Goal: Task Accomplishment & Management: Complete application form

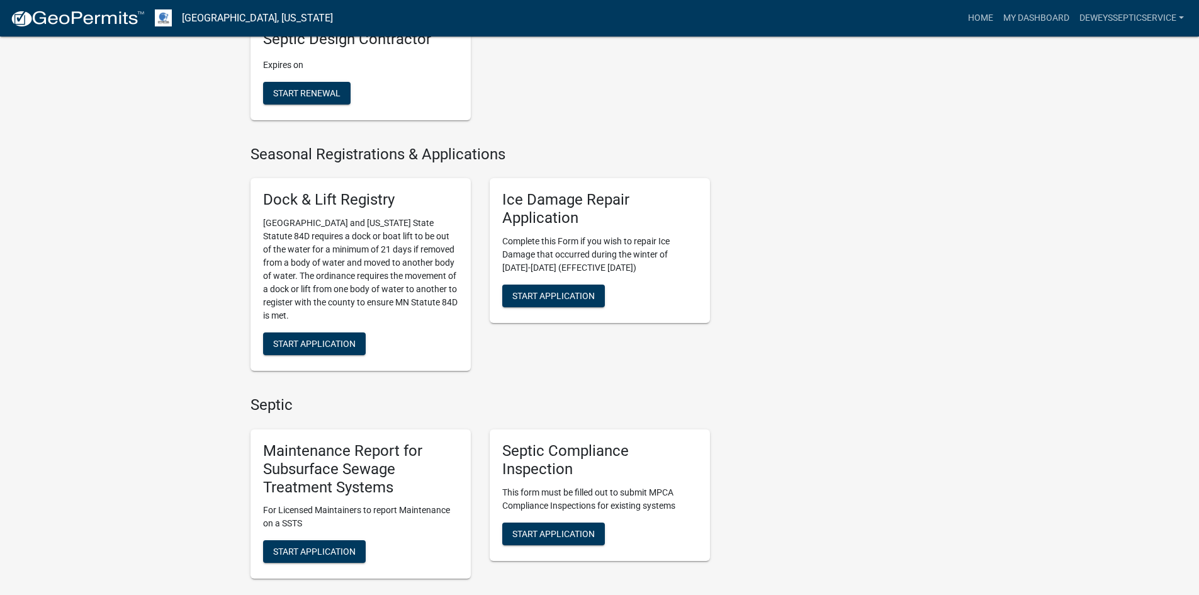
scroll to position [567, 0]
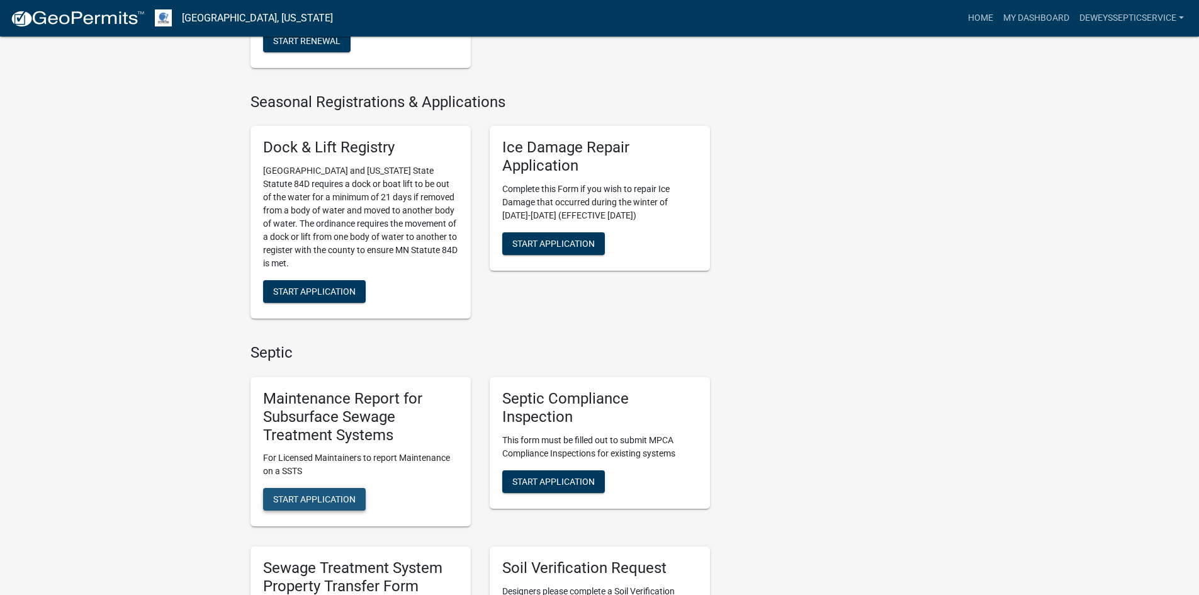
click at [334, 500] on span "Start Application" at bounding box center [314, 499] width 82 height 10
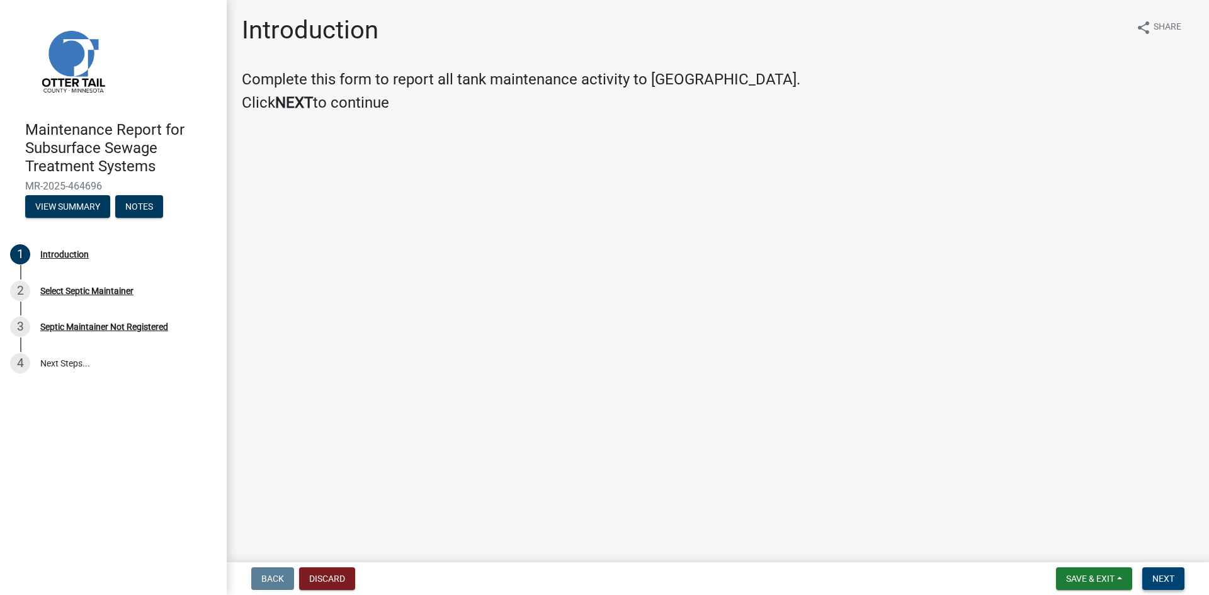
click at [1175, 579] on button "Next" at bounding box center [1163, 578] width 42 height 23
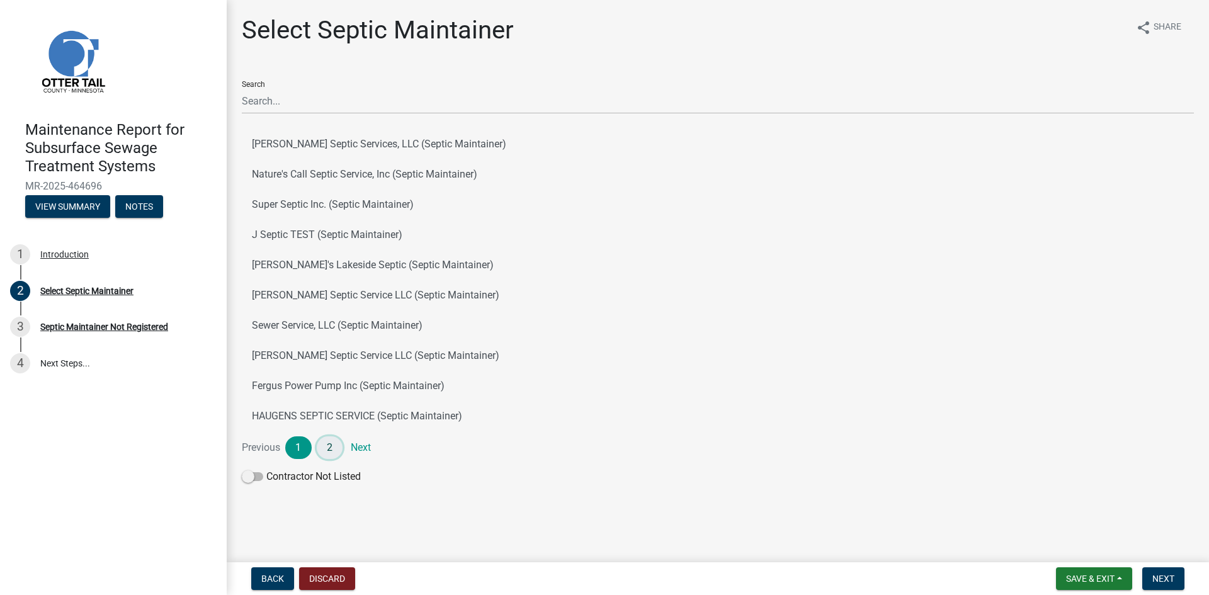
click at [330, 451] on link "2" at bounding box center [330, 447] width 26 height 23
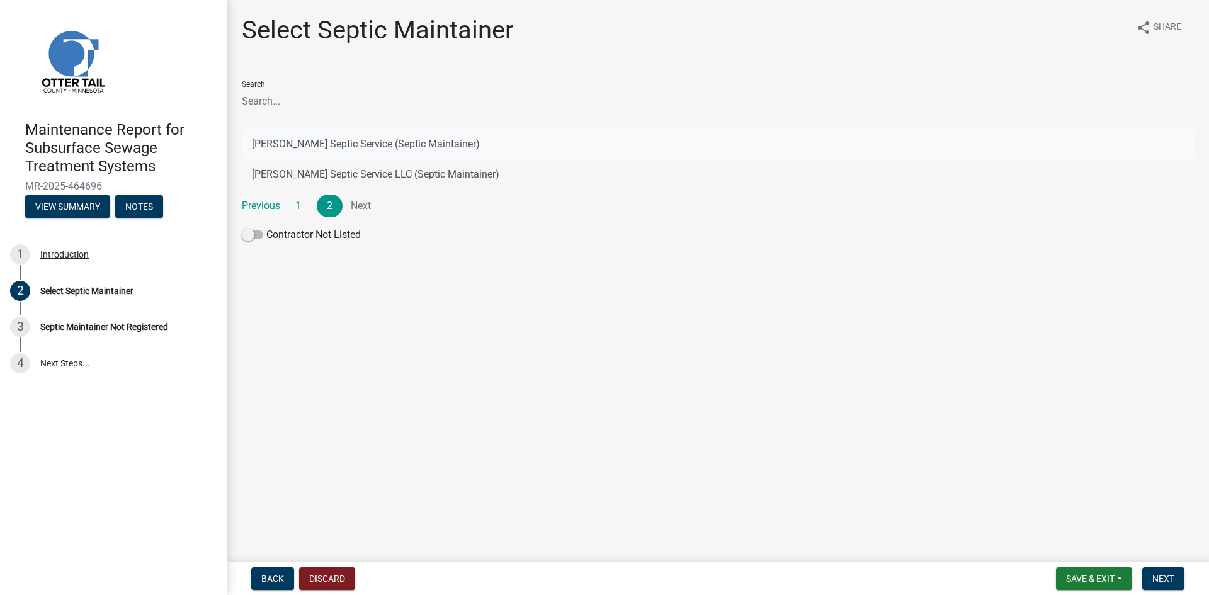
click at [344, 142] on button "[PERSON_NAME] Septic Service (Septic Maintainer)" at bounding box center [718, 144] width 952 height 30
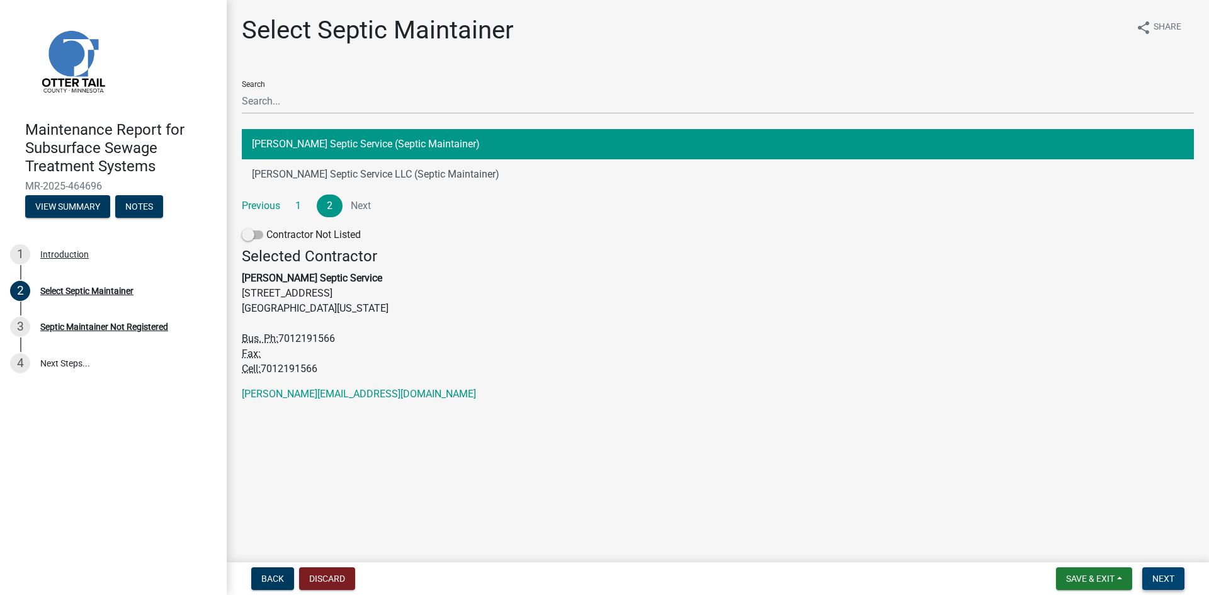
click at [1157, 582] on span "Next" at bounding box center [1163, 579] width 22 height 10
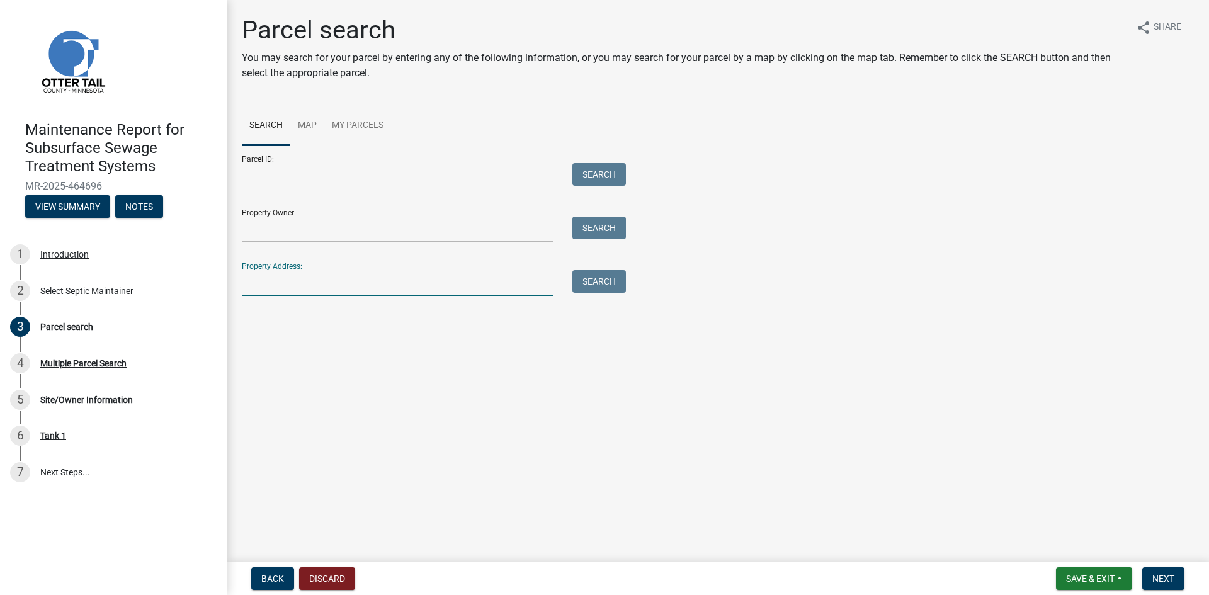
click at [347, 285] on input "Property Address:" at bounding box center [398, 283] width 312 height 26
type input "22786"
click at [592, 274] on button "Search" at bounding box center [599, 281] width 54 height 23
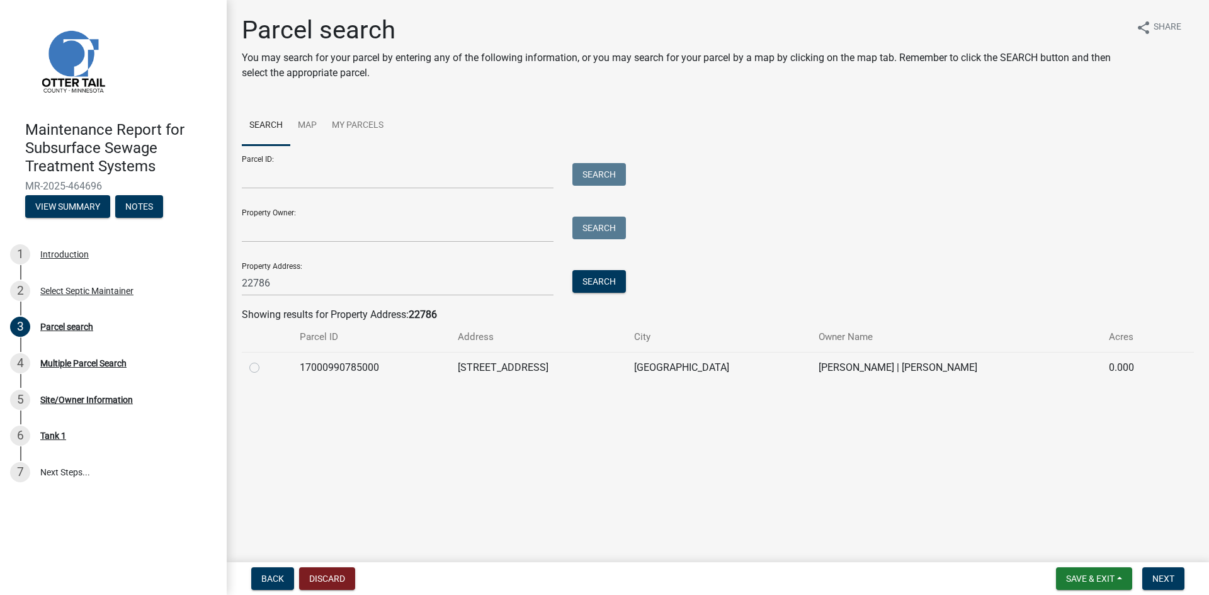
click at [264, 360] on label at bounding box center [264, 360] width 0 height 0
click at [264, 367] on input "radio" at bounding box center [268, 364] width 8 height 8
radio input "true"
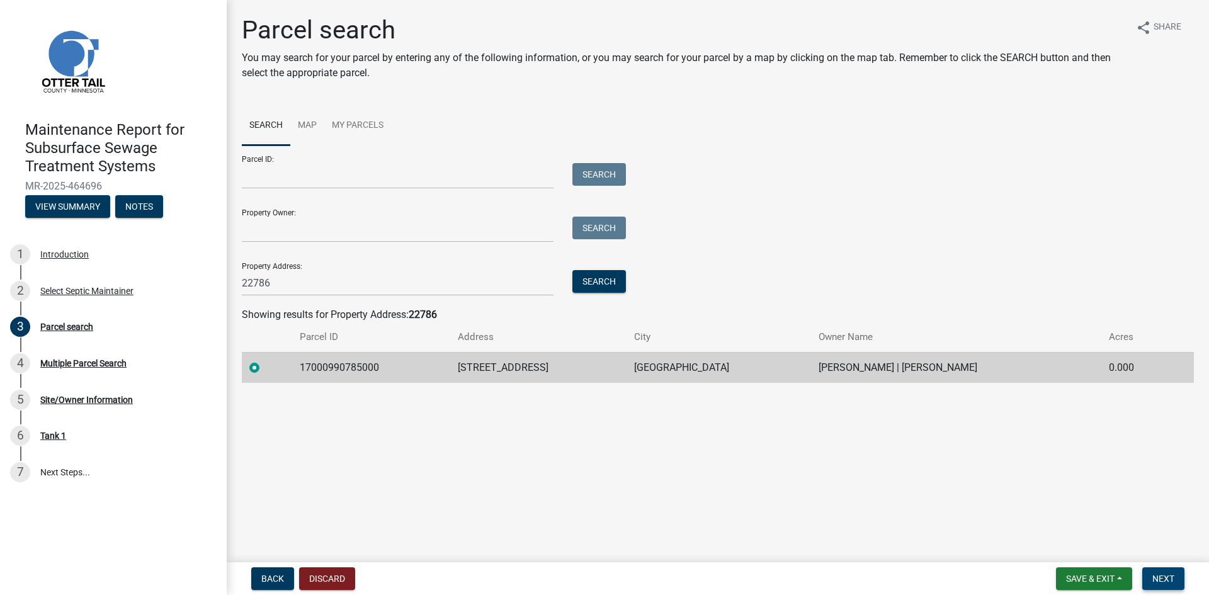
click at [1177, 577] on button "Next" at bounding box center [1163, 578] width 42 height 23
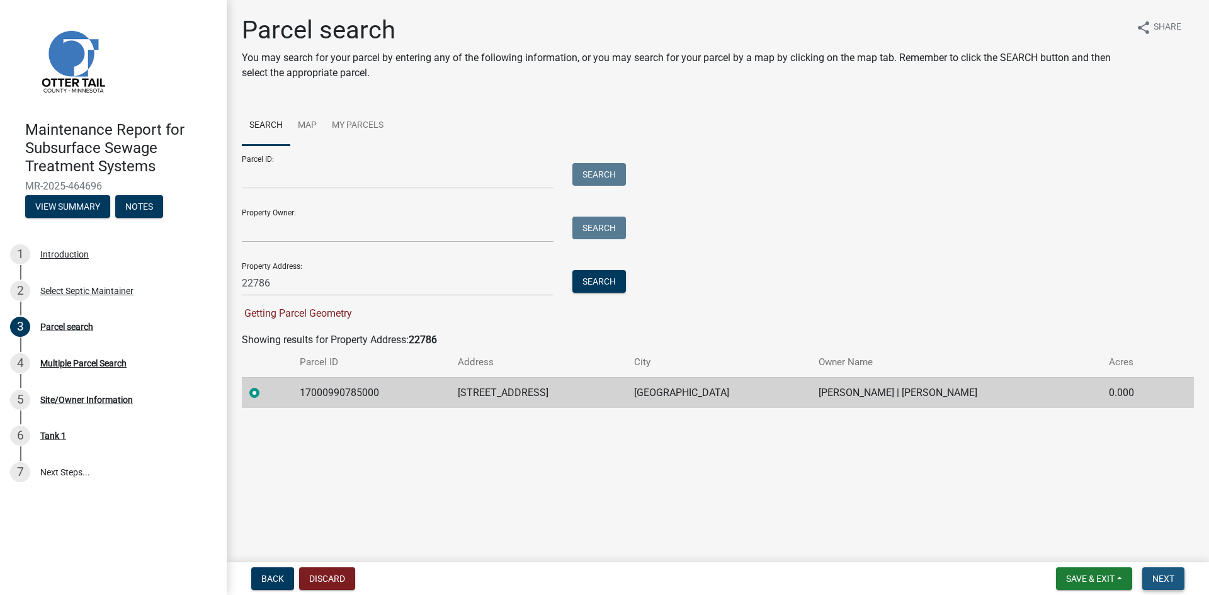
click at [1158, 579] on span "Next" at bounding box center [1163, 579] width 22 height 10
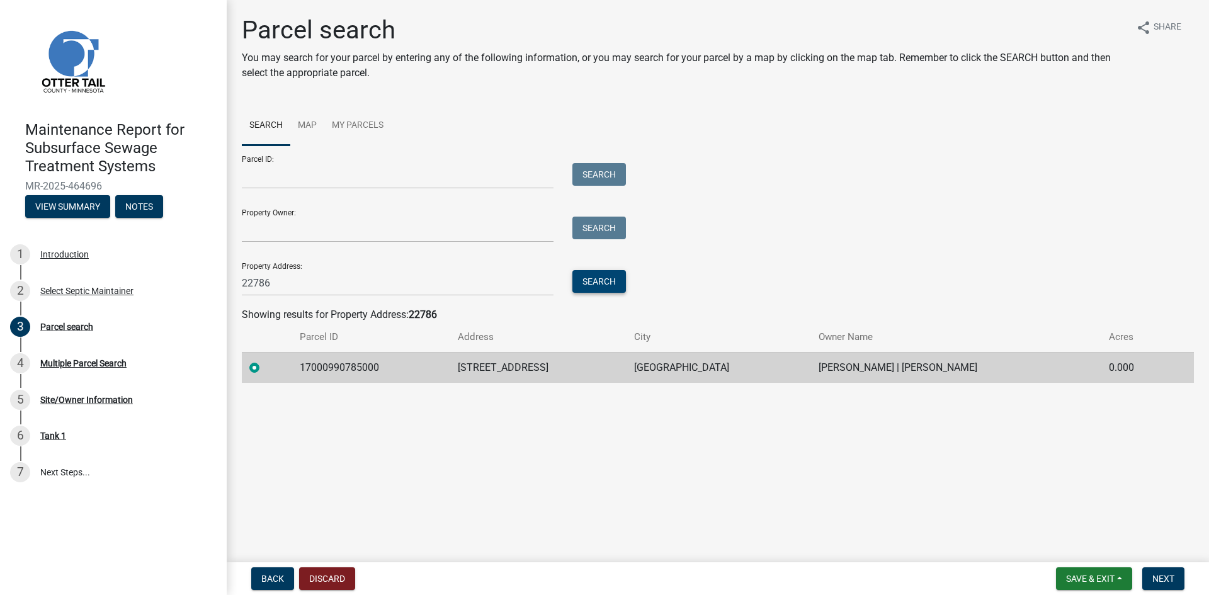
click at [594, 281] on button "Search" at bounding box center [599, 281] width 54 height 23
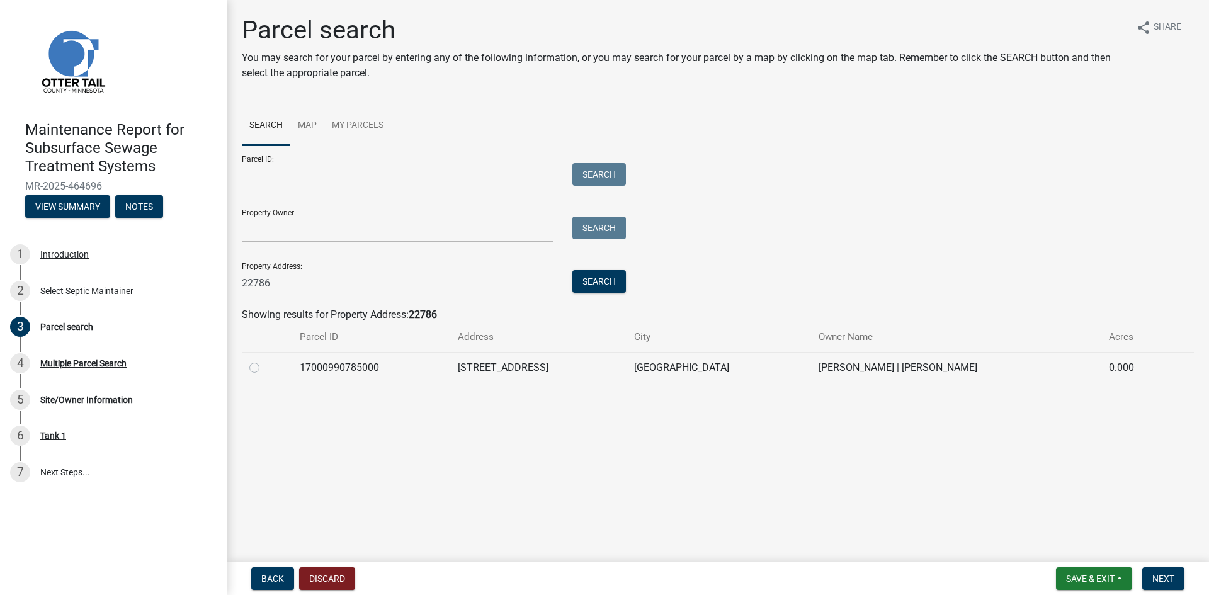
click at [264, 360] on label at bounding box center [264, 360] width 0 height 0
click at [264, 365] on input "radio" at bounding box center [268, 364] width 8 height 8
radio input "true"
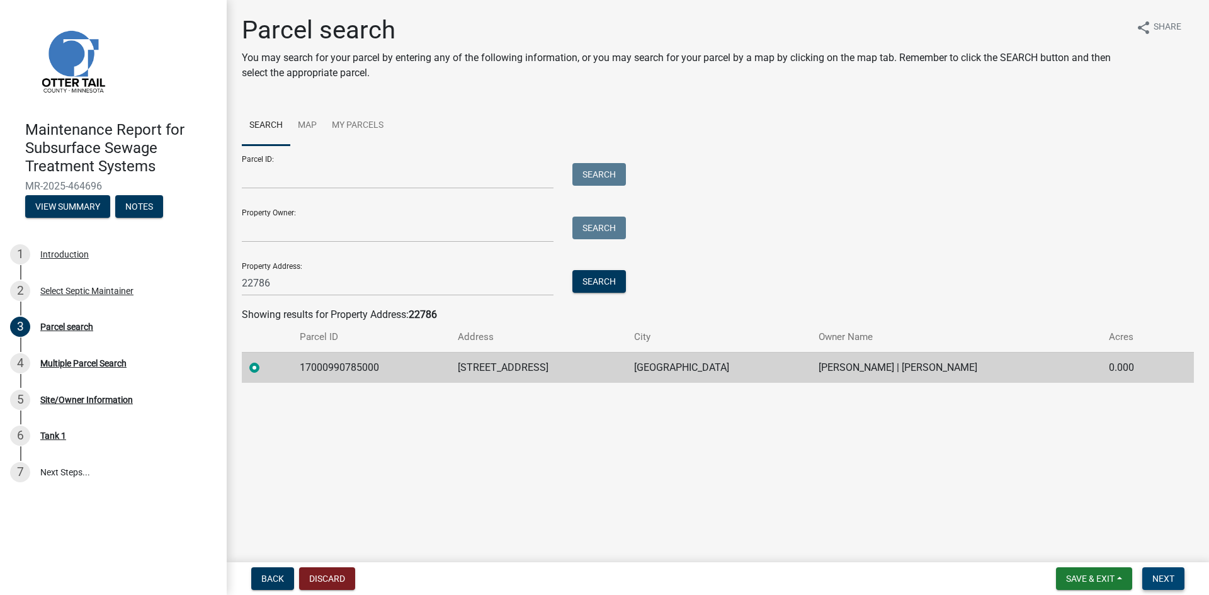
click at [1150, 577] on button "Next" at bounding box center [1163, 578] width 42 height 23
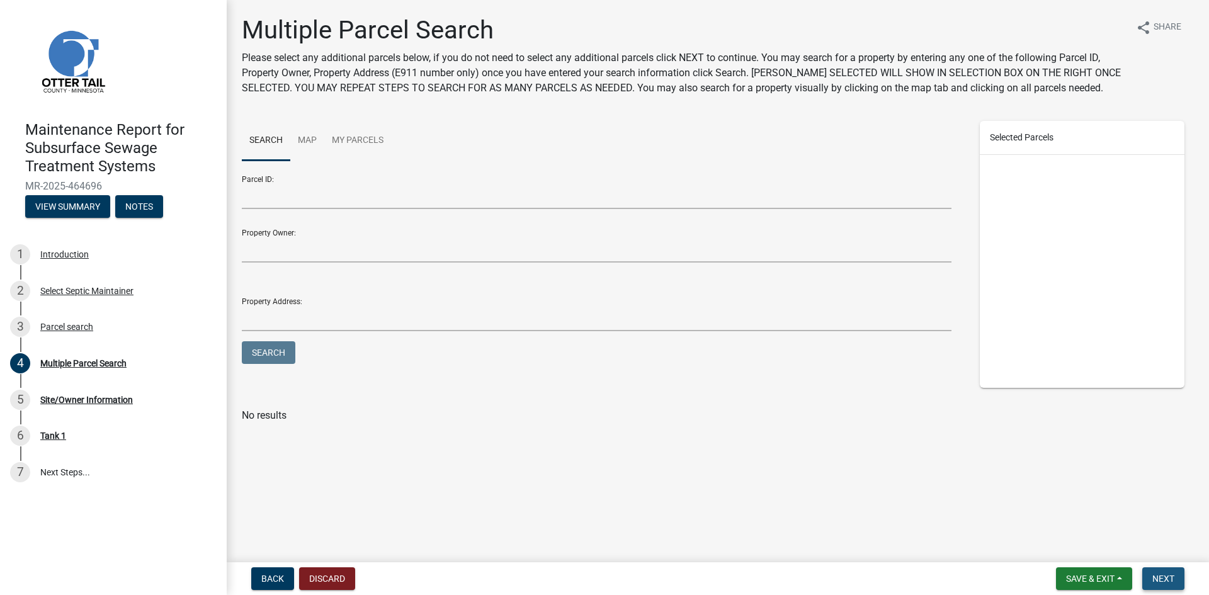
click at [1155, 579] on span "Next" at bounding box center [1163, 579] width 22 height 10
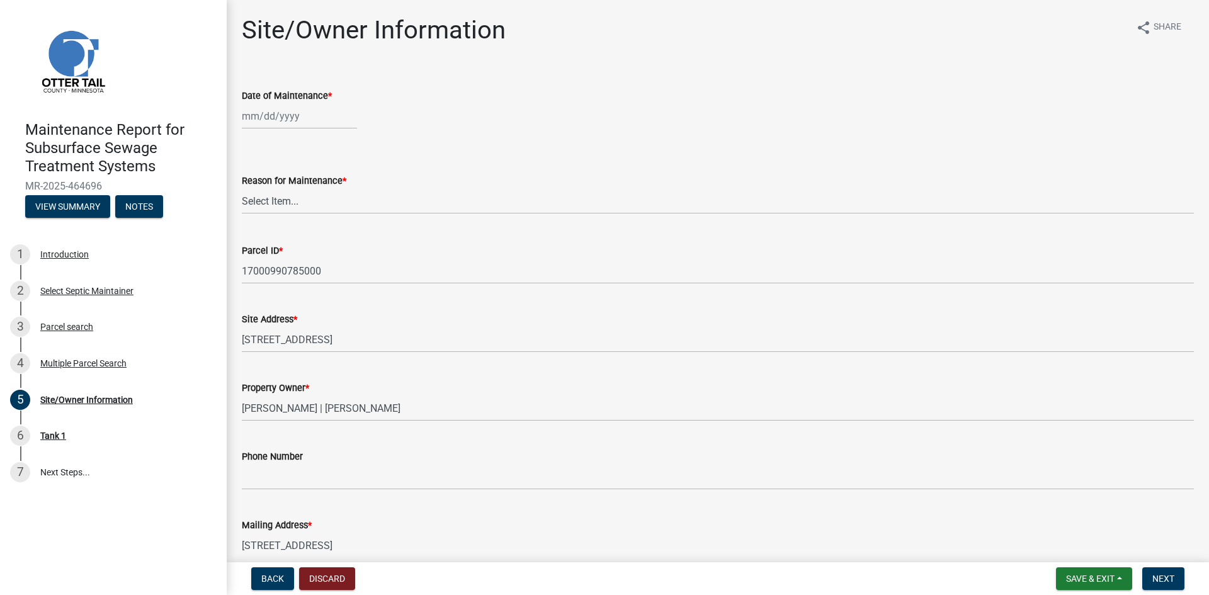
click at [274, 119] on div at bounding box center [299, 116] width 115 height 26
select select "8"
select select "2025"
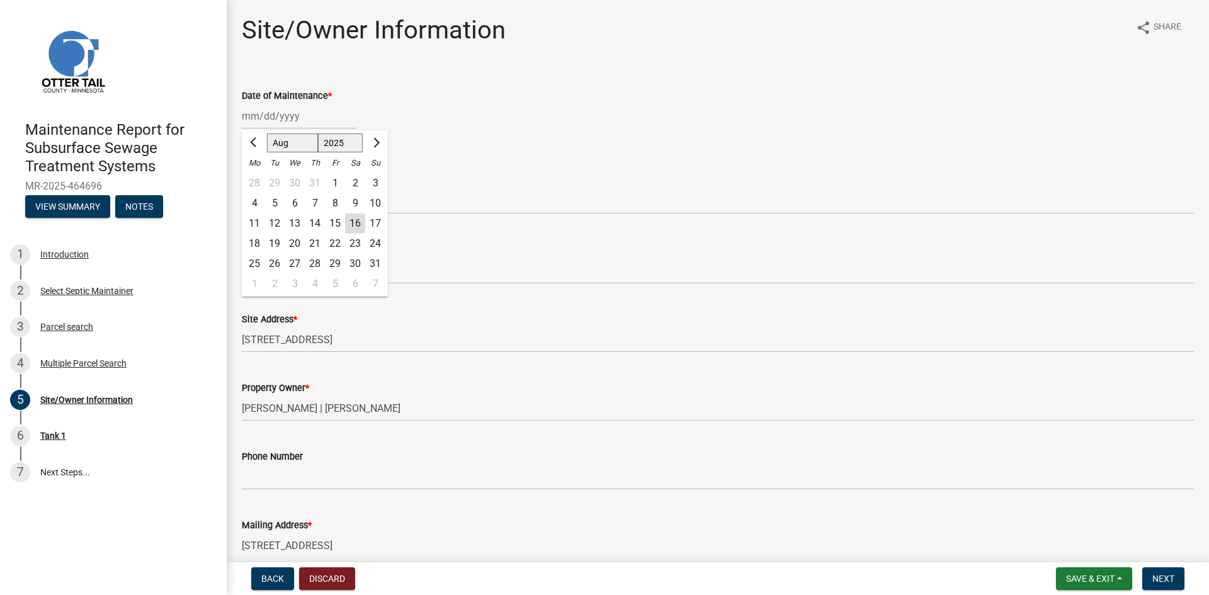
click at [373, 203] on div "10" at bounding box center [375, 203] width 20 height 20
type input "[DATE]"
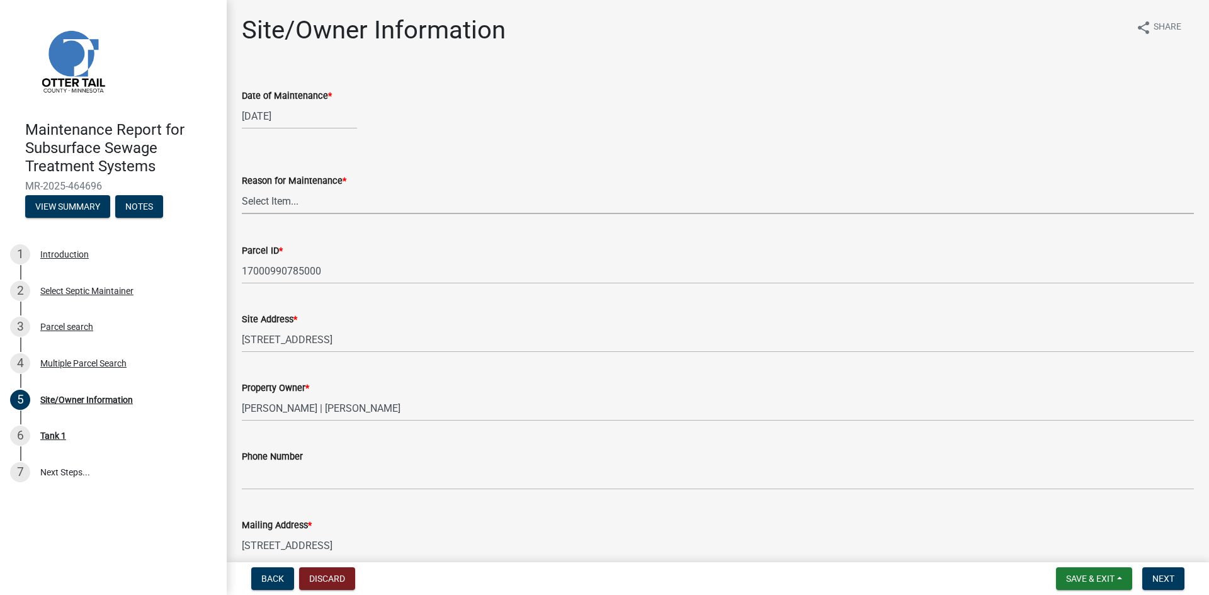
drag, startPoint x: 270, startPoint y: 205, endPoint x: 274, endPoint y: 212, distance: 7.9
click at [270, 205] on select "Select Item... Called Routine Other" at bounding box center [718, 201] width 952 height 26
click at [242, 188] on select "Select Item... Called Routine Other" at bounding box center [718, 201] width 952 height 26
select select "3ac72b63-7b21-42e4-8192-806faae7a4f1"
click at [1164, 580] on span "Next" at bounding box center [1163, 579] width 22 height 10
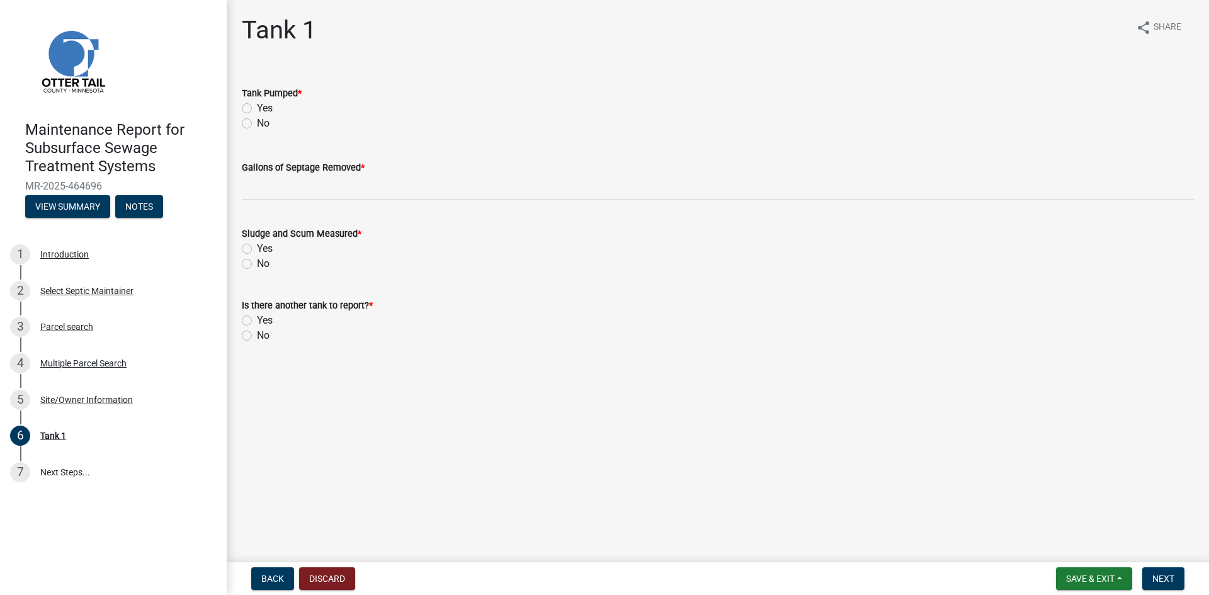
drag, startPoint x: 250, startPoint y: 109, endPoint x: 261, endPoint y: 149, distance: 41.1
click at [257, 109] on label "Yes" at bounding box center [265, 108] width 16 height 15
click at [257, 109] on input "Yes" at bounding box center [261, 105] width 8 height 8
radio input "true"
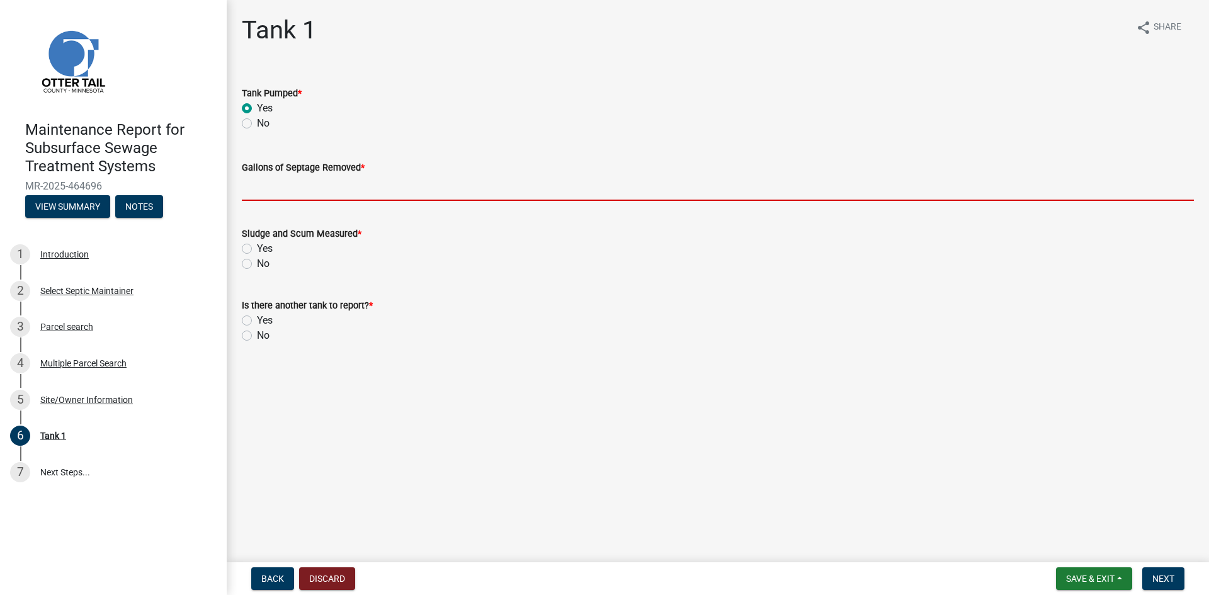
click at [266, 189] on input "Gallons of Septage Removed *" at bounding box center [718, 188] width 952 height 26
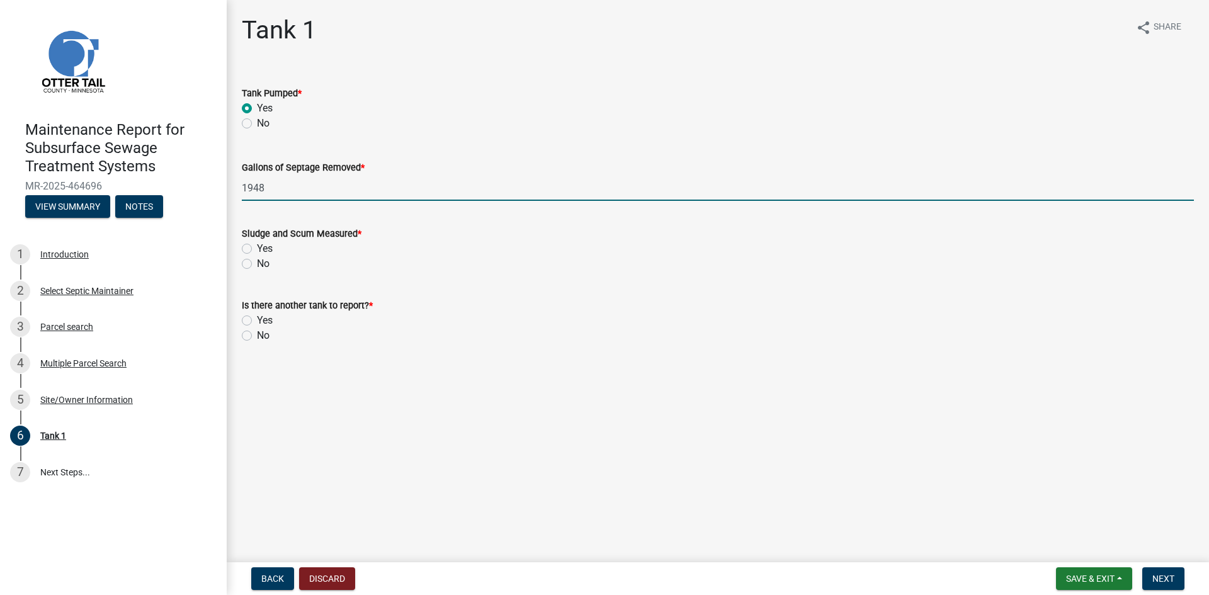
type input "1948"
click at [257, 261] on label "No" at bounding box center [263, 263] width 13 height 15
click at [257, 261] on input "No" at bounding box center [261, 260] width 8 height 8
radio input "true"
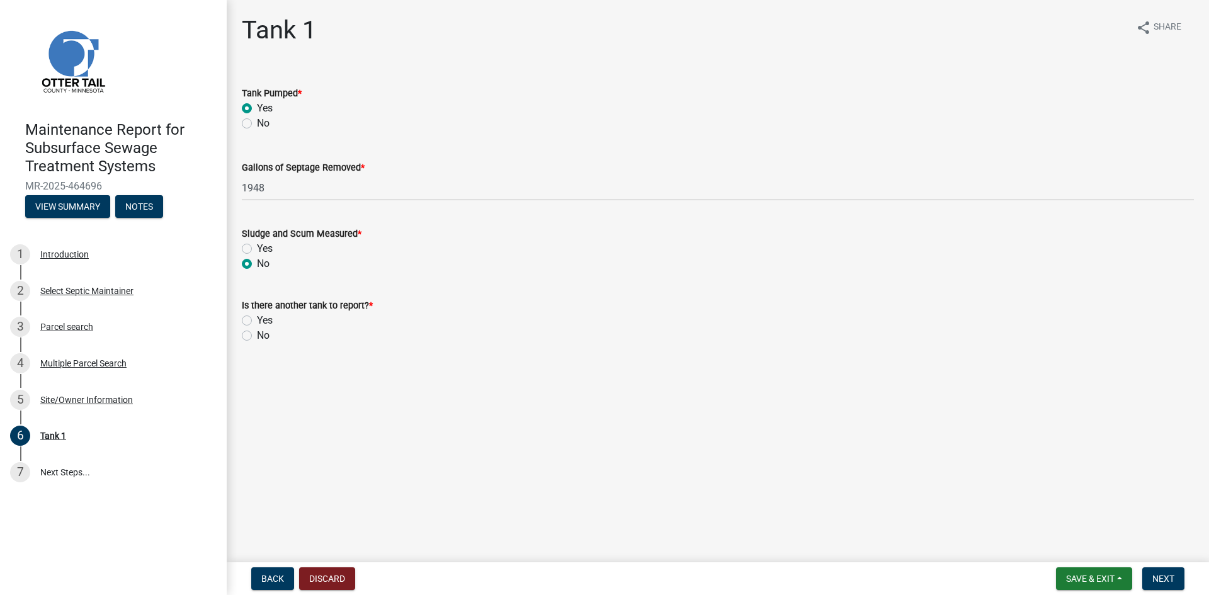
click at [257, 337] on label "No" at bounding box center [263, 335] width 13 height 15
click at [257, 336] on input "No" at bounding box center [261, 332] width 8 height 8
radio input "true"
click at [1153, 574] on span "Next" at bounding box center [1163, 579] width 22 height 10
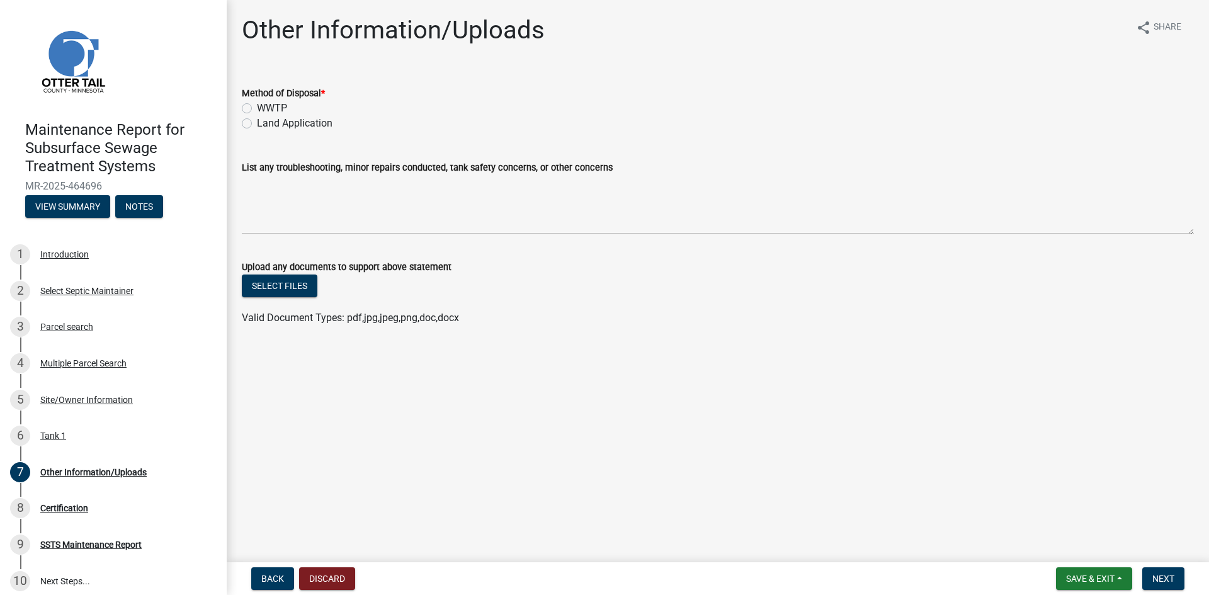
click at [282, 125] on label "Land Application" at bounding box center [295, 123] width 76 height 15
click at [265, 124] on input "Land Application" at bounding box center [261, 120] width 8 height 8
radio input "true"
click at [1146, 582] on button "Next" at bounding box center [1163, 578] width 42 height 23
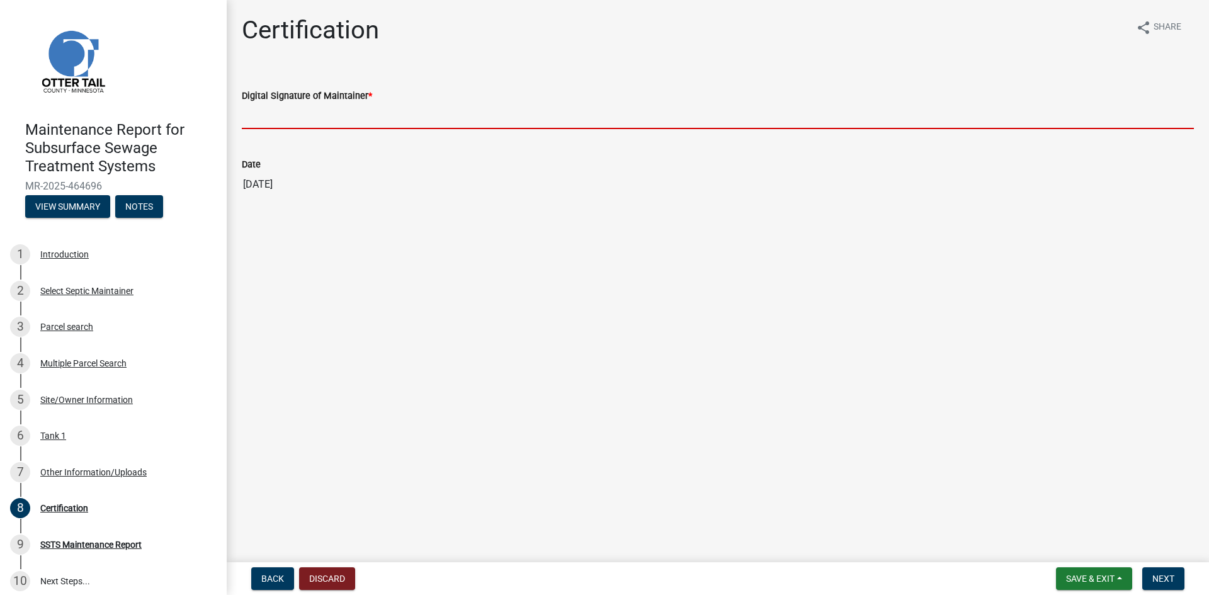
click at [374, 112] on input "Digital Signature of Maintainer *" at bounding box center [718, 116] width 952 height 26
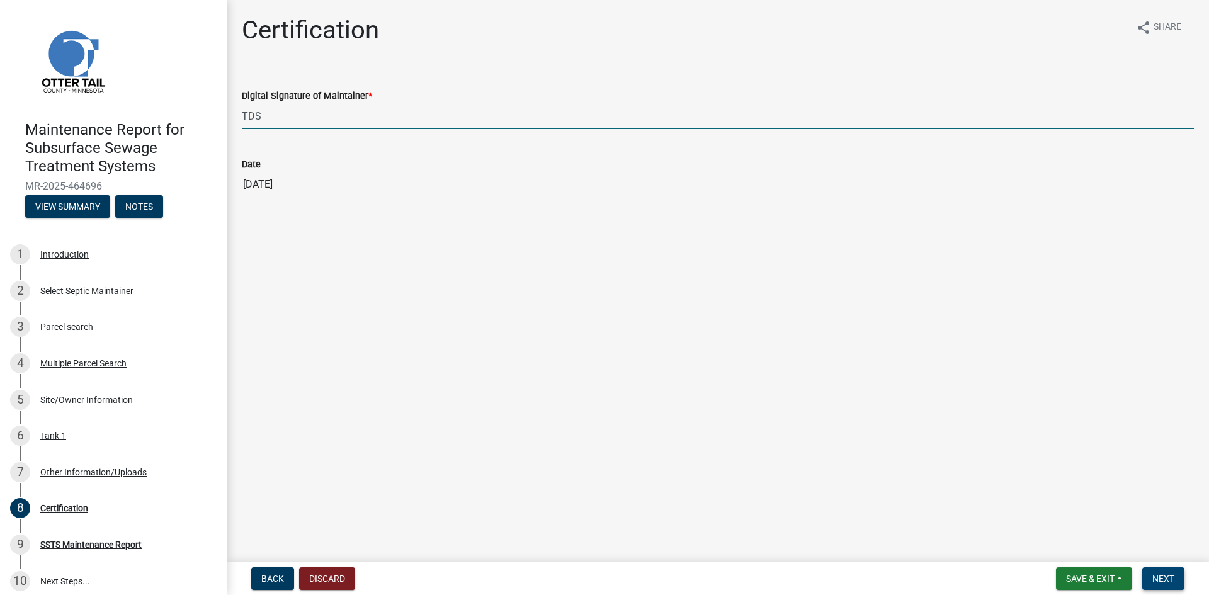
type input "TDS"
click at [1161, 575] on span "Next" at bounding box center [1163, 579] width 22 height 10
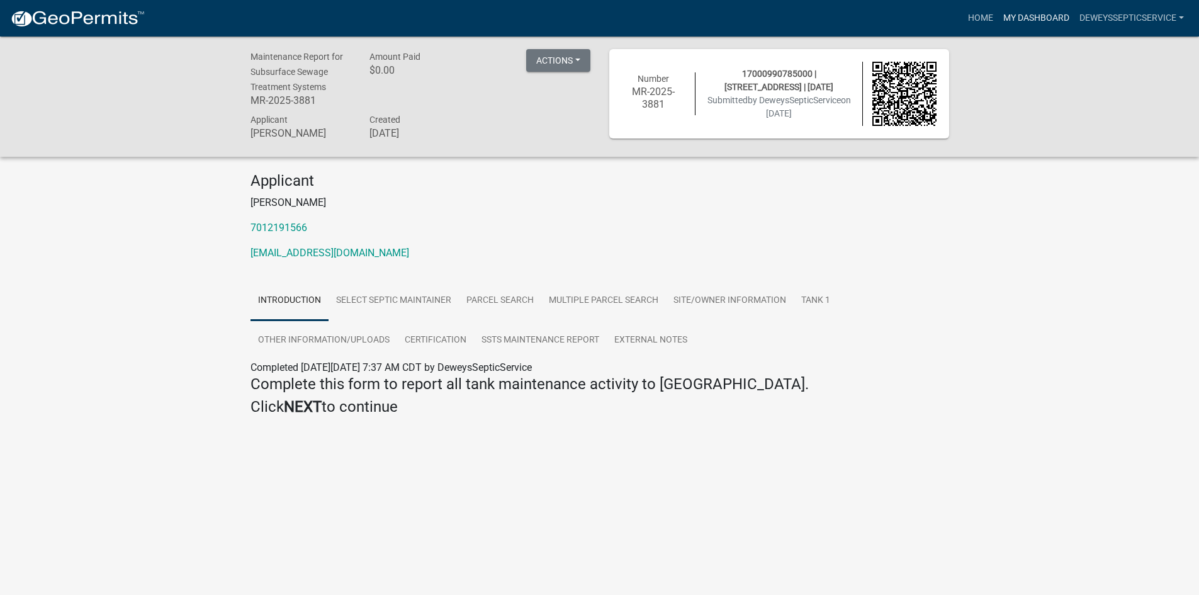
click at [1034, 17] on link "My Dashboard" at bounding box center [1036, 18] width 76 height 24
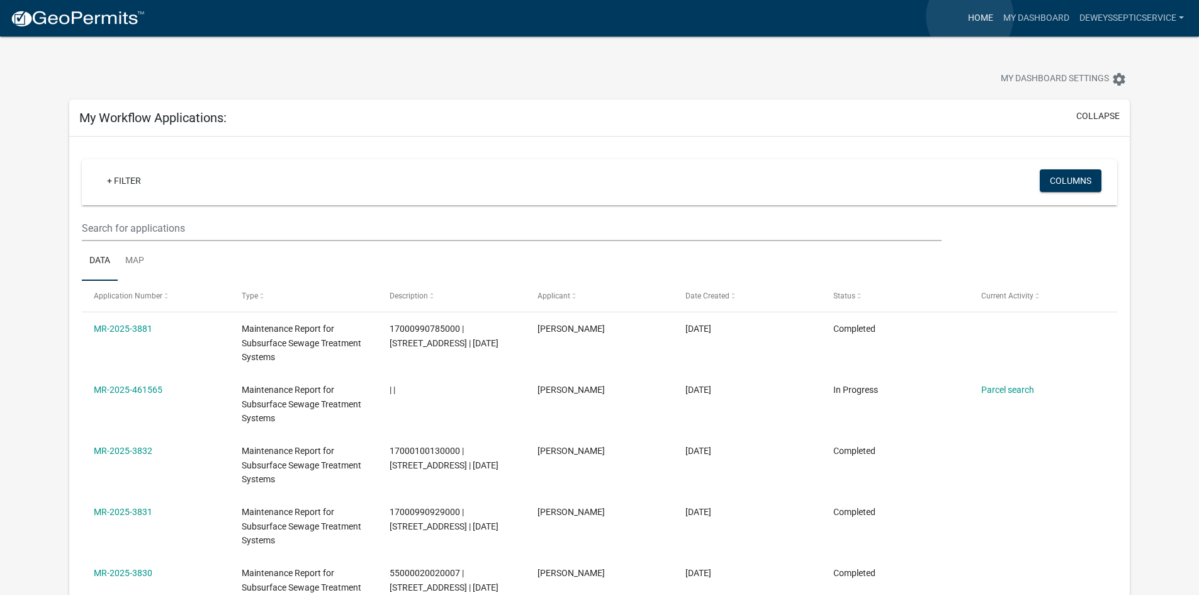
click at [970, 16] on link "Home" at bounding box center [980, 18] width 35 height 24
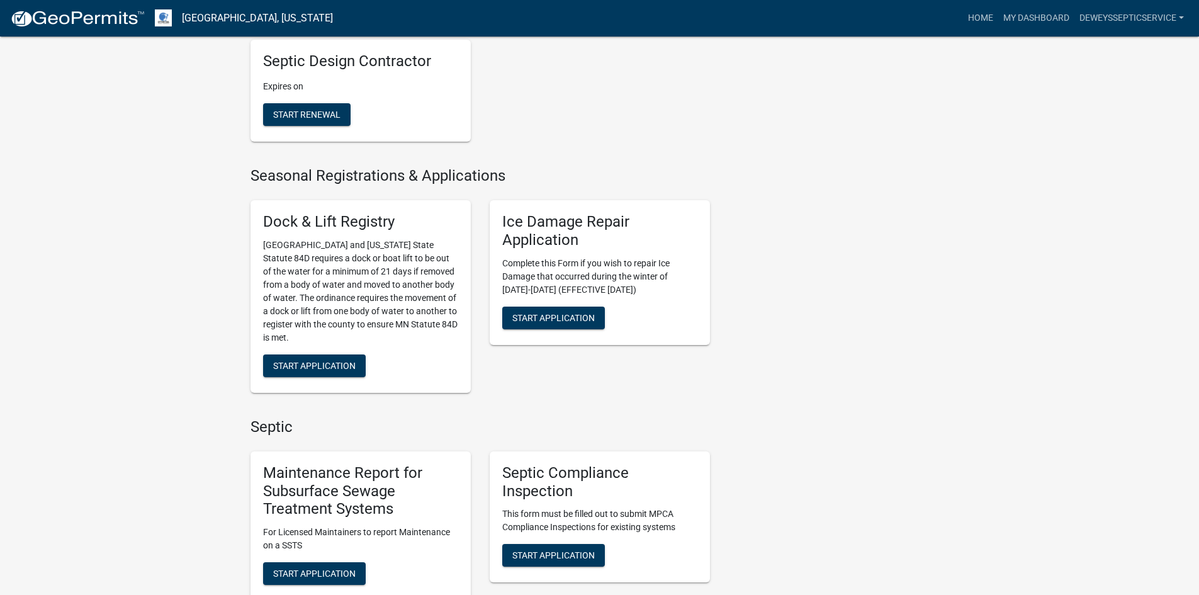
scroll to position [630, 0]
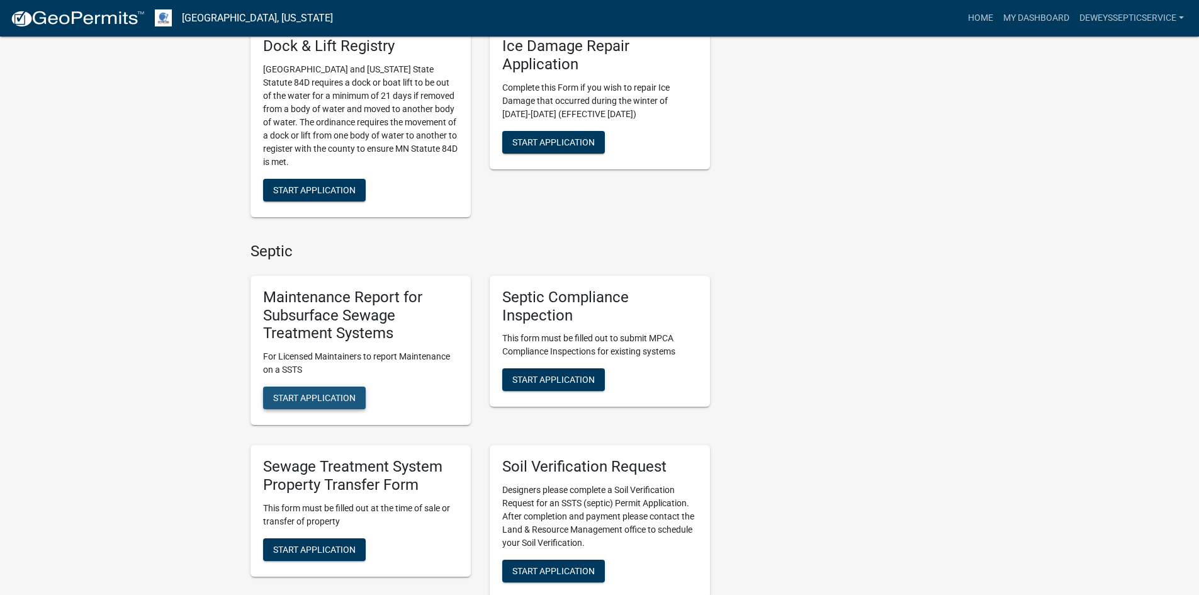
click at [320, 399] on span "Start Application" at bounding box center [314, 398] width 82 height 10
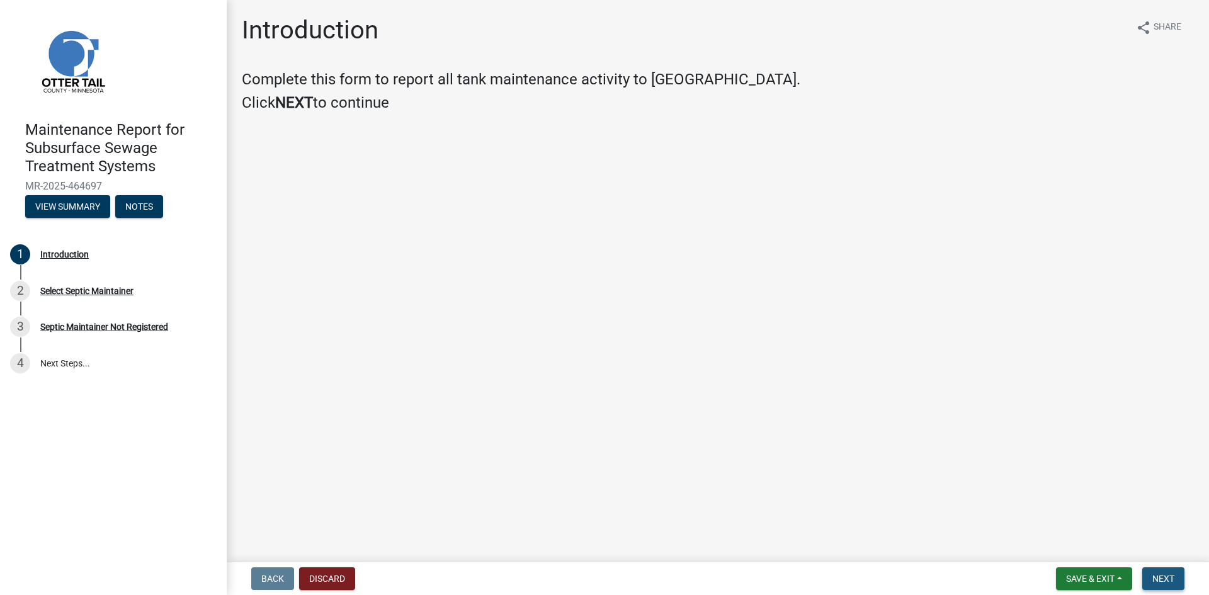
click at [1159, 575] on span "Next" at bounding box center [1163, 579] width 22 height 10
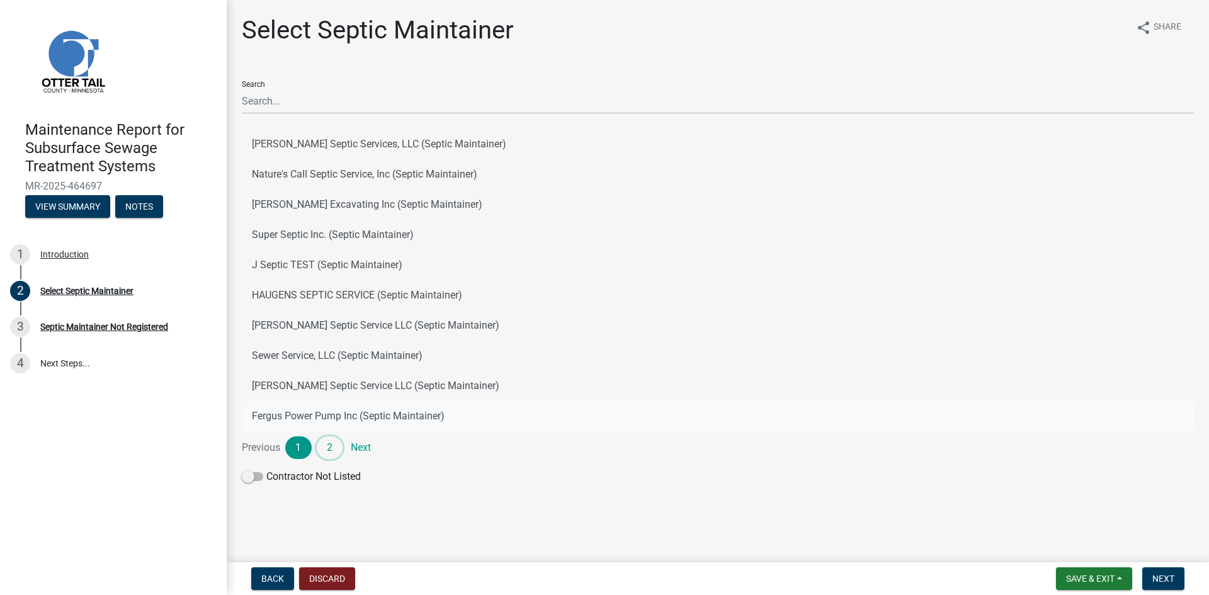
drag, startPoint x: 327, startPoint y: 448, endPoint x: 330, endPoint y: 441, distance: 7.0
click at [327, 447] on link "2" at bounding box center [330, 447] width 26 height 23
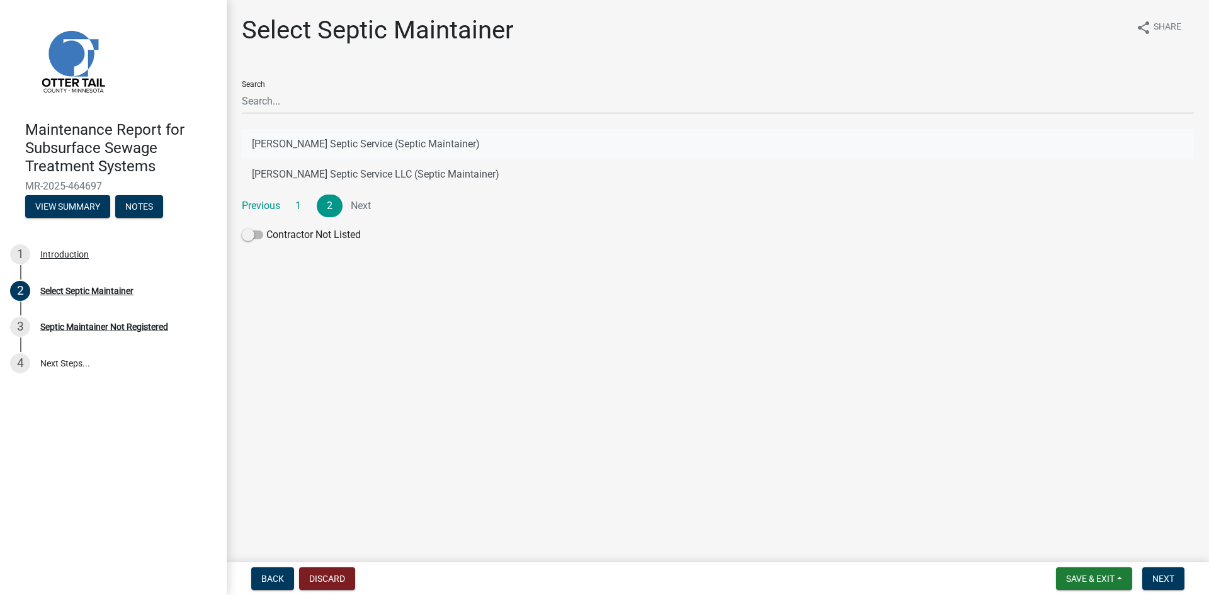
click at [370, 144] on button "[PERSON_NAME] Septic Service (Septic Maintainer)" at bounding box center [718, 144] width 952 height 30
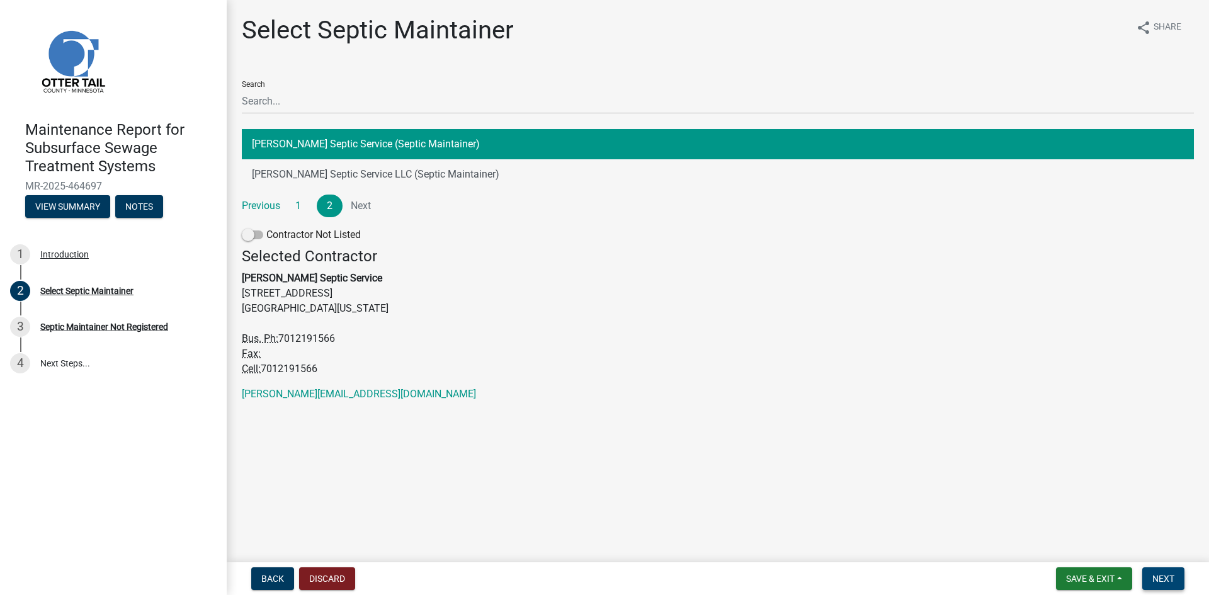
click at [1163, 577] on span "Next" at bounding box center [1163, 579] width 22 height 10
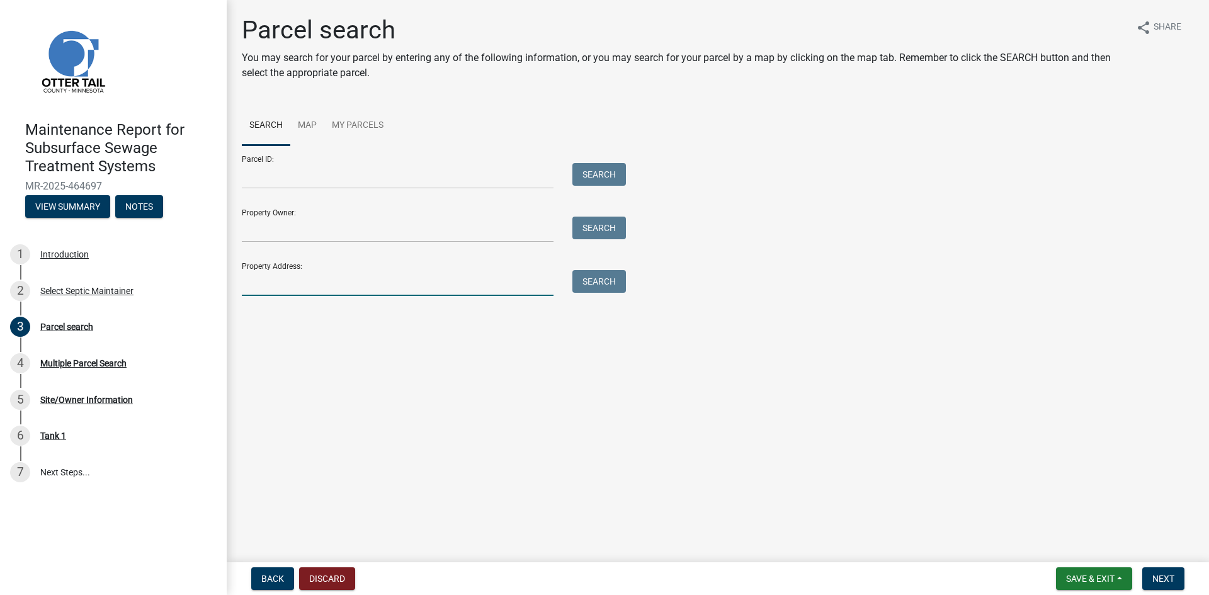
click at [273, 282] on input "Property Address:" at bounding box center [398, 283] width 312 height 26
type input "24742"
click at [614, 278] on button "Search" at bounding box center [599, 281] width 54 height 23
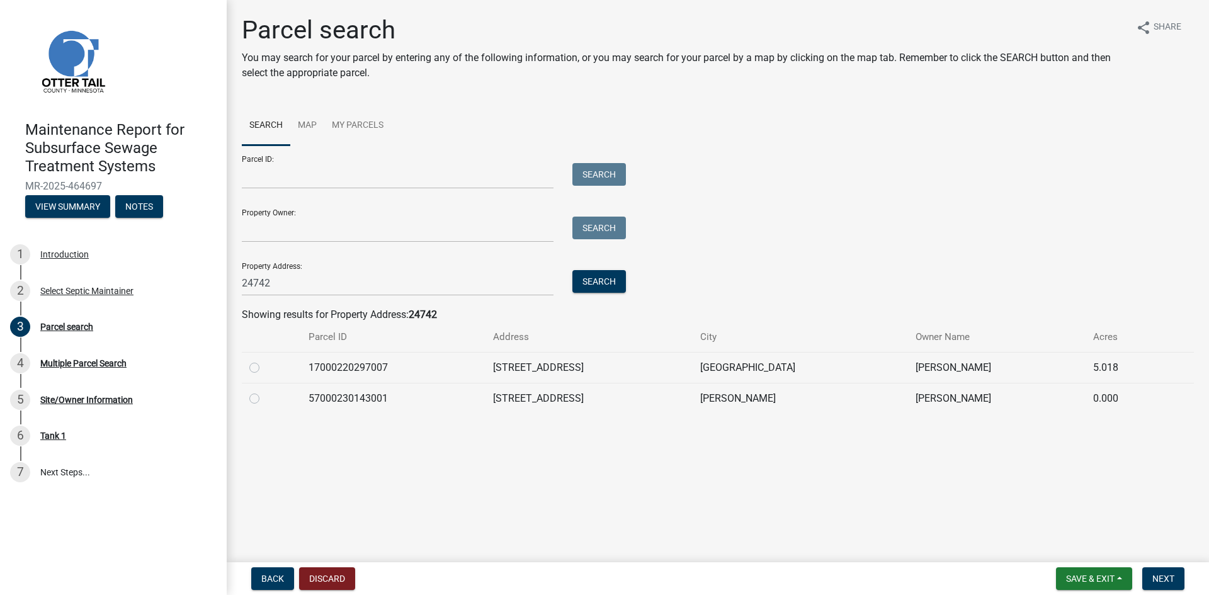
click at [264, 360] on label at bounding box center [264, 360] width 0 height 0
click at [264, 367] on input "radio" at bounding box center [268, 364] width 8 height 8
radio input "true"
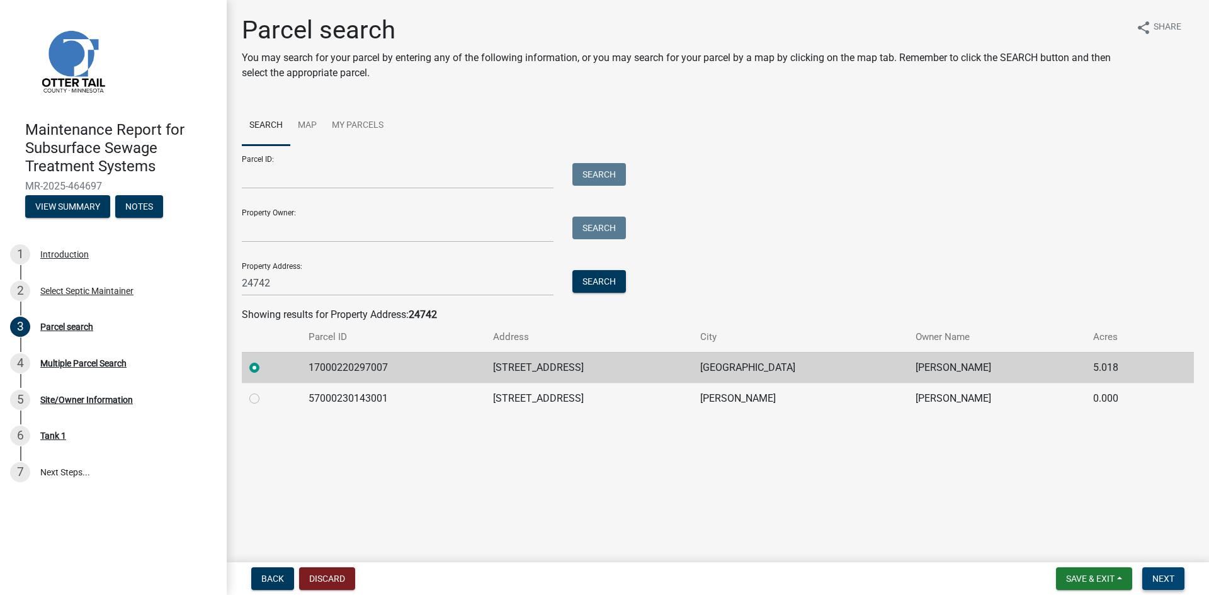
click at [1145, 582] on button "Next" at bounding box center [1163, 578] width 42 height 23
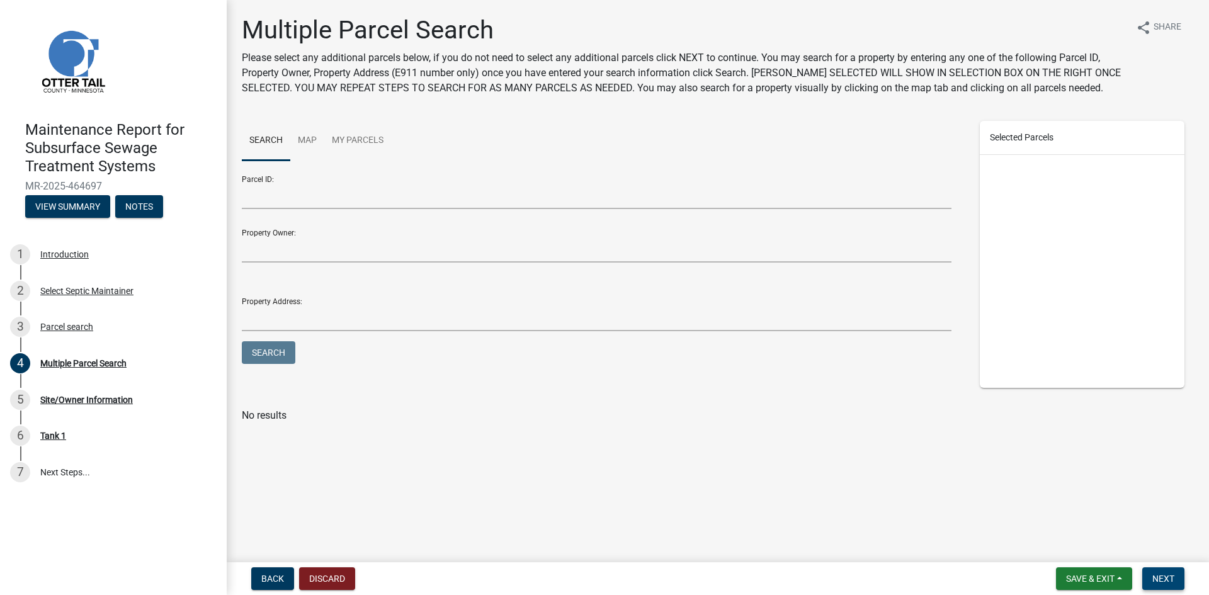
click at [1145, 582] on button "Next" at bounding box center [1163, 578] width 42 height 23
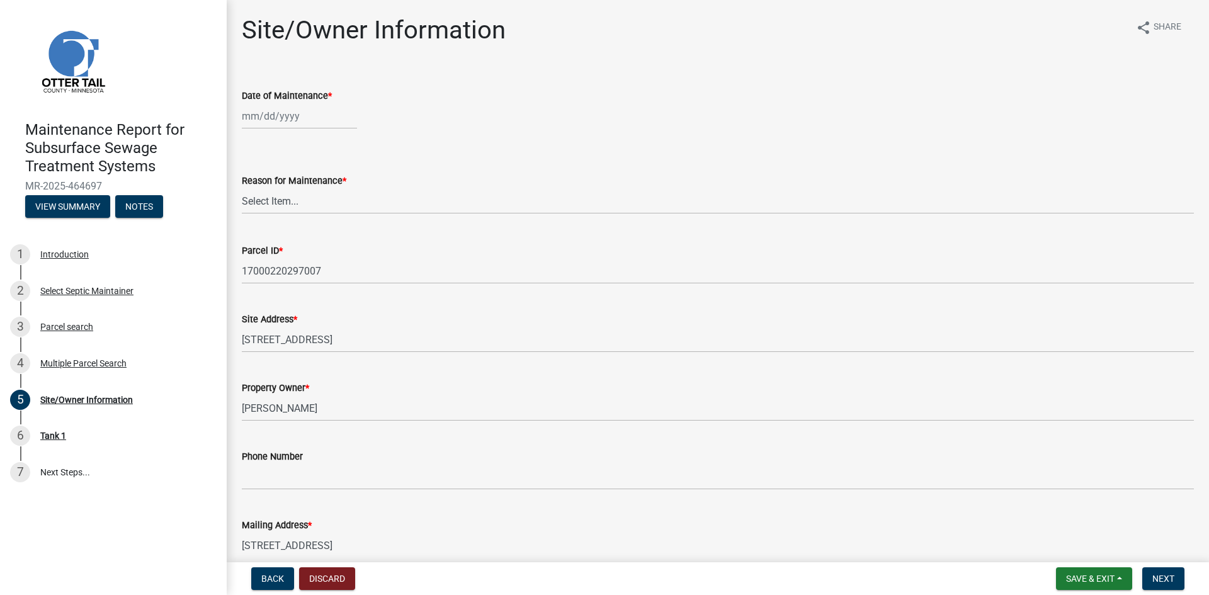
select select "8"
select select "2025"
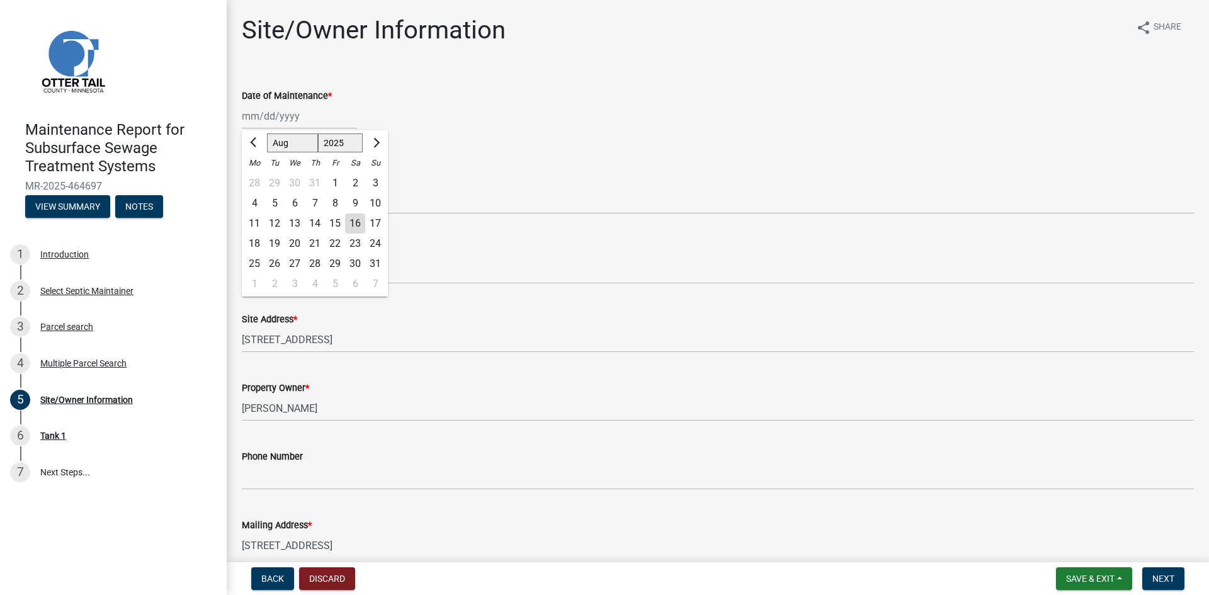
click at [311, 122] on div "[PERSON_NAME] Feb Mar Apr [PERSON_NAME][DATE] Oct Nov [DATE] 1526 1527 1528 152…" at bounding box center [299, 116] width 115 height 26
click at [252, 222] on div "11" at bounding box center [254, 223] width 20 height 20
type input "[DATE]"
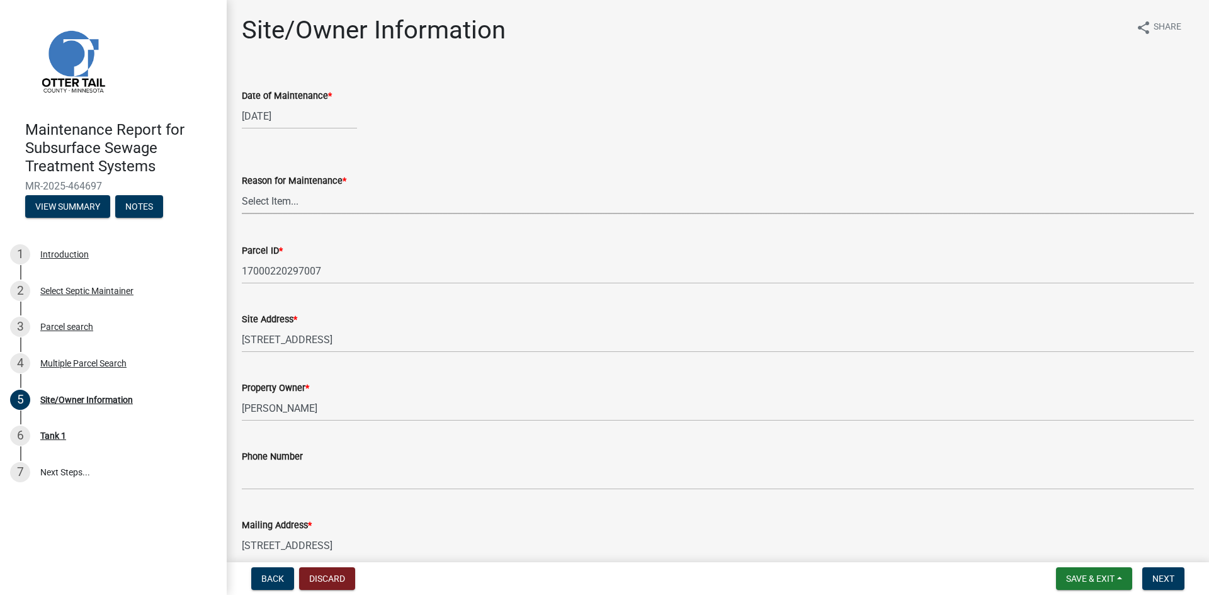
click at [275, 200] on select "Select Item... Called Routine Other" at bounding box center [718, 201] width 952 height 26
click at [242, 188] on select "Select Item... Called Routine Other" at bounding box center [718, 201] width 952 height 26
select select "3ac72b63-7b21-42e4-8192-806faae7a4f1"
click at [1167, 584] on span "Next" at bounding box center [1163, 579] width 22 height 10
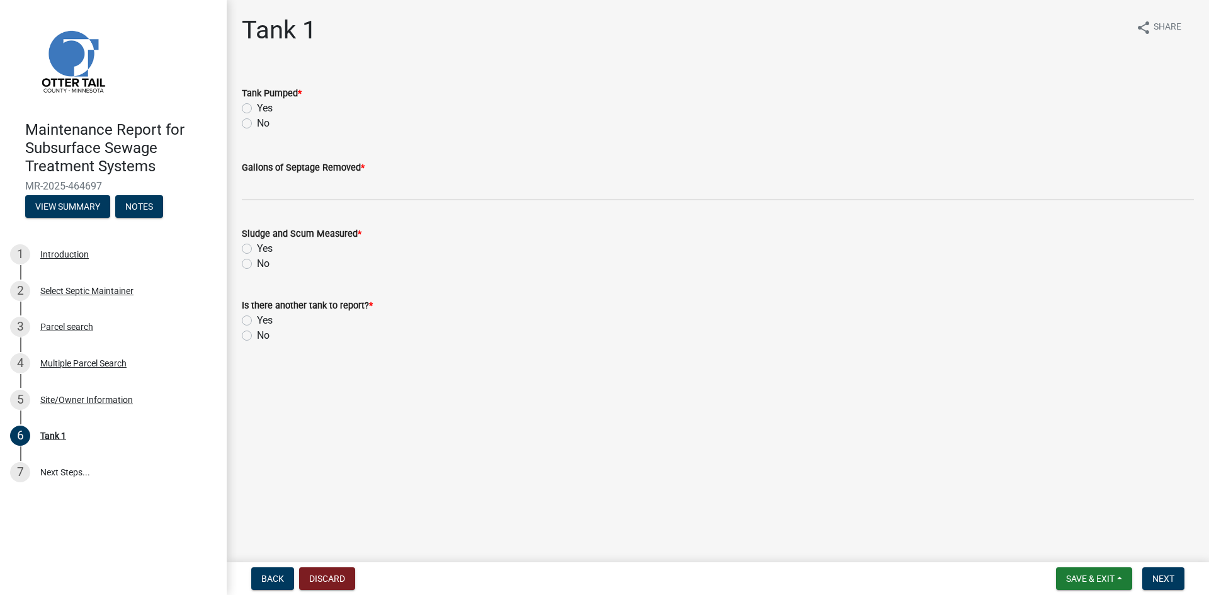
click at [257, 110] on label "Yes" at bounding box center [265, 108] width 16 height 15
click at [257, 109] on input "Yes" at bounding box center [261, 105] width 8 height 8
radio input "true"
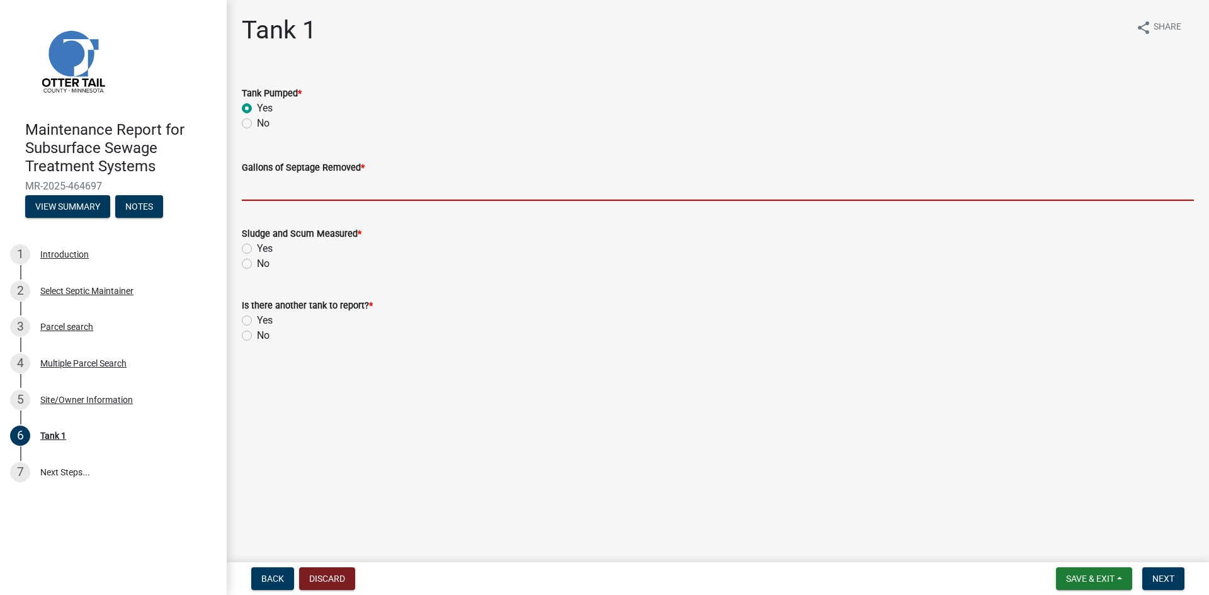
click at [278, 195] on input "Gallons of Septage Removed *" at bounding box center [718, 188] width 952 height 26
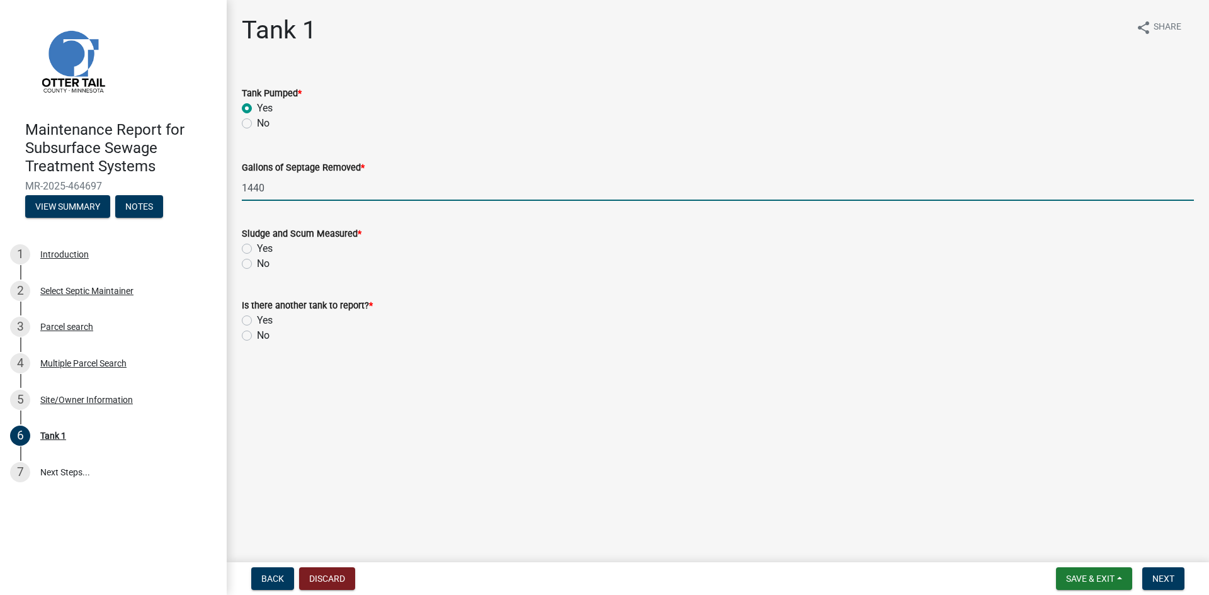
type input "1440"
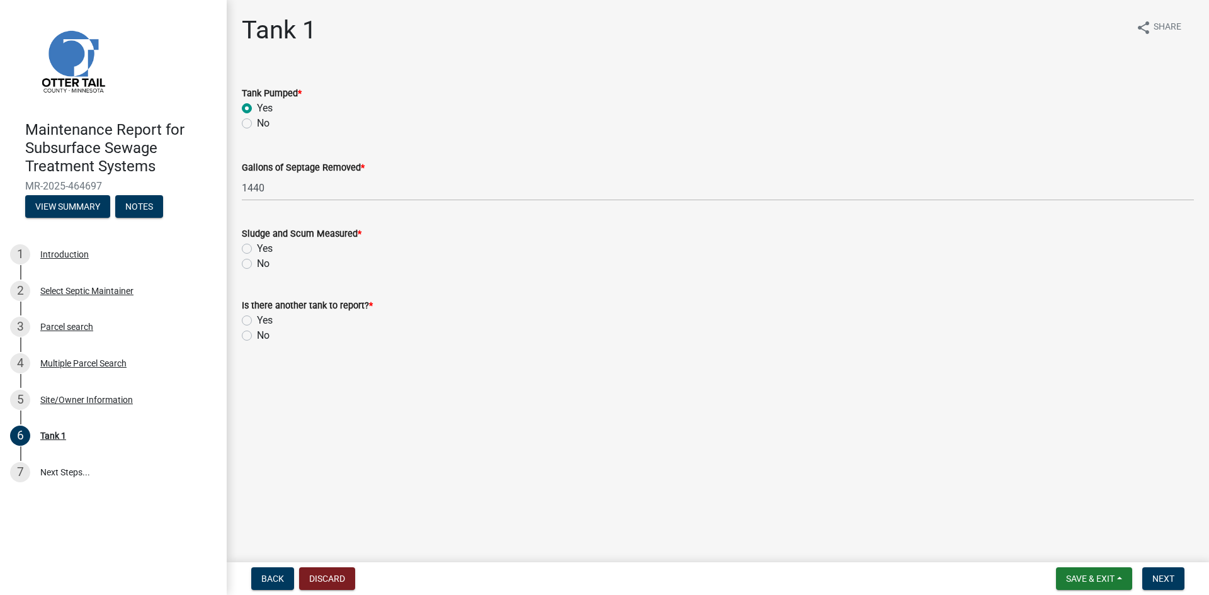
click at [257, 266] on label "No" at bounding box center [263, 263] width 13 height 15
click at [257, 264] on input "No" at bounding box center [261, 260] width 8 height 8
radio input "true"
click at [257, 336] on label "No" at bounding box center [263, 335] width 13 height 15
click at [257, 336] on input "No" at bounding box center [261, 332] width 8 height 8
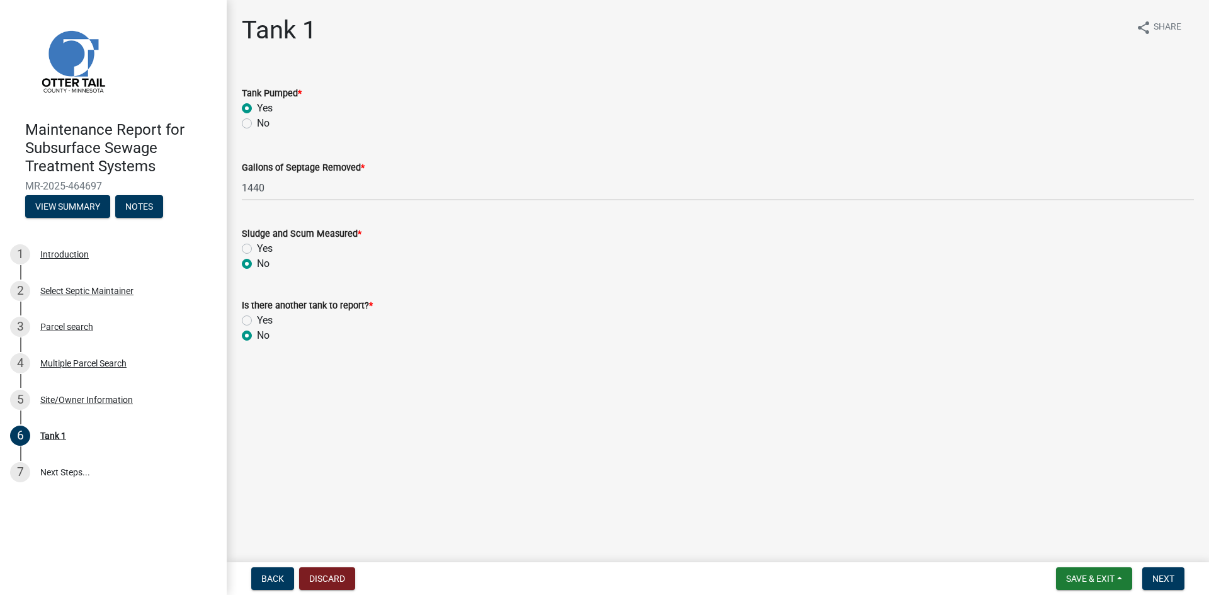
radio input "true"
click at [1157, 572] on button "Next" at bounding box center [1163, 578] width 42 height 23
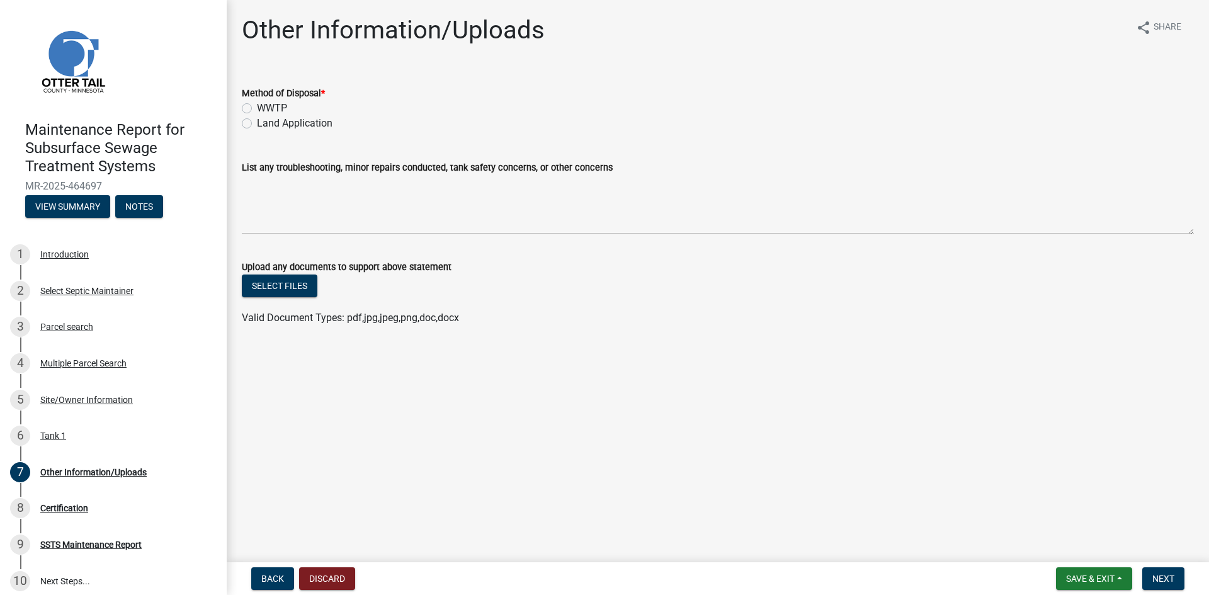
click at [311, 123] on label "Land Application" at bounding box center [295, 123] width 76 height 15
click at [265, 123] on input "Land Application" at bounding box center [261, 120] width 8 height 8
radio input "true"
click at [1164, 584] on button "Next" at bounding box center [1163, 578] width 42 height 23
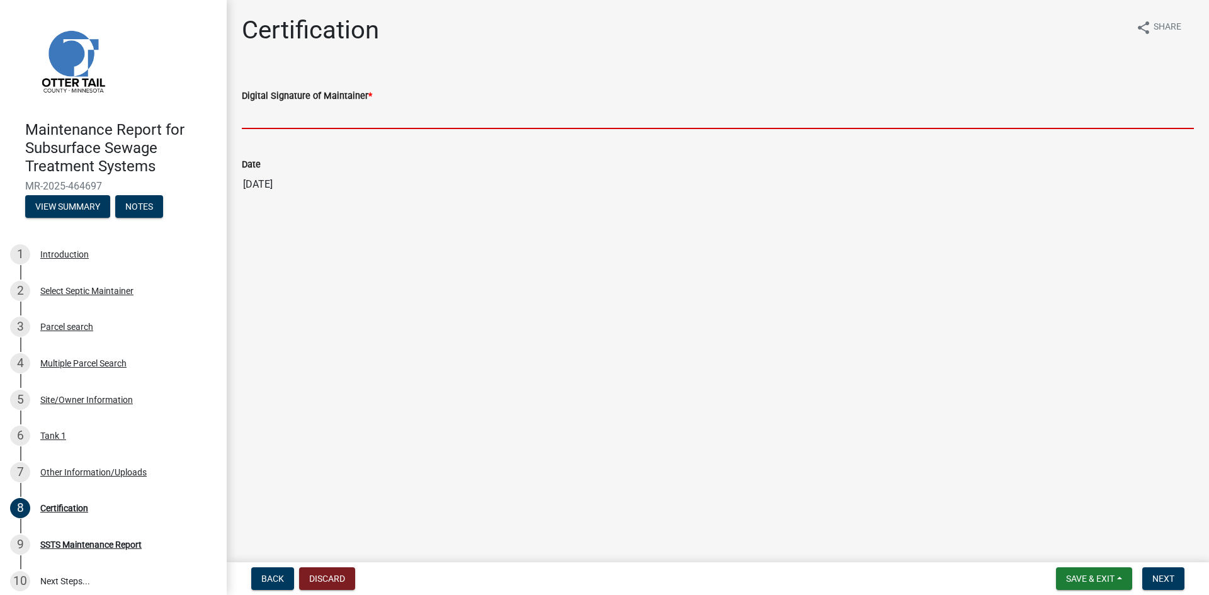
click at [377, 123] on input "Digital Signature of Maintainer *" at bounding box center [718, 116] width 952 height 26
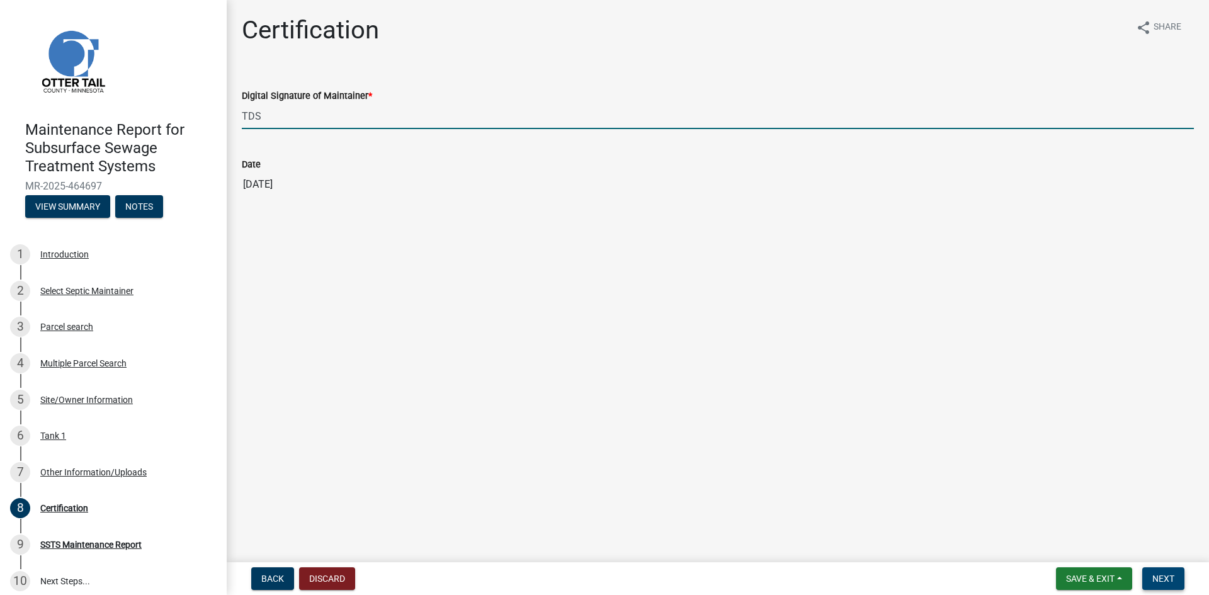
type input "TDS"
click at [1163, 572] on button "Next" at bounding box center [1163, 578] width 42 height 23
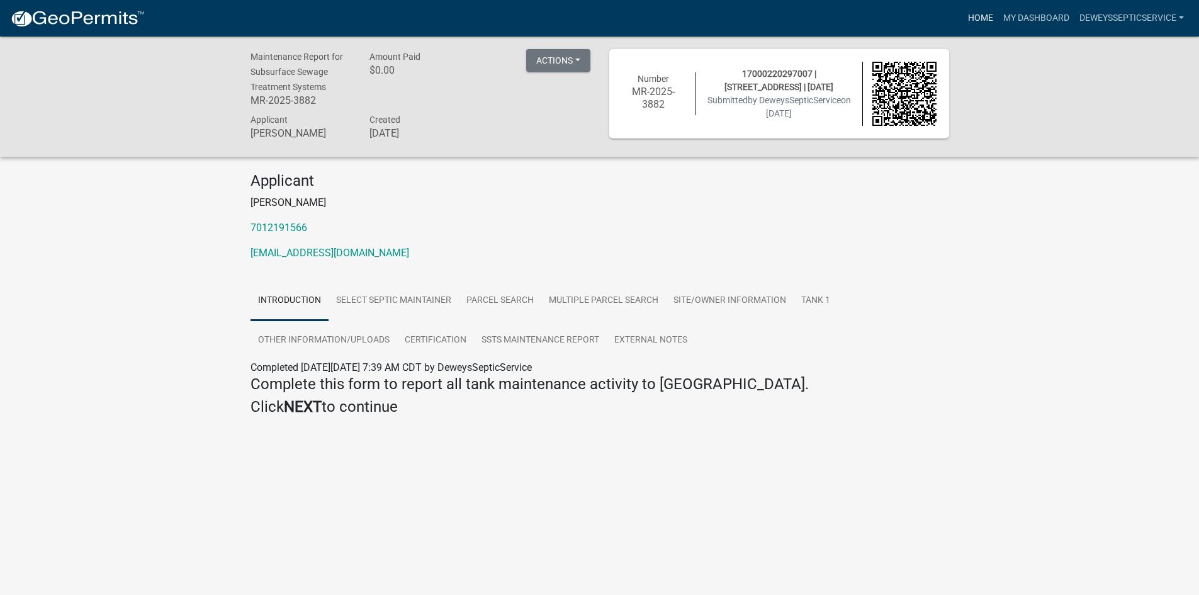
click at [972, 16] on link "Home" at bounding box center [980, 18] width 35 height 24
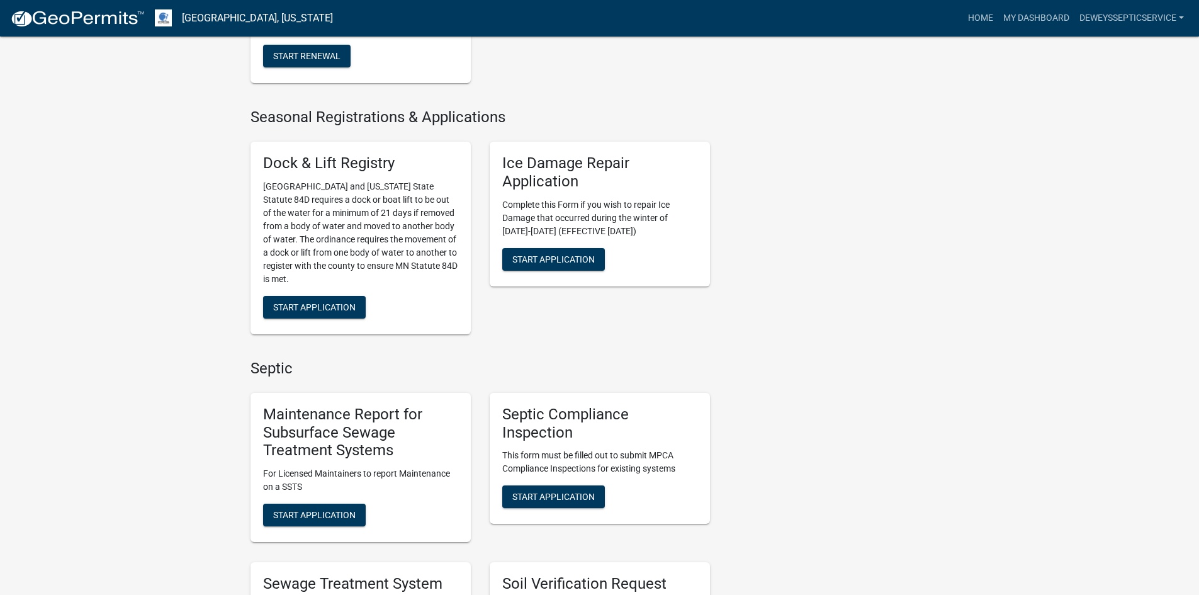
scroll to position [693, 0]
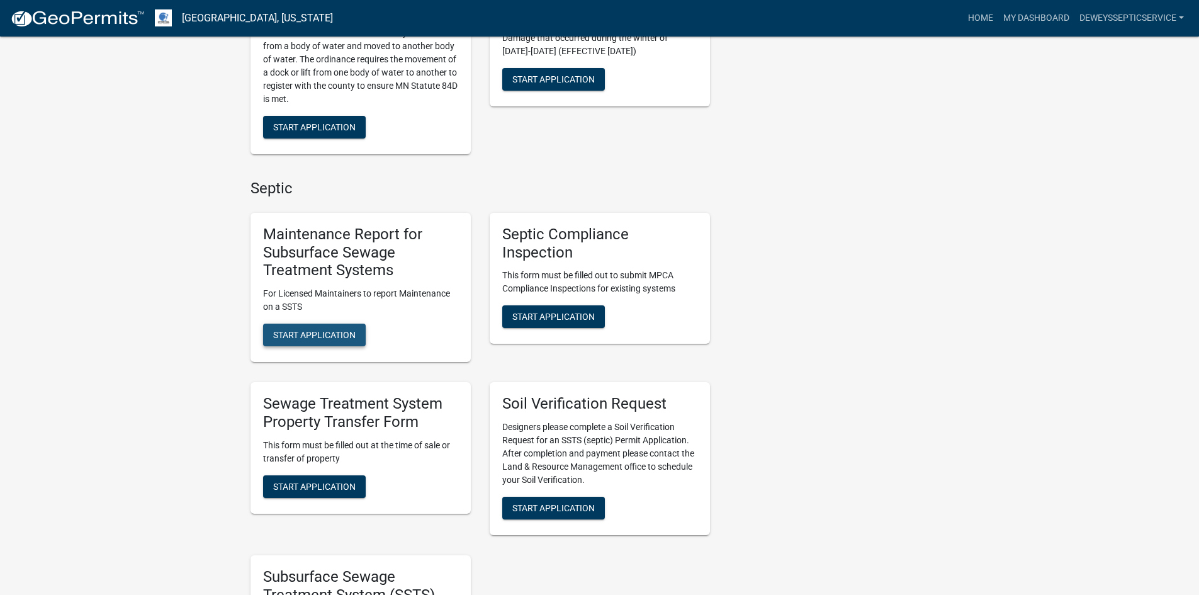
click at [344, 327] on button "Start Application" at bounding box center [314, 335] width 103 height 23
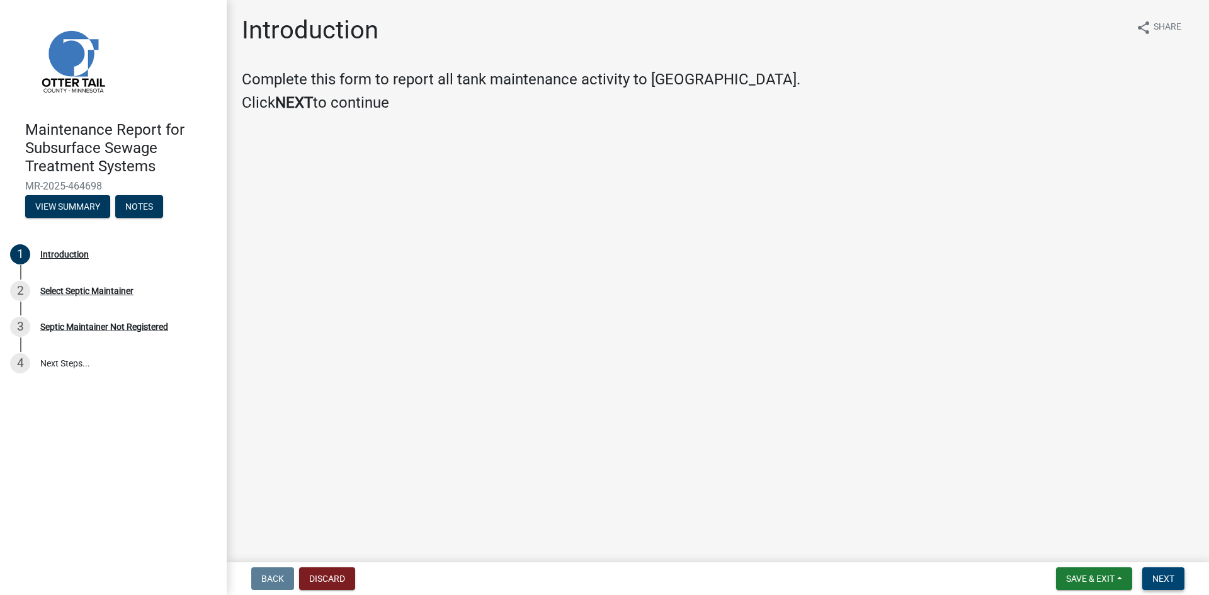
click at [1170, 580] on span "Next" at bounding box center [1163, 579] width 22 height 10
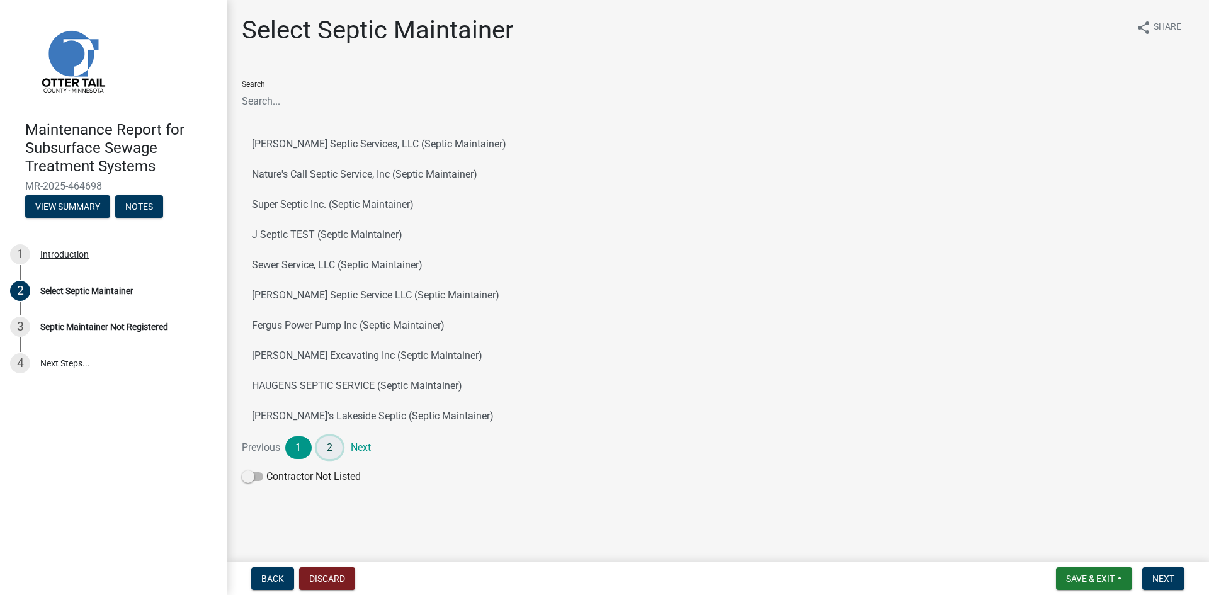
click at [329, 444] on link "2" at bounding box center [330, 447] width 26 height 23
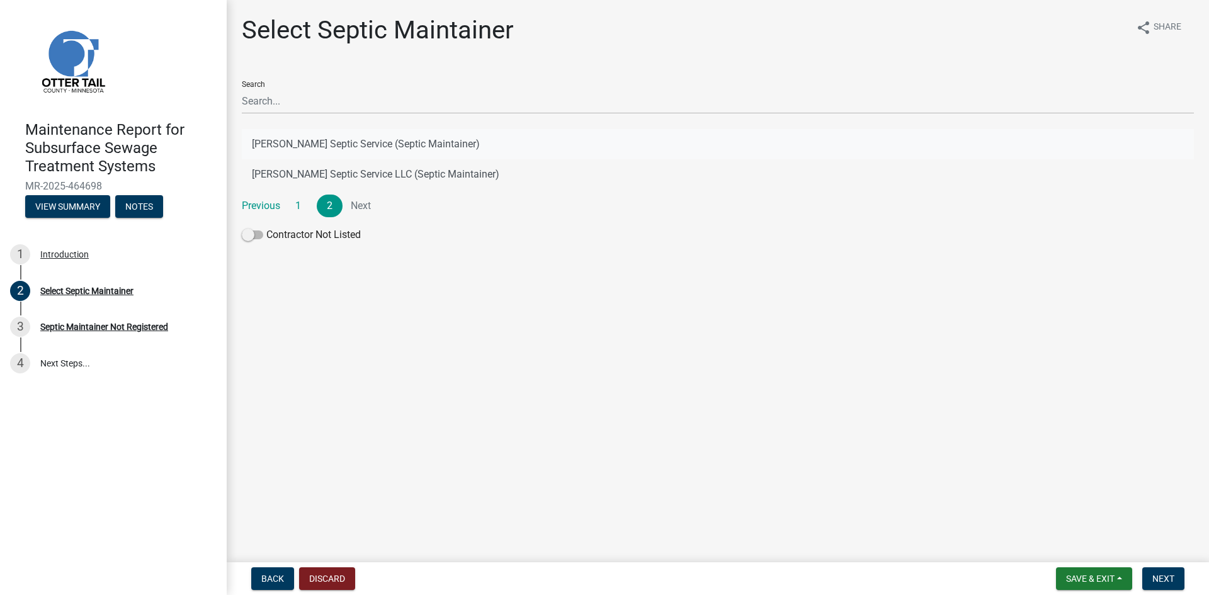
click at [374, 143] on button "[PERSON_NAME] Septic Service (Septic Maintainer)" at bounding box center [718, 144] width 952 height 30
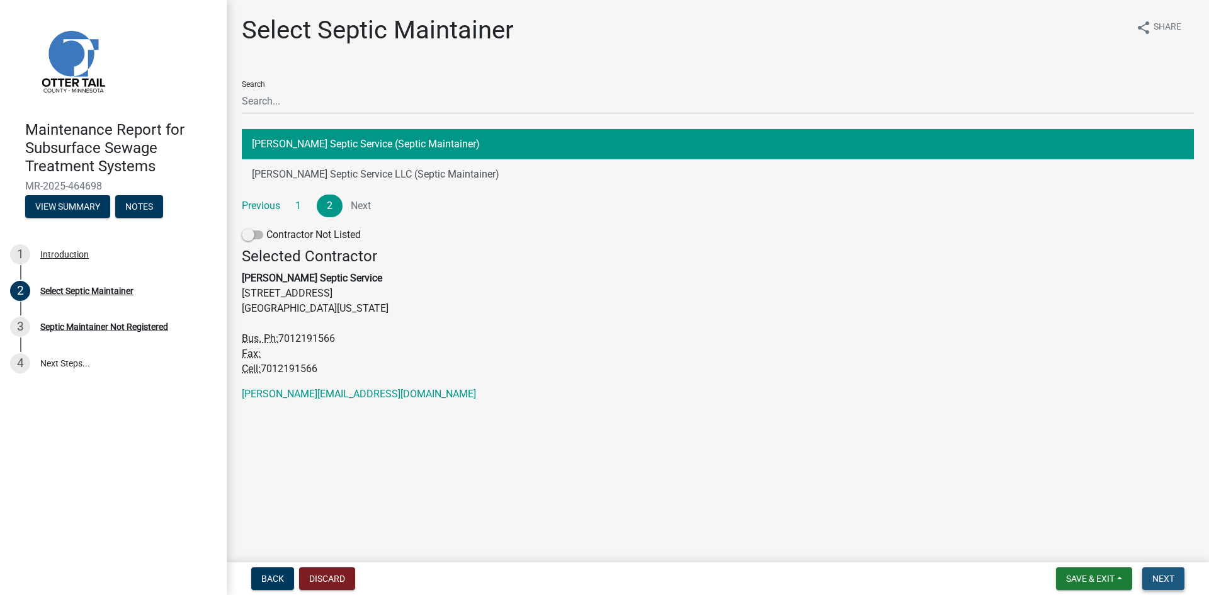
click at [1164, 572] on button "Next" at bounding box center [1163, 578] width 42 height 23
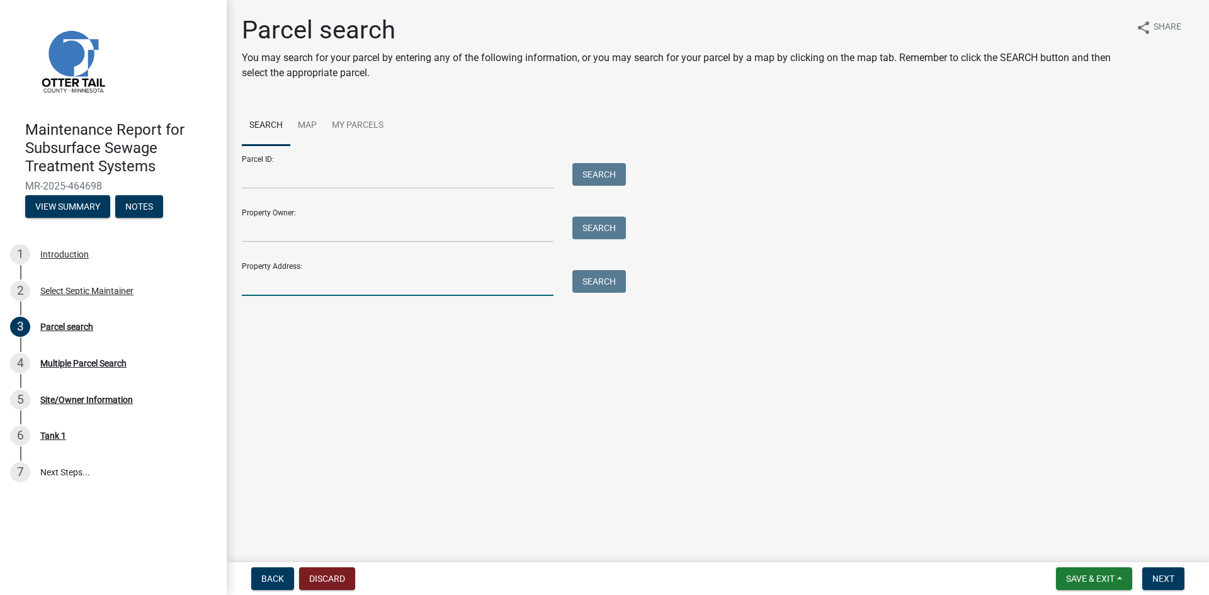
click at [300, 275] on input "Property Address:" at bounding box center [398, 283] width 312 height 26
type input "21550"
click at [609, 281] on button "Search" at bounding box center [599, 281] width 54 height 23
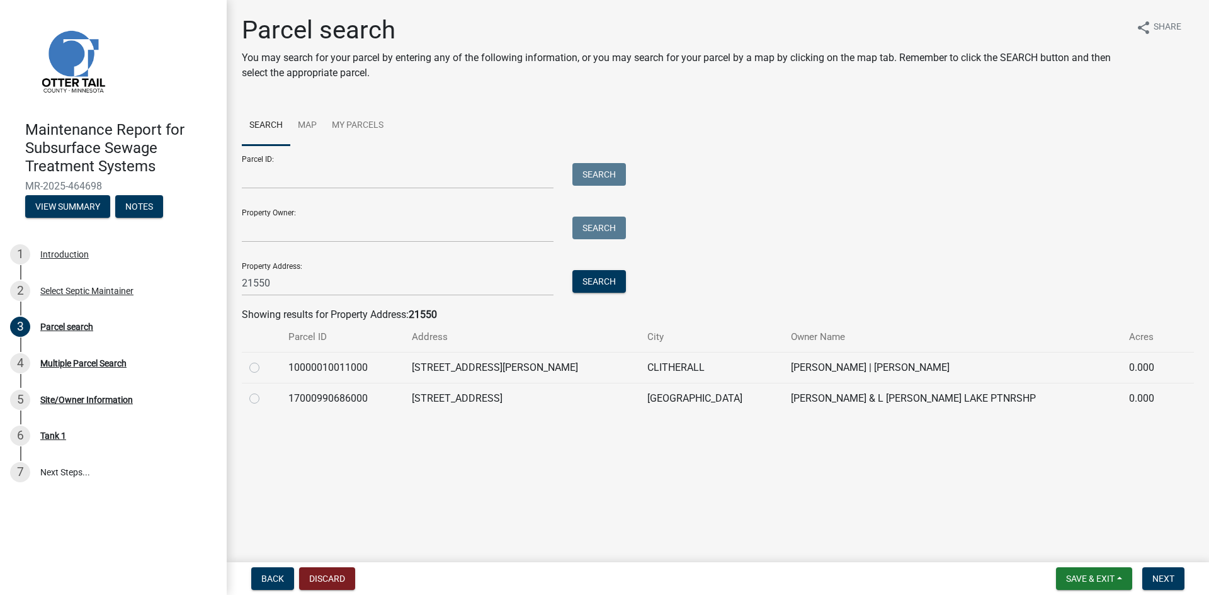
click at [264, 391] on label at bounding box center [264, 391] width 0 height 0
click at [264, 399] on input "radio" at bounding box center [268, 395] width 8 height 8
radio input "true"
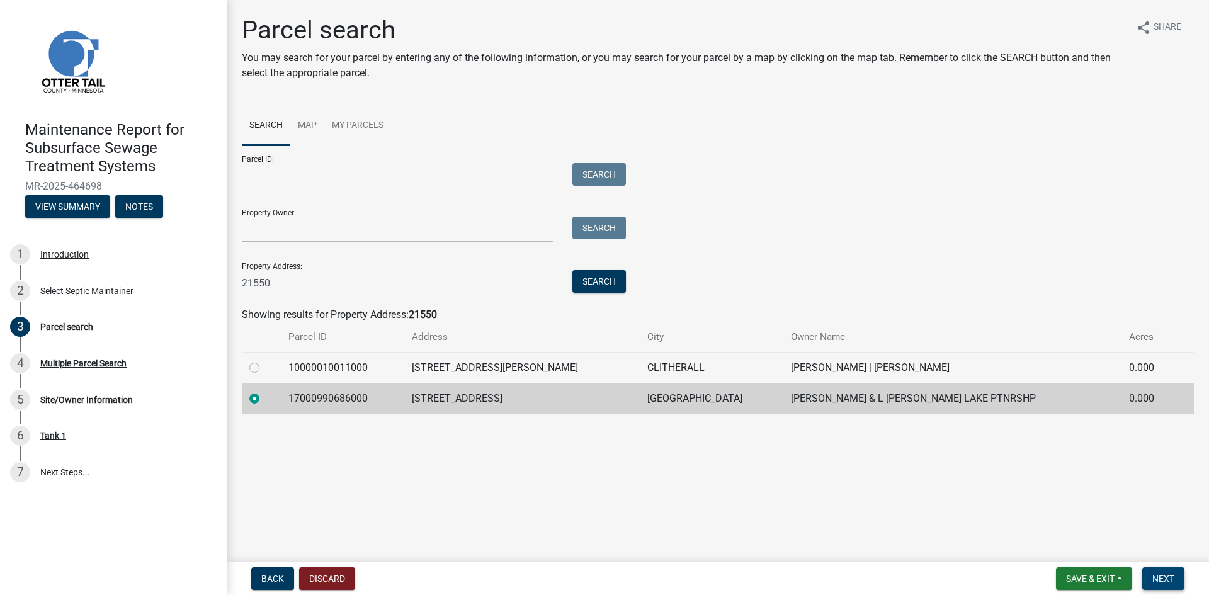
click at [1170, 580] on span "Next" at bounding box center [1163, 579] width 22 height 10
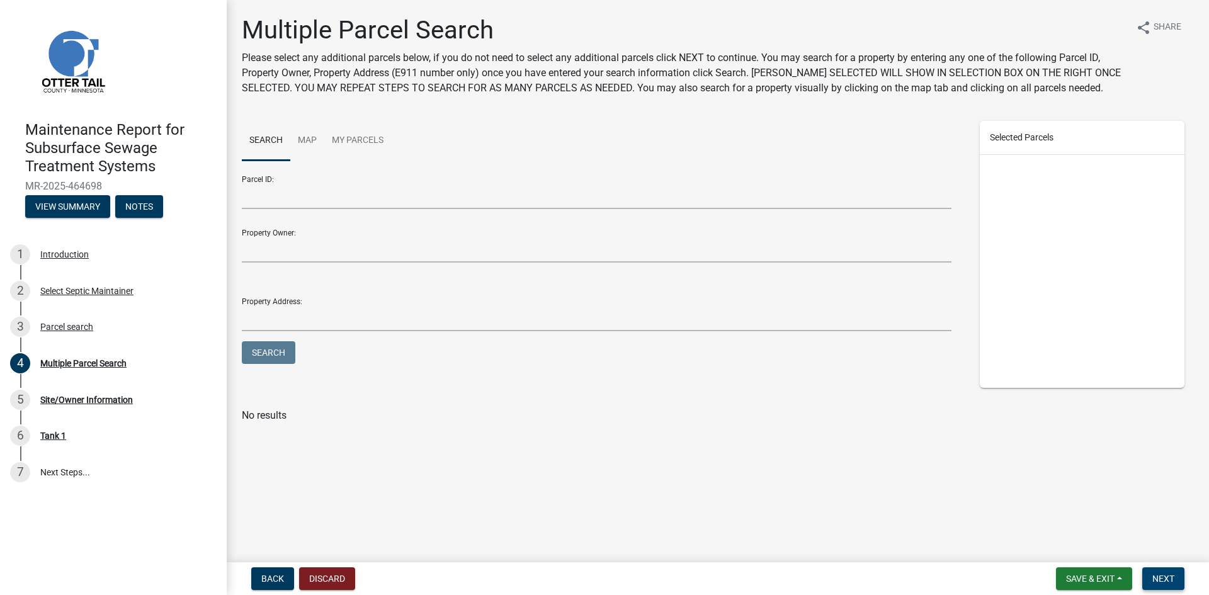
click at [1170, 580] on span "Next" at bounding box center [1163, 579] width 22 height 10
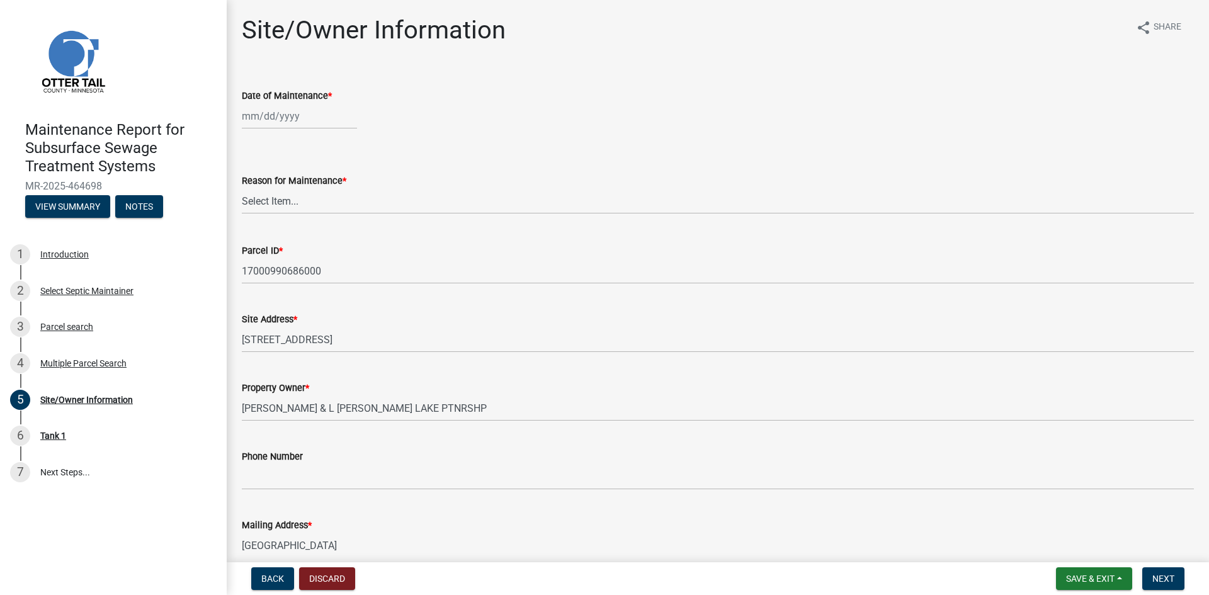
click at [264, 122] on div at bounding box center [299, 116] width 115 height 26
select select "8"
select select "2025"
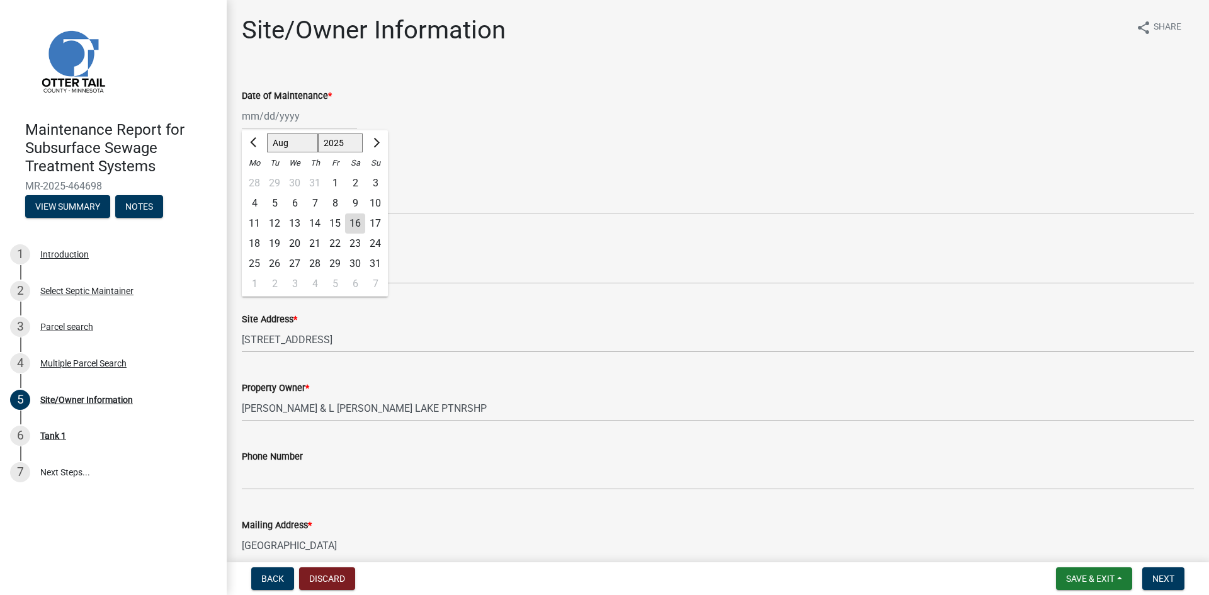
click at [252, 222] on div "11" at bounding box center [254, 223] width 20 height 20
type input "[DATE]"
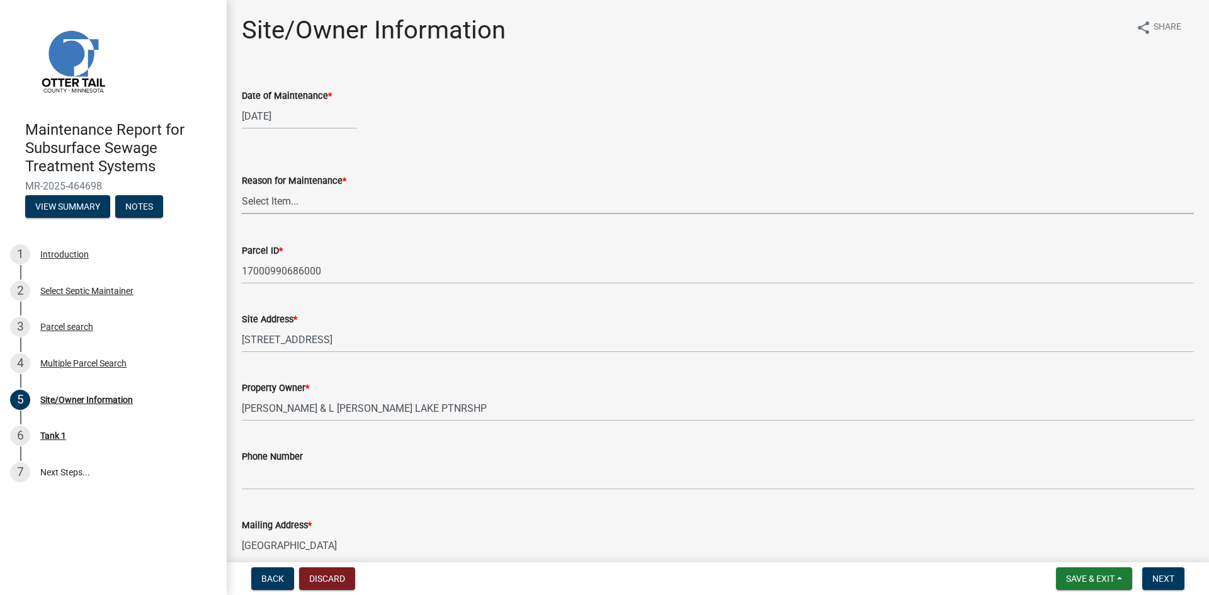
click at [265, 206] on select "Select Item... Called Routine Other" at bounding box center [718, 201] width 952 height 26
click at [242, 188] on select "Select Item... Called Routine Other" at bounding box center [718, 201] width 952 height 26
select select "3ac72b63-7b21-42e4-8192-806faae7a4f1"
click at [1151, 584] on button "Next" at bounding box center [1163, 578] width 42 height 23
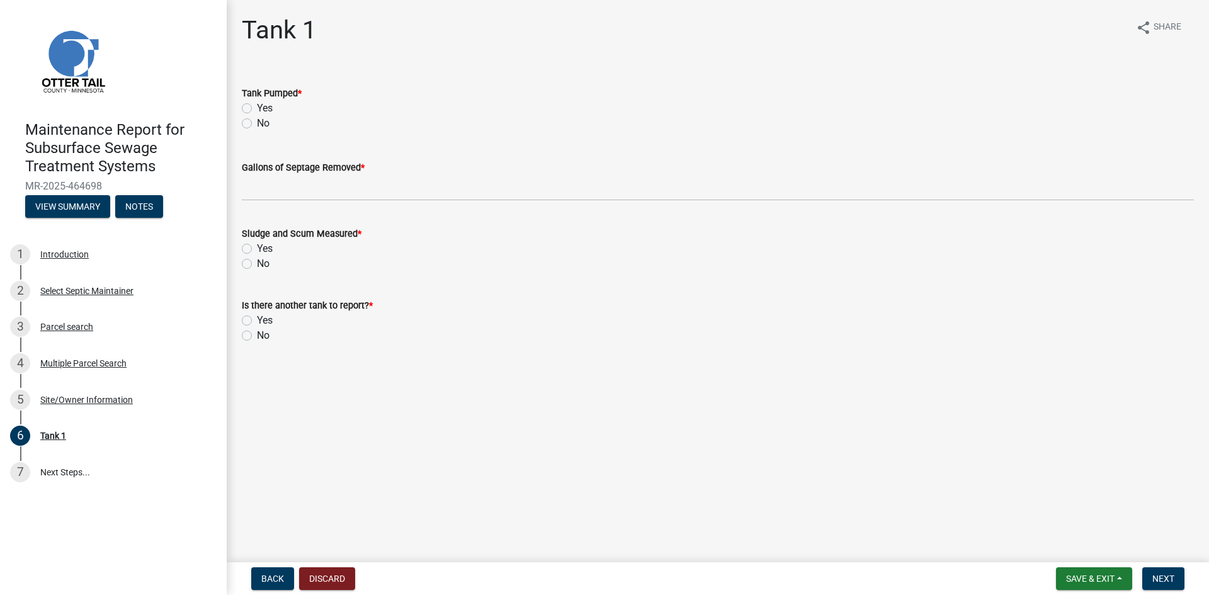
click at [257, 111] on label "Yes" at bounding box center [265, 108] width 16 height 15
click at [257, 109] on input "Yes" at bounding box center [261, 105] width 8 height 8
radio input "true"
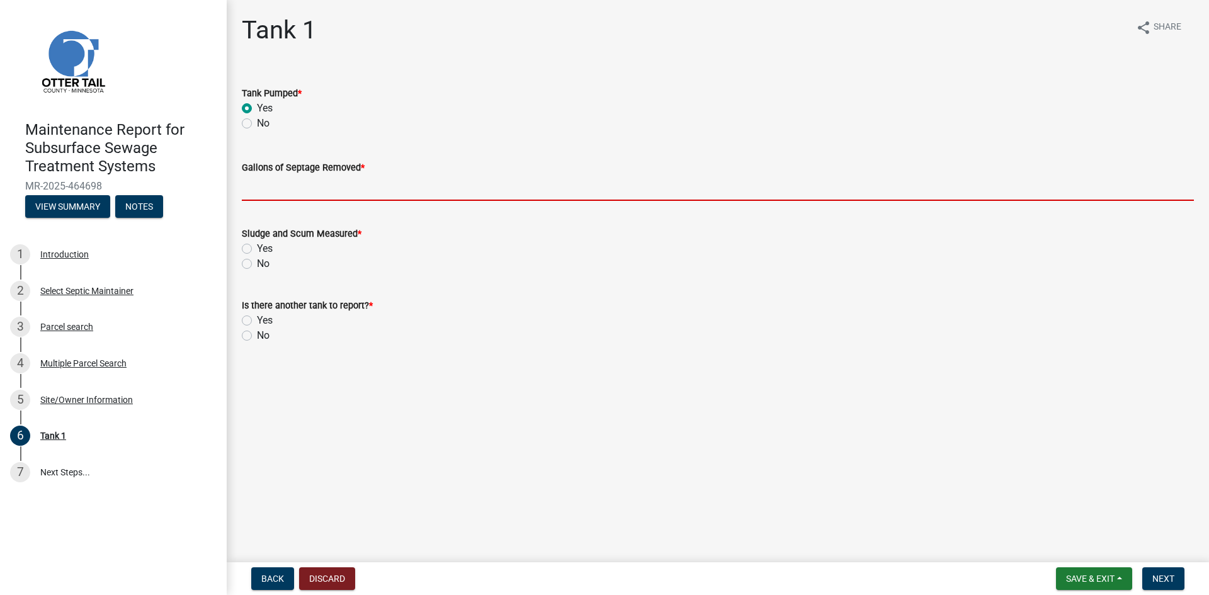
click at [259, 184] on input "Gallons of Septage Removed *" at bounding box center [718, 188] width 952 height 26
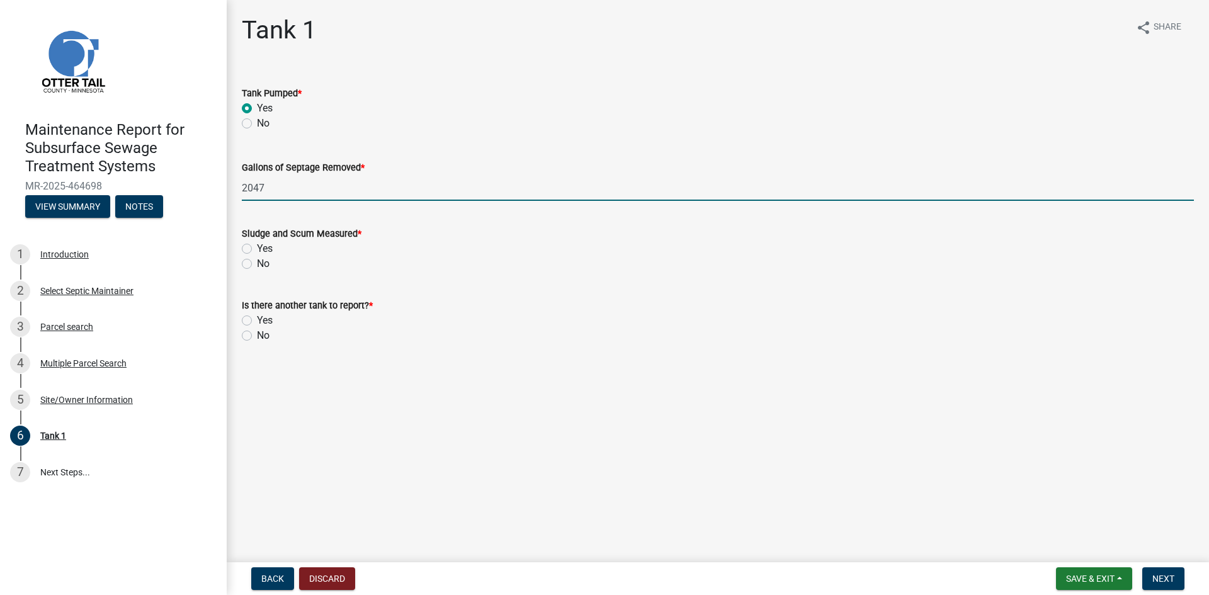
type input "2047"
click at [252, 267] on div "No" at bounding box center [718, 263] width 952 height 15
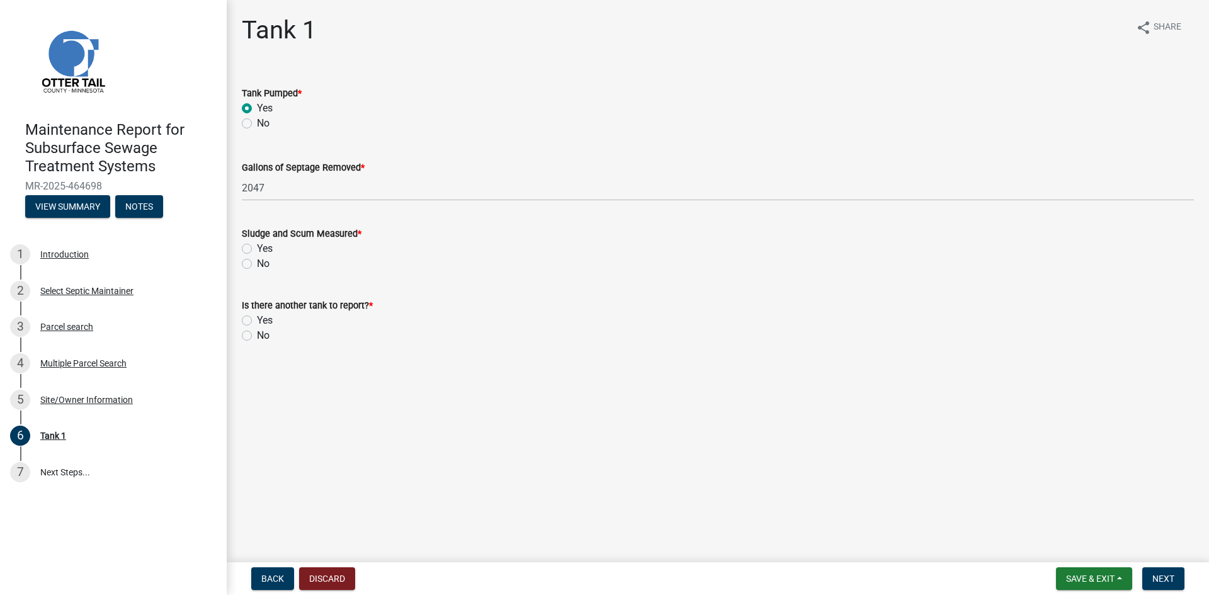
click at [257, 266] on label "No" at bounding box center [263, 263] width 13 height 15
click at [257, 264] on input "No" at bounding box center [261, 260] width 8 height 8
radio input "true"
drag, startPoint x: 245, startPoint y: 339, endPoint x: 287, endPoint y: 349, distance: 43.4
click at [257, 340] on label "No" at bounding box center [263, 335] width 13 height 15
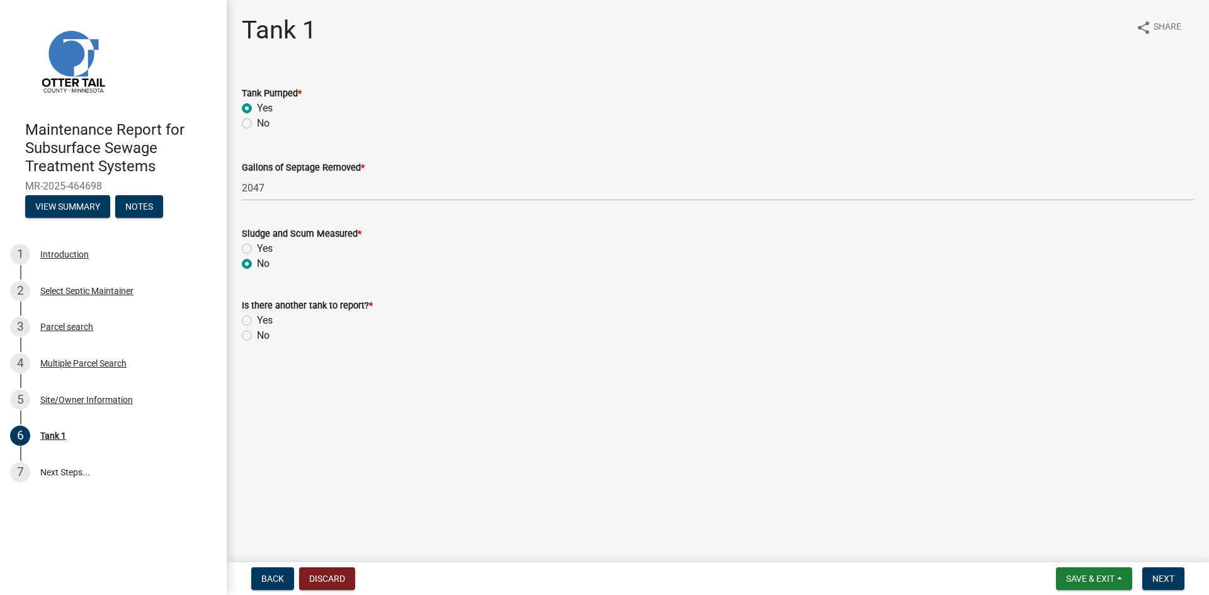
click at [257, 336] on input "No" at bounding box center [261, 332] width 8 height 8
radio input "true"
click at [1158, 583] on span "Next" at bounding box center [1163, 579] width 22 height 10
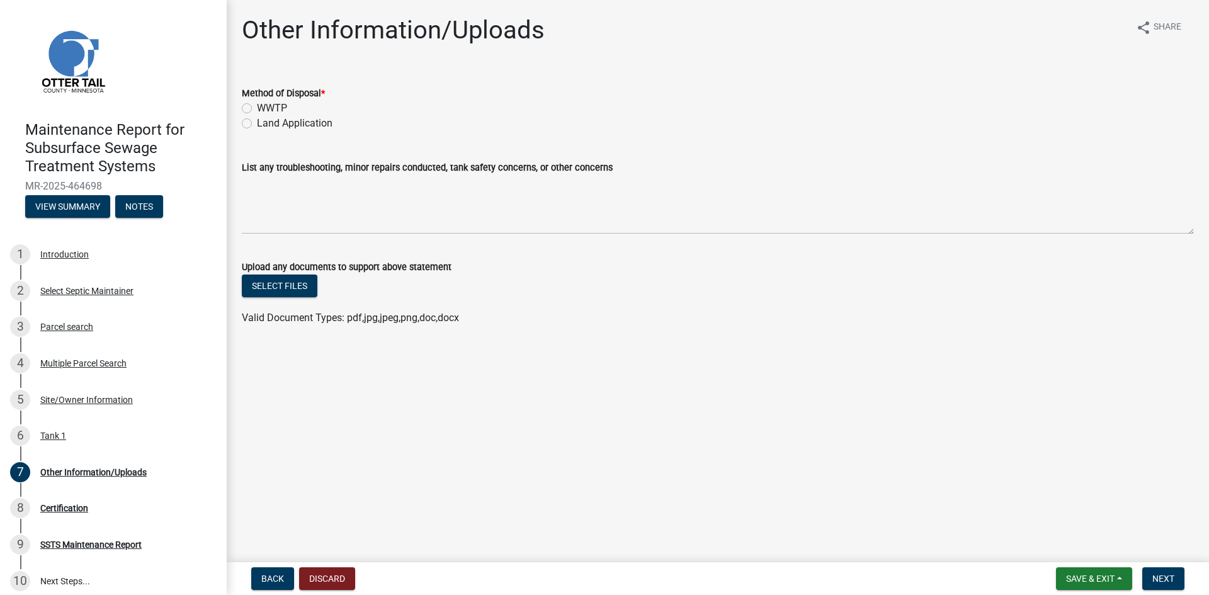
click at [287, 125] on label "Land Application" at bounding box center [295, 123] width 76 height 15
click at [265, 124] on input "Land Application" at bounding box center [261, 120] width 8 height 8
radio input "true"
click at [1154, 570] on button "Next" at bounding box center [1163, 578] width 42 height 23
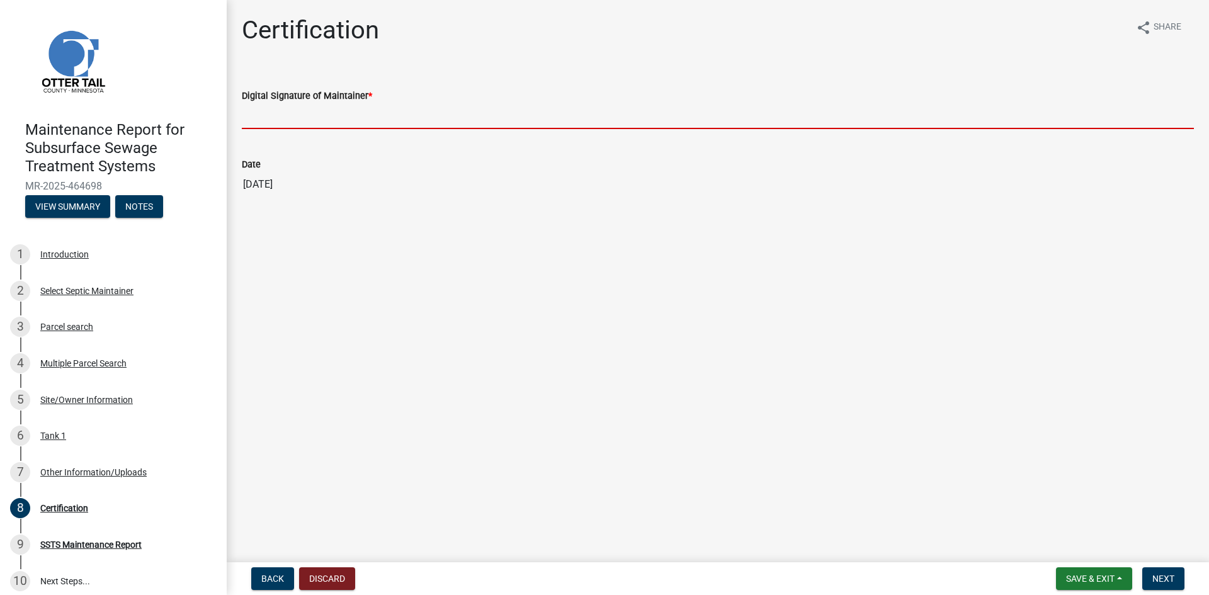
click at [339, 113] on input "Digital Signature of Maintainer *" at bounding box center [718, 116] width 952 height 26
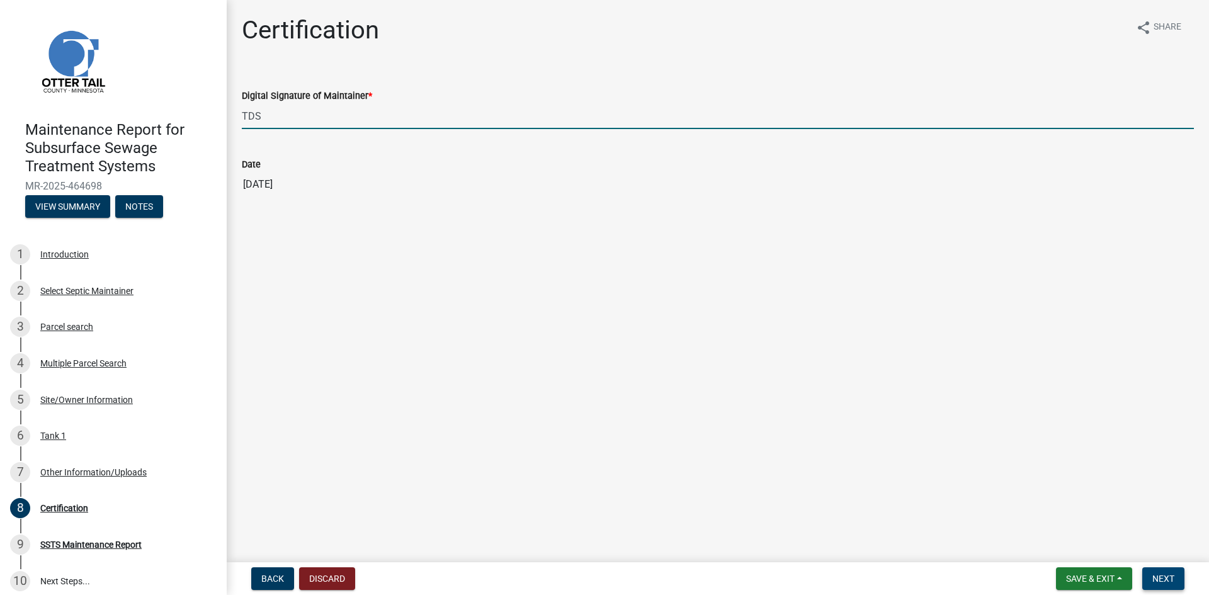
type input "TDS"
click at [1173, 579] on span "Next" at bounding box center [1163, 579] width 22 height 10
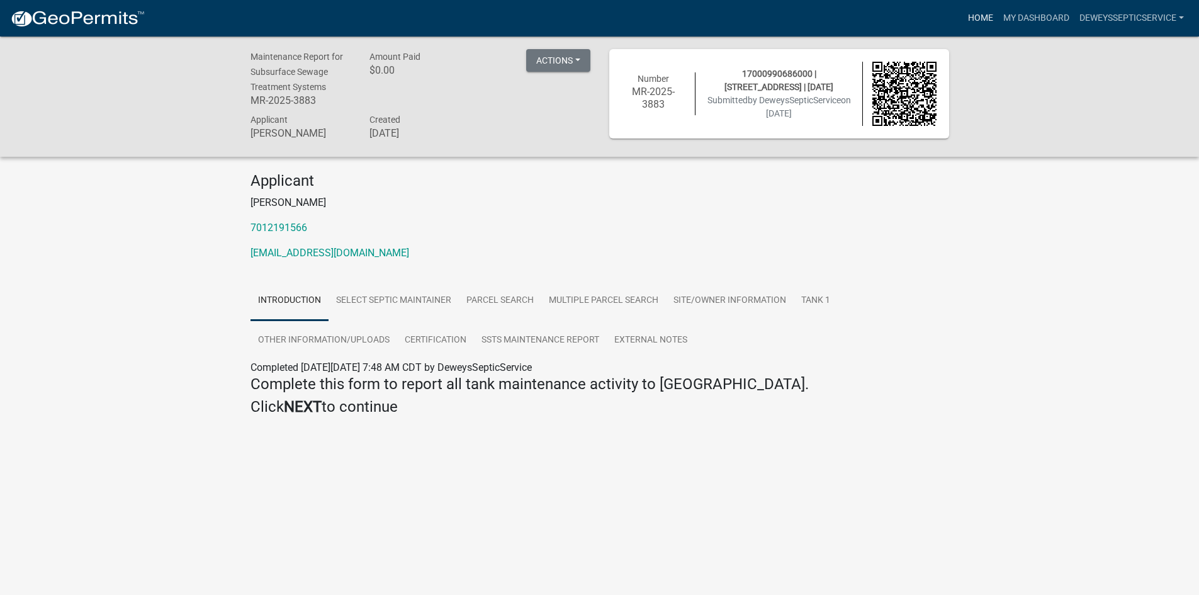
click at [976, 20] on link "Home" at bounding box center [980, 18] width 35 height 24
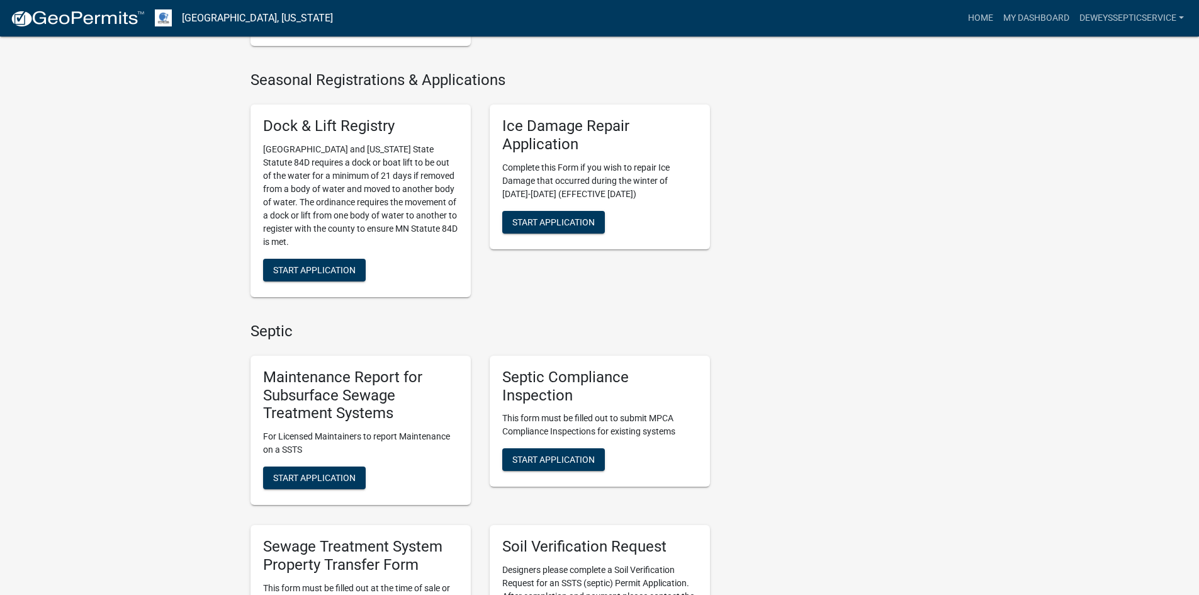
scroll to position [630, 0]
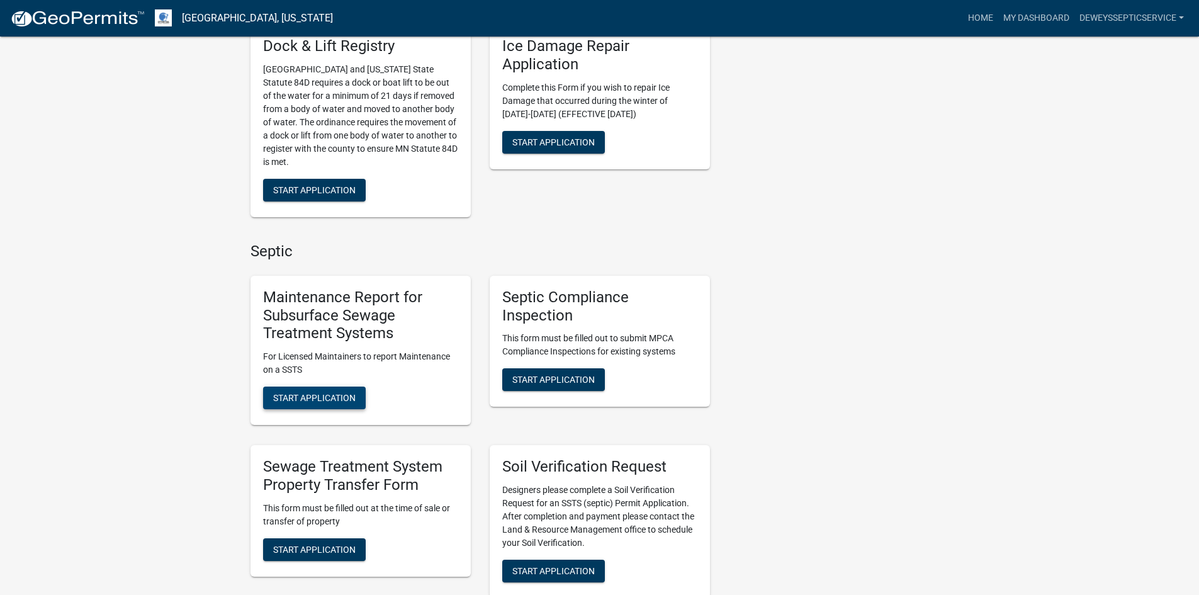
click at [342, 399] on span "Start Application" at bounding box center [314, 398] width 82 height 10
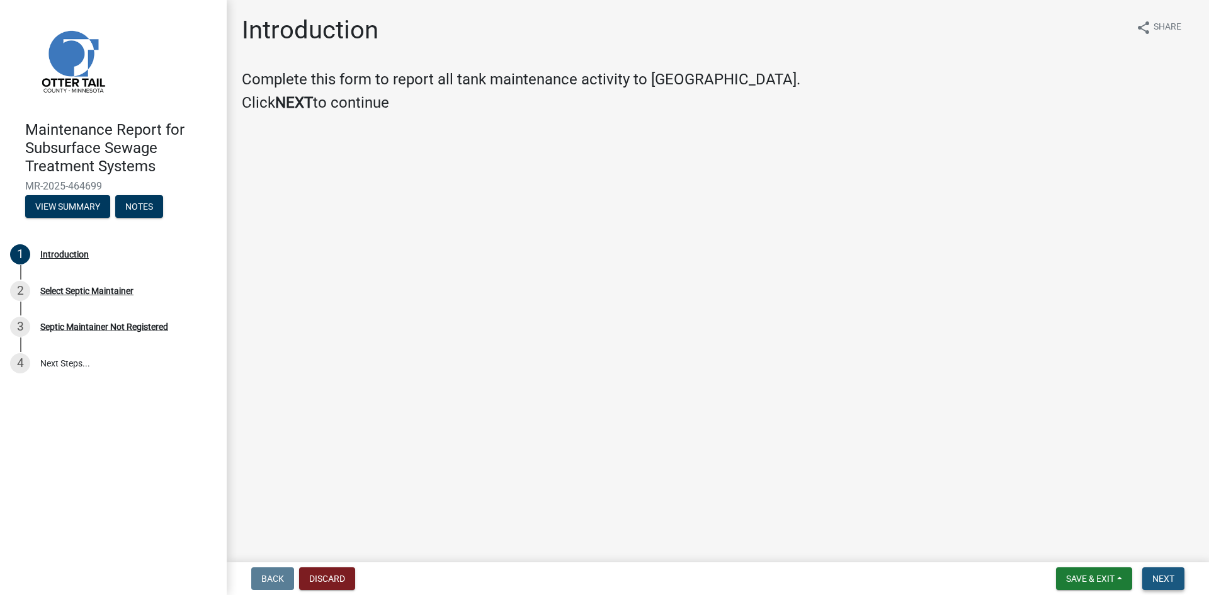
click at [1152, 577] on span "Next" at bounding box center [1163, 579] width 22 height 10
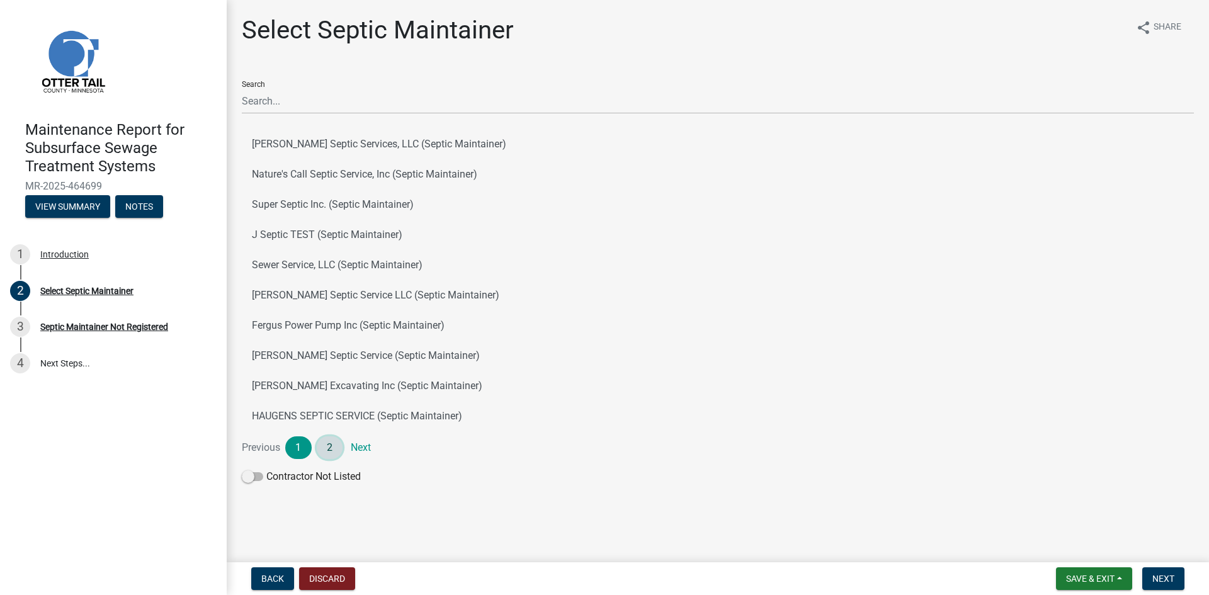
click at [329, 449] on link "2" at bounding box center [330, 447] width 26 height 23
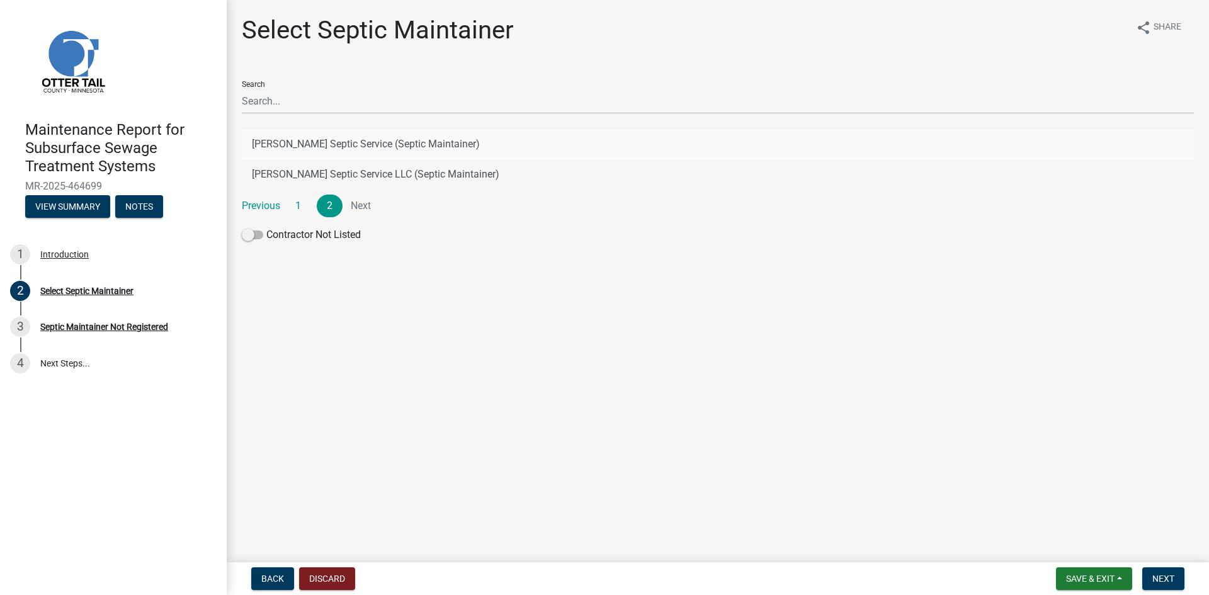
click at [392, 144] on button "[PERSON_NAME] Septic Service (Septic Maintainer)" at bounding box center [718, 144] width 952 height 30
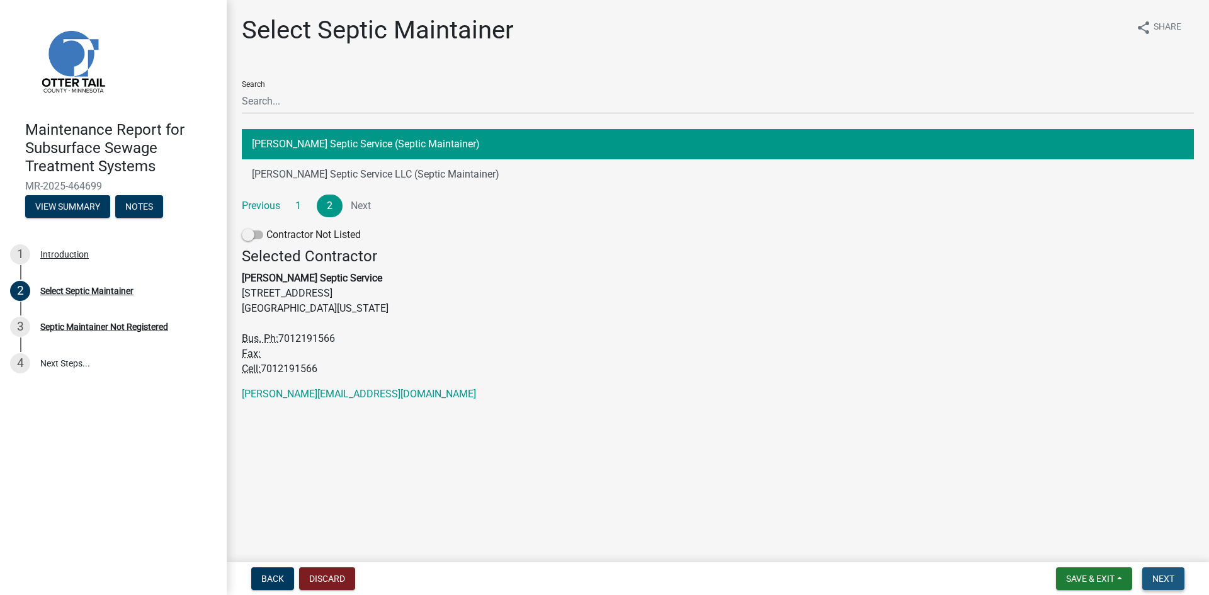
click at [1163, 577] on span "Next" at bounding box center [1163, 579] width 22 height 10
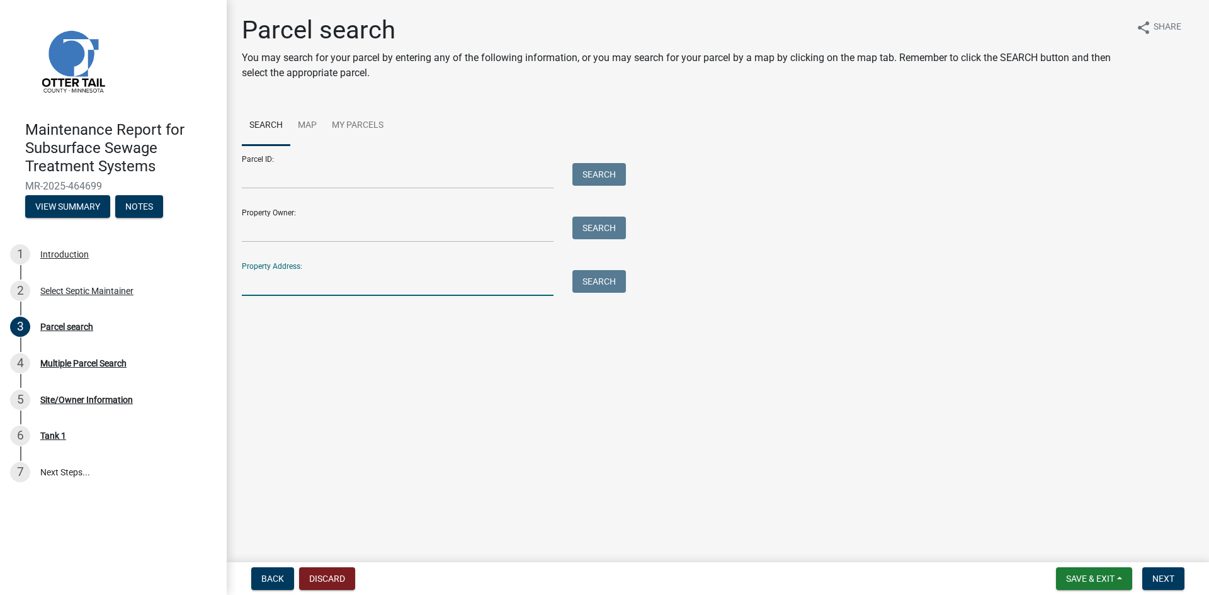
click at [308, 287] on input "Property Address:" at bounding box center [398, 283] width 312 height 26
type input "49196"
click at [617, 280] on button "Search" at bounding box center [599, 281] width 54 height 23
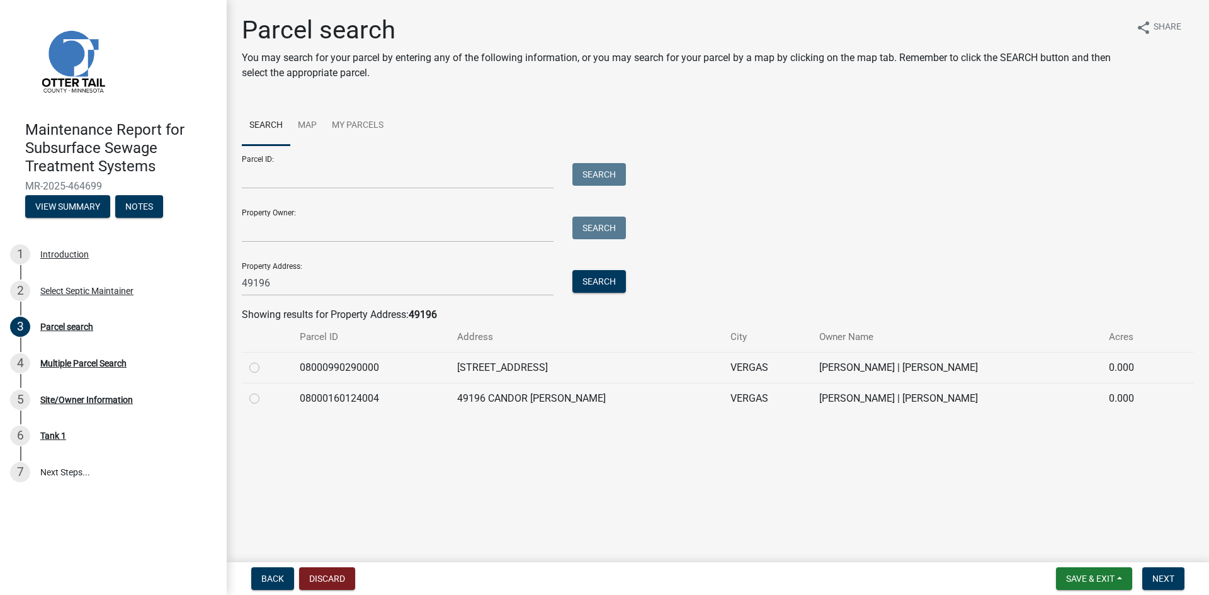
click at [264, 391] on label at bounding box center [264, 391] width 0 height 0
click at [264, 397] on input "radio" at bounding box center [268, 395] width 8 height 8
radio input "true"
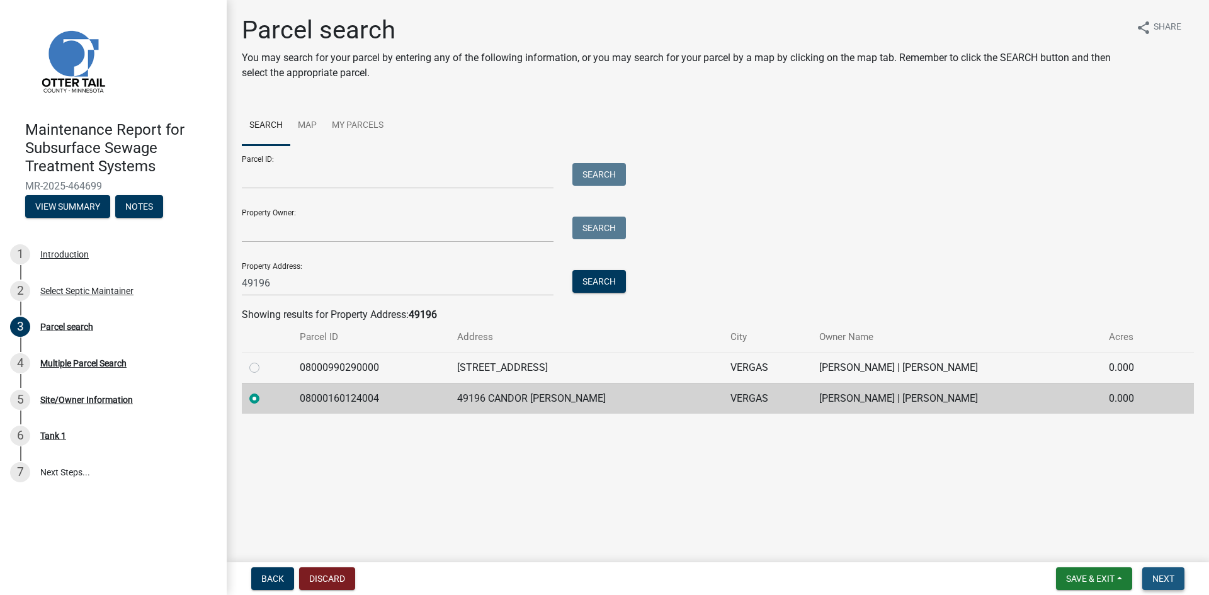
click at [1165, 583] on span "Next" at bounding box center [1163, 579] width 22 height 10
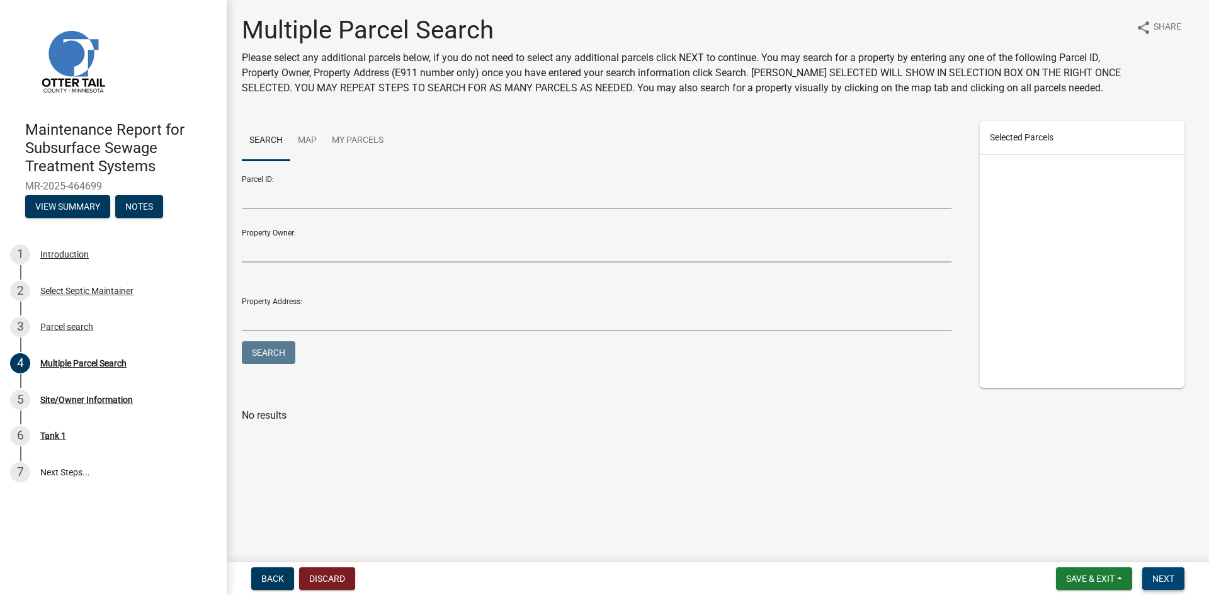
click at [1165, 583] on span "Next" at bounding box center [1163, 579] width 22 height 10
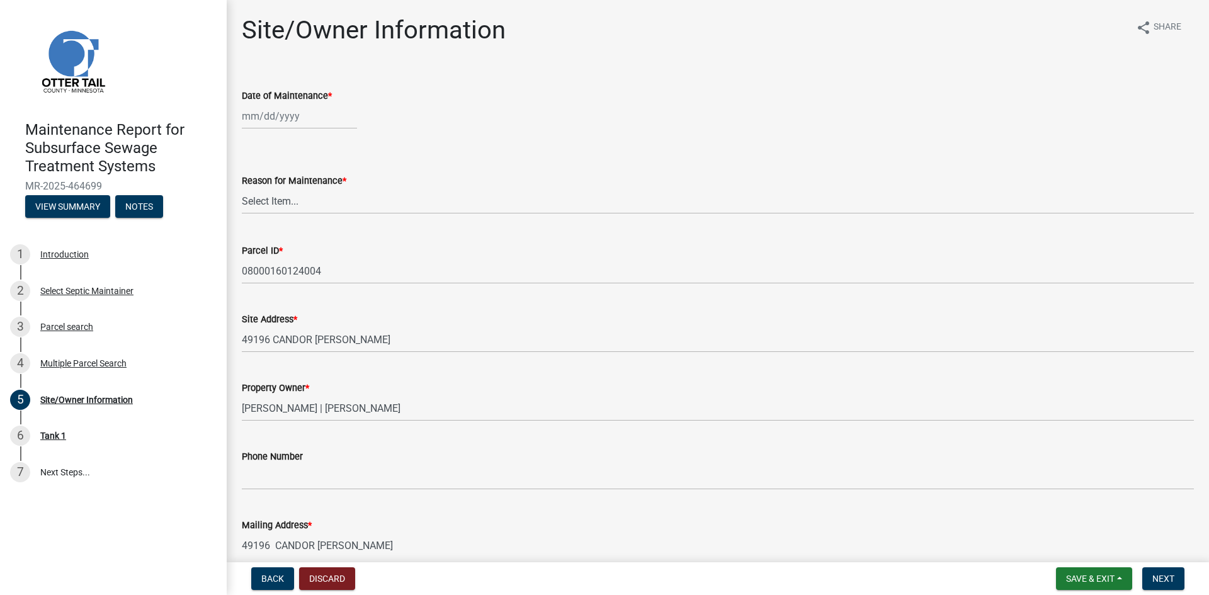
click at [285, 122] on div at bounding box center [299, 116] width 115 height 26
select select "8"
select select "2025"
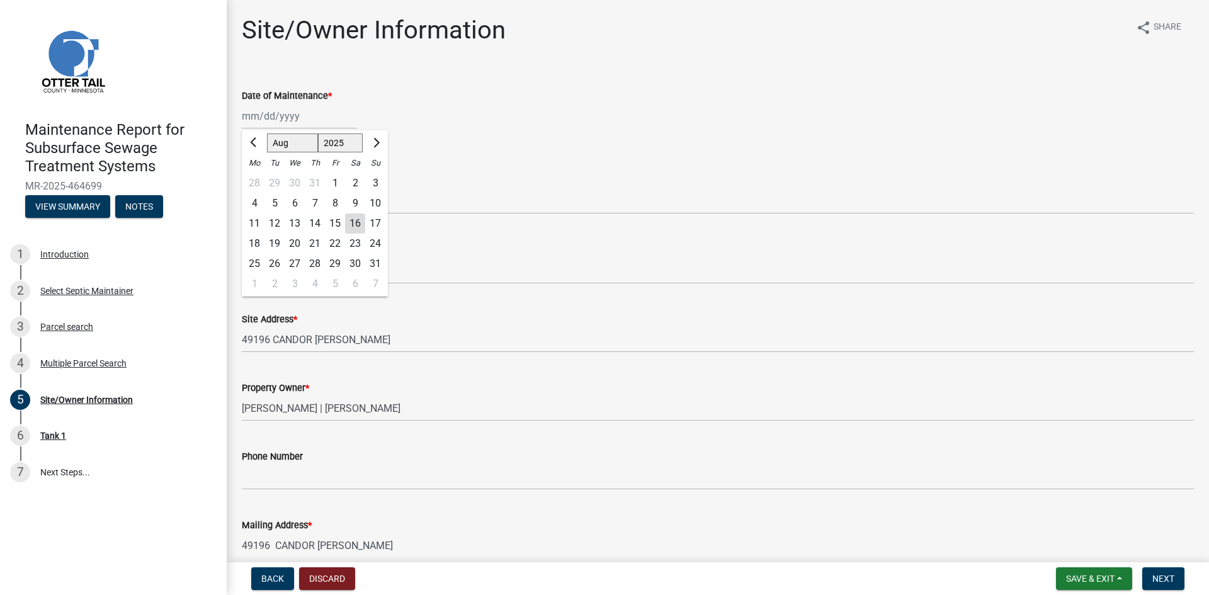
click at [252, 224] on div "11" at bounding box center [254, 223] width 20 height 20
type input "[DATE]"
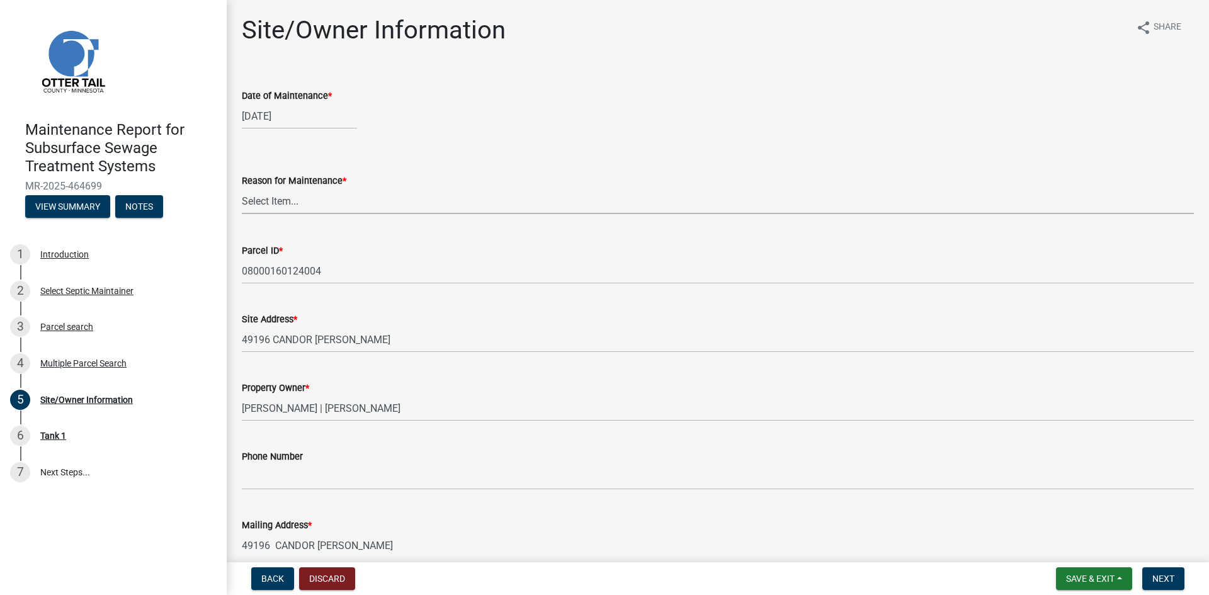
drag, startPoint x: 268, startPoint y: 206, endPoint x: 272, endPoint y: 213, distance: 8.2
click at [268, 206] on select "Select Item... Called Routine Other" at bounding box center [718, 201] width 952 height 26
click at [242, 188] on select "Select Item... Called Routine Other" at bounding box center [718, 201] width 952 height 26
select select "3ac72b63-7b21-42e4-8192-806faae7a4f1"
click at [1168, 582] on span "Next" at bounding box center [1163, 579] width 22 height 10
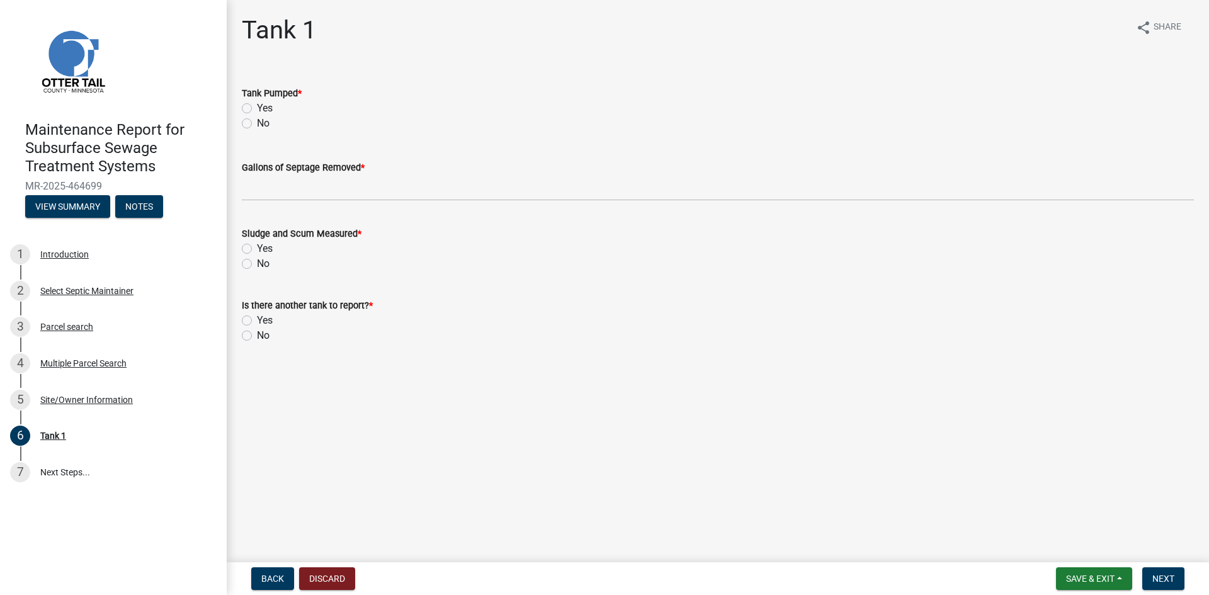
click at [257, 108] on label "Yes" at bounding box center [265, 108] width 16 height 15
click at [257, 108] on input "Yes" at bounding box center [261, 105] width 8 height 8
radio input "true"
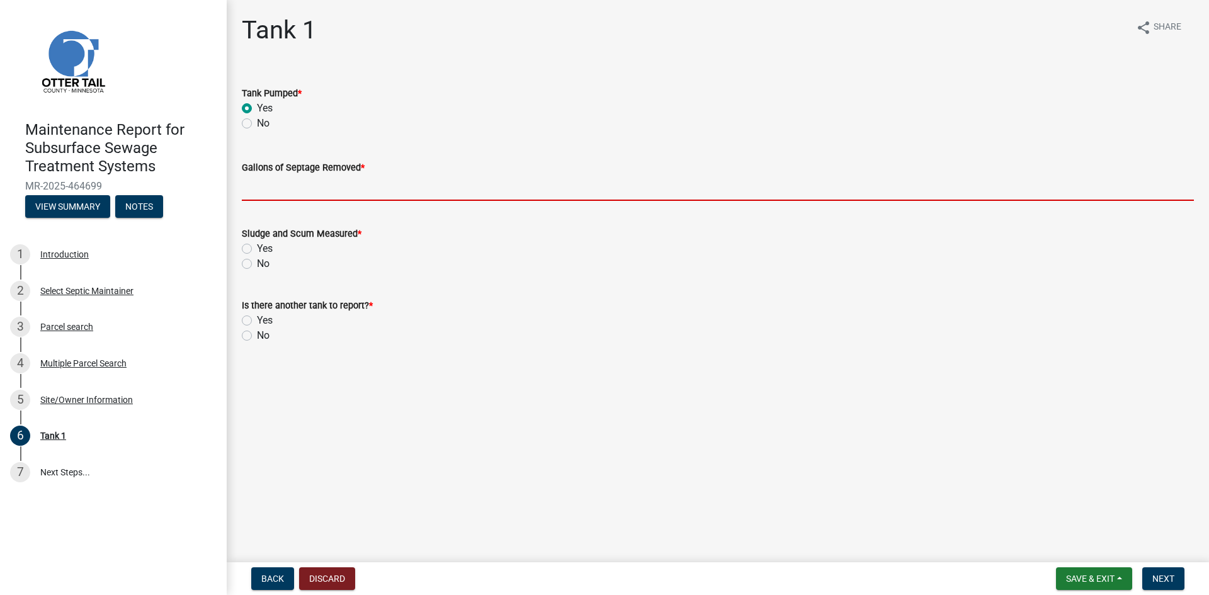
click at [266, 192] on input "Gallons of Septage Removed *" at bounding box center [718, 188] width 952 height 26
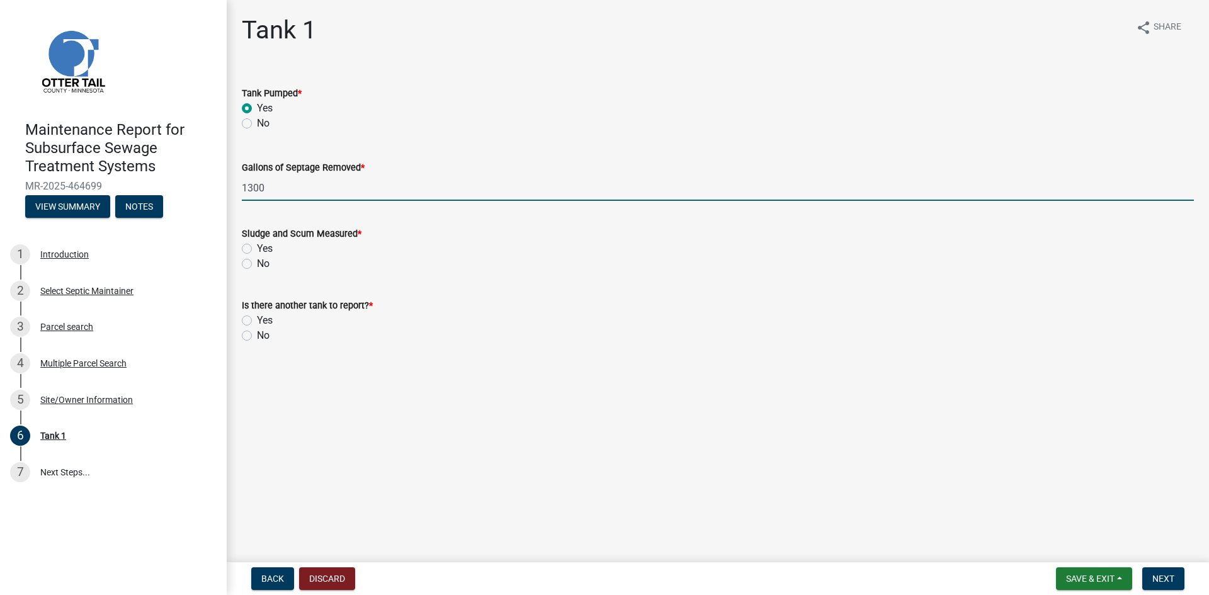
type input "1300"
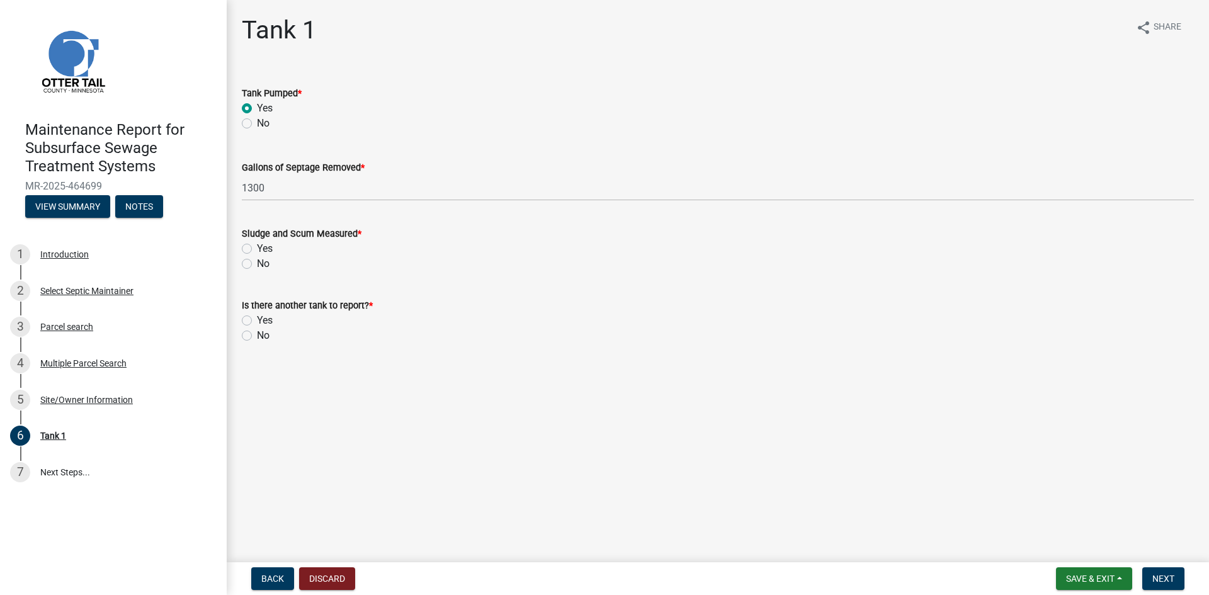
click at [257, 263] on label "No" at bounding box center [263, 263] width 13 height 15
click at [257, 263] on input "No" at bounding box center [261, 260] width 8 height 8
radio input "true"
click at [257, 334] on label "No" at bounding box center [263, 335] width 13 height 15
click at [257, 334] on input "No" at bounding box center [261, 332] width 8 height 8
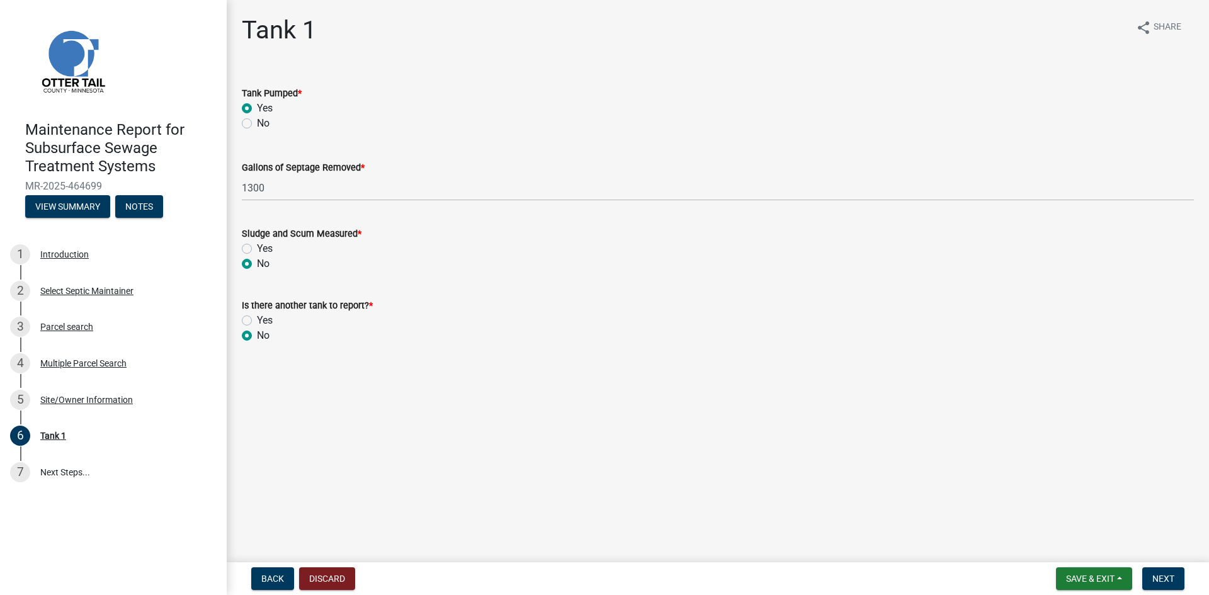
radio input "true"
click at [1146, 579] on button "Next" at bounding box center [1163, 578] width 42 height 23
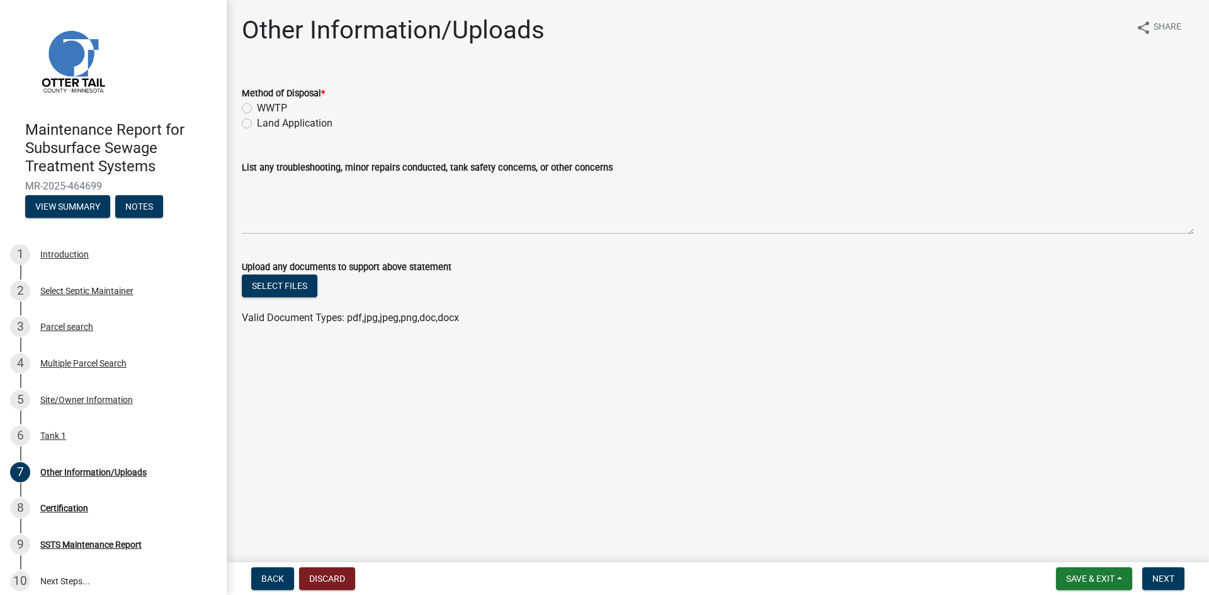
click at [299, 118] on label "Land Application" at bounding box center [295, 123] width 76 height 15
click at [265, 118] on input "Land Application" at bounding box center [261, 120] width 8 height 8
radio input "true"
click at [1150, 579] on button "Next" at bounding box center [1163, 578] width 42 height 23
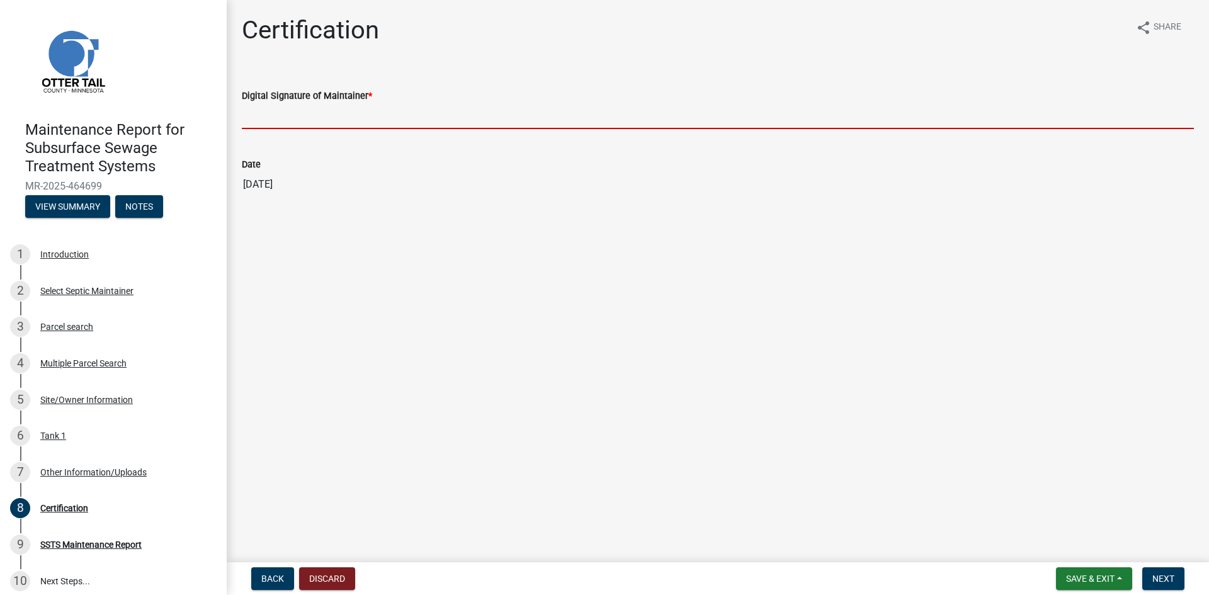
click at [297, 123] on input "Digital Signature of Maintainer *" at bounding box center [718, 116] width 952 height 26
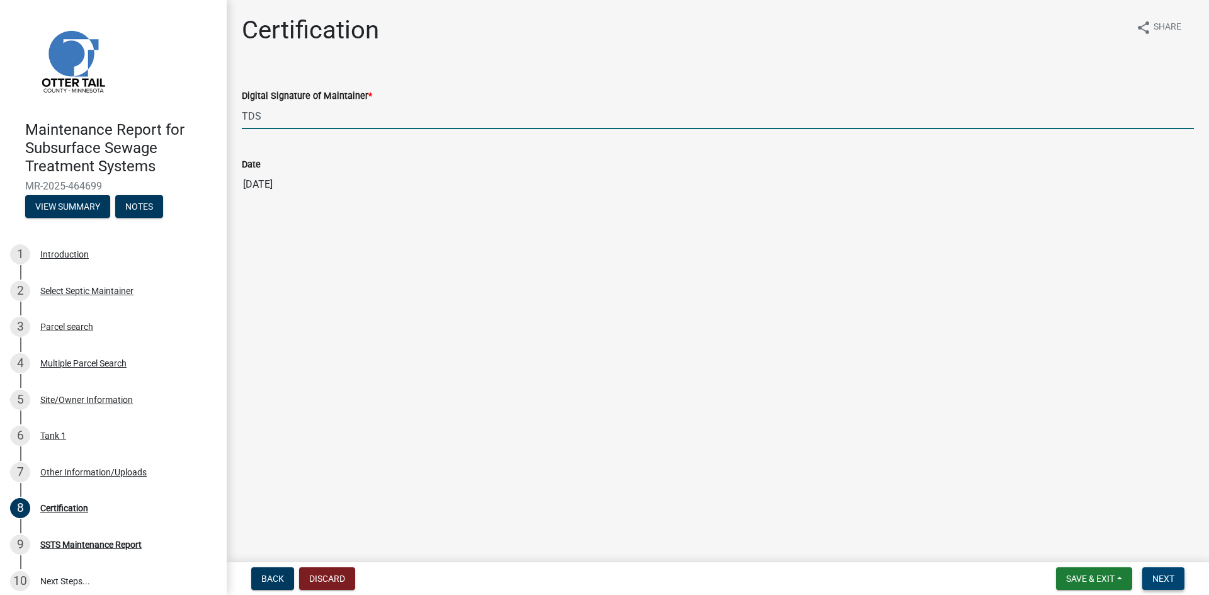
type input "TDS"
click at [1171, 581] on span "Next" at bounding box center [1163, 579] width 22 height 10
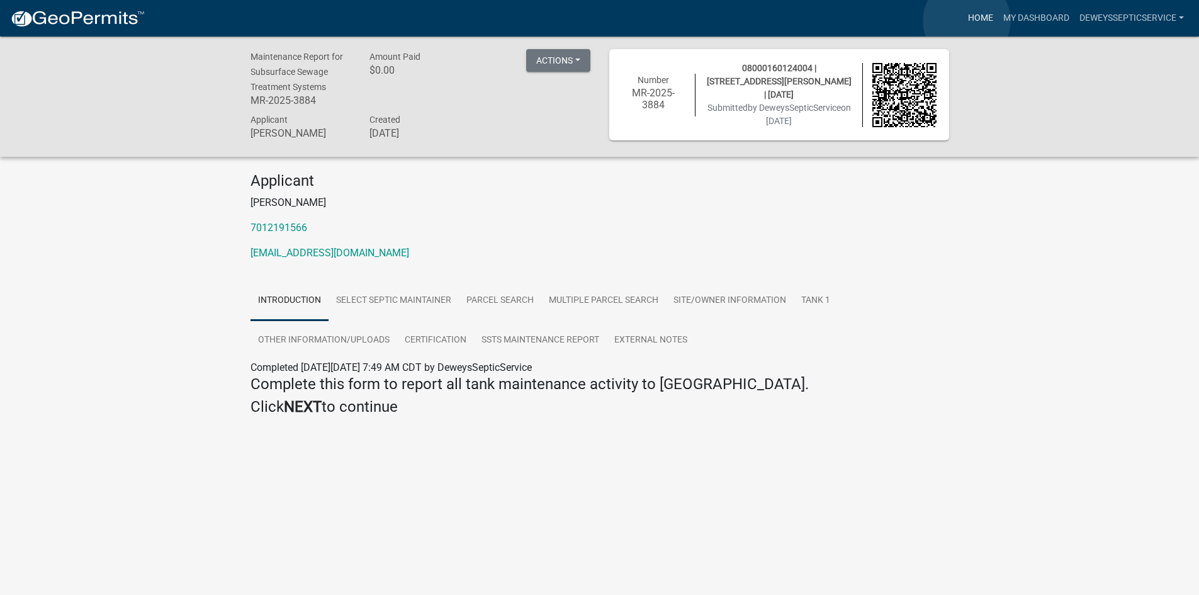
click at [967, 21] on link "Home" at bounding box center [980, 18] width 35 height 24
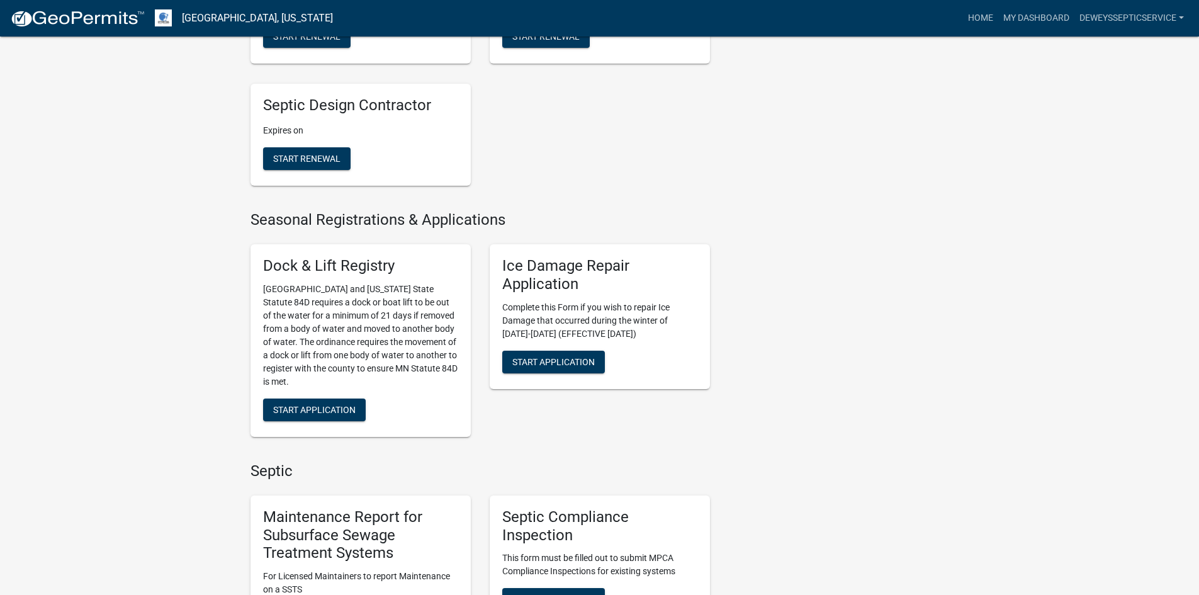
scroll to position [630, 0]
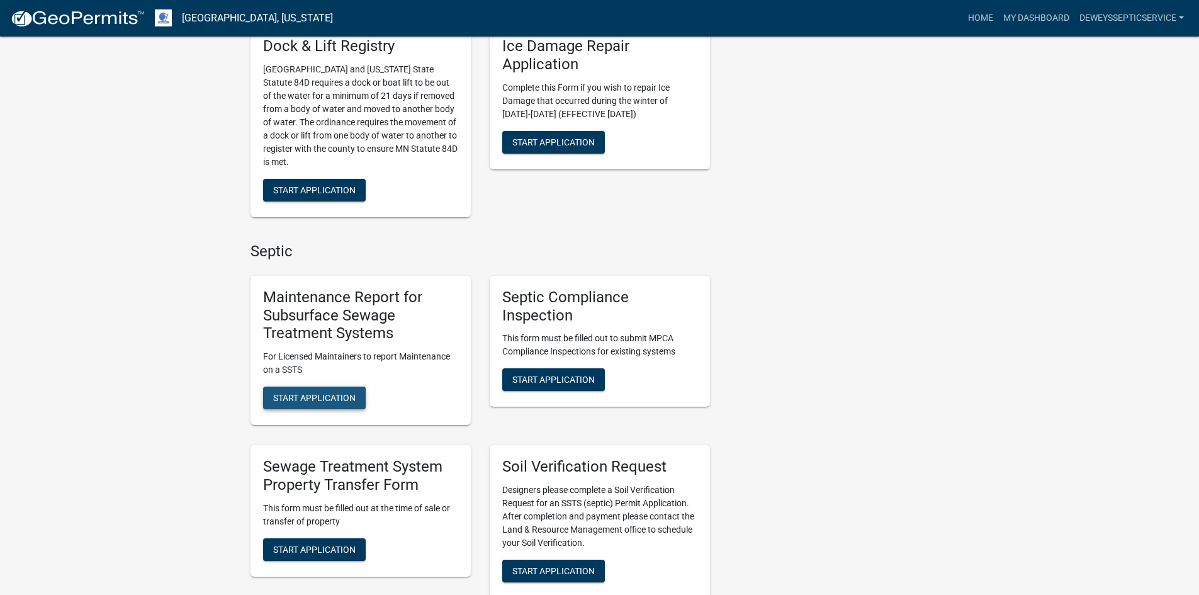
click at [348, 395] on span "Start Application" at bounding box center [314, 398] width 82 height 10
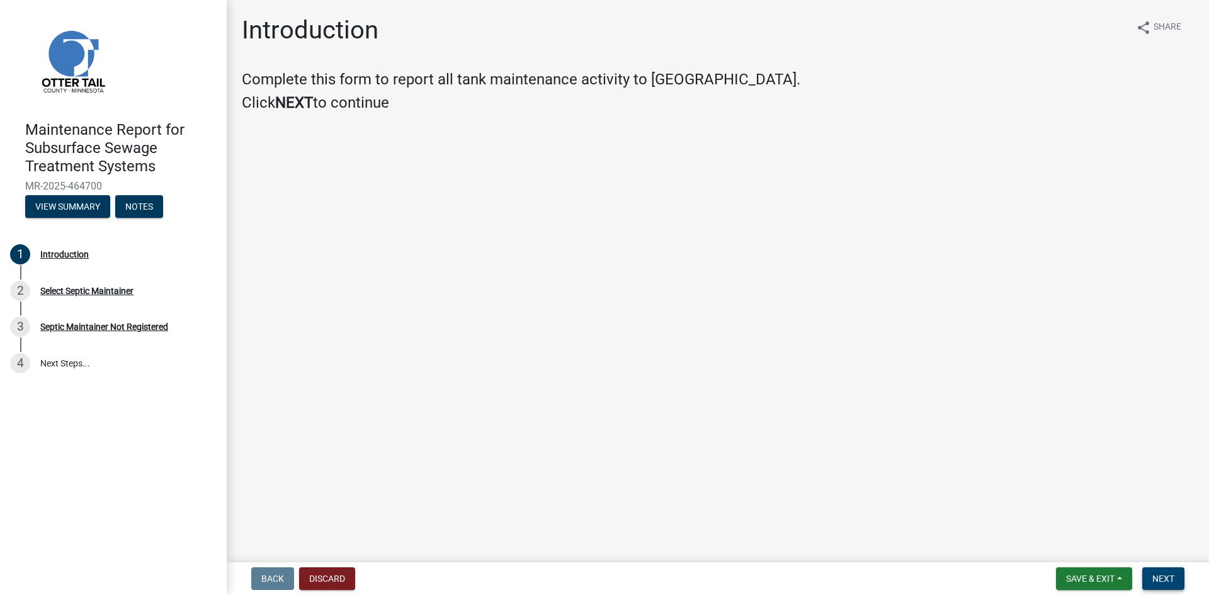
click at [1164, 579] on span "Next" at bounding box center [1163, 579] width 22 height 10
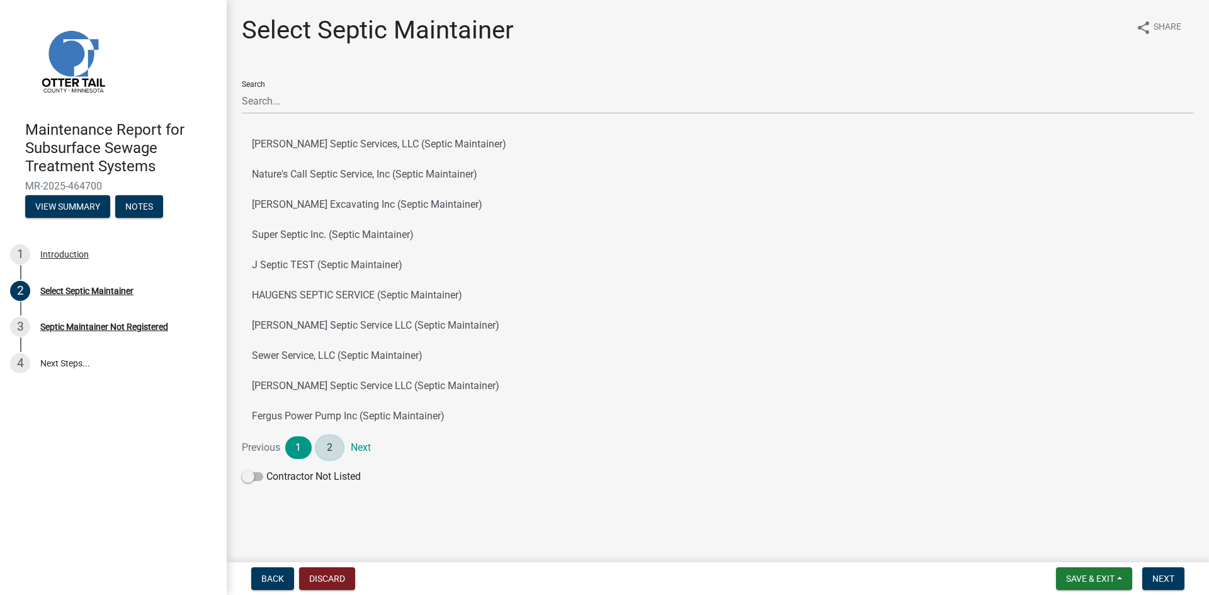
click at [329, 444] on link "2" at bounding box center [330, 447] width 26 height 23
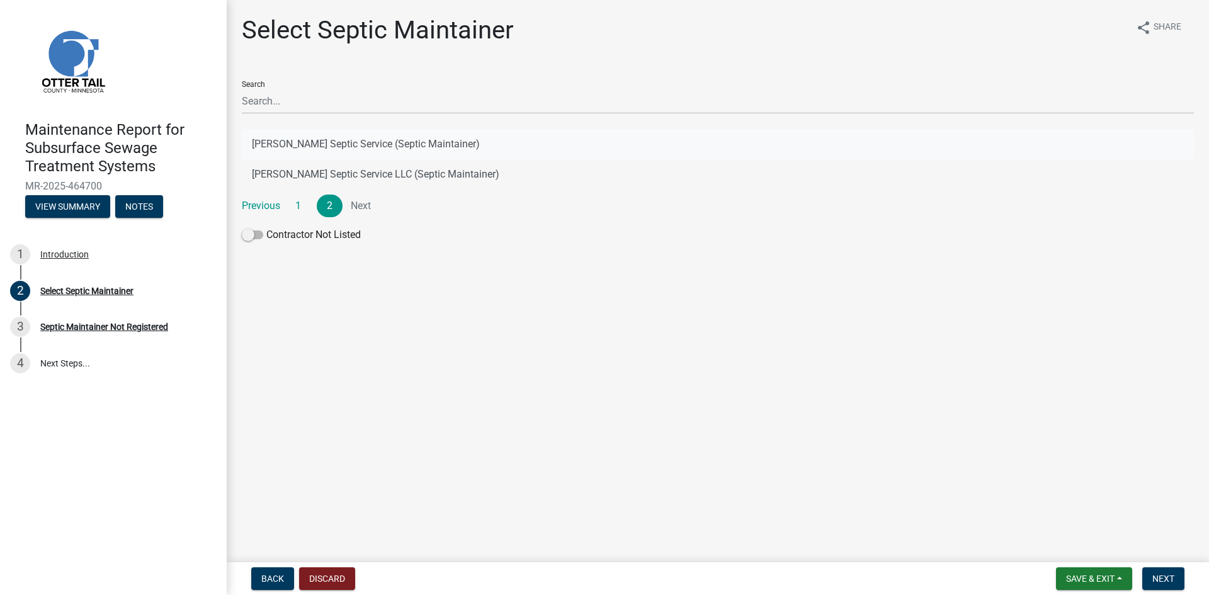
click at [390, 142] on button "[PERSON_NAME] Septic Service (Septic Maintainer)" at bounding box center [718, 144] width 952 height 30
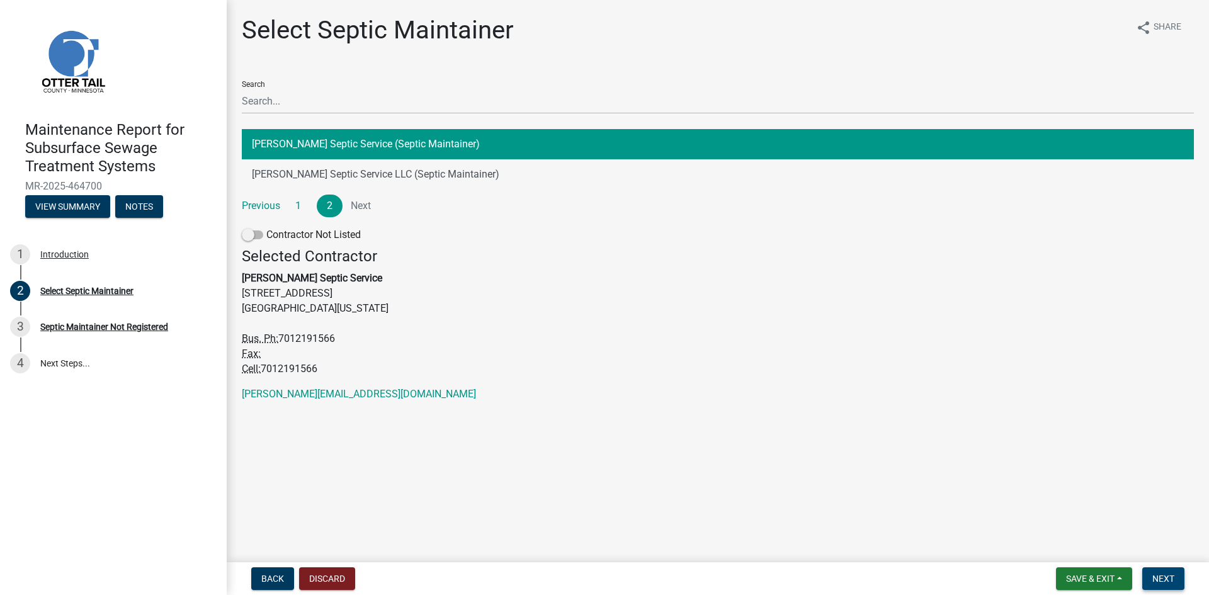
click at [1155, 583] on span "Next" at bounding box center [1163, 579] width 22 height 10
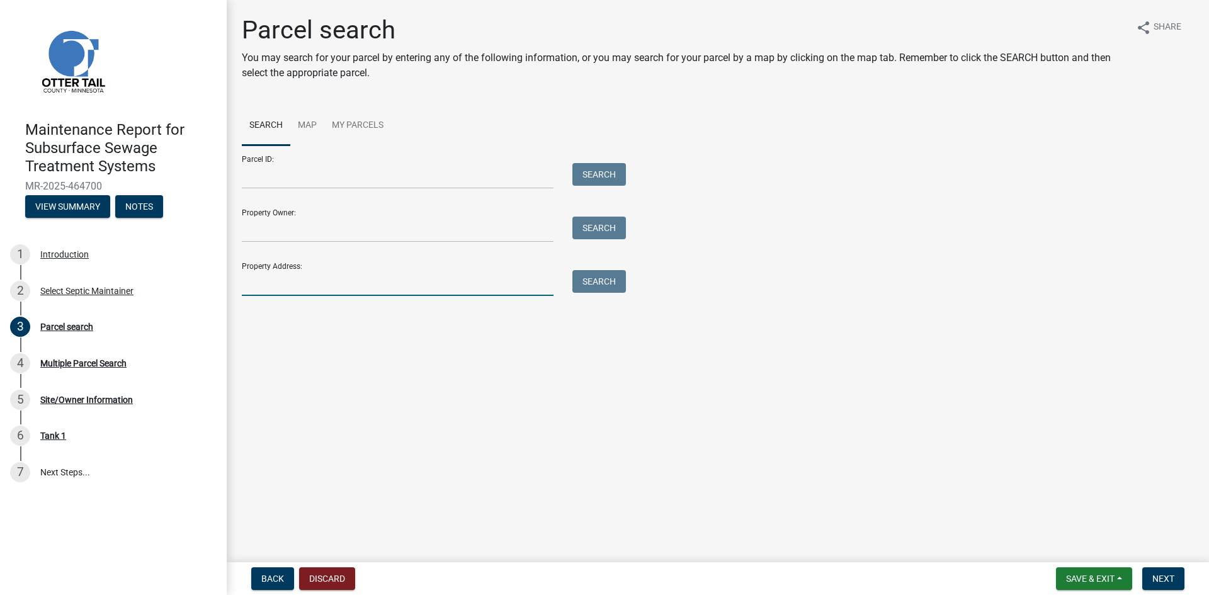
click at [327, 280] on input "Property Address:" at bounding box center [398, 283] width 312 height 26
type input "22461"
click at [608, 283] on button "Search" at bounding box center [599, 281] width 54 height 23
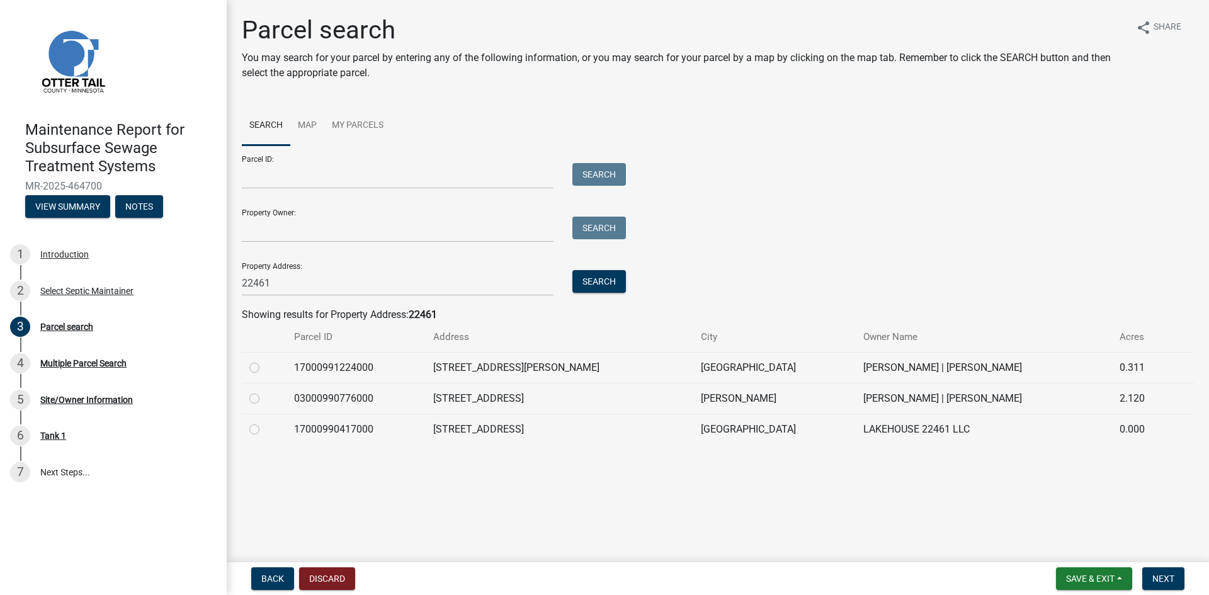
click at [264, 422] on label at bounding box center [264, 422] width 0 height 0
click at [264, 429] on input "radio" at bounding box center [268, 426] width 8 height 8
radio input "true"
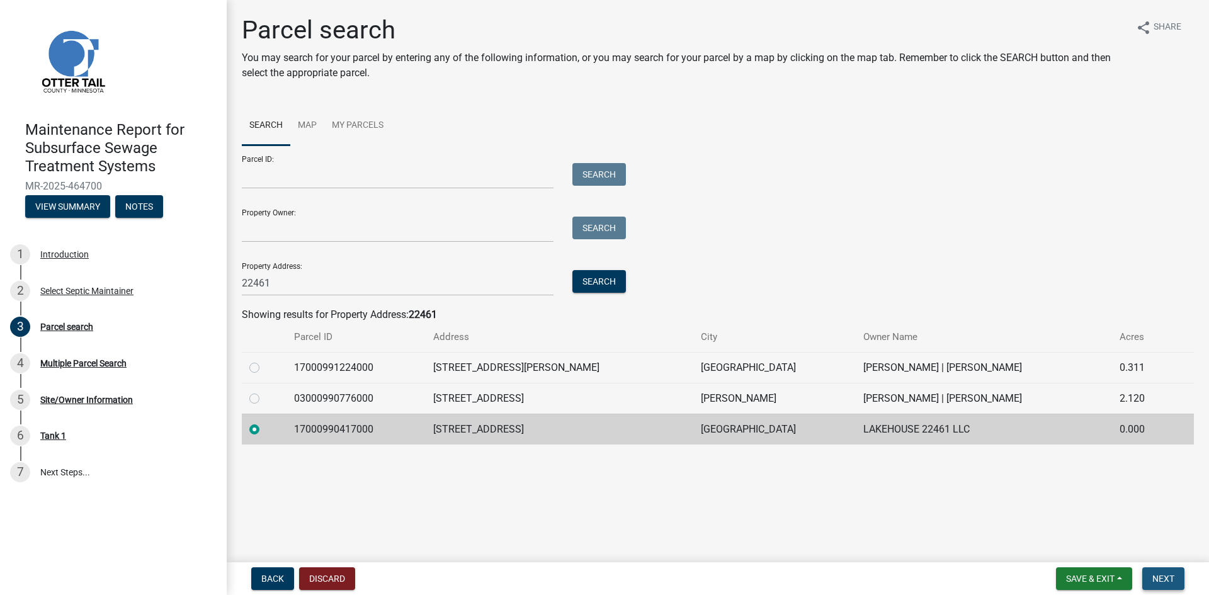
click at [1162, 572] on button "Next" at bounding box center [1163, 578] width 42 height 23
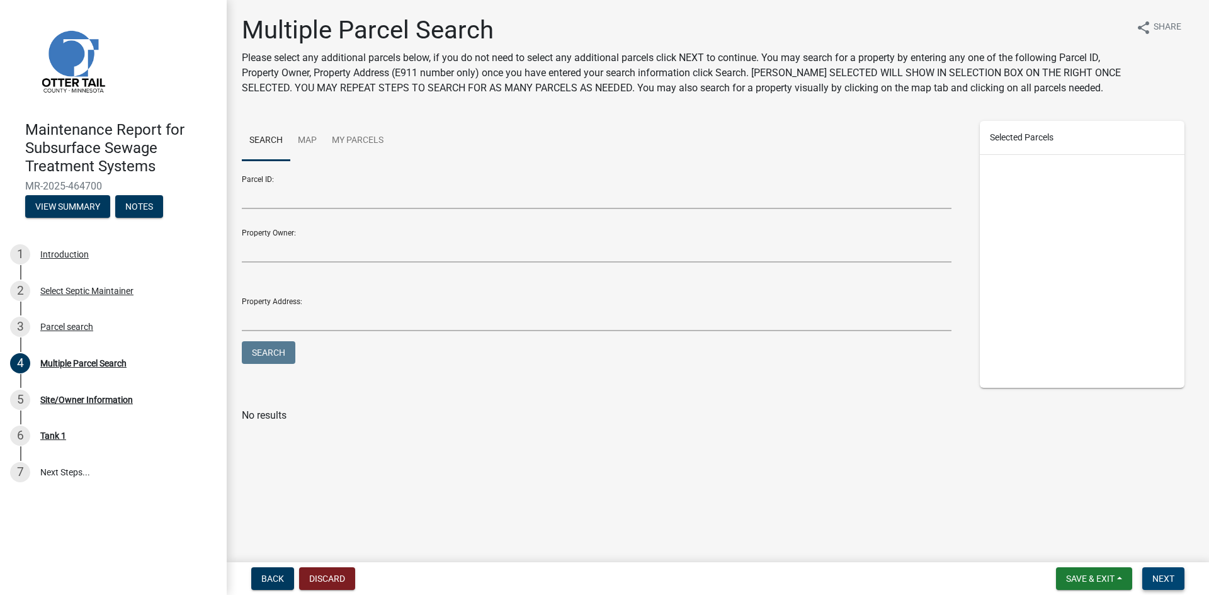
click at [1162, 572] on button "Next" at bounding box center [1163, 578] width 42 height 23
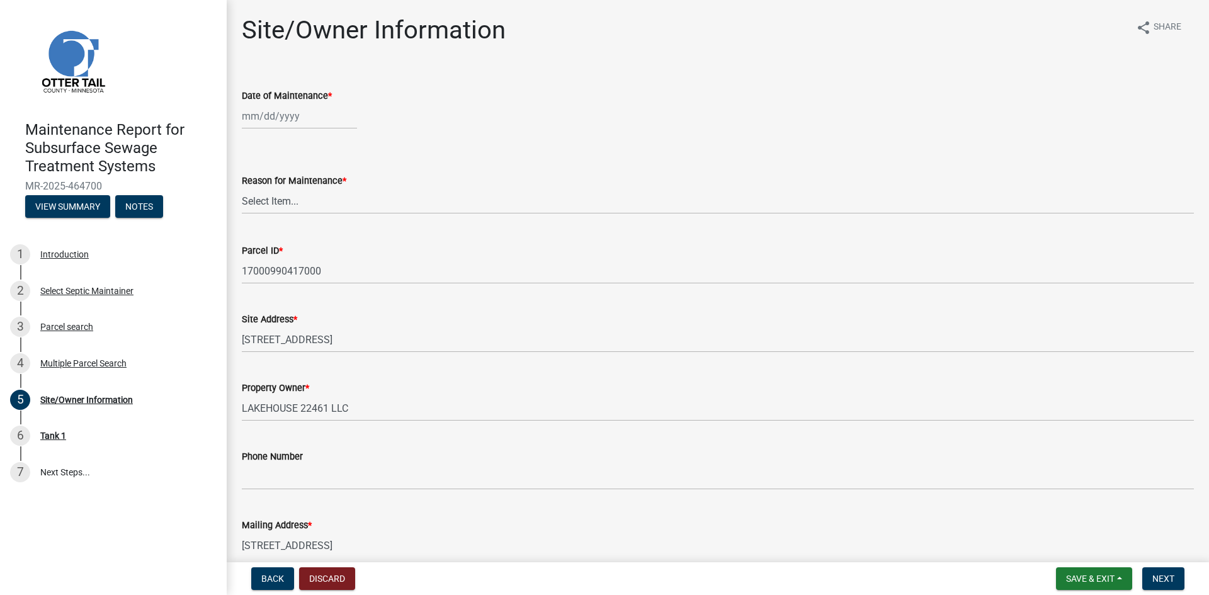
click at [273, 125] on div at bounding box center [299, 116] width 115 height 26
select select "8"
select select "2025"
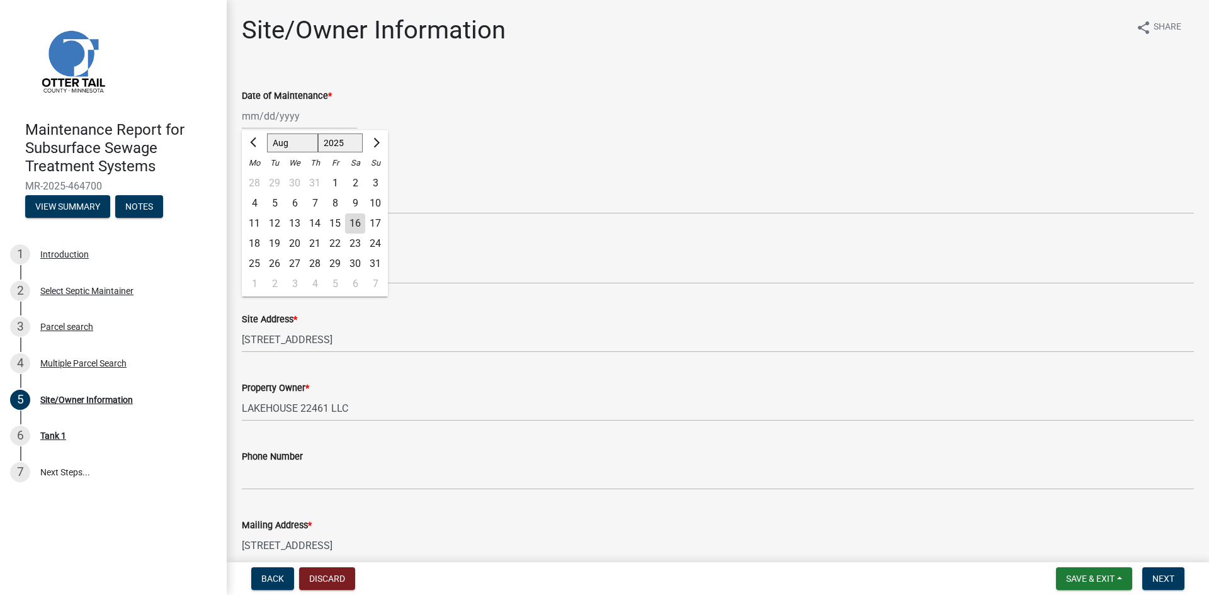
click at [252, 222] on div "11" at bounding box center [254, 223] width 20 height 20
type input "[DATE]"
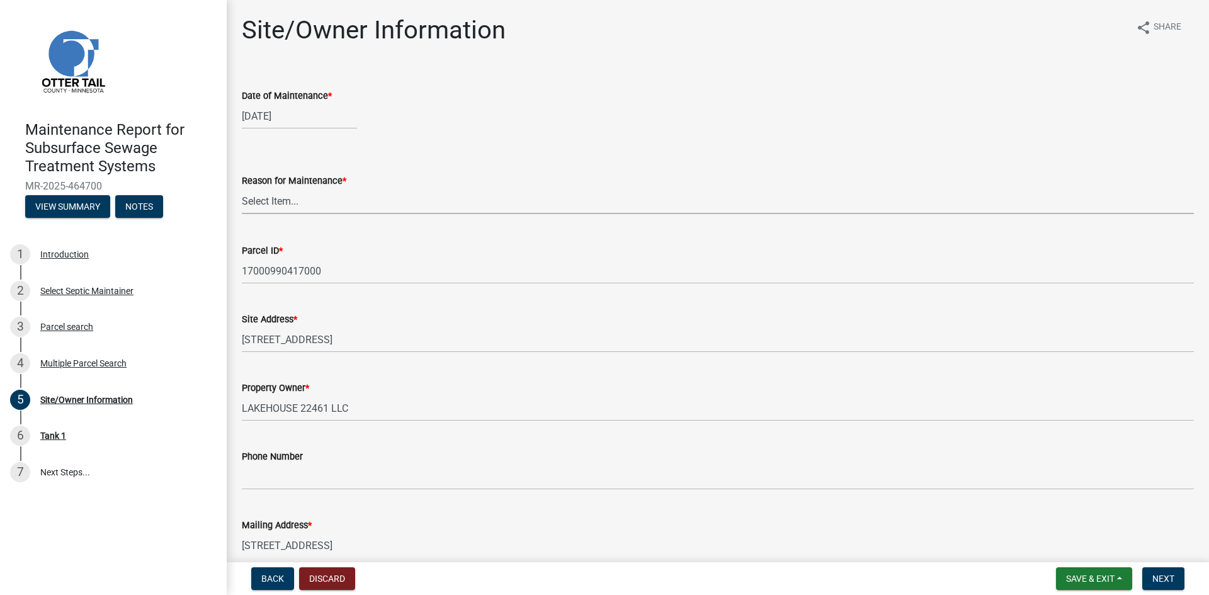
click at [261, 205] on select "Select Item... Called Routine Other" at bounding box center [718, 201] width 952 height 26
click at [242, 188] on select "Select Item... Called Routine Other" at bounding box center [718, 201] width 952 height 26
select select "3ac72b63-7b21-42e4-8192-806faae7a4f1"
click at [1153, 577] on span "Next" at bounding box center [1163, 579] width 22 height 10
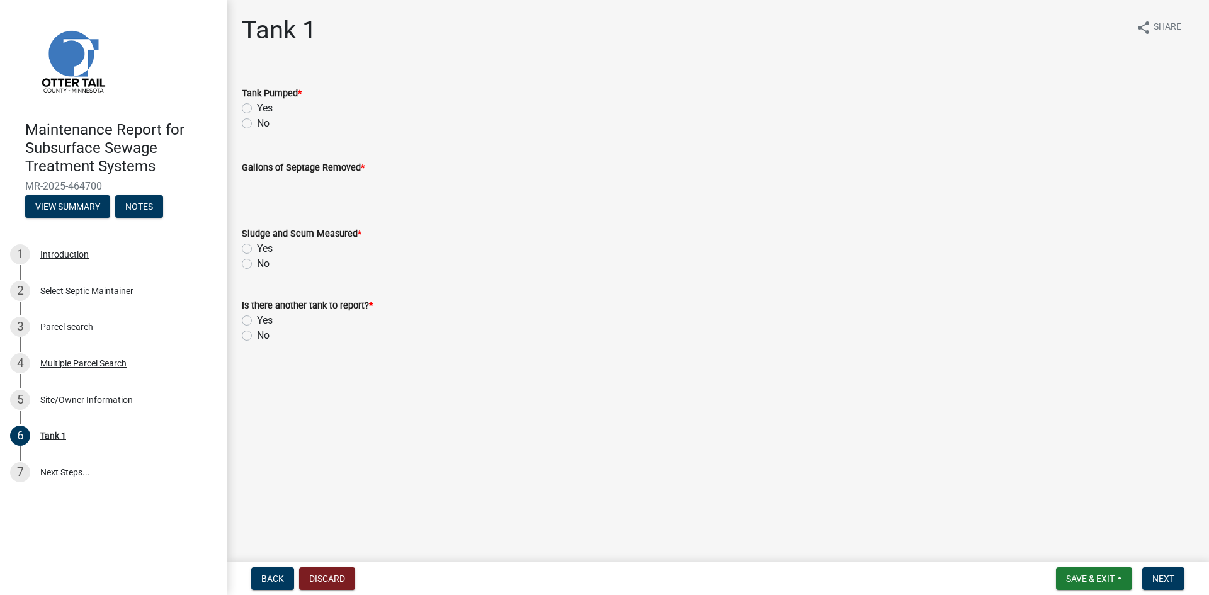
click at [257, 110] on label "Yes" at bounding box center [265, 108] width 16 height 15
click at [257, 109] on input "Yes" at bounding box center [261, 105] width 8 height 8
radio input "true"
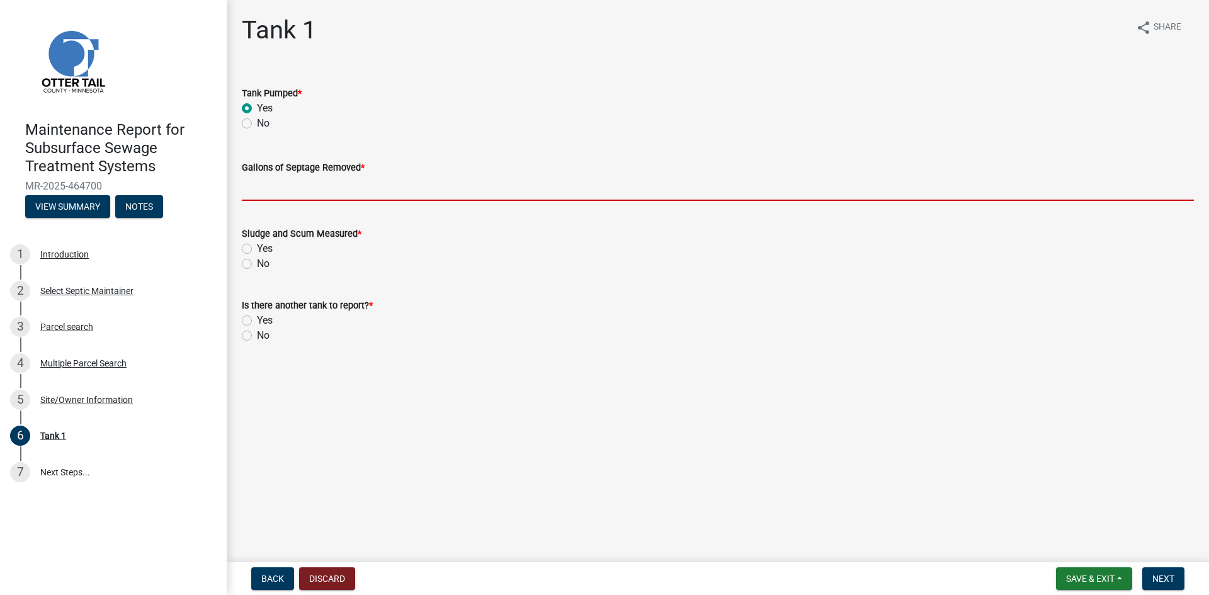
click at [251, 195] on input "Gallons of Septage Removed *" at bounding box center [718, 188] width 952 height 26
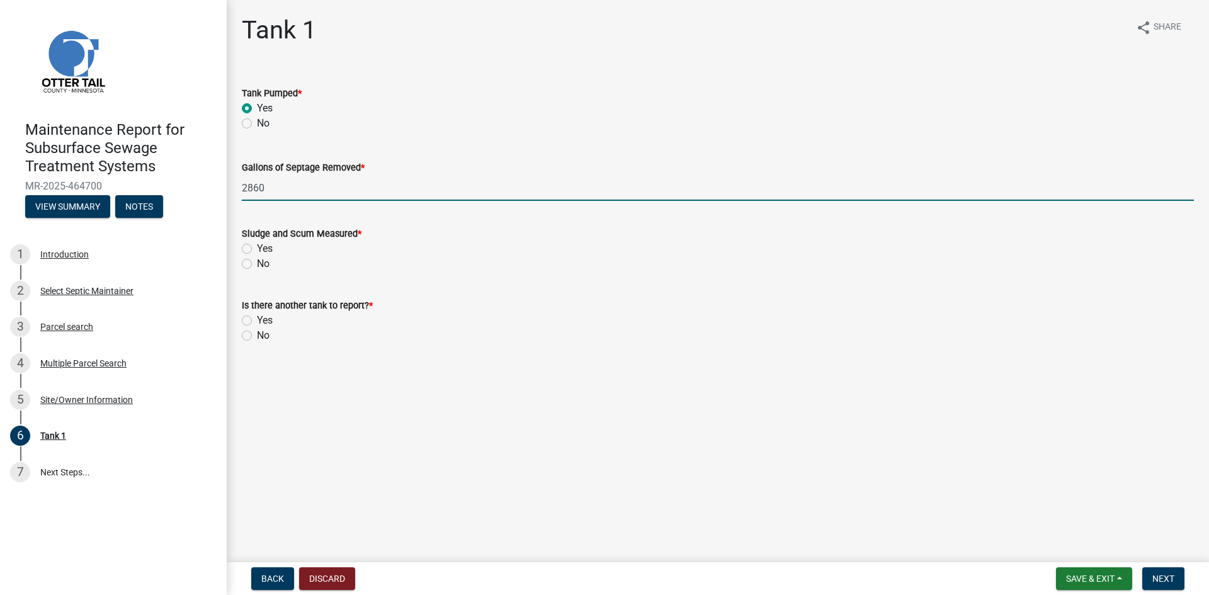
type input "2860"
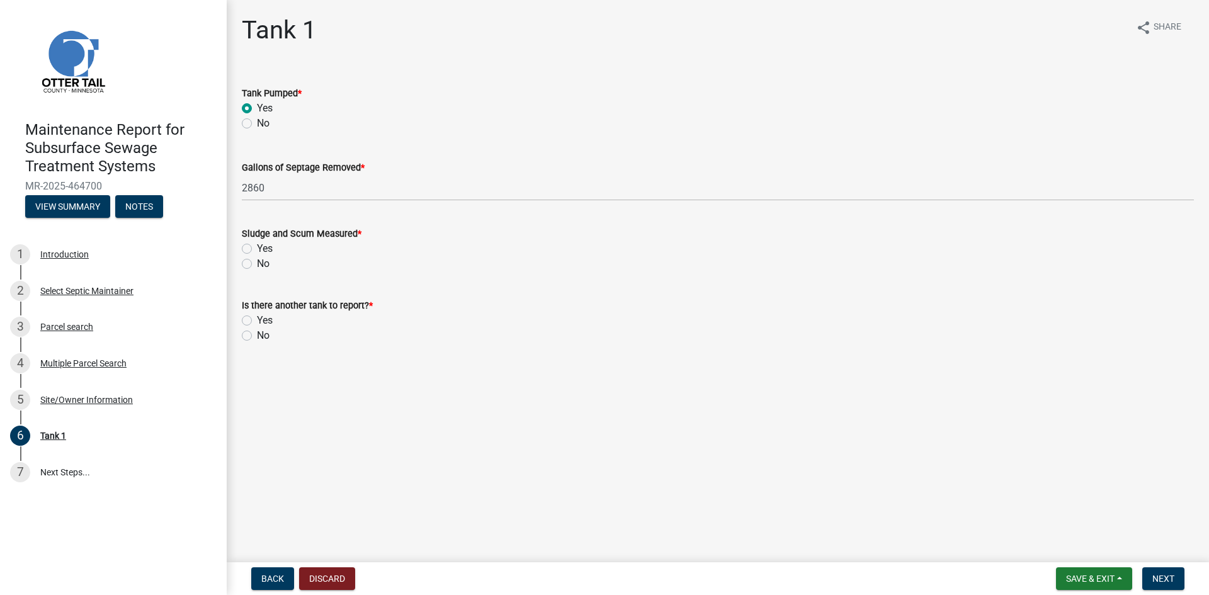
click at [257, 267] on label "No" at bounding box center [263, 263] width 13 height 15
click at [257, 264] on input "No" at bounding box center [261, 260] width 8 height 8
radio input "true"
click at [257, 336] on label "No" at bounding box center [263, 335] width 13 height 15
click at [257, 336] on input "No" at bounding box center [261, 332] width 8 height 8
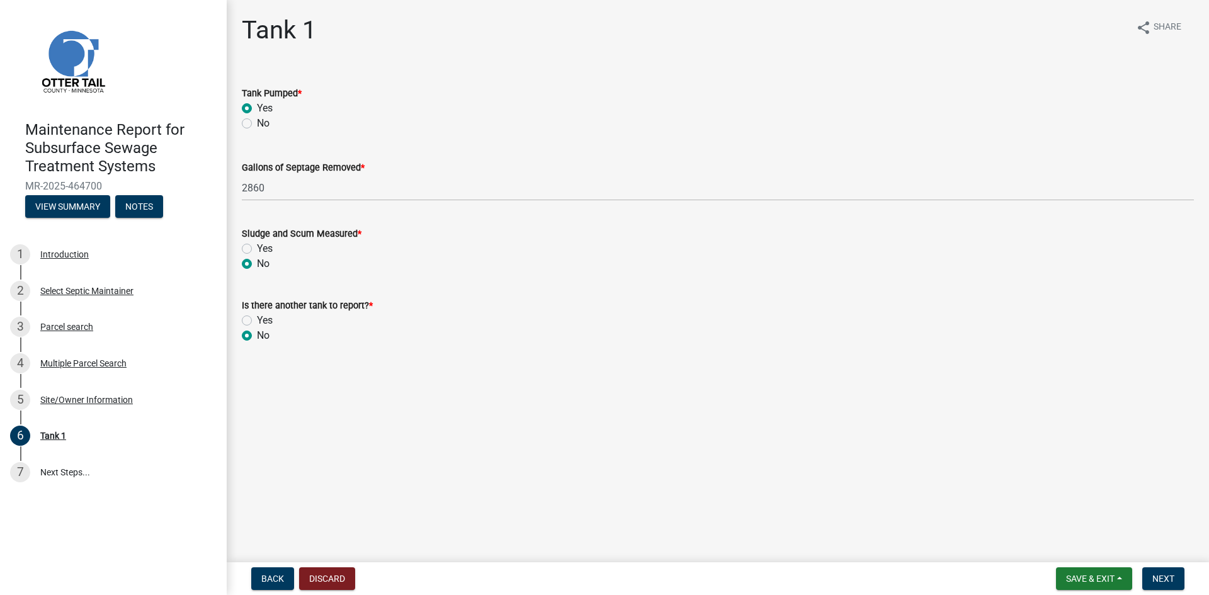
radio input "true"
click at [1161, 577] on span "Next" at bounding box center [1163, 579] width 22 height 10
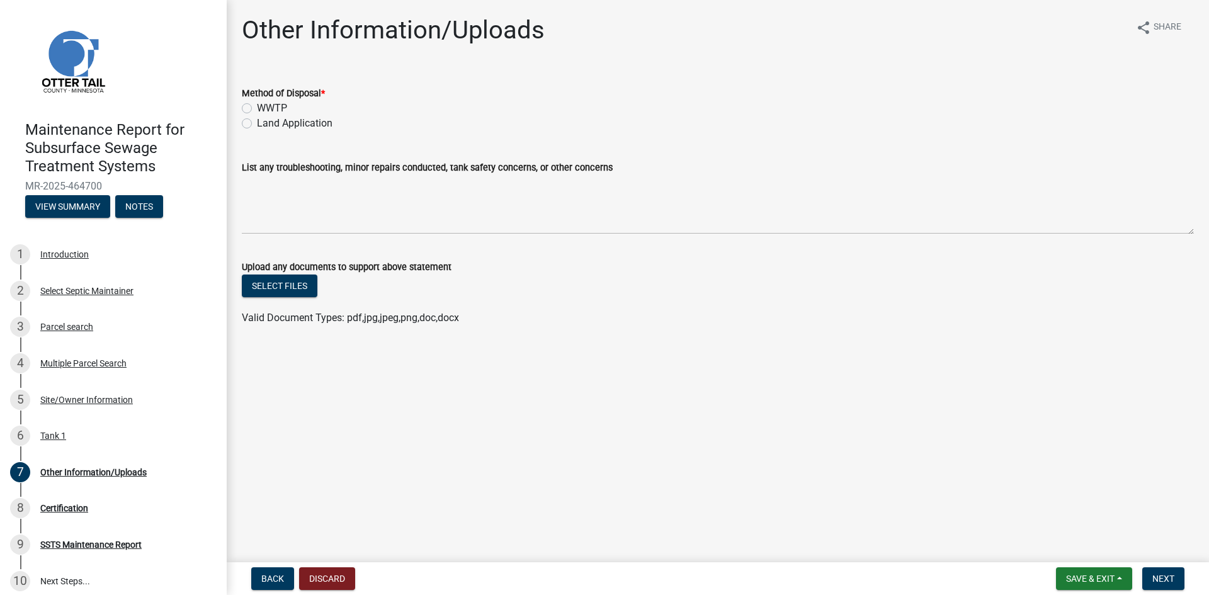
click at [294, 118] on label "Land Application" at bounding box center [295, 123] width 76 height 15
click at [265, 118] on input "Land Application" at bounding box center [261, 120] width 8 height 8
radio input "true"
click at [1150, 576] on button "Next" at bounding box center [1163, 578] width 42 height 23
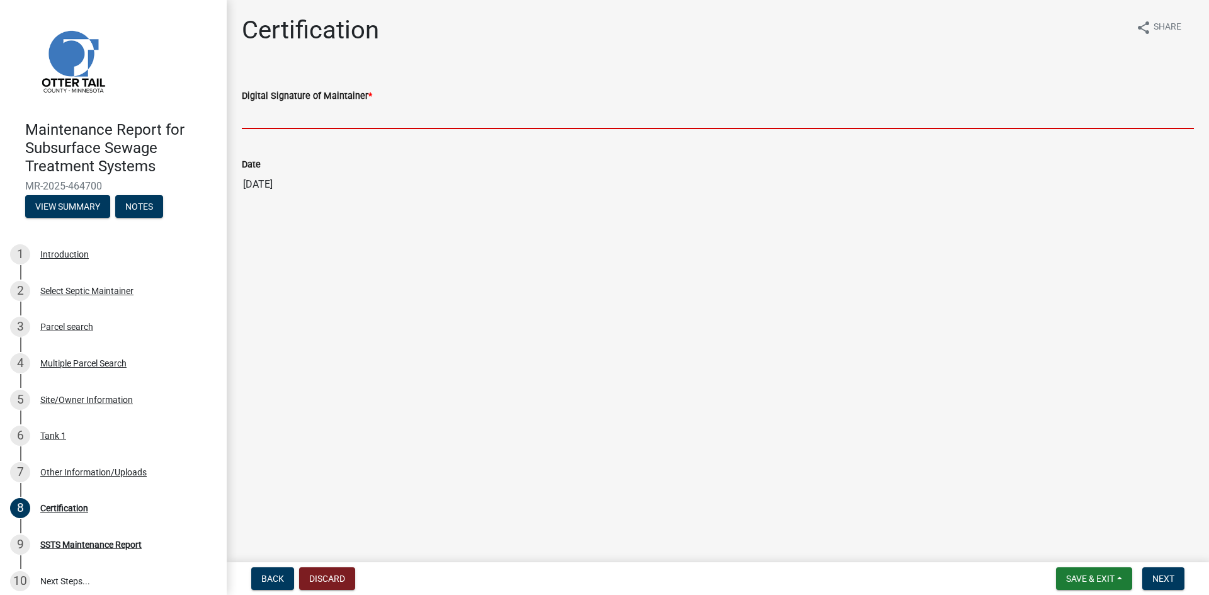
click at [266, 115] on input "Digital Signature of Maintainer *" at bounding box center [718, 116] width 952 height 26
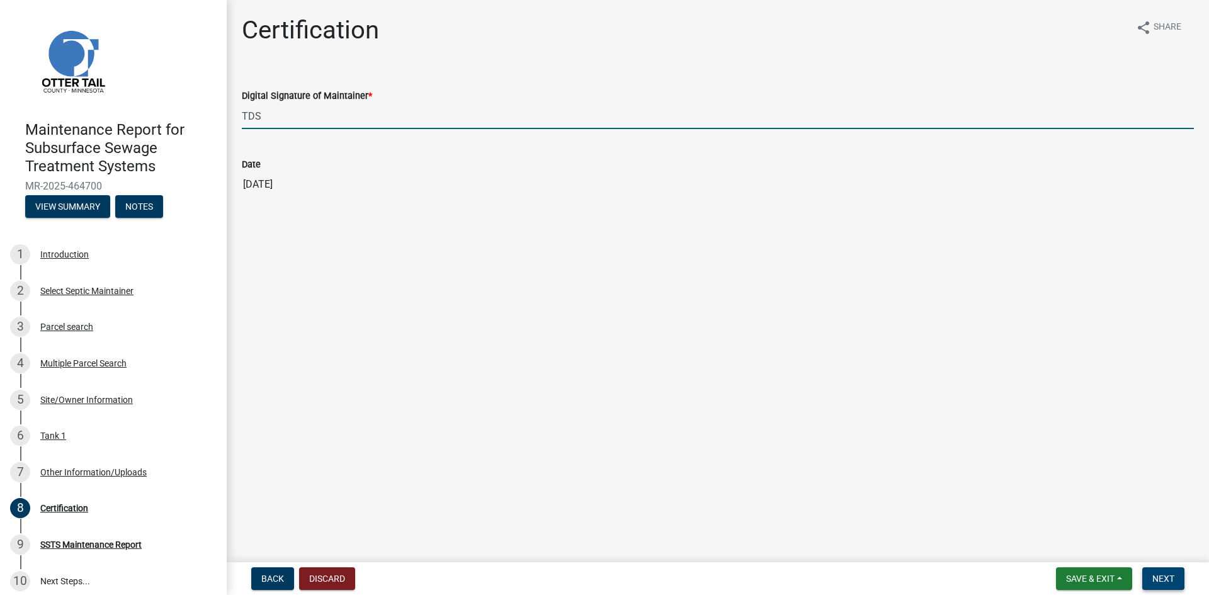
type input "TDS"
click at [1158, 579] on span "Next" at bounding box center [1163, 579] width 22 height 10
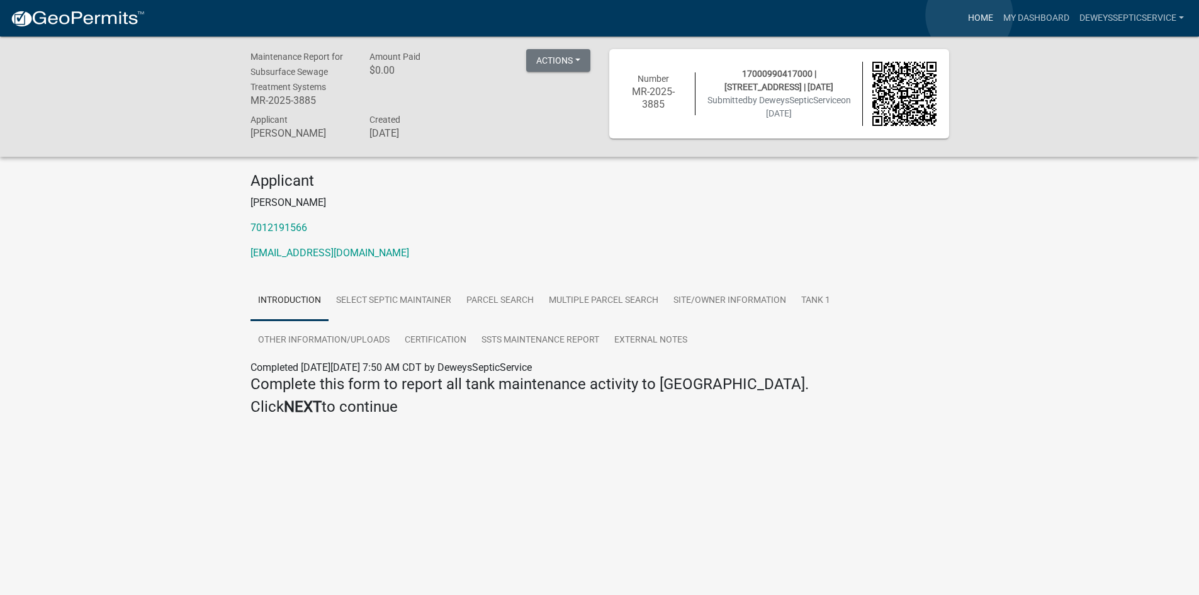
click at [970, 15] on link "Home" at bounding box center [980, 18] width 35 height 24
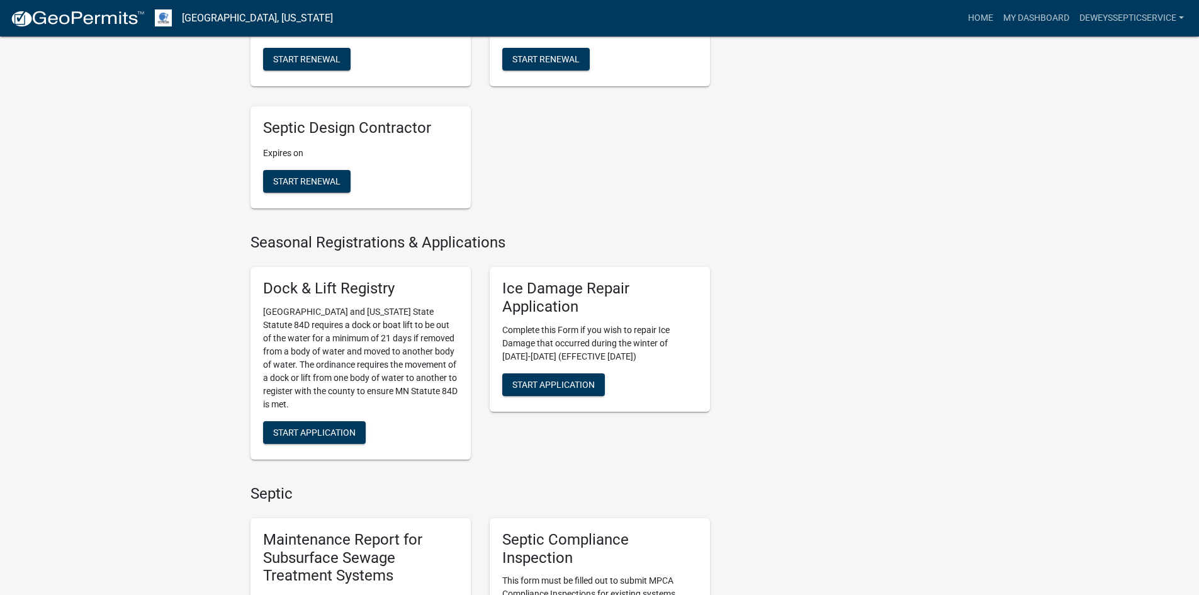
scroll to position [630, 0]
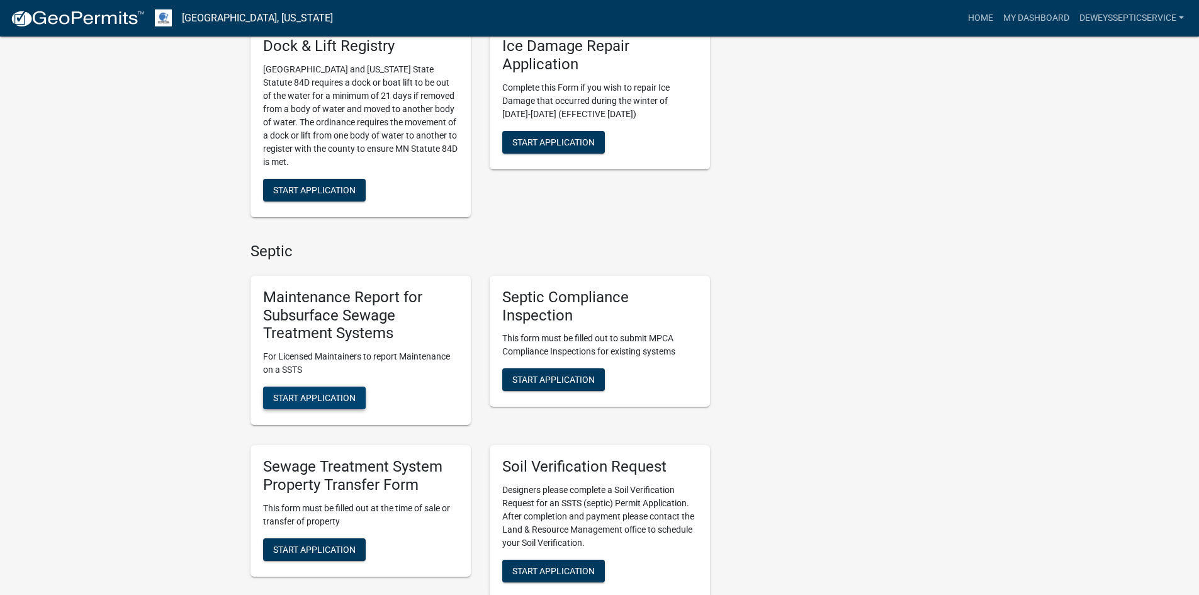
click at [335, 401] on span "Start Application" at bounding box center [314, 398] width 82 height 10
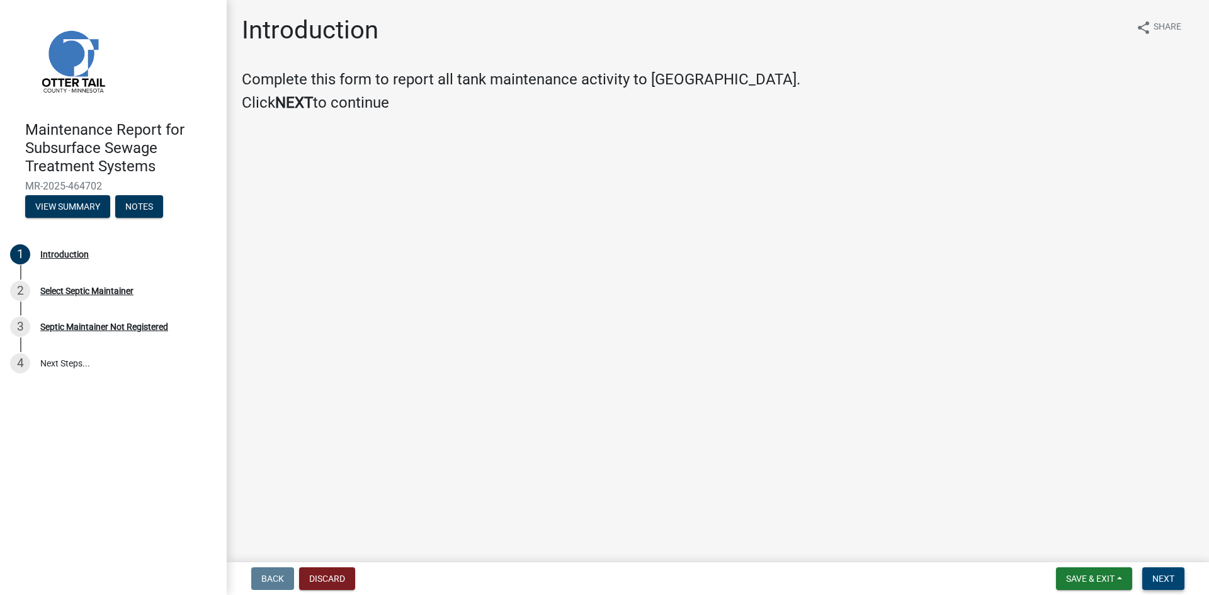
click at [1161, 580] on span "Next" at bounding box center [1163, 579] width 22 height 10
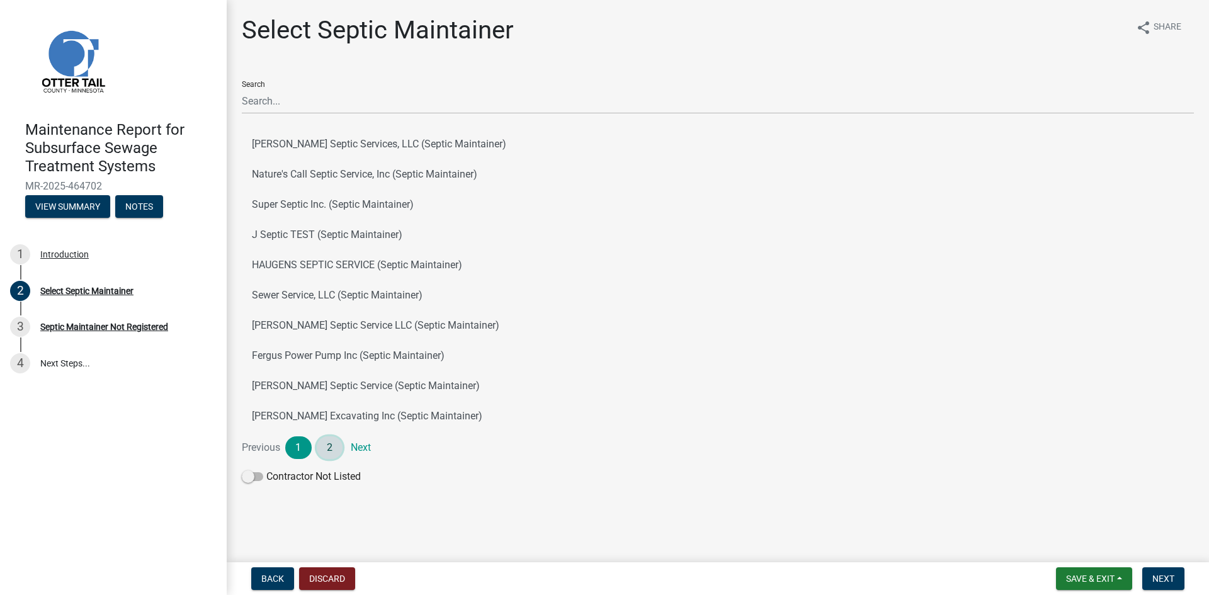
click at [327, 448] on link "2" at bounding box center [330, 447] width 26 height 23
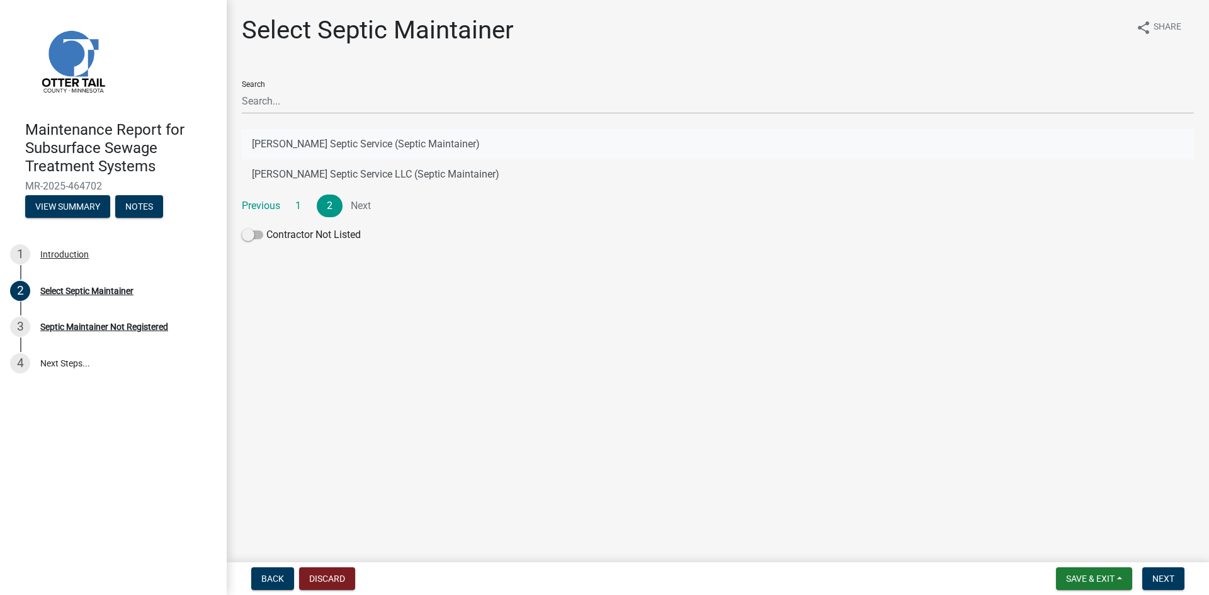
click at [402, 139] on button "[PERSON_NAME] Septic Service (Septic Maintainer)" at bounding box center [718, 144] width 952 height 30
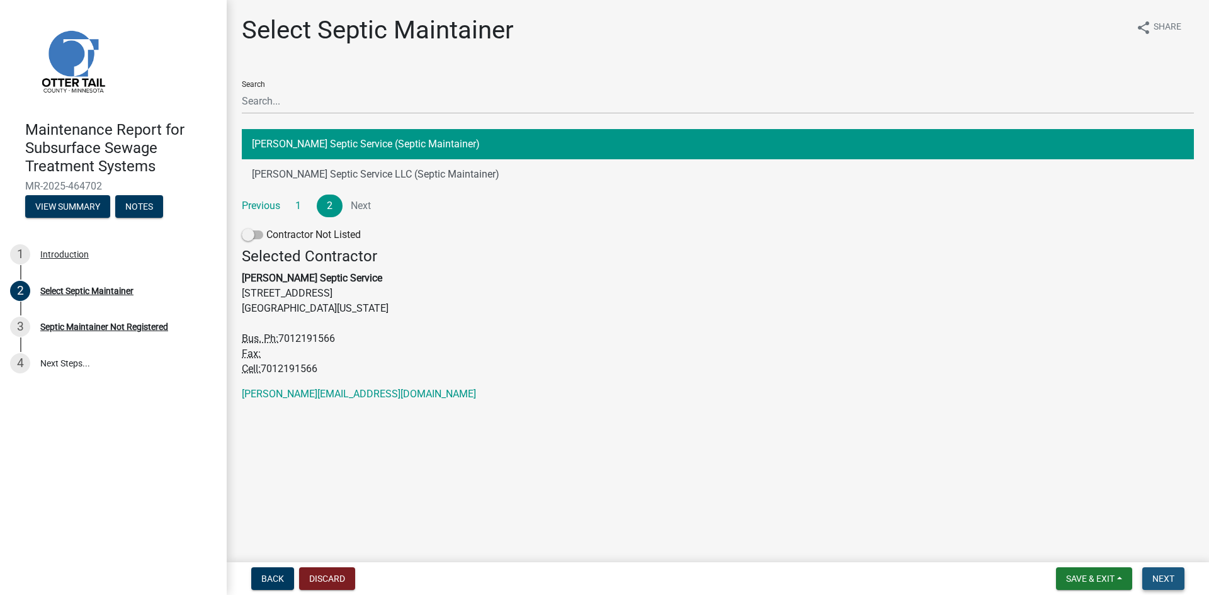
click at [1160, 579] on span "Next" at bounding box center [1163, 579] width 22 height 10
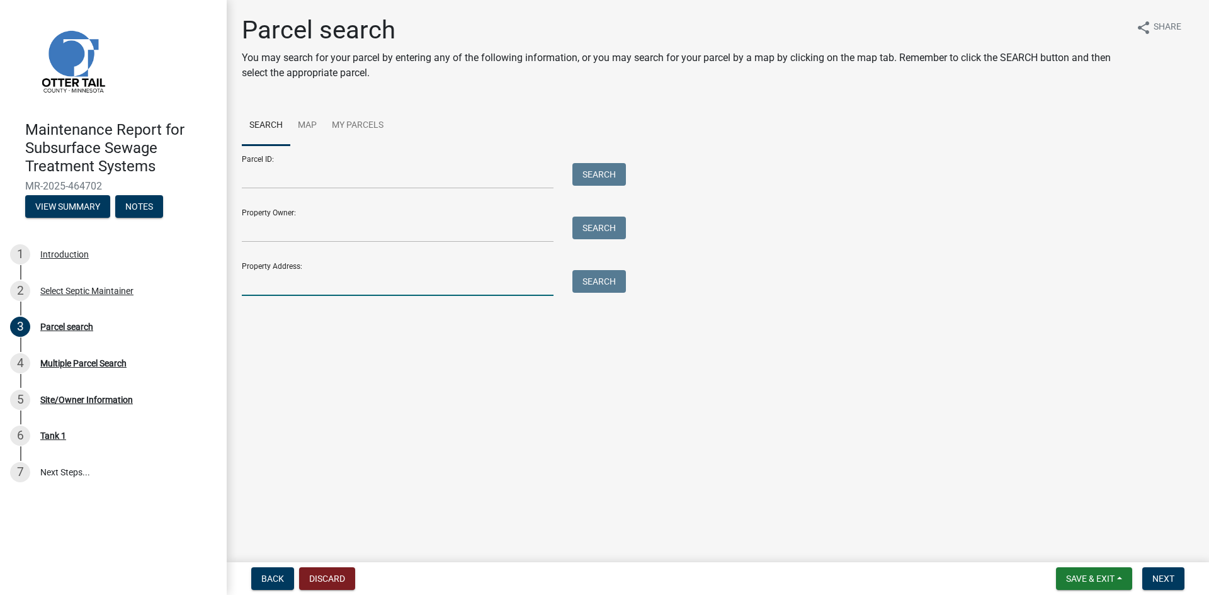
click at [313, 285] on input "Property Address:" at bounding box center [398, 283] width 312 height 26
type input "21963"
click at [595, 286] on button "Search" at bounding box center [599, 281] width 54 height 23
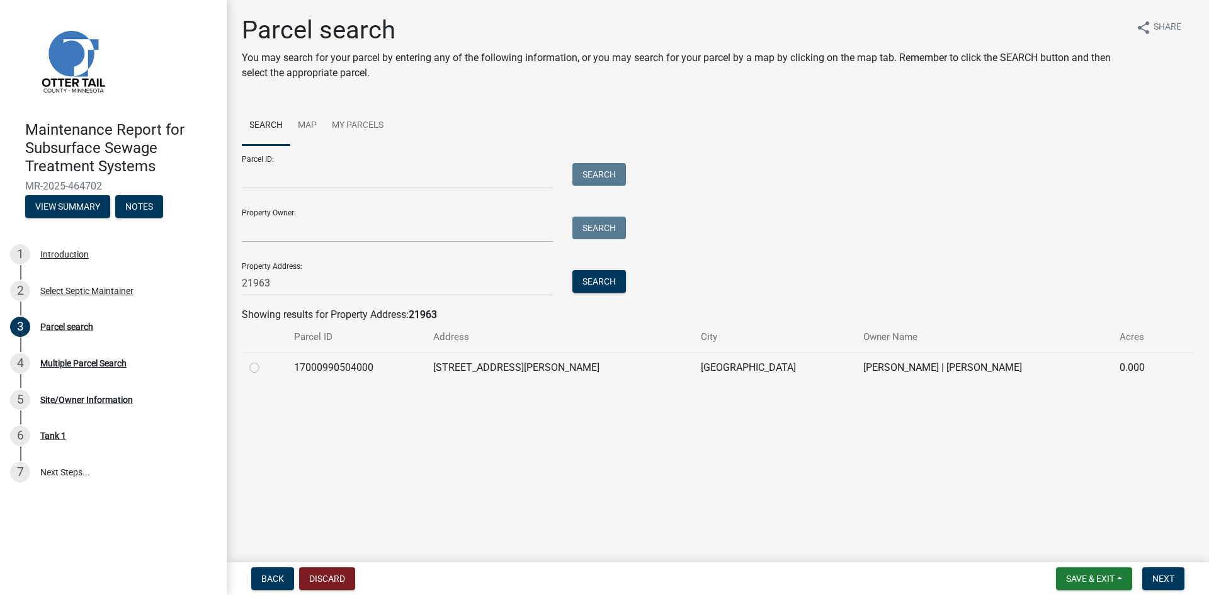
click at [264, 360] on label at bounding box center [264, 360] width 0 height 0
click at [264, 368] on input "radio" at bounding box center [268, 364] width 8 height 8
radio input "true"
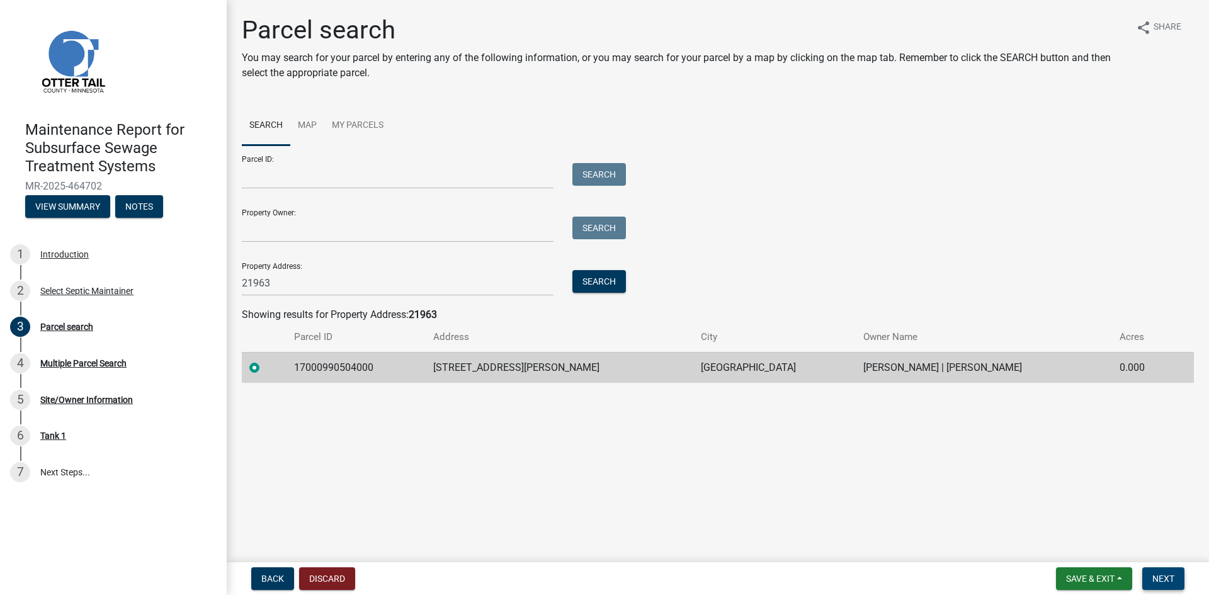
click at [1150, 577] on button "Next" at bounding box center [1163, 578] width 42 height 23
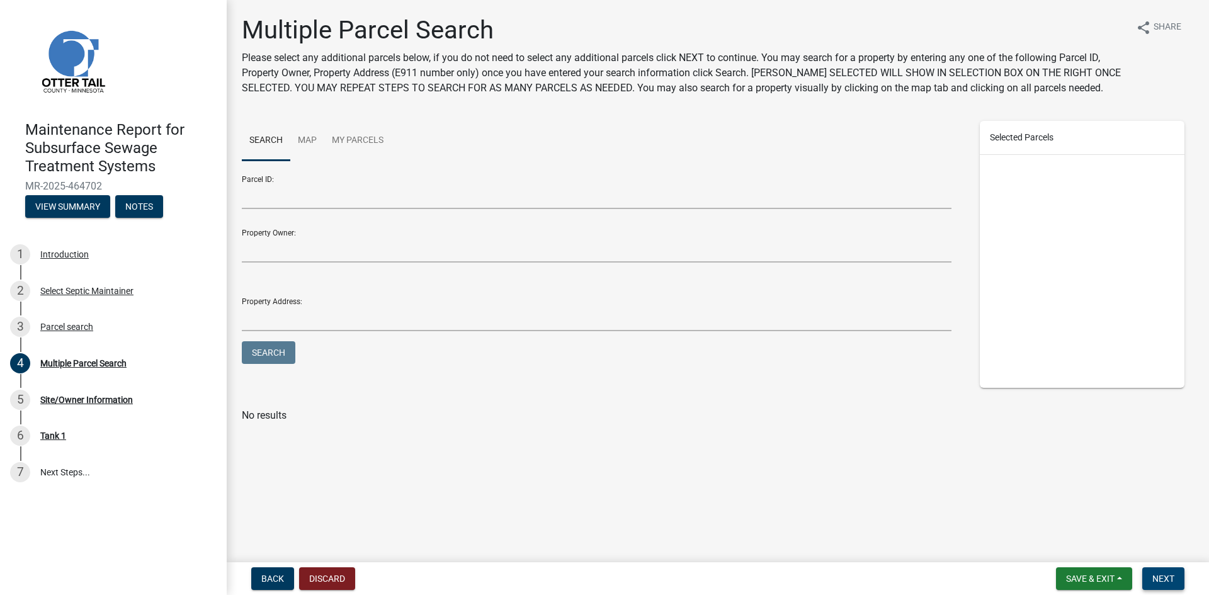
click at [1150, 577] on button "Next" at bounding box center [1163, 578] width 42 height 23
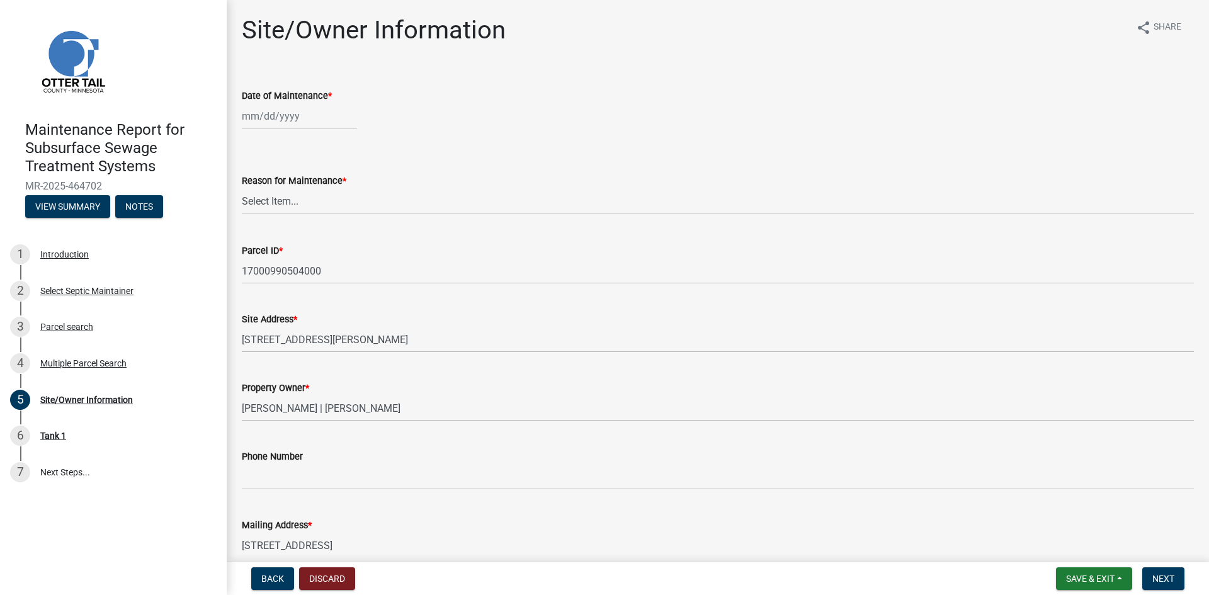
click at [294, 120] on div at bounding box center [299, 116] width 115 height 26
select select "8"
select select "2025"
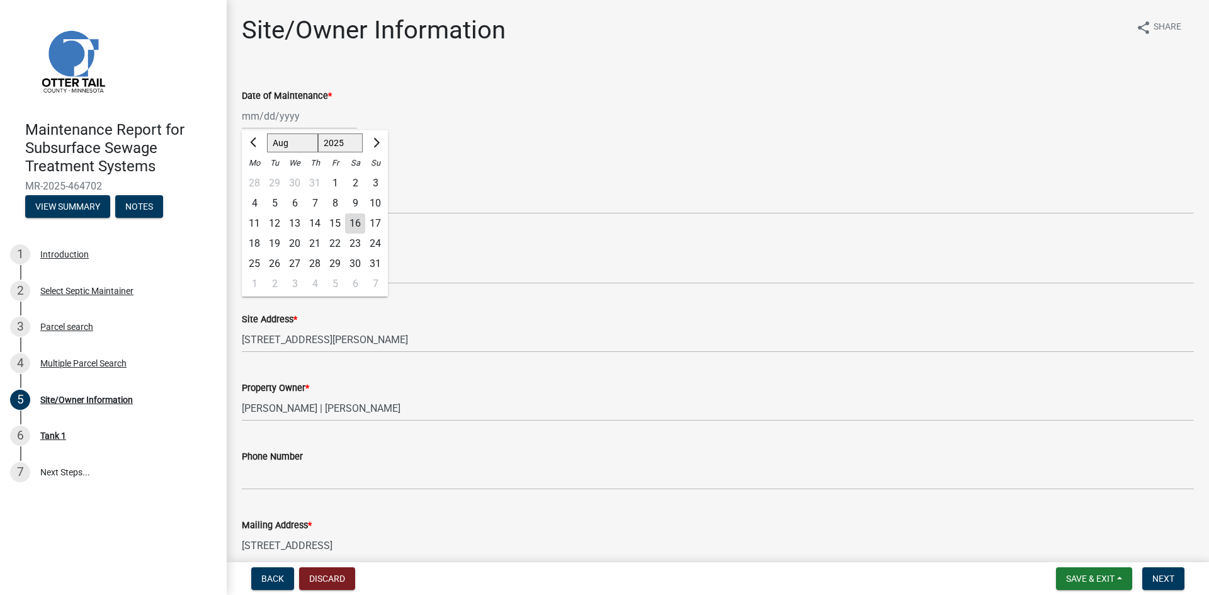
click at [254, 226] on div "11" at bounding box center [254, 223] width 20 height 20
type input "[DATE]"
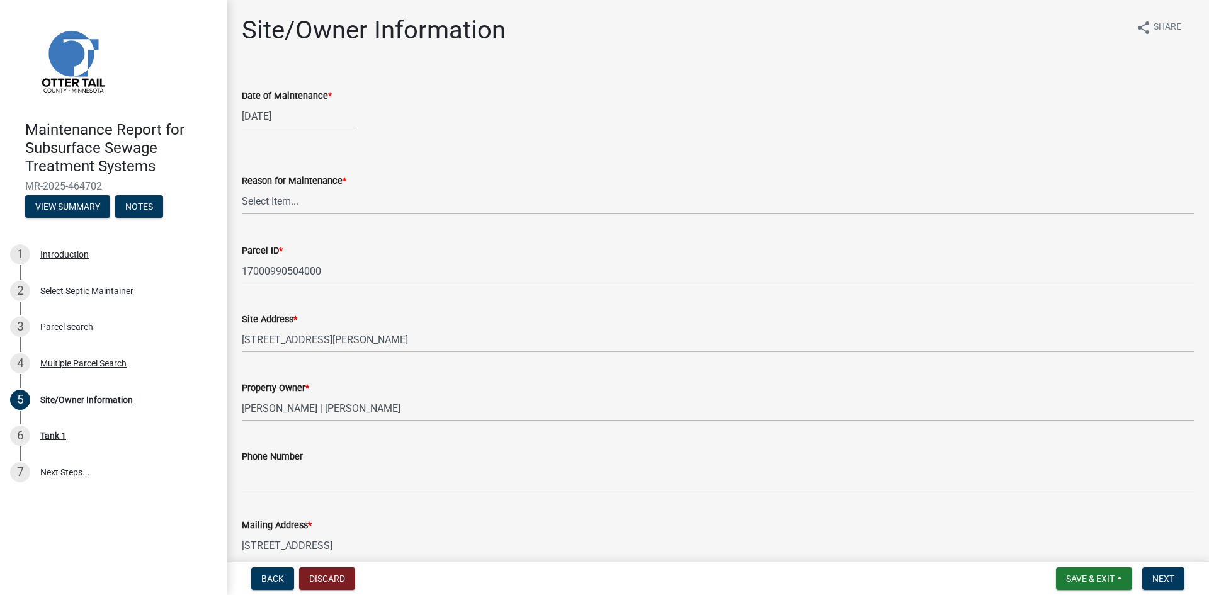
drag, startPoint x: 273, startPoint y: 201, endPoint x: 279, endPoint y: 210, distance: 10.5
click at [273, 201] on select "Select Item... Called Routine Other" at bounding box center [718, 201] width 952 height 26
click at [242, 188] on select "Select Item... Called Routine Other" at bounding box center [718, 201] width 952 height 26
select select "3ac72b63-7b21-42e4-8192-806faae7a4f1"
click at [1160, 578] on span "Next" at bounding box center [1163, 579] width 22 height 10
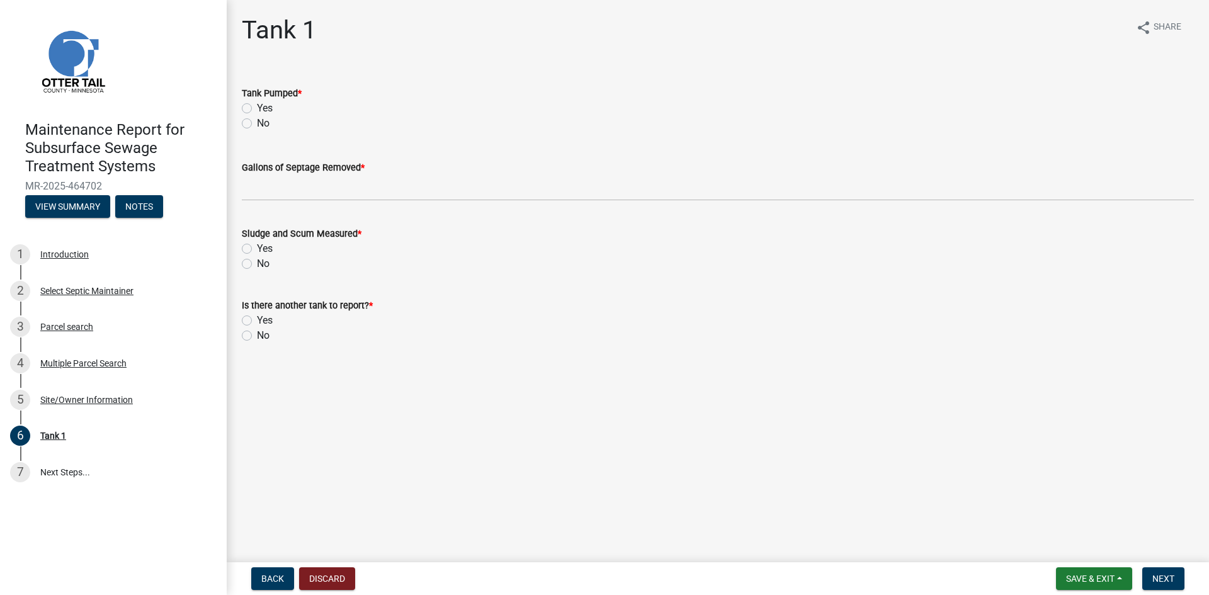
click at [257, 108] on label "Yes" at bounding box center [265, 108] width 16 height 15
click at [257, 108] on input "Yes" at bounding box center [261, 105] width 8 height 8
radio input "true"
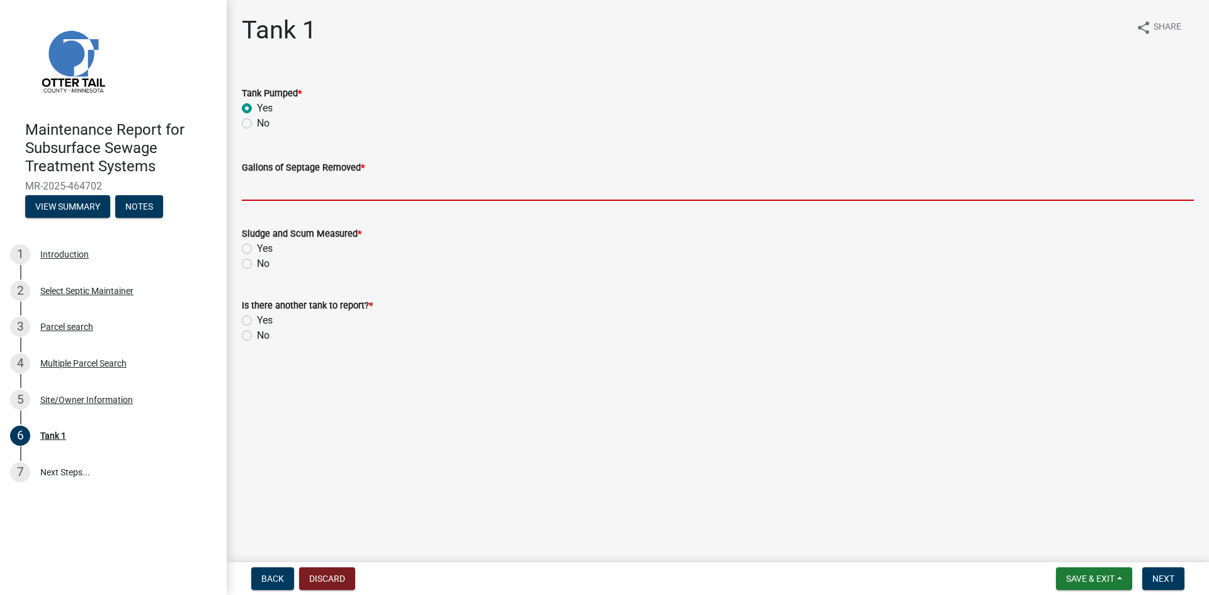
click at [265, 193] on input "Gallons of Septage Removed *" at bounding box center [718, 188] width 952 height 26
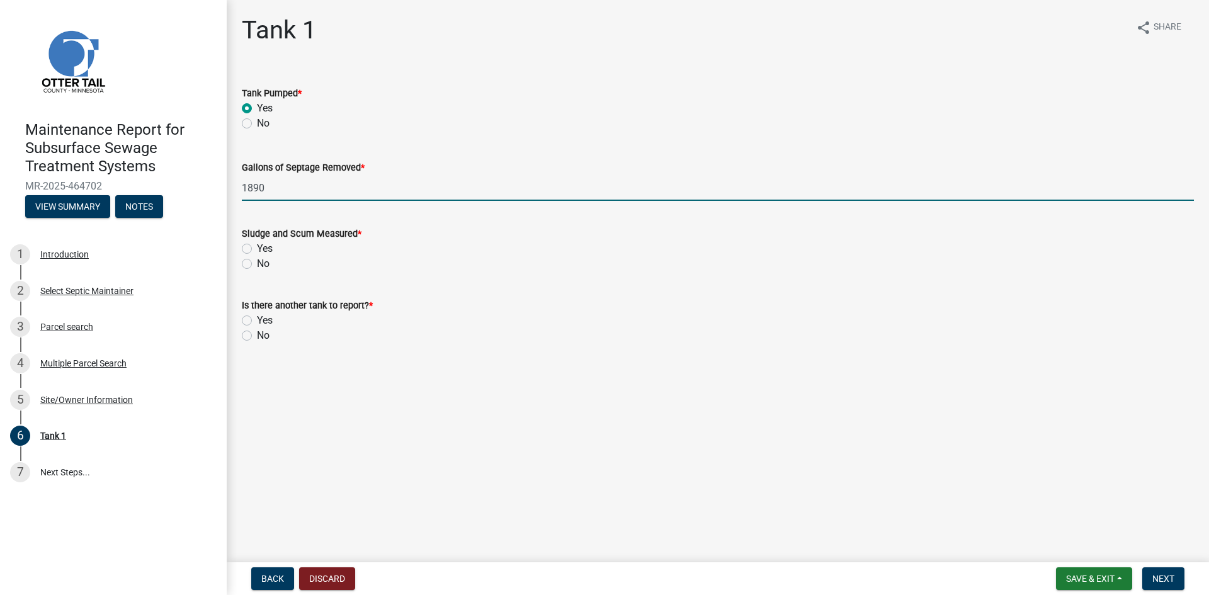
type input "1890"
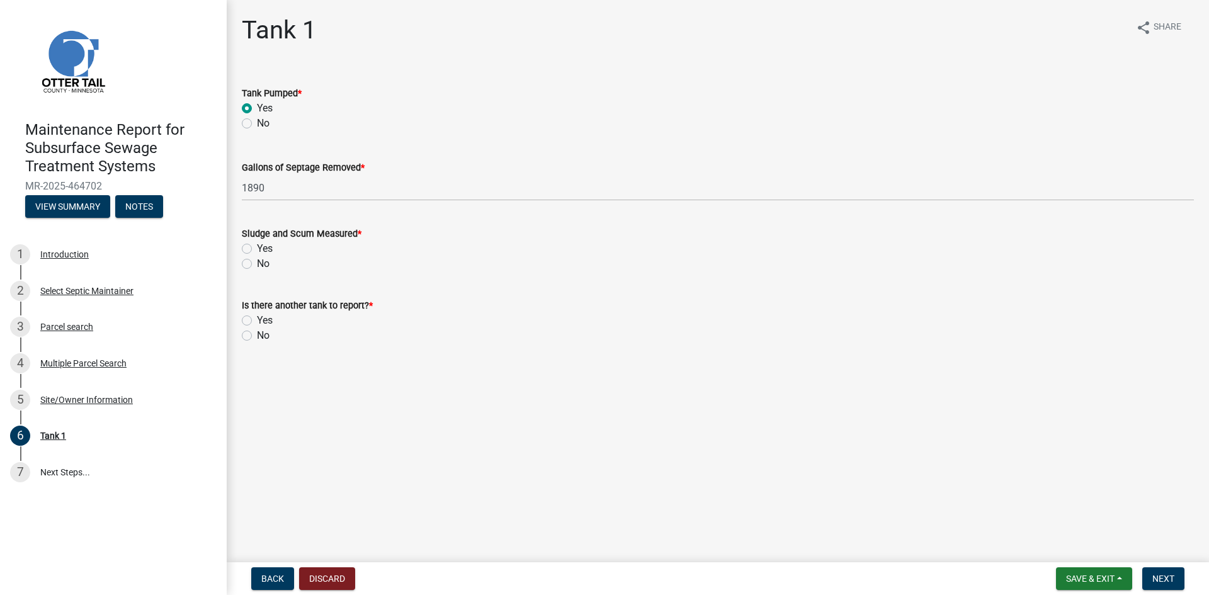
click at [257, 263] on label "No" at bounding box center [263, 263] width 13 height 15
click at [257, 263] on input "No" at bounding box center [261, 260] width 8 height 8
radio input "true"
click at [257, 337] on label "No" at bounding box center [263, 335] width 13 height 15
click at [257, 336] on input "No" at bounding box center [261, 332] width 8 height 8
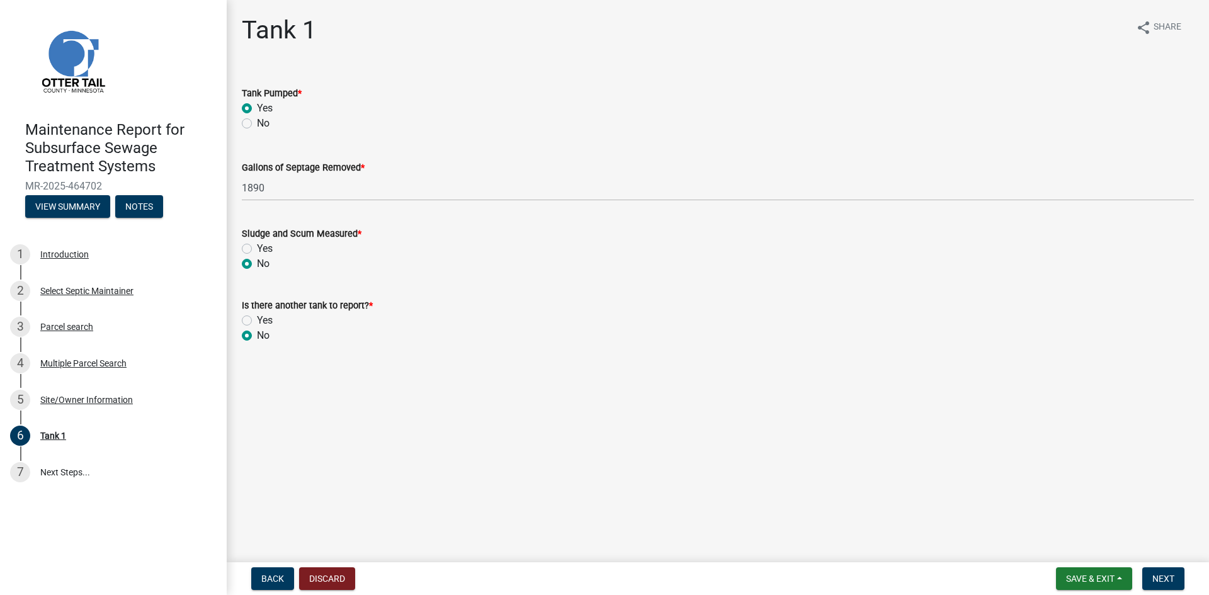
radio input "true"
click at [1158, 577] on span "Next" at bounding box center [1163, 579] width 22 height 10
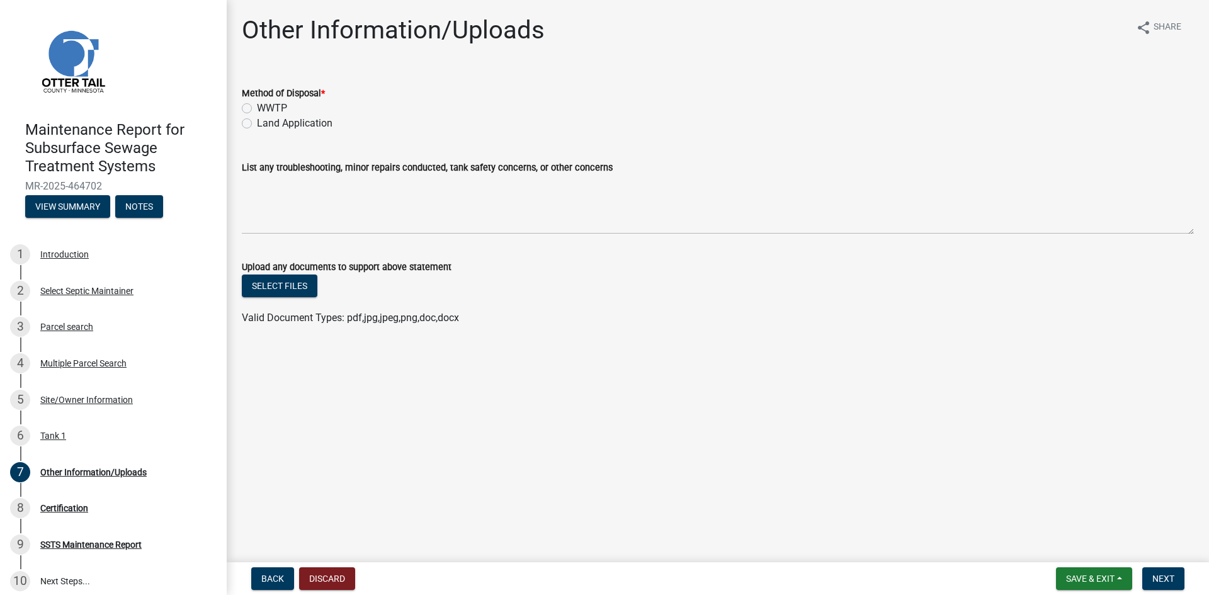
click at [317, 120] on label "Land Application" at bounding box center [295, 123] width 76 height 15
click at [265, 120] on input "Land Application" at bounding box center [261, 120] width 8 height 8
radio input "true"
click at [1162, 576] on span "Next" at bounding box center [1163, 579] width 22 height 10
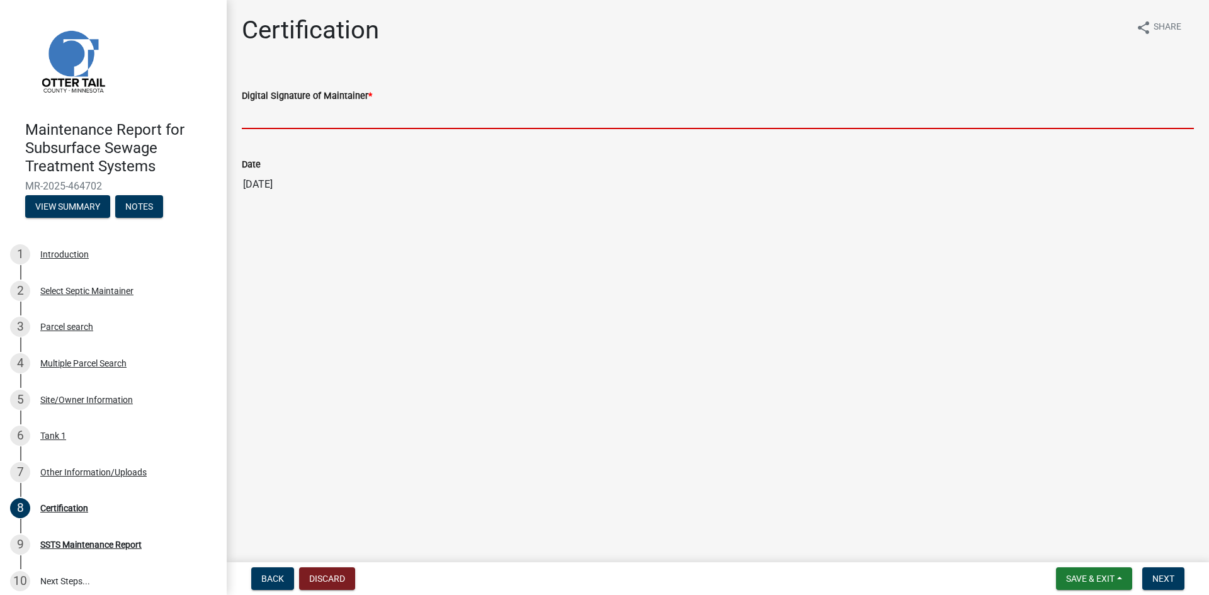
click at [320, 120] on input "Digital Signature of Maintainer *" at bounding box center [718, 116] width 952 height 26
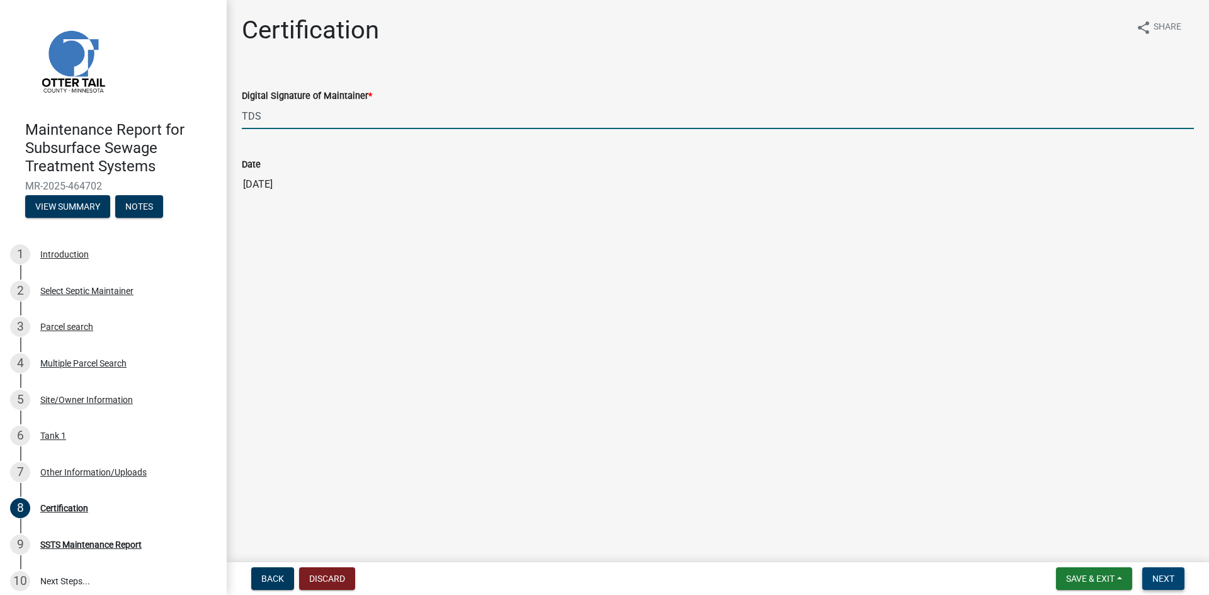
type input "TDS"
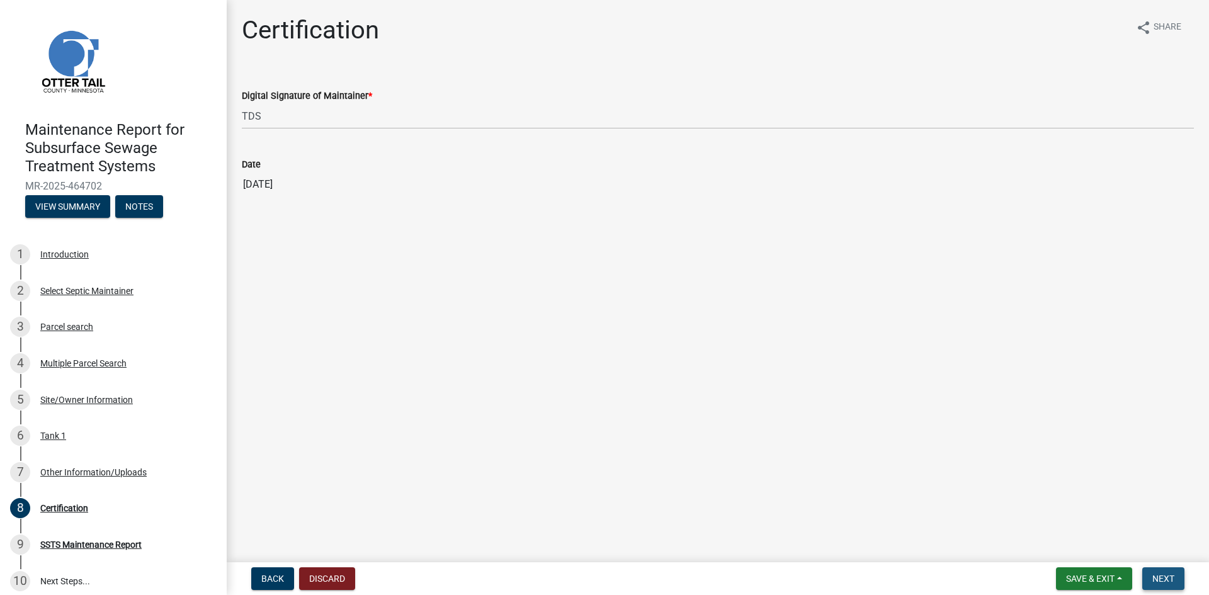
click at [1167, 583] on span "Next" at bounding box center [1163, 579] width 22 height 10
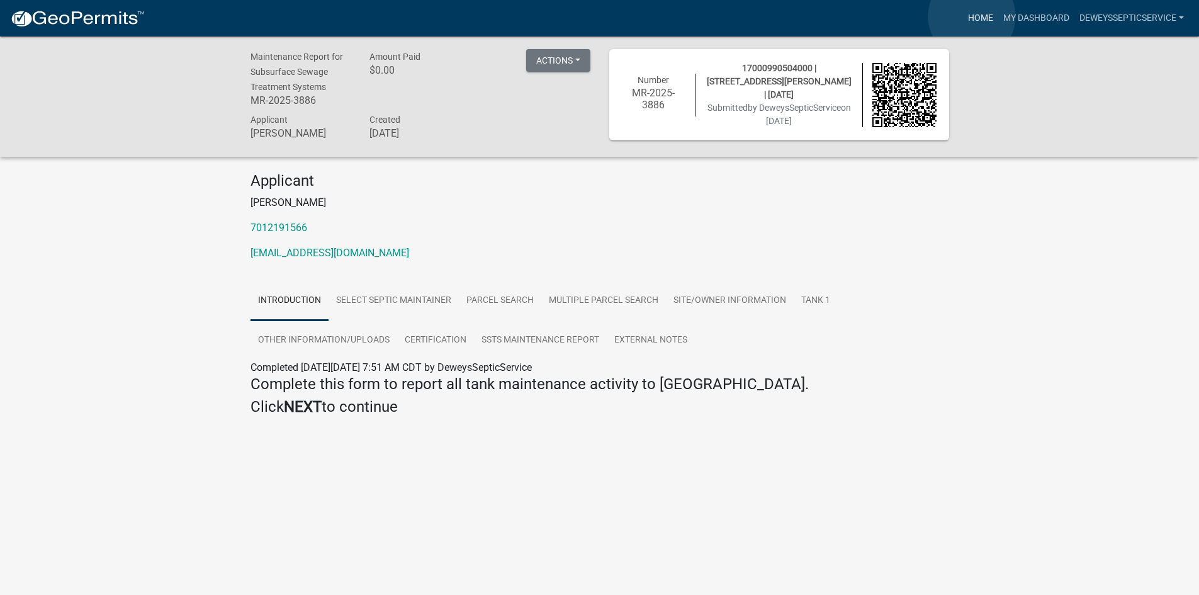
click at [972, 16] on link "Home" at bounding box center [980, 18] width 35 height 24
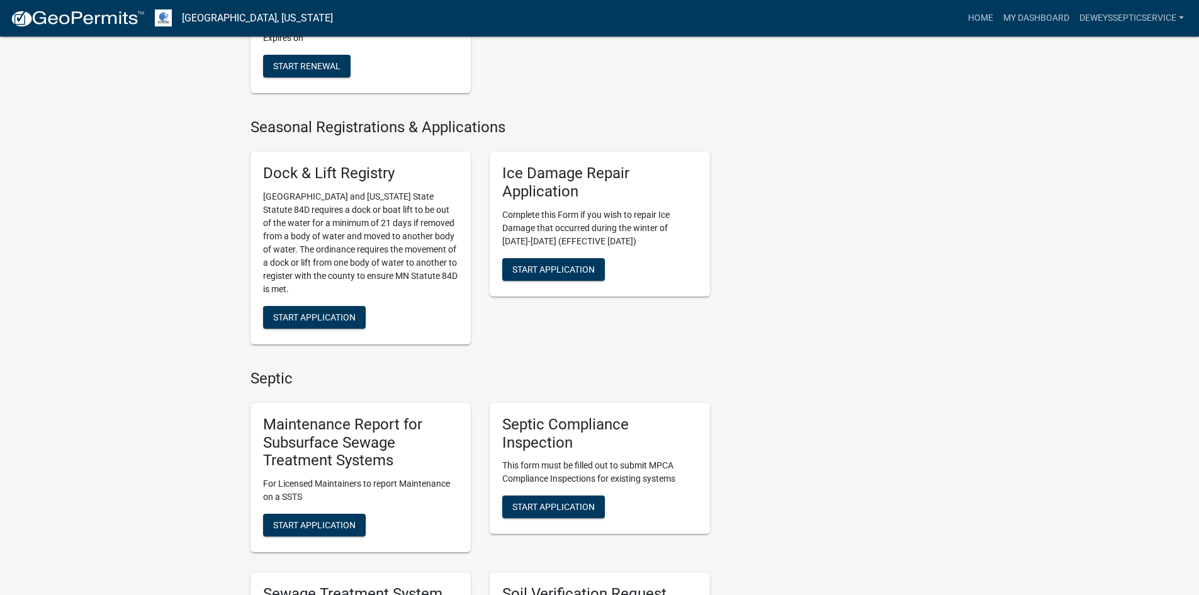
scroll to position [504, 0]
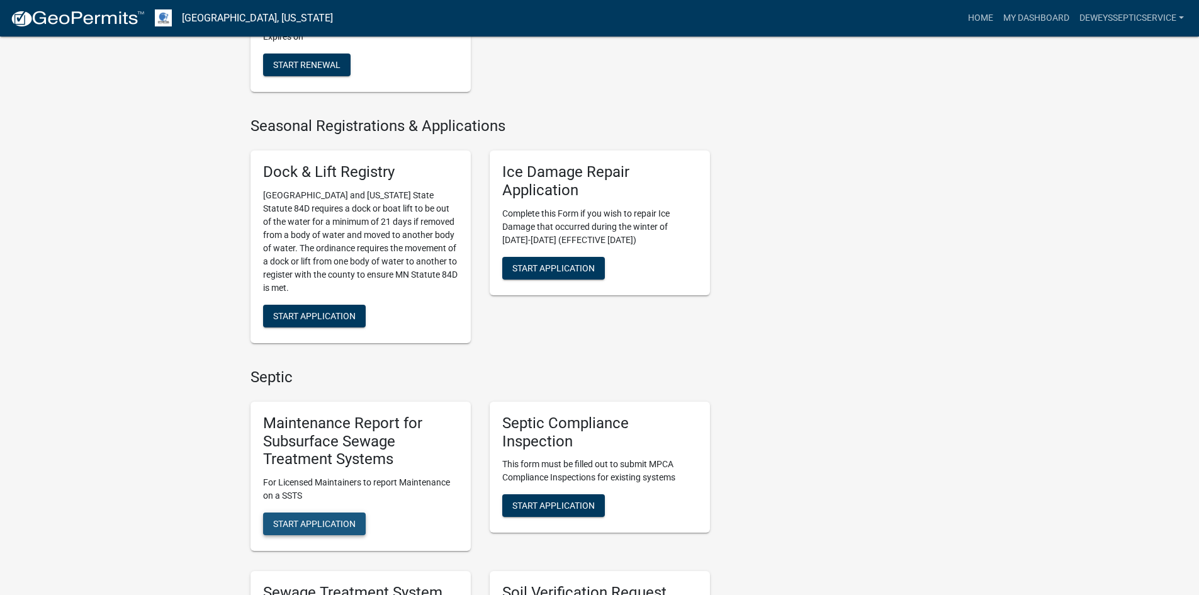
click at [315, 524] on span "Start Application" at bounding box center [314, 524] width 82 height 10
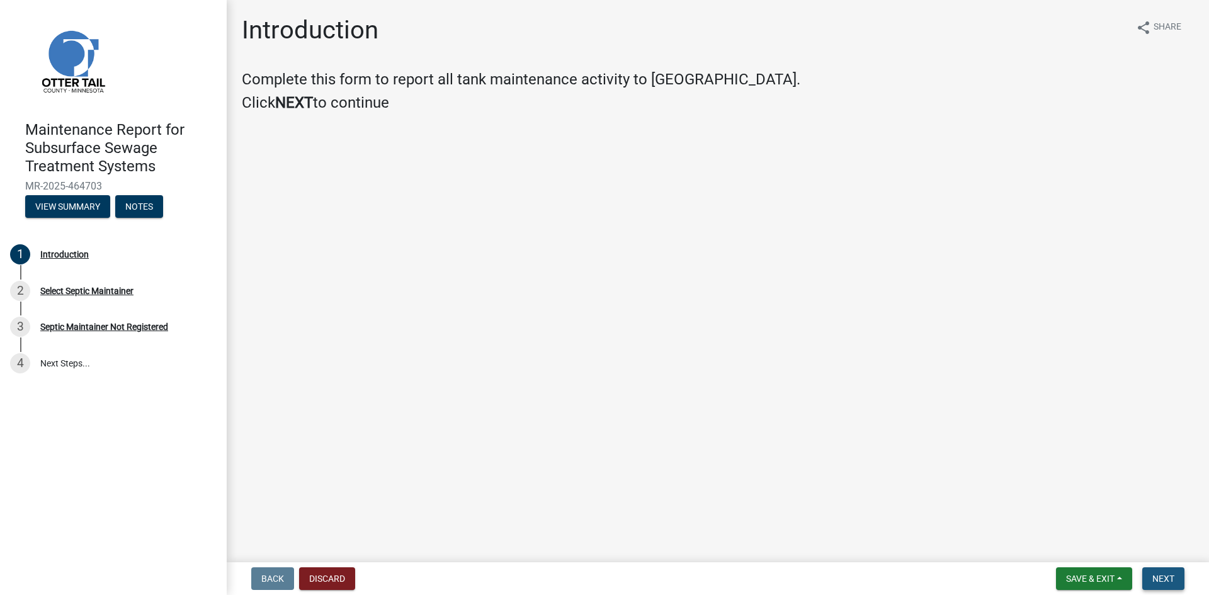
click at [1170, 578] on span "Next" at bounding box center [1163, 579] width 22 height 10
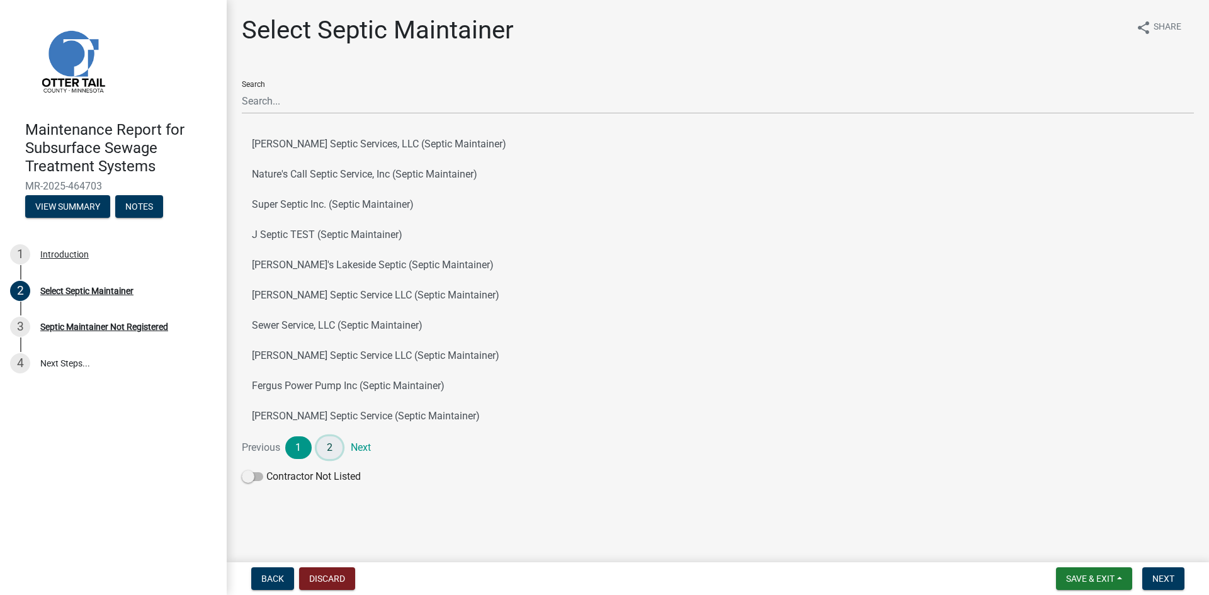
click at [330, 443] on link "2" at bounding box center [330, 447] width 26 height 23
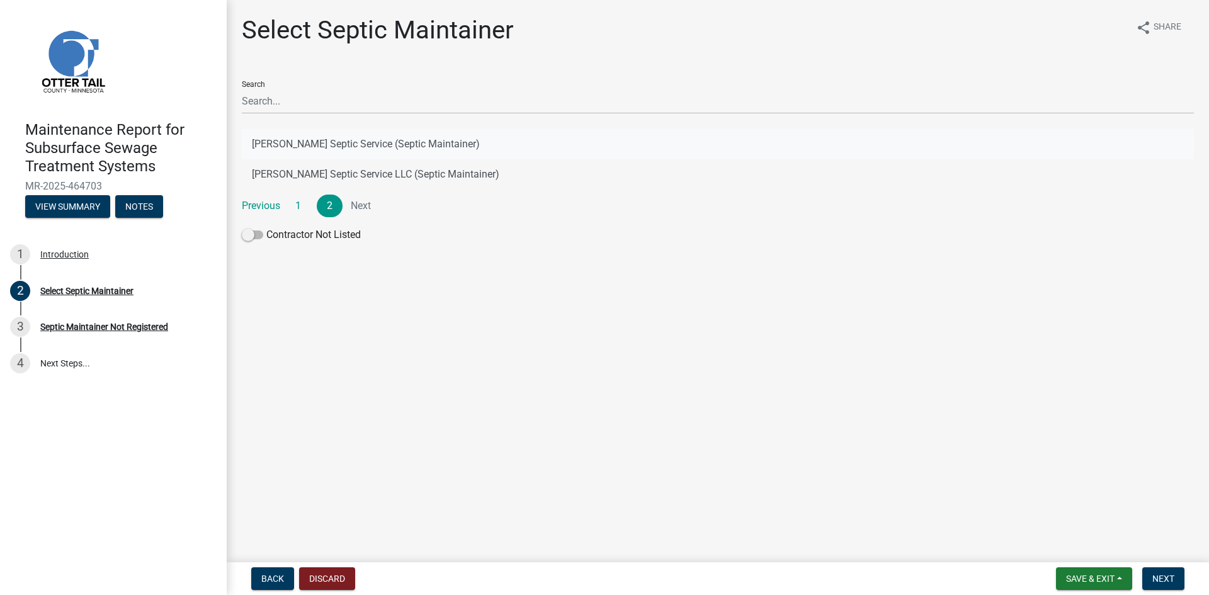
click at [402, 137] on button "[PERSON_NAME] Septic Service (Septic Maintainer)" at bounding box center [718, 144] width 952 height 30
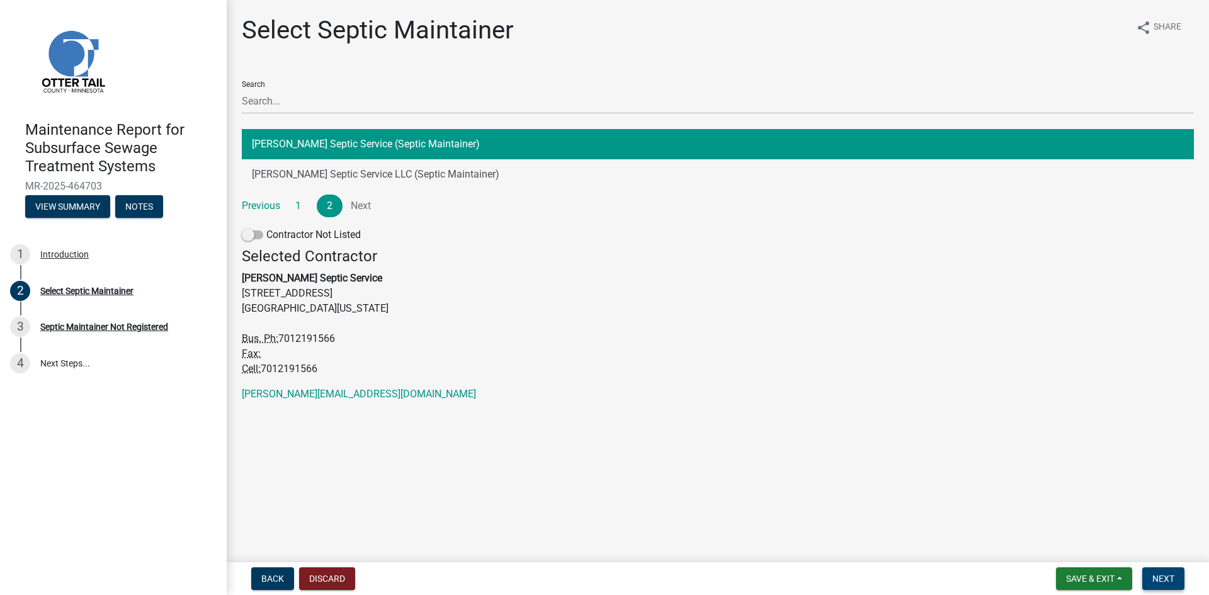
click at [1169, 576] on span "Next" at bounding box center [1163, 579] width 22 height 10
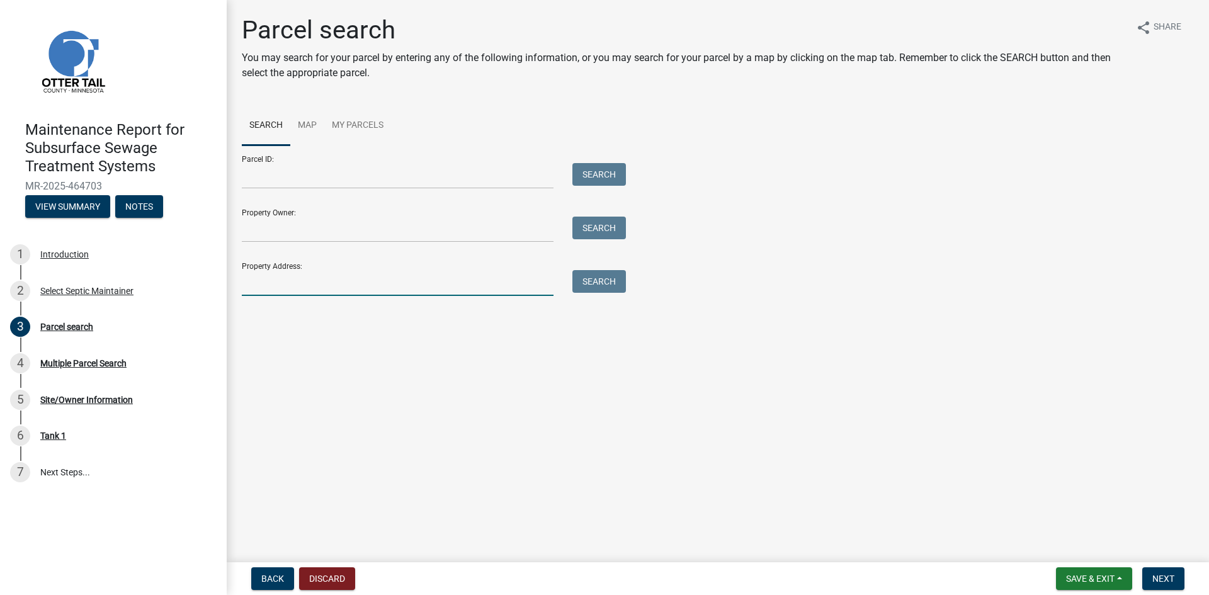
click at [316, 287] on input "Property Address:" at bounding box center [398, 283] width 312 height 26
type input "51064"
click at [584, 282] on button "Search" at bounding box center [599, 281] width 54 height 23
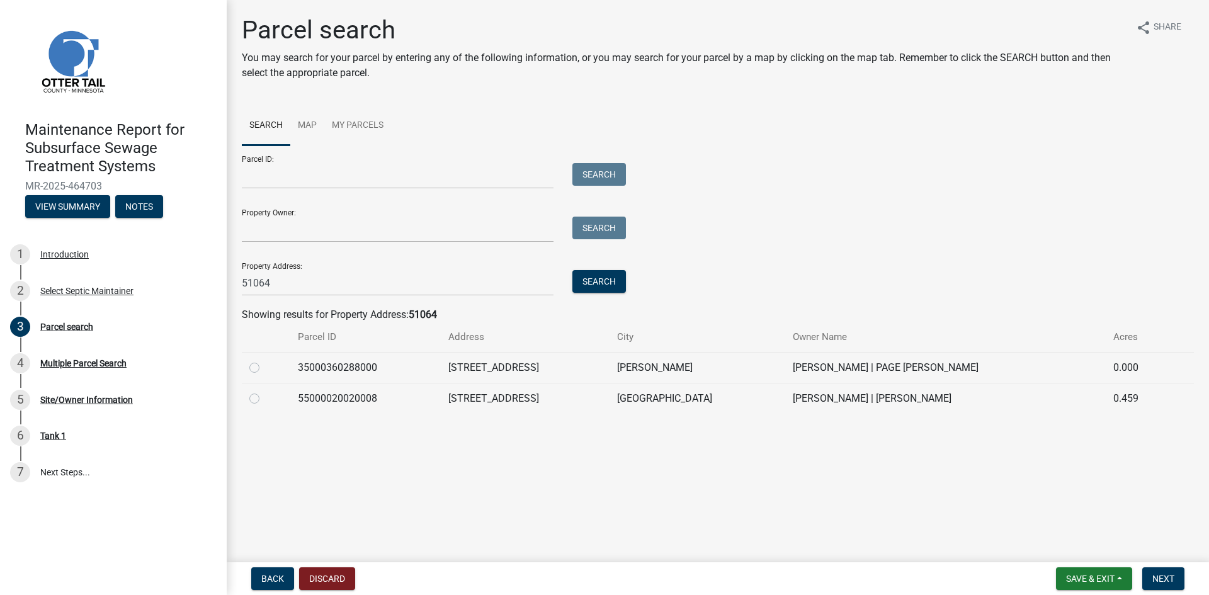
click at [264, 391] on label at bounding box center [264, 391] width 0 height 0
click at [264, 395] on input "radio" at bounding box center [268, 395] width 8 height 8
radio input "true"
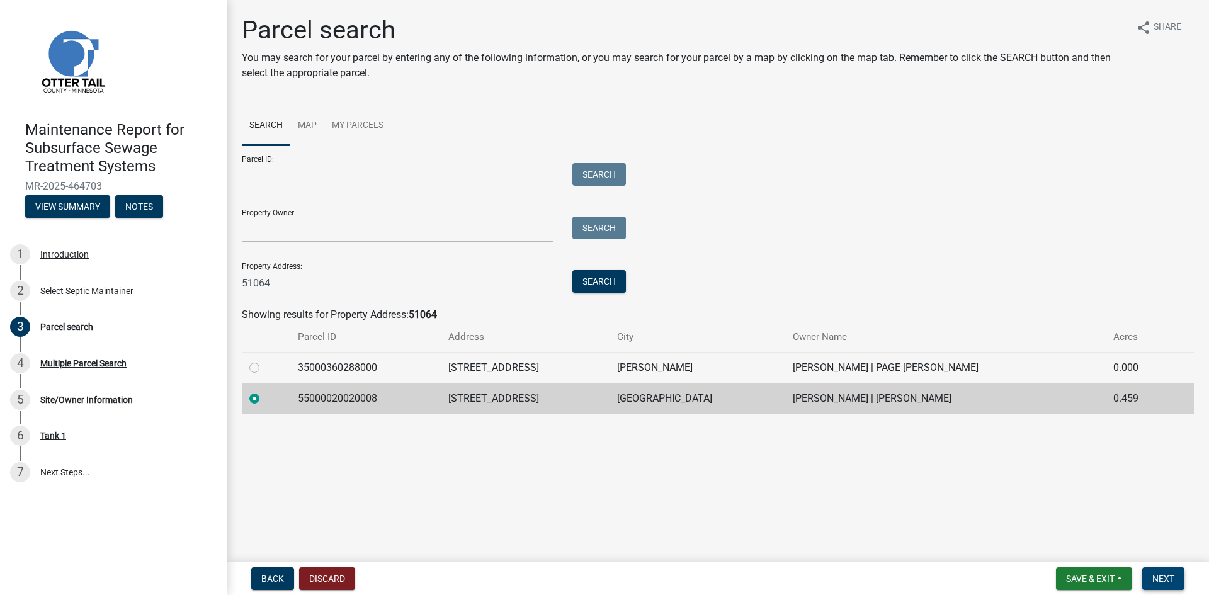
click at [1157, 574] on span "Next" at bounding box center [1163, 579] width 22 height 10
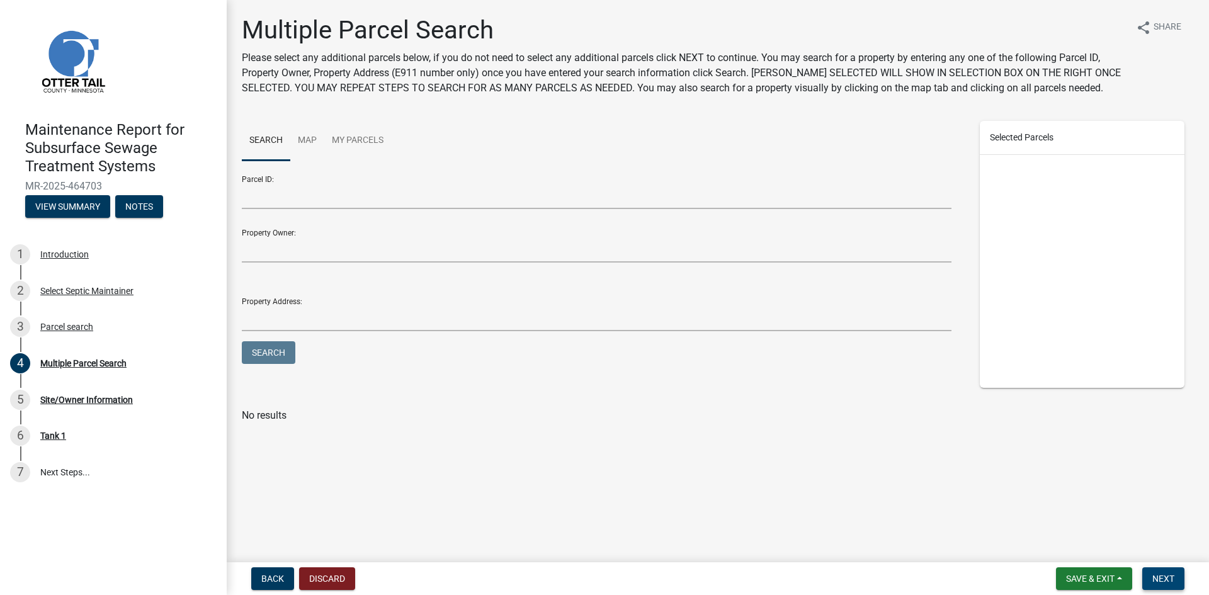
click at [1157, 574] on span "Next" at bounding box center [1163, 579] width 22 height 10
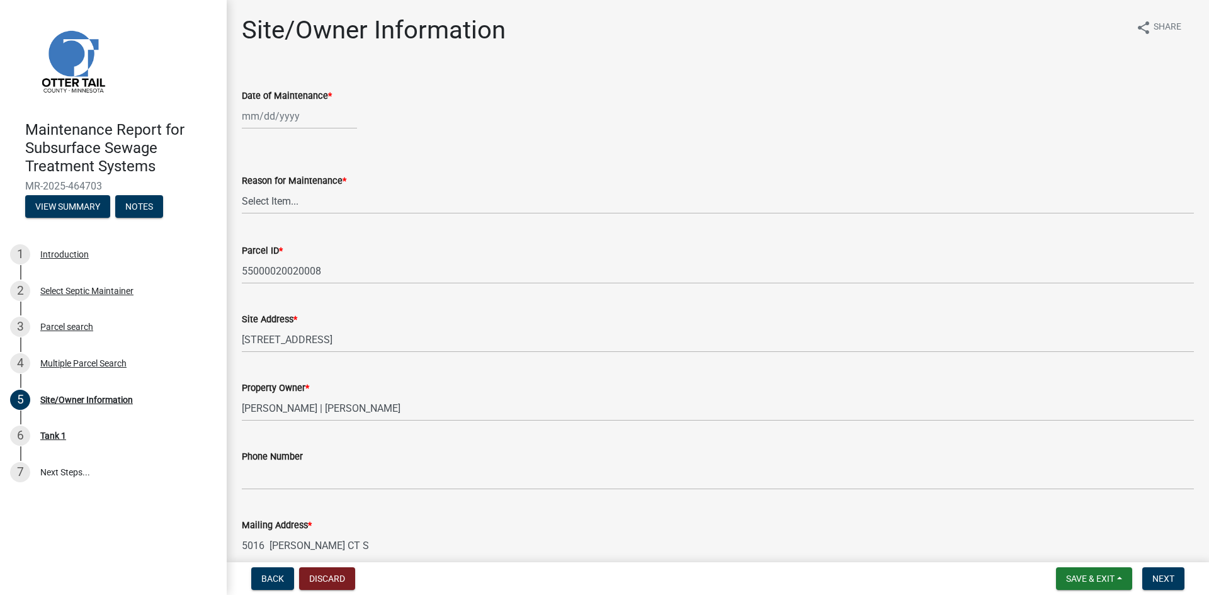
click at [295, 118] on div at bounding box center [299, 116] width 115 height 26
select select "8"
select select "2025"
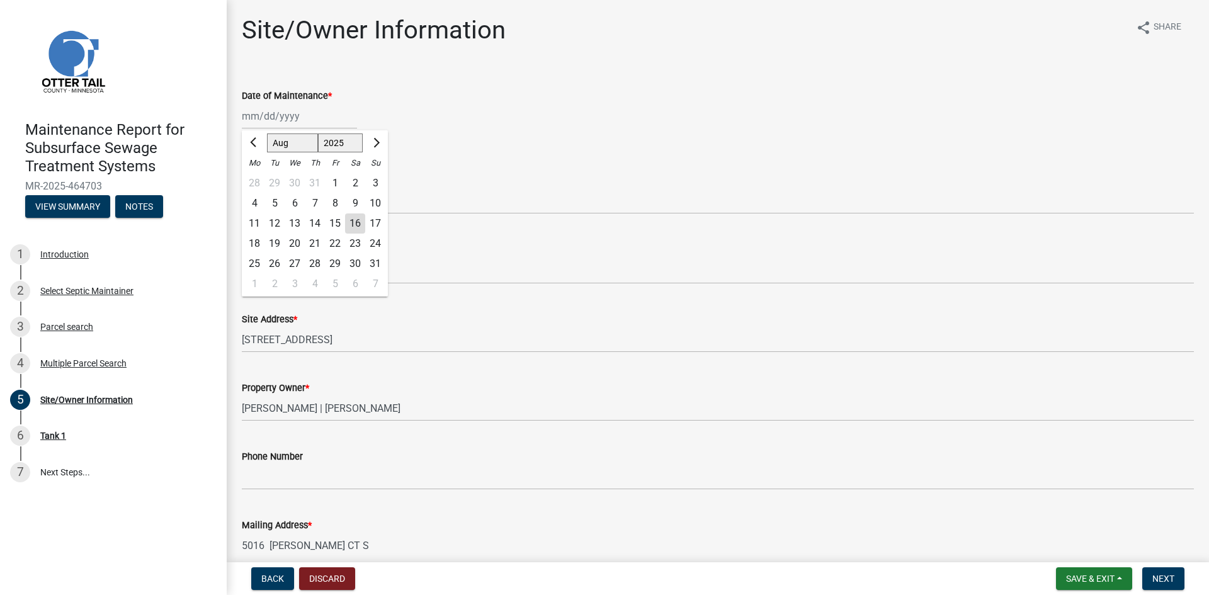
click at [256, 223] on div "11" at bounding box center [254, 223] width 20 height 20
type input "[DATE]"
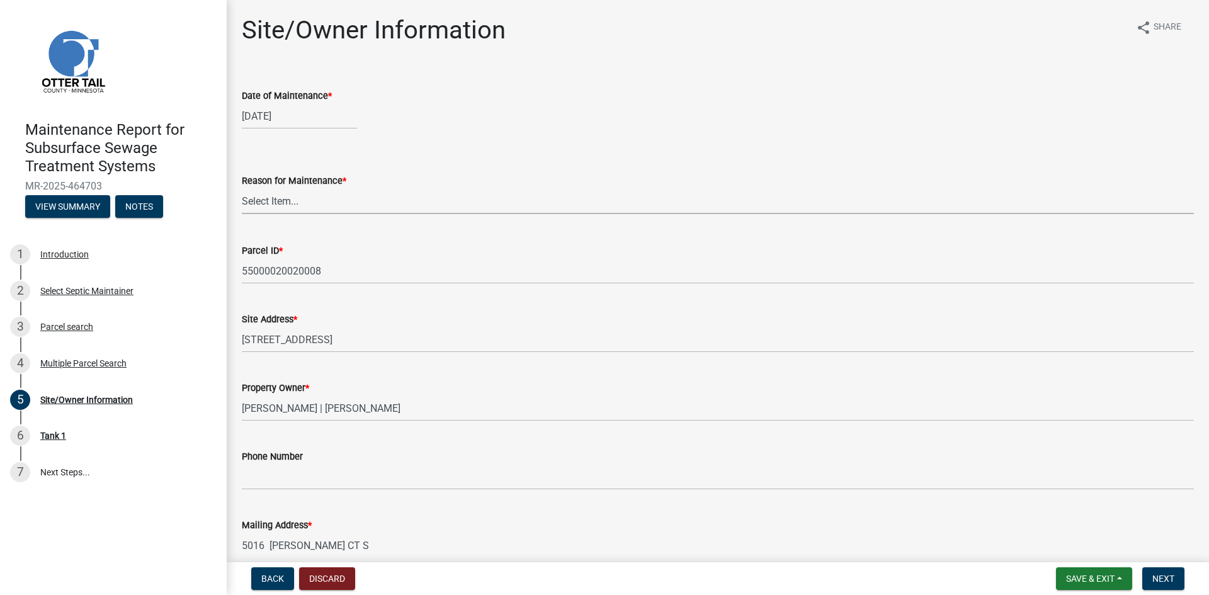
click at [273, 205] on select "Select Item... Called Routine Other" at bounding box center [718, 201] width 952 height 26
click at [242, 188] on select "Select Item... Called Routine Other" at bounding box center [718, 201] width 952 height 26
select select "3ac72b63-7b21-42e4-8192-806faae7a4f1"
click at [1168, 581] on span "Next" at bounding box center [1163, 579] width 22 height 10
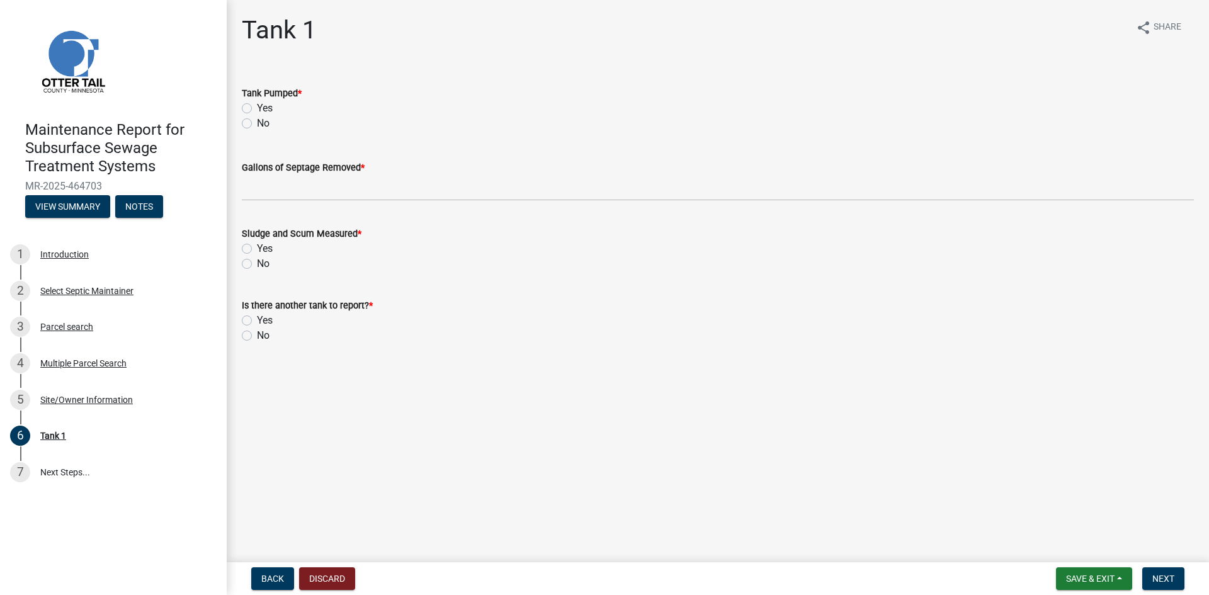
click at [257, 109] on label "Yes" at bounding box center [265, 108] width 16 height 15
click at [257, 109] on input "Yes" at bounding box center [261, 105] width 8 height 8
radio input "true"
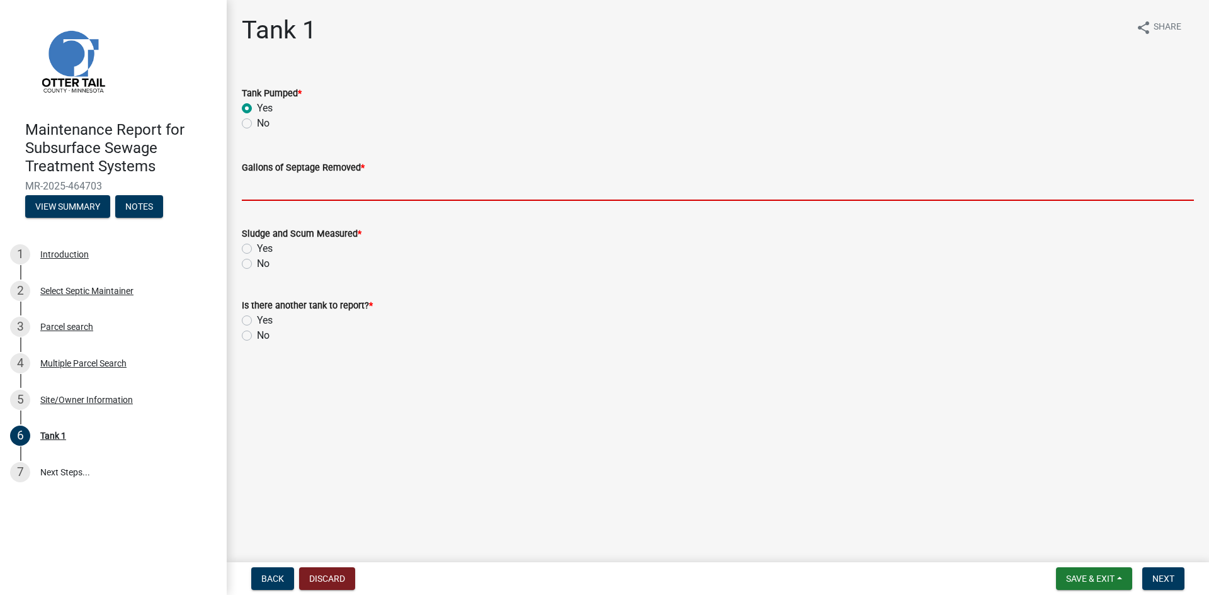
click at [275, 189] on input "Gallons of Septage Removed *" at bounding box center [718, 188] width 952 height 26
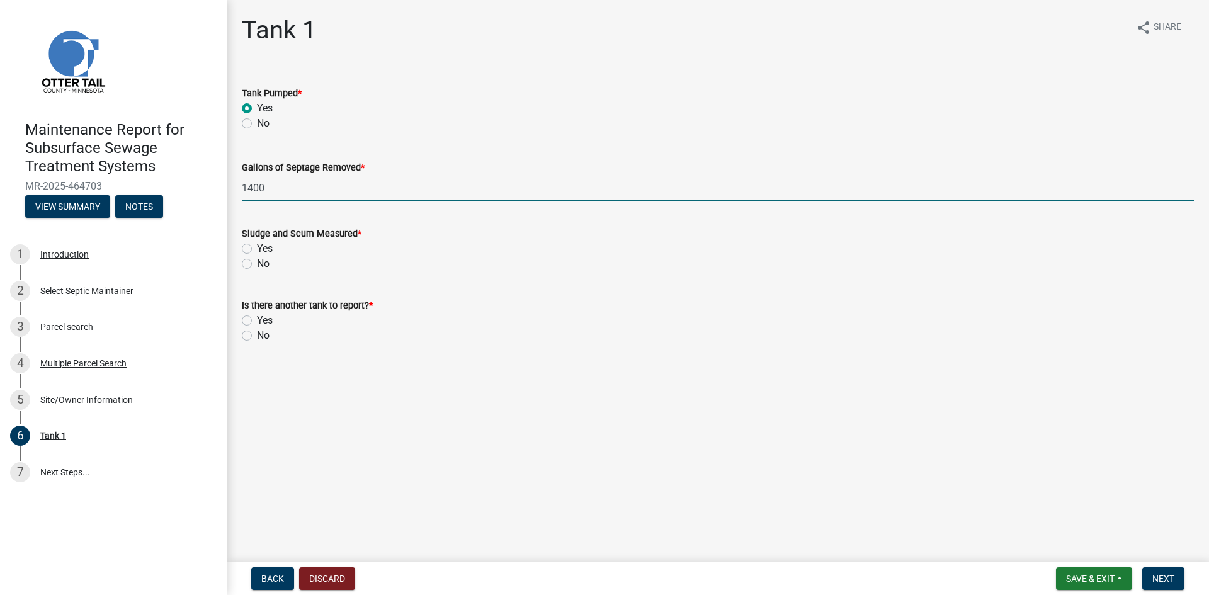
type input "1400"
click at [257, 265] on label "No" at bounding box center [263, 263] width 13 height 15
click at [257, 264] on input "No" at bounding box center [261, 260] width 8 height 8
radio input "true"
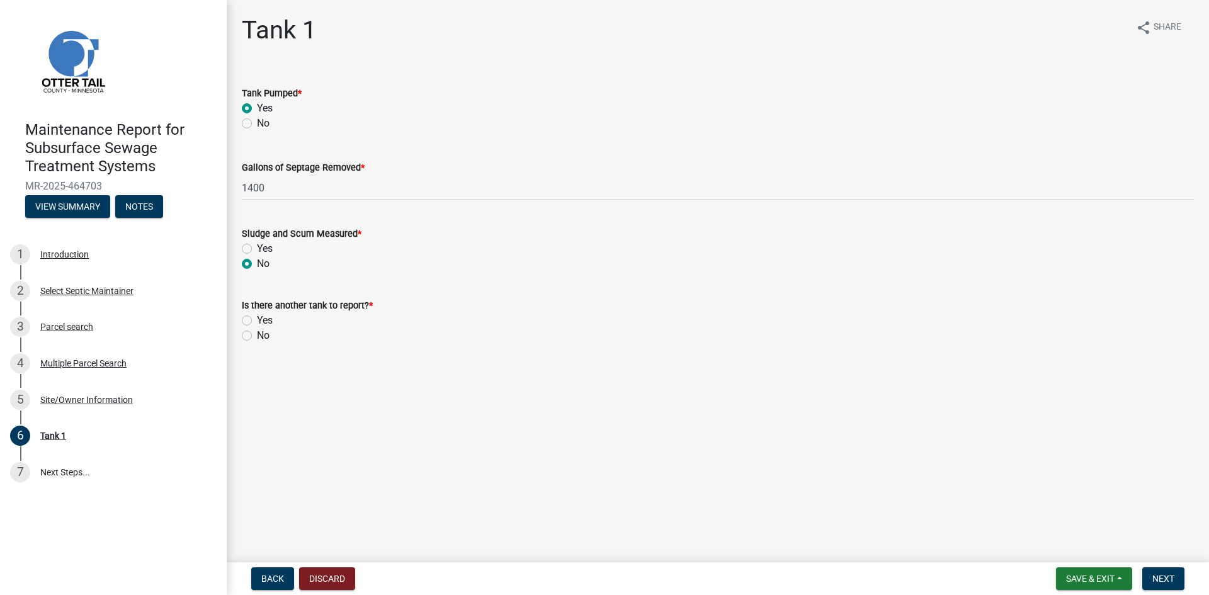
click at [257, 336] on label "No" at bounding box center [263, 335] width 13 height 15
click at [257, 336] on input "No" at bounding box center [261, 332] width 8 height 8
radio input "true"
click at [1165, 580] on span "Next" at bounding box center [1163, 579] width 22 height 10
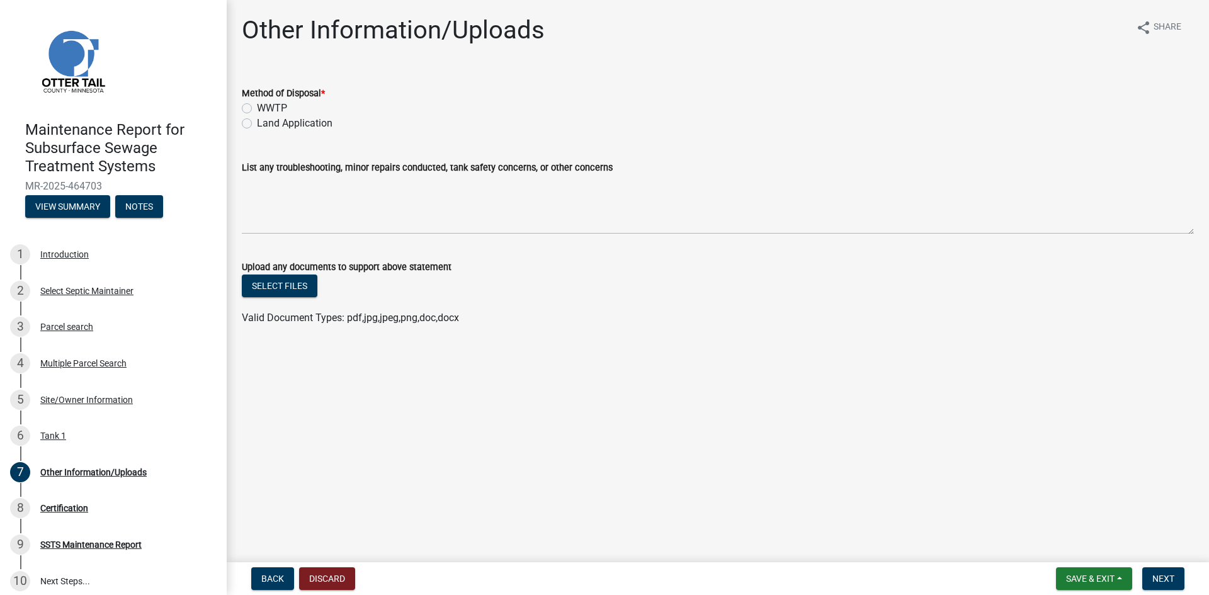
click at [268, 123] on label "Land Application" at bounding box center [295, 123] width 76 height 15
click at [265, 123] on input "Land Application" at bounding box center [261, 120] width 8 height 8
radio input "true"
click at [1171, 577] on span "Next" at bounding box center [1163, 579] width 22 height 10
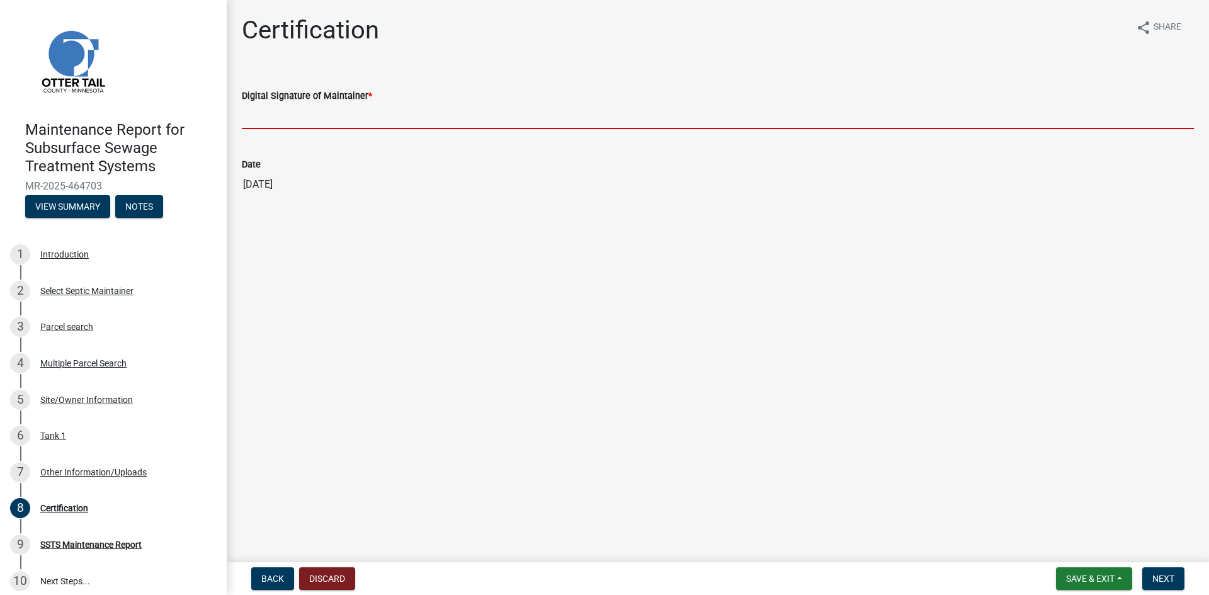
click at [340, 108] on input "Digital Signature of Maintainer *" at bounding box center [718, 116] width 952 height 26
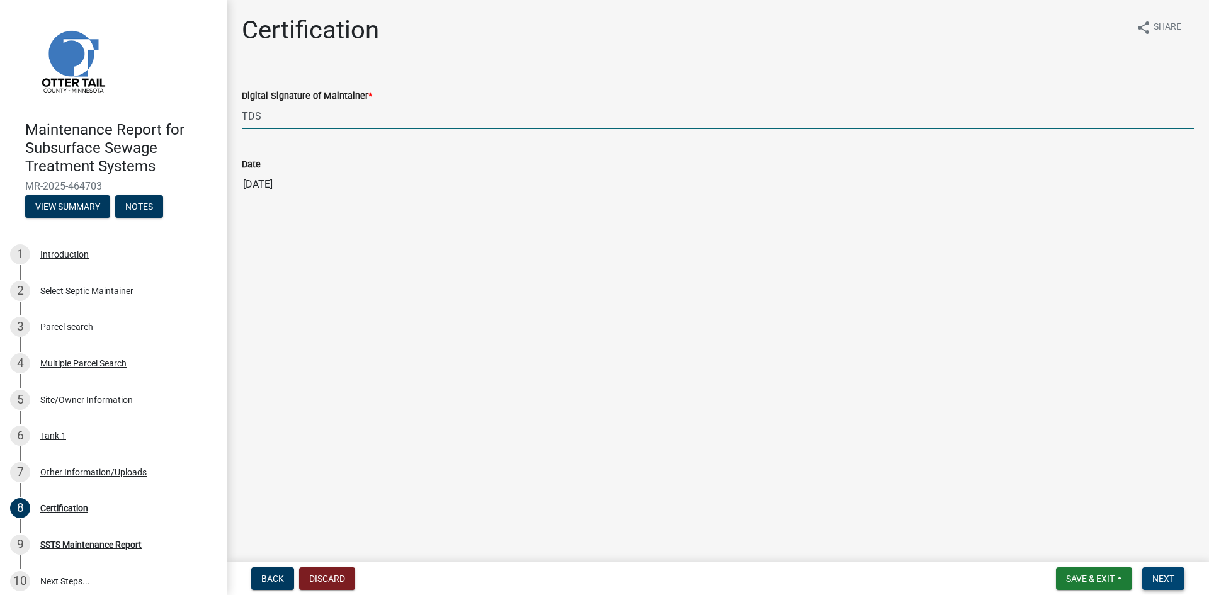
type input "TDS"
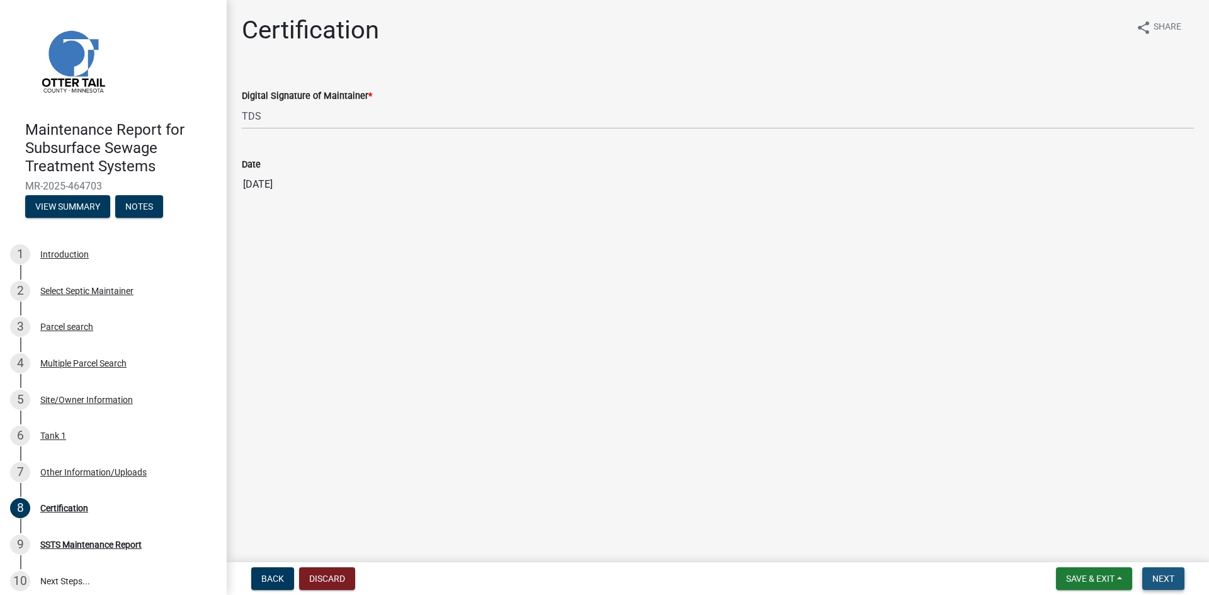
click at [1174, 579] on span "Next" at bounding box center [1163, 579] width 22 height 10
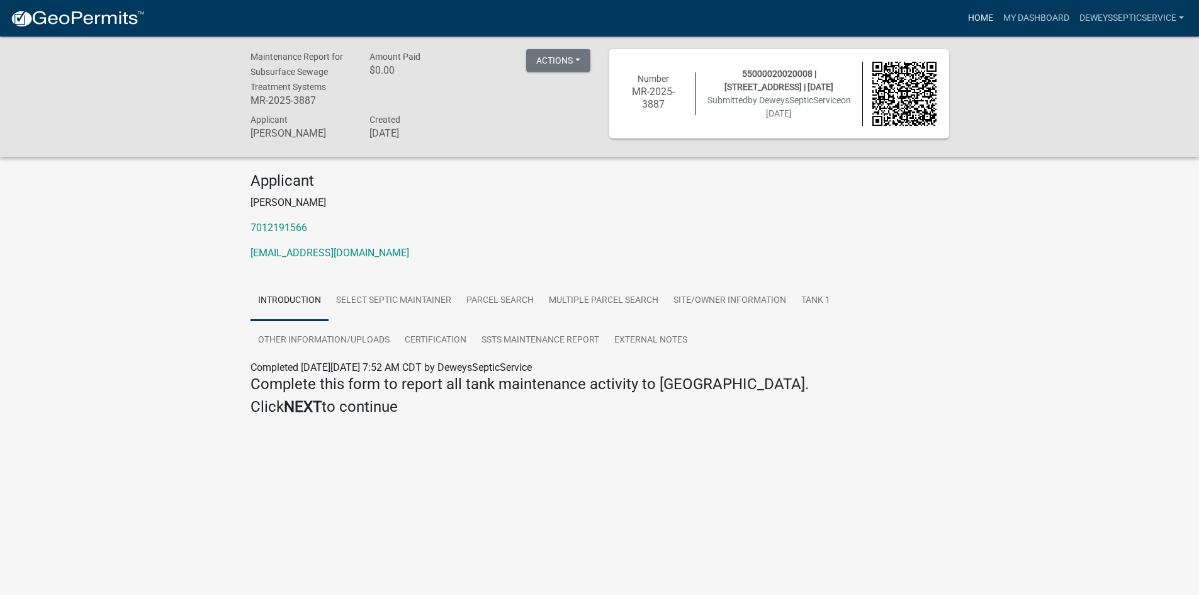
click at [982, 21] on link "Home" at bounding box center [980, 18] width 35 height 24
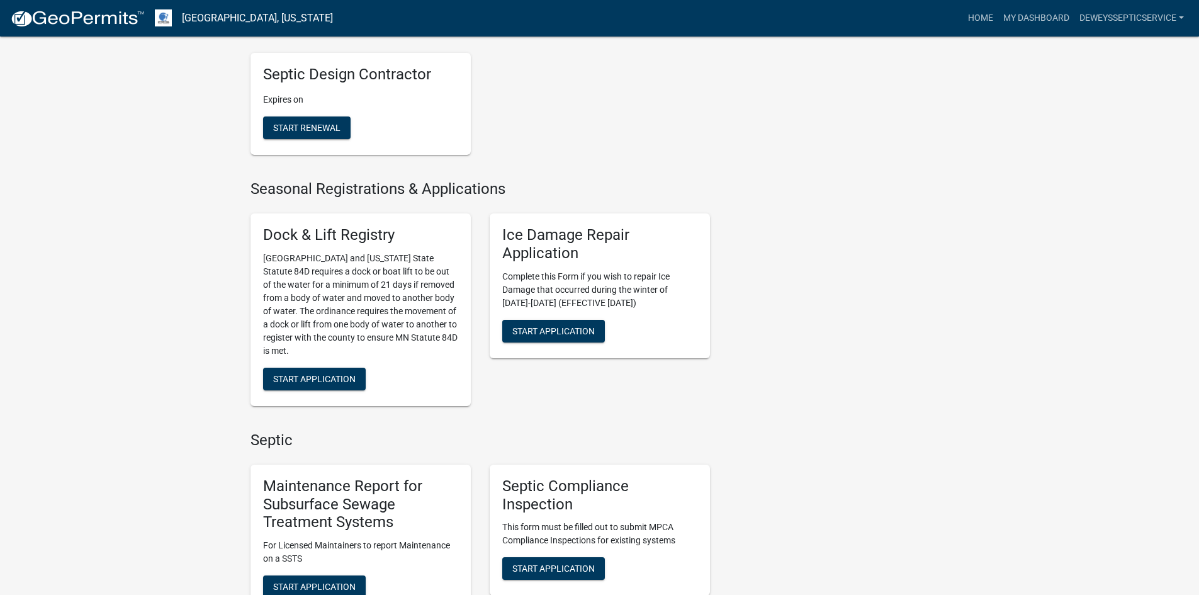
scroll to position [567, 0]
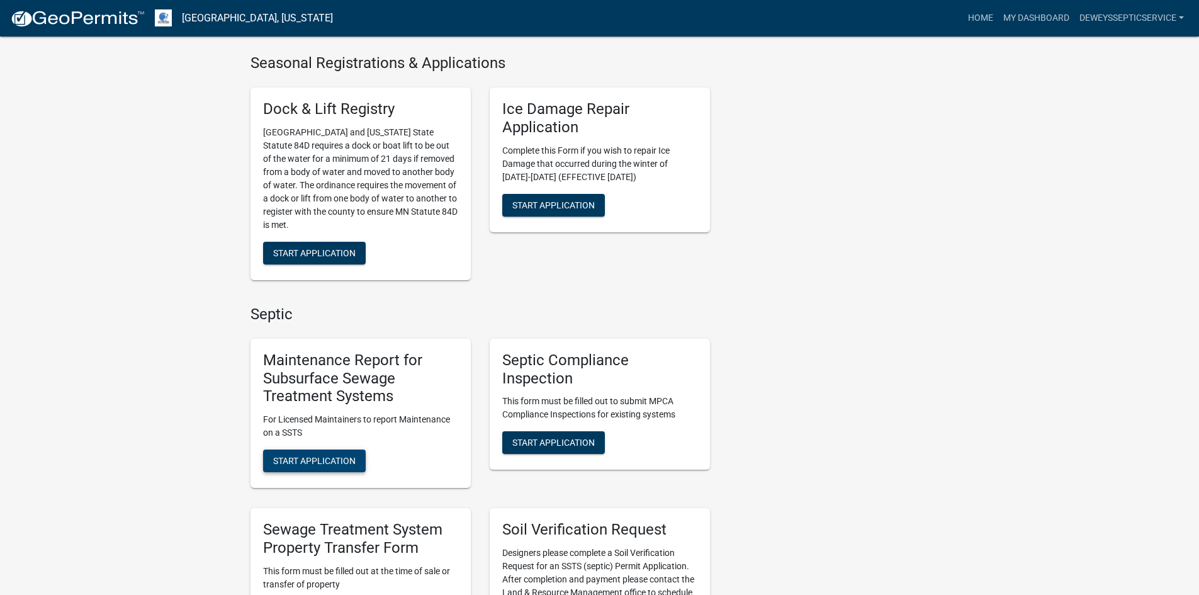
click at [303, 458] on span "Start Application" at bounding box center [314, 461] width 82 height 10
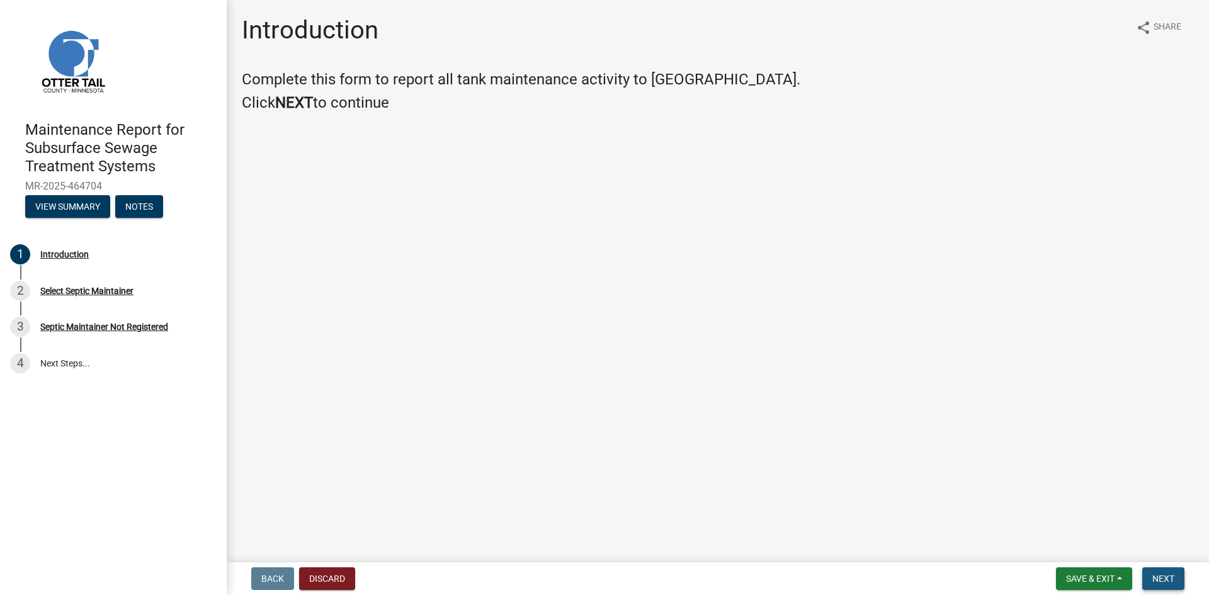
click at [1149, 575] on button "Next" at bounding box center [1163, 578] width 42 height 23
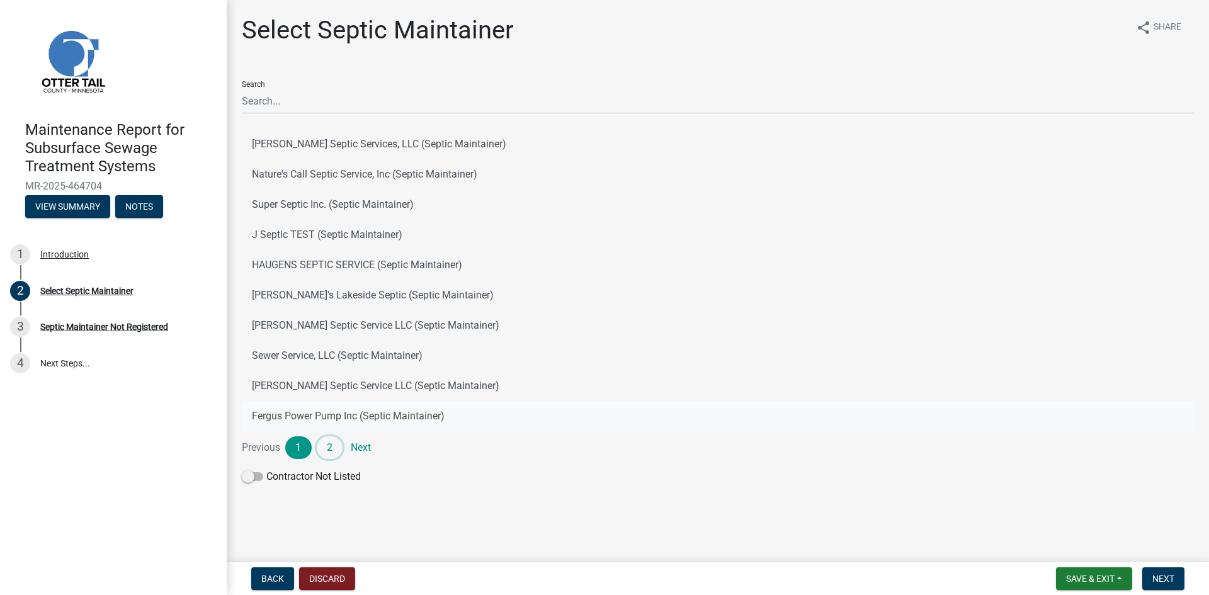
click at [332, 444] on link "2" at bounding box center [330, 447] width 26 height 23
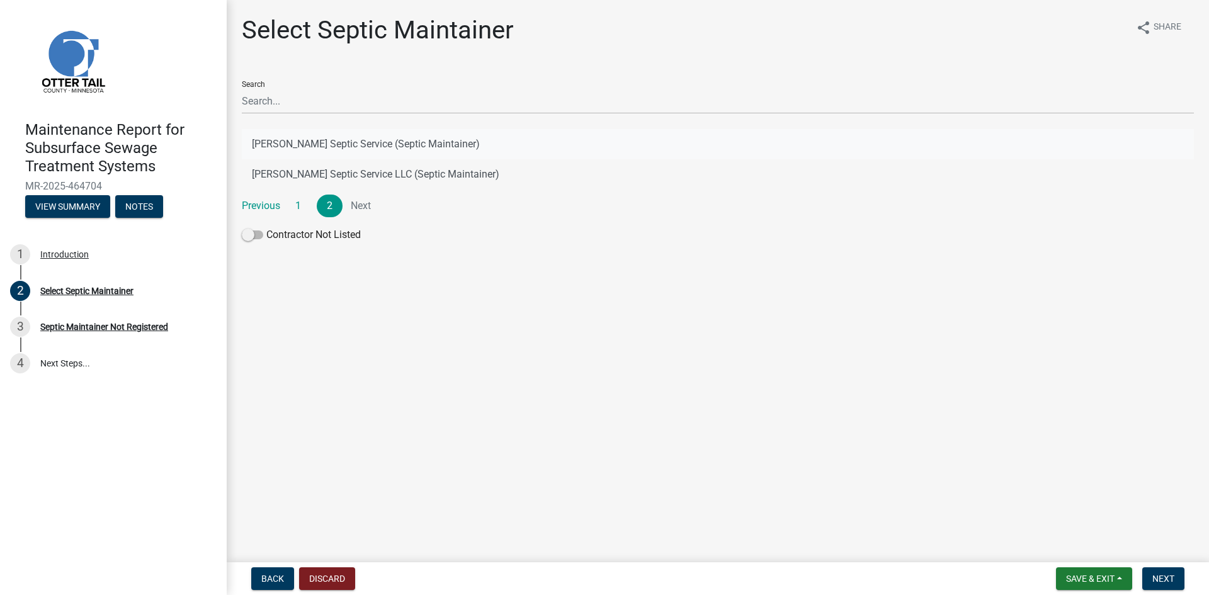
click at [413, 139] on button "[PERSON_NAME] Septic Service (Septic Maintainer)" at bounding box center [718, 144] width 952 height 30
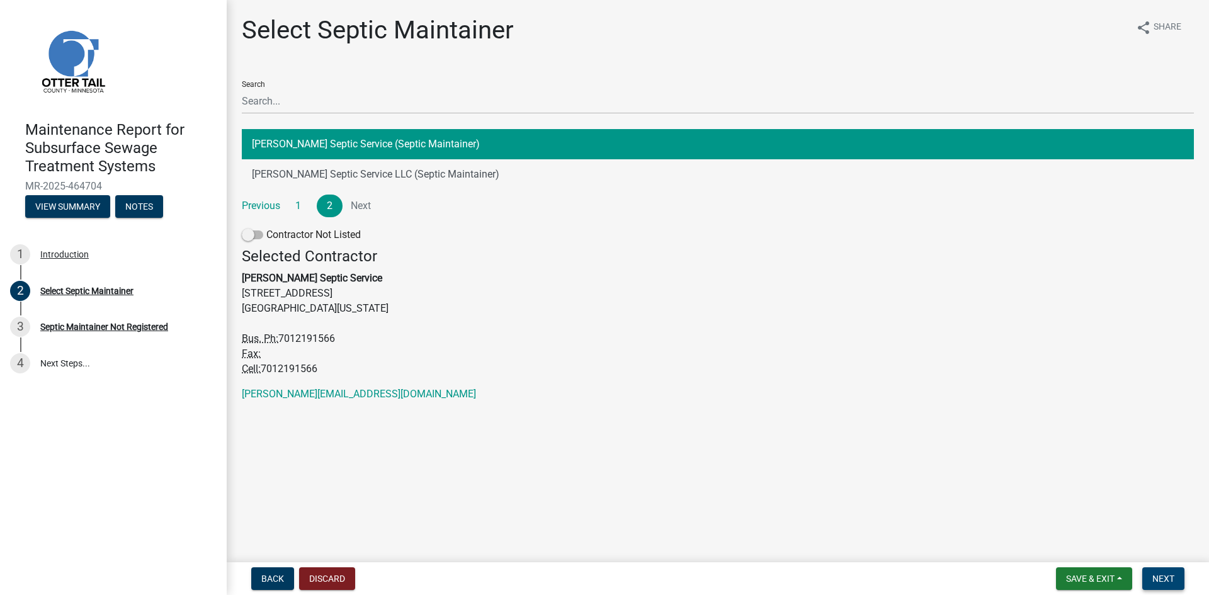
click at [1149, 571] on button "Next" at bounding box center [1163, 578] width 42 height 23
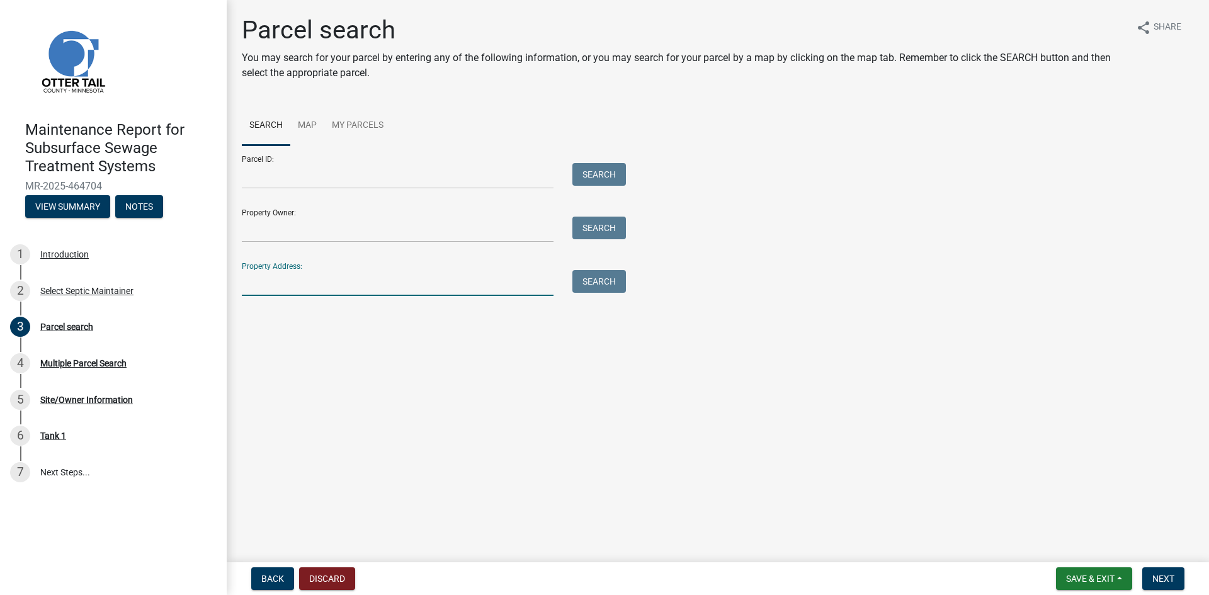
click at [347, 282] on input "Property Address:" at bounding box center [398, 283] width 312 height 26
click at [287, 284] on input "Property Address:" at bounding box center [398, 283] width 312 height 26
type input "50713"
click at [592, 285] on button "Search" at bounding box center [599, 281] width 54 height 23
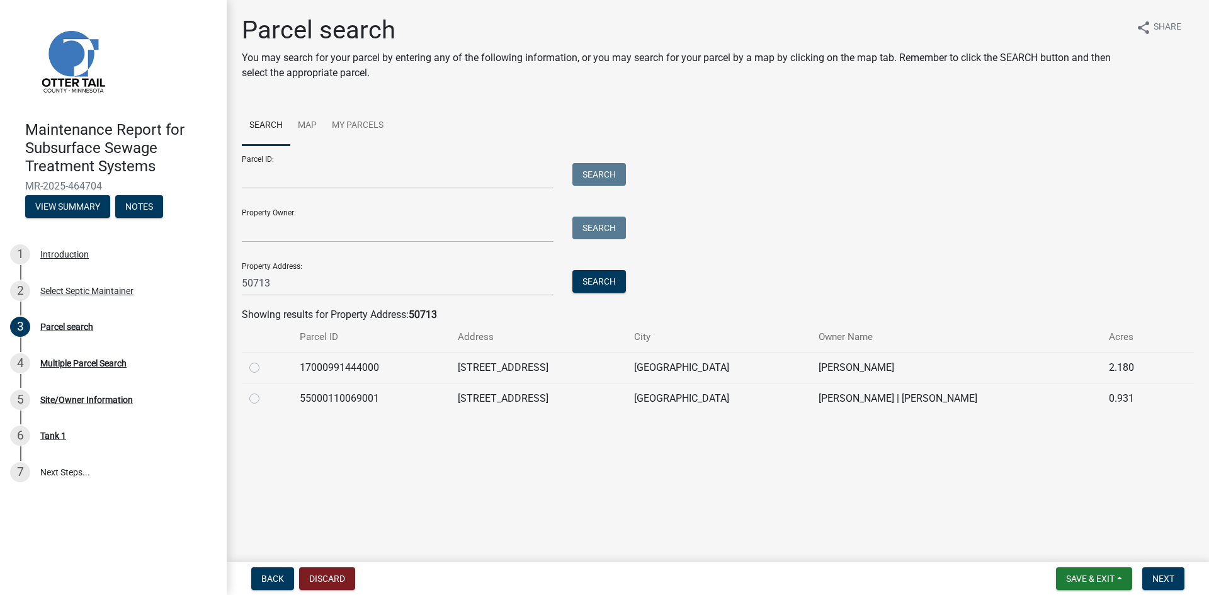
click at [264, 391] on label at bounding box center [264, 391] width 0 height 0
click at [264, 399] on input "radio" at bounding box center [268, 395] width 8 height 8
radio input "true"
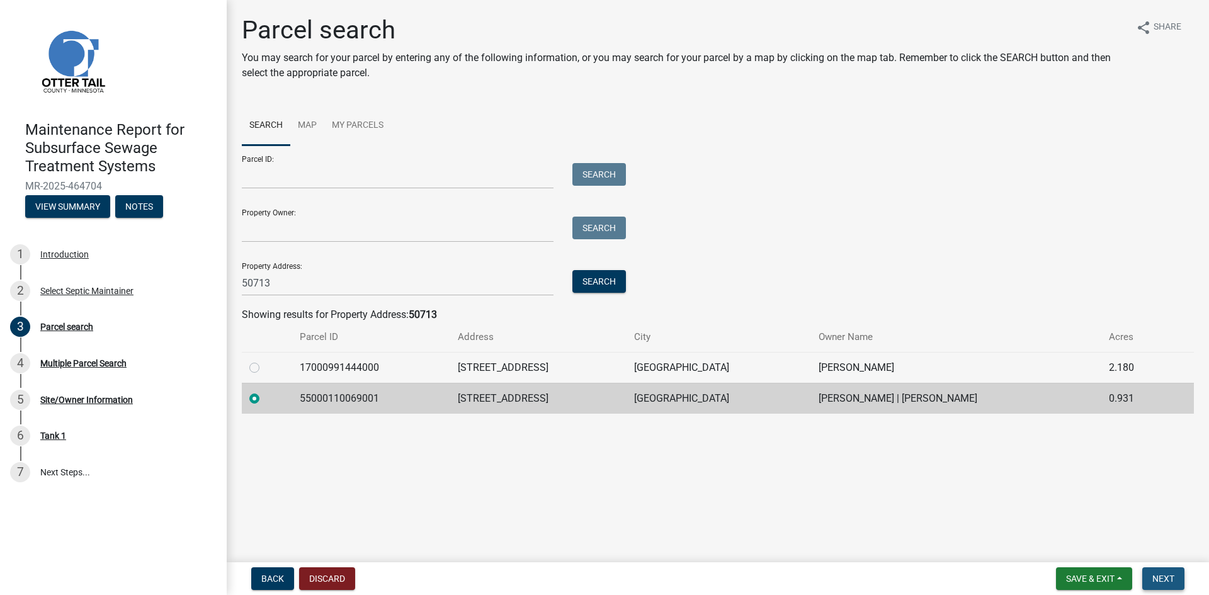
click at [1159, 574] on span "Next" at bounding box center [1163, 579] width 22 height 10
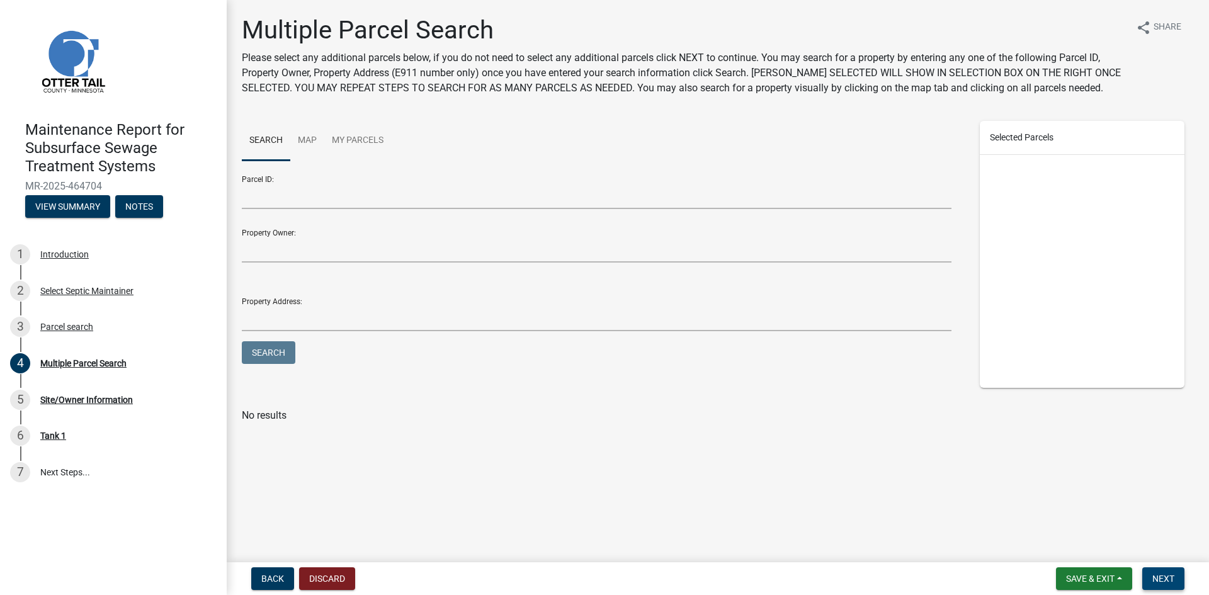
click at [1159, 574] on span "Next" at bounding box center [1163, 579] width 22 height 10
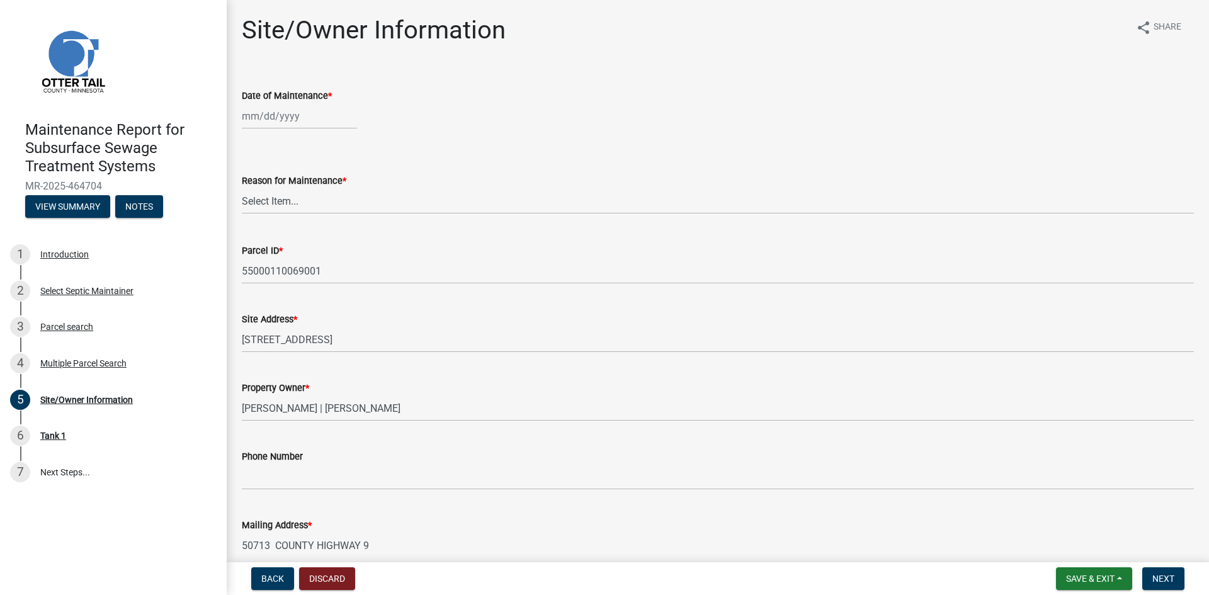
click at [265, 112] on div at bounding box center [299, 116] width 115 height 26
select select "8"
select select "2025"
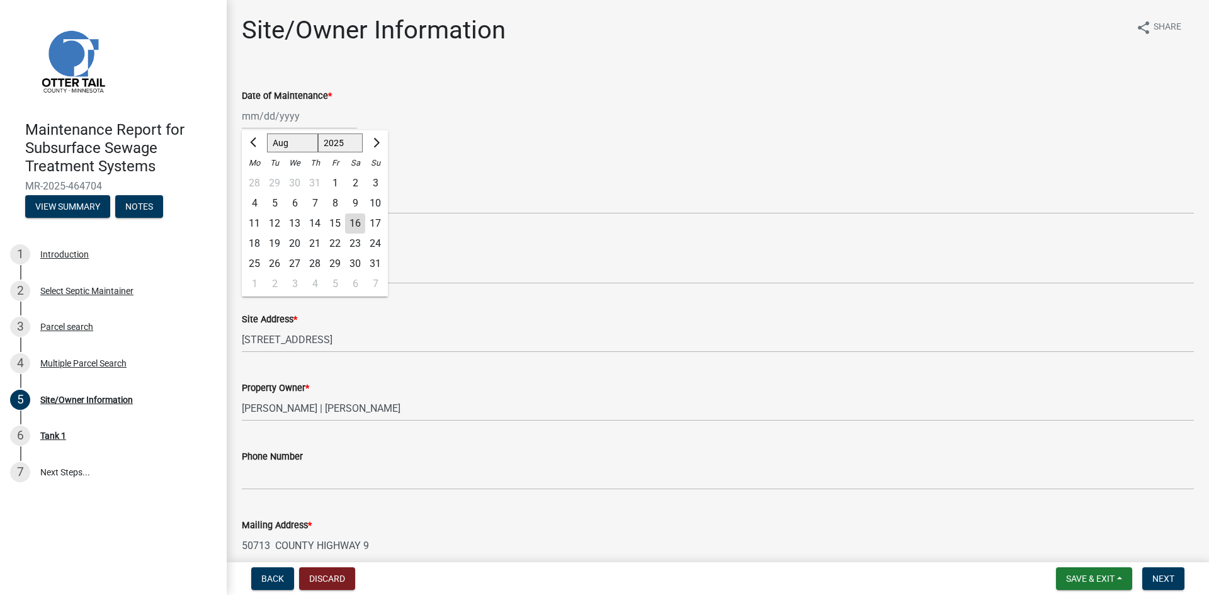
click at [276, 226] on div "12" at bounding box center [274, 223] width 20 height 20
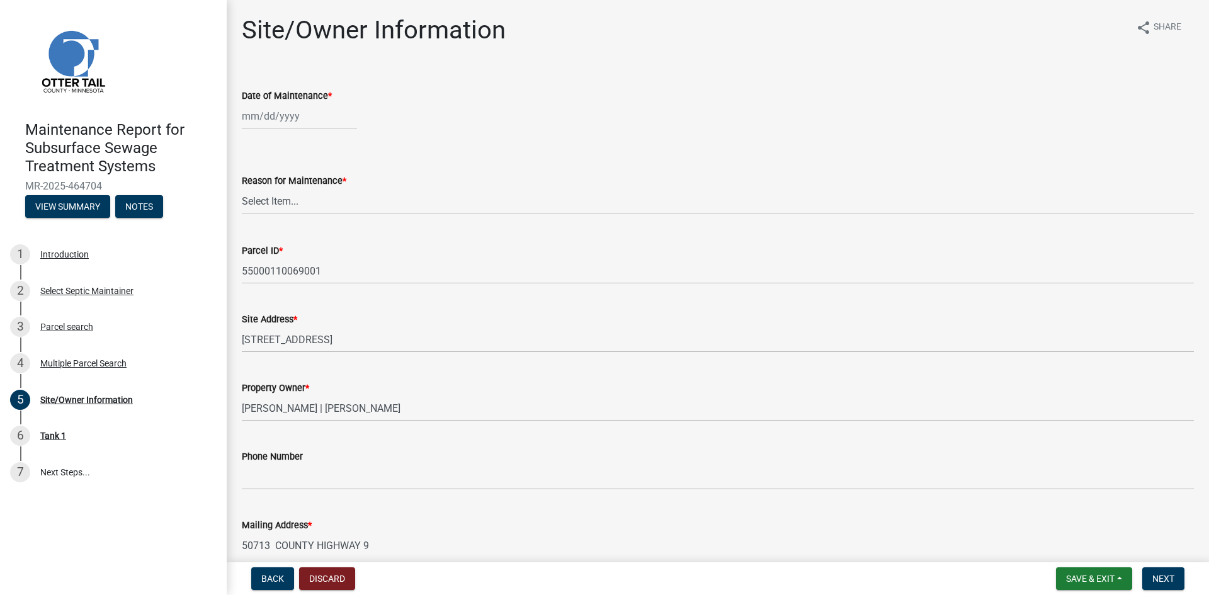
type input "[DATE]"
drag, startPoint x: 288, startPoint y: 205, endPoint x: 293, endPoint y: 213, distance: 9.9
click at [288, 205] on select "Select Item... Called Routine Other" at bounding box center [718, 201] width 952 height 26
click at [242, 188] on select "Select Item... Called Routine Other" at bounding box center [718, 201] width 952 height 26
select select "3ac72b63-7b21-42e4-8192-806faae7a4f1"
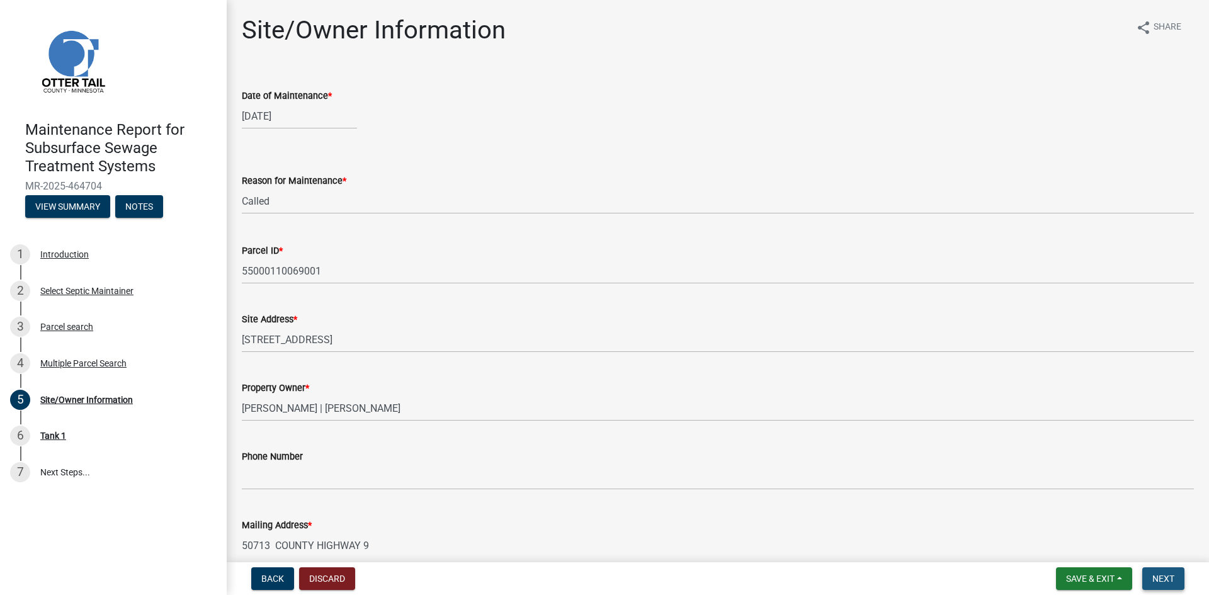
click at [1162, 580] on span "Next" at bounding box center [1163, 579] width 22 height 10
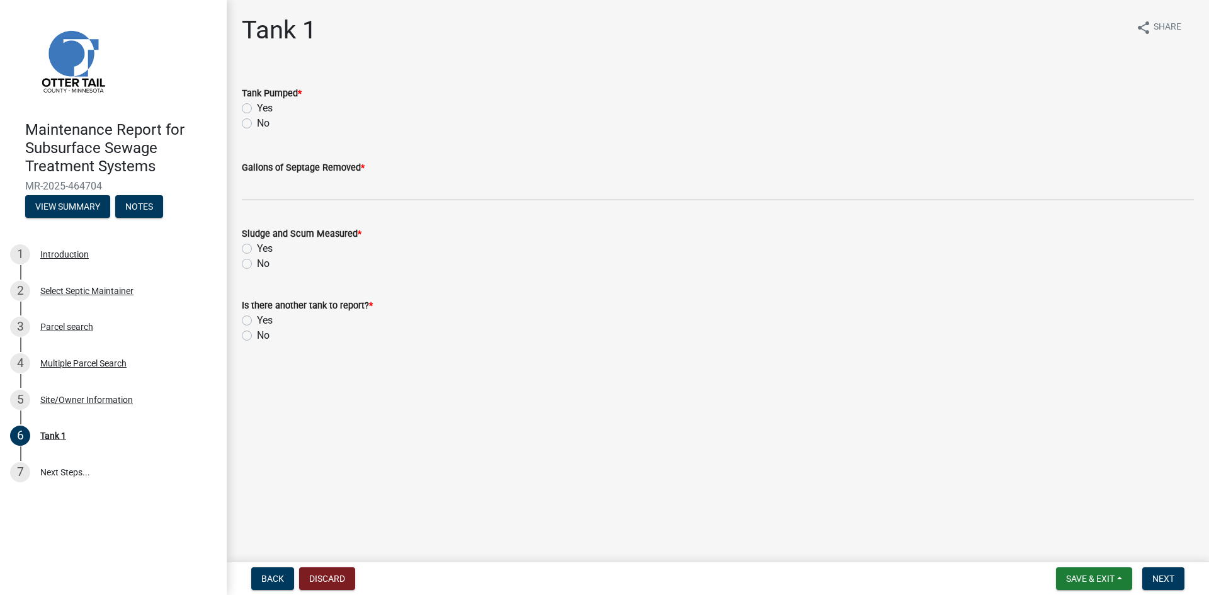
click at [257, 105] on label "Yes" at bounding box center [265, 108] width 16 height 15
click at [257, 105] on input "Yes" at bounding box center [261, 105] width 8 height 8
radio input "true"
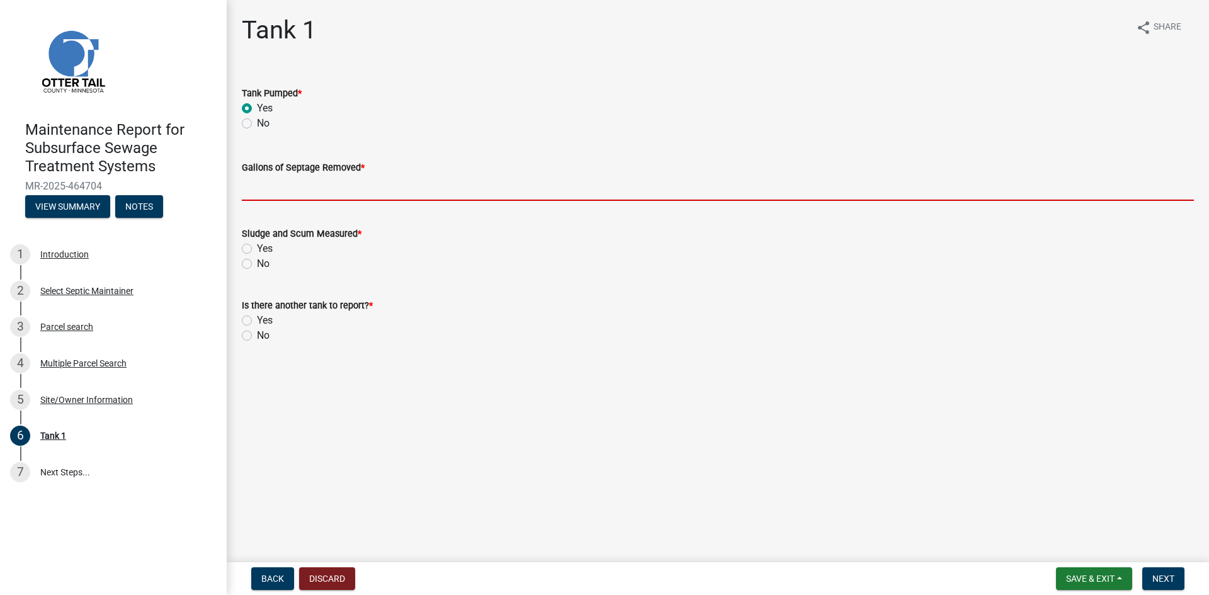
click at [268, 189] on input "Gallons of Septage Removed *" at bounding box center [718, 188] width 952 height 26
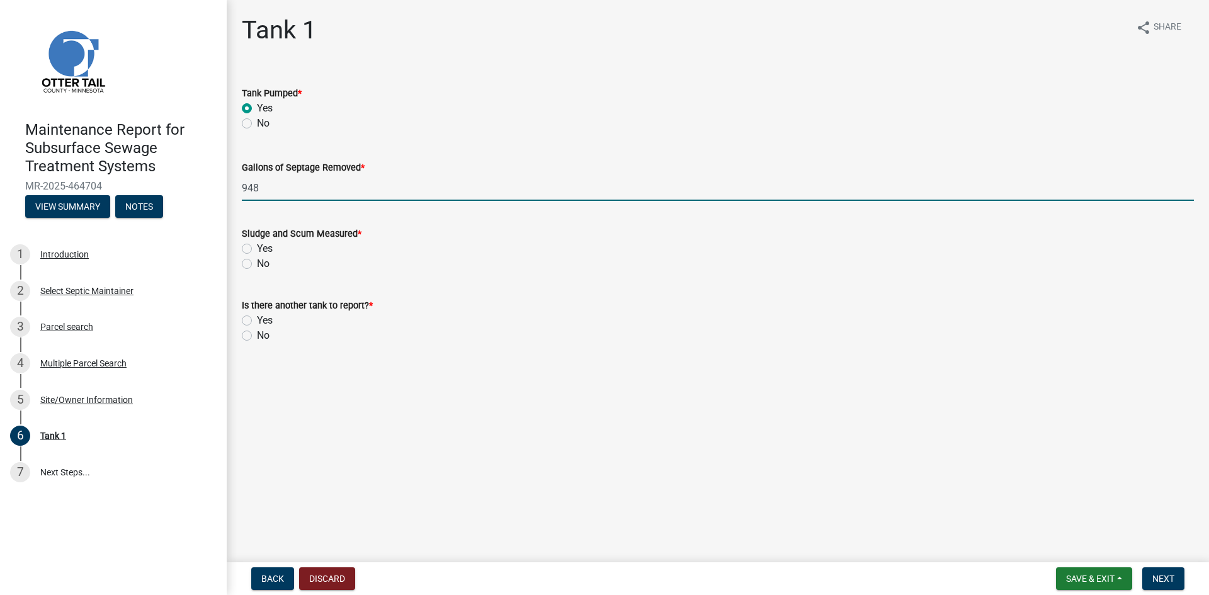
type input "948"
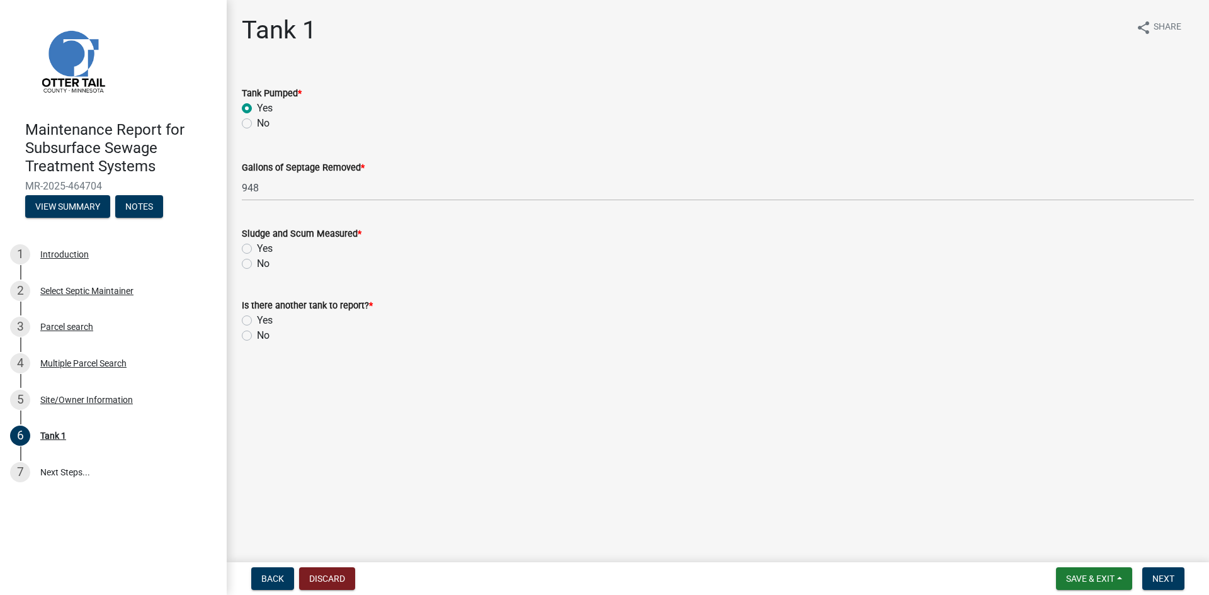
drag, startPoint x: 247, startPoint y: 264, endPoint x: 247, endPoint y: 329, distance: 65.5
click at [257, 265] on label "No" at bounding box center [263, 263] width 13 height 15
click at [257, 264] on input "No" at bounding box center [261, 260] width 8 height 8
radio input "true"
click at [257, 339] on label "No" at bounding box center [263, 335] width 13 height 15
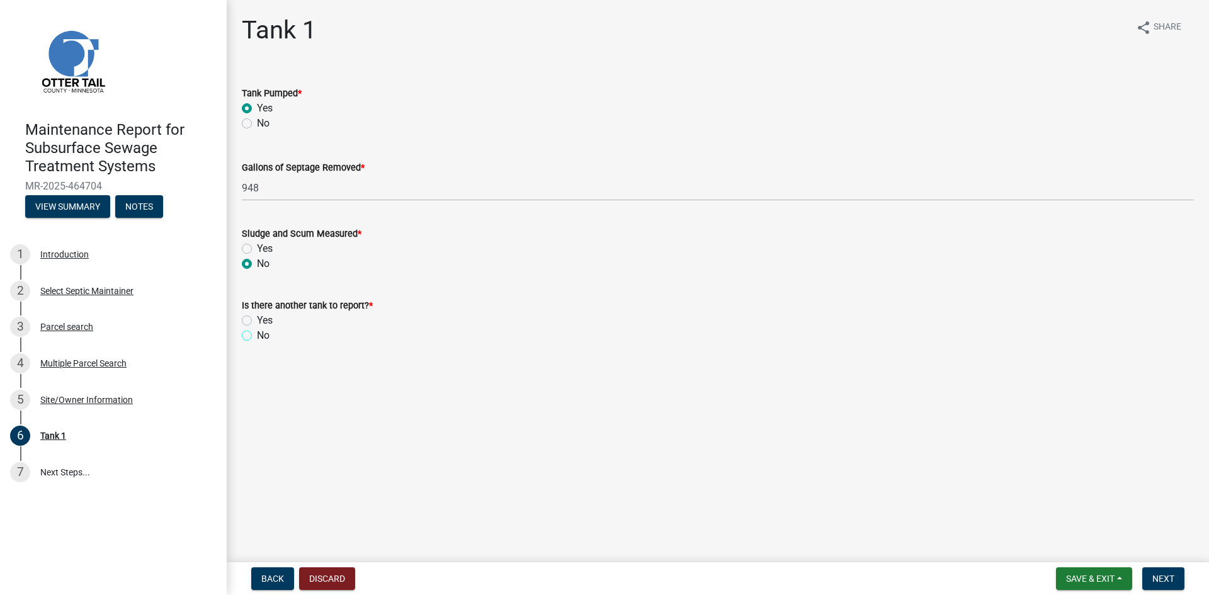
click at [257, 336] on input "No" at bounding box center [261, 332] width 8 height 8
radio input "true"
click at [1156, 579] on span "Next" at bounding box center [1163, 579] width 22 height 10
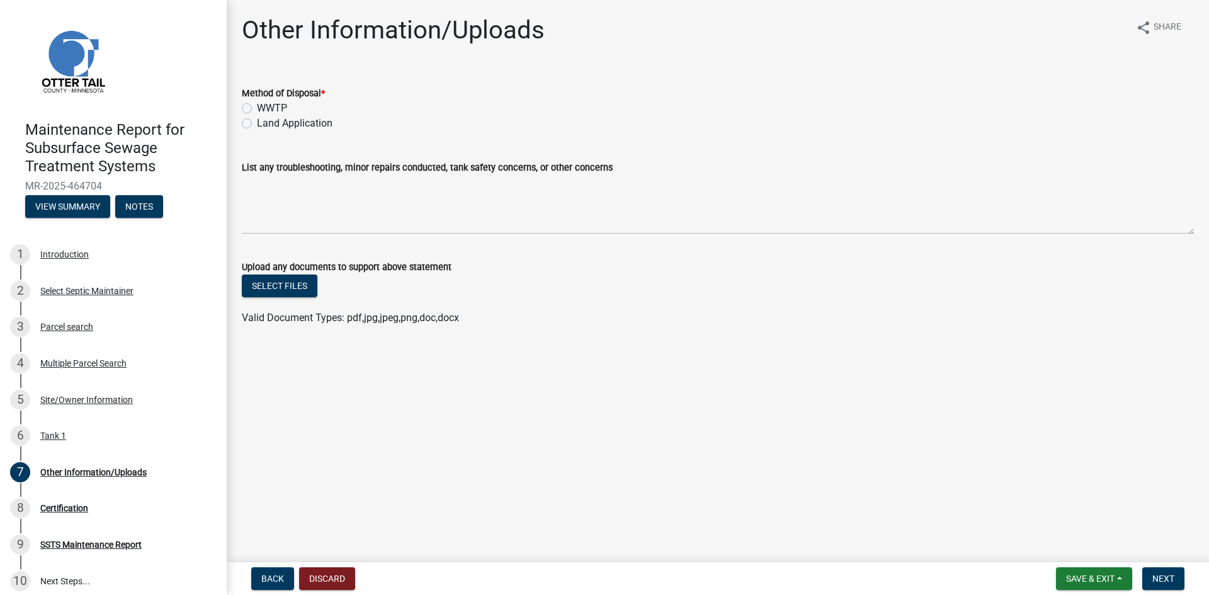
click at [308, 122] on label "Land Application" at bounding box center [295, 123] width 76 height 15
click at [265, 122] on input "Land Application" at bounding box center [261, 120] width 8 height 8
radio input "true"
click at [1153, 574] on span "Next" at bounding box center [1163, 579] width 22 height 10
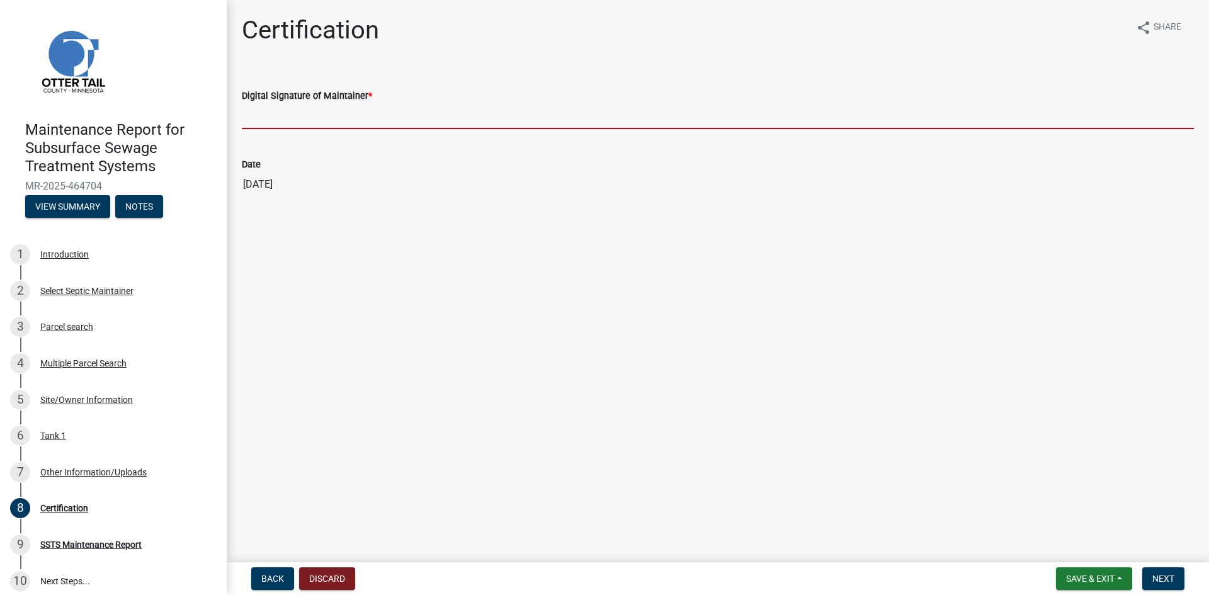
click at [369, 120] on input "Digital Signature of Maintainer *" at bounding box center [718, 116] width 952 height 26
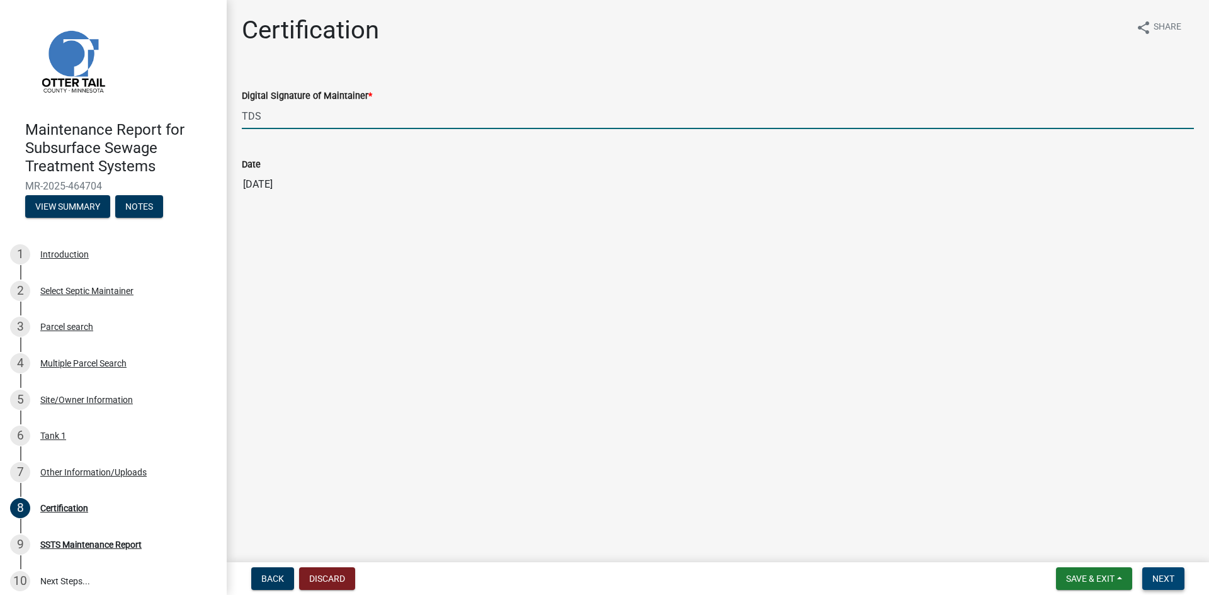
type input "TDS"
click at [1156, 578] on span "Next" at bounding box center [1163, 579] width 22 height 10
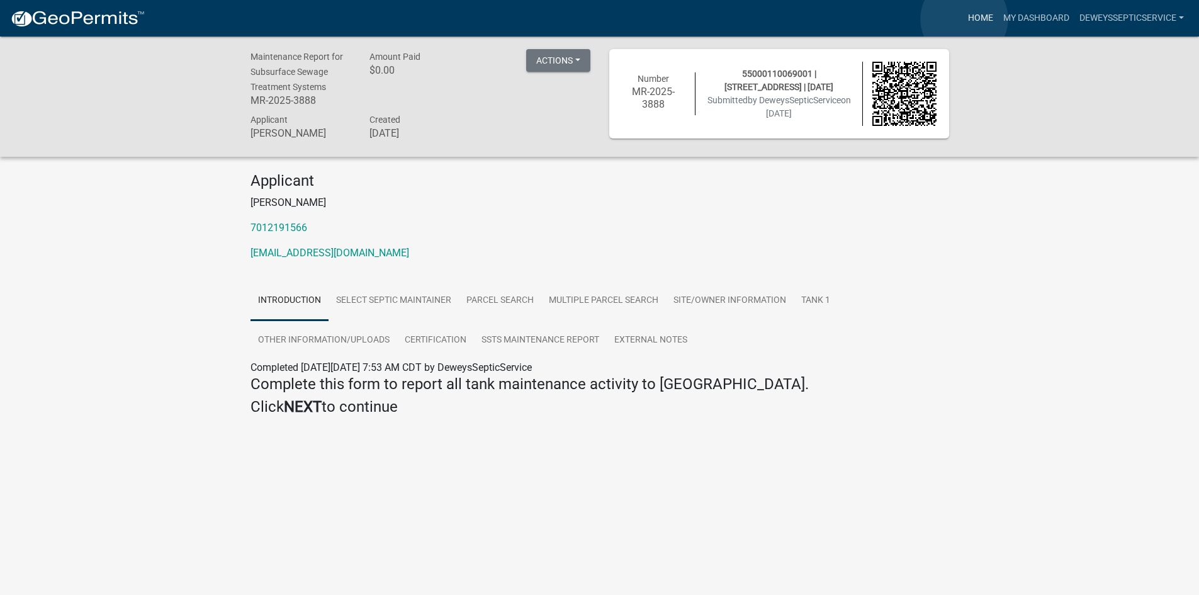
click at [964, 19] on link "Home" at bounding box center [980, 18] width 35 height 24
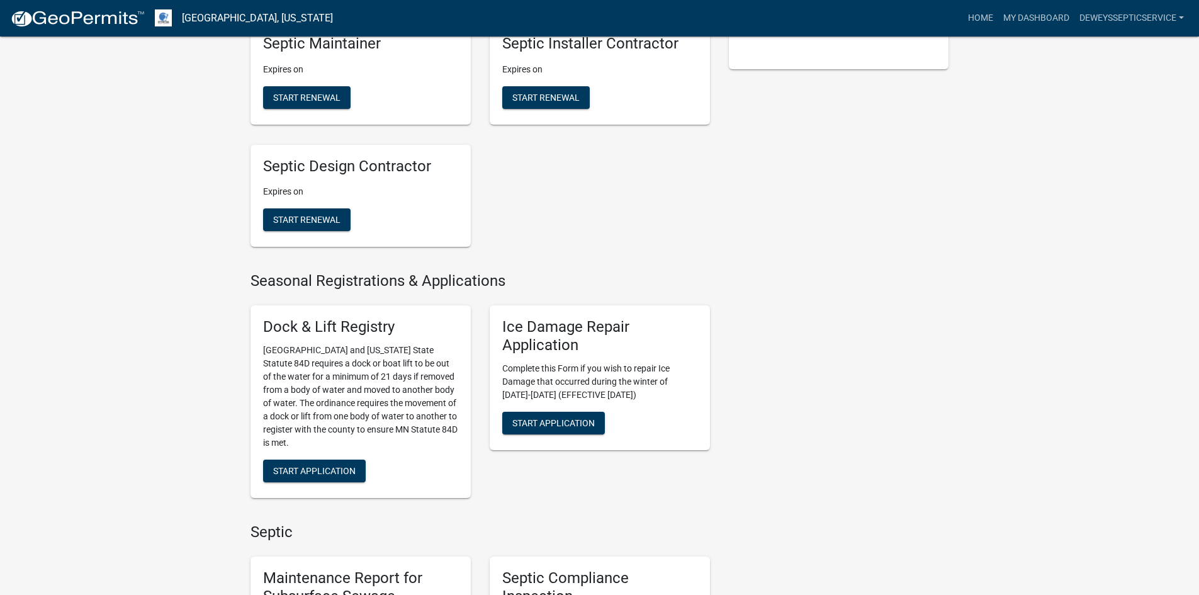
scroll to position [567, 0]
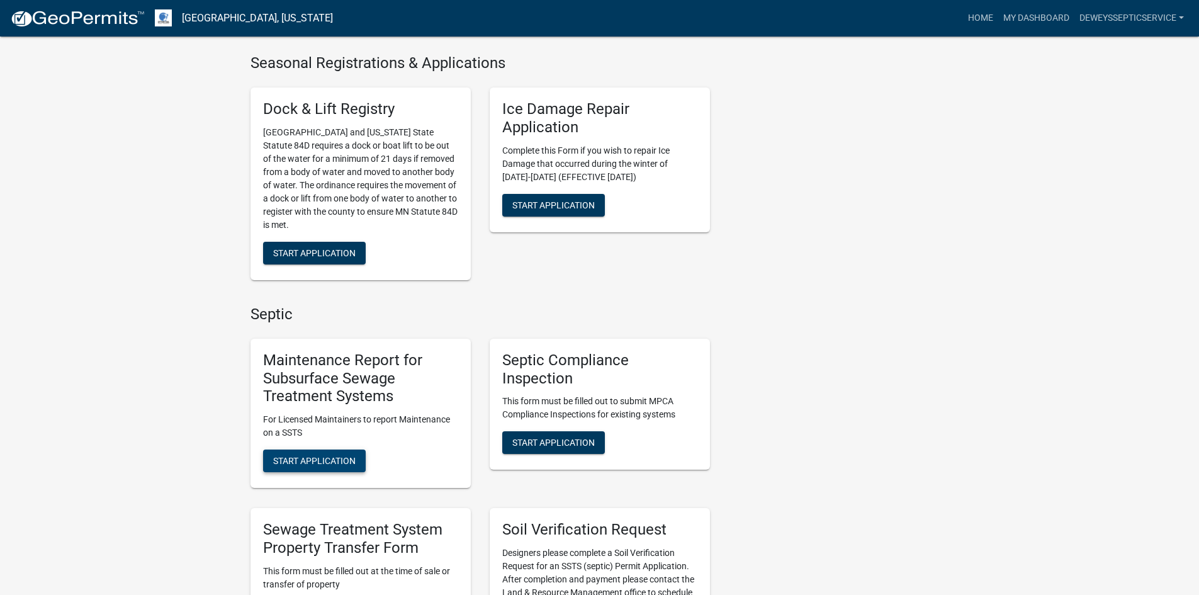
click at [303, 461] on span "Start Application" at bounding box center [314, 461] width 82 height 10
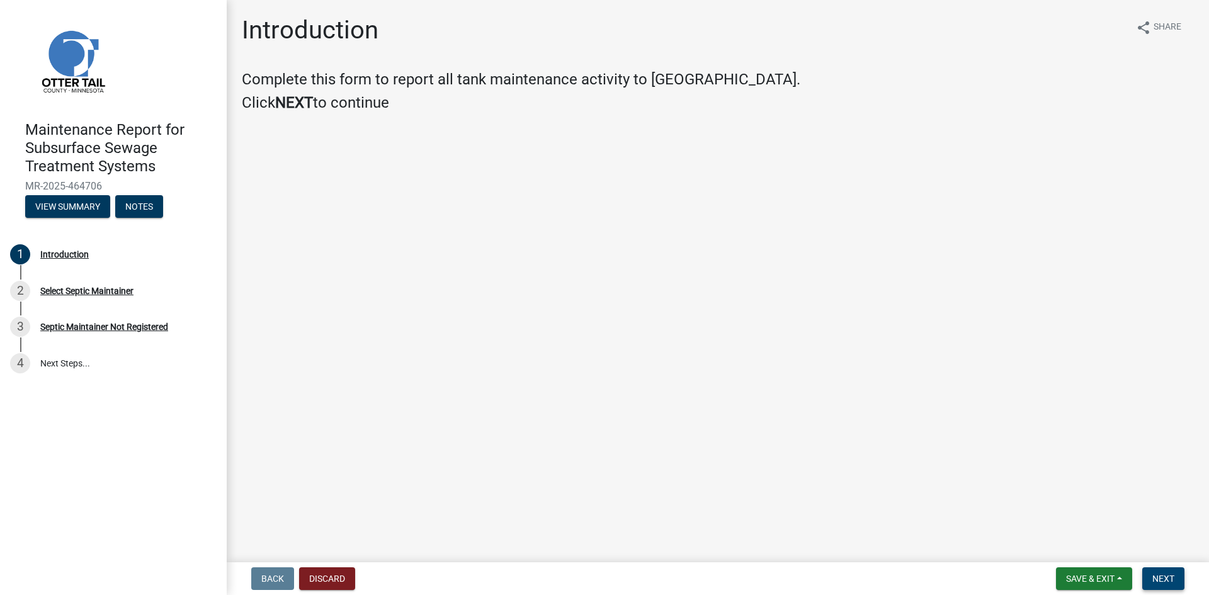
click at [1165, 579] on span "Next" at bounding box center [1163, 579] width 22 height 10
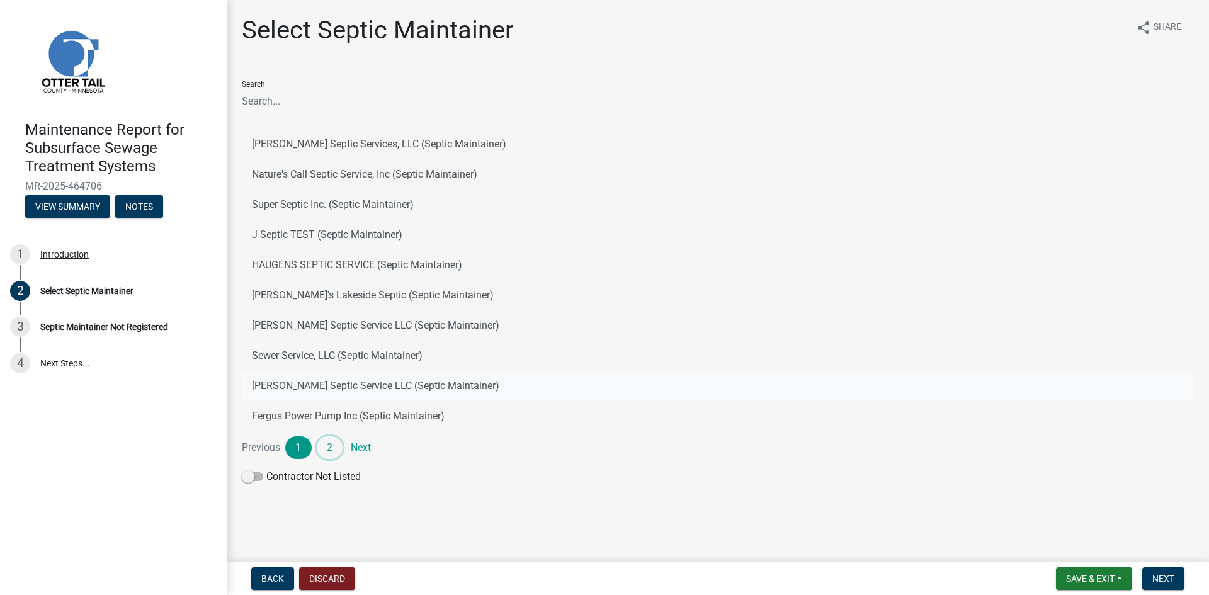
drag, startPoint x: 325, startPoint y: 444, endPoint x: 329, endPoint y: 429, distance: 15.1
click at [325, 444] on link "2" at bounding box center [330, 447] width 26 height 23
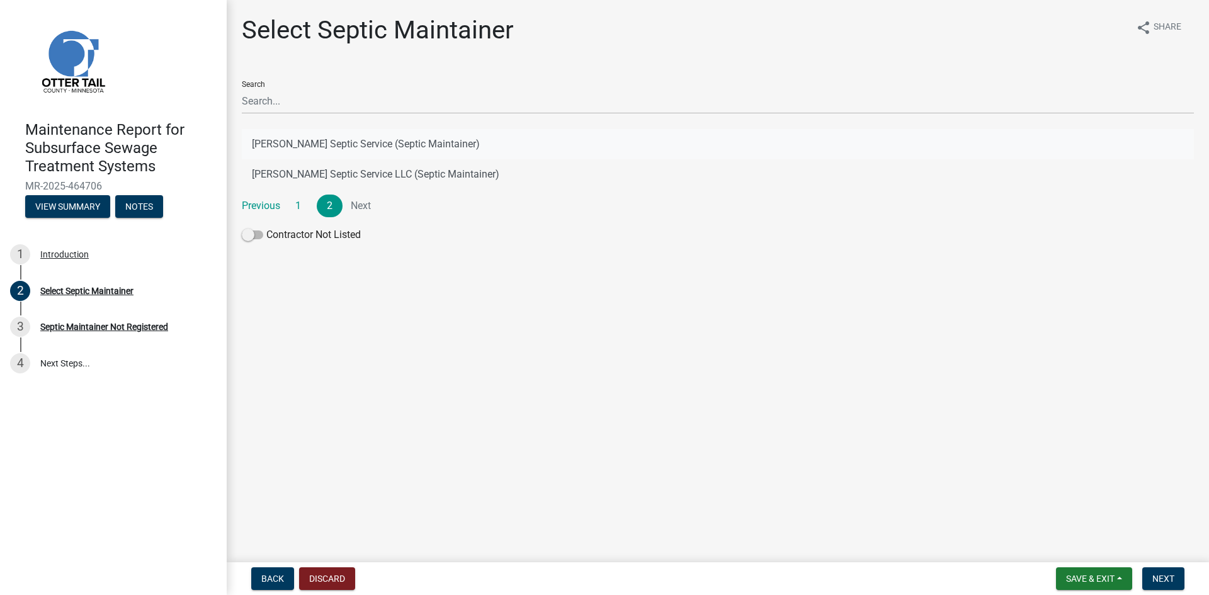
click at [397, 145] on button "[PERSON_NAME] Septic Service (Septic Maintainer)" at bounding box center [718, 144] width 952 height 30
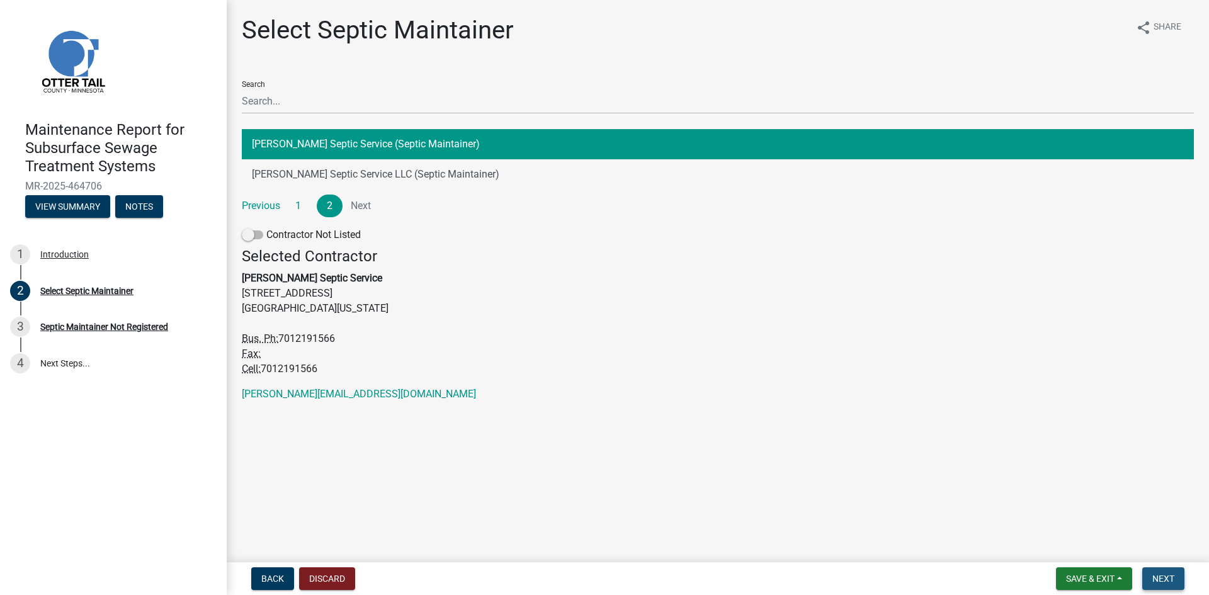
click at [1147, 572] on button "Next" at bounding box center [1163, 578] width 42 height 23
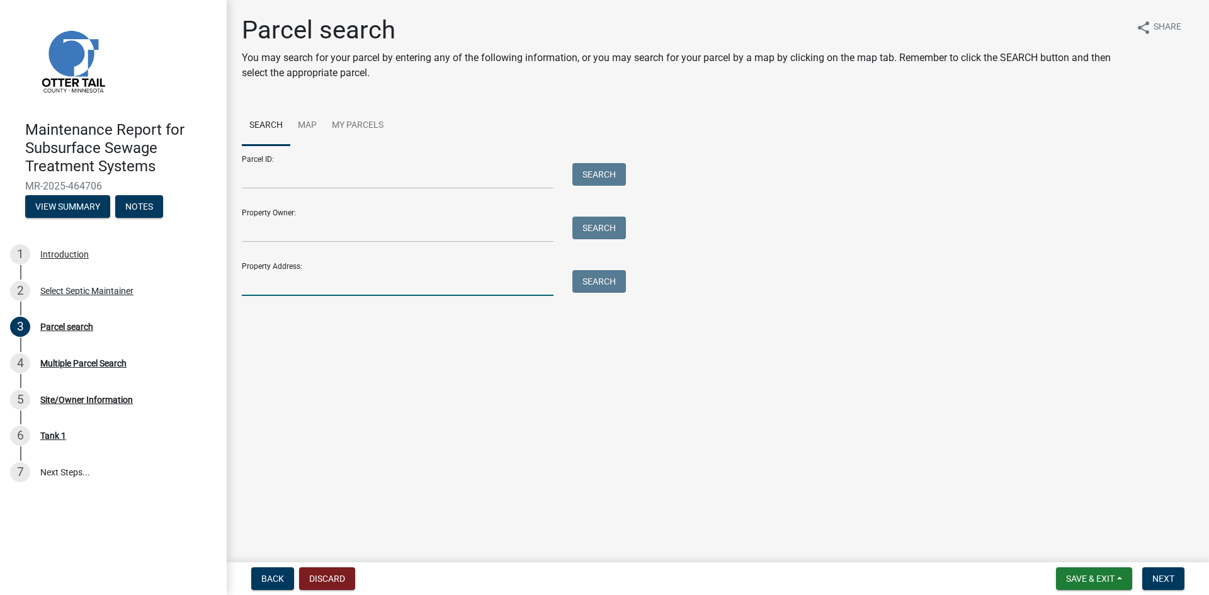
click at [304, 284] on input "Property Address:" at bounding box center [398, 283] width 312 height 26
type input "50712"
click at [597, 282] on button "Search" at bounding box center [599, 281] width 54 height 23
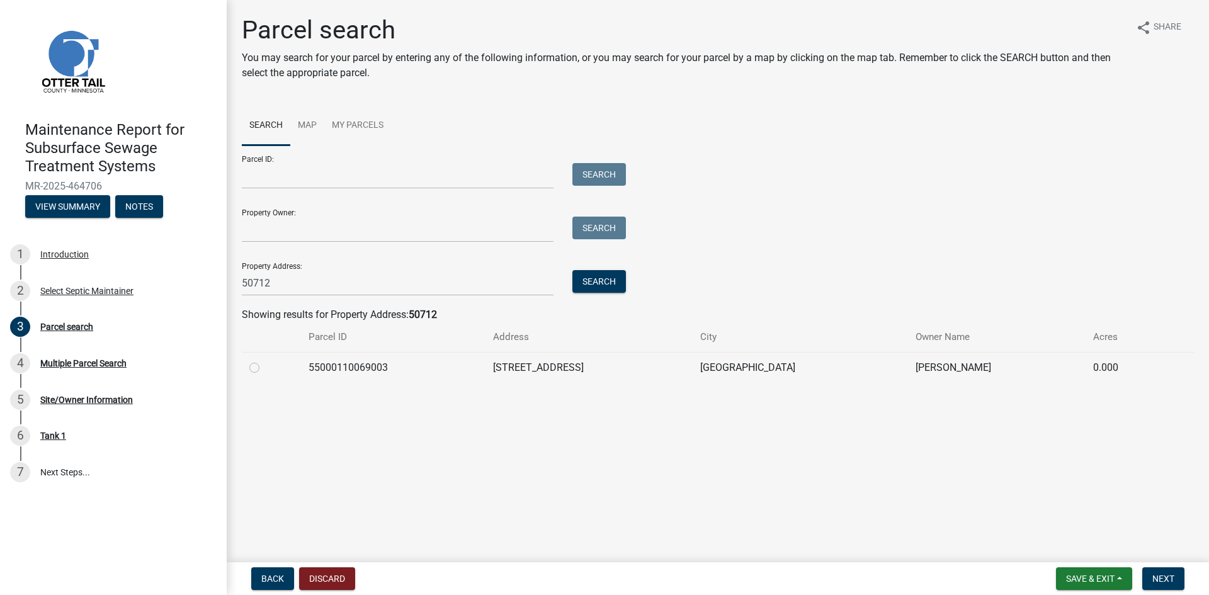
click at [264, 360] on label at bounding box center [264, 360] width 0 height 0
click at [264, 365] on input "radio" at bounding box center [268, 364] width 8 height 8
radio input "true"
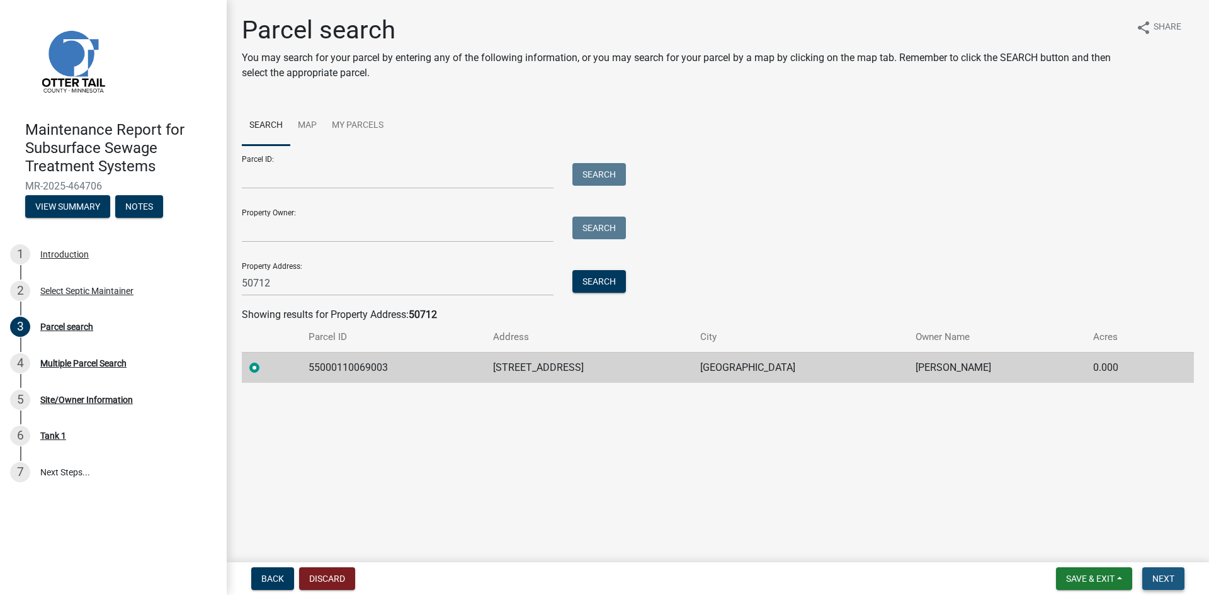
click at [1149, 581] on button "Next" at bounding box center [1163, 578] width 42 height 23
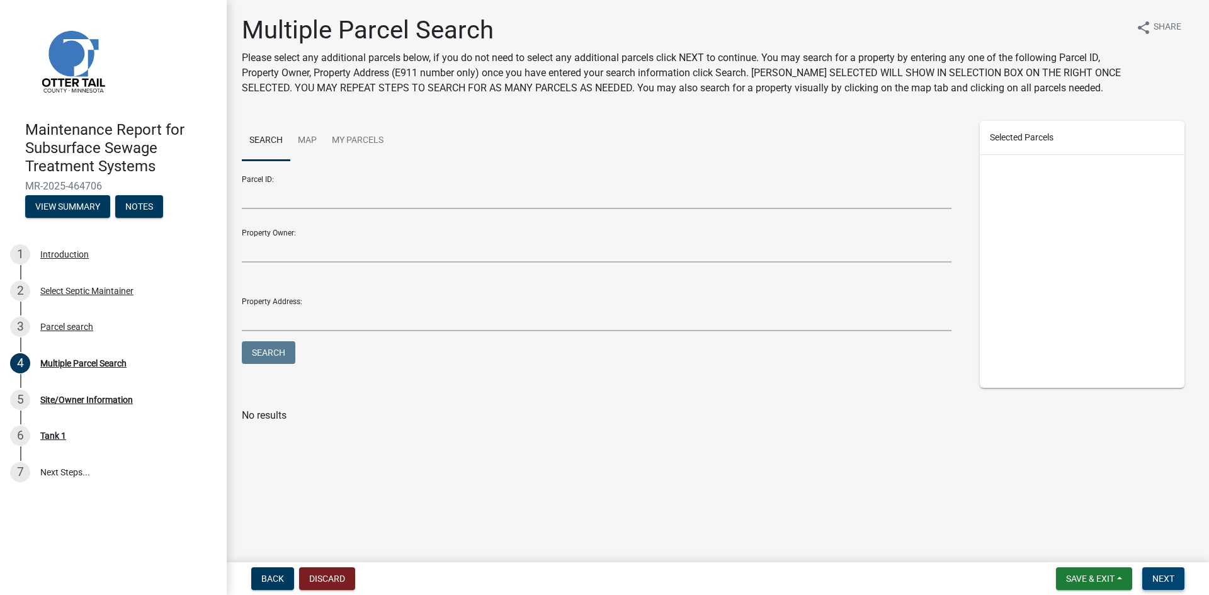
click at [1149, 581] on button "Next" at bounding box center [1163, 578] width 42 height 23
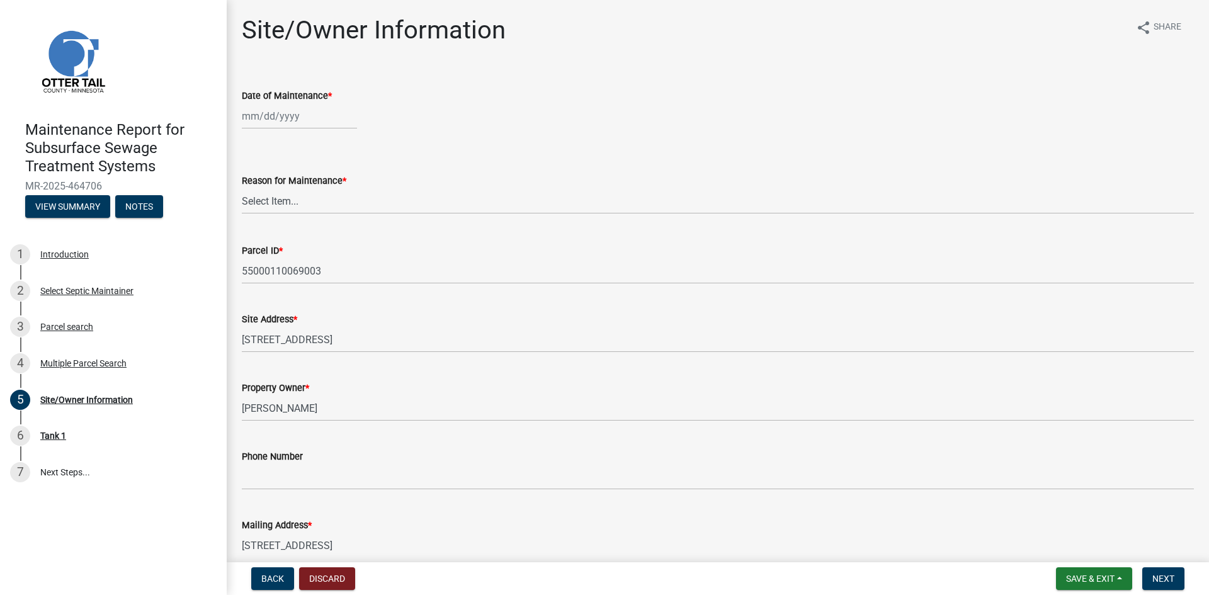
click at [272, 119] on div at bounding box center [299, 116] width 115 height 26
select select "8"
select select "2025"
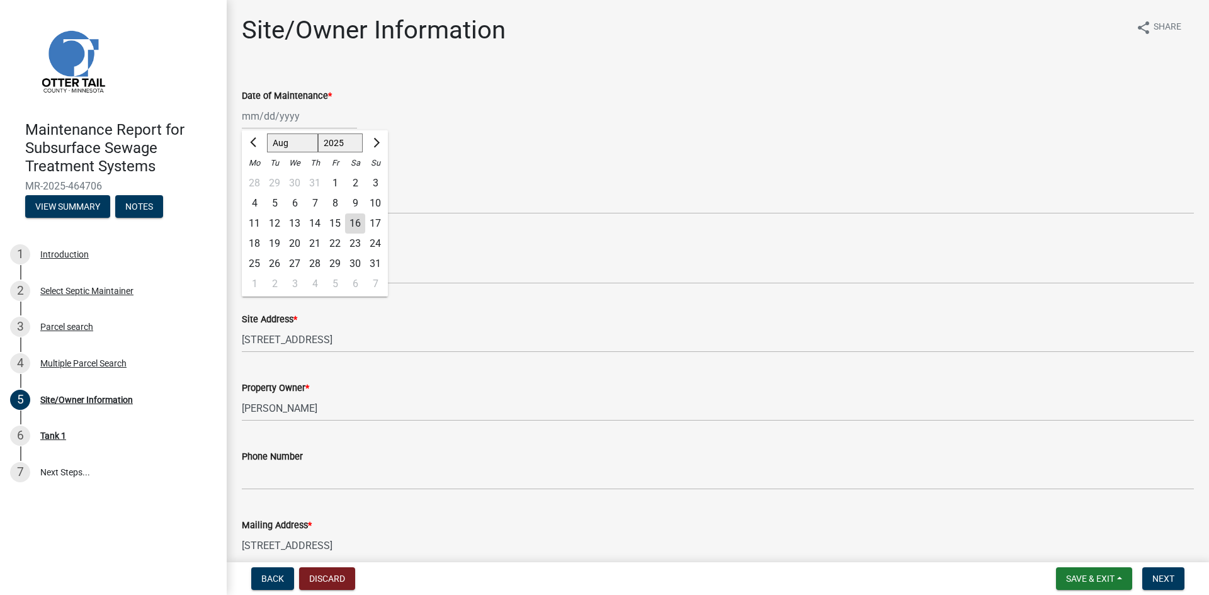
click at [276, 225] on div "12" at bounding box center [274, 223] width 20 height 20
type input "[DATE]"
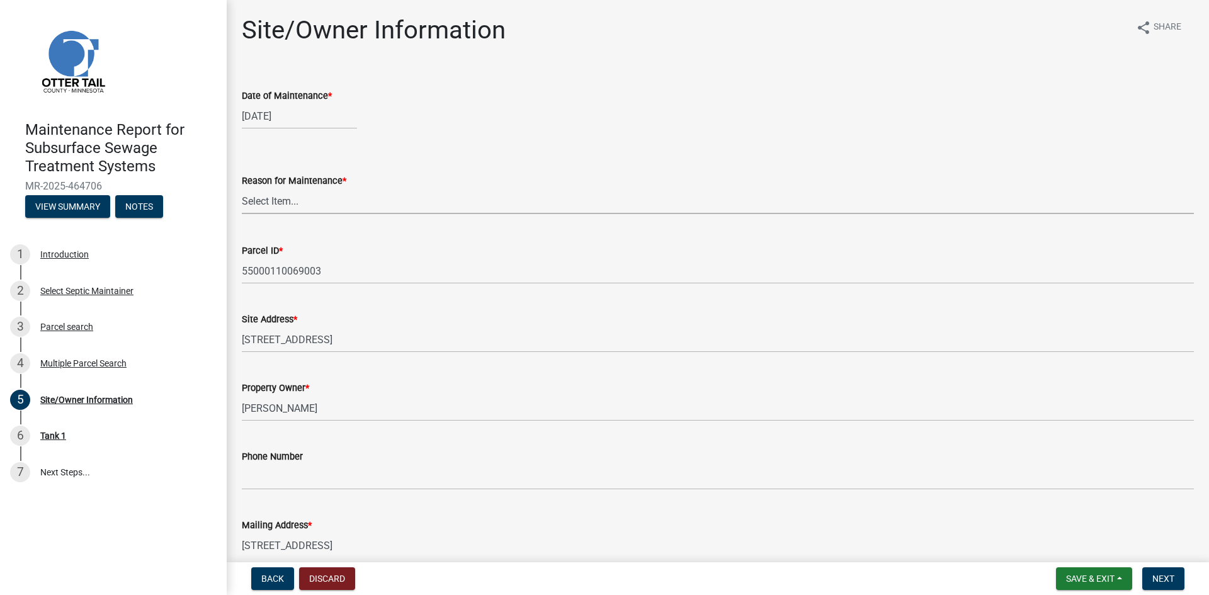
click at [276, 207] on select "Select Item... Called Routine Other" at bounding box center [718, 201] width 952 height 26
click at [242, 188] on select "Select Item... Called Routine Other" at bounding box center [718, 201] width 952 height 26
select select "3ac72b63-7b21-42e4-8192-806faae7a4f1"
click at [1151, 573] on button "Next" at bounding box center [1163, 578] width 42 height 23
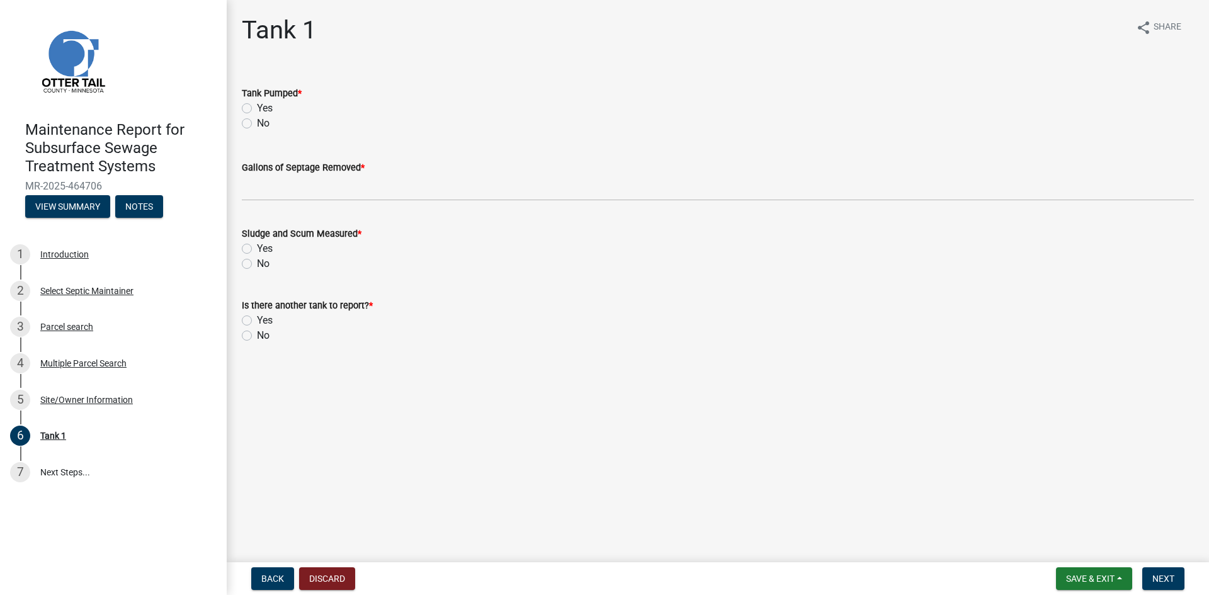
click at [257, 105] on label "Yes" at bounding box center [265, 108] width 16 height 15
click at [257, 105] on input "Yes" at bounding box center [261, 105] width 8 height 8
radio input "true"
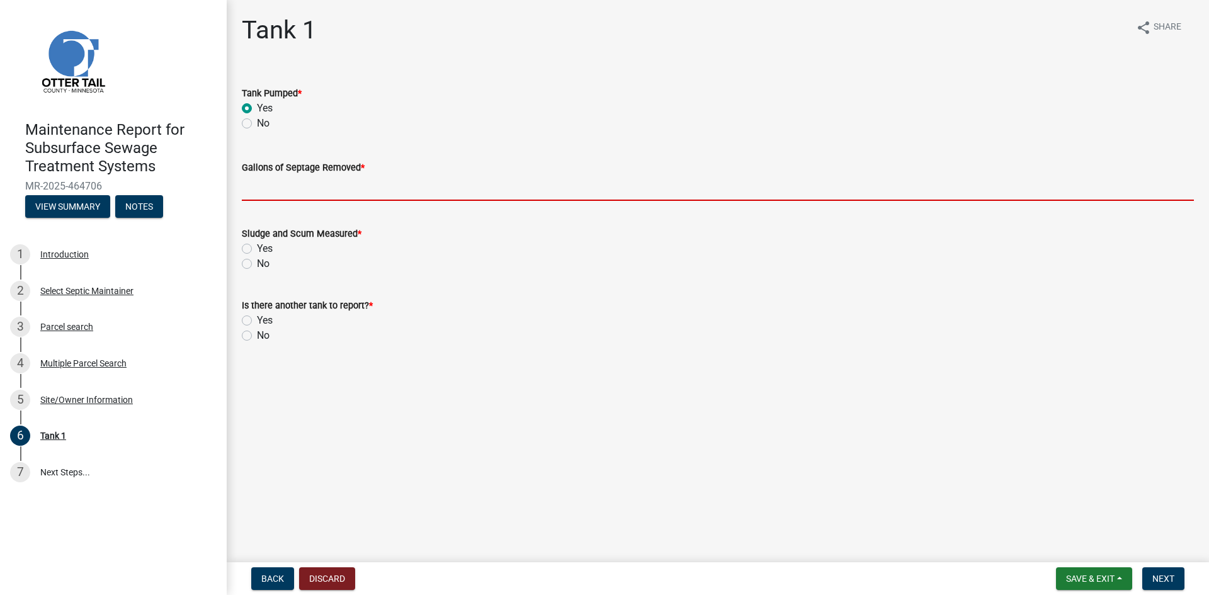
click at [261, 190] on input "Gallons of Septage Removed *" at bounding box center [718, 188] width 952 height 26
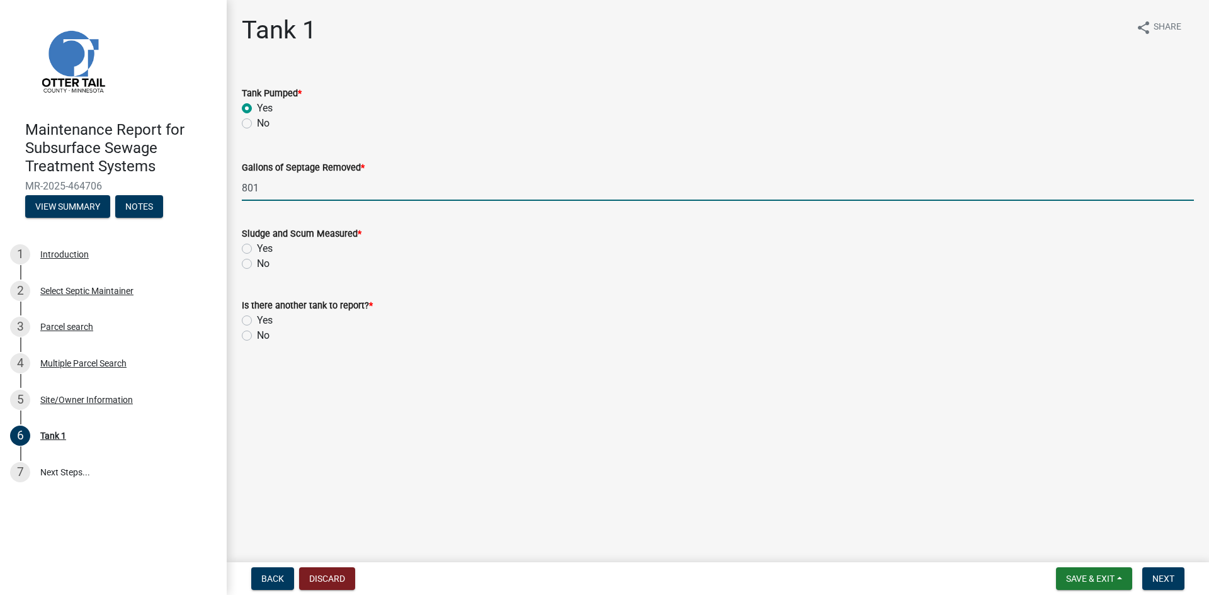
type input "801"
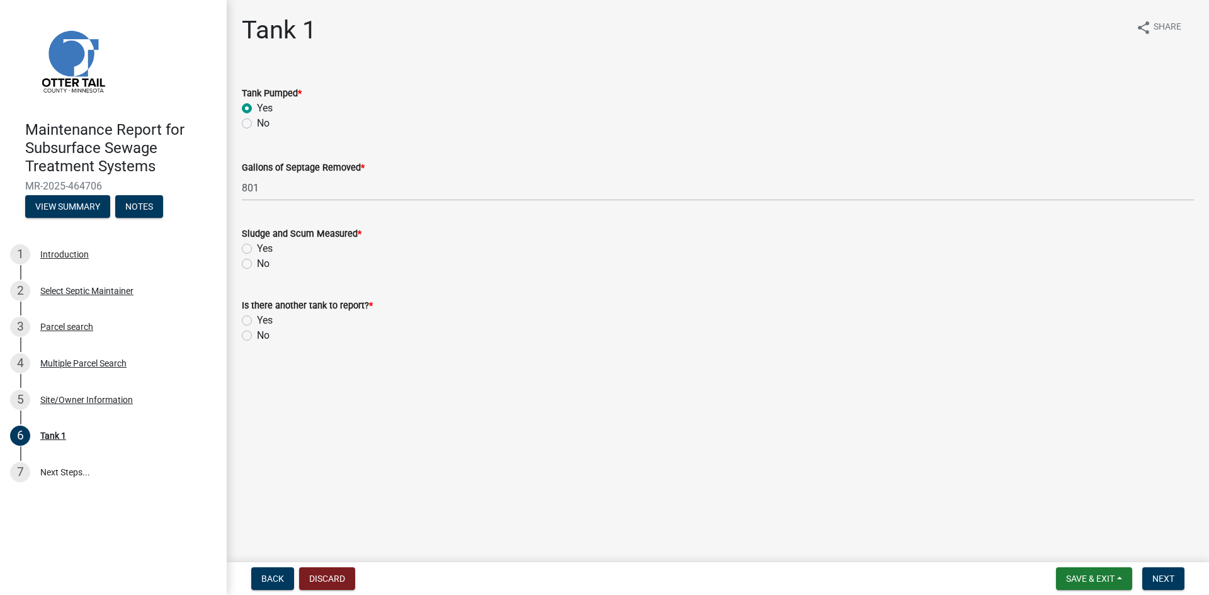
click at [257, 265] on label "No" at bounding box center [263, 263] width 13 height 15
click at [257, 264] on input "No" at bounding box center [261, 260] width 8 height 8
radio input "true"
click at [257, 334] on label "No" at bounding box center [263, 335] width 13 height 15
click at [257, 334] on input "No" at bounding box center [261, 332] width 8 height 8
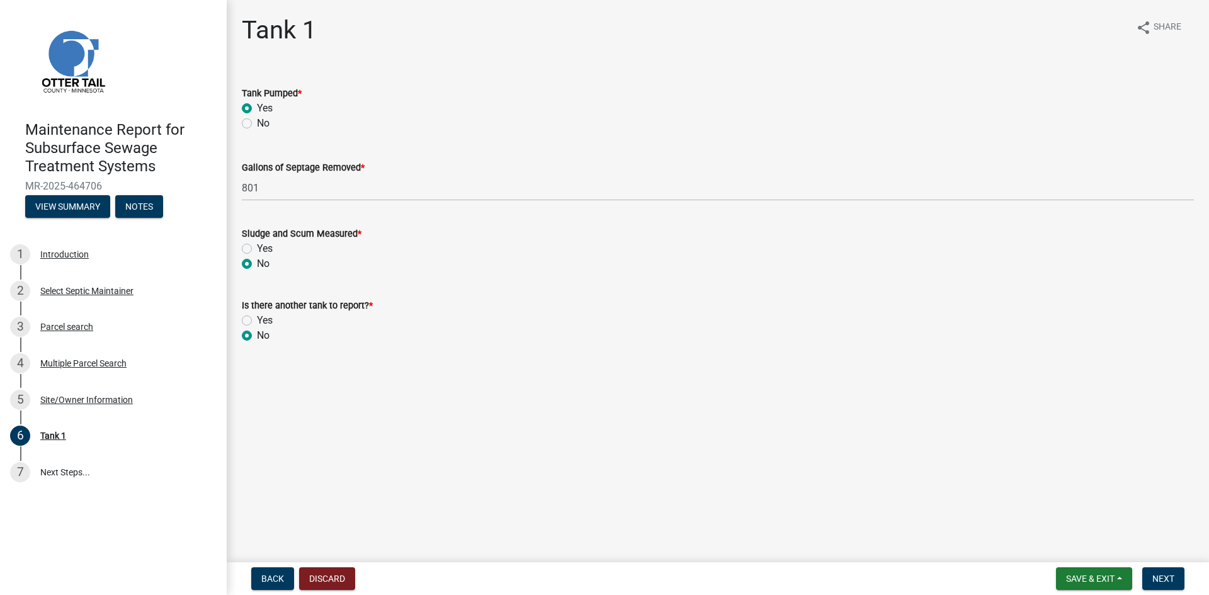
radio input "true"
click at [1171, 582] on span "Next" at bounding box center [1163, 579] width 22 height 10
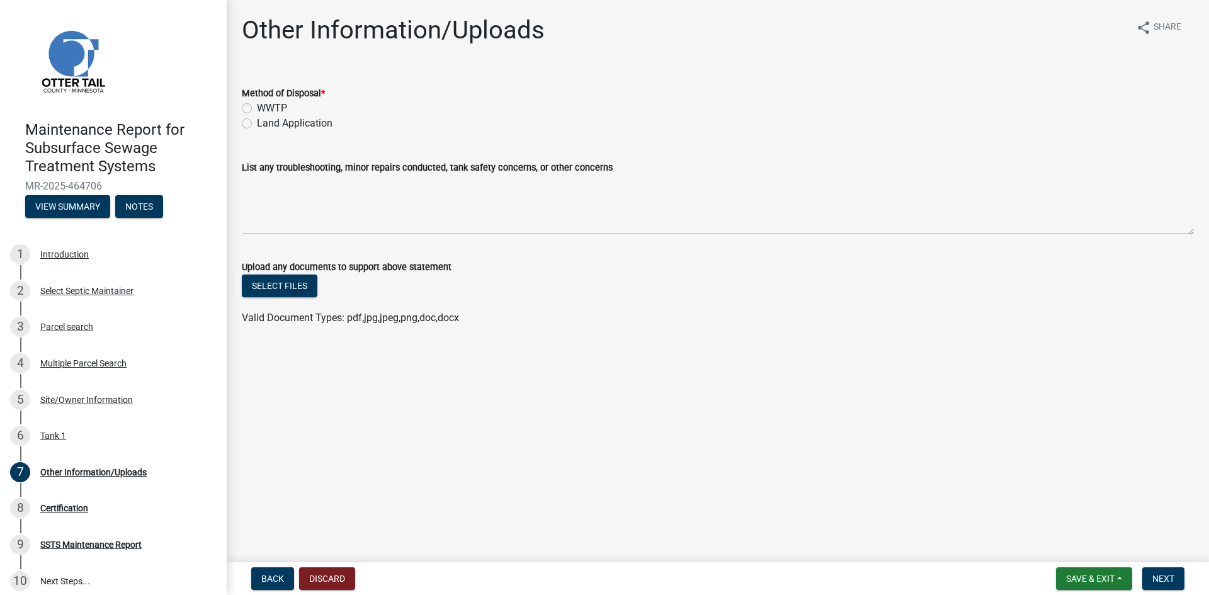
click at [272, 124] on label "Land Application" at bounding box center [295, 123] width 76 height 15
click at [265, 124] on input "Land Application" at bounding box center [261, 120] width 8 height 8
radio input "true"
click at [1154, 574] on span "Next" at bounding box center [1163, 579] width 22 height 10
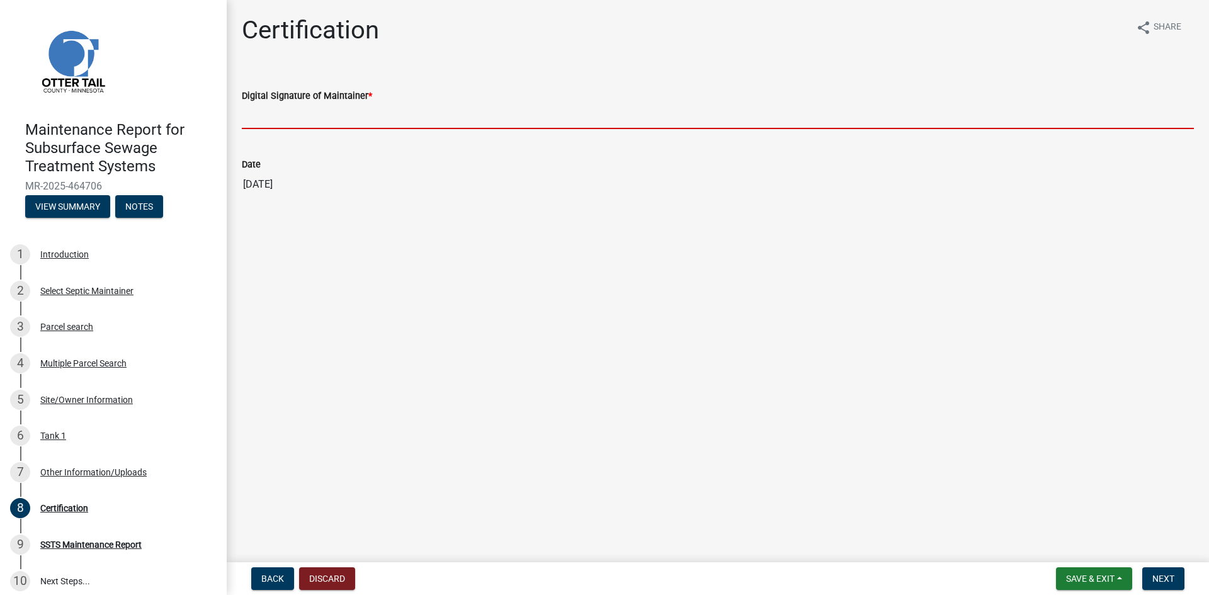
click at [370, 123] on input "Digital Signature of Maintainer *" at bounding box center [718, 116] width 952 height 26
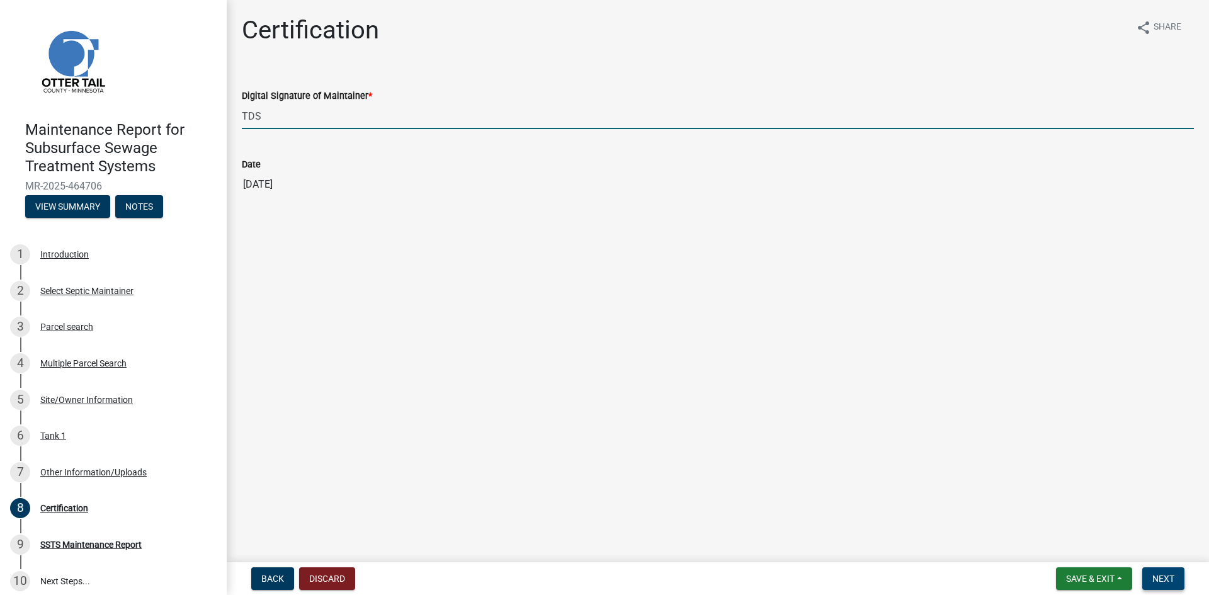
type input "TDS"
click at [1163, 577] on span "Next" at bounding box center [1163, 579] width 22 height 10
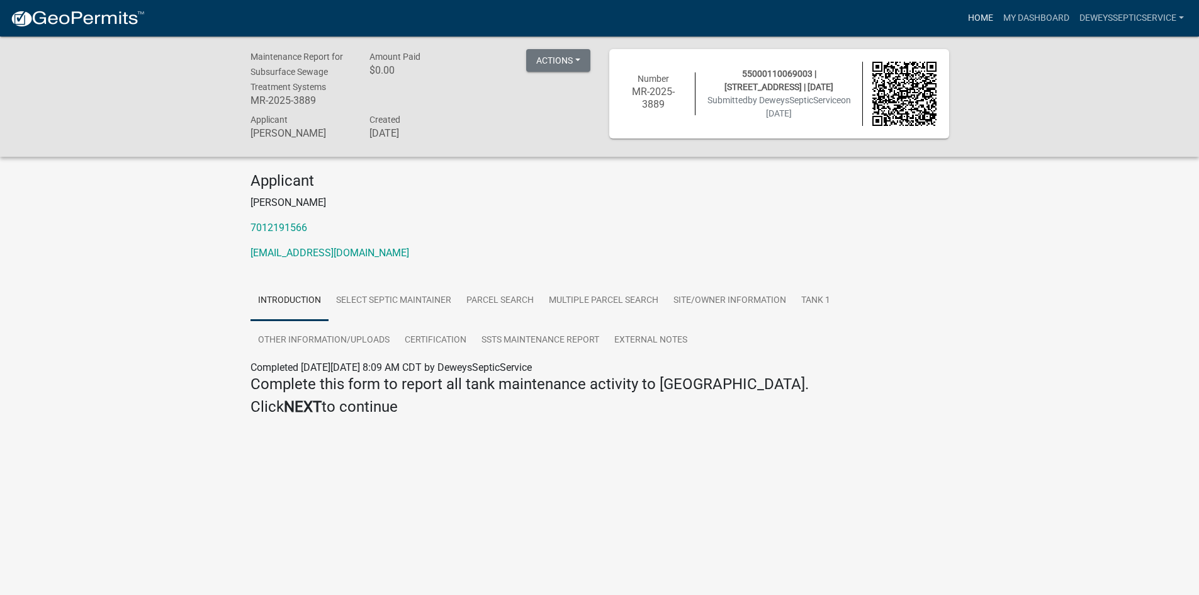
click at [973, 18] on link "Home" at bounding box center [980, 18] width 35 height 24
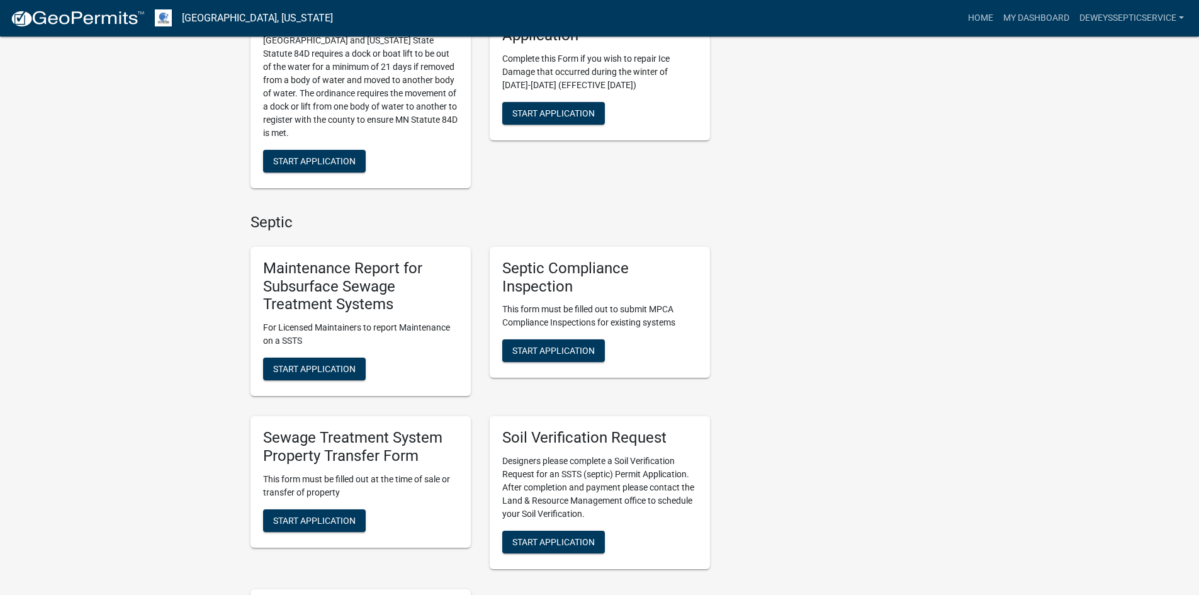
scroll to position [693, 0]
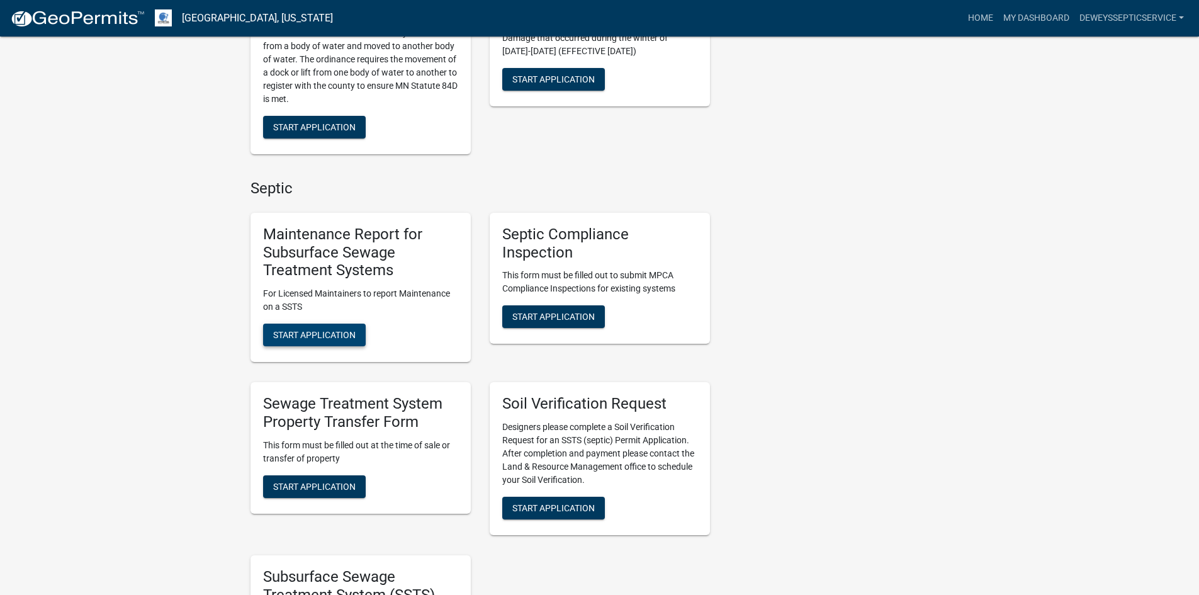
click at [306, 341] on button "Start Application" at bounding box center [314, 335] width 103 height 23
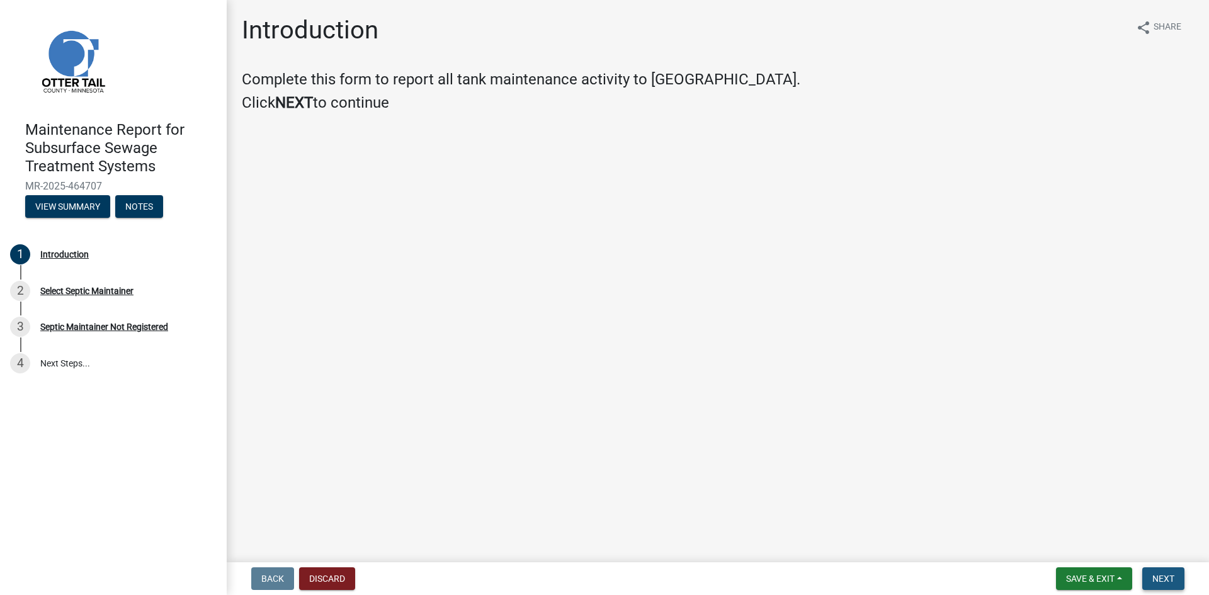
click at [1155, 579] on span "Next" at bounding box center [1163, 579] width 22 height 10
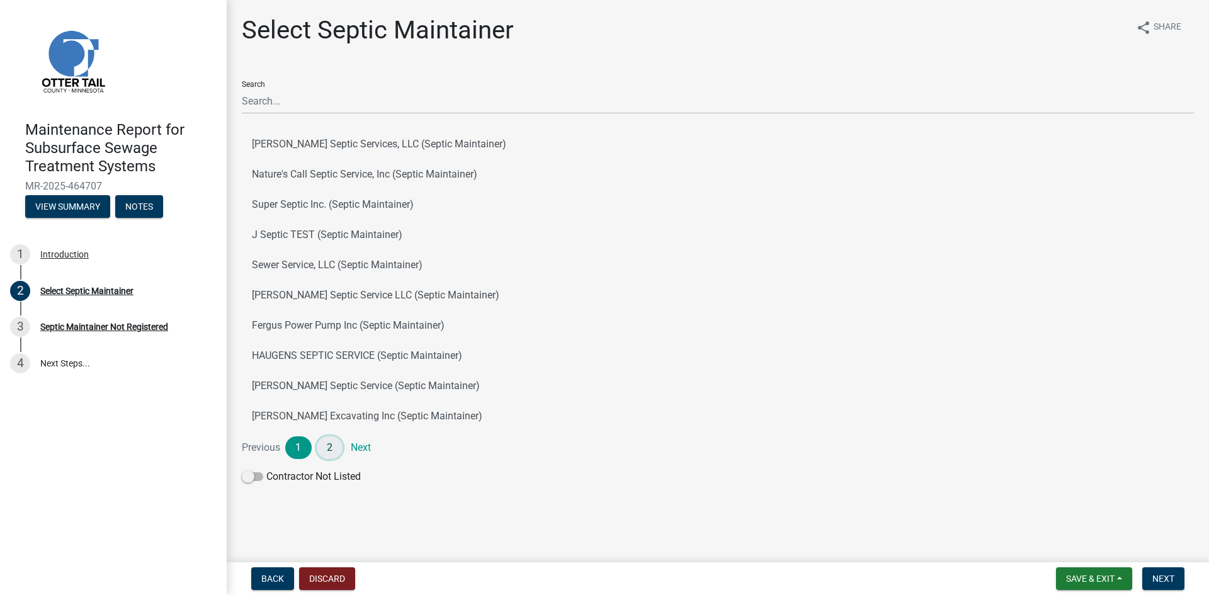
click at [336, 453] on link "2" at bounding box center [330, 447] width 26 height 23
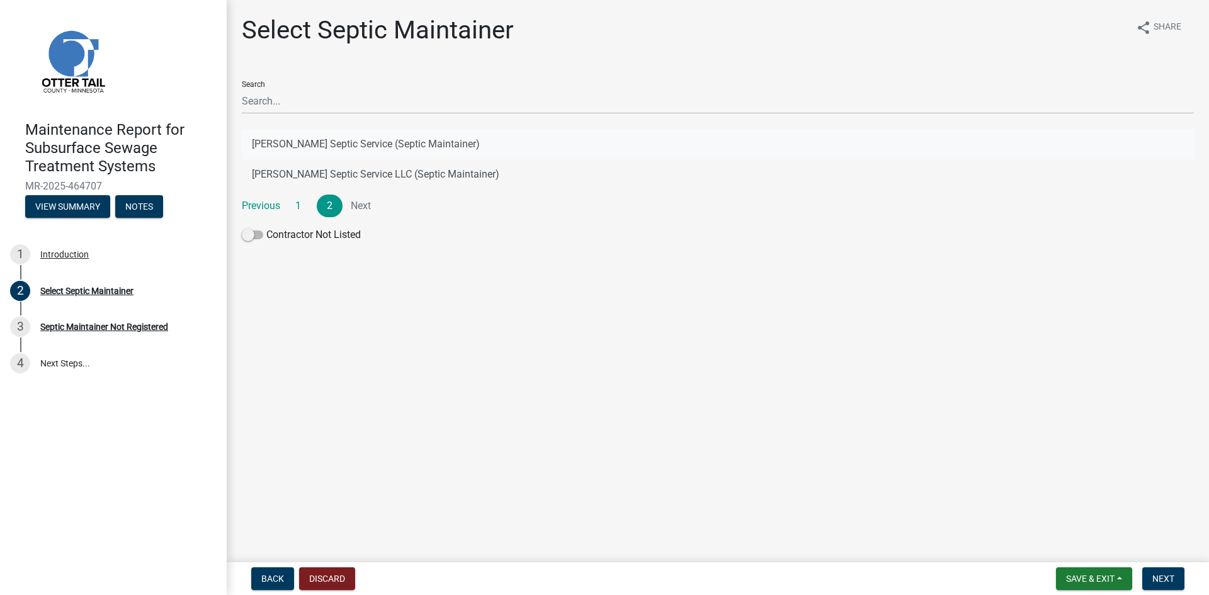
click at [368, 142] on button "[PERSON_NAME] Septic Service (Septic Maintainer)" at bounding box center [718, 144] width 952 height 30
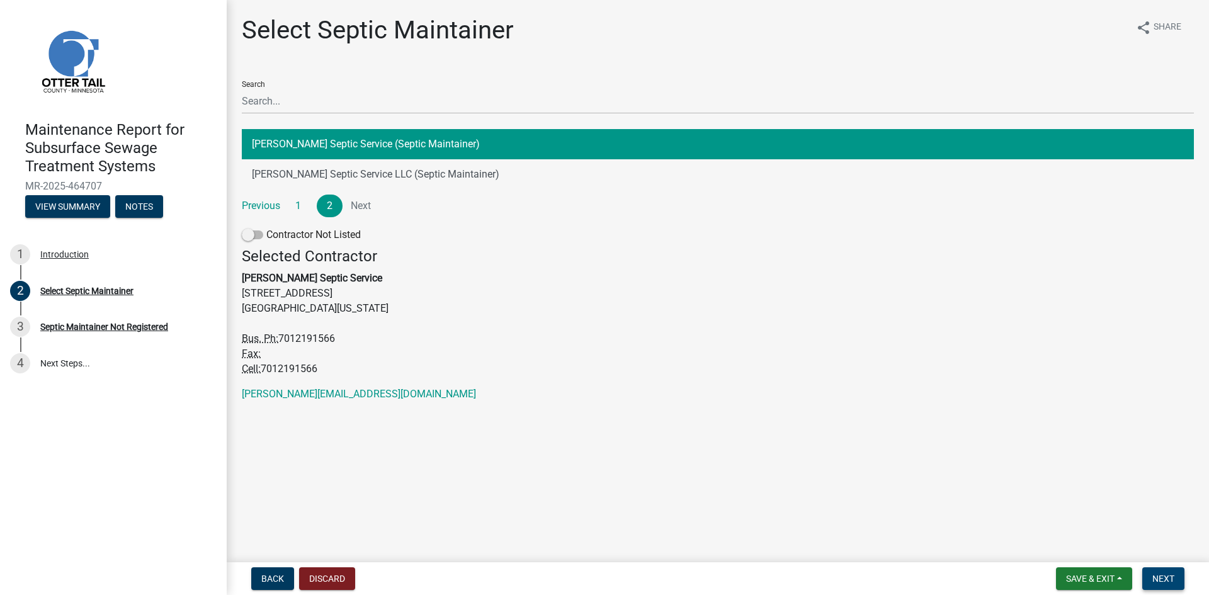
click at [1163, 577] on span "Next" at bounding box center [1163, 579] width 22 height 10
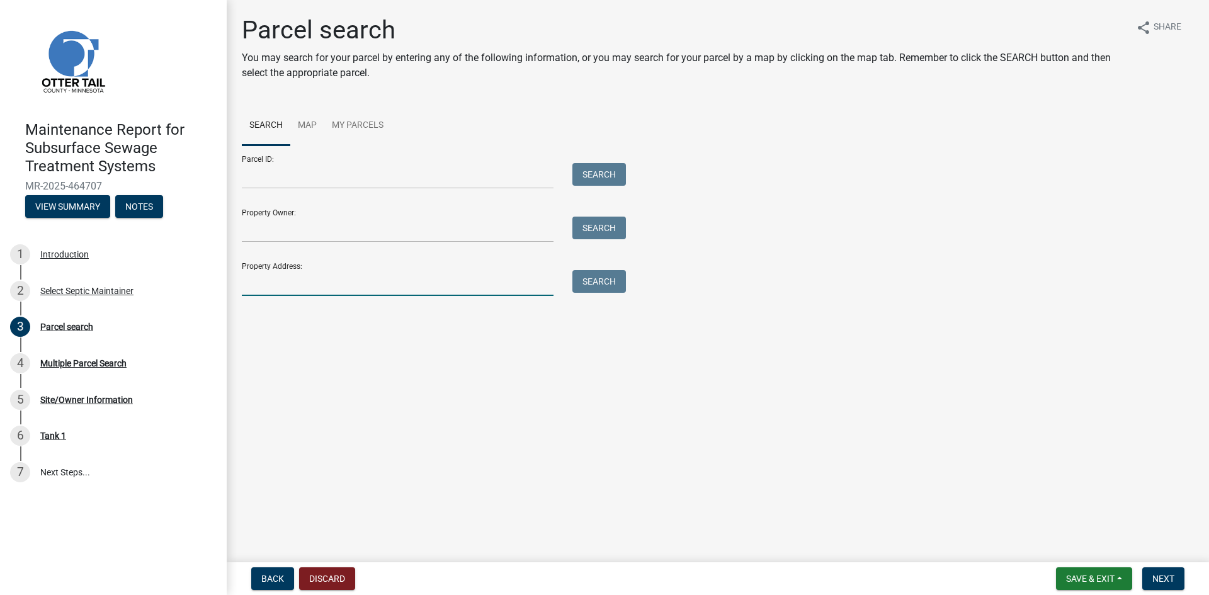
click at [348, 286] on input "Property Address:" at bounding box center [398, 283] width 312 height 26
type input "44629"
click at [585, 281] on button "Search" at bounding box center [599, 281] width 54 height 23
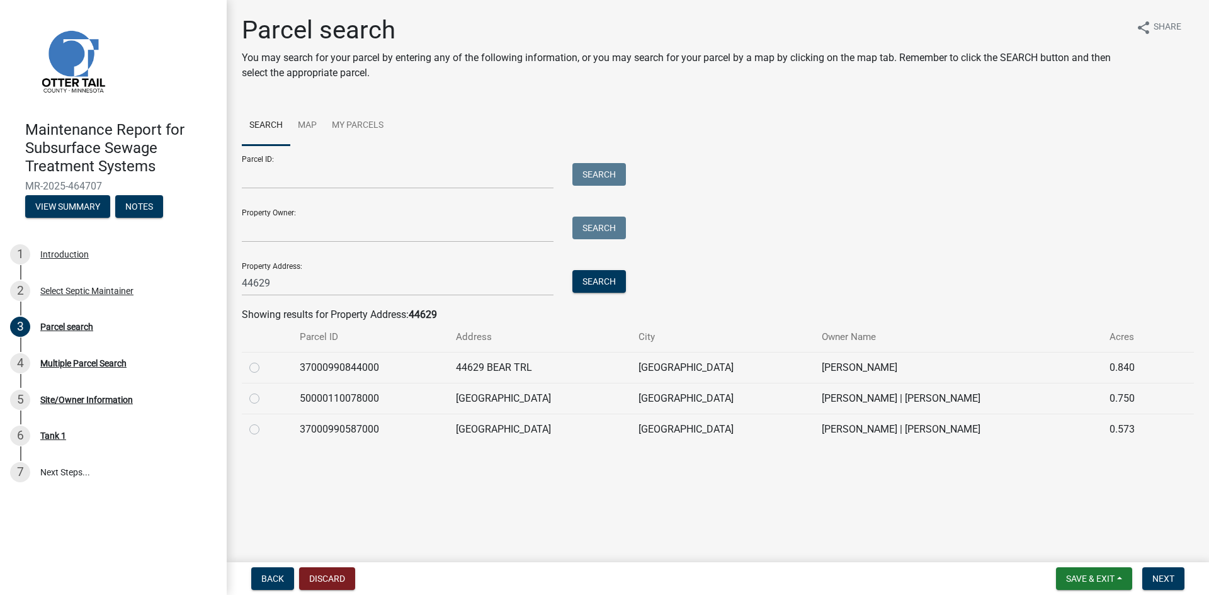
click at [264, 360] on label at bounding box center [264, 360] width 0 height 0
click at [264, 368] on input "radio" at bounding box center [268, 364] width 8 height 8
radio input "true"
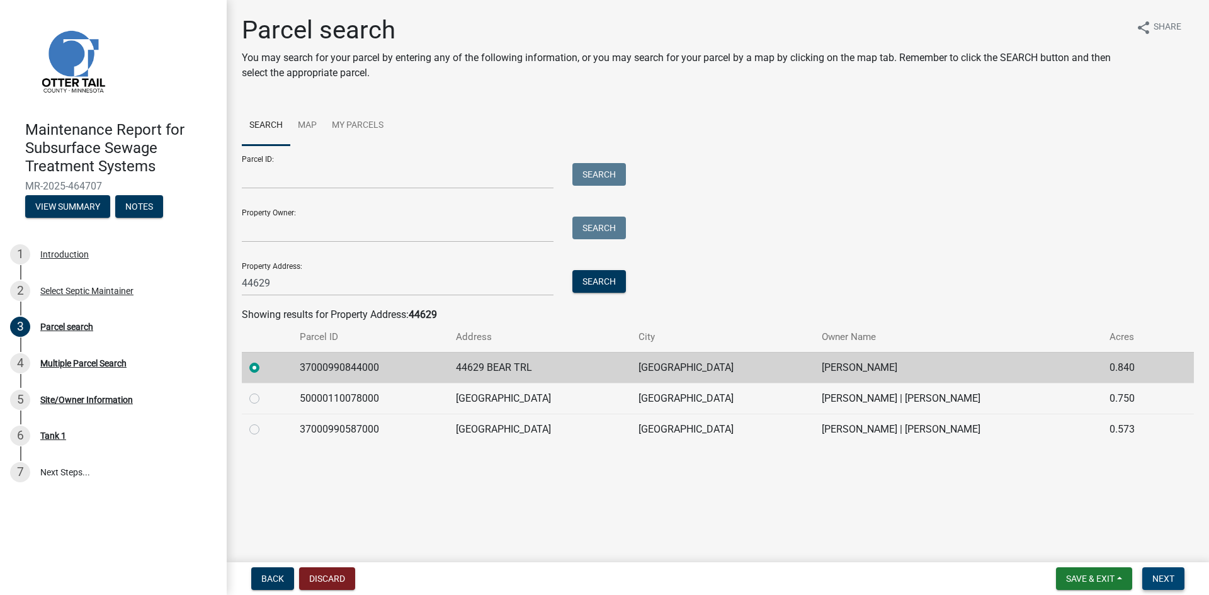
click at [1153, 574] on span "Next" at bounding box center [1163, 579] width 22 height 10
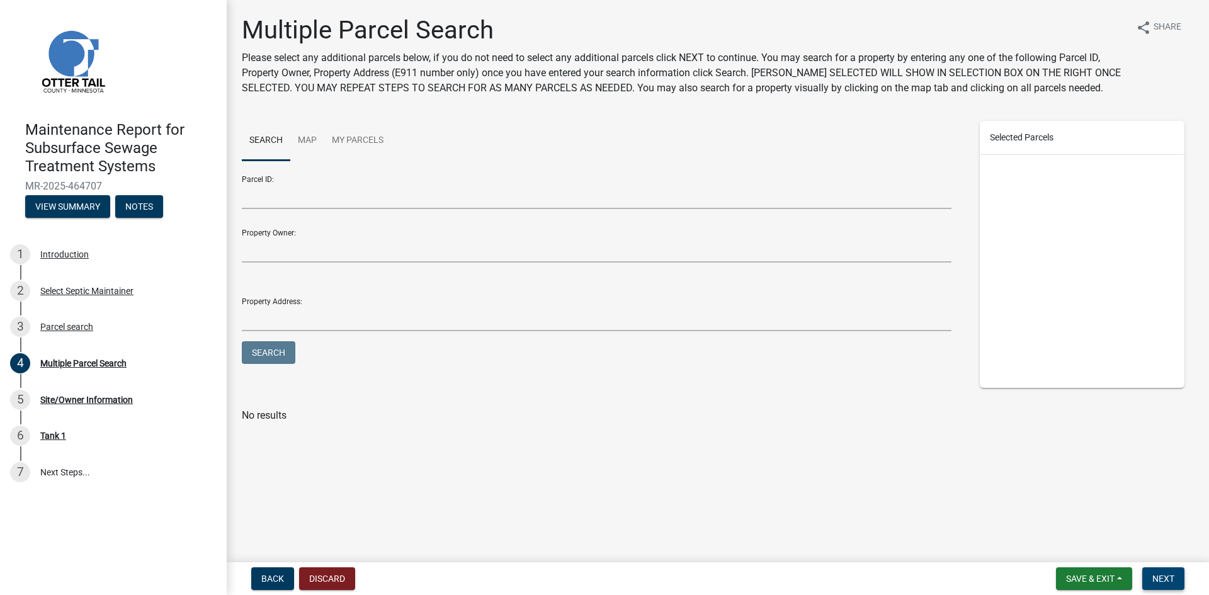
click at [1153, 574] on span "Next" at bounding box center [1163, 579] width 22 height 10
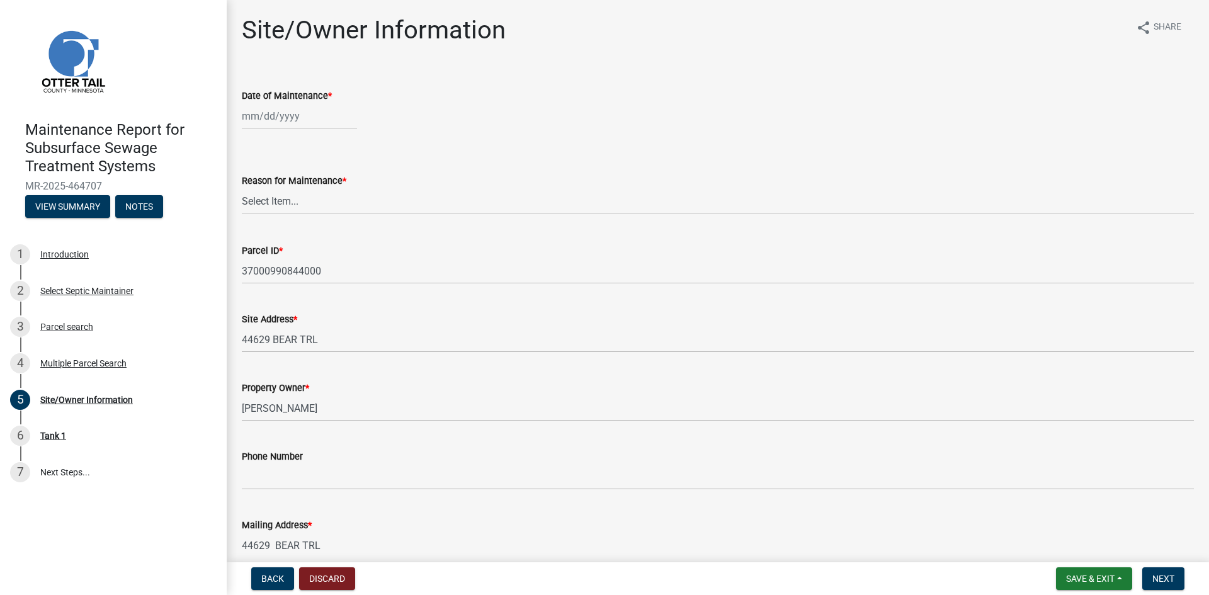
click at [270, 116] on div at bounding box center [299, 116] width 115 height 26
select select "8"
select select "2025"
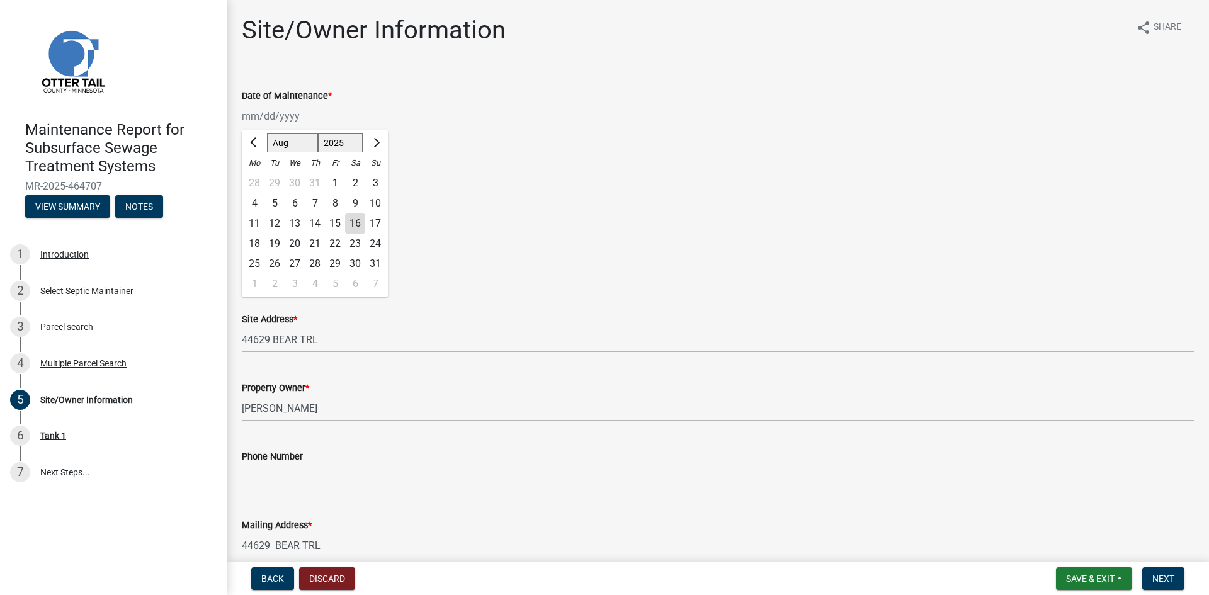
click at [273, 224] on div "12" at bounding box center [274, 223] width 20 height 20
type input "[DATE]"
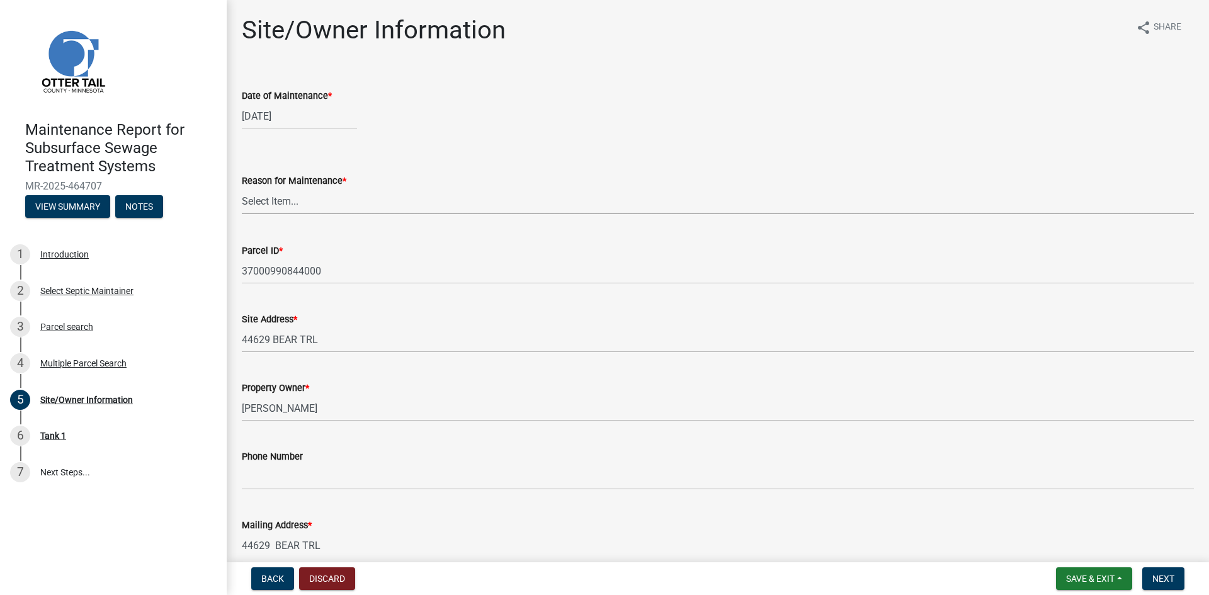
click at [271, 201] on select "Select Item... Called Routine Other" at bounding box center [718, 201] width 952 height 26
click at [242, 188] on select "Select Item... Called Routine Other" at bounding box center [718, 201] width 952 height 26
select select "3ac72b63-7b21-42e4-8192-806faae7a4f1"
click at [1174, 577] on span "Next" at bounding box center [1163, 579] width 22 height 10
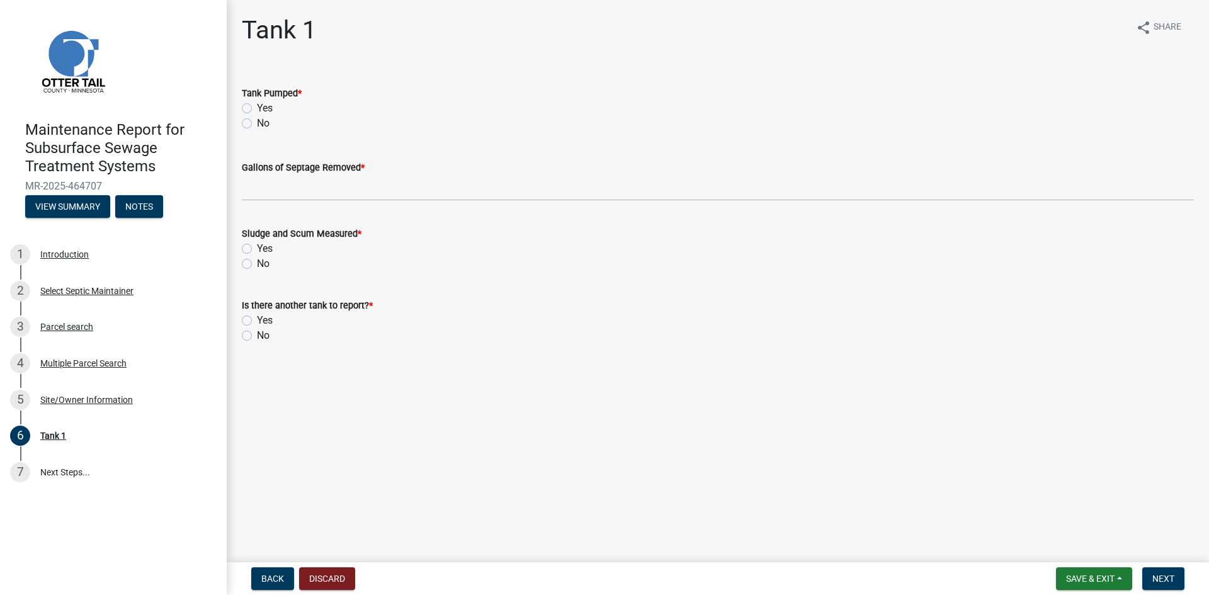
click at [257, 106] on label "Yes" at bounding box center [265, 108] width 16 height 15
click at [257, 106] on input "Yes" at bounding box center [261, 105] width 8 height 8
radio input "true"
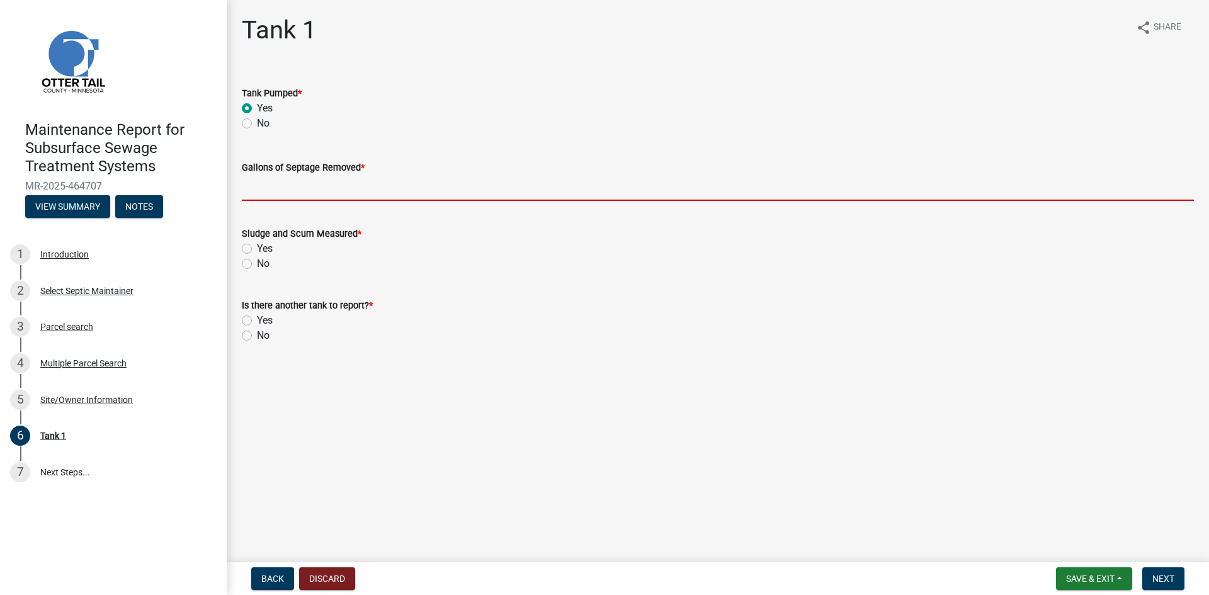
click at [249, 186] on input "Gallons of Septage Removed *" at bounding box center [718, 188] width 952 height 26
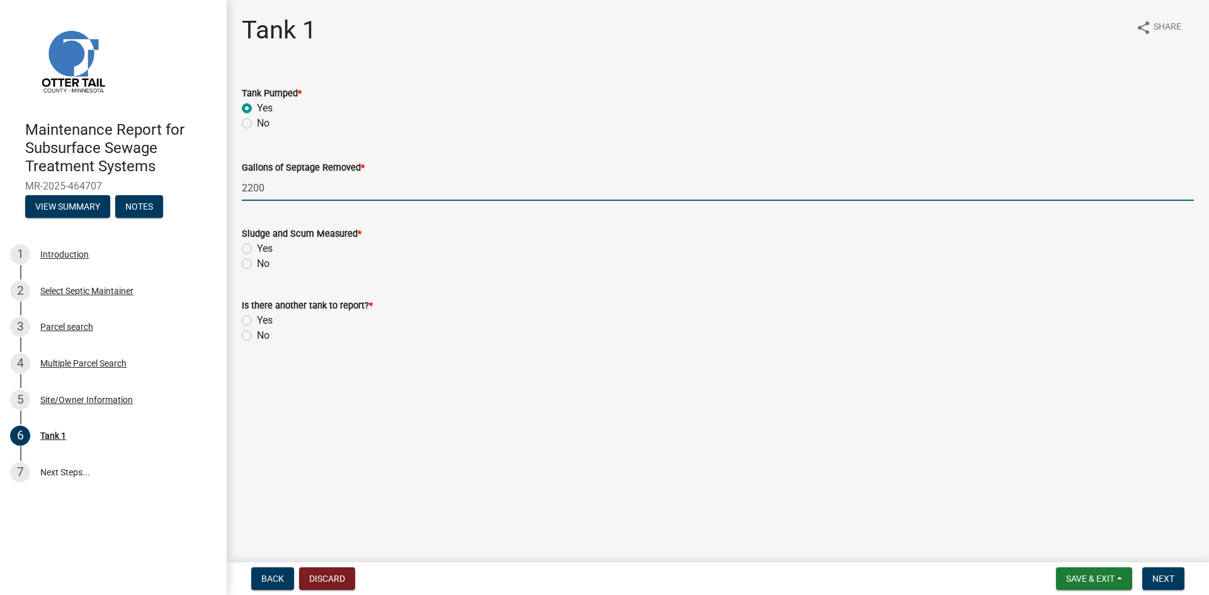
type input "2200"
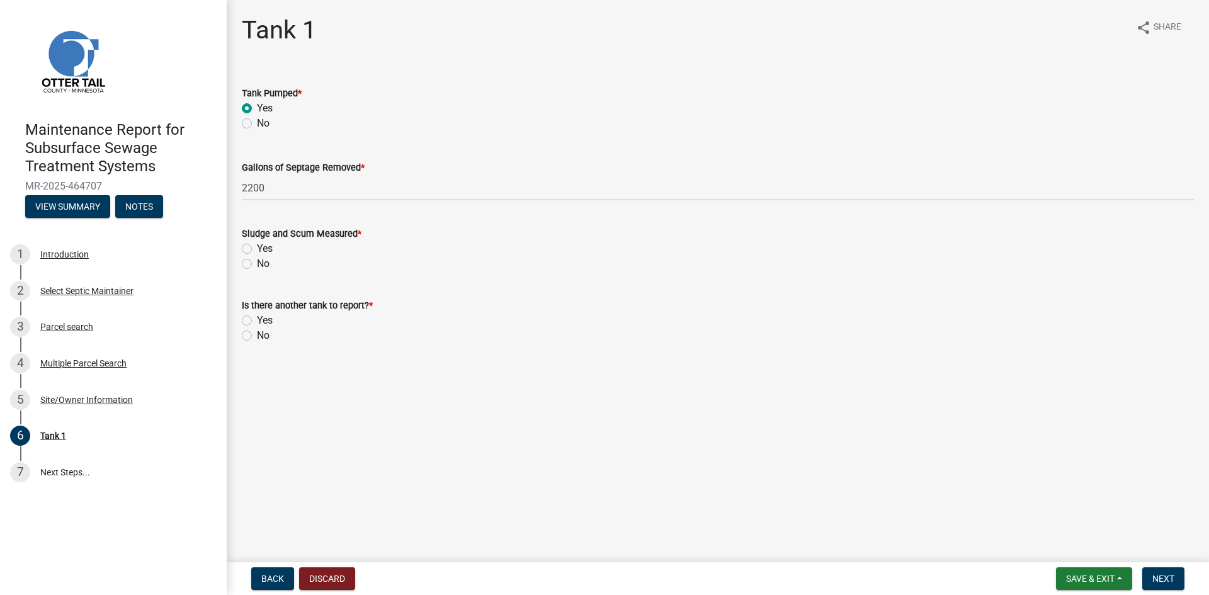
click at [257, 262] on label "No" at bounding box center [263, 263] width 13 height 15
click at [257, 262] on input "No" at bounding box center [261, 260] width 8 height 8
radio input "true"
click at [257, 337] on label "No" at bounding box center [263, 335] width 13 height 15
click at [257, 336] on input "No" at bounding box center [261, 332] width 8 height 8
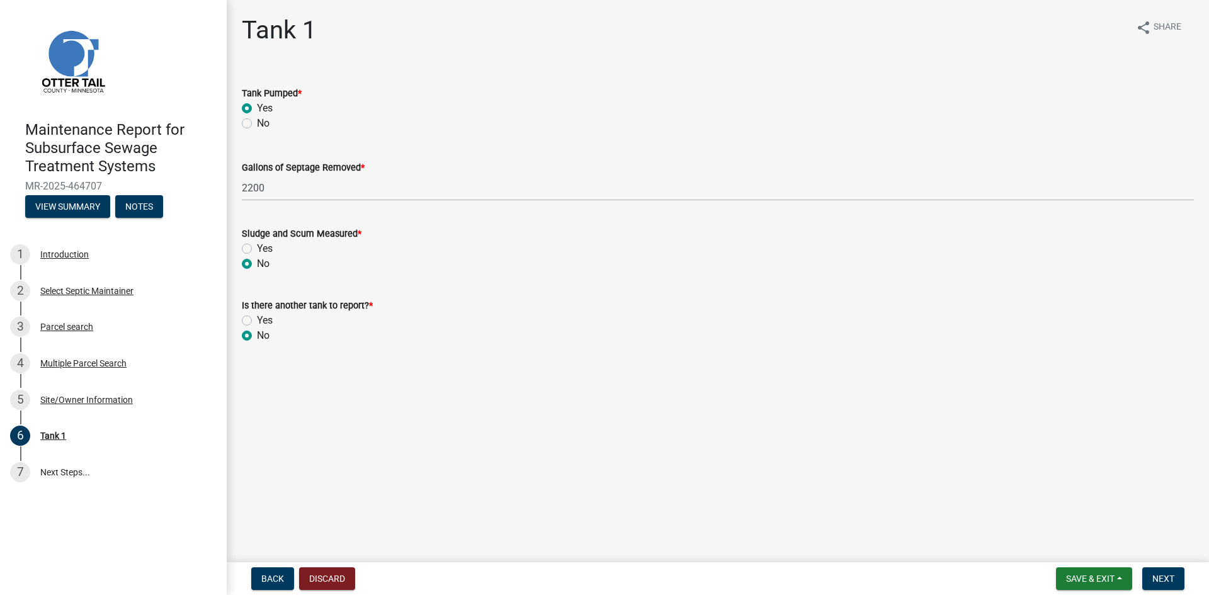
radio input "true"
click at [1172, 582] on span "Next" at bounding box center [1163, 579] width 22 height 10
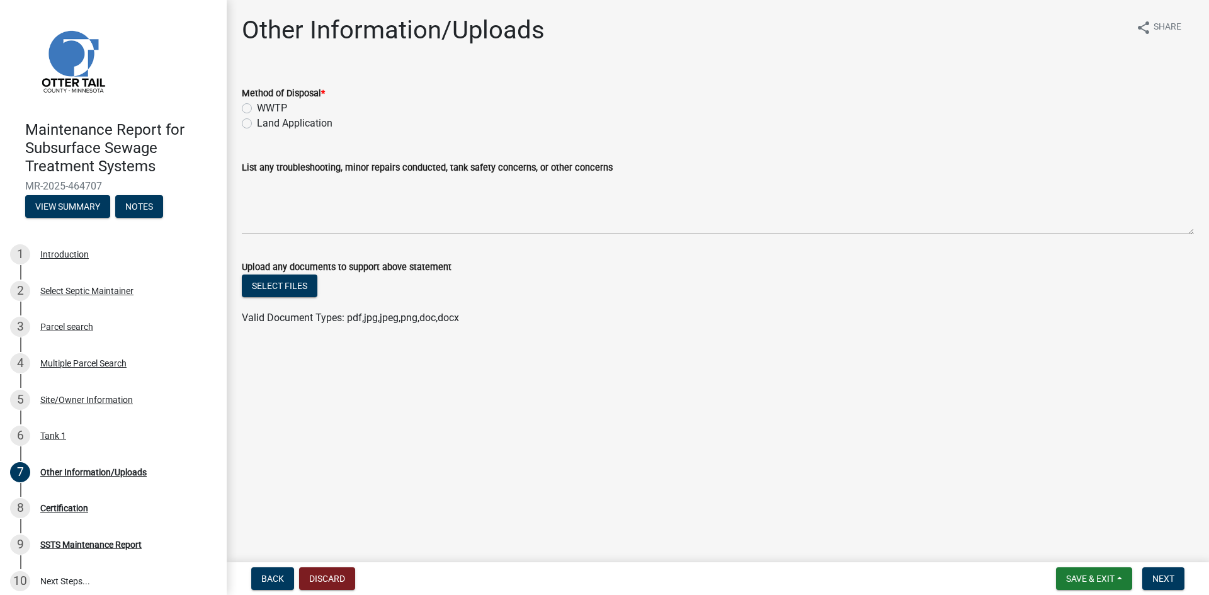
click at [317, 123] on label "Land Application" at bounding box center [295, 123] width 76 height 15
click at [265, 123] on input "Land Application" at bounding box center [261, 120] width 8 height 8
radio input "true"
click at [1174, 578] on span "Next" at bounding box center [1163, 579] width 22 height 10
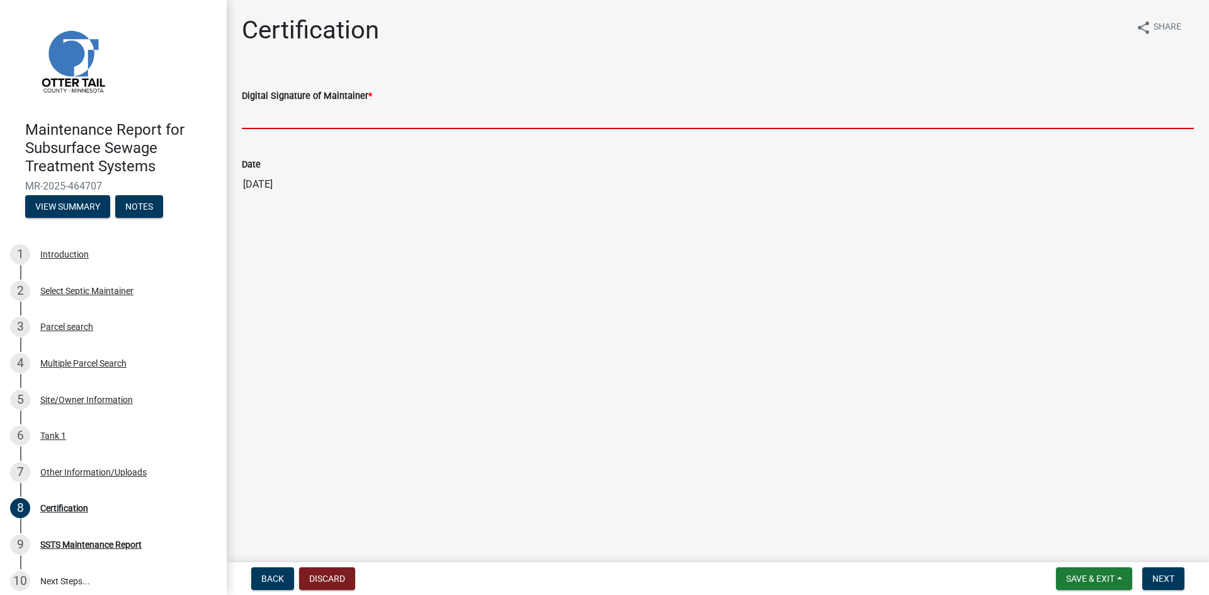
click at [354, 119] on input "Digital Signature of Maintainer *" at bounding box center [718, 116] width 952 height 26
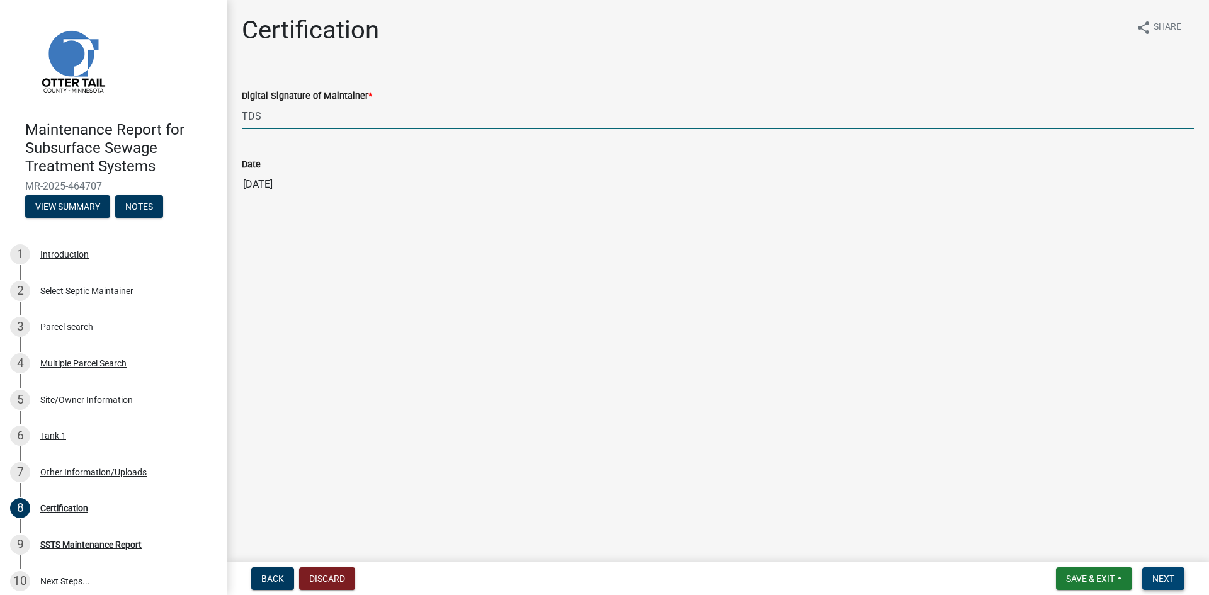
type input "TDS"
click at [1166, 576] on span "Next" at bounding box center [1163, 579] width 22 height 10
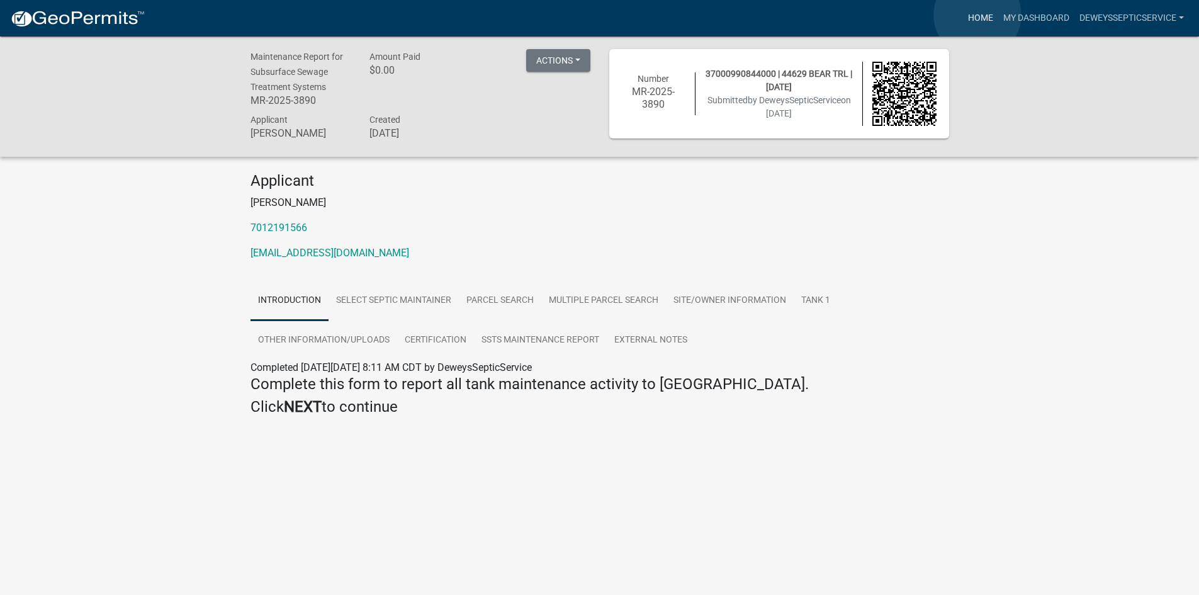
click at [978, 15] on link "Home" at bounding box center [980, 18] width 35 height 24
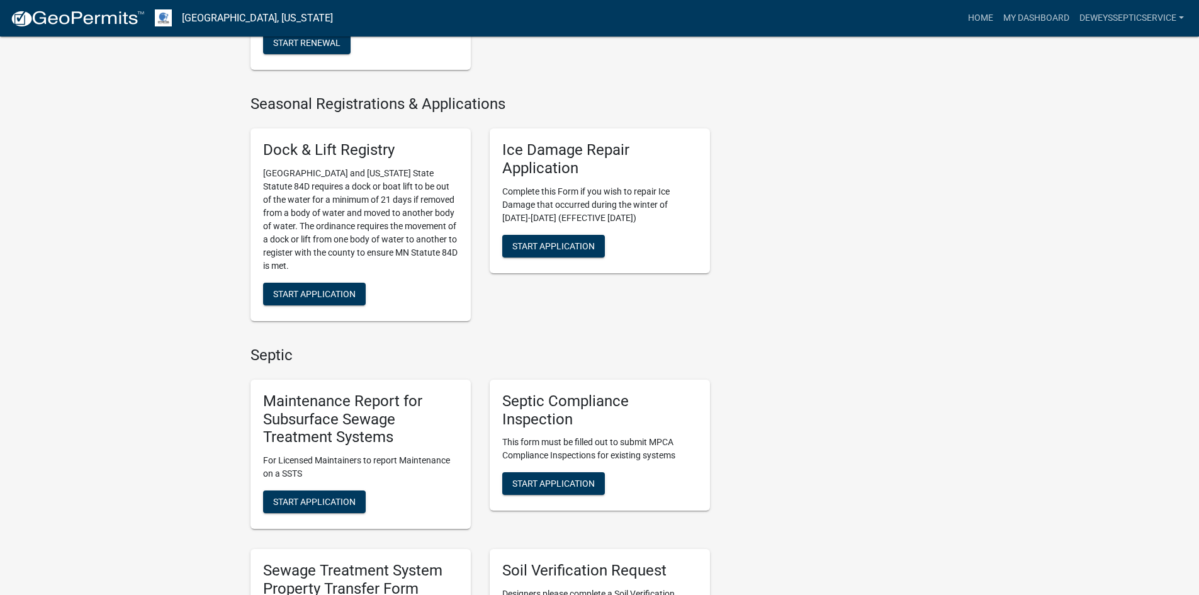
scroll to position [693, 0]
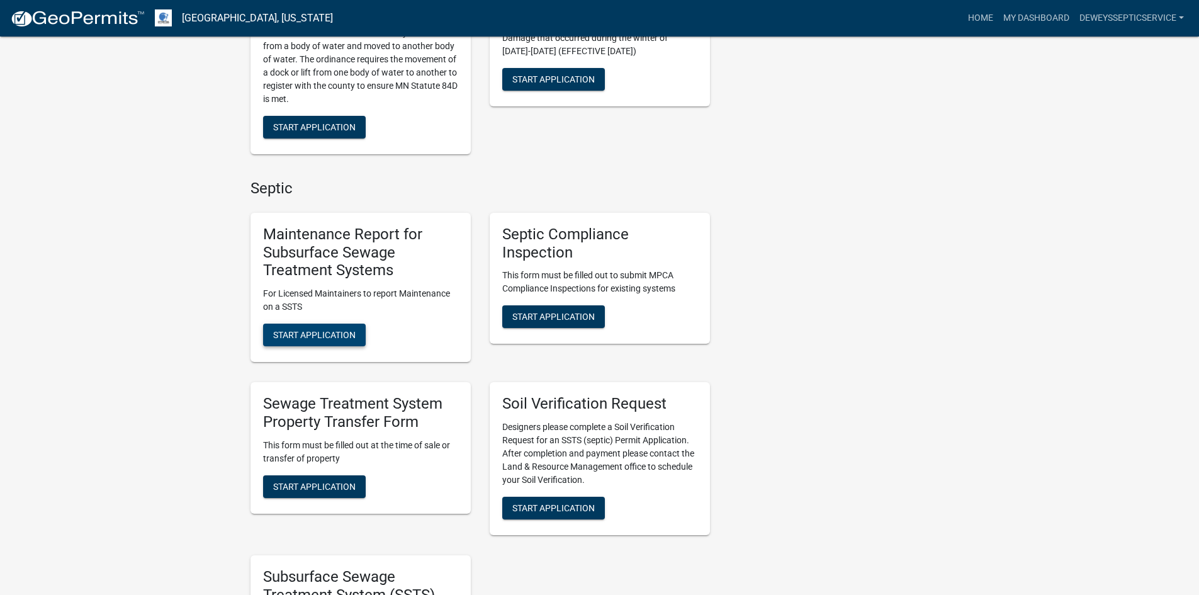
click at [320, 337] on span "Start Application" at bounding box center [314, 335] width 82 height 10
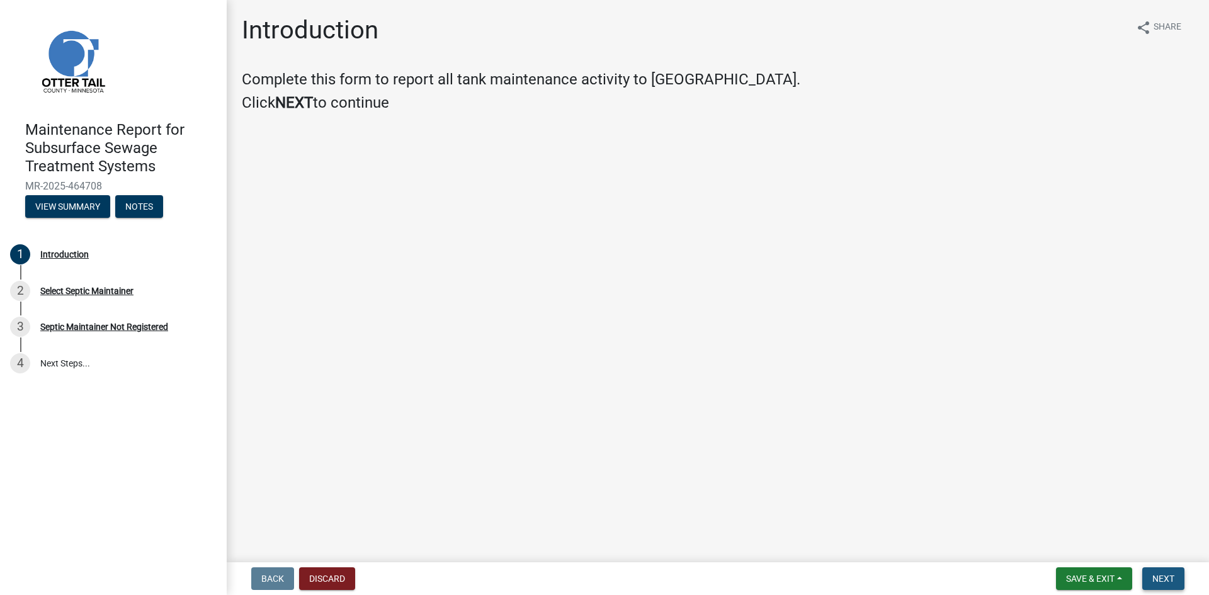
click at [1153, 574] on span "Next" at bounding box center [1163, 579] width 22 height 10
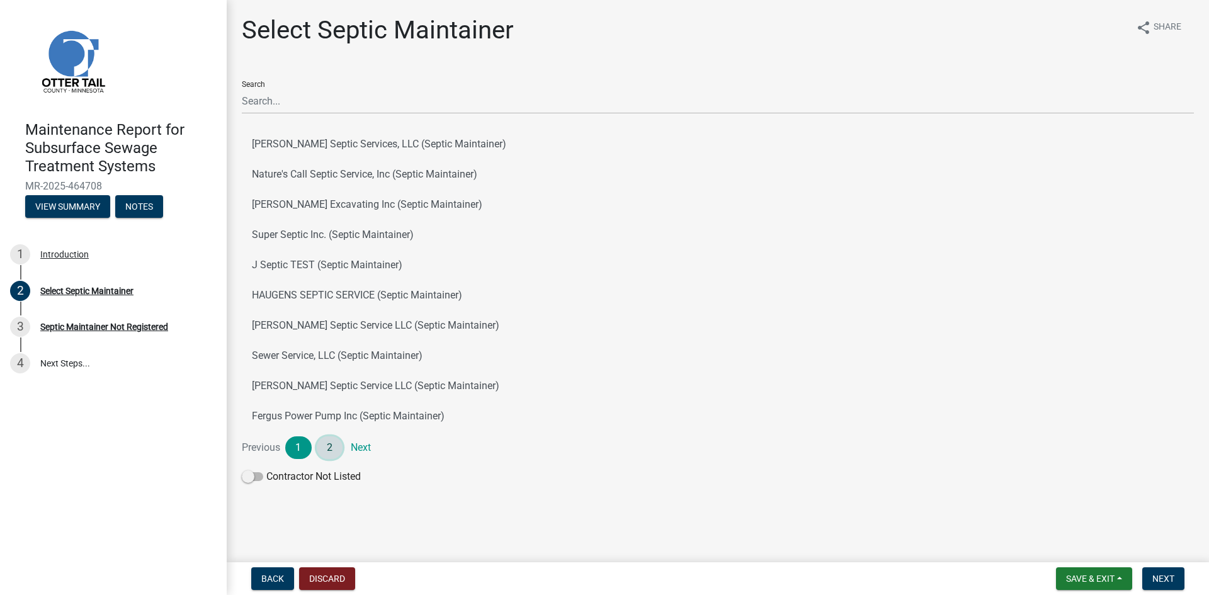
click at [324, 444] on link "2" at bounding box center [330, 447] width 26 height 23
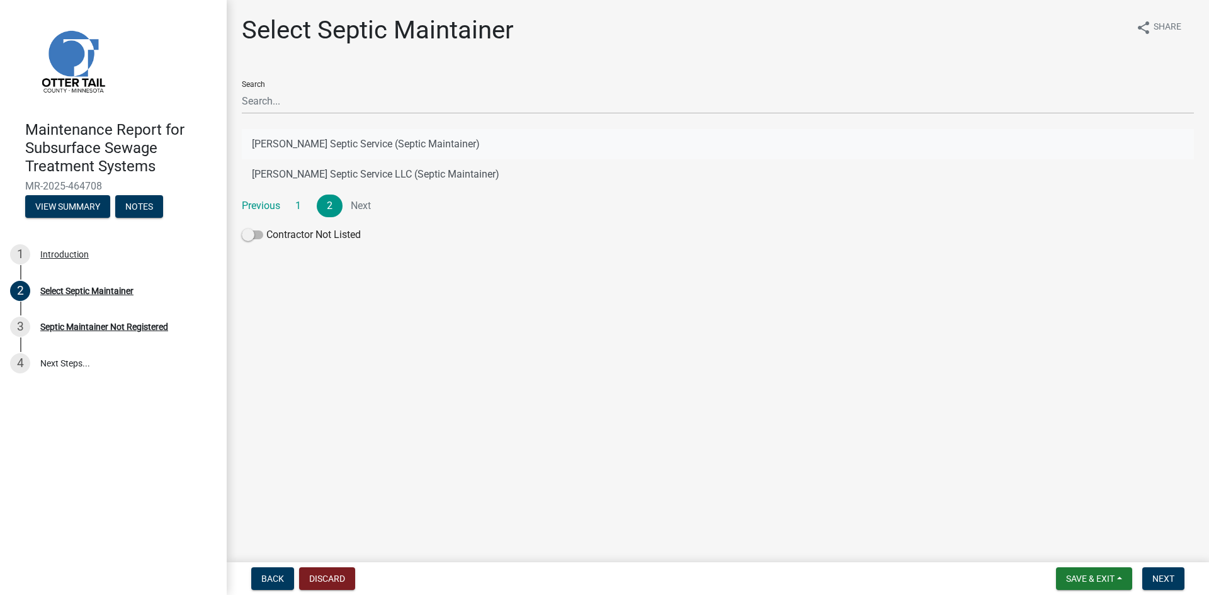
click at [374, 145] on button "[PERSON_NAME] Septic Service (Septic Maintainer)" at bounding box center [718, 144] width 952 height 30
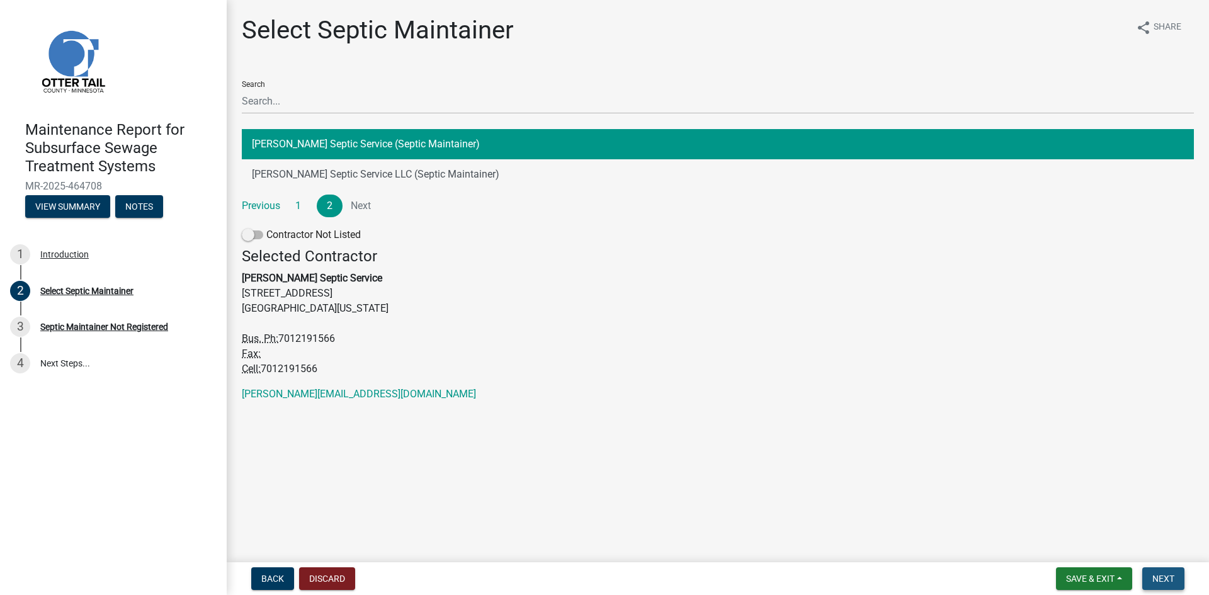
click at [1165, 578] on span "Next" at bounding box center [1163, 579] width 22 height 10
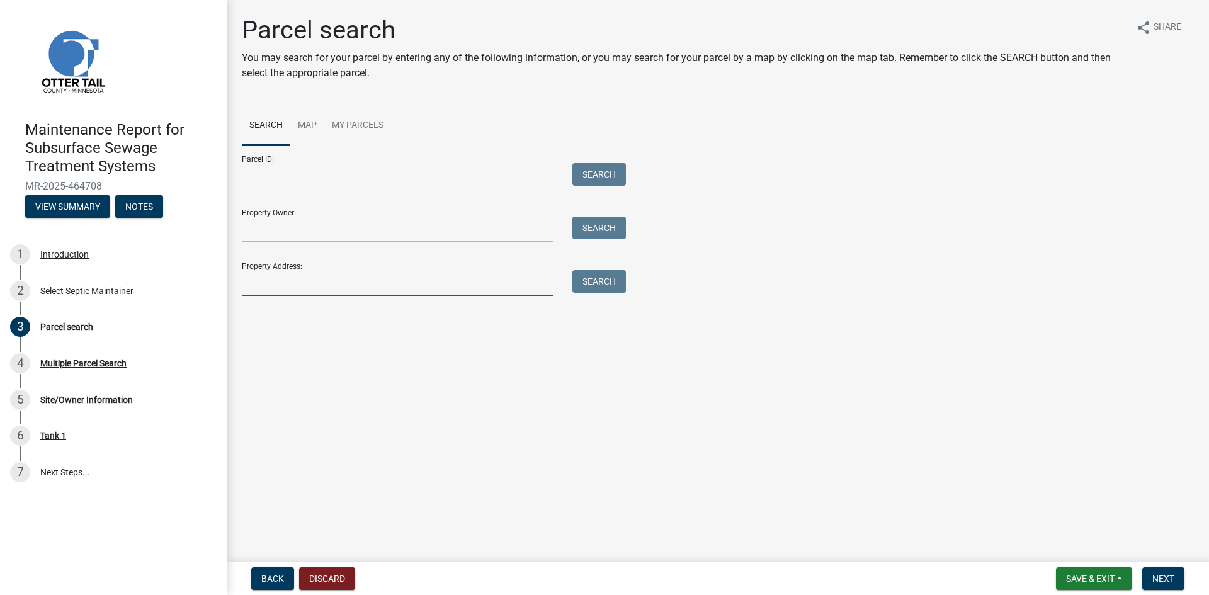
click at [315, 286] on input "Property Address:" at bounding box center [398, 283] width 312 height 26
type input "48361"
click at [595, 277] on button "Search" at bounding box center [599, 281] width 54 height 23
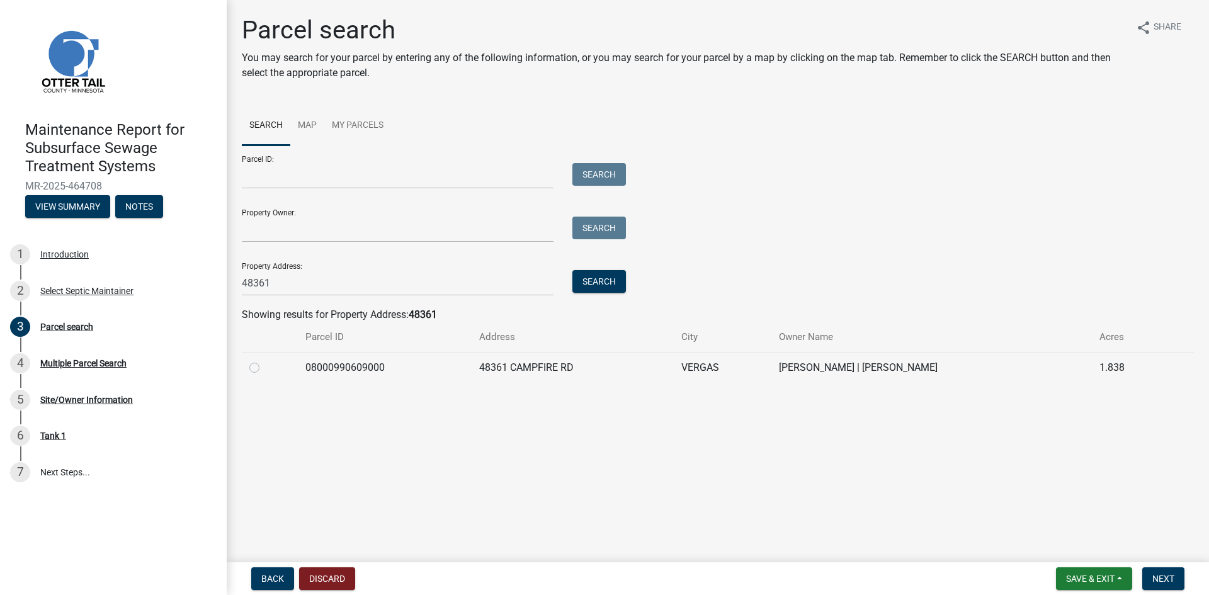
click at [264, 360] on label at bounding box center [264, 360] width 0 height 0
click at [264, 366] on input "radio" at bounding box center [268, 364] width 8 height 8
radio input "true"
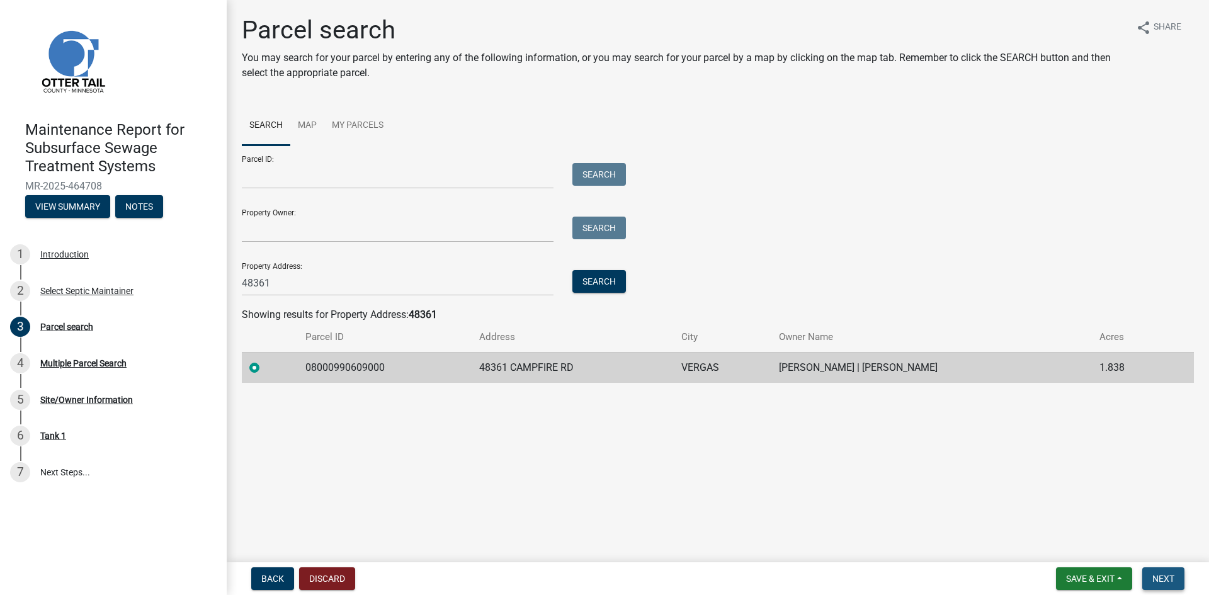
click at [1170, 574] on span "Next" at bounding box center [1163, 579] width 22 height 10
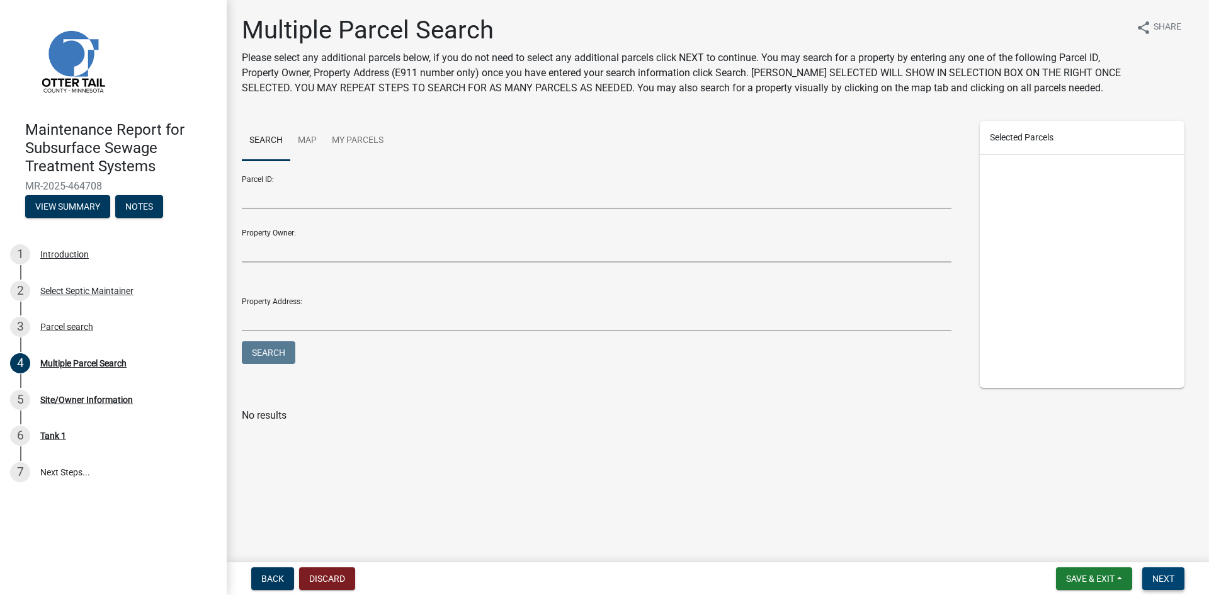
click at [1170, 574] on span "Next" at bounding box center [1163, 579] width 22 height 10
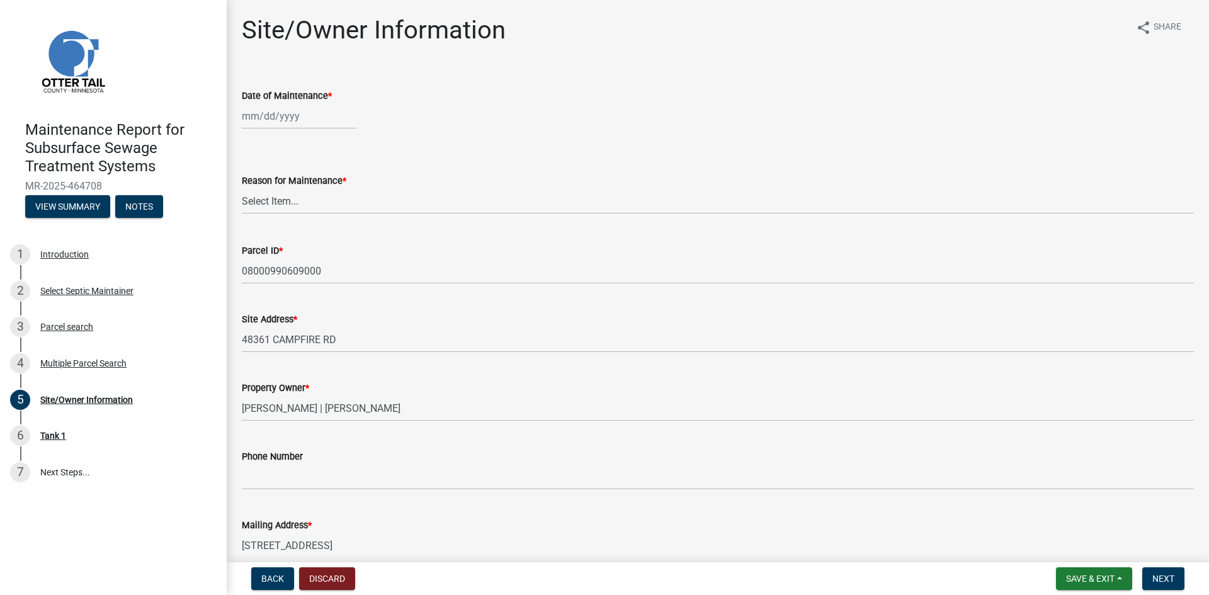
select select "8"
select select "2025"
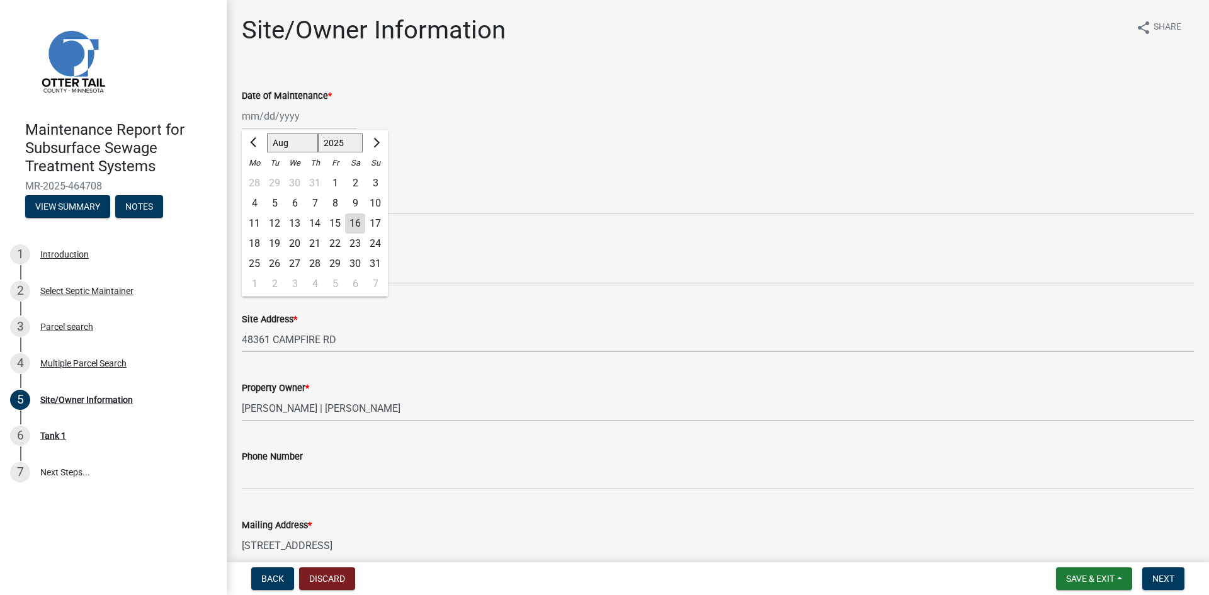
click at [269, 122] on div "[PERSON_NAME] Feb Mar Apr [PERSON_NAME][DATE] Oct Nov [DATE] 1526 1527 1528 152…" at bounding box center [299, 116] width 115 height 26
click at [273, 224] on div "12" at bounding box center [274, 223] width 20 height 20
type input "[DATE]"
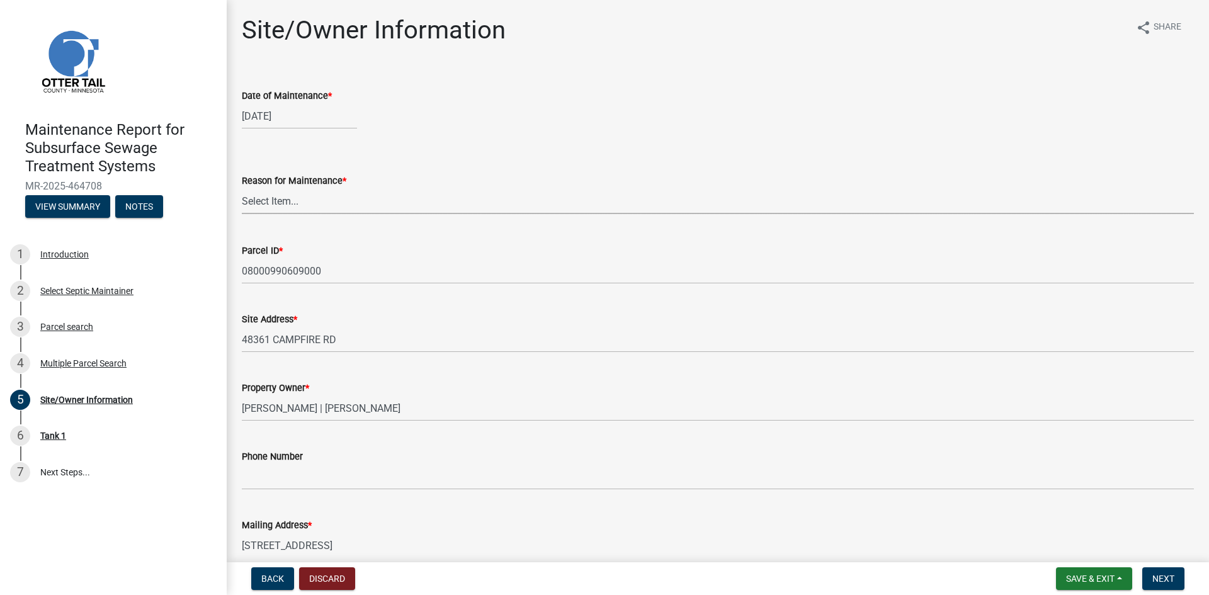
click at [274, 205] on select "Select Item... Called Routine Other" at bounding box center [718, 201] width 952 height 26
click at [242, 188] on select "Select Item... Called Routine Other" at bounding box center [718, 201] width 952 height 26
select select "3ac72b63-7b21-42e4-8192-806faae7a4f1"
click at [1161, 583] on span "Next" at bounding box center [1163, 579] width 22 height 10
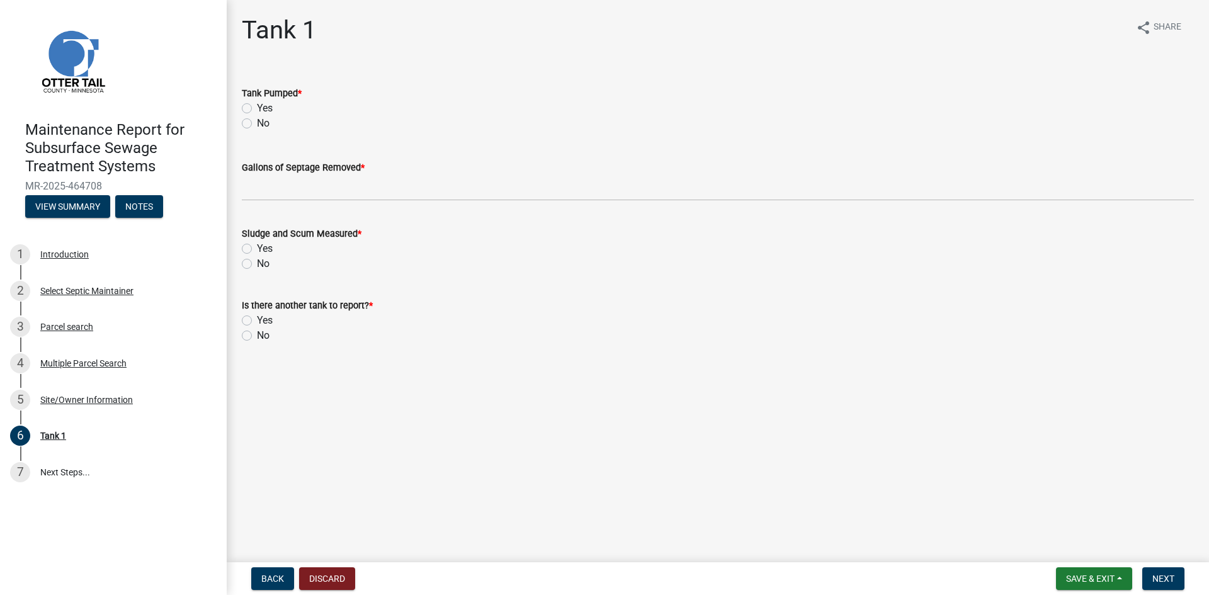
click at [257, 108] on label "Yes" at bounding box center [265, 108] width 16 height 15
click at [257, 108] on input "Yes" at bounding box center [261, 105] width 8 height 8
radio input "true"
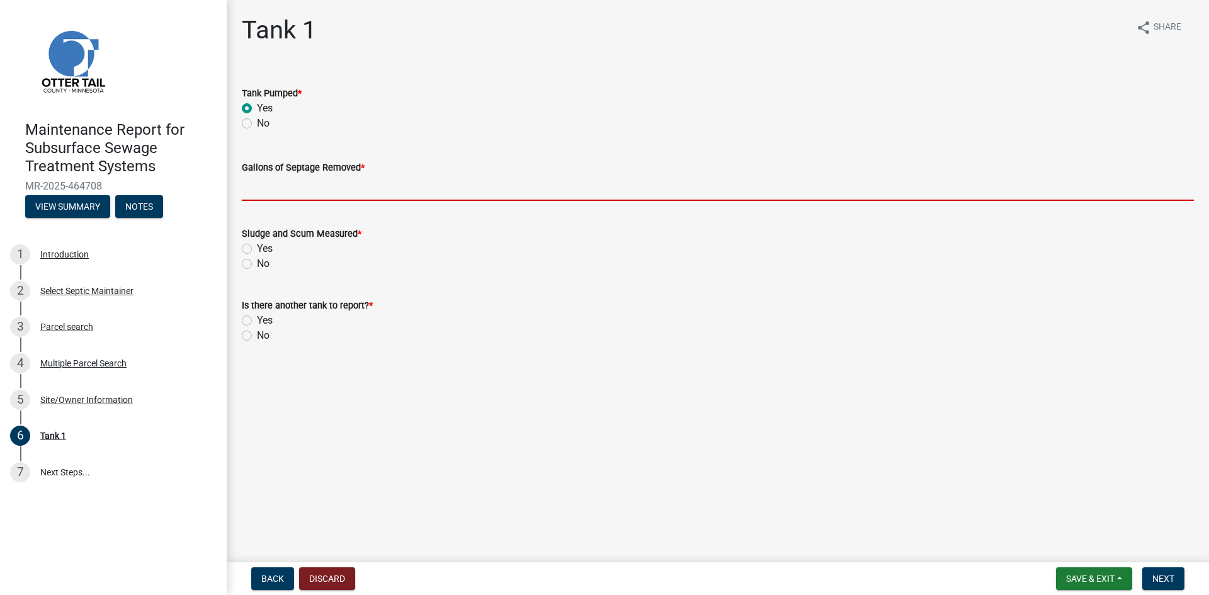
click at [268, 187] on input "Gallons of Septage Removed *" at bounding box center [718, 188] width 952 height 26
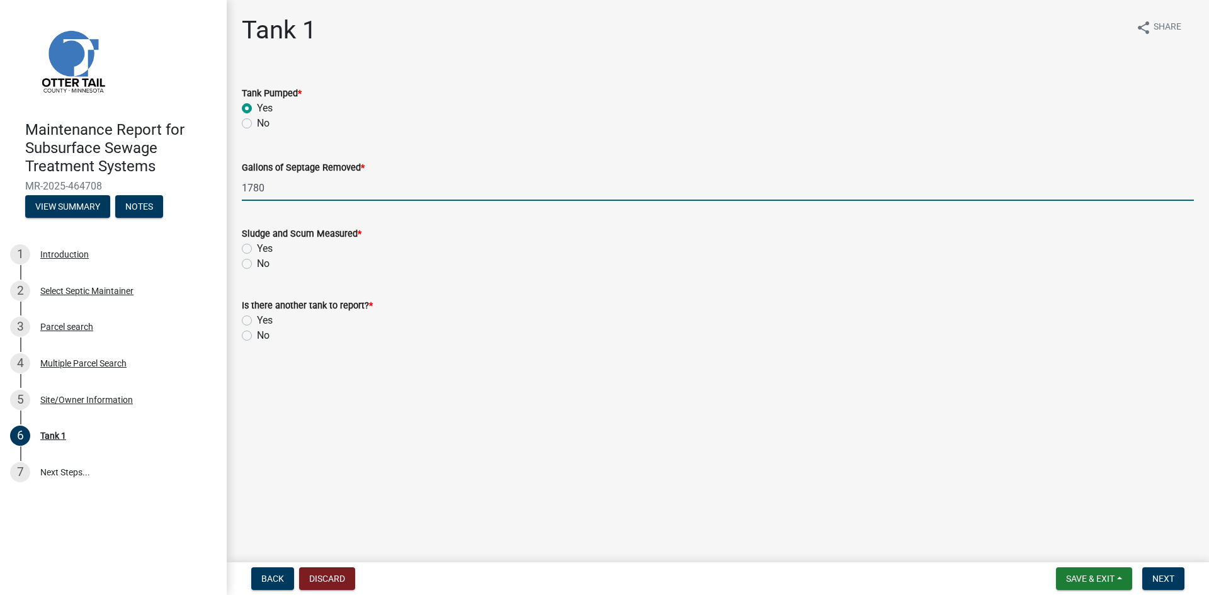
type input "1780"
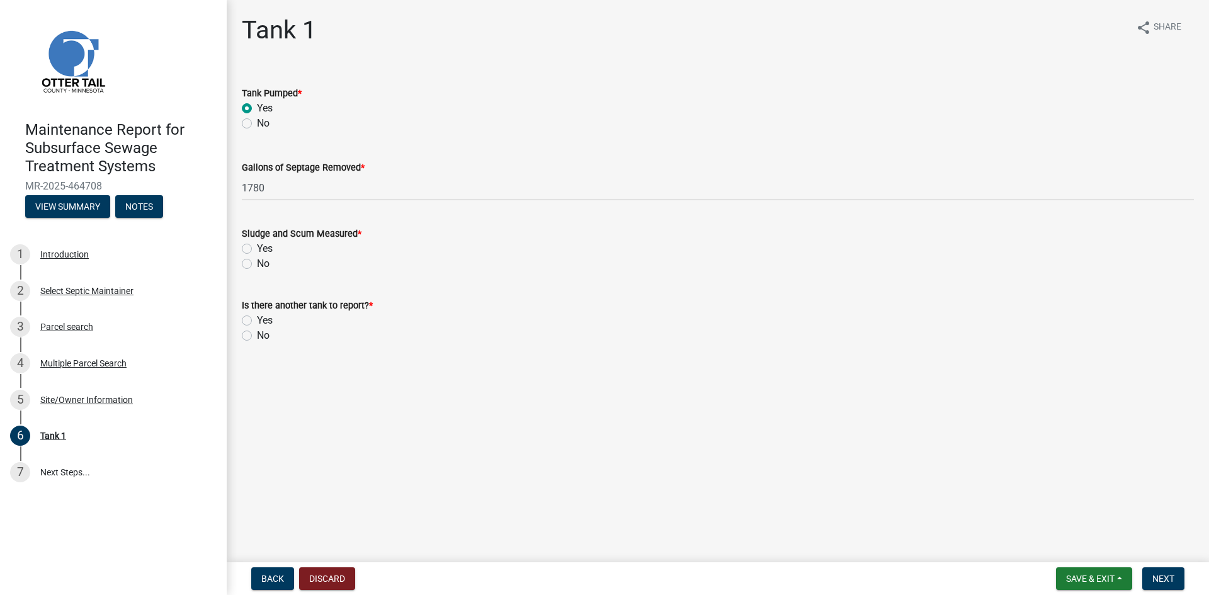
drag, startPoint x: 251, startPoint y: 263, endPoint x: 249, endPoint y: 306, distance: 43.5
click at [257, 263] on label "No" at bounding box center [263, 263] width 13 height 15
click at [257, 263] on input "No" at bounding box center [261, 260] width 8 height 8
radio input "true"
click at [257, 334] on label "No" at bounding box center [263, 335] width 13 height 15
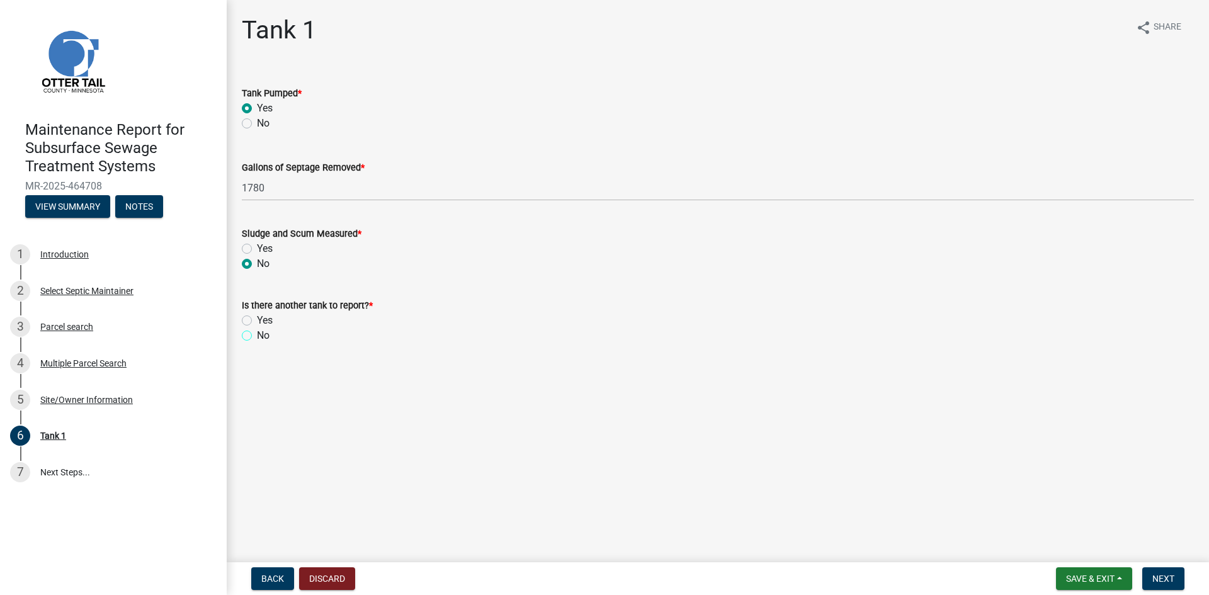
click at [257, 334] on input "No" at bounding box center [261, 332] width 8 height 8
radio input "true"
click at [1148, 574] on button "Next" at bounding box center [1163, 578] width 42 height 23
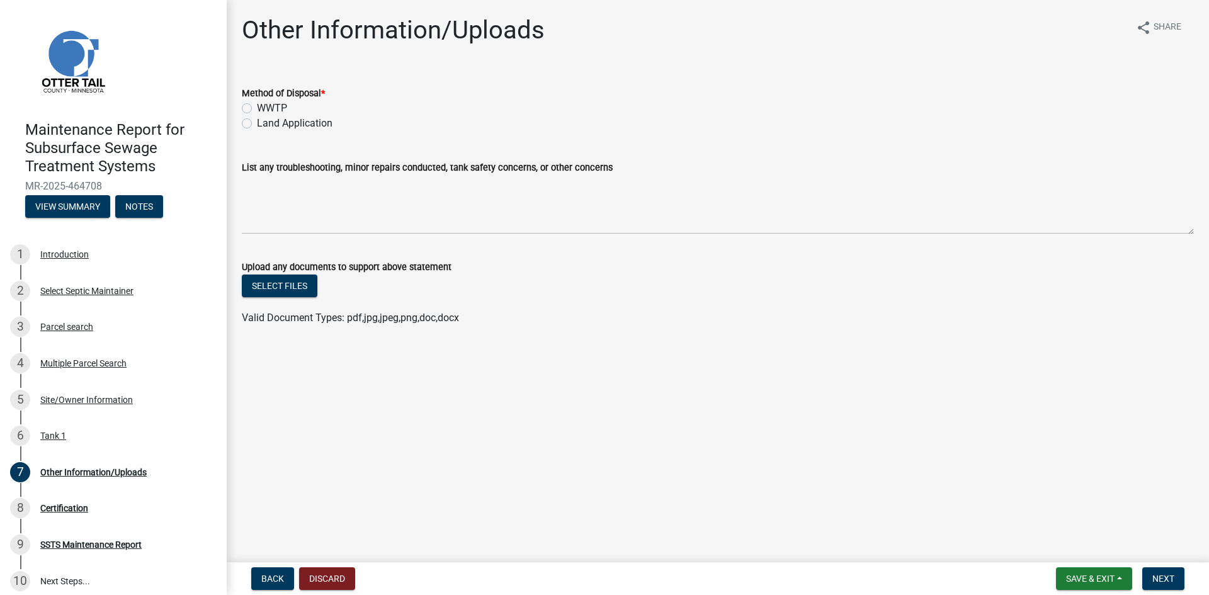
drag, startPoint x: 279, startPoint y: 126, endPoint x: 328, endPoint y: 133, distance: 49.7
click at [280, 126] on label "Land Application" at bounding box center [295, 123] width 76 height 15
click at [265, 124] on input "Land Application" at bounding box center [261, 120] width 8 height 8
radio input "true"
click at [1152, 576] on span "Next" at bounding box center [1163, 579] width 22 height 10
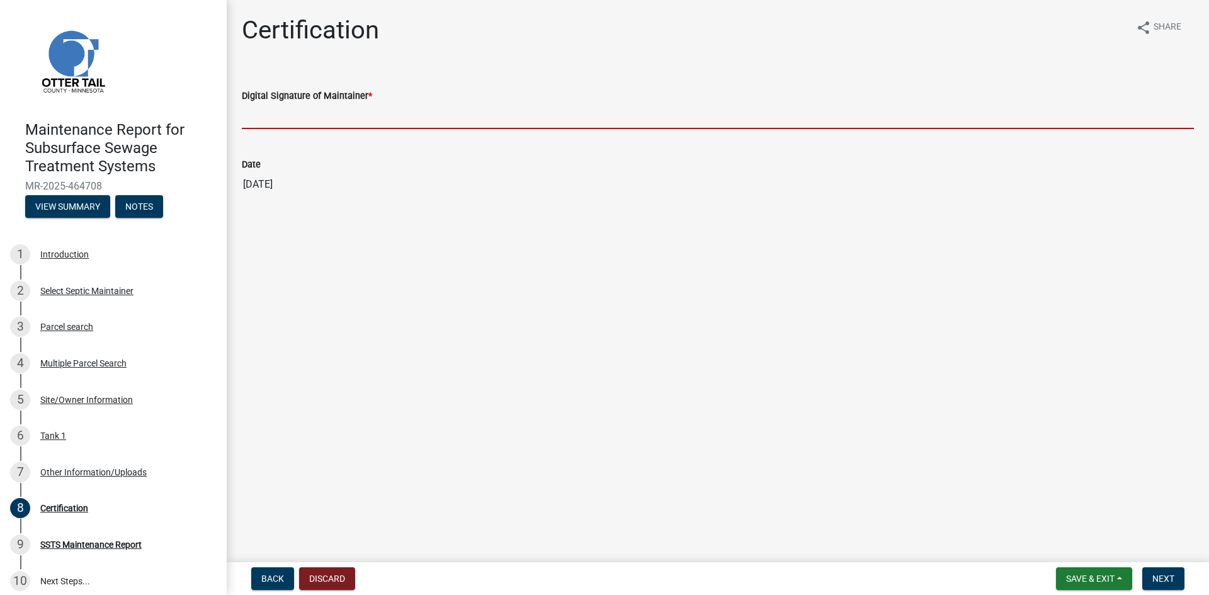
click at [401, 123] on input "Digital Signature of Maintainer *" at bounding box center [718, 116] width 952 height 26
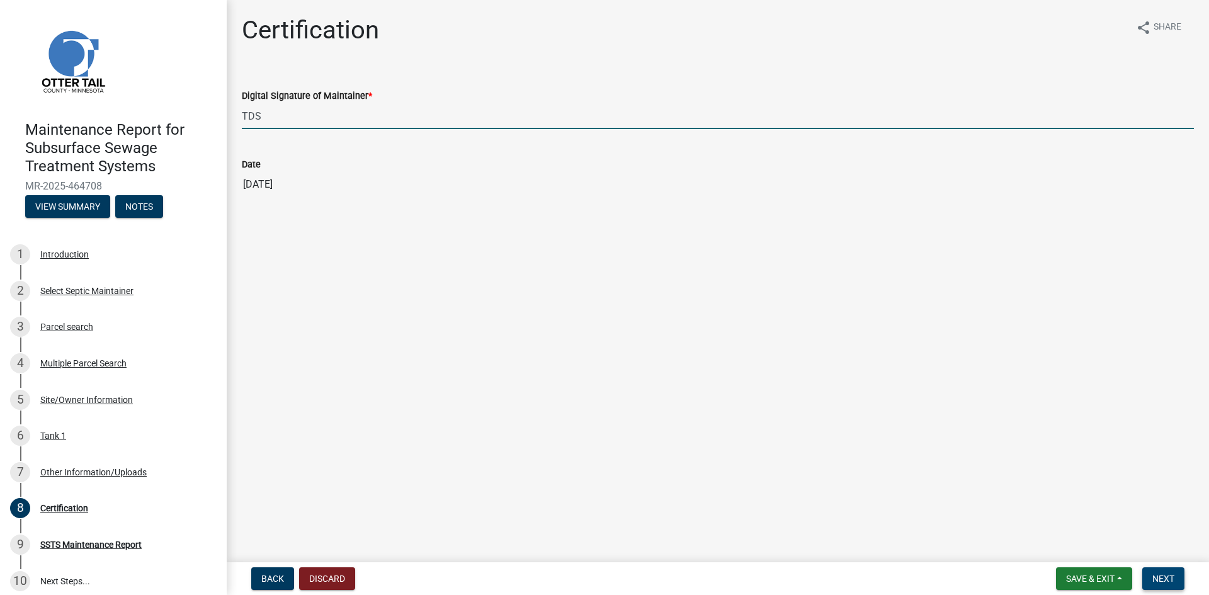
type input "TDS"
click at [1163, 581] on span "Next" at bounding box center [1163, 579] width 22 height 10
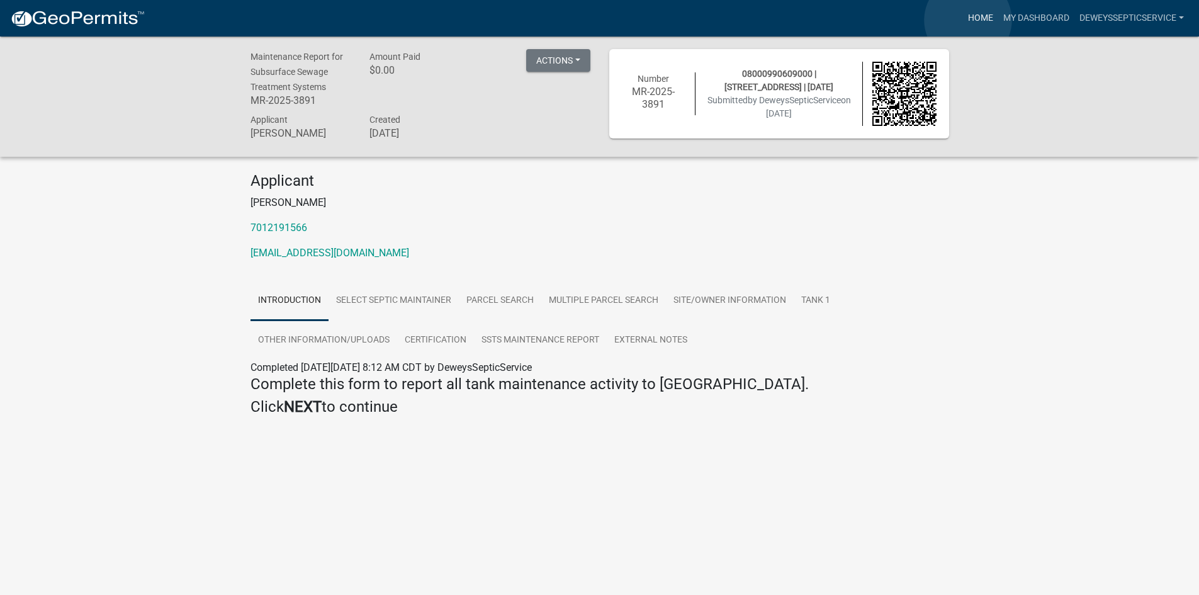
click at [968, 20] on link "Home" at bounding box center [980, 18] width 35 height 24
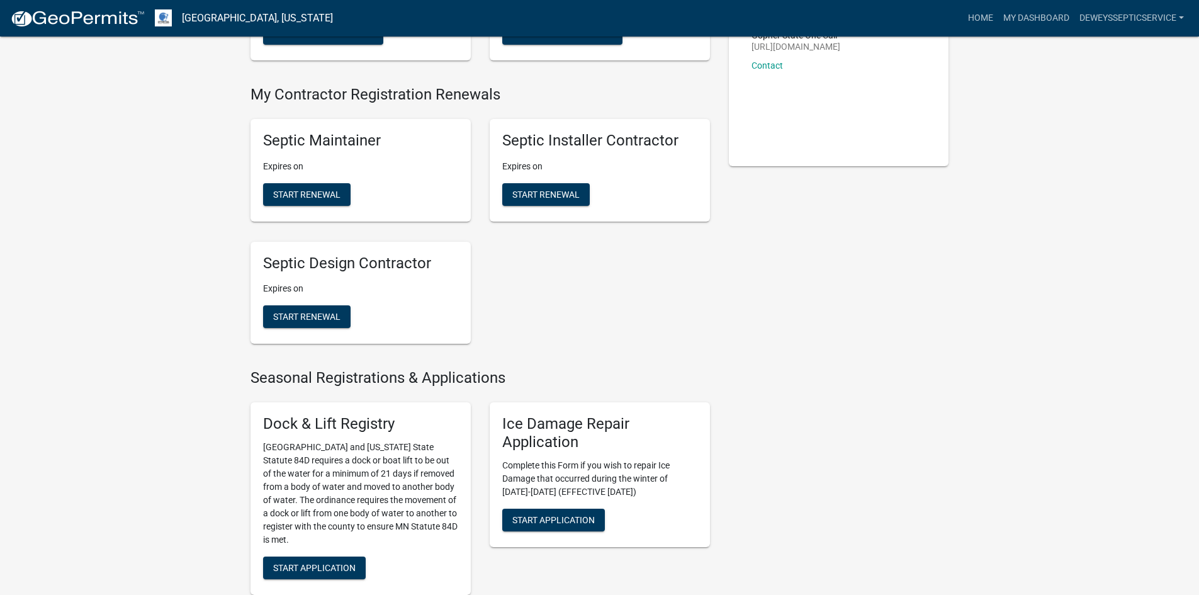
scroll to position [567, 0]
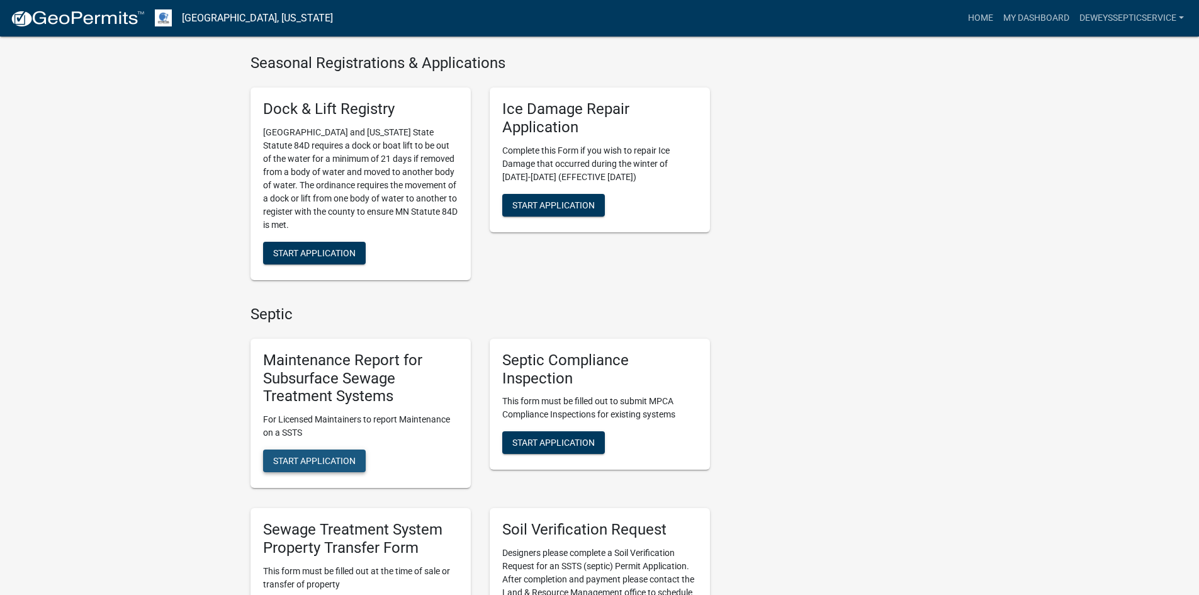
click at [323, 457] on span "Start Application" at bounding box center [314, 461] width 82 height 10
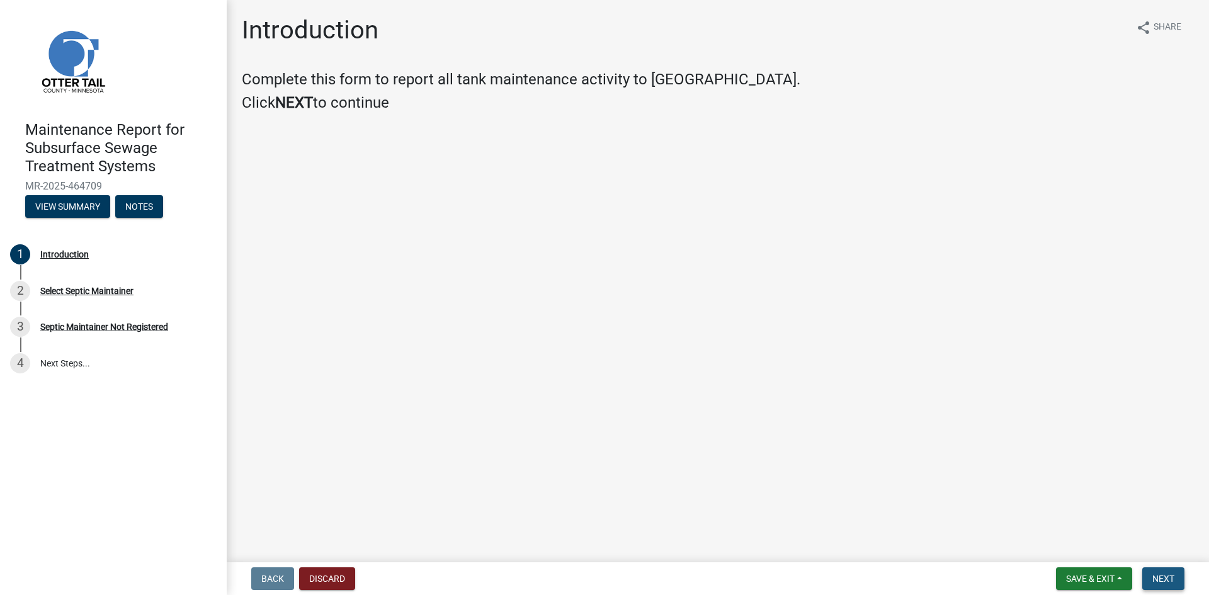
click at [1162, 578] on span "Next" at bounding box center [1163, 579] width 22 height 10
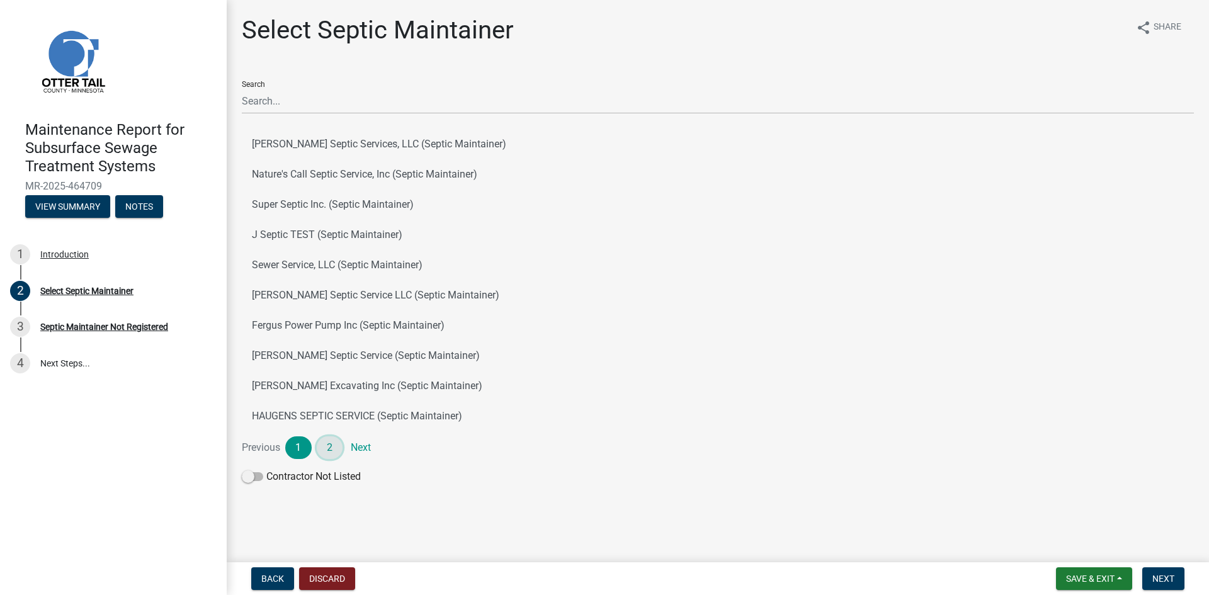
drag, startPoint x: 331, startPoint y: 447, endPoint x: 324, endPoint y: 357, distance: 90.3
click at [330, 447] on link "2" at bounding box center [330, 447] width 26 height 23
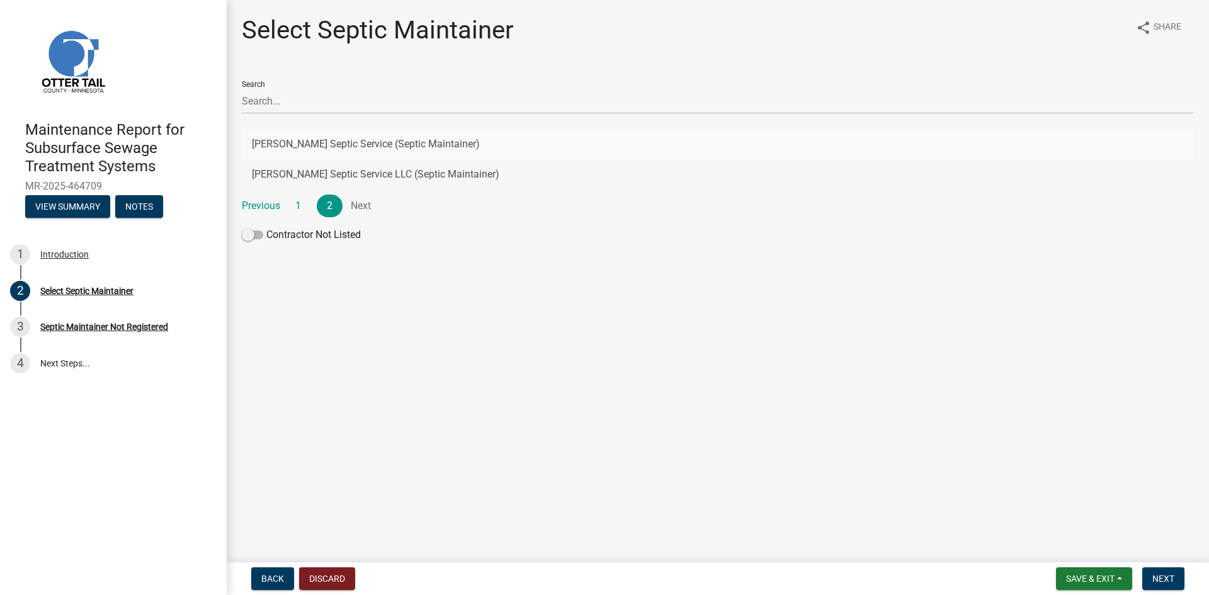
click at [387, 145] on button "[PERSON_NAME] Septic Service (Septic Maintainer)" at bounding box center [718, 144] width 952 height 30
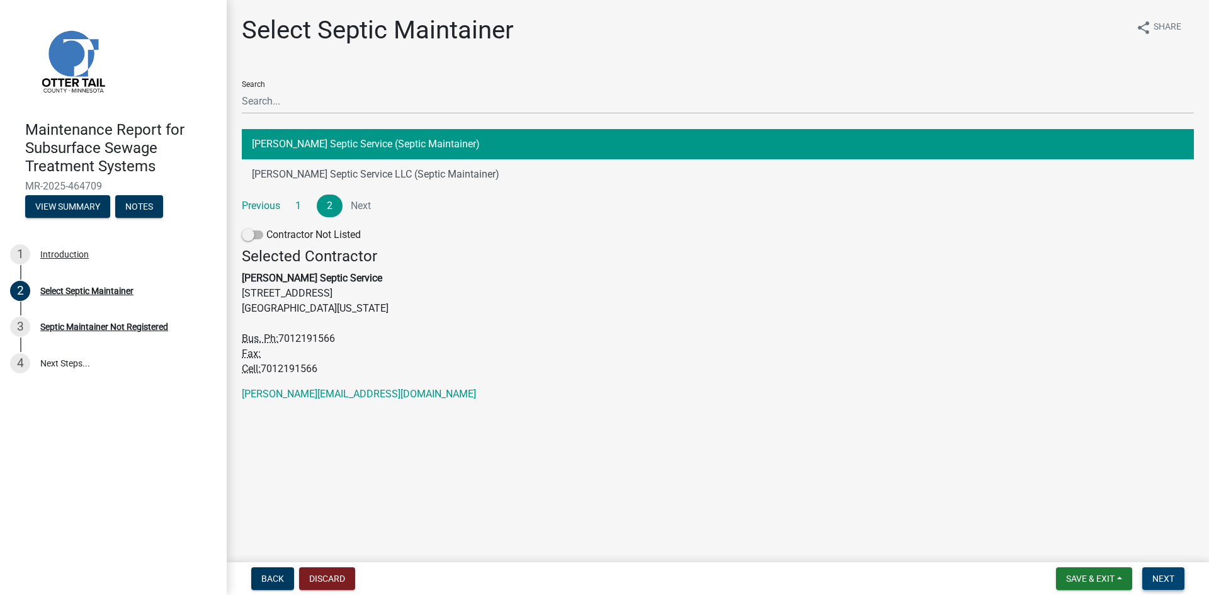
click at [1169, 575] on span "Next" at bounding box center [1163, 579] width 22 height 10
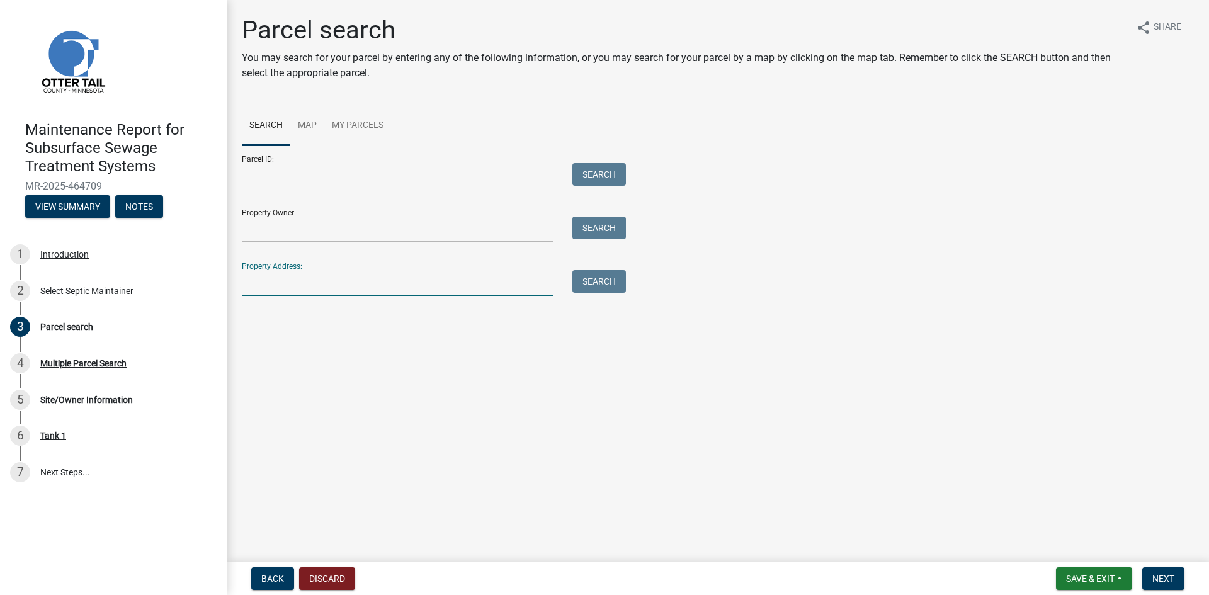
click at [339, 288] on input "Property Address:" at bounding box center [398, 283] width 312 height 26
type input "51358"
click at [616, 281] on button "Search" at bounding box center [599, 281] width 54 height 23
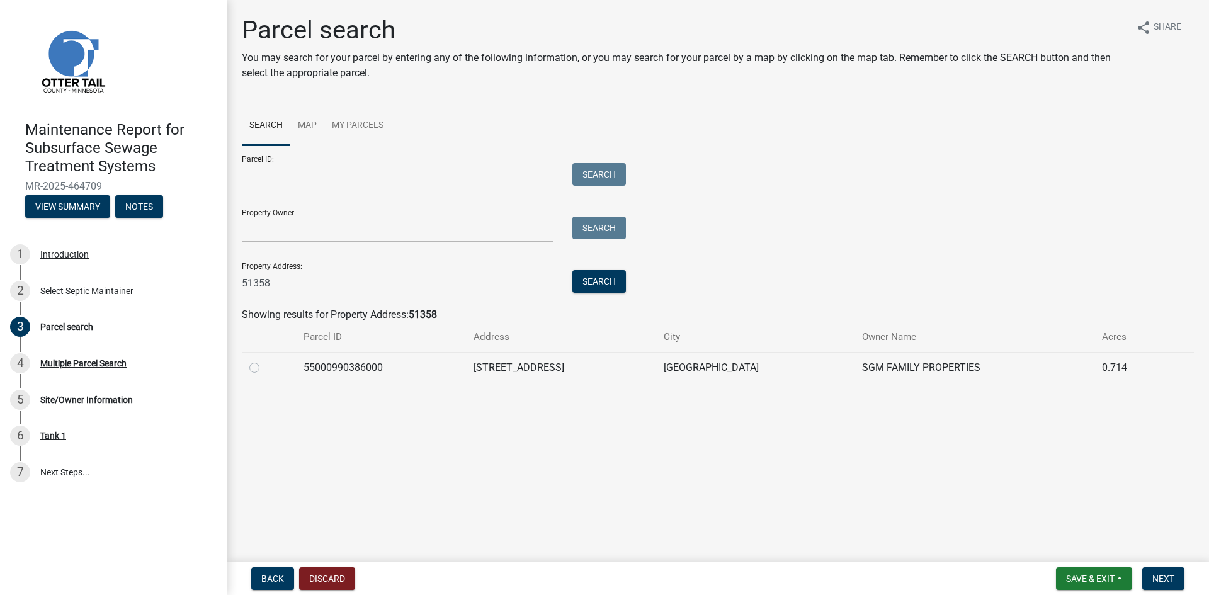
drag, startPoint x: 252, startPoint y: 367, endPoint x: 269, endPoint y: 372, distance: 17.7
click at [264, 360] on label at bounding box center [264, 360] width 0 height 0
click at [264, 366] on input "radio" at bounding box center [268, 364] width 8 height 8
radio input "true"
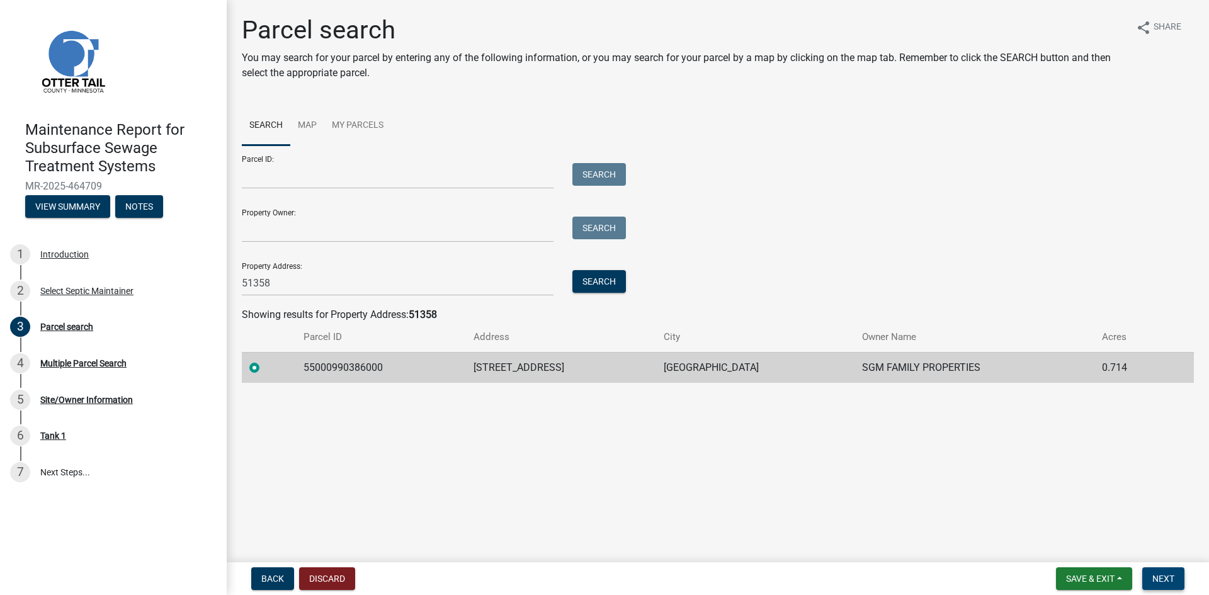
click at [1164, 572] on button "Next" at bounding box center [1163, 578] width 42 height 23
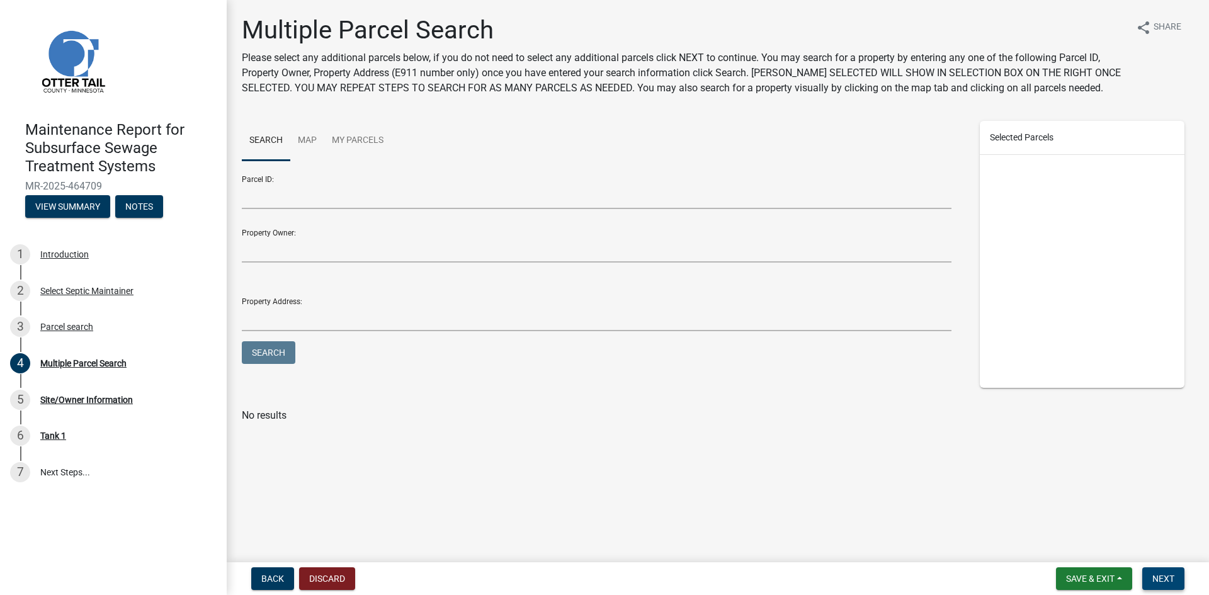
click at [1164, 572] on button "Next" at bounding box center [1163, 578] width 42 height 23
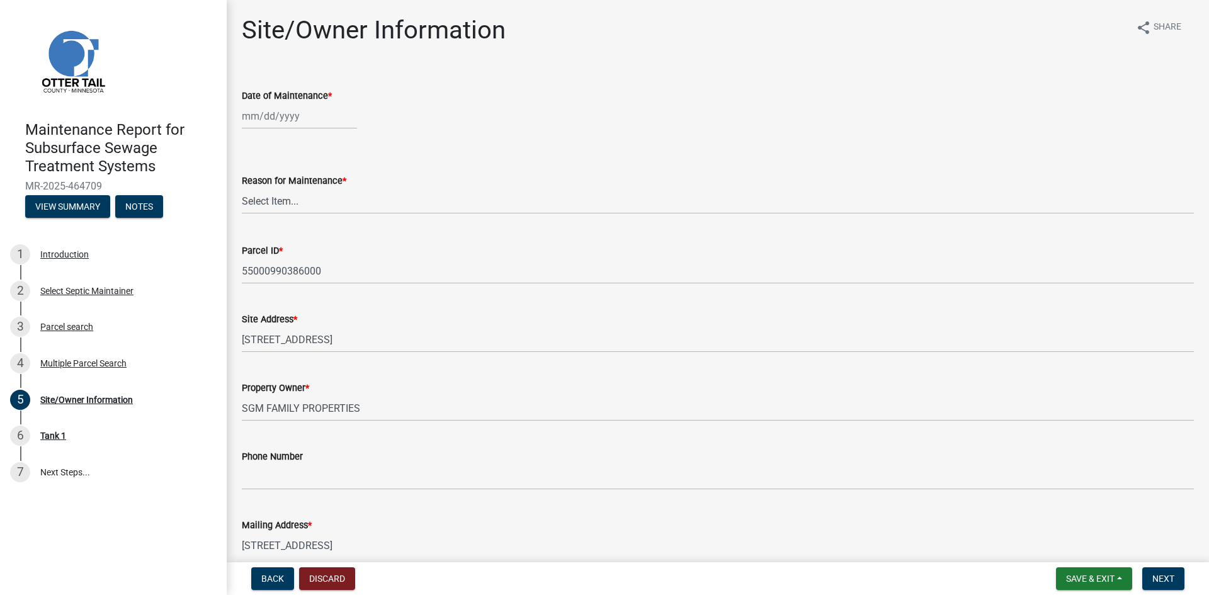
click at [280, 120] on div at bounding box center [299, 116] width 115 height 26
select select "8"
select select "2025"
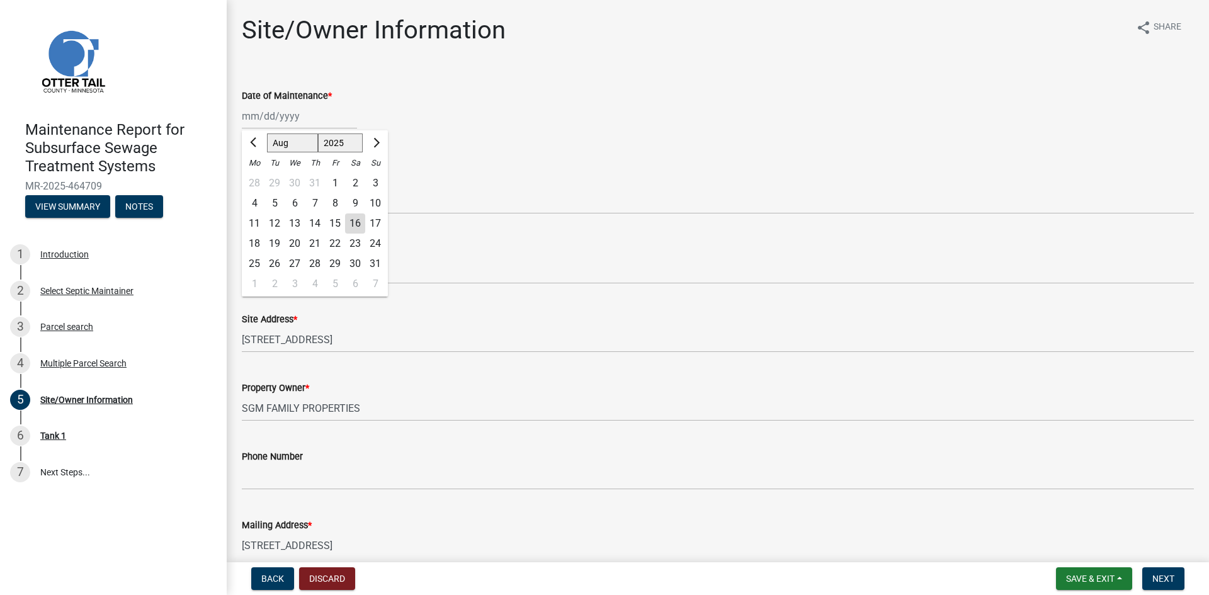
click at [278, 224] on div "12" at bounding box center [274, 223] width 20 height 20
type input "[DATE]"
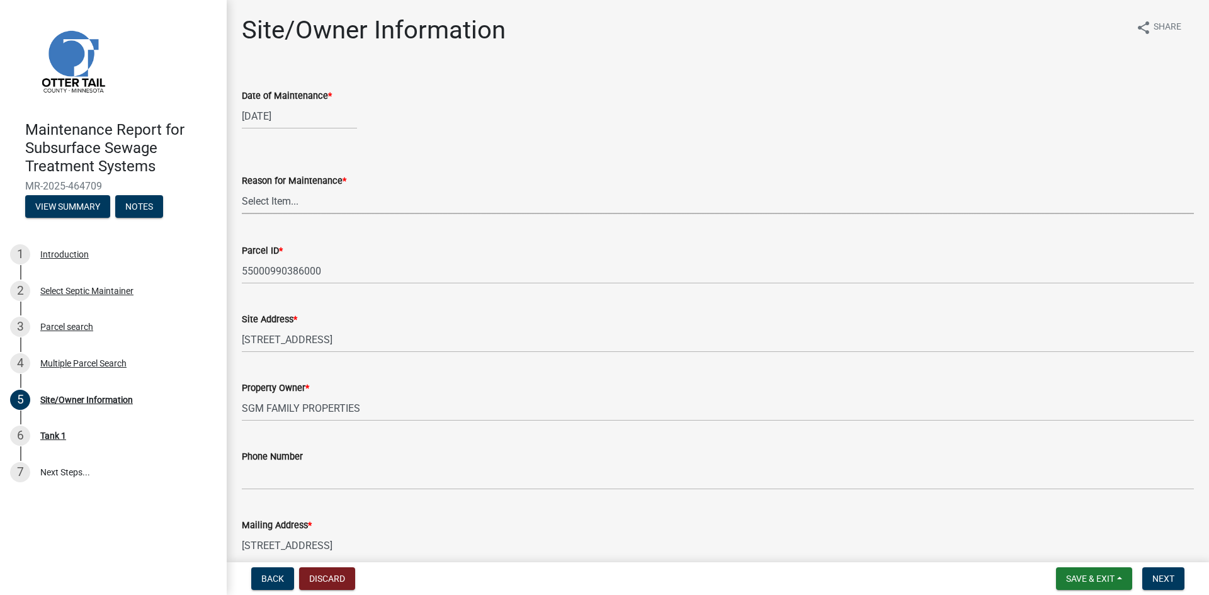
click at [271, 194] on select "Select Item... Called Routine Other" at bounding box center [718, 201] width 952 height 26
click at [242, 188] on select "Select Item... Called Routine Other" at bounding box center [718, 201] width 952 height 26
select select "3ac72b63-7b21-42e4-8192-806faae7a4f1"
click at [1154, 579] on span "Next" at bounding box center [1163, 579] width 22 height 10
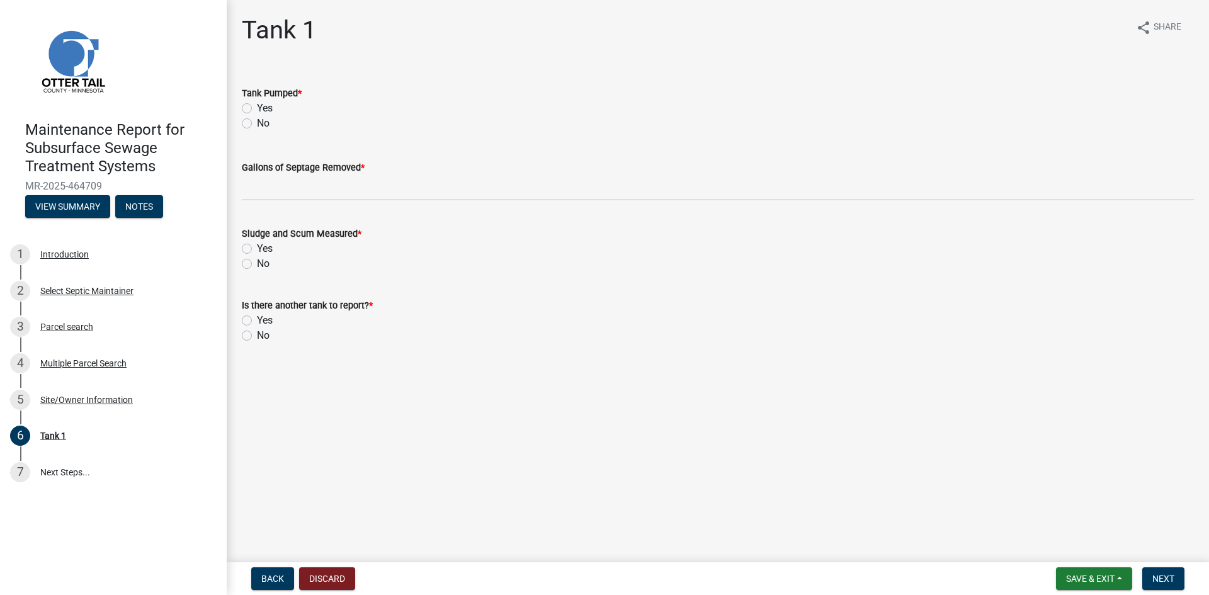
click at [257, 109] on label "Yes" at bounding box center [265, 108] width 16 height 15
click at [257, 109] on input "Yes" at bounding box center [261, 105] width 8 height 8
radio input "true"
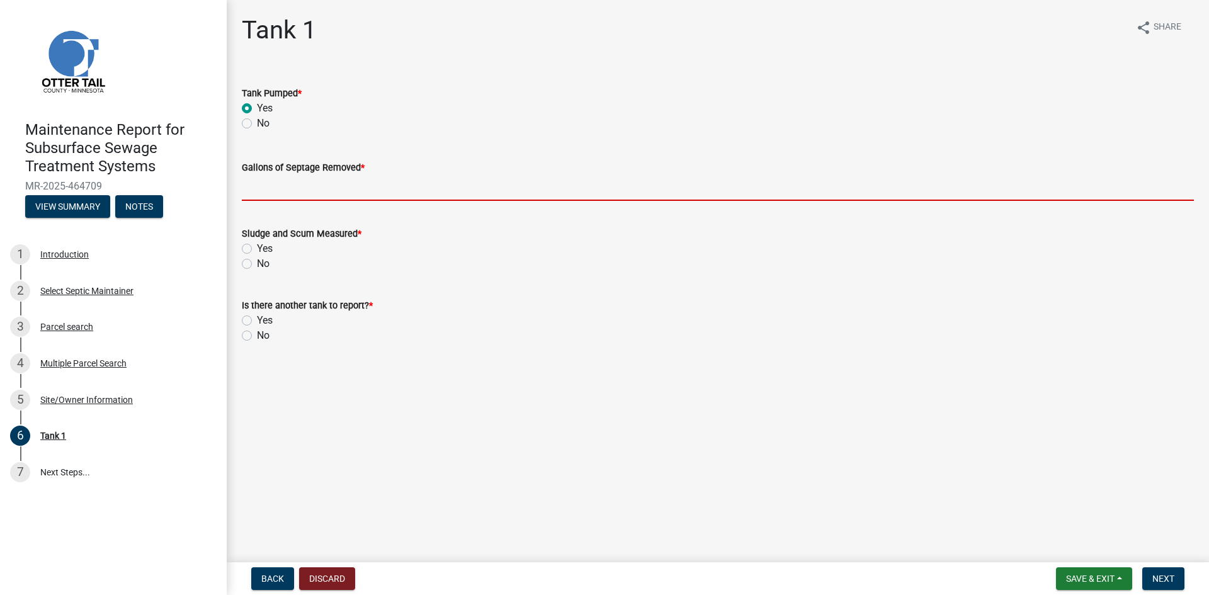
click at [279, 193] on input "Gallons of Septage Removed *" at bounding box center [718, 188] width 952 height 26
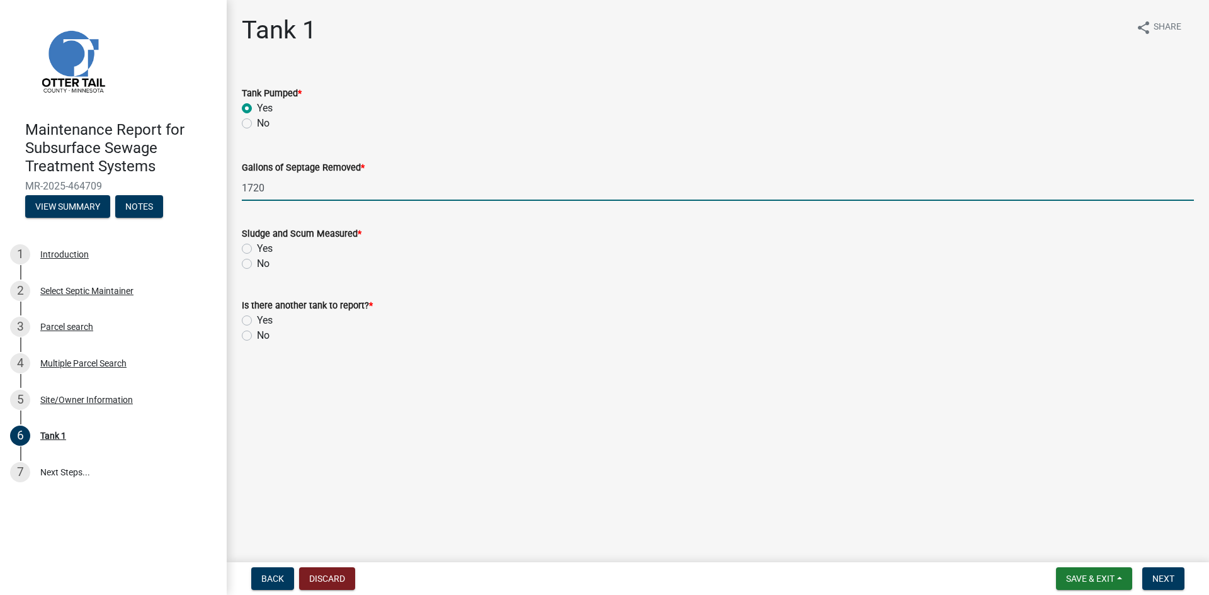
type input "1720"
click at [257, 263] on label "No" at bounding box center [263, 263] width 13 height 15
click at [257, 263] on input "No" at bounding box center [261, 260] width 8 height 8
radio input "true"
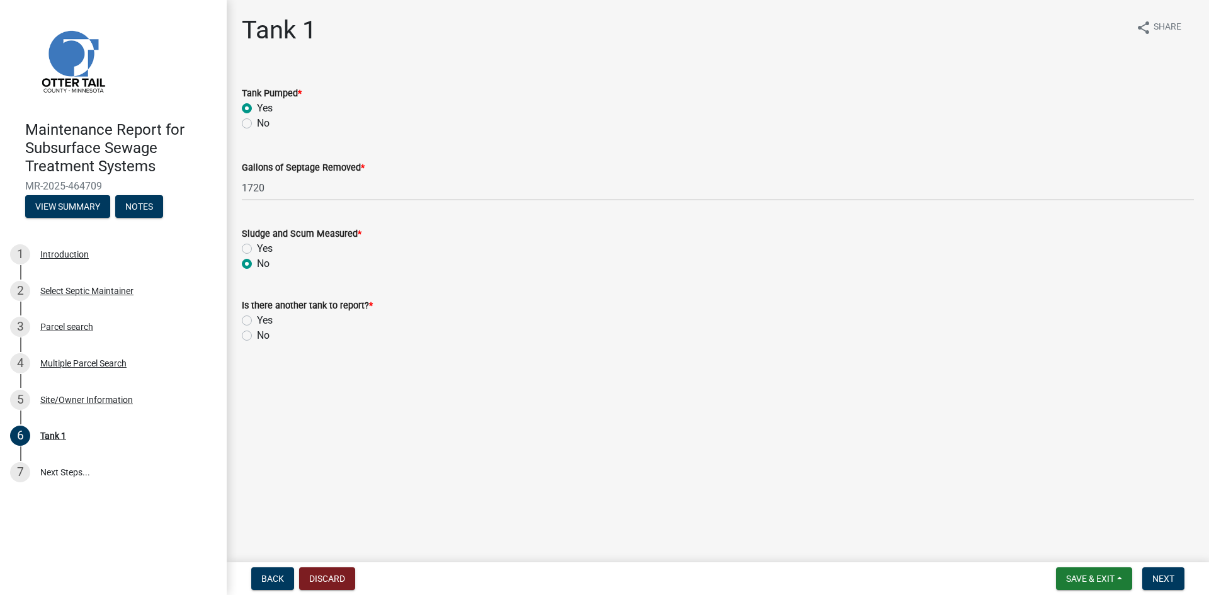
click at [257, 337] on label "No" at bounding box center [263, 335] width 13 height 15
click at [257, 336] on input "No" at bounding box center [261, 332] width 8 height 8
radio input "true"
click at [1170, 574] on span "Next" at bounding box center [1163, 579] width 22 height 10
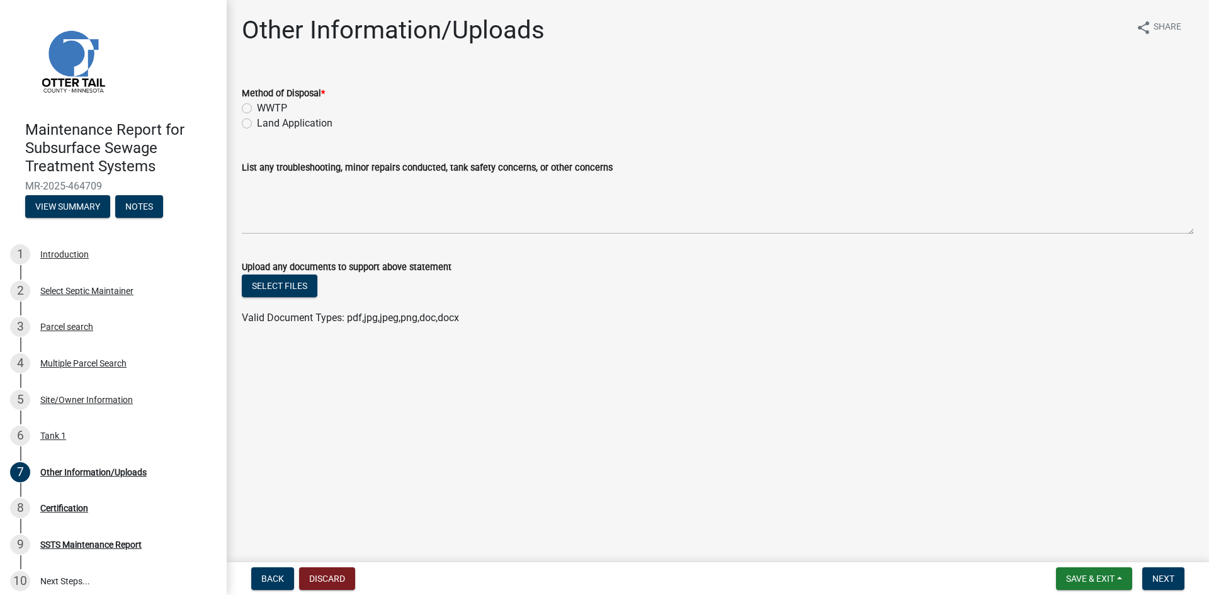
click at [297, 120] on label "Land Application" at bounding box center [295, 123] width 76 height 15
click at [265, 120] on input "Land Application" at bounding box center [261, 120] width 8 height 8
radio input "true"
click at [1150, 574] on button "Next" at bounding box center [1163, 578] width 42 height 23
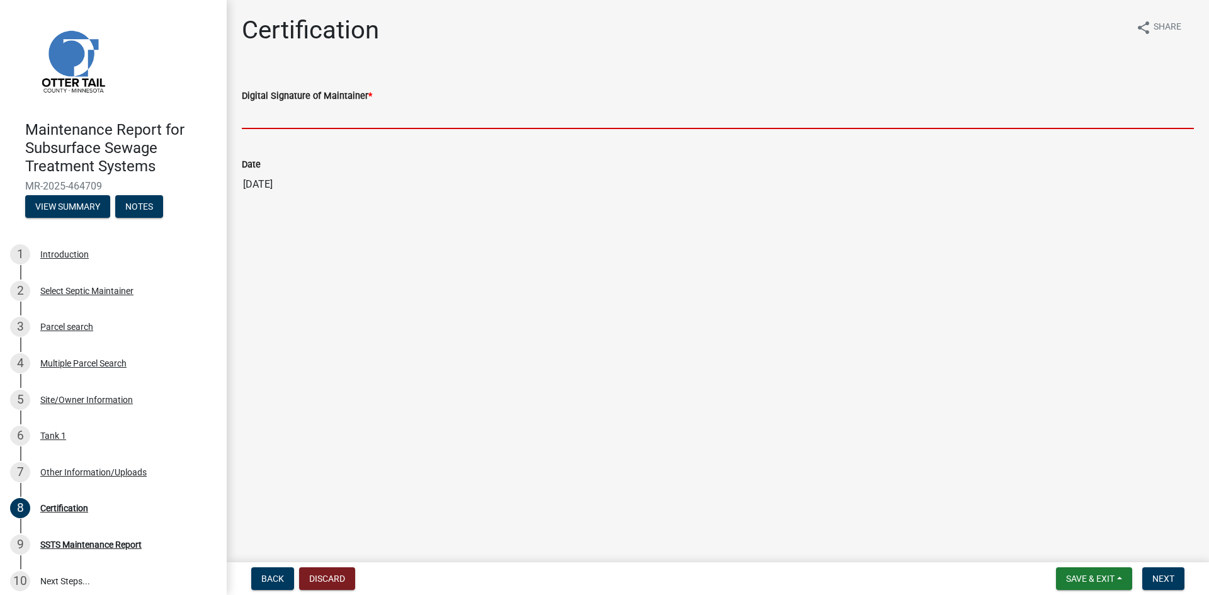
click at [441, 122] on input "Digital Signature of Maintainer *" at bounding box center [718, 116] width 952 height 26
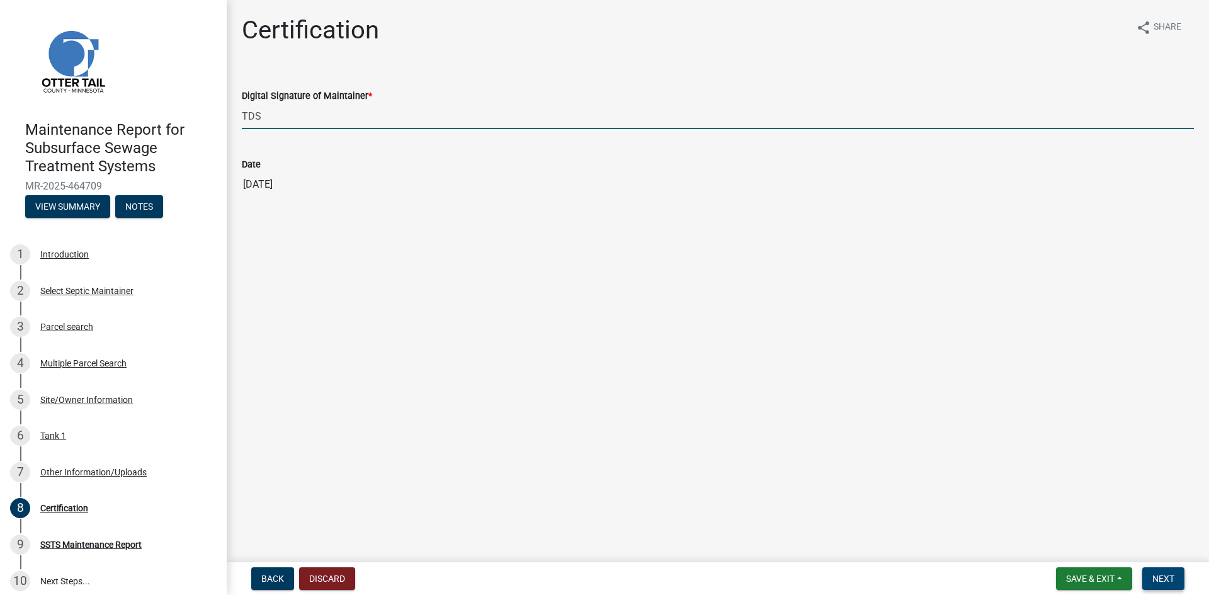
type input "TDS"
click at [1162, 575] on span "Next" at bounding box center [1163, 579] width 22 height 10
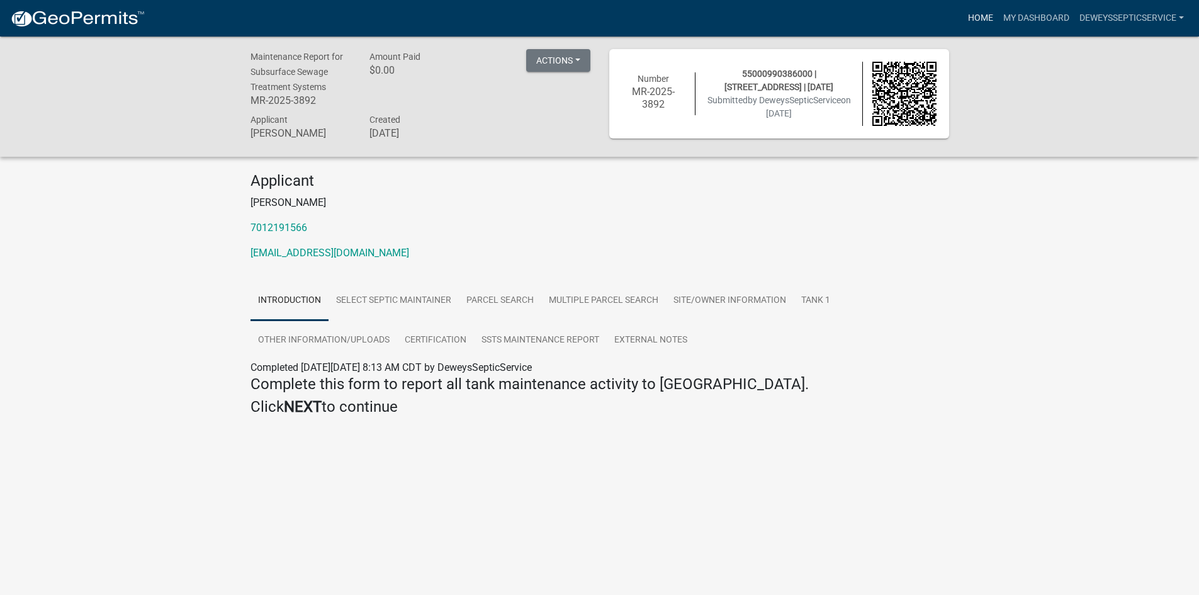
click at [973, 20] on link "Home" at bounding box center [980, 18] width 35 height 24
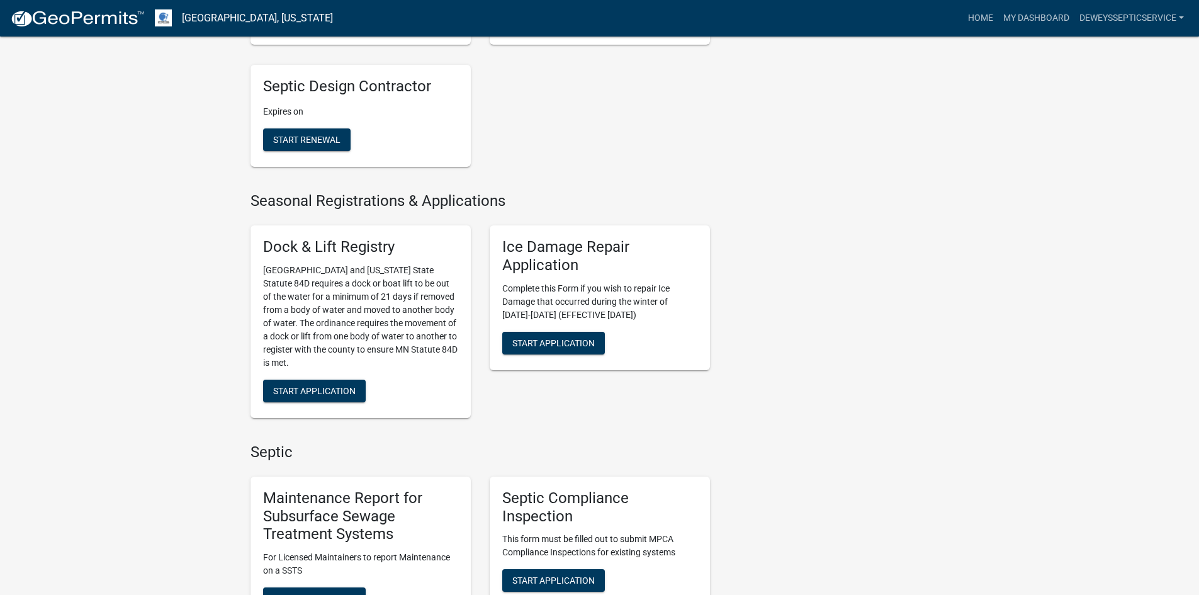
scroll to position [567, 0]
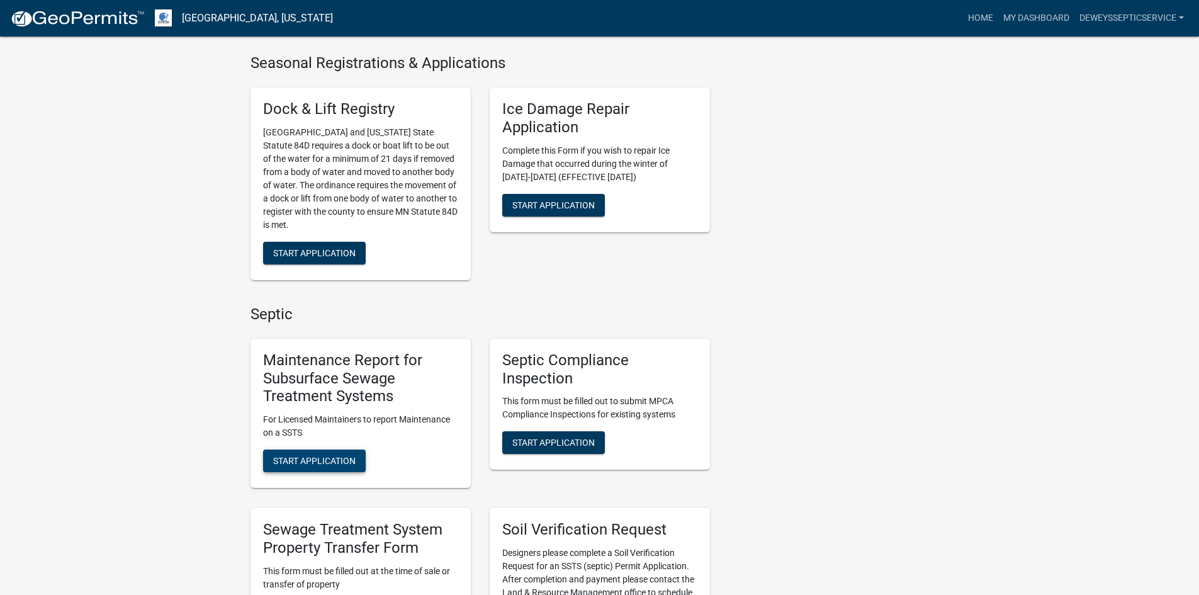
click at [288, 458] on span "Start Application" at bounding box center [314, 461] width 82 height 10
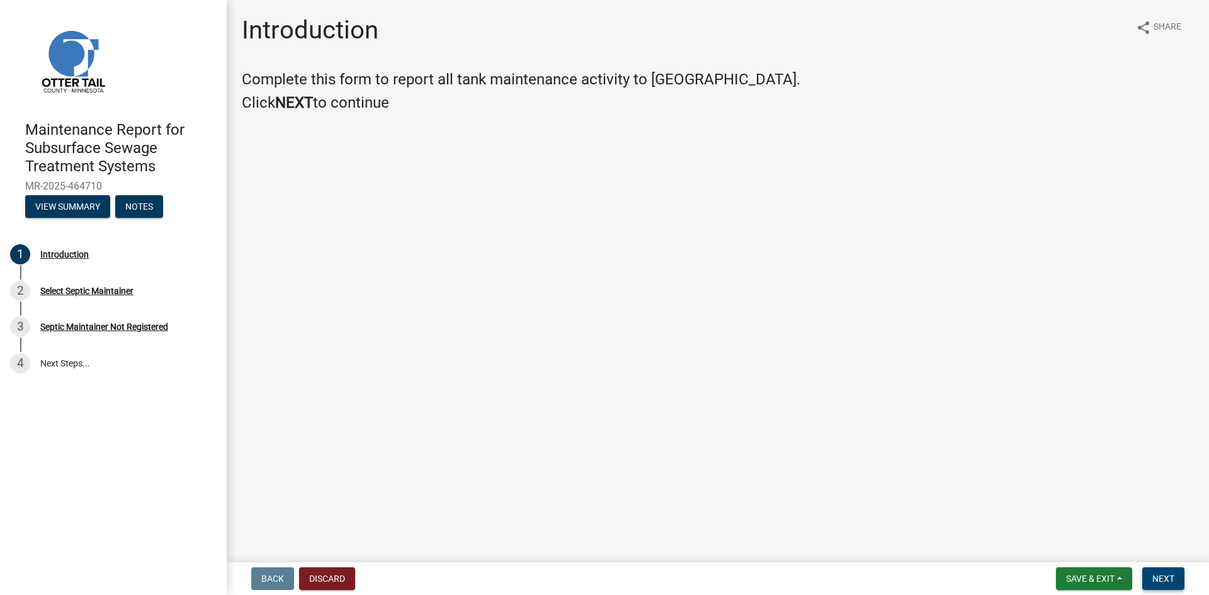
click at [1155, 577] on span "Next" at bounding box center [1163, 579] width 22 height 10
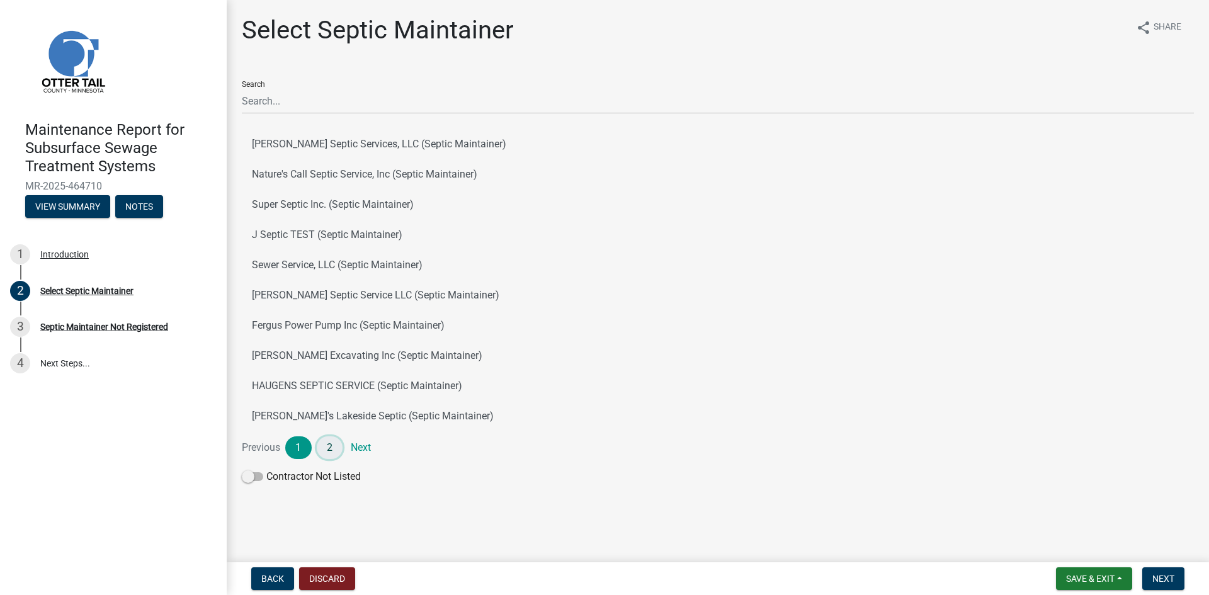
click at [330, 445] on link "2" at bounding box center [330, 447] width 26 height 23
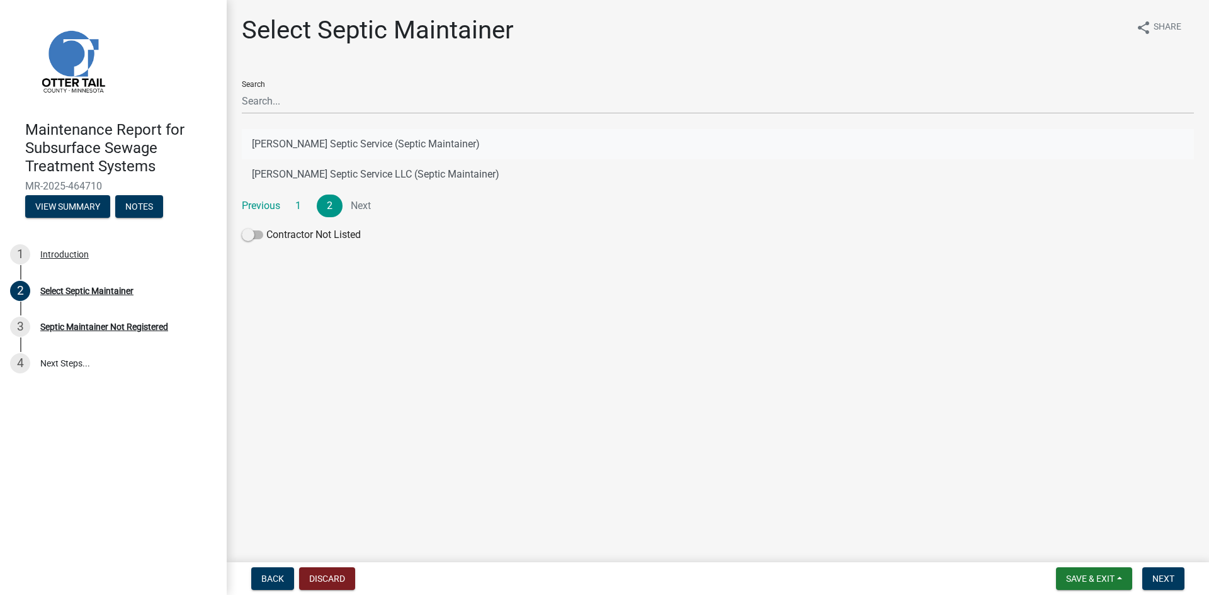
click at [388, 144] on button "[PERSON_NAME] Septic Service (Septic Maintainer)" at bounding box center [718, 144] width 952 height 30
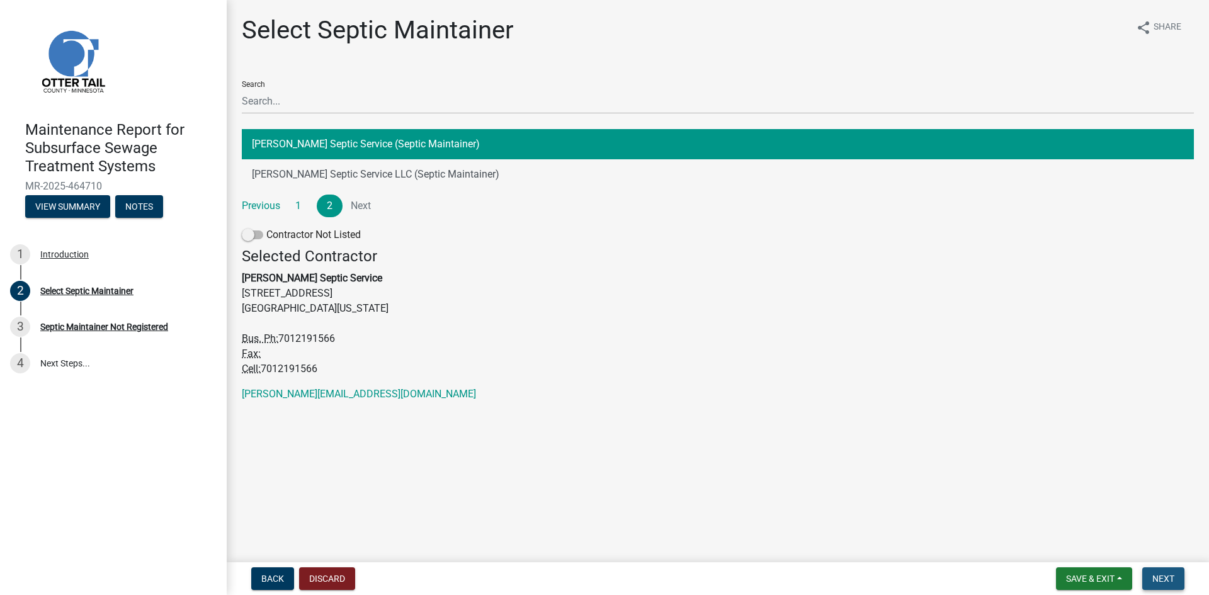
click at [1158, 577] on span "Next" at bounding box center [1163, 579] width 22 height 10
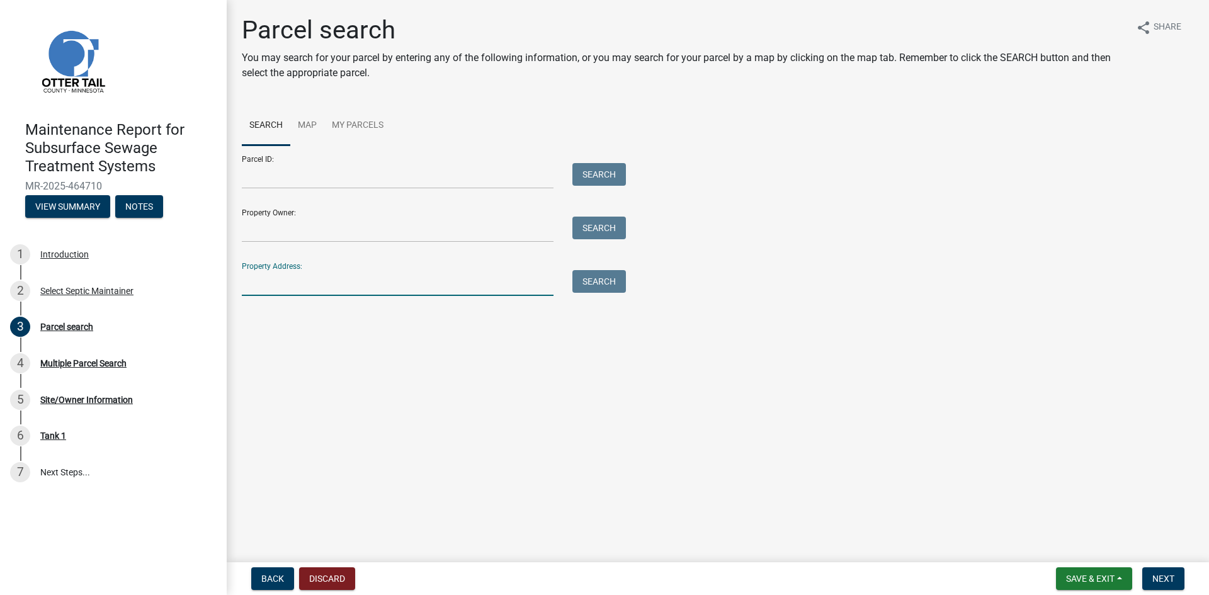
click at [319, 283] on input "Property Address:" at bounding box center [398, 283] width 312 height 26
type input "21906"
click at [619, 274] on button "Search" at bounding box center [599, 281] width 54 height 23
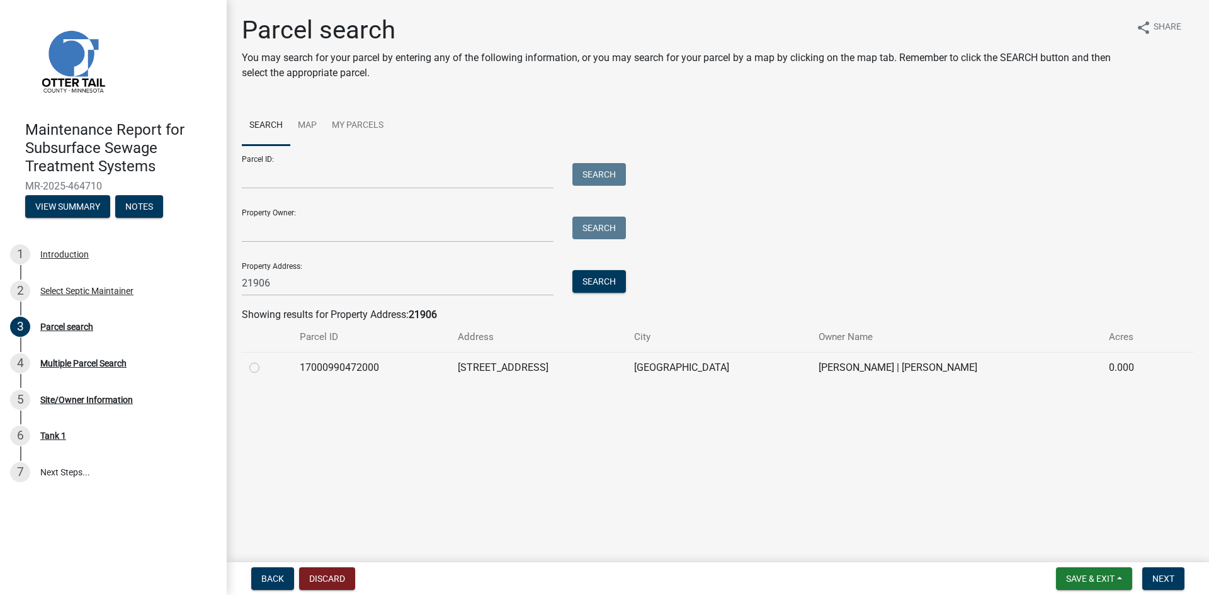
click at [264, 360] on label at bounding box center [264, 360] width 0 height 0
click at [264, 365] on input "radio" at bounding box center [268, 364] width 8 height 8
radio input "true"
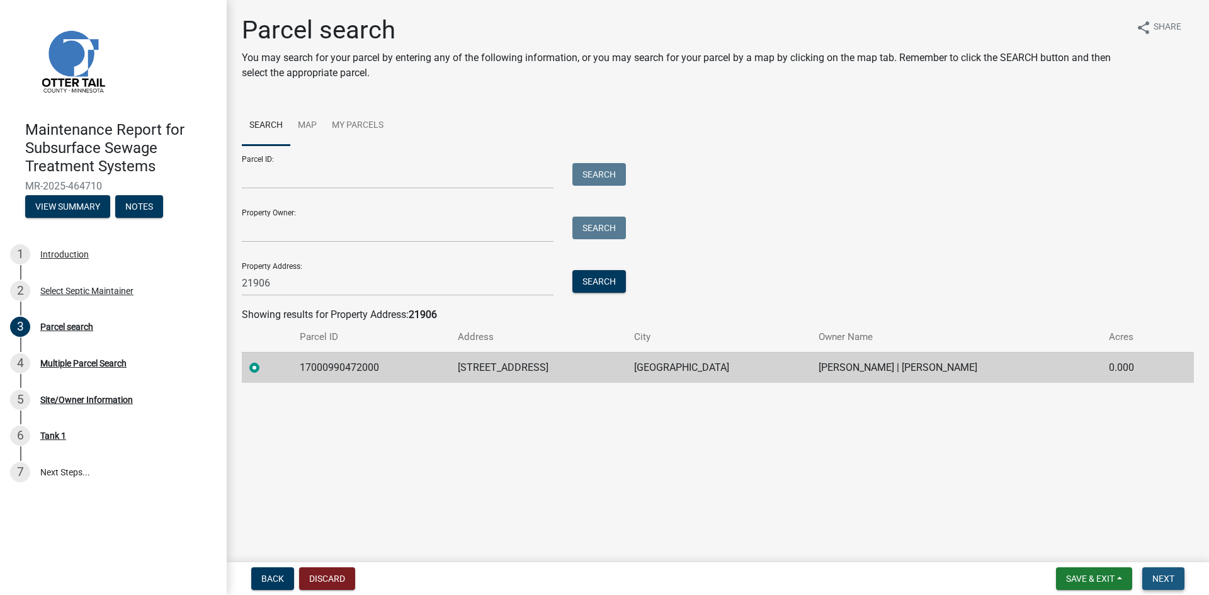
click at [1159, 575] on span "Next" at bounding box center [1163, 579] width 22 height 10
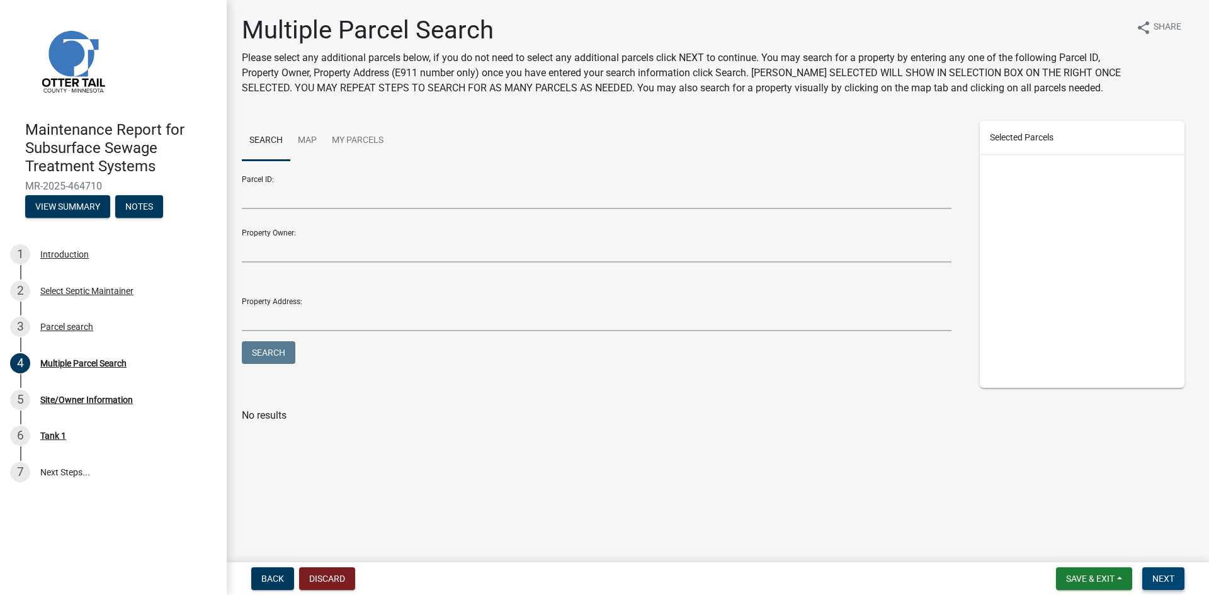
click at [1159, 575] on span "Next" at bounding box center [1163, 579] width 22 height 10
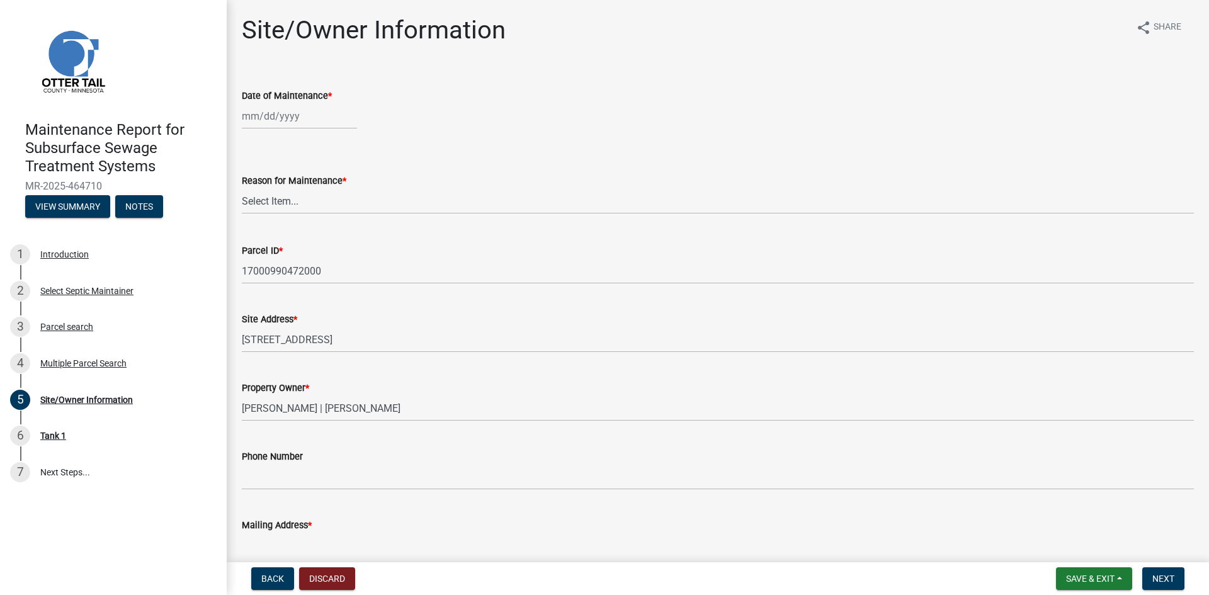
select select "8"
select select "2025"
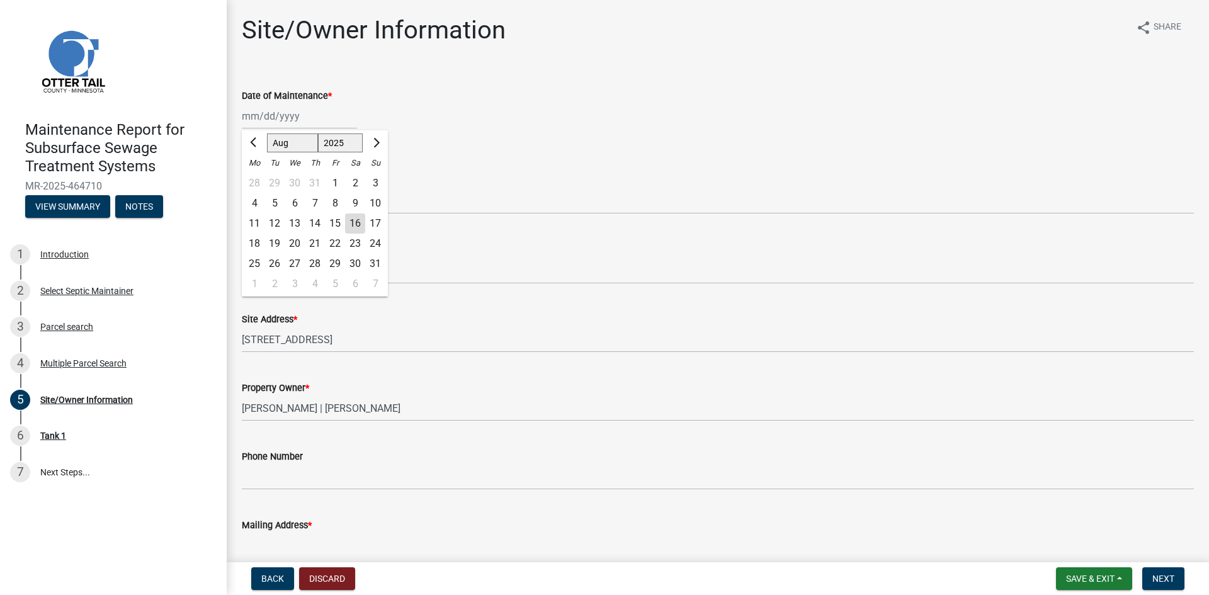
click at [268, 115] on div "[PERSON_NAME] Feb Mar Apr [PERSON_NAME][DATE] Oct Nov [DATE] 1526 1527 1528 152…" at bounding box center [299, 116] width 115 height 26
click at [272, 221] on div "12" at bounding box center [274, 223] width 20 height 20
type input "[DATE]"
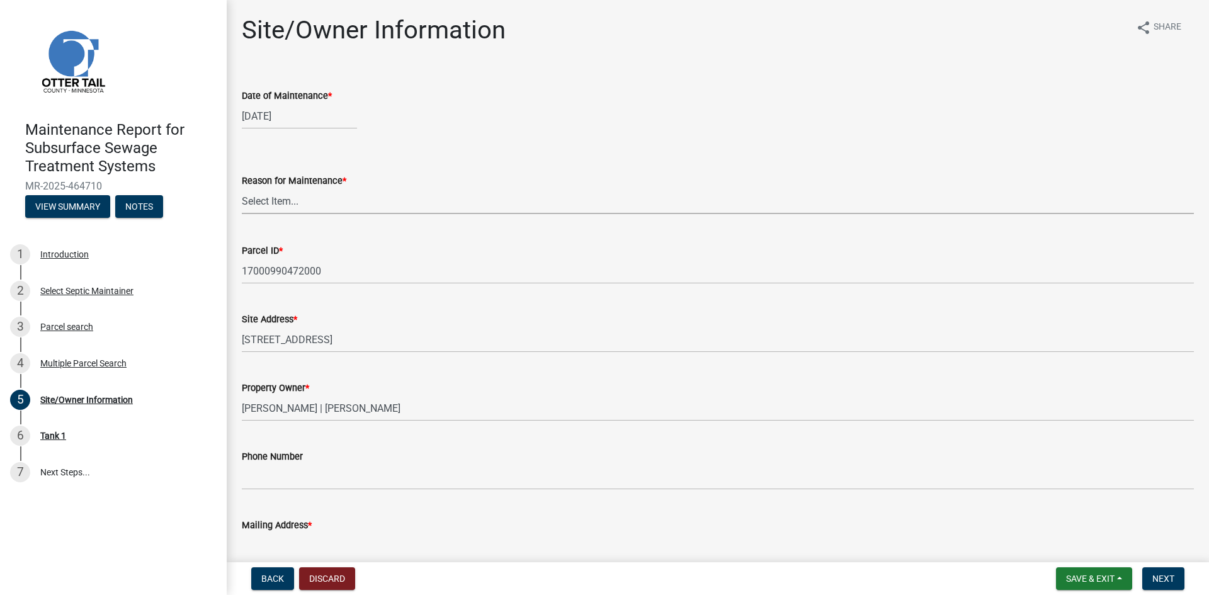
click at [278, 199] on select "Select Item... Called Routine Other" at bounding box center [718, 201] width 952 height 26
click at [242, 188] on select "Select Item... Called Routine Other" at bounding box center [718, 201] width 952 height 26
select select "3ac72b63-7b21-42e4-8192-806faae7a4f1"
click at [1154, 574] on span "Next" at bounding box center [1163, 579] width 22 height 10
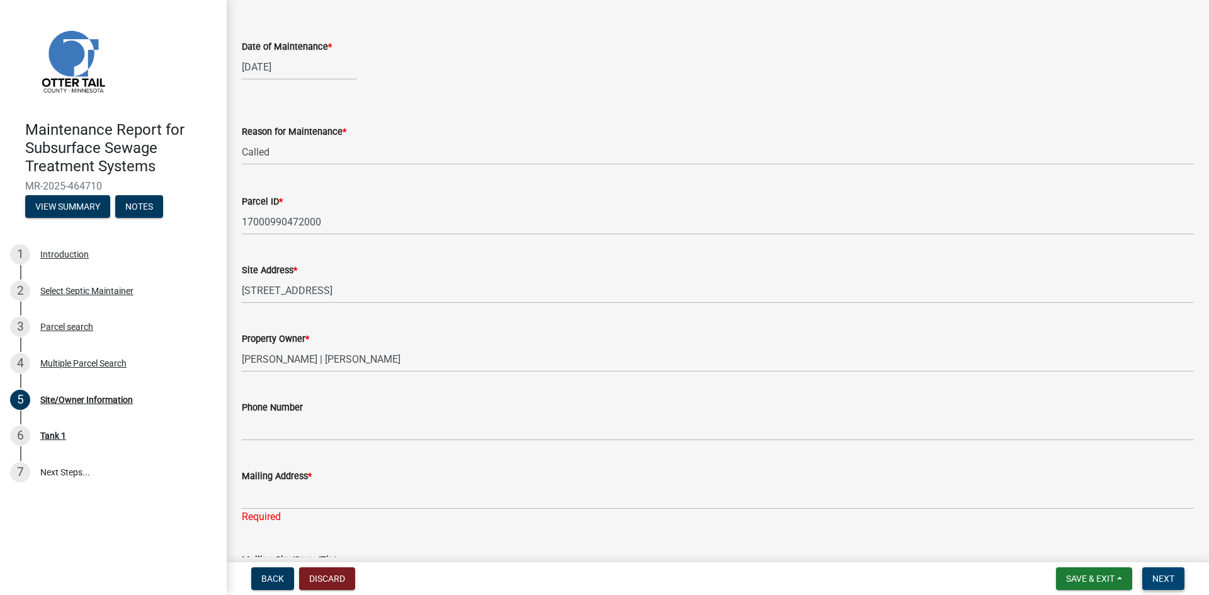
scroll to position [189, 0]
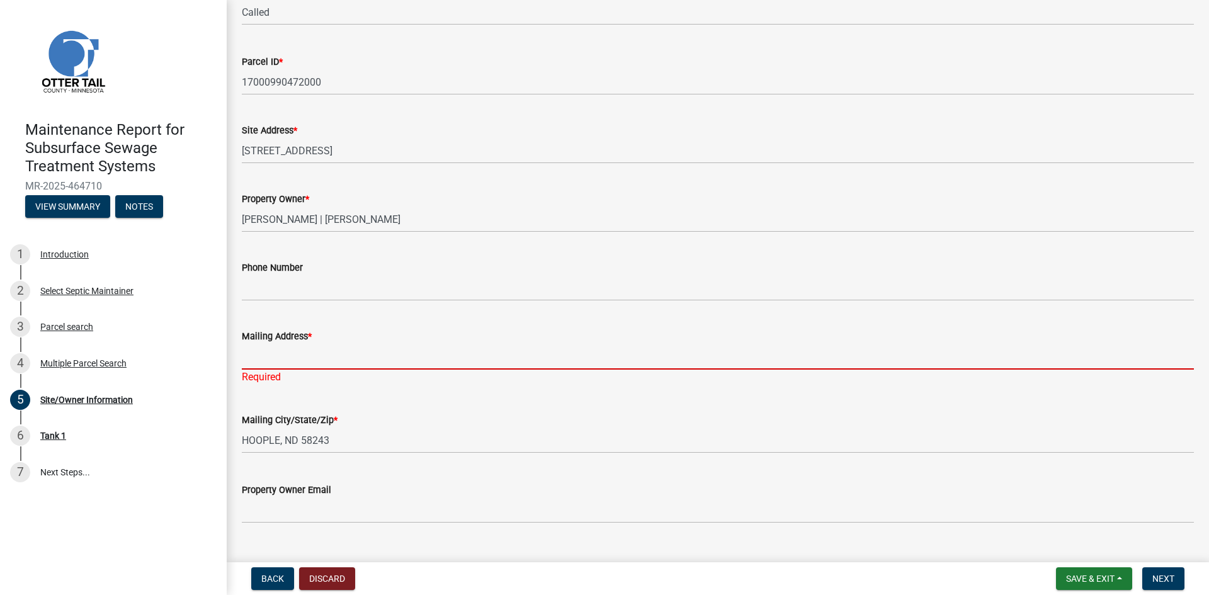
click at [278, 356] on input "Mailing Address *" at bounding box center [718, 357] width 952 height 26
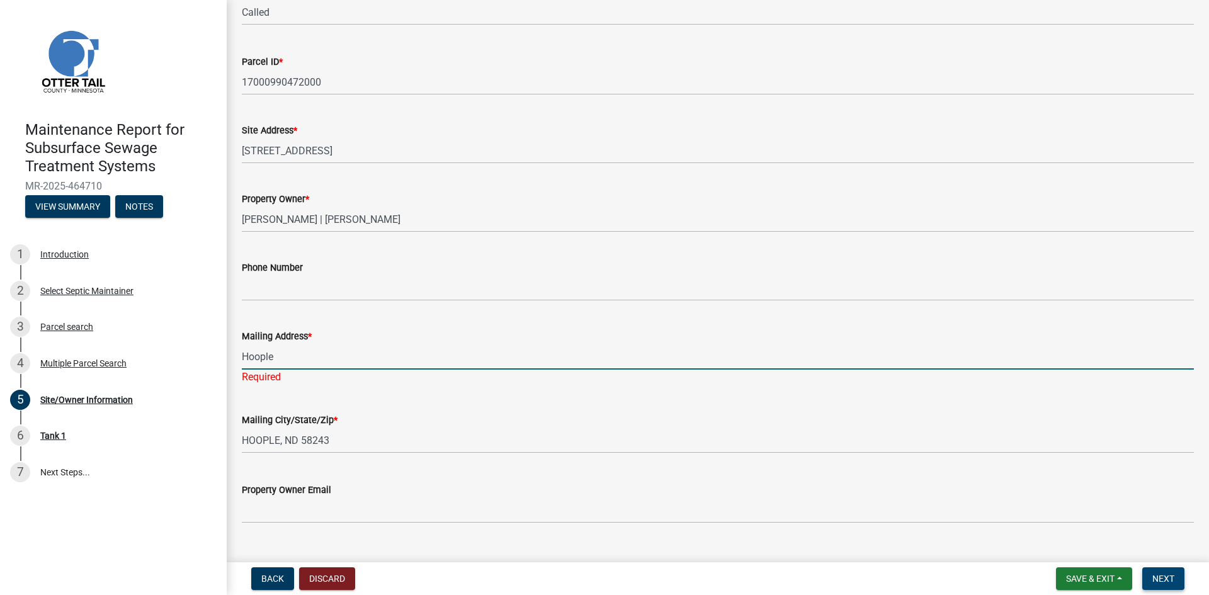
type input "Hoople"
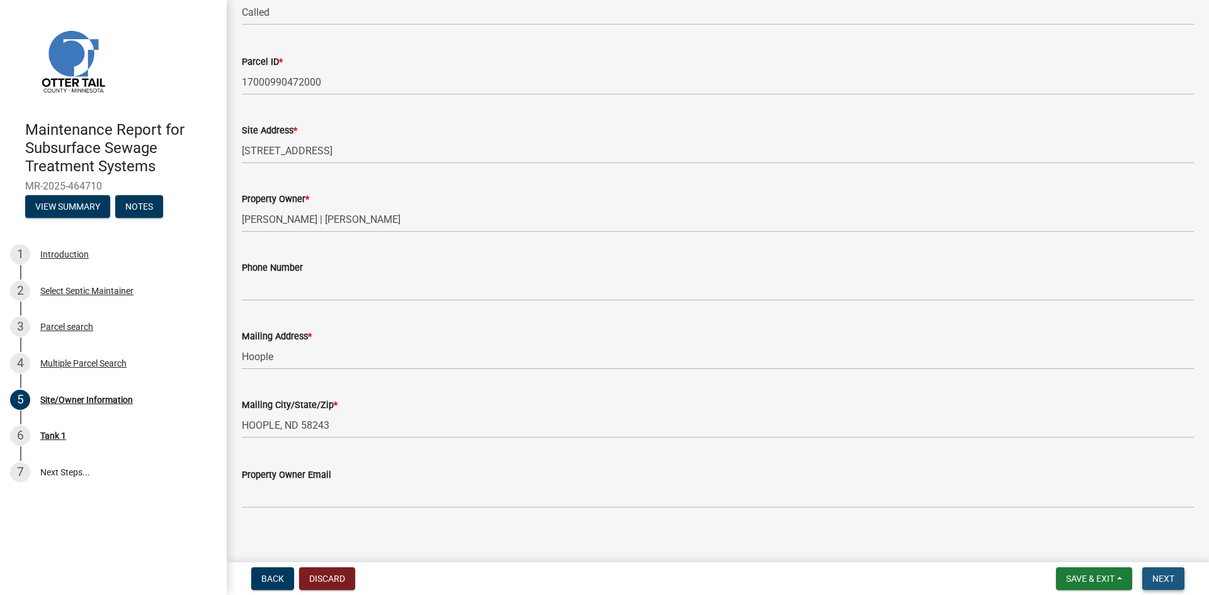
click at [1151, 576] on button "Next" at bounding box center [1163, 578] width 42 height 23
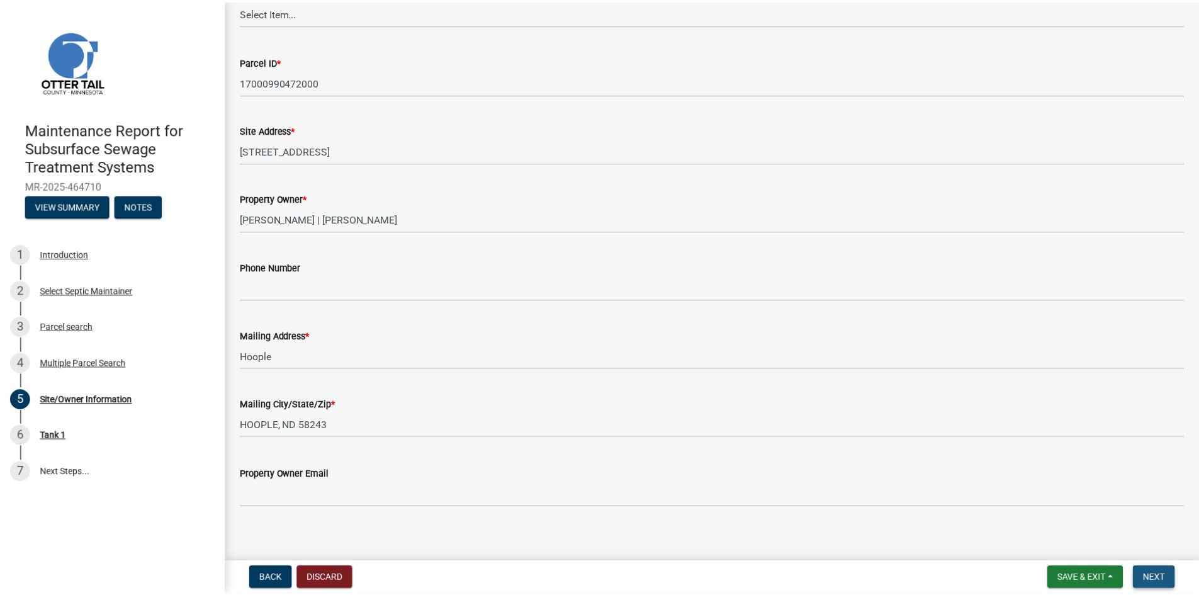
scroll to position [0, 0]
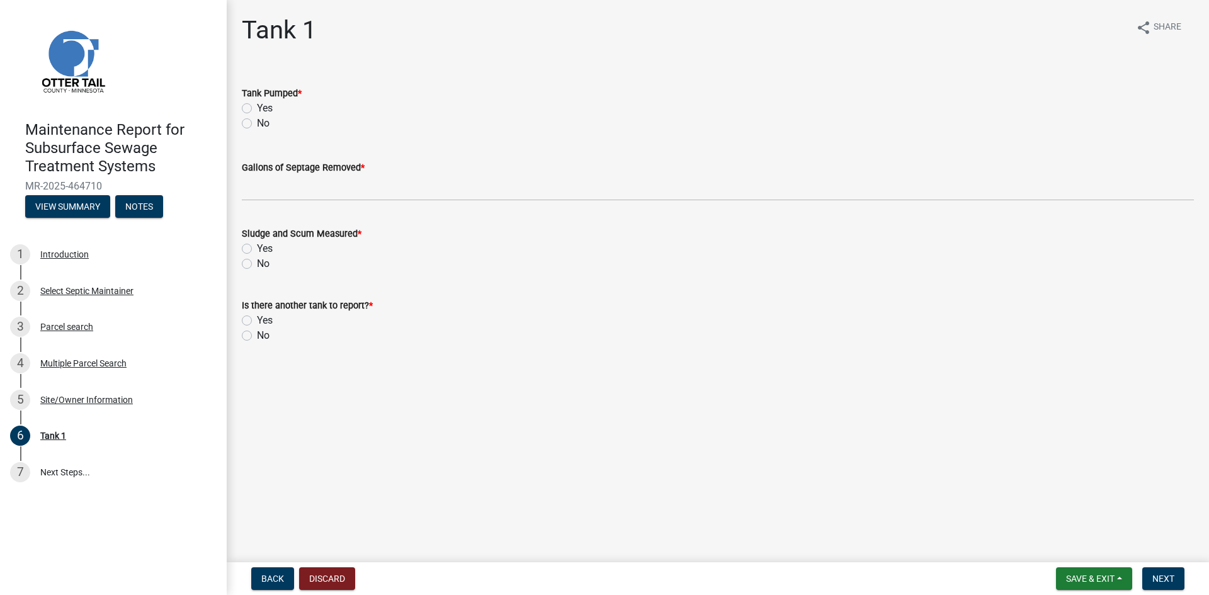
drag, startPoint x: 246, startPoint y: 107, endPoint x: 262, endPoint y: 182, distance: 76.6
click at [257, 108] on label "Yes" at bounding box center [265, 108] width 16 height 15
click at [257, 108] on input "Yes" at bounding box center [261, 105] width 8 height 8
radio input "true"
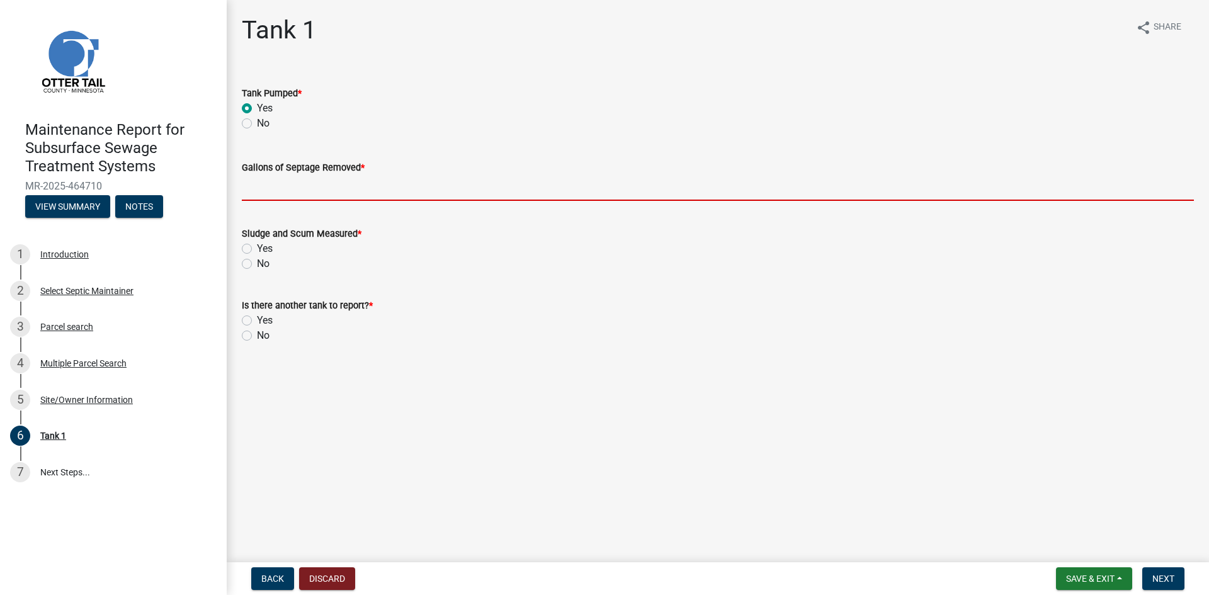
click at [266, 198] on input "Gallons of Septage Removed *" at bounding box center [718, 188] width 952 height 26
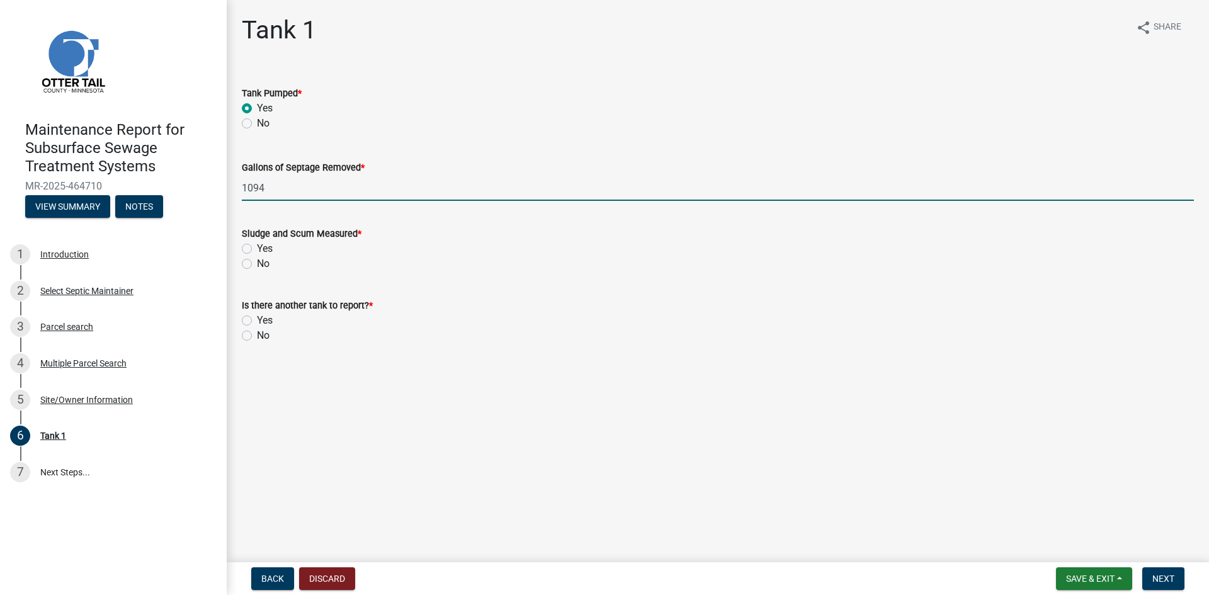
type input "1094"
click at [257, 266] on label "No" at bounding box center [263, 263] width 13 height 15
click at [257, 264] on input "No" at bounding box center [261, 260] width 8 height 8
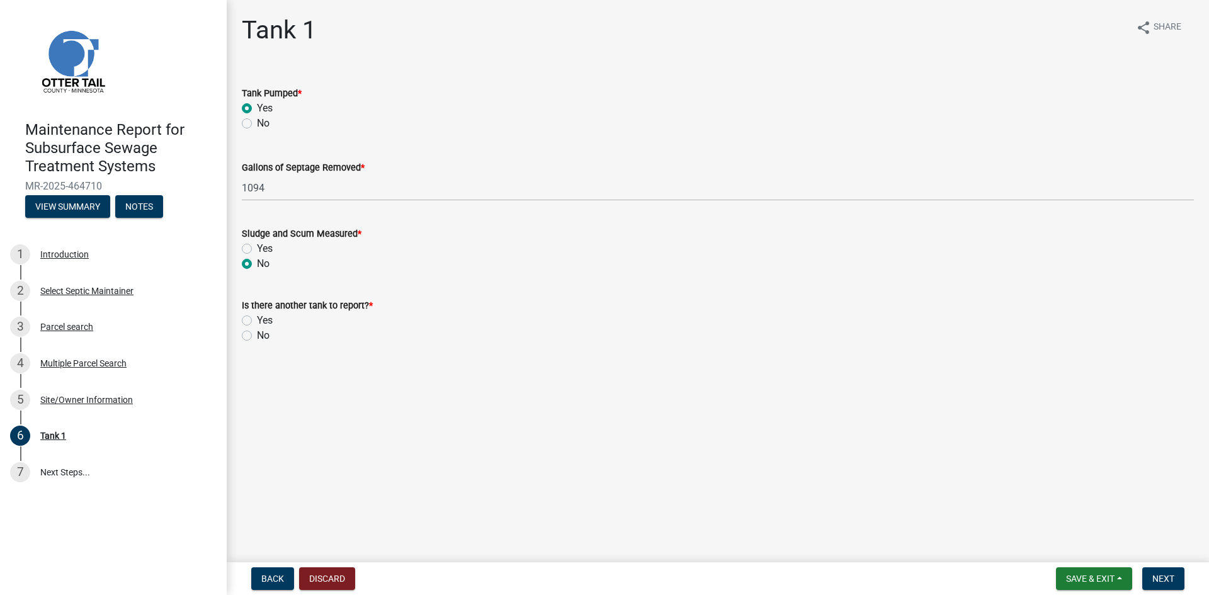
radio input "true"
click at [257, 339] on label "No" at bounding box center [263, 335] width 13 height 15
click at [257, 336] on input "No" at bounding box center [261, 332] width 8 height 8
radio input "true"
click at [1177, 580] on button "Next" at bounding box center [1163, 578] width 42 height 23
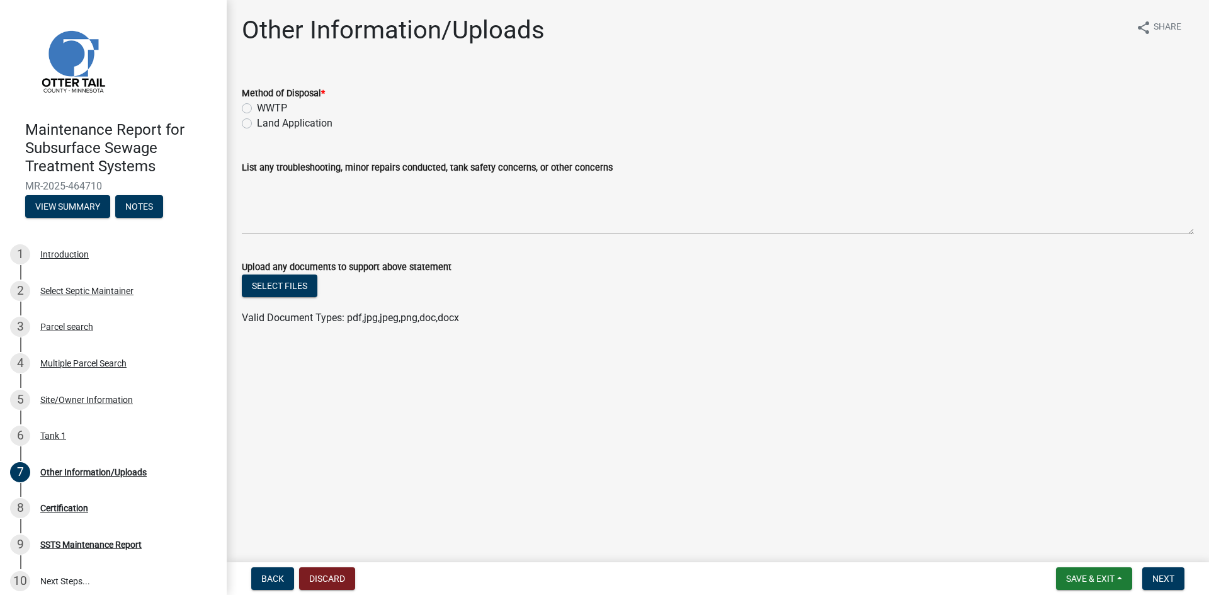
click at [327, 124] on label "Land Application" at bounding box center [295, 123] width 76 height 15
click at [265, 124] on input "Land Application" at bounding box center [261, 120] width 8 height 8
radio input "true"
click at [1174, 580] on span "Next" at bounding box center [1163, 579] width 22 height 10
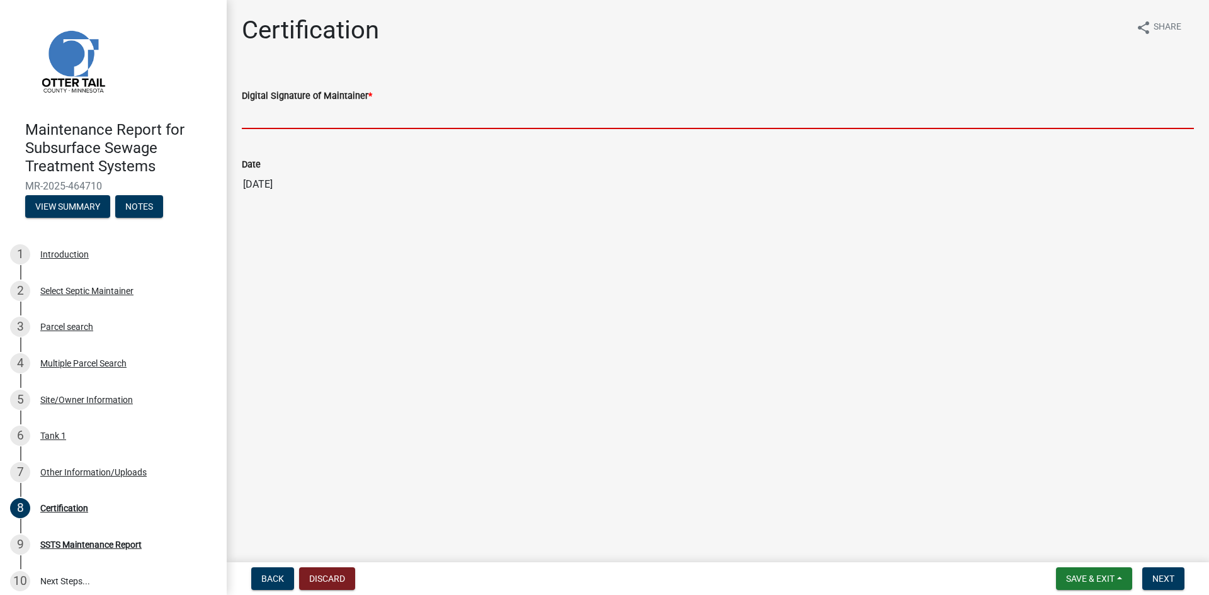
click at [336, 123] on input "Digital Signature of Maintainer *" at bounding box center [718, 116] width 952 height 26
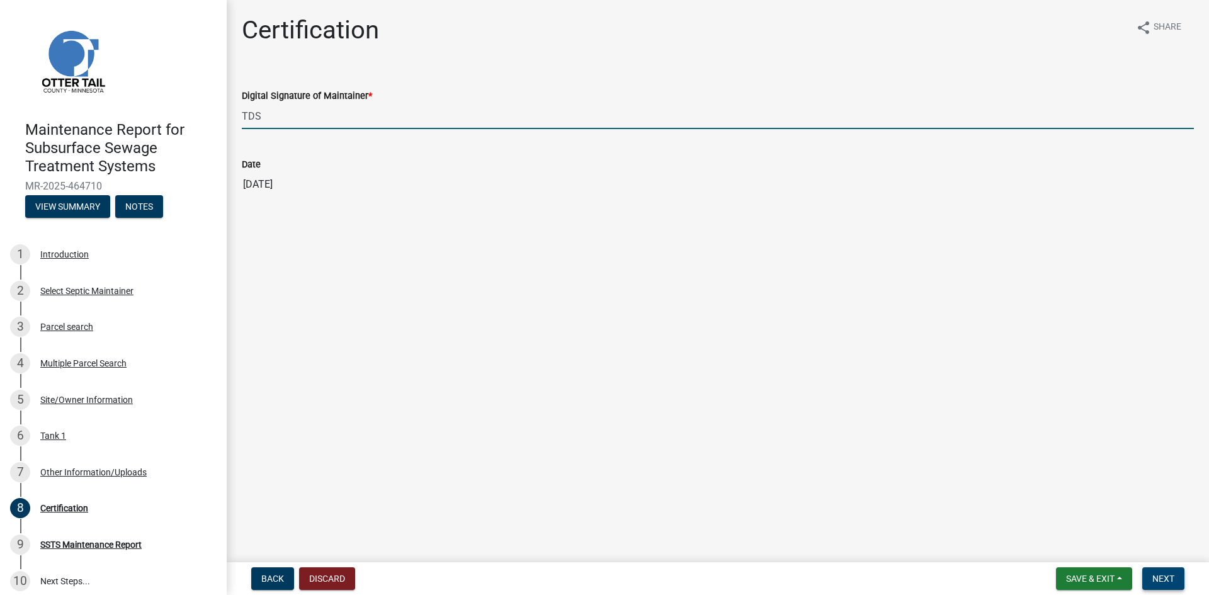
type input "TDS"
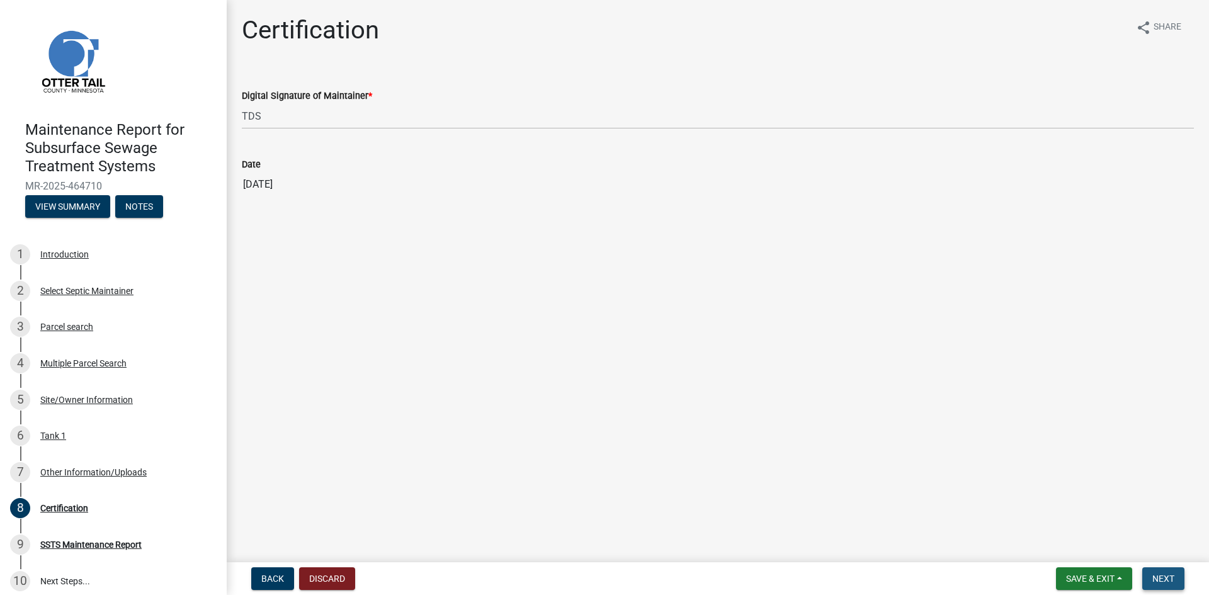
click at [1170, 582] on span "Next" at bounding box center [1163, 579] width 22 height 10
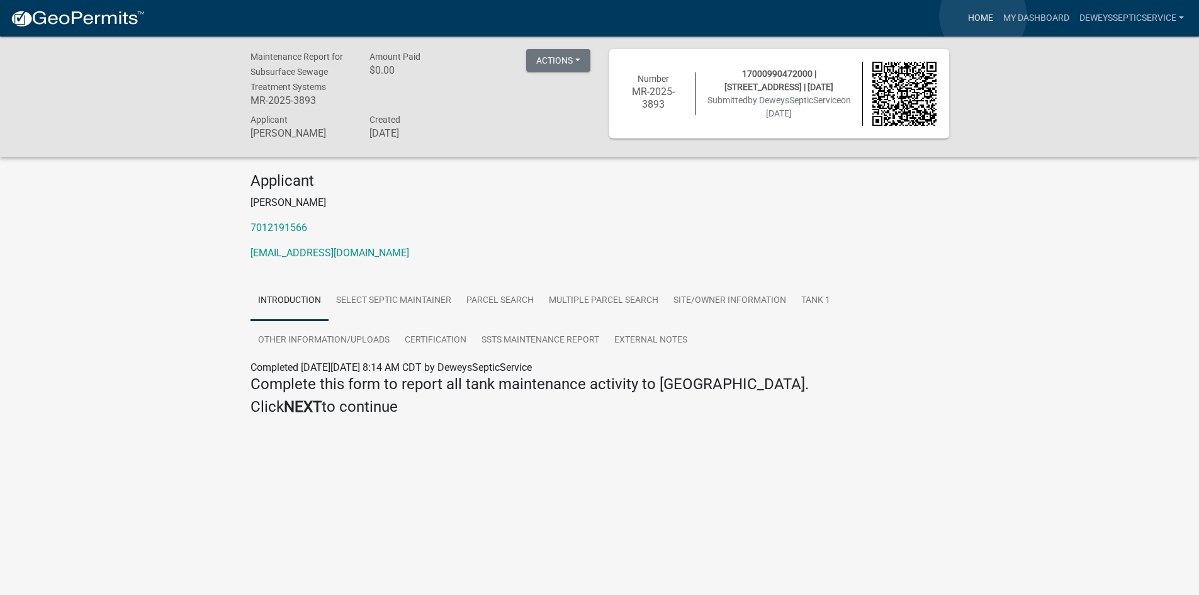
click at [983, 16] on link "Home" at bounding box center [980, 18] width 35 height 24
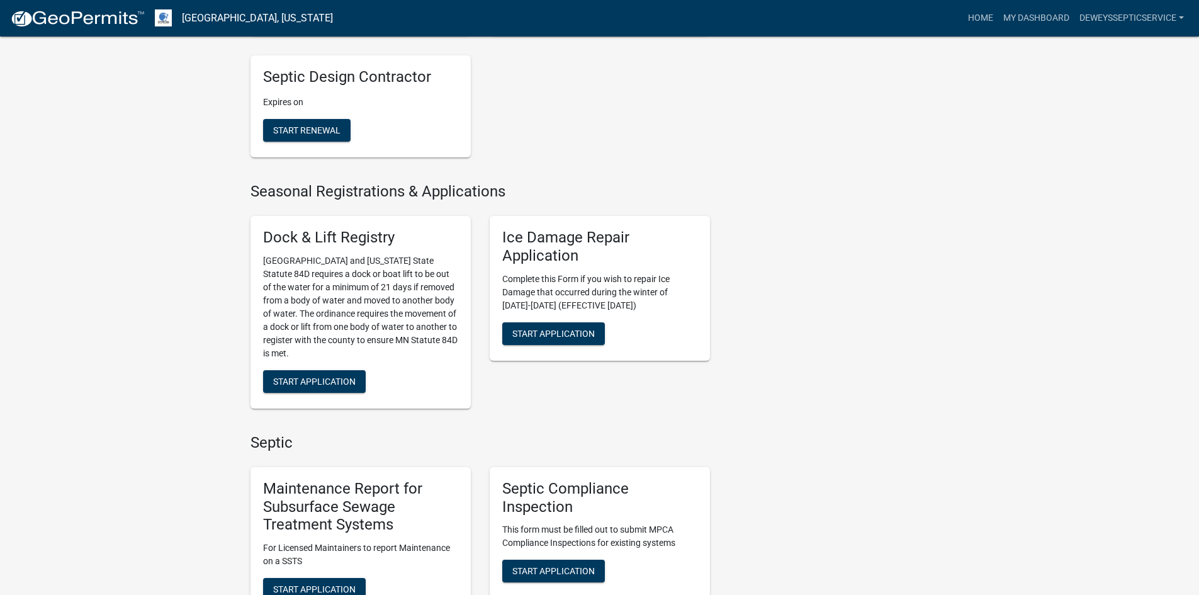
scroll to position [630, 0]
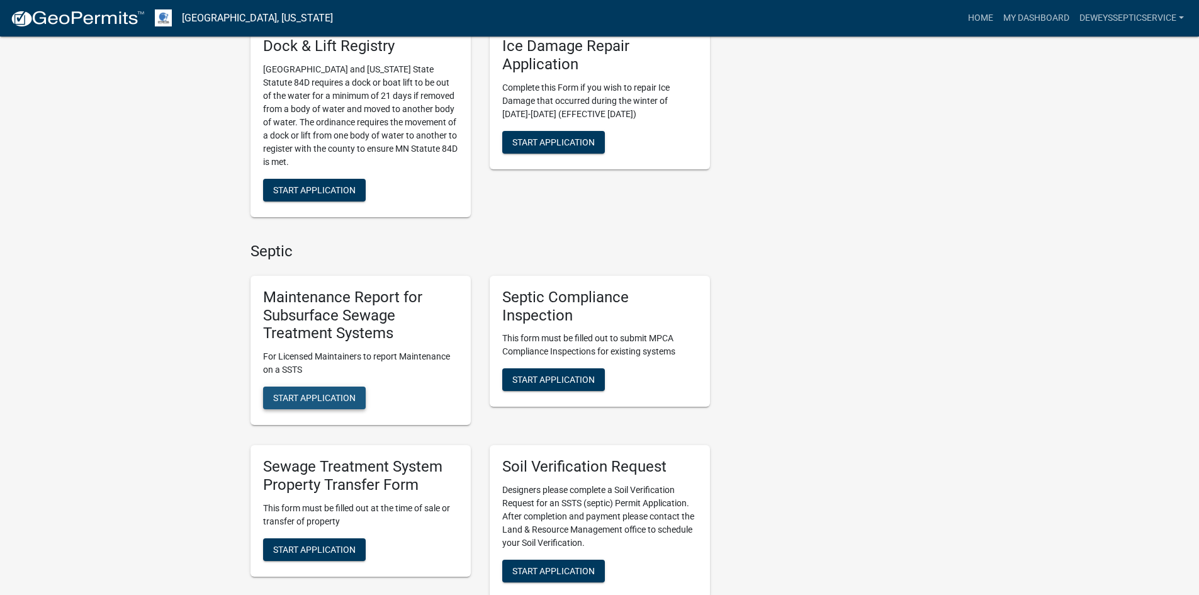
click at [328, 398] on span "Start Application" at bounding box center [314, 398] width 82 height 10
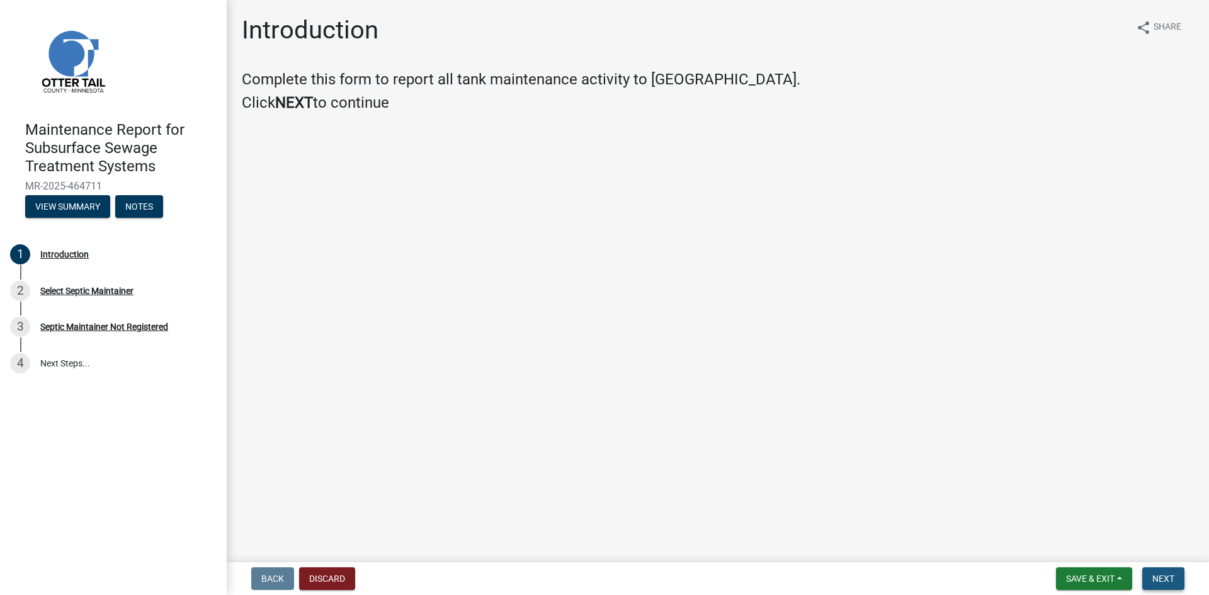
click at [1156, 577] on span "Next" at bounding box center [1163, 579] width 22 height 10
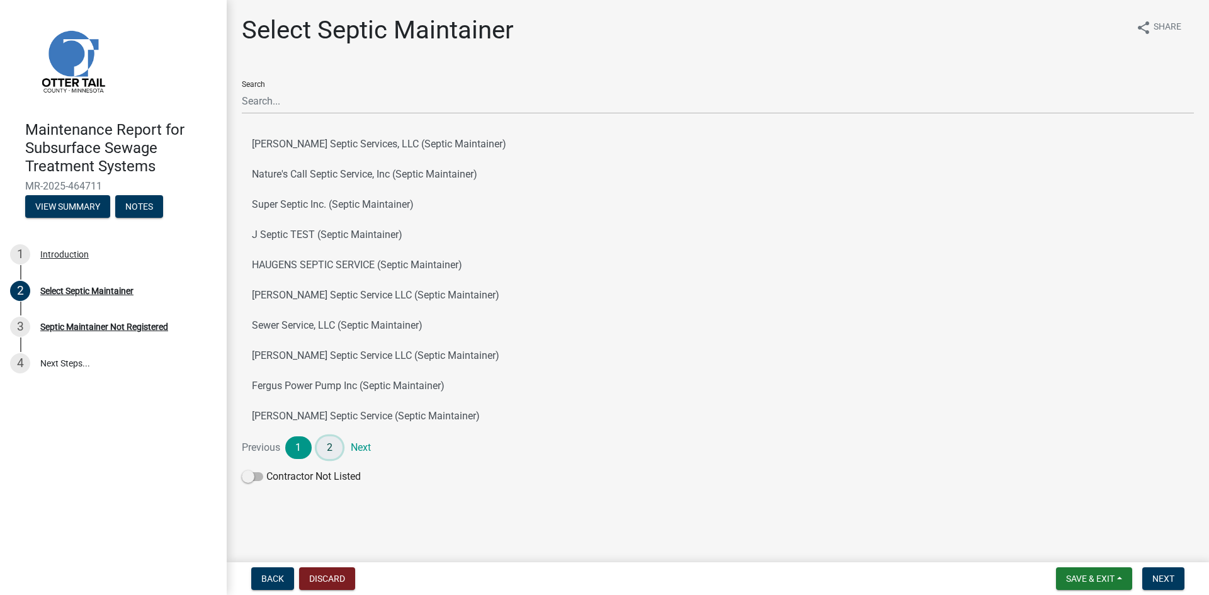
click at [332, 448] on link "2" at bounding box center [330, 447] width 26 height 23
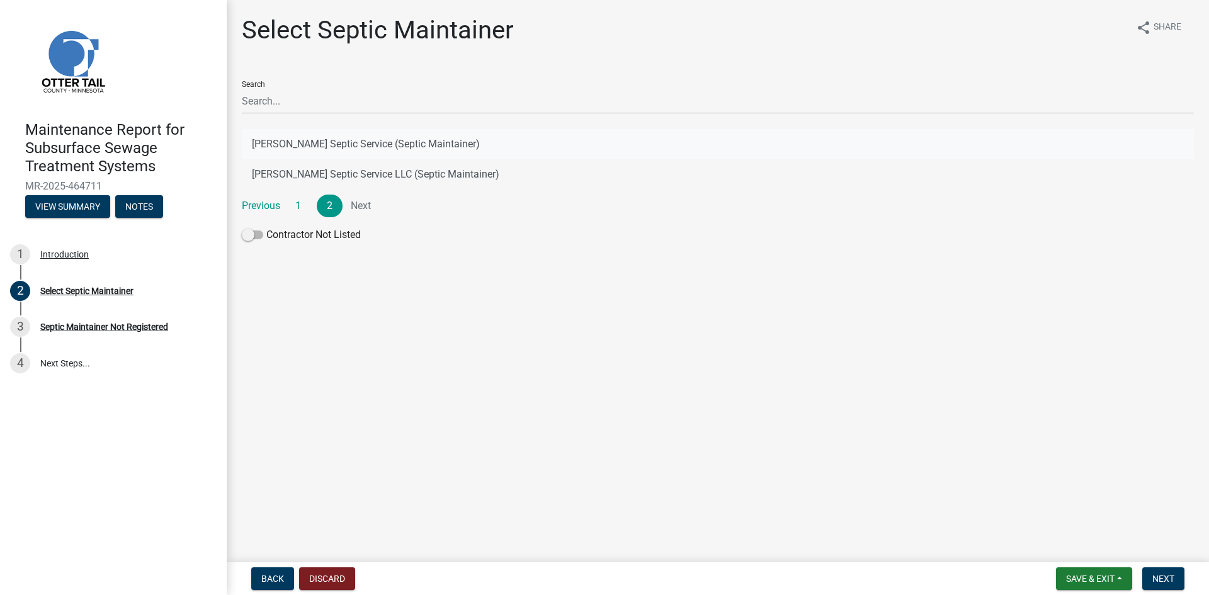
click at [375, 145] on button "[PERSON_NAME] Septic Service (Septic Maintainer)" at bounding box center [718, 144] width 952 height 30
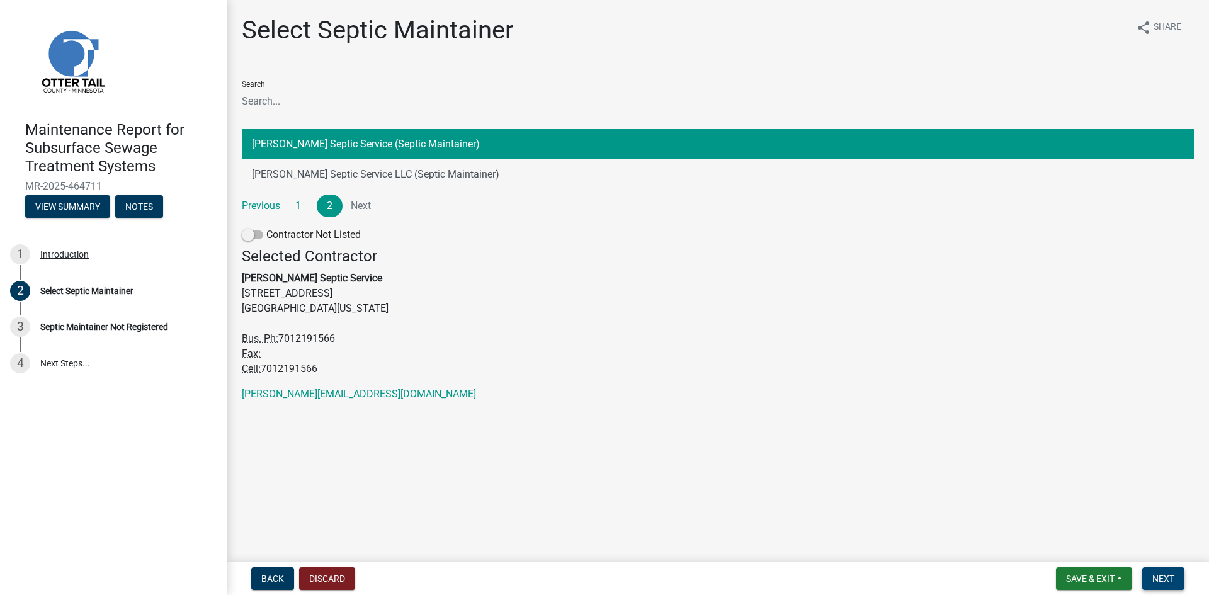
click at [1173, 575] on span "Next" at bounding box center [1163, 579] width 22 height 10
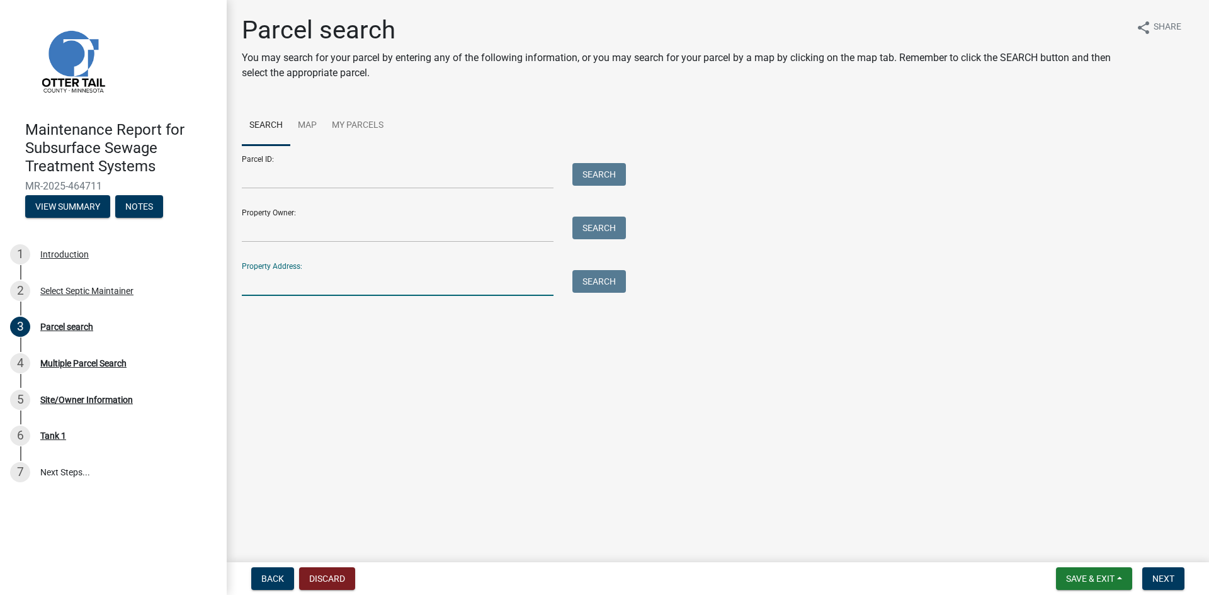
click at [368, 284] on input "Property Address:" at bounding box center [398, 283] width 312 height 26
type input "21955"
click at [601, 282] on button "Search" at bounding box center [599, 281] width 54 height 23
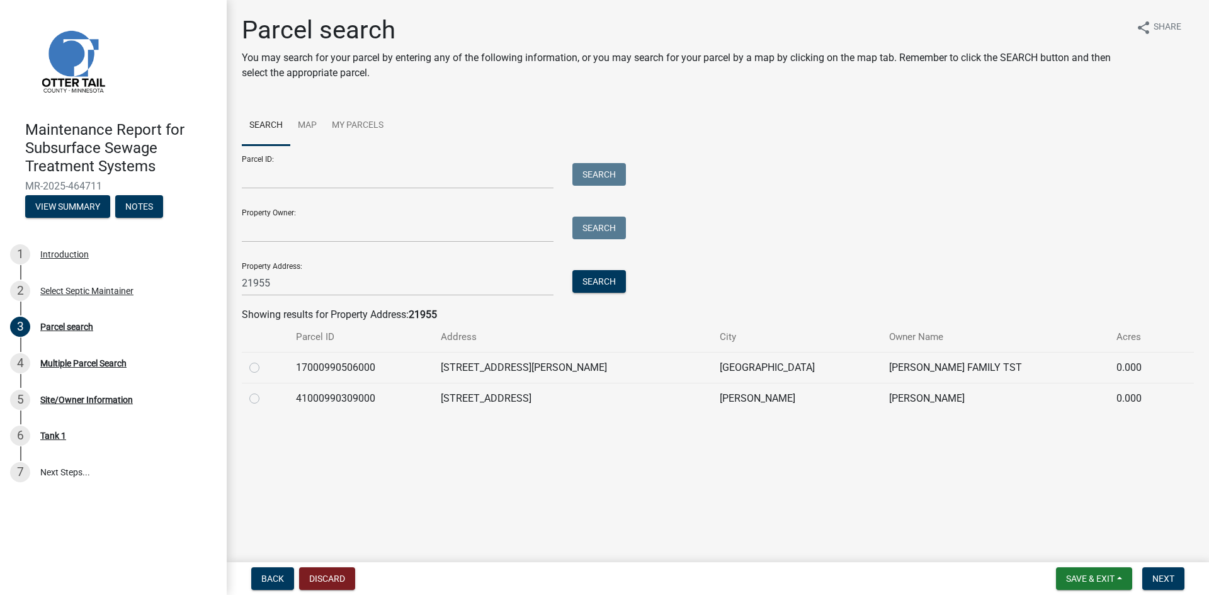
click at [264, 360] on label at bounding box center [264, 360] width 0 height 0
click at [264, 367] on input "radio" at bounding box center [268, 364] width 8 height 8
radio input "true"
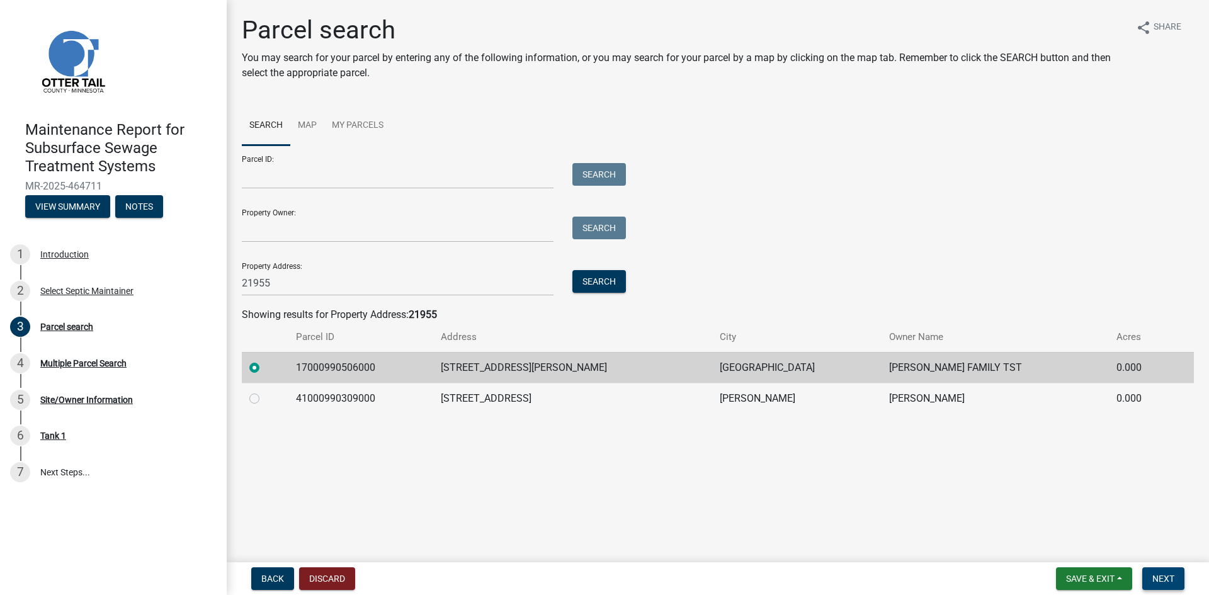
click at [1146, 578] on button "Next" at bounding box center [1163, 578] width 42 height 23
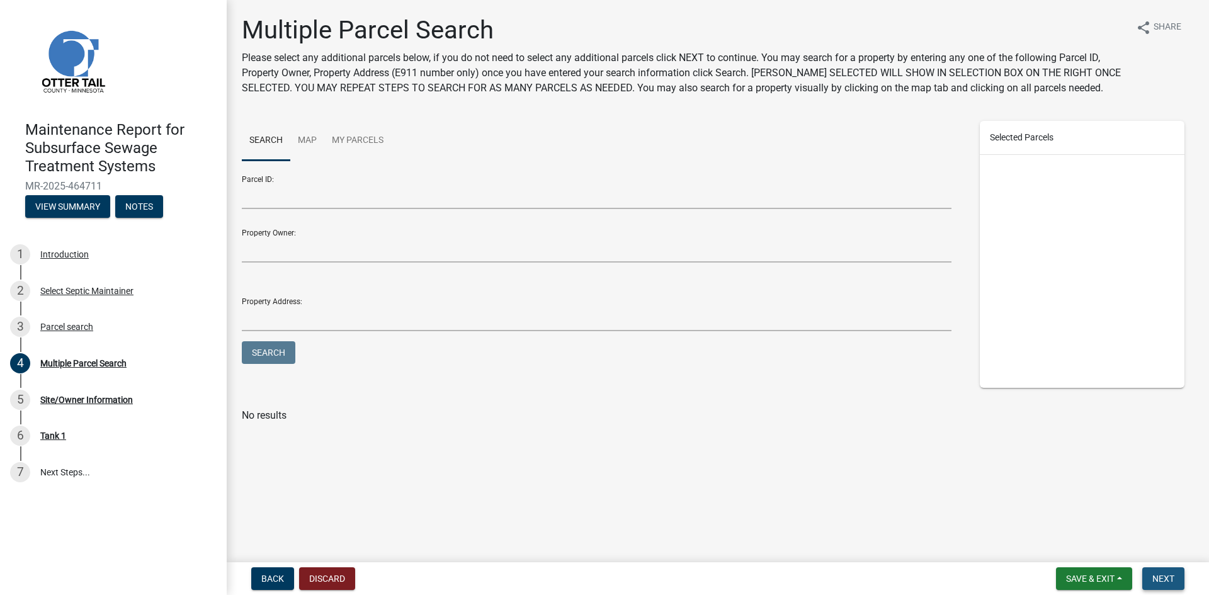
click at [1146, 578] on button "Next" at bounding box center [1163, 578] width 42 height 23
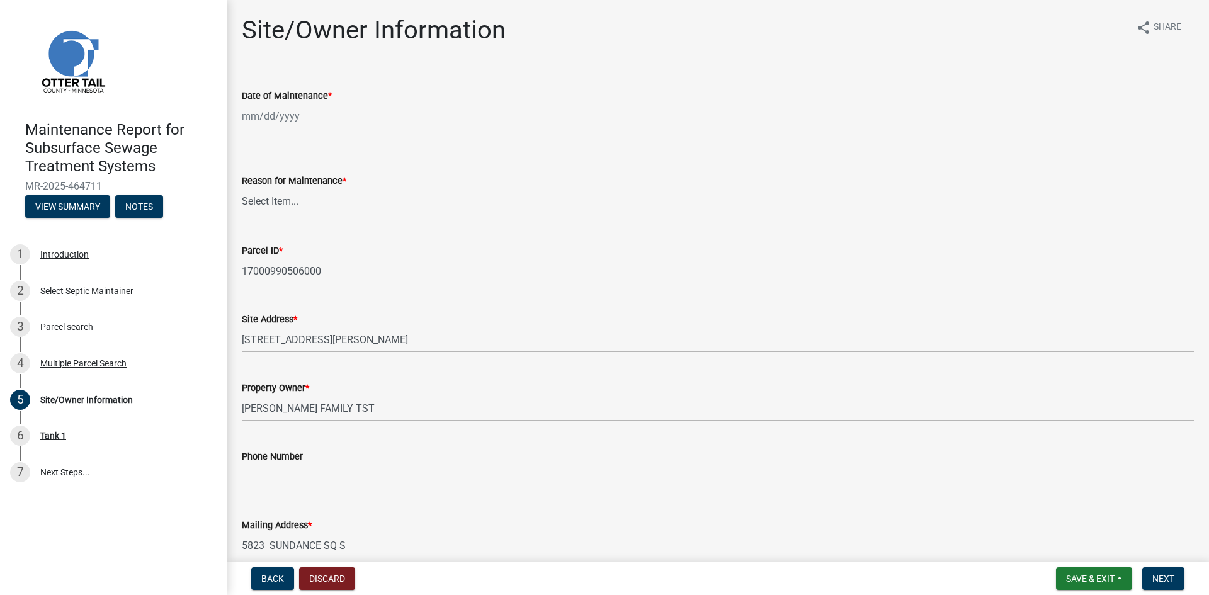
click at [305, 120] on div at bounding box center [299, 116] width 115 height 26
select select "8"
select select "2025"
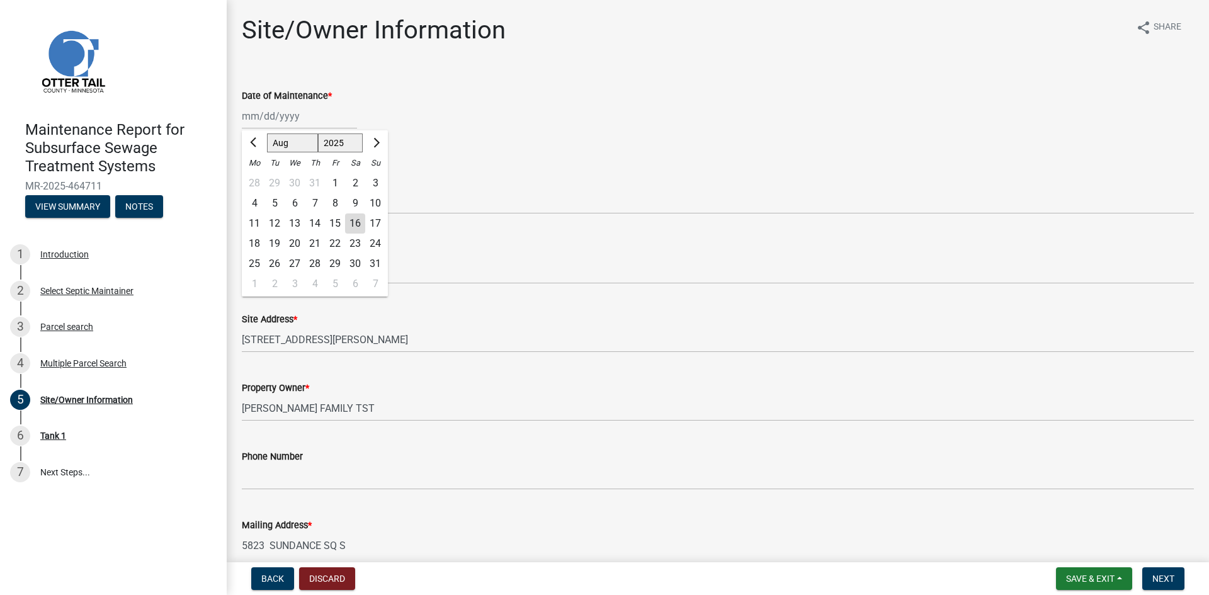
click at [274, 221] on div "12" at bounding box center [274, 223] width 20 height 20
type input "[DATE]"
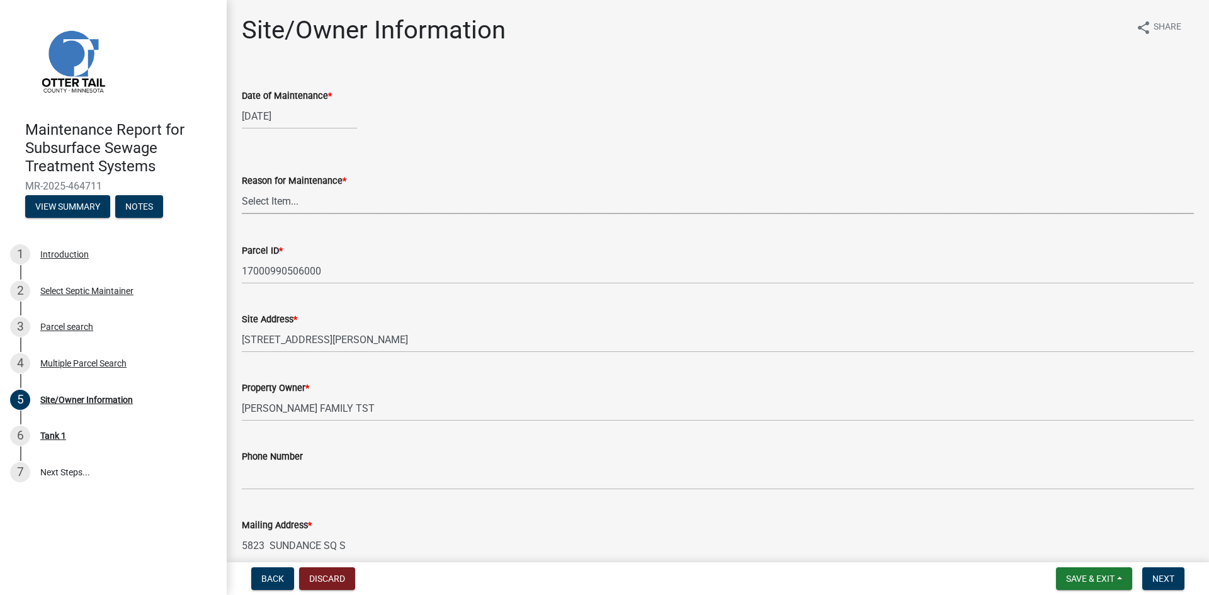
click at [269, 198] on select "Select Item... Called Routine Other" at bounding box center [718, 201] width 952 height 26
click at [242, 188] on select "Select Item... Called Routine Other" at bounding box center [718, 201] width 952 height 26
select select "3ac72b63-7b21-42e4-8192-806faae7a4f1"
click at [1166, 580] on span "Next" at bounding box center [1163, 579] width 22 height 10
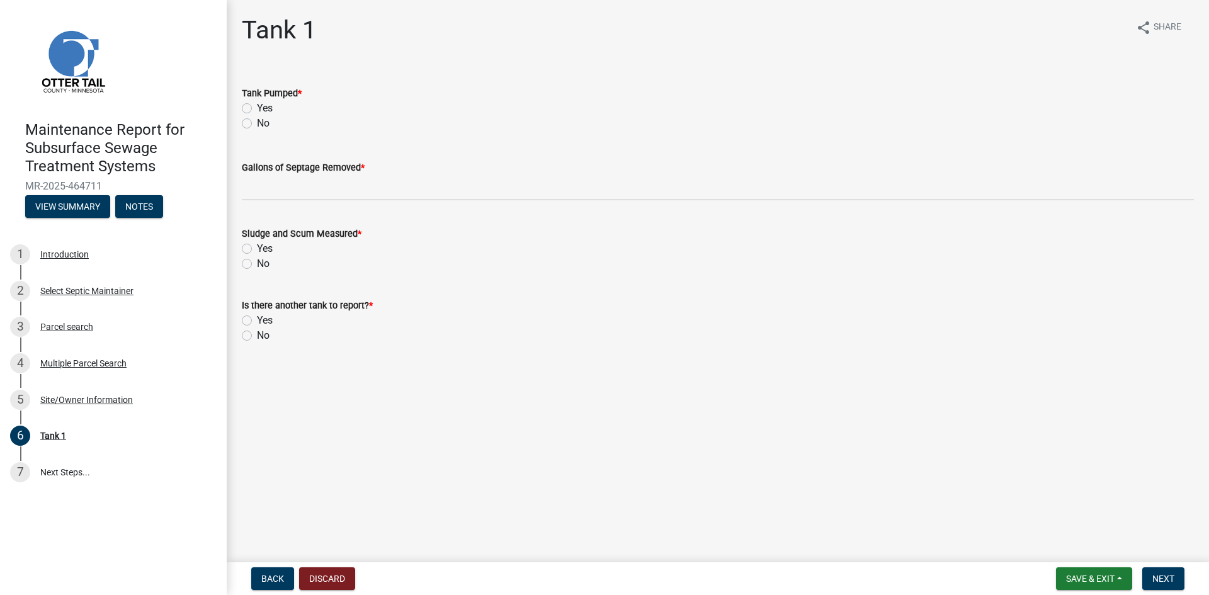
click at [257, 106] on label "Yes" at bounding box center [265, 108] width 16 height 15
click at [257, 106] on input "Yes" at bounding box center [261, 105] width 8 height 8
radio input "true"
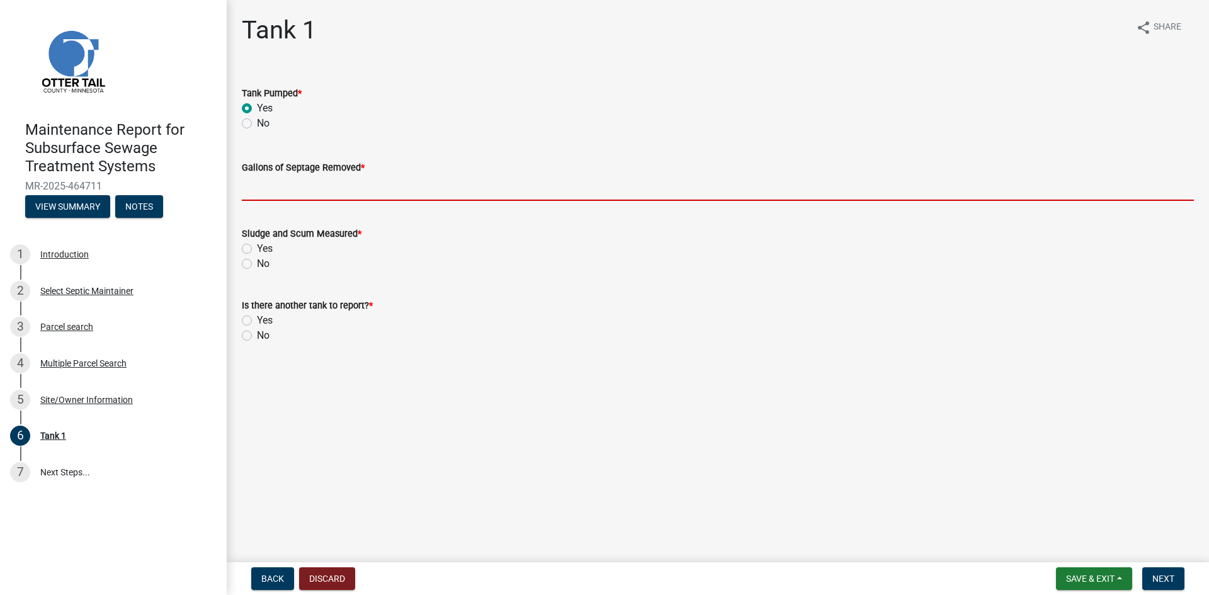
click at [257, 186] on input "Gallons of Septage Removed *" at bounding box center [718, 188] width 952 height 26
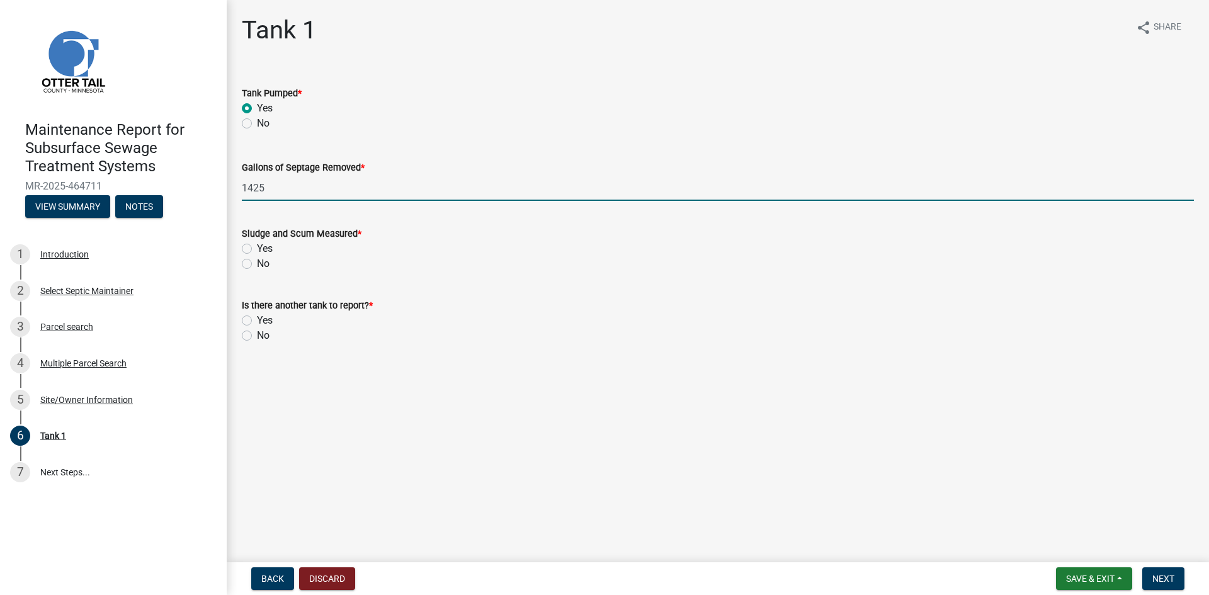
type input "1425"
drag, startPoint x: 249, startPoint y: 260, endPoint x: 252, endPoint y: 293, distance: 33.6
click at [257, 264] on label "No" at bounding box center [263, 263] width 13 height 15
click at [257, 264] on input "No" at bounding box center [261, 260] width 8 height 8
radio input "true"
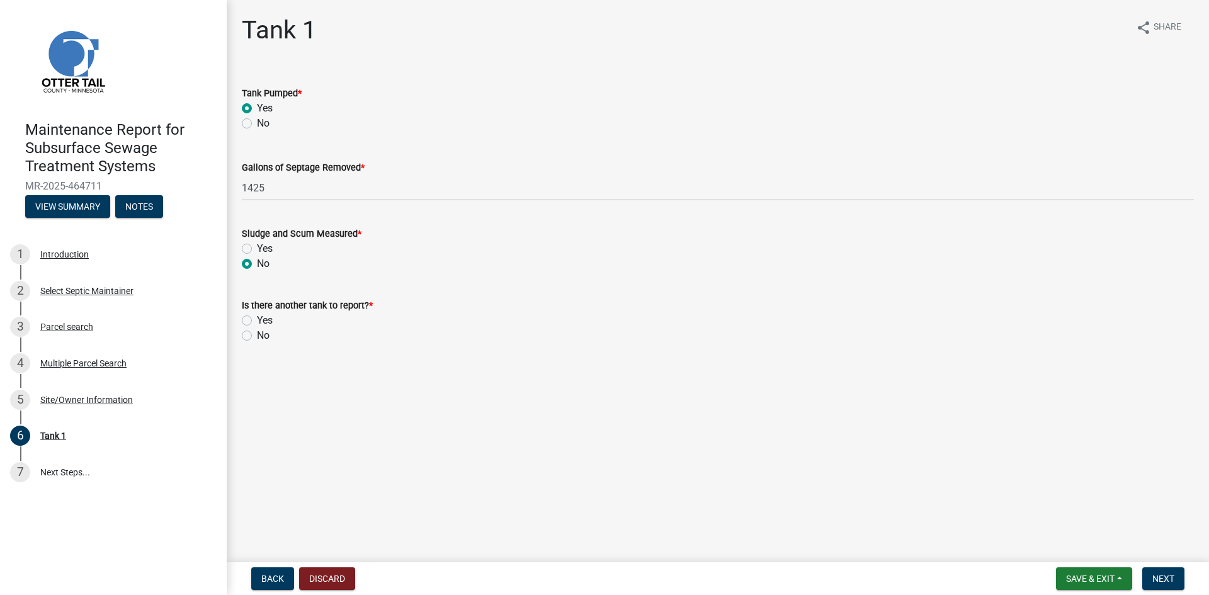
drag, startPoint x: 250, startPoint y: 337, endPoint x: 266, endPoint y: 334, distance: 16.7
click at [257, 337] on label "No" at bounding box center [263, 335] width 13 height 15
click at [257, 336] on input "No" at bounding box center [261, 332] width 8 height 8
radio input "true"
click at [1158, 577] on span "Next" at bounding box center [1163, 579] width 22 height 10
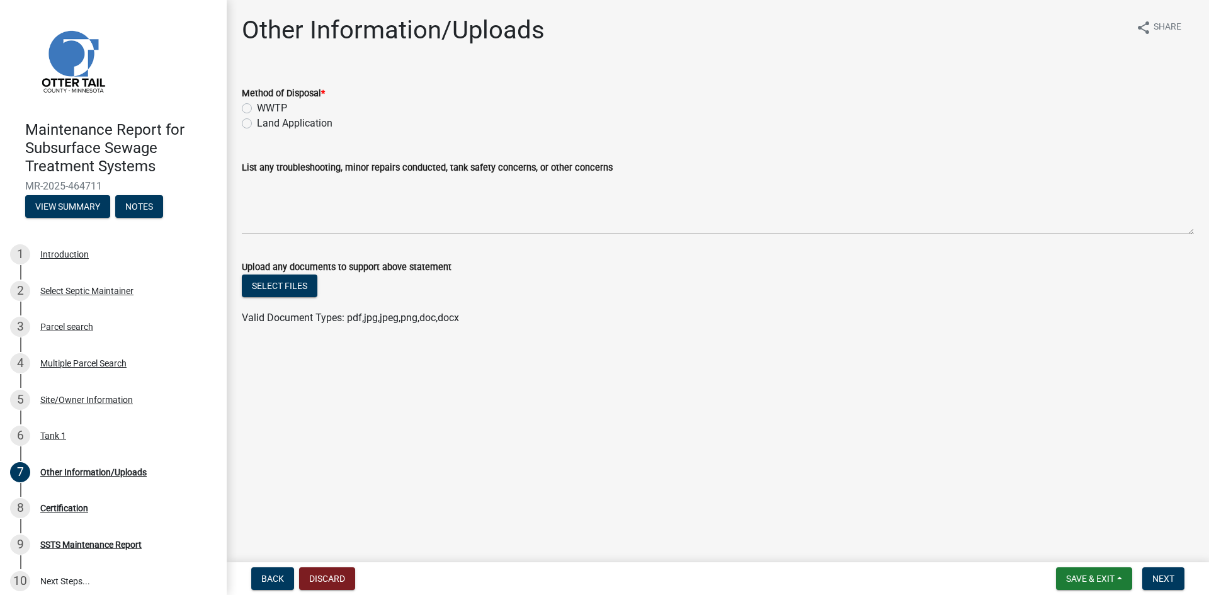
click at [274, 126] on label "Land Application" at bounding box center [295, 123] width 76 height 15
click at [265, 124] on input "Land Application" at bounding box center [261, 120] width 8 height 8
radio input "true"
click at [1172, 580] on span "Next" at bounding box center [1163, 579] width 22 height 10
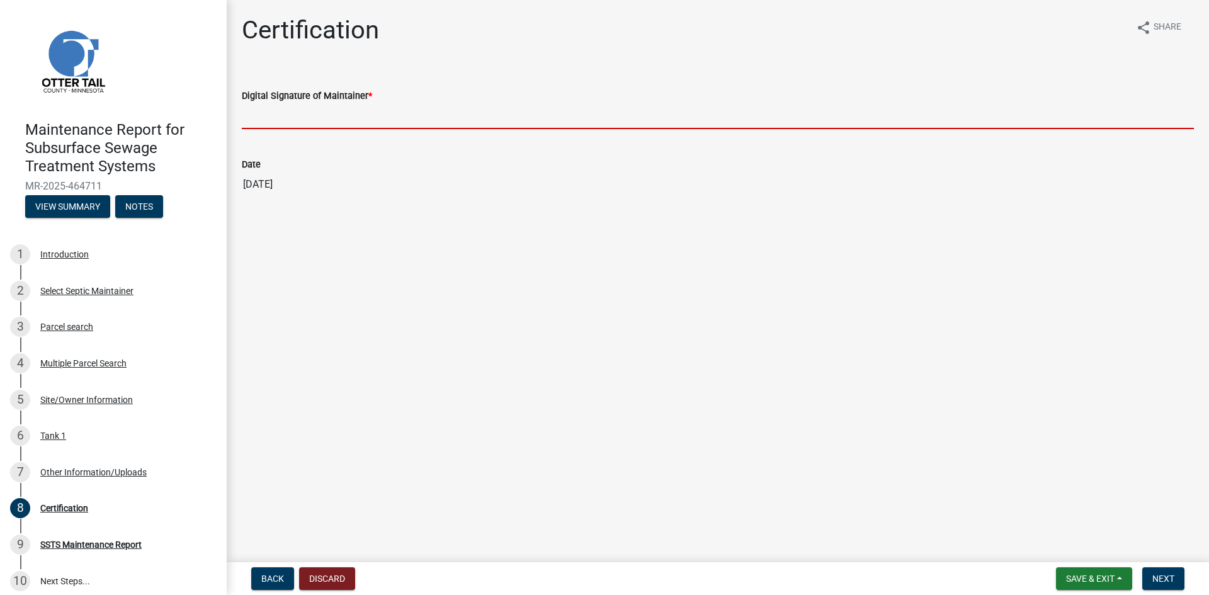
click at [324, 116] on input "Digital Signature of Maintainer *" at bounding box center [718, 116] width 952 height 26
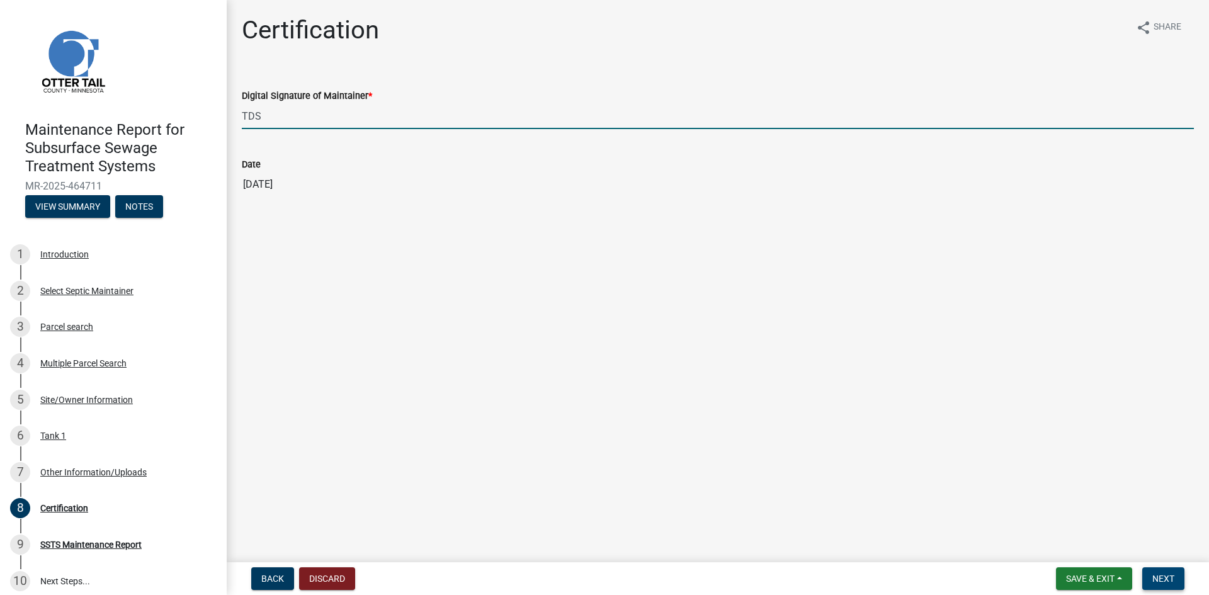
type input "TDS"
click at [1166, 574] on span "Next" at bounding box center [1163, 579] width 22 height 10
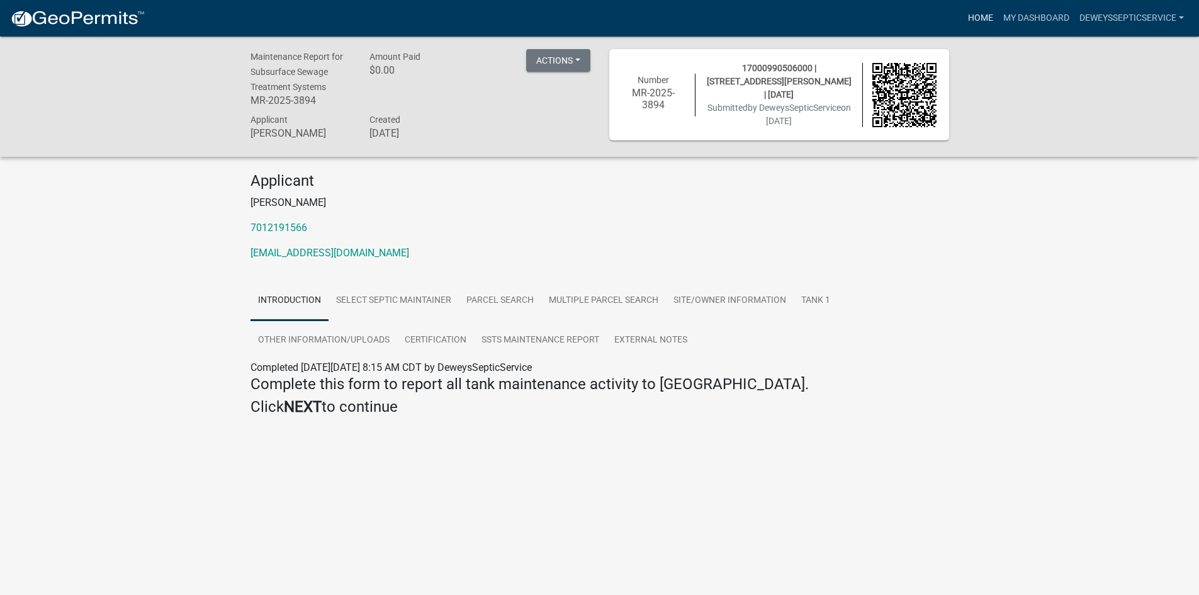
click at [981, 18] on link "Home" at bounding box center [980, 18] width 35 height 24
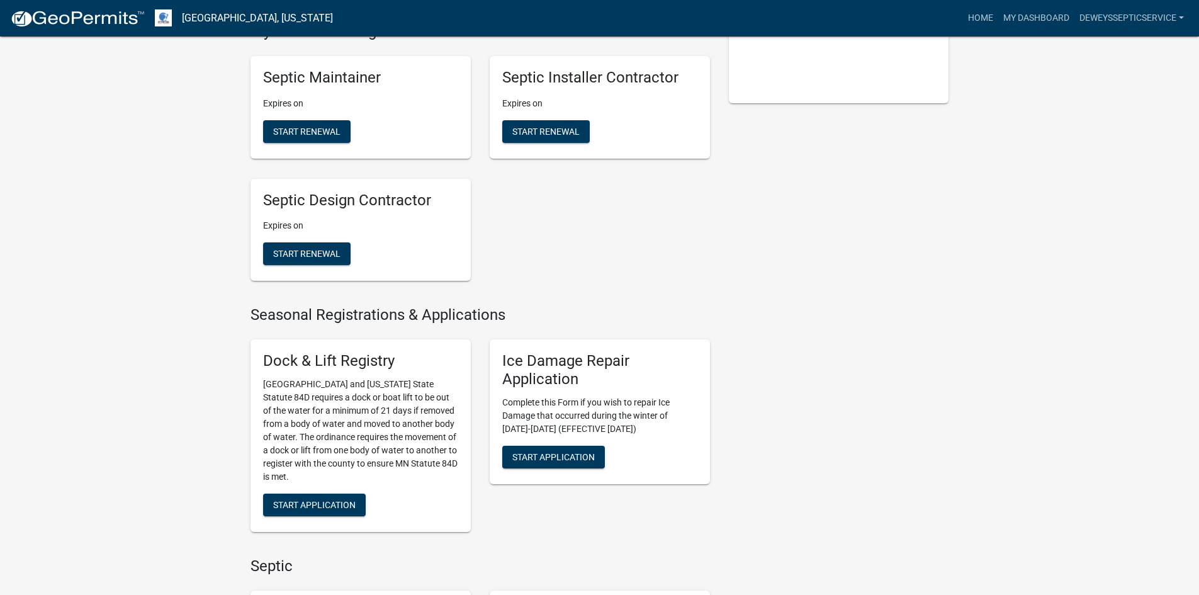
scroll to position [630, 0]
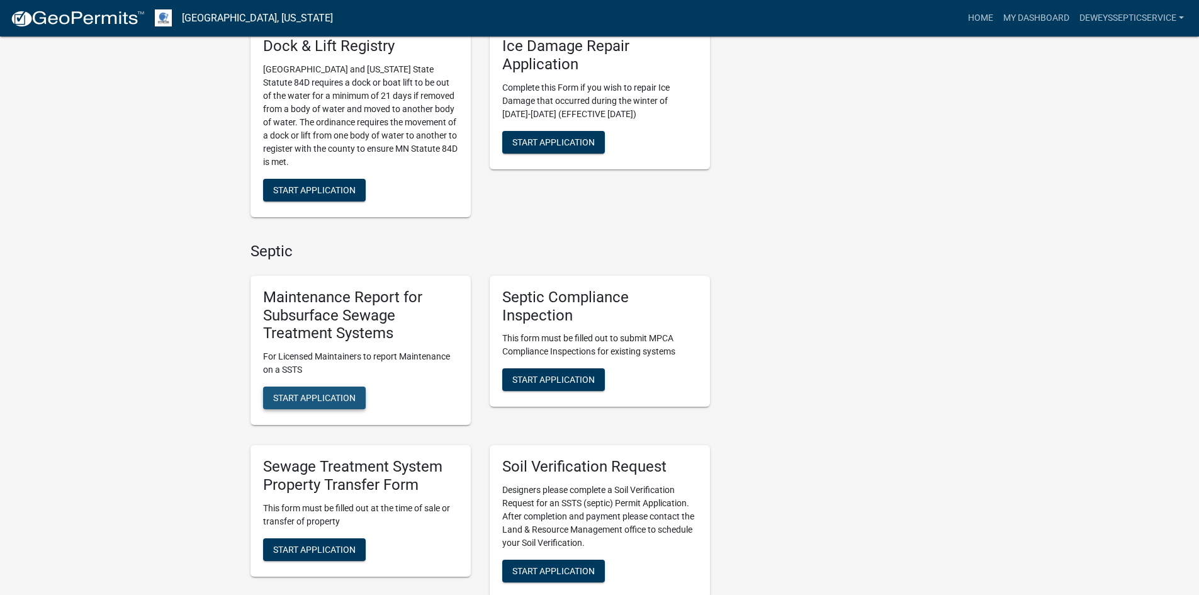
click at [324, 397] on span "Start Application" at bounding box center [314, 398] width 82 height 10
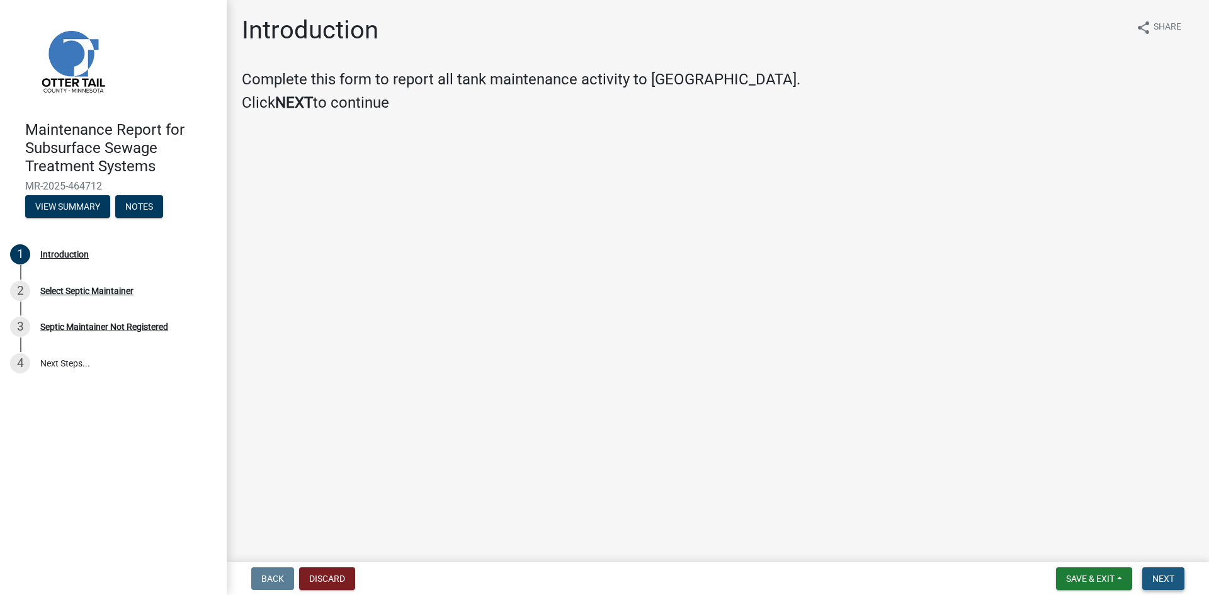
click at [1170, 572] on button "Next" at bounding box center [1163, 578] width 42 height 23
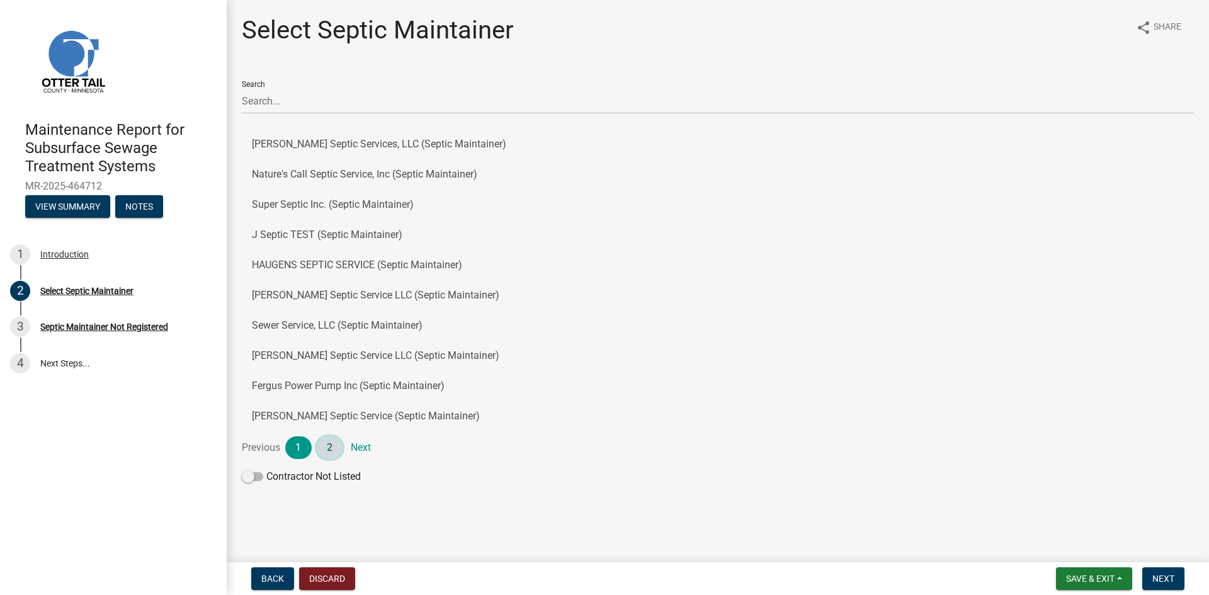
click at [329, 451] on link "2" at bounding box center [330, 447] width 26 height 23
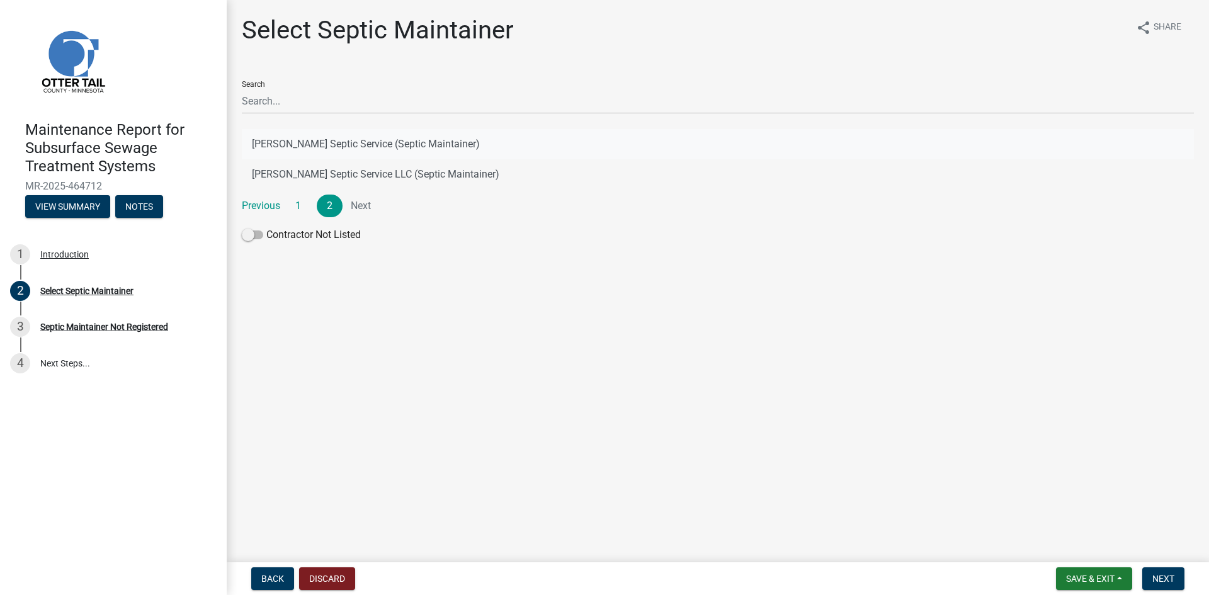
click at [448, 146] on button "[PERSON_NAME] Septic Service (Septic Maintainer)" at bounding box center [718, 144] width 952 height 30
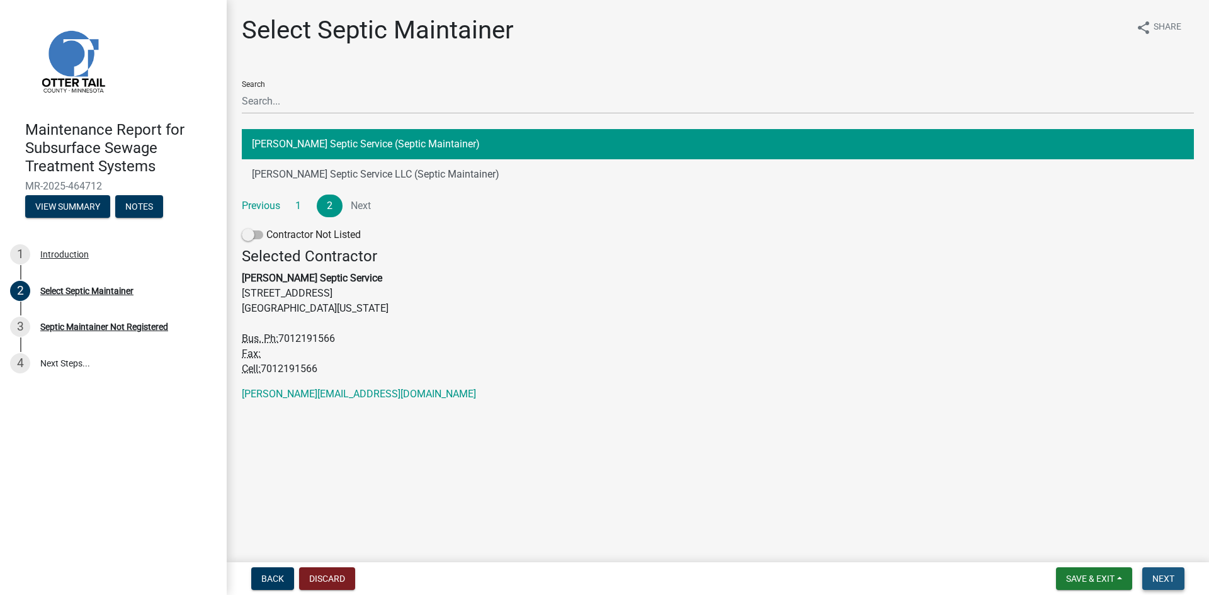
click at [1156, 580] on span "Next" at bounding box center [1163, 579] width 22 height 10
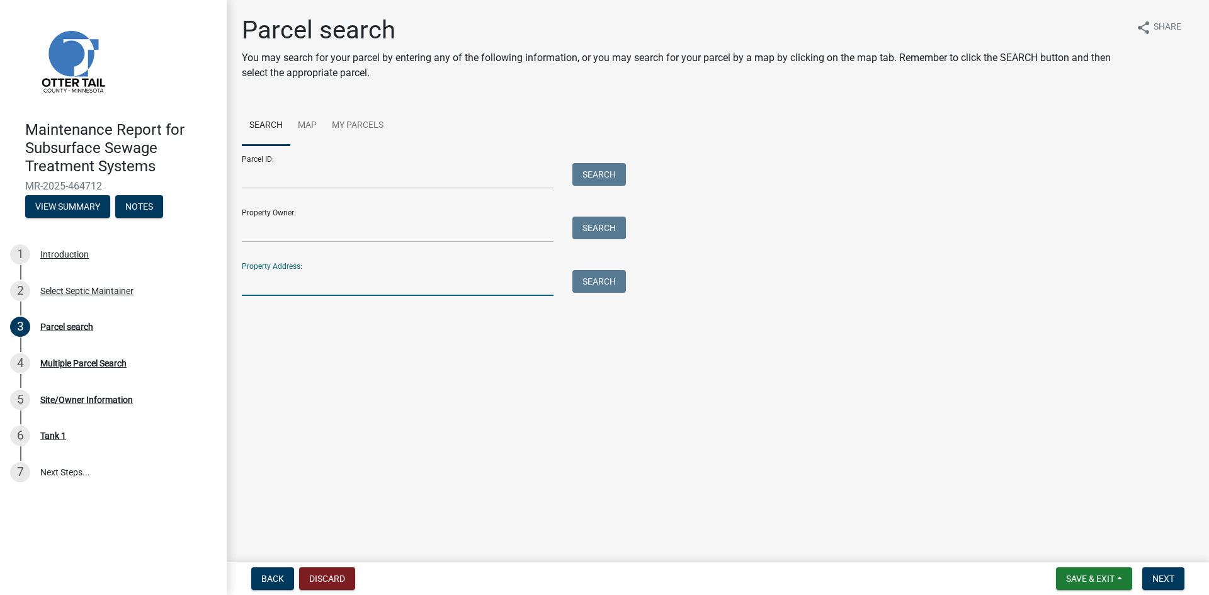
click at [332, 286] on input "Property Address:" at bounding box center [398, 283] width 312 height 26
type input "22263"
click at [601, 286] on button "Search" at bounding box center [599, 281] width 54 height 23
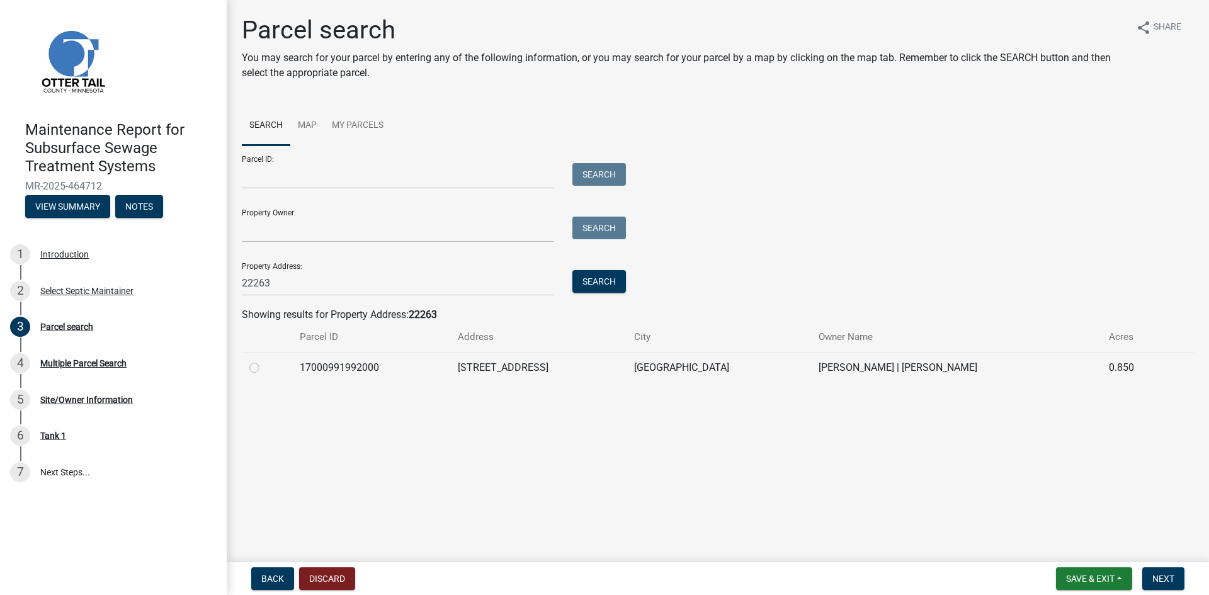
click at [264, 360] on label at bounding box center [264, 360] width 0 height 0
click at [264, 368] on input "radio" at bounding box center [268, 364] width 8 height 8
radio input "true"
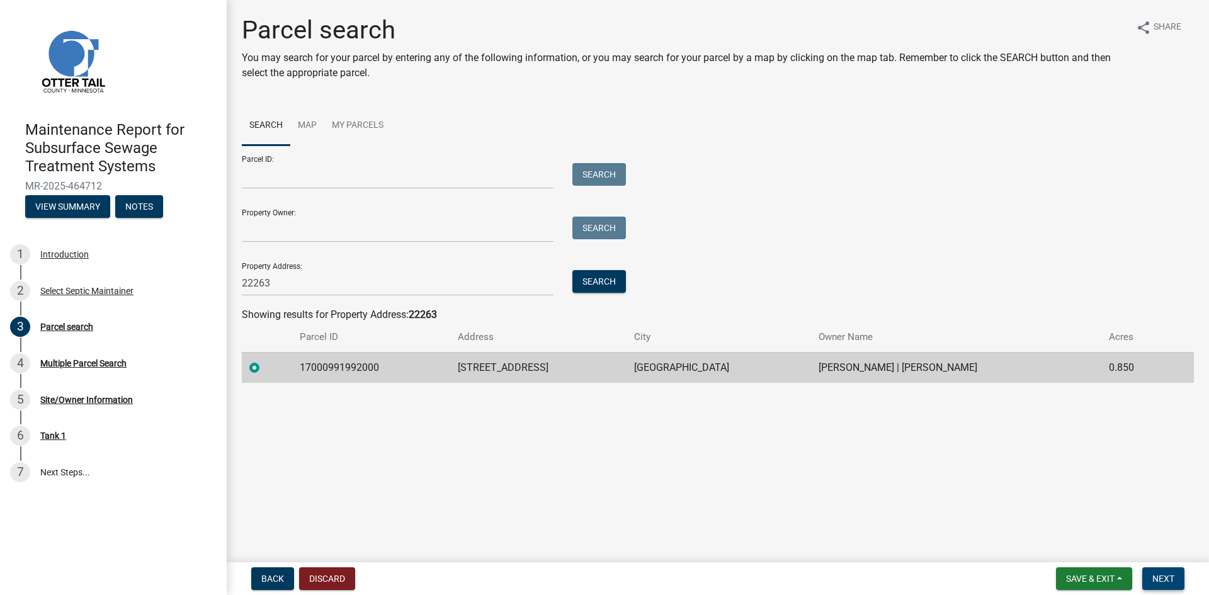
click at [1162, 574] on span "Next" at bounding box center [1163, 579] width 22 height 10
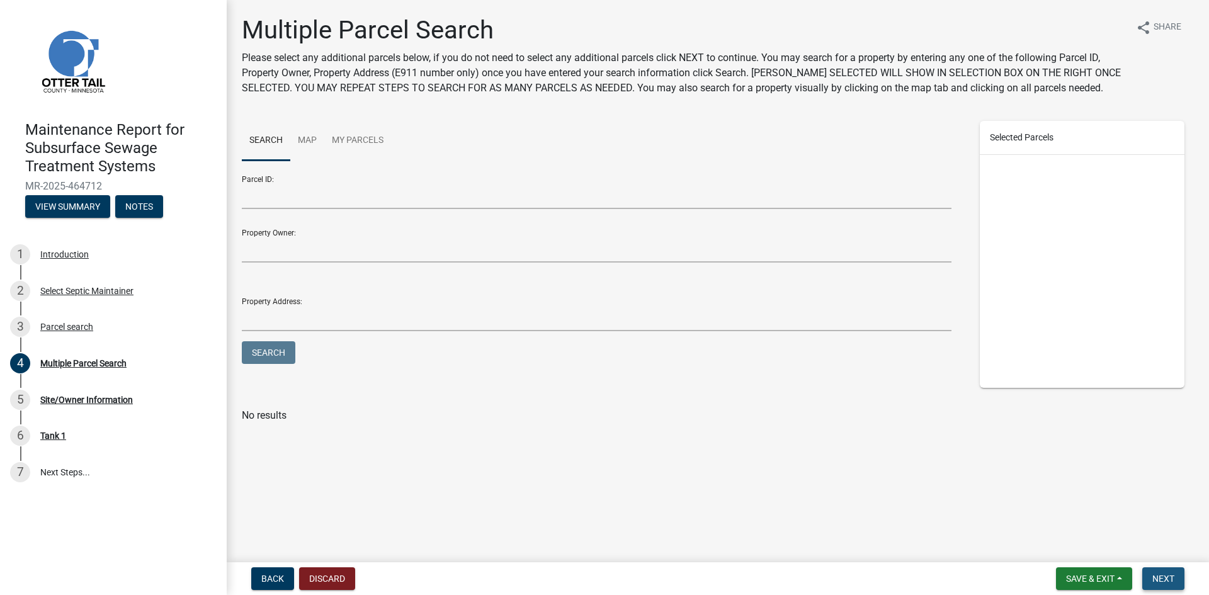
click at [1162, 574] on span "Next" at bounding box center [1163, 579] width 22 height 10
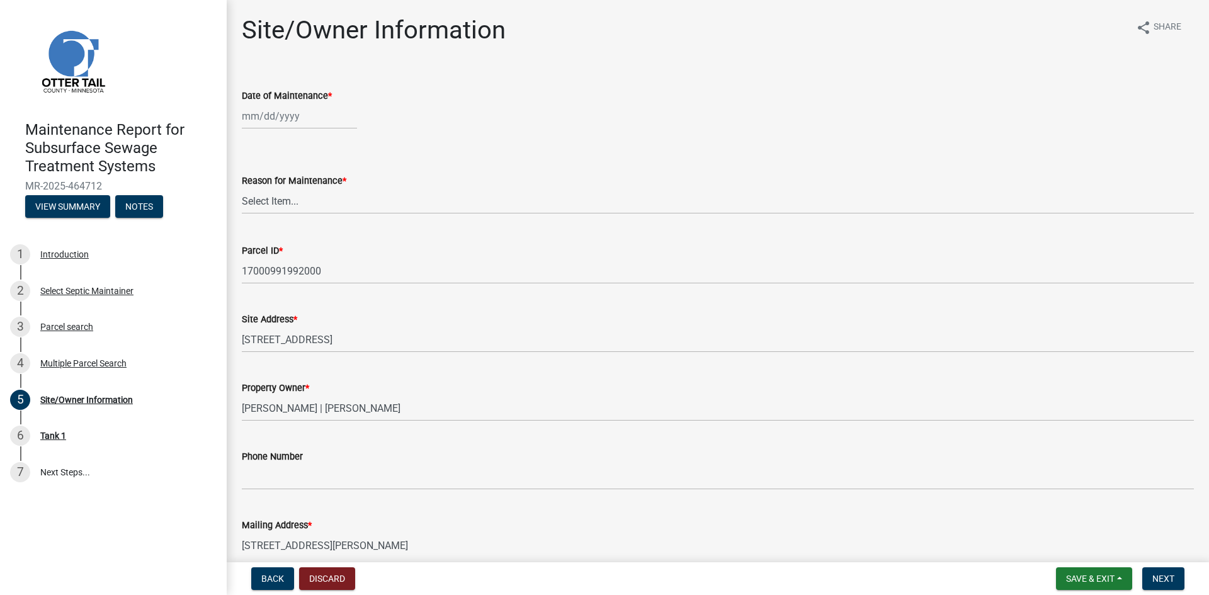
click at [279, 120] on div at bounding box center [299, 116] width 115 height 26
select select "8"
select select "2025"
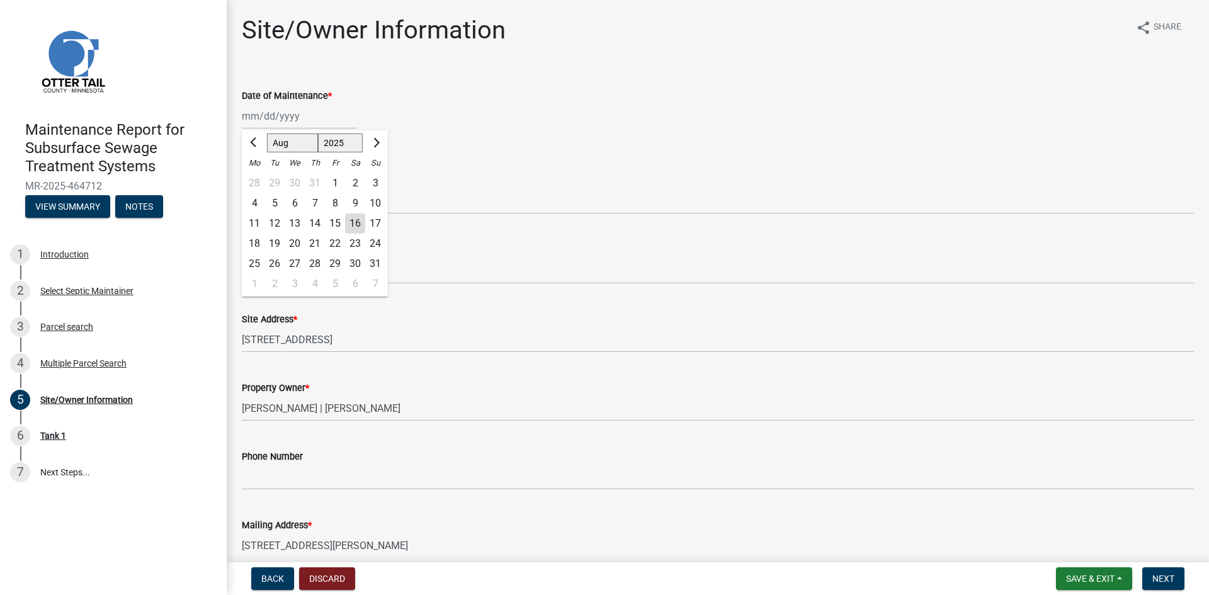
click at [273, 222] on div "12" at bounding box center [274, 223] width 20 height 20
type input "[DATE]"
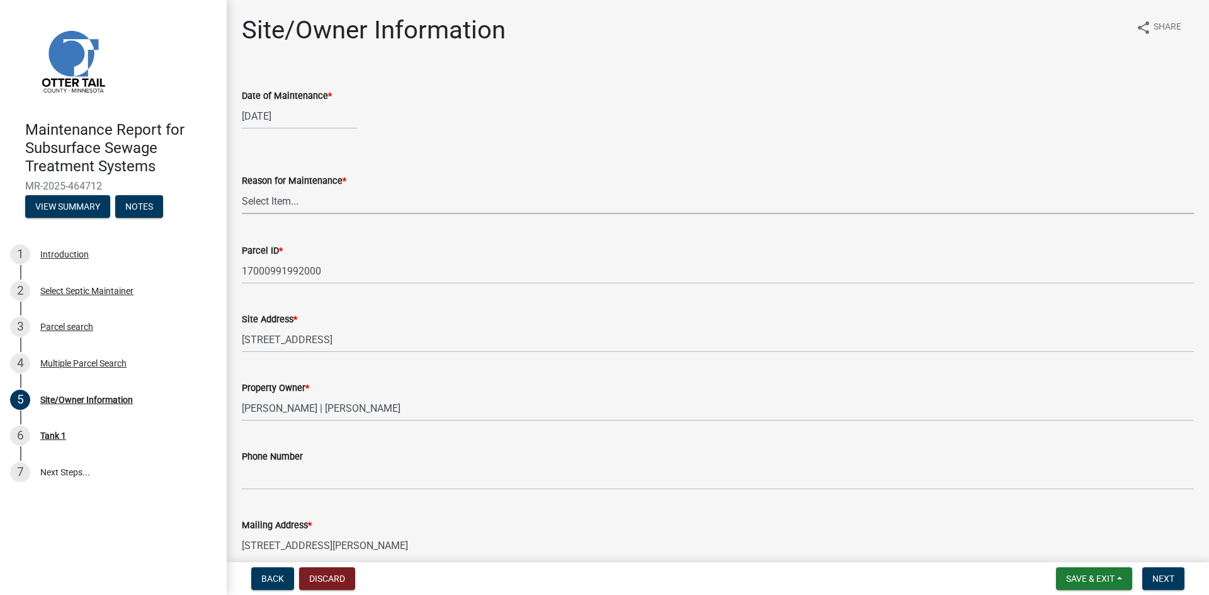
click at [289, 201] on select "Select Item... Called Routine Other" at bounding box center [718, 201] width 952 height 26
click at [242, 188] on select "Select Item... Called Routine Other" at bounding box center [718, 201] width 952 height 26
select select "3ac72b63-7b21-42e4-8192-806faae7a4f1"
click at [1162, 576] on span "Next" at bounding box center [1163, 579] width 22 height 10
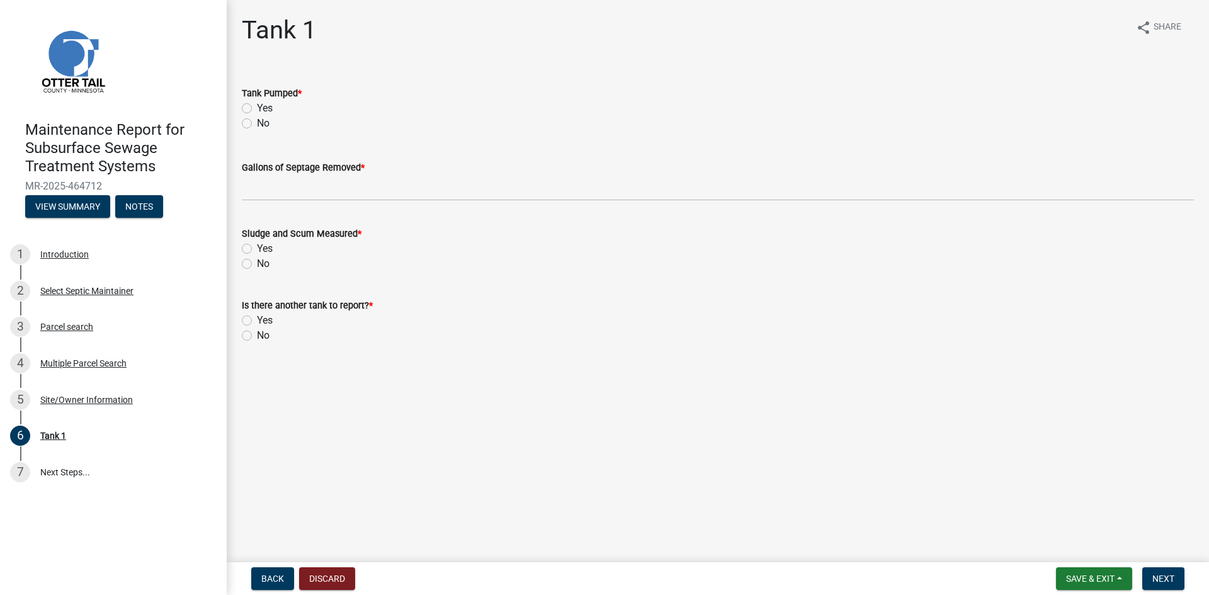
click at [257, 108] on label "Yes" at bounding box center [265, 108] width 16 height 15
click at [257, 108] on input "Yes" at bounding box center [261, 105] width 8 height 8
radio input "true"
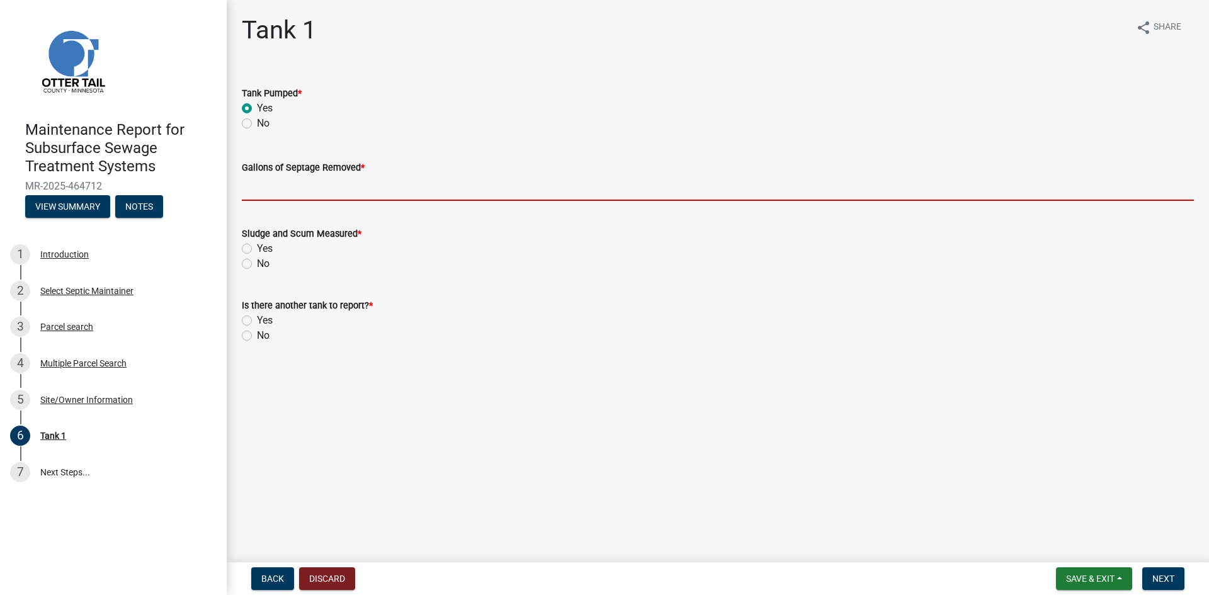
click at [263, 180] on input "Gallons of Septage Removed *" at bounding box center [718, 188] width 952 height 26
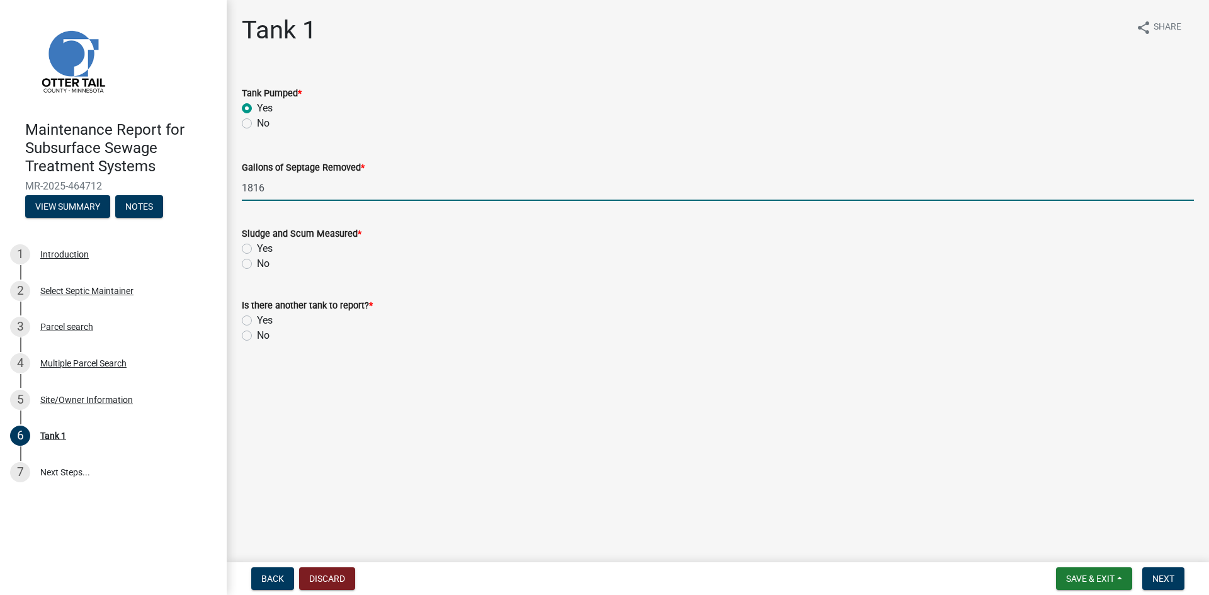
type input "1816"
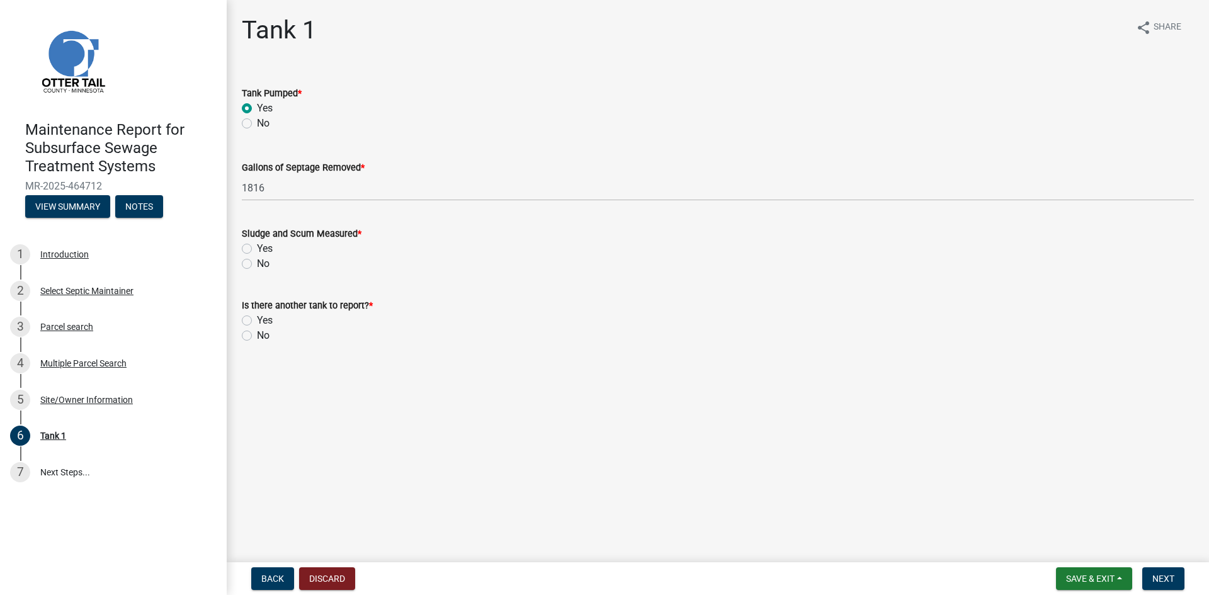
click at [257, 261] on label "No" at bounding box center [263, 263] width 13 height 15
click at [257, 261] on input "No" at bounding box center [261, 260] width 8 height 8
radio input "true"
click at [257, 331] on label "No" at bounding box center [263, 335] width 13 height 15
click at [257, 331] on input "No" at bounding box center [261, 332] width 8 height 8
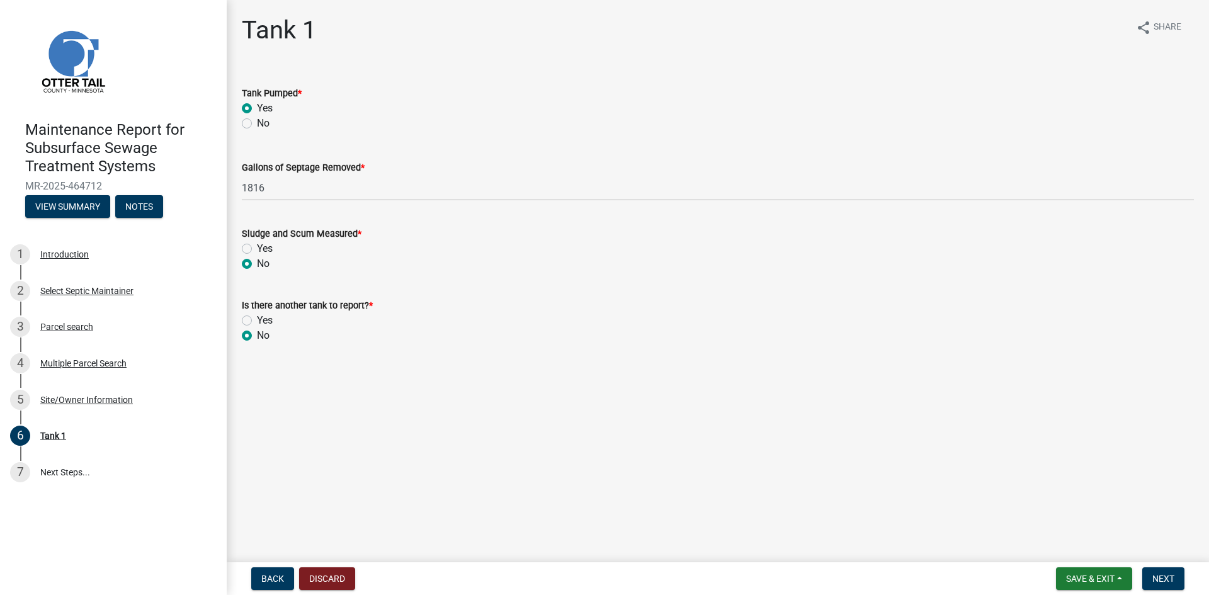
radio input "true"
click at [1151, 580] on button "Next" at bounding box center [1163, 578] width 42 height 23
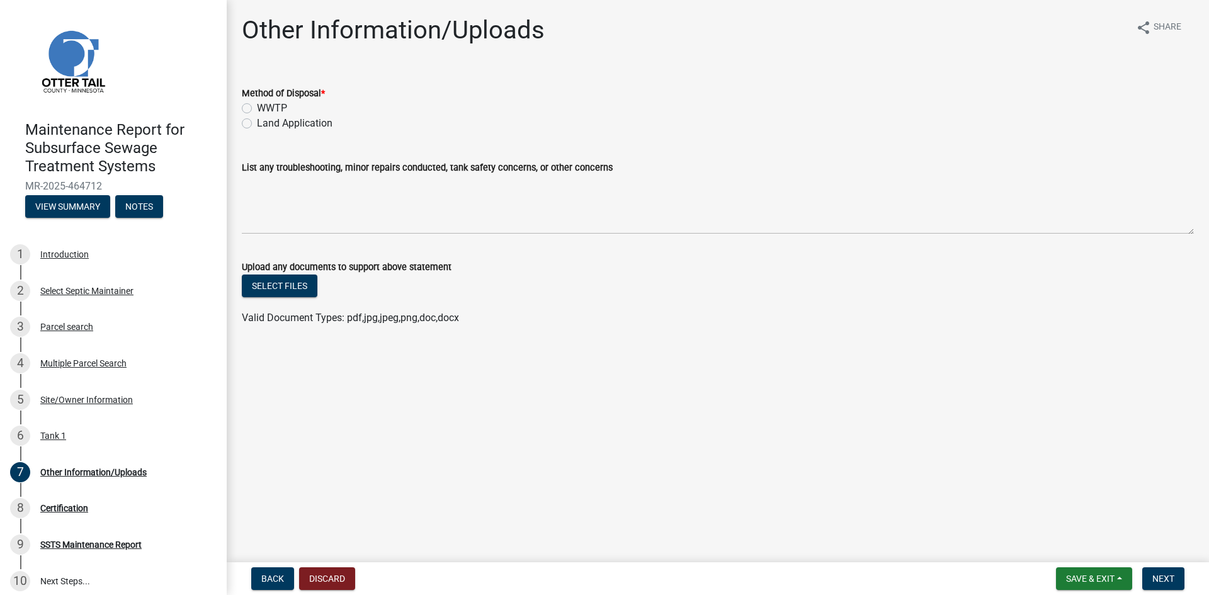
click at [286, 120] on label "Land Application" at bounding box center [295, 123] width 76 height 15
click at [265, 120] on input "Land Application" at bounding box center [261, 120] width 8 height 8
radio input "true"
click at [1164, 582] on span "Next" at bounding box center [1163, 579] width 22 height 10
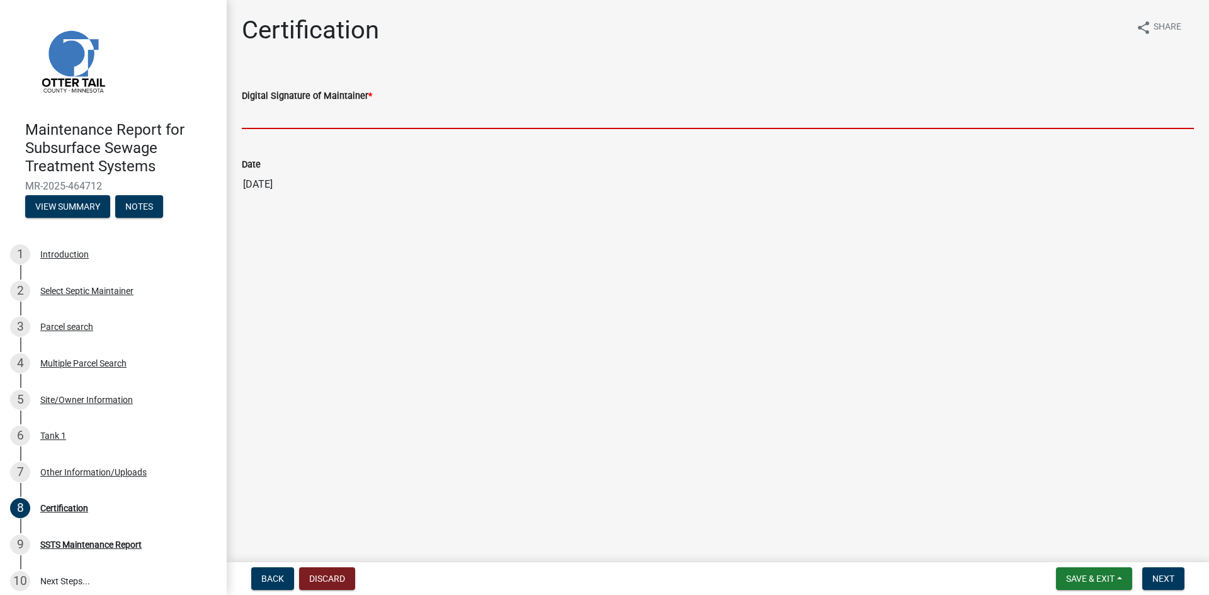
click at [329, 117] on input "Digital Signature of Maintainer *" at bounding box center [718, 116] width 952 height 26
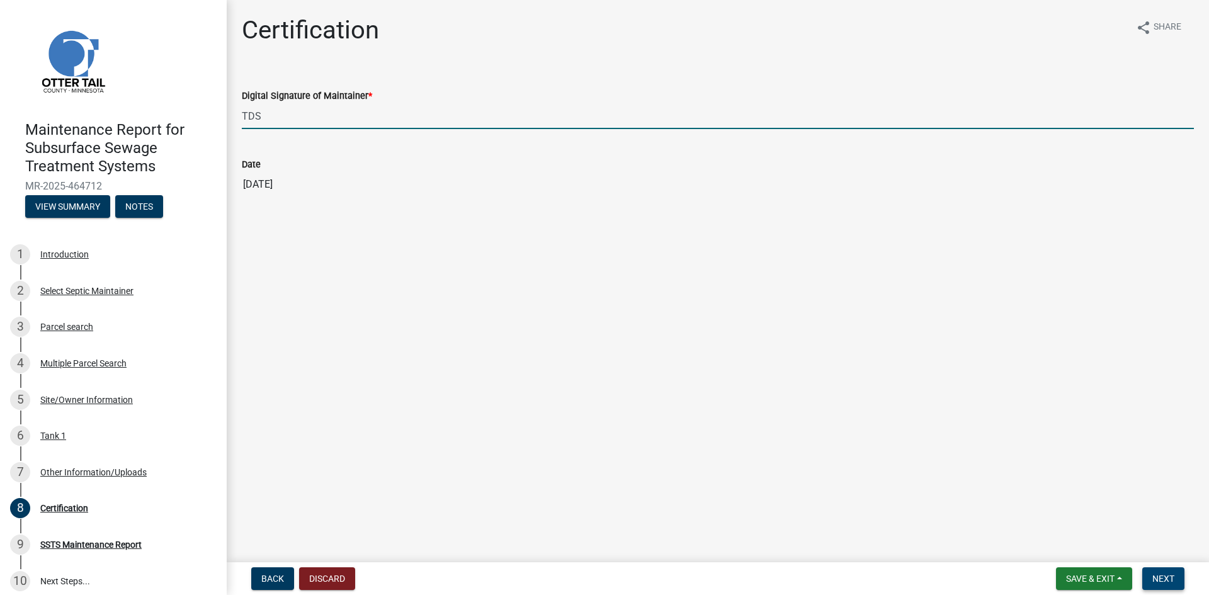
type input "TDS"
click at [1179, 577] on button "Next" at bounding box center [1163, 578] width 42 height 23
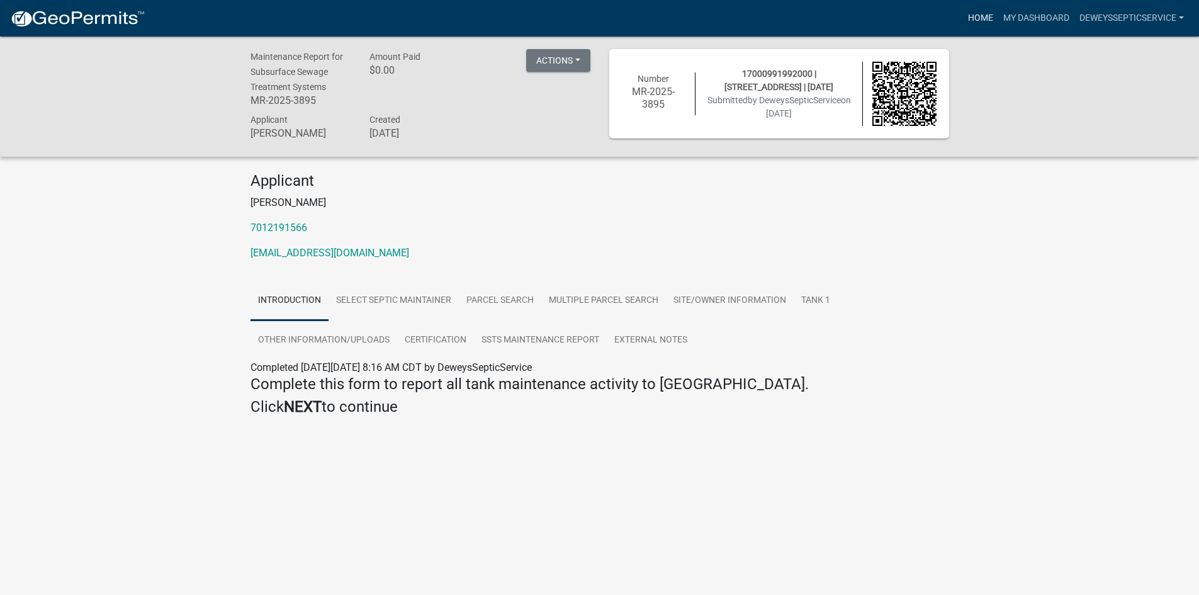
click at [980, 19] on link "Home" at bounding box center [980, 18] width 35 height 24
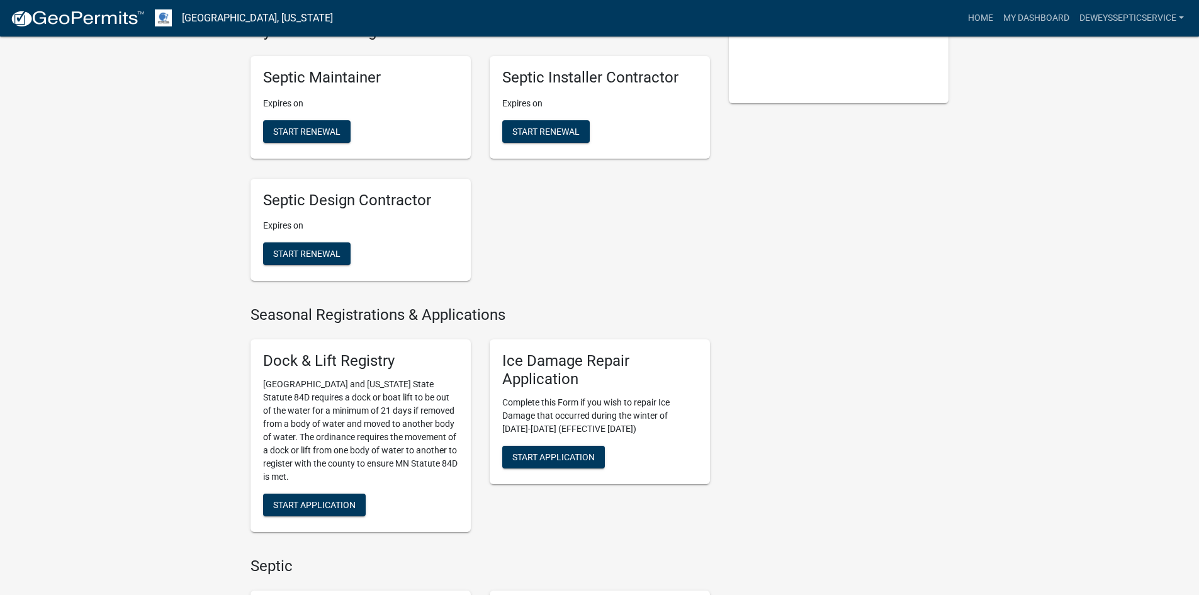
scroll to position [630, 0]
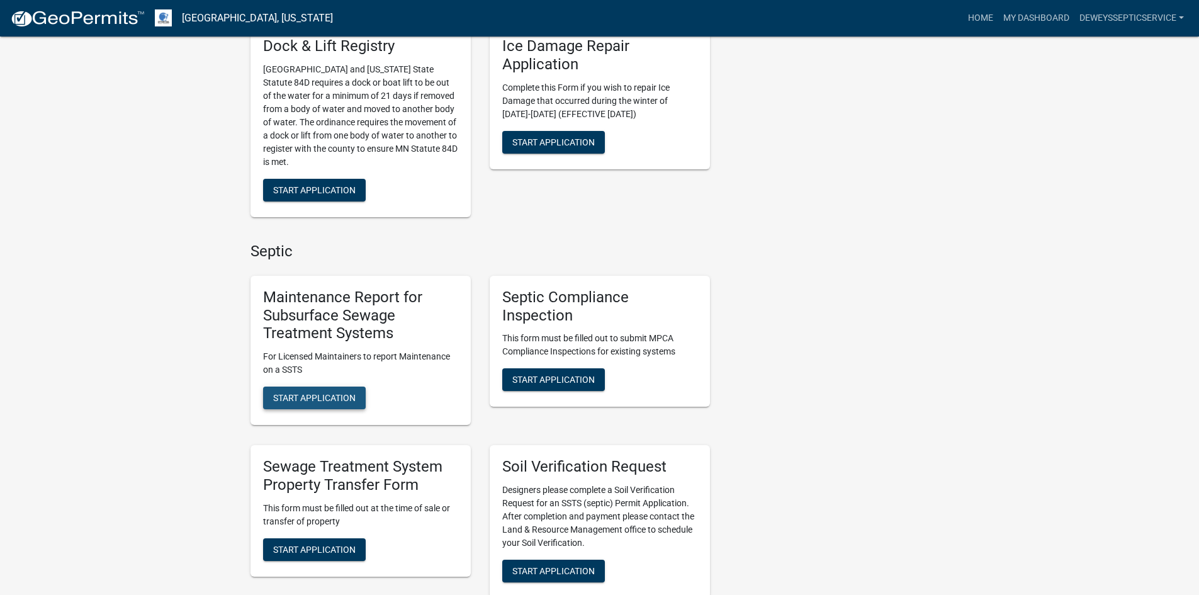
click at [301, 399] on span "Start Application" at bounding box center [314, 398] width 82 height 10
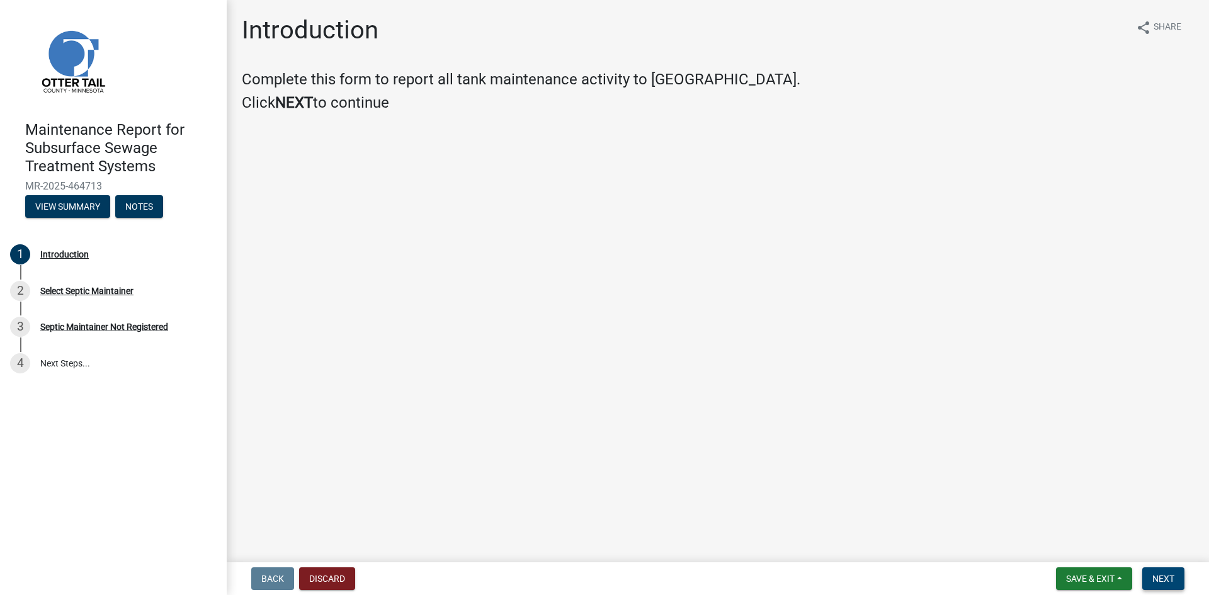
click at [1160, 576] on span "Next" at bounding box center [1163, 579] width 22 height 10
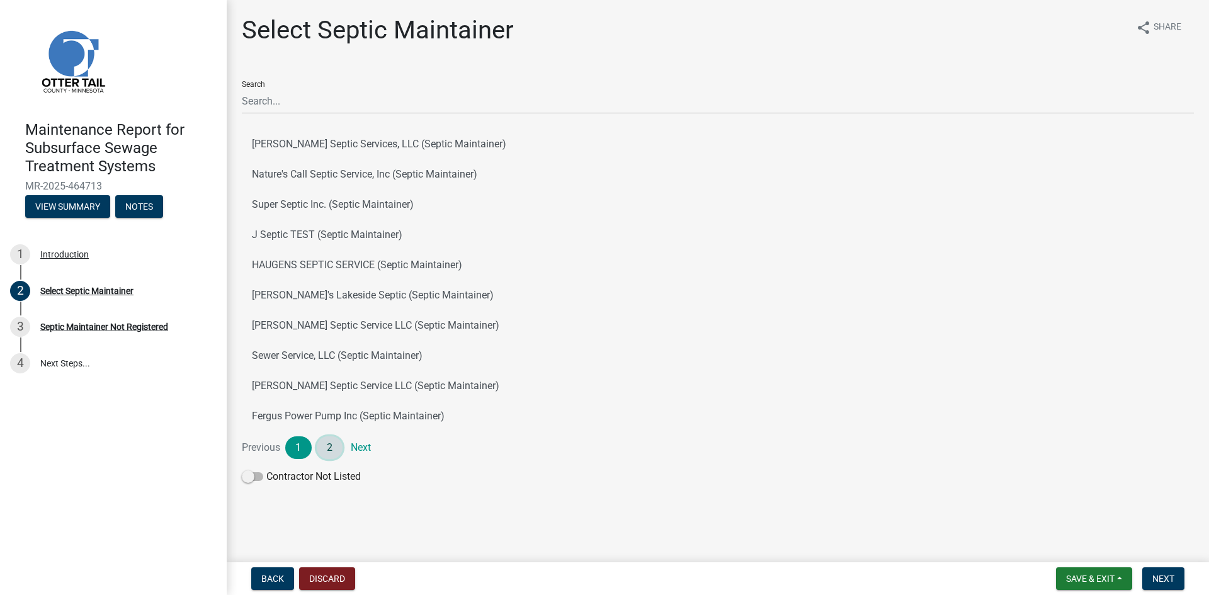
click at [327, 442] on link "2" at bounding box center [330, 447] width 26 height 23
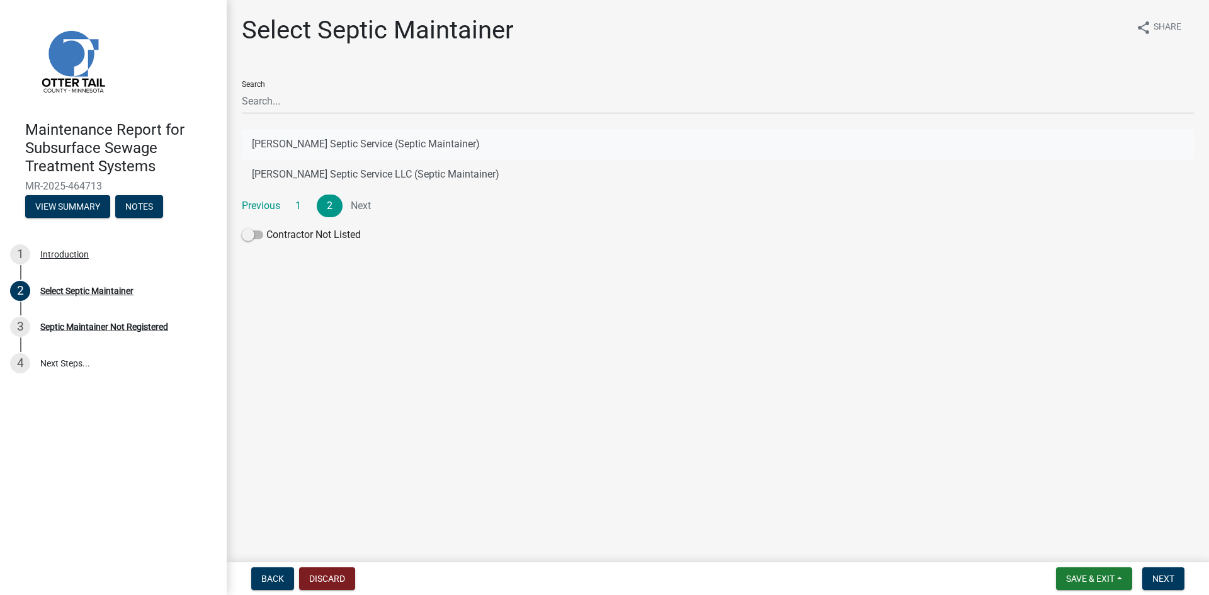
click at [352, 145] on button "[PERSON_NAME] Septic Service (Septic Maintainer)" at bounding box center [718, 144] width 952 height 30
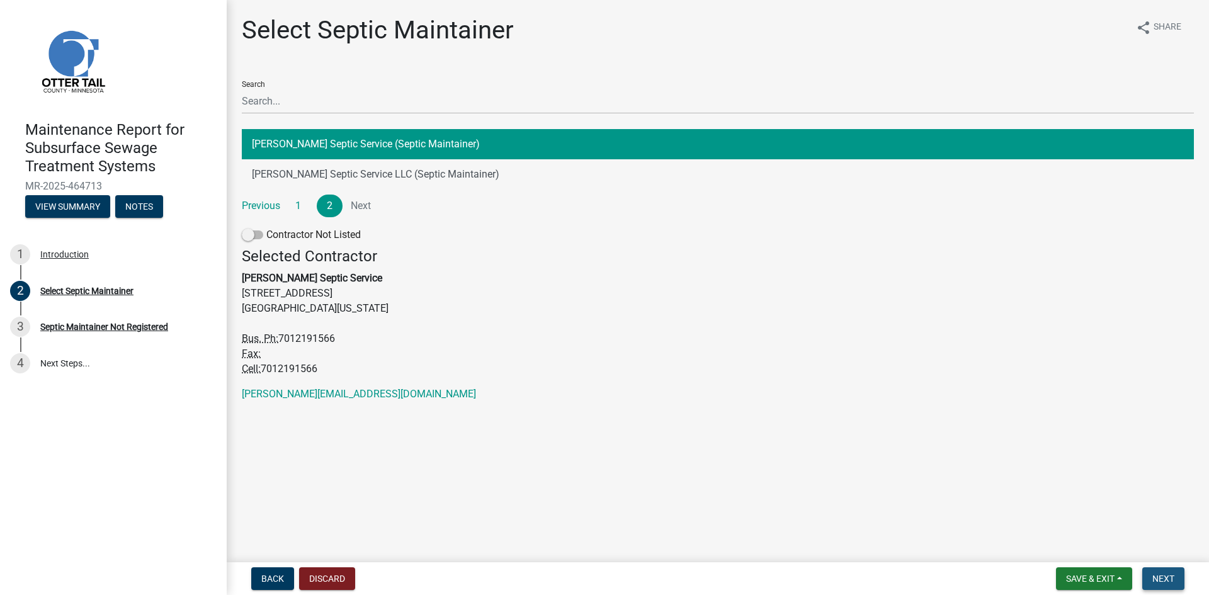
click at [1153, 575] on span "Next" at bounding box center [1163, 579] width 22 height 10
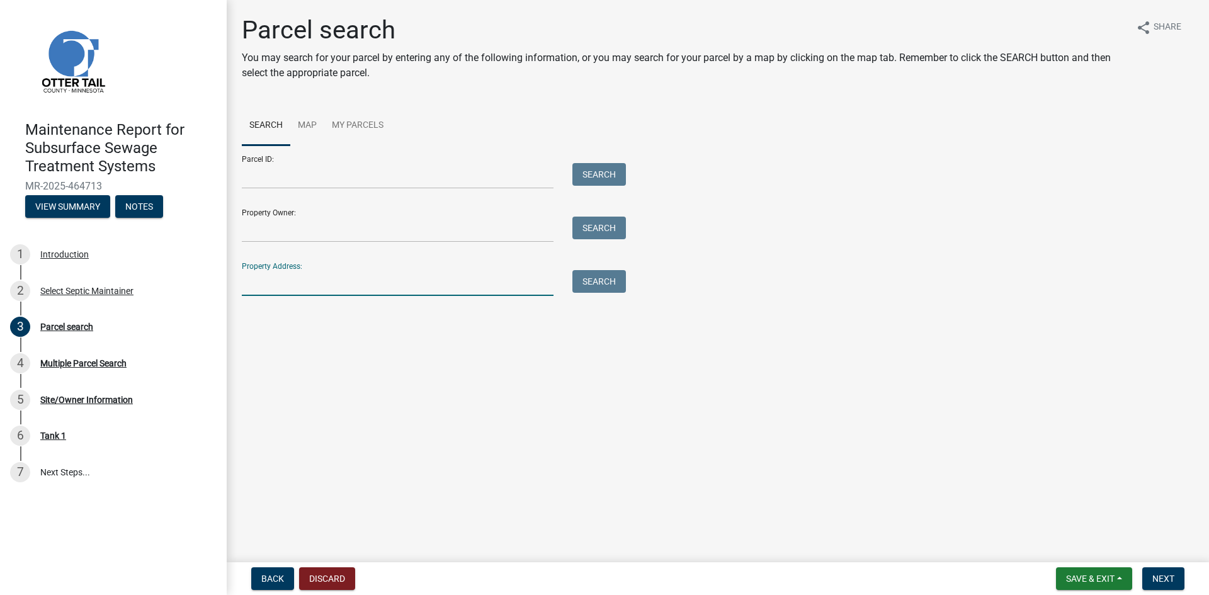
click at [271, 282] on input "Property Address:" at bounding box center [398, 283] width 312 height 26
type input "21961"
click at [625, 288] on button "Search" at bounding box center [599, 281] width 54 height 23
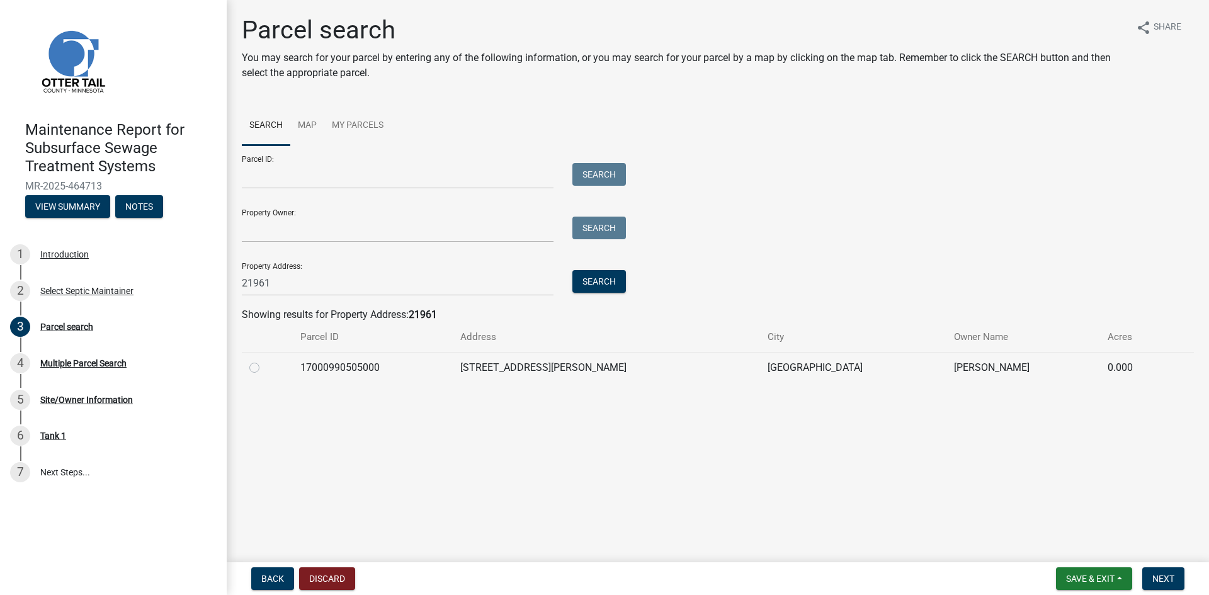
click at [264, 360] on label at bounding box center [264, 360] width 0 height 0
click at [264, 366] on input "radio" at bounding box center [268, 364] width 8 height 8
radio input "true"
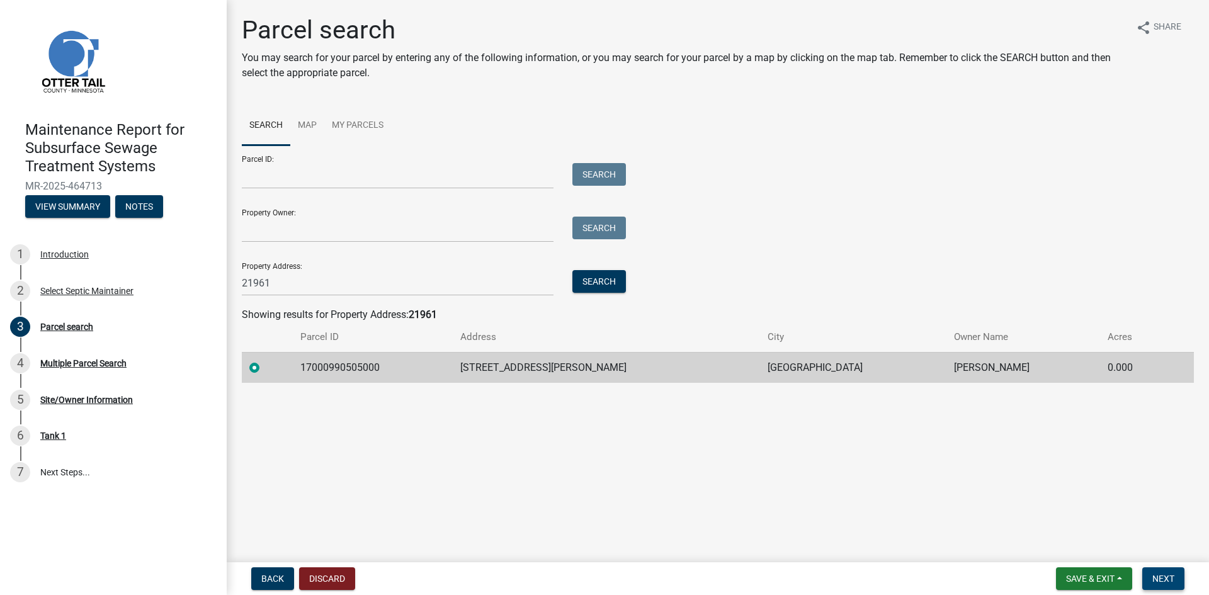
click at [1163, 575] on span "Next" at bounding box center [1163, 579] width 22 height 10
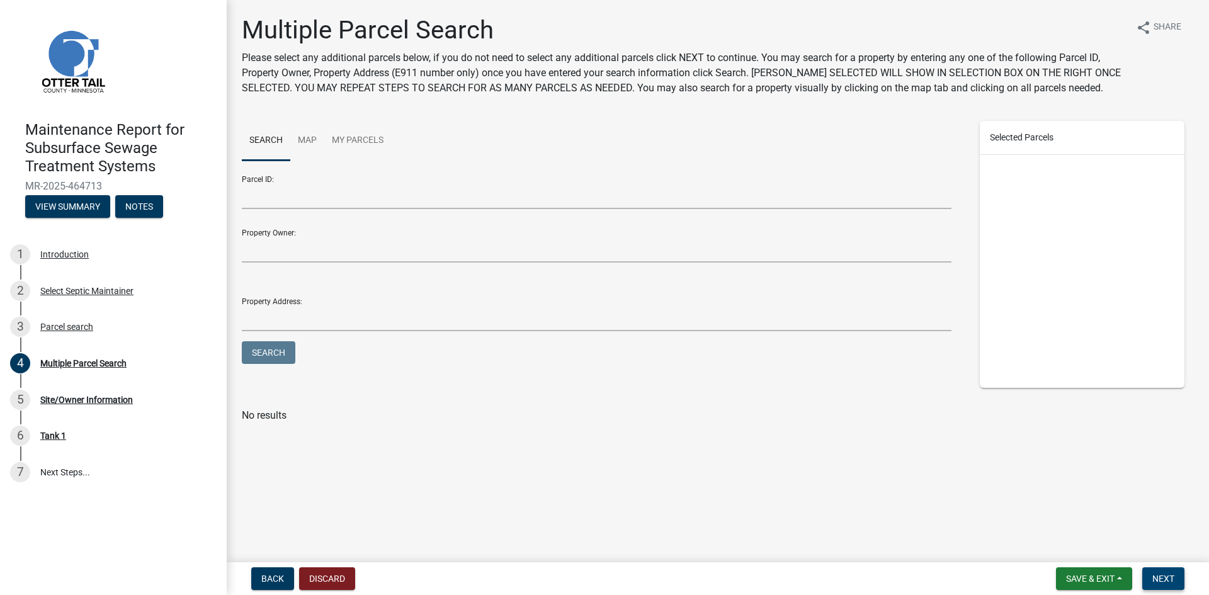
click at [1163, 575] on span "Next" at bounding box center [1163, 579] width 22 height 10
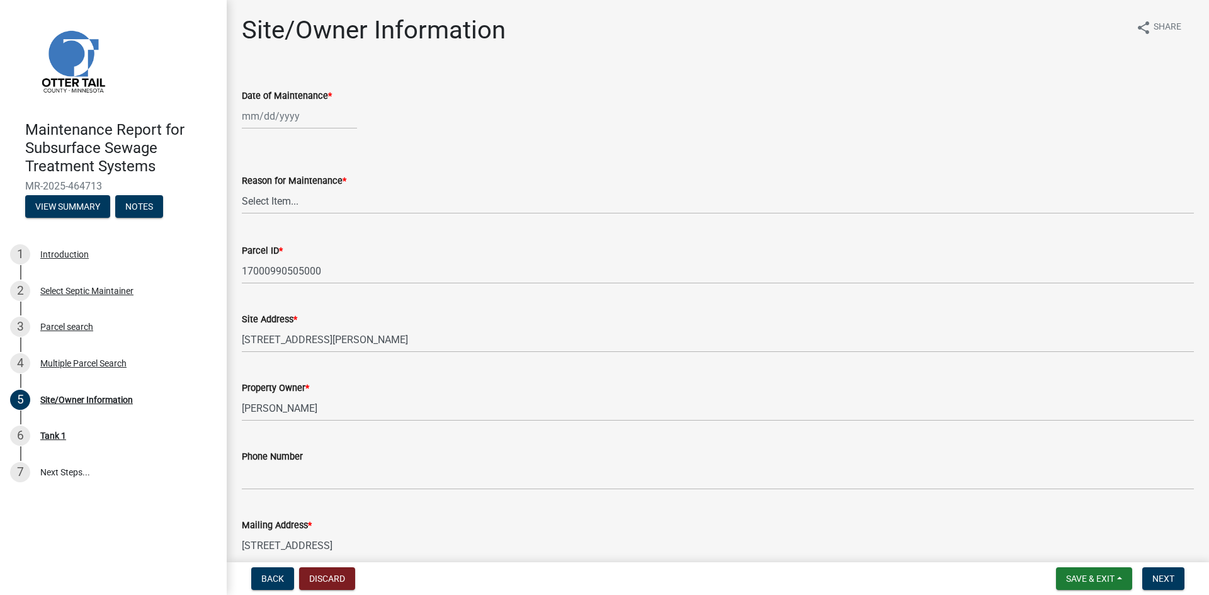
click at [278, 115] on div at bounding box center [299, 116] width 115 height 26
select select "8"
select select "2025"
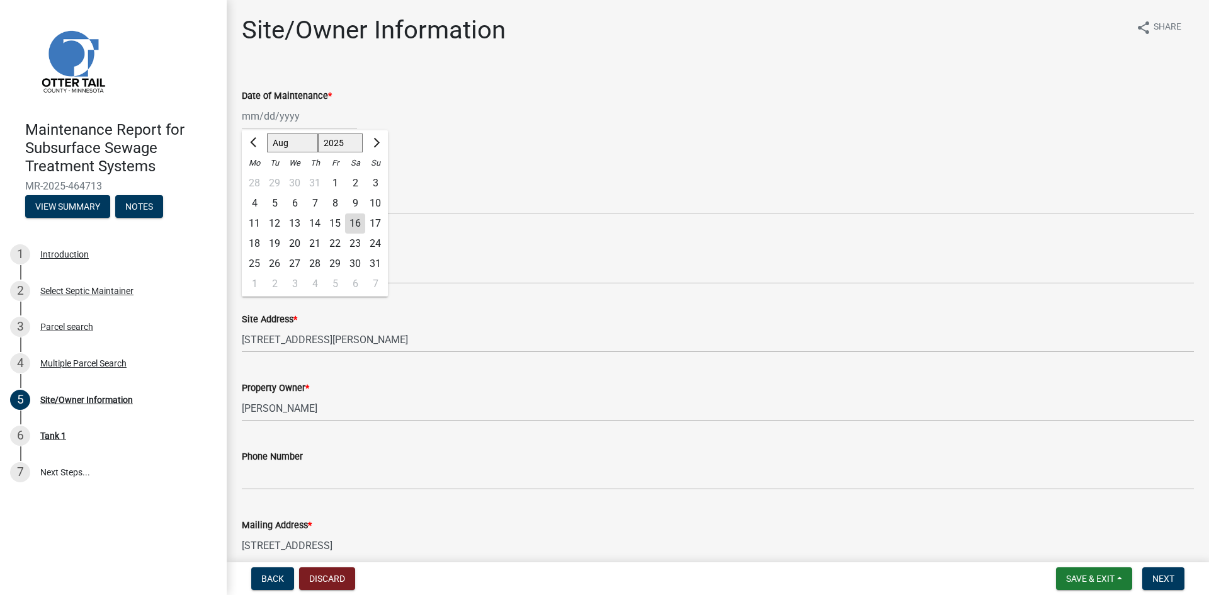
click at [274, 223] on div "12" at bounding box center [274, 223] width 20 height 20
type input "[DATE]"
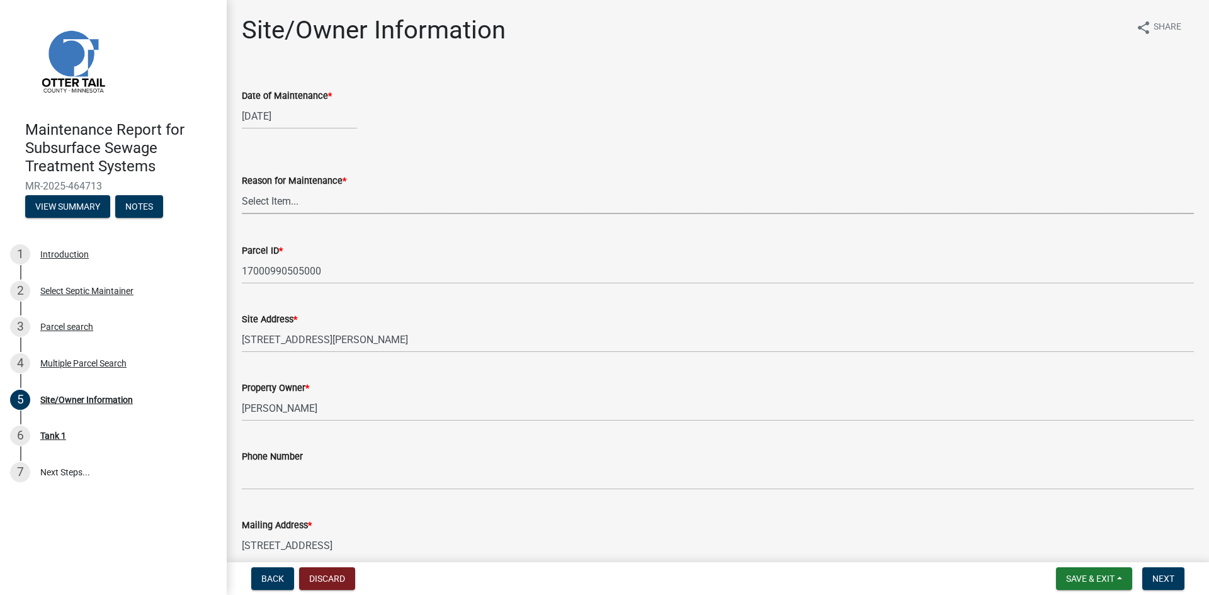
drag, startPoint x: 302, startPoint y: 200, endPoint x: 300, endPoint y: 206, distance: 6.6
click at [302, 200] on select "Select Item... Called Routine Other" at bounding box center [718, 201] width 952 height 26
click at [242, 188] on select "Select Item... Called Routine Other" at bounding box center [718, 201] width 952 height 26
select select "3ac72b63-7b21-42e4-8192-806faae7a4f1"
click at [1147, 577] on button "Next" at bounding box center [1163, 578] width 42 height 23
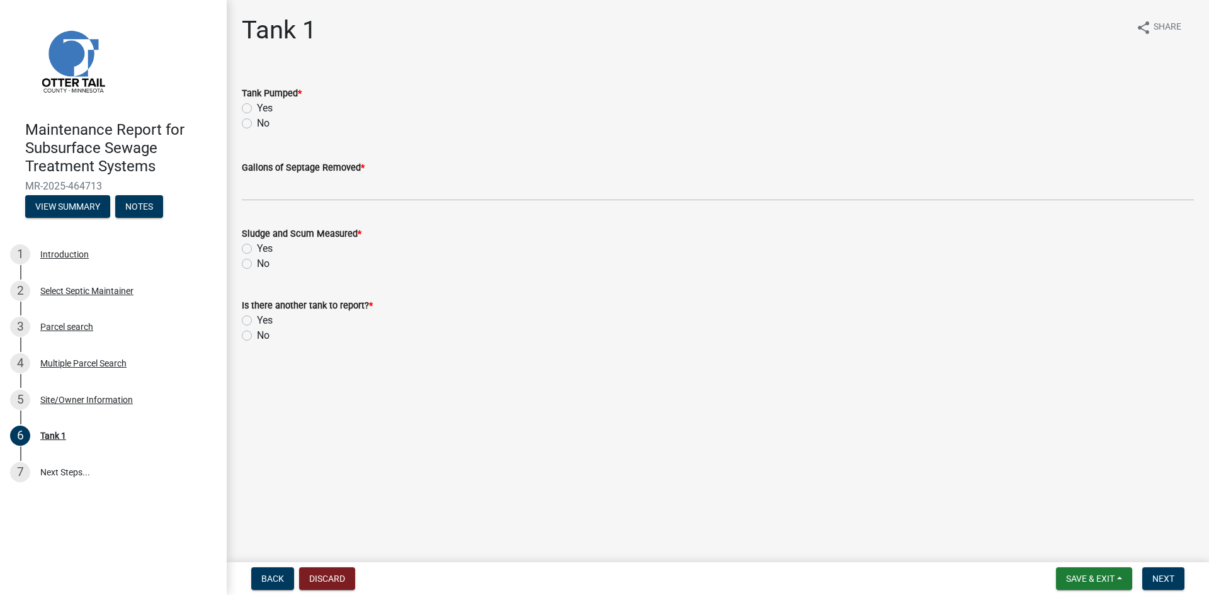
click at [267, 108] on label "Yes" at bounding box center [265, 108] width 16 height 15
click at [265, 108] on input "Yes" at bounding box center [261, 105] width 8 height 8
radio input "true"
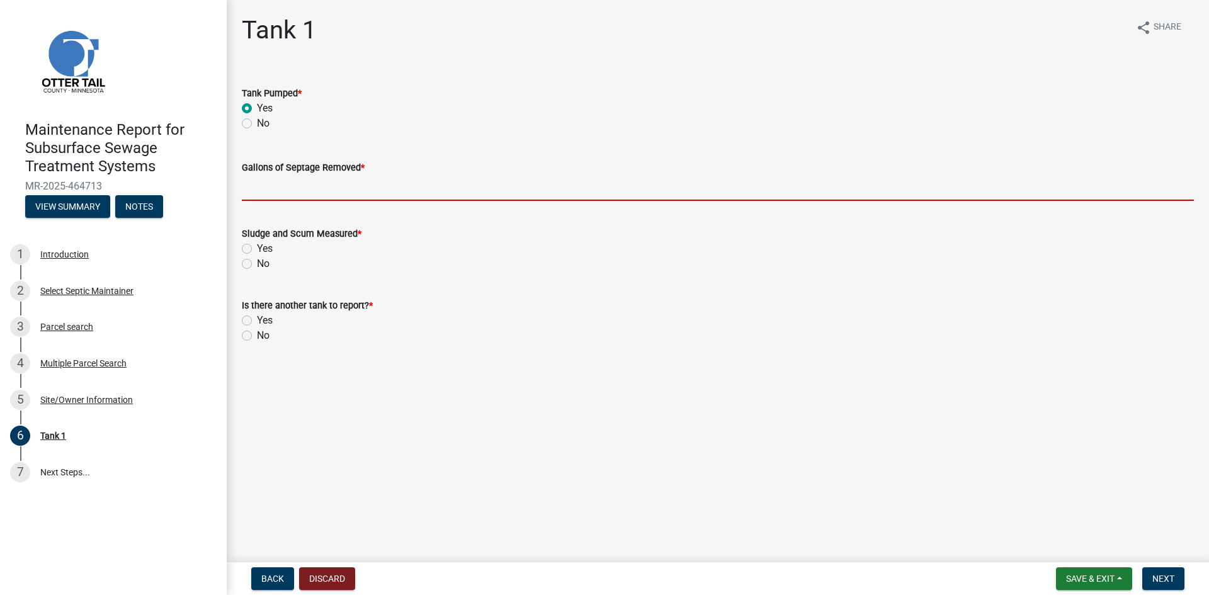
click at [259, 200] on input "Gallons of Septage Removed *" at bounding box center [718, 188] width 952 height 26
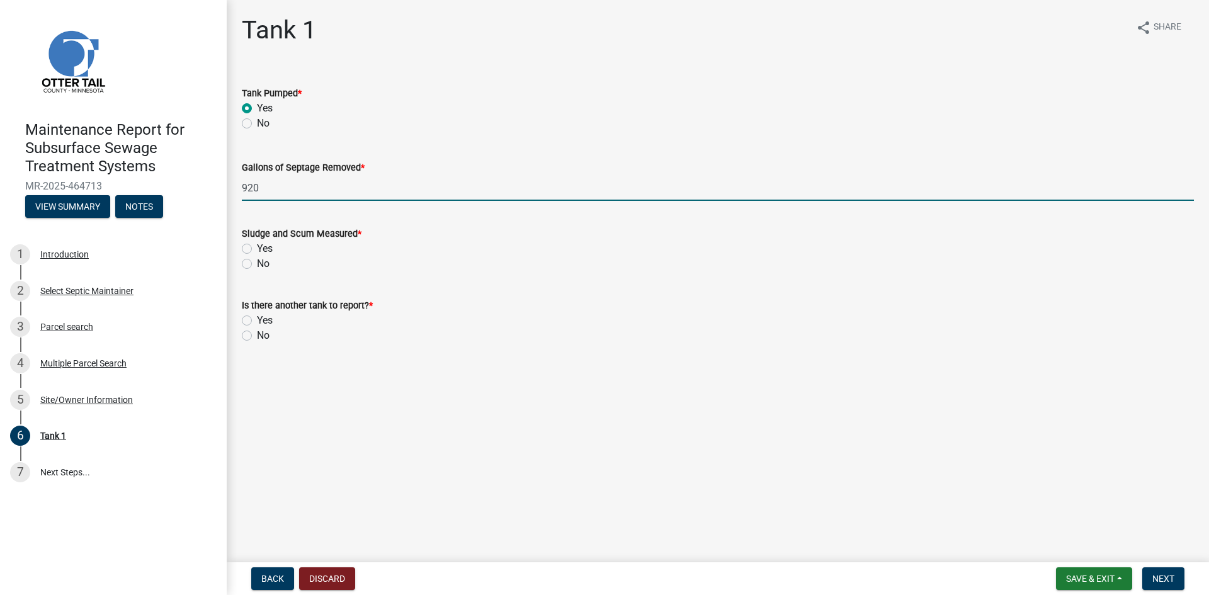
type input "920"
click at [257, 262] on label "No" at bounding box center [263, 263] width 13 height 15
click at [257, 262] on input "No" at bounding box center [261, 260] width 8 height 8
radio input "true"
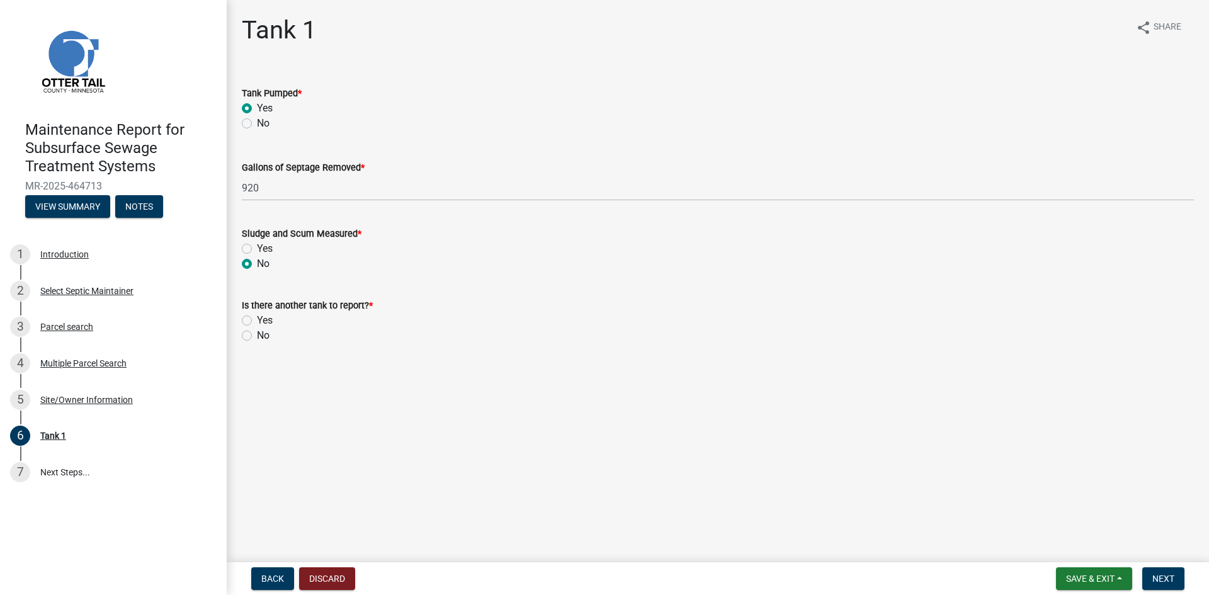
click at [257, 333] on label "No" at bounding box center [263, 335] width 13 height 15
click at [257, 333] on input "No" at bounding box center [261, 332] width 8 height 8
radio input "true"
click at [1157, 582] on span "Next" at bounding box center [1163, 579] width 22 height 10
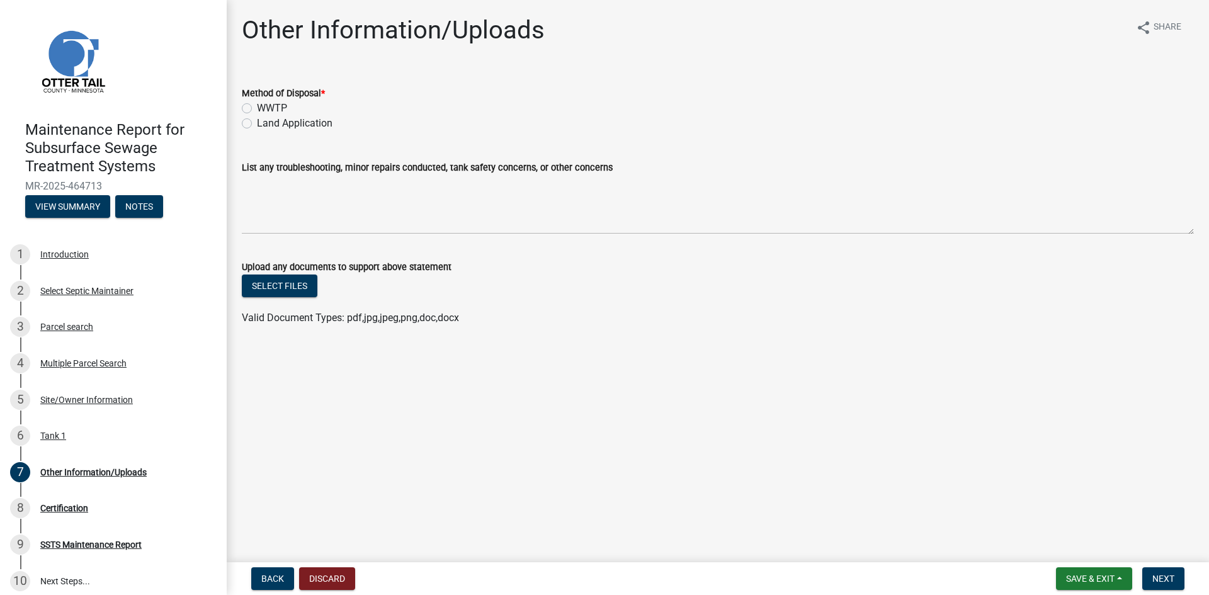
click at [296, 121] on label "Land Application" at bounding box center [295, 123] width 76 height 15
click at [265, 121] on input "Land Application" at bounding box center [261, 120] width 8 height 8
radio input "true"
click at [1153, 574] on span "Next" at bounding box center [1163, 579] width 22 height 10
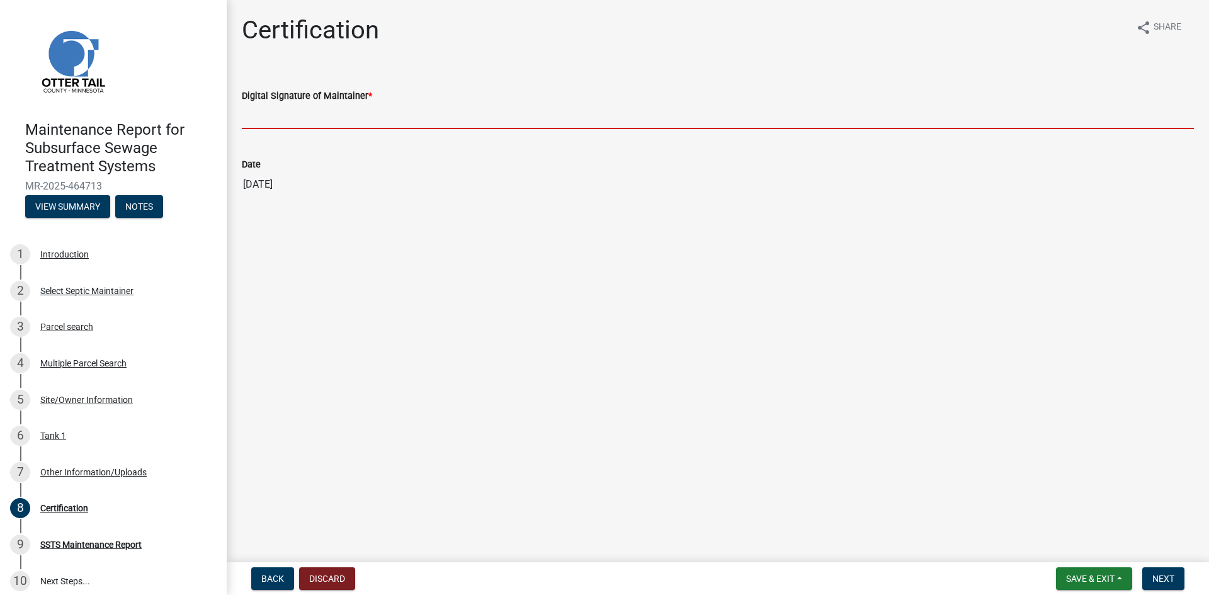
click at [314, 116] on input "Digital Signature of Maintainer *" at bounding box center [718, 116] width 952 height 26
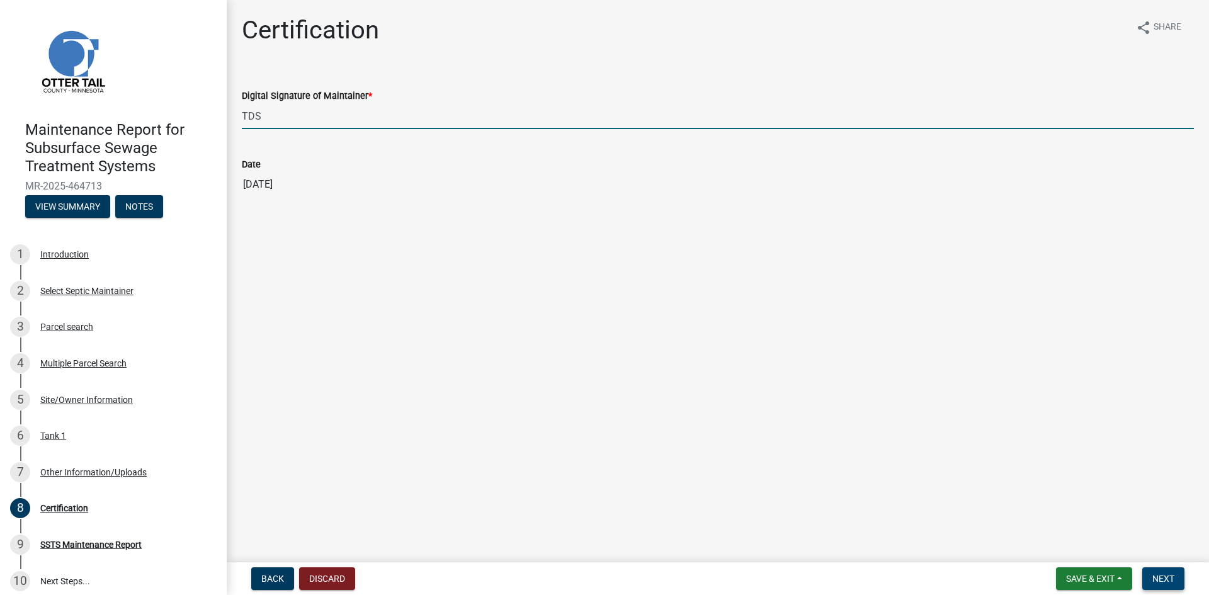
type input "TDS"
click at [1150, 575] on button "Next" at bounding box center [1163, 578] width 42 height 23
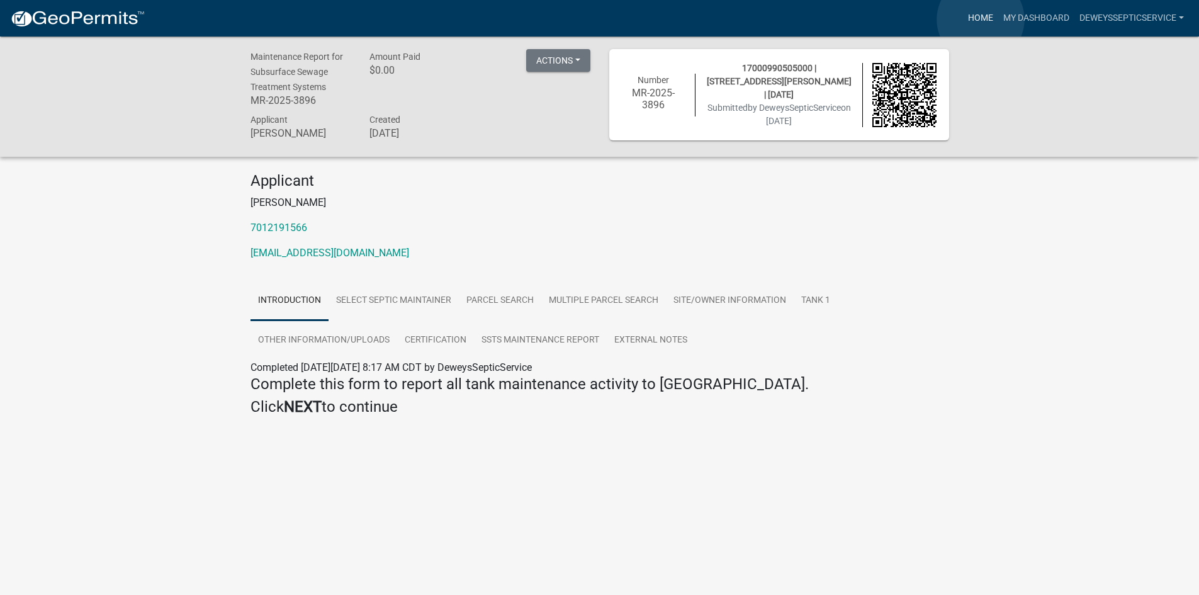
click at [981, 20] on link "Home" at bounding box center [980, 18] width 35 height 24
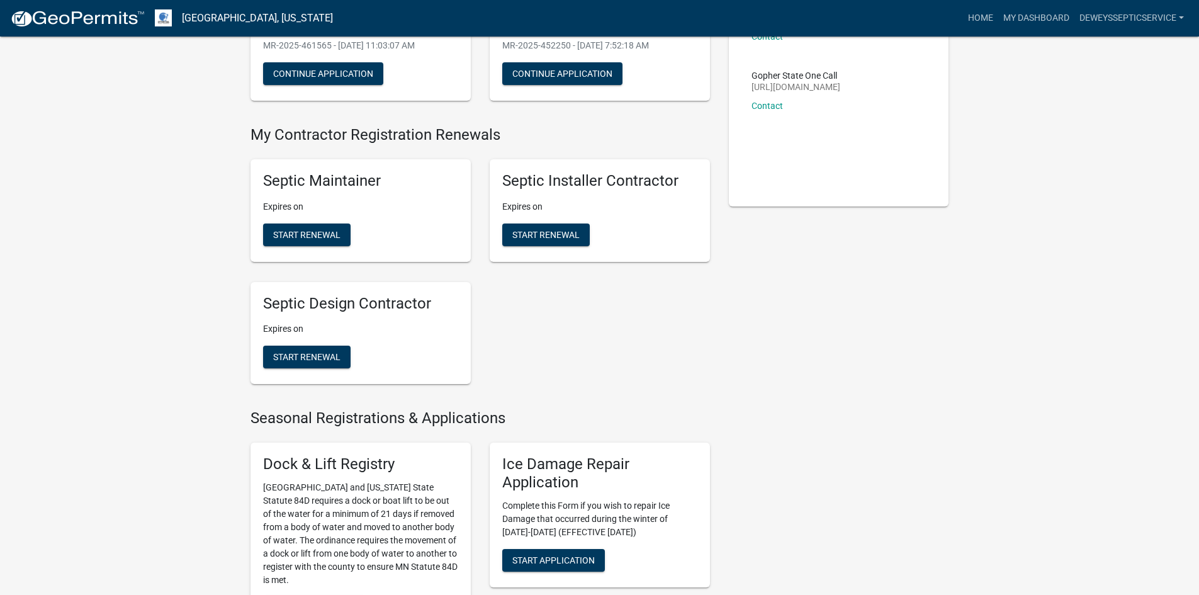
scroll to position [504, 0]
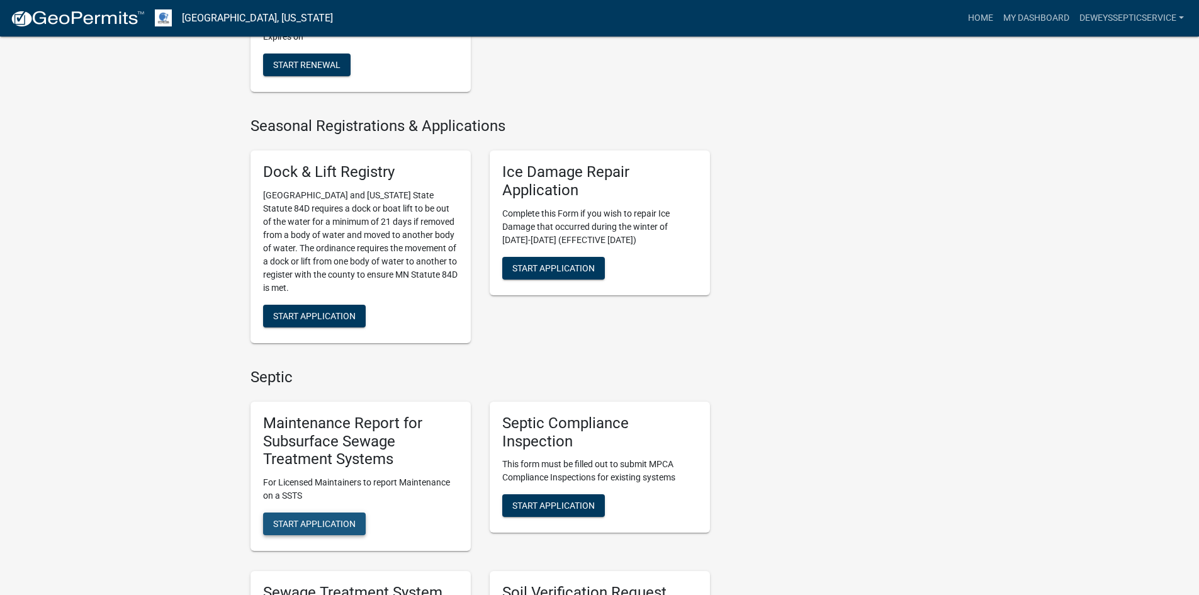
click at [293, 522] on span "Start Application" at bounding box center [314, 524] width 82 height 10
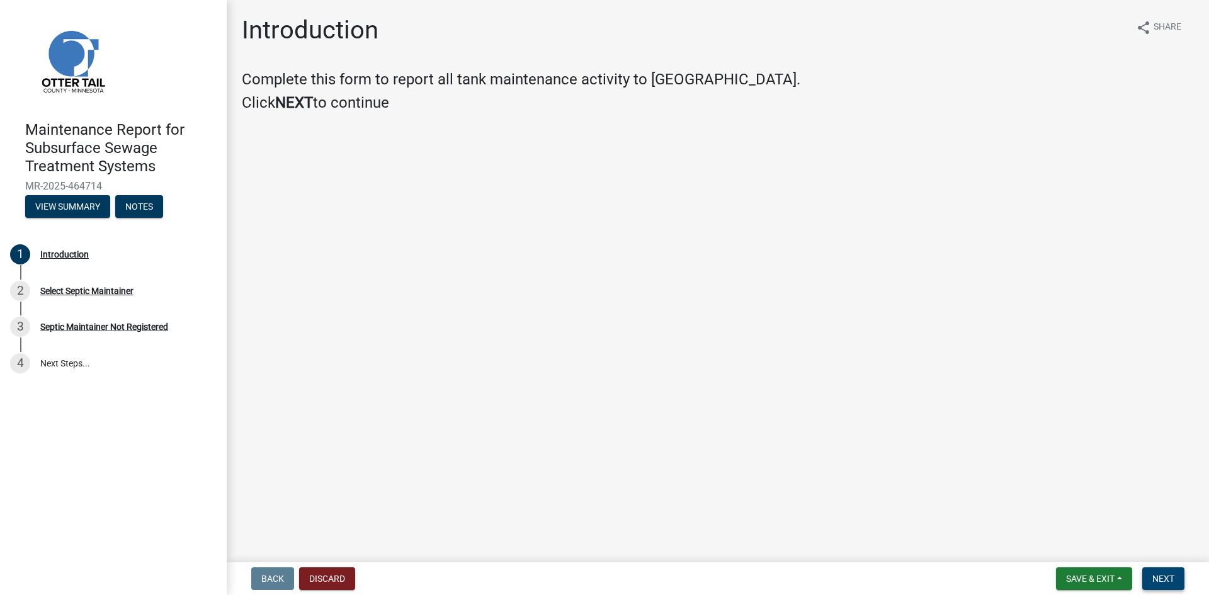
click at [1167, 578] on span "Next" at bounding box center [1163, 579] width 22 height 10
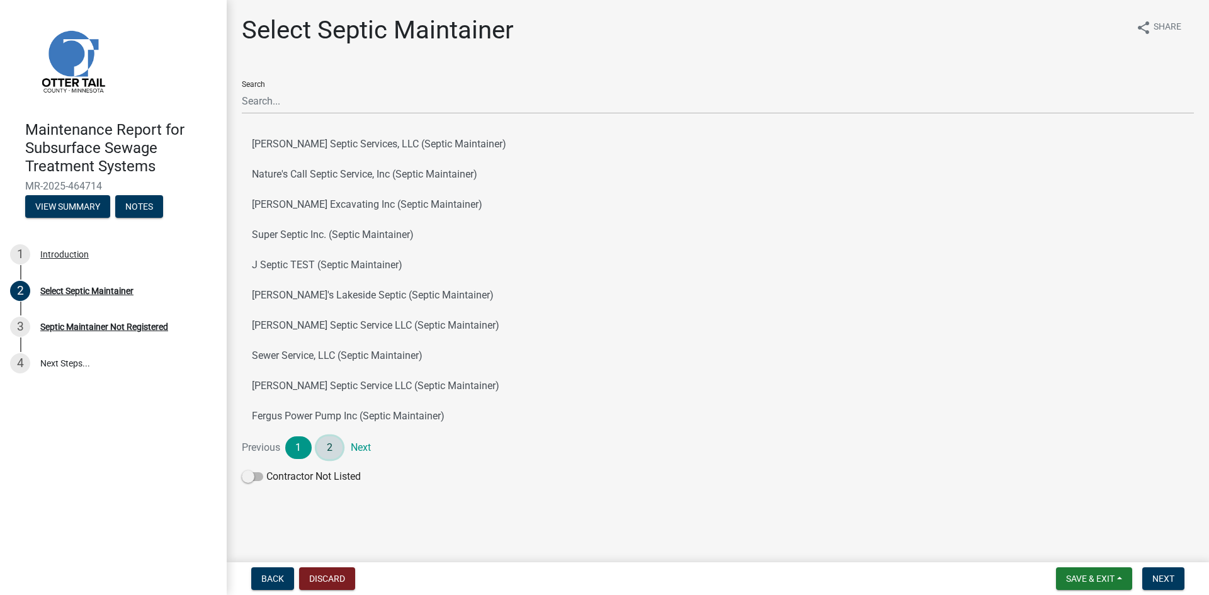
click at [322, 448] on link "2" at bounding box center [330, 447] width 26 height 23
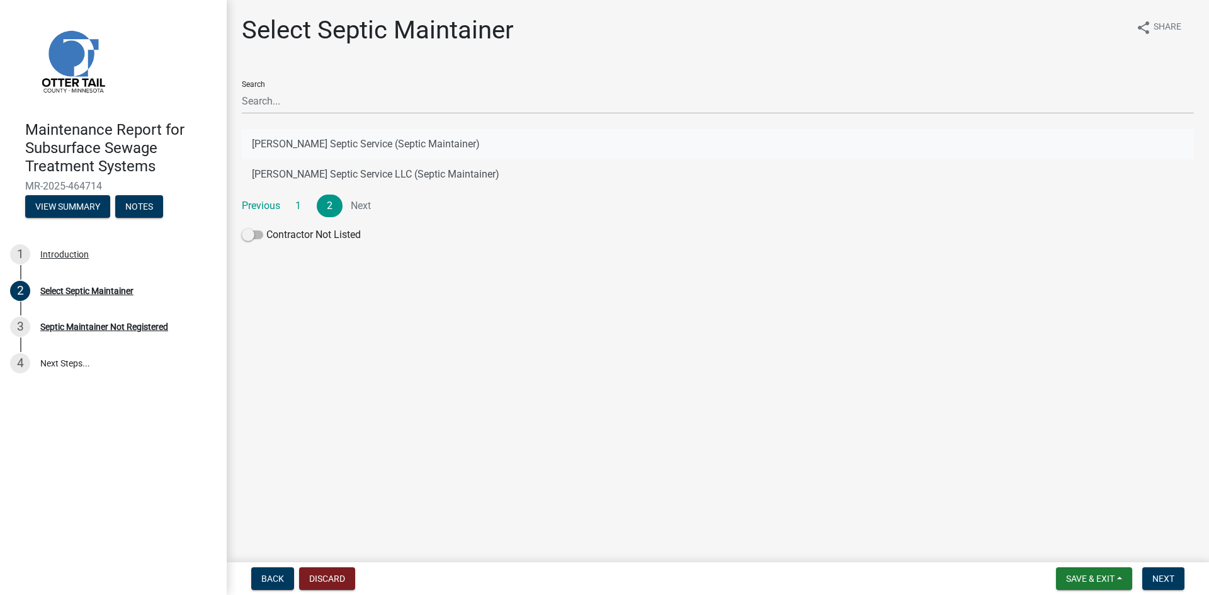
click at [325, 140] on button "[PERSON_NAME] Septic Service (Septic Maintainer)" at bounding box center [718, 144] width 952 height 30
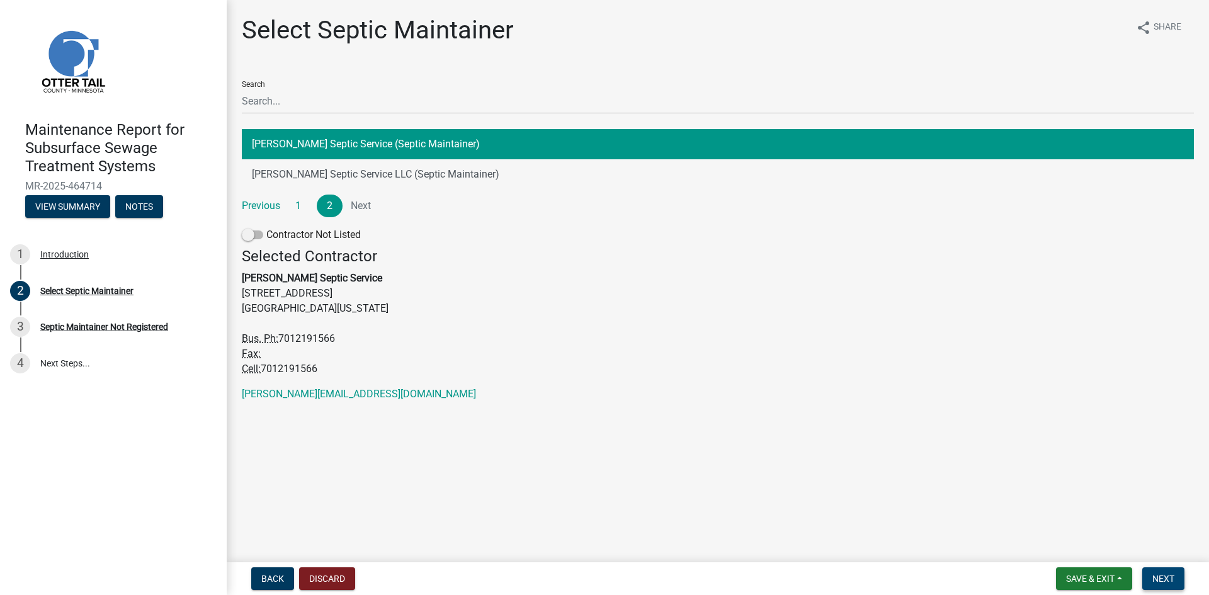
click at [1165, 575] on span "Next" at bounding box center [1163, 579] width 22 height 10
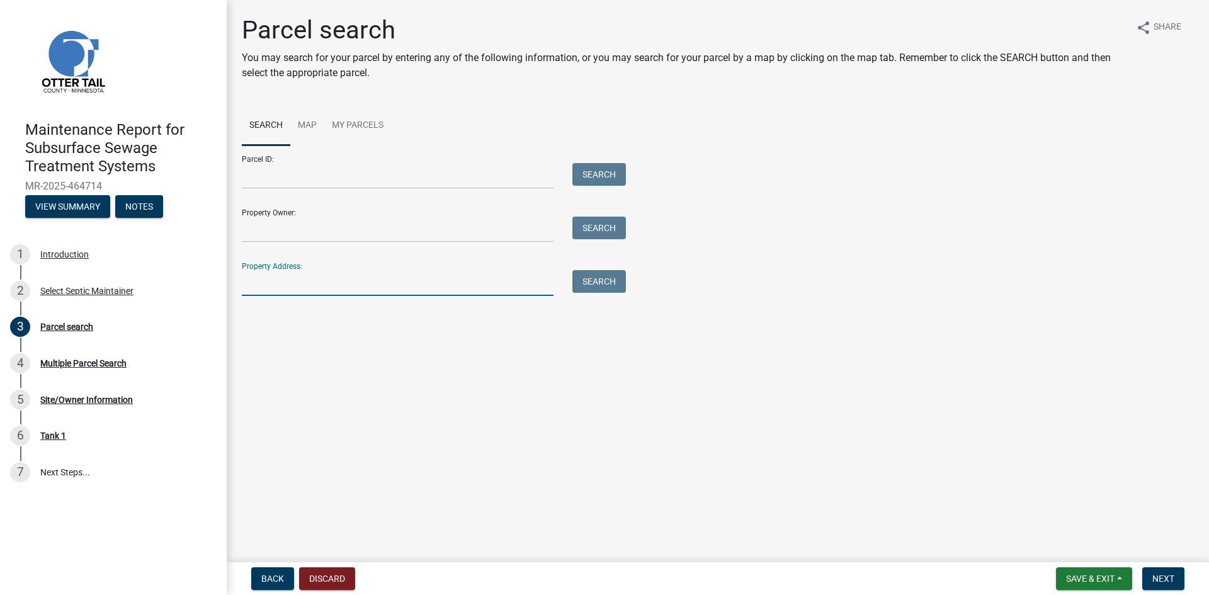
click at [336, 283] on input "Property Address:" at bounding box center [398, 283] width 312 height 26
type input "51268"
click at [595, 278] on button "Search" at bounding box center [599, 281] width 54 height 23
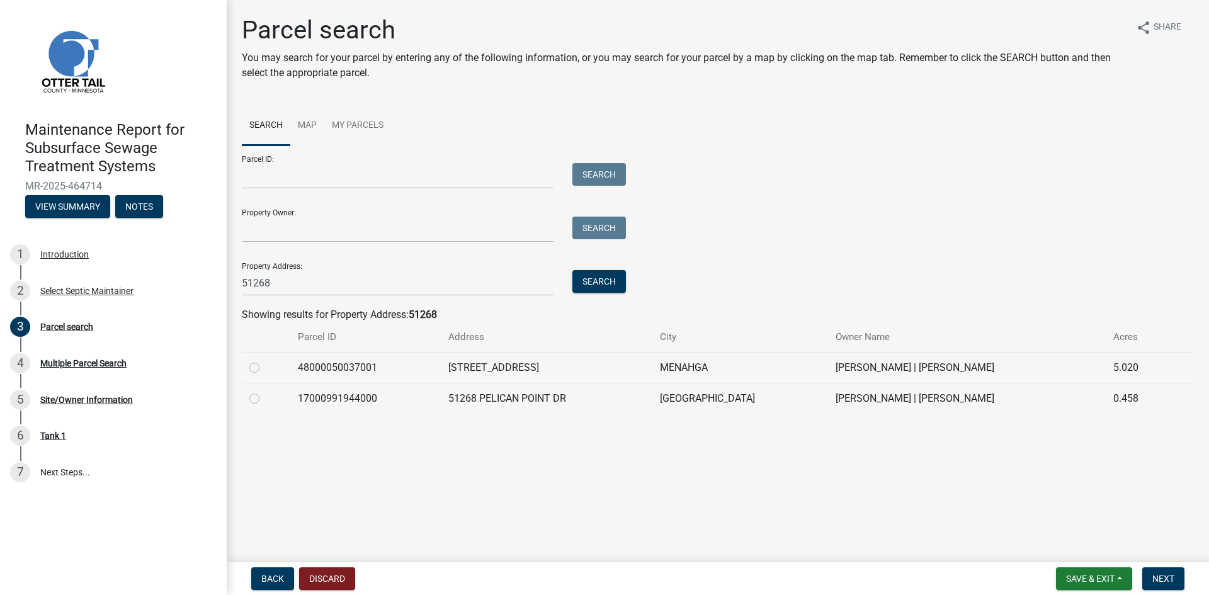
click at [264, 391] on label at bounding box center [264, 391] width 0 height 0
click at [264, 399] on input "radio" at bounding box center [268, 395] width 8 height 8
radio input "true"
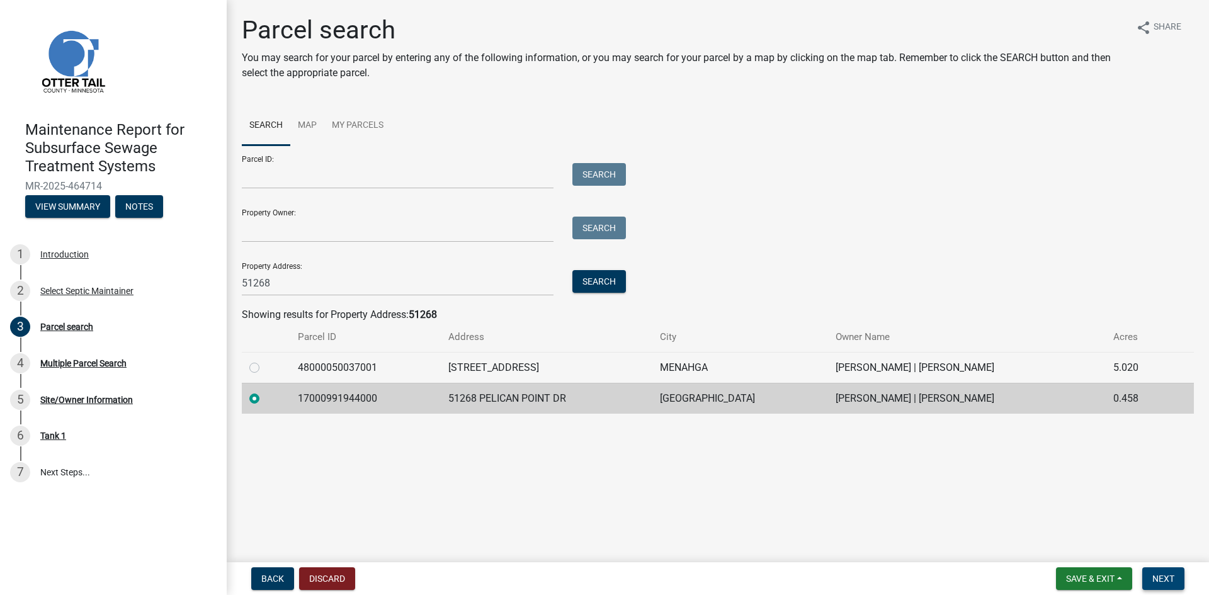
click at [1167, 578] on span "Next" at bounding box center [1163, 579] width 22 height 10
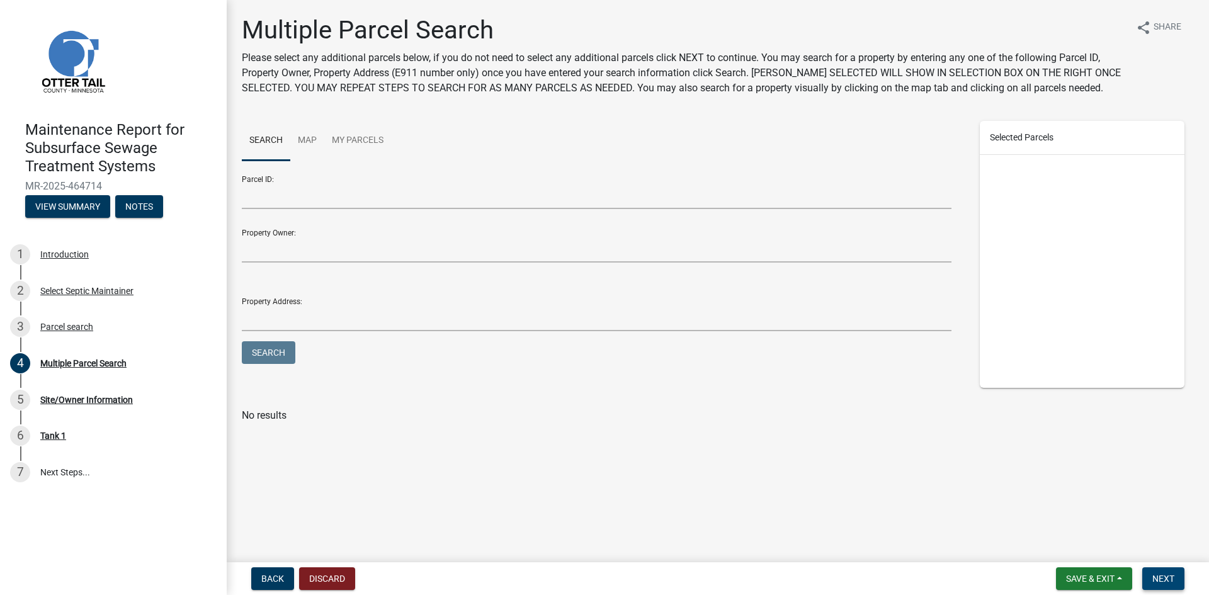
click at [1167, 578] on span "Next" at bounding box center [1163, 579] width 22 height 10
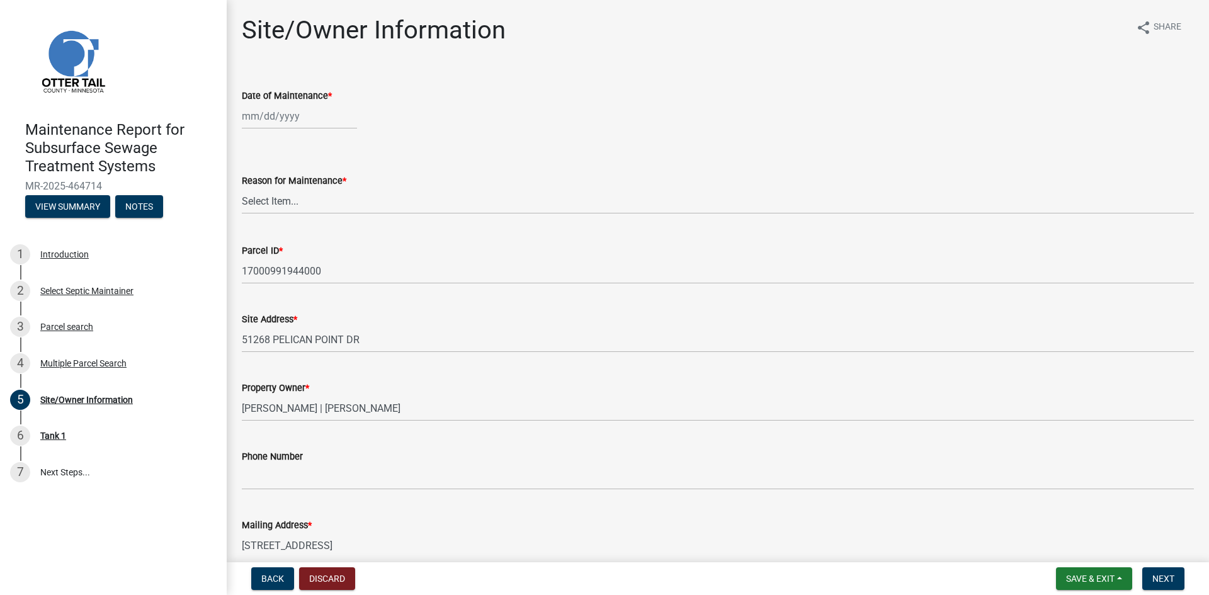
click at [272, 121] on div at bounding box center [299, 116] width 115 height 26
select select "8"
select select "2025"
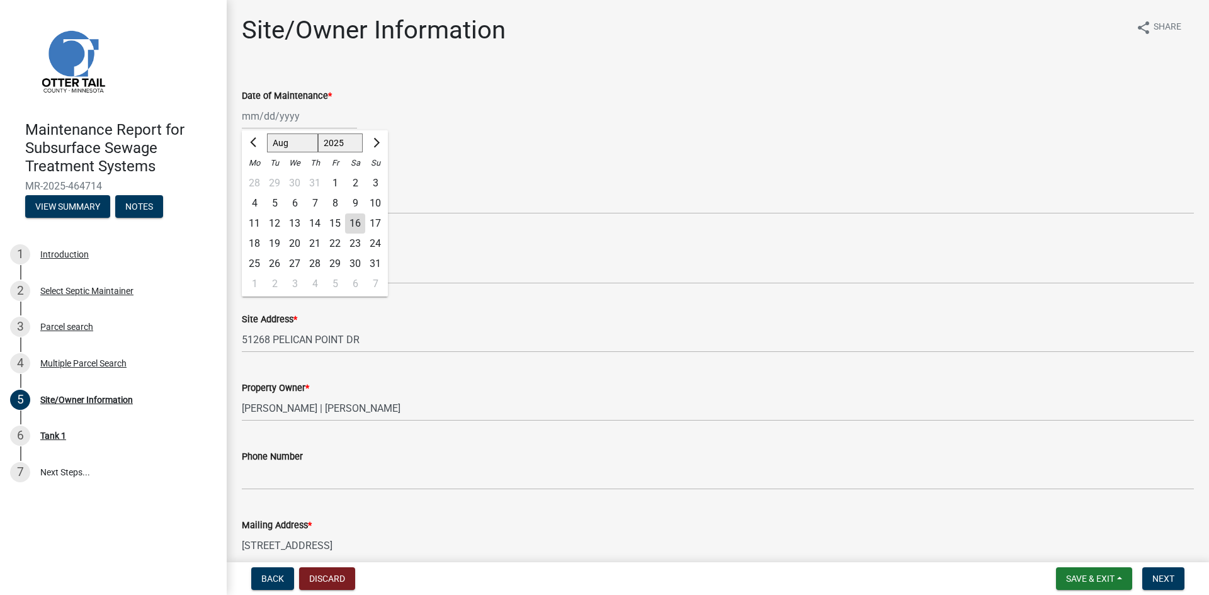
click at [271, 226] on div "12" at bounding box center [274, 223] width 20 height 20
type input "[DATE]"
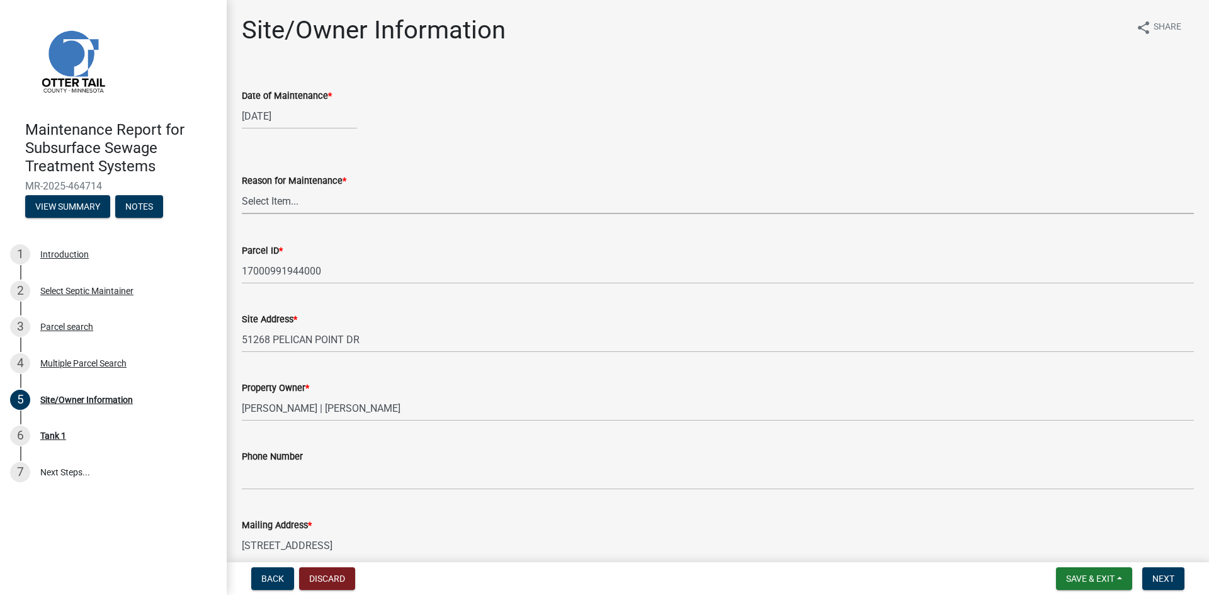
drag, startPoint x: 273, startPoint y: 202, endPoint x: 276, endPoint y: 208, distance: 6.8
click at [273, 202] on select "Select Item... Called Routine Other" at bounding box center [718, 201] width 952 height 26
click at [242, 188] on select "Select Item... Called Routine Other" at bounding box center [718, 201] width 952 height 26
select select "3ac72b63-7b21-42e4-8192-806faae7a4f1"
click at [1154, 577] on span "Next" at bounding box center [1163, 579] width 22 height 10
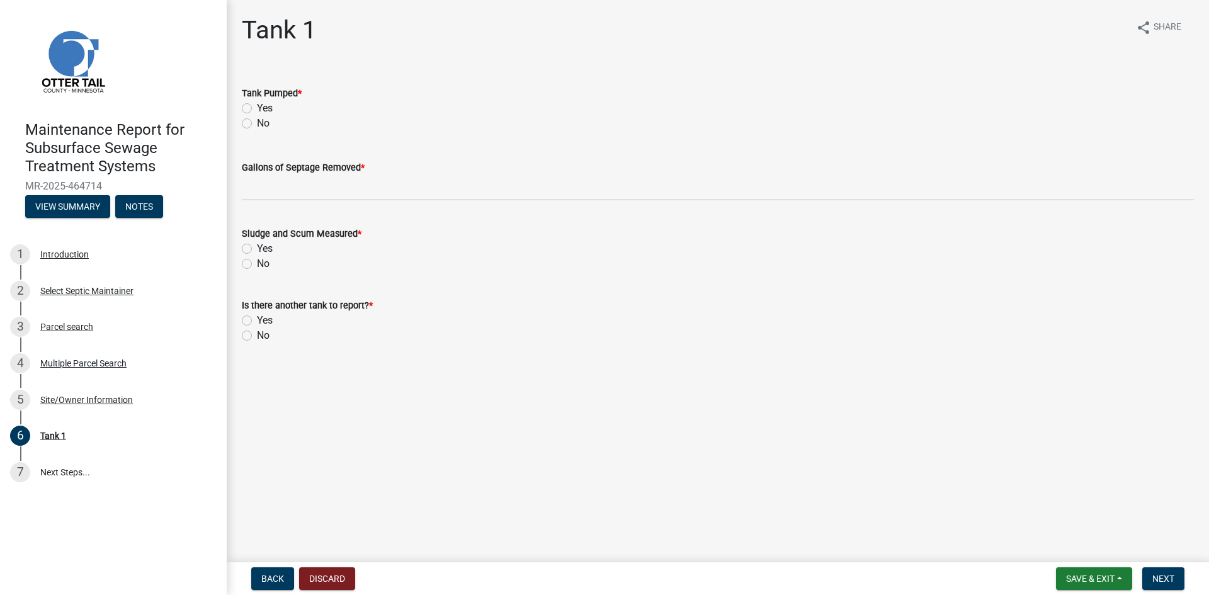
click at [257, 108] on label "Yes" at bounding box center [265, 108] width 16 height 15
click at [257, 108] on input "Yes" at bounding box center [261, 105] width 8 height 8
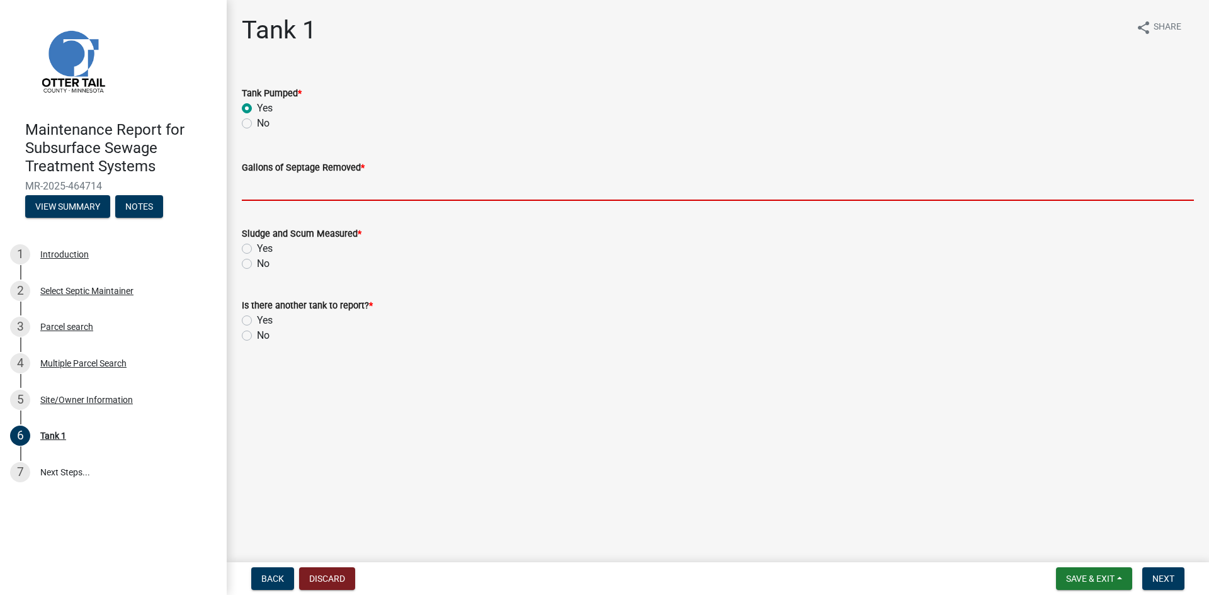
click at [256, 190] on input "Gallons of Septage Removed *" at bounding box center [718, 188] width 952 height 26
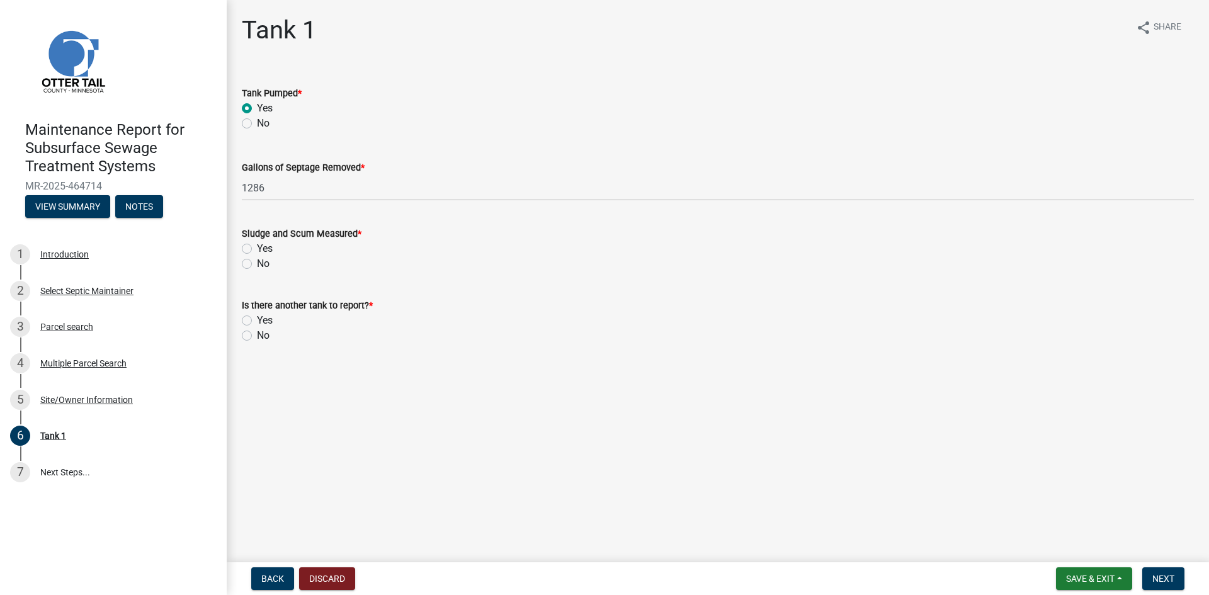
click at [257, 261] on label "No" at bounding box center [263, 263] width 13 height 15
click at [257, 261] on input "No" at bounding box center [261, 260] width 8 height 8
click at [257, 335] on label "No" at bounding box center [263, 335] width 13 height 15
click at [257, 335] on input "No" at bounding box center [261, 332] width 8 height 8
click at [1164, 575] on span "Next" at bounding box center [1163, 579] width 22 height 10
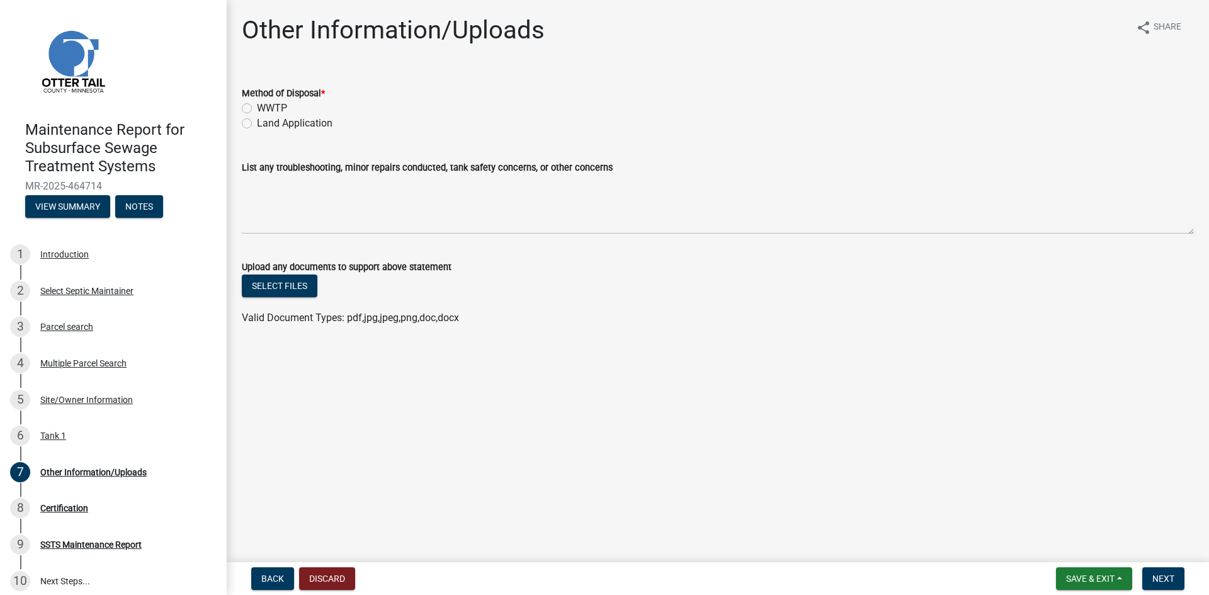
click at [278, 123] on label "Land Application" at bounding box center [295, 123] width 76 height 15
click at [265, 123] on input "Land Application" at bounding box center [261, 120] width 8 height 8
click at [1155, 572] on button "Next" at bounding box center [1163, 578] width 42 height 23
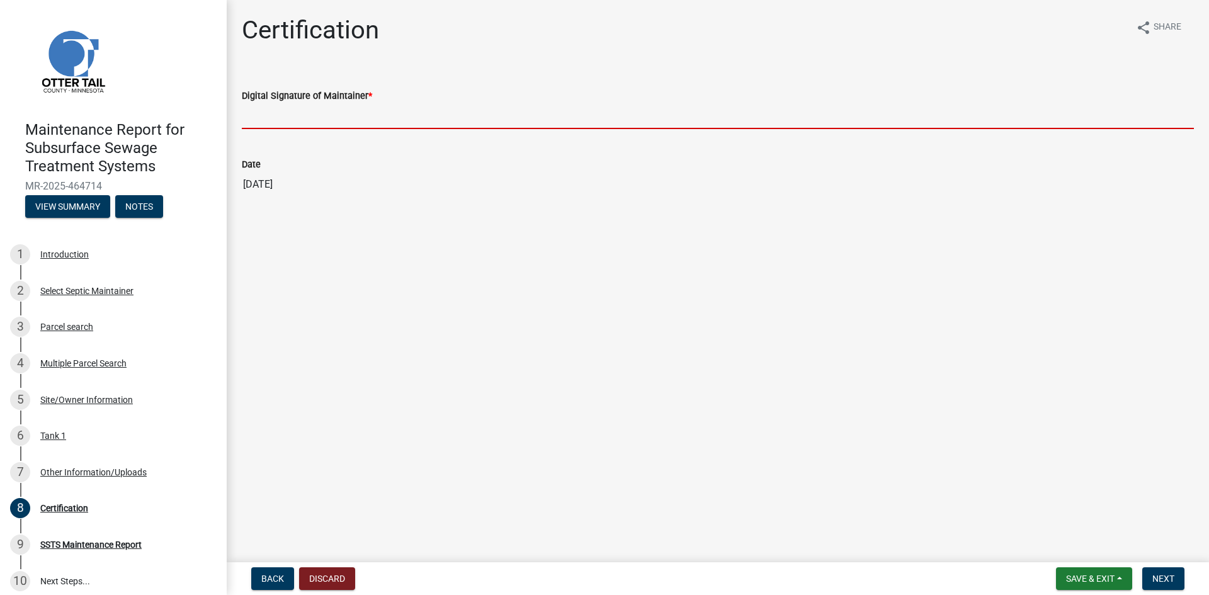
click at [396, 115] on input "Digital Signature of Maintainer *" at bounding box center [718, 116] width 952 height 26
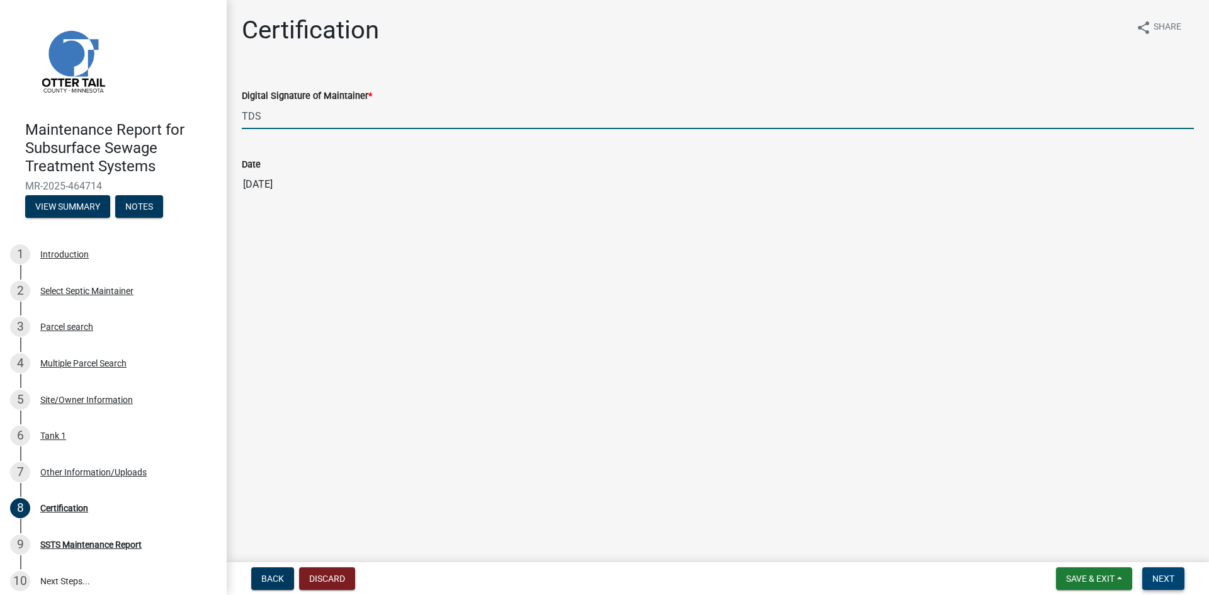
click at [1156, 574] on span "Next" at bounding box center [1163, 579] width 22 height 10
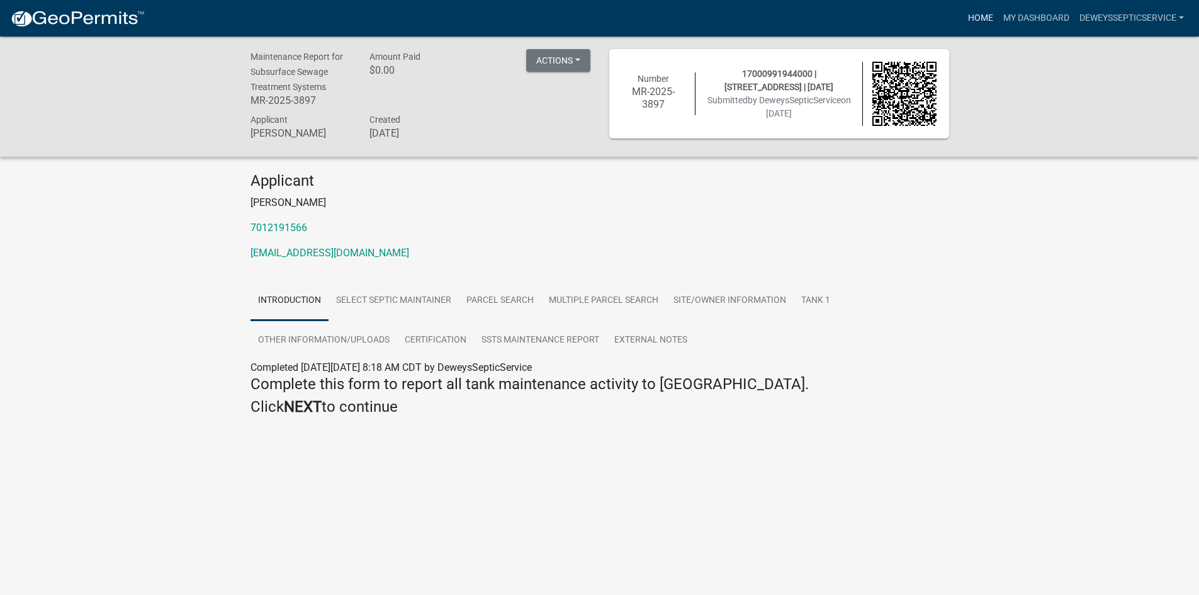
click at [976, 18] on link "Home" at bounding box center [980, 18] width 35 height 24
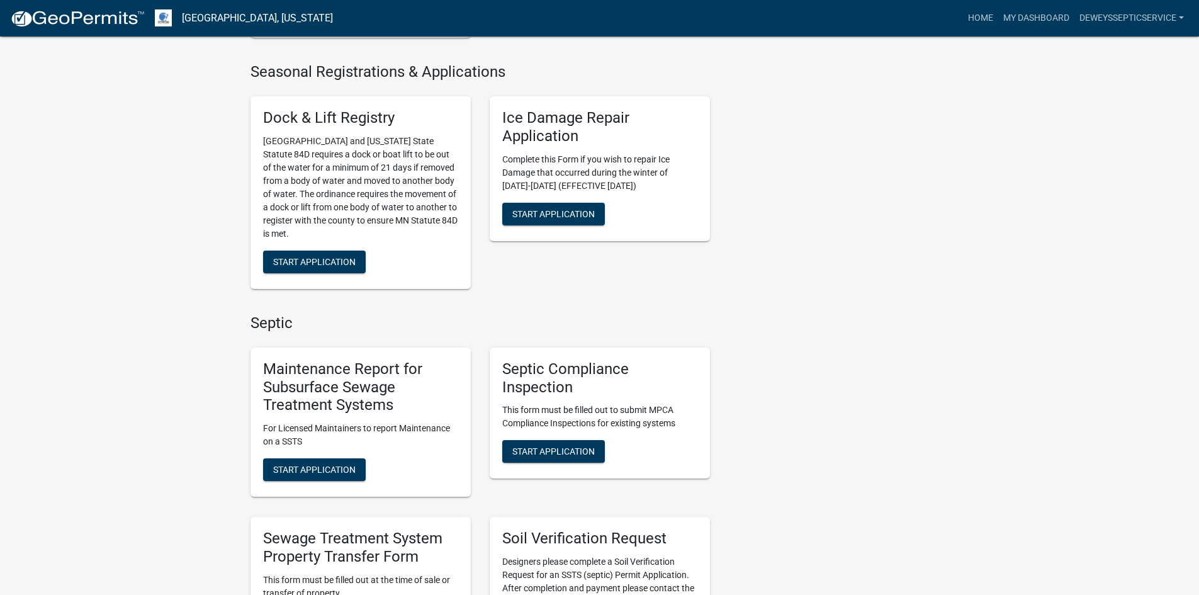
scroll to position [567, 0]
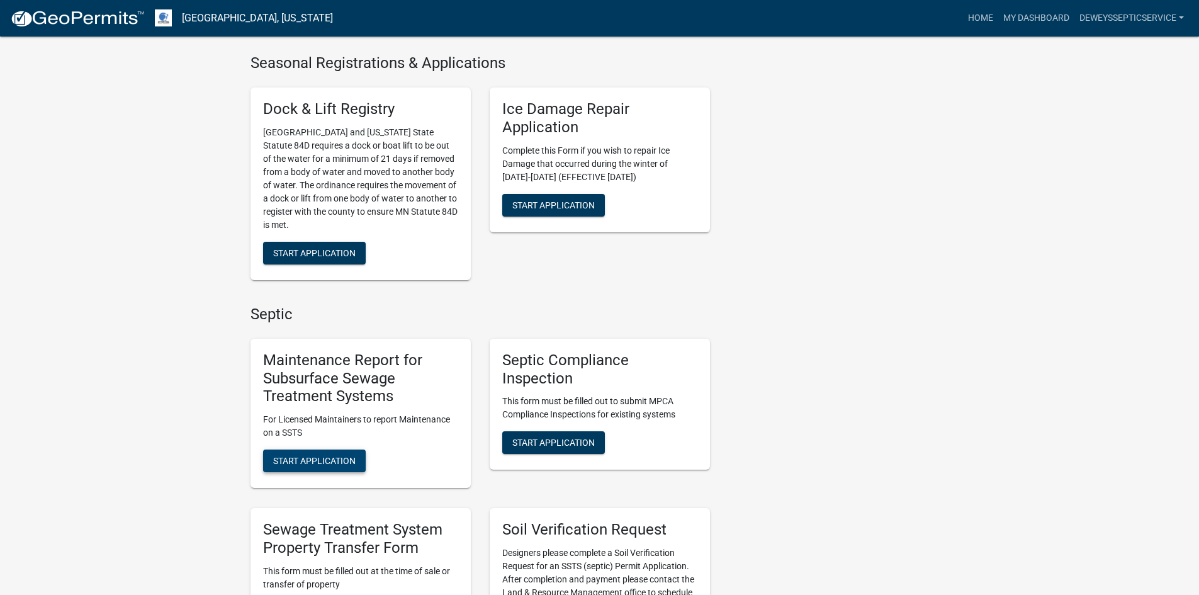
click at [291, 459] on span "Start Application" at bounding box center [314, 461] width 82 height 10
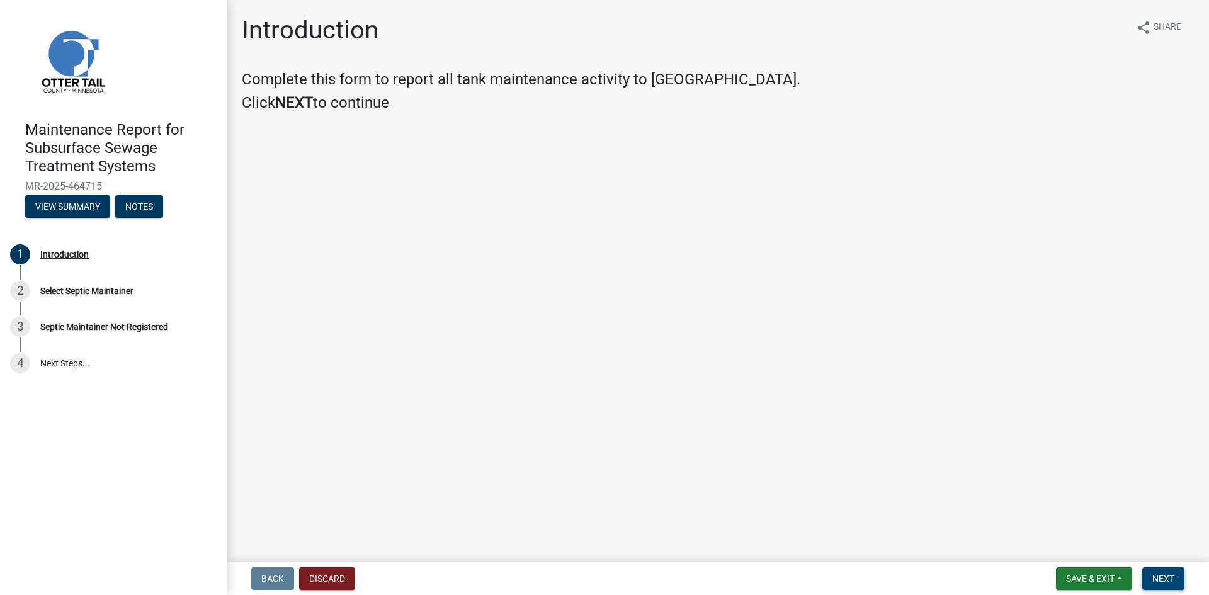
click at [1159, 577] on span "Next" at bounding box center [1163, 579] width 22 height 10
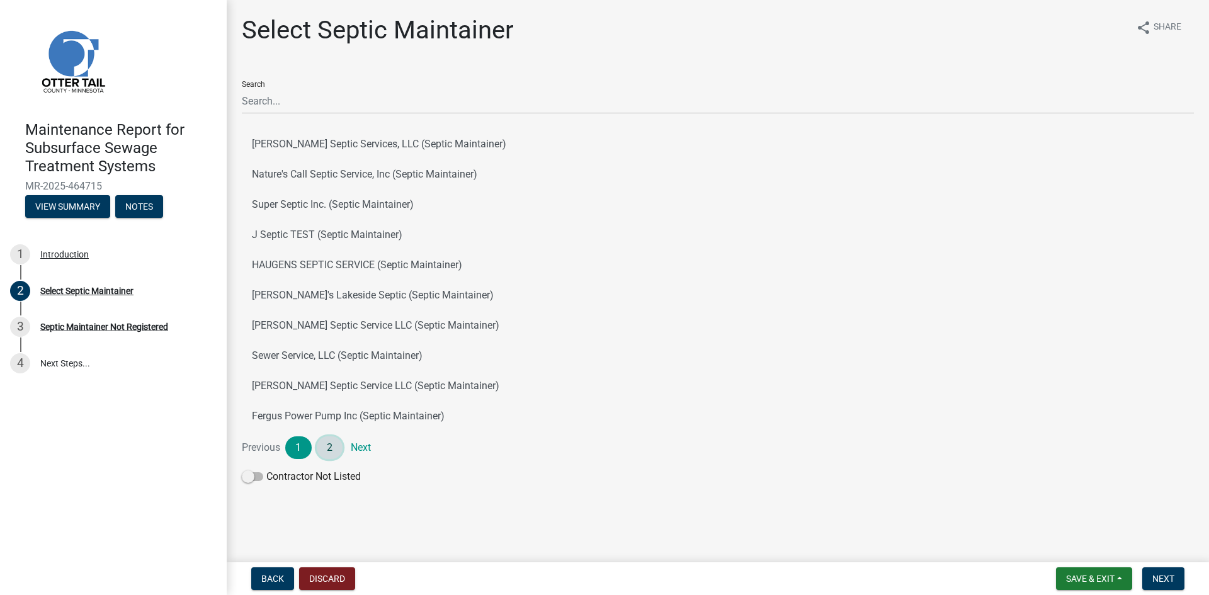
click at [326, 447] on link "2" at bounding box center [330, 447] width 26 height 23
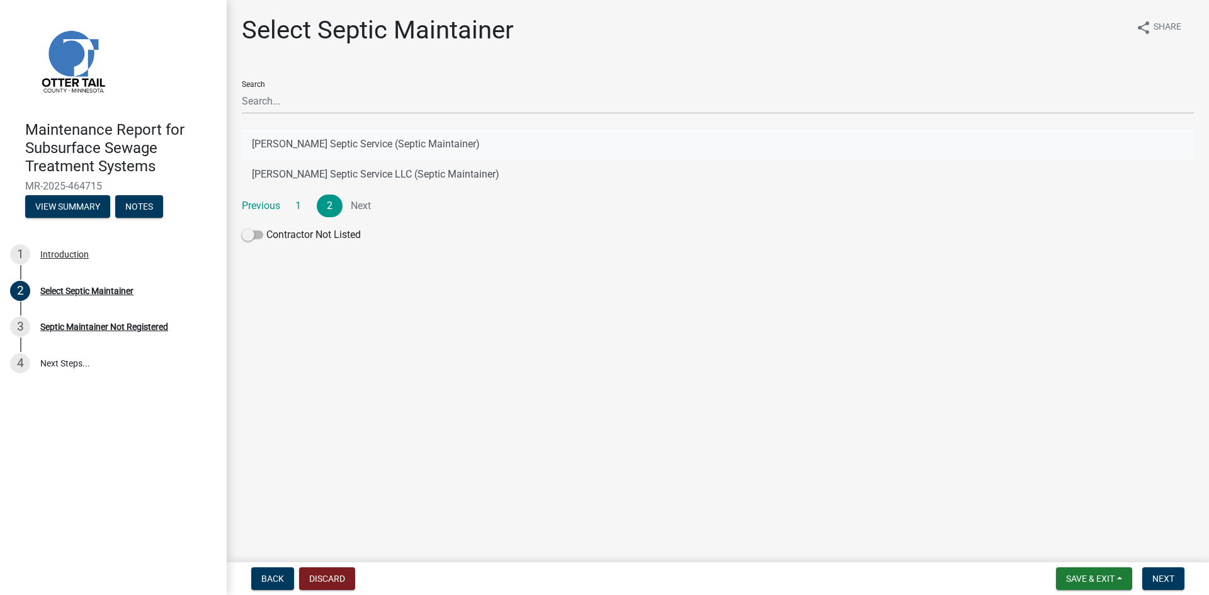
click at [431, 142] on button "[PERSON_NAME] Septic Service (Septic Maintainer)" at bounding box center [718, 144] width 952 height 30
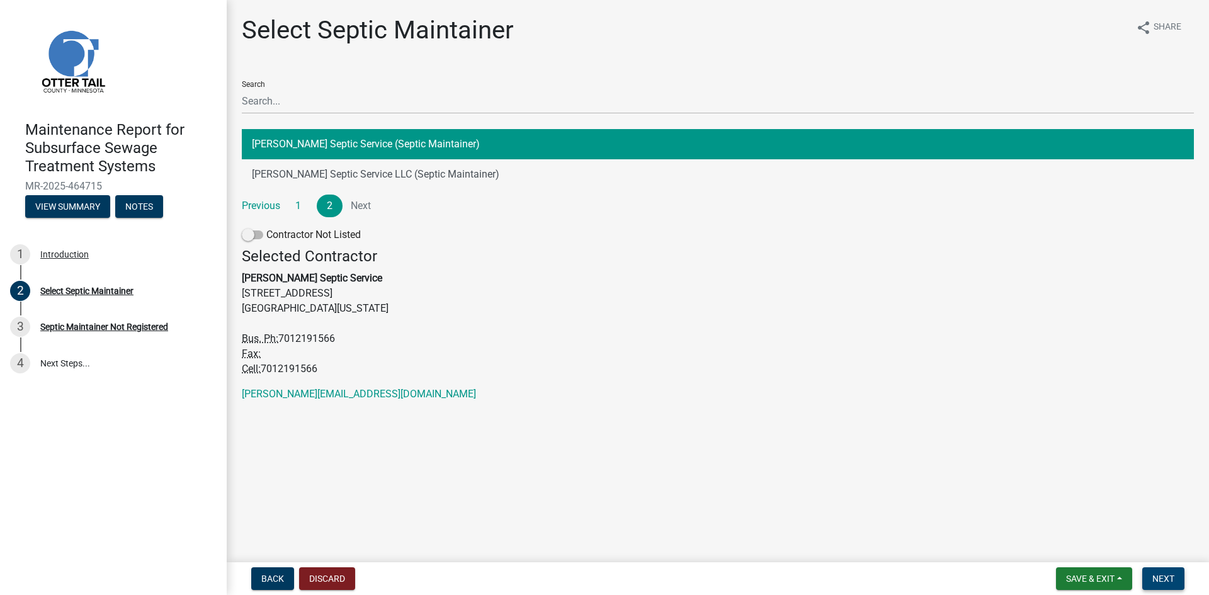
click at [1174, 579] on span "Next" at bounding box center [1163, 579] width 22 height 10
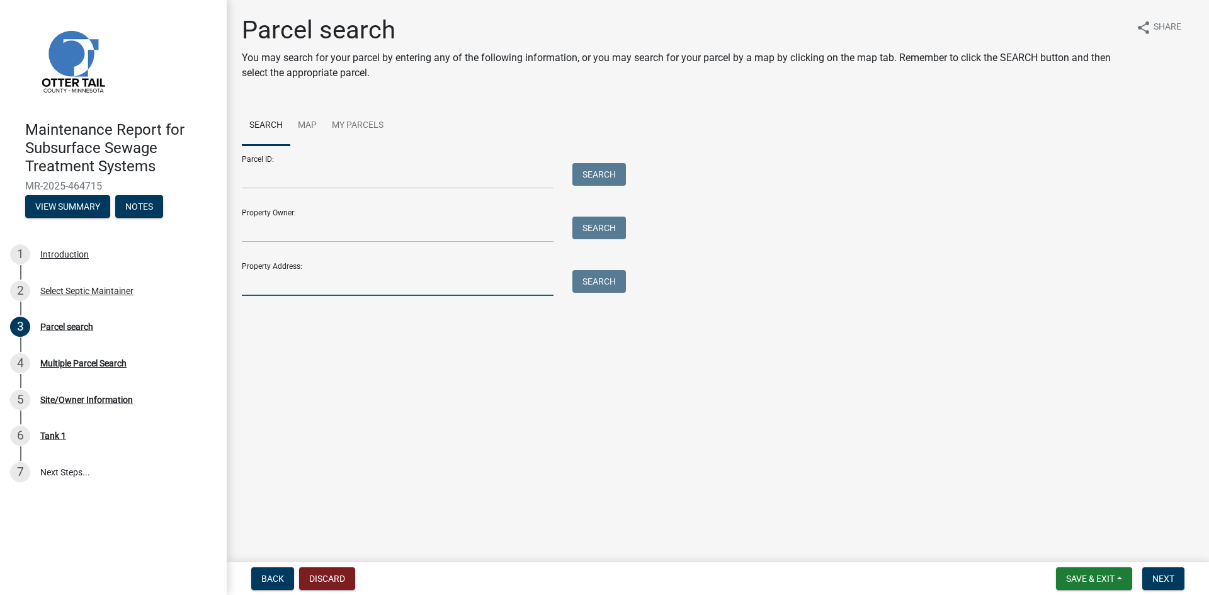
click at [297, 285] on input "Property Address:" at bounding box center [398, 283] width 312 height 26
click at [594, 279] on button "Search" at bounding box center [599, 281] width 54 height 23
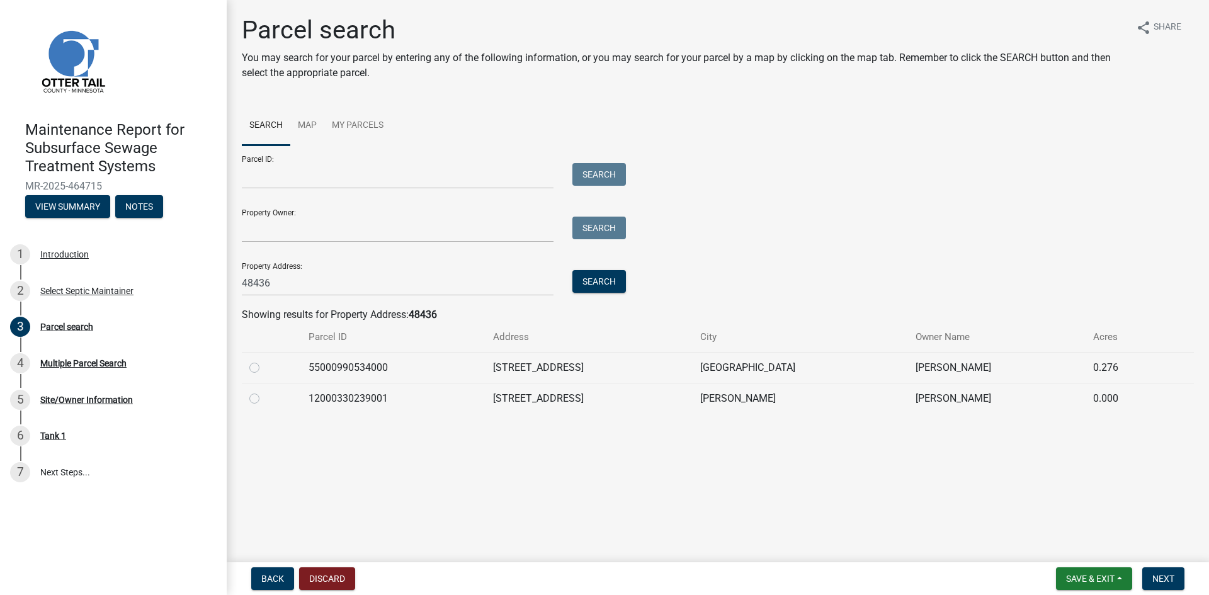
click at [264, 360] on label at bounding box center [264, 360] width 0 height 0
click at [264, 368] on input "radio" at bounding box center [268, 364] width 8 height 8
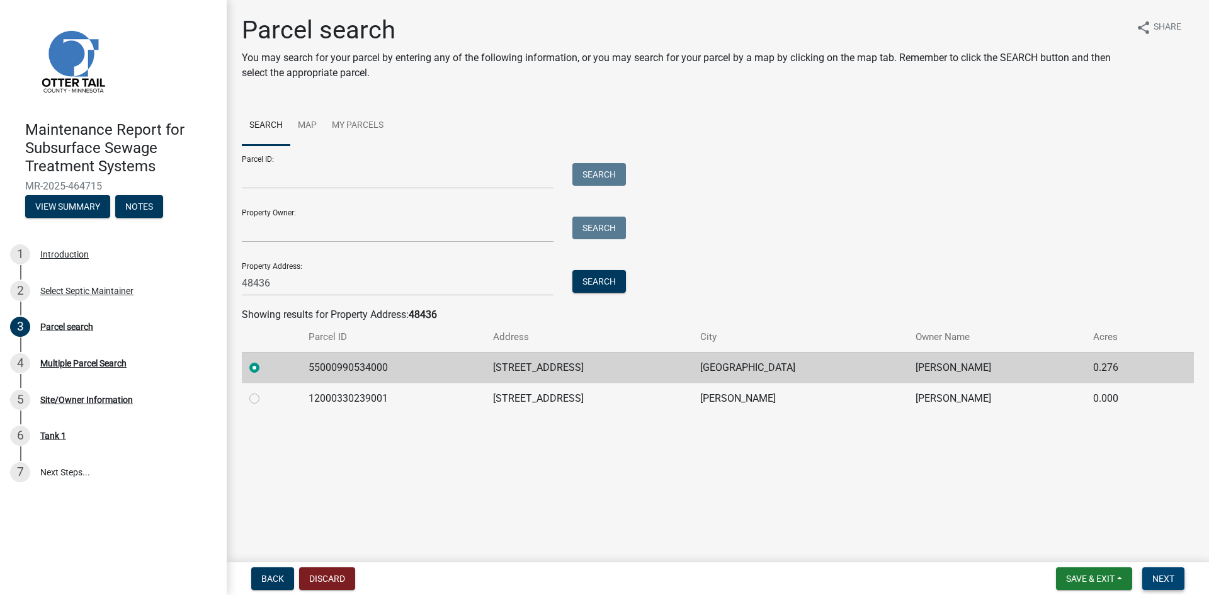
click at [1152, 574] on span "Next" at bounding box center [1163, 579] width 22 height 10
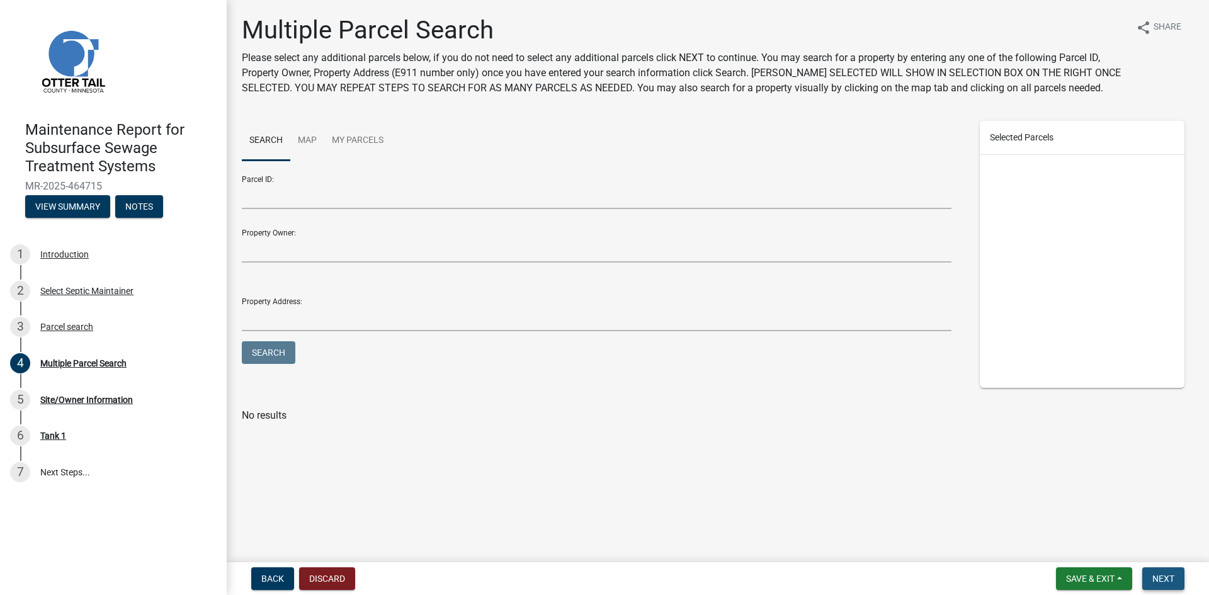
click at [1152, 574] on span "Next" at bounding box center [1163, 579] width 22 height 10
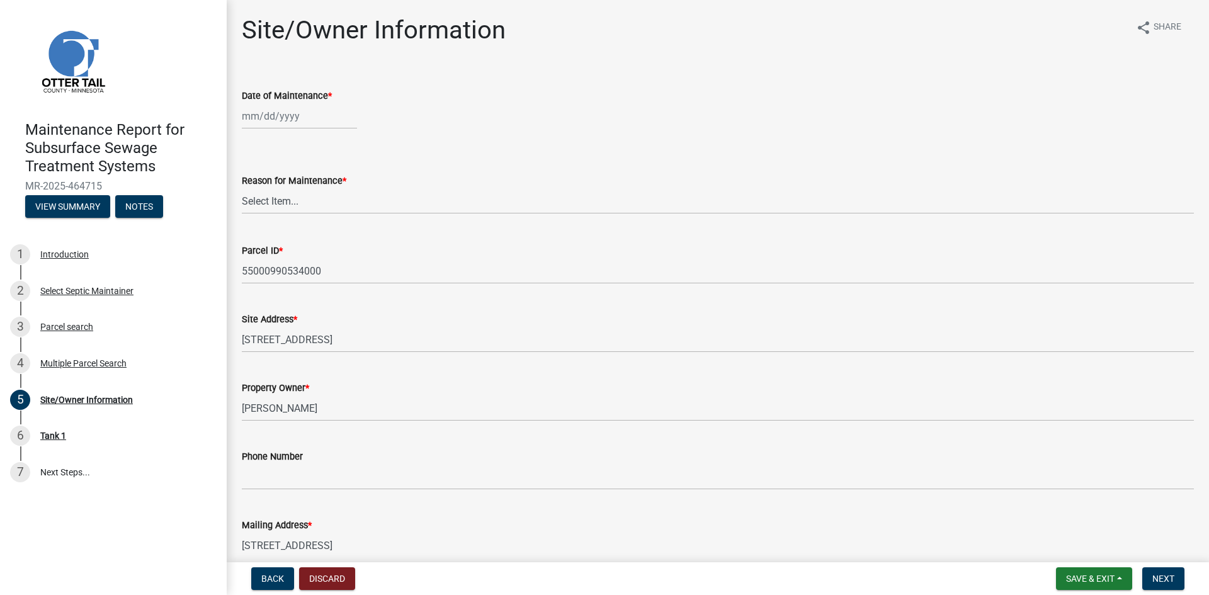
click at [282, 120] on div at bounding box center [299, 116] width 115 height 26
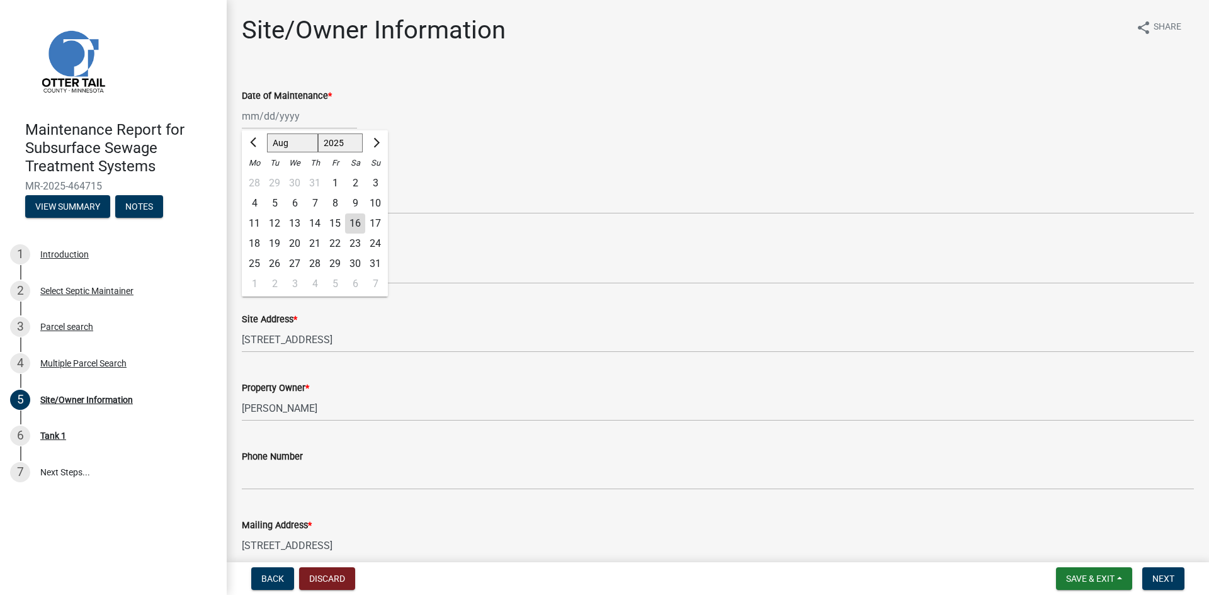
click at [273, 225] on div "12" at bounding box center [274, 223] width 20 height 20
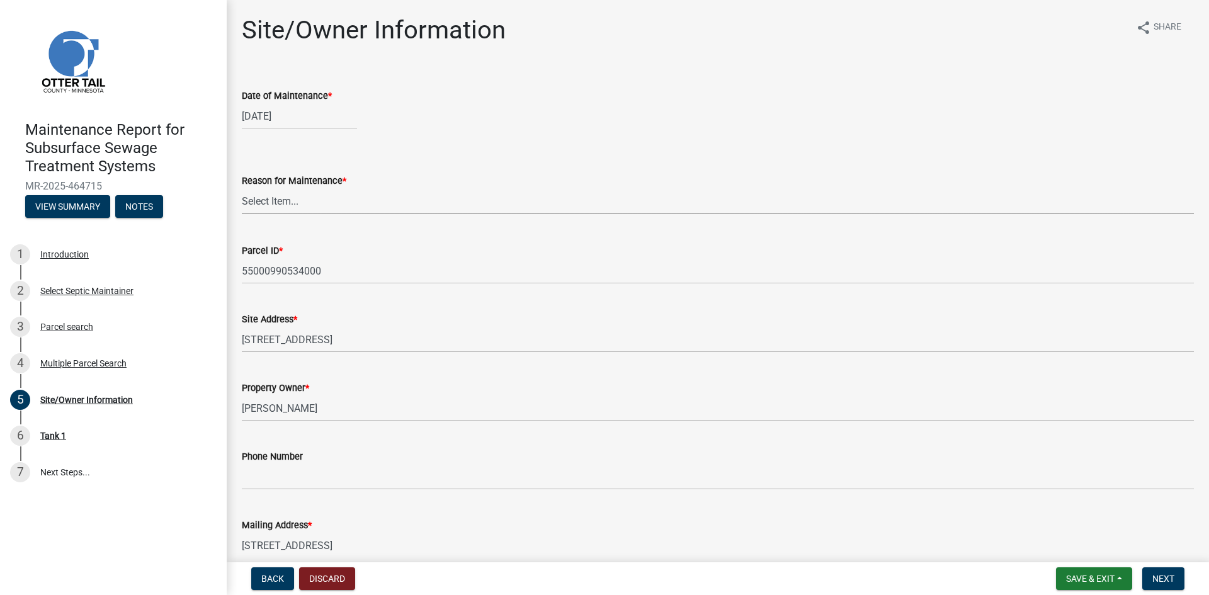
click at [278, 208] on select "Select Item... Called Routine Other" at bounding box center [718, 201] width 952 height 26
click at [242, 188] on select "Select Item... Called Routine Other" at bounding box center [718, 201] width 952 height 26
click at [1156, 574] on span "Next" at bounding box center [1163, 579] width 22 height 10
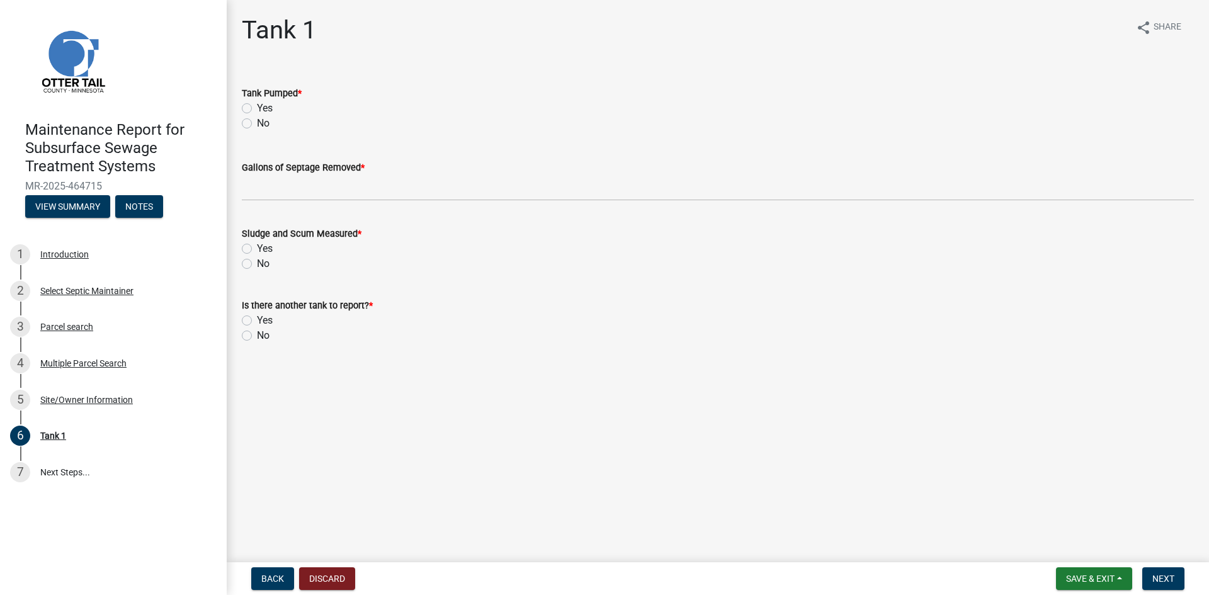
click at [257, 108] on label "Yes" at bounding box center [265, 108] width 16 height 15
click at [257, 108] on input "Yes" at bounding box center [261, 105] width 8 height 8
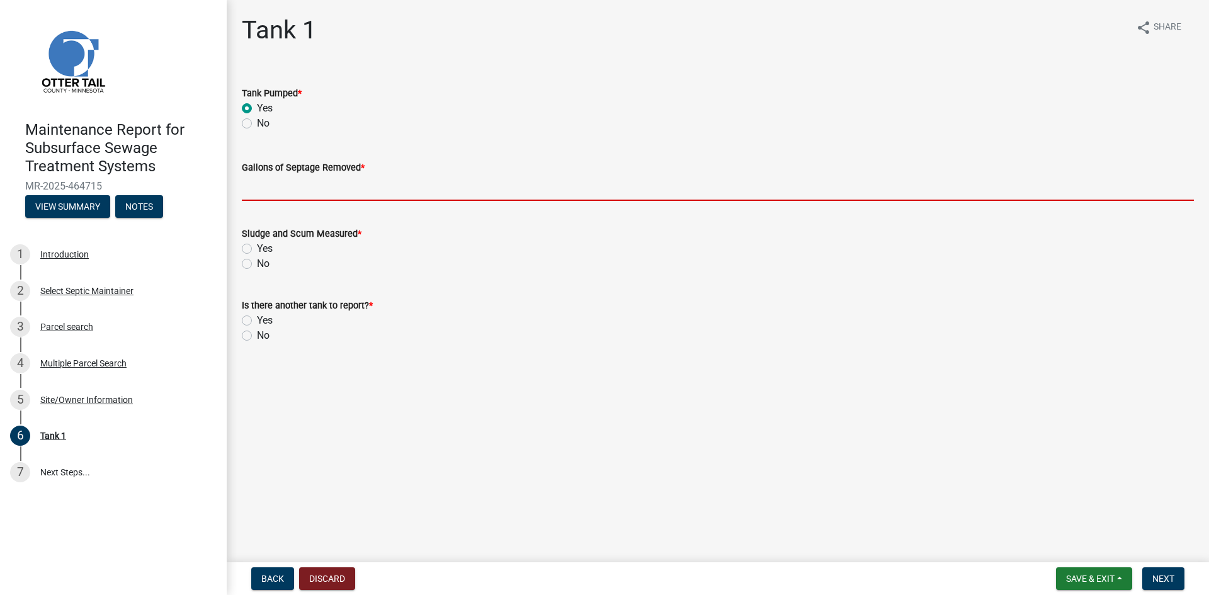
click at [272, 181] on input "Gallons of Septage Removed *" at bounding box center [718, 188] width 952 height 26
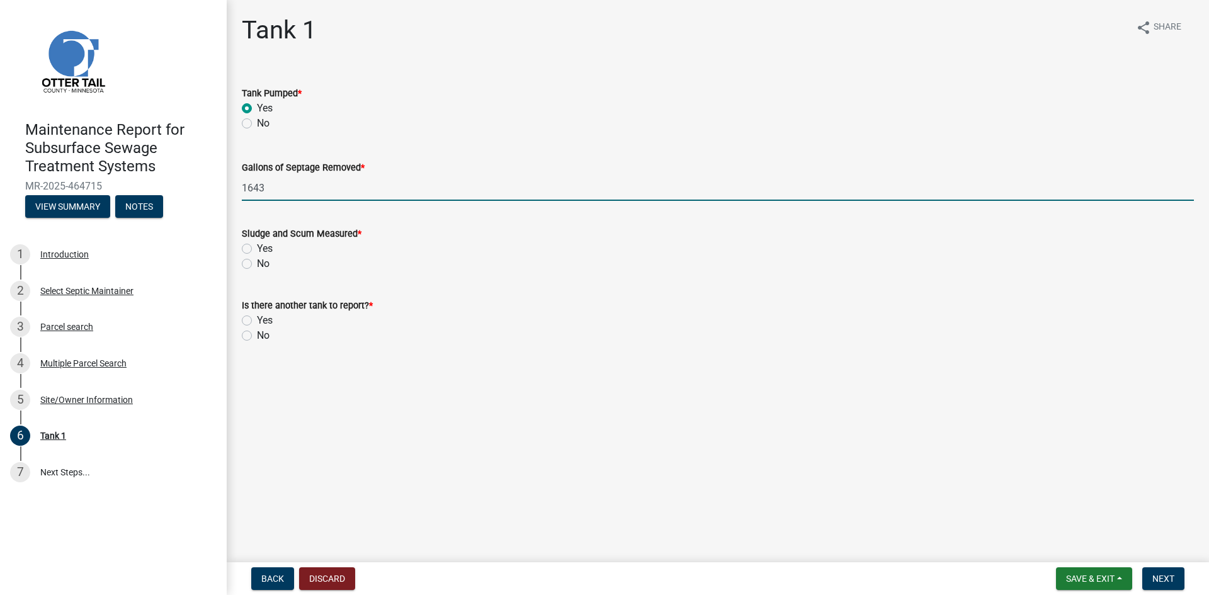
click at [257, 263] on label "No" at bounding box center [263, 263] width 13 height 15
click at [257, 263] on input "No" at bounding box center [261, 260] width 8 height 8
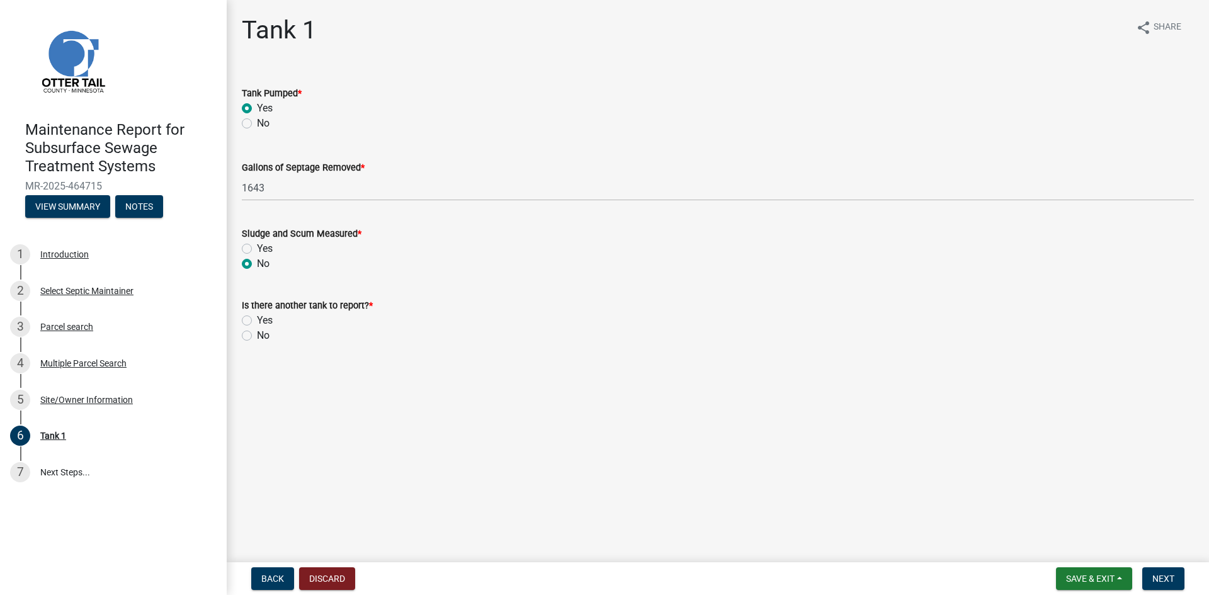
click at [257, 334] on label "No" at bounding box center [263, 335] width 13 height 15
click at [257, 334] on input "No" at bounding box center [261, 332] width 8 height 8
click at [1164, 574] on span "Next" at bounding box center [1163, 579] width 22 height 10
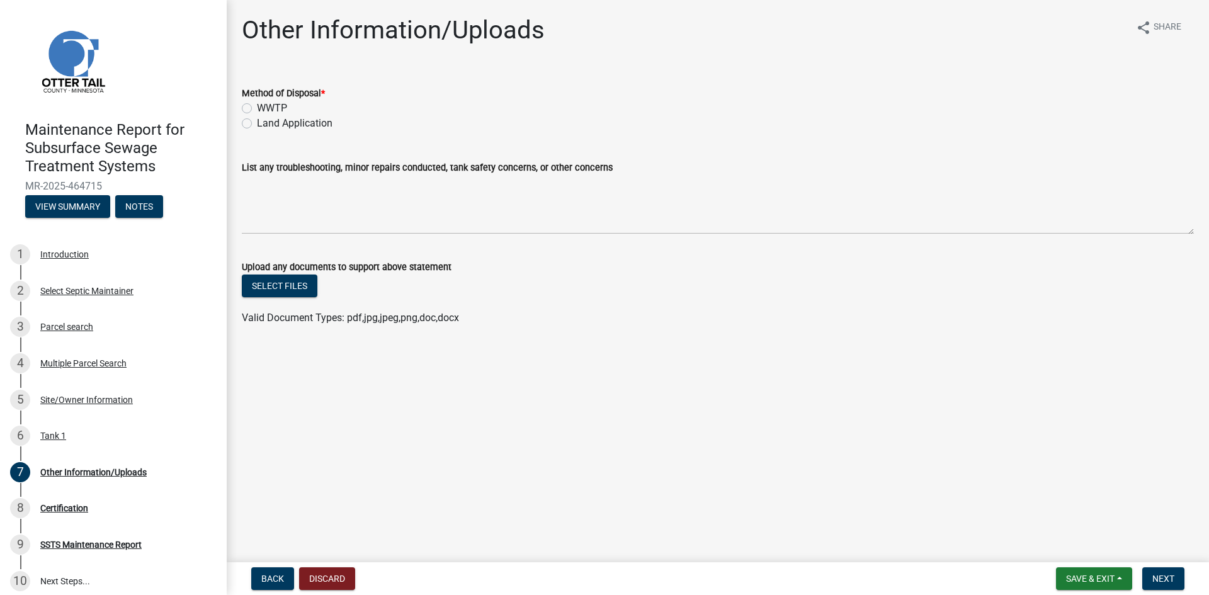
click at [309, 122] on label "Land Application" at bounding box center [295, 123] width 76 height 15
click at [265, 122] on input "Land Application" at bounding box center [261, 120] width 8 height 8
click at [1168, 580] on span "Next" at bounding box center [1163, 579] width 22 height 10
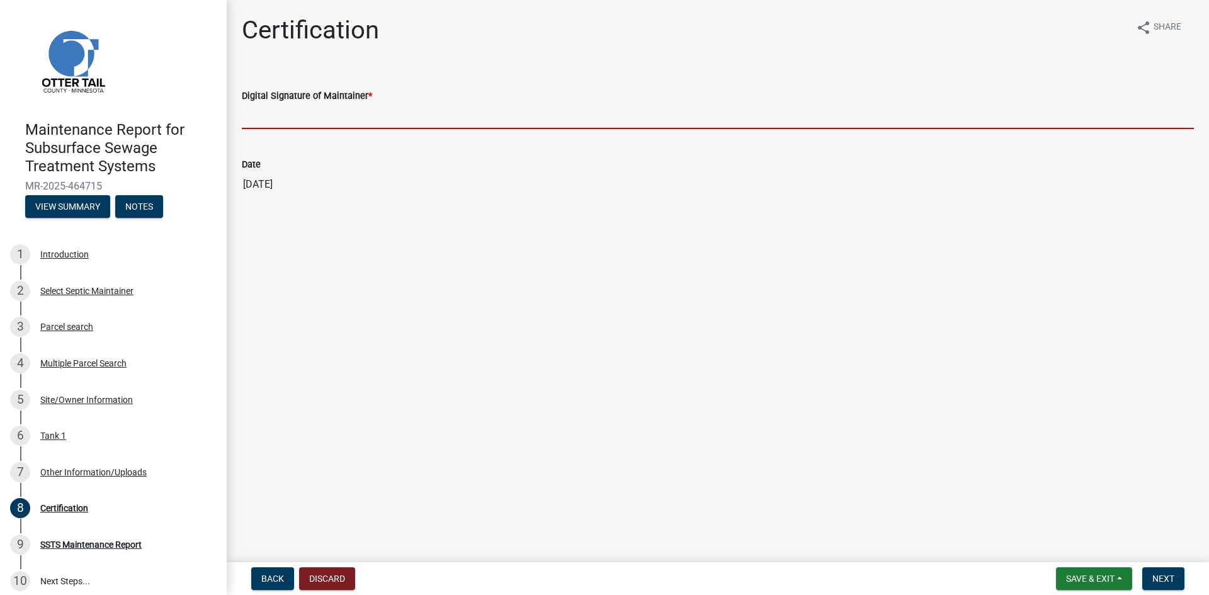
click at [389, 118] on input "Digital Signature of Maintainer *" at bounding box center [718, 116] width 952 height 26
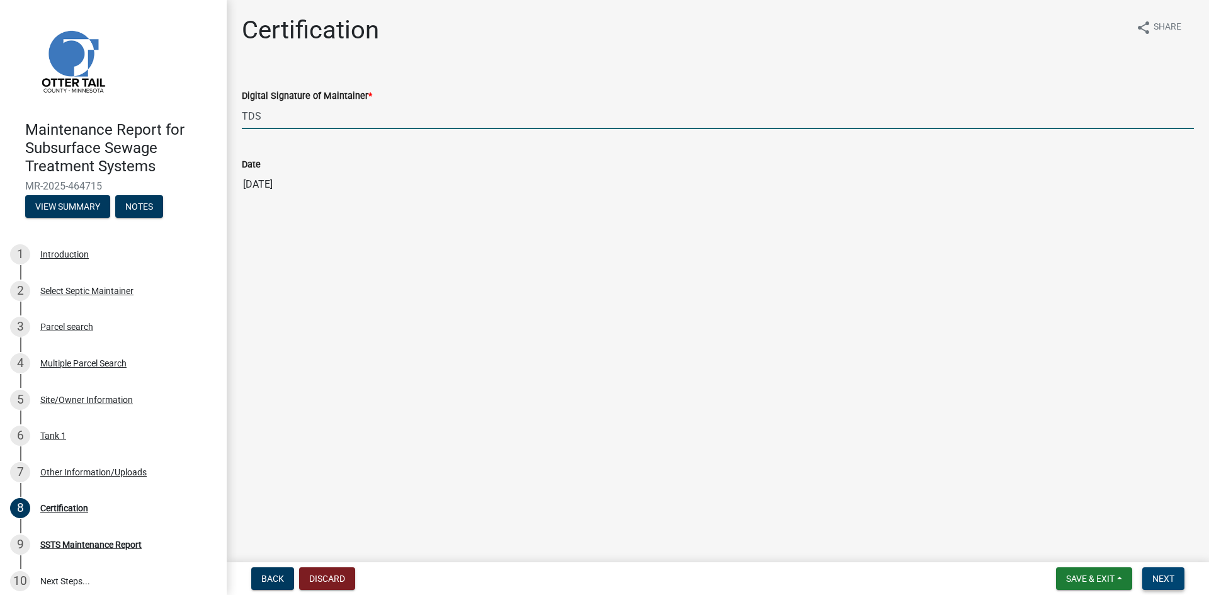
click at [1168, 577] on span "Next" at bounding box center [1163, 579] width 22 height 10
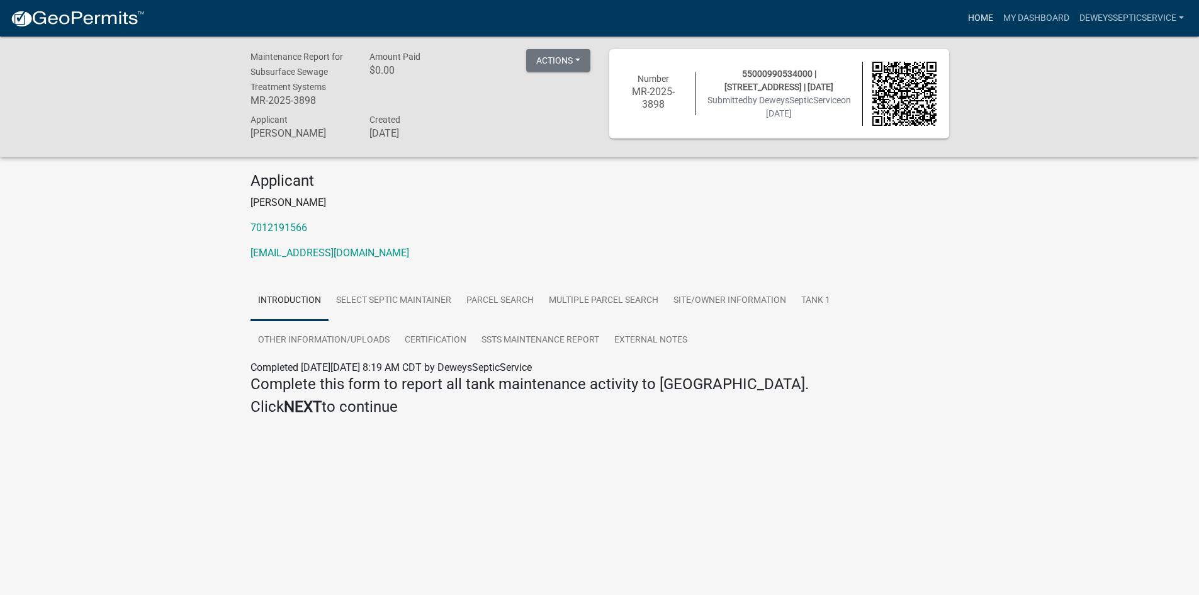
click at [986, 18] on link "Home" at bounding box center [980, 18] width 35 height 24
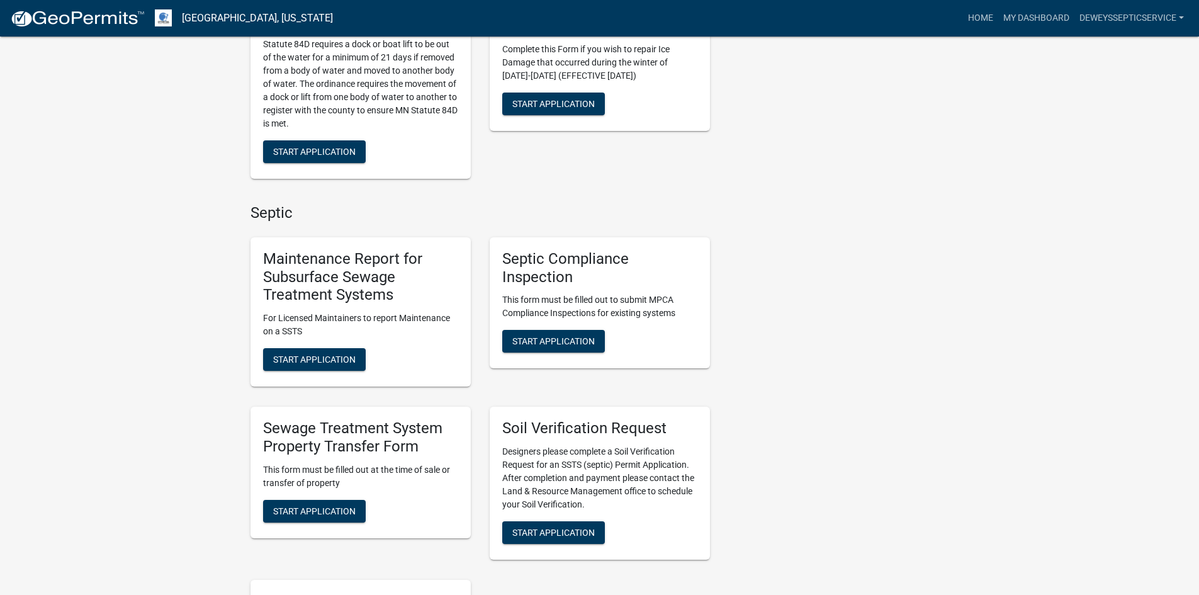
scroll to position [818, 0]
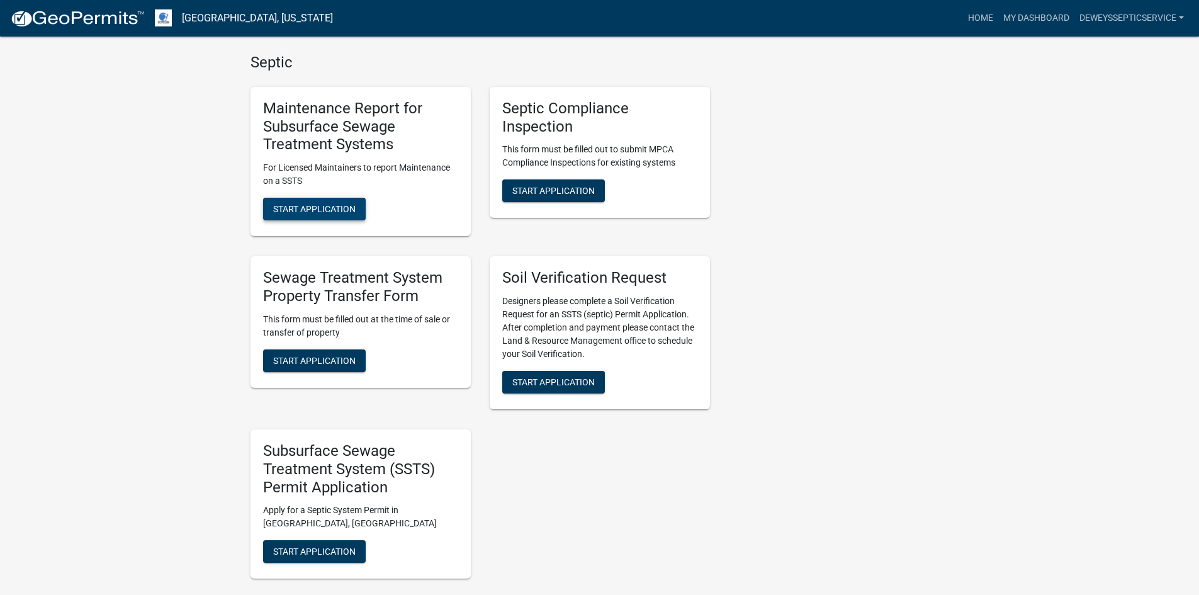
click at [283, 205] on span "Start Application" at bounding box center [314, 209] width 82 height 10
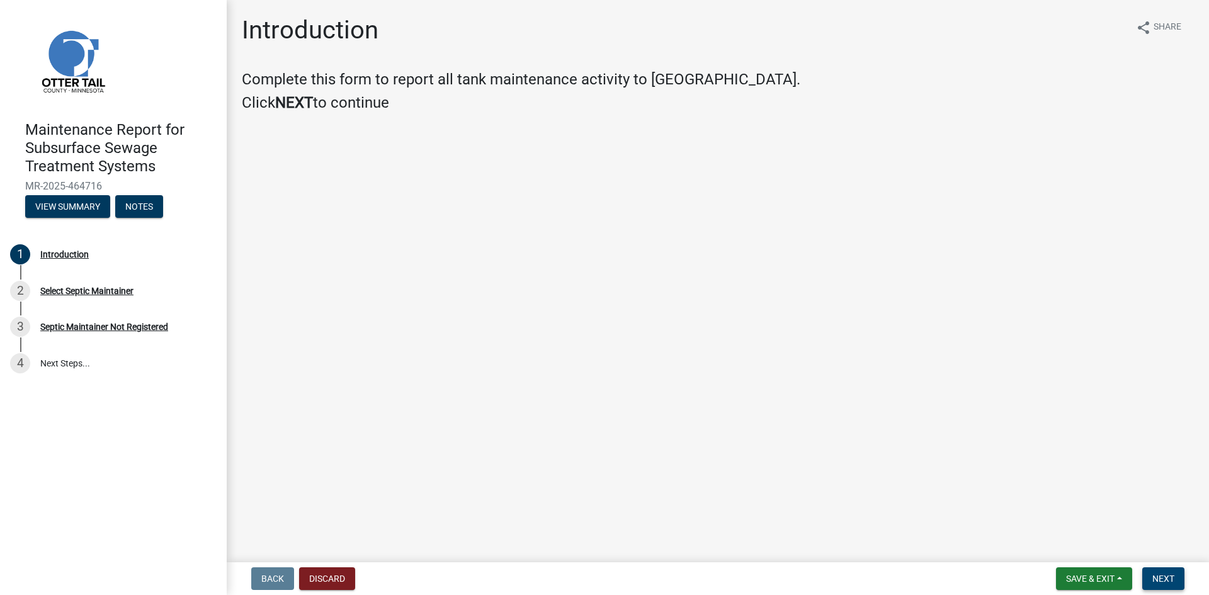
click at [1144, 577] on button "Next" at bounding box center [1163, 578] width 42 height 23
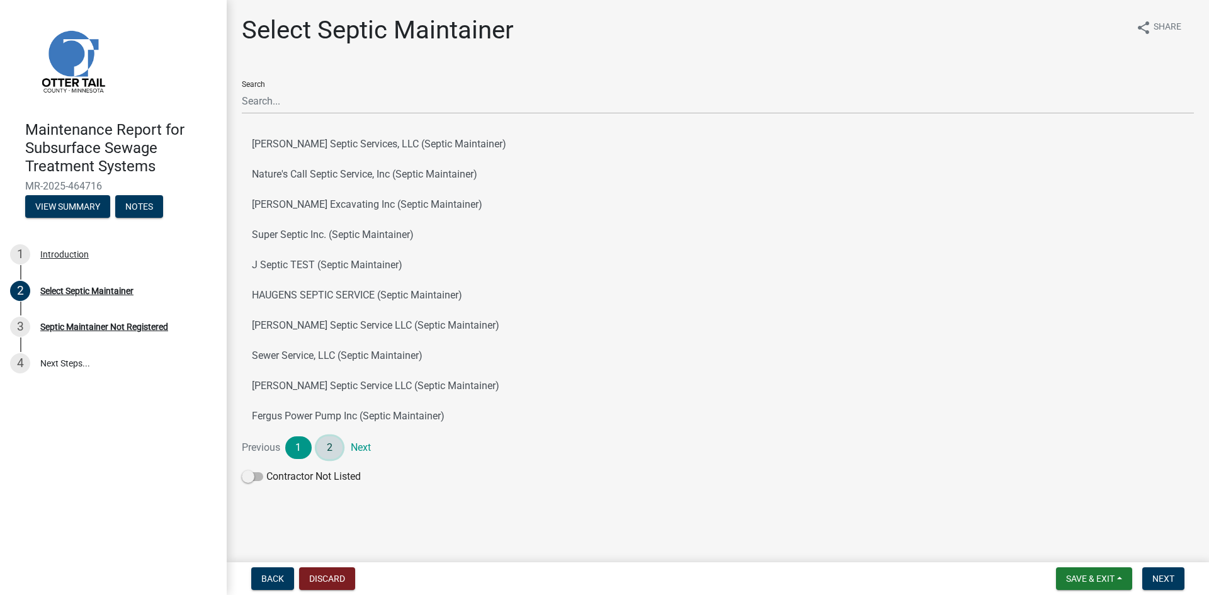
click at [332, 447] on link "2" at bounding box center [330, 447] width 26 height 23
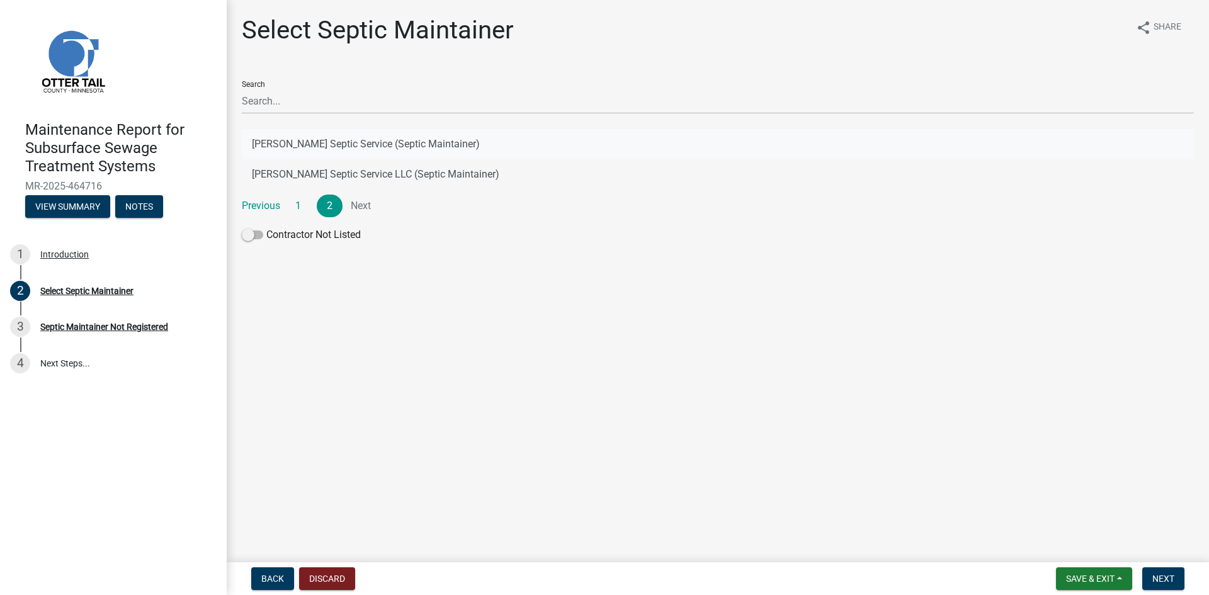
click at [388, 143] on button "[PERSON_NAME] Septic Service (Septic Maintainer)" at bounding box center [718, 144] width 952 height 30
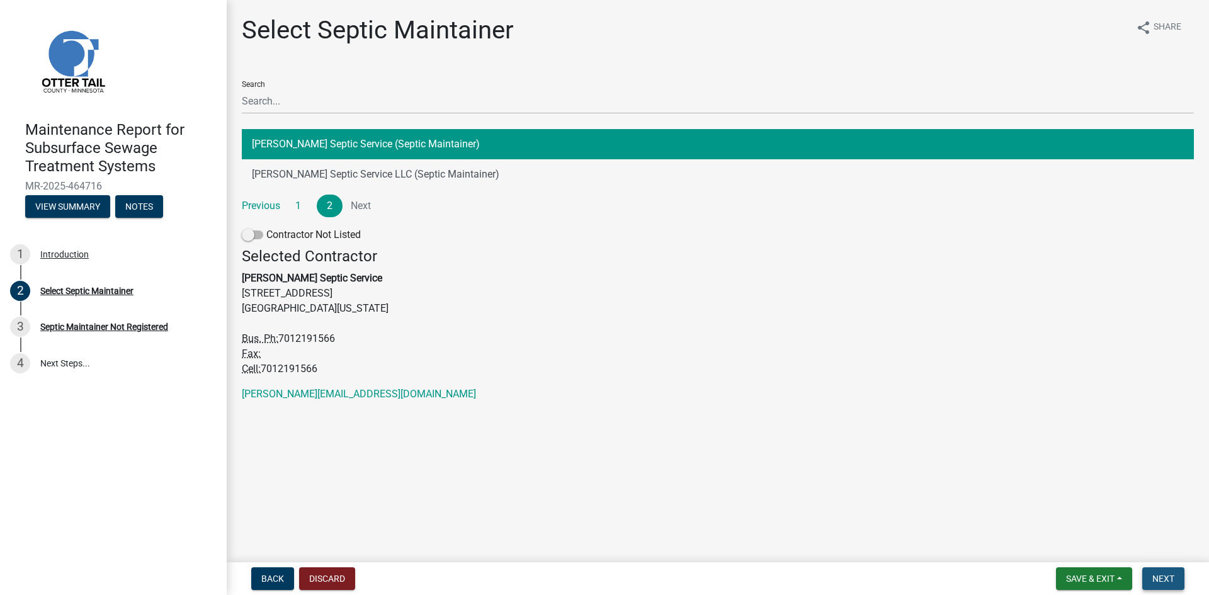
click at [1168, 575] on span "Next" at bounding box center [1163, 579] width 22 height 10
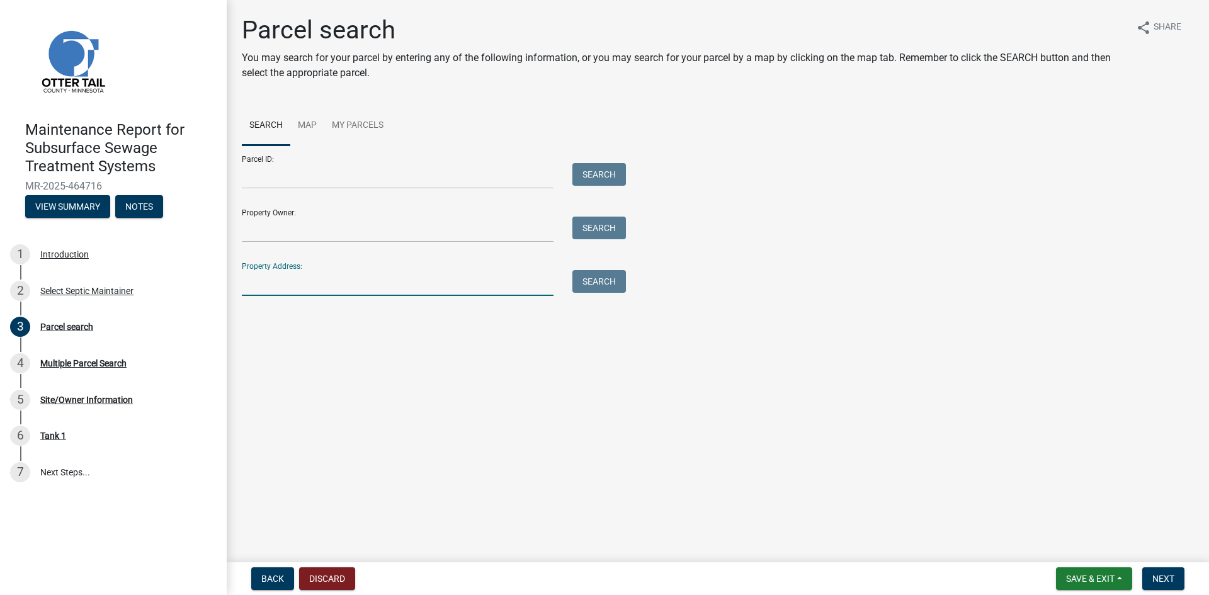
click at [283, 283] on input "Property Address:" at bounding box center [398, 283] width 312 height 26
click at [624, 283] on button "Search" at bounding box center [599, 281] width 54 height 23
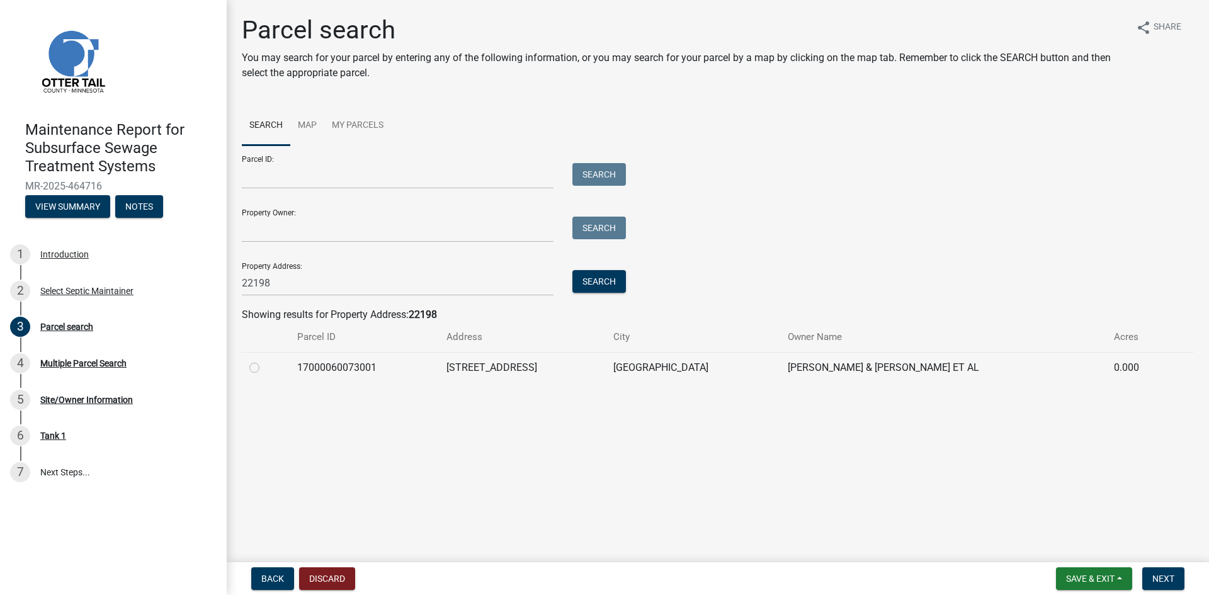
click at [264, 360] on label at bounding box center [264, 360] width 0 height 0
click at [264, 365] on input "radio" at bounding box center [268, 364] width 8 height 8
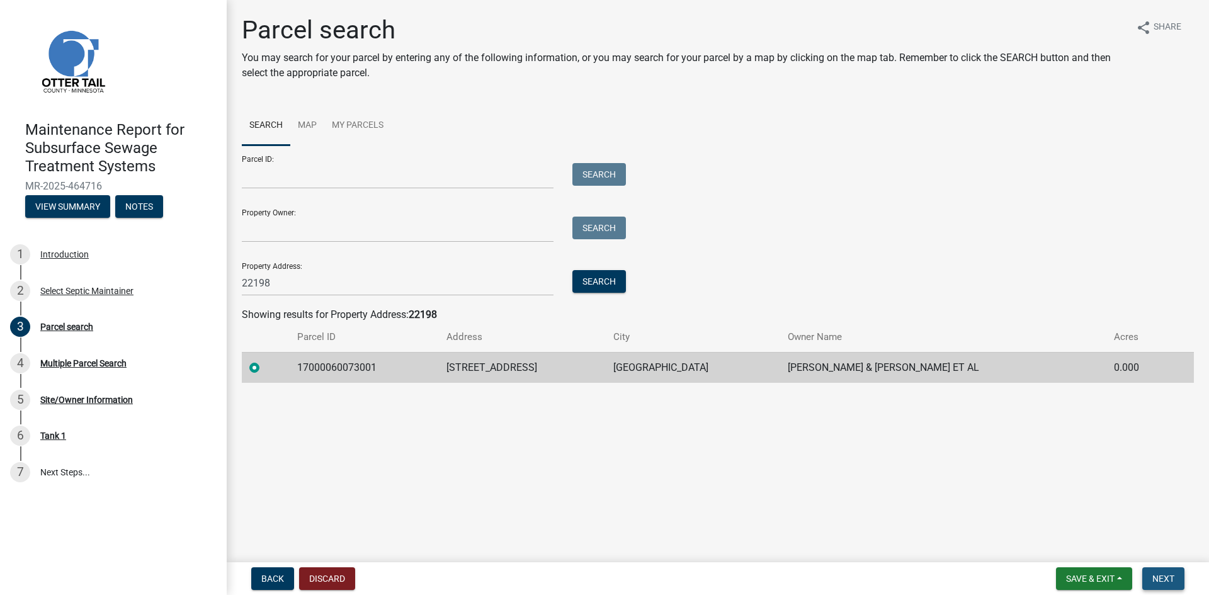
click at [1146, 572] on button "Next" at bounding box center [1163, 578] width 42 height 23
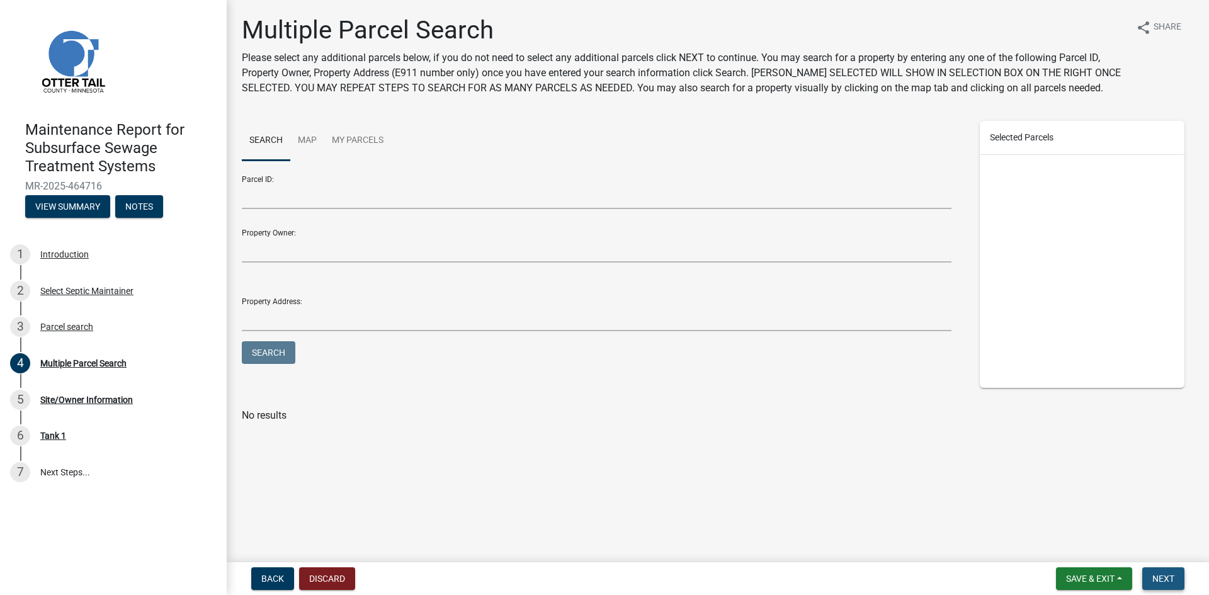
click at [1155, 579] on span "Next" at bounding box center [1163, 579] width 22 height 10
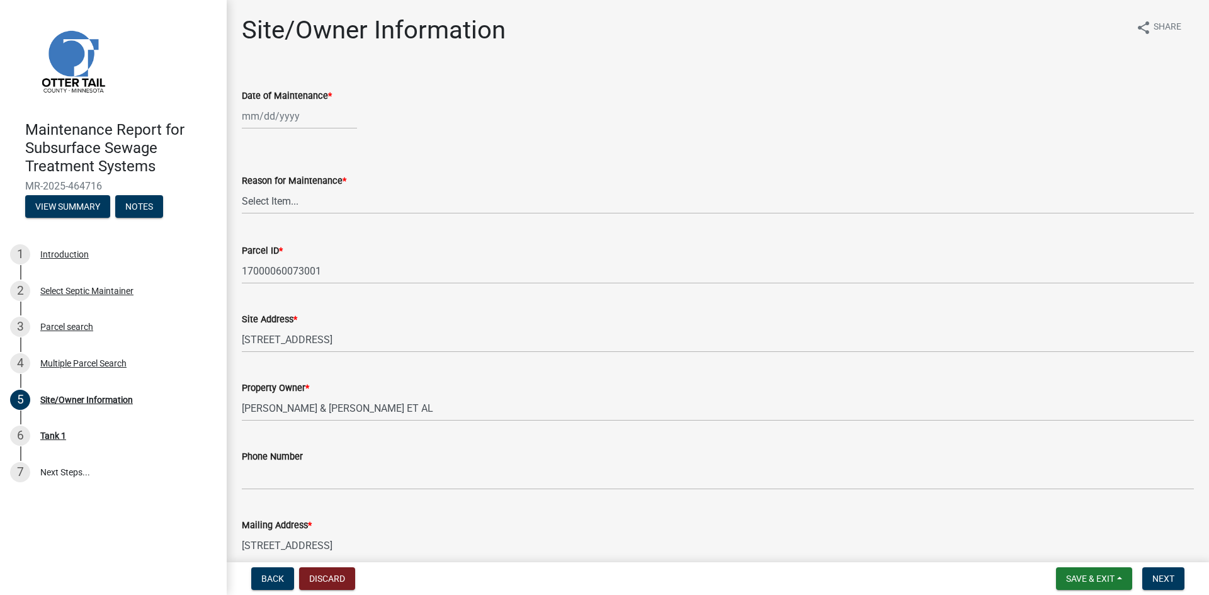
click at [267, 122] on div at bounding box center [299, 116] width 115 height 26
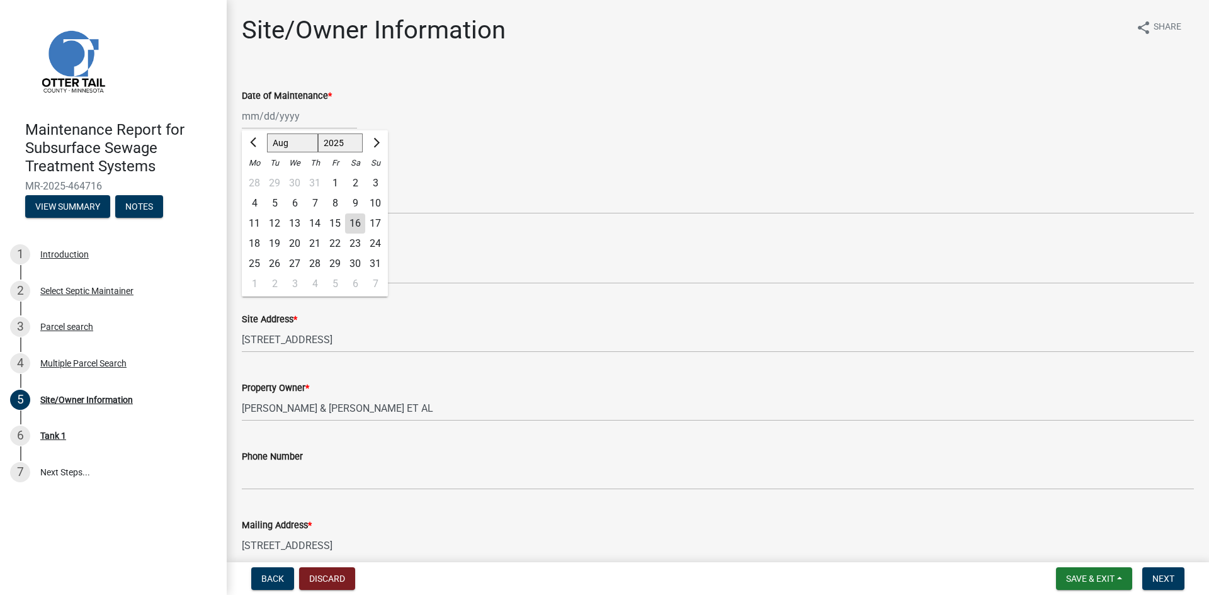
click at [291, 219] on div "13" at bounding box center [295, 223] width 20 height 20
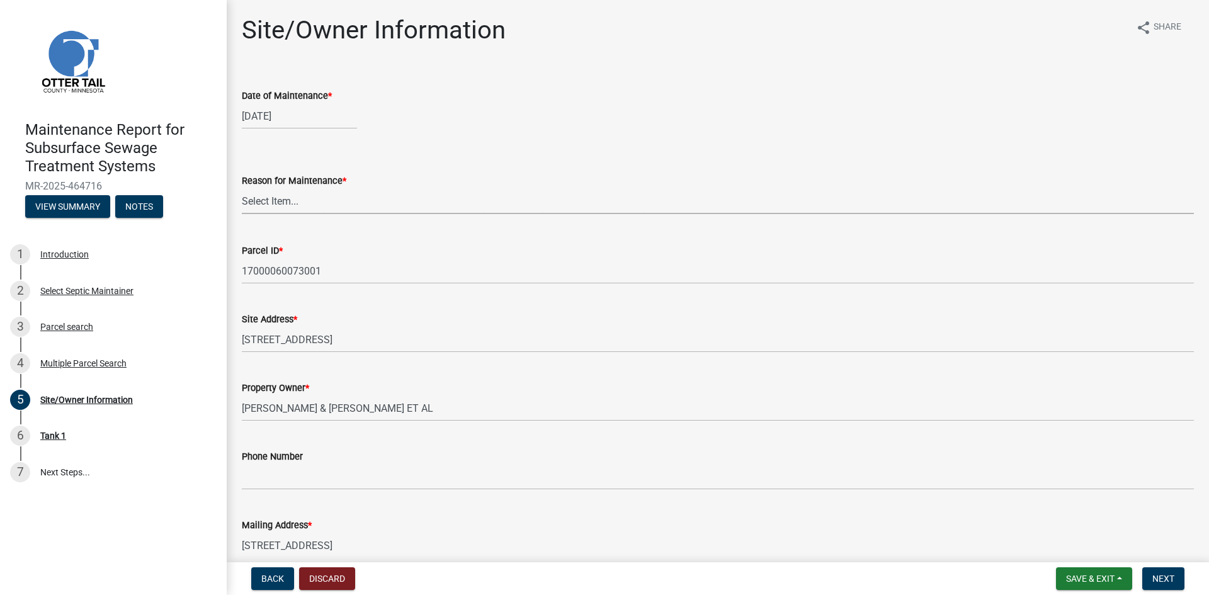
click at [299, 201] on select "Select Item... Called Routine Other" at bounding box center [718, 201] width 952 height 26
click at [242, 188] on select "Select Item... Called Routine Other" at bounding box center [718, 201] width 952 height 26
click at [1178, 574] on button "Next" at bounding box center [1163, 578] width 42 height 23
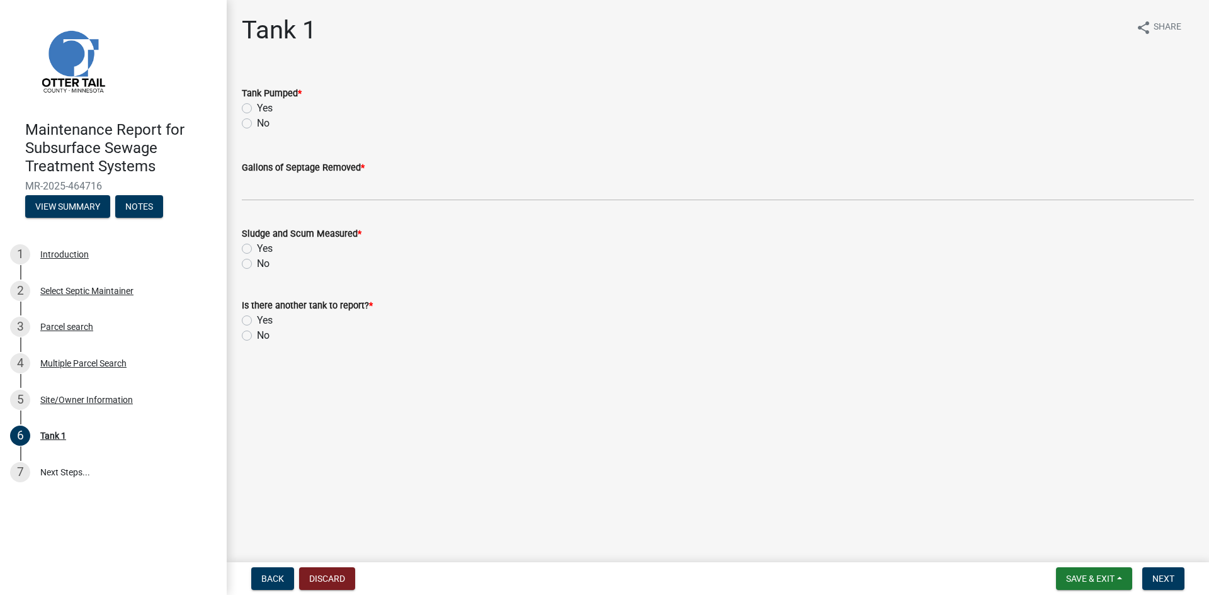
click at [257, 109] on label "Yes" at bounding box center [265, 108] width 16 height 15
click at [257, 109] on input "Yes" at bounding box center [261, 105] width 8 height 8
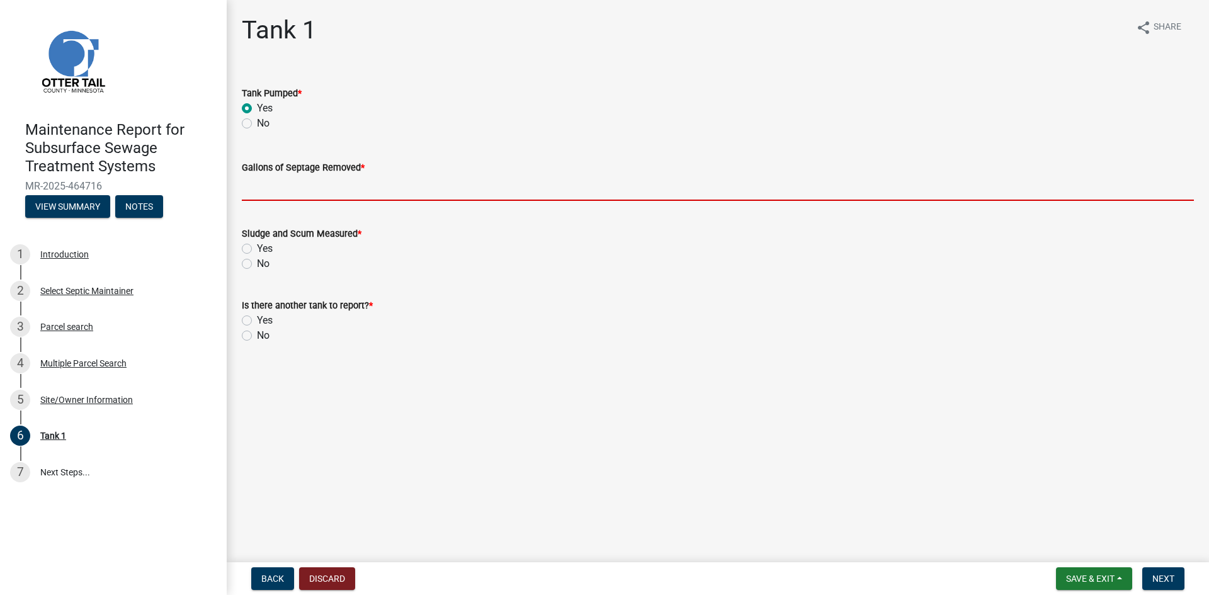
click at [278, 189] on input "Gallons of Septage Removed *" at bounding box center [718, 188] width 952 height 26
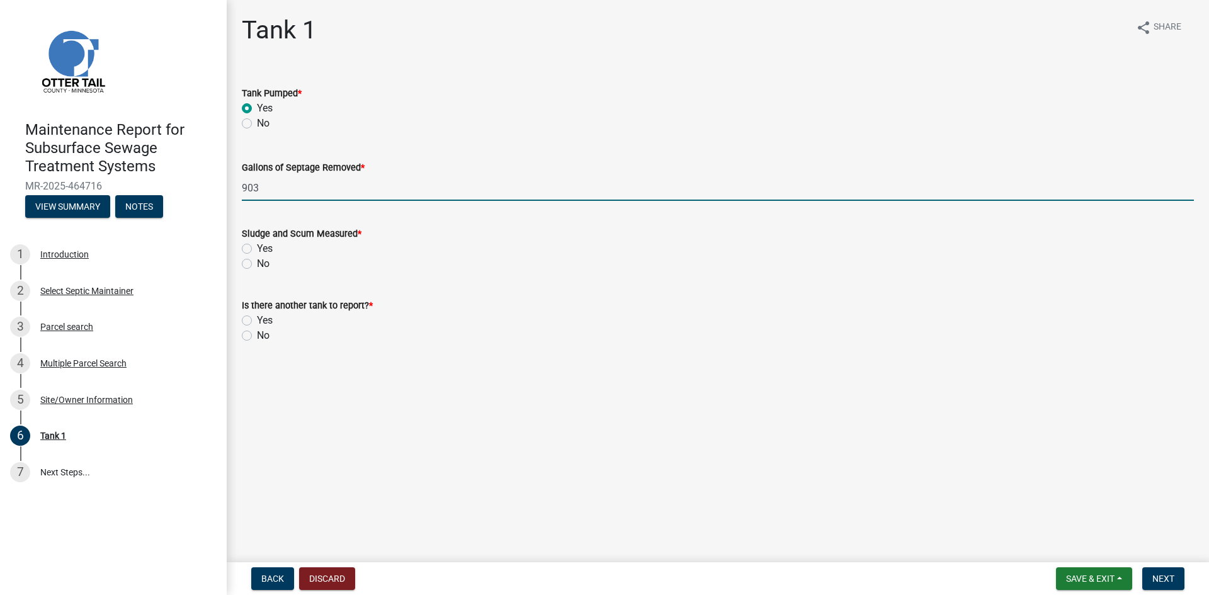
click at [257, 262] on label "No" at bounding box center [263, 263] width 13 height 15
click at [257, 262] on input "No" at bounding box center [261, 260] width 8 height 8
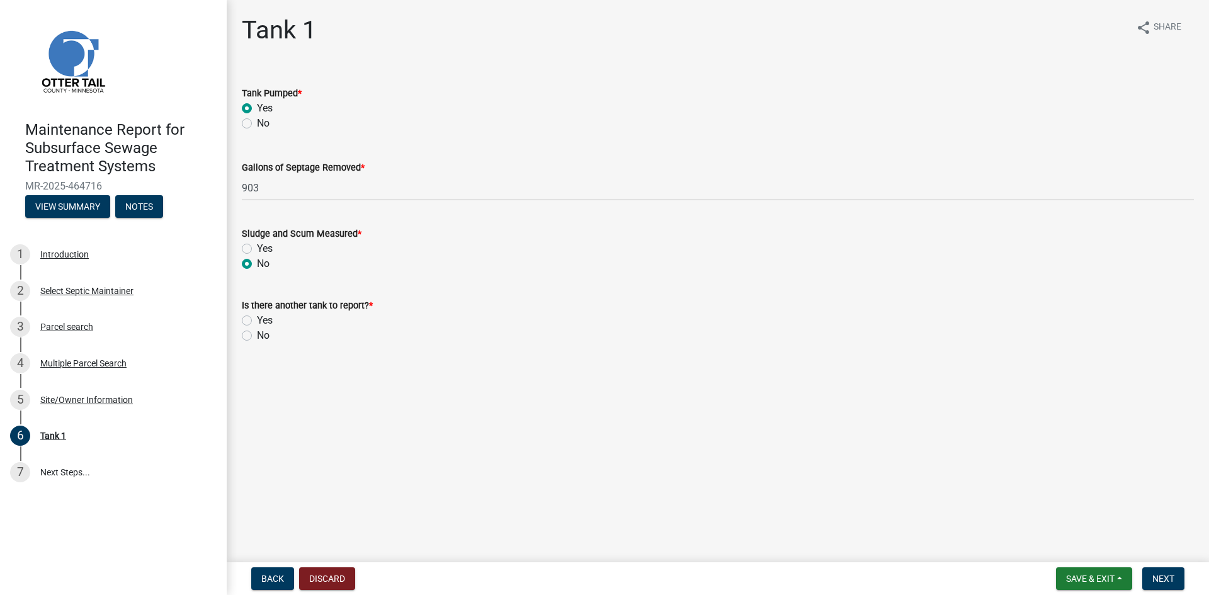
click at [257, 333] on label "No" at bounding box center [263, 335] width 13 height 15
click at [257, 333] on input "No" at bounding box center [261, 332] width 8 height 8
click at [1155, 575] on span "Next" at bounding box center [1163, 579] width 22 height 10
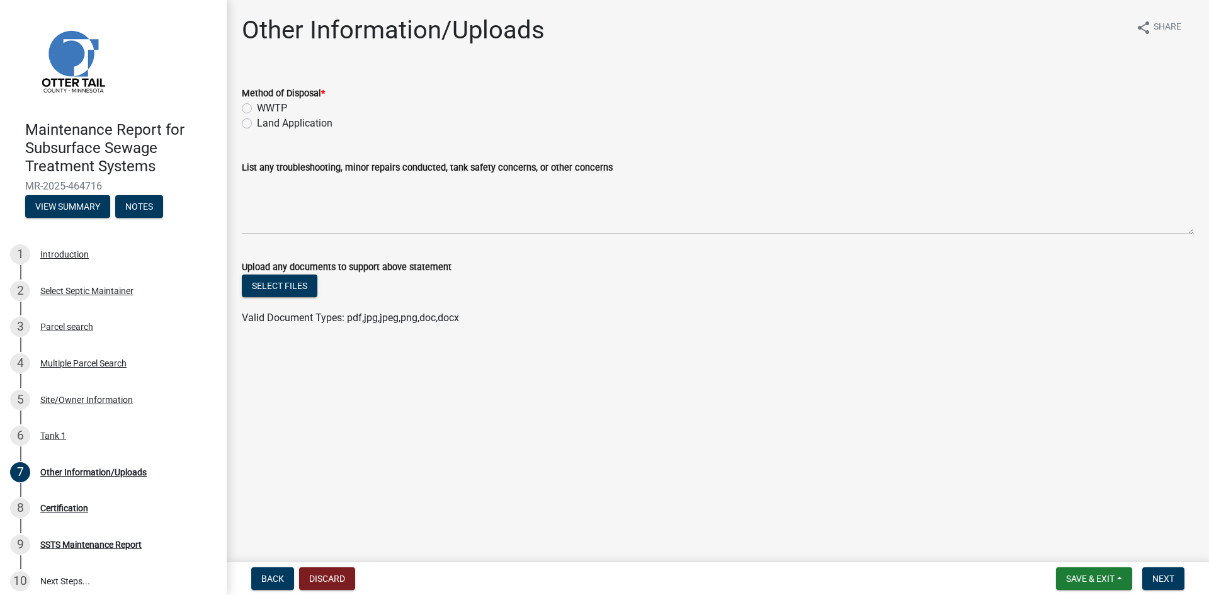
click at [325, 123] on label "Land Application" at bounding box center [295, 123] width 76 height 15
click at [265, 123] on input "Land Application" at bounding box center [261, 120] width 8 height 8
click at [1149, 579] on button "Next" at bounding box center [1163, 578] width 42 height 23
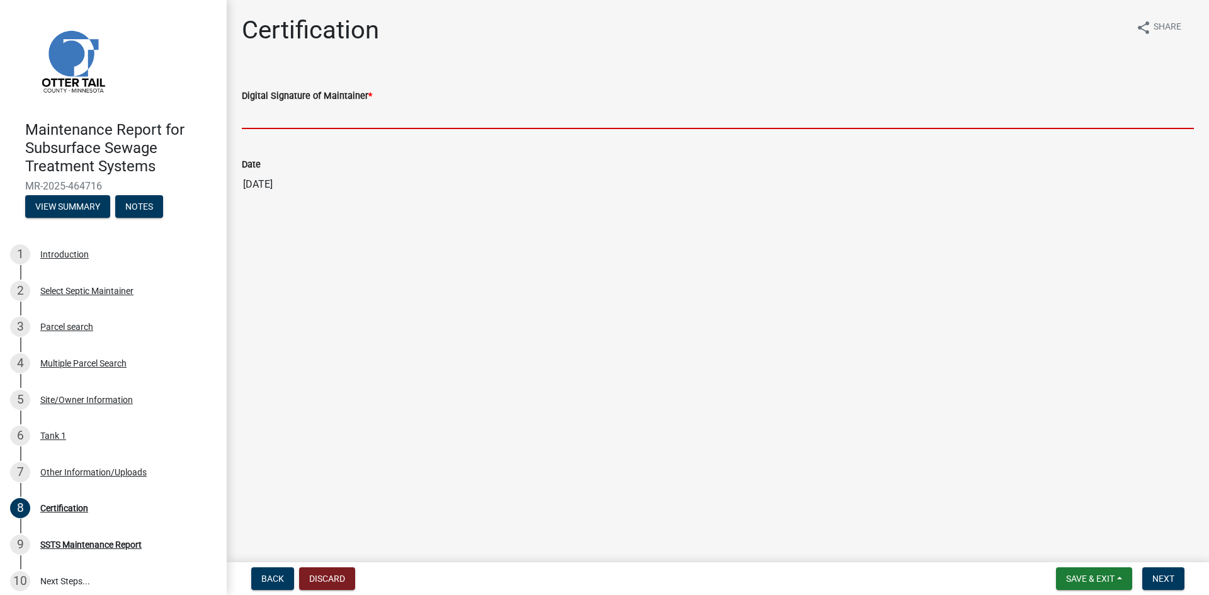
click at [364, 123] on input "Digital Signature of Maintainer *" at bounding box center [718, 116] width 952 height 26
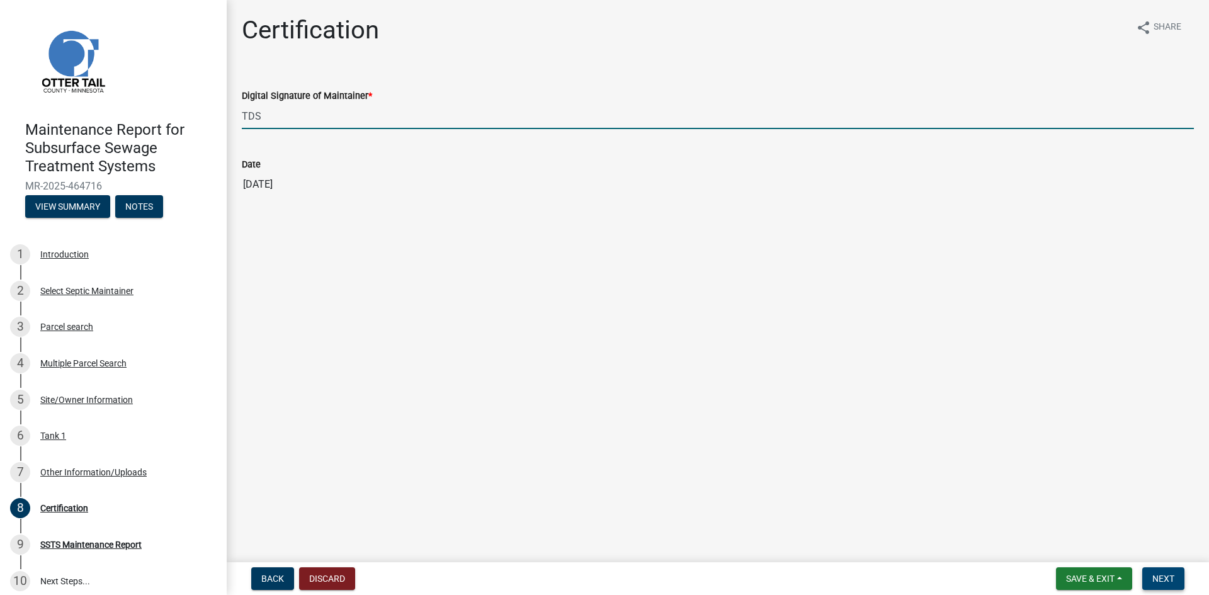
click at [1166, 579] on span "Next" at bounding box center [1163, 579] width 22 height 10
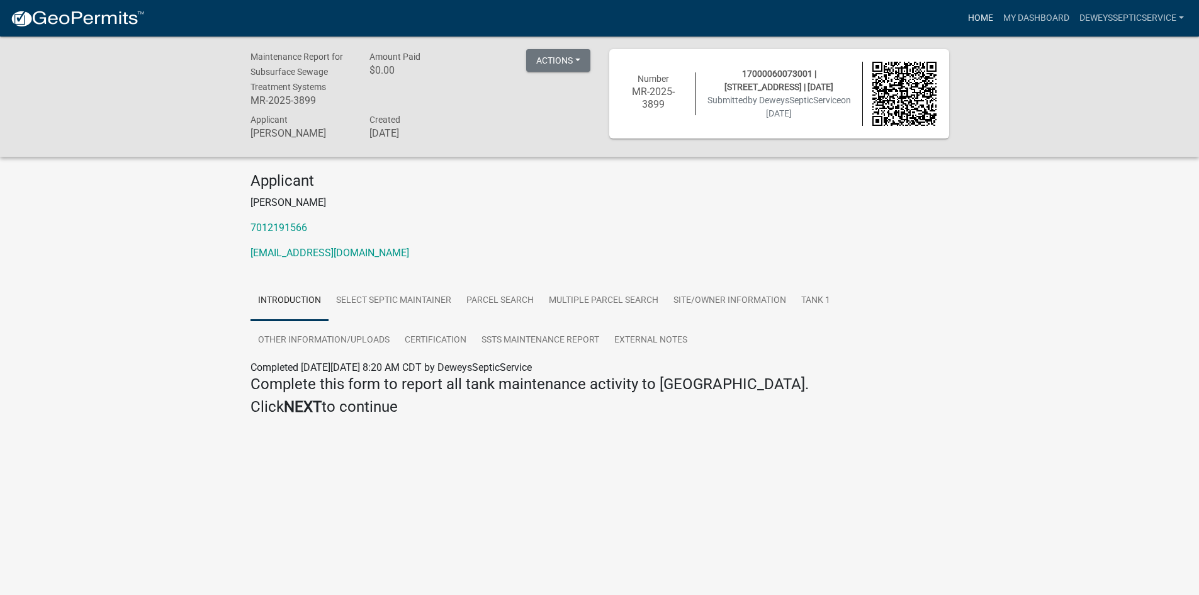
click at [968, 16] on link "Home" at bounding box center [980, 18] width 35 height 24
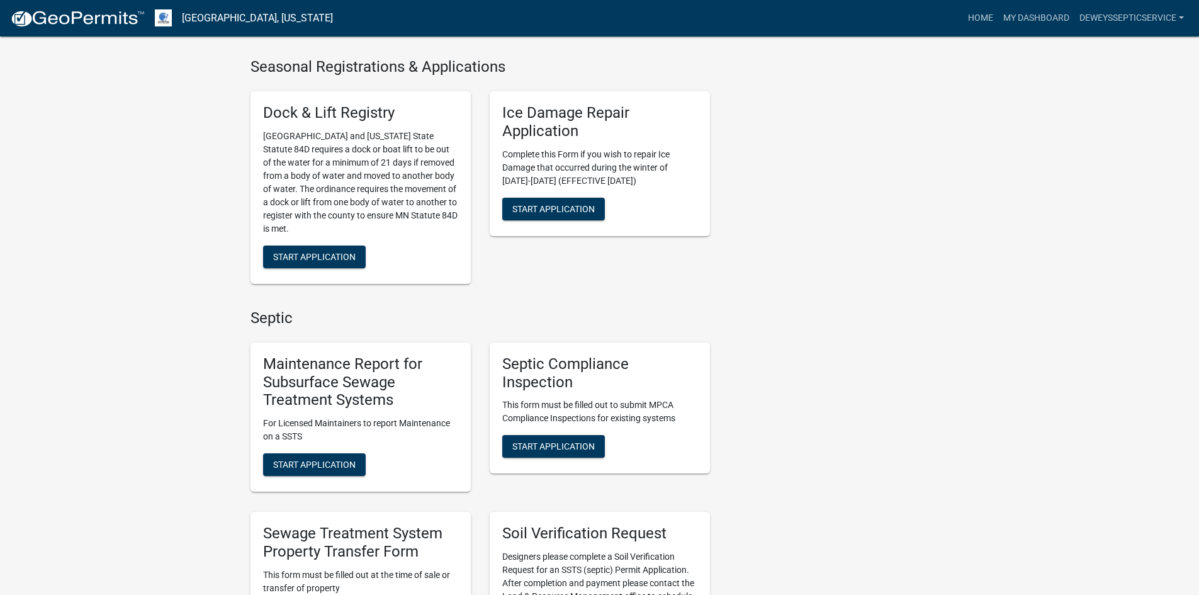
scroll to position [630, 0]
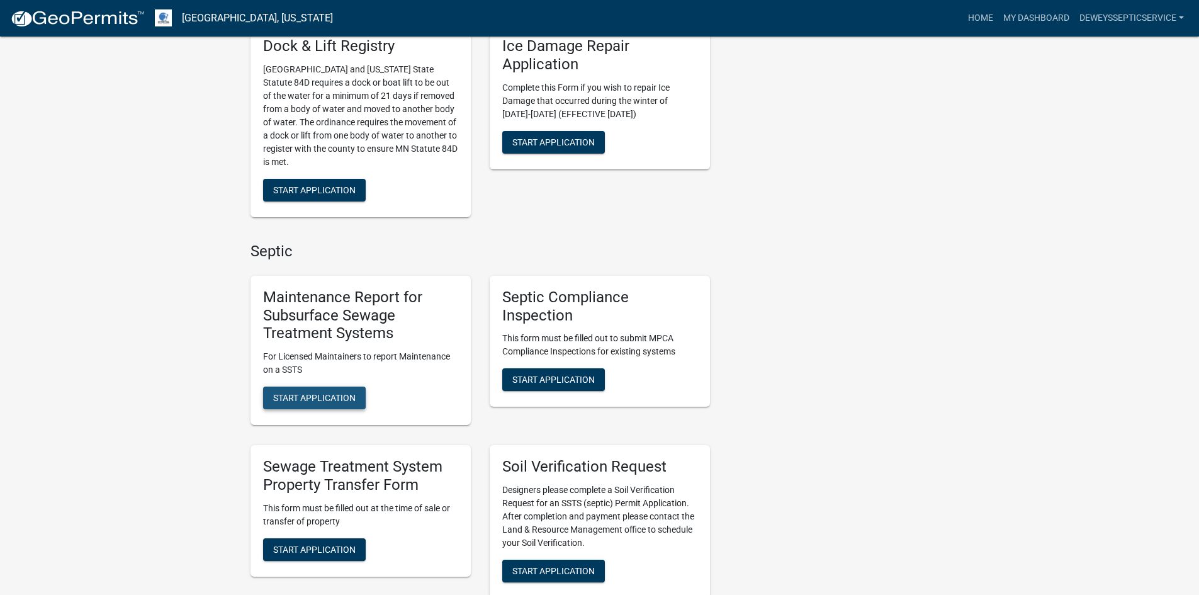
click at [302, 394] on span "Start Application" at bounding box center [314, 398] width 82 height 10
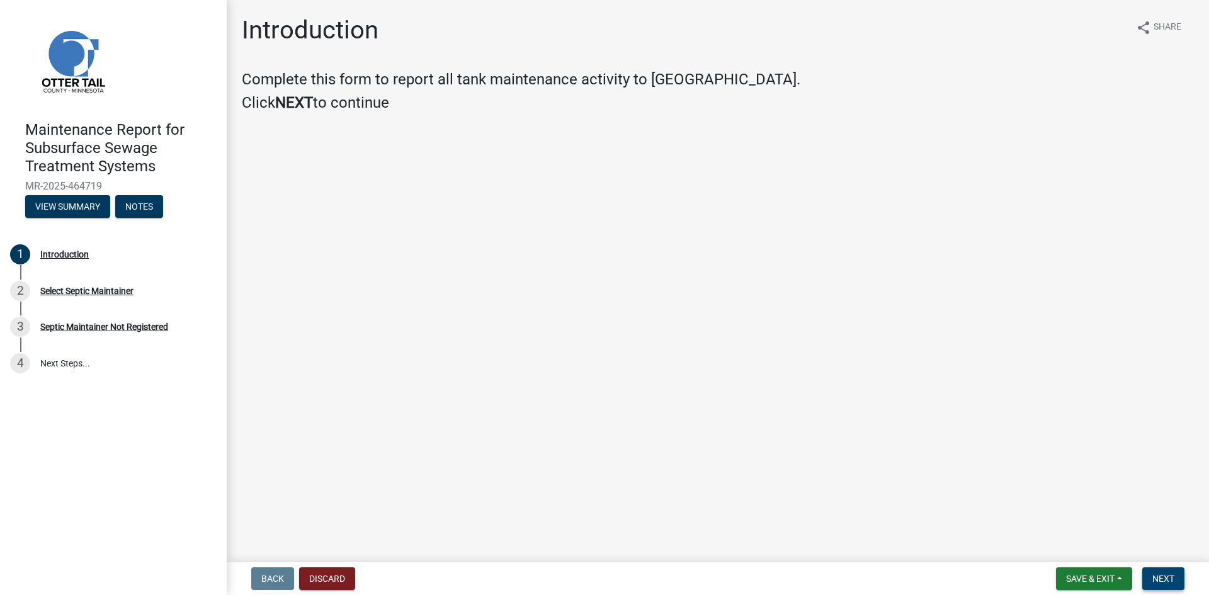
click at [1149, 582] on button "Next" at bounding box center [1163, 578] width 42 height 23
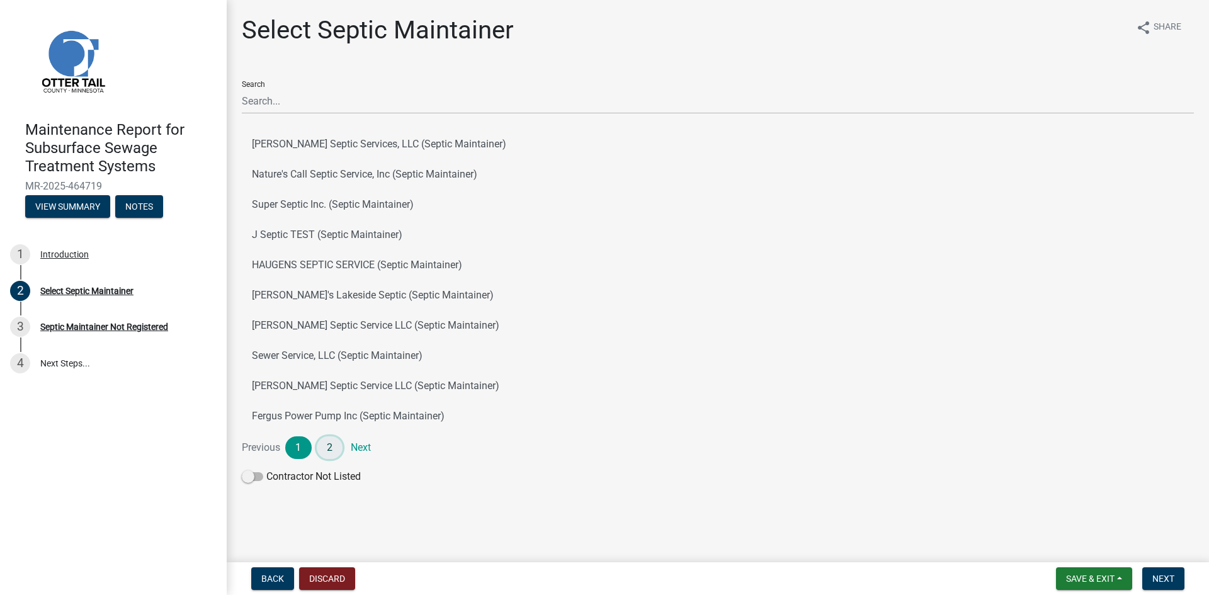
click at [321, 449] on link "2" at bounding box center [330, 447] width 26 height 23
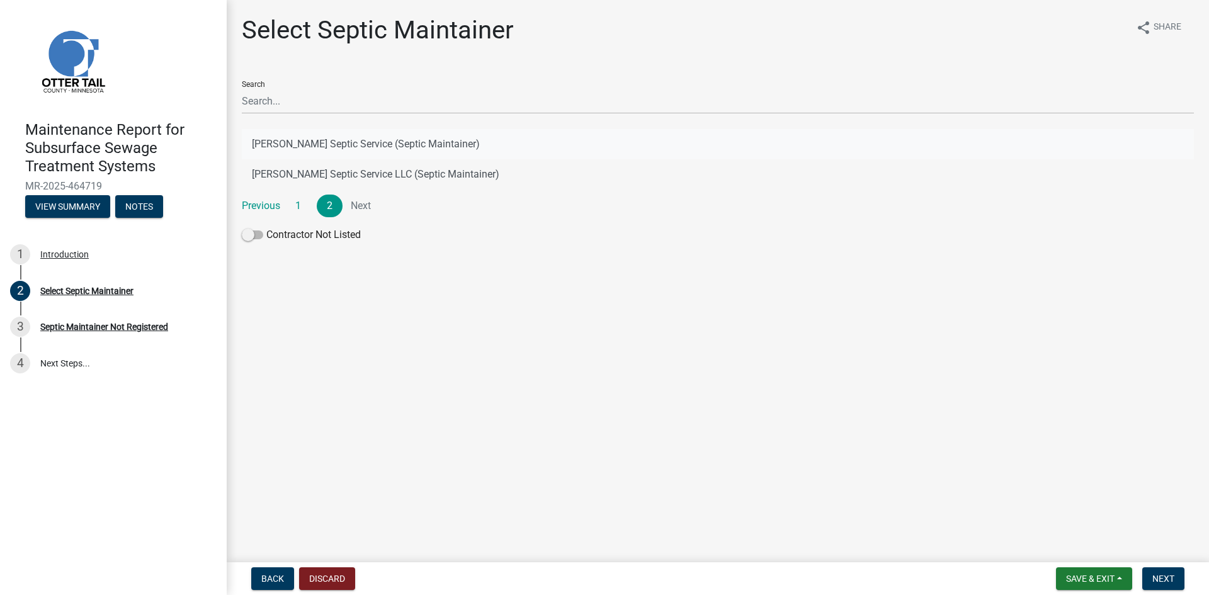
click at [349, 142] on button "[PERSON_NAME] Septic Service (Septic Maintainer)" at bounding box center [718, 144] width 952 height 30
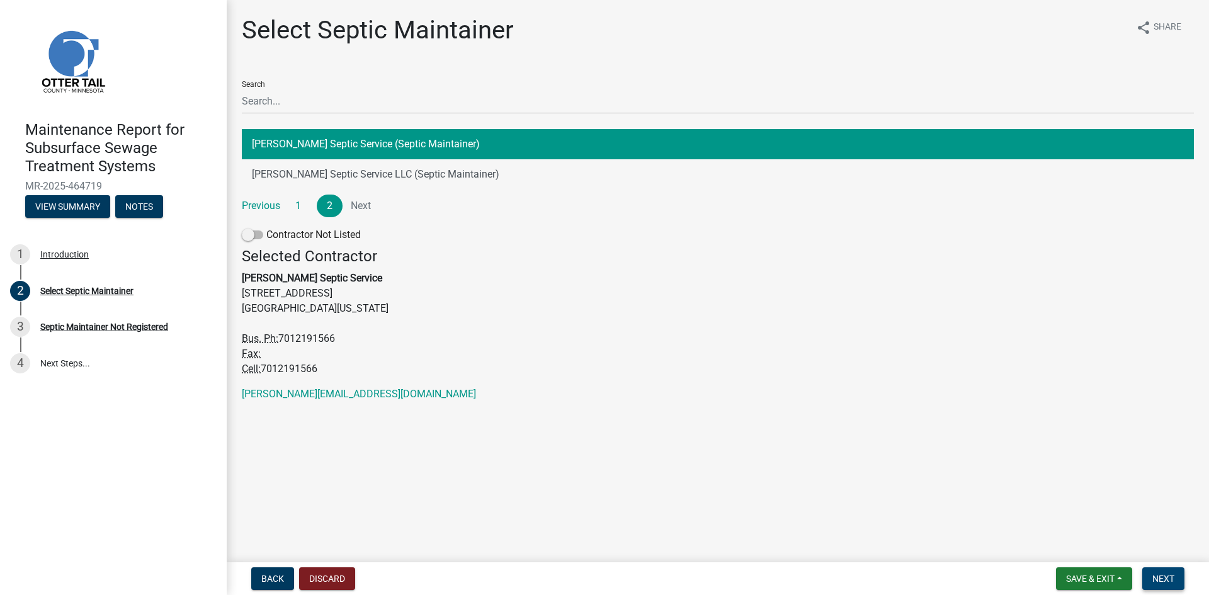
click at [1148, 577] on button "Next" at bounding box center [1163, 578] width 42 height 23
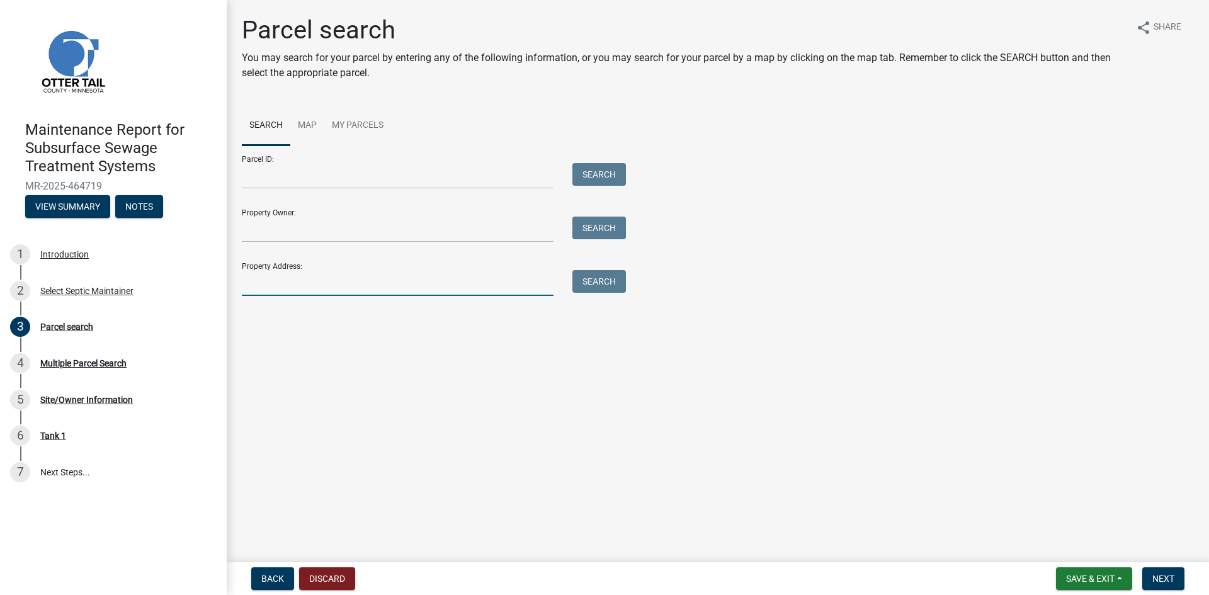
click at [330, 281] on input "Property Address:" at bounding box center [398, 283] width 312 height 26
click at [592, 278] on button "Search" at bounding box center [599, 281] width 54 height 23
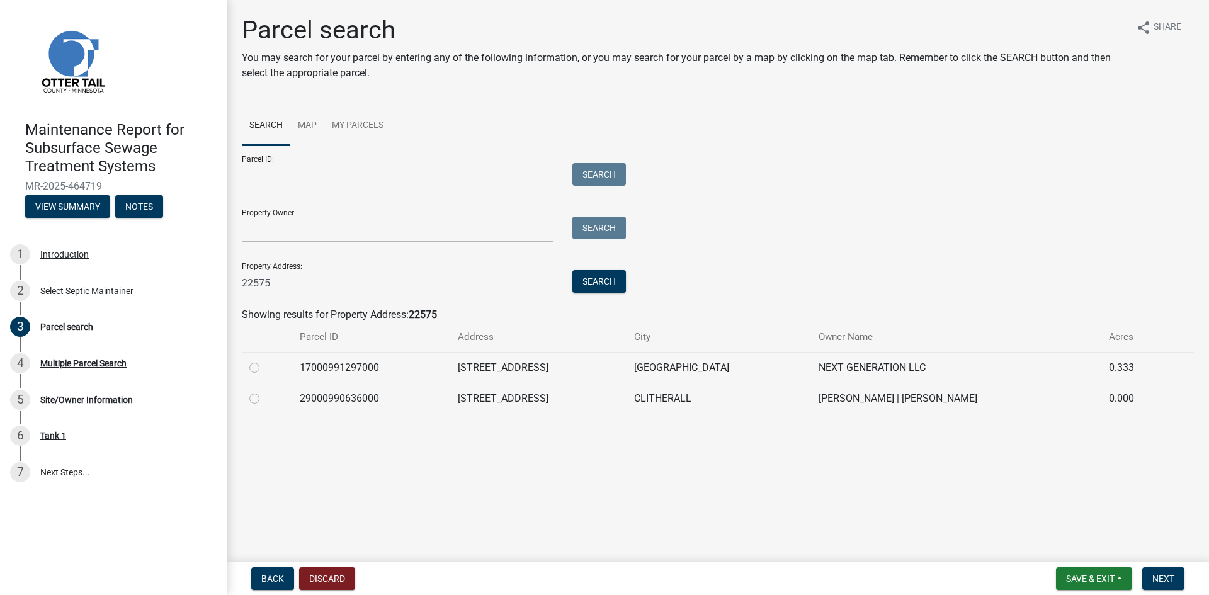
click at [264, 360] on label at bounding box center [264, 360] width 0 height 0
click at [264, 368] on input "radio" at bounding box center [268, 364] width 8 height 8
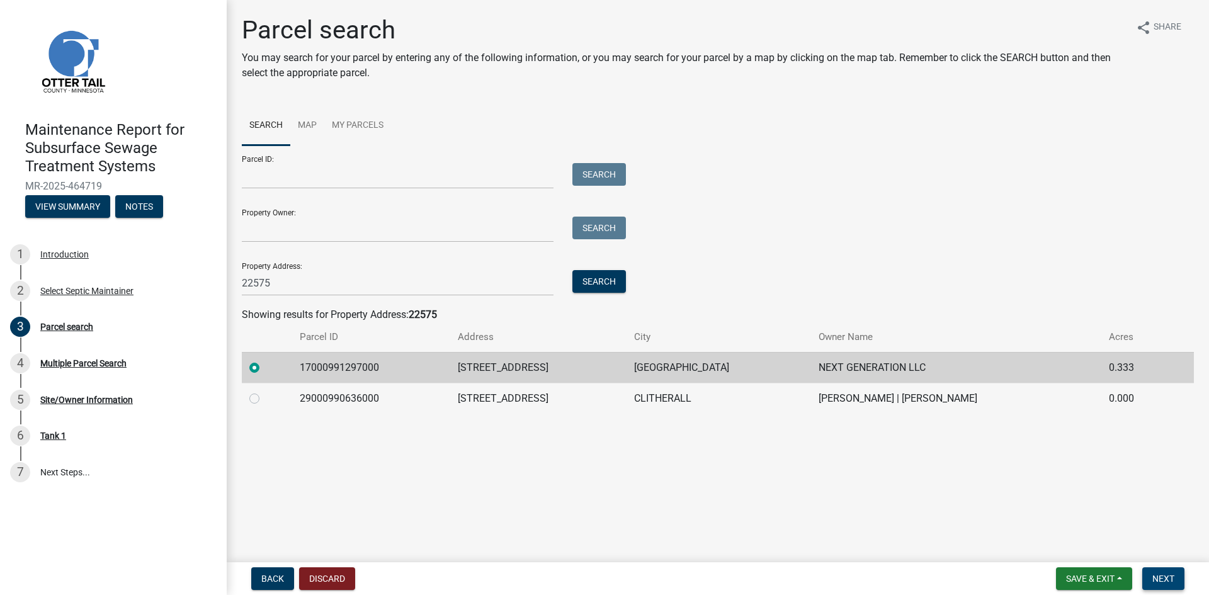
click at [1145, 582] on button "Next" at bounding box center [1163, 578] width 42 height 23
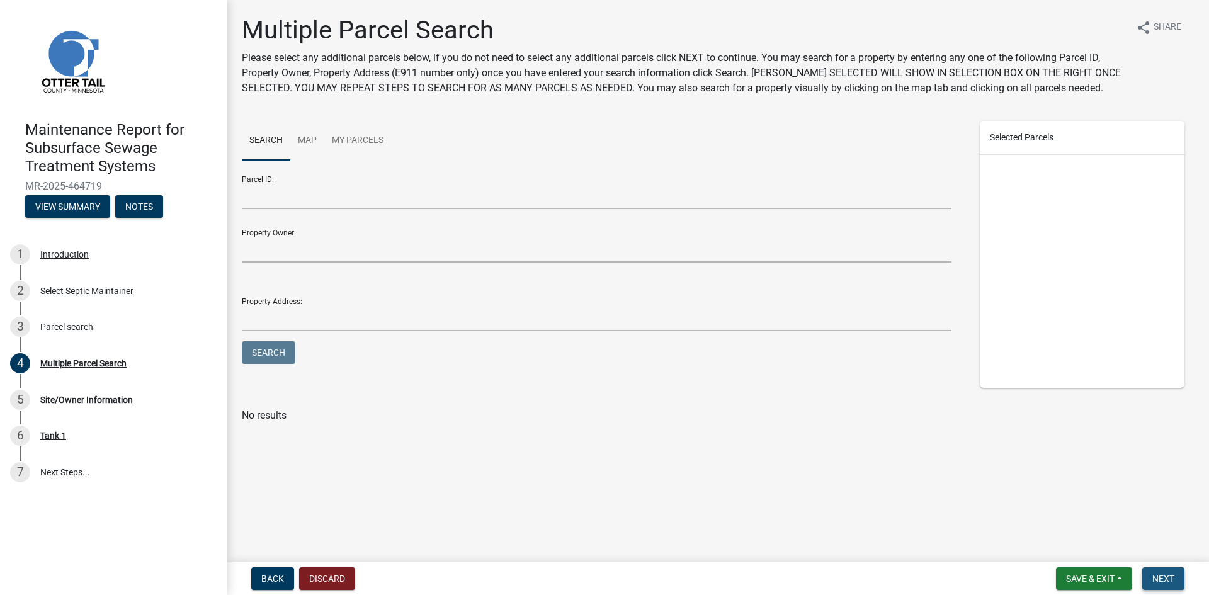
click at [1162, 584] on span "Next" at bounding box center [1163, 579] width 22 height 10
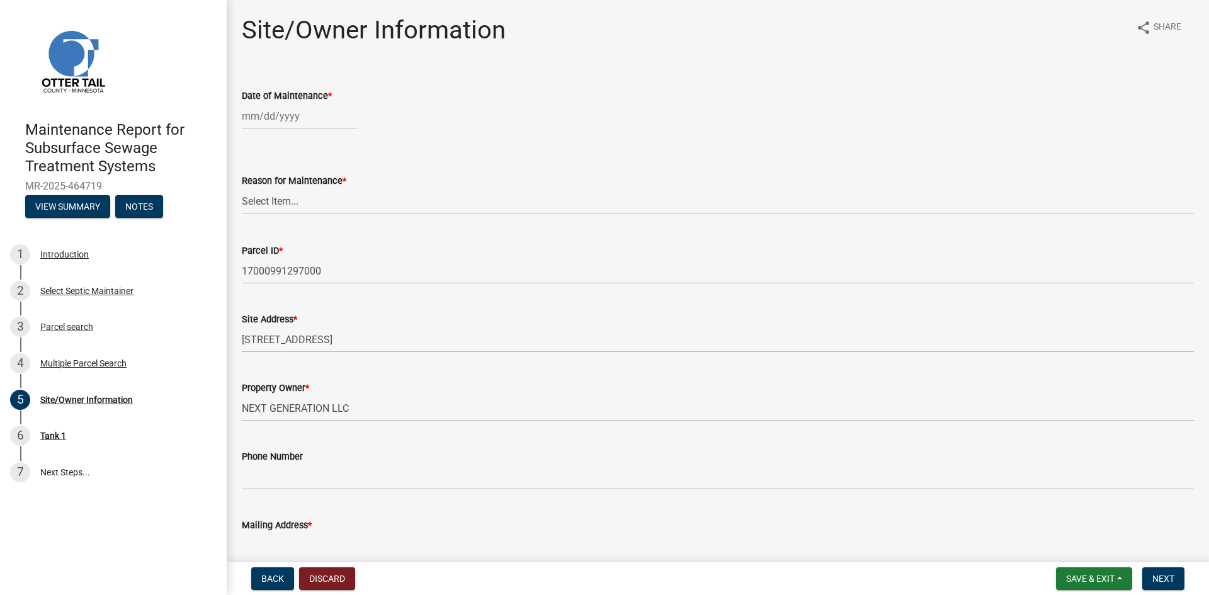
click at [319, 117] on div at bounding box center [299, 116] width 115 height 26
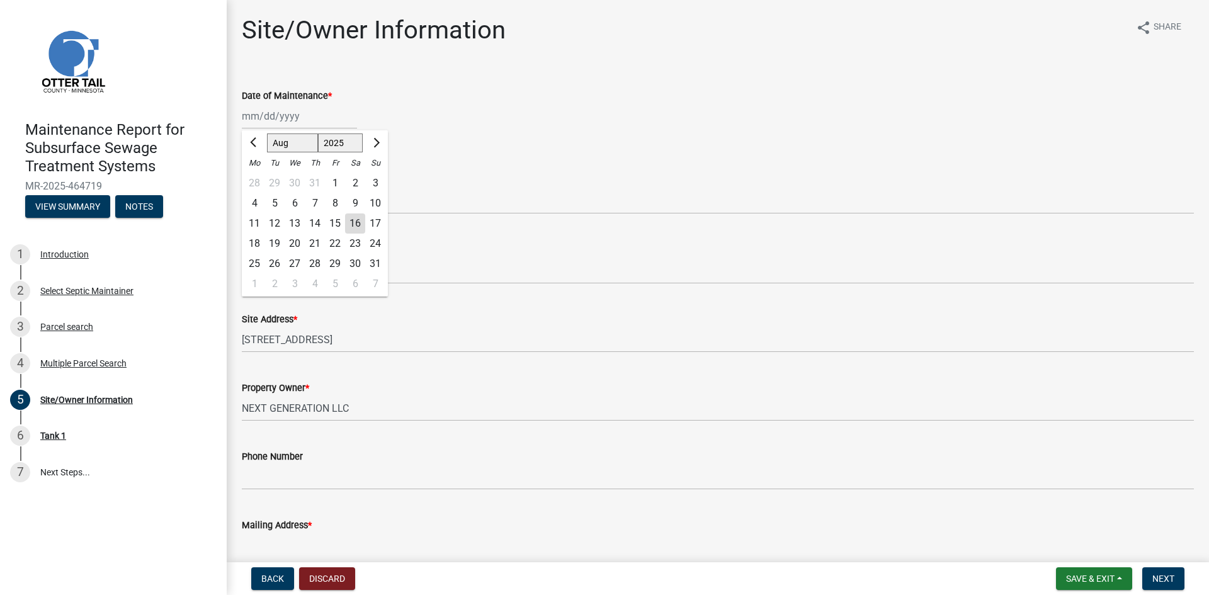
click at [298, 222] on div "13" at bounding box center [295, 223] width 20 height 20
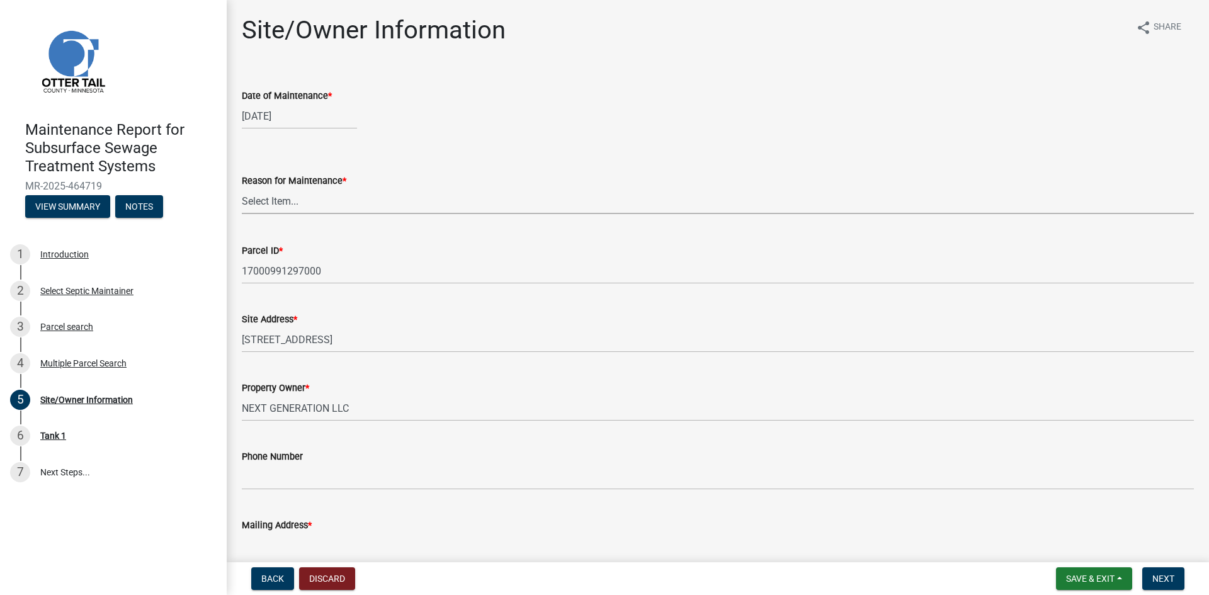
click at [300, 209] on select "Select Item... Called Routine Other" at bounding box center [718, 201] width 952 height 26
click at [242, 188] on select "Select Item... Called Routine Other" at bounding box center [718, 201] width 952 height 26
click at [1154, 583] on span "Next" at bounding box center [1163, 579] width 22 height 10
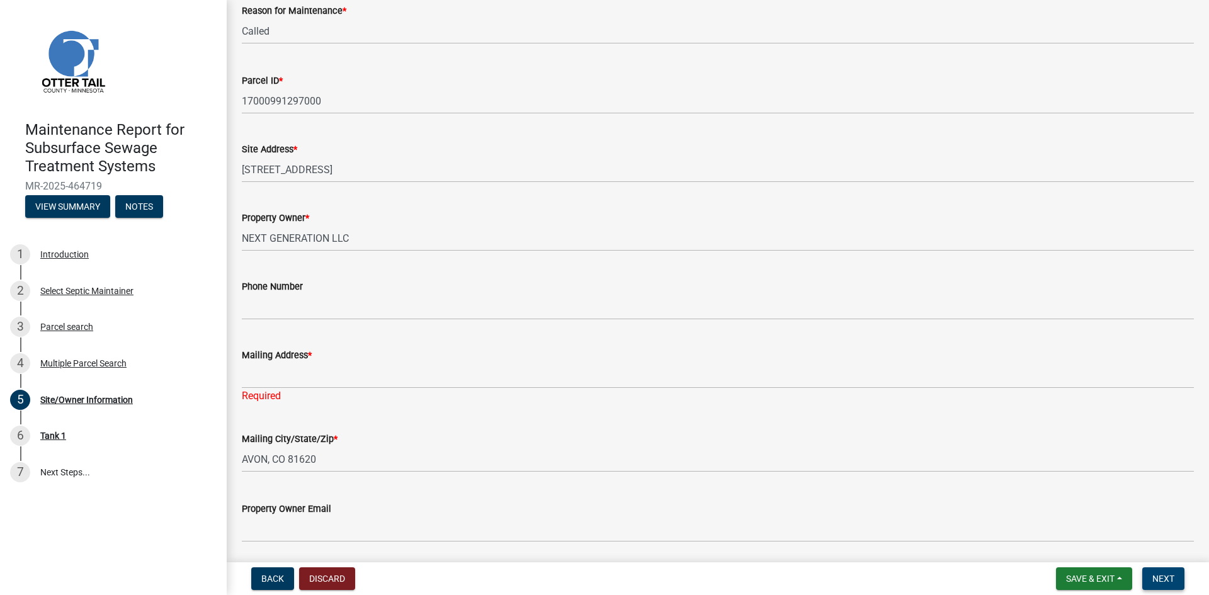
scroll to position [214, 0]
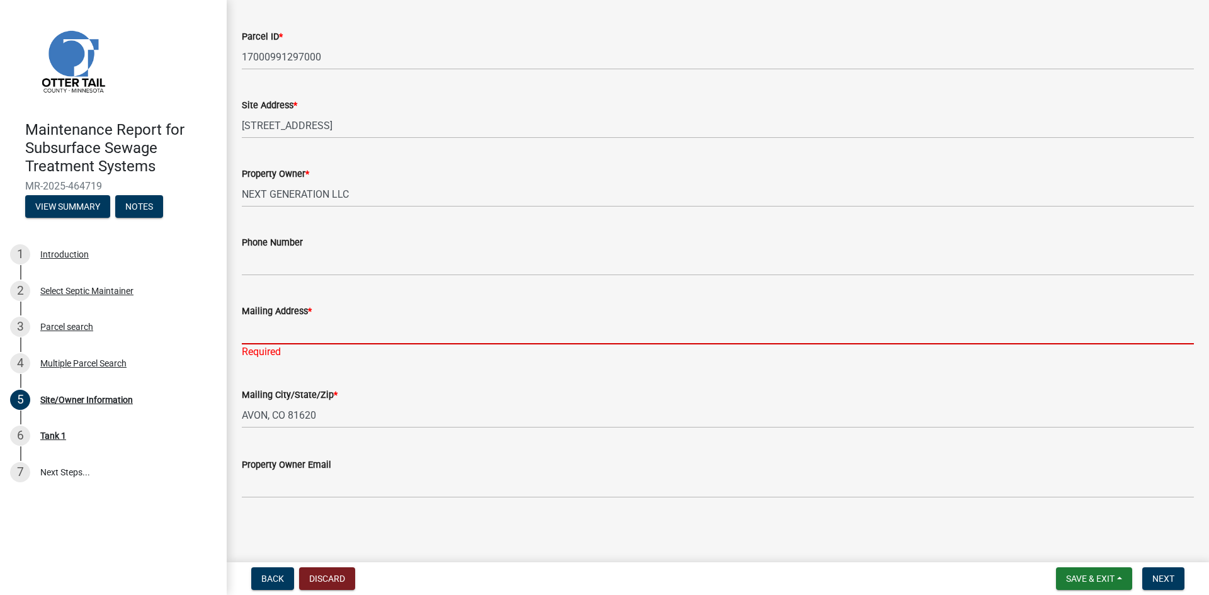
click at [278, 334] on input "Mailing Address *" at bounding box center [718, 332] width 952 height 26
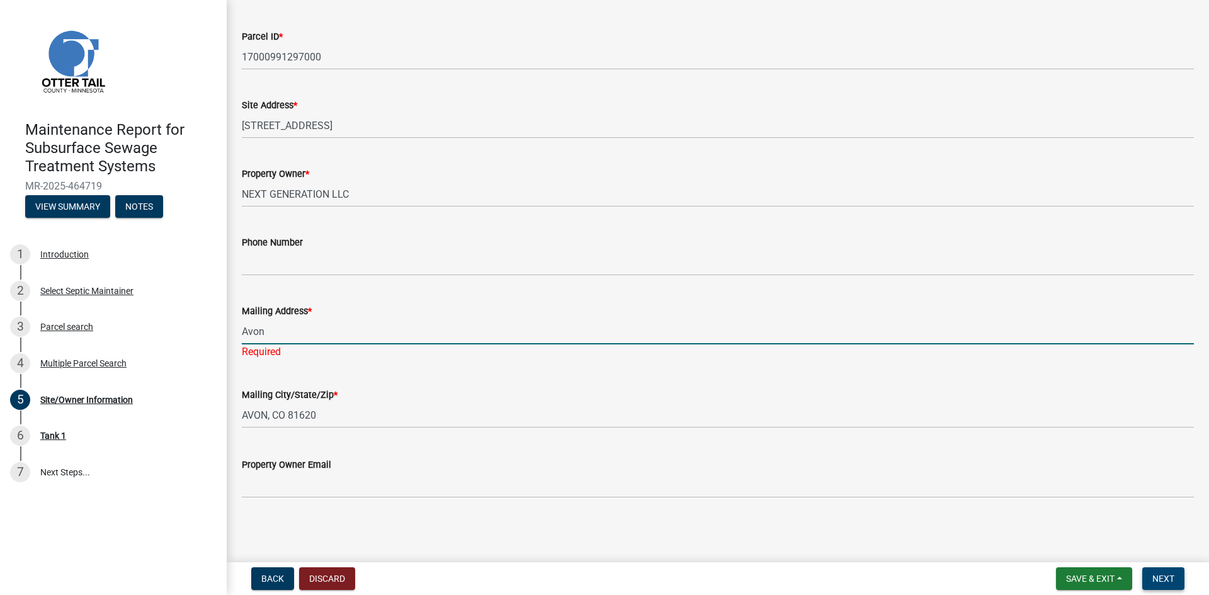
click at [1166, 576] on span "Next" at bounding box center [1163, 579] width 22 height 10
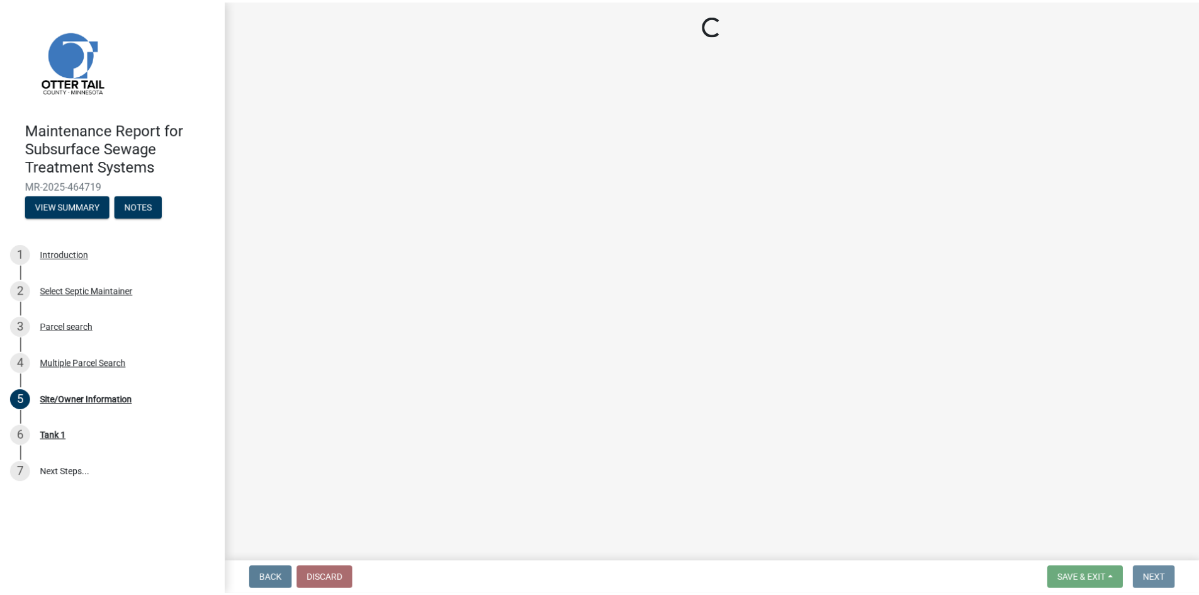
scroll to position [0, 0]
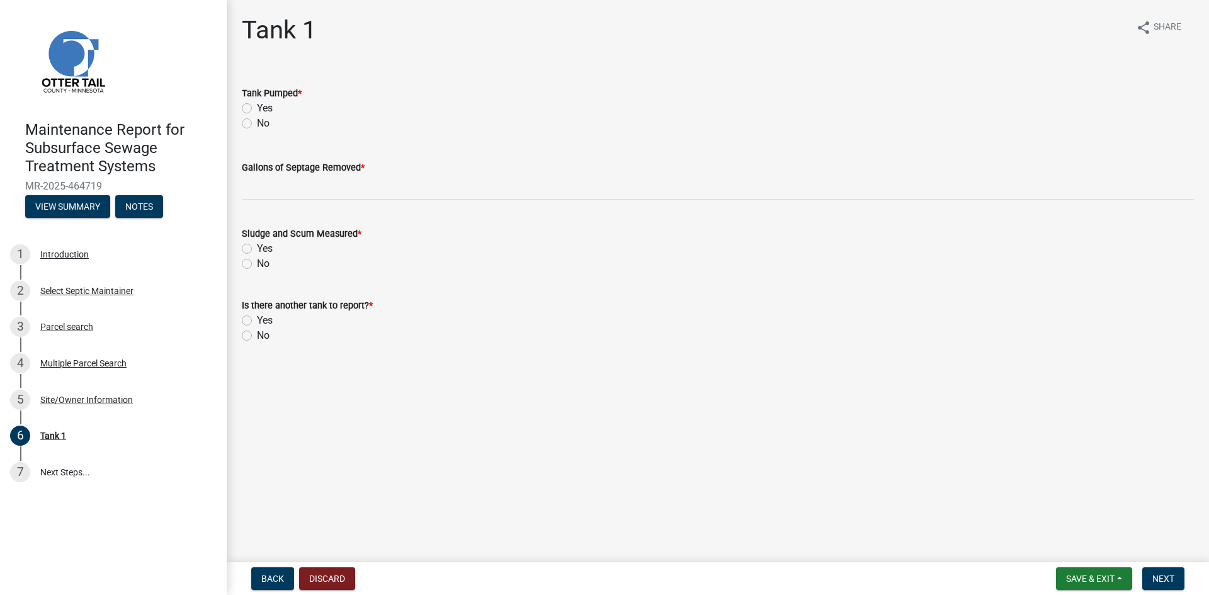
click at [257, 108] on label "Yes" at bounding box center [265, 108] width 16 height 15
click at [257, 108] on input "Yes" at bounding box center [261, 105] width 8 height 8
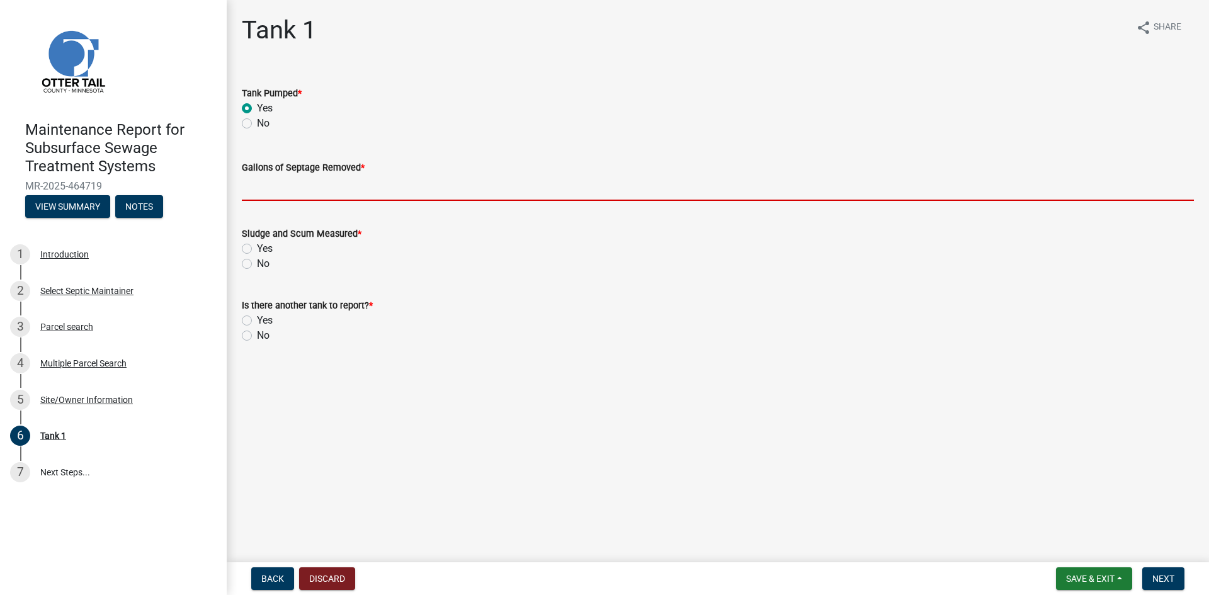
click at [276, 182] on input "Gallons of Septage Removed *" at bounding box center [718, 188] width 952 height 26
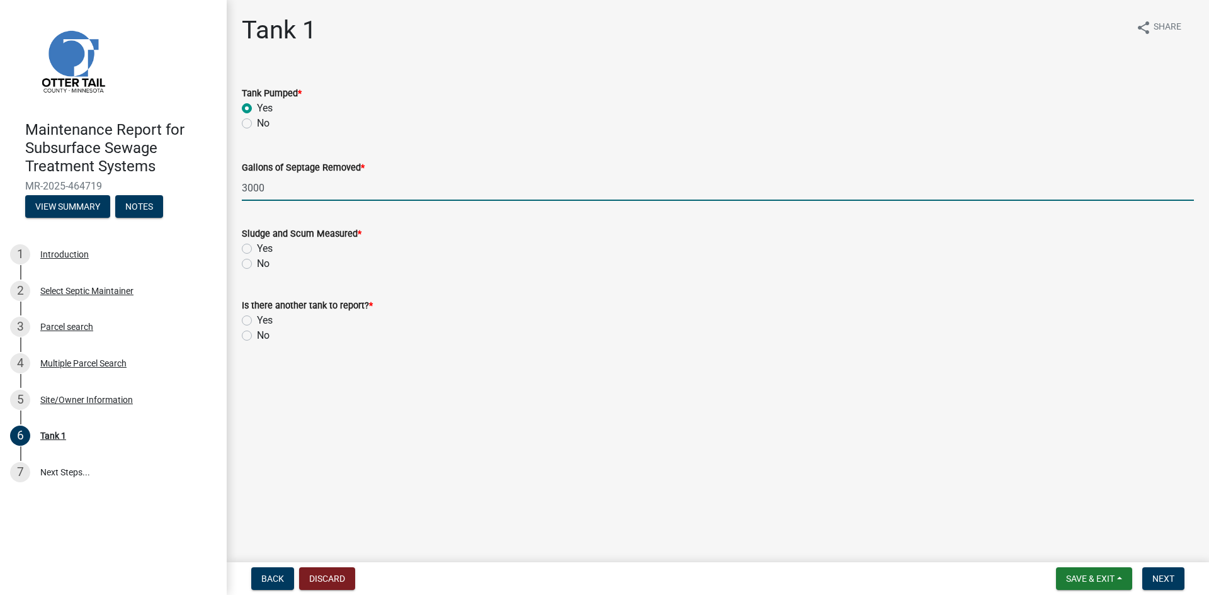
click at [257, 263] on label "No" at bounding box center [263, 263] width 13 height 15
click at [257, 263] on input "No" at bounding box center [261, 260] width 8 height 8
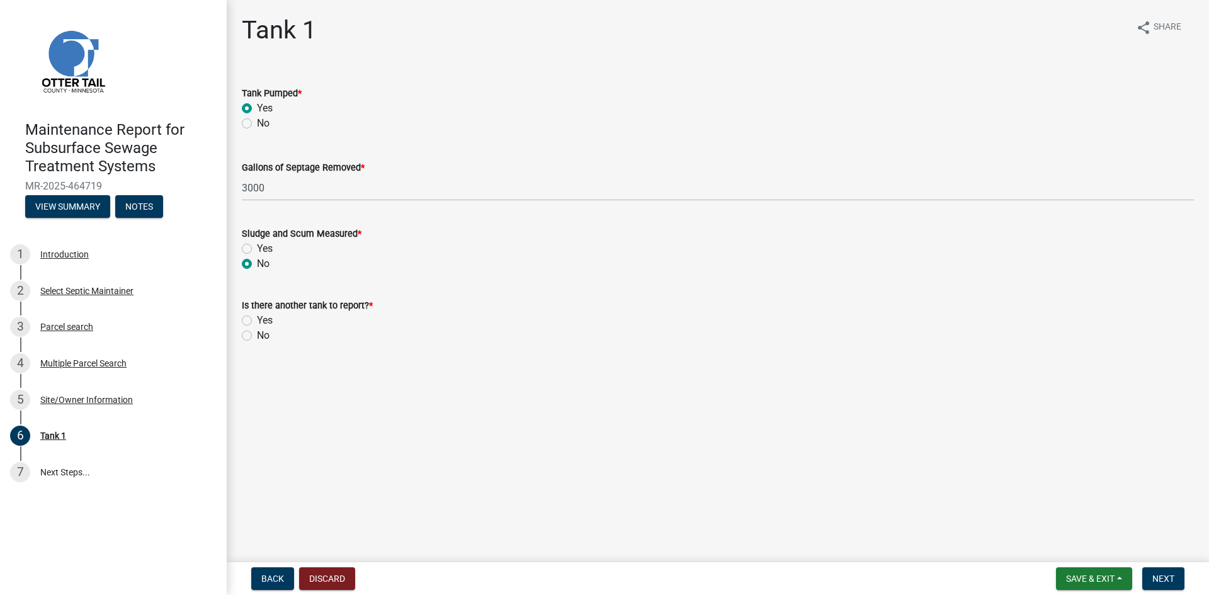
click at [257, 338] on label "No" at bounding box center [263, 335] width 13 height 15
click at [257, 336] on input "No" at bounding box center [261, 332] width 8 height 8
click at [1160, 577] on span "Next" at bounding box center [1163, 579] width 22 height 10
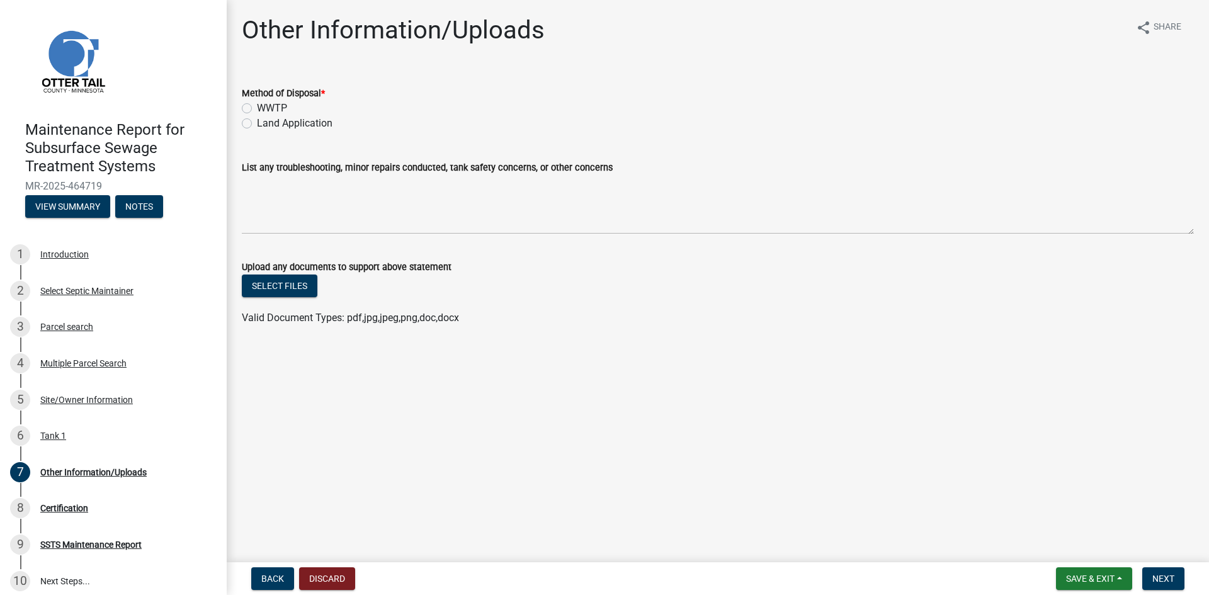
click at [287, 120] on label "Land Application" at bounding box center [295, 123] width 76 height 15
click at [265, 120] on input "Land Application" at bounding box center [261, 120] width 8 height 8
click at [1163, 580] on span "Next" at bounding box center [1163, 579] width 22 height 10
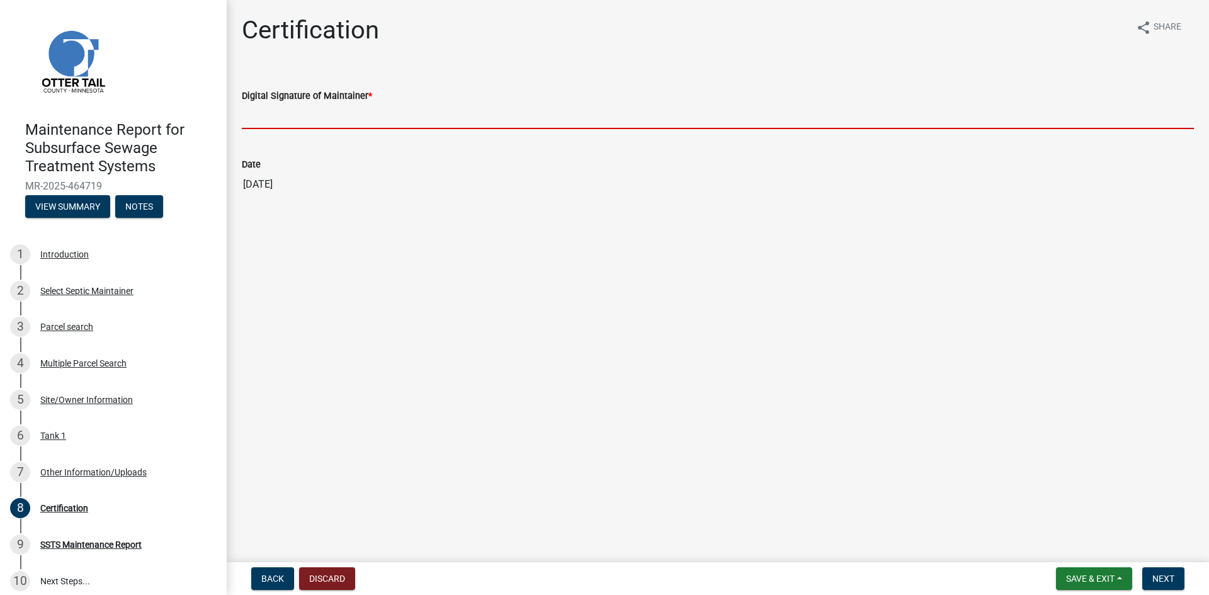
click at [286, 114] on input "Digital Signature of Maintainer *" at bounding box center [718, 116] width 952 height 26
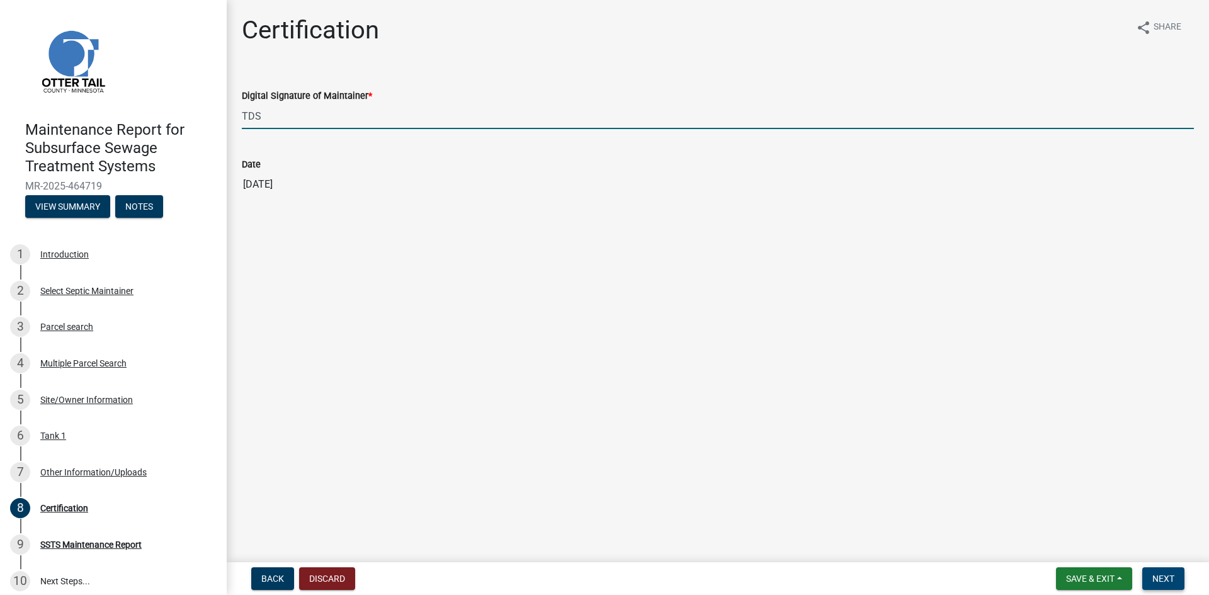
click at [1162, 579] on span "Next" at bounding box center [1163, 579] width 22 height 10
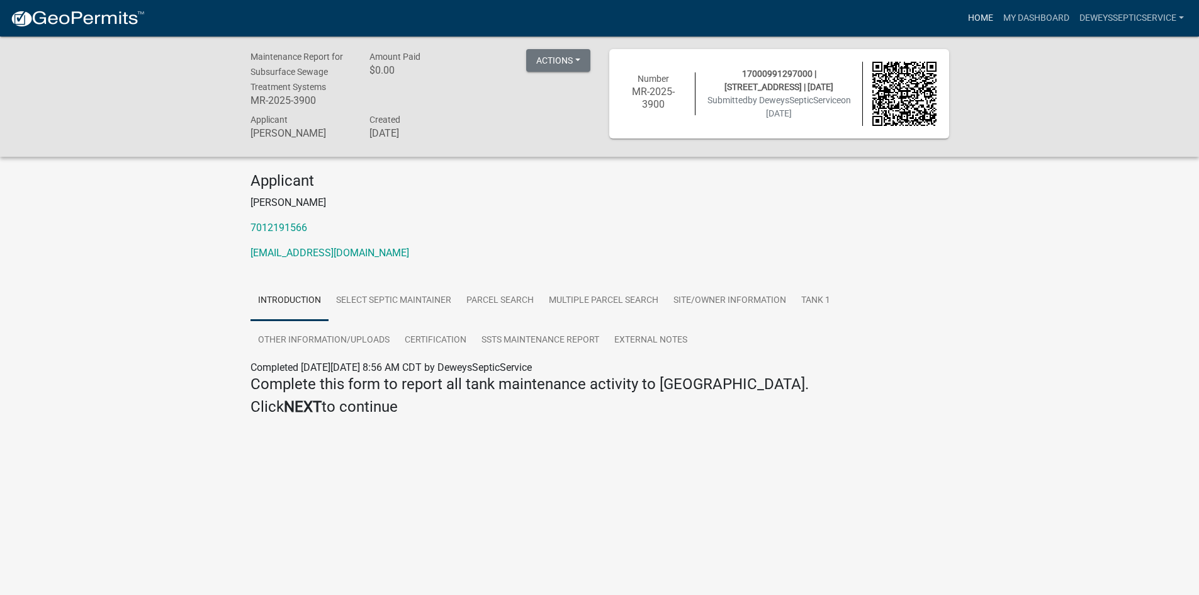
click at [978, 17] on link "Home" at bounding box center [980, 18] width 35 height 24
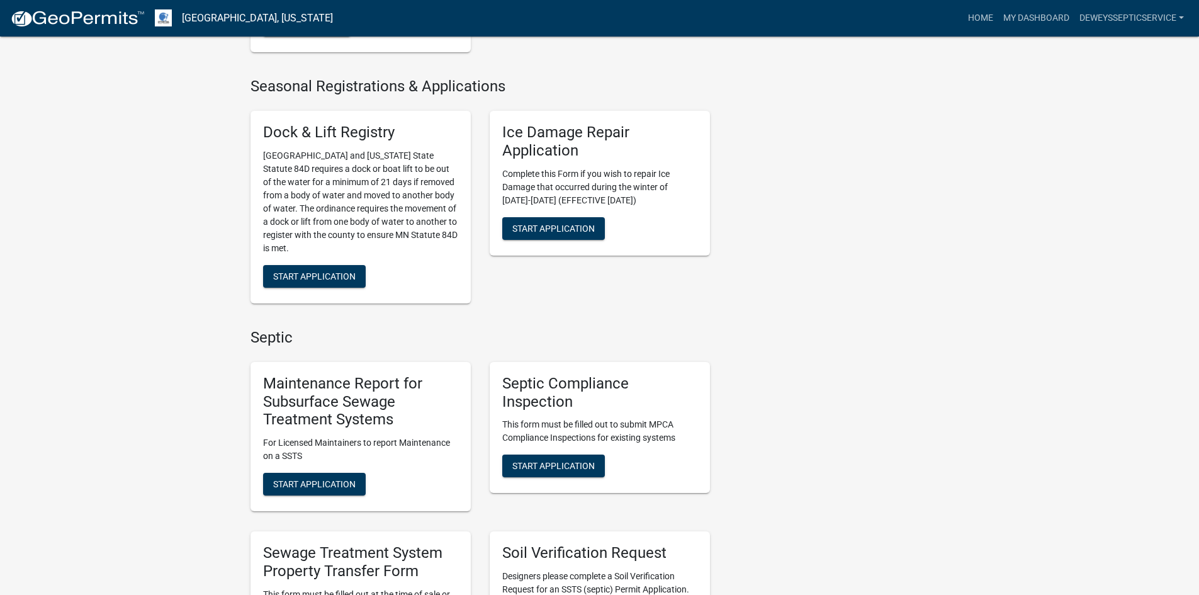
scroll to position [567, 0]
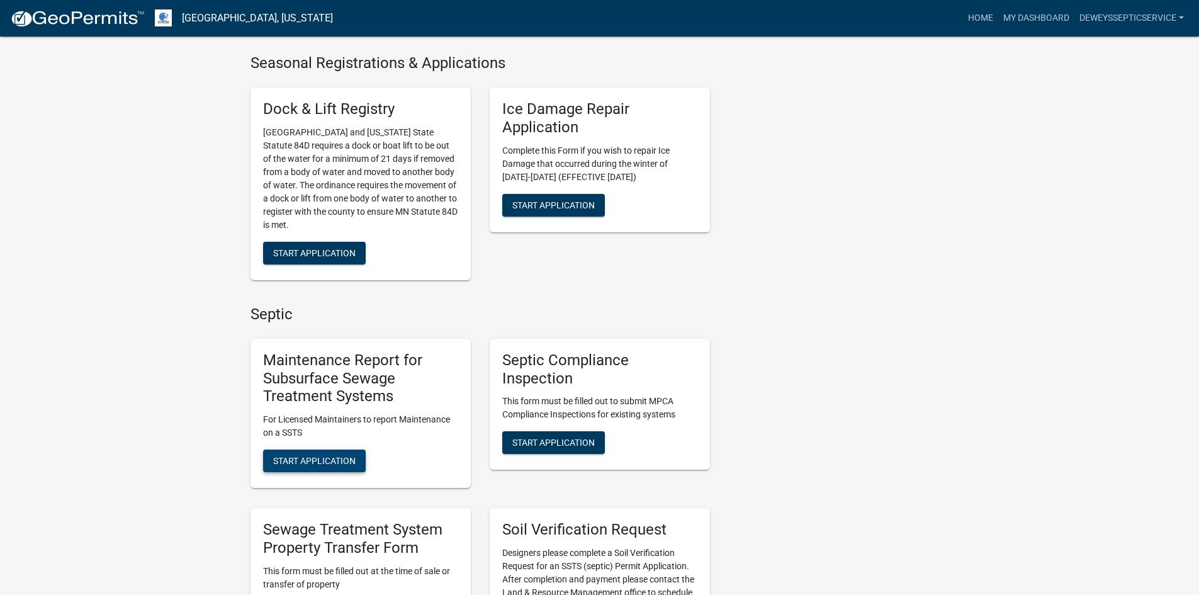
click at [325, 458] on span "Start Application" at bounding box center [314, 461] width 82 height 10
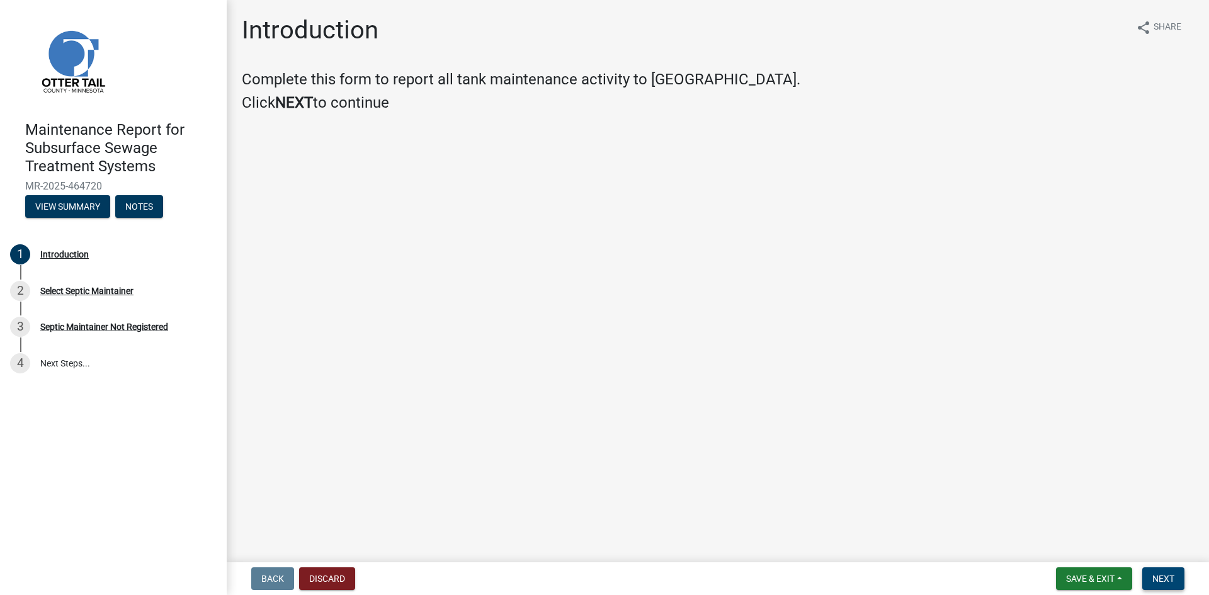
click at [1153, 572] on button "Next" at bounding box center [1163, 578] width 42 height 23
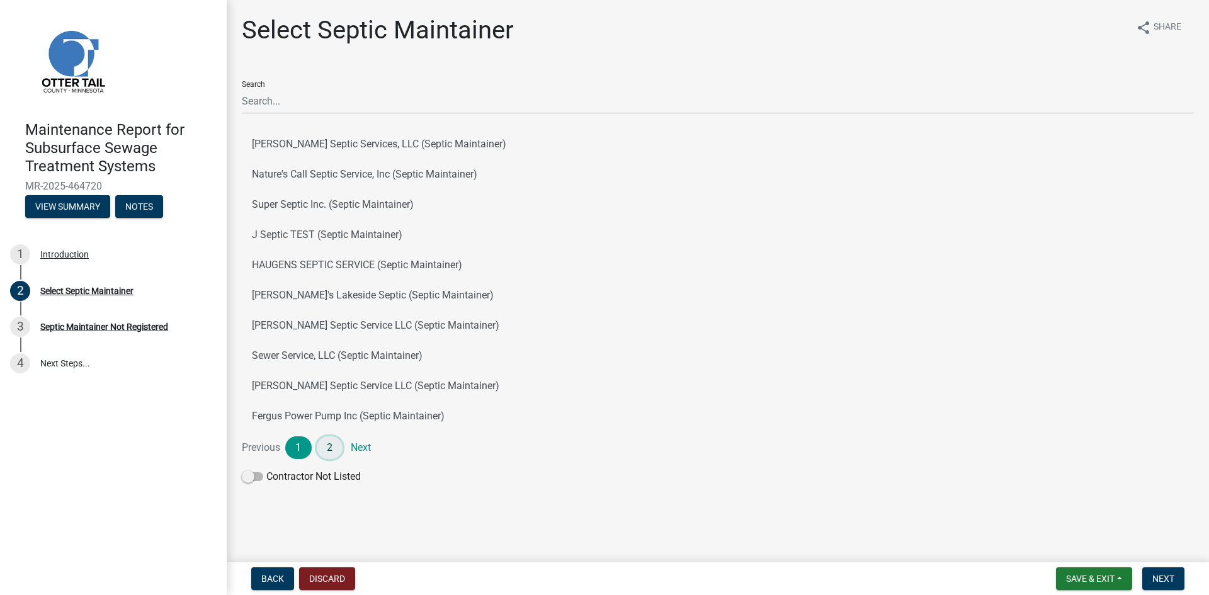
click at [329, 449] on link "2" at bounding box center [330, 447] width 26 height 23
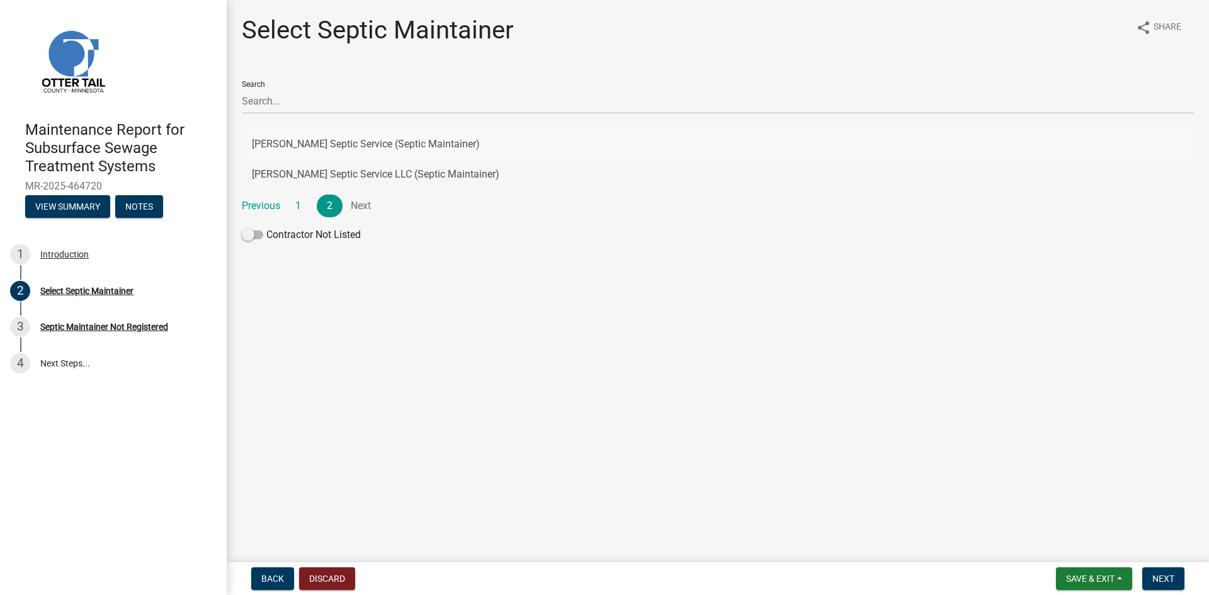
click at [351, 144] on button "[PERSON_NAME] Septic Service (Septic Maintainer)" at bounding box center [718, 144] width 952 height 30
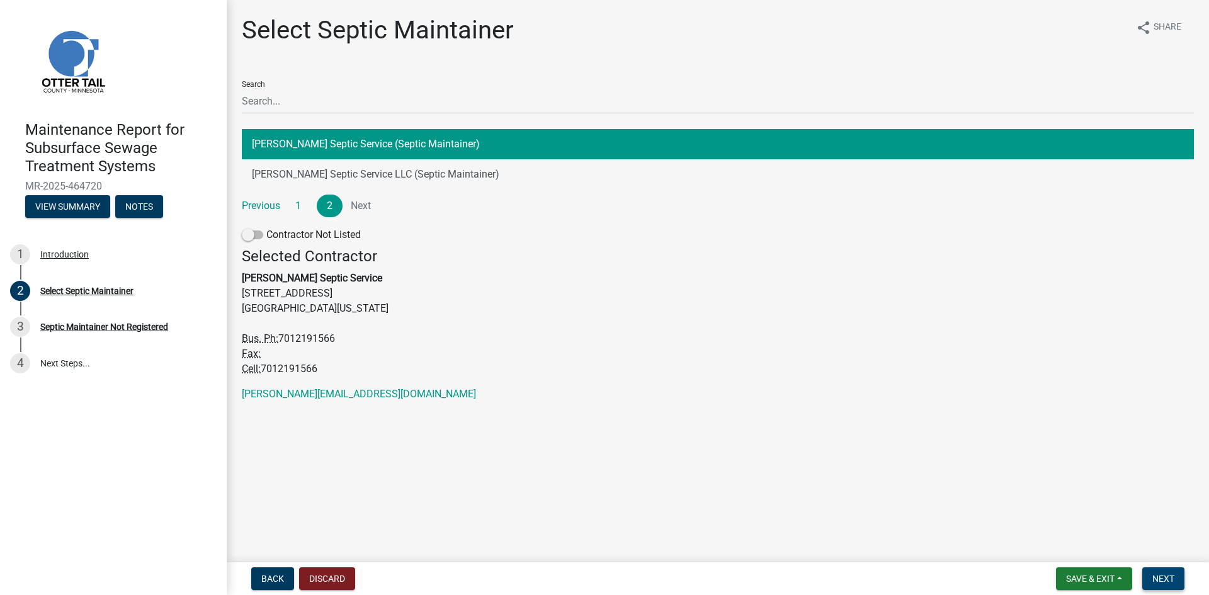
click at [1160, 575] on span "Next" at bounding box center [1163, 579] width 22 height 10
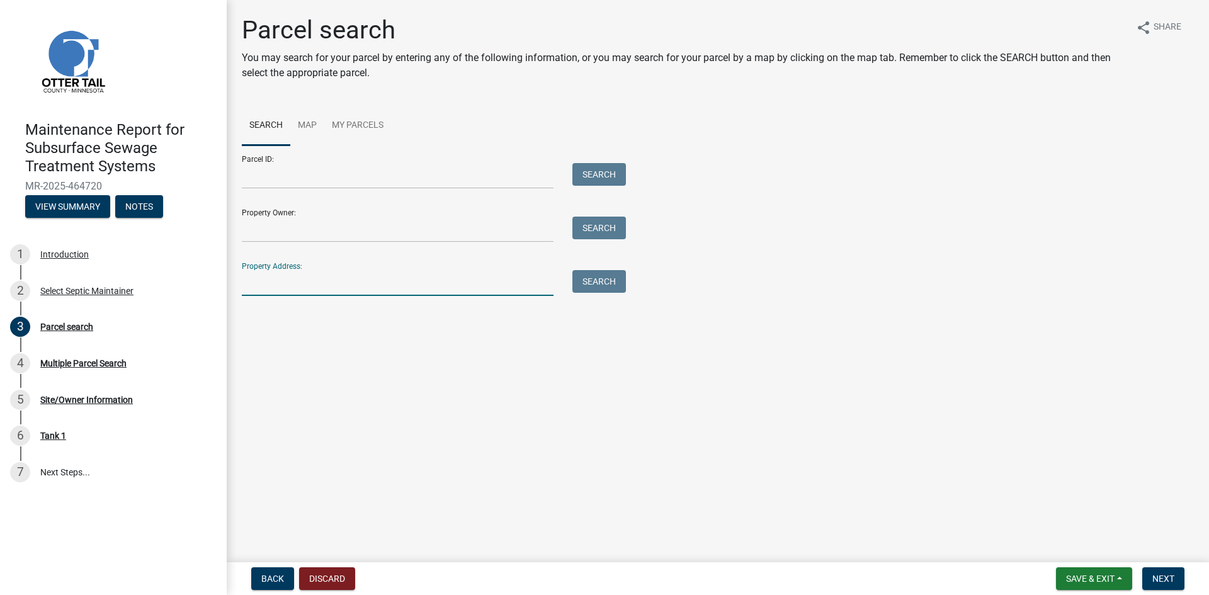
click at [310, 285] on input "Property Address:" at bounding box center [398, 283] width 312 height 26
click at [609, 276] on button "Search" at bounding box center [599, 281] width 54 height 23
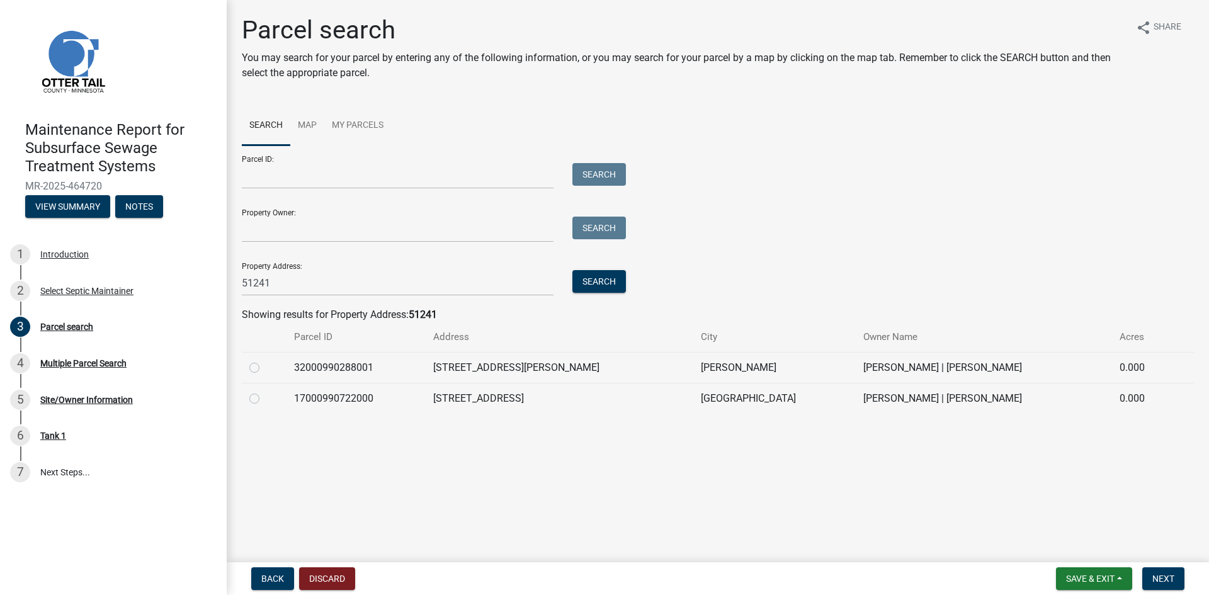
click at [264, 391] on label at bounding box center [264, 391] width 0 height 0
click at [264, 397] on input "radio" at bounding box center [268, 395] width 8 height 8
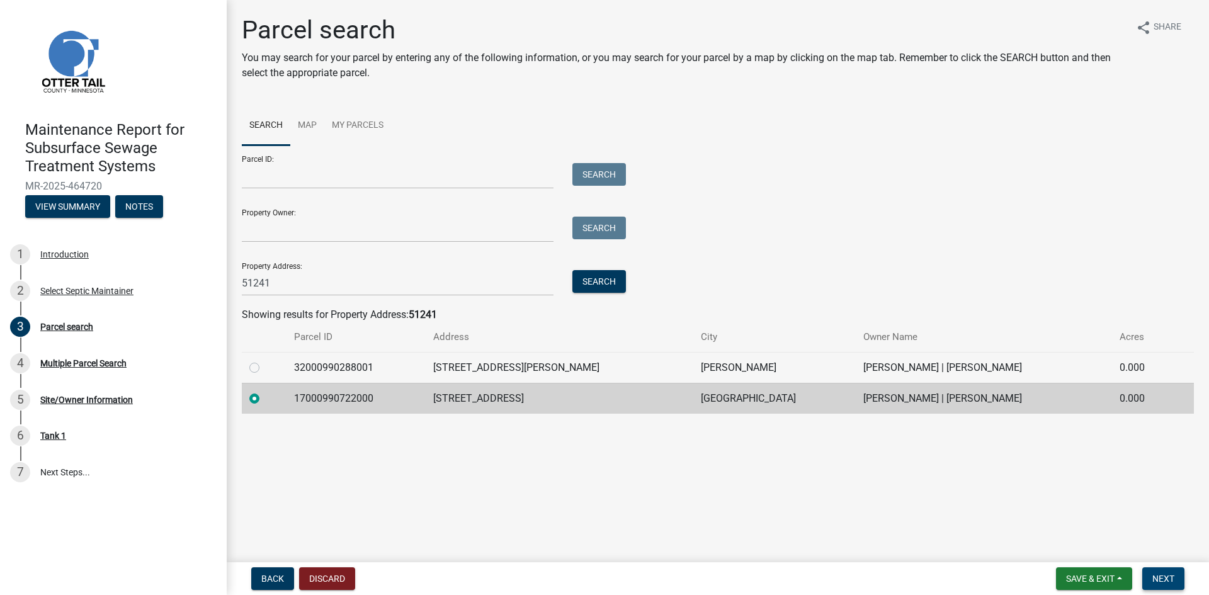
click at [1155, 574] on span "Next" at bounding box center [1163, 579] width 22 height 10
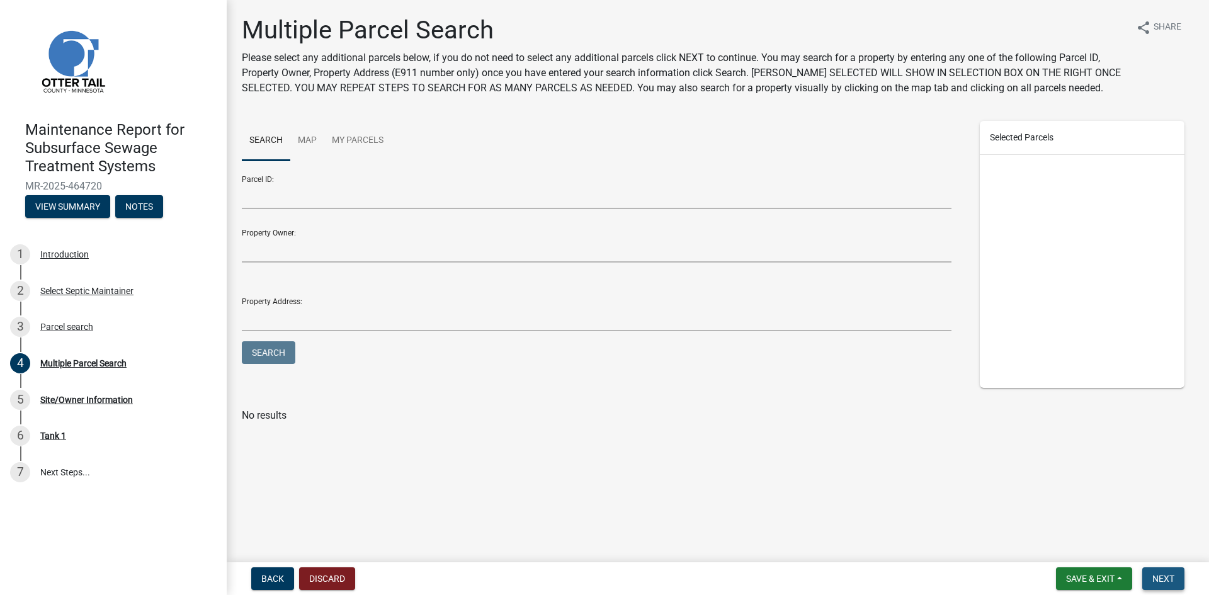
click at [1149, 575] on button "Next" at bounding box center [1163, 578] width 42 height 23
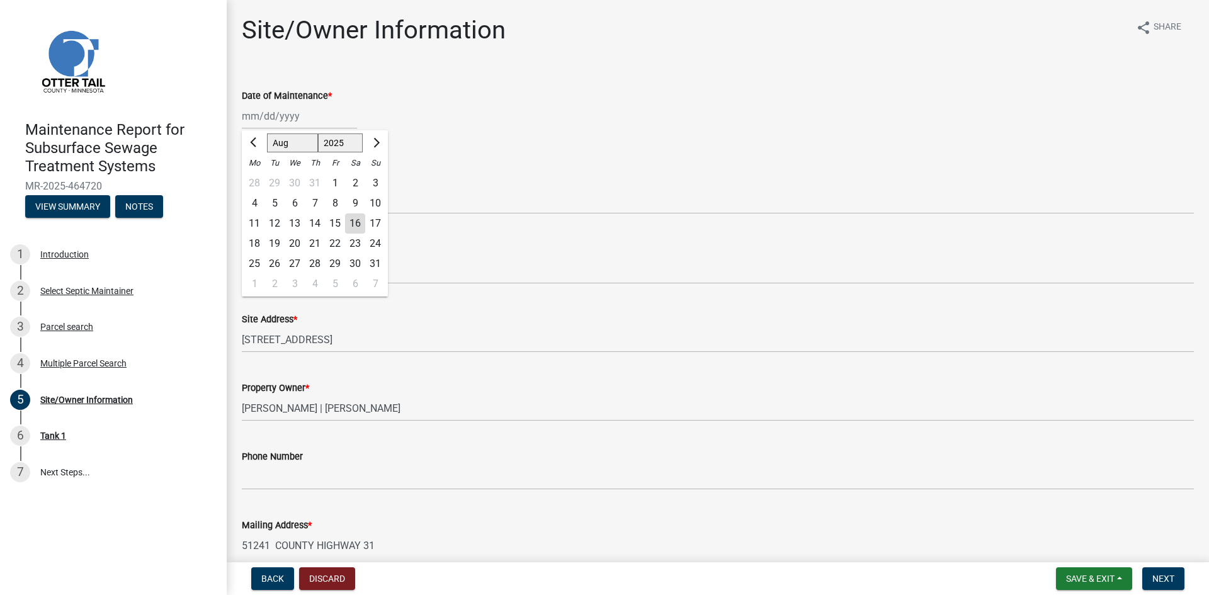
click at [305, 115] on div "[PERSON_NAME] Feb Mar Apr [PERSON_NAME][DATE] Oct Nov [DATE] 1526 1527 1528 152…" at bounding box center [299, 116] width 115 height 26
click at [293, 222] on div "13" at bounding box center [295, 223] width 20 height 20
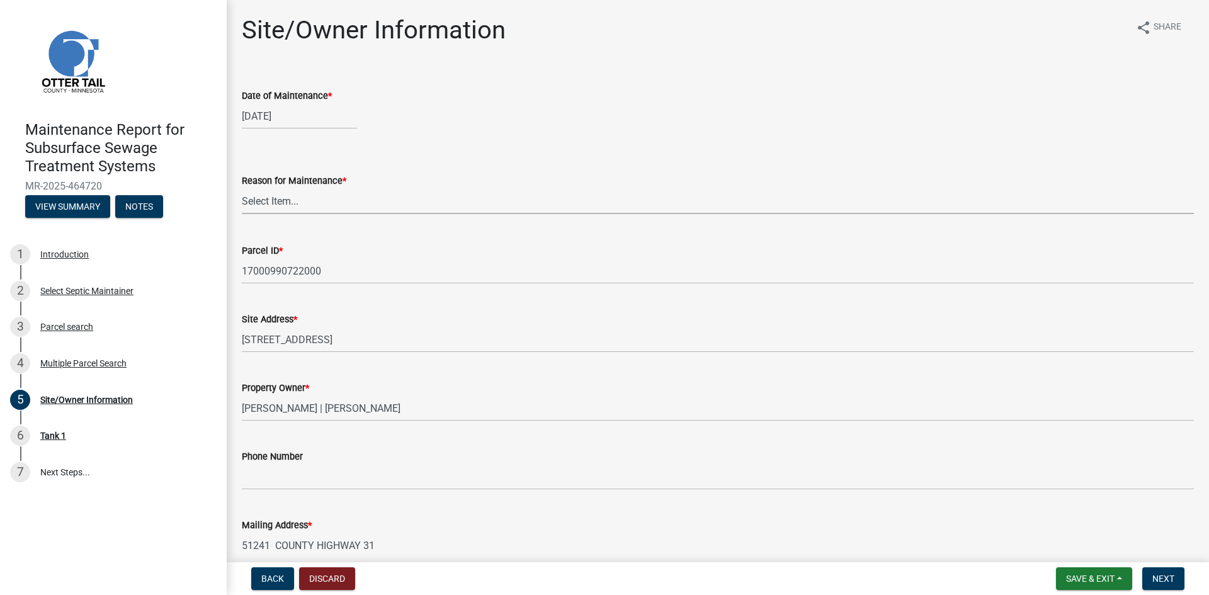
click at [298, 204] on select "Select Item... Called Routine Other" at bounding box center [718, 201] width 952 height 26
click at [242, 188] on select "Select Item... Called Routine Other" at bounding box center [718, 201] width 952 height 26
click at [1161, 576] on span "Next" at bounding box center [1163, 579] width 22 height 10
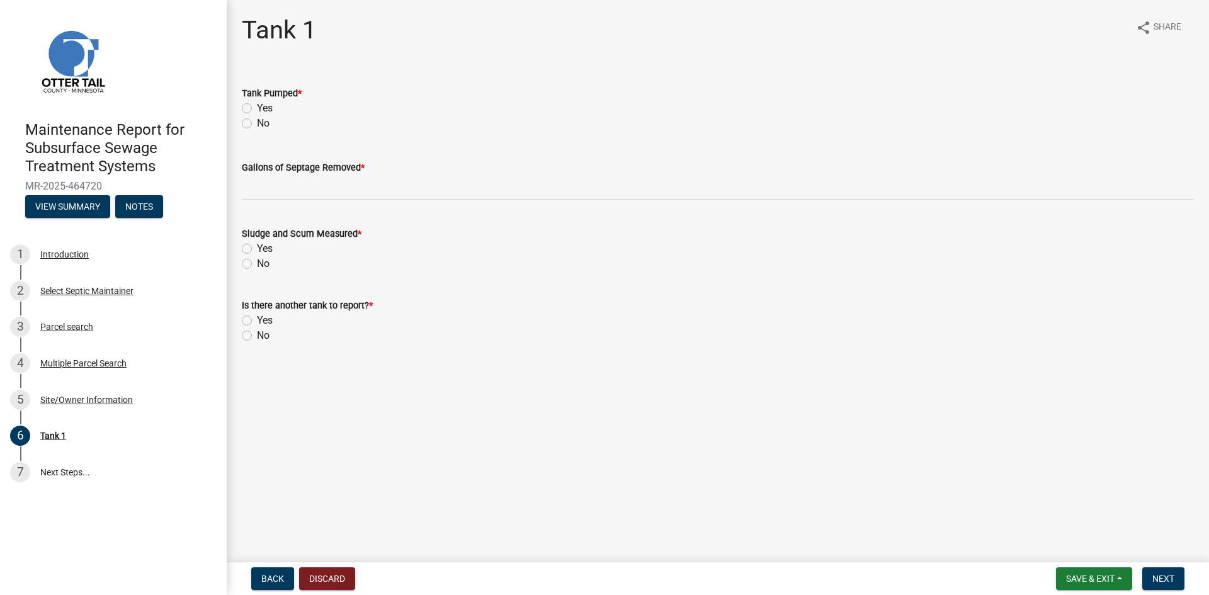
click at [257, 111] on label "Yes" at bounding box center [265, 108] width 16 height 15
click at [257, 109] on input "Yes" at bounding box center [261, 105] width 8 height 8
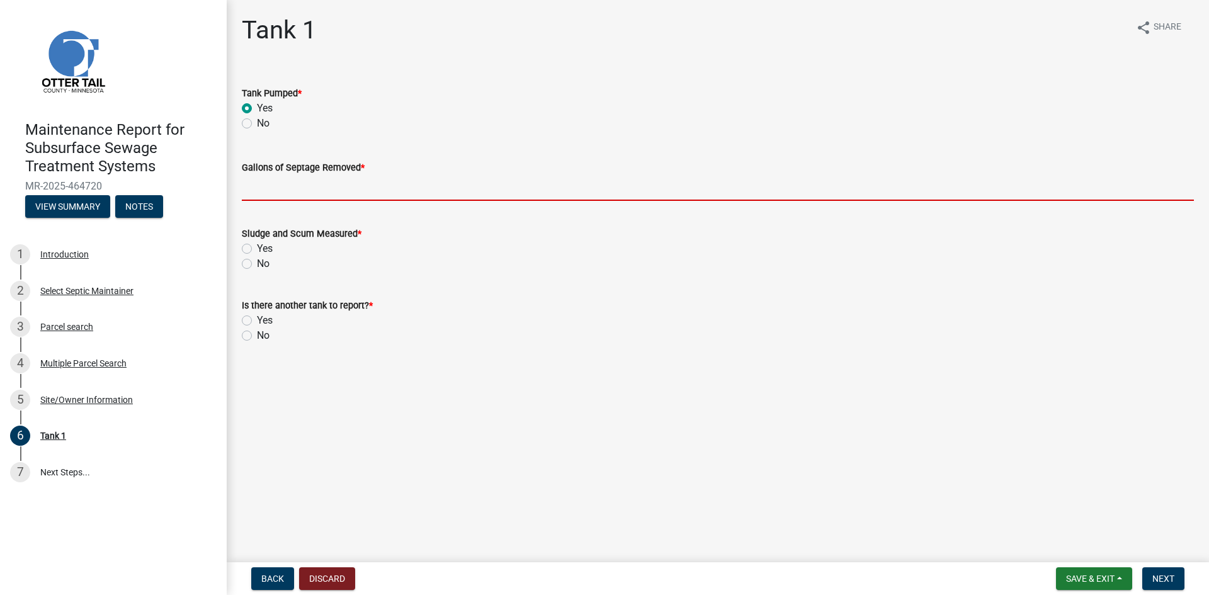
click at [257, 184] on input "Gallons of Septage Removed *" at bounding box center [718, 188] width 952 height 26
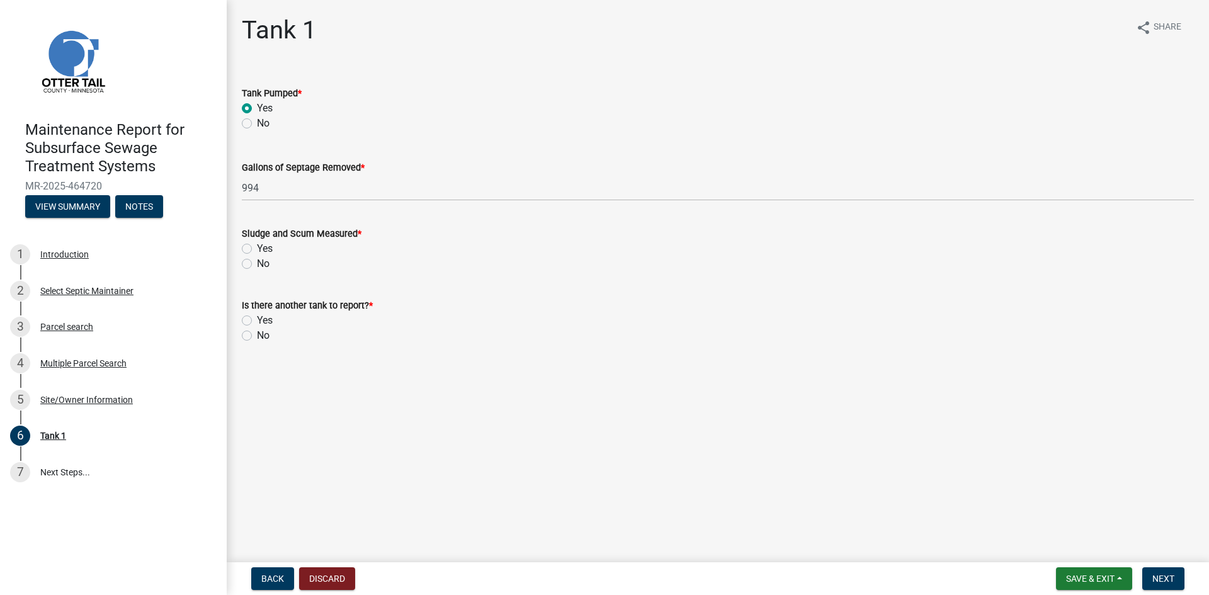
drag, startPoint x: 243, startPoint y: 264, endPoint x: 253, endPoint y: 302, distance: 39.1
click at [257, 265] on label "No" at bounding box center [263, 263] width 13 height 15
click at [257, 264] on input "No" at bounding box center [261, 260] width 8 height 8
drag, startPoint x: 248, startPoint y: 333, endPoint x: 397, endPoint y: 360, distance: 151.6
click at [257, 334] on label "No" at bounding box center [263, 335] width 13 height 15
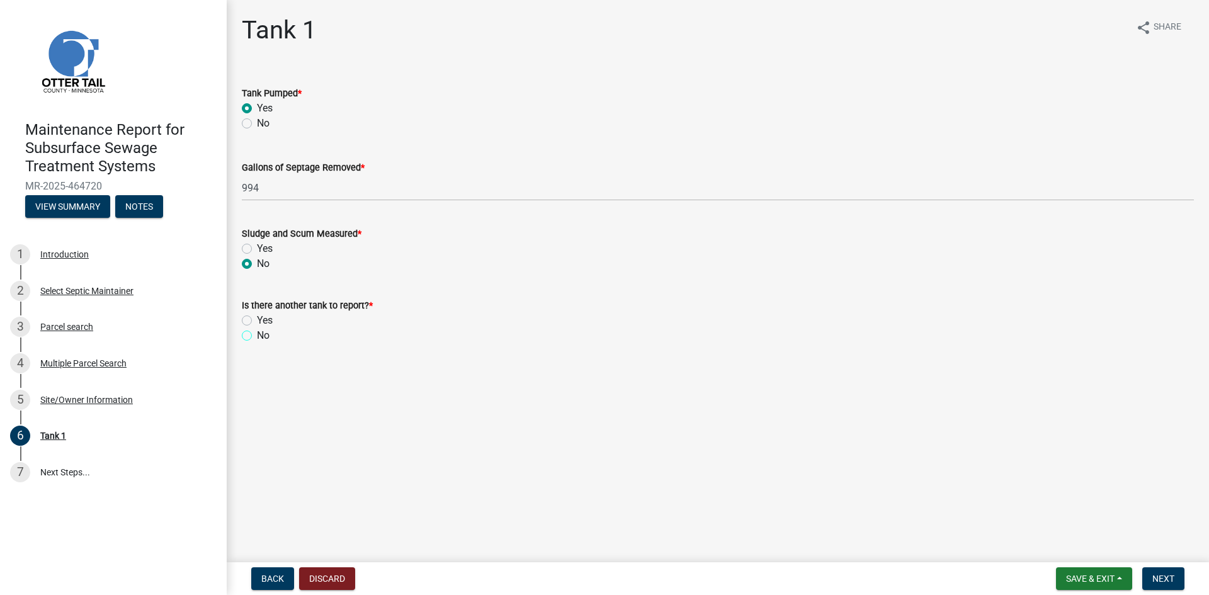
click at [257, 334] on input "No" at bounding box center [261, 332] width 8 height 8
click at [1150, 576] on button "Next" at bounding box center [1163, 578] width 42 height 23
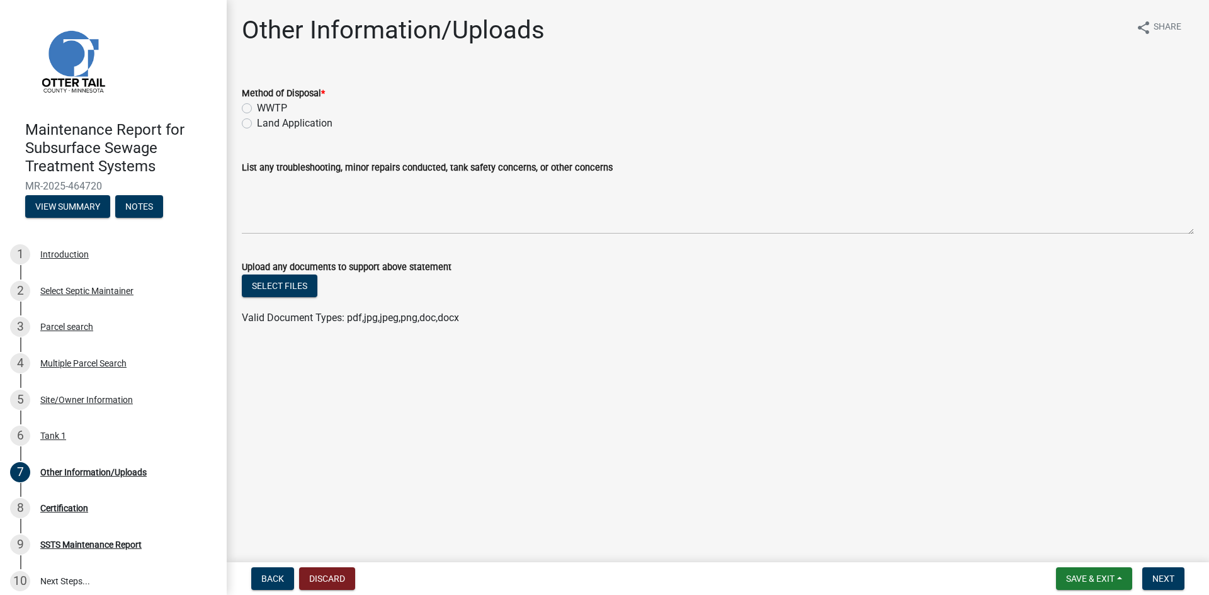
click at [299, 122] on label "Land Application" at bounding box center [295, 123] width 76 height 15
click at [265, 122] on input "Land Application" at bounding box center [261, 120] width 8 height 8
click at [1172, 580] on span "Next" at bounding box center [1163, 579] width 22 height 10
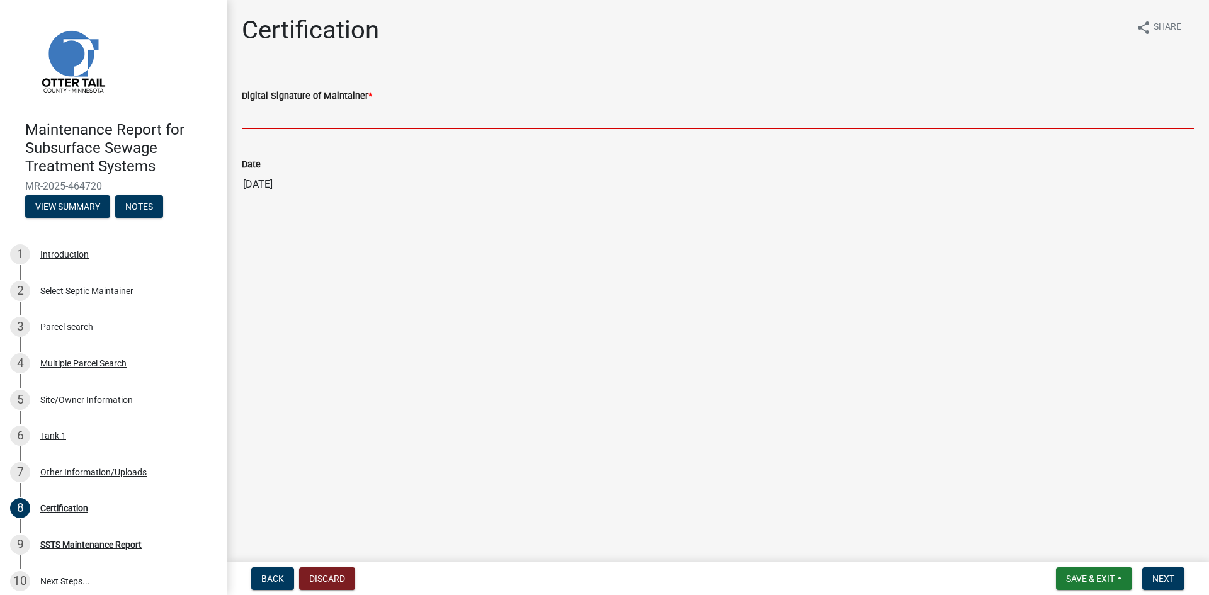
click at [363, 113] on input "Digital Signature of Maintainer *" at bounding box center [718, 116] width 952 height 26
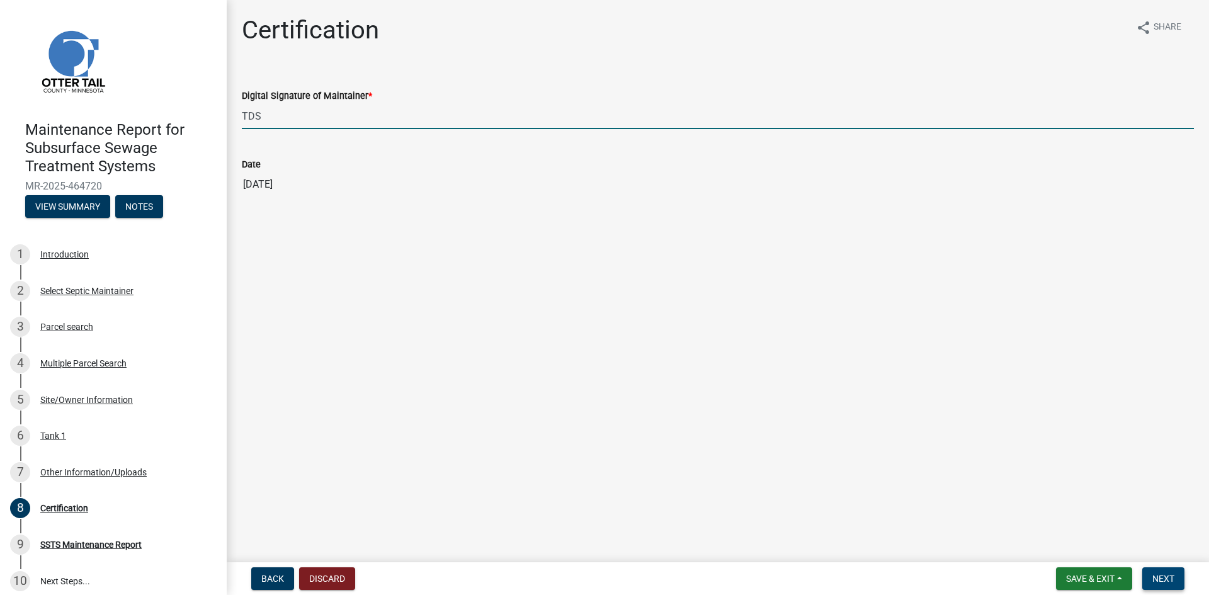
click at [1153, 577] on span "Next" at bounding box center [1163, 579] width 22 height 10
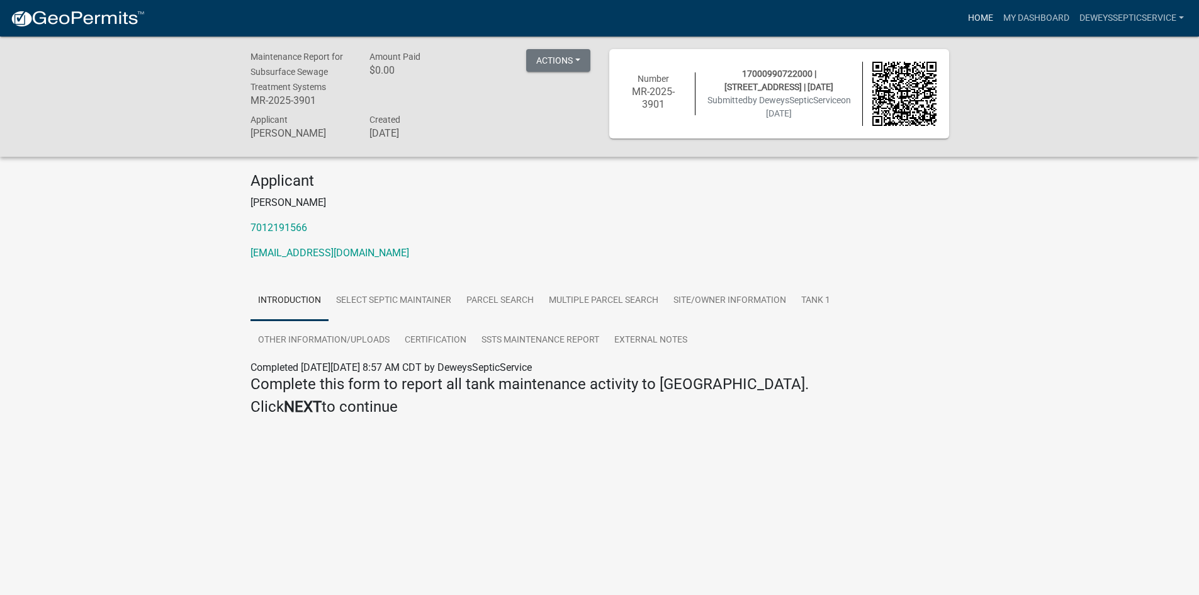
click at [984, 18] on link "Home" at bounding box center [980, 18] width 35 height 24
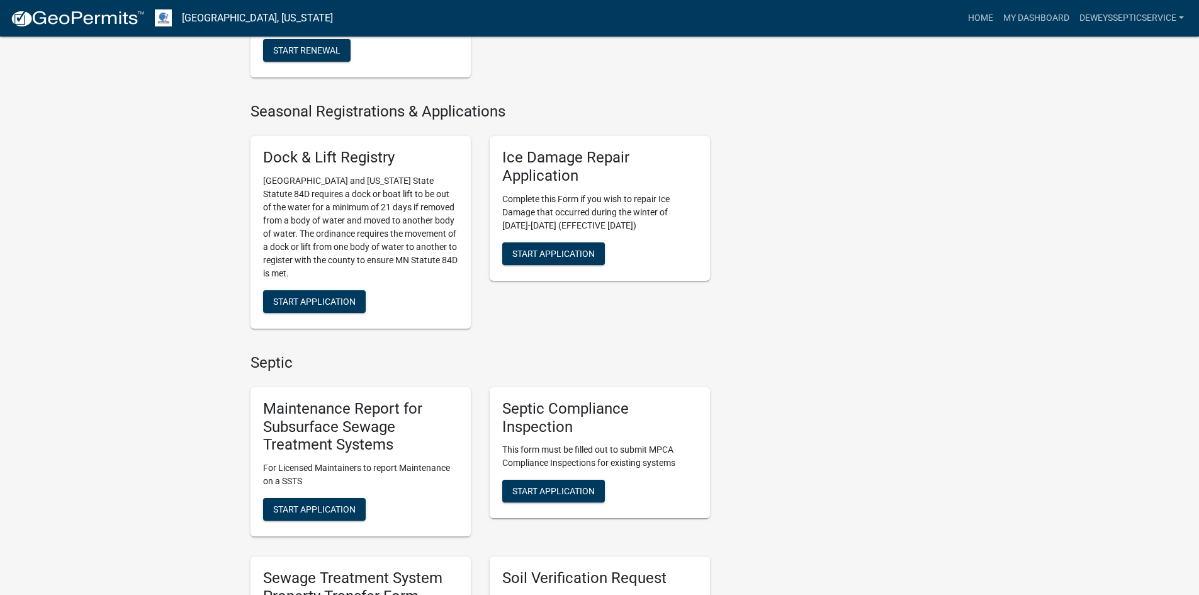
scroll to position [693, 0]
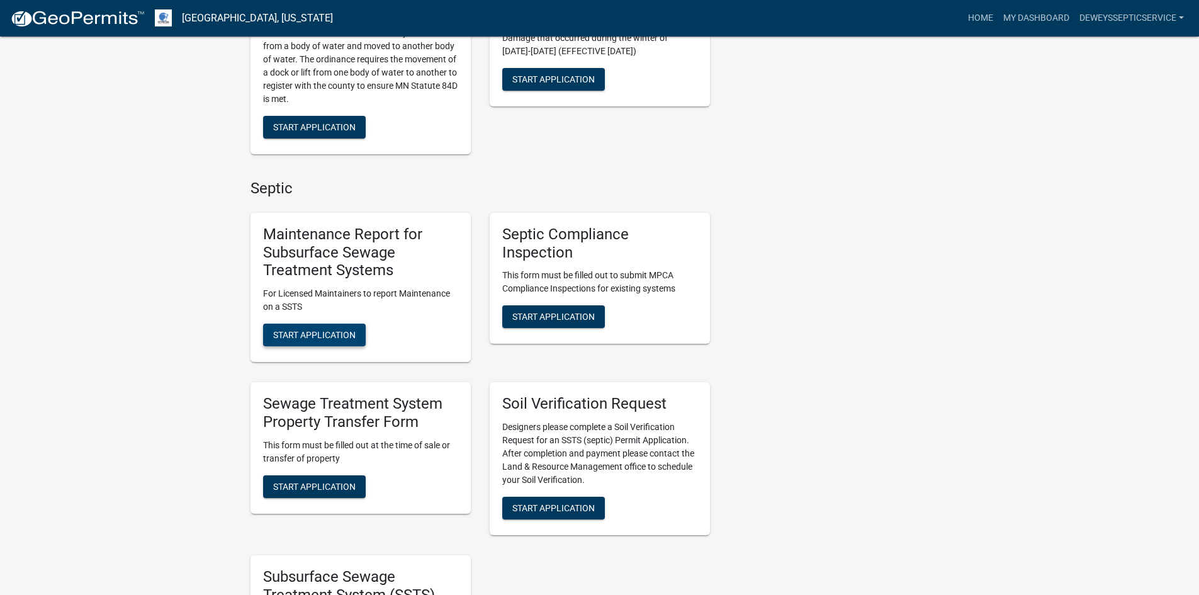
click at [330, 336] on span "Start Application" at bounding box center [314, 335] width 82 height 10
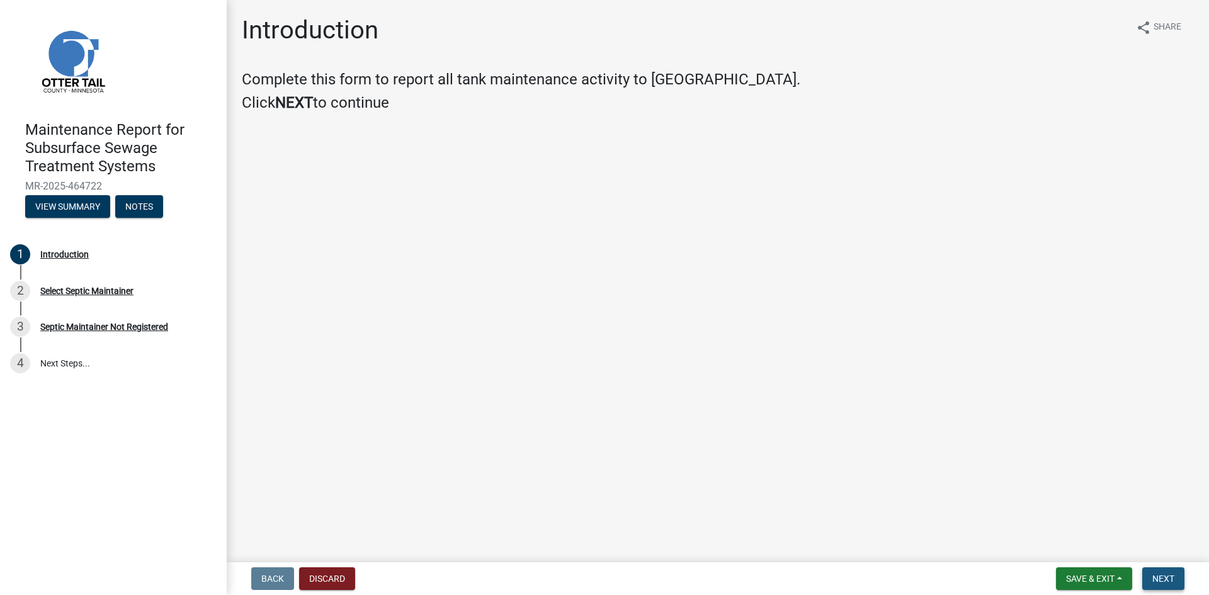
click at [1169, 575] on span "Next" at bounding box center [1163, 579] width 22 height 10
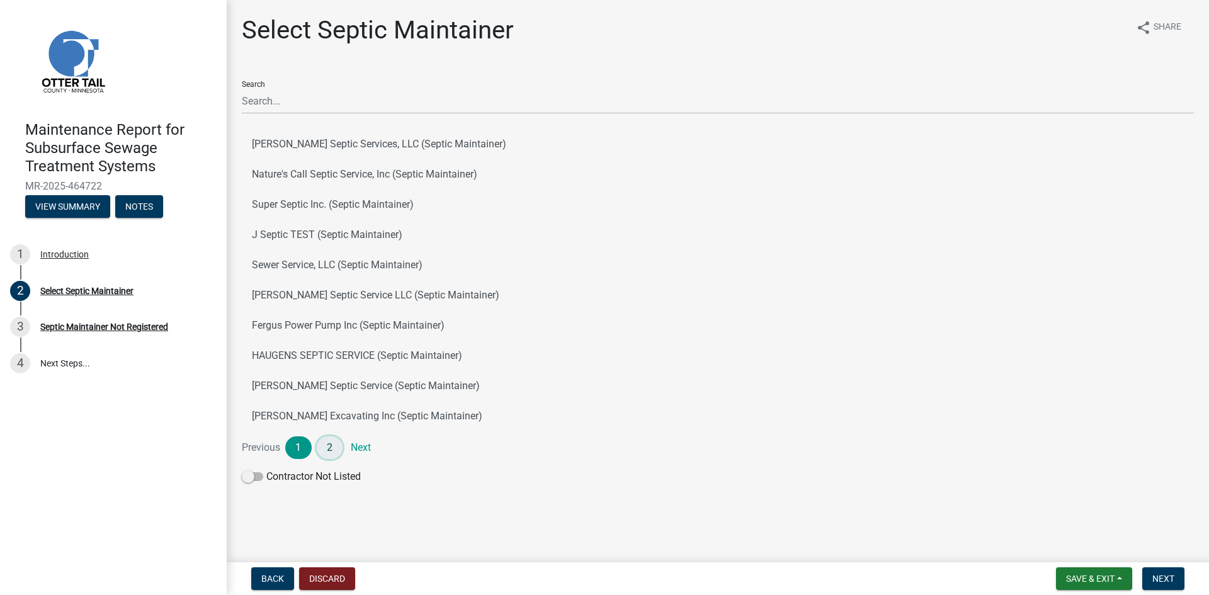
click at [330, 447] on link "2" at bounding box center [330, 447] width 26 height 23
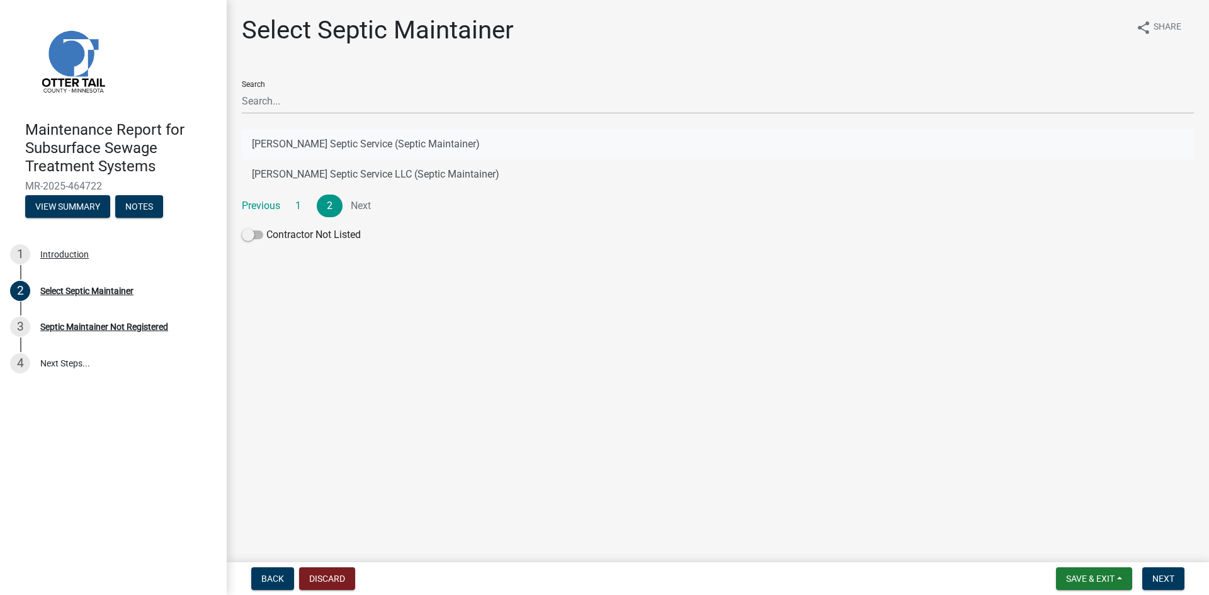
click at [388, 141] on button "[PERSON_NAME] Septic Service (Septic Maintainer)" at bounding box center [718, 144] width 952 height 30
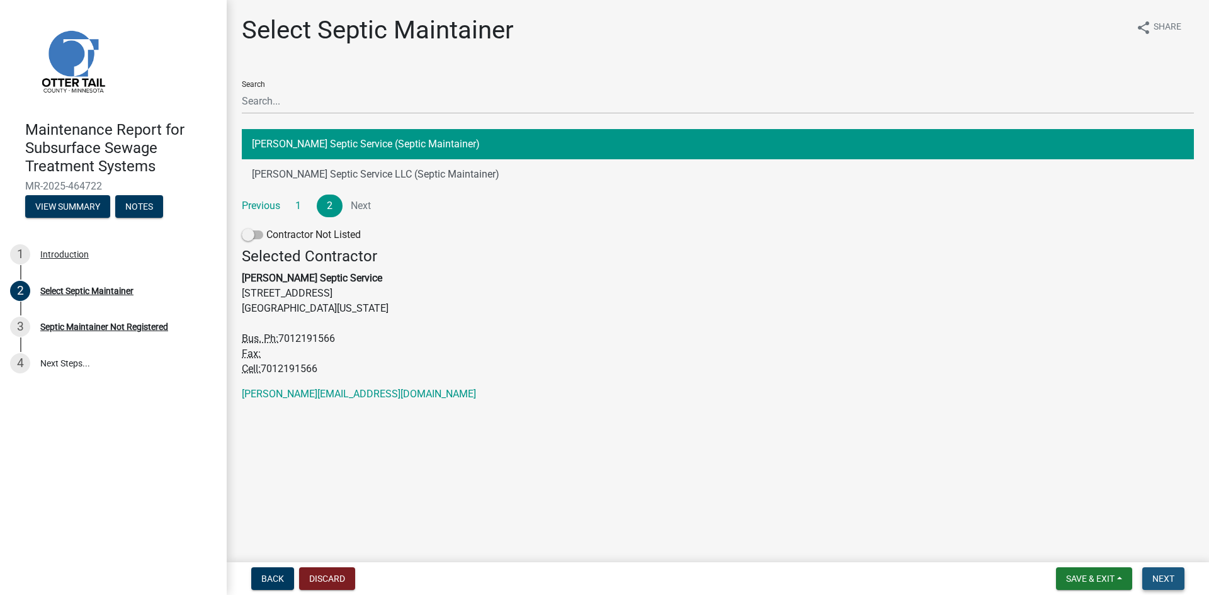
click at [1154, 578] on span "Next" at bounding box center [1163, 579] width 22 height 10
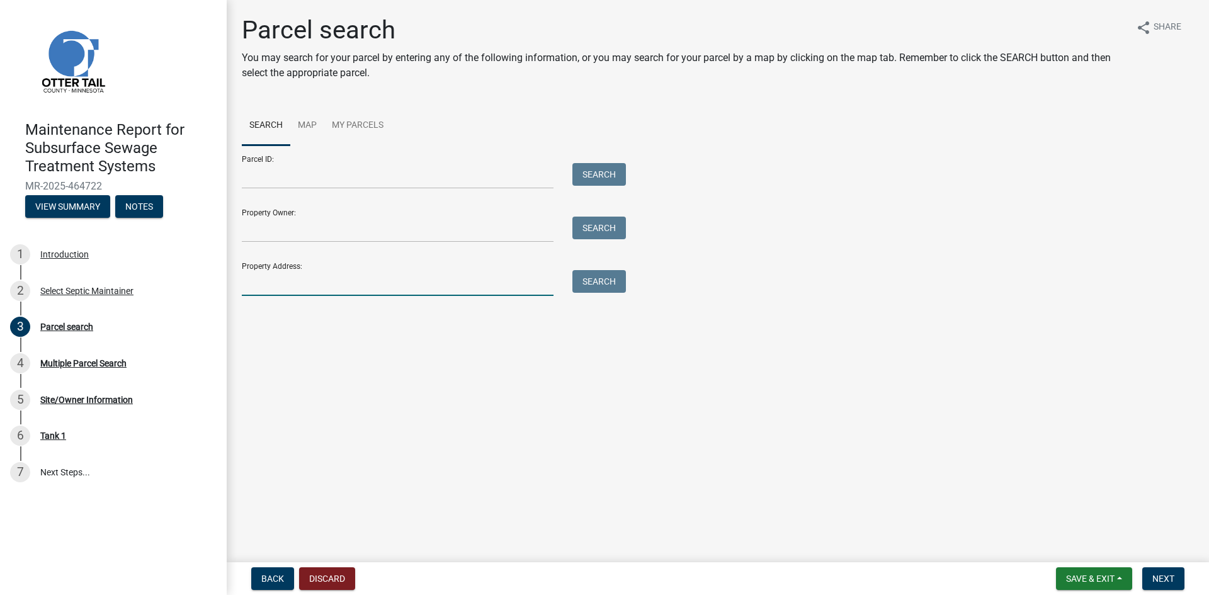
click at [291, 286] on input "Property Address:" at bounding box center [398, 283] width 312 height 26
click at [601, 283] on button "Search" at bounding box center [599, 281] width 54 height 23
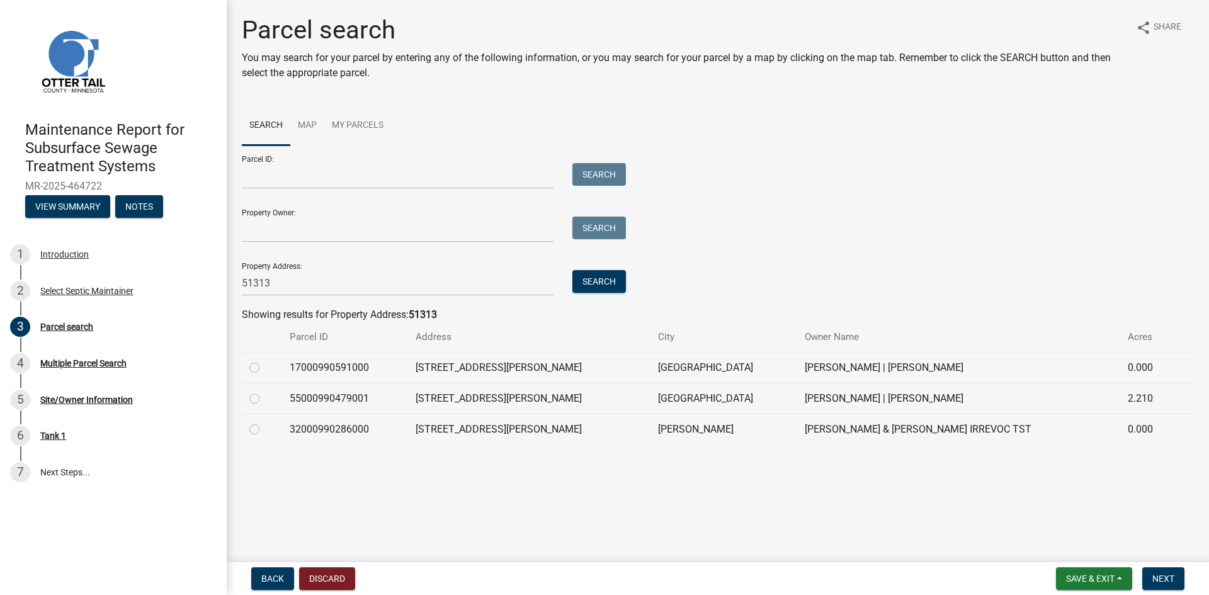
drag, startPoint x: 251, startPoint y: 397, endPoint x: 264, endPoint y: 398, distance: 13.9
click at [264, 391] on label at bounding box center [264, 391] width 0 height 0
click at [264, 398] on input "radio" at bounding box center [268, 395] width 8 height 8
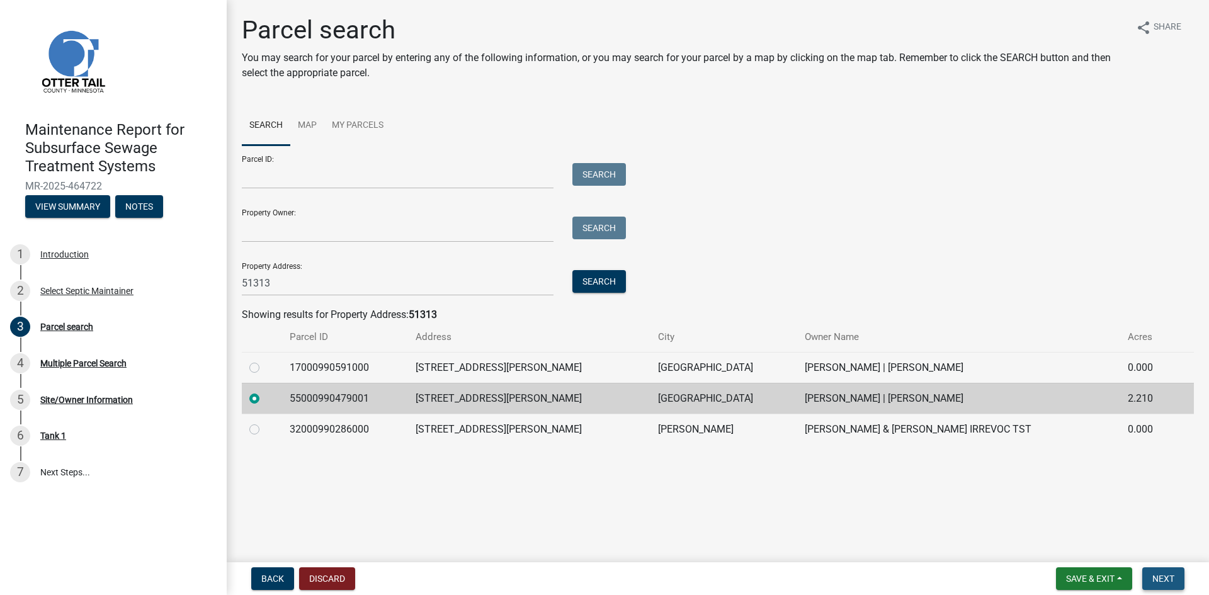
click at [1158, 575] on span "Next" at bounding box center [1163, 579] width 22 height 10
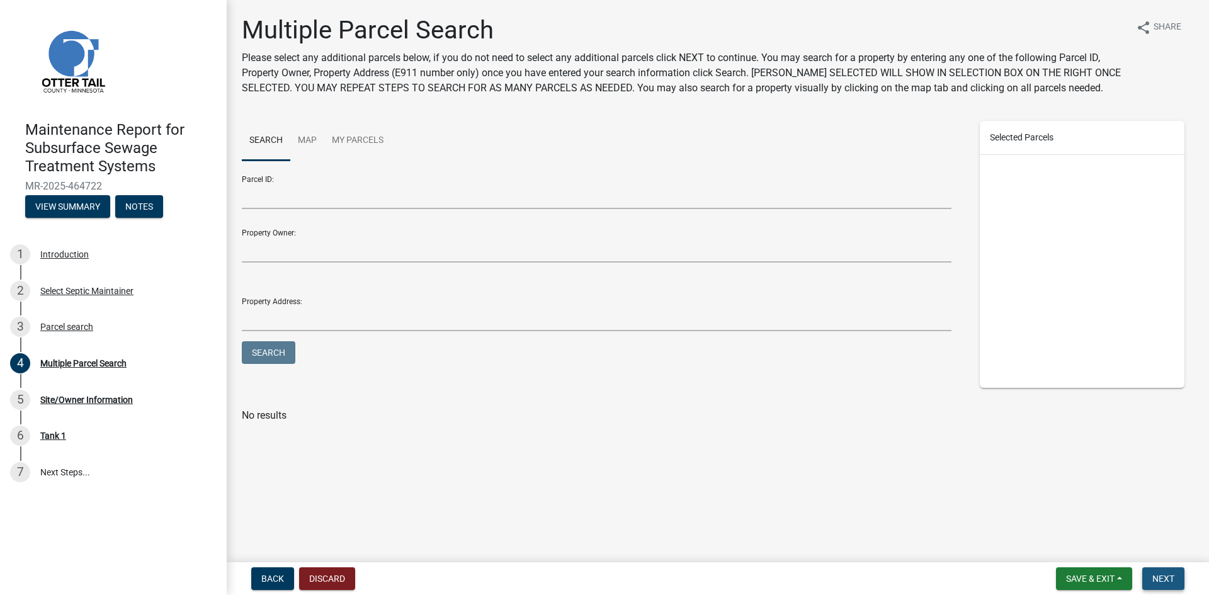
click at [1158, 575] on span "Next" at bounding box center [1163, 579] width 22 height 10
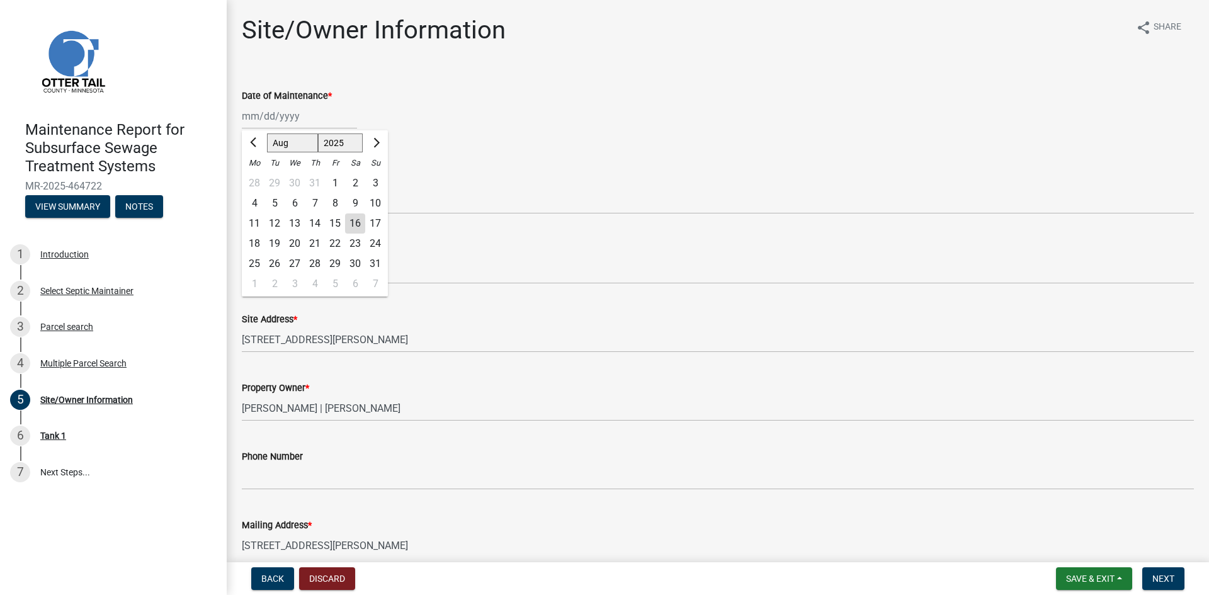
click at [308, 115] on div "[PERSON_NAME] Feb Mar Apr [PERSON_NAME][DATE] Oct Nov [DATE] 1526 1527 1528 152…" at bounding box center [299, 116] width 115 height 26
click at [295, 222] on div "13" at bounding box center [295, 223] width 20 height 20
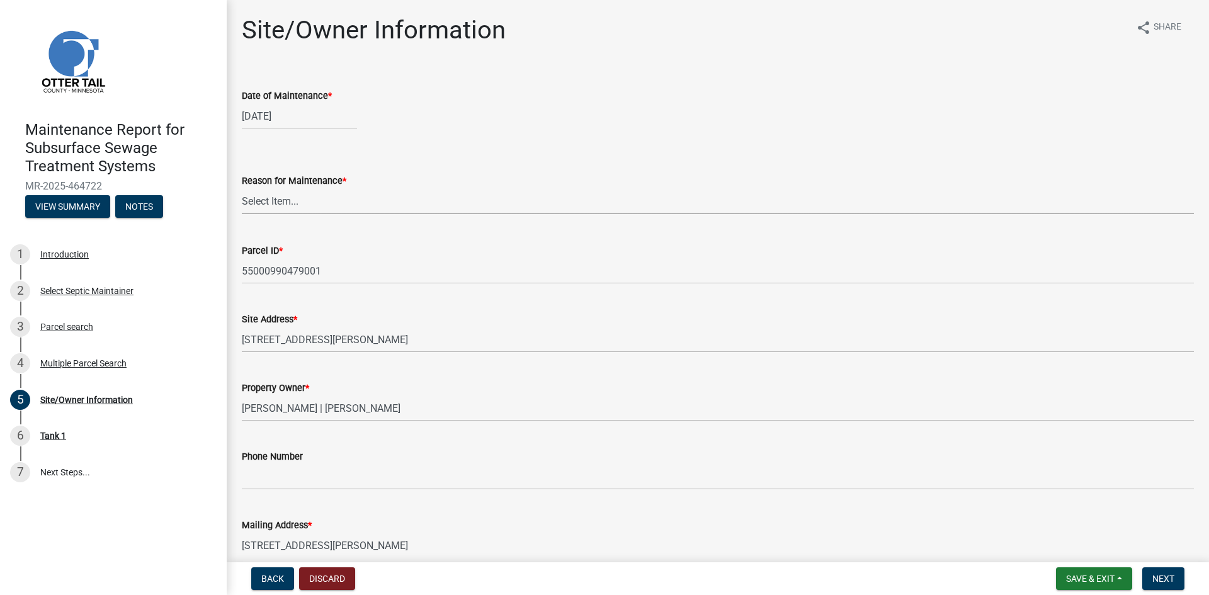
drag, startPoint x: 293, startPoint y: 202, endPoint x: 295, endPoint y: 210, distance: 8.6
click at [293, 202] on select "Select Item... Called Routine Other" at bounding box center [718, 201] width 952 height 26
click at [242, 188] on select "Select Item... Called Routine Other" at bounding box center [718, 201] width 952 height 26
click at [1158, 575] on span "Next" at bounding box center [1163, 579] width 22 height 10
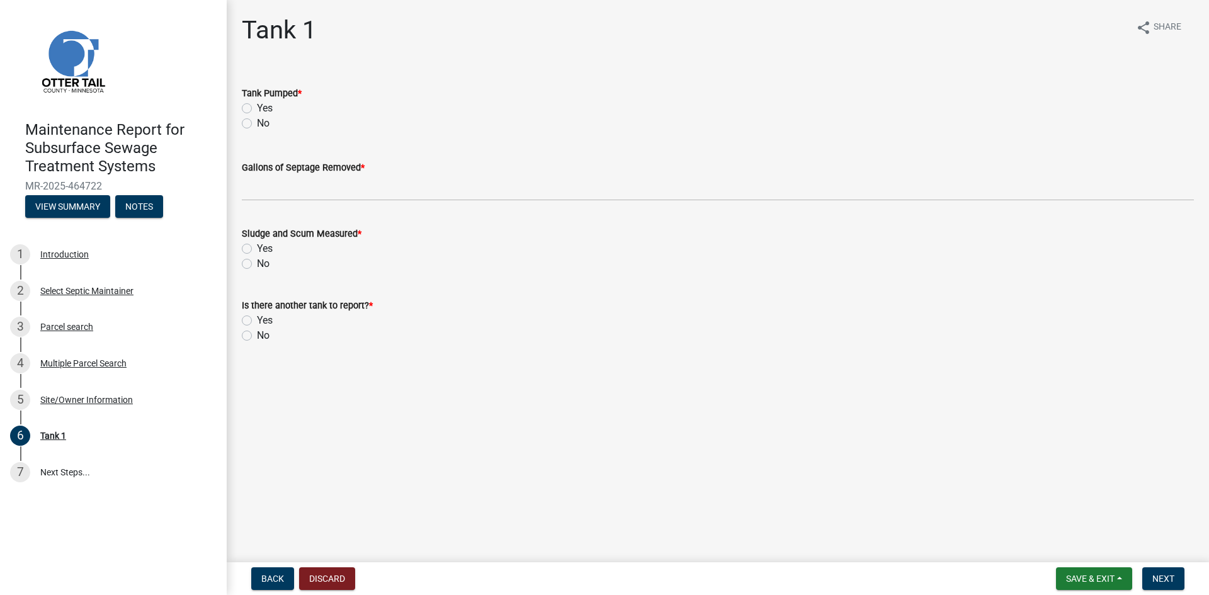
click at [257, 108] on label "Yes" at bounding box center [265, 108] width 16 height 15
click at [257, 108] on input "Yes" at bounding box center [261, 105] width 8 height 8
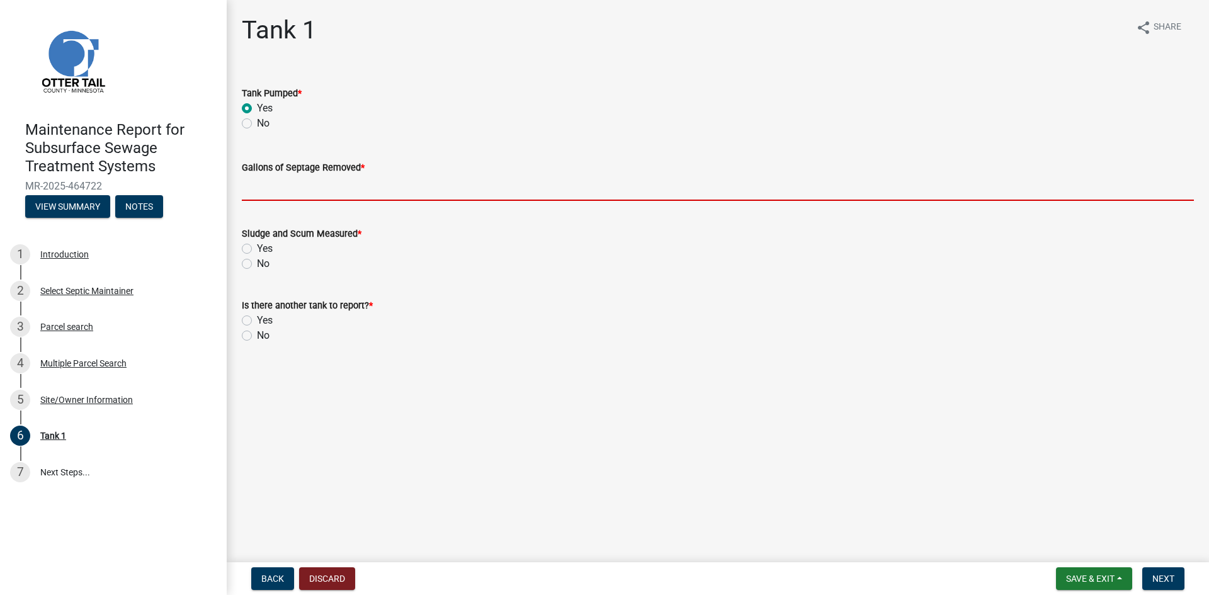
click at [258, 184] on input "Gallons of Septage Removed *" at bounding box center [718, 188] width 952 height 26
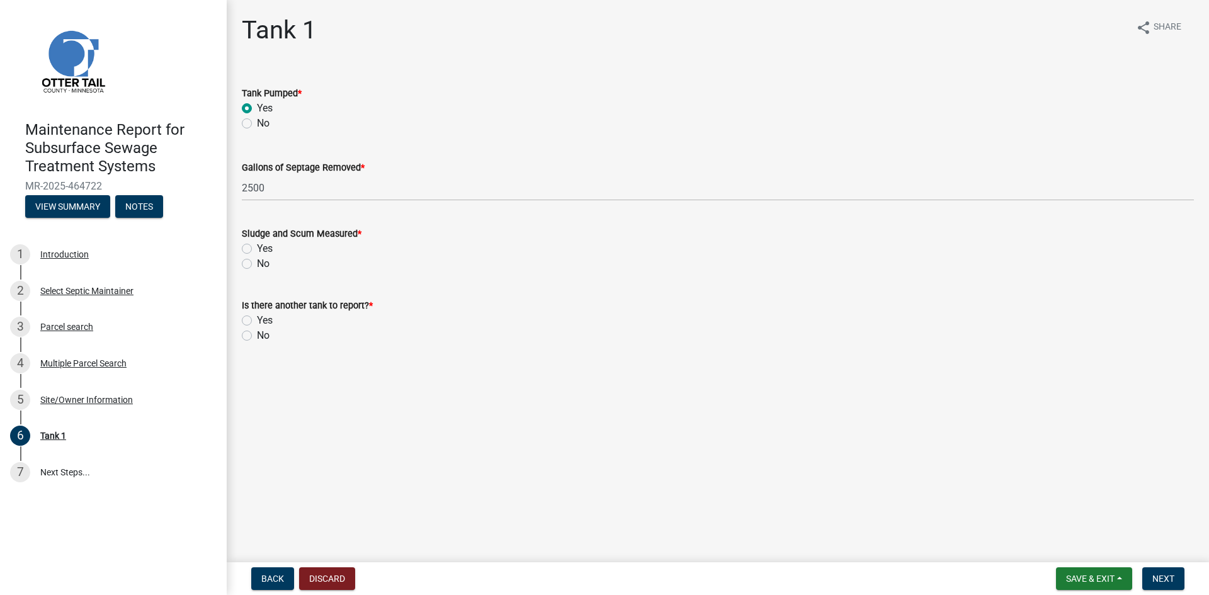
click at [257, 262] on label "No" at bounding box center [263, 263] width 13 height 15
click at [257, 262] on input "No" at bounding box center [261, 260] width 8 height 8
click at [257, 337] on label "No" at bounding box center [263, 335] width 13 height 15
click at [257, 336] on input "No" at bounding box center [261, 332] width 8 height 8
click at [1167, 579] on span "Next" at bounding box center [1163, 579] width 22 height 10
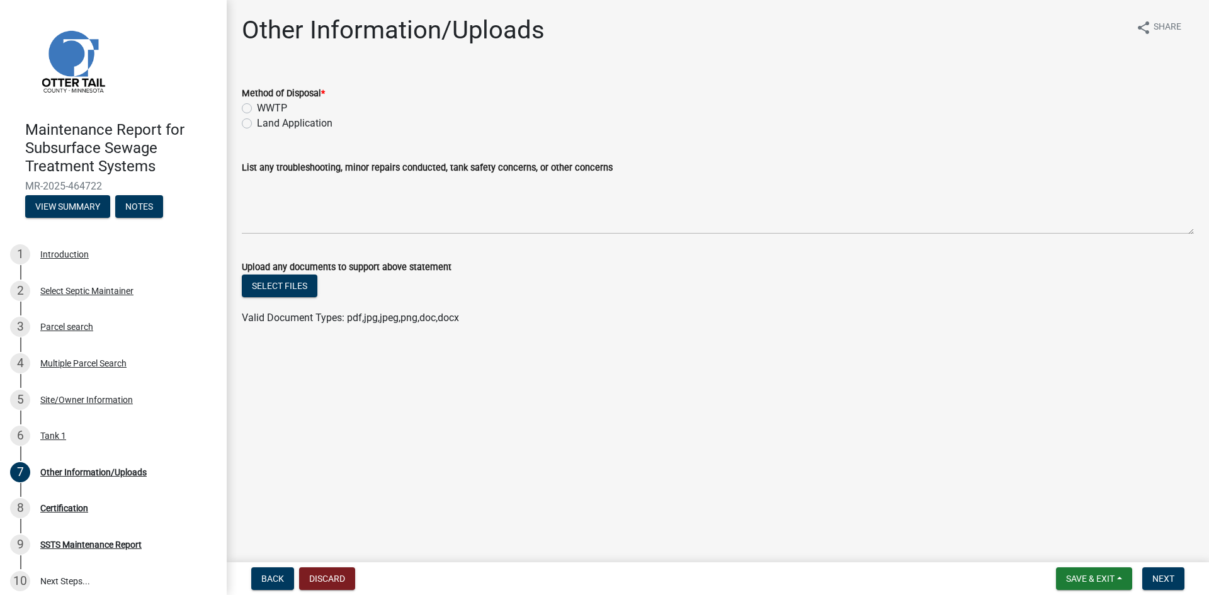
click at [319, 123] on label "Land Application" at bounding box center [295, 123] width 76 height 15
click at [265, 123] on input "Land Application" at bounding box center [261, 120] width 8 height 8
click at [1157, 572] on button "Next" at bounding box center [1163, 578] width 42 height 23
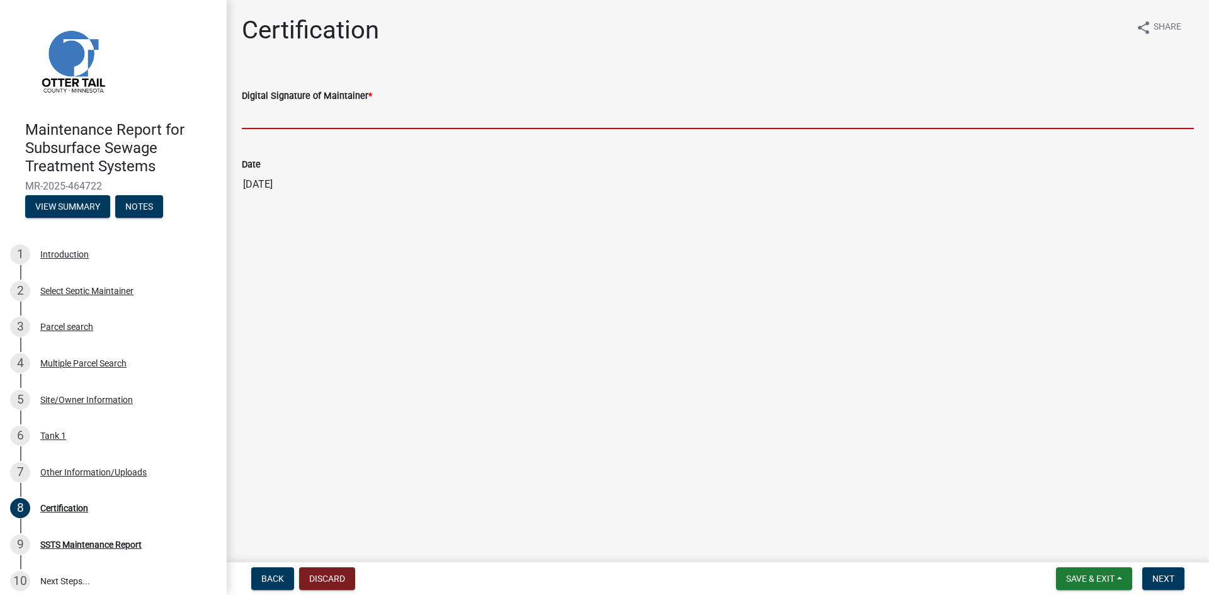
click at [313, 122] on input "Digital Signature of Maintainer *" at bounding box center [718, 116] width 952 height 26
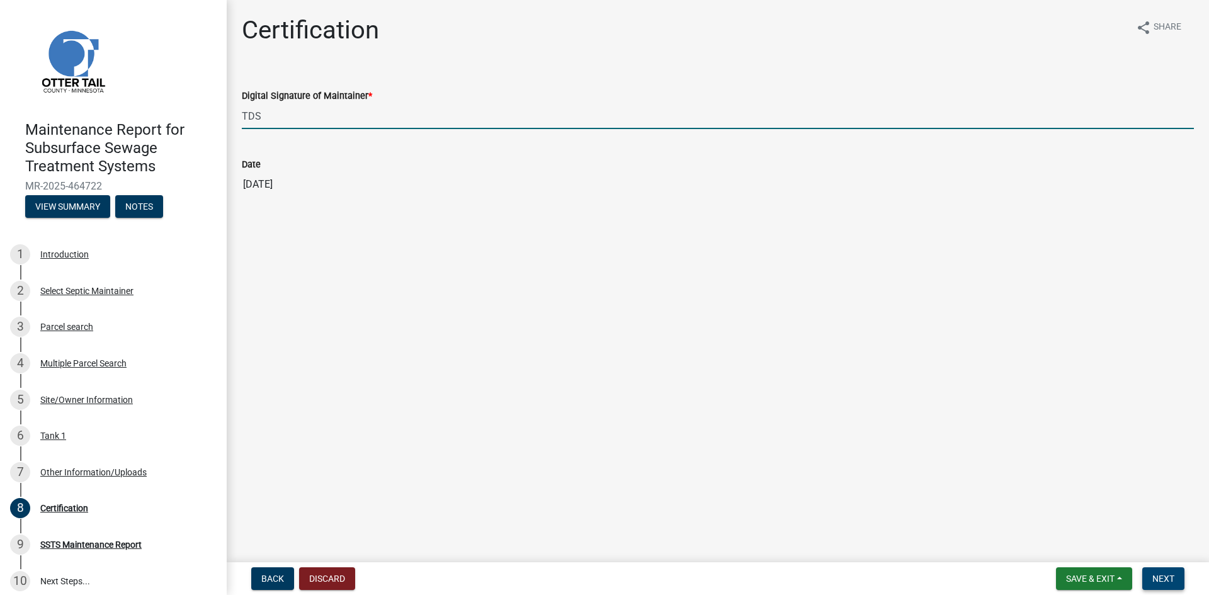
click at [1153, 580] on span "Next" at bounding box center [1163, 579] width 22 height 10
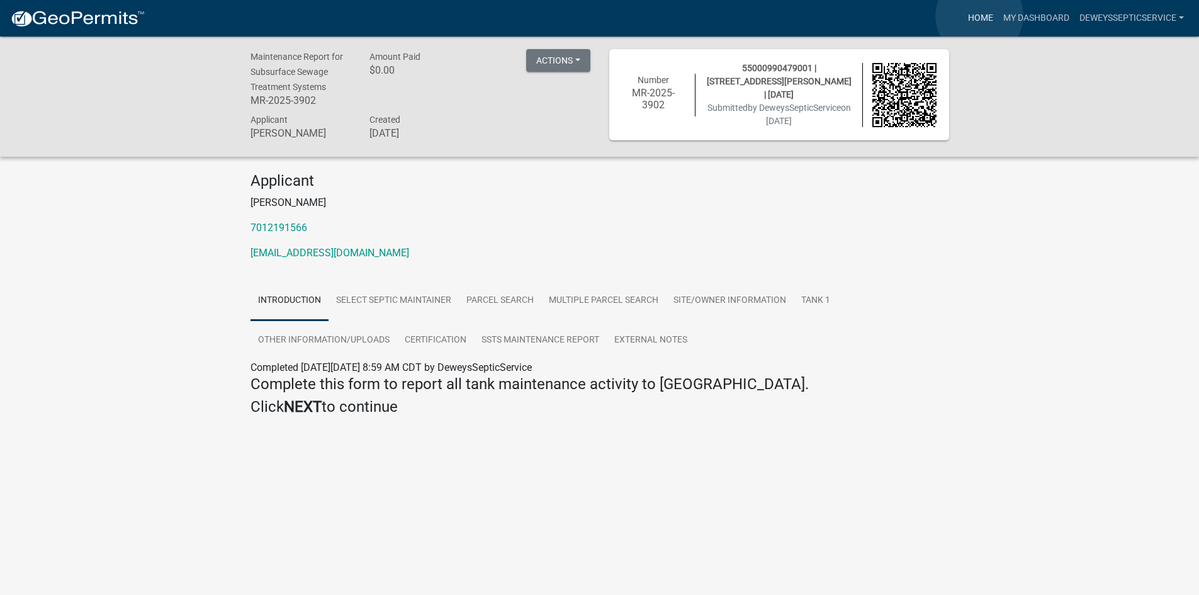
click at [980, 16] on link "Home" at bounding box center [980, 18] width 35 height 24
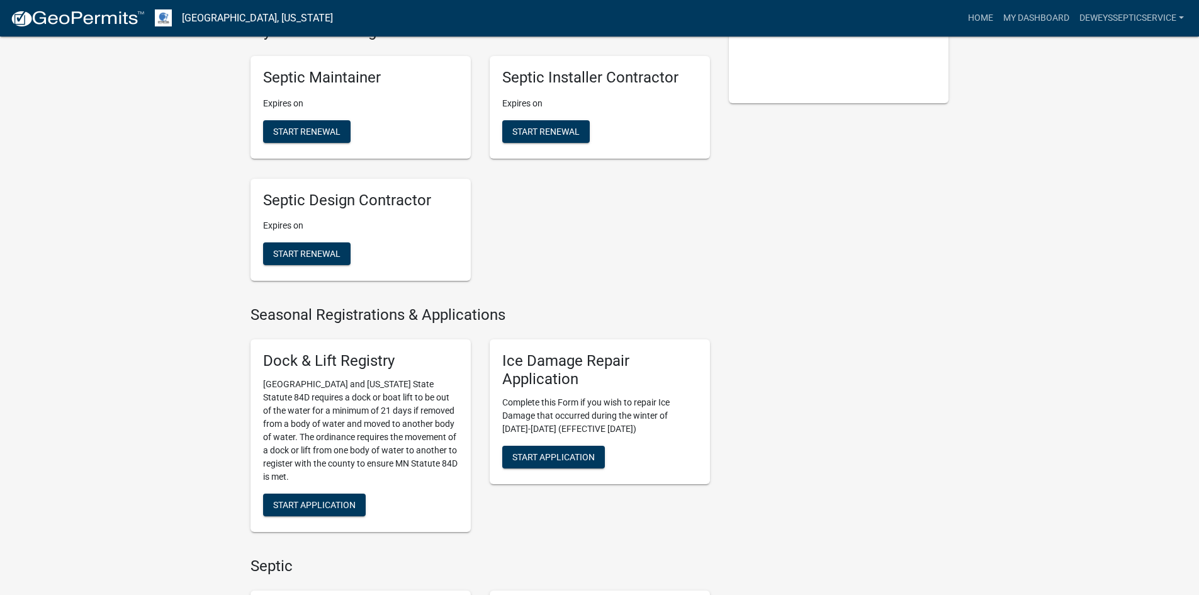
scroll to position [630, 0]
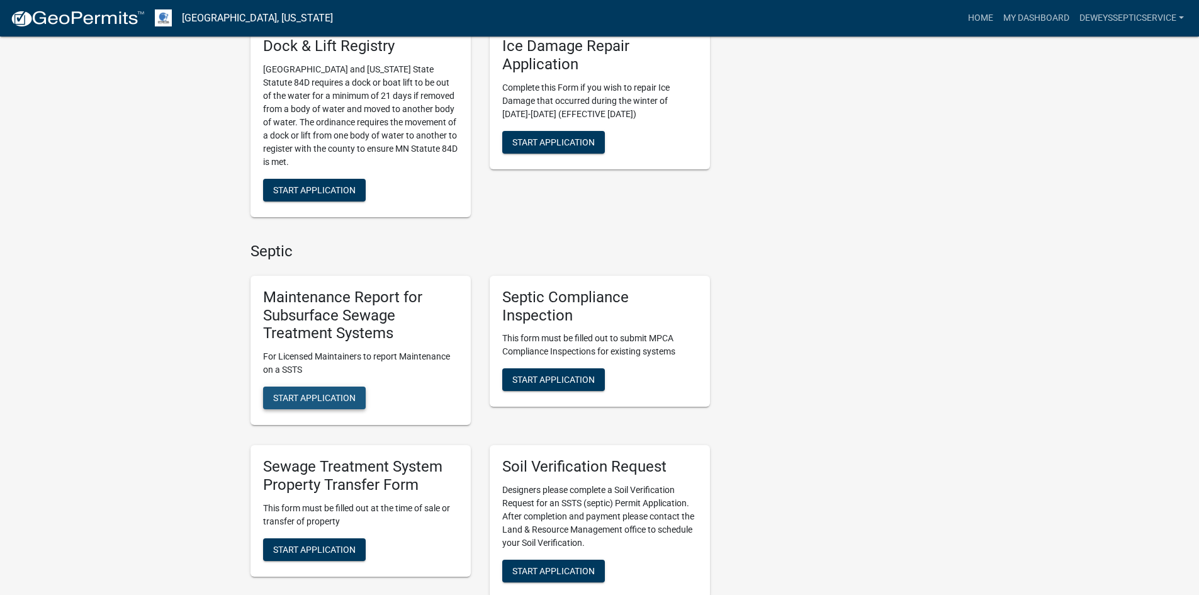
click at [307, 396] on span "Start Application" at bounding box center [314, 398] width 82 height 10
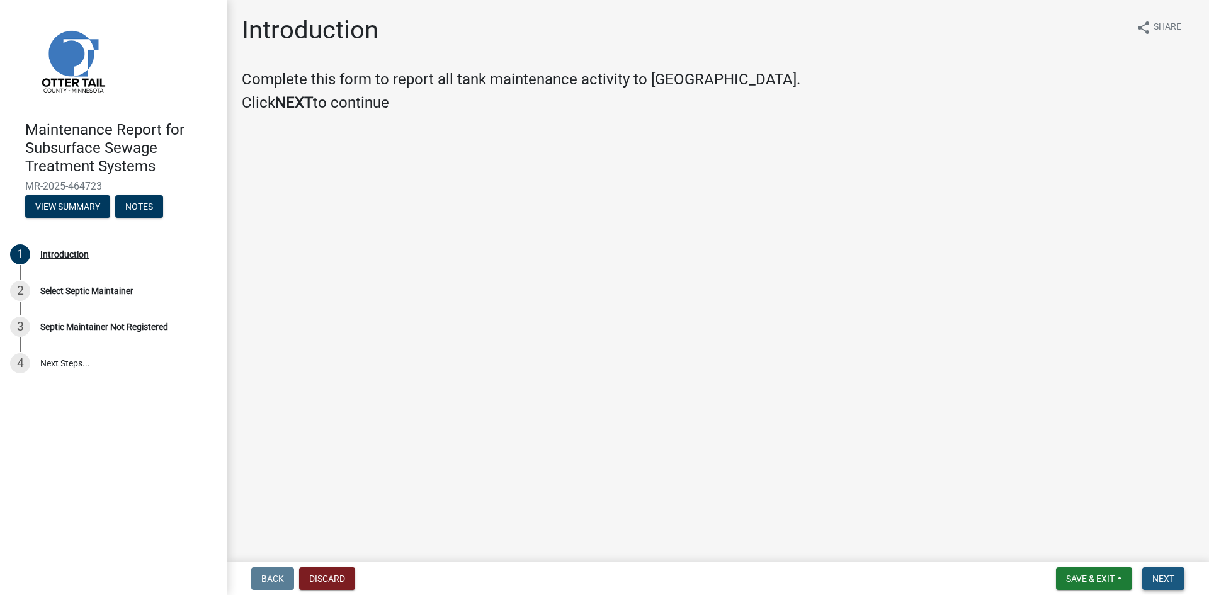
click at [1168, 581] on span "Next" at bounding box center [1163, 579] width 22 height 10
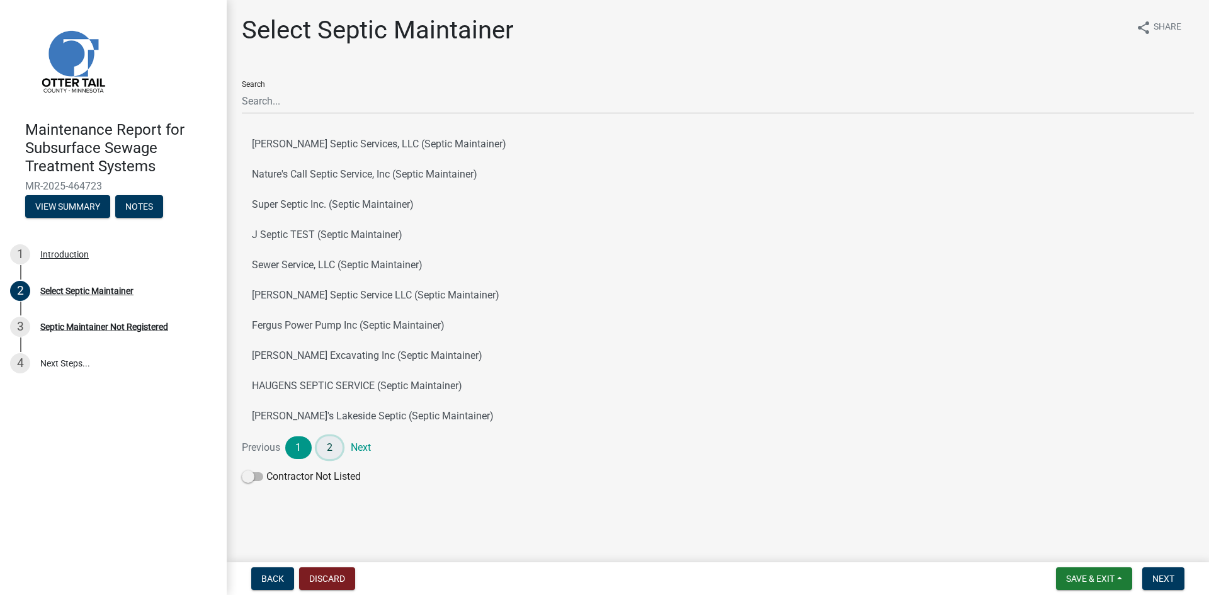
click at [331, 450] on link "2" at bounding box center [330, 447] width 26 height 23
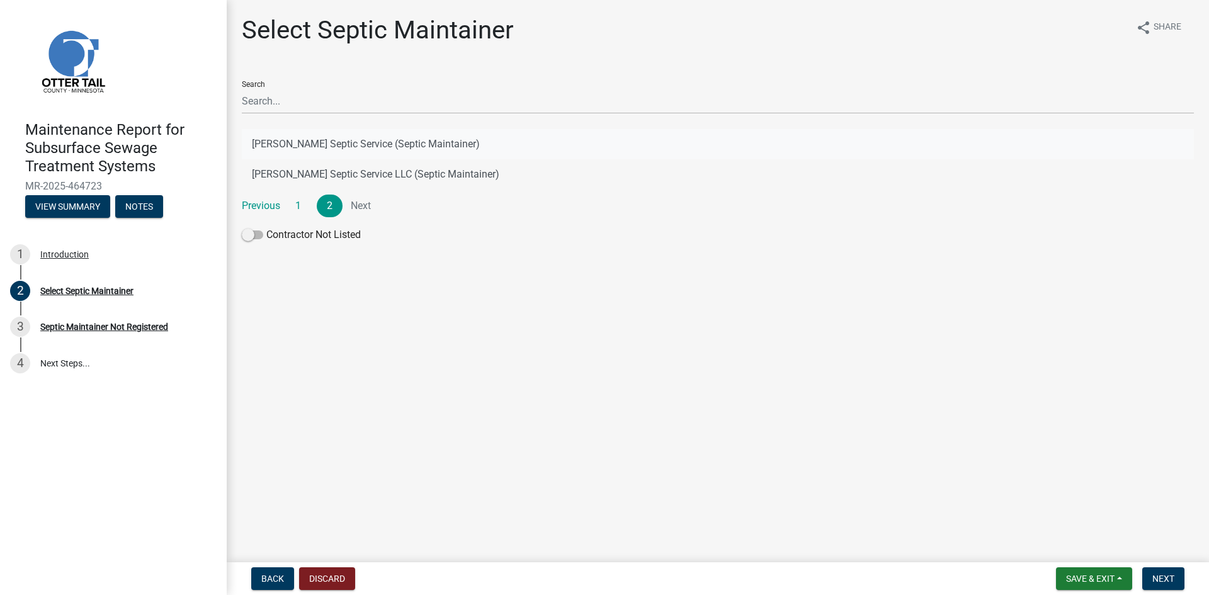
click at [373, 143] on button "[PERSON_NAME] Septic Service (Septic Maintainer)" at bounding box center [718, 144] width 952 height 30
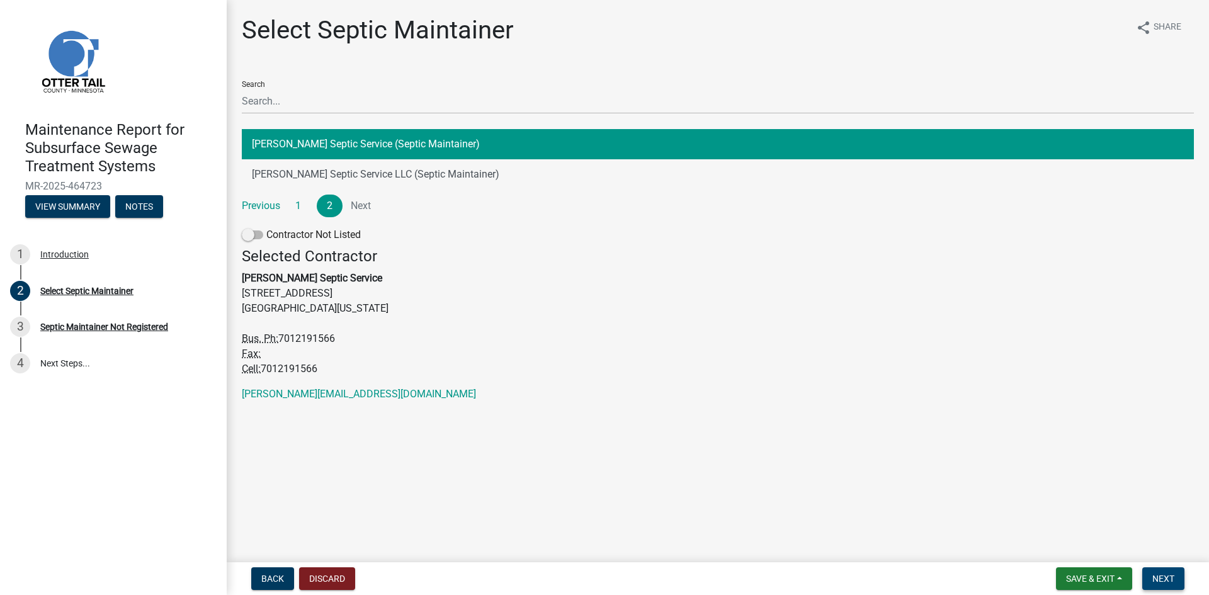
click at [1160, 585] on button "Next" at bounding box center [1163, 578] width 42 height 23
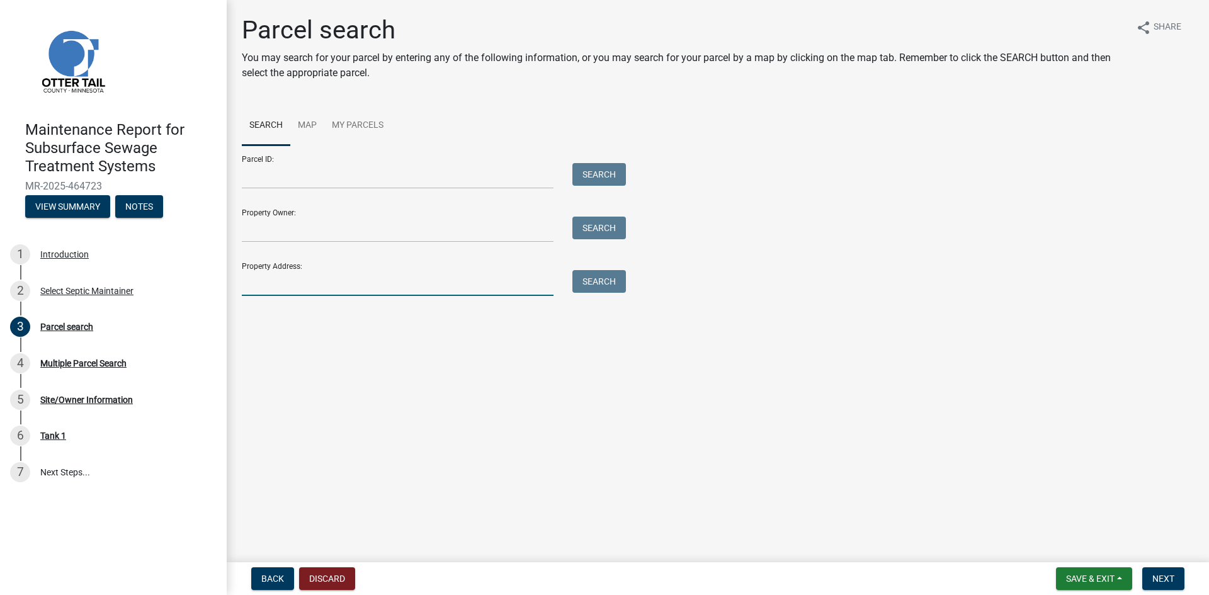
click at [314, 286] on input "Property Address:" at bounding box center [398, 283] width 312 height 26
click at [596, 283] on button "Search" at bounding box center [599, 281] width 54 height 23
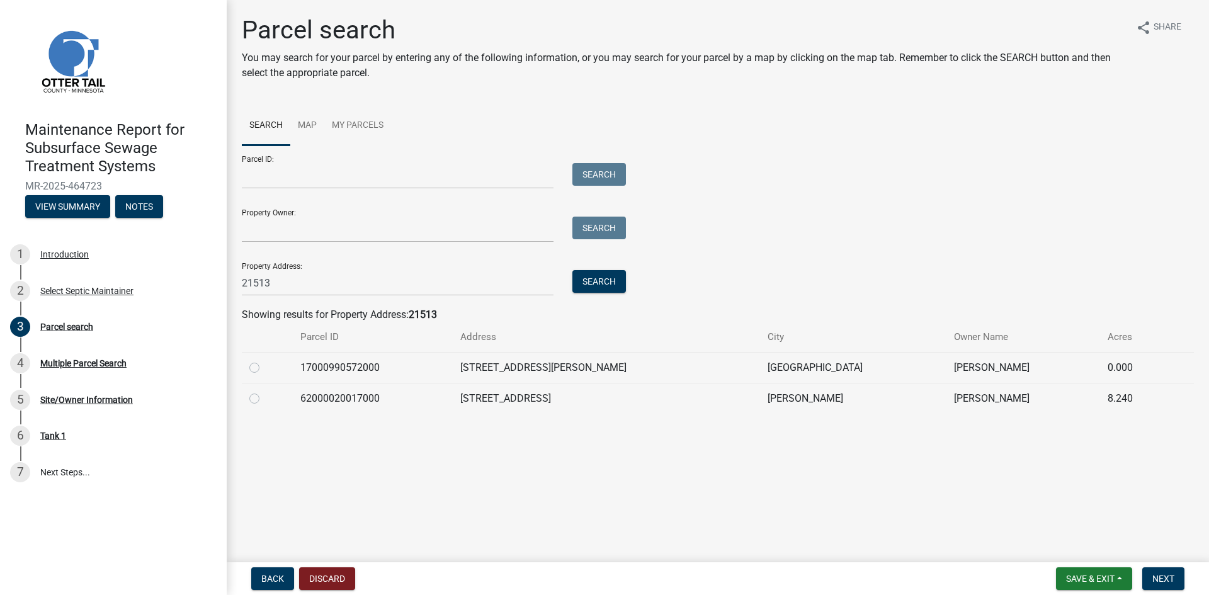
drag, startPoint x: 257, startPoint y: 368, endPoint x: 326, endPoint y: 378, distance: 69.4
click at [264, 360] on label at bounding box center [264, 360] width 0 height 0
click at [264, 368] on input "radio" at bounding box center [268, 364] width 8 height 8
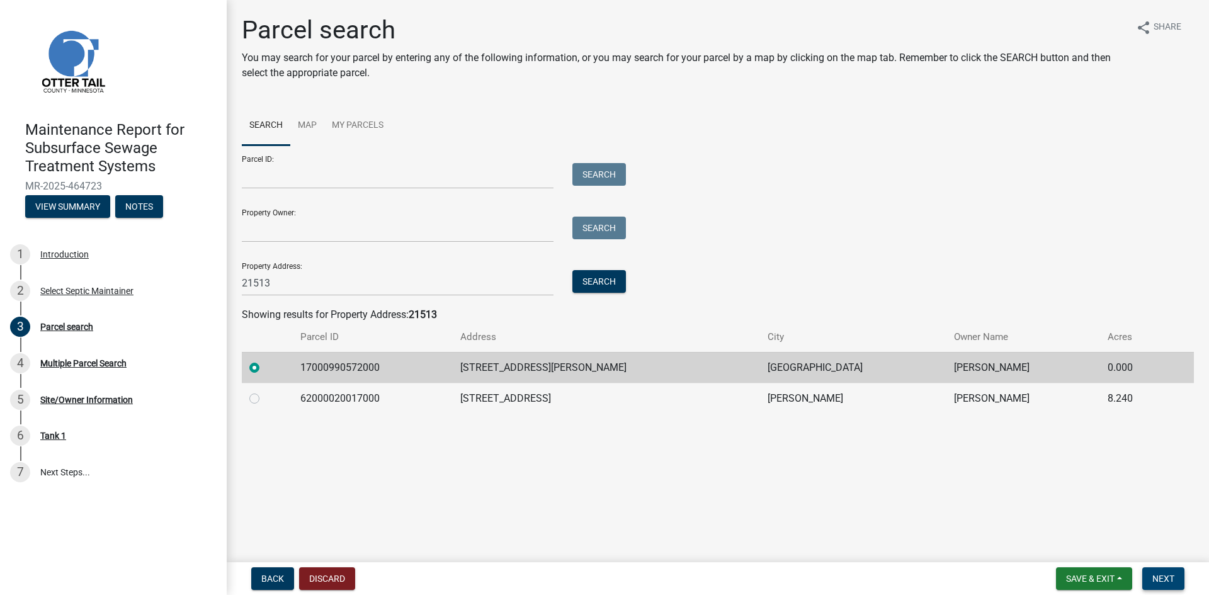
click at [1155, 579] on span "Next" at bounding box center [1163, 579] width 22 height 10
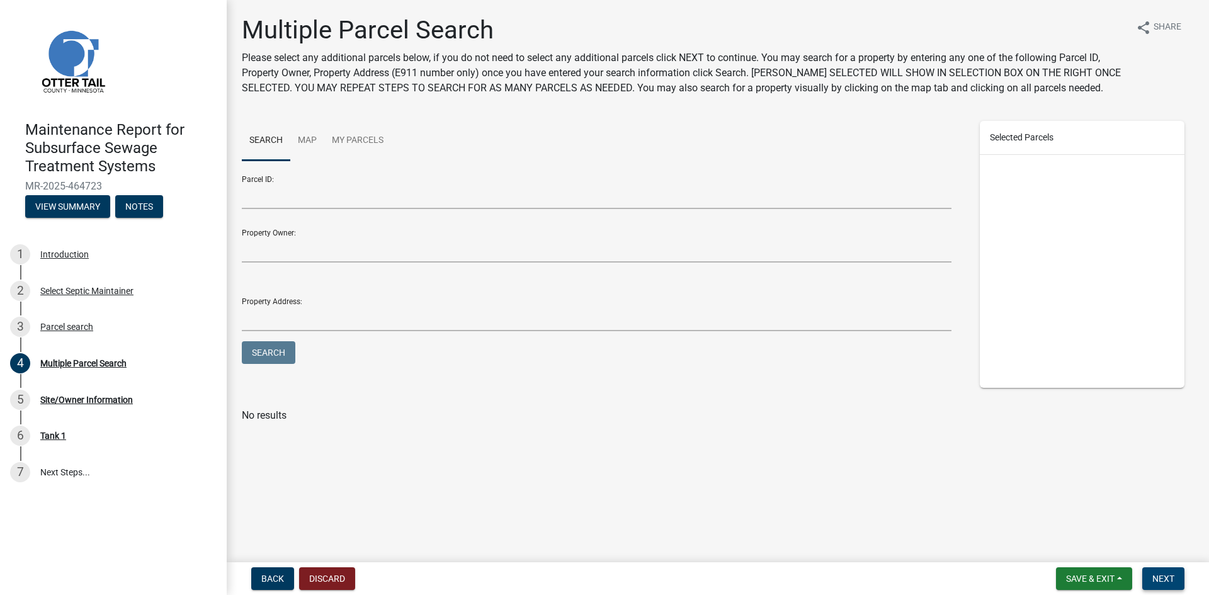
click at [1154, 579] on span "Next" at bounding box center [1163, 579] width 22 height 10
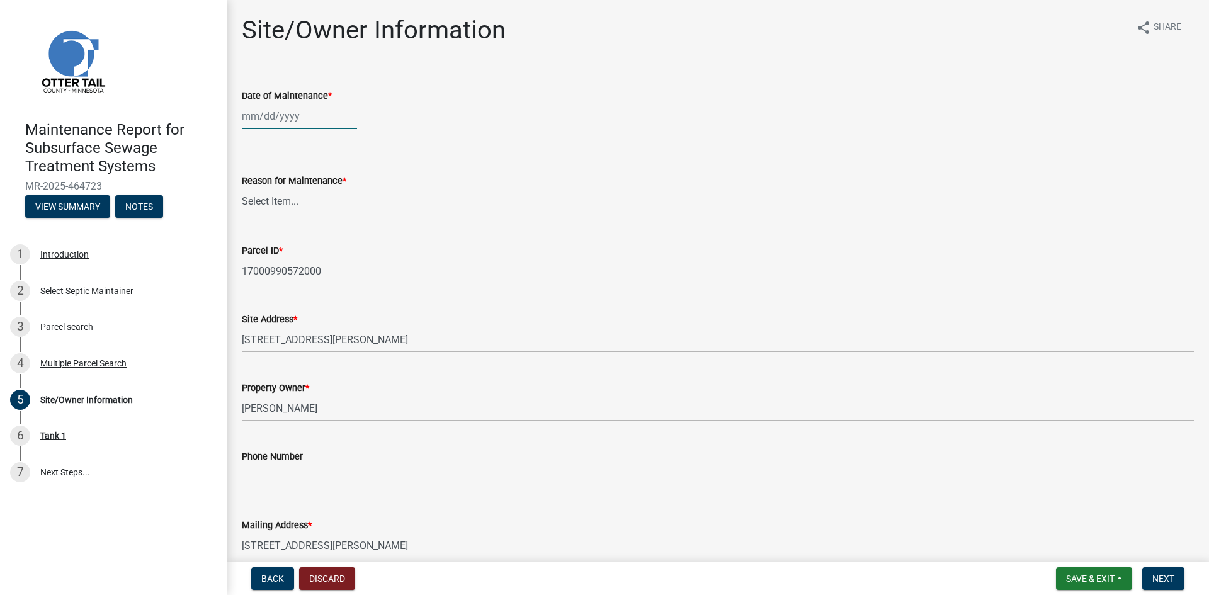
click at [295, 122] on div at bounding box center [299, 116] width 115 height 26
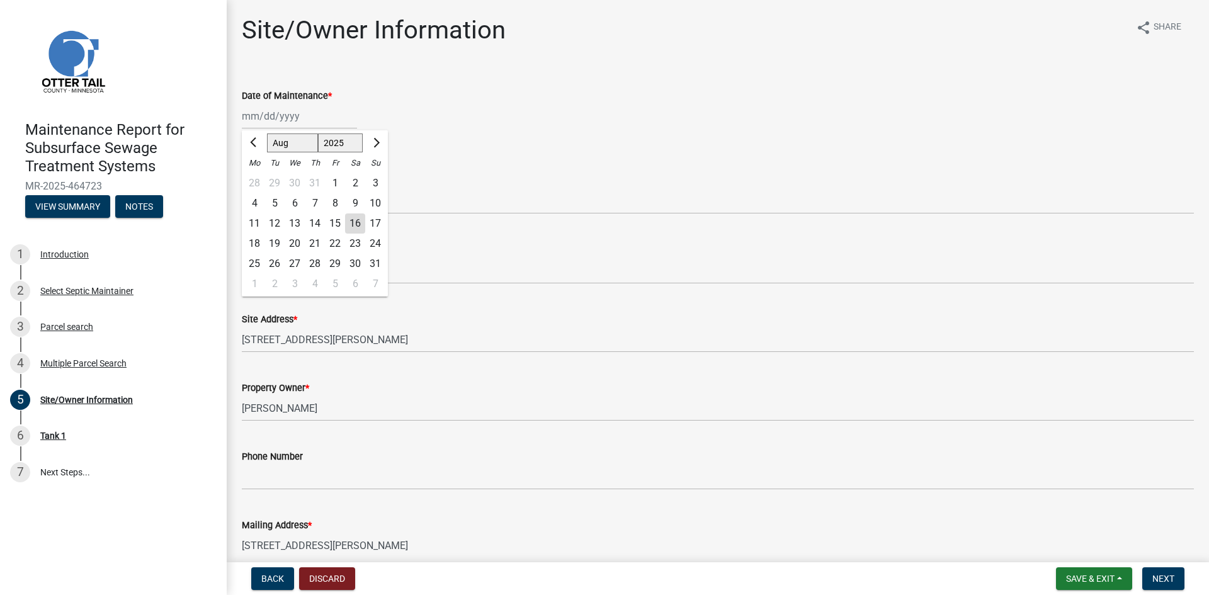
click at [296, 223] on div "13" at bounding box center [295, 223] width 20 height 20
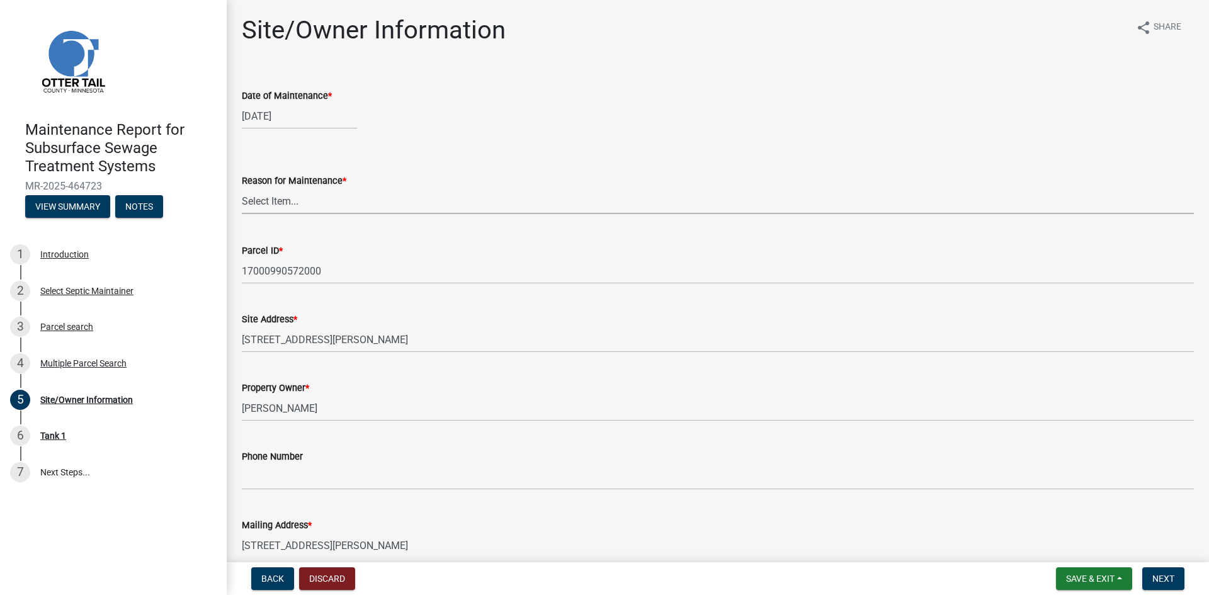
click at [298, 205] on select "Select Item... Called Routine Other" at bounding box center [718, 201] width 952 height 26
click at [242, 188] on select "Select Item... Called Routine Other" at bounding box center [718, 201] width 952 height 26
click at [1163, 575] on span "Next" at bounding box center [1163, 579] width 22 height 10
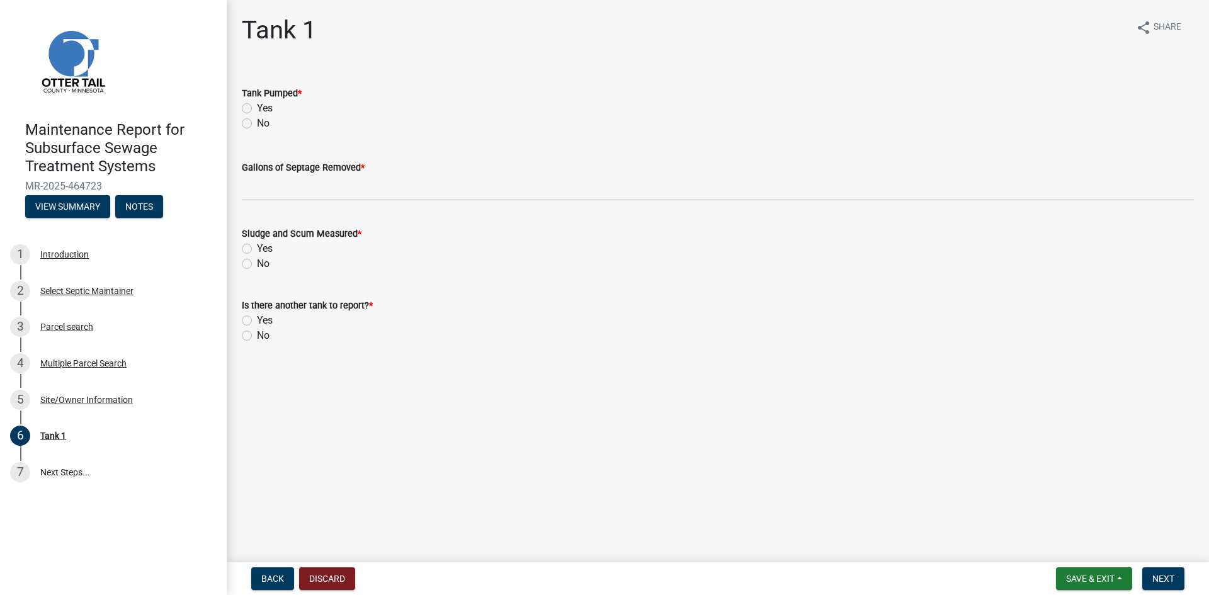
click at [257, 108] on label "Yes" at bounding box center [265, 108] width 16 height 15
click at [257, 108] on input "Yes" at bounding box center [261, 105] width 8 height 8
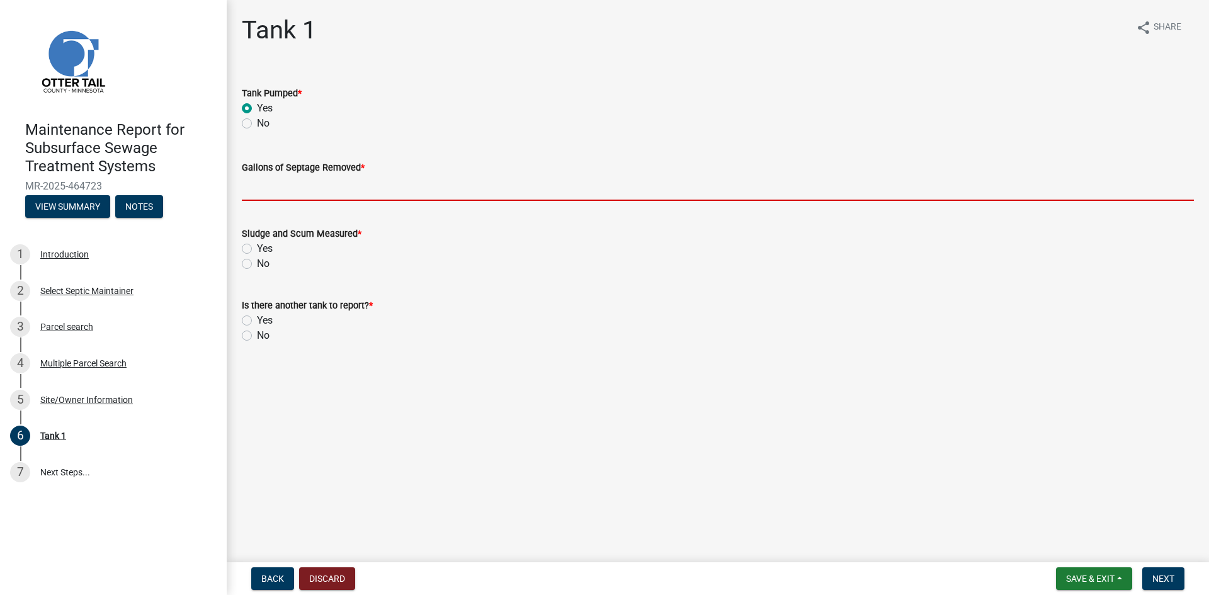
click at [256, 179] on input "Gallons of Septage Removed *" at bounding box center [718, 188] width 952 height 26
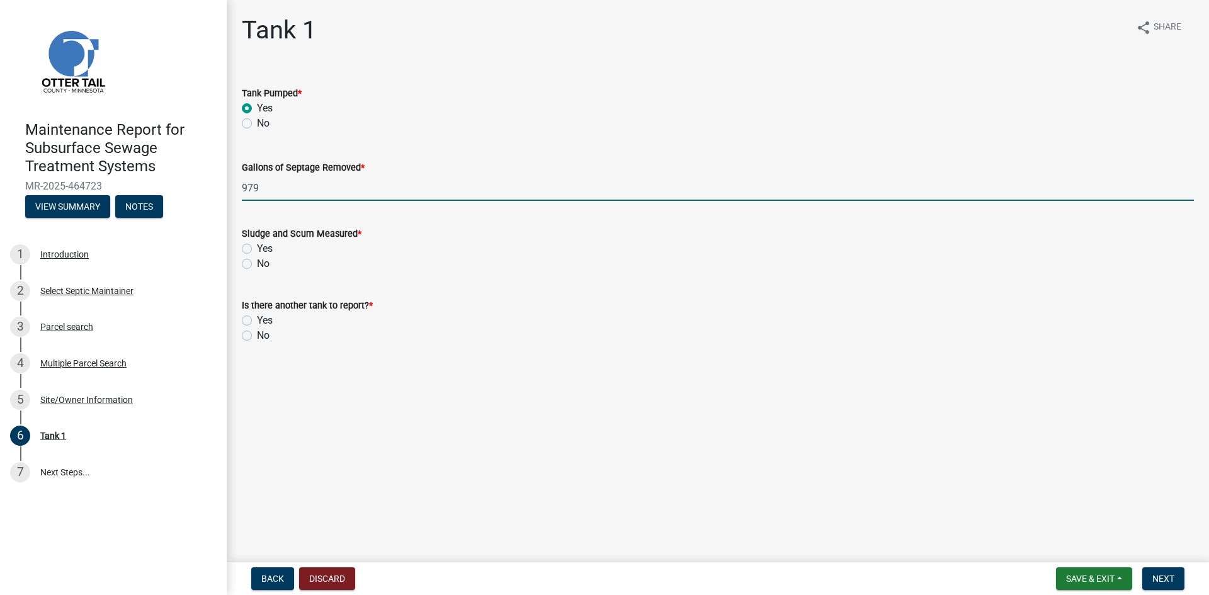
click at [257, 264] on label "No" at bounding box center [263, 263] width 13 height 15
click at [257, 264] on input "No" at bounding box center [261, 260] width 8 height 8
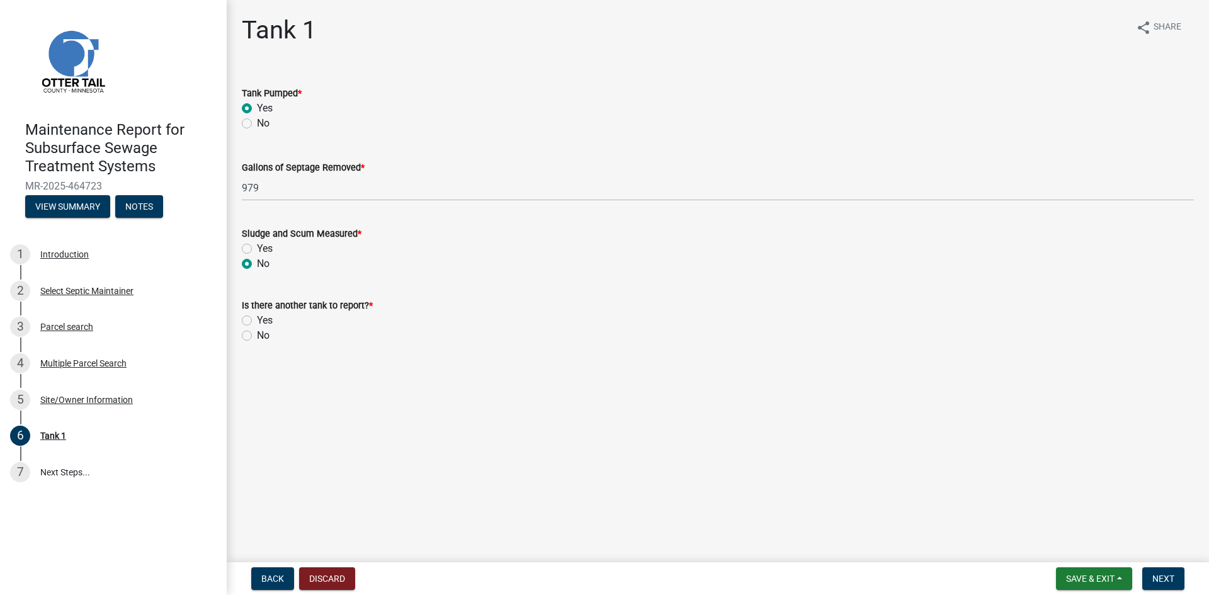
click at [257, 332] on label "No" at bounding box center [263, 335] width 13 height 15
click at [257, 332] on input "No" at bounding box center [261, 332] width 8 height 8
click at [1159, 574] on span "Next" at bounding box center [1163, 579] width 22 height 10
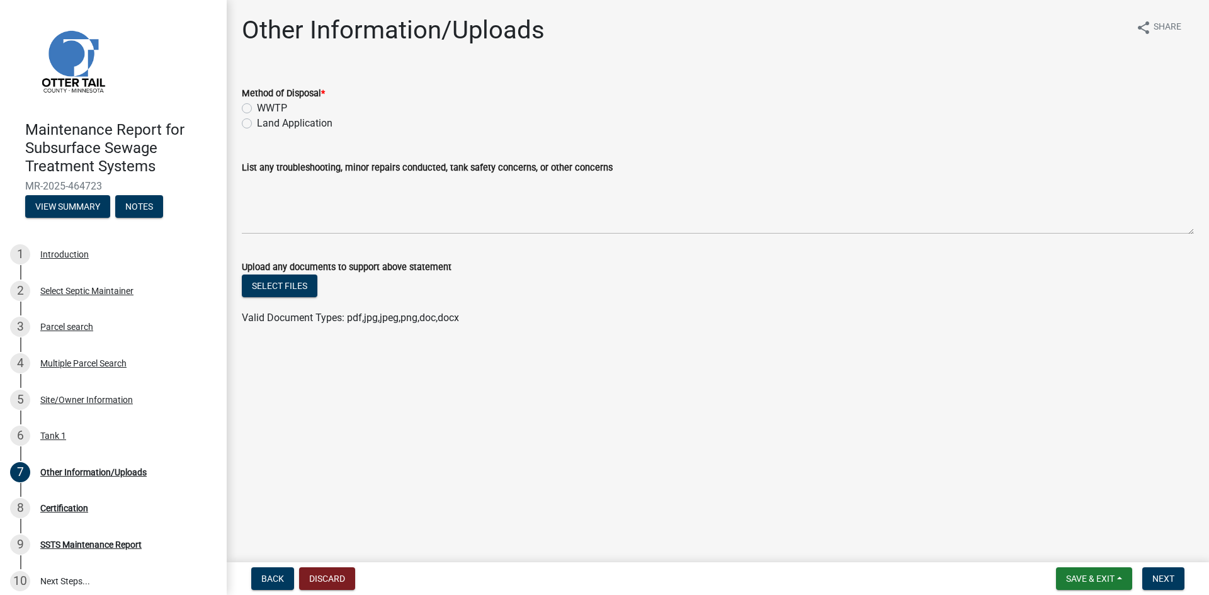
click at [313, 122] on label "Land Application" at bounding box center [295, 123] width 76 height 15
click at [265, 122] on input "Land Application" at bounding box center [261, 120] width 8 height 8
click at [1157, 574] on span "Next" at bounding box center [1163, 579] width 22 height 10
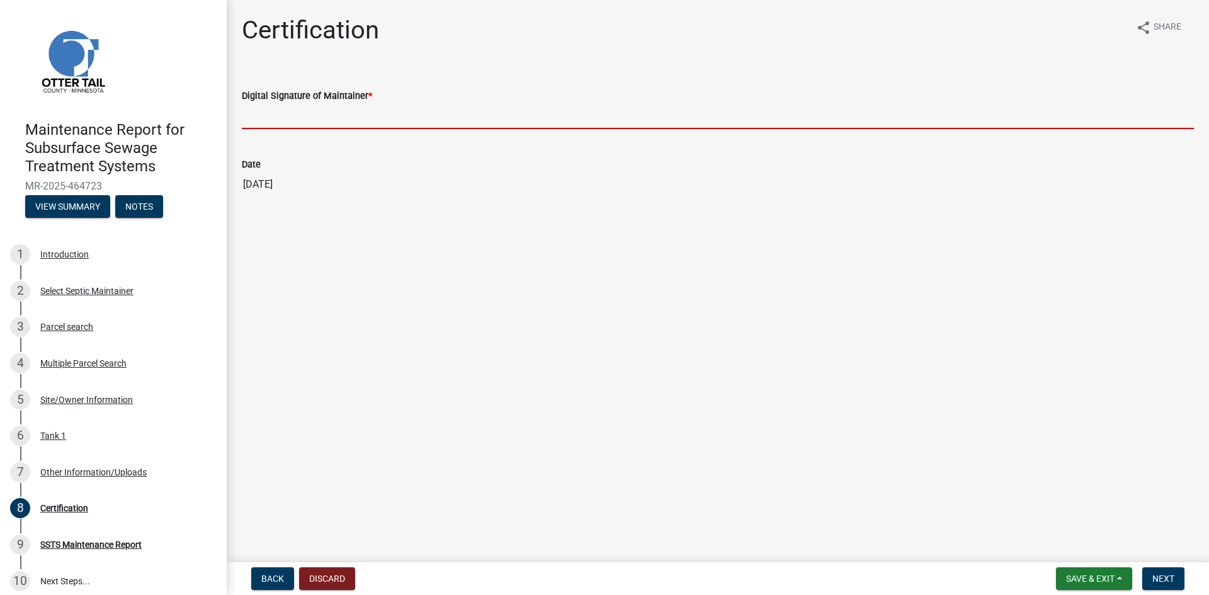
click at [283, 110] on input "Digital Signature of Maintainer *" at bounding box center [718, 116] width 952 height 26
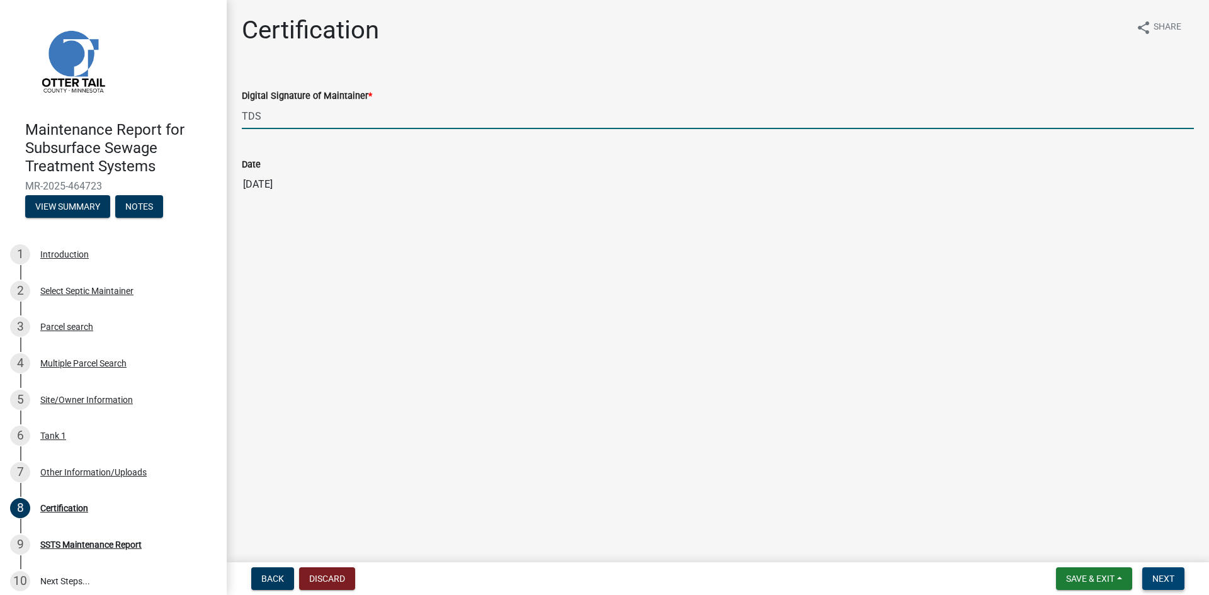
click at [1150, 583] on button "Next" at bounding box center [1163, 578] width 42 height 23
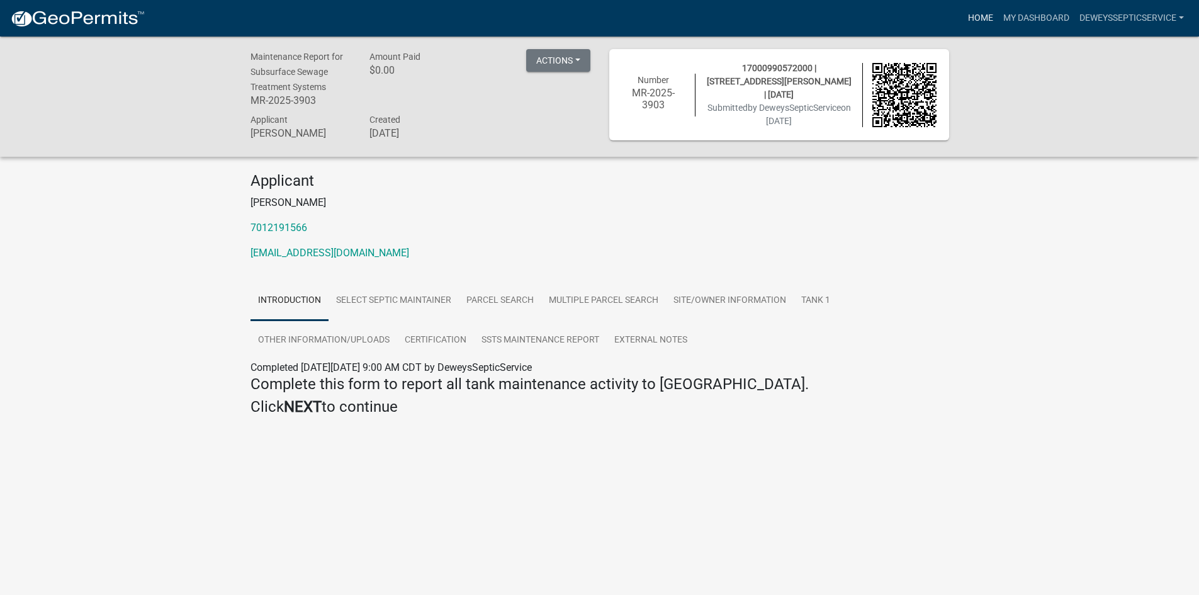
click at [979, 18] on link "Home" at bounding box center [980, 18] width 35 height 24
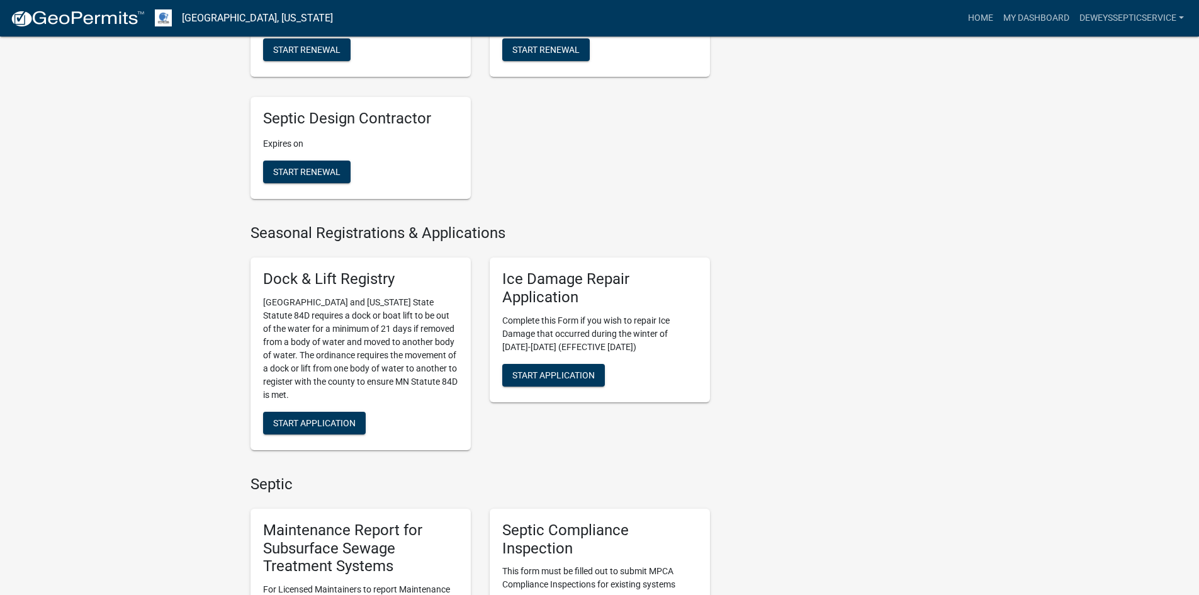
scroll to position [630, 0]
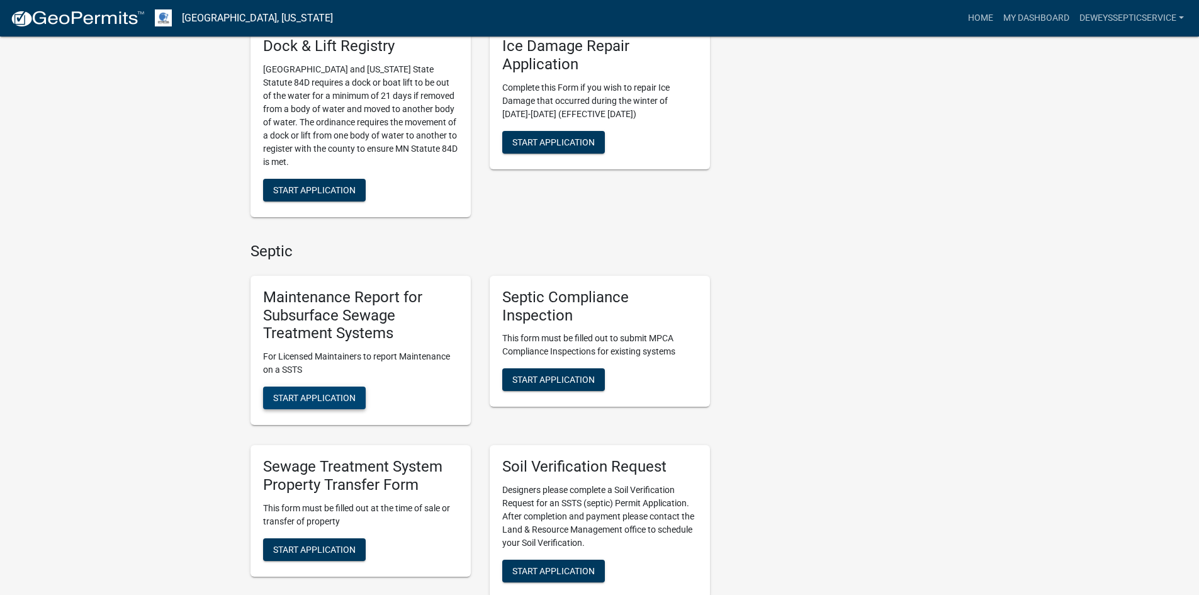
click at [307, 399] on span "Start Application" at bounding box center [314, 398] width 82 height 10
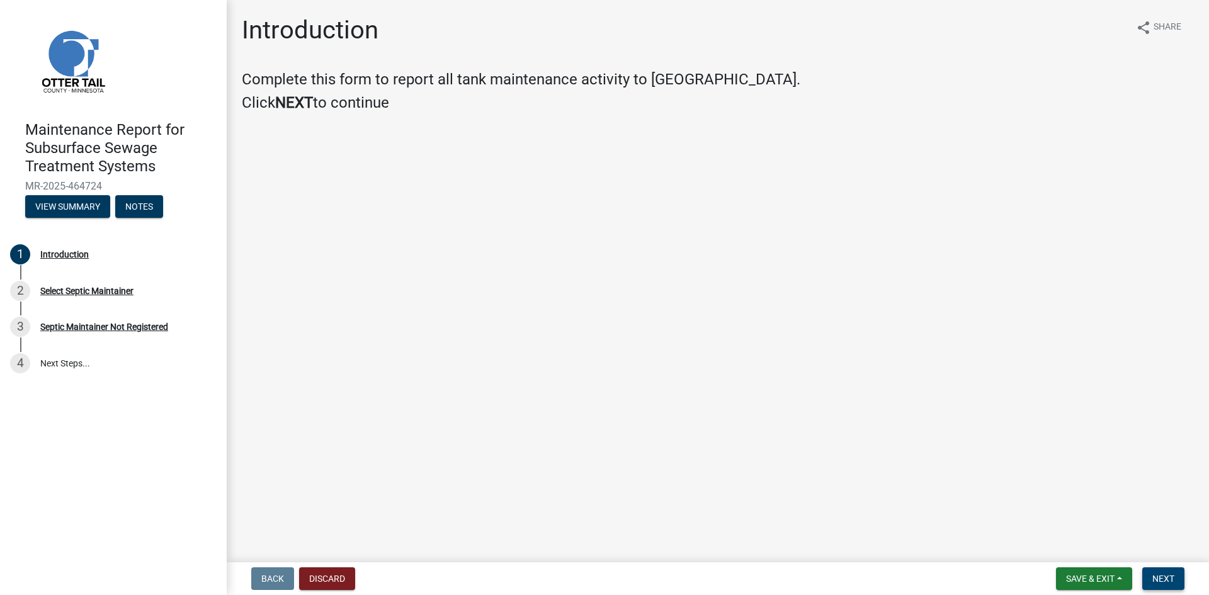
click at [1153, 575] on span "Next" at bounding box center [1163, 579] width 22 height 10
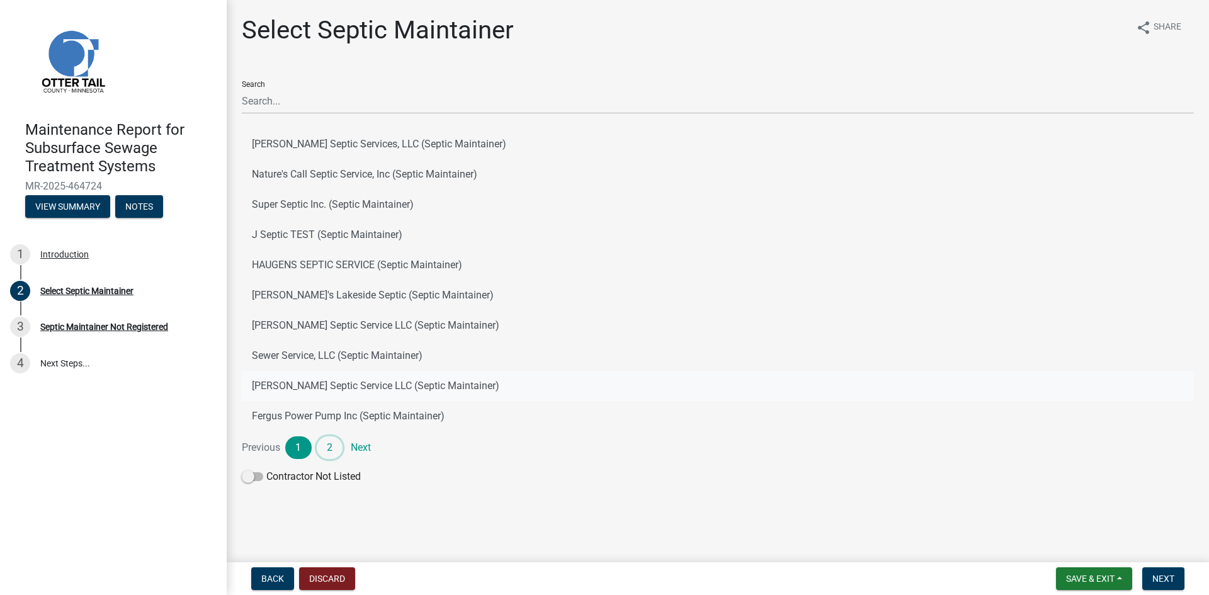
drag, startPoint x: 331, startPoint y: 446, endPoint x: 347, endPoint y: 421, distance: 30.0
click at [331, 446] on link "2" at bounding box center [330, 447] width 26 height 23
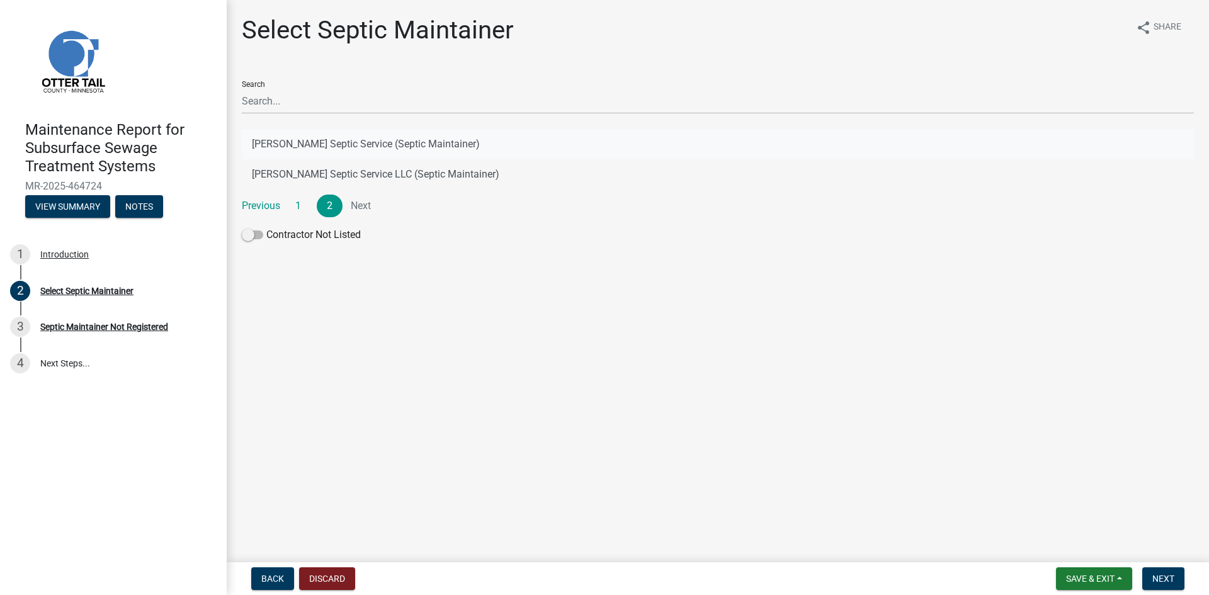
click at [414, 139] on button "[PERSON_NAME] Septic Service (Septic Maintainer)" at bounding box center [718, 144] width 952 height 30
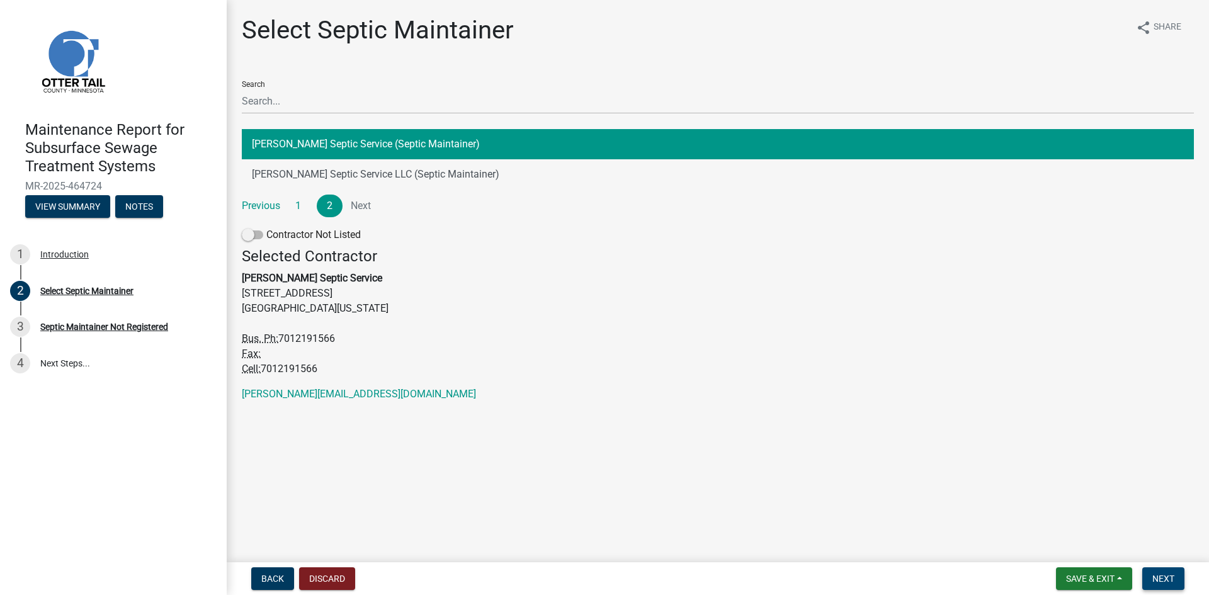
click at [1157, 577] on span "Next" at bounding box center [1163, 579] width 22 height 10
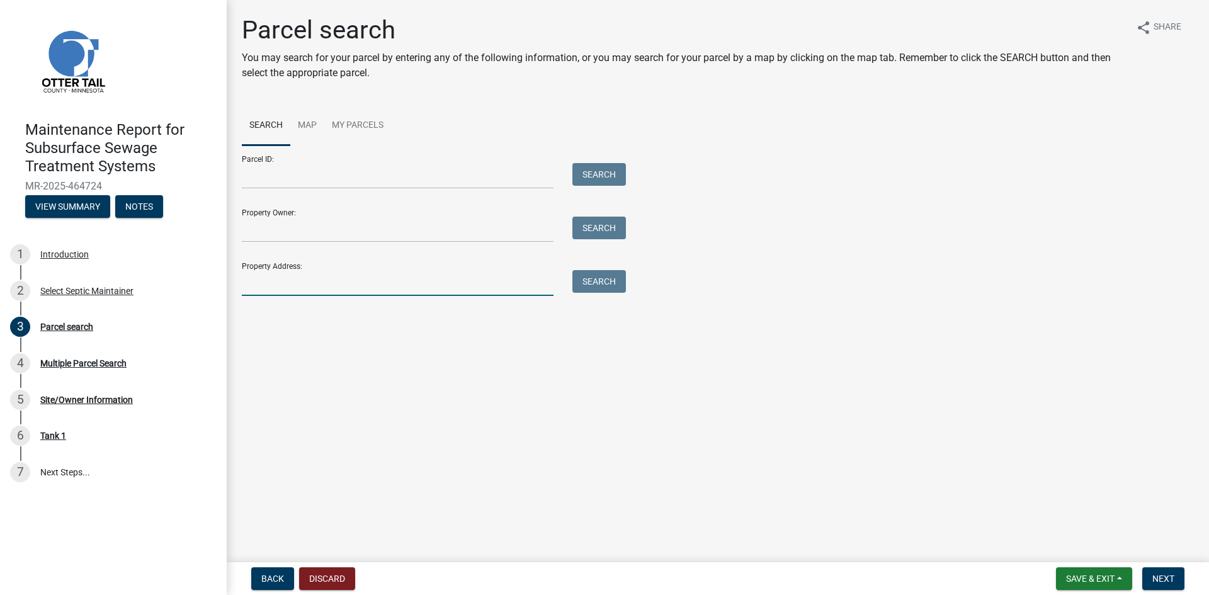
click at [260, 278] on input "Property Address:" at bounding box center [398, 283] width 312 height 26
click at [596, 280] on button "Search" at bounding box center [599, 281] width 54 height 23
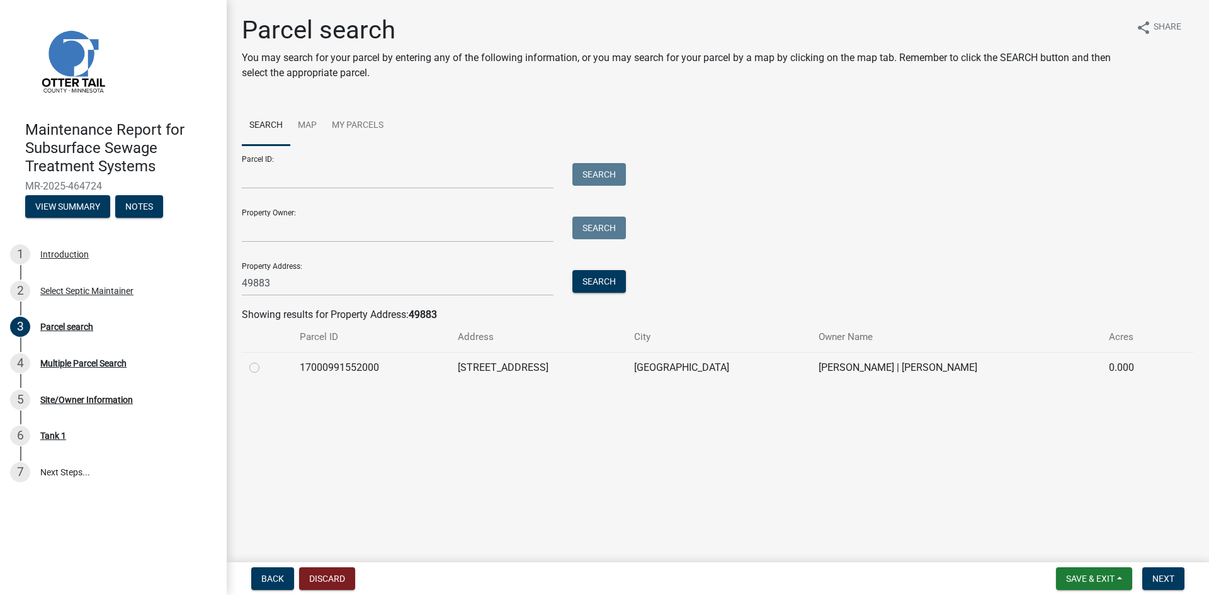
drag, startPoint x: 256, startPoint y: 370, endPoint x: 278, endPoint y: 373, distance: 21.6
click at [264, 360] on label at bounding box center [264, 360] width 0 height 0
click at [264, 368] on input "radio" at bounding box center [268, 364] width 8 height 8
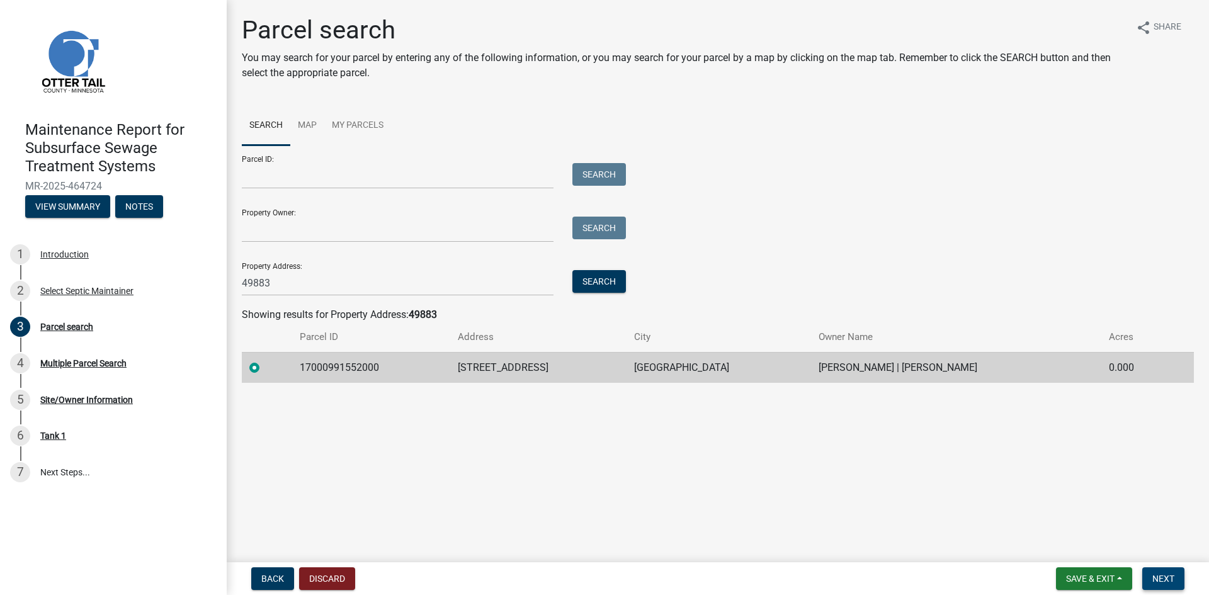
click at [1177, 580] on button "Next" at bounding box center [1163, 578] width 42 height 23
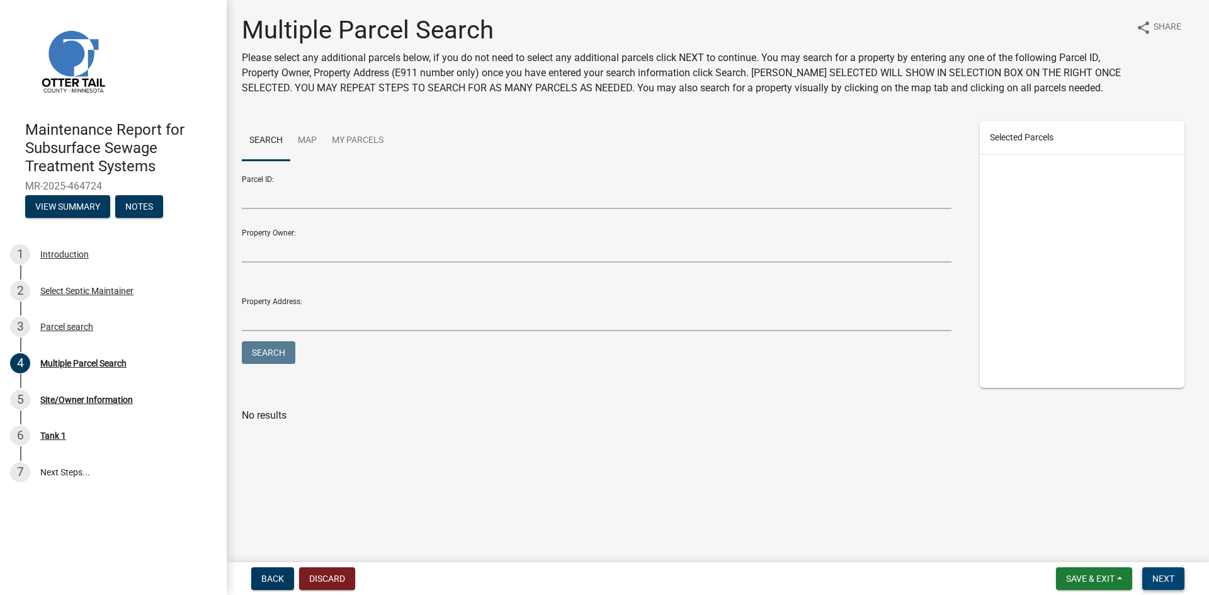
click at [1153, 570] on button "Next" at bounding box center [1163, 578] width 42 height 23
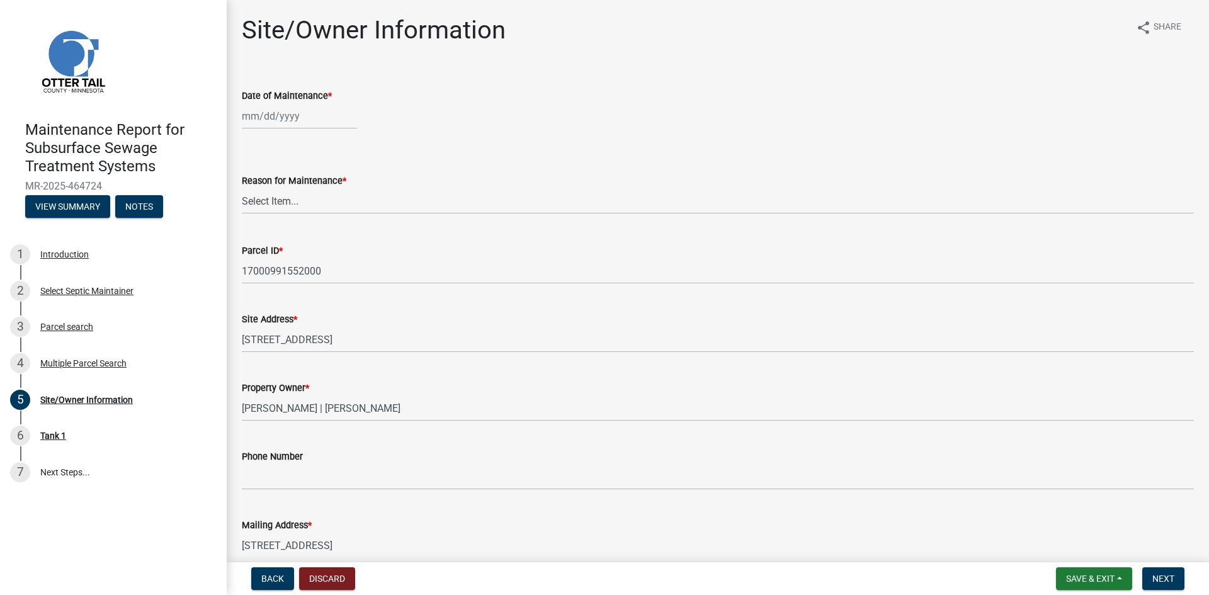
click at [301, 118] on div at bounding box center [299, 116] width 115 height 26
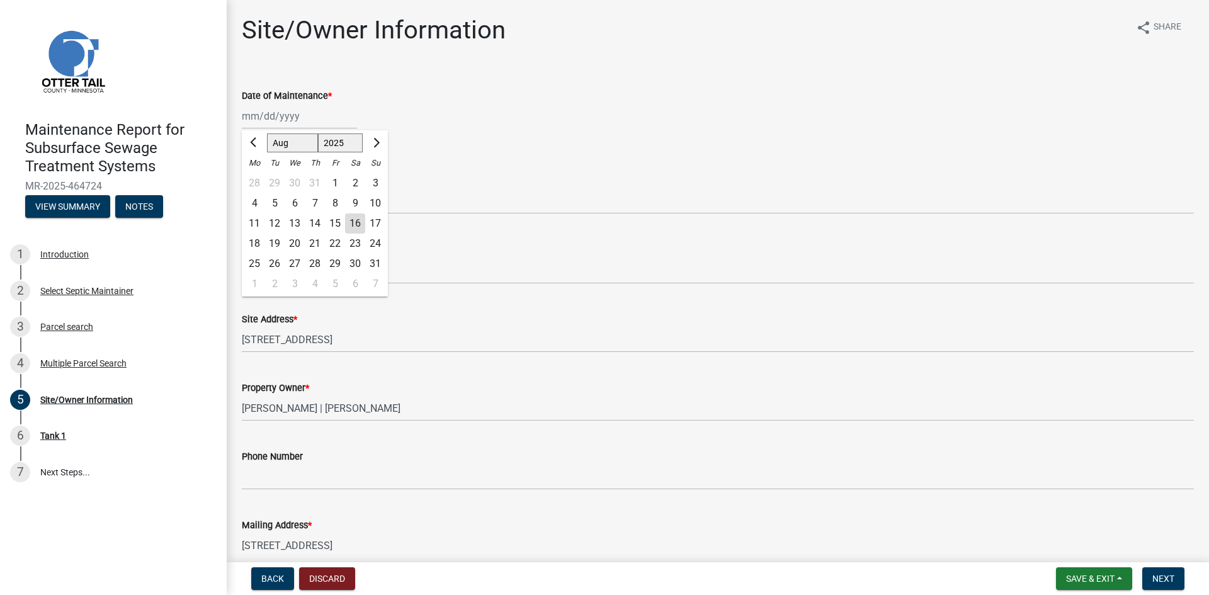
click at [295, 222] on div "13" at bounding box center [295, 223] width 20 height 20
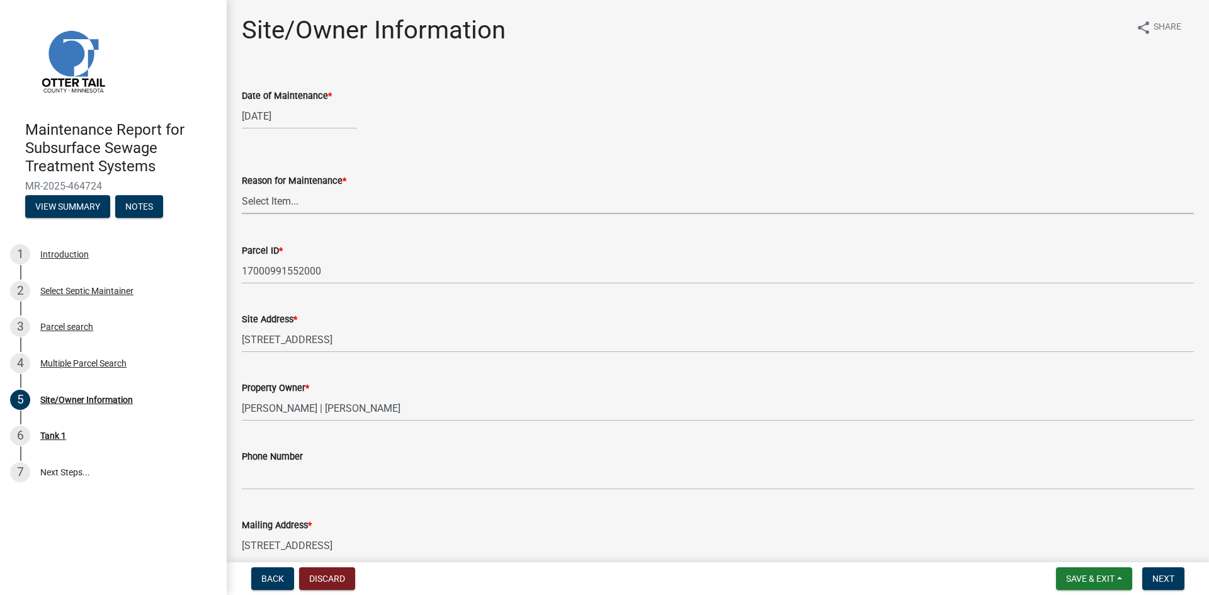
click at [306, 202] on select "Select Item... Called Routine Other" at bounding box center [718, 201] width 952 height 26
click at [242, 188] on select "Select Item... Called Routine Other" at bounding box center [718, 201] width 952 height 26
click at [1160, 577] on span "Next" at bounding box center [1163, 579] width 22 height 10
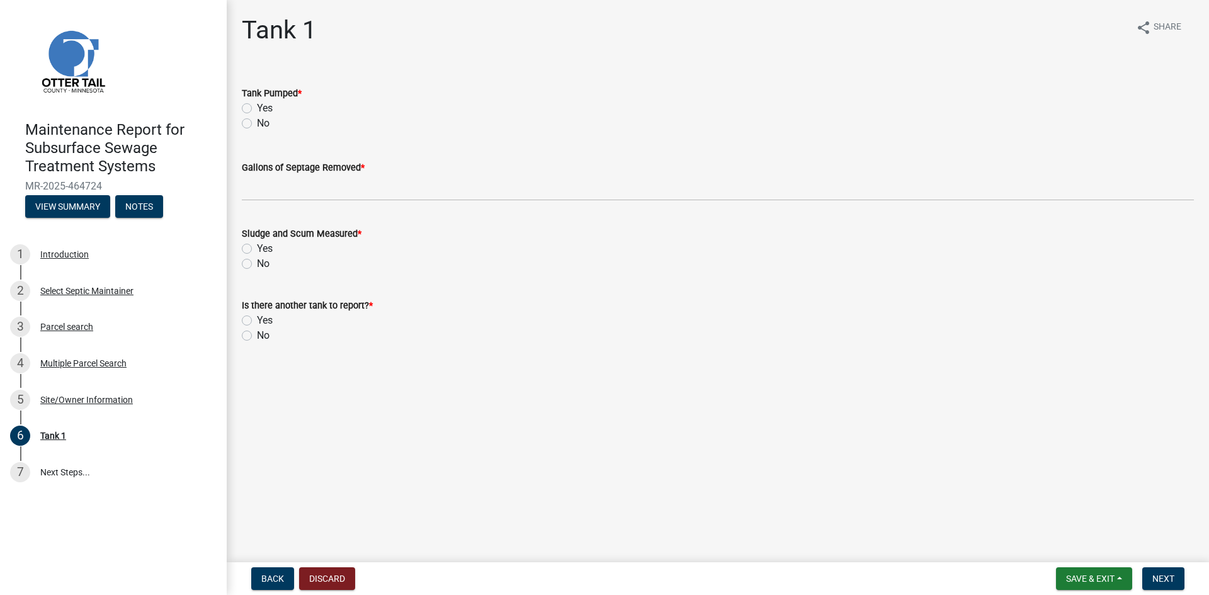
drag, startPoint x: 244, startPoint y: 108, endPoint x: 262, endPoint y: 167, distance: 61.7
click at [257, 110] on label "Yes" at bounding box center [265, 108] width 16 height 15
click at [257, 109] on input "Yes" at bounding box center [261, 105] width 8 height 8
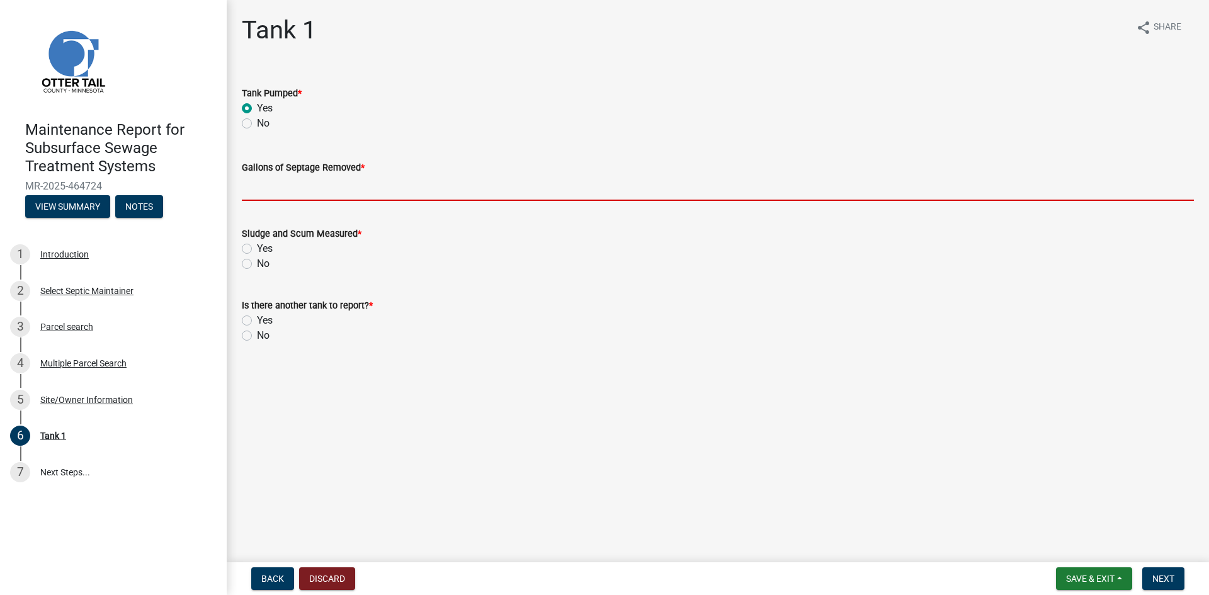
click at [264, 184] on input "Gallons of Septage Removed *" at bounding box center [718, 188] width 952 height 26
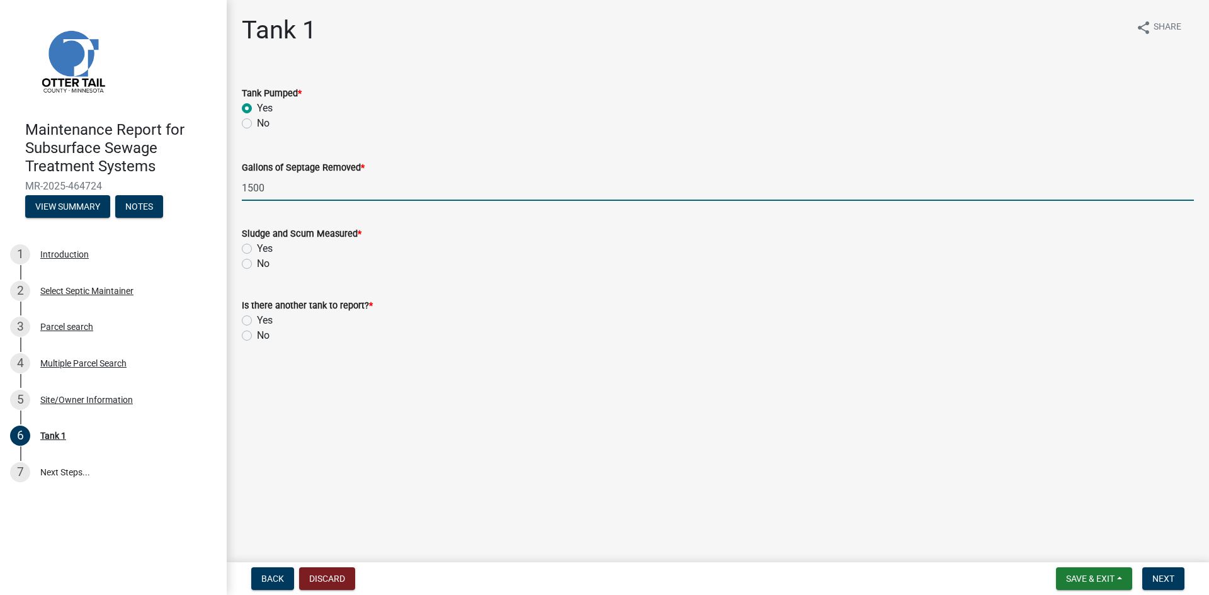
click at [257, 268] on label "No" at bounding box center [263, 263] width 13 height 15
click at [257, 264] on input "No" at bounding box center [261, 260] width 8 height 8
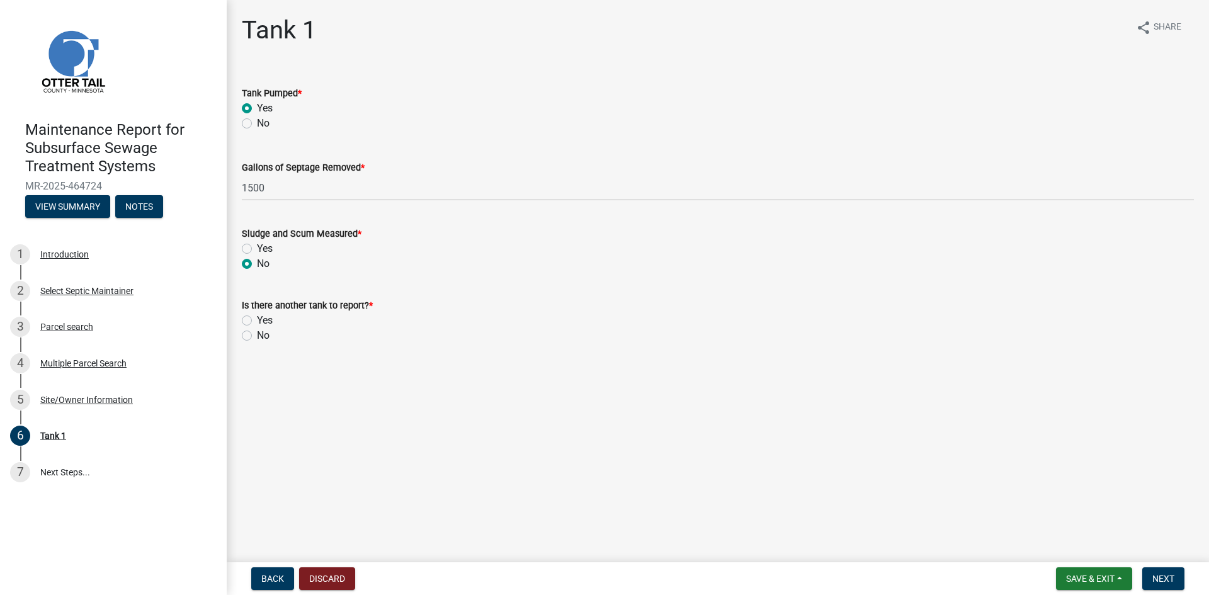
click at [257, 337] on label "No" at bounding box center [263, 335] width 13 height 15
click at [257, 336] on input "No" at bounding box center [261, 332] width 8 height 8
click at [1154, 577] on span "Next" at bounding box center [1163, 579] width 22 height 10
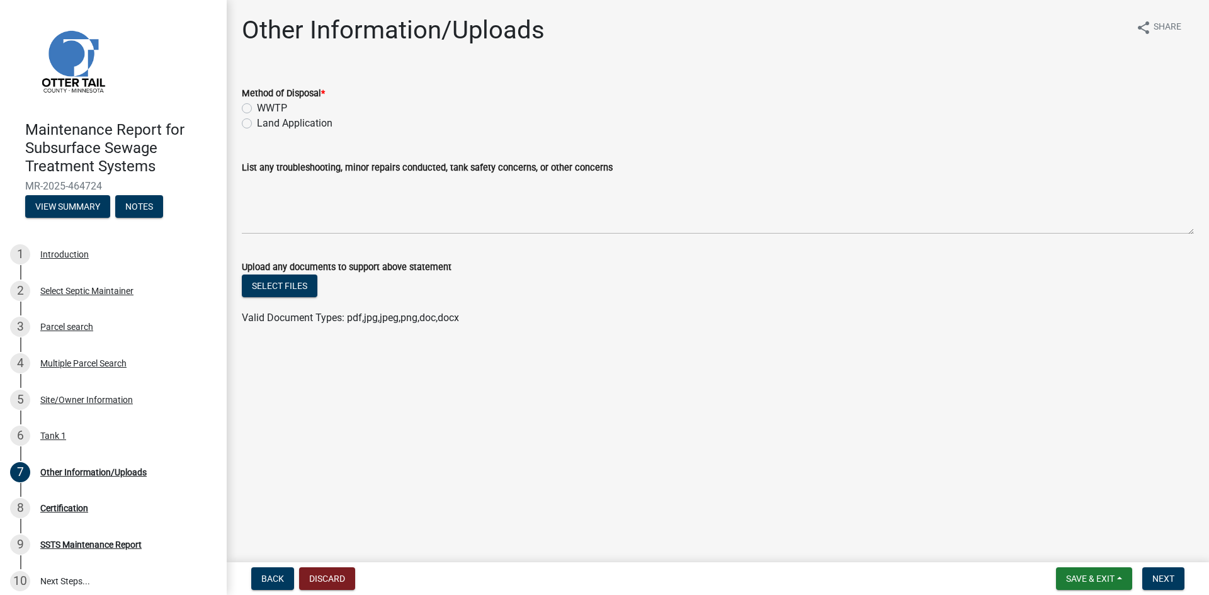
click at [302, 122] on label "Land Application" at bounding box center [295, 123] width 76 height 15
click at [265, 122] on input "Land Application" at bounding box center [261, 120] width 8 height 8
click at [1174, 572] on button "Next" at bounding box center [1163, 578] width 42 height 23
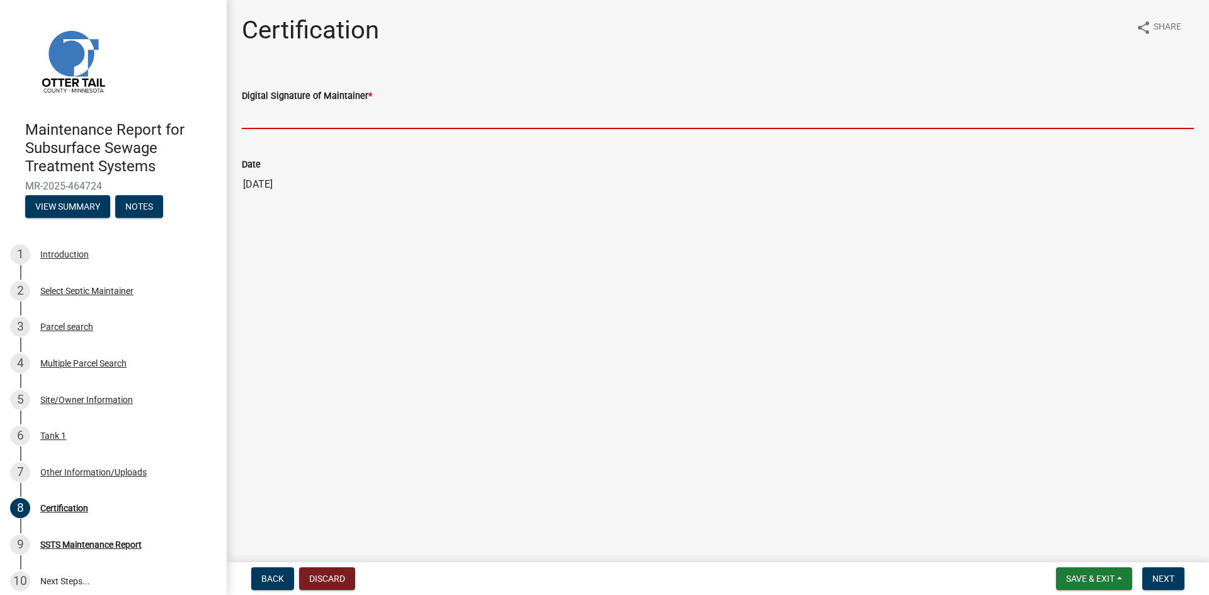
click at [290, 116] on input "Digital Signature of Maintainer *" at bounding box center [718, 116] width 952 height 26
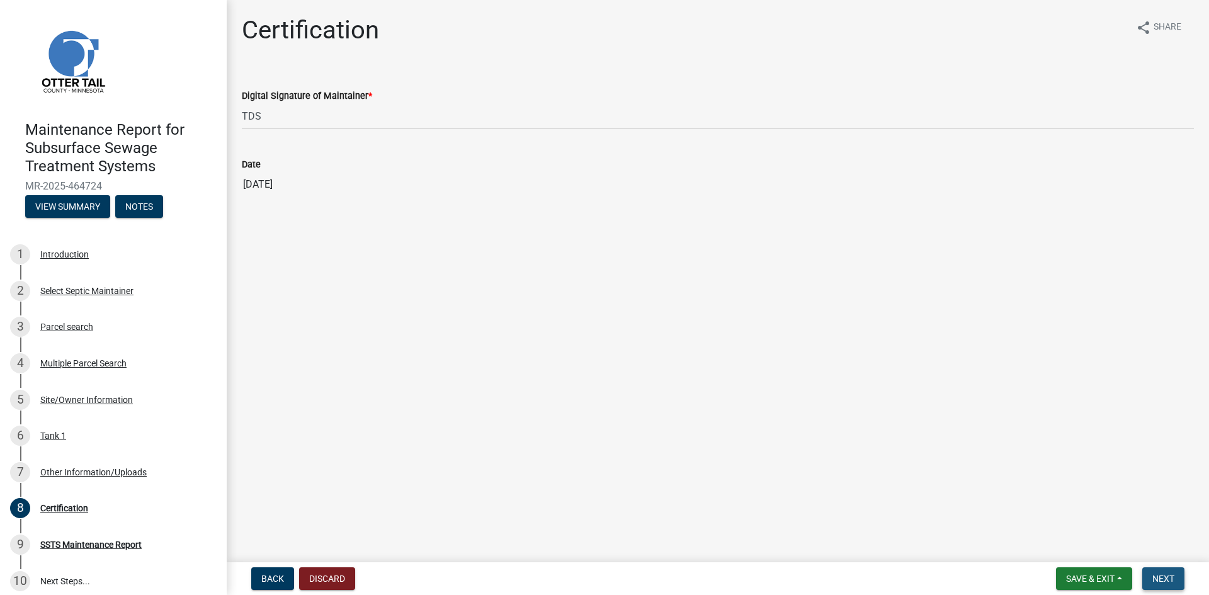
click at [1162, 578] on span "Next" at bounding box center [1163, 579] width 22 height 10
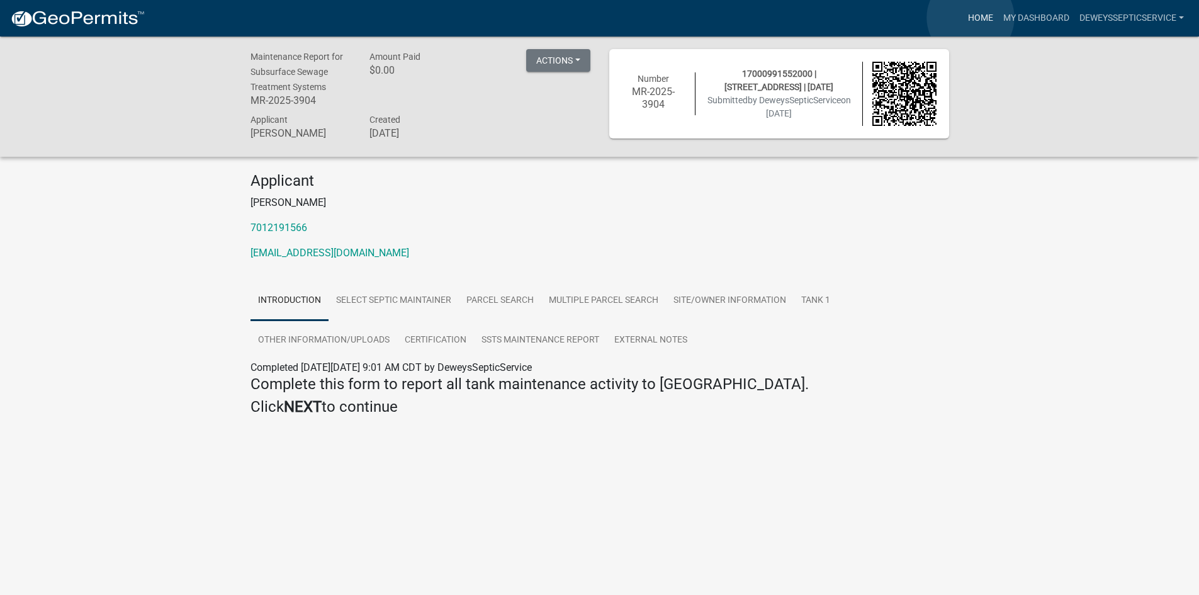
click at [971, 18] on link "Home" at bounding box center [980, 18] width 35 height 24
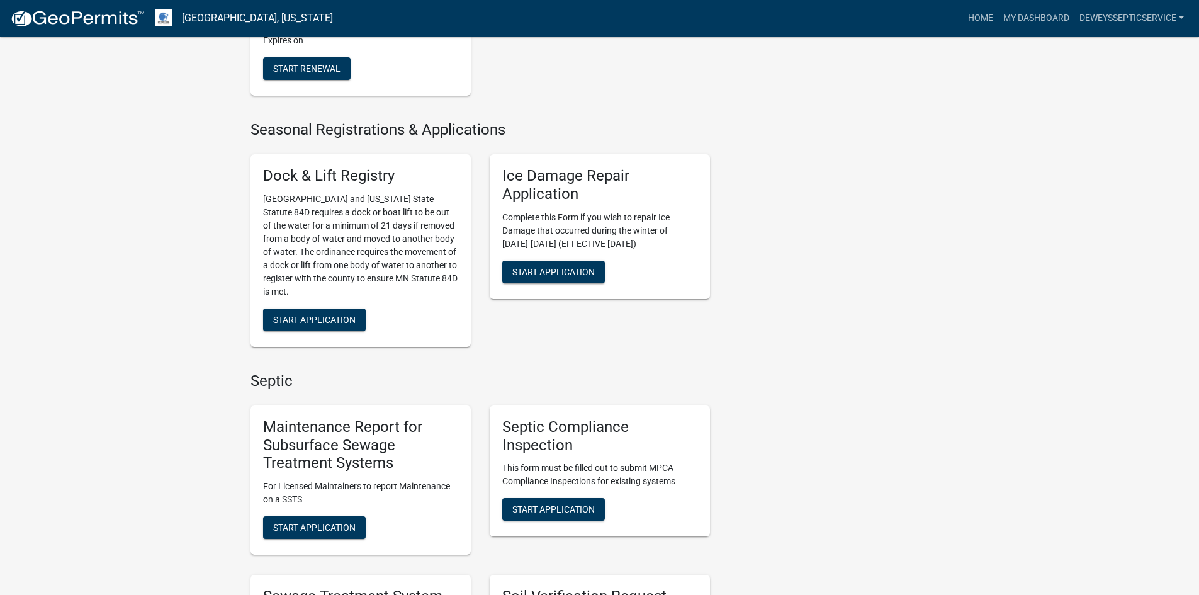
scroll to position [504, 0]
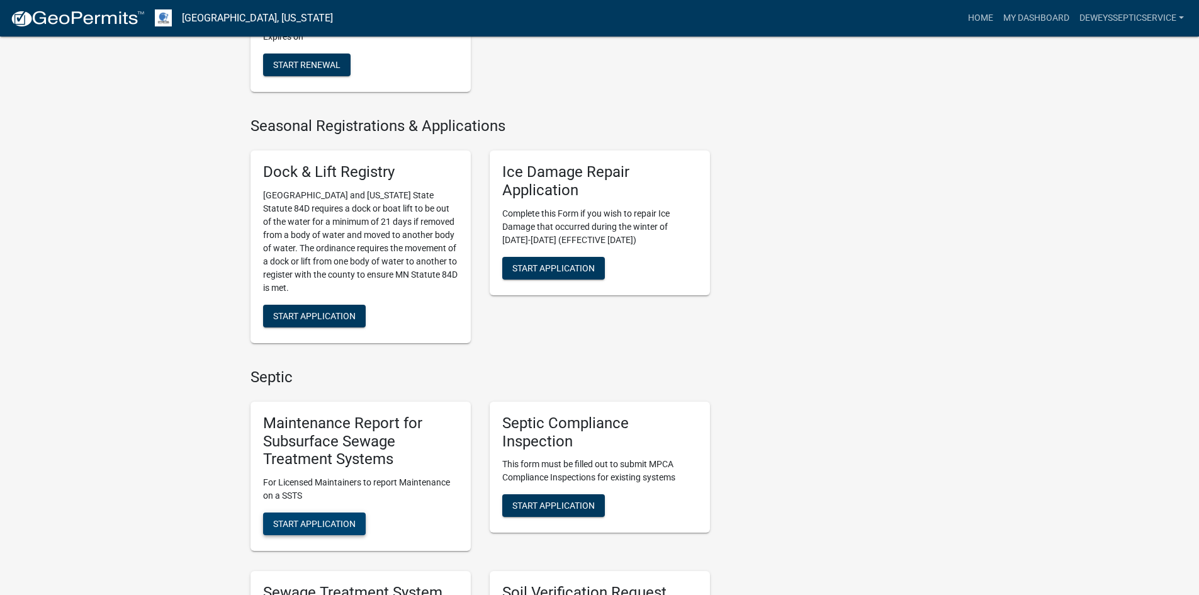
click at [279, 520] on span "Start Application" at bounding box center [314, 524] width 82 height 10
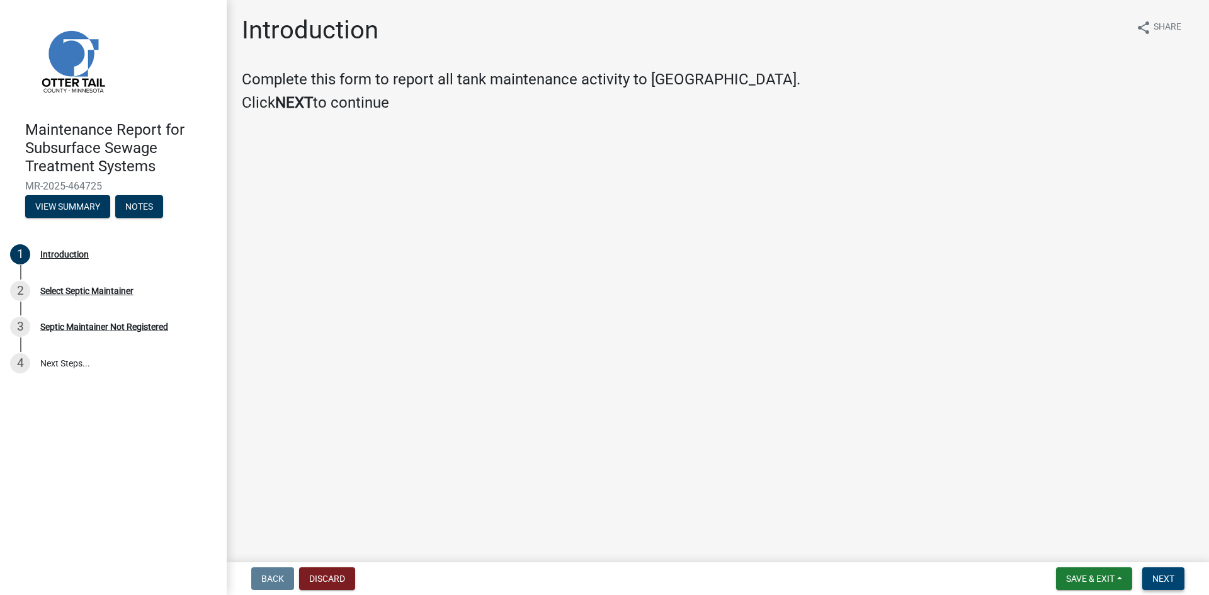
click at [1173, 576] on span "Next" at bounding box center [1163, 579] width 22 height 10
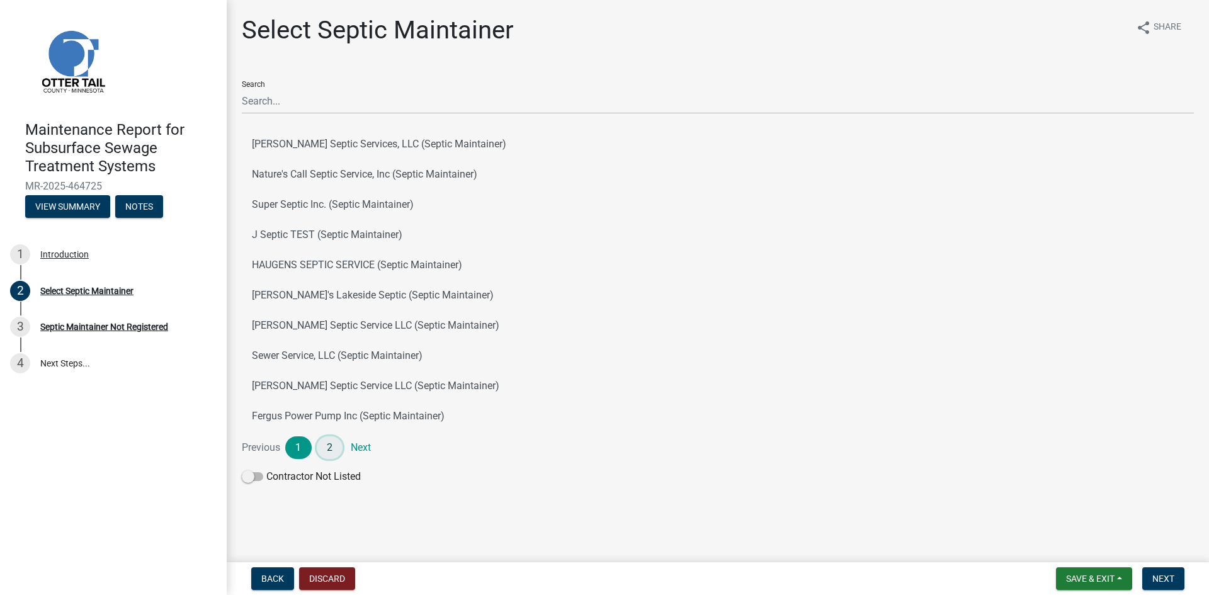
click at [329, 441] on link "2" at bounding box center [330, 447] width 26 height 23
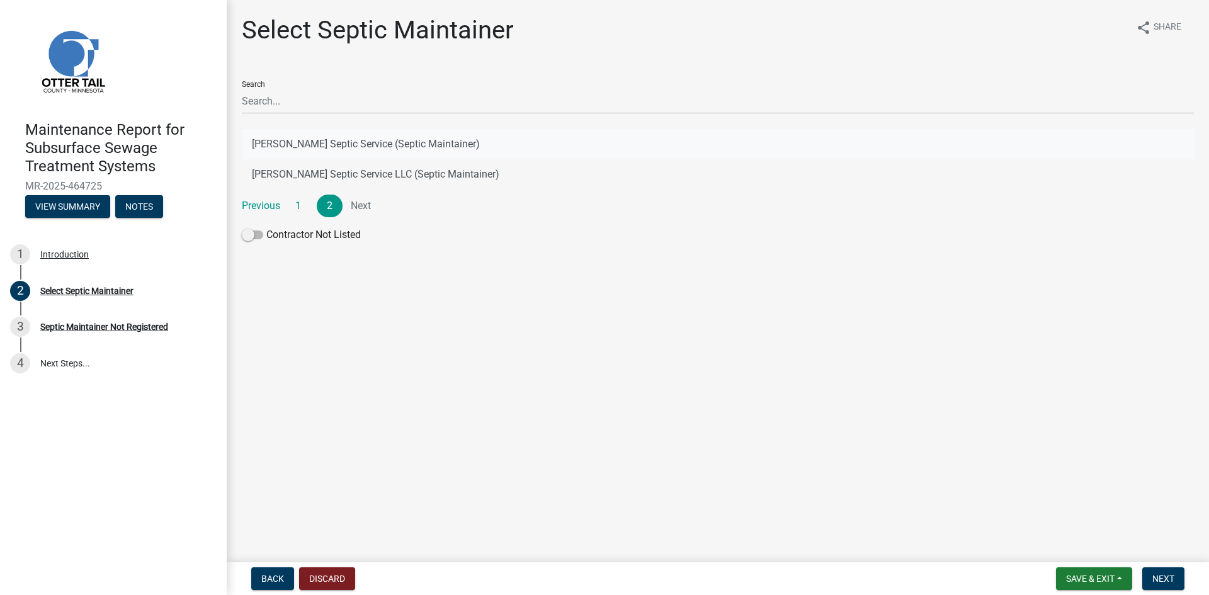
click at [366, 140] on button "[PERSON_NAME] Septic Service (Septic Maintainer)" at bounding box center [718, 144] width 952 height 30
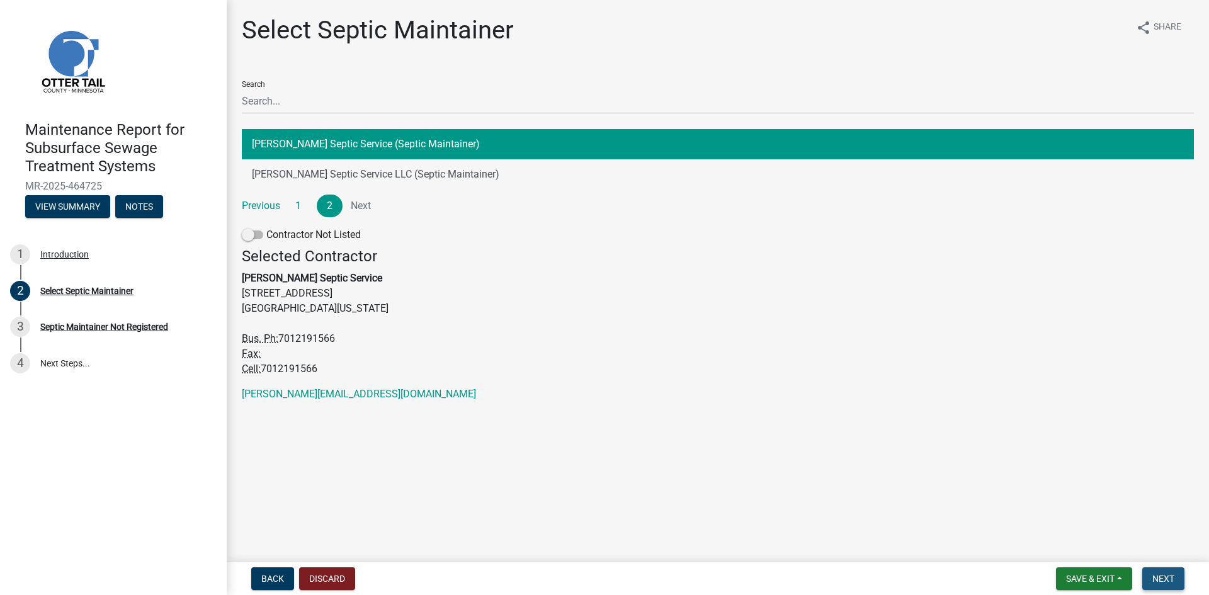
click at [1155, 578] on span "Next" at bounding box center [1163, 579] width 22 height 10
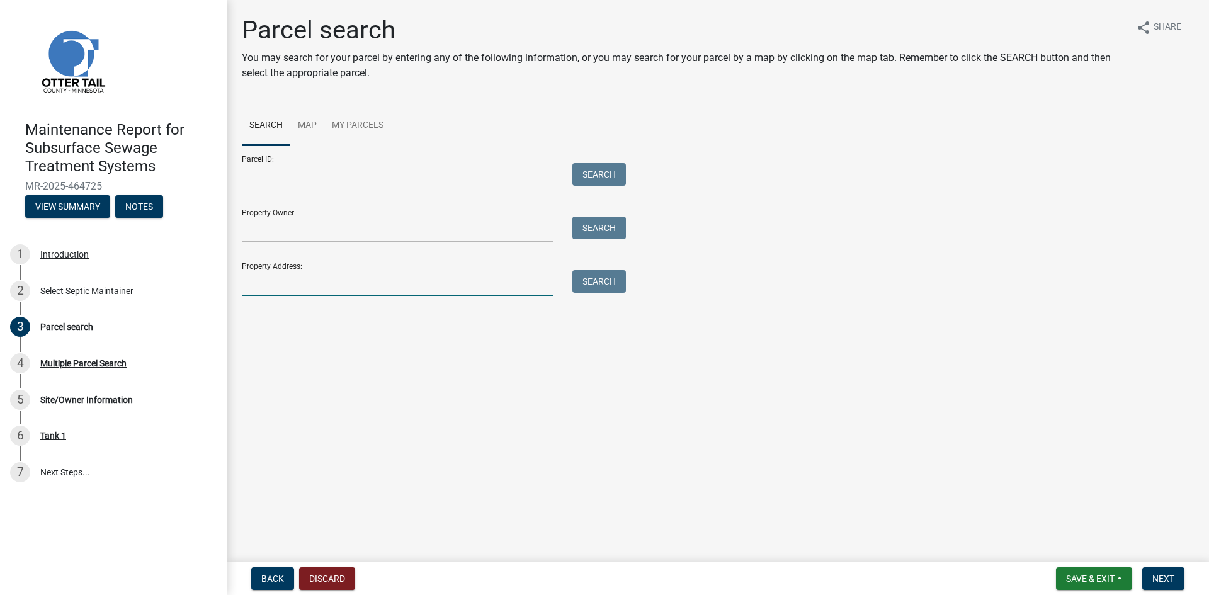
click at [295, 286] on input "Property Address:" at bounding box center [398, 283] width 312 height 26
click at [604, 278] on button "Search" at bounding box center [599, 281] width 54 height 23
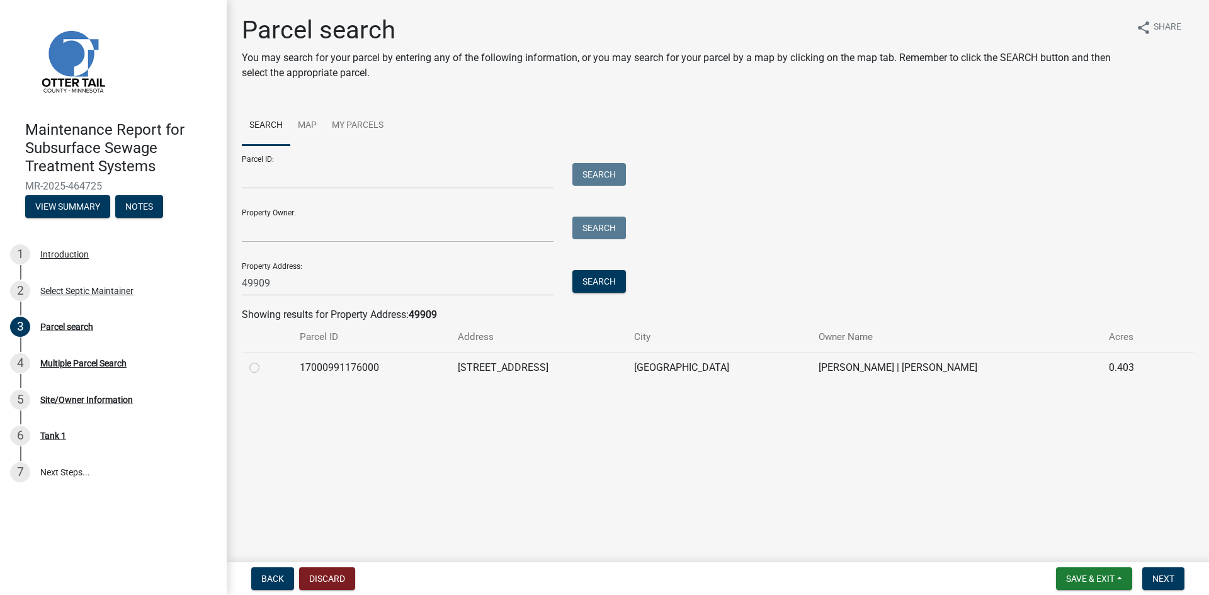
click at [264, 360] on label at bounding box center [264, 360] width 0 height 0
click at [264, 368] on input "radio" at bounding box center [268, 364] width 8 height 8
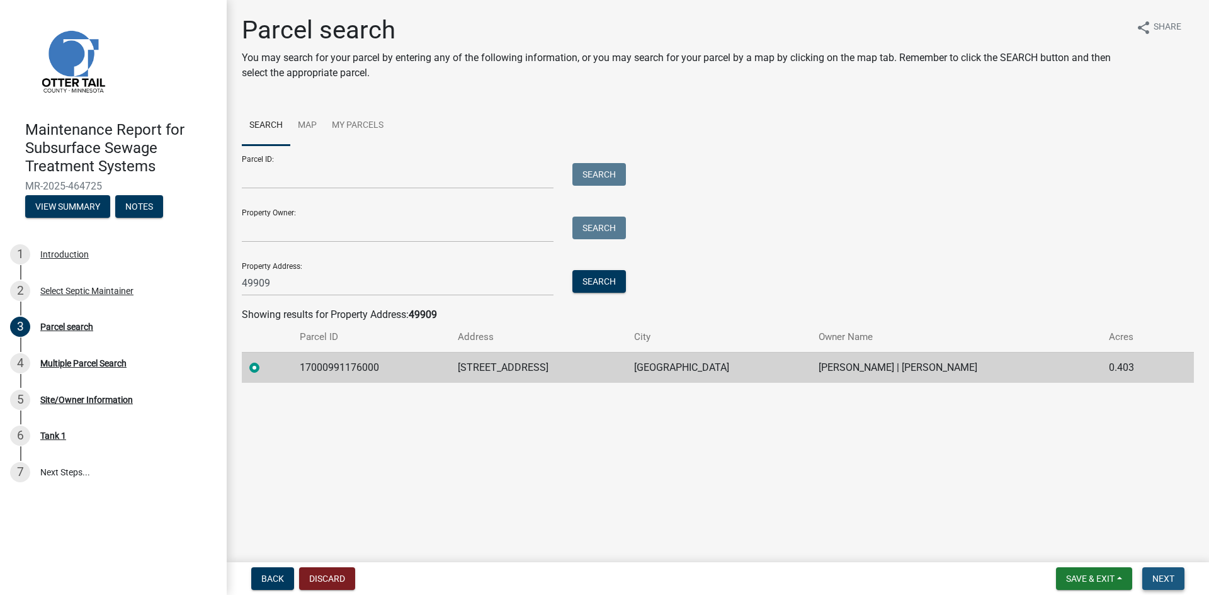
click at [1161, 576] on span "Next" at bounding box center [1163, 579] width 22 height 10
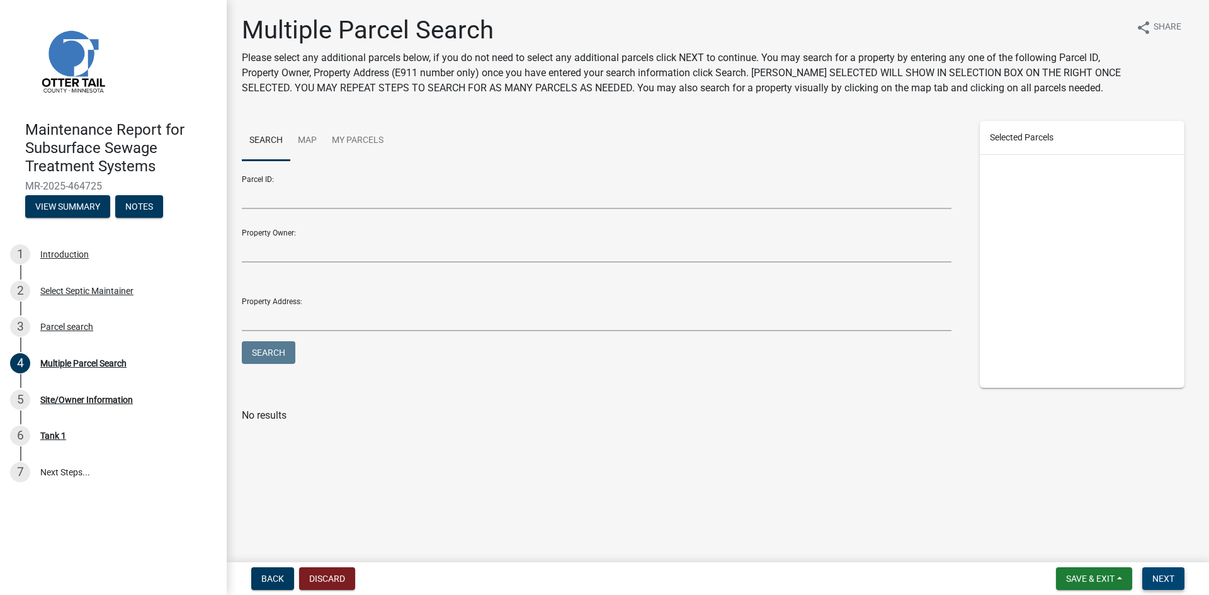
click at [1161, 576] on span "Next" at bounding box center [1163, 579] width 22 height 10
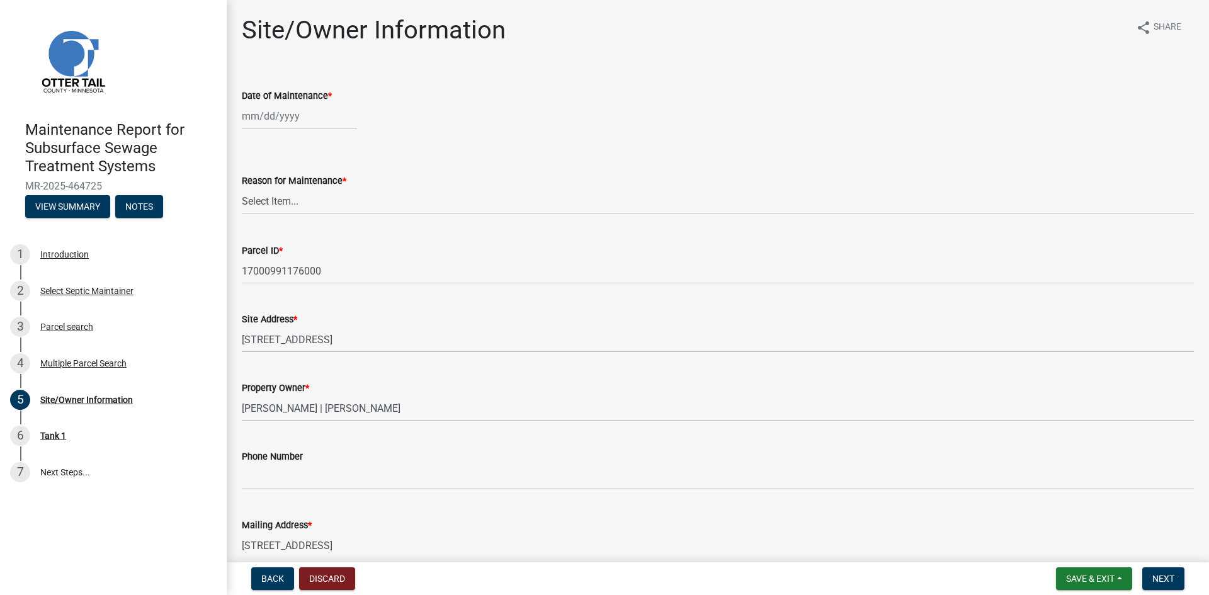
click at [269, 107] on div at bounding box center [299, 116] width 115 height 26
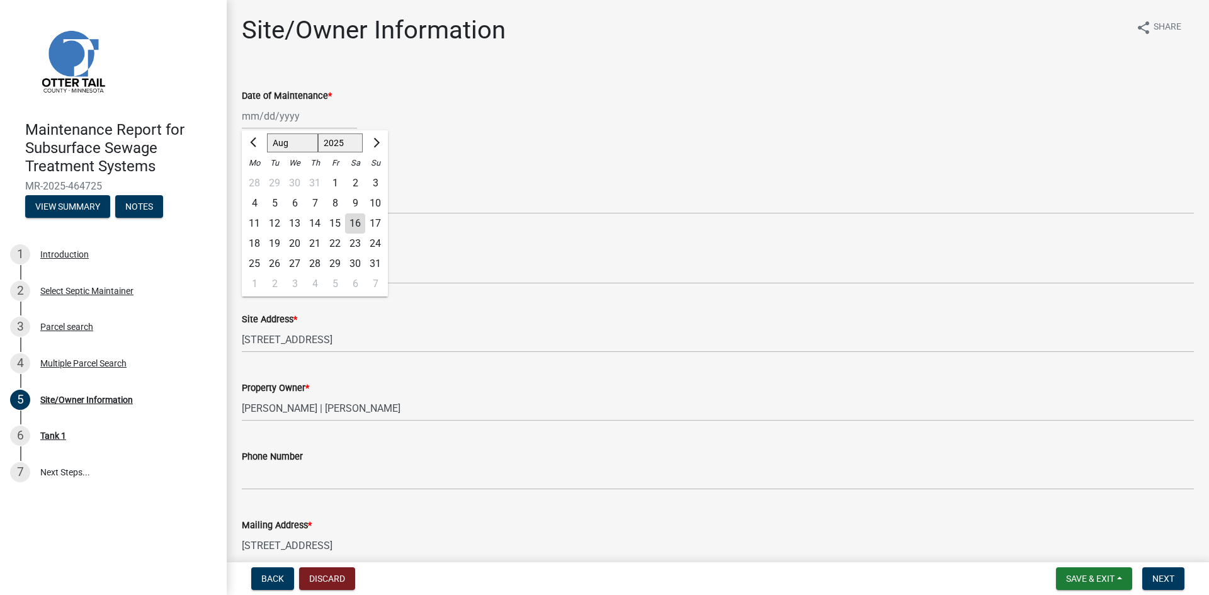
click at [294, 223] on div "13" at bounding box center [295, 223] width 20 height 20
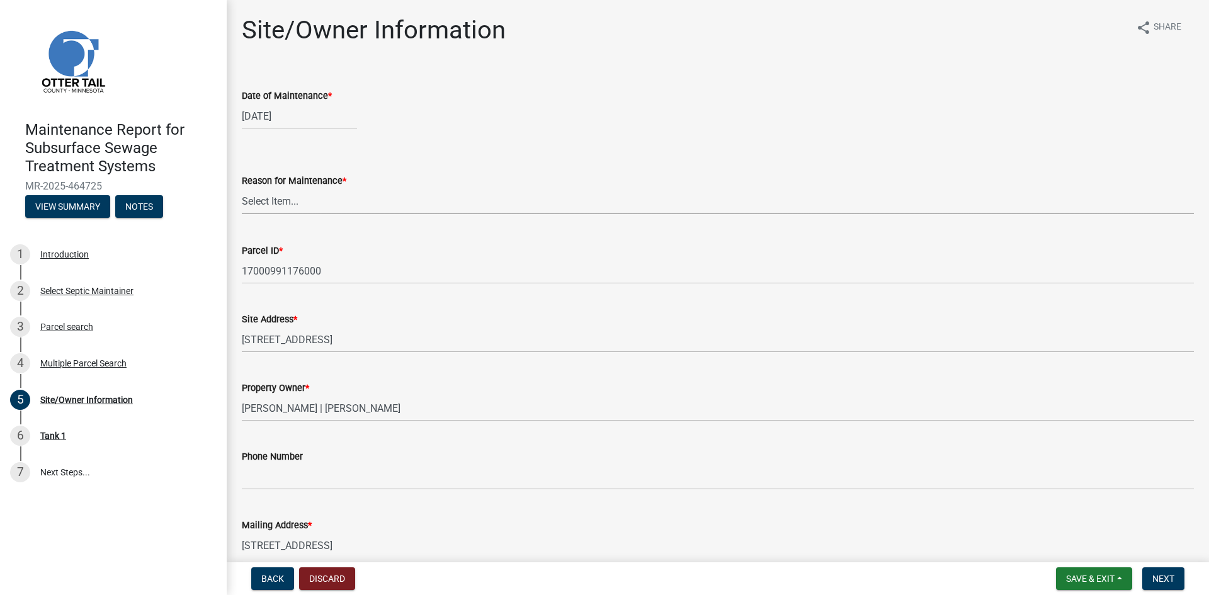
click at [304, 204] on select "Select Item... Called Routine Other" at bounding box center [718, 201] width 952 height 26
click at [242, 188] on select "Select Item... Called Routine Other" at bounding box center [718, 201] width 952 height 26
click at [1153, 582] on span "Next" at bounding box center [1163, 579] width 22 height 10
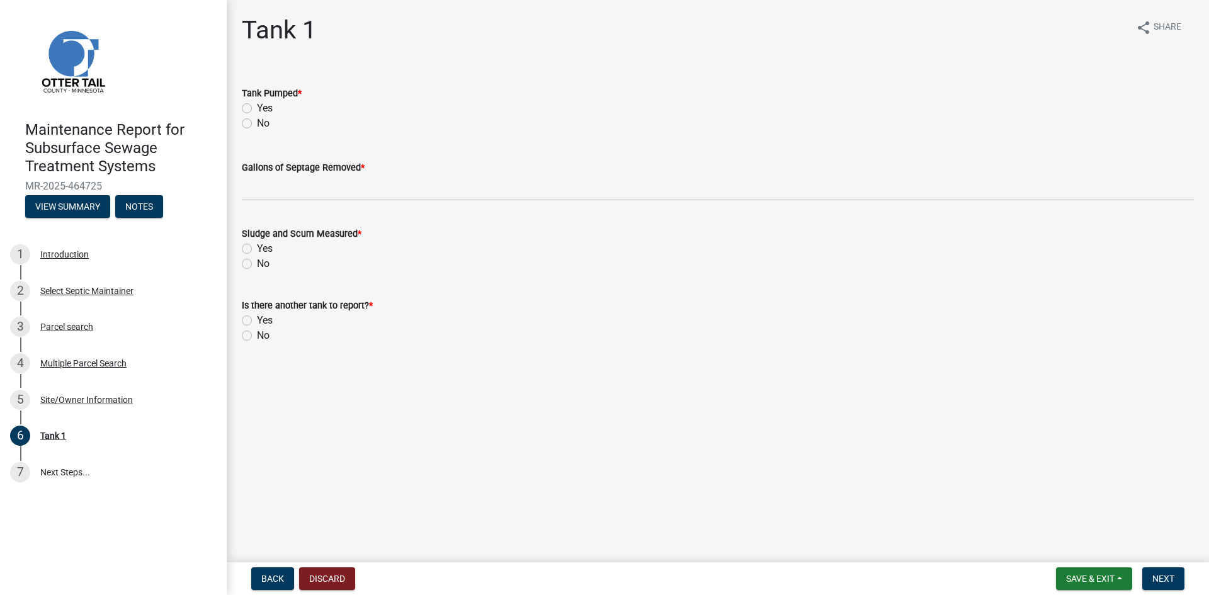
click at [257, 107] on label "Yes" at bounding box center [265, 108] width 16 height 15
click at [257, 107] on input "Yes" at bounding box center [261, 105] width 8 height 8
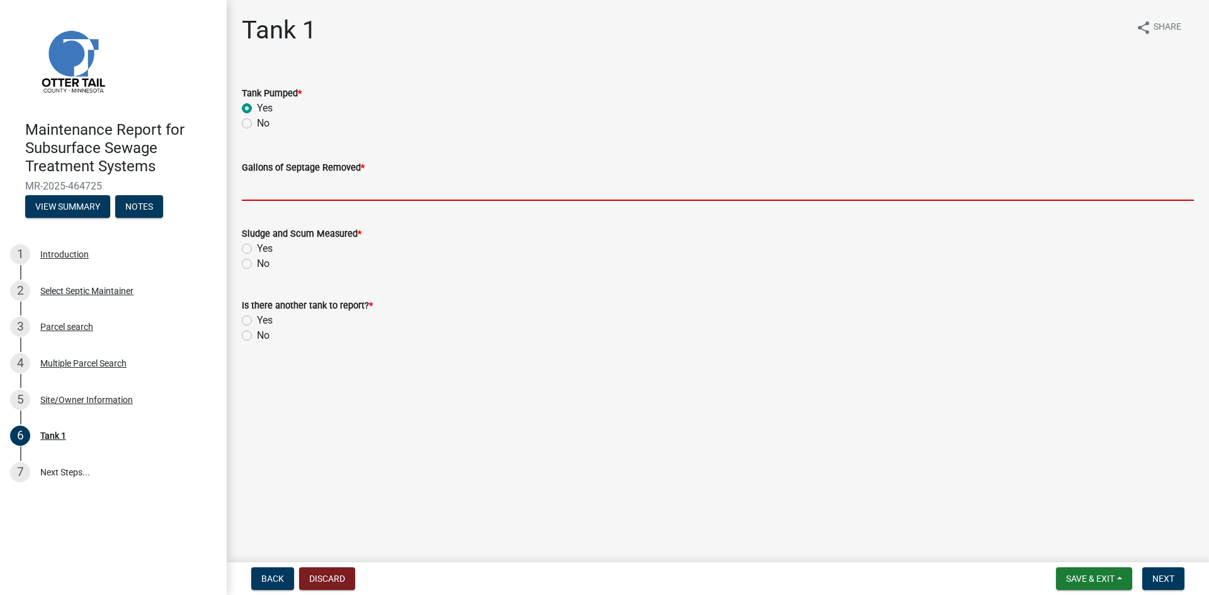
click at [252, 183] on input "Gallons of Septage Removed *" at bounding box center [718, 188] width 952 height 26
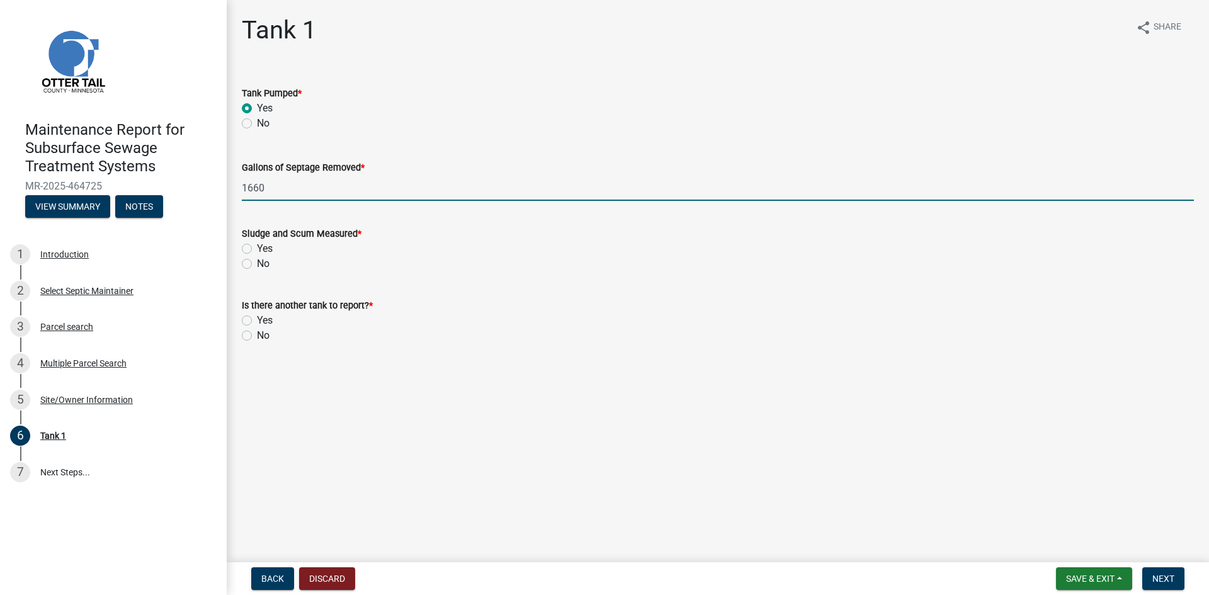
click at [257, 265] on label "No" at bounding box center [263, 263] width 13 height 15
click at [257, 264] on input "No" at bounding box center [261, 260] width 8 height 8
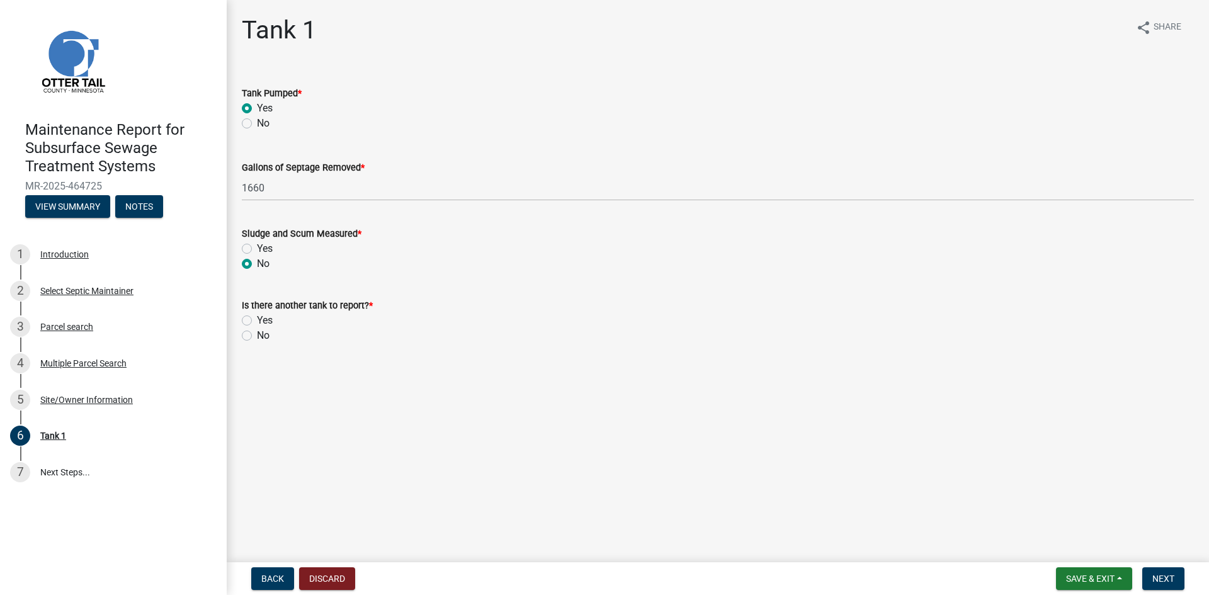
drag, startPoint x: 246, startPoint y: 337, endPoint x: 288, endPoint y: 342, distance: 42.4
click at [257, 337] on label "No" at bounding box center [263, 335] width 13 height 15
click at [257, 336] on input "No" at bounding box center [261, 332] width 8 height 8
click at [1158, 580] on span "Next" at bounding box center [1163, 579] width 22 height 10
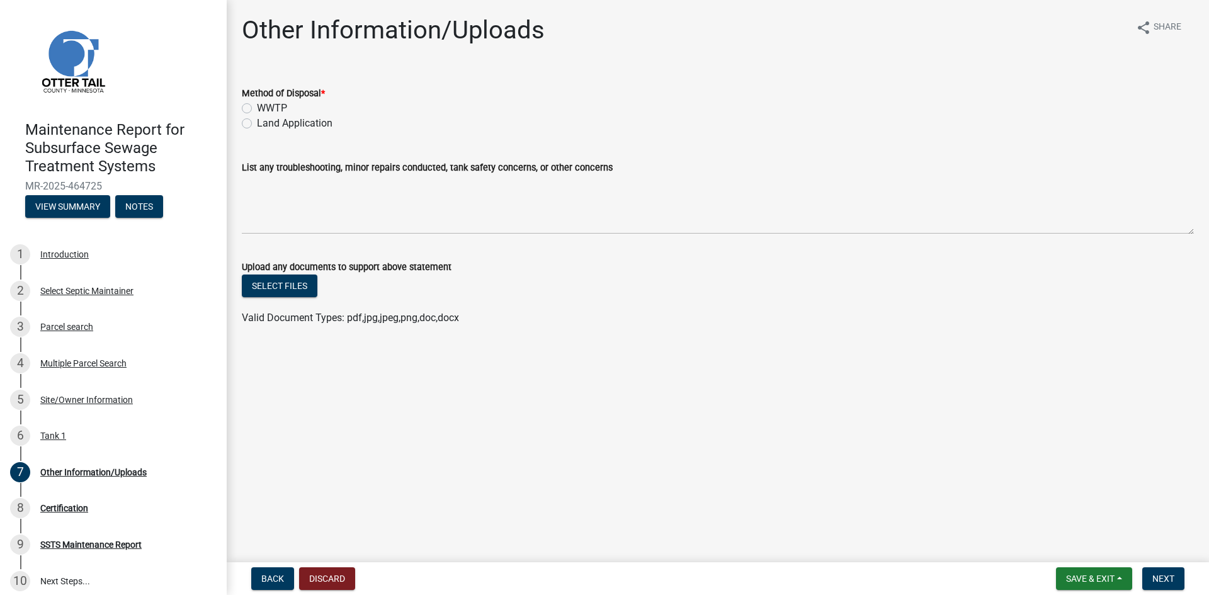
click at [278, 122] on label "Land Application" at bounding box center [295, 123] width 76 height 15
click at [265, 122] on input "Land Application" at bounding box center [261, 120] width 8 height 8
click at [1171, 577] on span "Next" at bounding box center [1163, 579] width 22 height 10
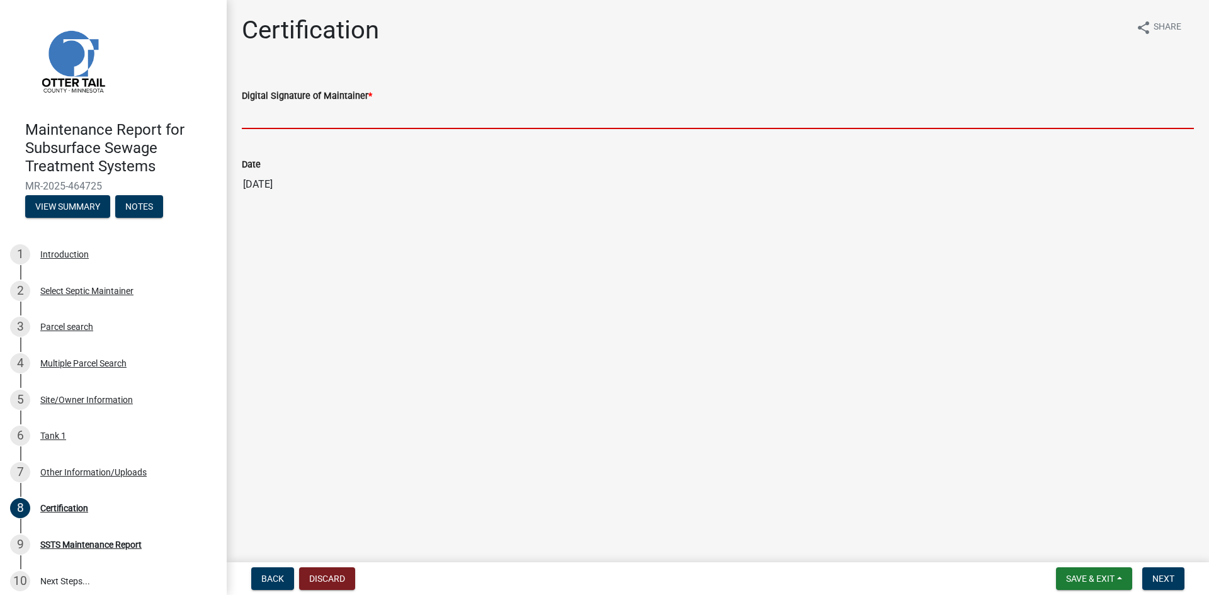
click at [287, 113] on input "Digital Signature of Maintainer *" at bounding box center [718, 116] width 952 height 26
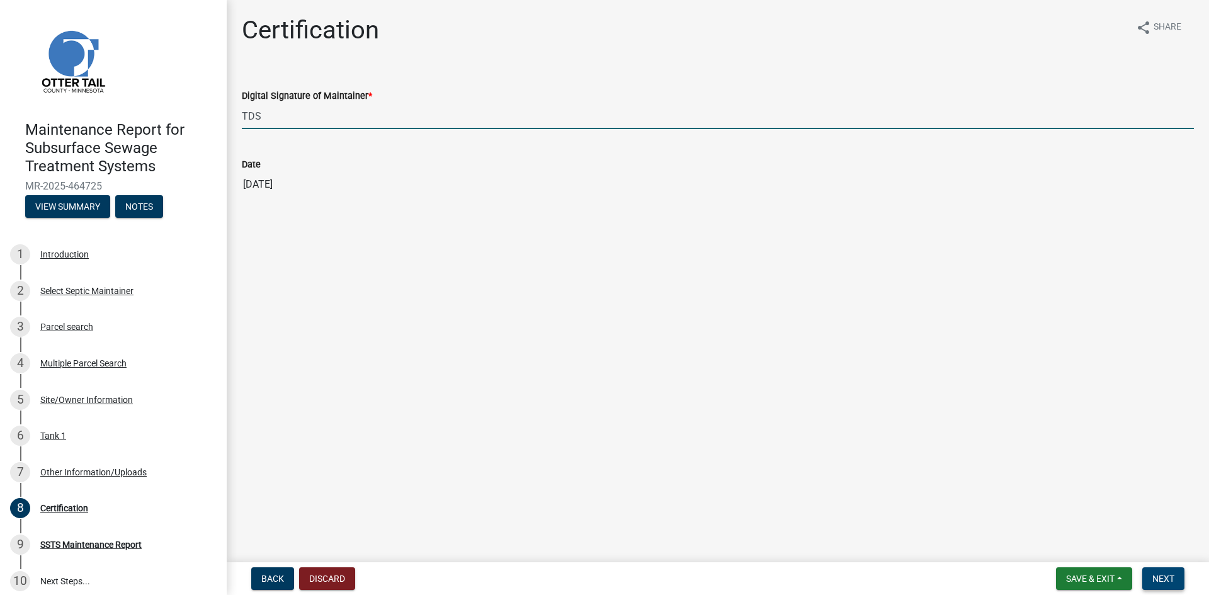
click at [1152, 574] on span "Next" at bounding box center [1163, 579] width 22 height 10
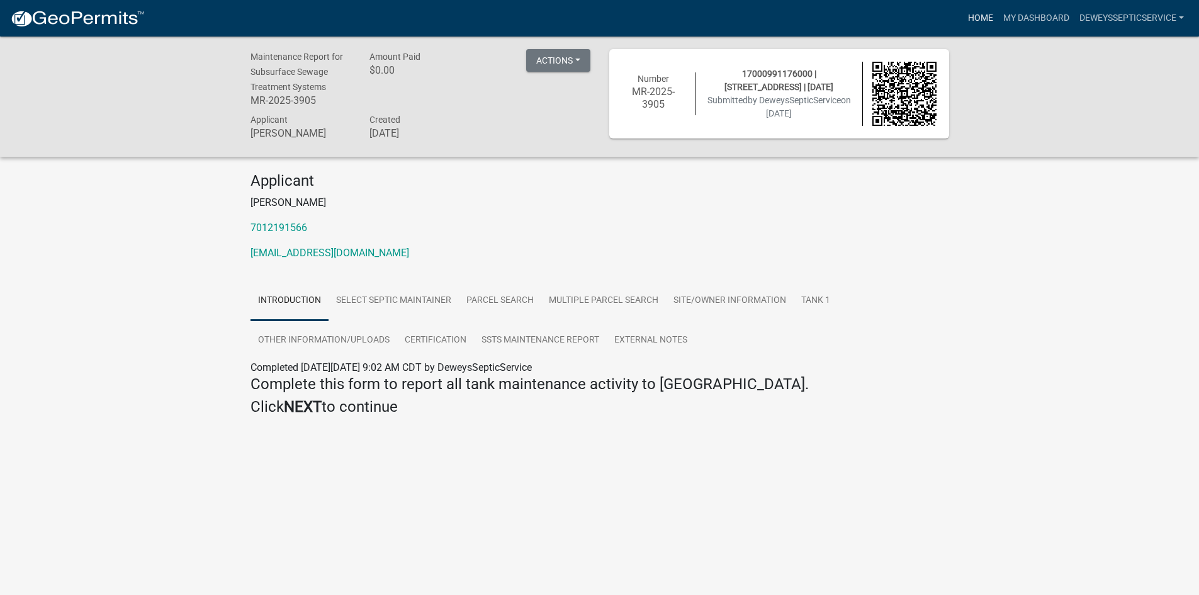
click at [979, 16] on link "Home" at bounding box center [980, 18] width 35 height 24
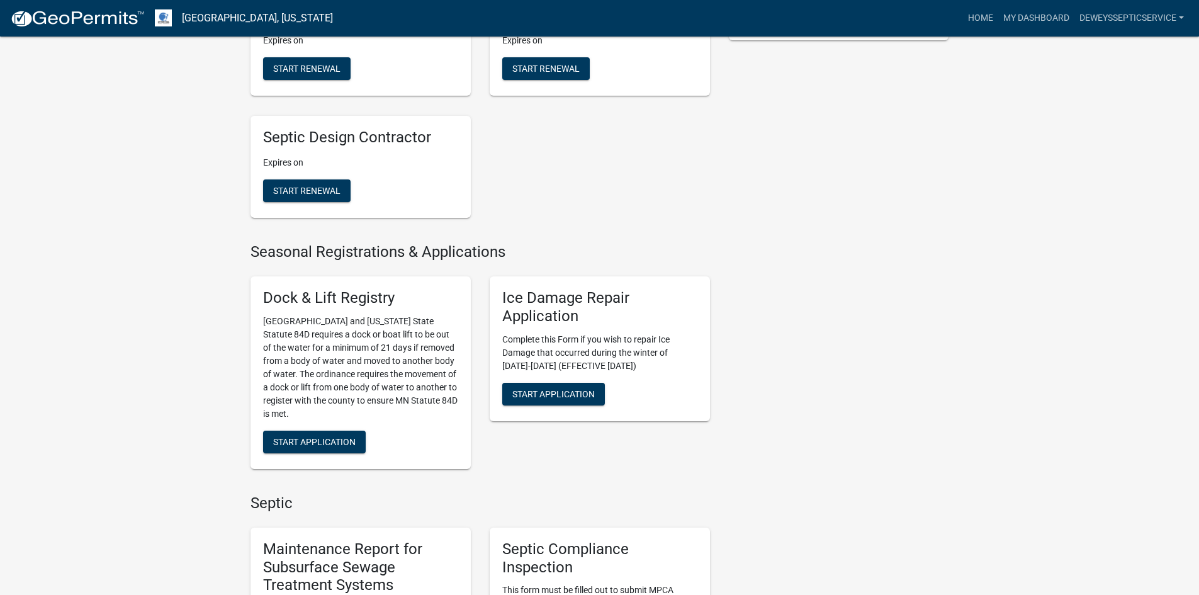
scroll to position [693, 0]
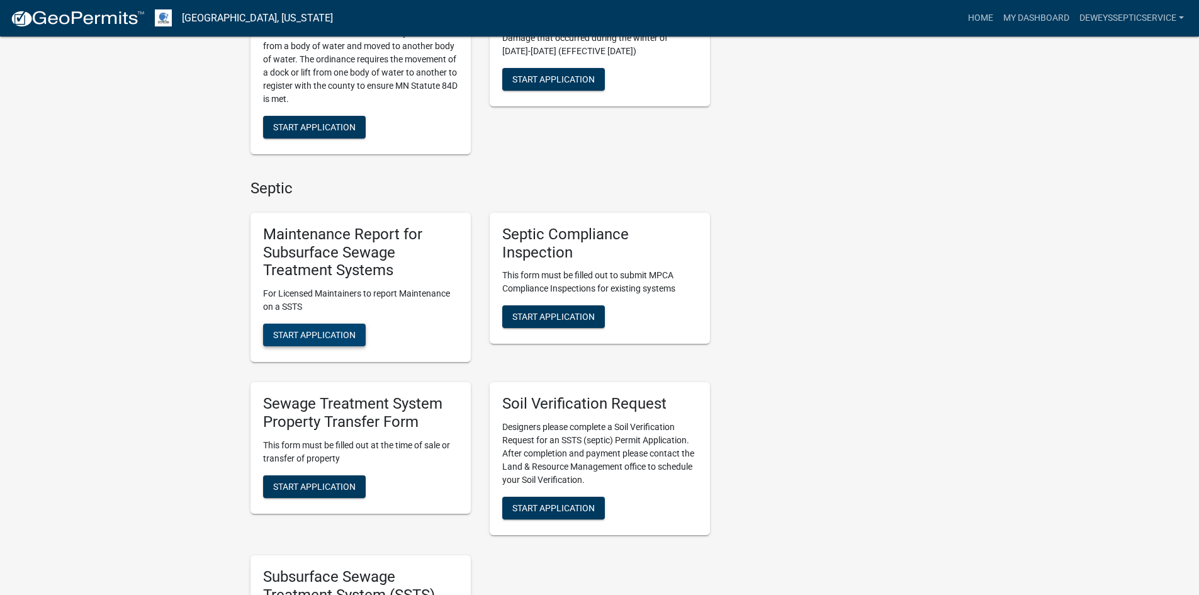
click at [320, 336] on span "Start Application" at bounding box center [314, 335] width 82 height 10
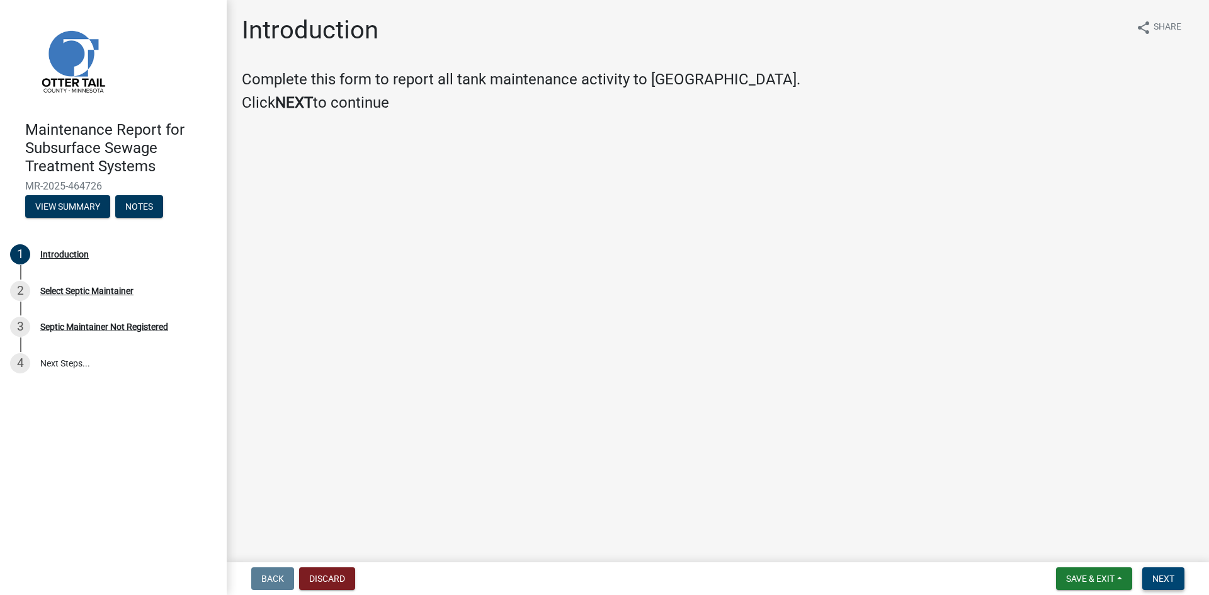
click at [1166, 574] on span "Next" at bounding box center [1163, 579] width 22 height 10
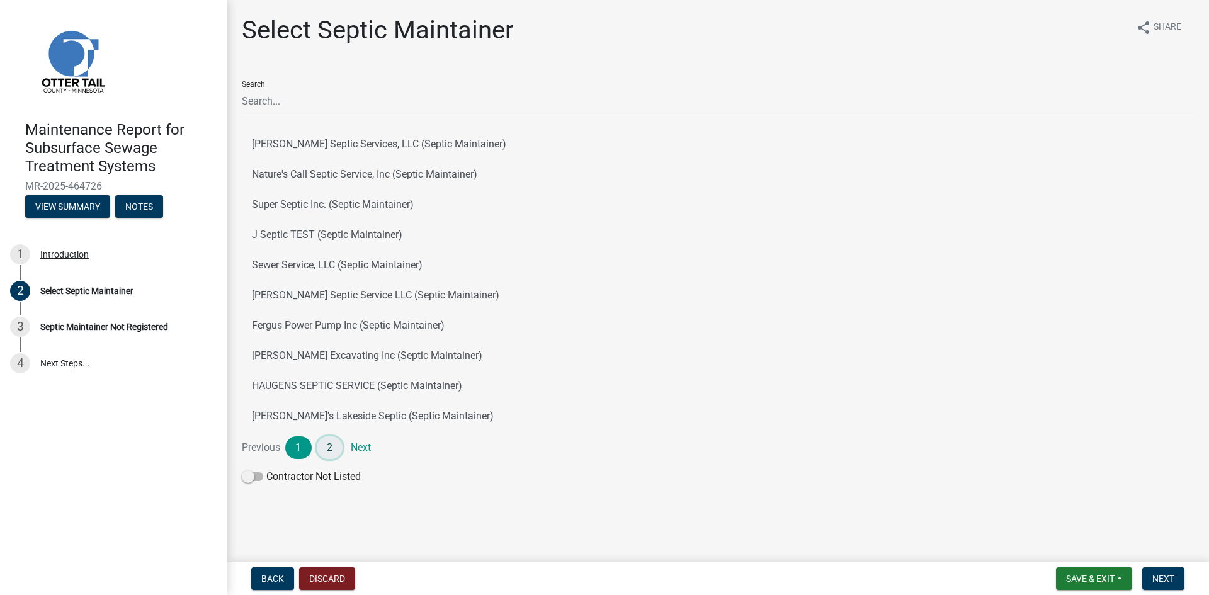
click at [334, 452] on link "2" at bounding box center [330, 447] width 26 height 23
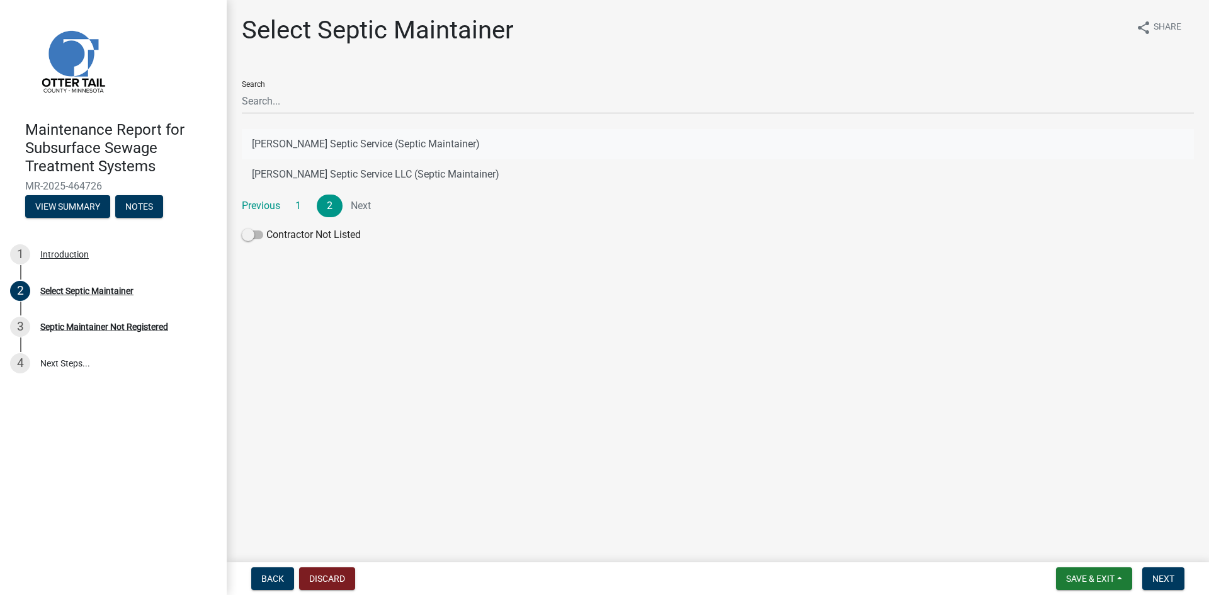
click at [405, 139] on button "[PERSON_NAME] Septic Service (Septic Maintainer)" at bounding box center [718, 144] width 952 height 30
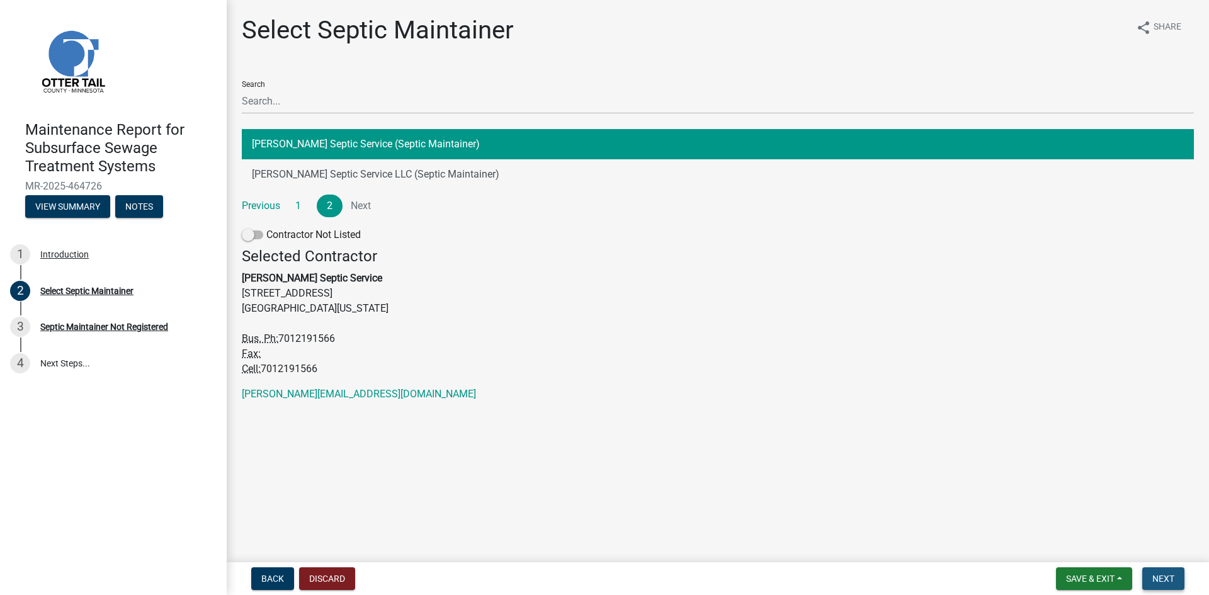
click at [1165, 571] on button "Next" at bounding box center [1163, 578] width 42 height 23
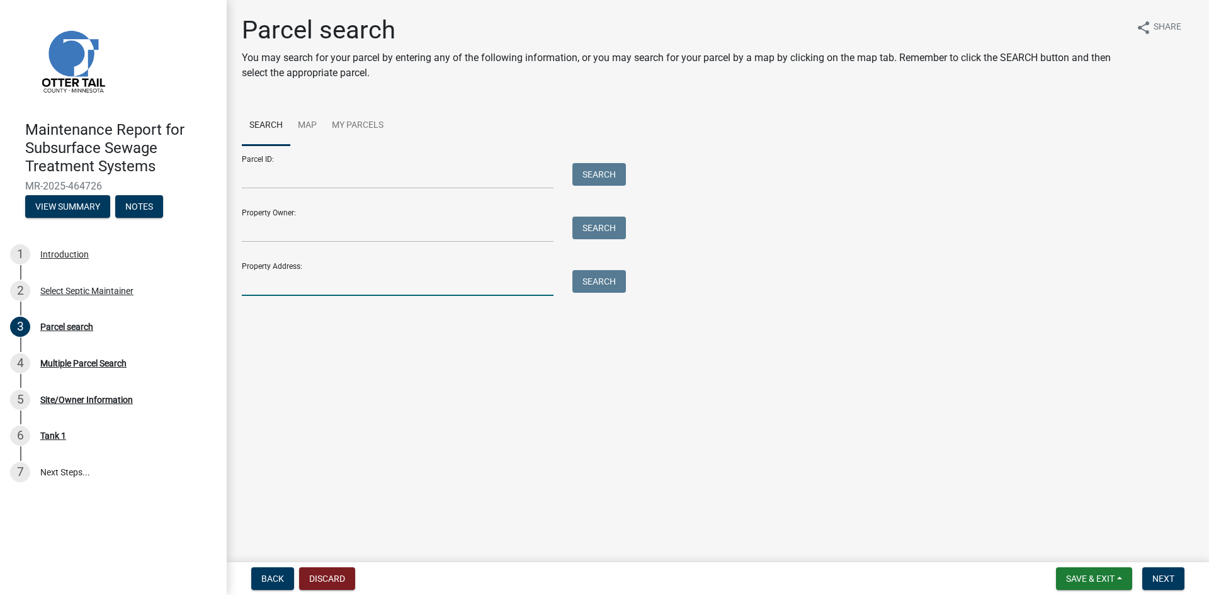
click at [266, 282] on input "Property Address:" at bounding box center [398, 283] width 312 height 26
click at [590, 285] on button "Search" at bounding box center [599, 281] width 54 height 23
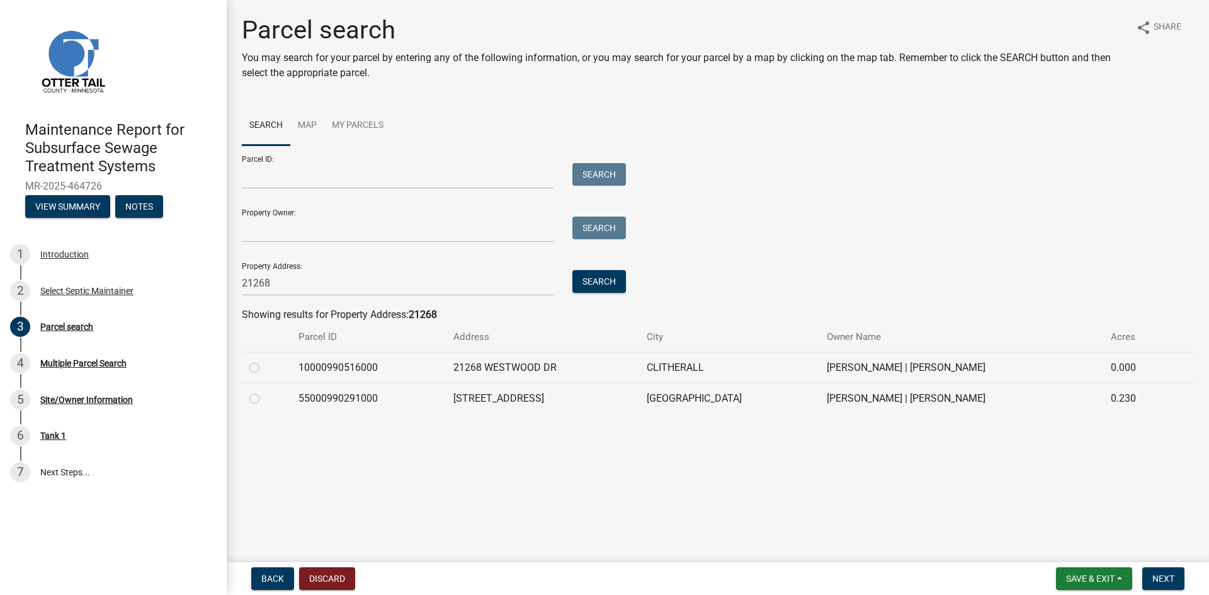
click at [264, 391] on label at bounding box center [264, 391] width 0 height 0
click at [264, 399] on input "radio" at bounding box center [268, 395] width 8 height 8
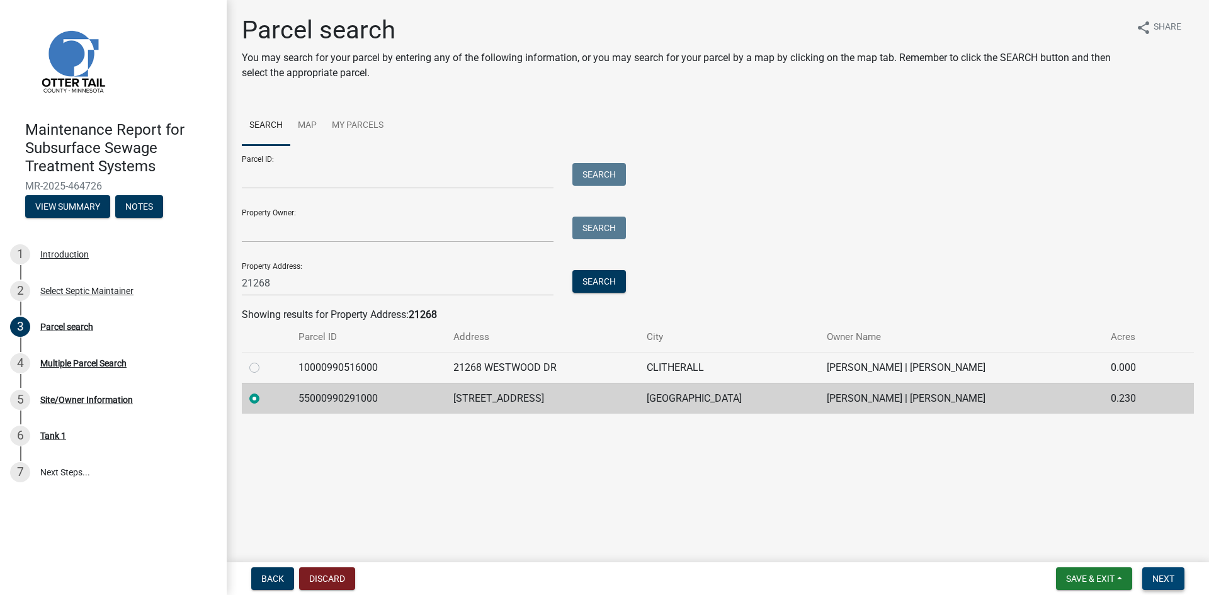
click at [1161, 580] on span "Next" at bounding box center [1163, 579] width 22 height 10
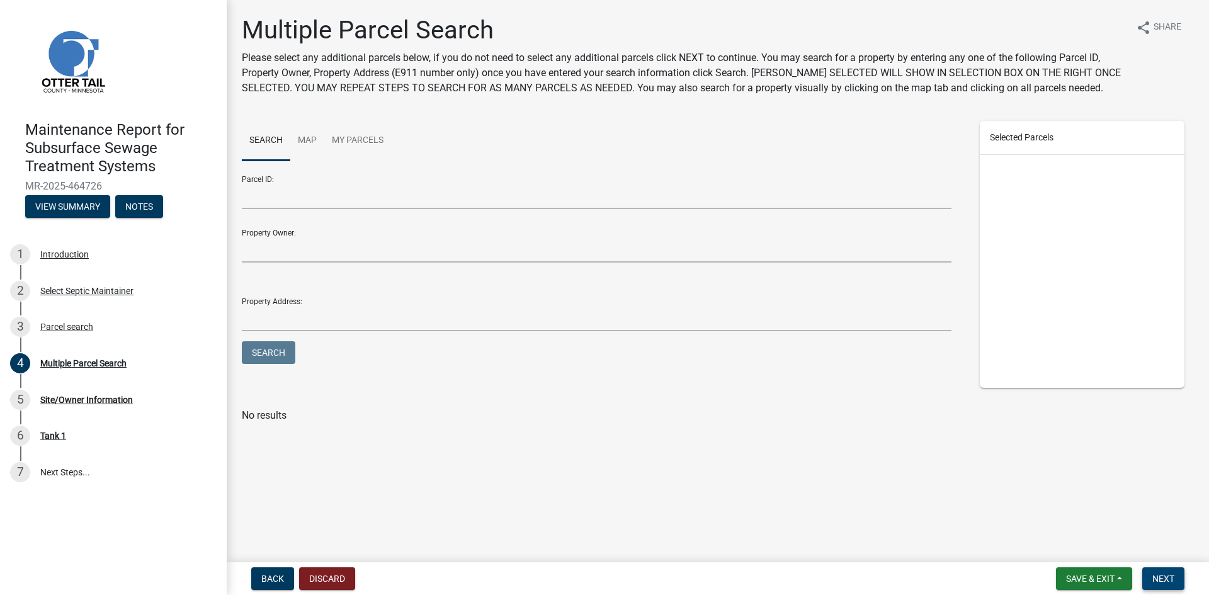
click at [1160, 580] on span "Next" at bounding box center [1163, 579] width 22 height 10
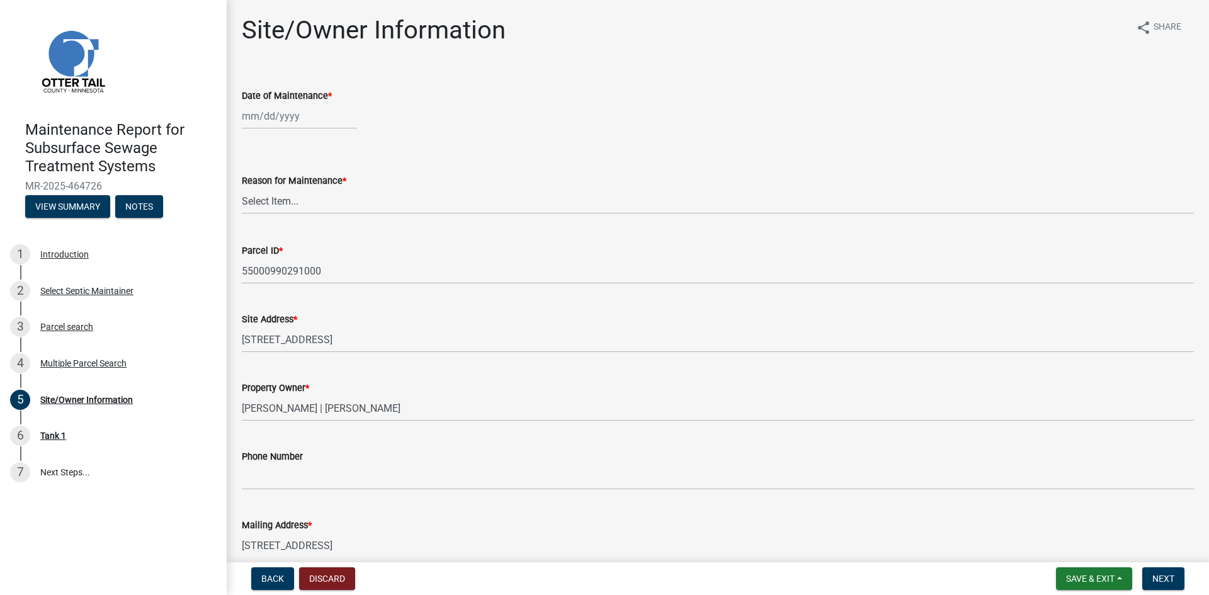
click at [288, 119] on div at bounding box center [299, 116] width 115 height 26
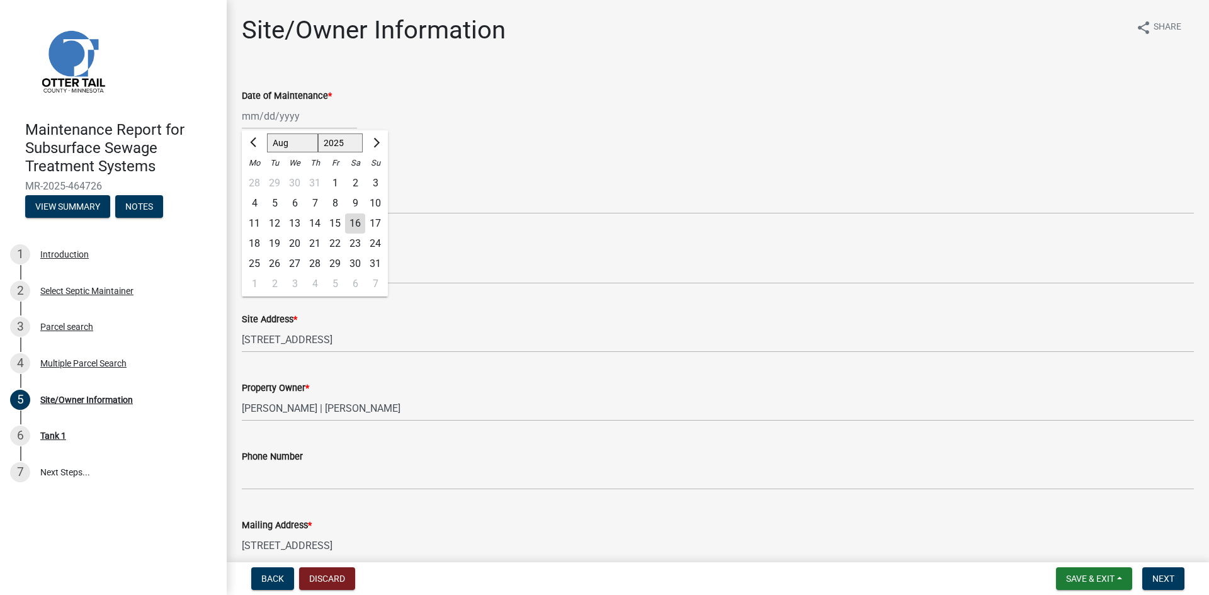
click at [297, 220] on div "13" at bounding box center [295, 223] width 20 height 20
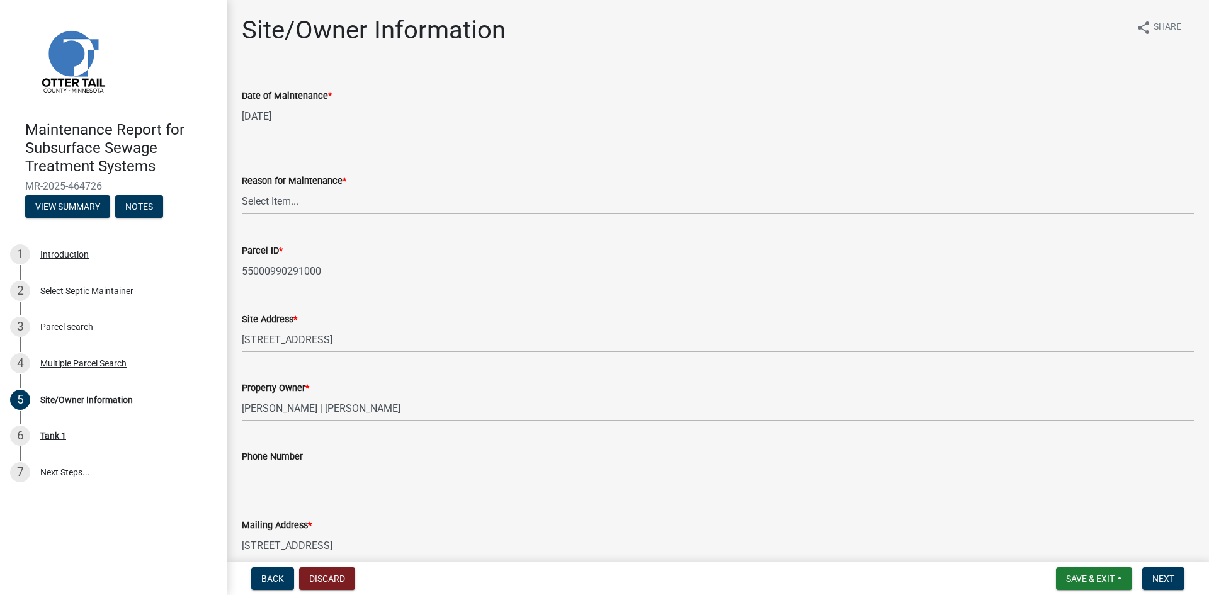
click at [289, 203] on select "Select Item... Called Routine Other" at bounding box center [718, 201] width 952 height 26
click at [242, 188] on select "Select Item... Called Routine Other" at bounding box center [718, 201] width 952 height 26
click at [1153, 575] on span "Next" at bounding box center [1163, 579] width 22 height 10
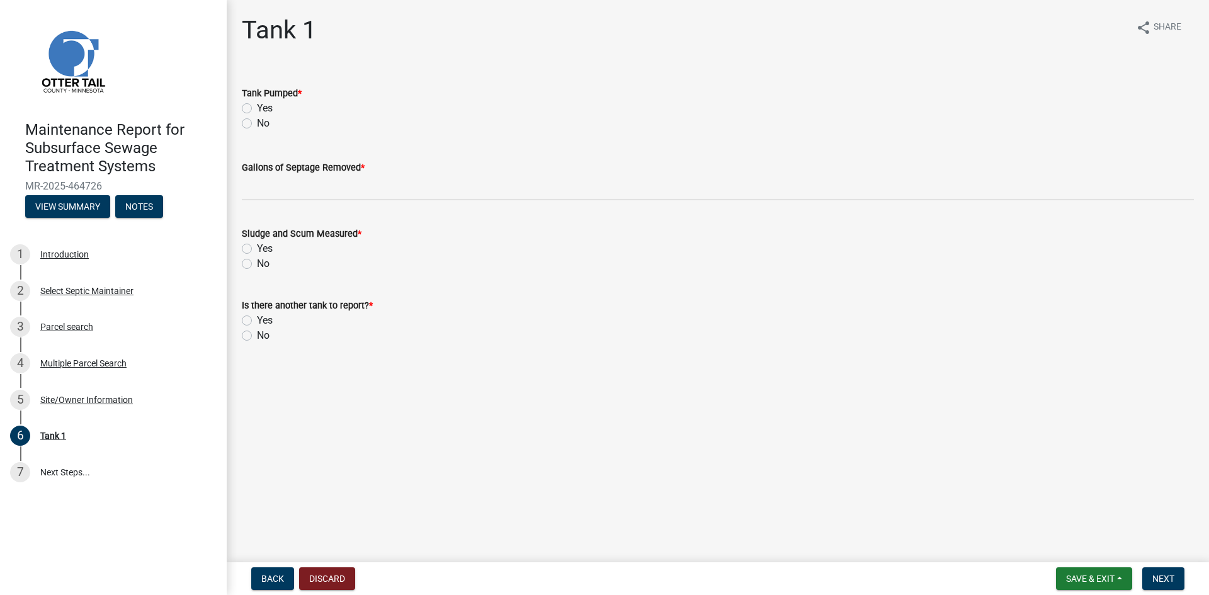
drag, startPoint x: 247, startPoint y: 106, endPoint x: 254, endPoint y: 142, distance: 37.1
click at [257, 106] on label "Yes" at bounding box center [265, 108] width 16 height 15
click at [257, 106] on input "Yes" at bounding box center [261, 105] width 8 height 8
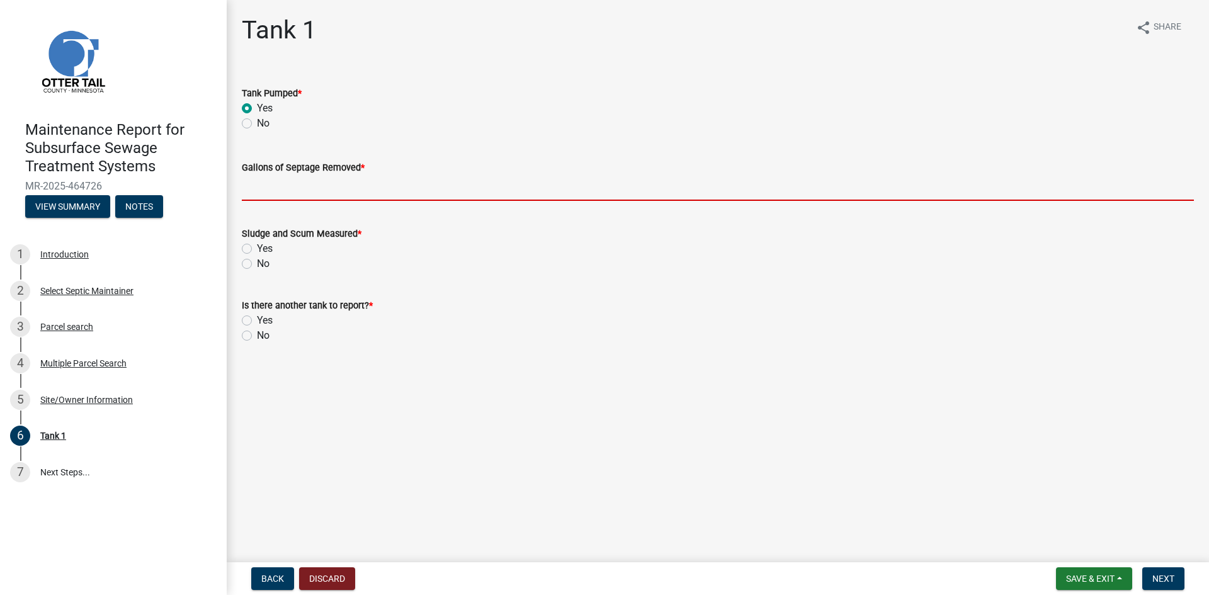
click at [273, 187] on input "Gallons of Septage Removed *" at bounding box center [718, 188] width 952 height 26
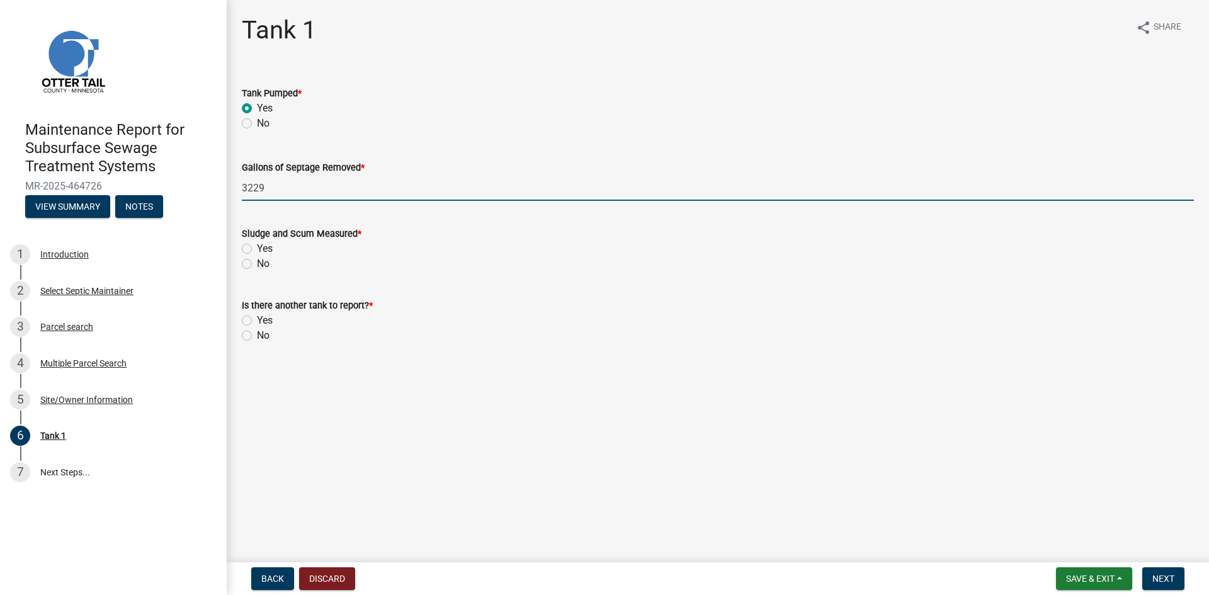
click at [257, 261] on label "No" at bounding box center [263, 263] width 13 height 15
click at [257, 261] on input "No" at bounding box center [261, 260] width 8 height 8
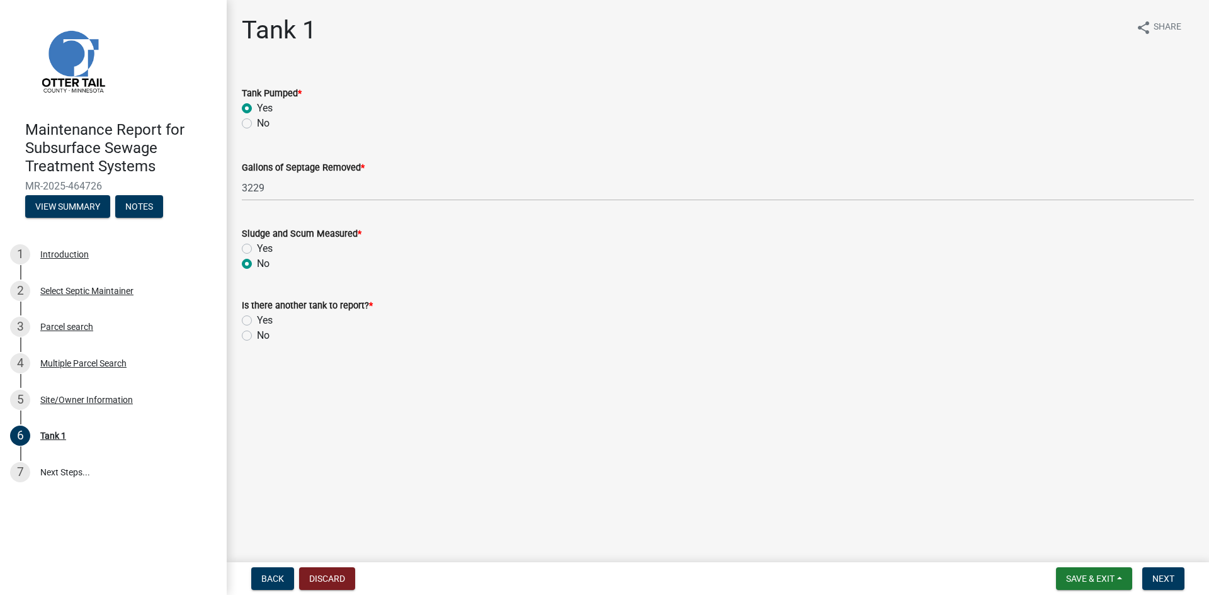
click at [252, 338] on div "No" at bounding box center [718, 335] width 952 height 15
click at [257, 337] on label "No" at bounding box center [263, 335] width 13 height 15
click at [257, 336] on input "No" at bounding box center [261, 332] width 8 height 8
click at [1172, 576] on span "Next" at bounding box center [1163, 579] width 22 height 10
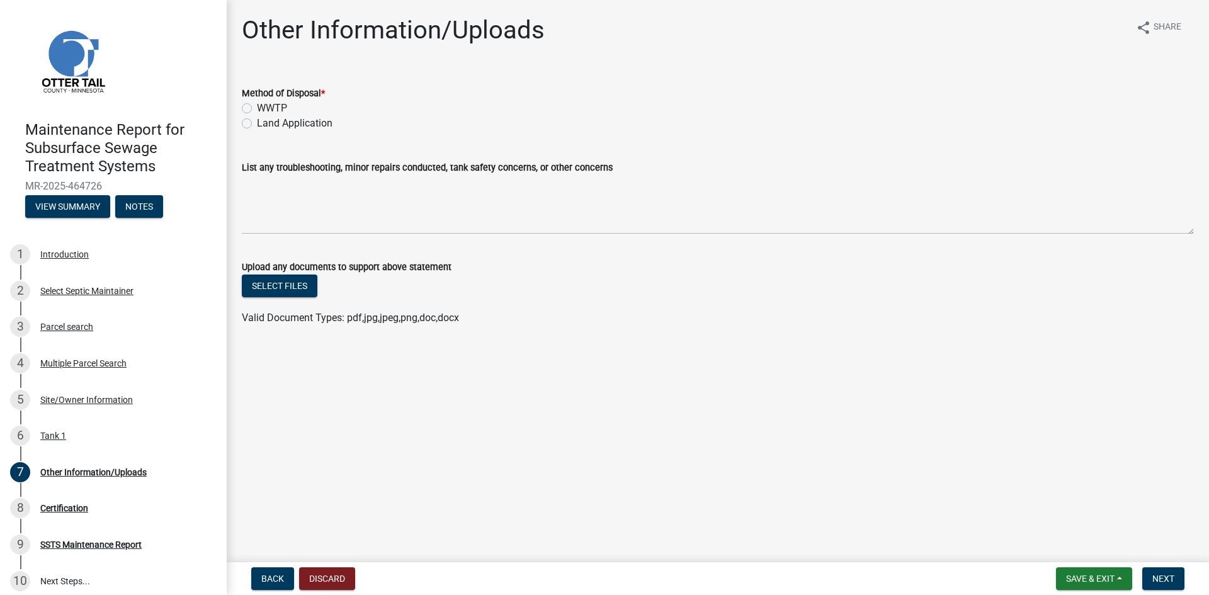
click at [278, 123] on label "Land Application" at bounding box center [295, 123] width 76 height 15
click at [265, 123] on input "Land Application" at bounding box center [261, 120] width 8 height 8
click at [1148, 577] on button "Next" at bounding box center [1163, 578] width 42 height 23
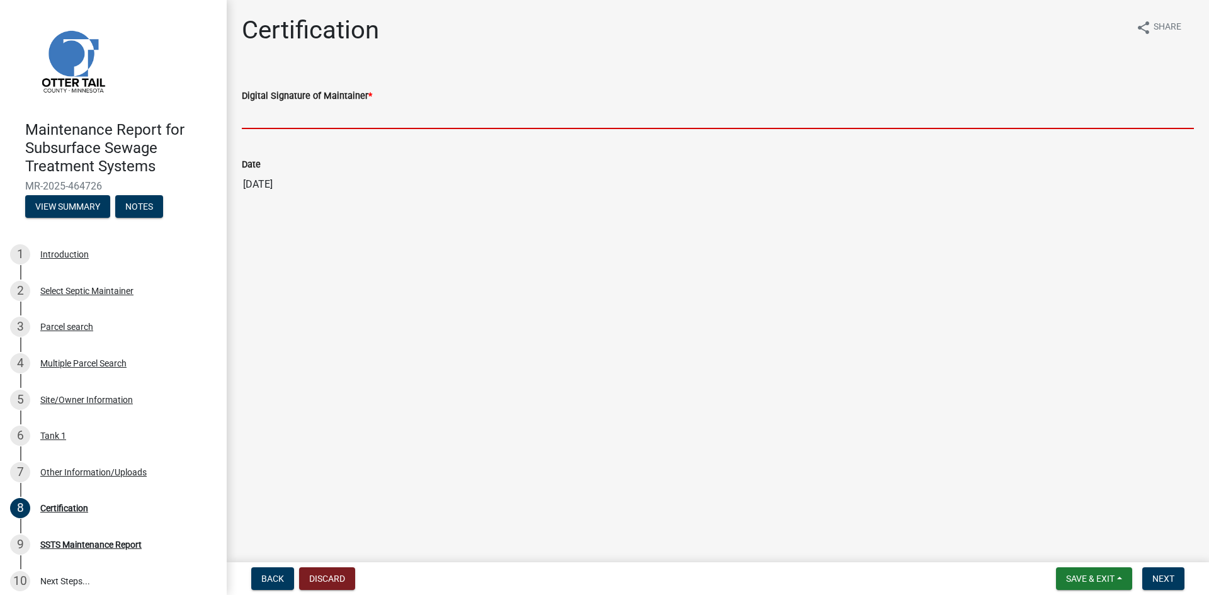
click at [341, 122] on input "Digital Signature of Maintainer *" at bounding box center [718, 116] width 952 height 26
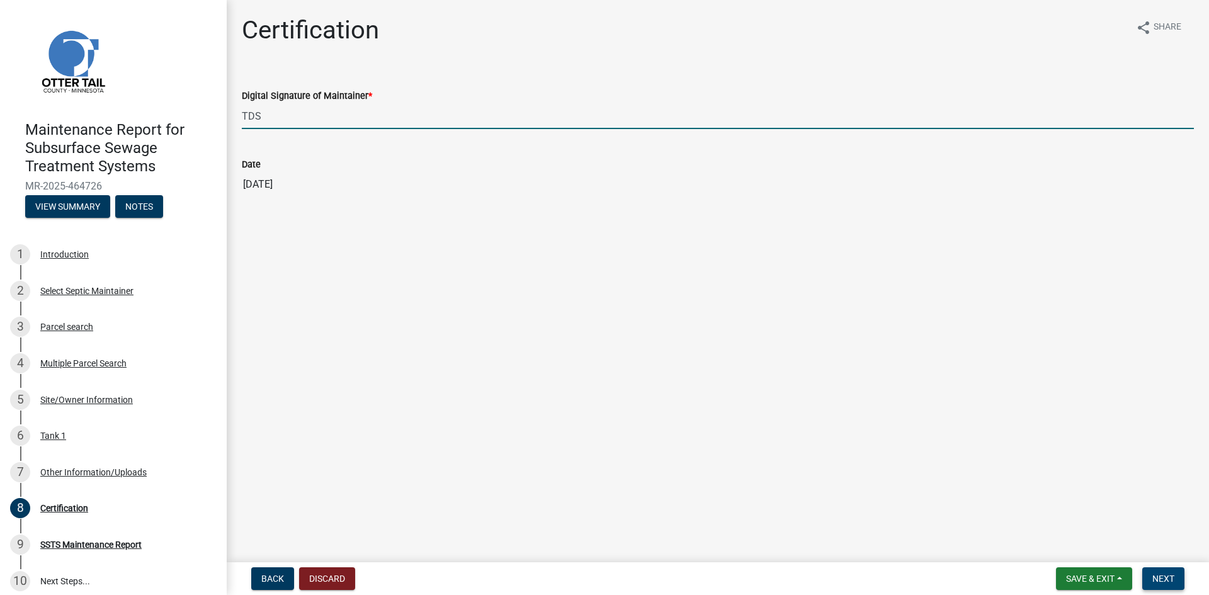
click at [1170, 574] on span "Next" at bounding box center [1163, 579] width 22 height 10
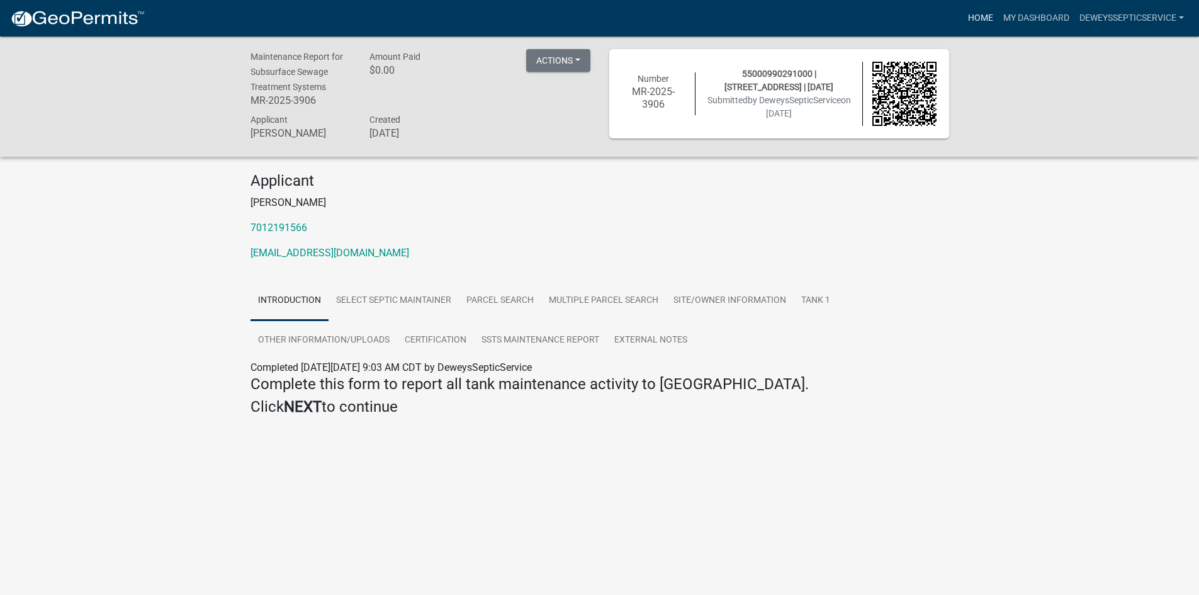
click at [971, 15] on link "Home" at bounding box center [980, 18] width 35 height 24
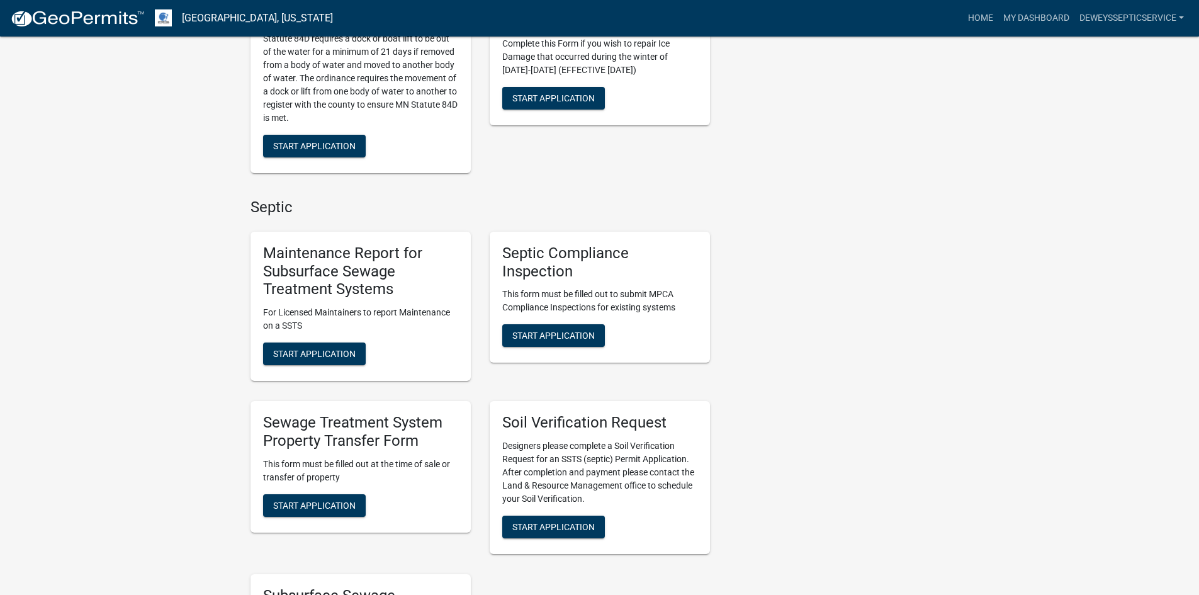
scroll to position [693, 0]
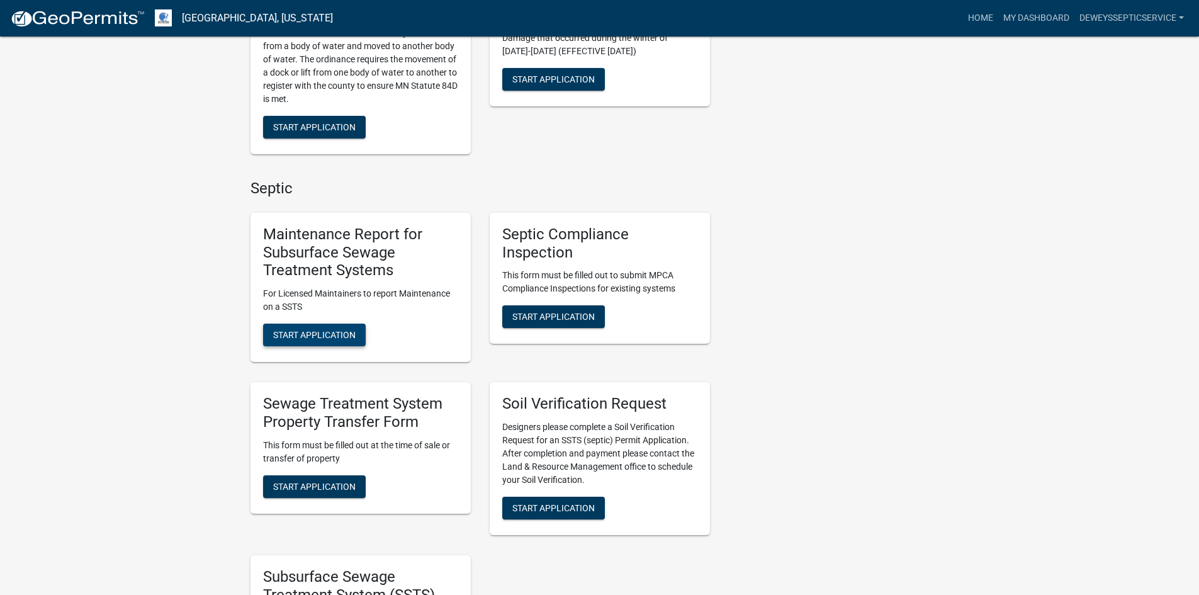
click at [300, 330] on span "Start Application" at bounding box center [314, 335] width 82 height 10
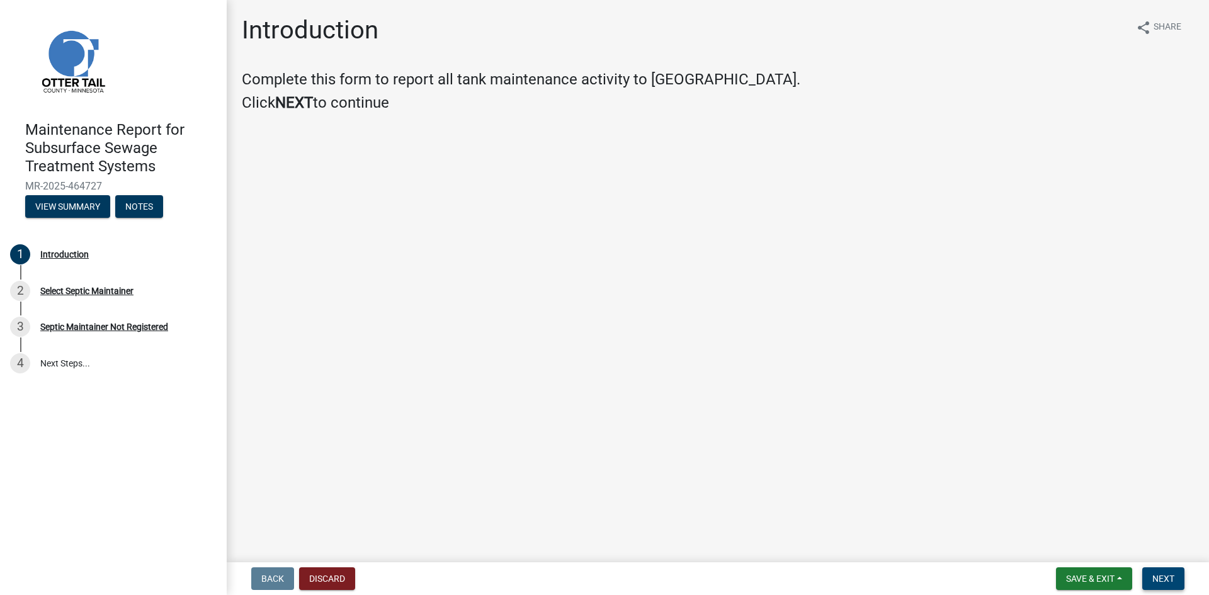
click at [1163, 580] on span "Next" at bounding box center [1163, 579] width 22 height 10
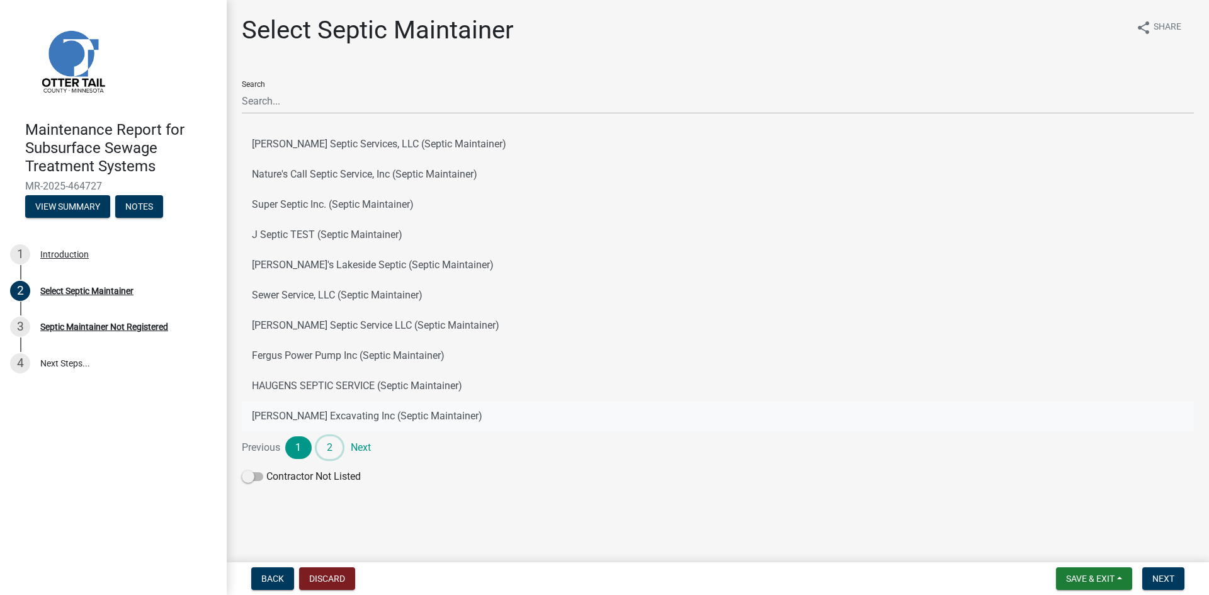
drag, startPoint x: 330, startPoint y: 449, endPoint x: 331, endPoint y: 439, distance: 9.5
click at [331, 448] on link "2" at bounding box center [330, 447] width 26 height 23
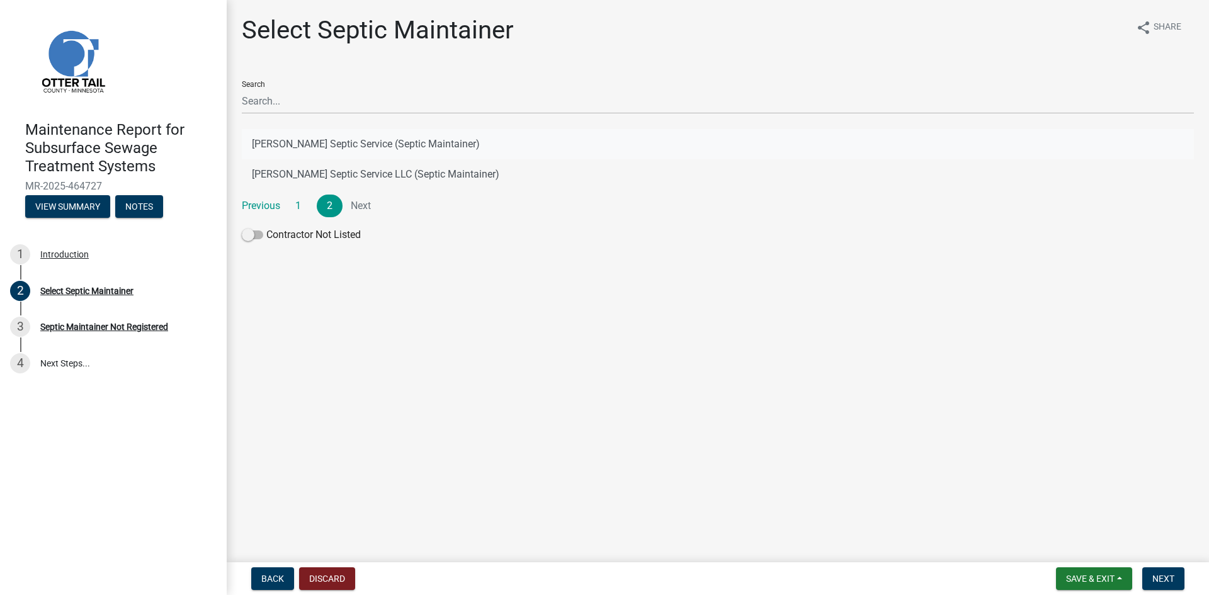
click at [341, 140] on button "[PERSON_NAME] Septic Service (Septic Maintainer)" at bounding box center [718, 144] width 952 height 30
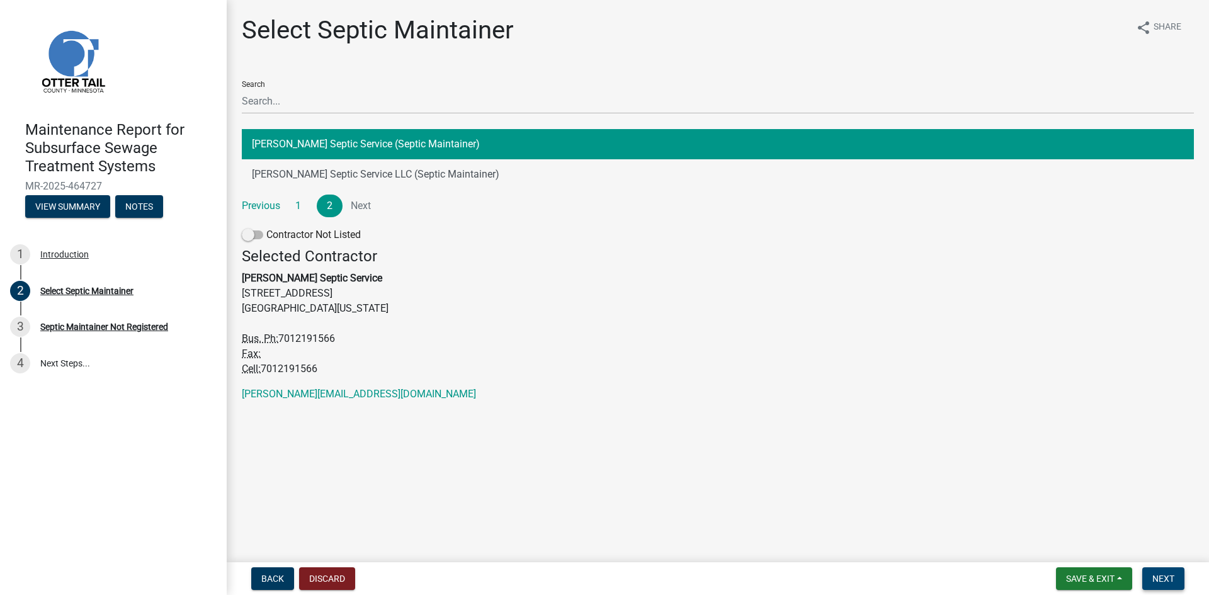
click at [1157, 577] on span "Next" at bounding box center [1163, 579] width 22 height 10
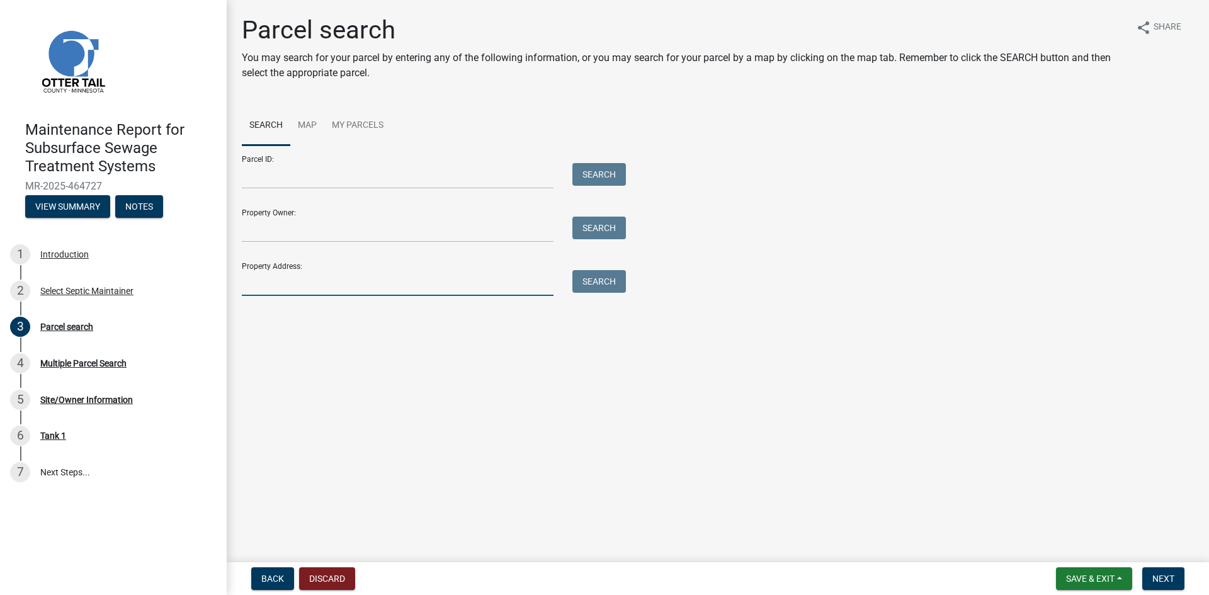
click at [311, 281] on input "Property Address:" at bounding box center [398, 283] width 312 height 26
click at [601, 282] on button "Search" at bounding box center [599, 281] width 54 height 23
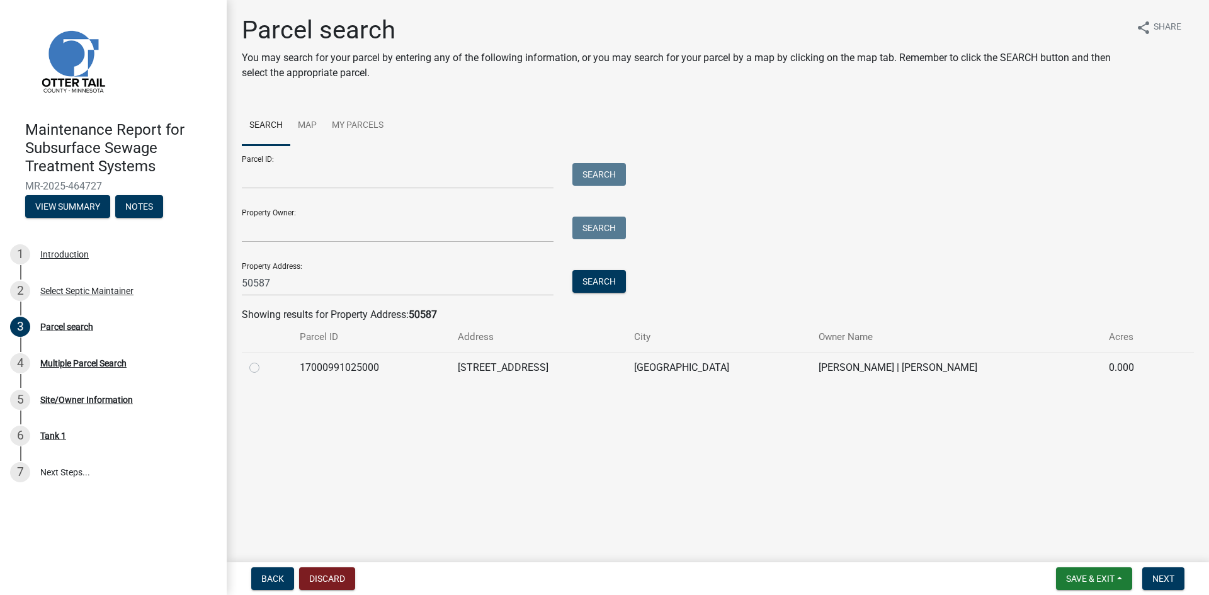
click at [264, 360] on label at bounding box center [264, 360] width 0 height 0
click at [264, 368] on input "radio" at bounding box center [268, 364] width 8 height 8
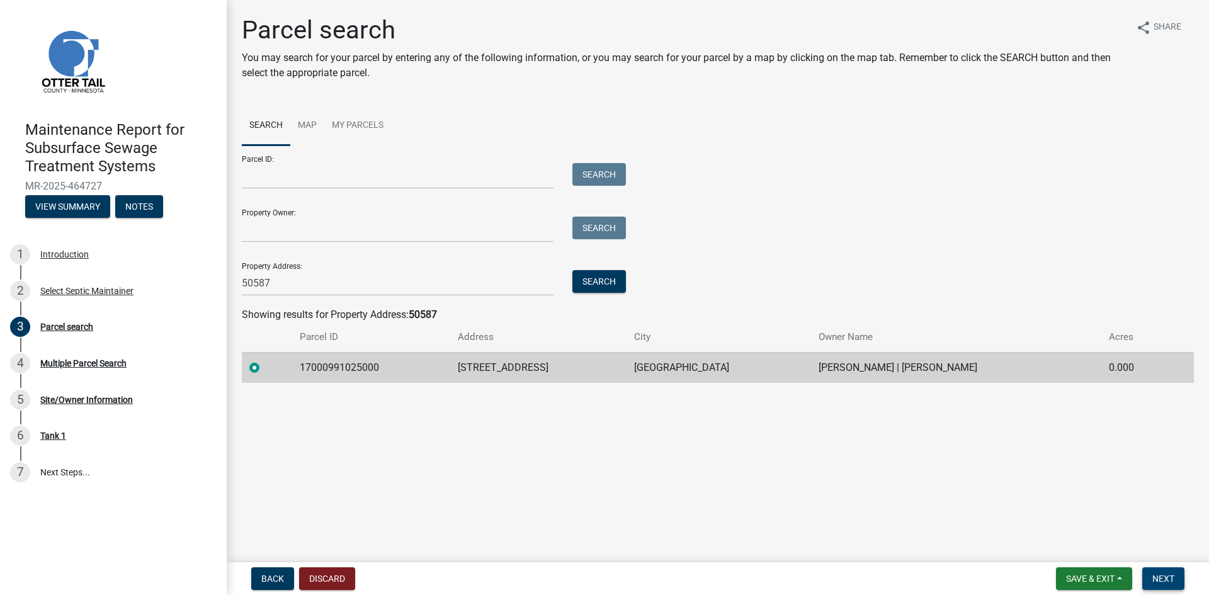
click at [1172, 574] on span "Next" at bounding box center [1163, 579] width 22 height 10
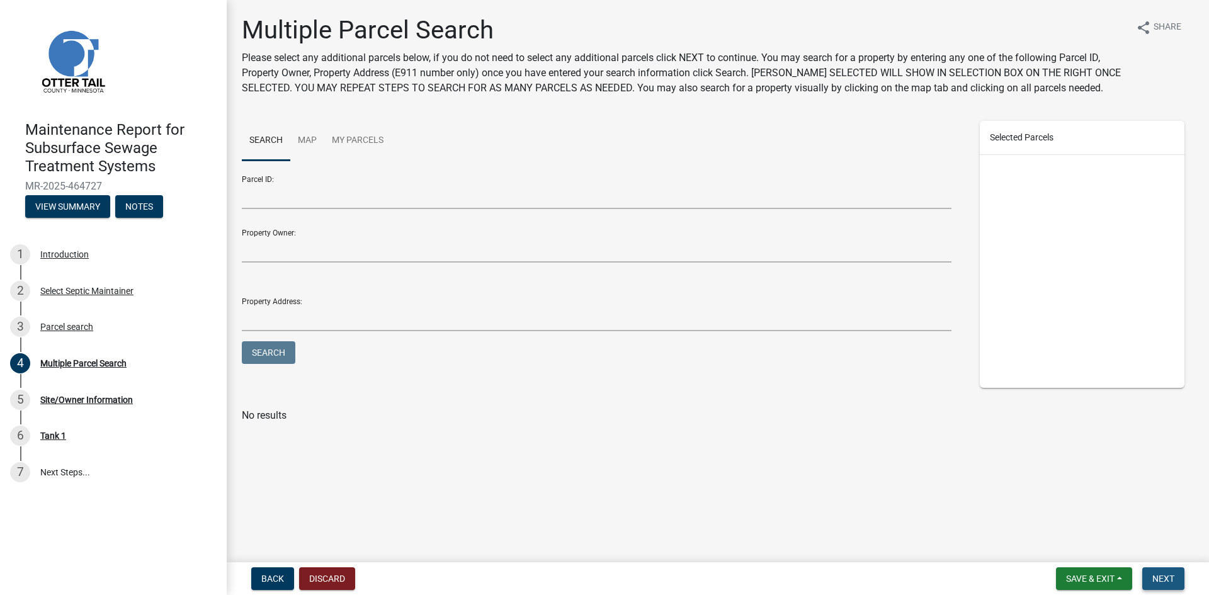
click at [1172, 574] on span "Next" at bounding box center [1163, 579] width 22 height 10
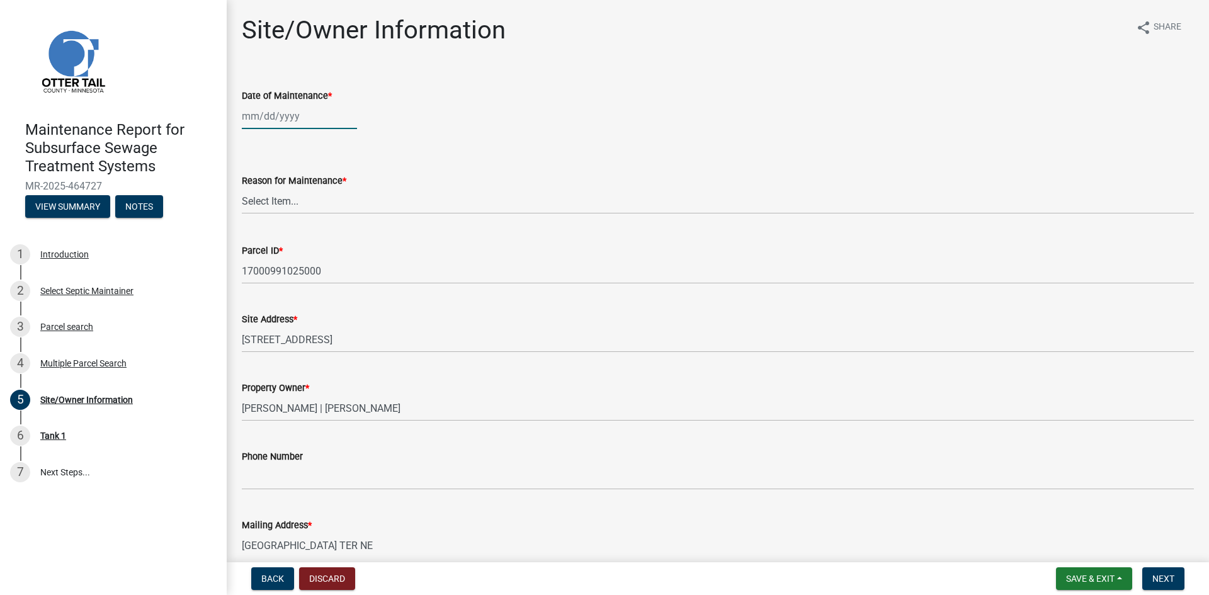
click at [298, 122] on div at bounding box center [299, 116] width 115 height 26
click at [292, 223] on div "13" at bounding box center [295, 223] width 20 height 20
drag, startPoint x: 291, startPoint y: 202, endPoint x: 290, endPoint y: 213, distance: 10.8
click at [291, 201] on select "Select Item... Called Routine Other" at bounding box center [718, 201] width 952 height 26
click at [242, 188] on select "Select Item... Called Routine Other" at bounding box center [718, 201] width 952 height 26
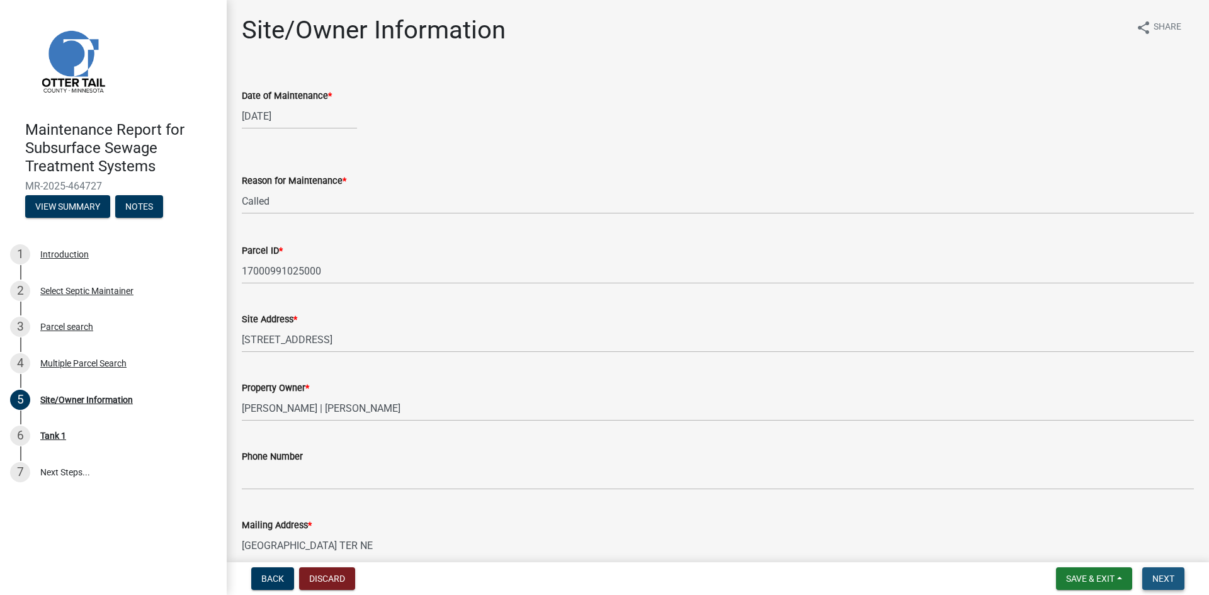
click at [1158, 584] on span "Next" at bounding box center [1163, 579] width 22 height 10
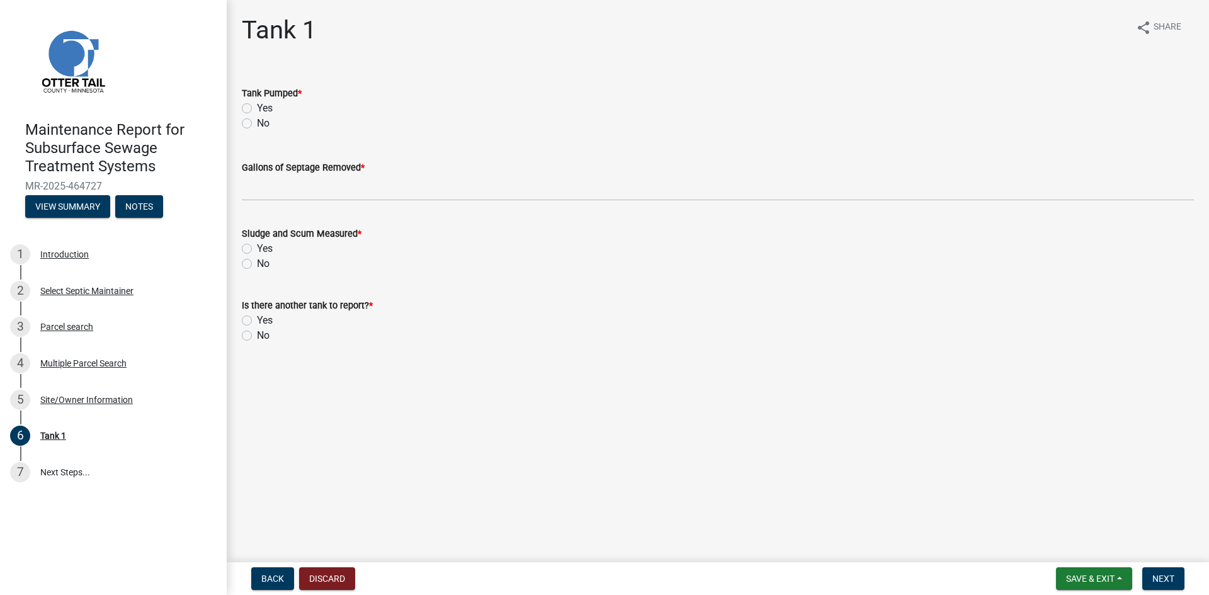
drag, startPoint x: 249, startPoint y: 107, endPoint x: 260, endPoint y: 145, distance: 40.0
click at [257, 106] on label "Yes" at bounding box center [265, 108] width 16 height 15
click at [257, 106] on input "Yes" at bounding box center [261, 105] width 8 height 8
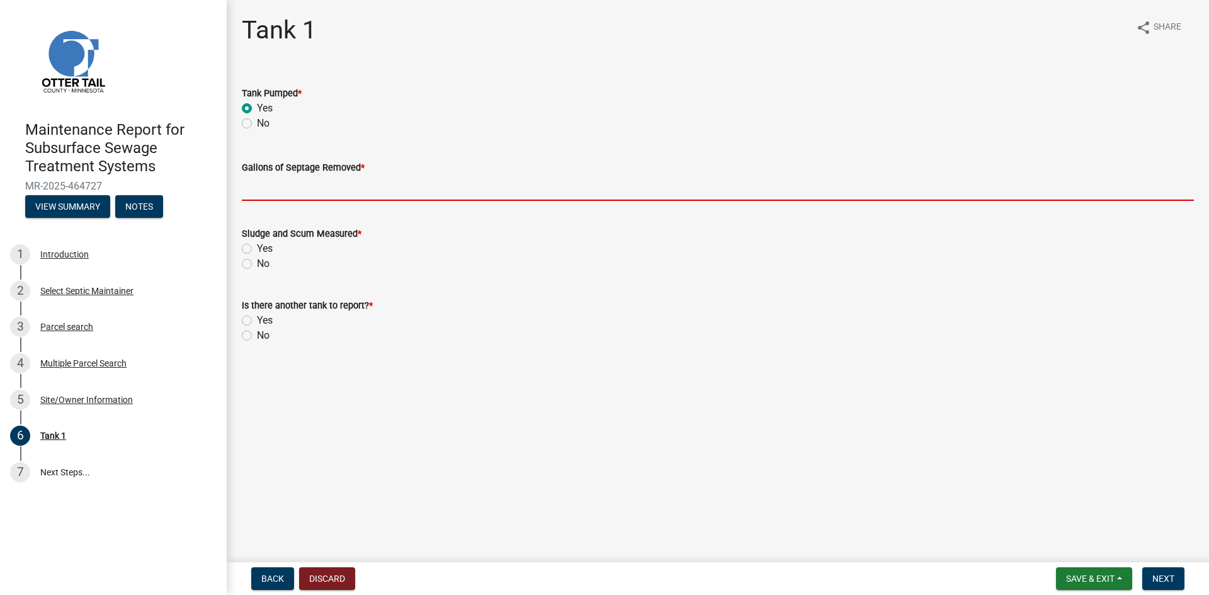
click at [263, 190] on input "Gallons of Septage Removed *" at bounding box center [718, 188] width 952 height 26
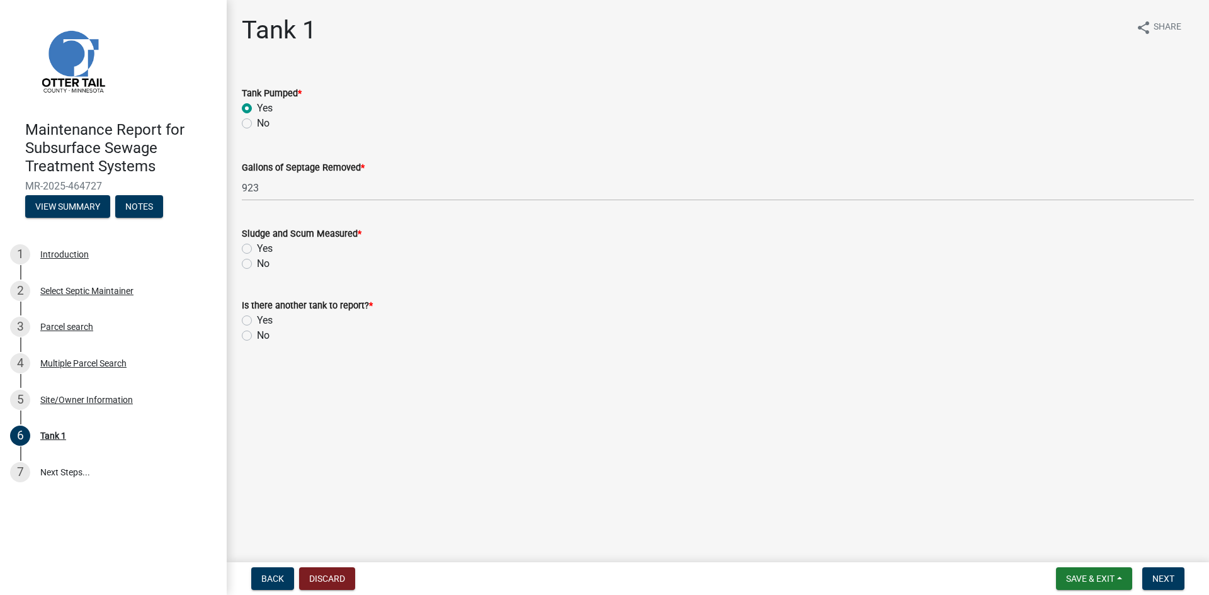
click at [257, 264] on label "No" at bounding box center [263, 263] width 13 height 15
click at [257, 264] on input "No" at bounding box center [261, 260] width 8 height 8
click at [257, 336] on label "No" at bounding box center [263, 335] width 13 height 15
click at [257, 336] on input "No" at bounding box center [261, 332] width 8 height 8
click at [1158, 579] on span "Next" at bounding box center [1163, 579] width 22 height 10
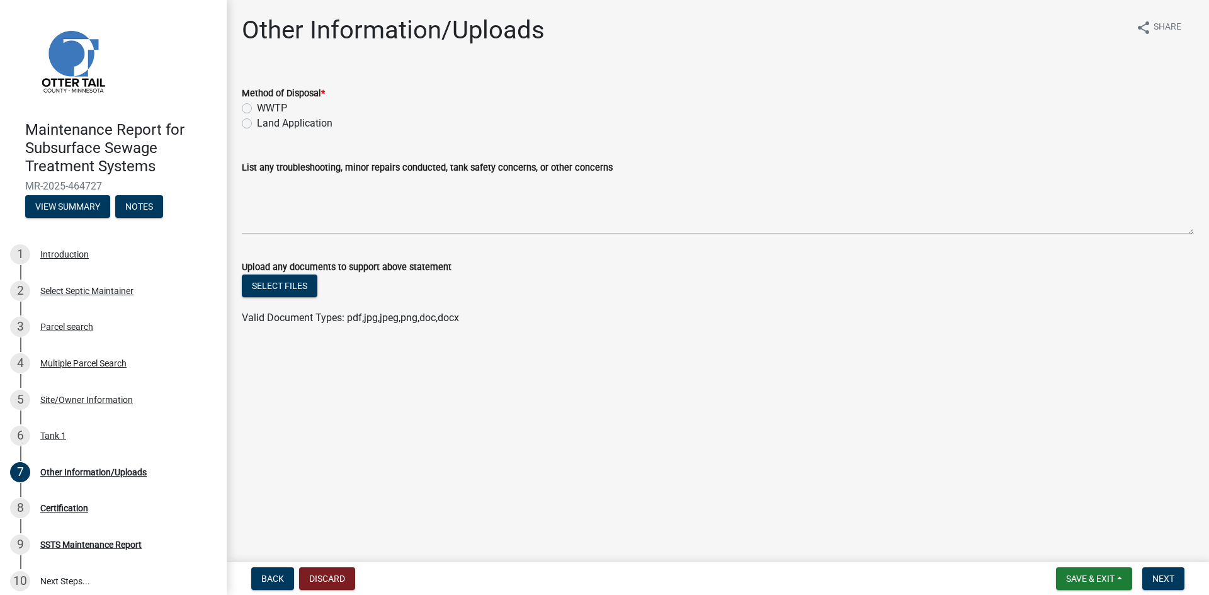
click at [301, 118] on label "Land Application" at bounding box center [295, 123] width 76 height 15
click at [265, 118] on input "Land Application" at bounding box center [261, 120] width 8 height 8
click at [1160, 579] on span "Next" at bounding box center [1163, 579] width 22 height 10
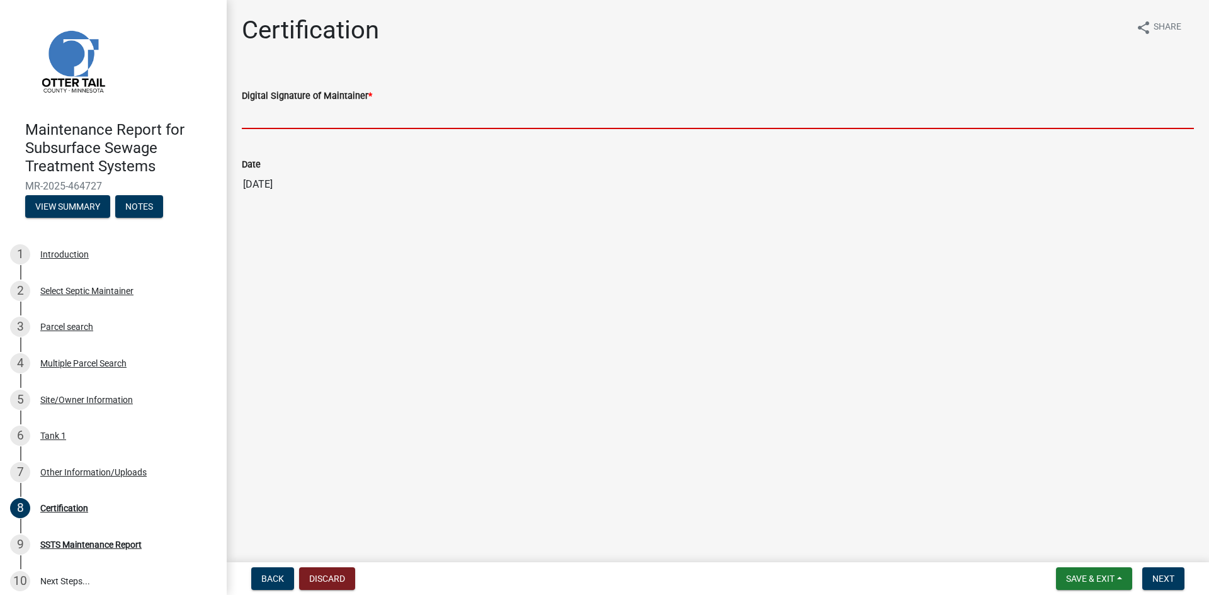
click at [310, 122] on input "Digital Signature of Maintainer *" at bounding box center [718, 116] width 952 height 26
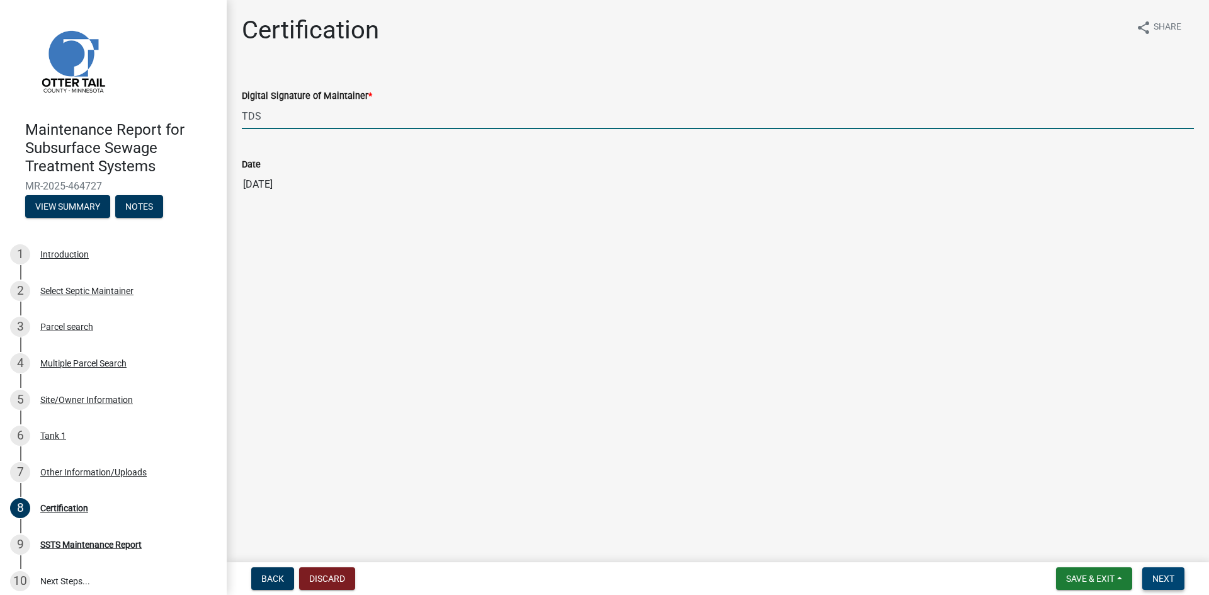
click at [1167, 577] on span "Next" at bounding box center [1163, 579] width 22 height 10
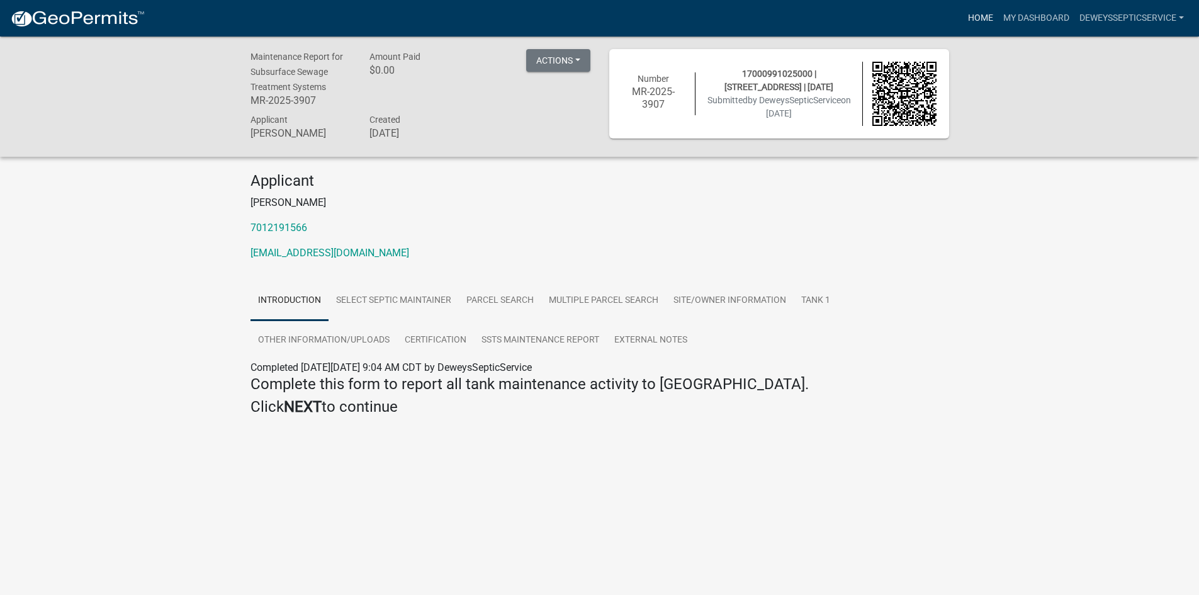
click at [977, 16] on link "Home" at bounding box center [980, 18] width 35 height 24
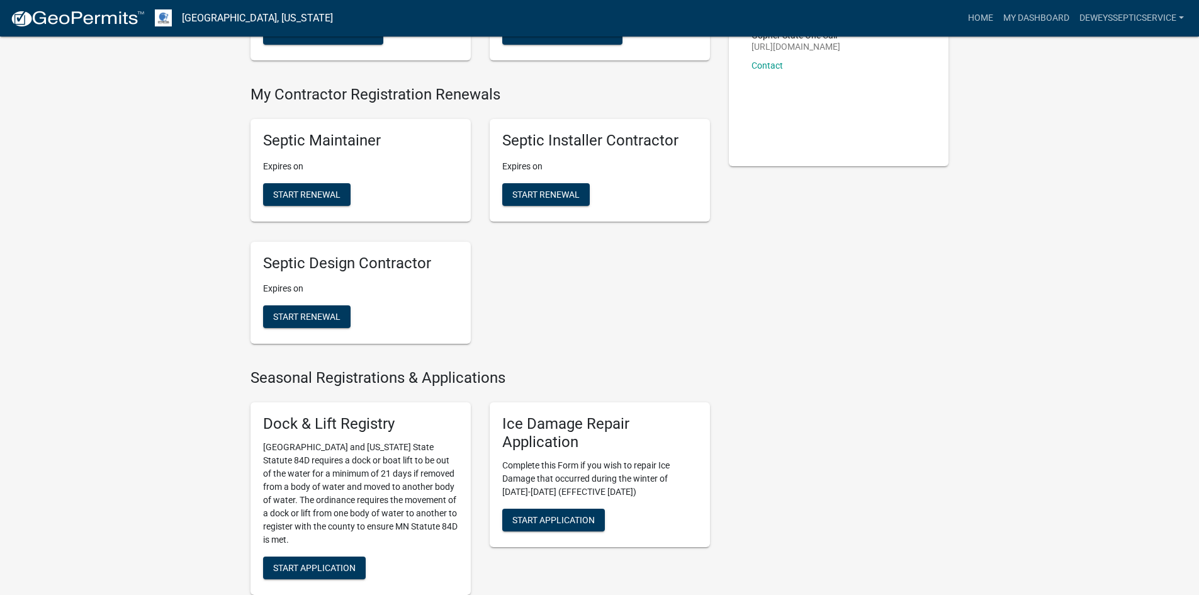
scroll to position [630, 0]
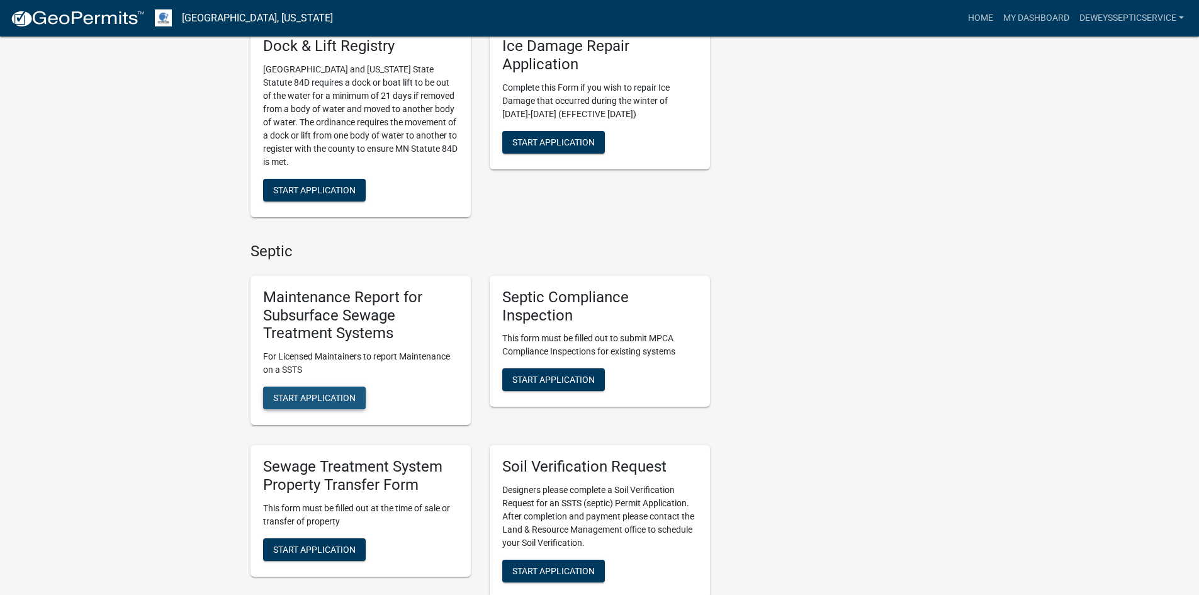
click at [308, 400] on span "Start Application" at bounding box center [314, 398] width 82 height 10
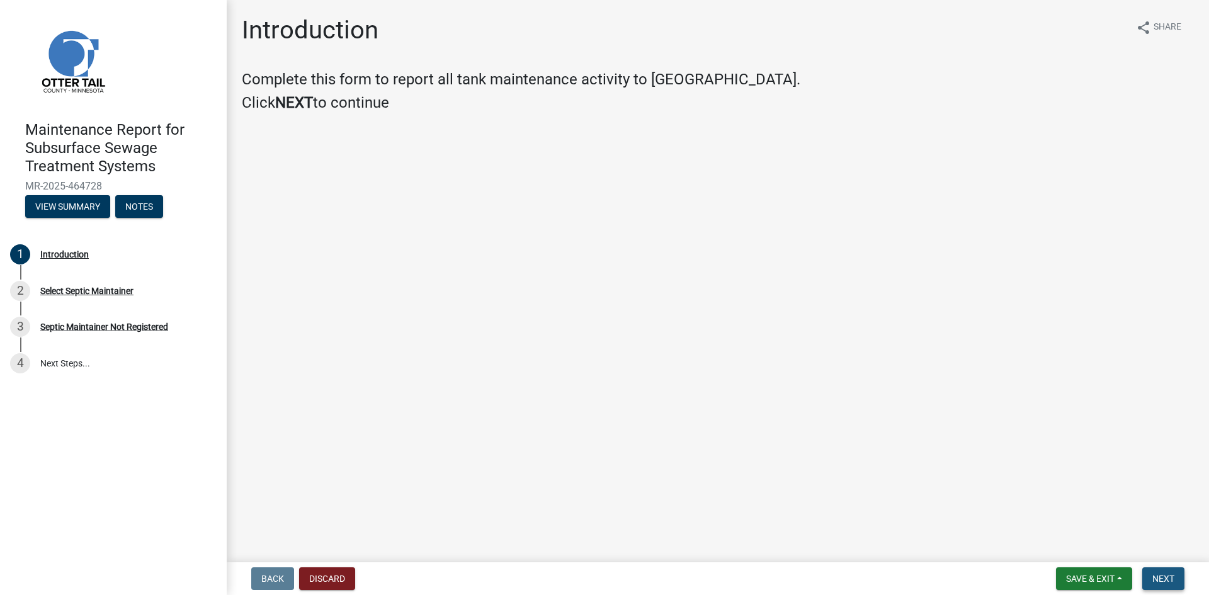
click at [1170, 578] on span "Next" at bounding box center [1163, 579] width 22 height 10
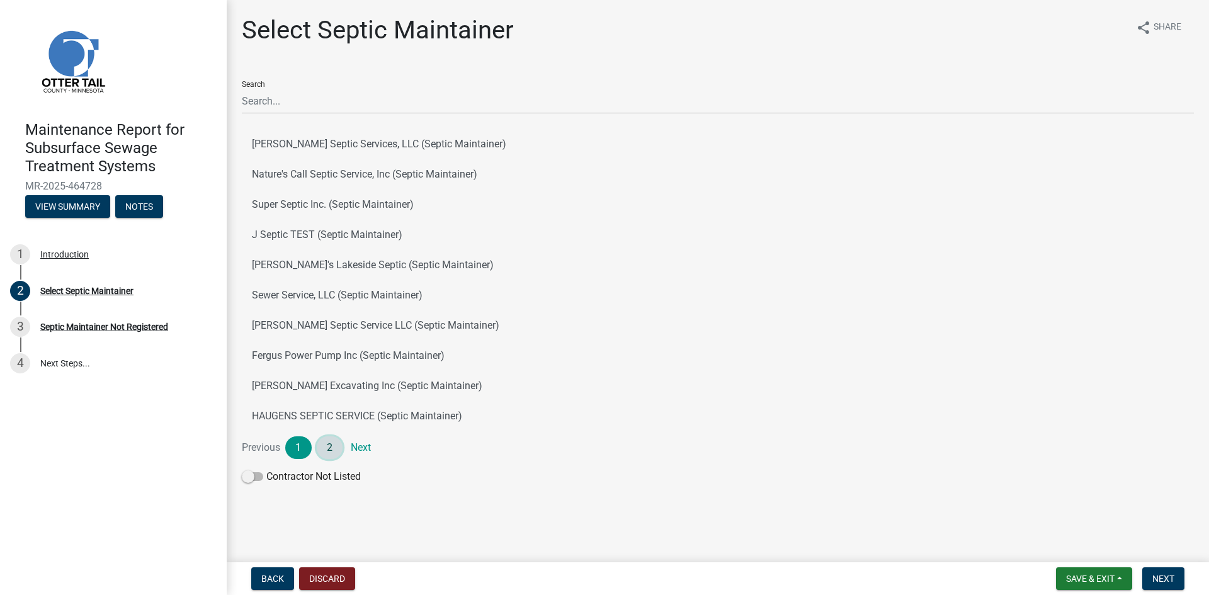
click at [329, 448] on link "2" at bounding box center [330, 447] width 26 height 23
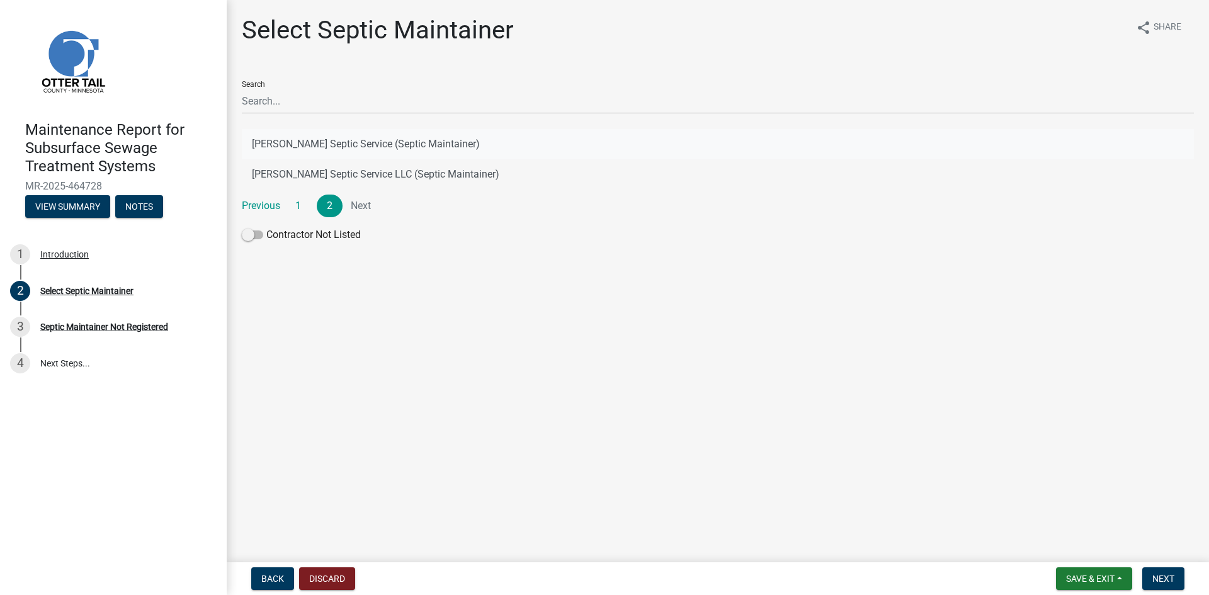
click at [373, 142] on button "[PERSON_NAME] Septic Service (Septic Maintainer)" at bounding box center [718, 144] width 952 height 30
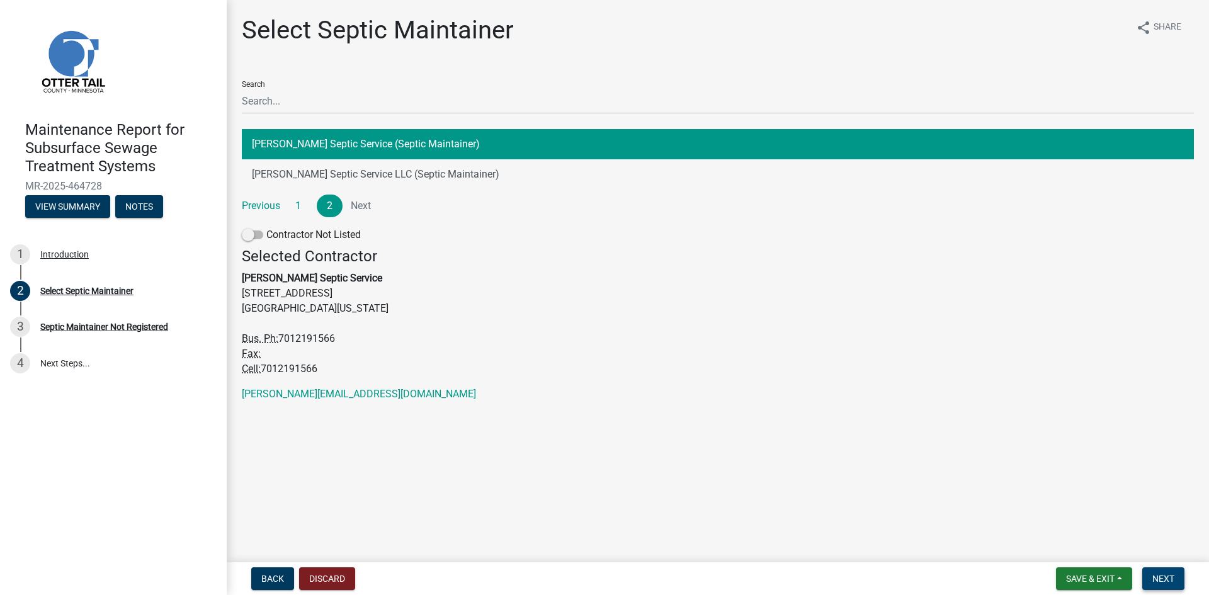
click at [1154, 577] on span "Next" at bounding box center [1163, 579] width 22 height 10
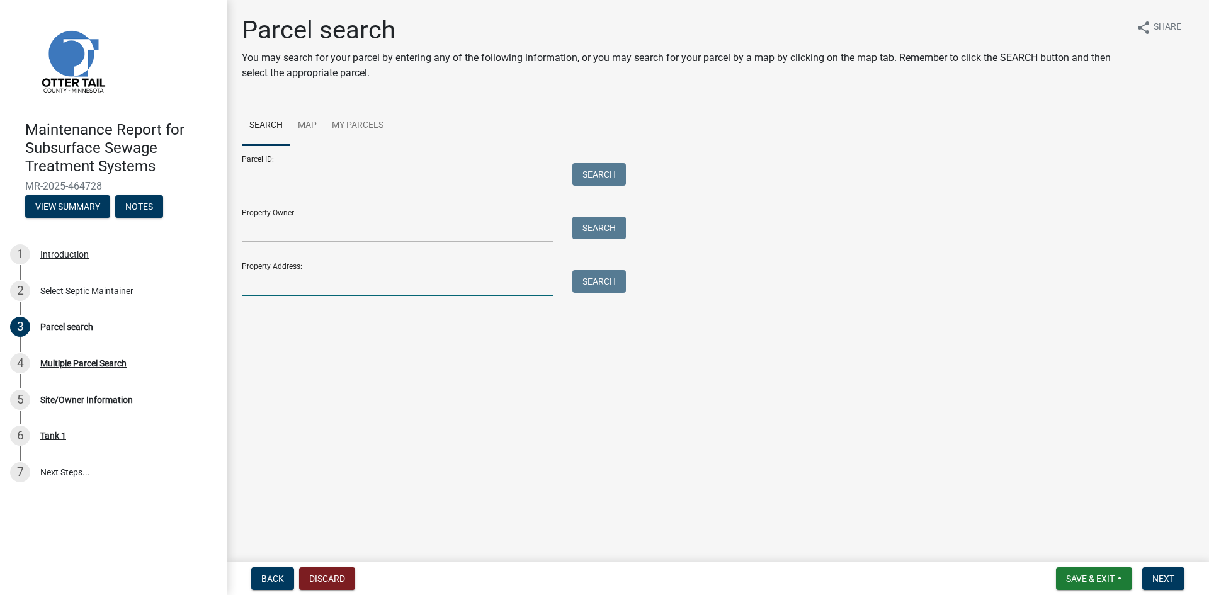
click at [269, 285] on input "Property Address:" at bounding box center [398, 283] width 312 height 26
click at [586, 280] on button "Search" at bounding box center [599, 281] width 54 height 23
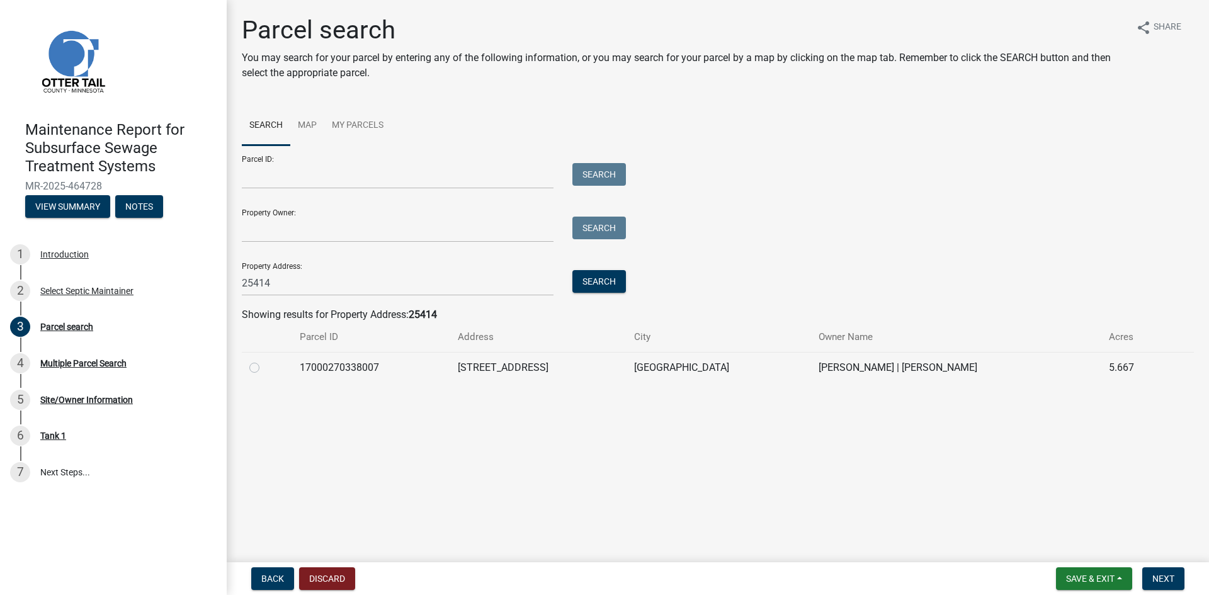
click at [264, 360] on label at bounding box center [264, 360] width 0 height 0
click at [264, 368] on input "radio" at bounding box center [268, 364] width 8 height 8
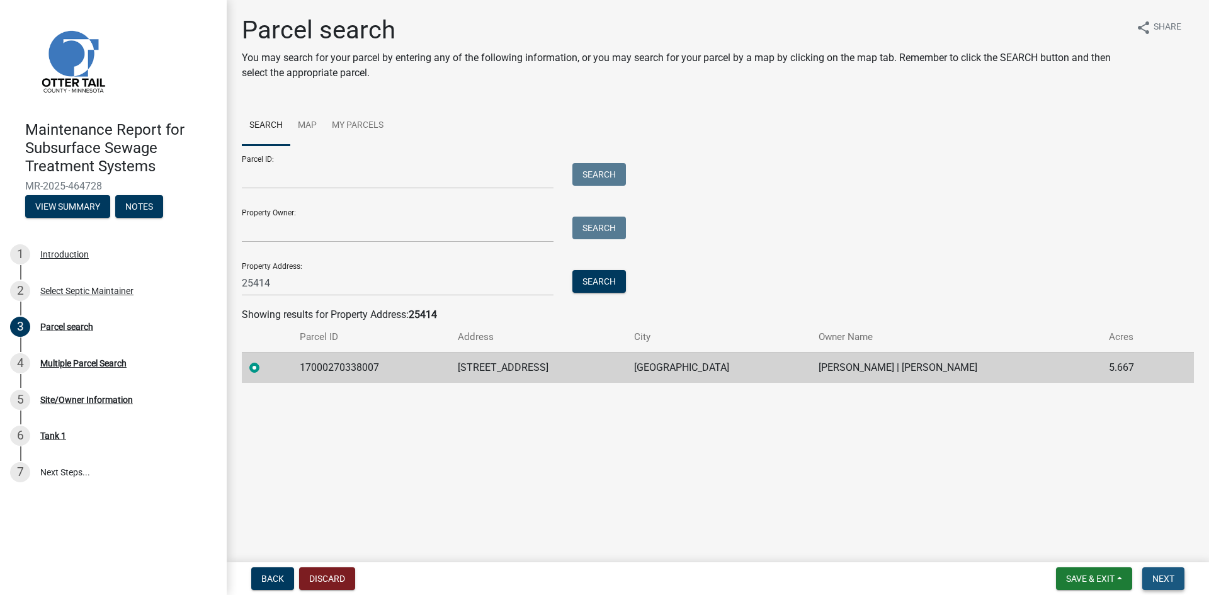
click at [1158, 579] on span "Next" at bounding box center [1163, 579] width 22 height 10
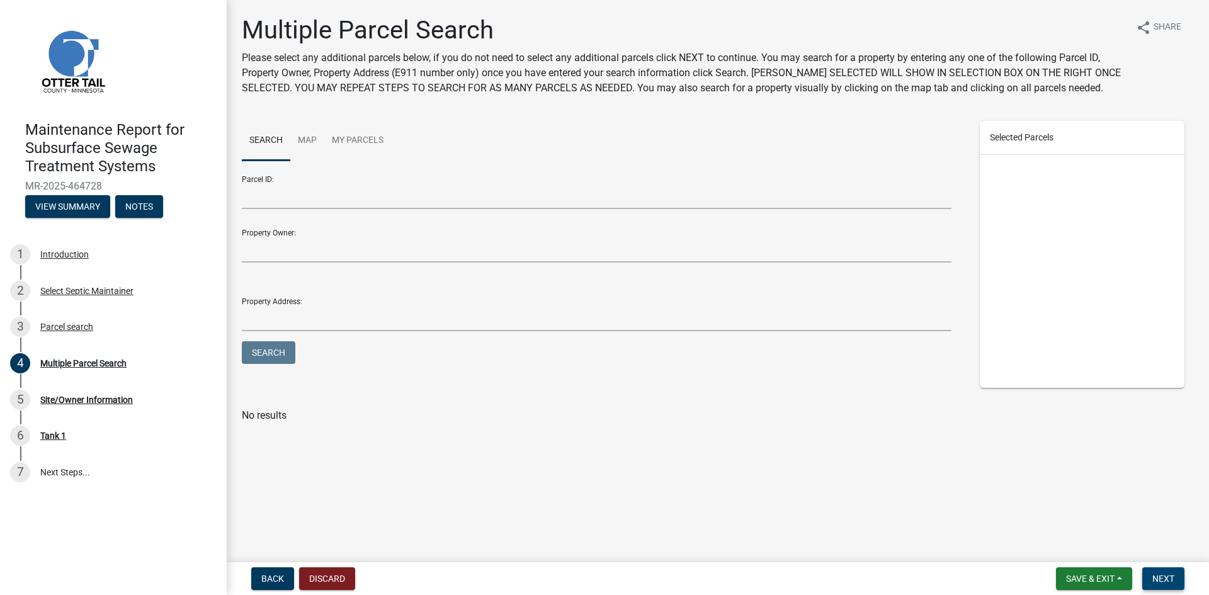
click at [1158, 579] on span "Next" at bounding box center [1163, 579] width 22 height 10
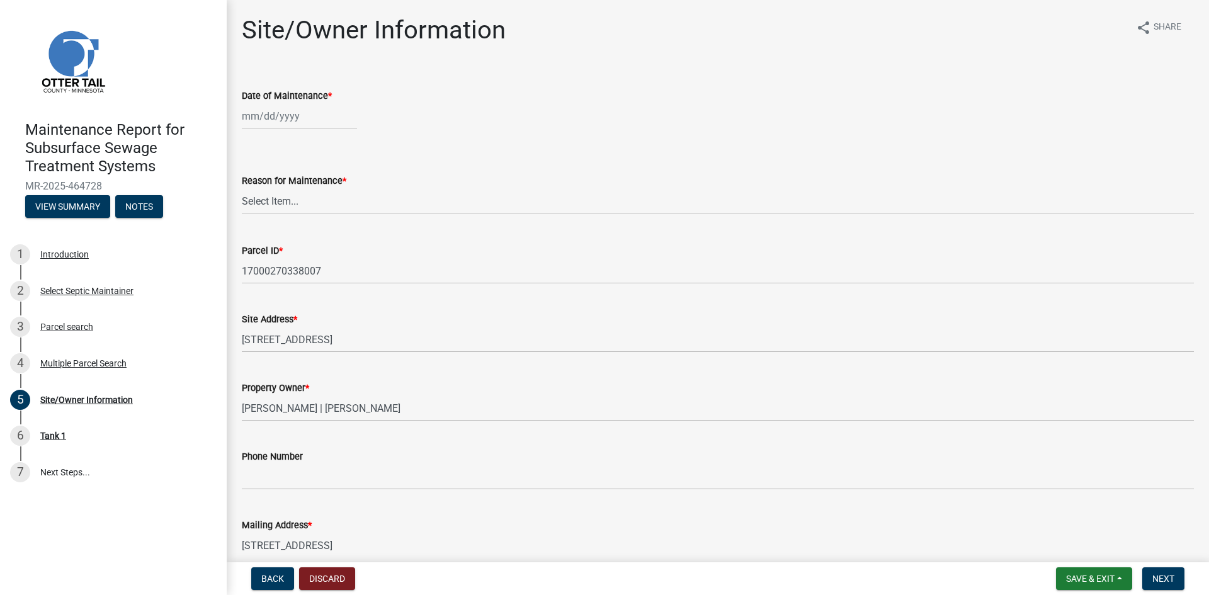
click at [285, 116] on div at bounding box center [299, 116] width 115 height 26
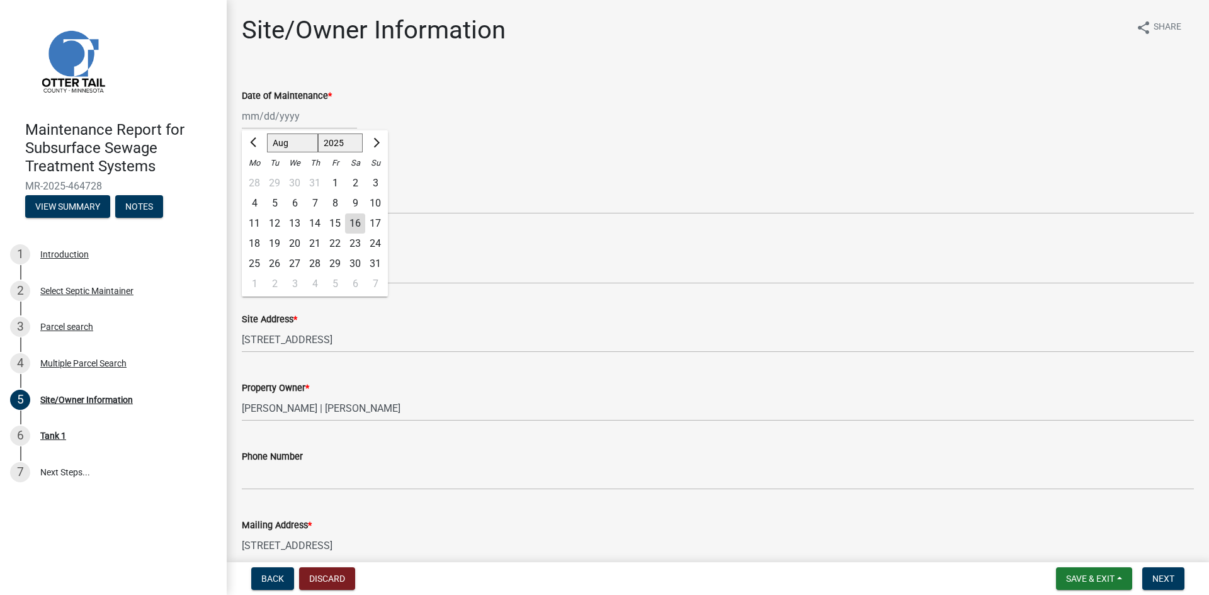
click at [295, 222] on div "13" at bounding box center [295, 223] width 20 height 20
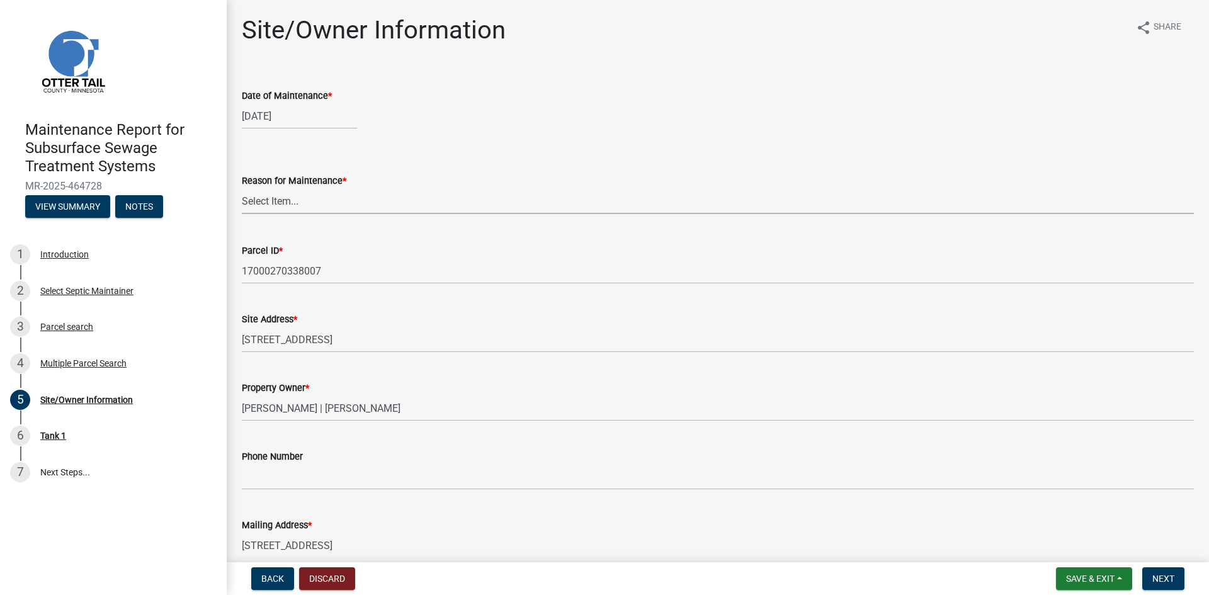
click at [300, 203] on select "Select Item... Called Routine Other" at bounding box center [718, 201] width 952 height 26
click at [242, 188] on select "Select Item... Called Routine Other" at bounding box center [718, 201] width 952 height 26
click at [1170, 578] on span "Next" at bounding box center [1163, 579] width 22 height 10
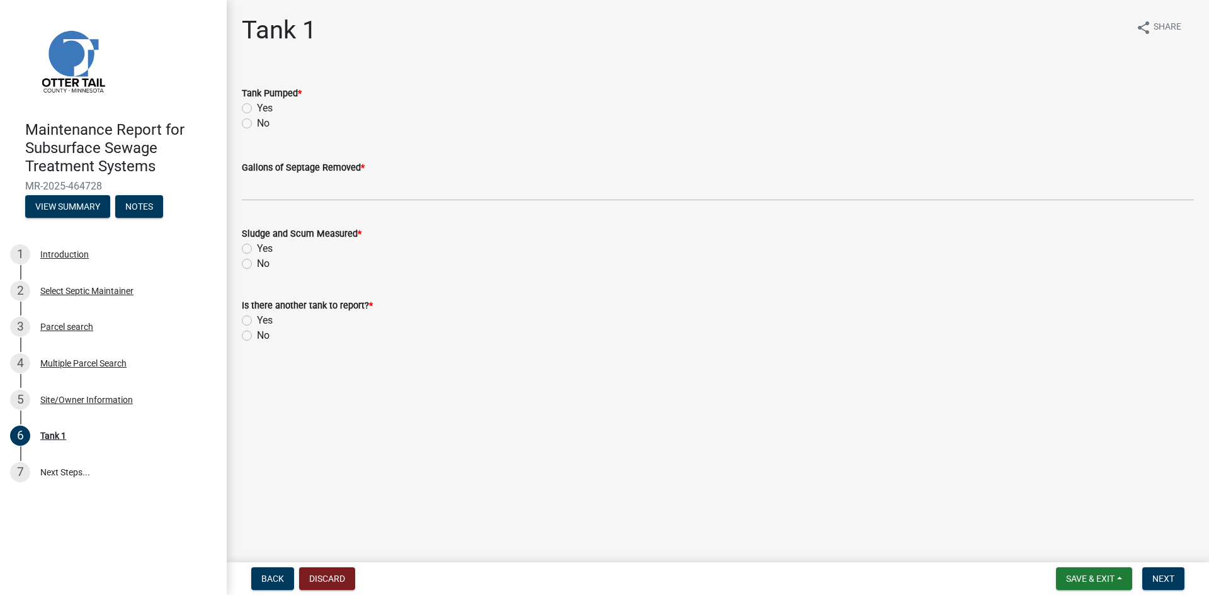
click at [257, 108] on label "Yes" at bounding box center [265, 108] width 16 height 15
click at [257, 108] on input "Yes" at bounding box center [261, 105] width 8 height 8
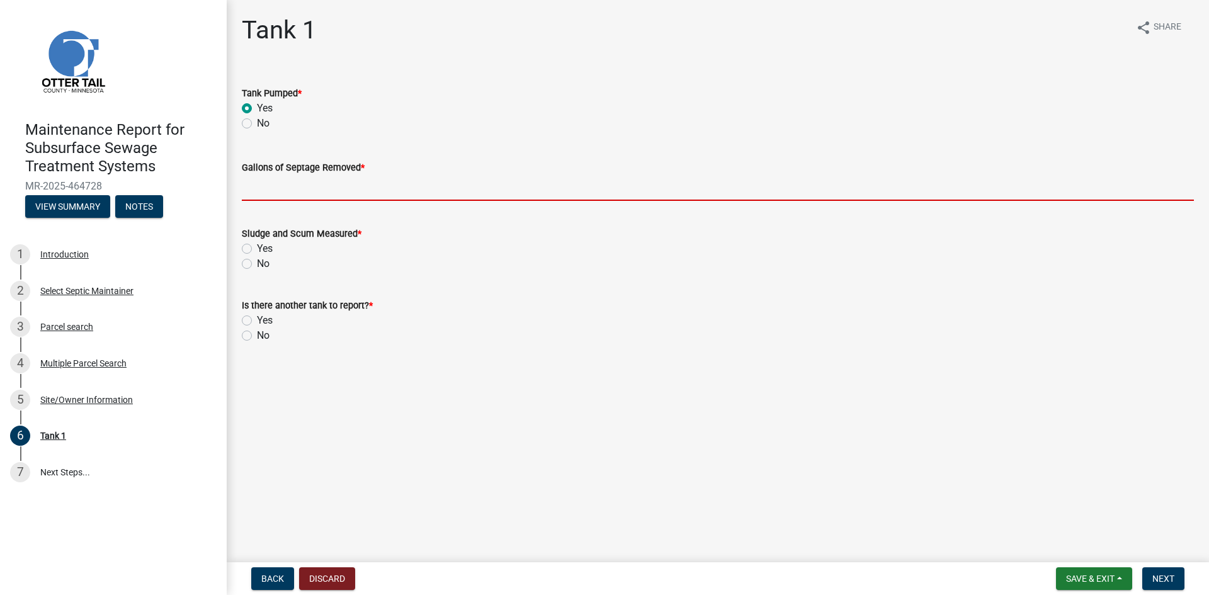
click at [256, 184] on input "Gallons of Septage Removed *" at bounding box center [718, 188] width 952 height 26
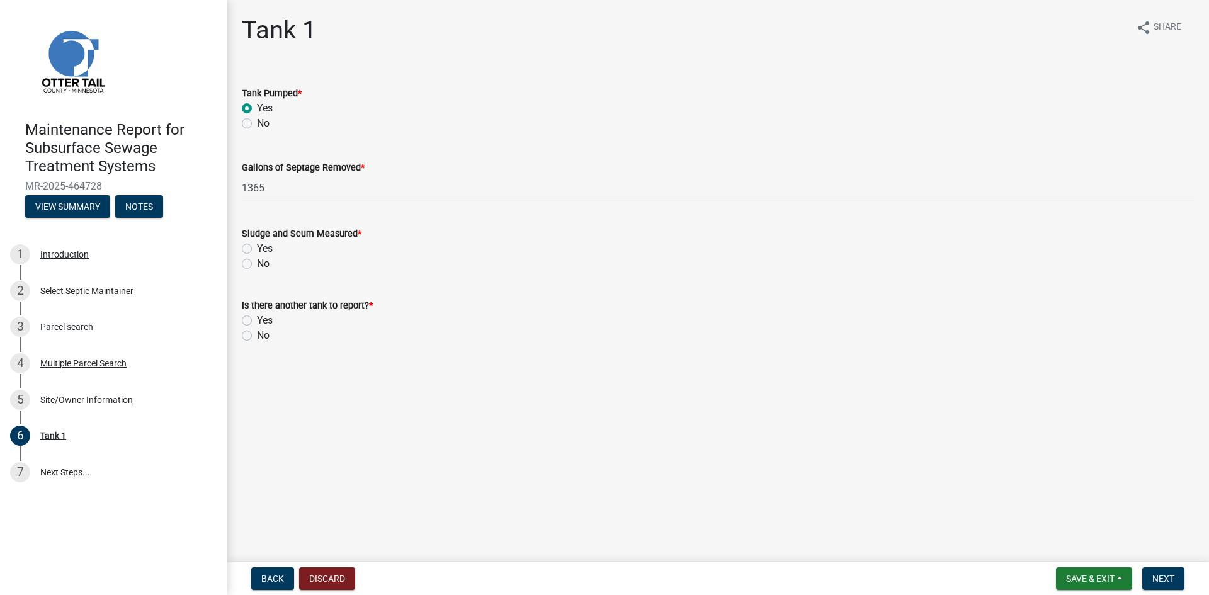
click at [257, 263] on label "No" at bounding box center [263, 263] width 13 height 15
click at [257, 263] on input "No" at bounding box center [261, 260] width 8 height 8
click at [257, 336] on label "No" at bounding box center [263, 335] width 13 height 15
click at [257, 336] on input "No" at bounding box center [261, 332] width 8 height 8
click at [1181, 582] on button "Next" at bounding box center [1163, 578] width 42 height 23
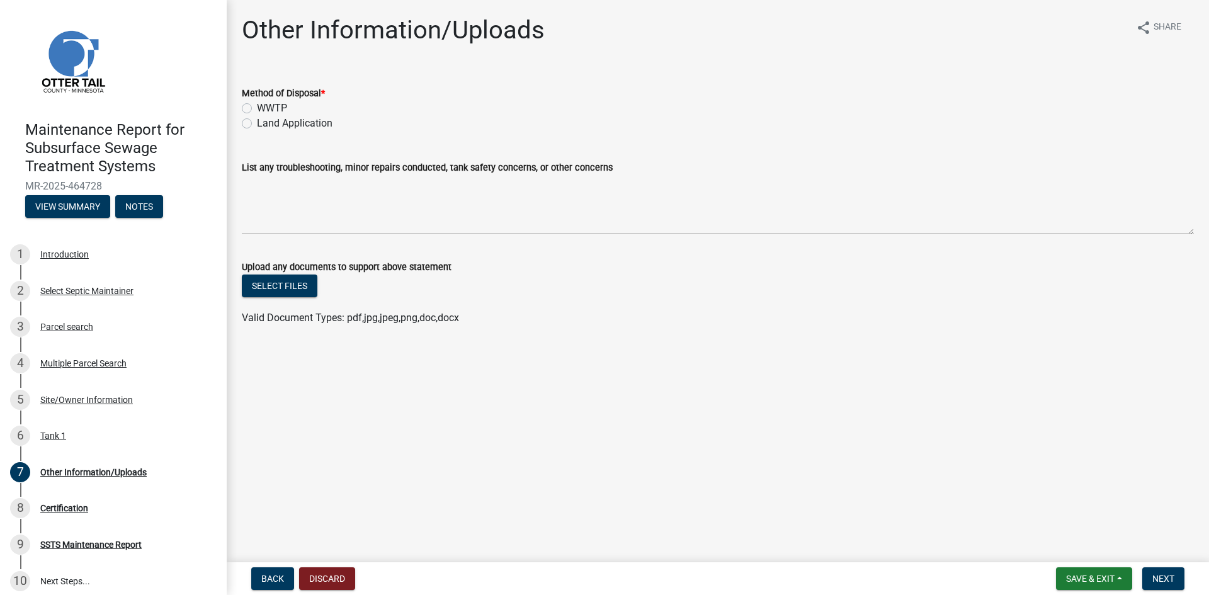
click at [308, 123] on label "Land Application" at bounding box center [295, 123] width 76 height 15
click at [265, 123] on input "Land Application" at bounding box center [261, 120] width 8 height 8
click at [1153, 574] on span "Next" at bounding box center [1163, 579] width 22 height 10
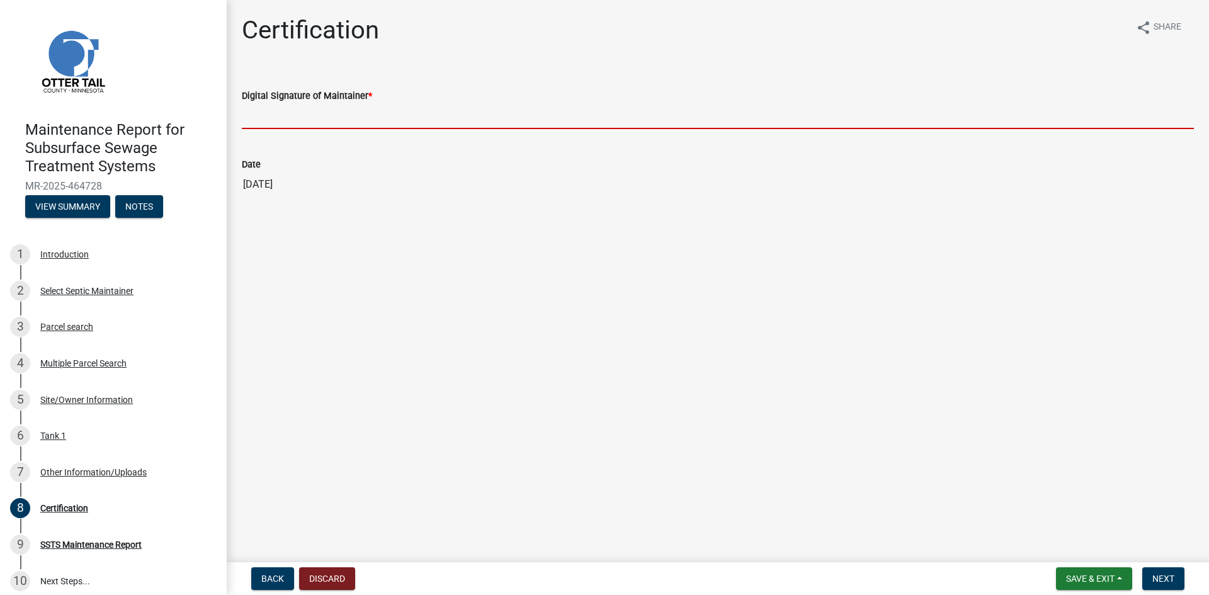
click at [338, 118] on input "Digital Signature of Maintainer *" at bounding box center [718, 116] width 952 height 26
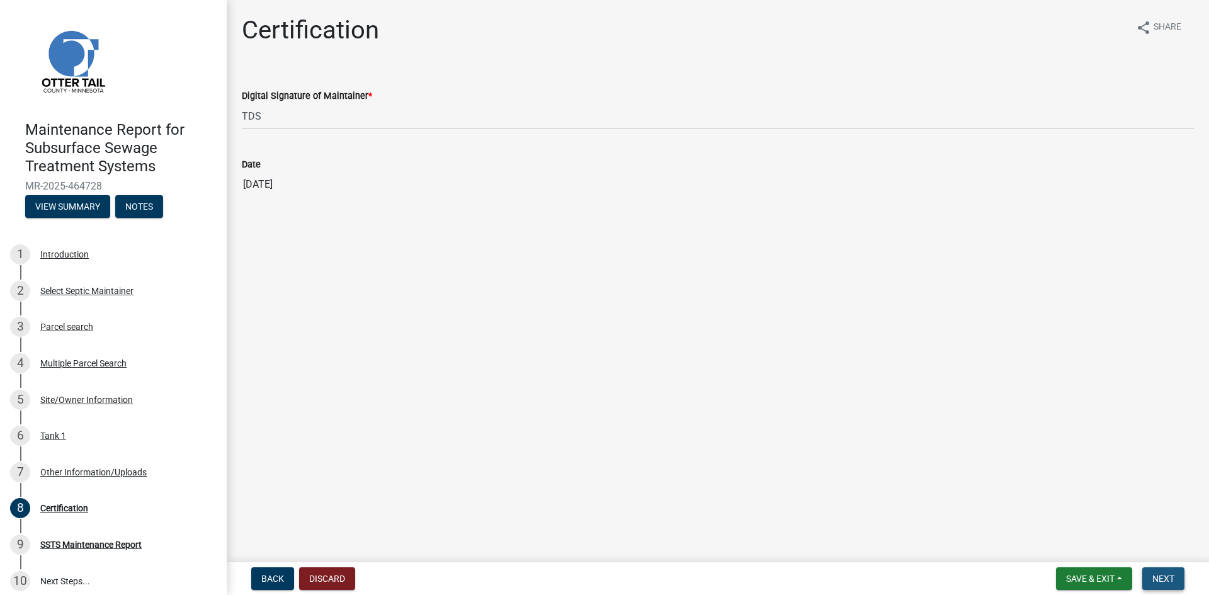
click at [1164, 578] on span "Next" at bounding box center [1163, 579] width 22 height 10
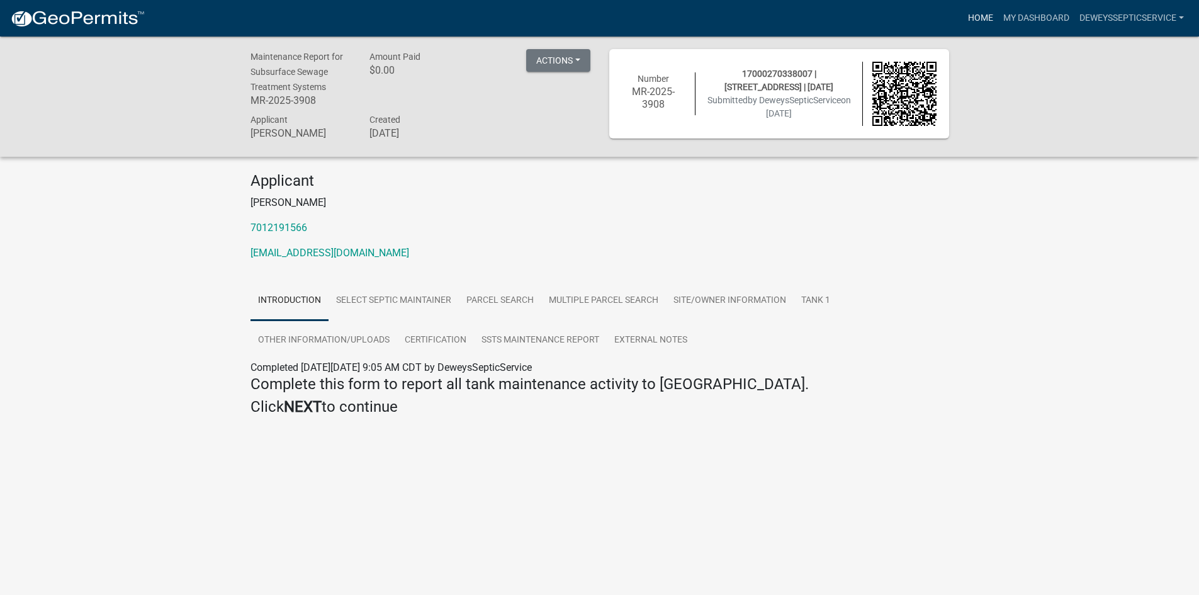
click at [969, 15] on link "Home" at bounding box center [980, 18] width 35 height 24
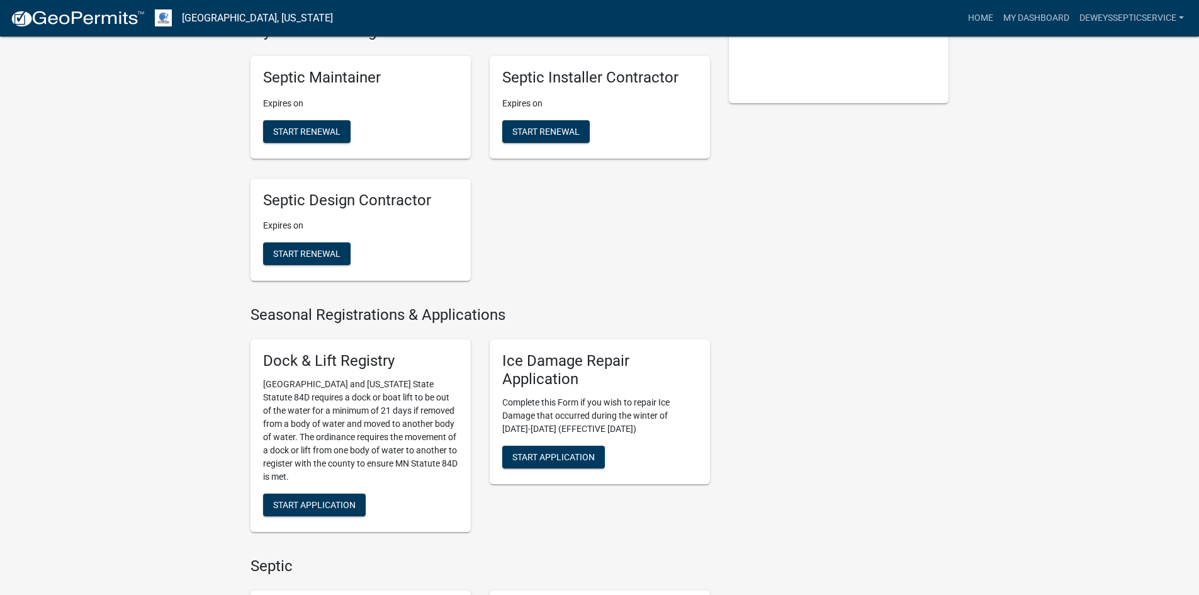
scroll to position [630, 0]
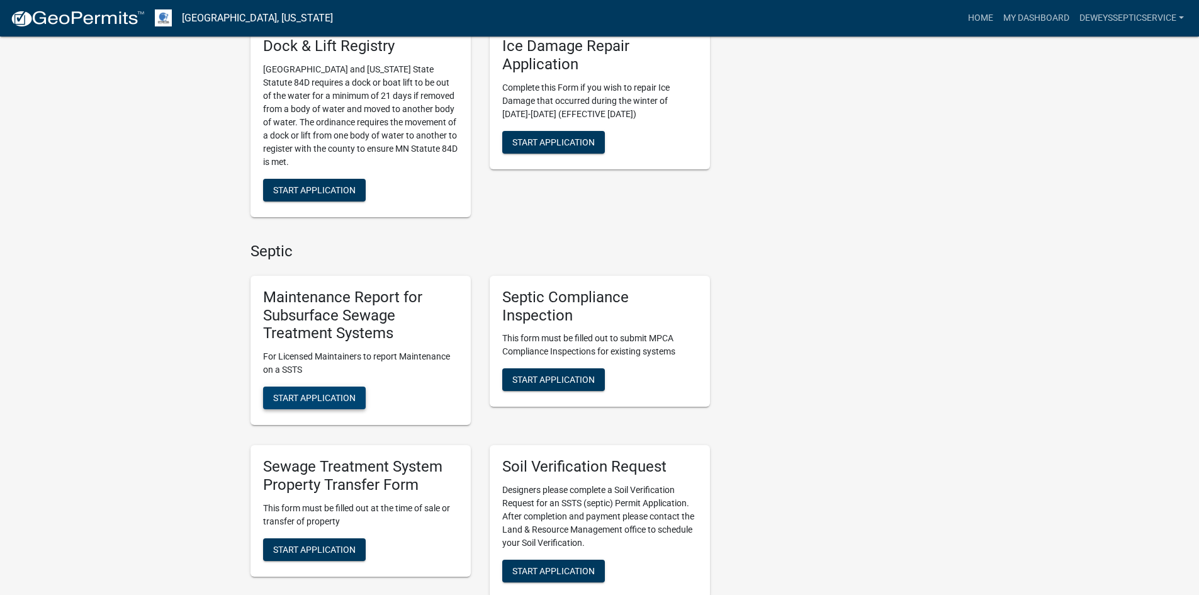
click at [308, 398] on span "Start Application" at bounding box center [314, 398] width 82 height 10
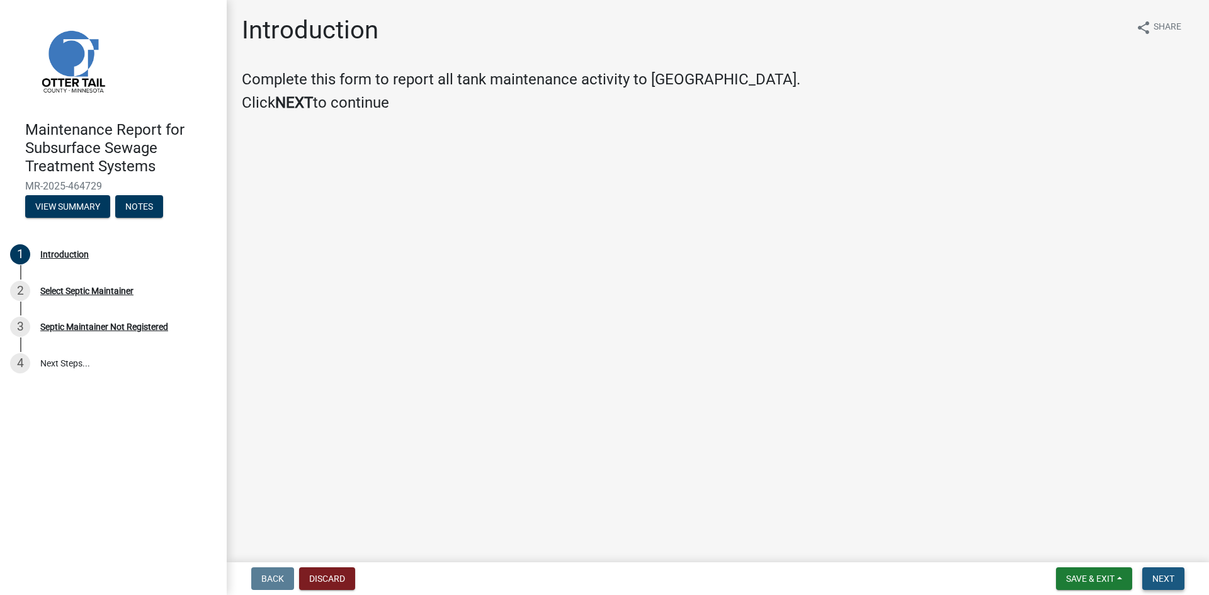
click at [1157, 580] on span "Next" at bounding box center [1163, 579] width 22 height 10
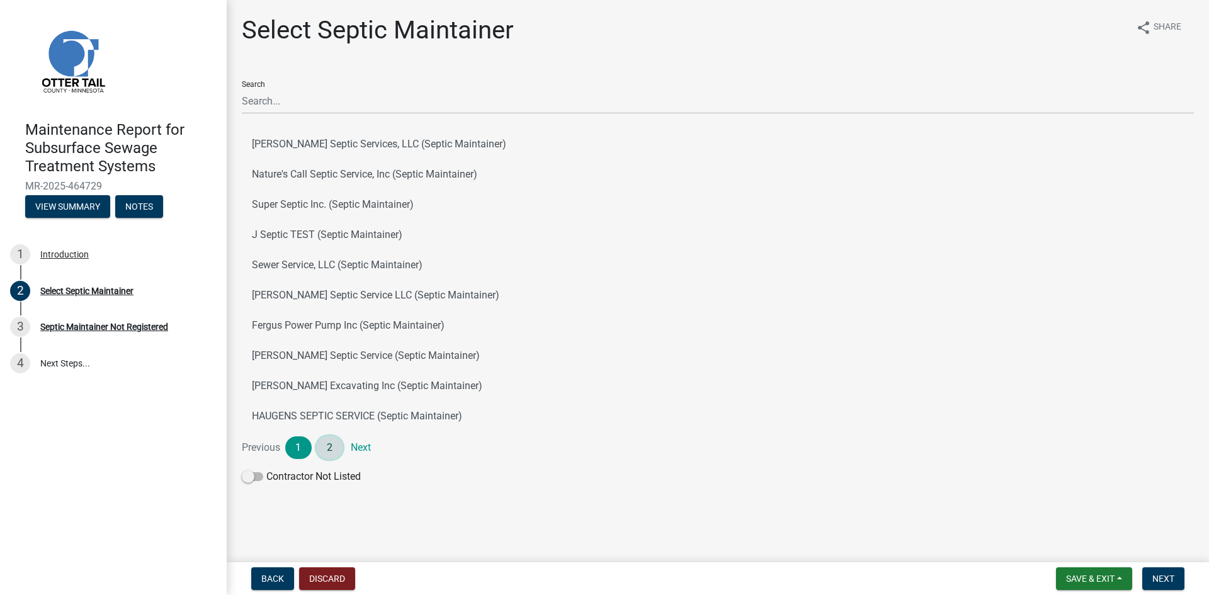
click at [325, 448] on link "2" at bounding box center [330, 447] width 26 height 23
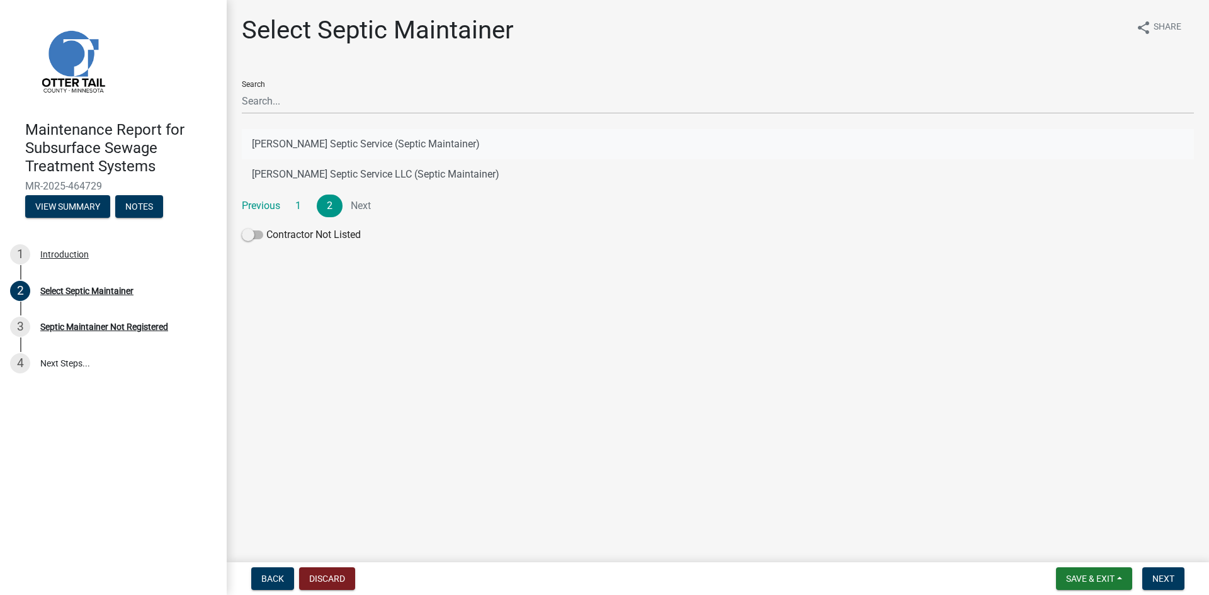
click at [357, 139] on button "[PERSON_NAME] Septic Service (Septic Maintainer)" at bounding box center [718, 144] width 952 height 30
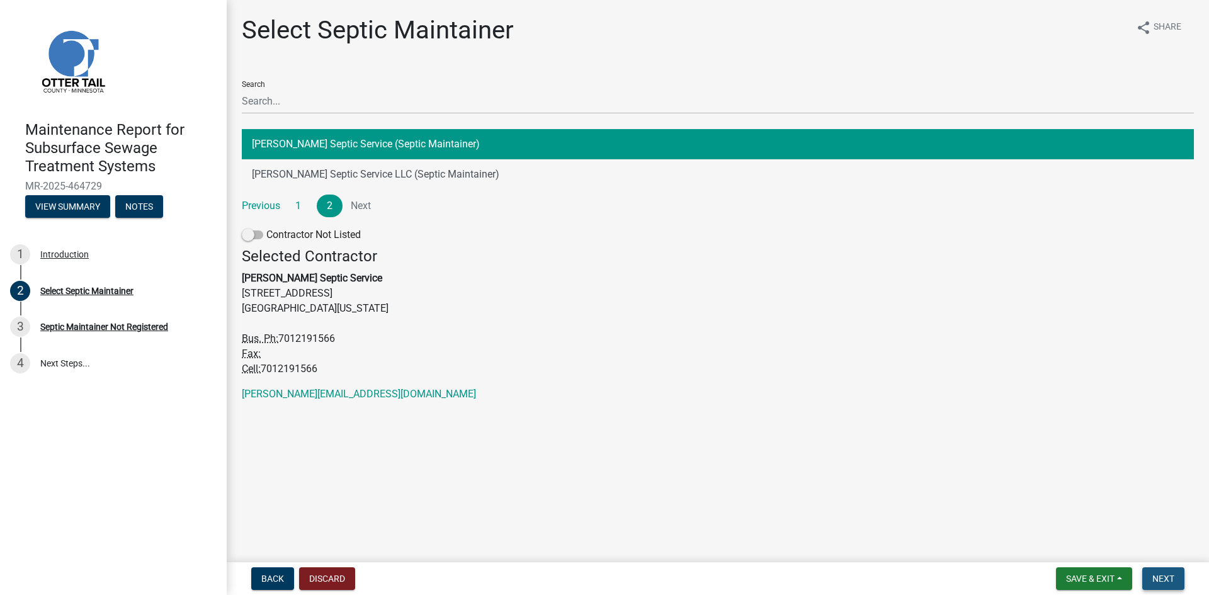
click at [1171, 574] on span "Next" at bounding box center [1163, 579] width 22 height 10
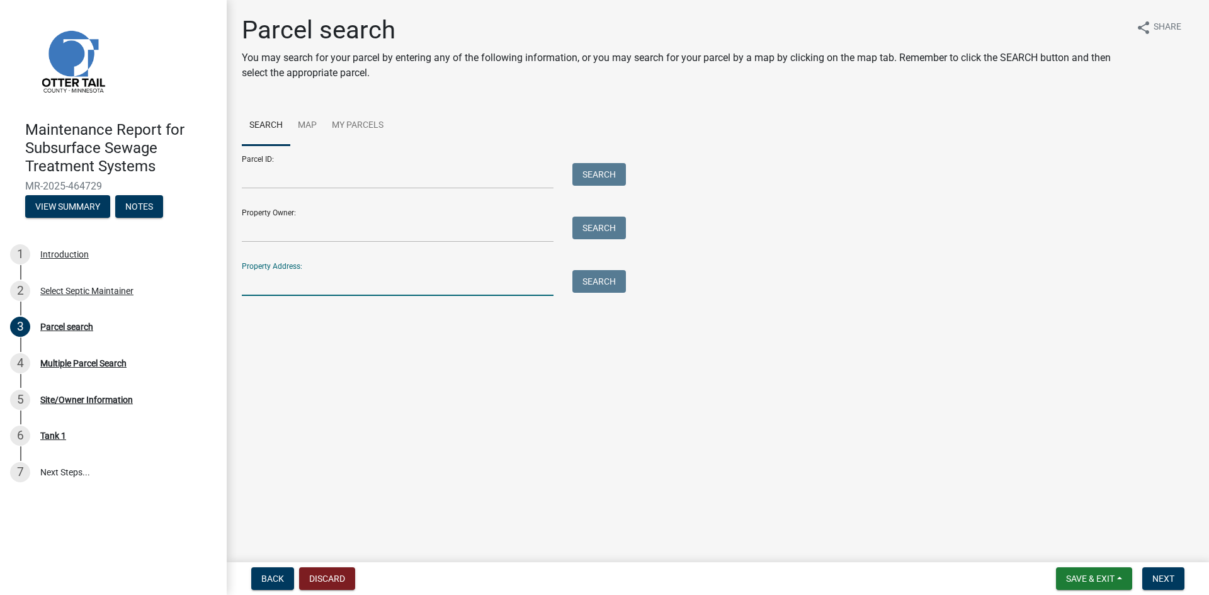
click at [257, 293] on input "Property Address:" at bounding box center [398, 283] width 312 height 26
click at [589, 281] on button "Search" at bounding box center [599, 281] width 54 height 23
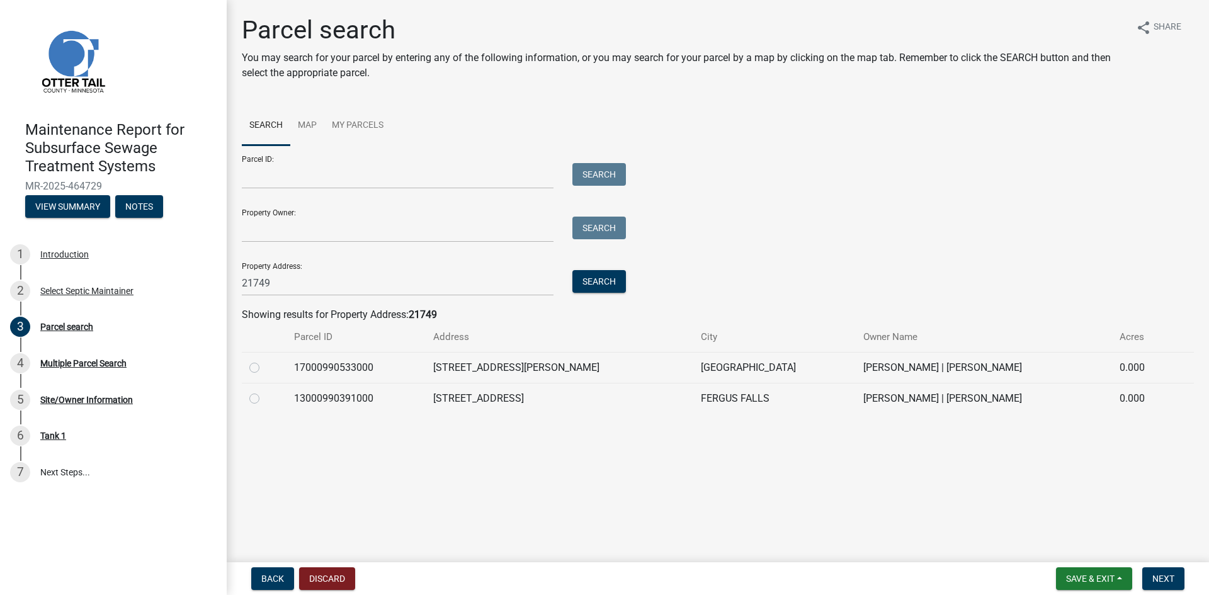
click at [264, 360] on label at bounding box center [264, 360] width 0 height 0
click at [264, 366] on input "radio" at bounding box center [268, 364] width 8 height 8
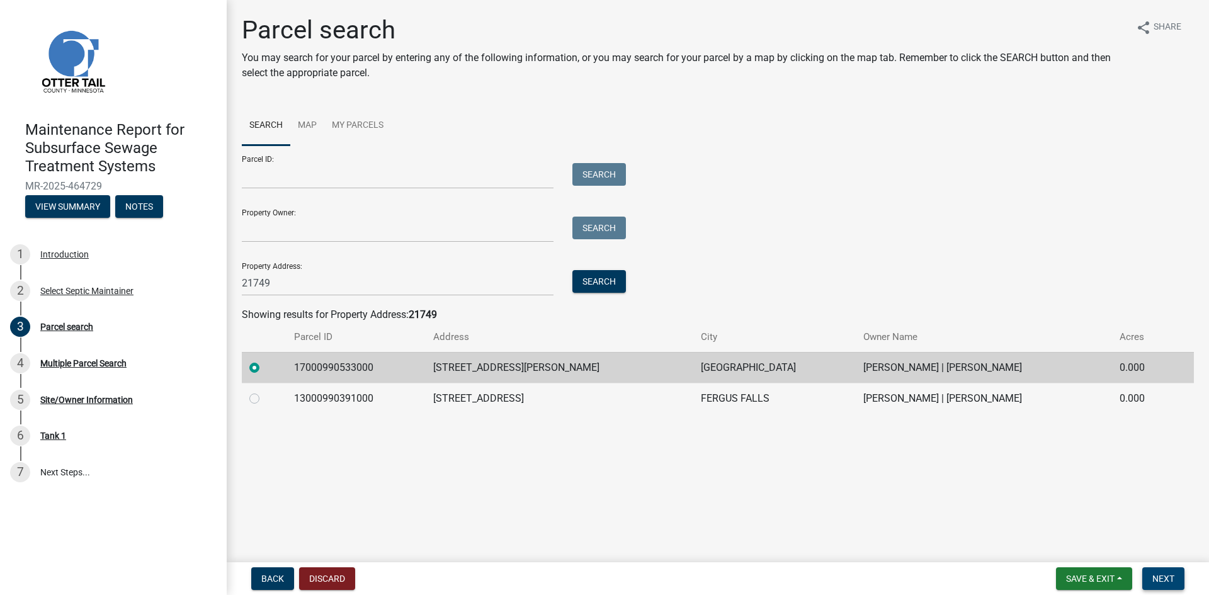
click at [1173, 585] on button "Next" at bounding box center [1163, 578] width 42 height 23
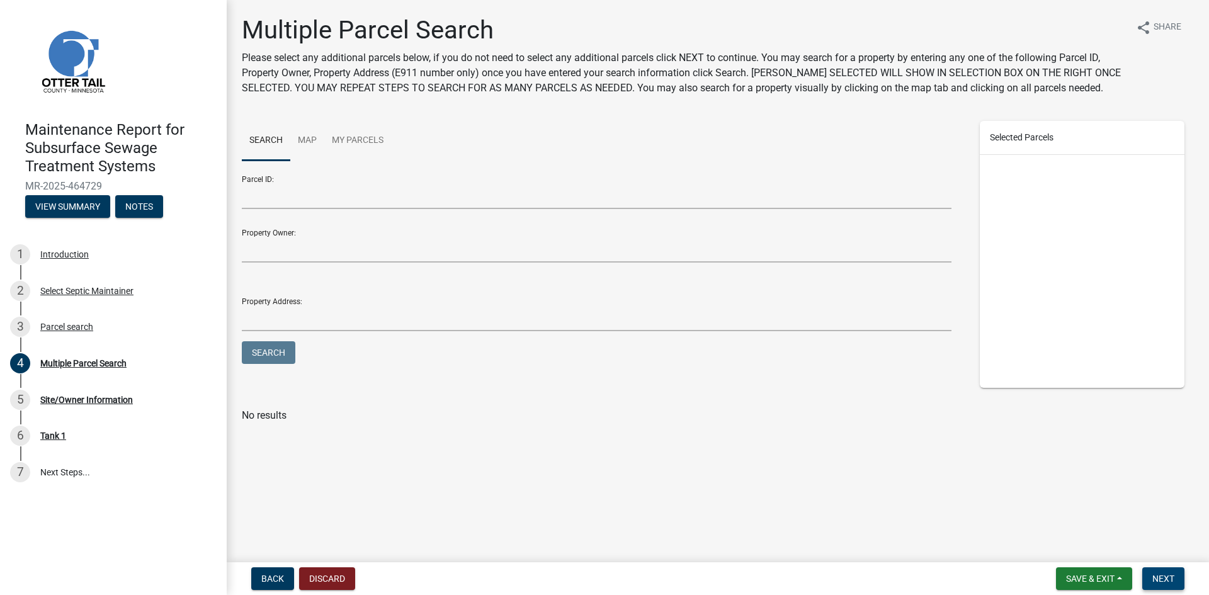
click at [1173, 585] on button "Next" at bounding box center [1163, 578] width 42 height 23
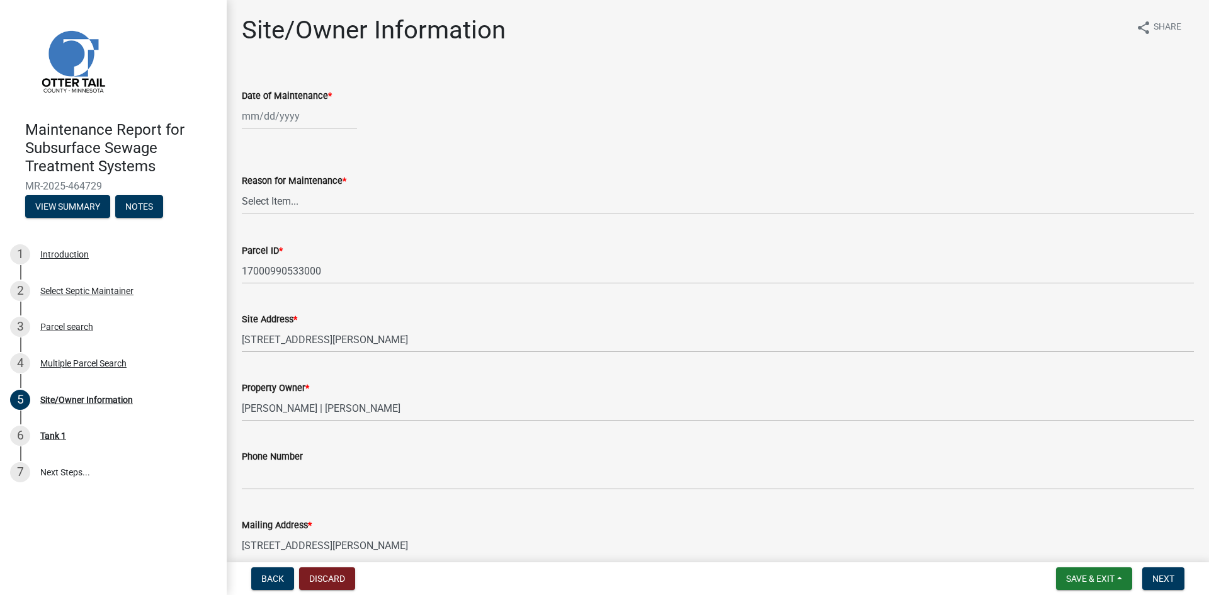
click at [262, 115] on div at bounding box center [299, 116] width 115 height 26
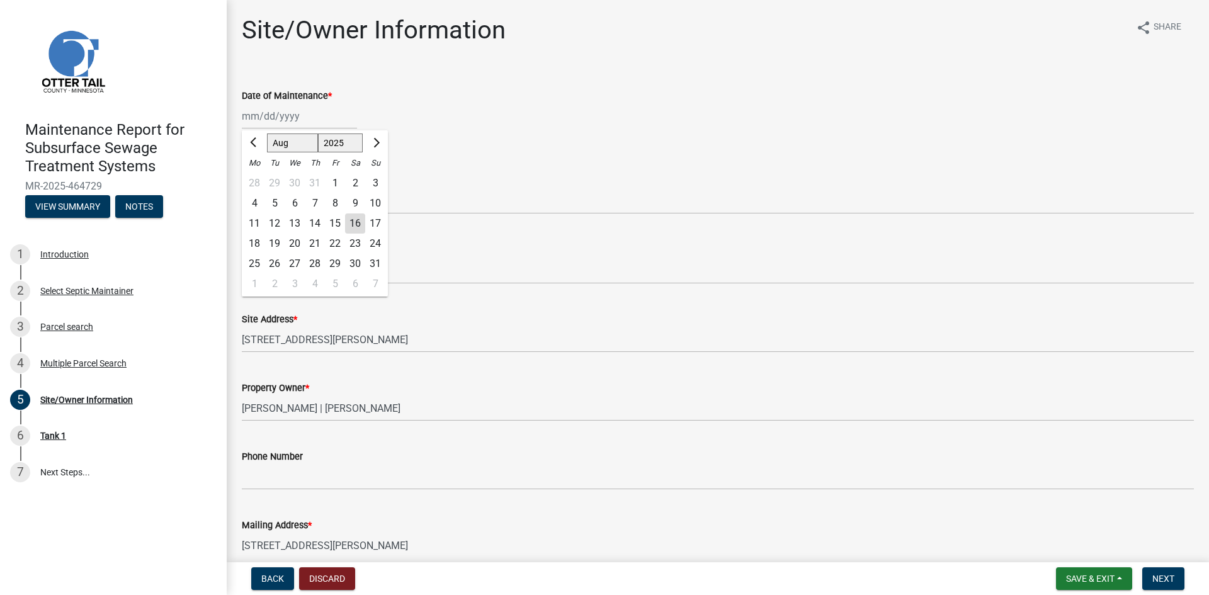
click at [299, 221] on div "13" at bounding box center [295, 223] width 20 height 20
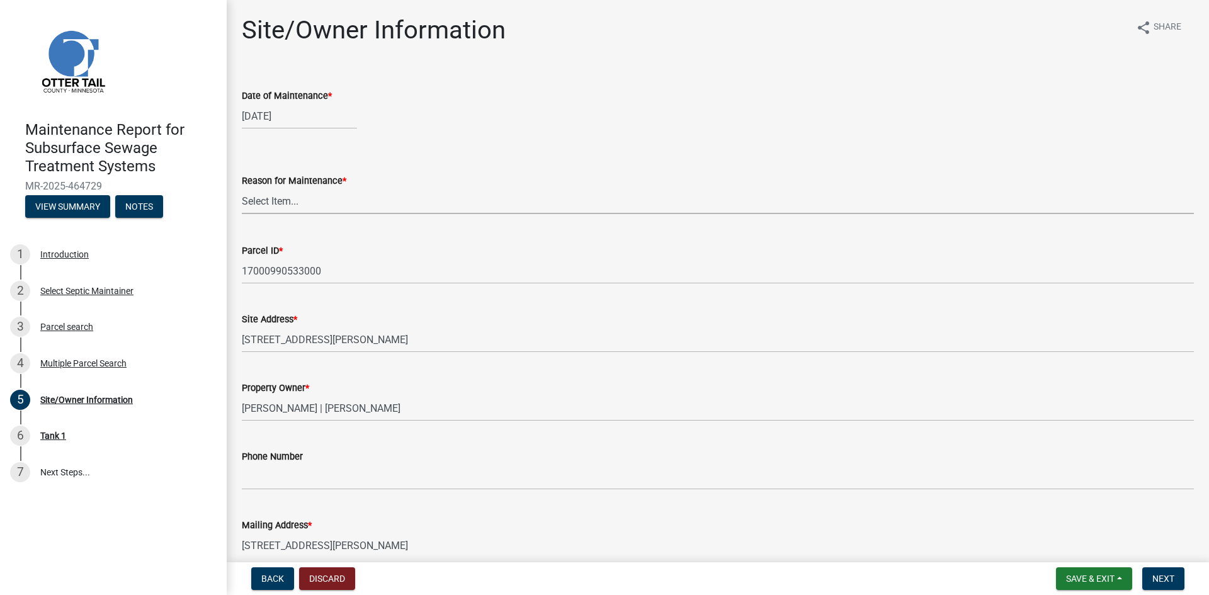
drag, startPoint x: 296, startPoint y: 192, endPoint x: 295, endPoint y: 212, distance: 20.2
click at [296, 192] on select "Select Item... Called Routine Other" at bounding box center [718, 201] width 952 height 26
click at [242, 188] on select "Select Item... Called Routine Other" at bounding box center [718, 201] width 952 height 26
click at [1155, 579] on span "Next" at bounding box center [1163, 579] width 22 height 10
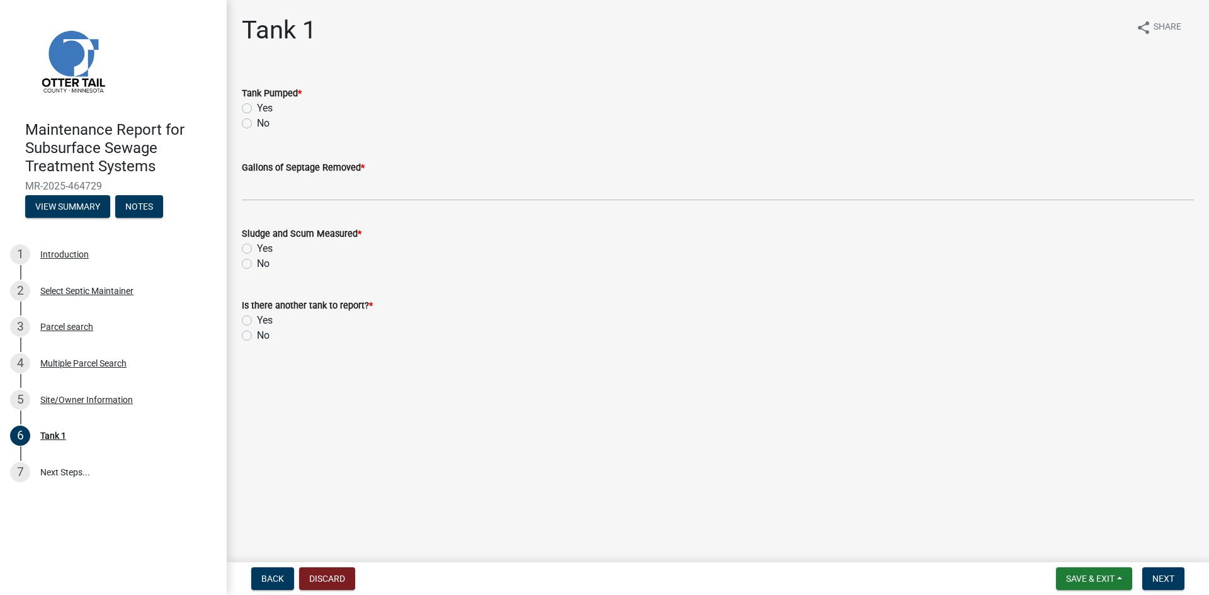
click at [257, 109] on label "Yes" at bounding box center [265, 108] width 16 height 15
click at [257, 109] on input "Yes" at bounding box center [261, 105] width 8 height 8
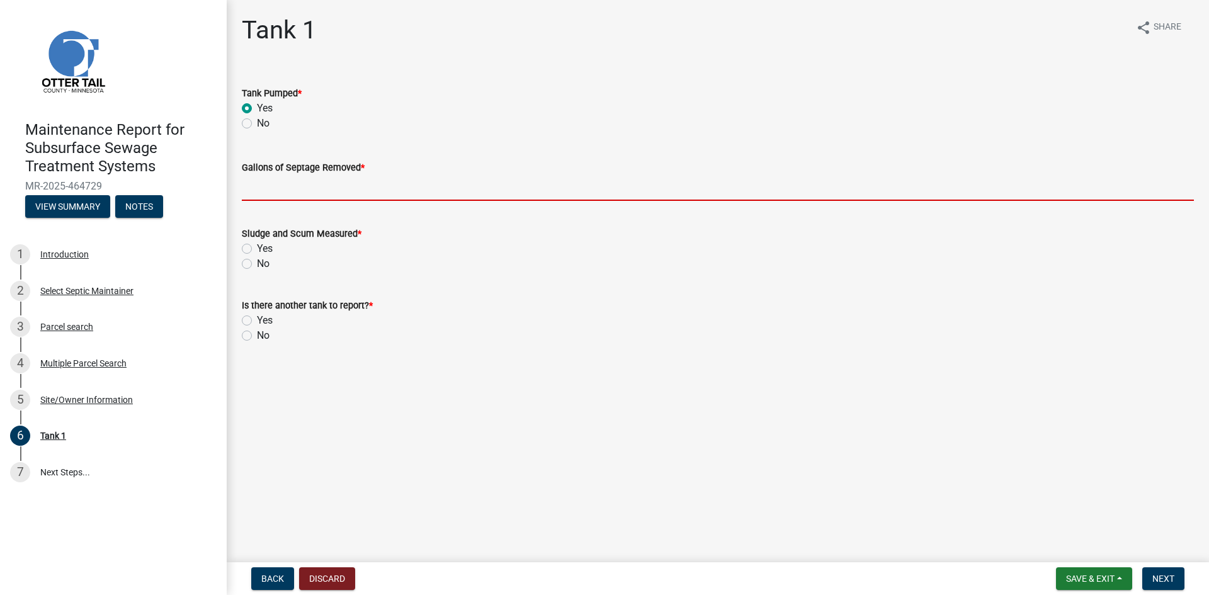
click at [276, 196] on input "Gallons of Septage Removed *" at bounding box center [718, 188] width 952 height 26
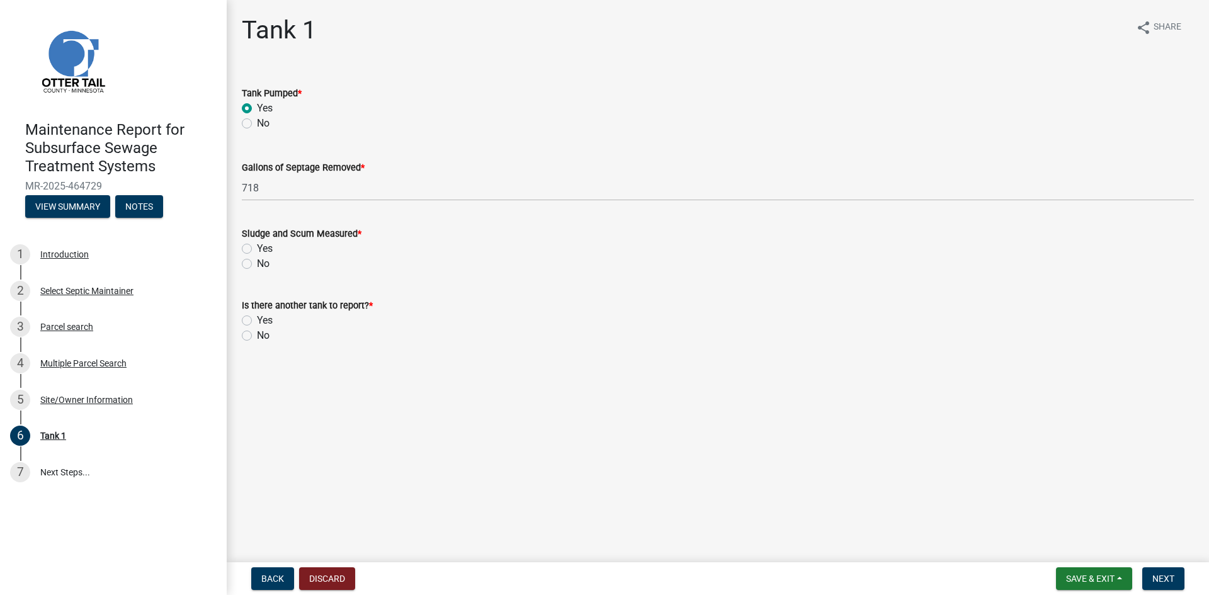
drag, startPoint x: 246, startPoint y: 264, endPoint x: 246, endPoint y: 320, distance: 55.4
click at [257, 266] on label "No" at bounding box center [263, 263] width 13 height 15
click at [257, 264] on input "No" at bounding box center [261, 260] width 8 height 8
click at [257, 335] on label "No" at bounding box center [263, 335] width 13 height 15
click at [257, 335] on input "No" at bounding box center [261, 332] width 8 height 8
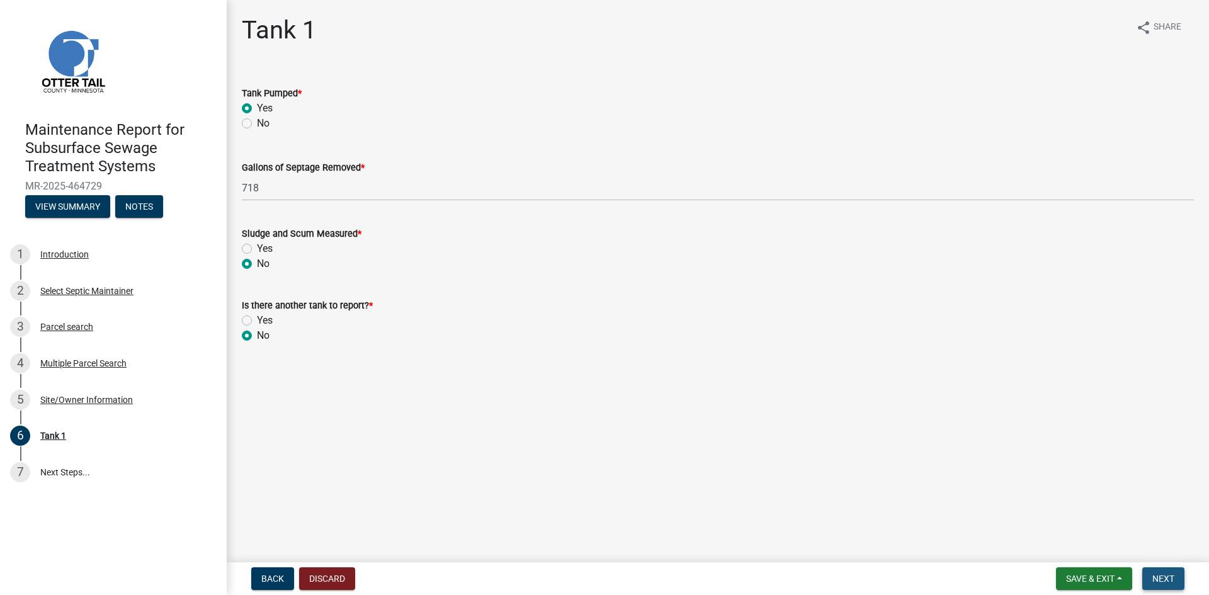
click at [1158, 581] on span "Next" at bounding box center [1163, 579] width 22 height 10
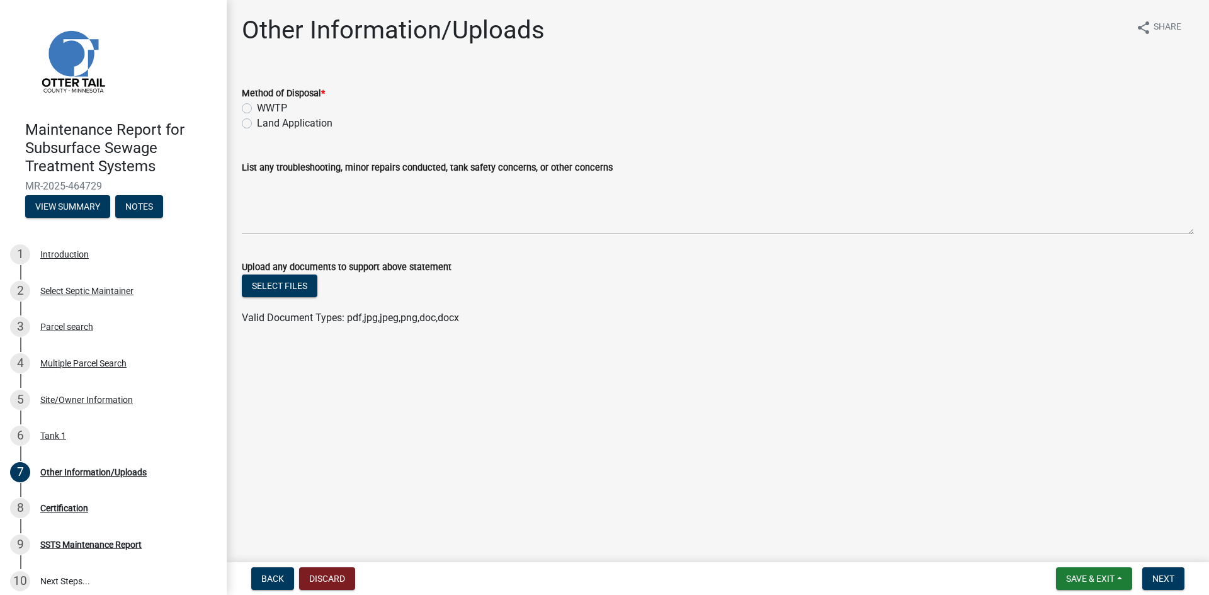
click at [316, 123] on label "Land Application" at bounding box center [295, 123] width 76 height 15
click at [265, 123] on input "Land Application" at bounding box center [261, 120] width 8 height 8
click at [1160, 577] on span "Next" at bounding box center [1163, 579] width 22 height 10
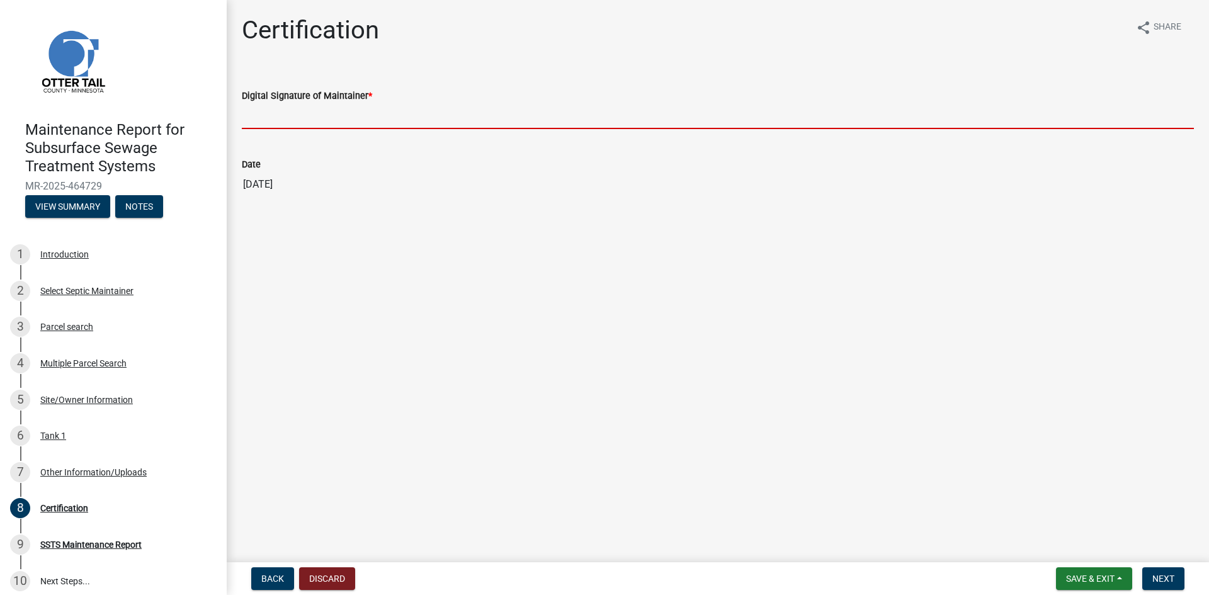
click at [353, 114] on input "Digital Signature of Maintainer *" at bounding box center [718, 116] width 952 height 26
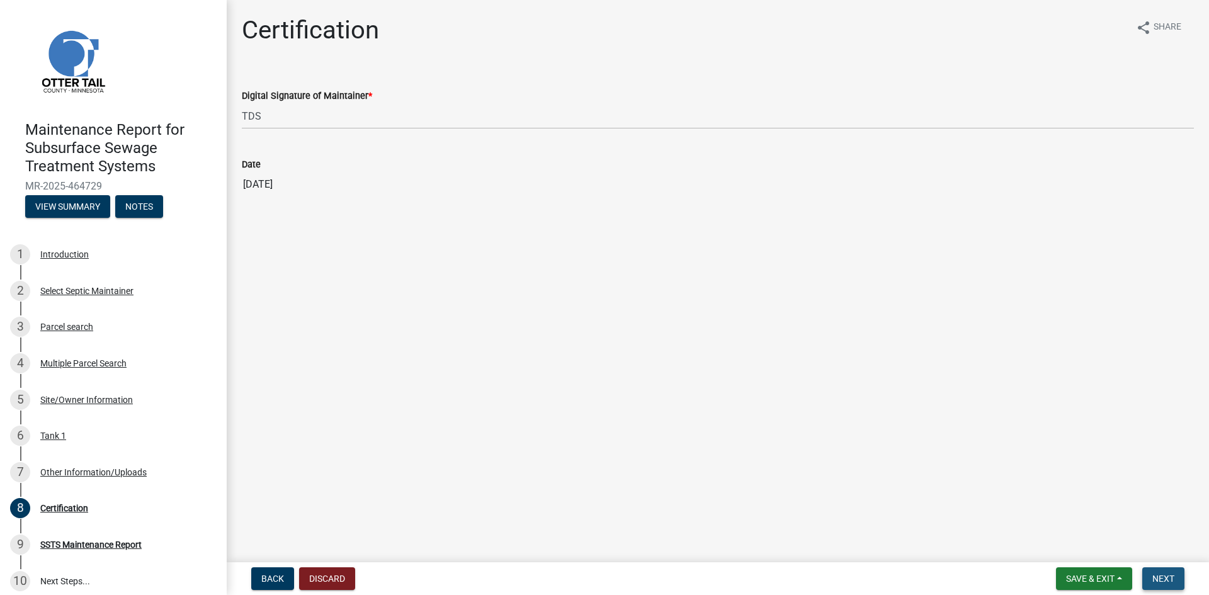
click at [1172, 574] on span "Next" at bounding box center [1163, 579] width 22 height 10
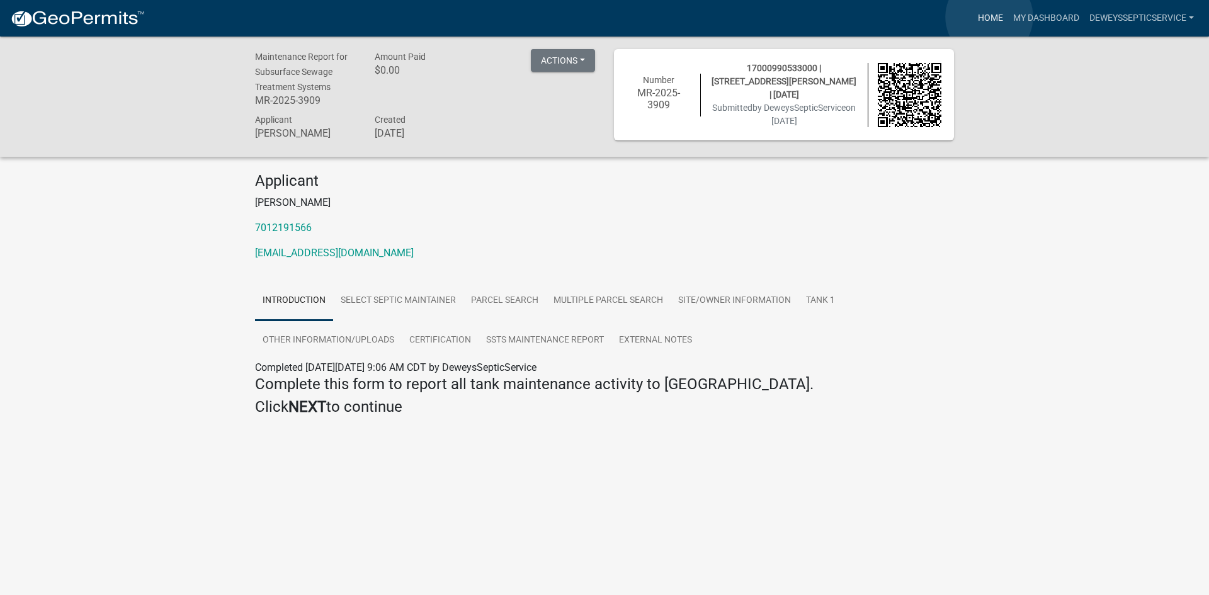
click at [989, 17] on link "Home" at bounding box center [990, 18] width 35 height 24
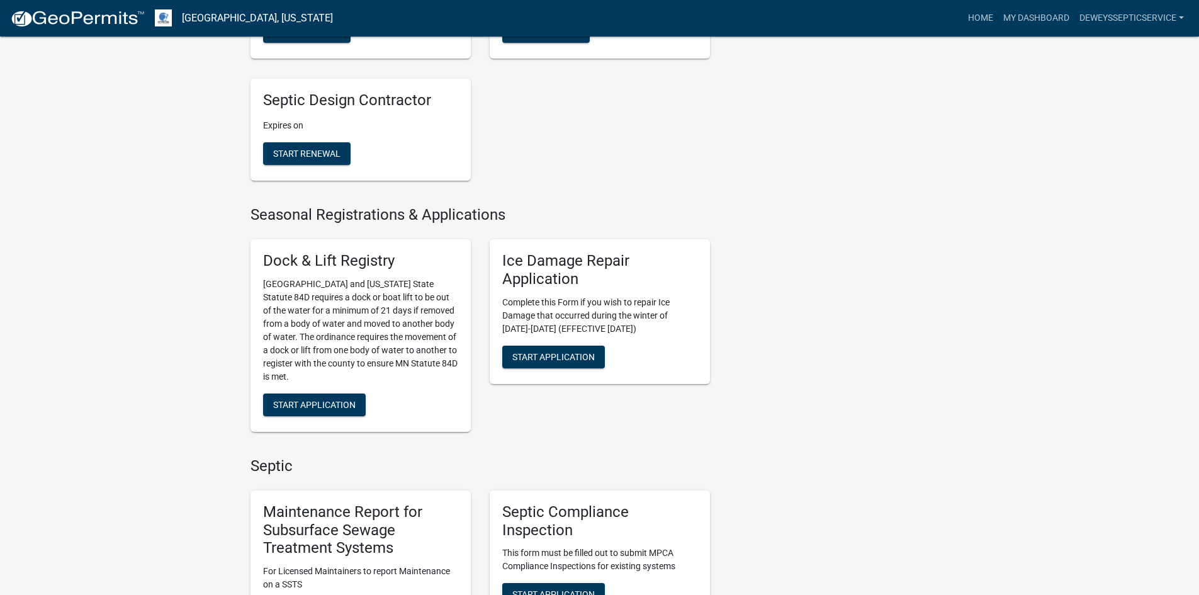
scroll to position [693, 0]
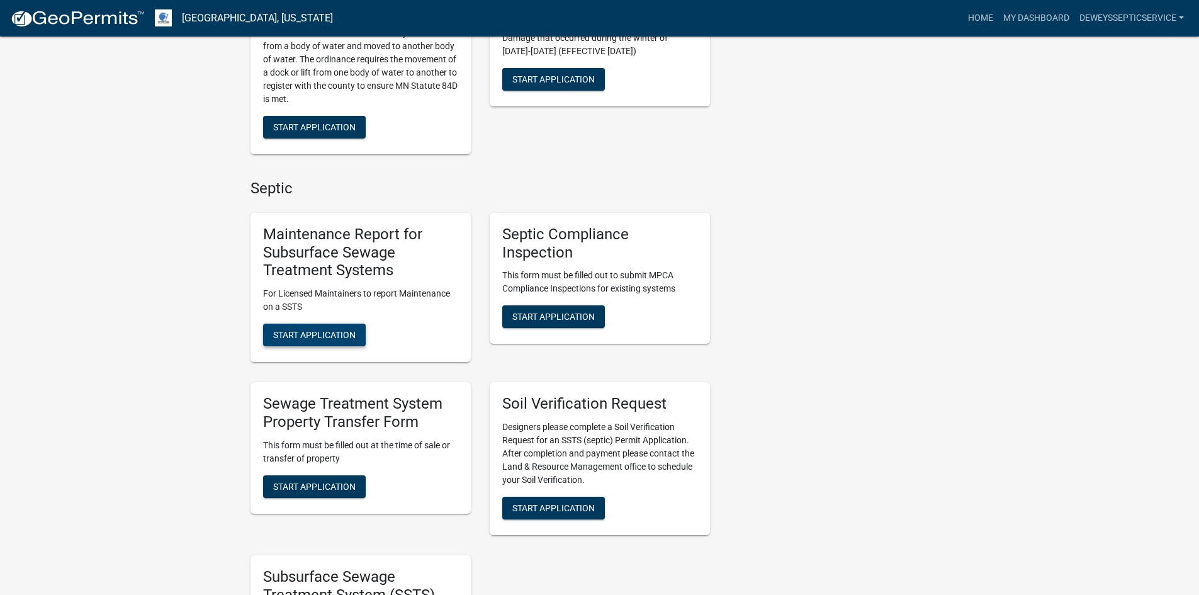
click at [278, 334] on span "Start Application" at bounding box center [314, 335] width 82 height 10
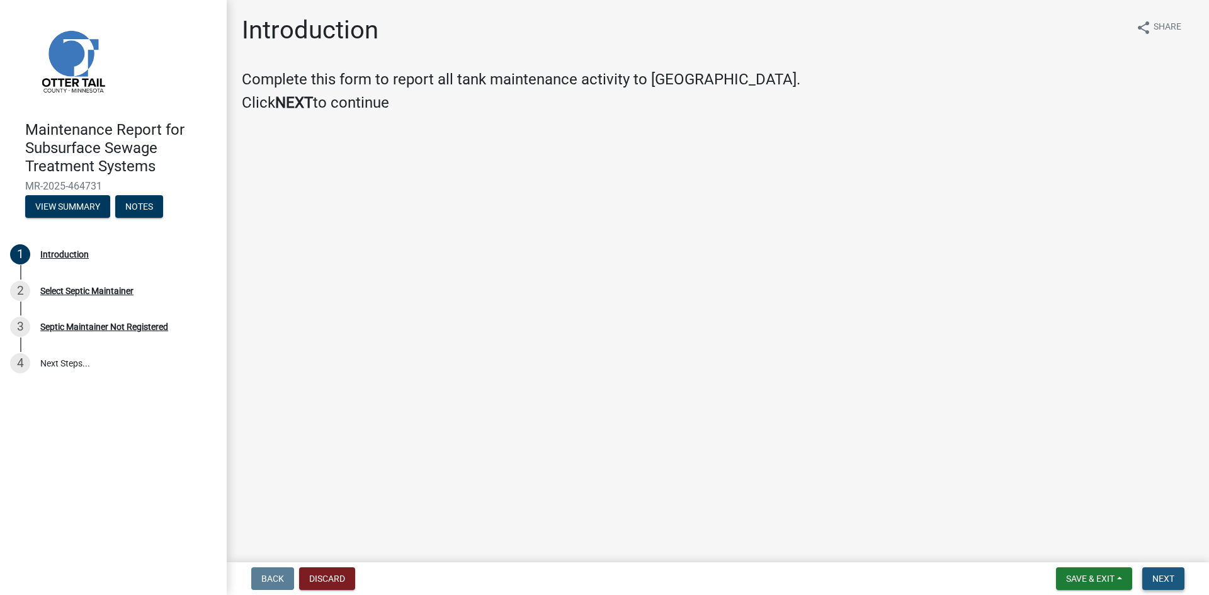
click at [1162, 574] on span "Next" at bounding box center [1163, 579] width 22 height 10
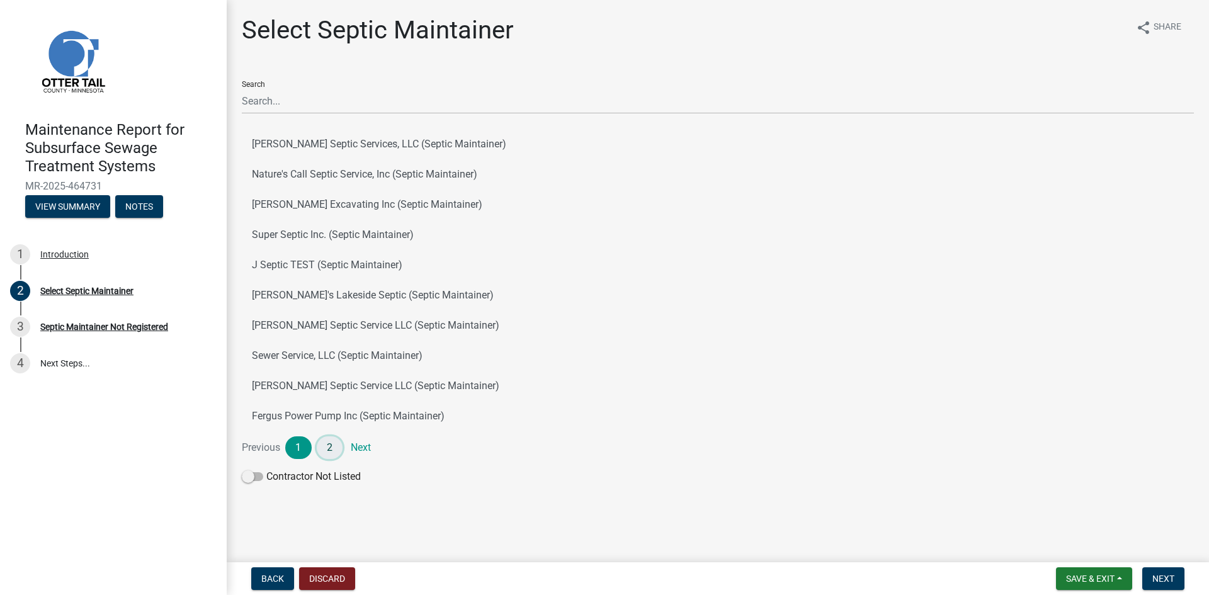
click at [327, 446] on link "2" at bounding box center [330, 447] width 26 height 23
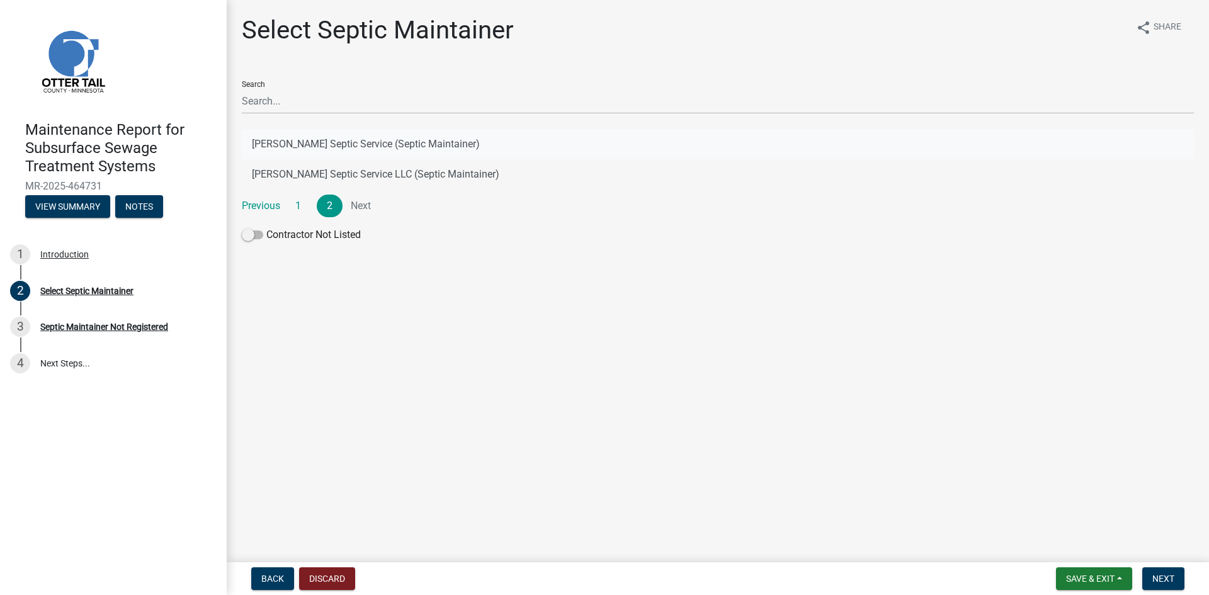
click at [394, 145] on button "[PERSON_NAME] Septic Service (Septic Maintainer)" at bounding box center [718, 144] width 952 height 30
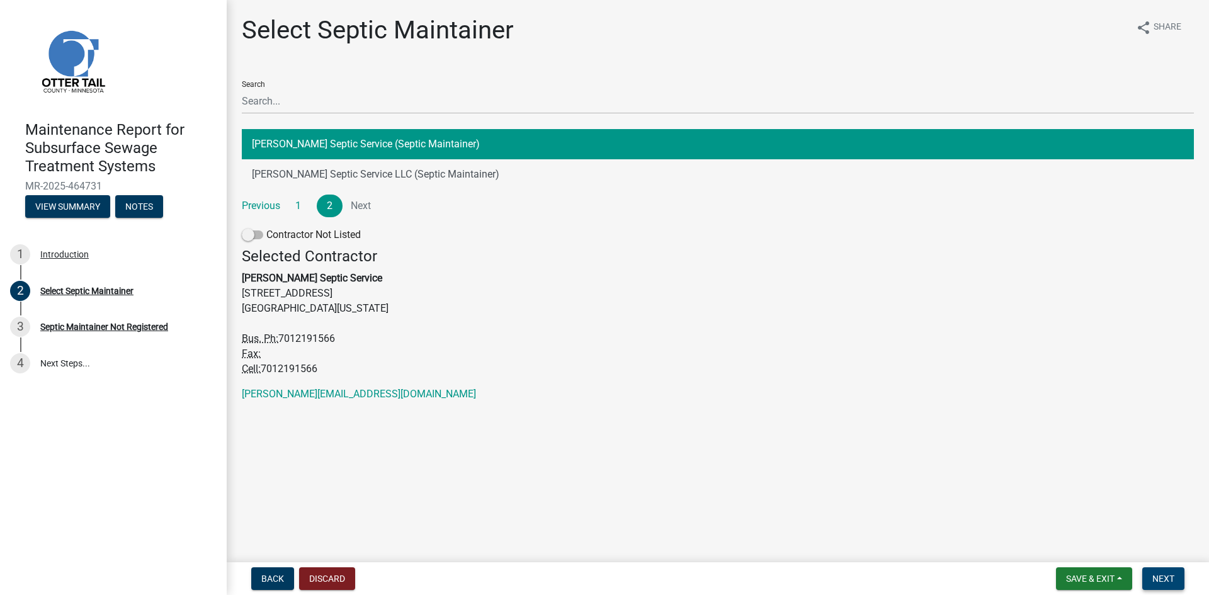
click at [1154, 576] on span "Next" at bounding box center [1163, 579] width 22 height 10
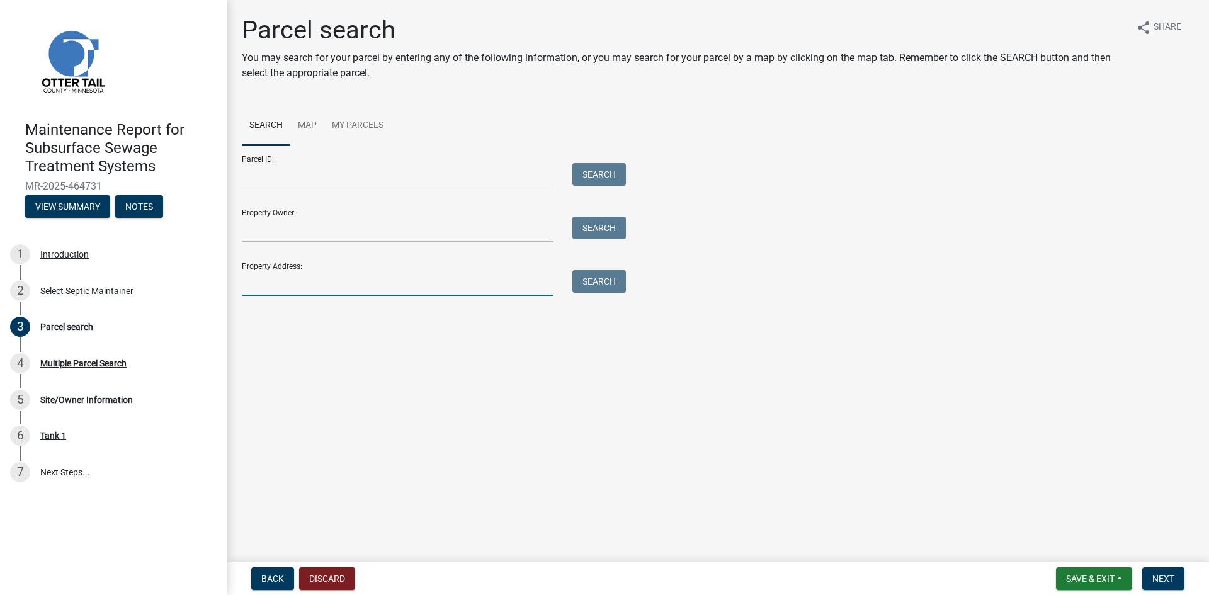
click at [257, 281] on input "Property Address:" at bounding box center [398, 283] width 312 height 26
click at [603, 283] on button "Search" at bounding box center [599, 281] width 54 height 23
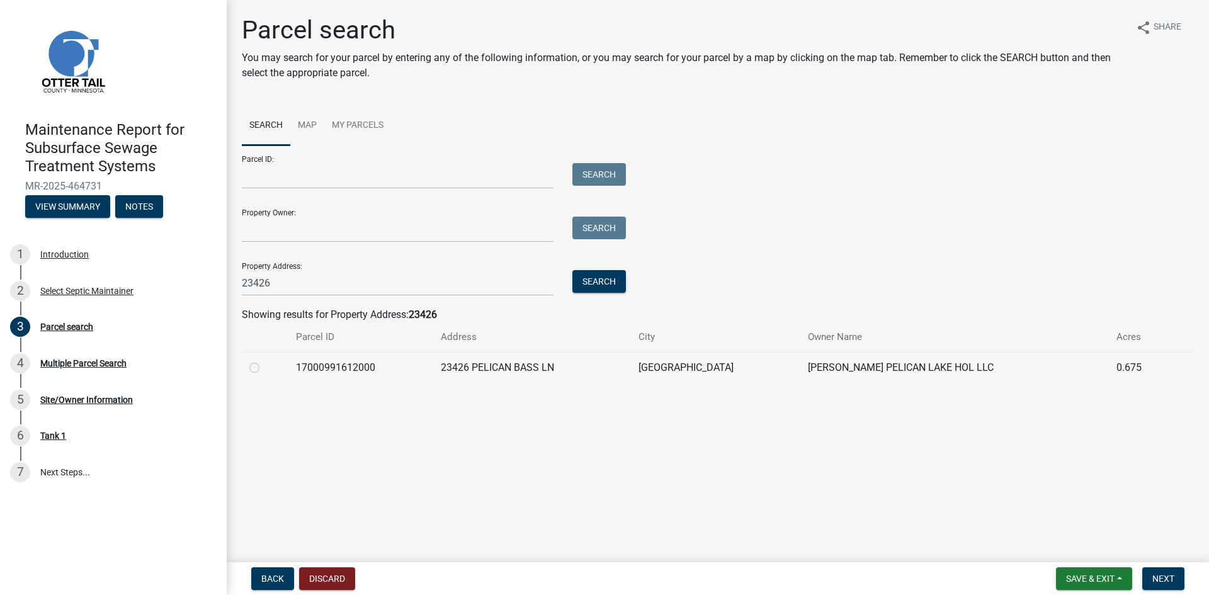
drag, startPoint x: 256, startPoint y: 366, endPoint x: 266, endPoint y: 367, distance: 9.5
click at [264, 360] on label at bounding box center [264, 360] width 0 height 0
click at [264, 367] on input "radio" at bounding box center [268, 364] width 8 height 8
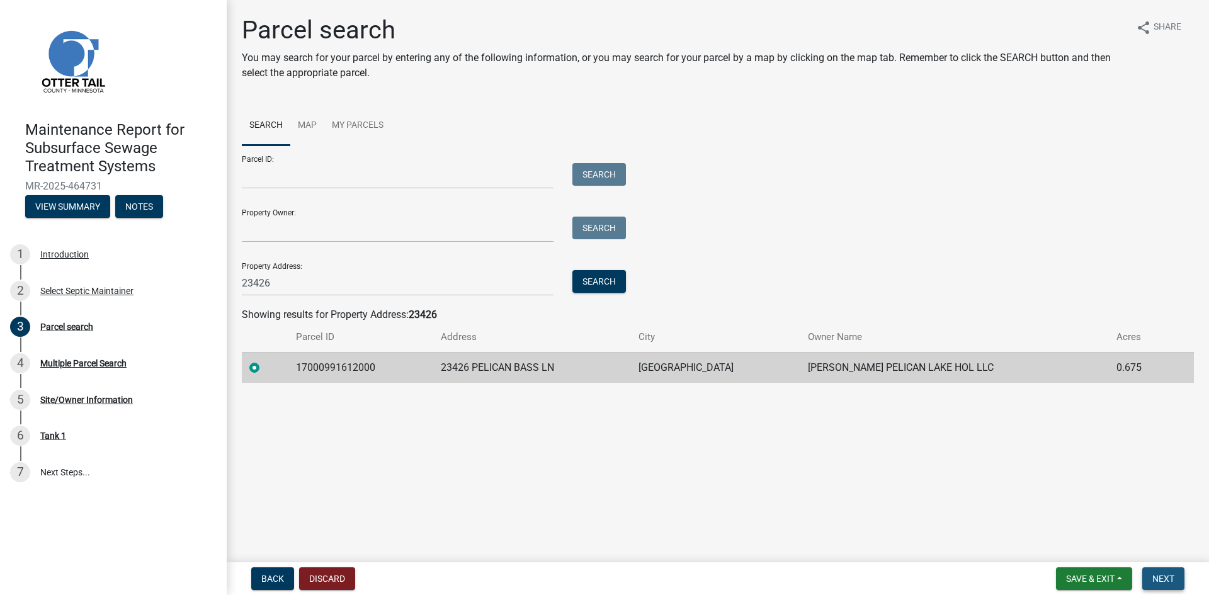
click at [1157, 574] on span "Next" at bounding box center [1163, 579] width 22 height 10
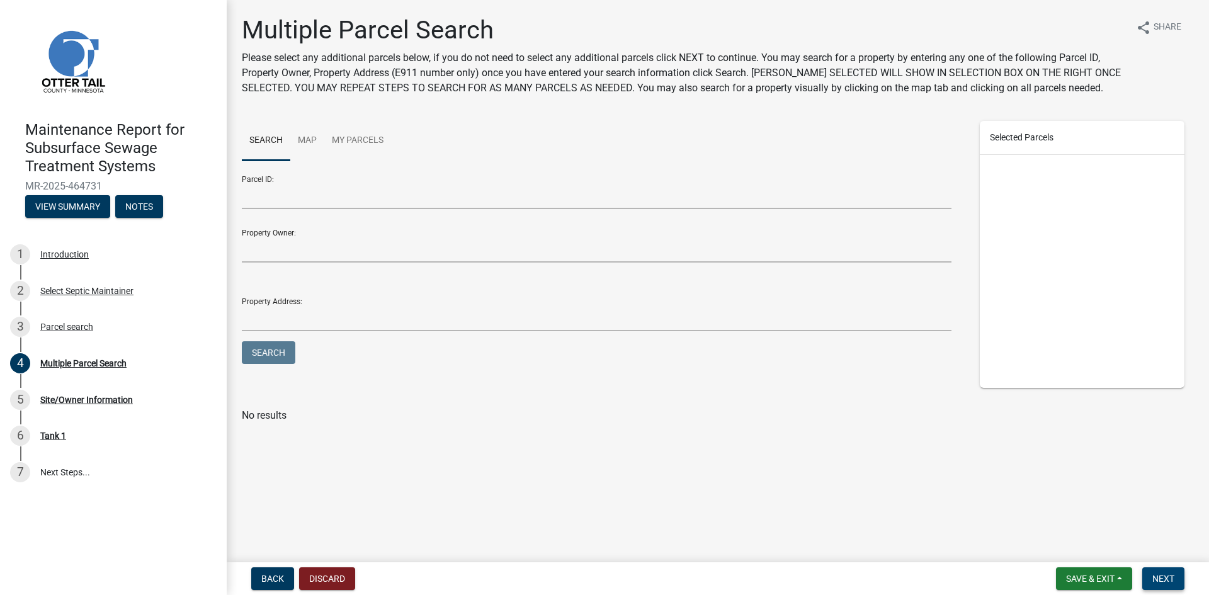
click at [1157, 574] on span "Next" at bounding box center [1163, 579] width 22 height 10
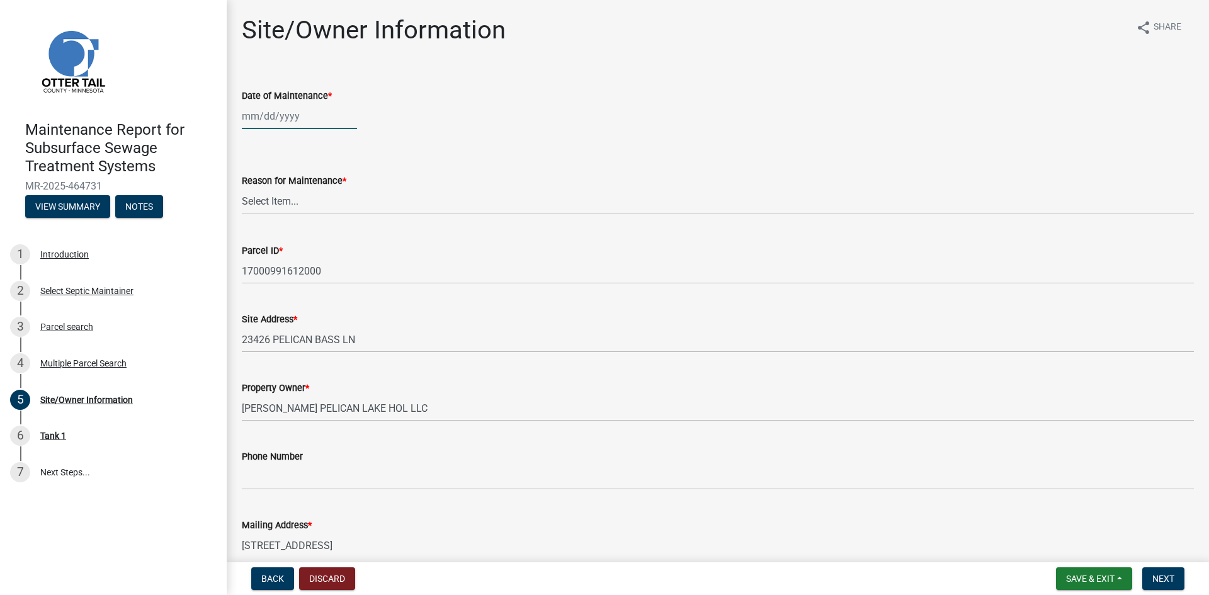
click at [295, 122] on div at bounding box center [299, 116] width 115 height 26
click at [291, 223] on div "13" at bounding box center [295, 223] width 20 height 20
click at [288, 196] on select "Select Item... Called Routine Other" at bounding box center [718, 201] width 952 height 26
click at [242, 188] on select "Select Item... Called Routine Other" at bounding box center [718, 201] width 952 height 26
click at [1175, 579] on button "Next" at bounding box center [1163, 578] width 42 height 23
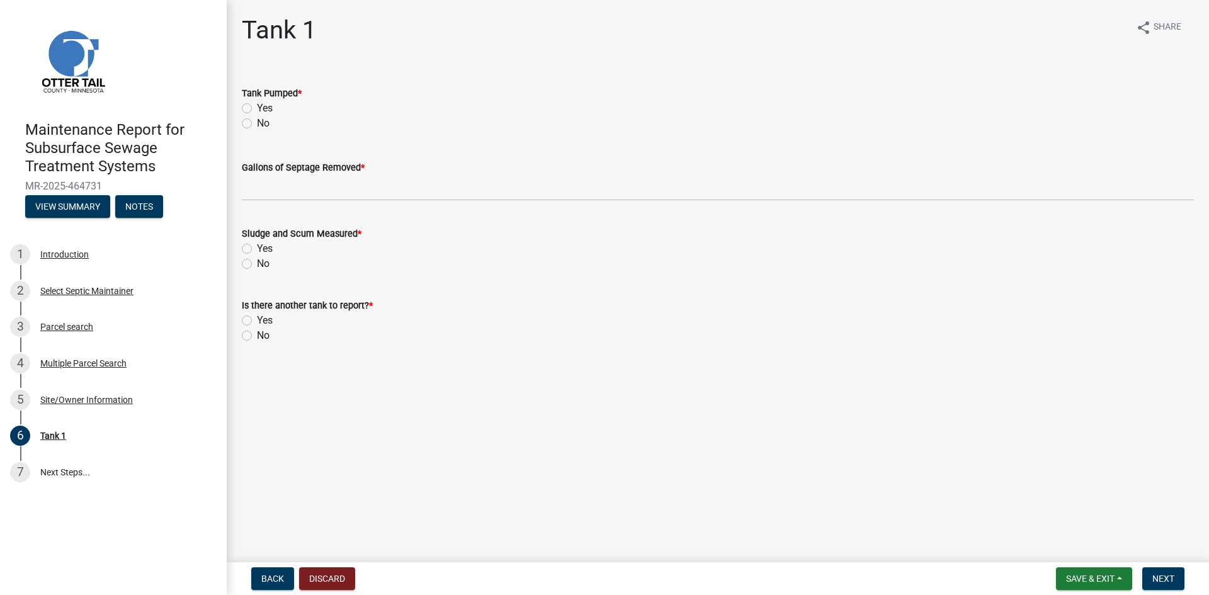
click at [257, 108] on label "Yes" at bounding box center [265, 108] width 16 height 15
click at [257, 108] on input "Yes" at bounding box center [261, 105] width 8 height 8
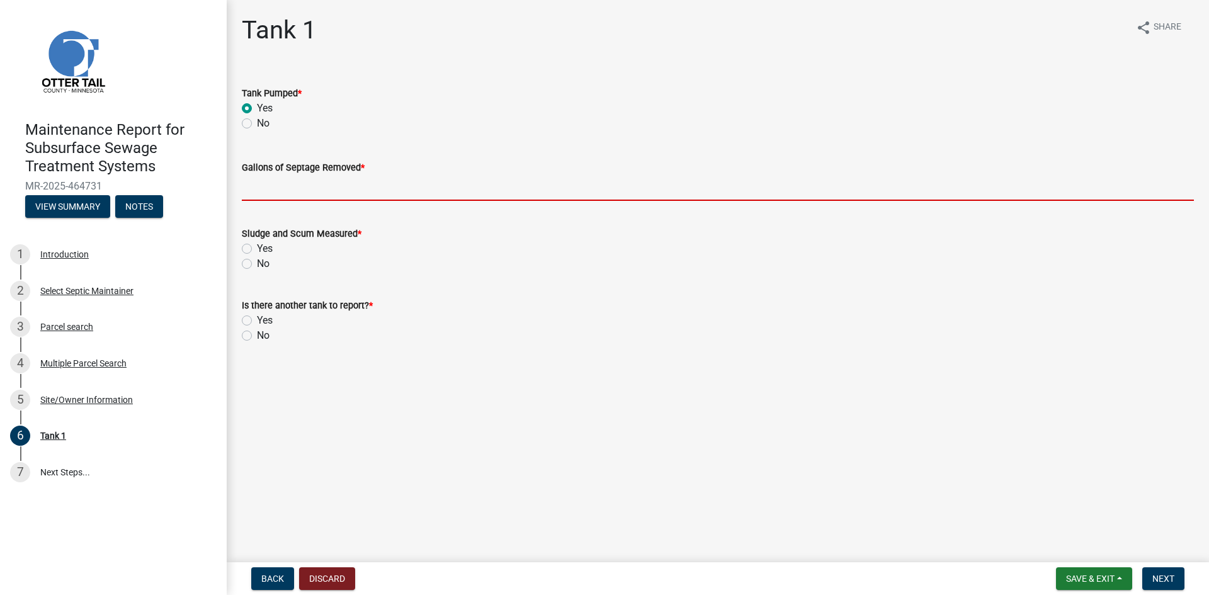
click at [268, 181] on input "Gallons of Septage Removed *" at bounding box center [718, 188] width 952 height 26
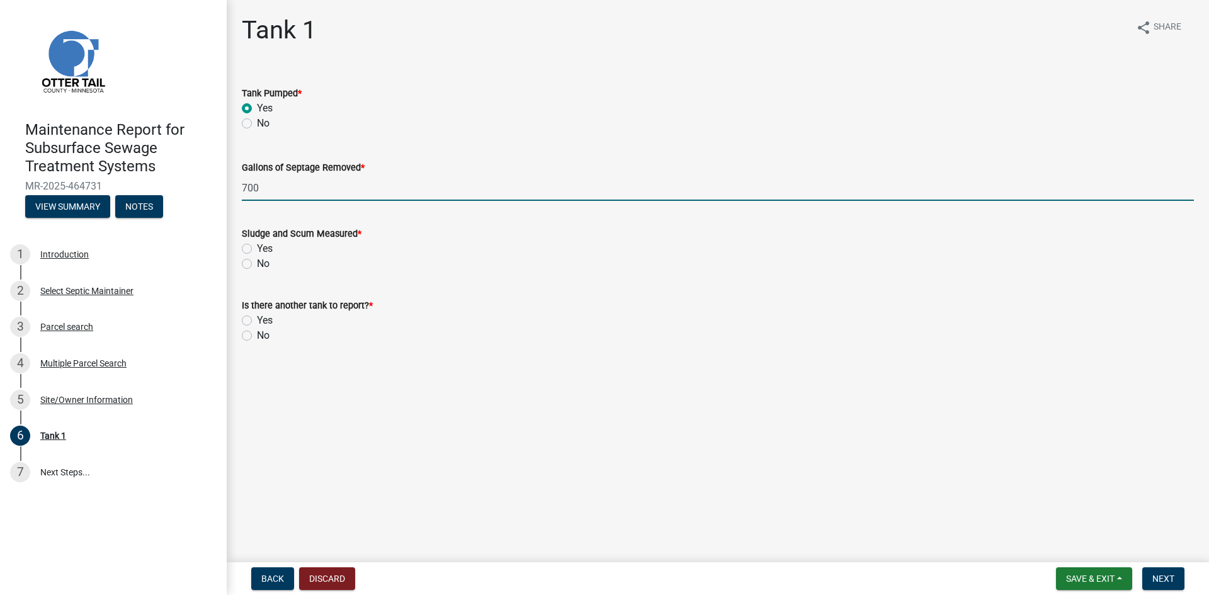
click at [257, 264] on label "No" at bounding box center [263, 263] width 13 height 15
click at [257, 264] on input "No" at bounding box center [261, 260] width 8 height 8
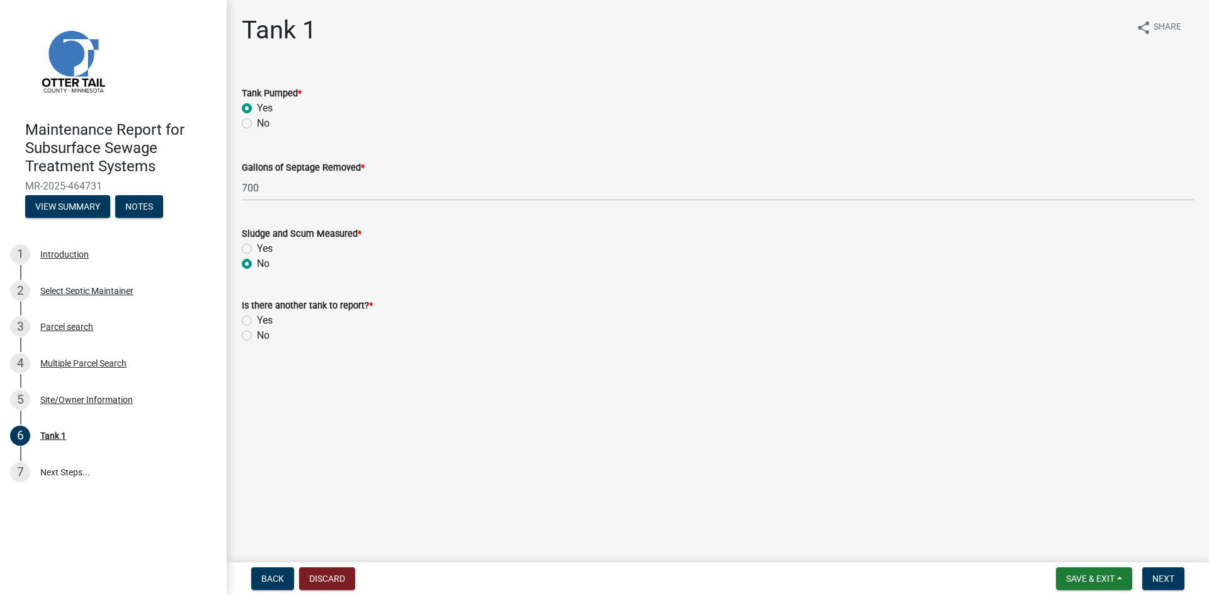
click at [257, 337] on label "No" at bounding box center [263, 335] width 13 height 15
click at [257, 336] on input "No" at bounding box center [261, 332] width 8 height 8
click at [1167, 575] on span "Next" at bounding box center [1163, 579] width 22 height 10
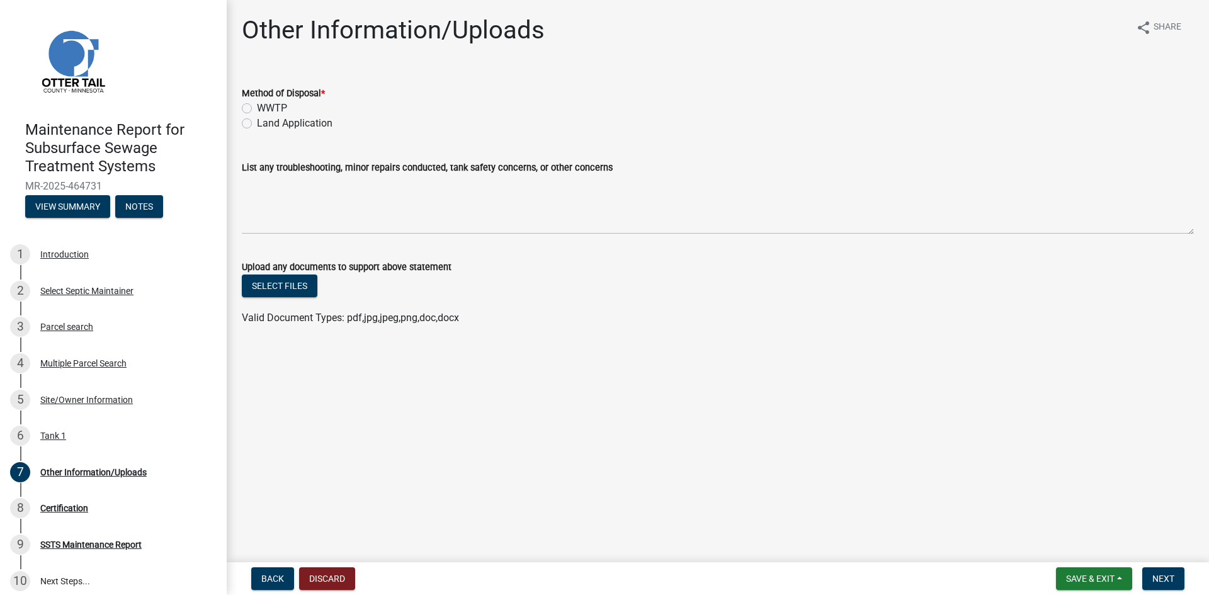
click at [300, 123] on label "Land Application" at bounding box center [295, 123] width 76 height 15
click at [265, 123] on input "Land Application" at bounding box center [261, 120] width 8 height 8
click at [1148, 577] on button "Next" at bounding box center [1163, 578] width 42 height 23
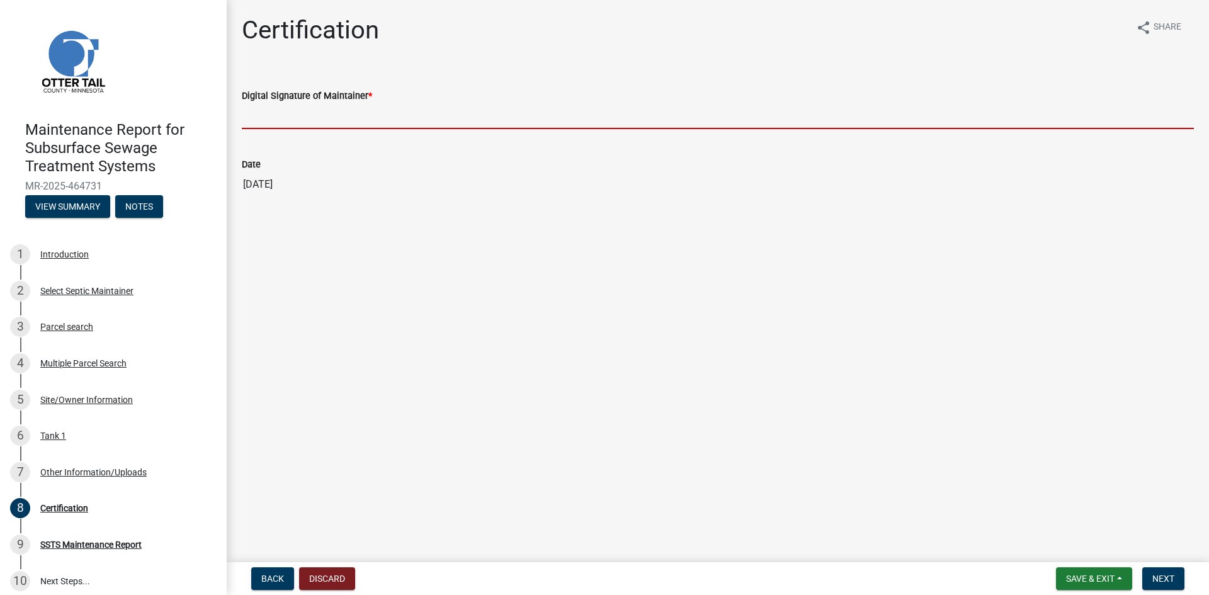
click at [929, 126] on input "Digital Signature of Maintainer *" at bounding box center [718, 116] width 952 height 26
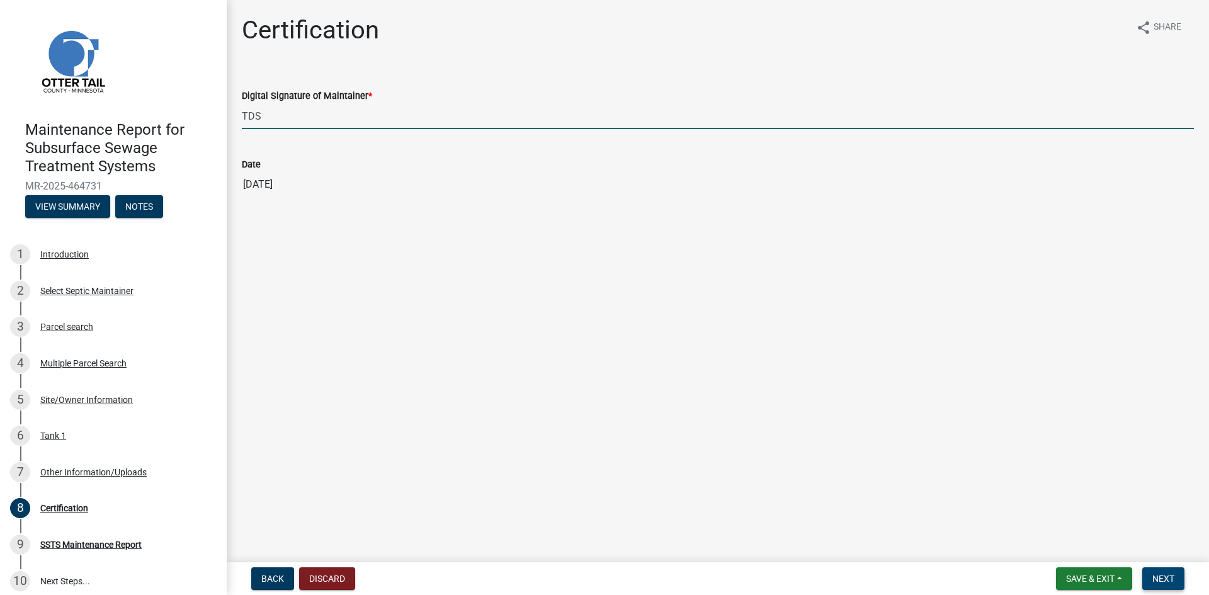
click at [1163, 579] on span "Next" at bounding box center [1163, 579] width 22 height 10
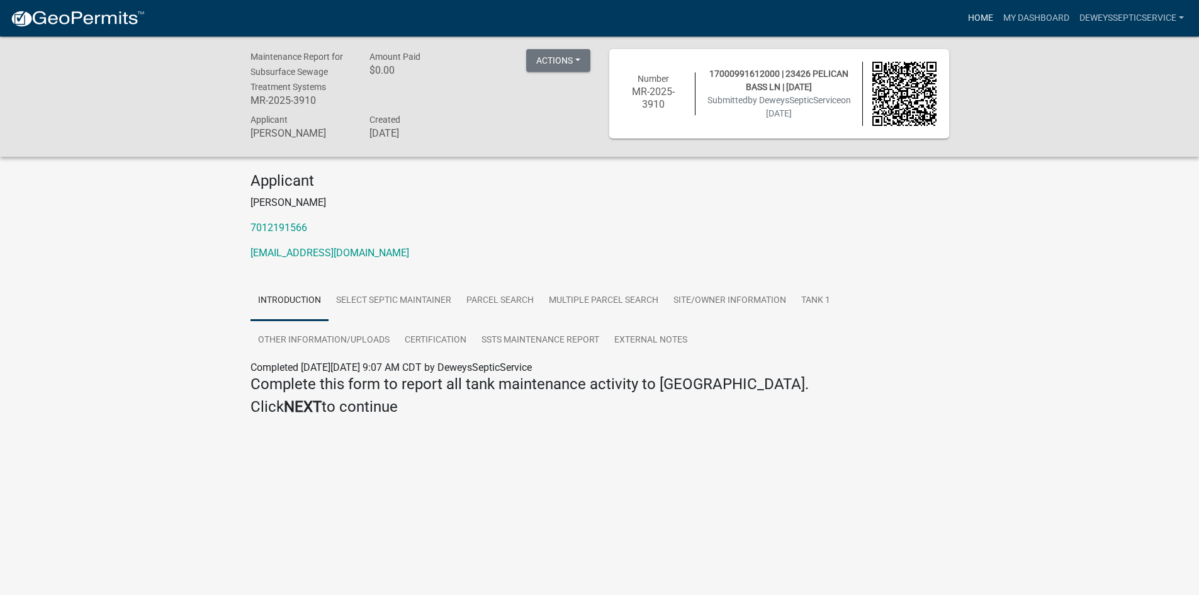
click at [971, 17] on link "Home" at bounding box center [980, 18] width 35 height 24
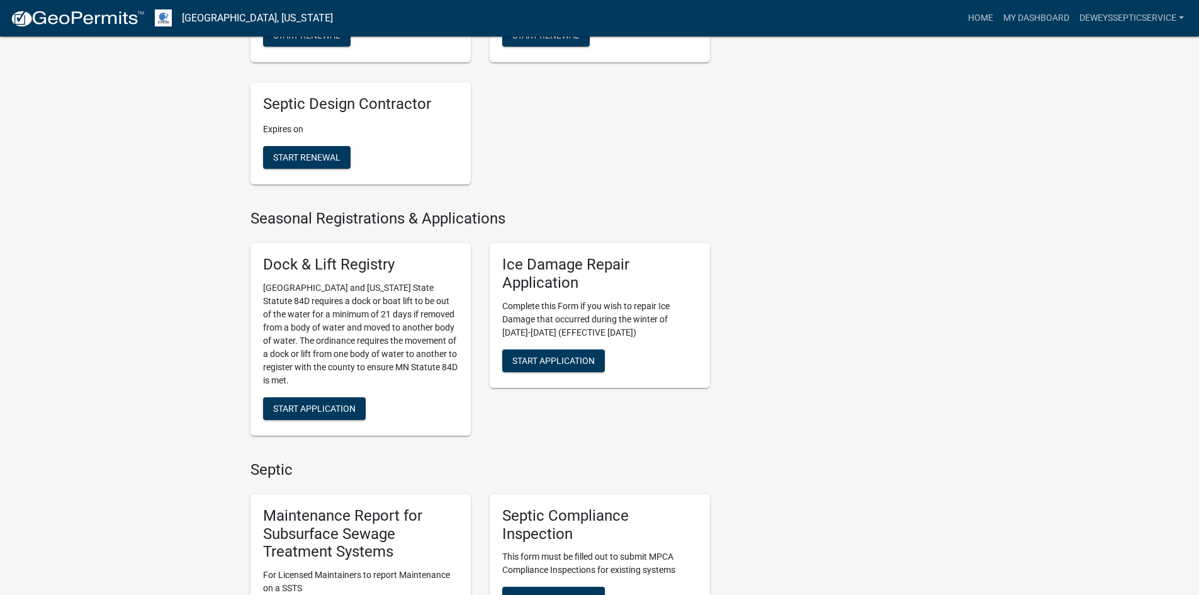
scroll to position [630, 0]
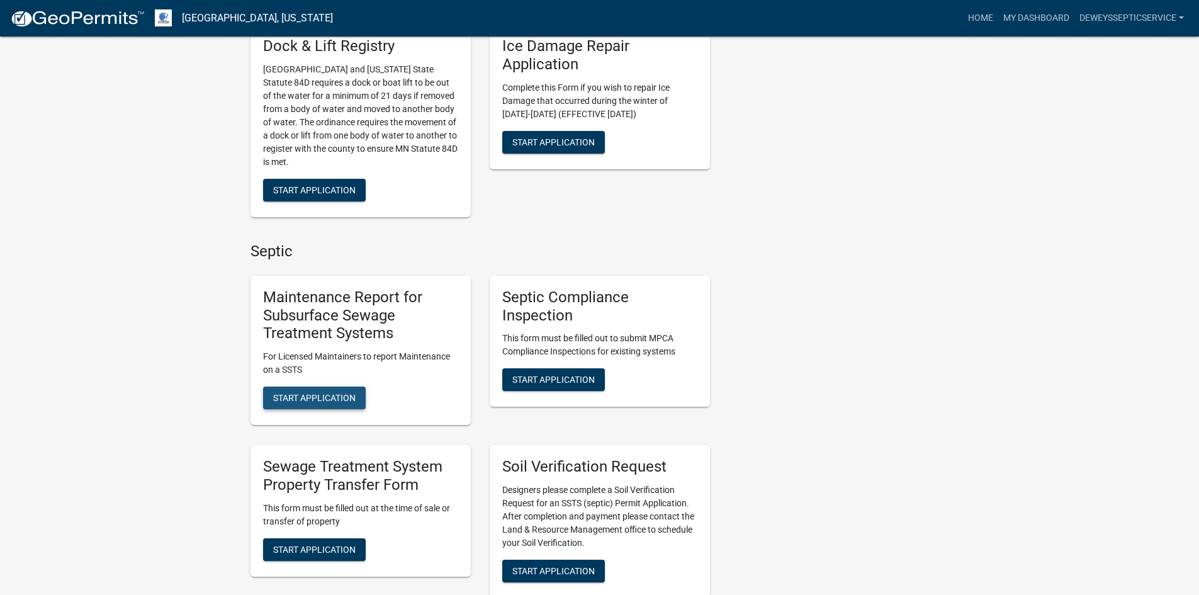
click at [277, 397] on span "Start Application" at bounding box center [314, 398] width 82 height 10
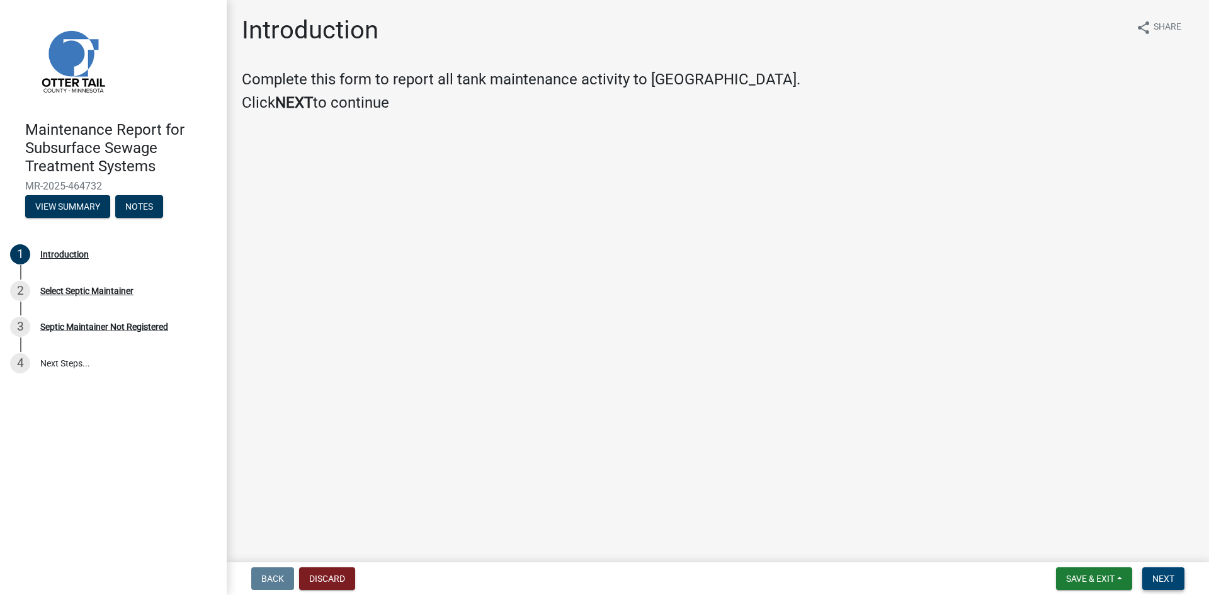
click at [1168, 575] on span "Next" at bounding box center [1163, 579] width 22 height 10
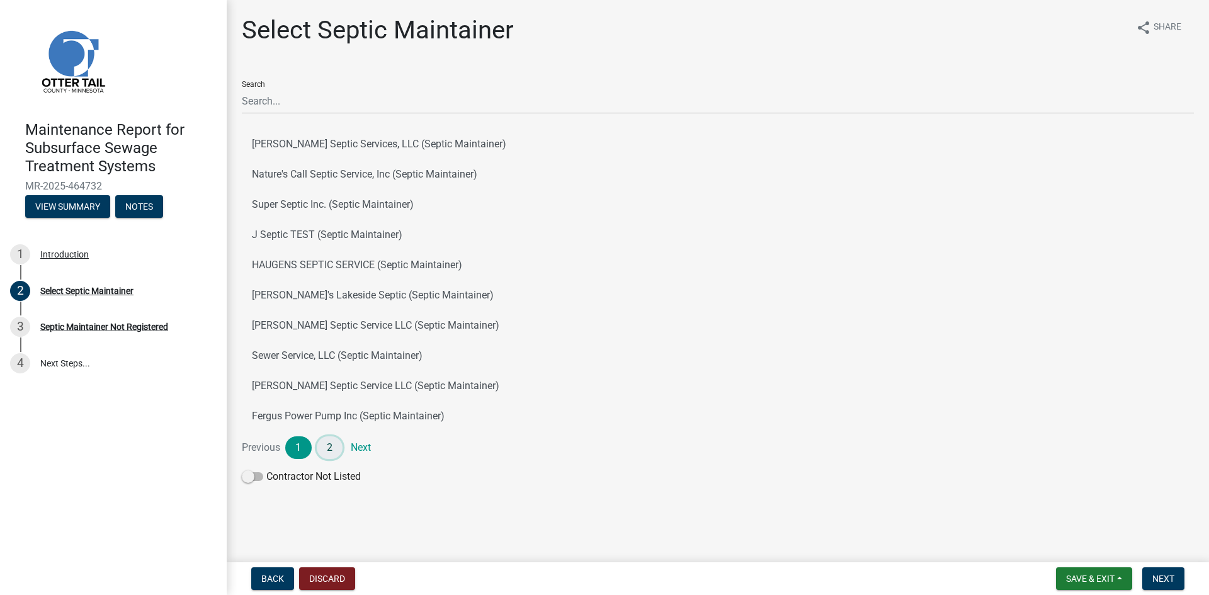
click at [322, 446] on link "2" at bounding box center [330, 447] width 26 height 23
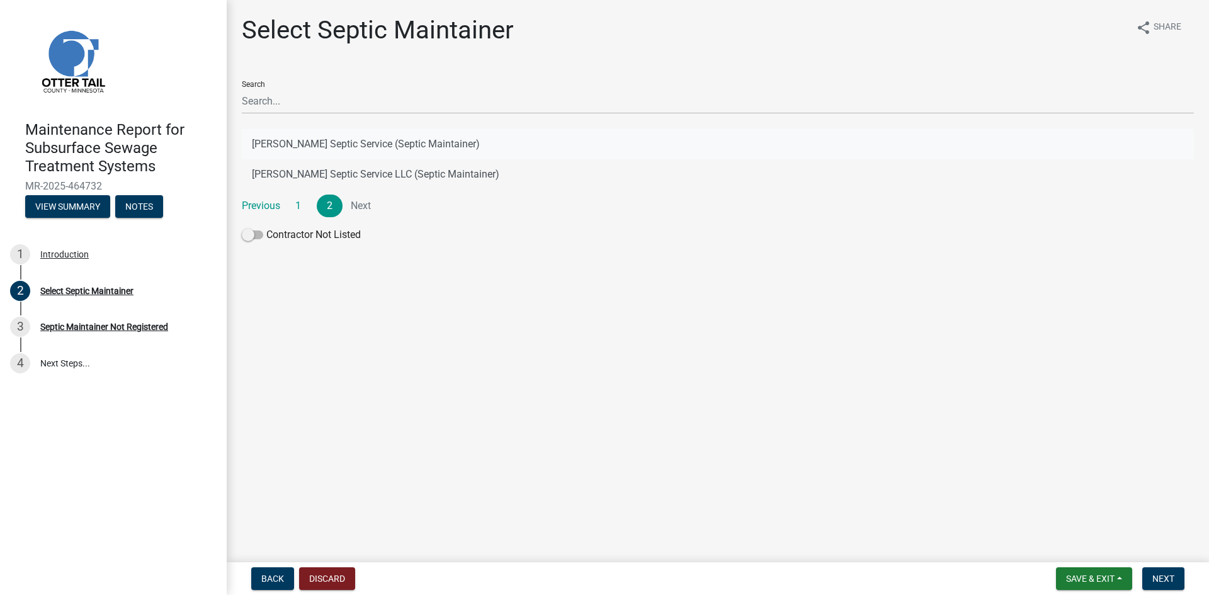
click at [377, 143] on button "[PERSON_NAME] Septic Service (Septic Maintainer)" at bounding box center [718, 144] width 952 height 30
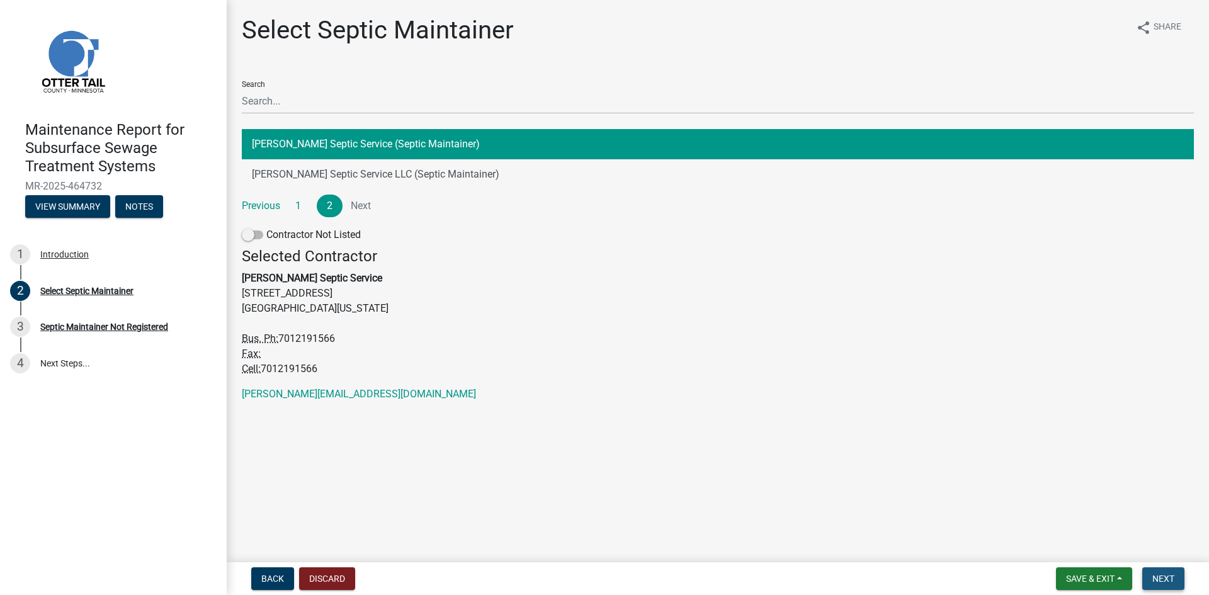
click at [1147, 578] on button "Next" at bounding box center [1163, 578] width 42 height 23
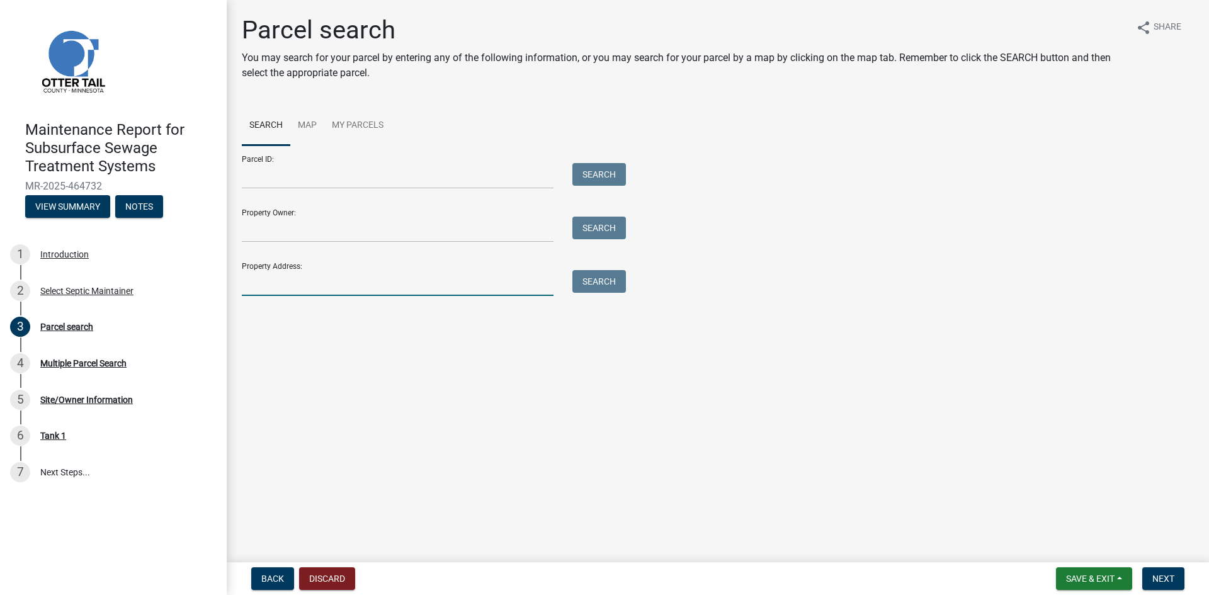
click at [359, 286] on input "Property Address:" at bounding box center [398, 283] width 312 height 26
click at [590, 277] on button "Search" at bounding box center [599, 281] width 54 height 23
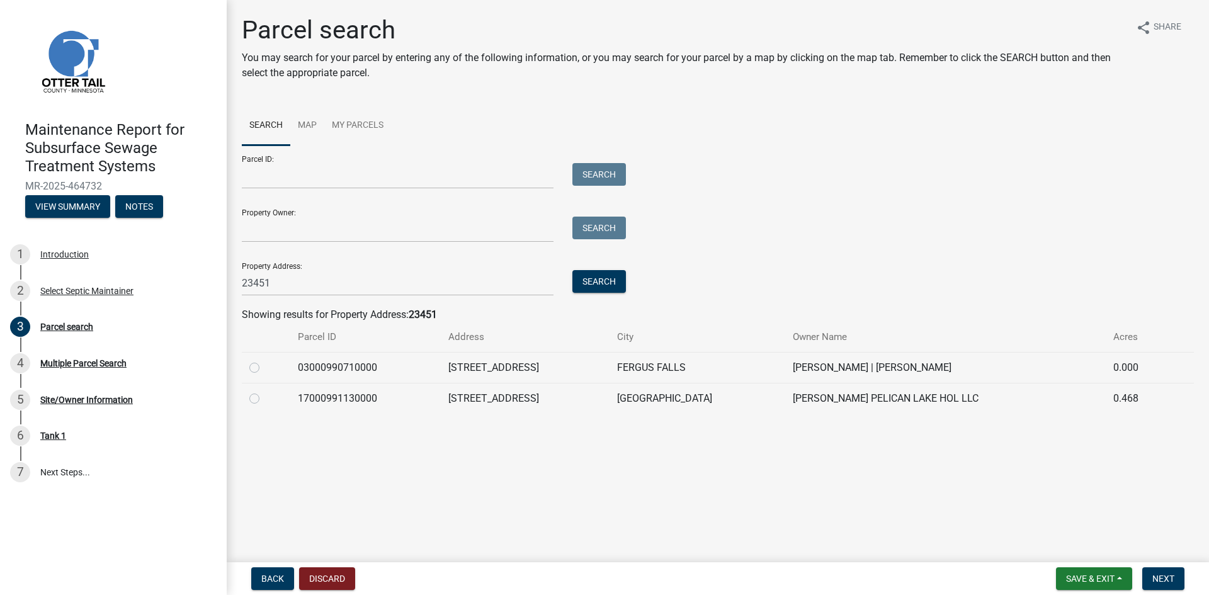
click at [264, 391] on label at bounding box center [264, 391] width 0 height 0
click at [264, 399] on input "radio" at bounding box center [268, 395] width 8 height 8
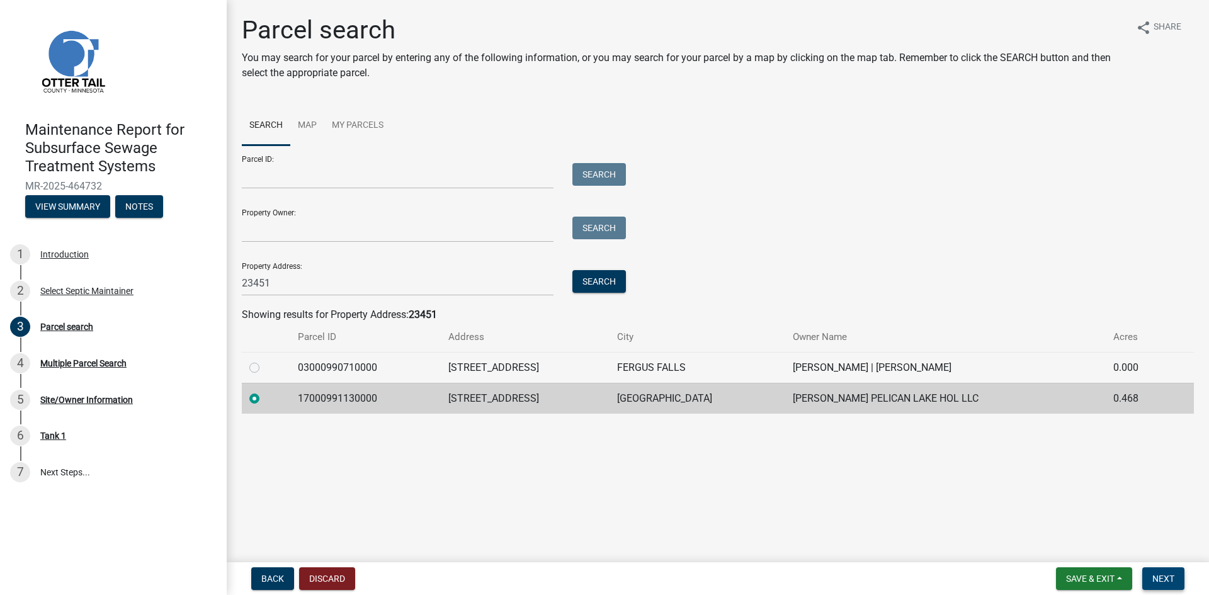
click at [1168, 575] on span "Next" at bounding box center [1163, 579] width 22 height 10
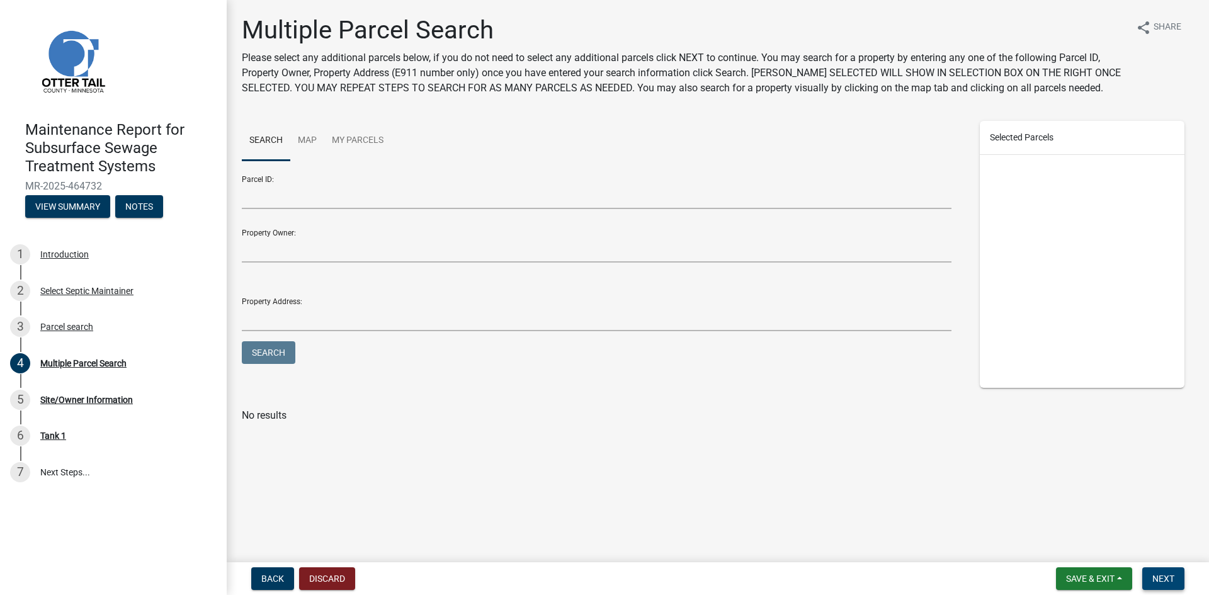
click at [1168, 575] on span "Next" at bounding box center [1163, 579] width 22 height 10
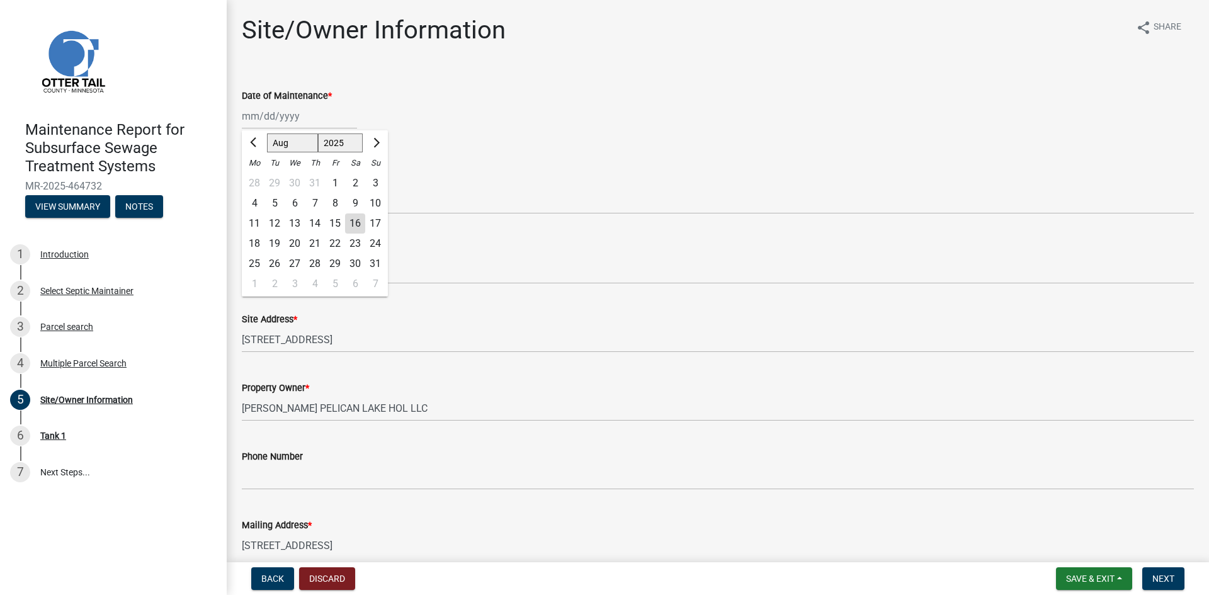
click at [285, 120] on div "[PERSON_NAME] Feb Mar Apr [PERSON_NAME][DATE] Oct Nov [DATE] 1526 1527 1528 152…" at bounding box center [299, 116] width 115 height 26
click at [291, 222] on div "13" at bounding box center [295, 223] width 20 height 20
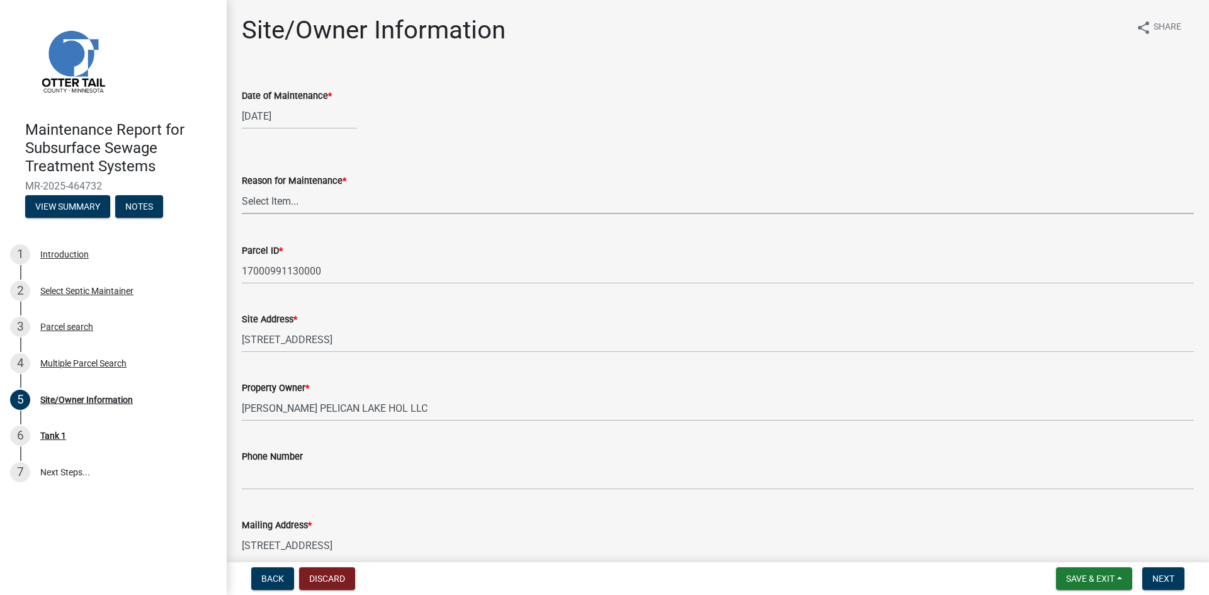
click at [291, 208] on select "Select Item... Called Routine Other" at bounding box center [718, 201] width 952 height 26
click at [242, 188] on select "Select Item... Called Routine Other" at bounding box center [718, 201] width 952 height 26
click at [1180, 580] on button "Next" at bounding box center [1163, 578] width 42 height 23
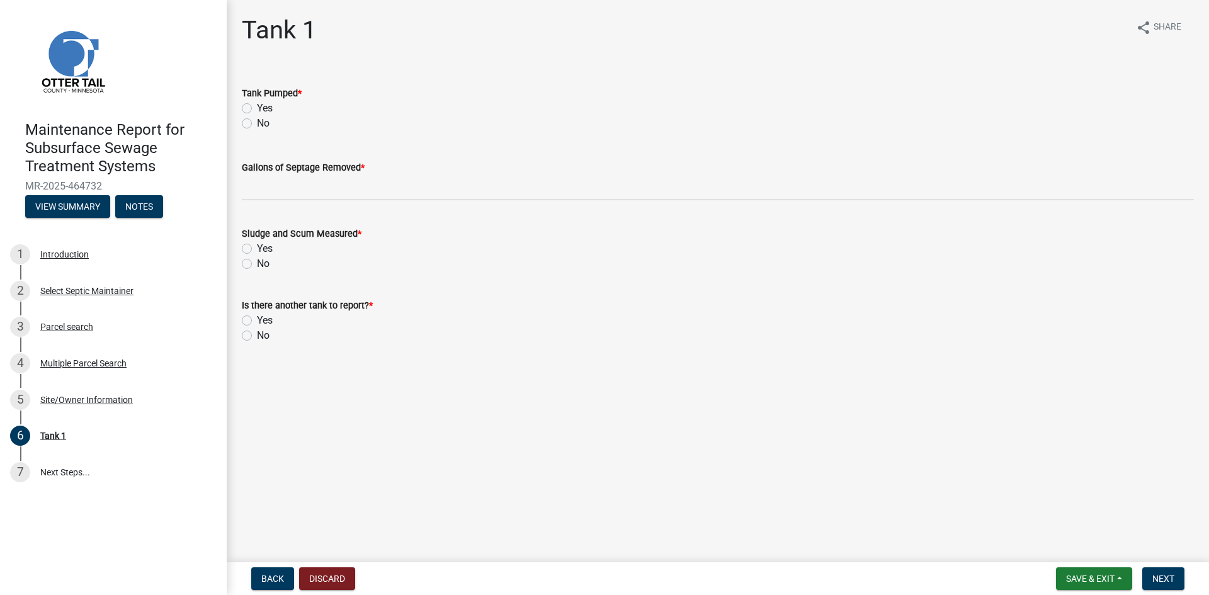
click at [257, 112] on label "Yes" at bounding box center [265, 108] width 16 height 15
click at [257, 109] on input "Yes" at bounding box center [261, 105] width 8 height 8
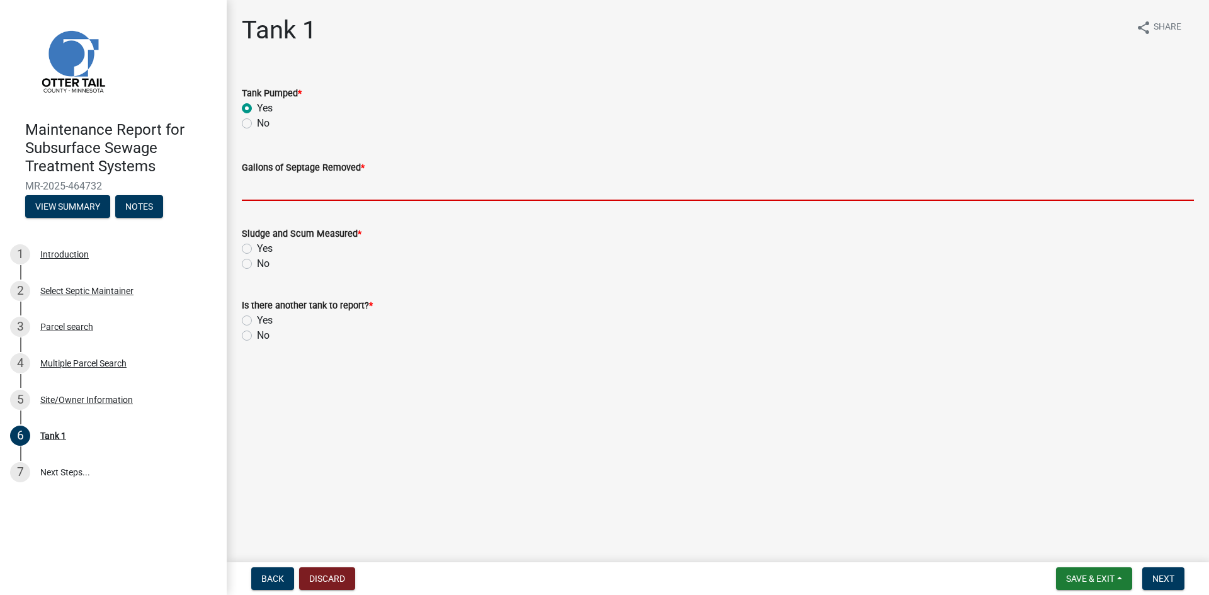
click at [261, 191] on input "Gallons of Septage Removed *" at bounding box center [718, 188] width 952 height 26
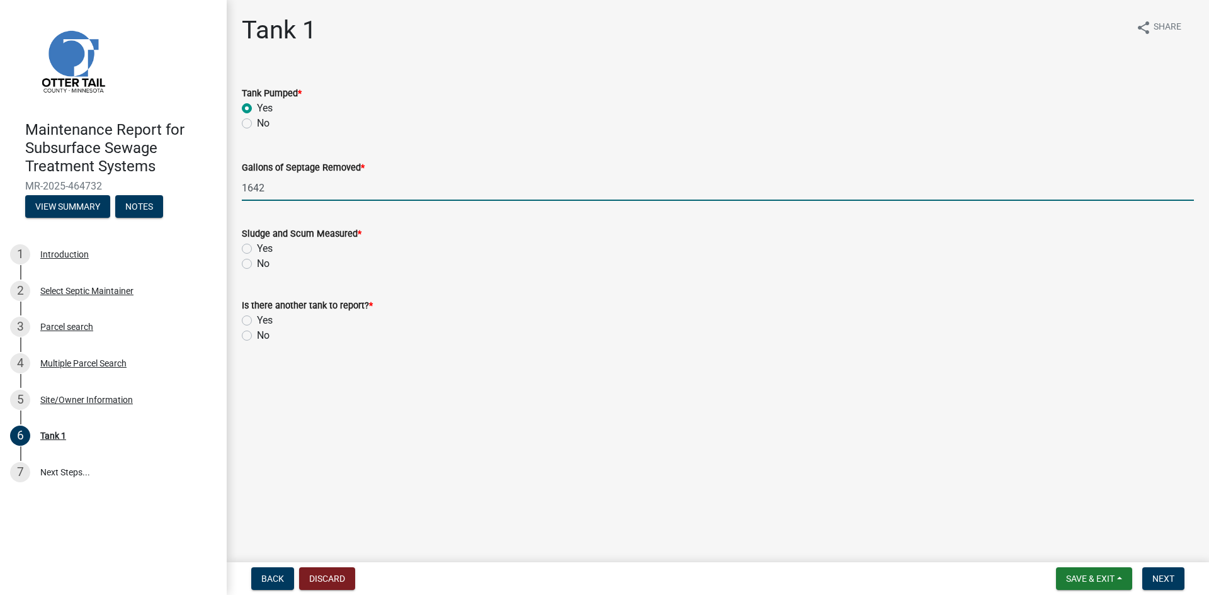
click at [257, 266] on label "No" at bounding box center [263, 263] width 13 height 15
click at [257, 264] on input "No" at bounding box center [261, 260] width 8 height 8
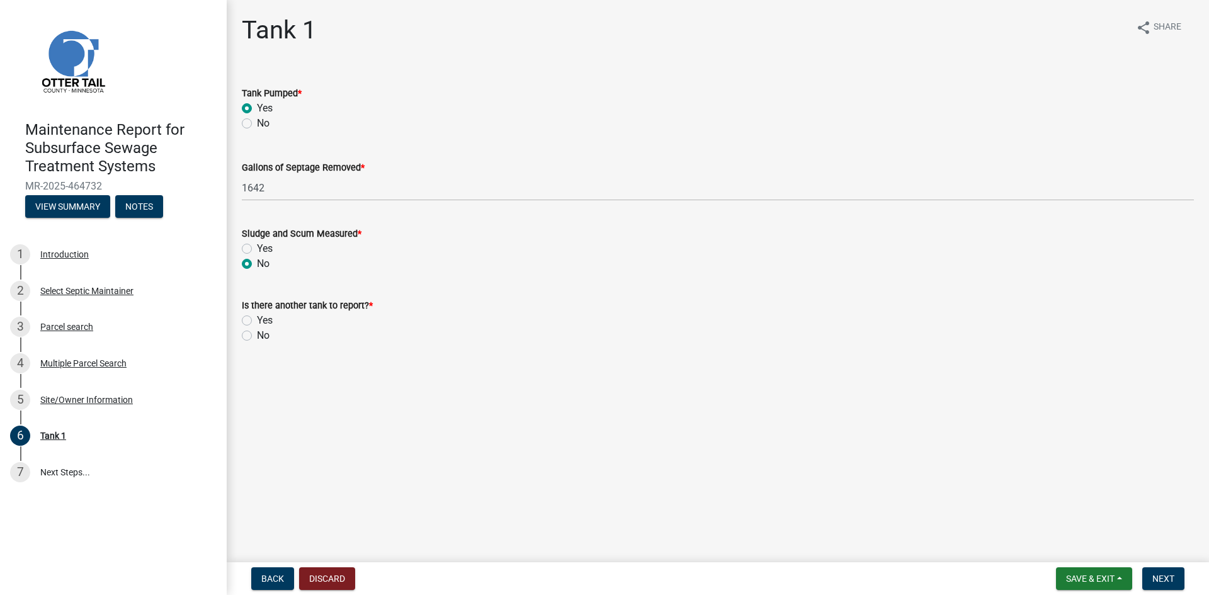
click at [257, 339] on label "No" at bounding box center [263, 335] width 13 height 15
click at [257, 336] on input "No" at bounding box center [261, 332] width 8 height 8
click at [1171, 582] on span "Next" at bounding box center [1163, 579] width 22 height 10
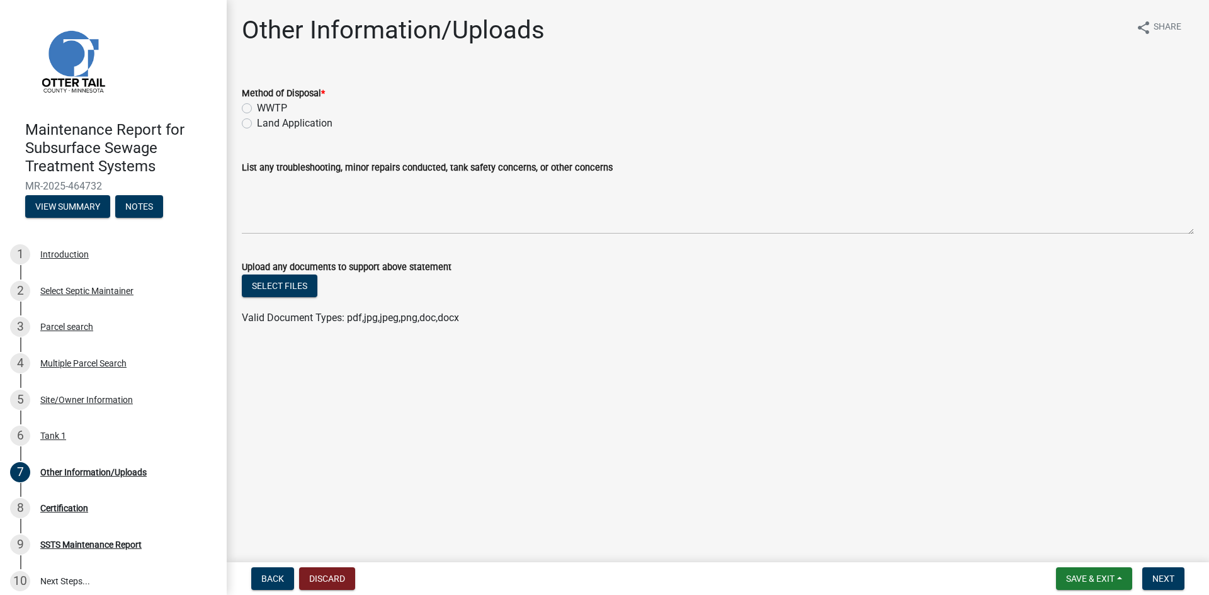
click at [301, 122] on label "Land Application" at bounding box center [295, 123] width 76 height 15
click at [265, 122] on input "Land Application" at bounding box center [261, 120] width 8 height 8
click at [1174, 582] on span "Next" at bounding box center [1163, 579] width 22 height 10
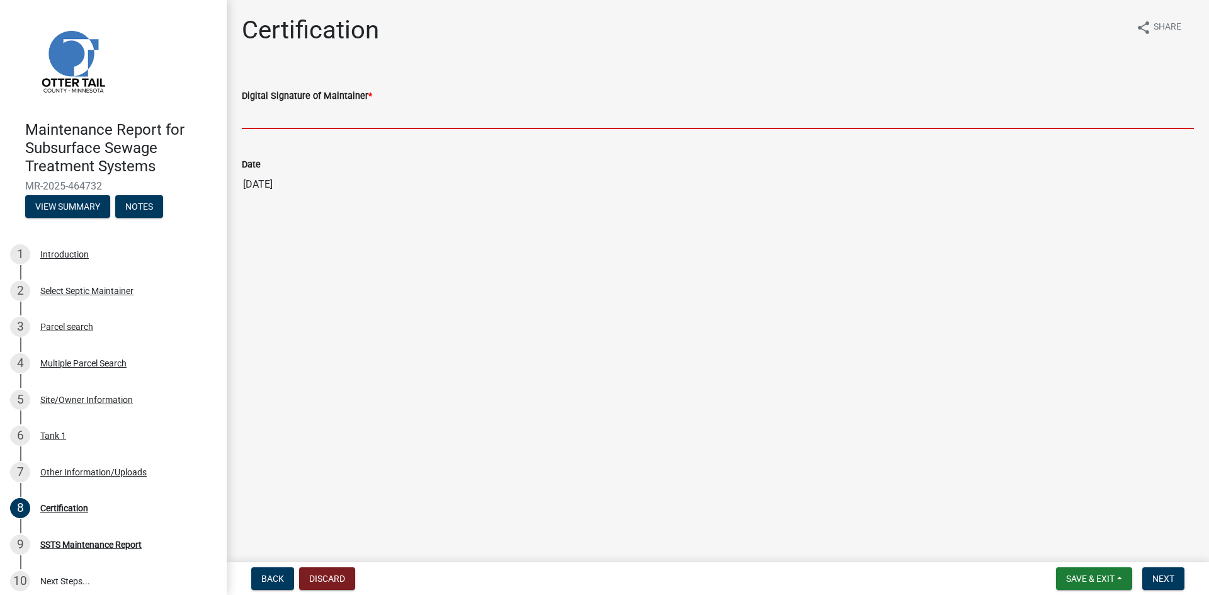
click at [1049, 120] on input "Digital Signature of Maintainer *" at bounding box center [718, 116] width 952 height 26
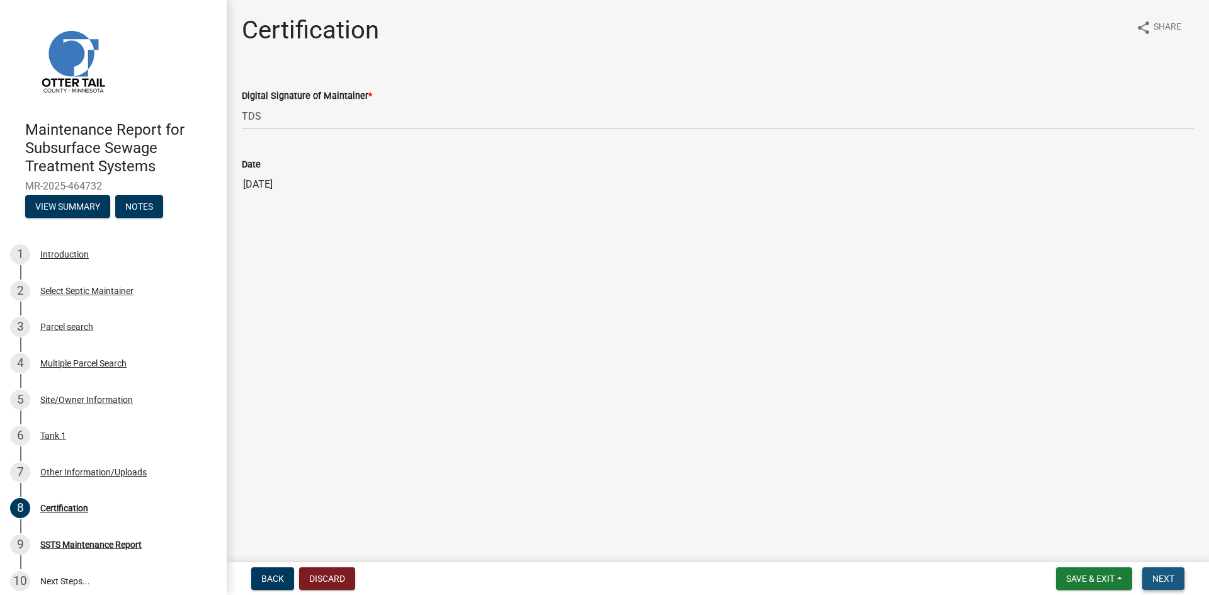
click at [1163, 577] on span "Next" at bounding box center [1163, 579] width 22 height 10
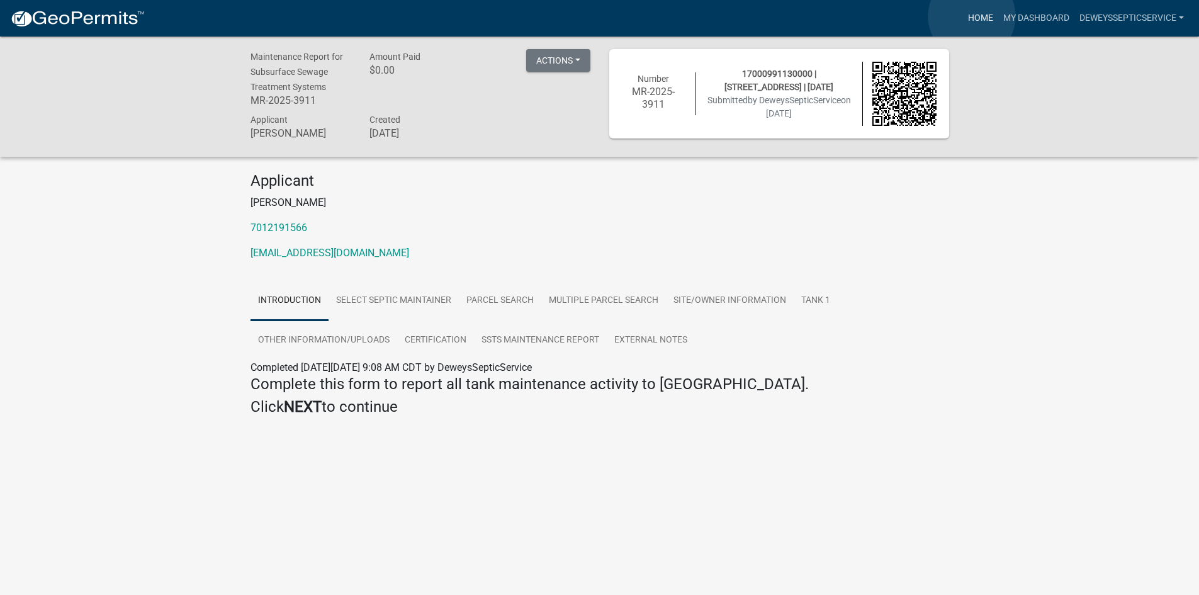
click at [972, 16] on link "Home" at bounding box center [980, 18] width 35 height 24
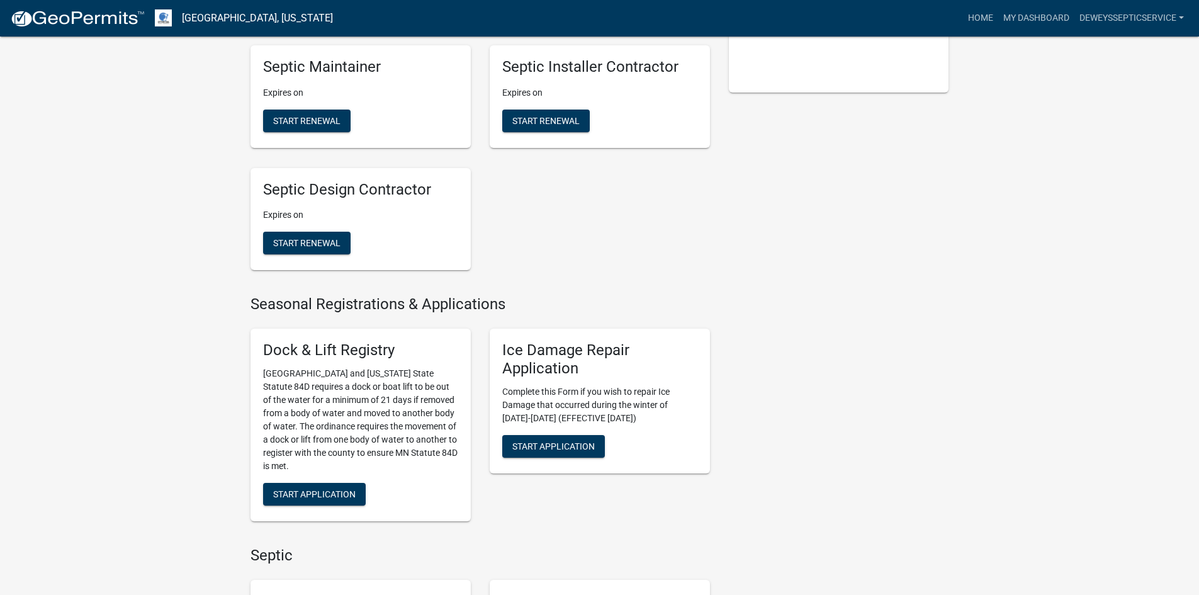
scroll to position [567, 0]
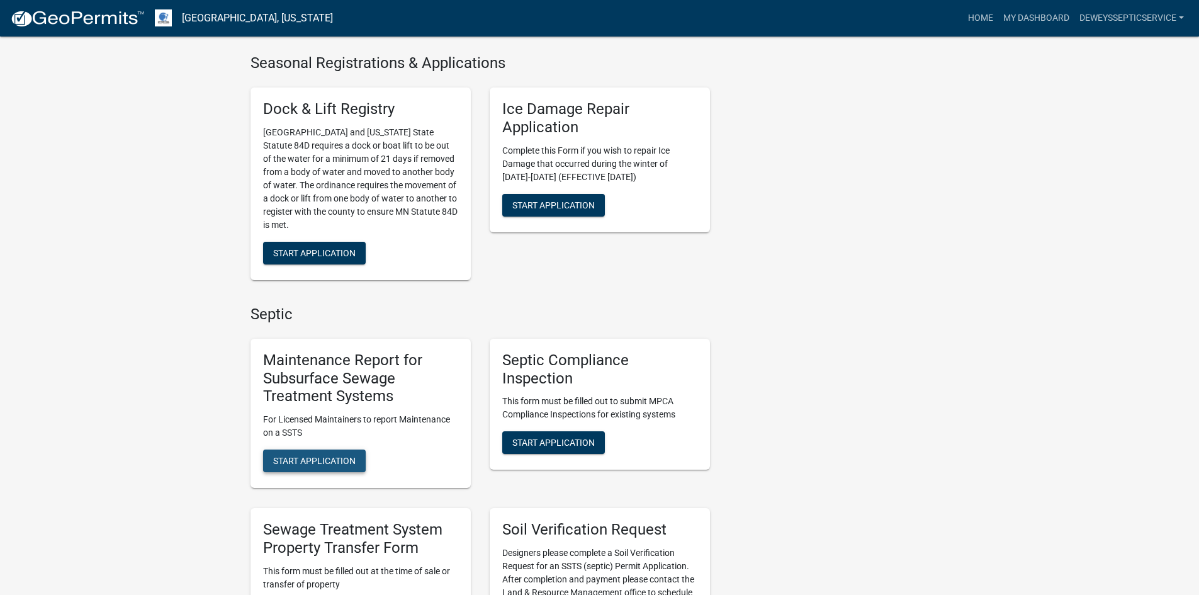
click at [315, 458] on span "Start Application" at bounding box center [314, 461] width 82 height 10
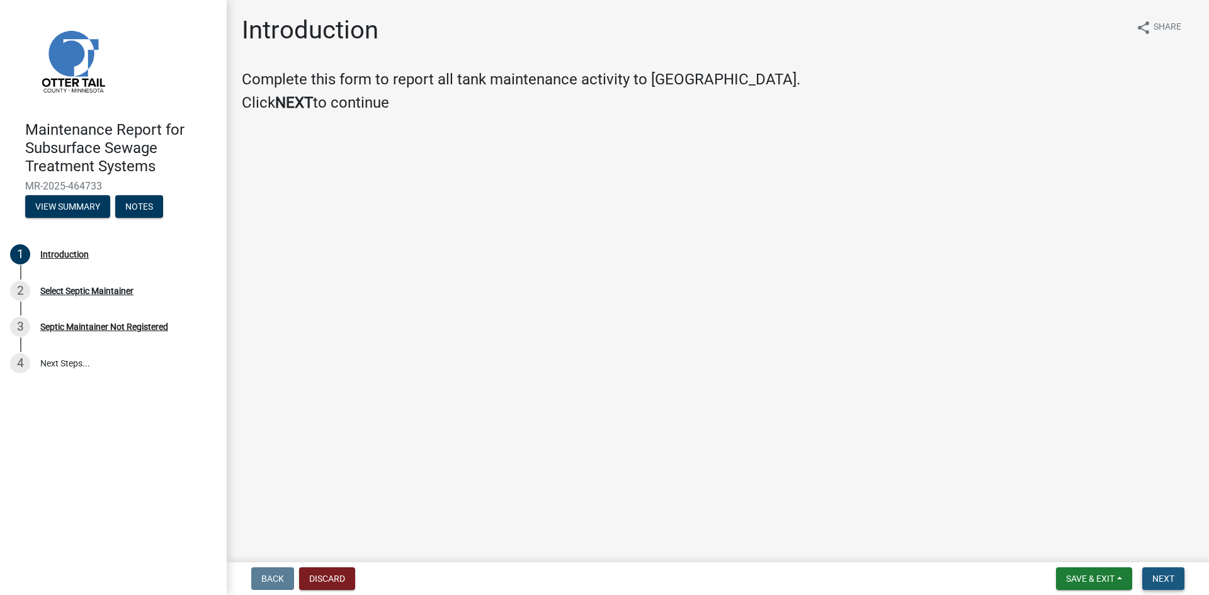
click at [1146, 577] on button "Next" at bounding box center [1163, 578] width 42 height 23
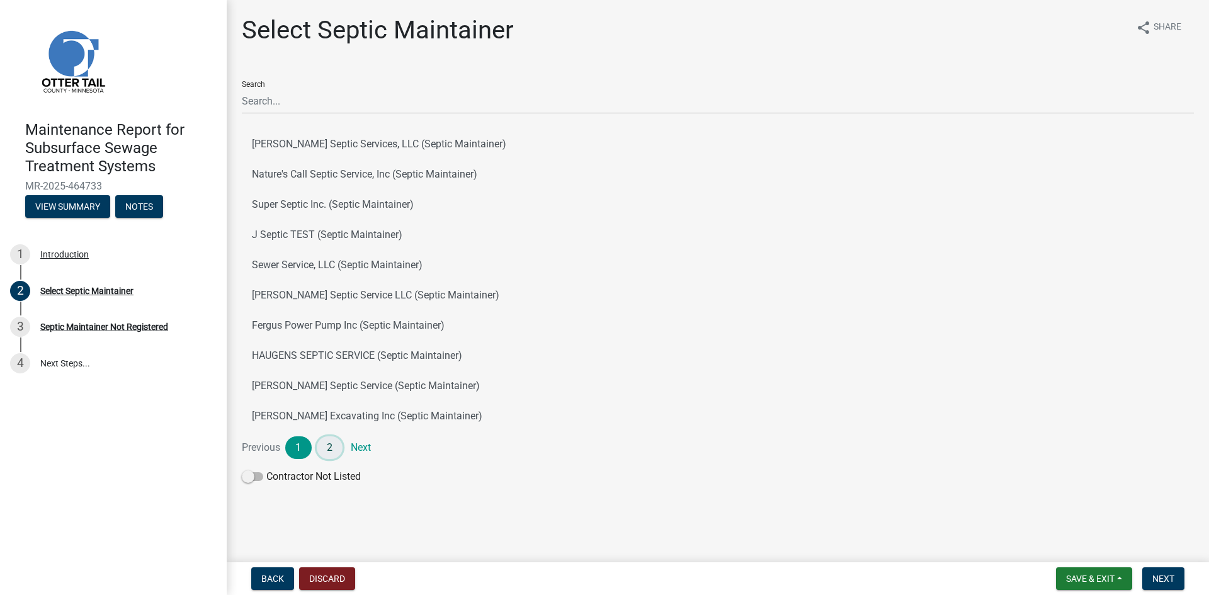
drag, startPoint x: 324, startPoint y: 448, endPoint x: 336, endPoint y: 394, distance: 54.7
click at [324, 448] on link "2" at bounding box center [330, 447] width 26 height 23
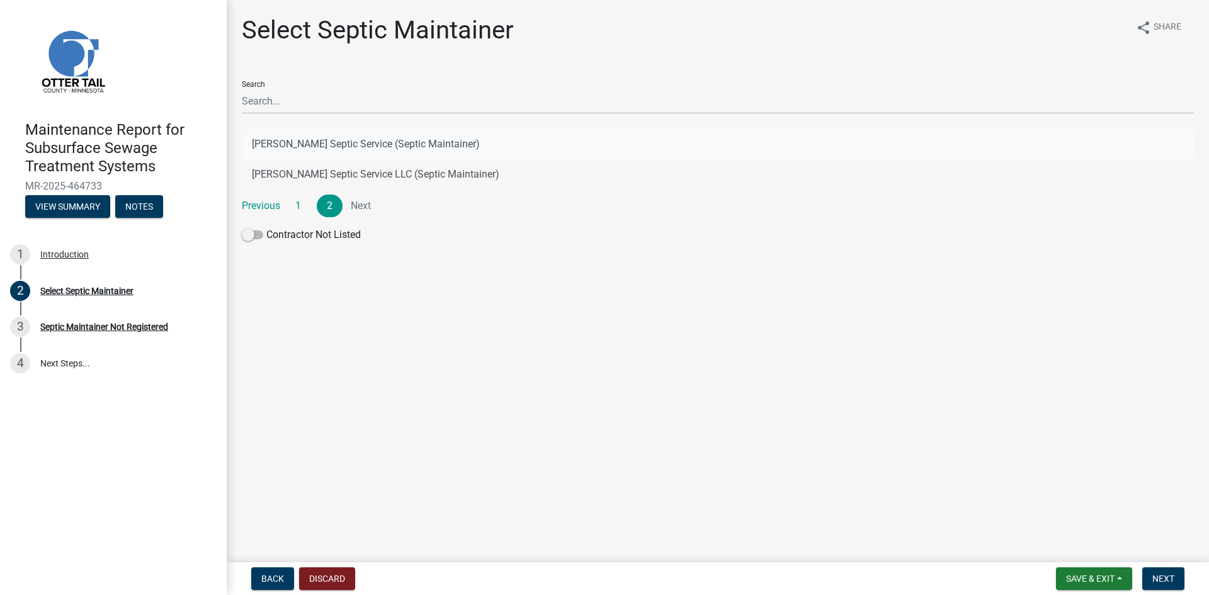
drag, startPoint x: 368, startPoint y: 141, endPoint x: 380, endPoint y: 147, distance: 13.2
click at [368, 141] on button "[PERSON_NAME] Septic Service (Septic Maintainer)" at bounding box center [718, 144] width 952 height 30
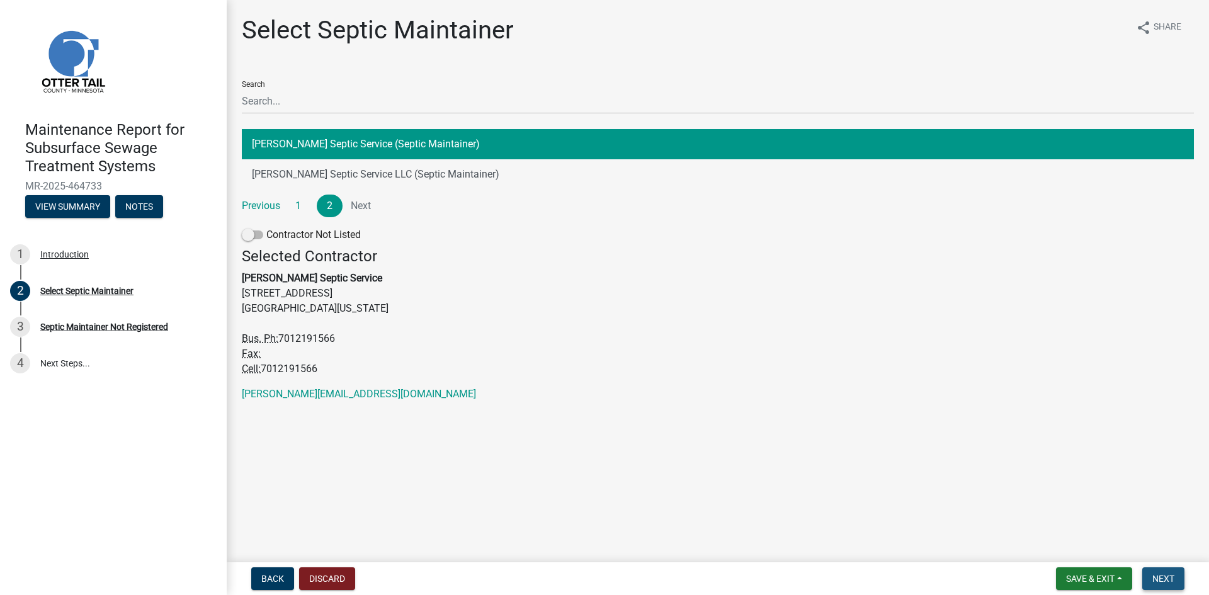
click at [1157, 576] on span "Next" at bounding box center [1163, 579] width 22 height 10
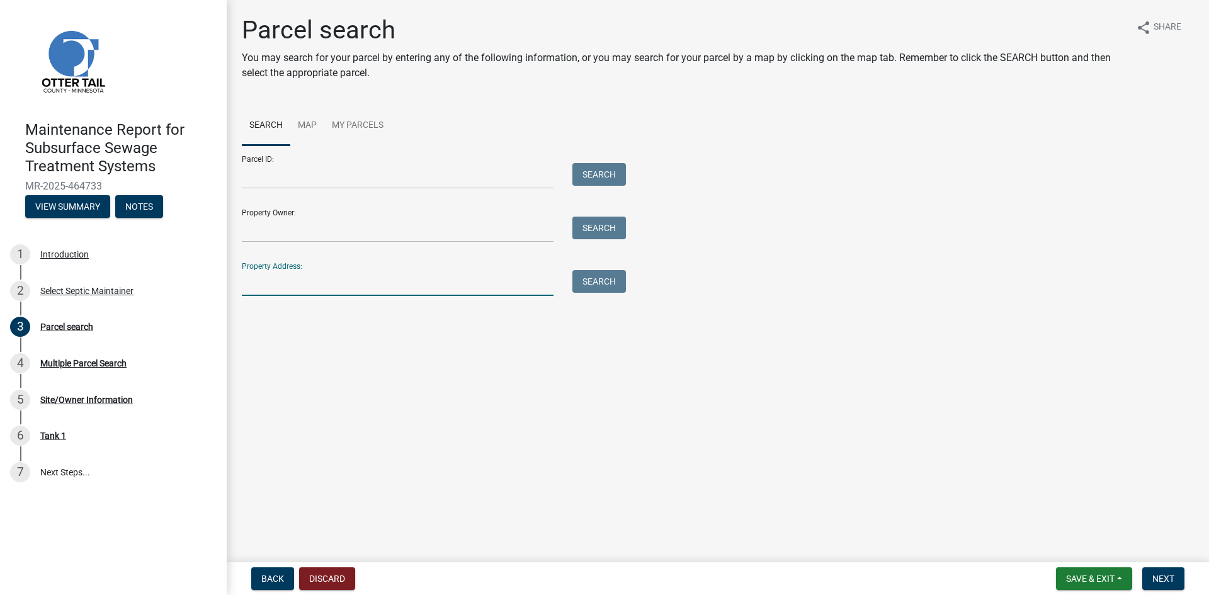
click at [375, 293] on input "Property Address:" at bounding box center [398, 283] width 312 height 26
click at [591, 280] on button "Search" at bounding box center [599, 281] width 54 height 23
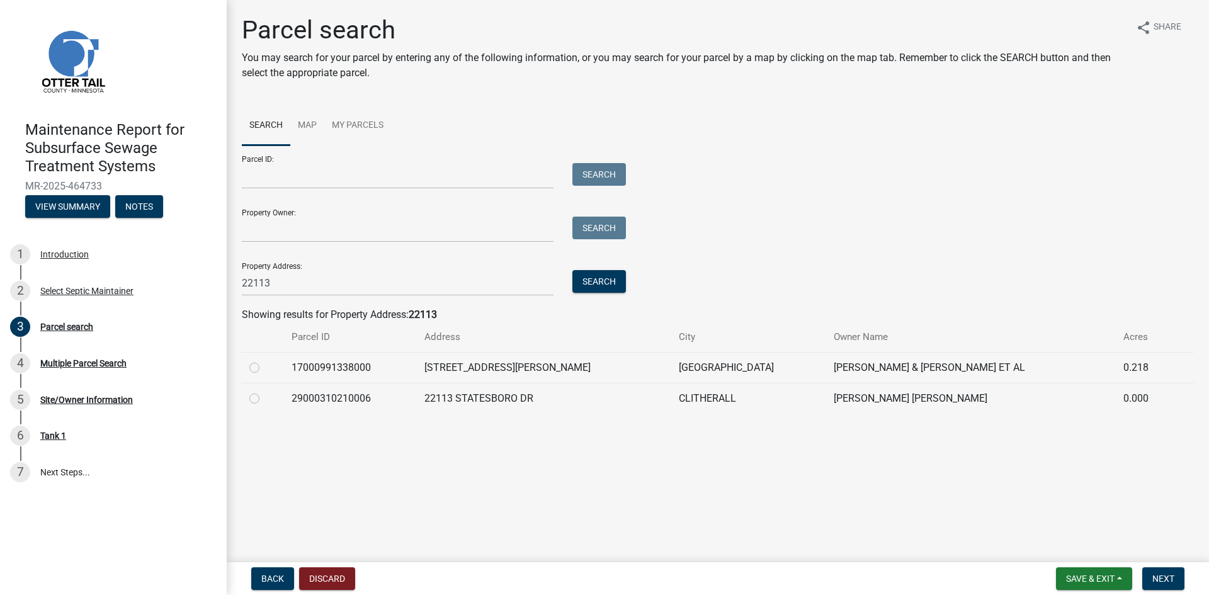
click at [264, 360] on label at bounding box center [264, 360] width 0 height 0
click at [264, 367] on input "radio" at bounding box center [268, 364] width 8 height 8
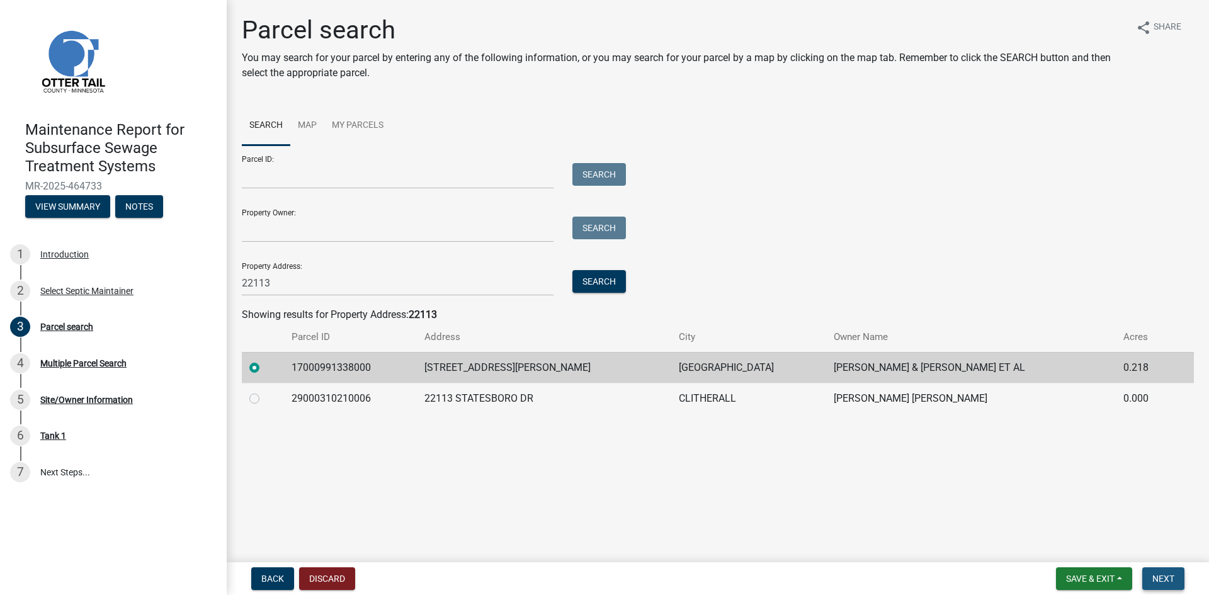
click at [1160, 584] on span "Next" at bounding box center [1163, 579] width 22 height 10
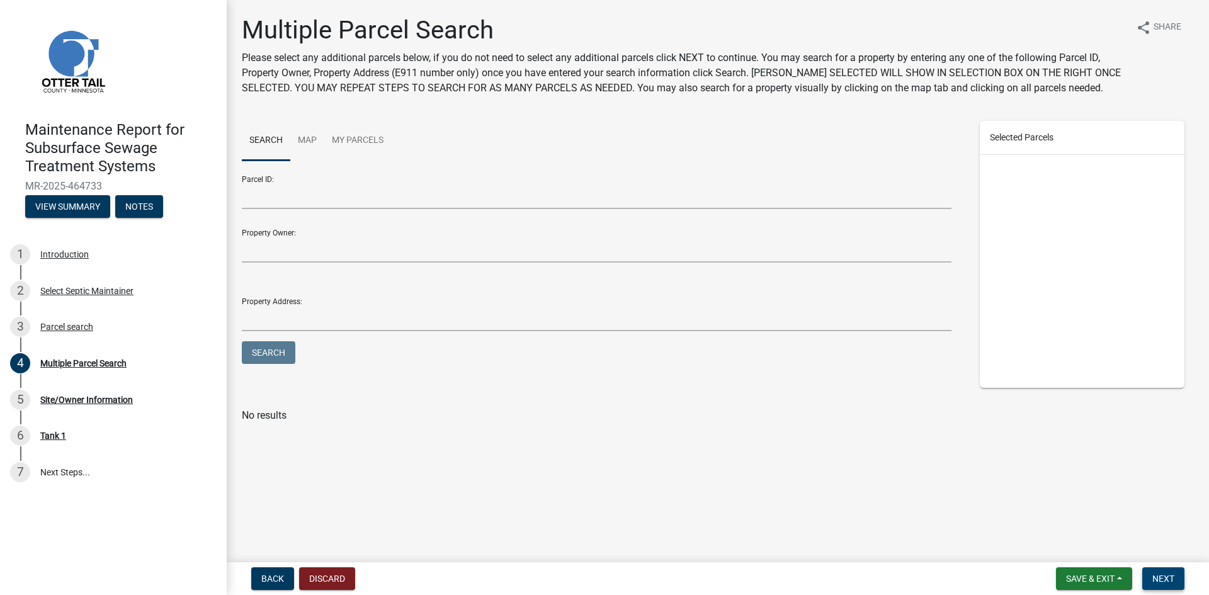
click at [1160, 584] on span "Next" at bounding box center [1163, 579] width 22 height 10
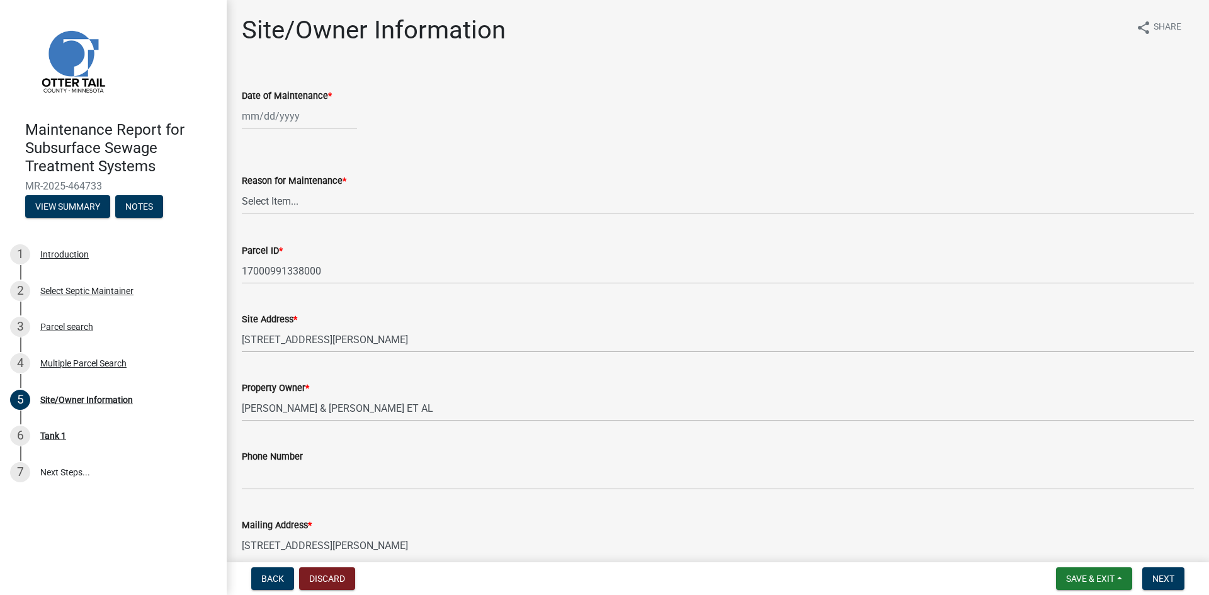
click at [291, 115] on div at bounding box center [299, 116] width 115 height 26
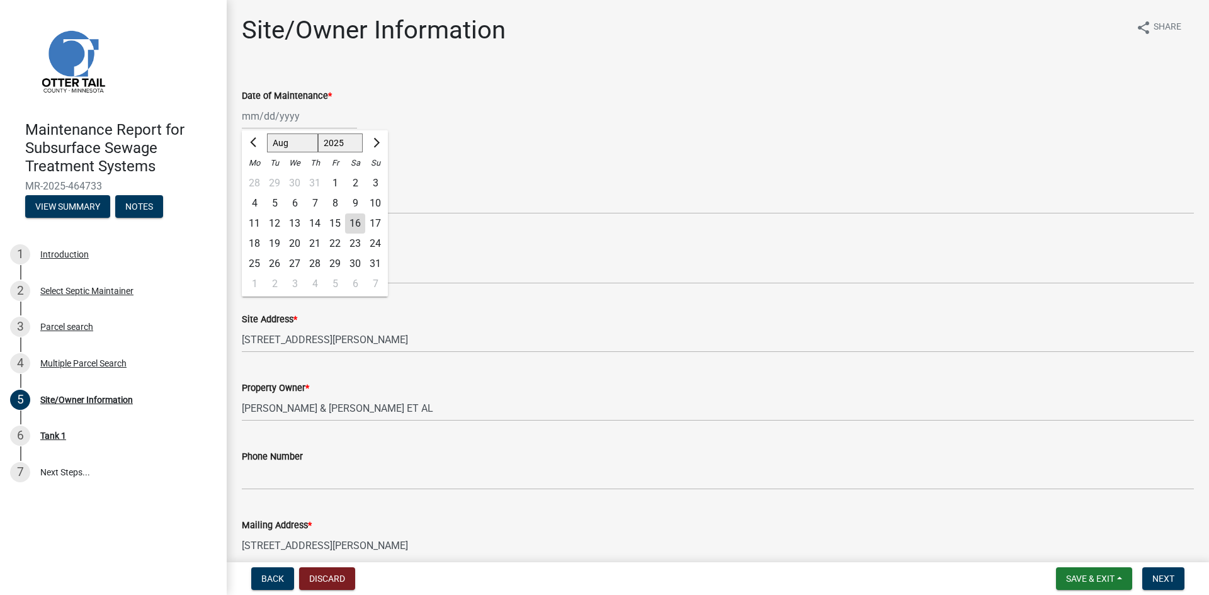
click at [297, 222] on div "13" at bounding box center [295, 223] width 20 height 20
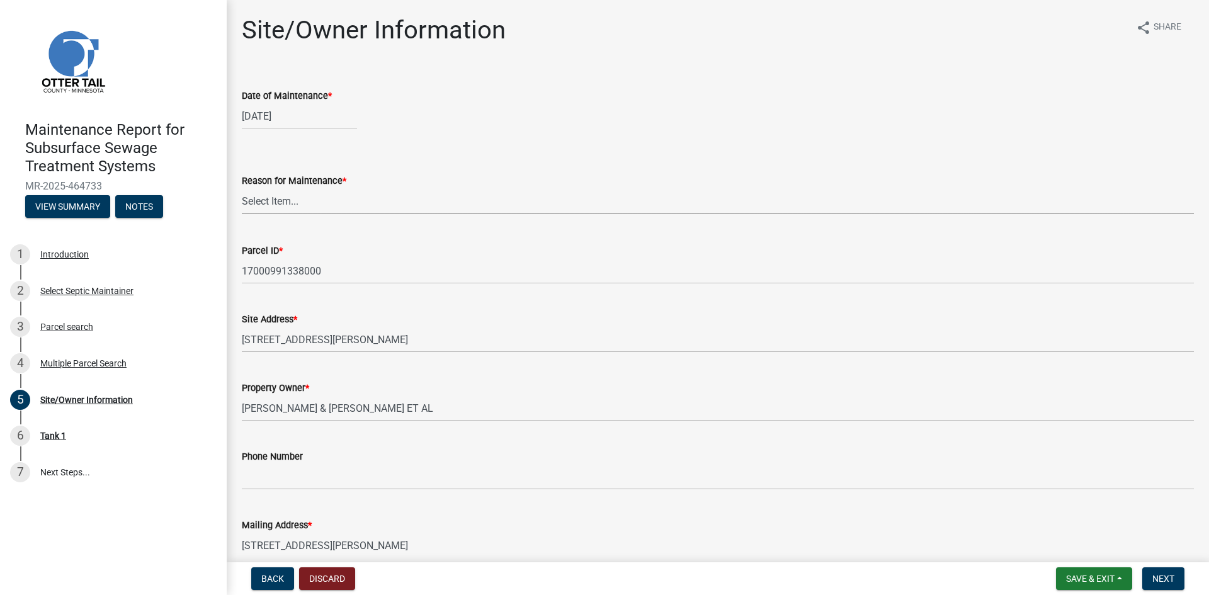
click at [297, 206] on select "Select Item... Called Routine Other" at bounding box center [718, 201] width 952 height 26
click at [242, 188] on select "Select Item... Called Routine Other" at bounding box center [718, 201] width 952 height 26
click at [1177, 579] on button "Next" at bounding box center [1163, 578] width 42 height 23
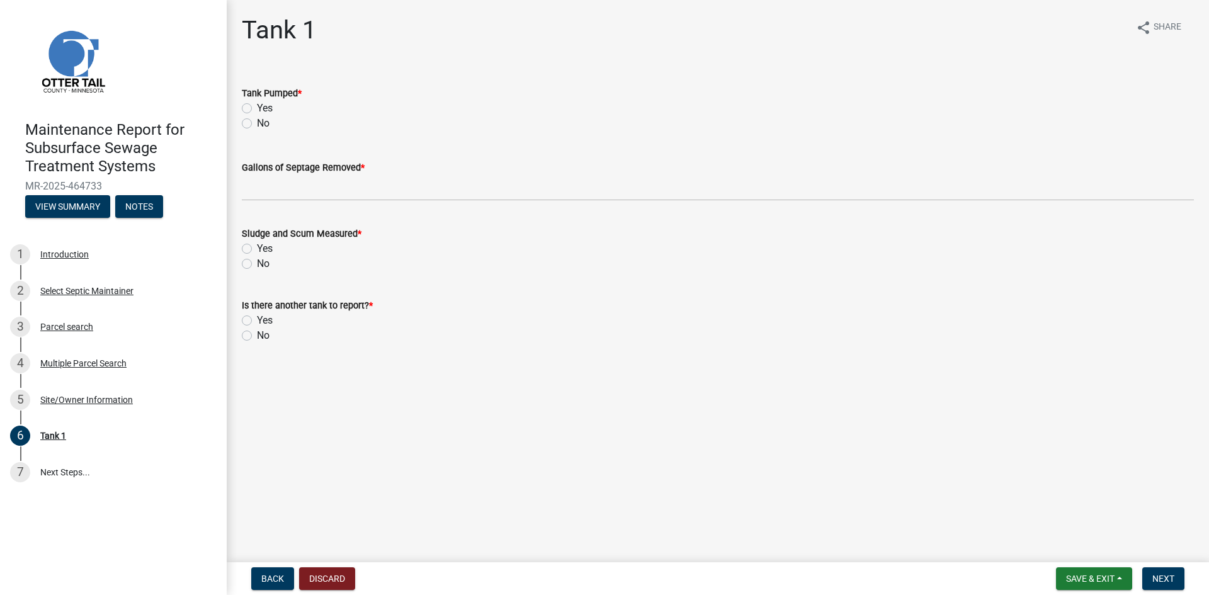
click at [257, 107] on label "Yes" at bounding box center [265, 108] width 16 height 15
click at [257, 107] on input "Yes" at bounding box center [261, 105] width 8 height 8
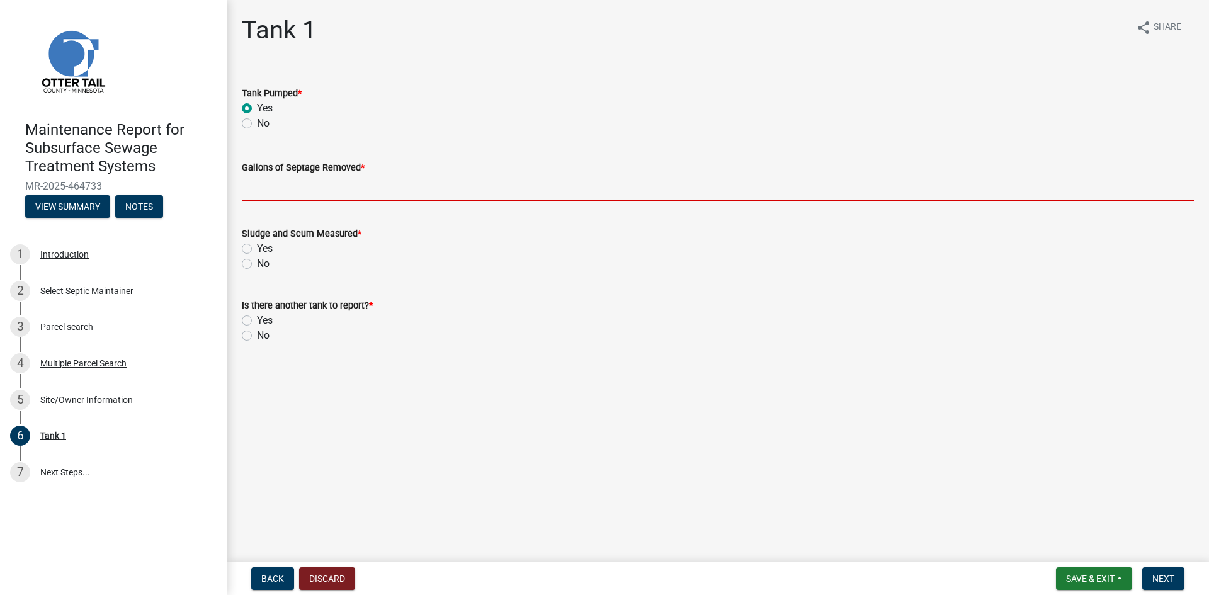
click at [265, 199] on input "Gallons of Septage Removed *" at bounding box center [718, 188] width 952 height 26
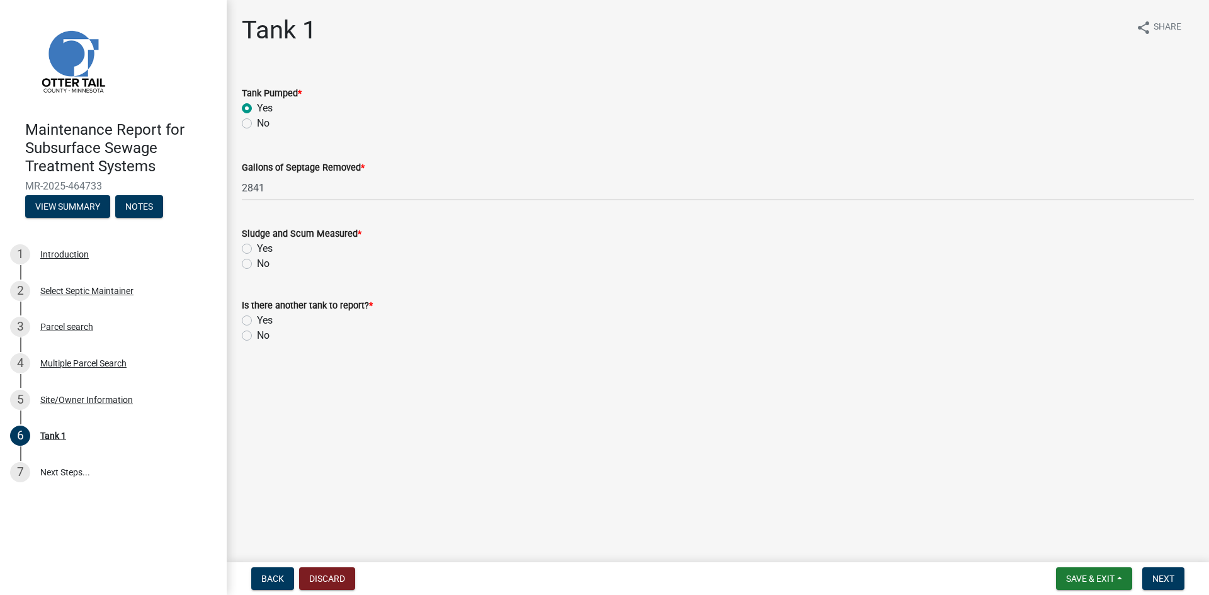
click at [257, 264] on label "No" at bounding box center [263, 263] width 13 height 15
click at [257, 264] on input "No" at bounding box center [261, 260] width 8 height 8
drag, startPoint x: 246, startPoint y: 335, endPoint x: 368, endPoint y: 382, distance: 130.9
click at [257, 336] on label "No" at bounding box center [263, 335] width 13 height 15
click at [257, 336] on input "No" at bounding box center [261, 332] width 8 height 8
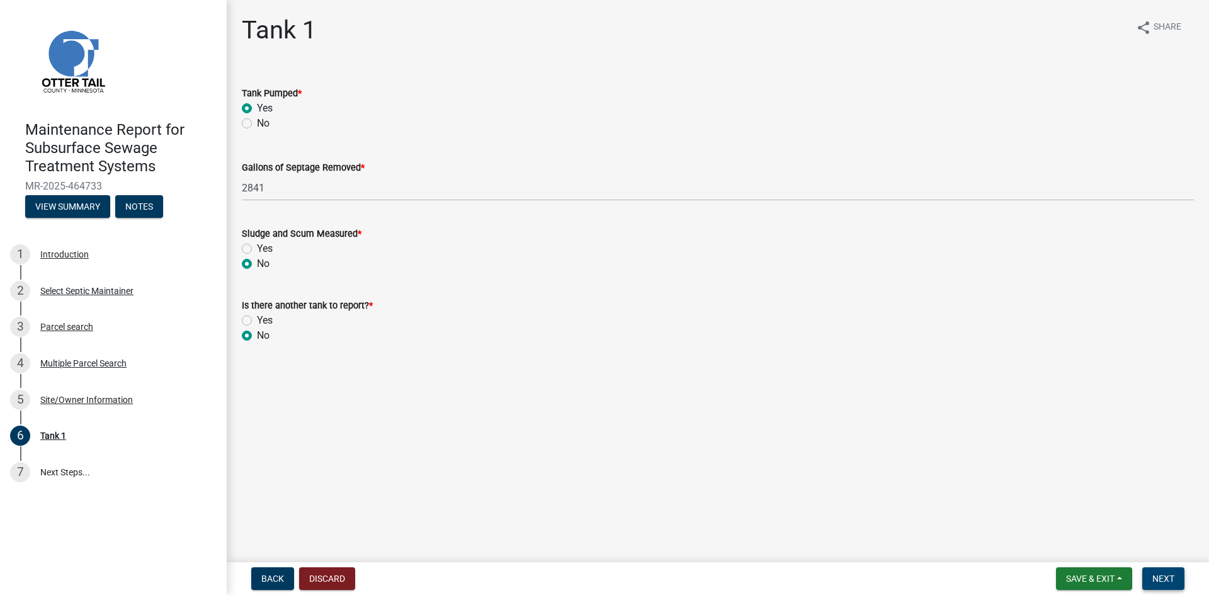
click at [1164, 581] on span "Next" at bounding box center [1163, 579] width 22 height 10
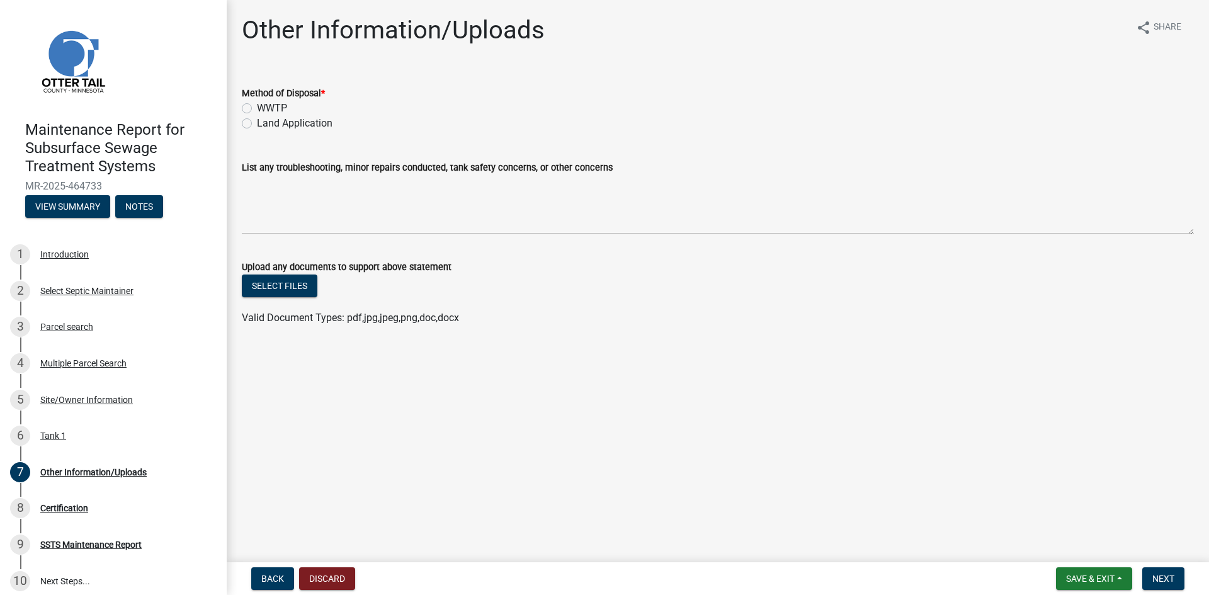
click at [319, 122] on label "Land Application" at bounding box center [295, 123] width 76 height 15
click at [265, 122] on input "Land Application" at bounding box center [261, 120] width 8 height 8
click at [1156, 578] on span "Next" at bounding box center [1163, 579] width 22 height 10
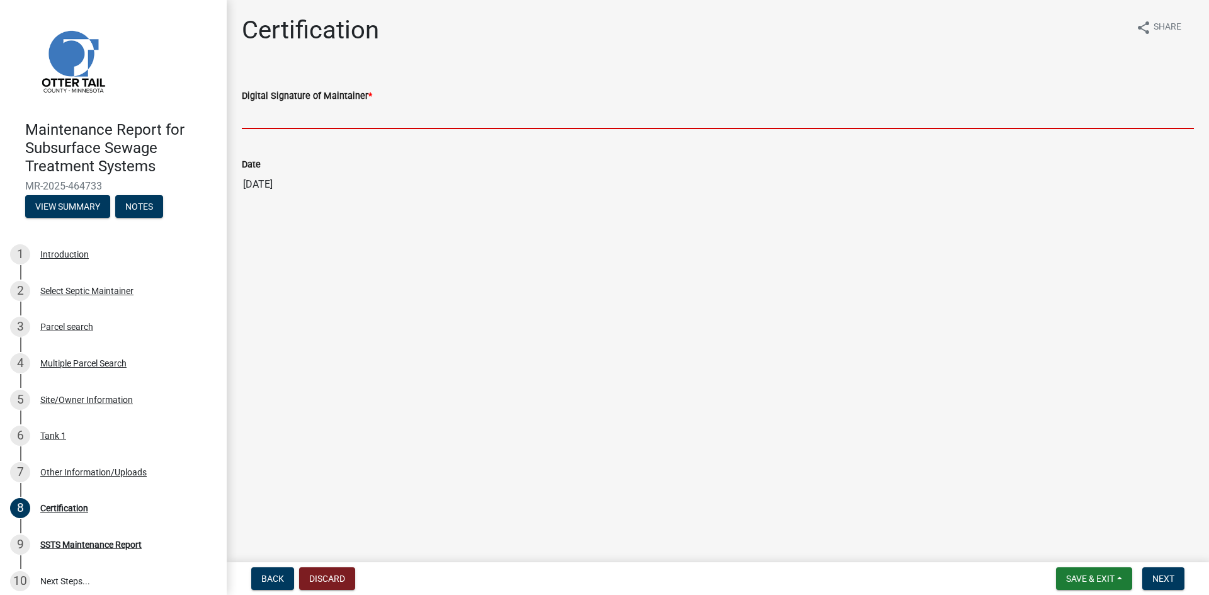
click at [1091, 123] on input "Digital Signature of Maintainer *" at bounding box center [718, 116] width 952 height 26
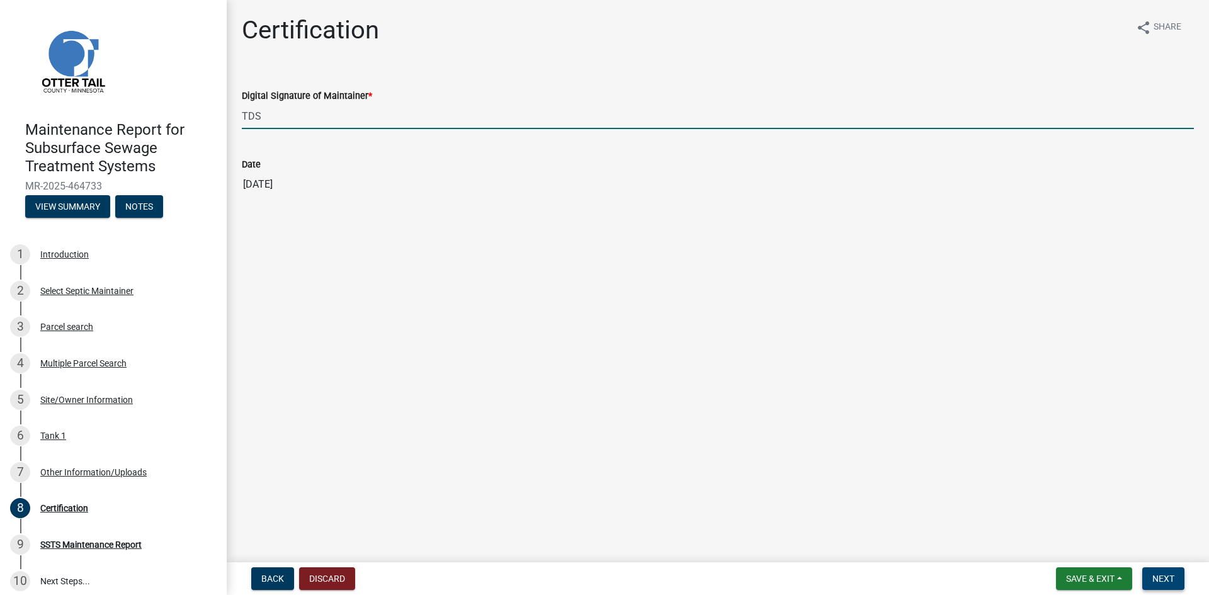
click at [1168, 585] on button "Next" at bounding box center [1163, 578] width 42 height 23
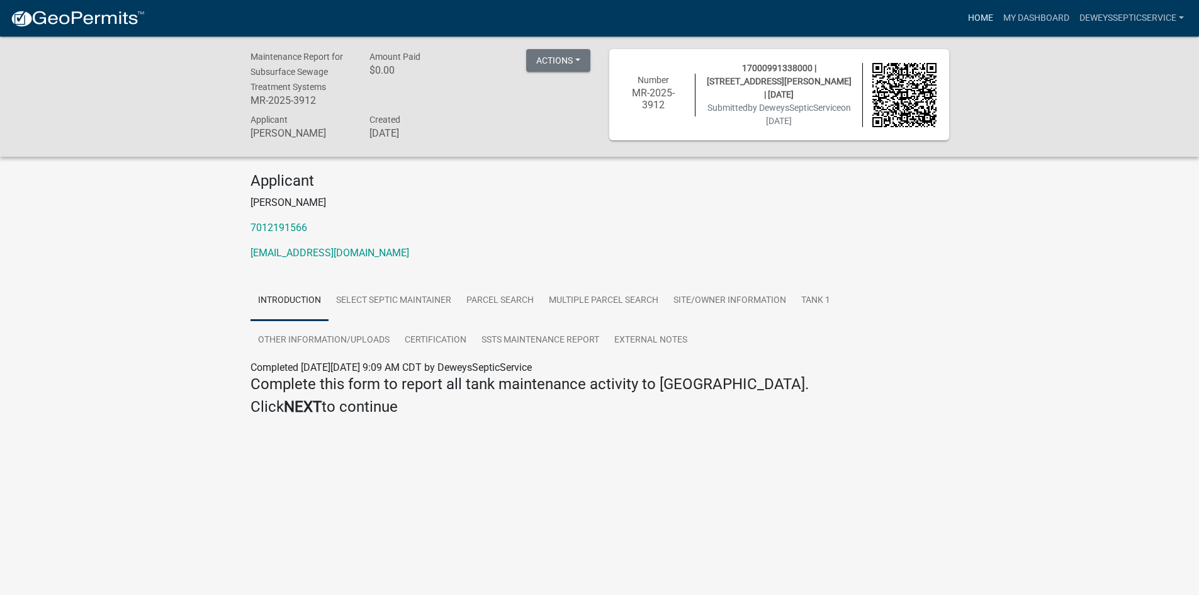
click at [992, 14] on link "Home" at bounding box center [980, 18] width 35 height 24
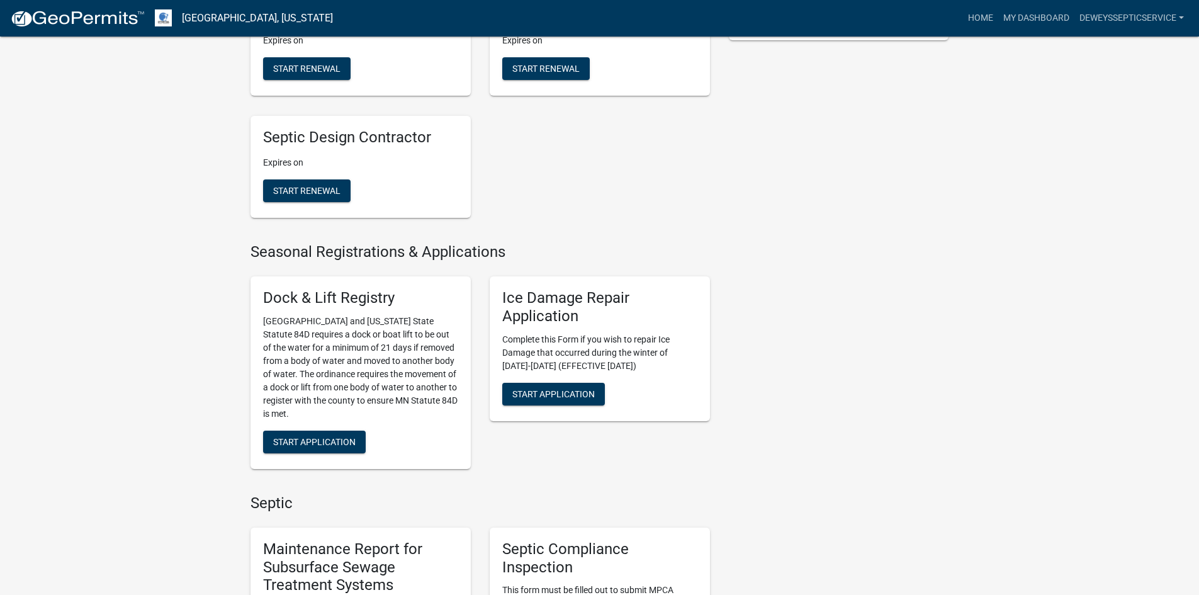
scroll to position [693, 0]
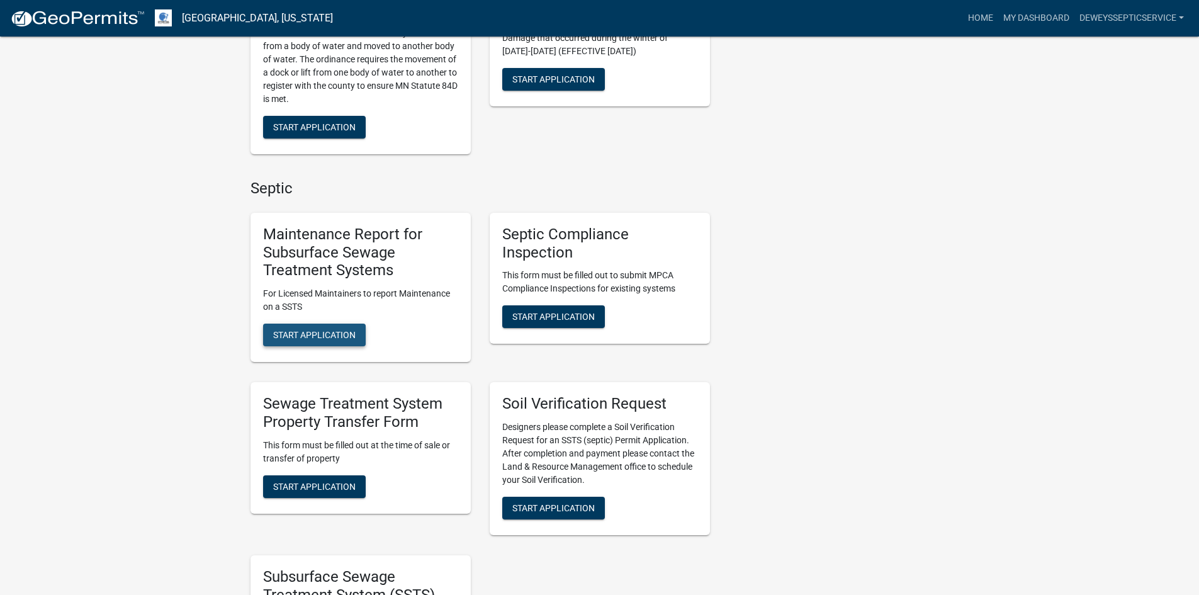
click at [337, 331] on span "Start Application" at bounding box center [314, 335] width 82 height 10
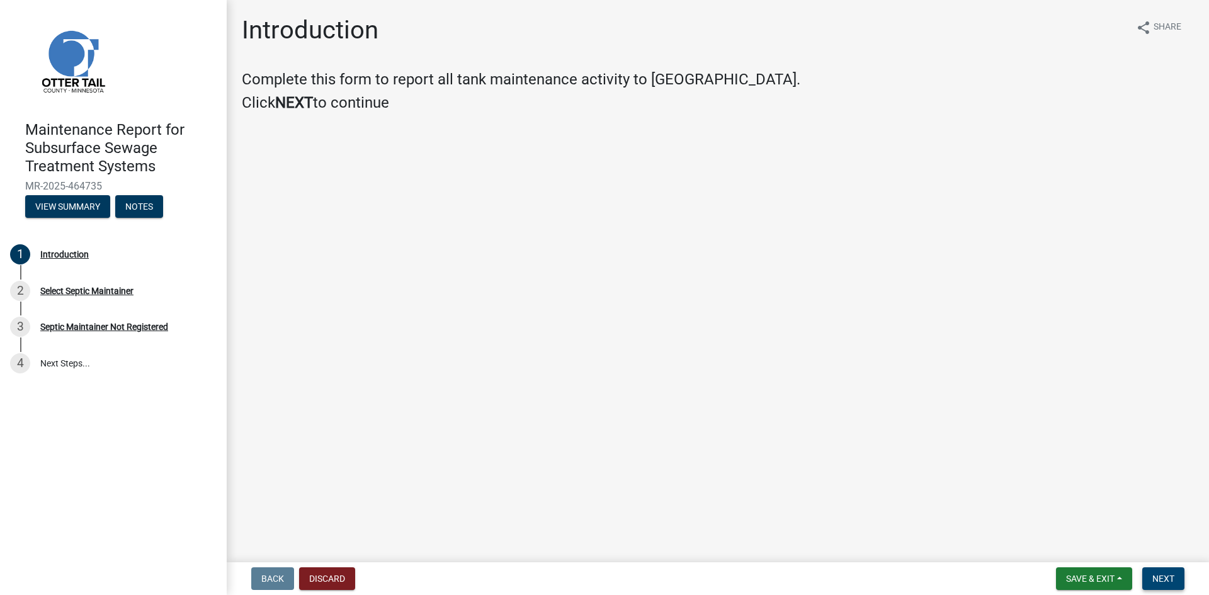
click at [1148, 579] on button "Next" at bounding box center [1163, 578] width 42 height 23
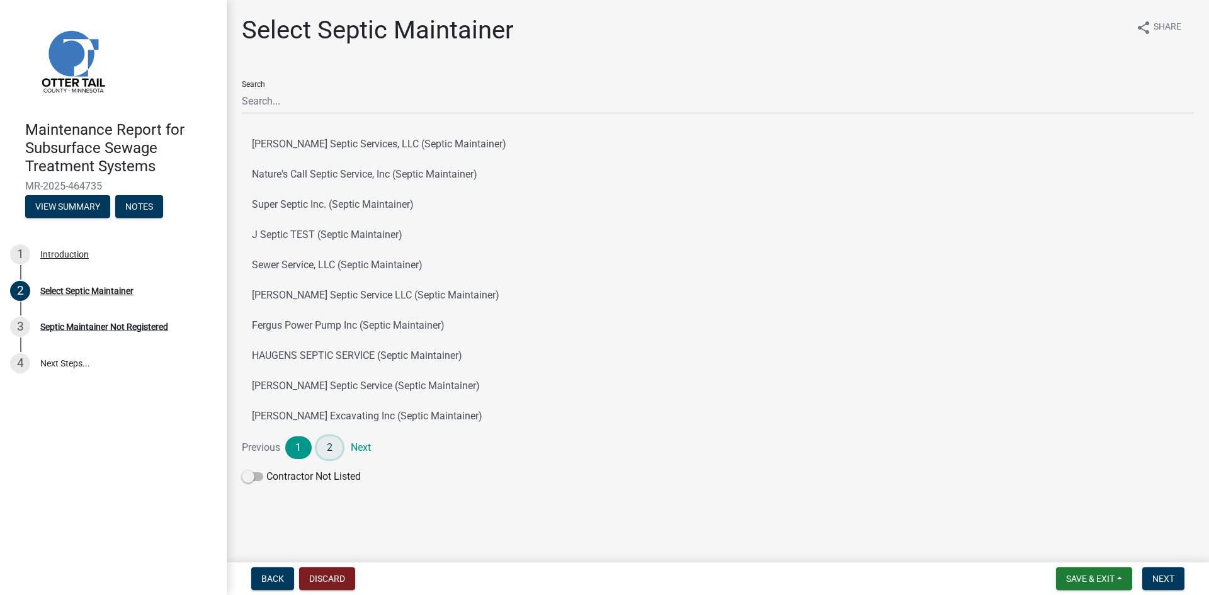
click at [331, 444] on link "2" at bounding box center [330, 447] width 26 height 23
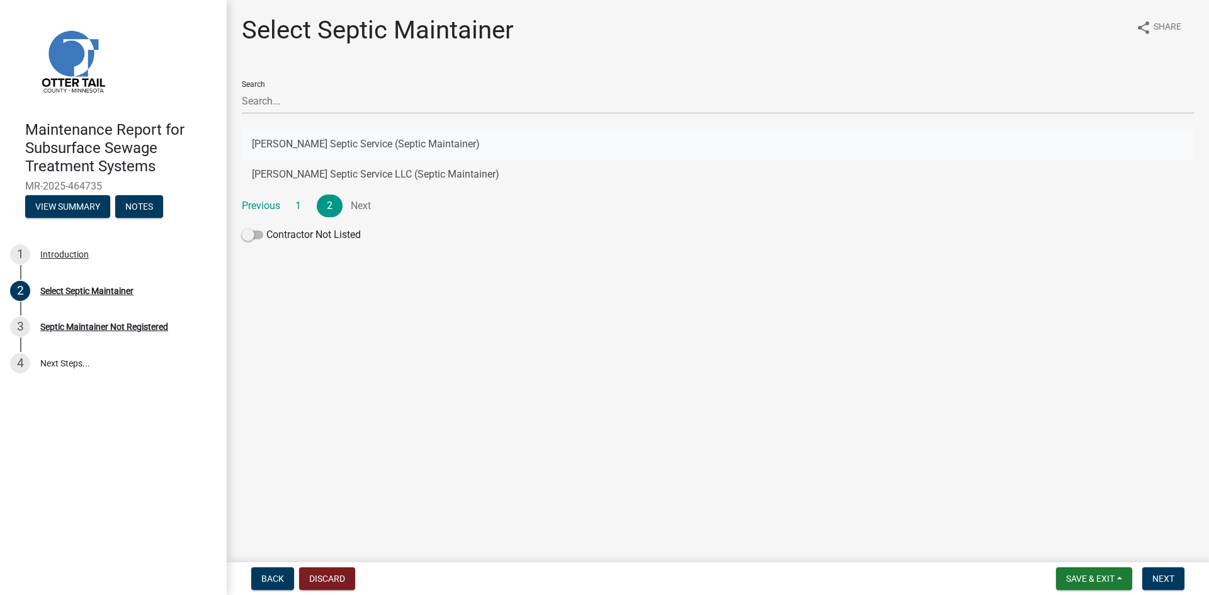
click at [376, 139] on button "[PERSON_NAME] Septic Service (Septic Maintainer)" at bounding box center [718, 144] width 952 height 30
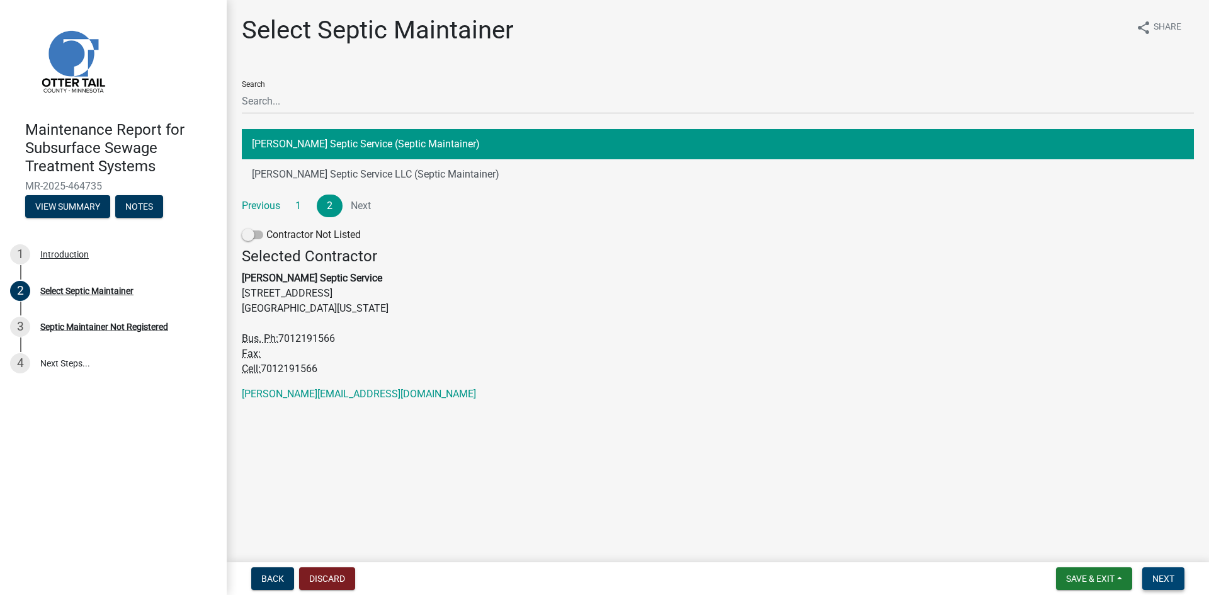
click at [1156, 574] on span "Next" at bounding box center [1163, 579] width 22 height 10
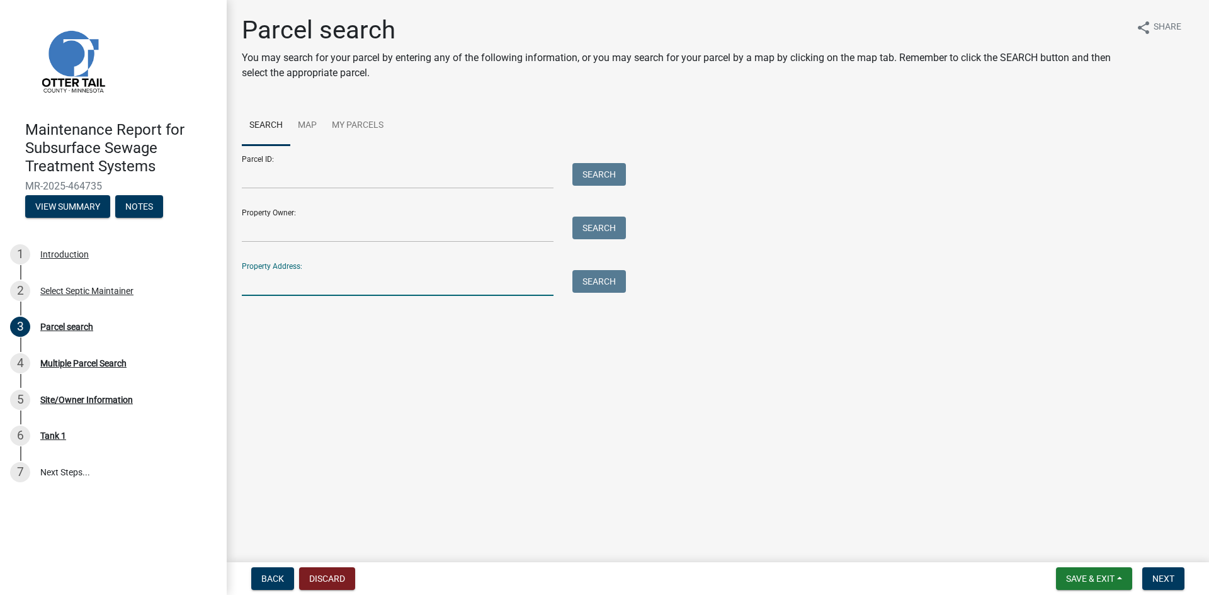
click at [303, 280] on input "Property Address:" at bounding box center [398, 283] width 312 height 26
click at [608, 281] on button "Search" at bounding box center [599, 281] width 54 height 23
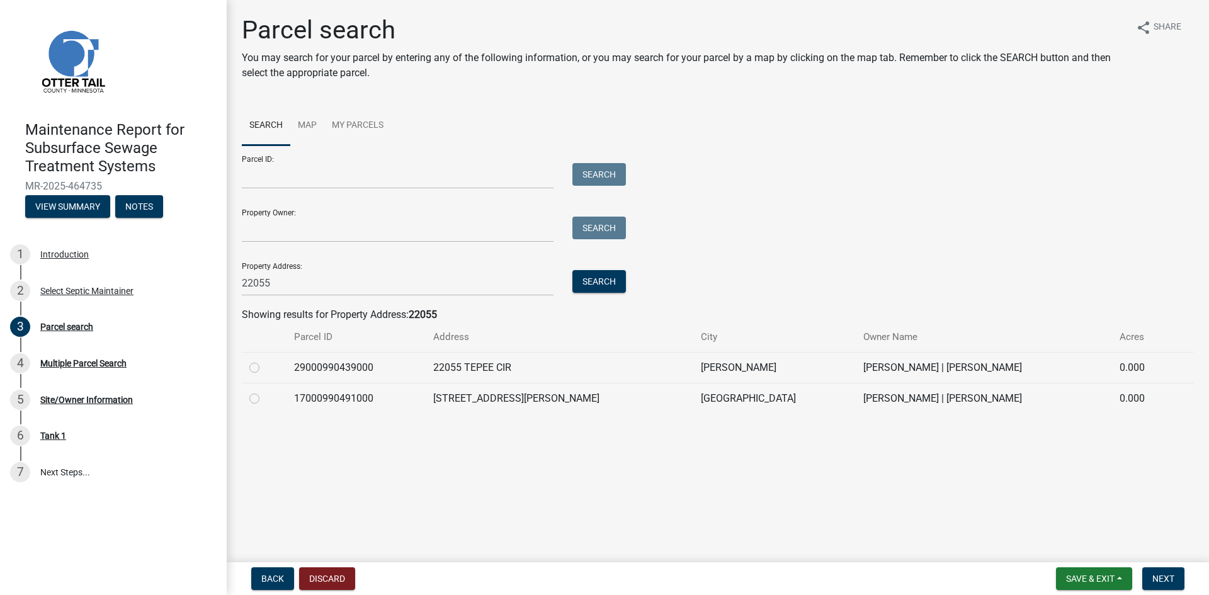
click at [264, 391] on label at bounding box center [264, 391] width 0 height 0
click at [264, 399] on input "radio" at bounding box center [268, 395] width 8 height 8
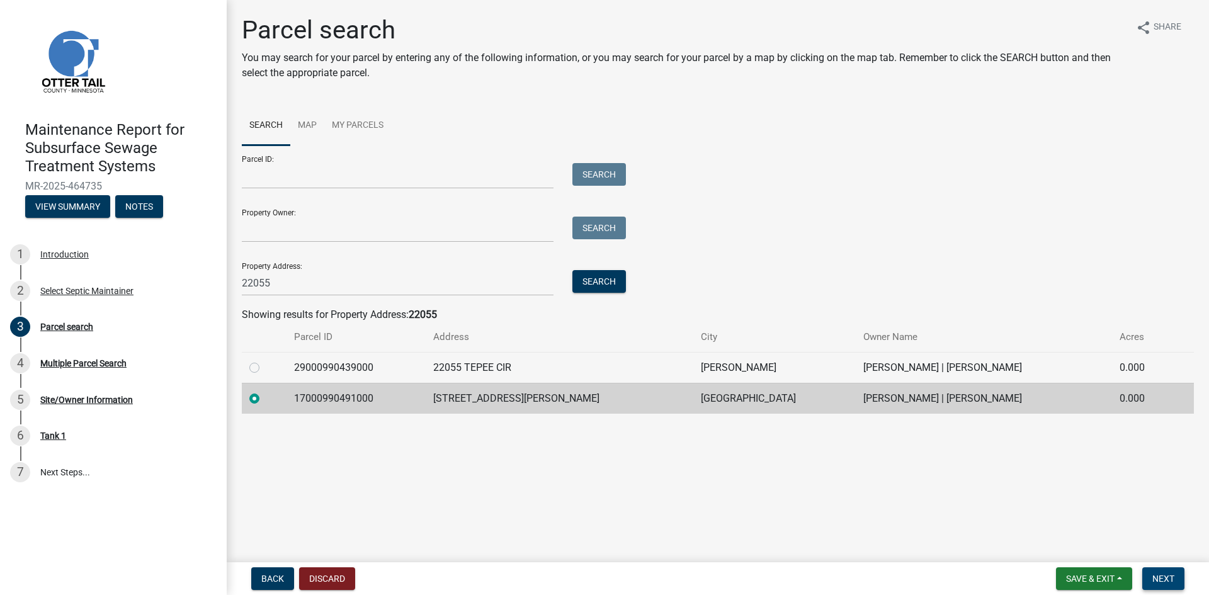
click at [1155, 577] on span "Next" at bounding box center [1163, 579] width 22 height 10
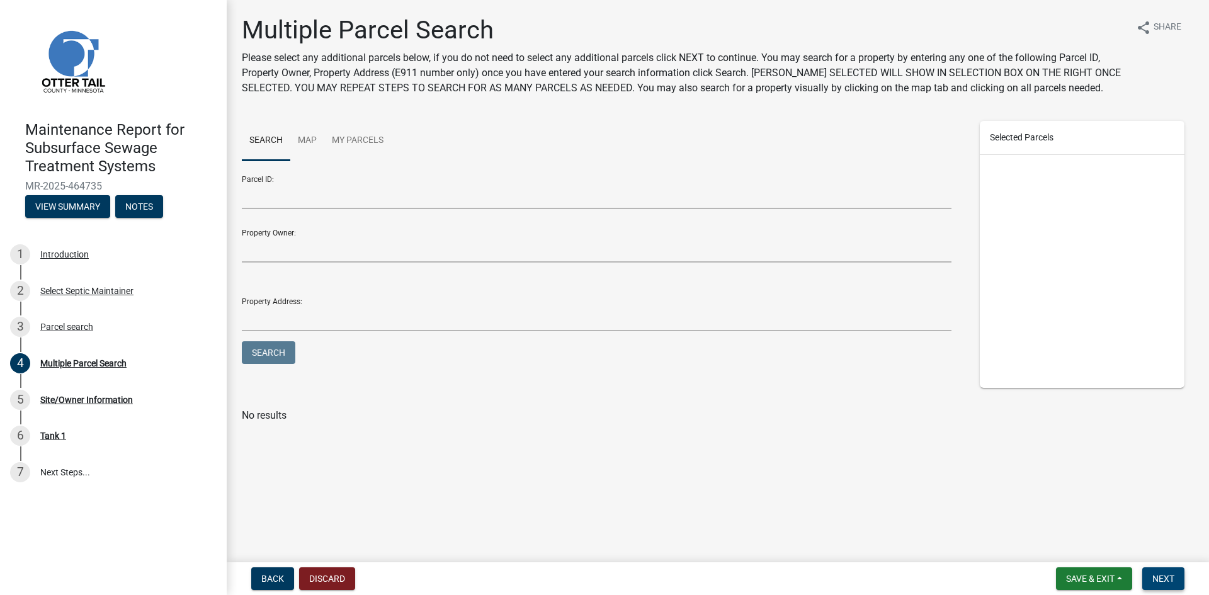
click at [1155, 577] on span "Next" at bounding box center [1163, 579] width 22 height 10
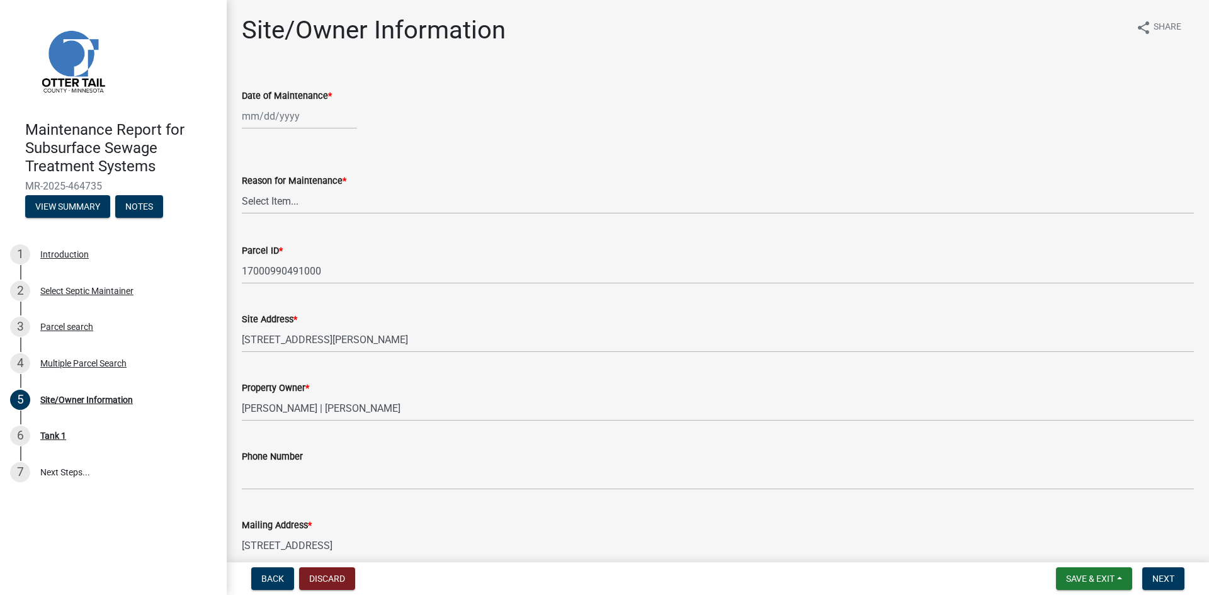
click at [290, 115] on div at bounding box center [299, 116] width 115 height 26
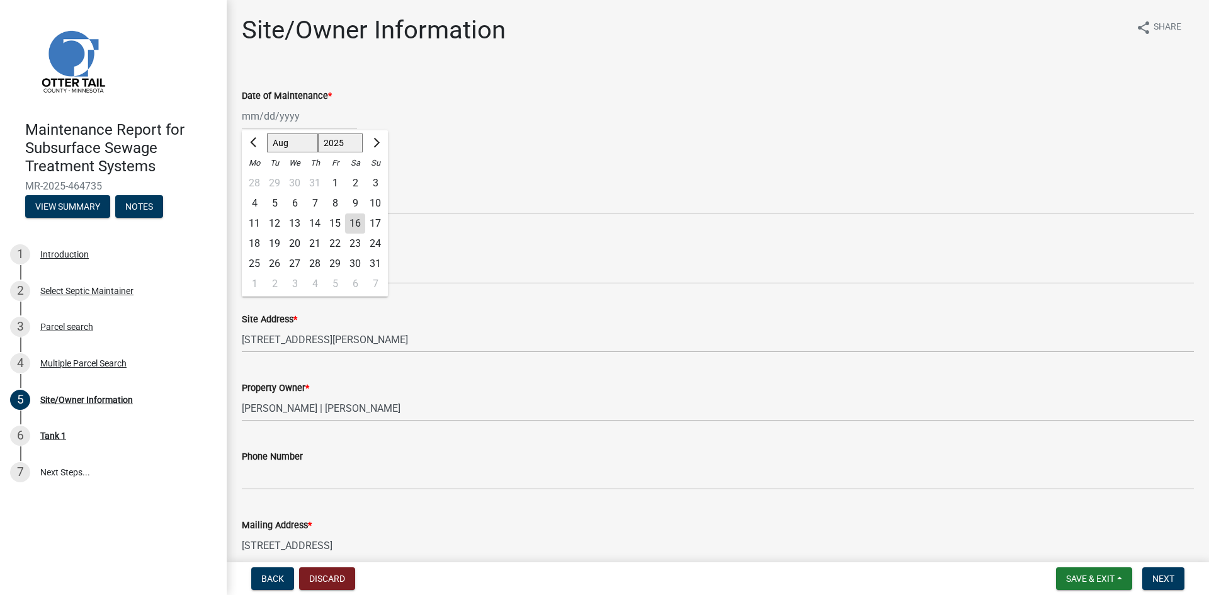
click at [298, 225] on div "13" at bounding box center [295, 223] width 20 height 20
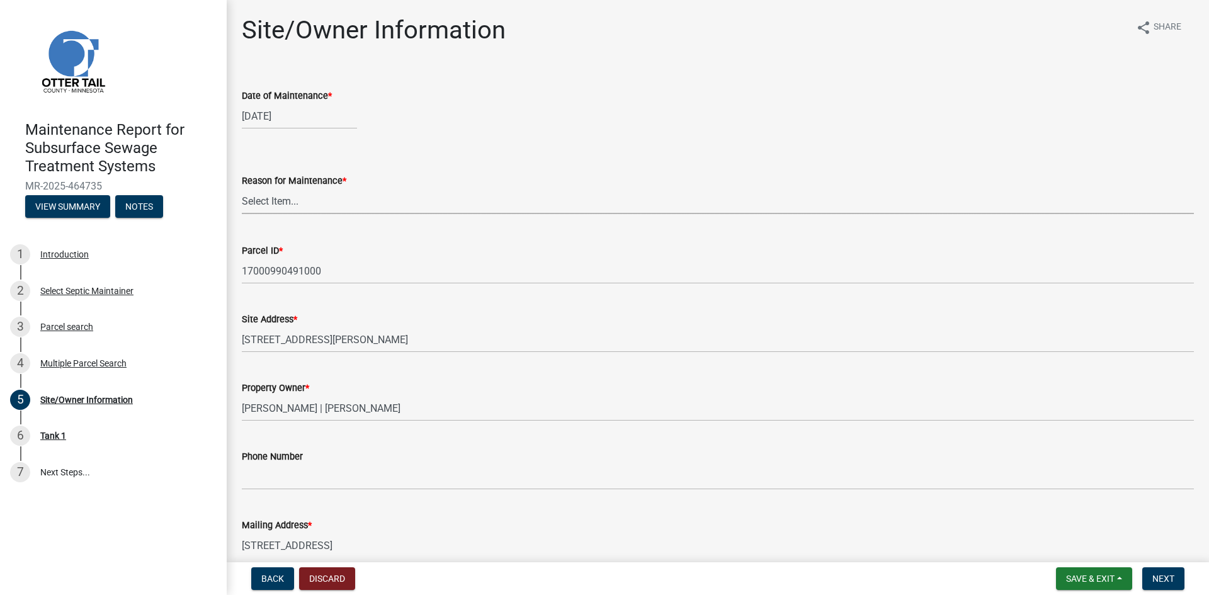
click at [293, 201] on select "Select Item... Called Routine Other" at bounding box center [718, 201] width 952 height 26
click at [242, 188] on select "Select Item... Called Routine Other" at bounding box center [718, 201] width 952 height 26
click at [1170, 576] on span "Next" at bounding box center [1163, 579] width 22 height 10
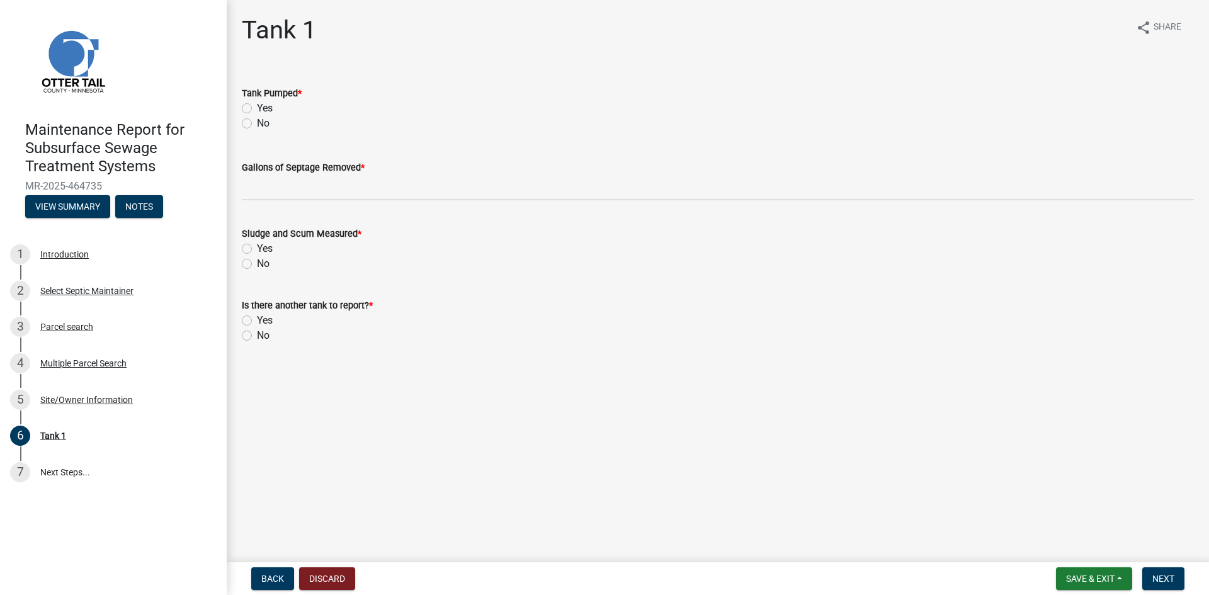
click at [257, 109] on label "Yes" at bounding box center [265, 108] width 16 height 15
click at [257, 109] on input "Yes" at bounding box center [261, 105] width 8 height 8
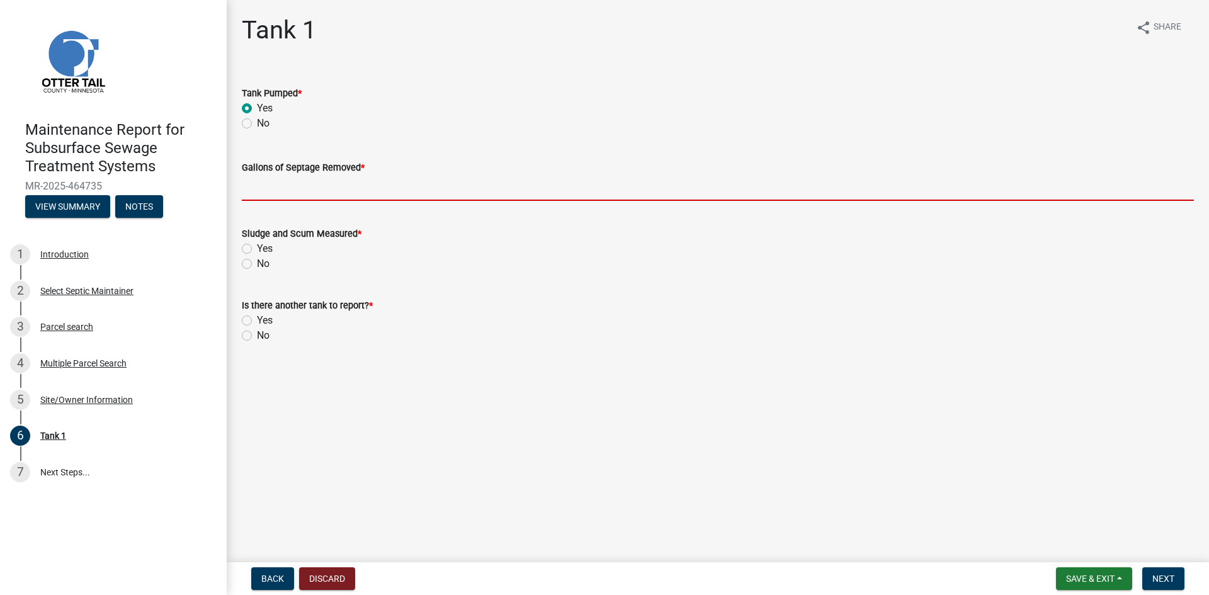
click at [248, 184] on input "Gallons of Septage Removed *" at bounding box center [718, 188] width 952 height 26
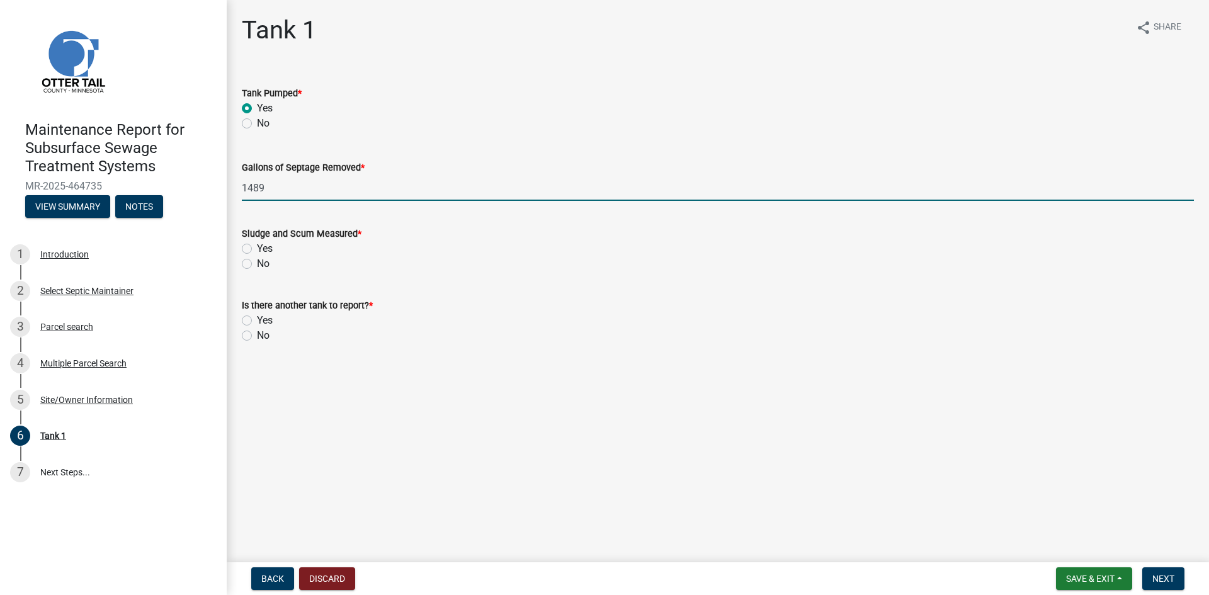
drag, startPoint x: 249, startPoint y: 266, endPoint x: 242, endPoint y: 310, distance: 44.6
click at [257, 267] on label "No" at bounding box center [263, 263] width 13 height 15
click at [257, 264] on input "No" at bounding box center [261, 260] width 8 height 8
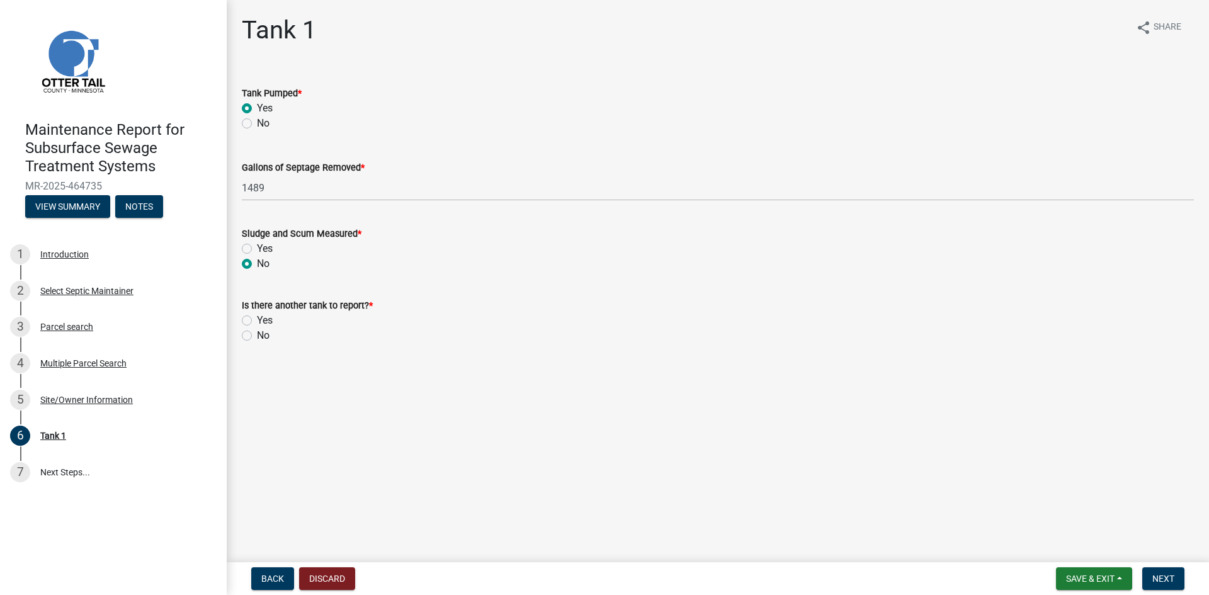
click at [257, 336] on label "No" at bounding box center [263, 335] width 13 height 15
click at [257, 336] on input "No" at bounding box center [261, 332] width 8 height 8
click at [1170, 574] on span "Next" at bounding box center [1163, 579] width 22 height 10
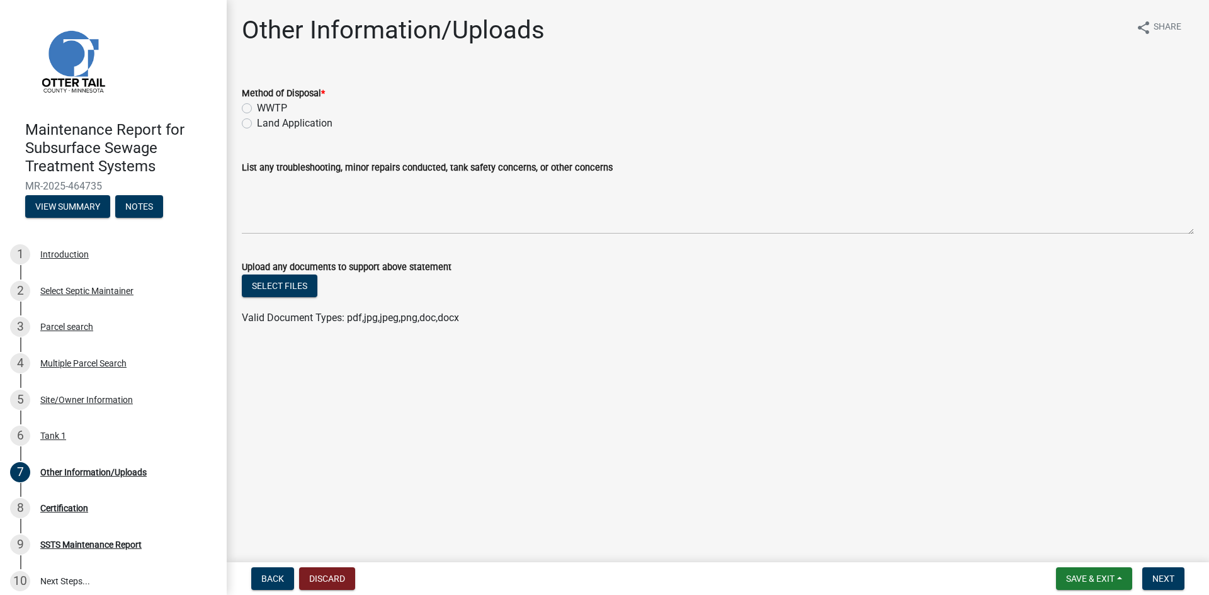
click at [301, 128] on label "Land Application" at bounding box center [295, 123] width 76 height 15
click at [268, 139] on wm-data-entity-input "Method of Disposal * WWTP Land Application" at bounding box center [718, 107] width 952 height 72
click at [241, 120] on div "Method of Disposal * WWTP Land Application" at bounding box center [717, 101] width 971 height 60
click at [257, 123] on label "Land Application" at bounding box center [295, 123] width 76 height 15
click at [257, 123] on input "Land Application" at bounding box center [261, 120] width 8 height 8
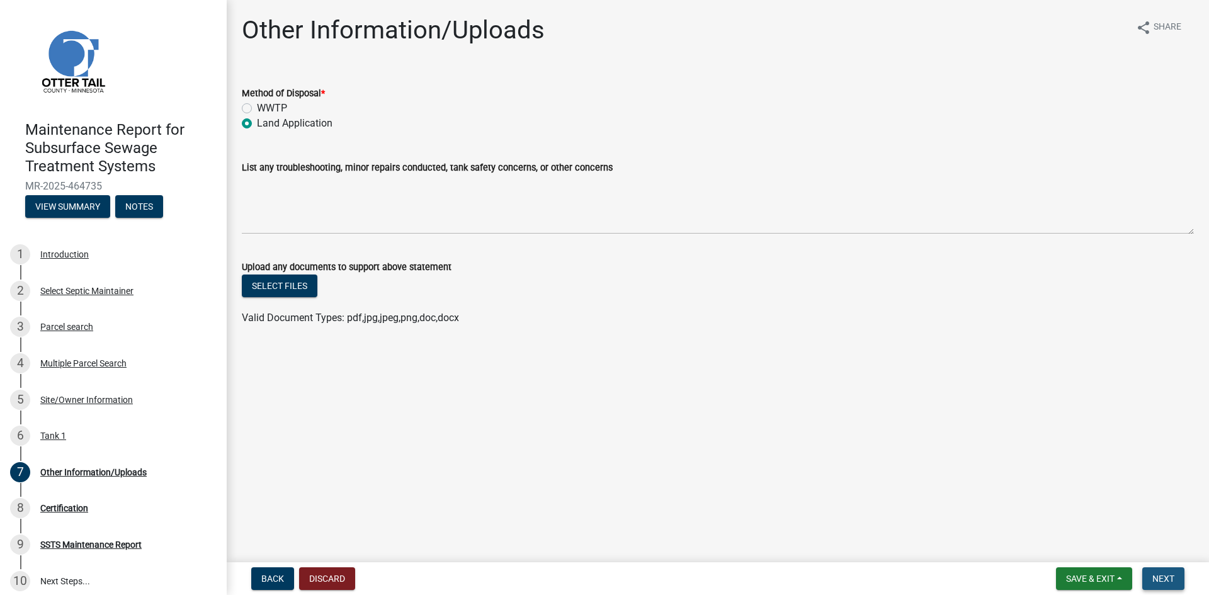
click at [1156, 574] on span "Next" at bounding box center [1163, 579] width 22 height 10
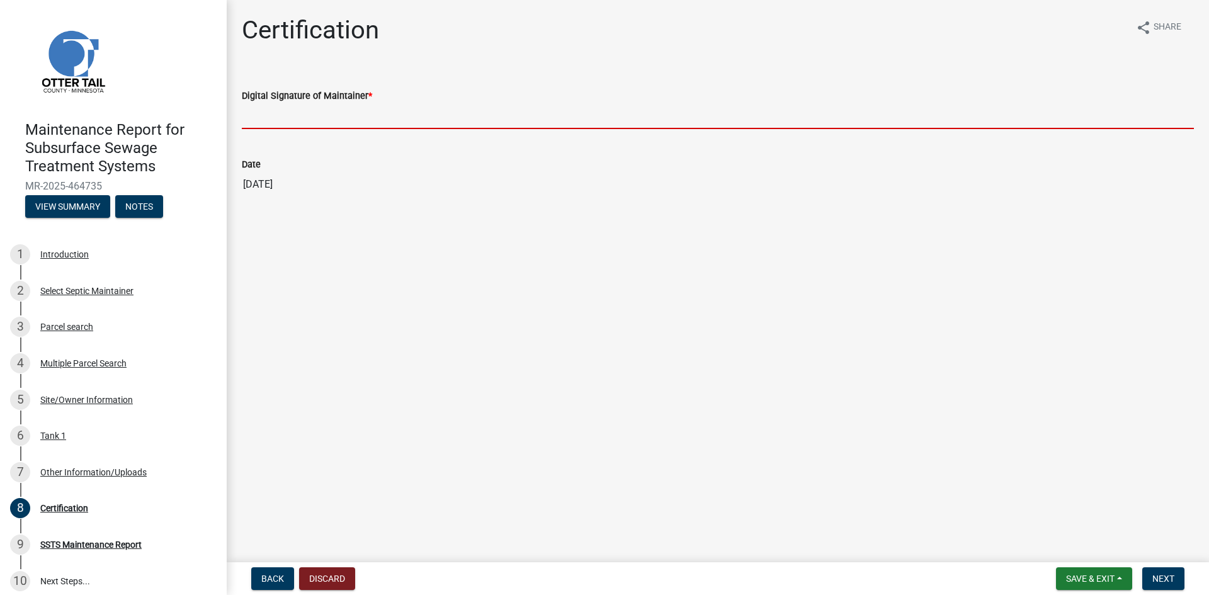
click at [920, 118] on input "Digital Signature of Maintainer *" at bounding box center [718, 116] width 952 height 26
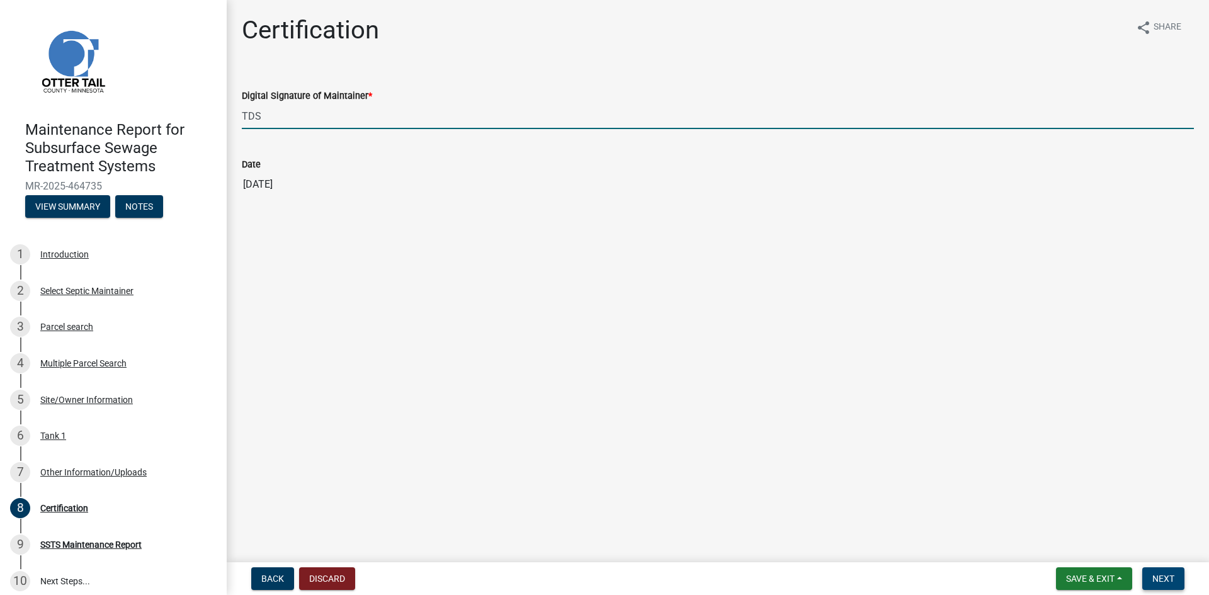
click at [1170, 576] on span "Next" at bounding box center [1163, 579] width 22 height 10
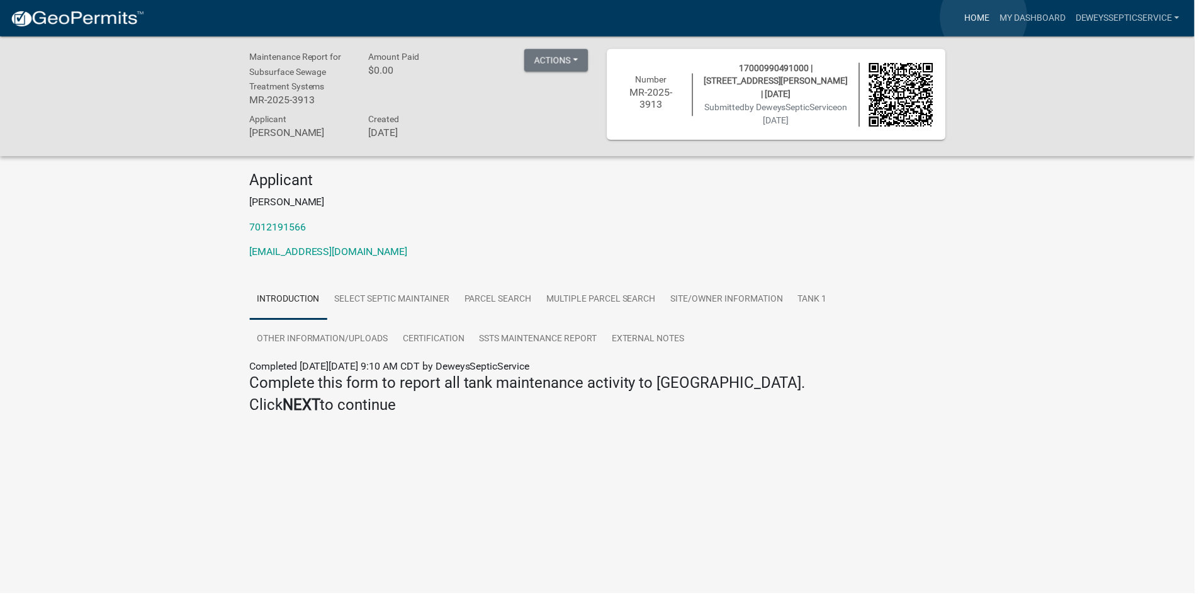
click at [988, 17] on link "Home" at bounding box center [980, 18] width 35 height 24
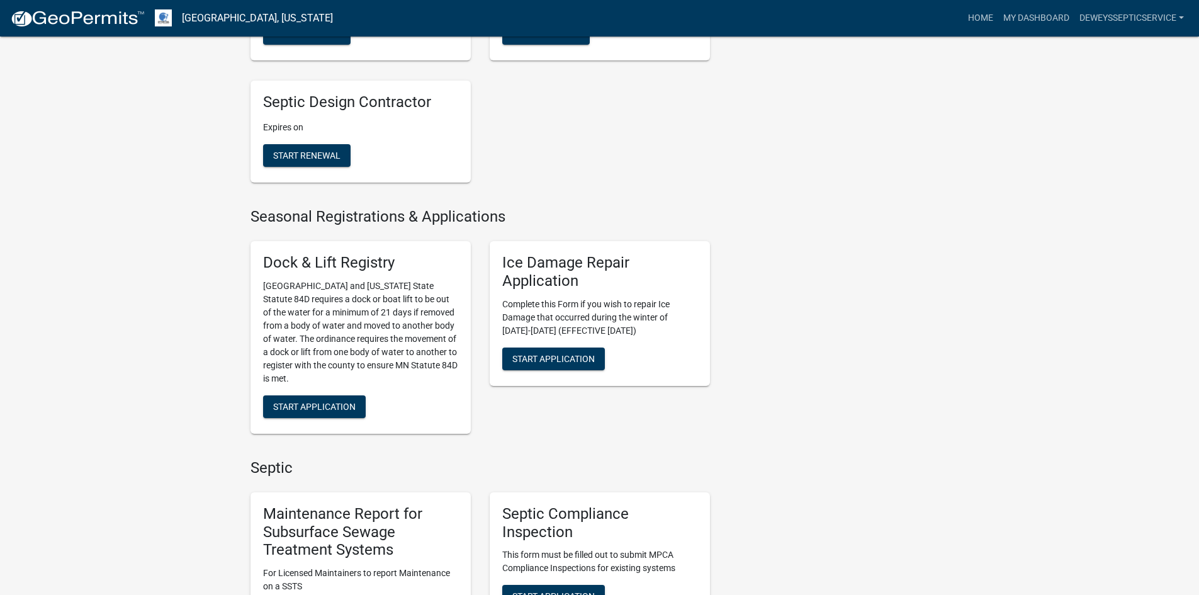
scroll to position [630, 0]
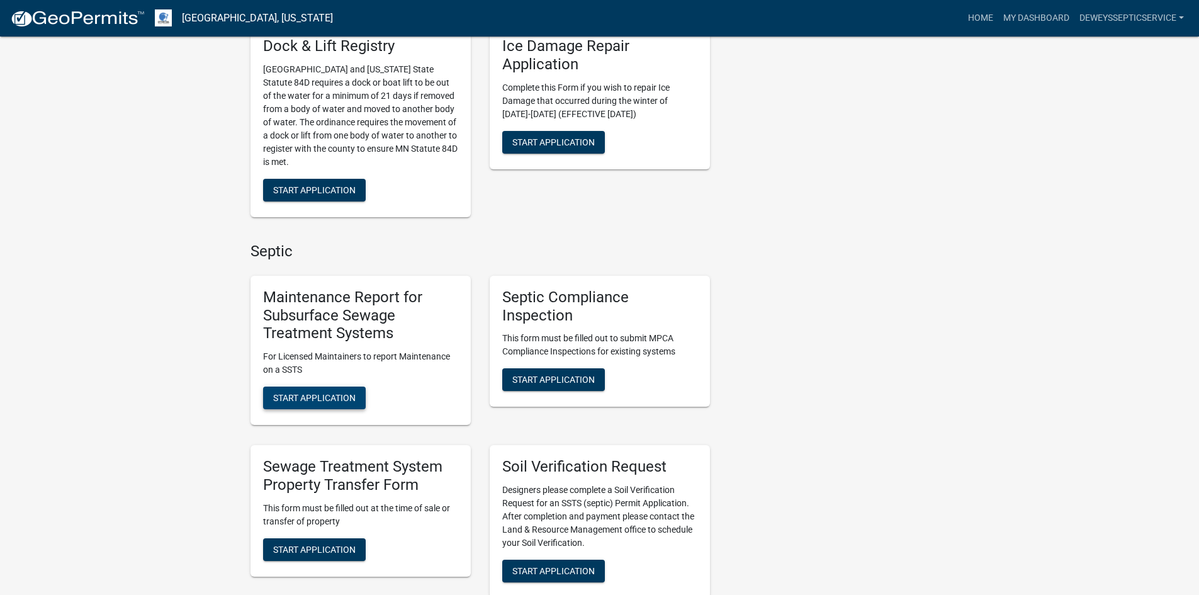
click at [324, 398] on span "Start Application" at bounding box center [314, 398] width 82 height 10
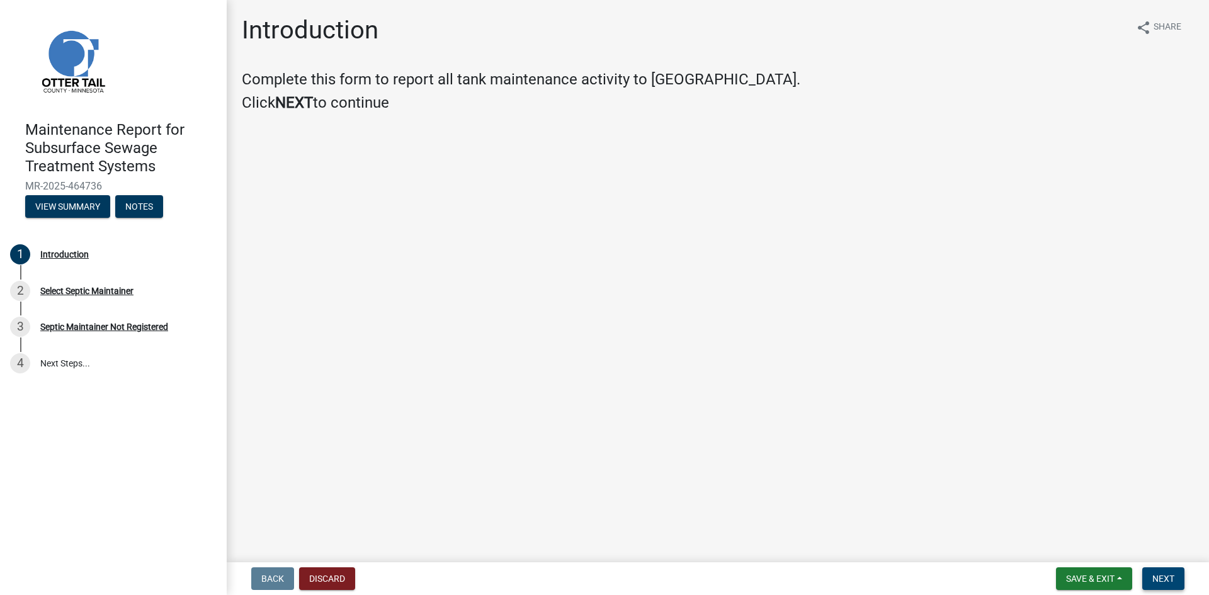
click at [1158, 570] on button "Next" at bounding box center [1163, 578] width 42 height 23
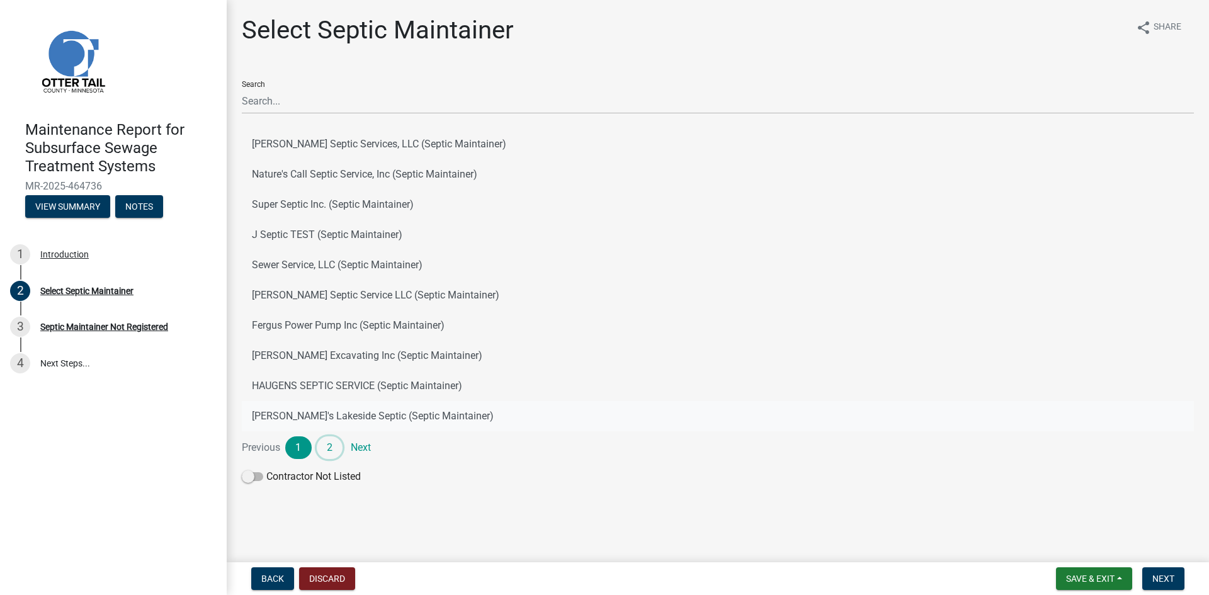
click at [322, 448] on link "2" at bounding box center [330, 447] width 26 height 23
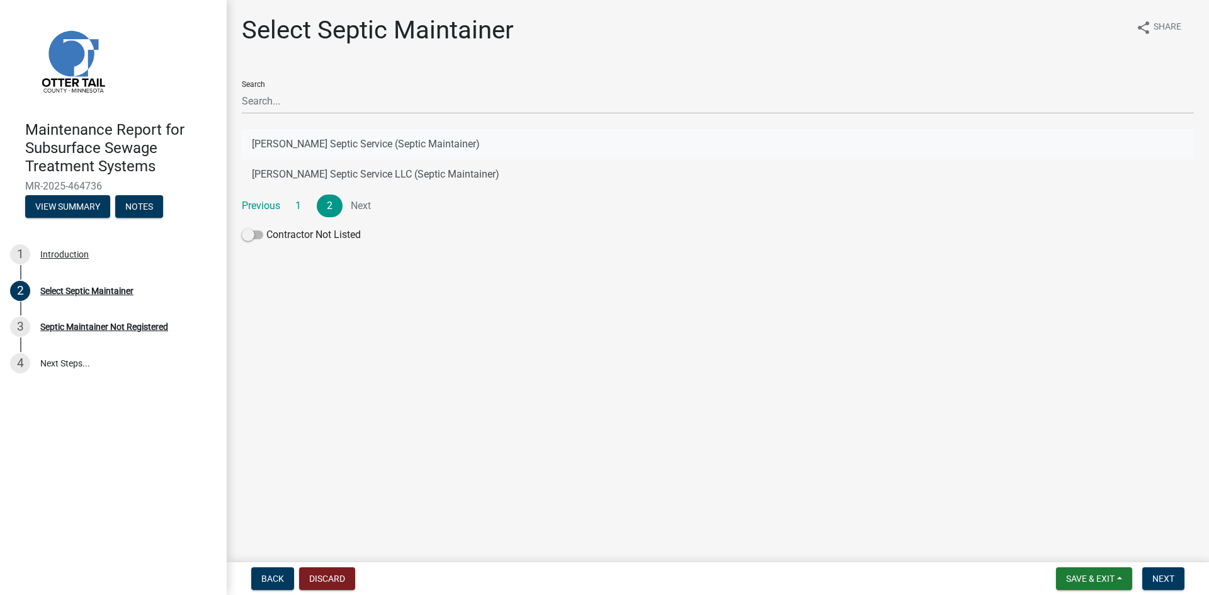
click at [383, 145] on button "[PERSON_NAME] Septic Service (Septic Maintainer)" at bounding box center [718, 144] width 952 height 30
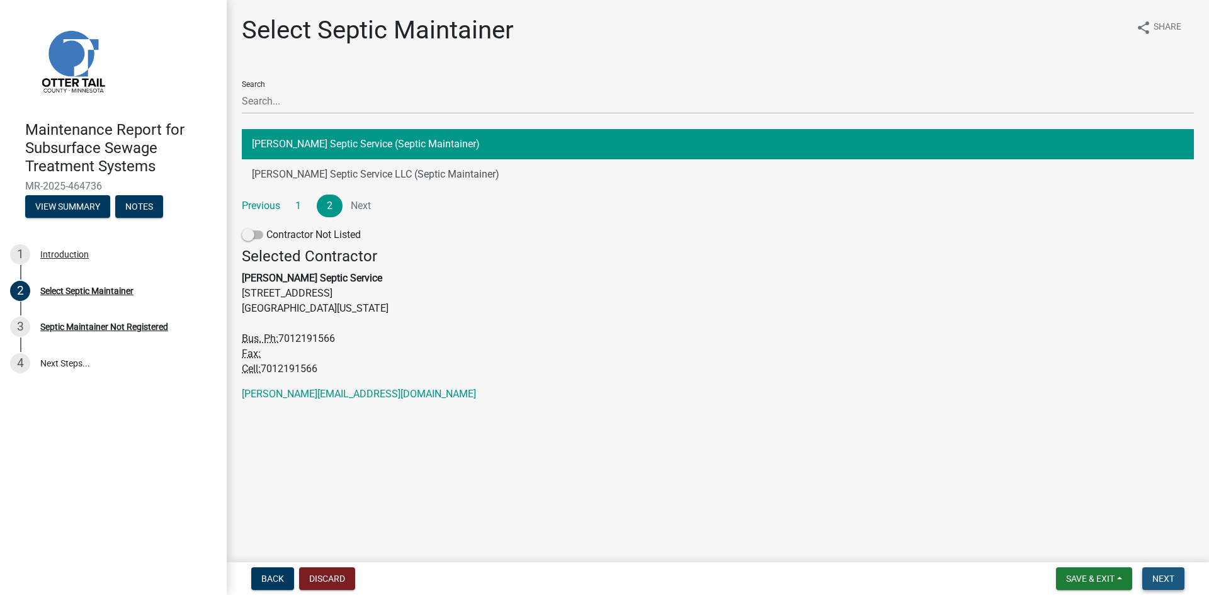
click at [1149, 572] on button "Next" at bounding box center [1163, 578] width 42 height 23
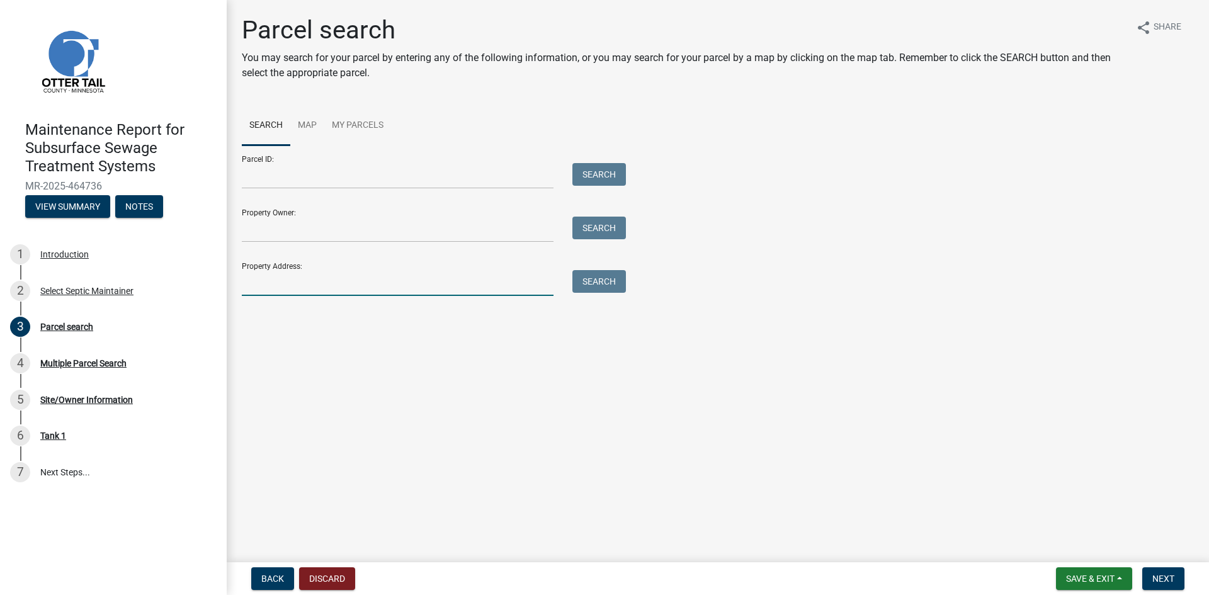
click at [391, 281] on input "Property Address:" at bounding box center [398, 283] width 312 height 26
click at [596, 281] on button "Search" at bounding box center [599, 281] width 54 height 23
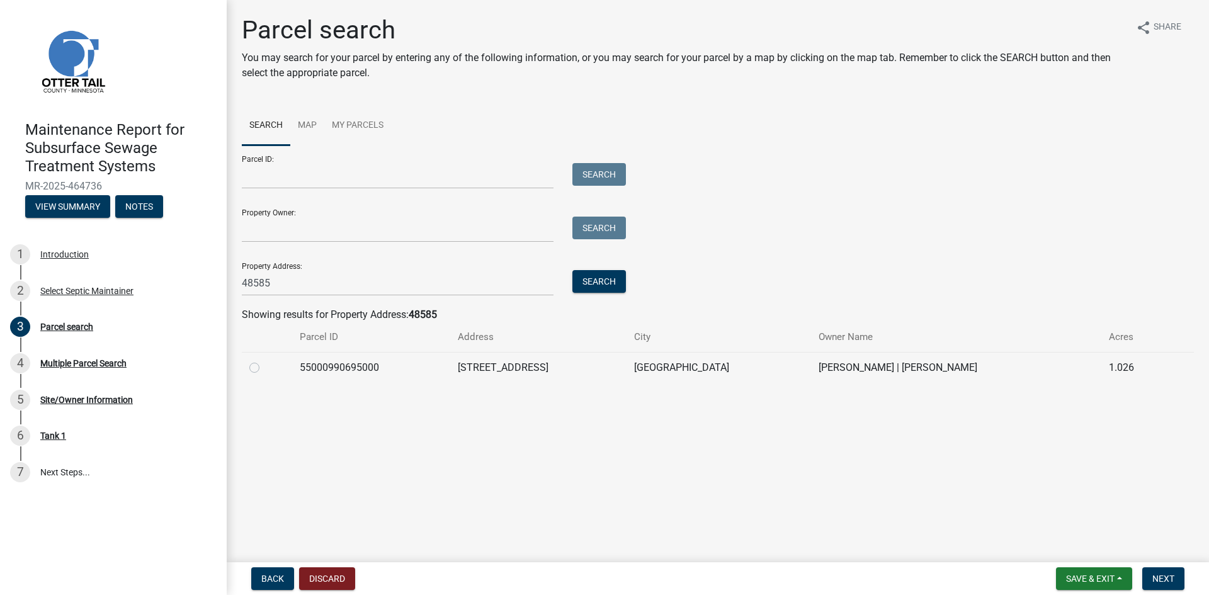
click at [264, 360] on label at bounding box center [264, 360] width 0 height 0
click at [264, 365] on input "radio" at bounding box center [268, 364] width 8 height 8
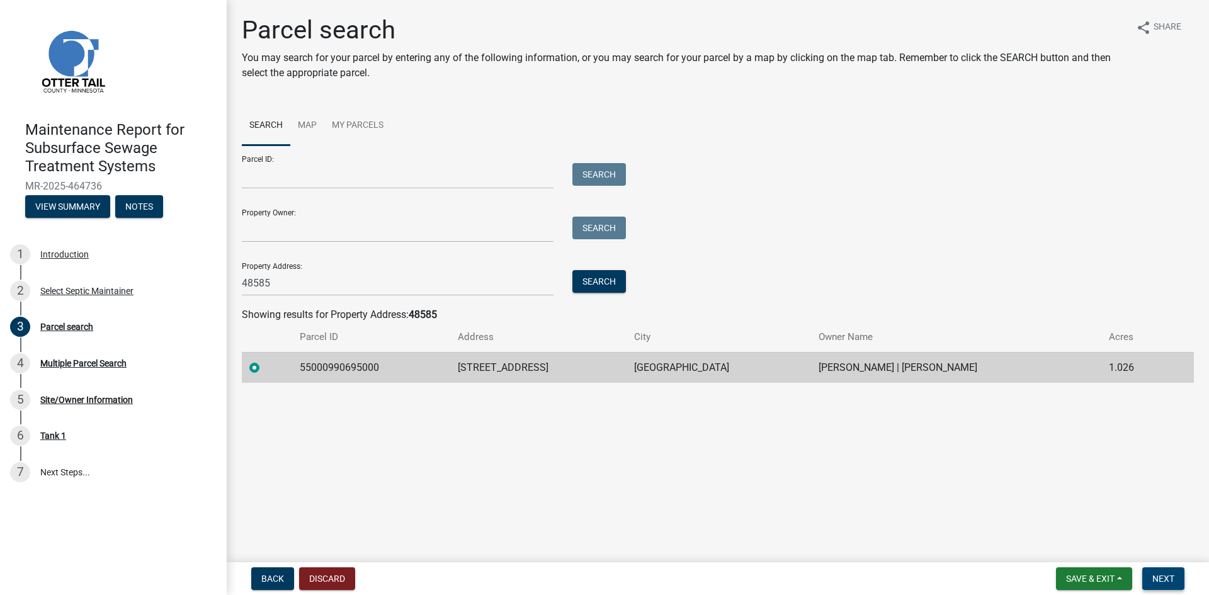
click at [1157, 577] on span "Next" at bounding box center [1163, 579] width 22 height 10
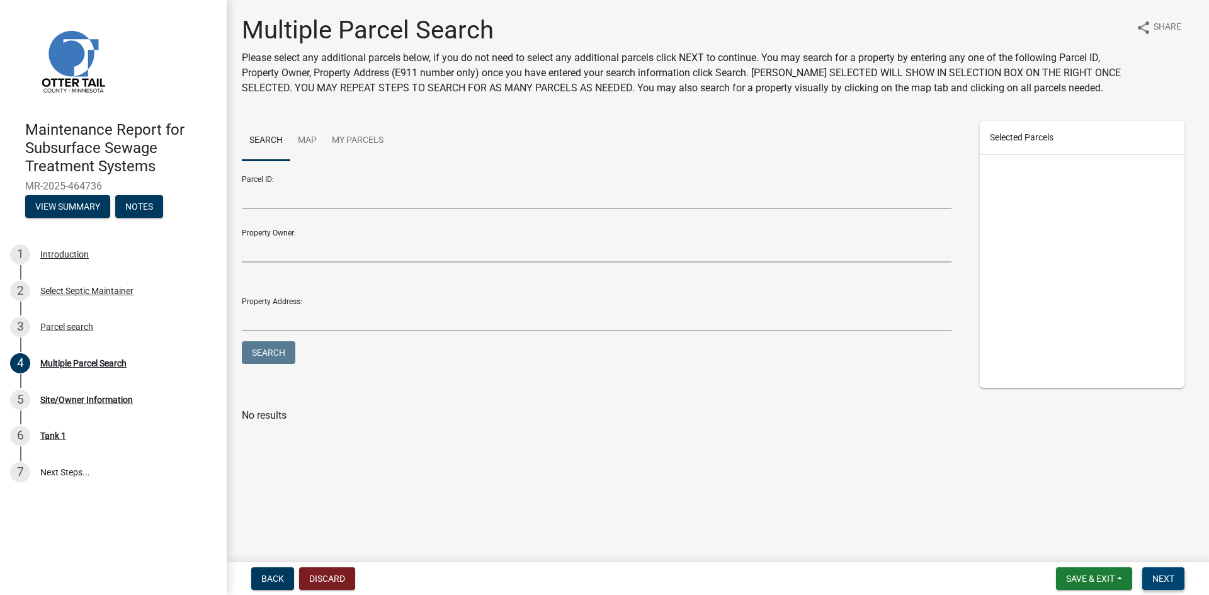
click at [1157, 577] on span "Next" at bounding box center [1163, 579] width 22 height 10
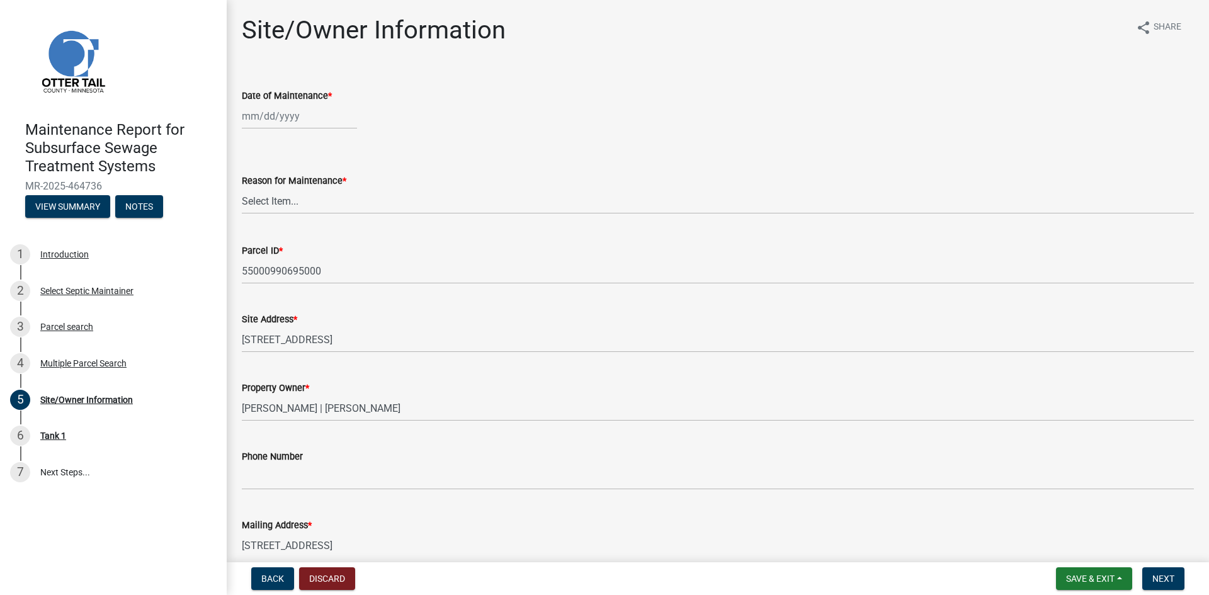
click at [266, 116] on div at bounding box center [299, 116] width 115 height 26
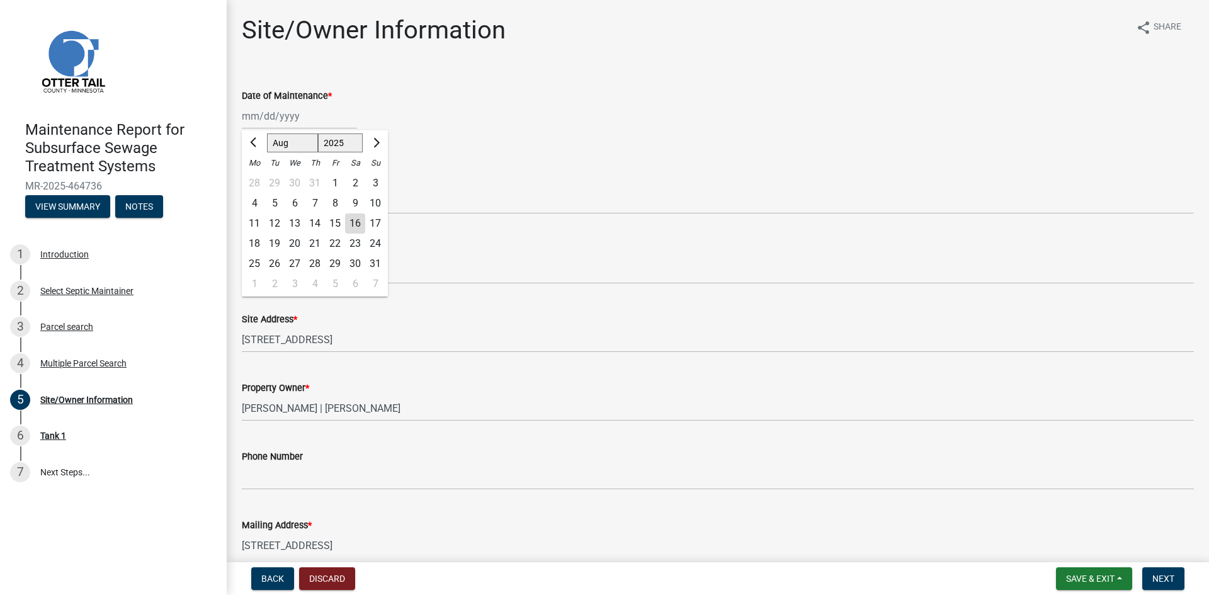
click at [298, 224] on div "13" at bounding box center [295, 223] width 20 height 20
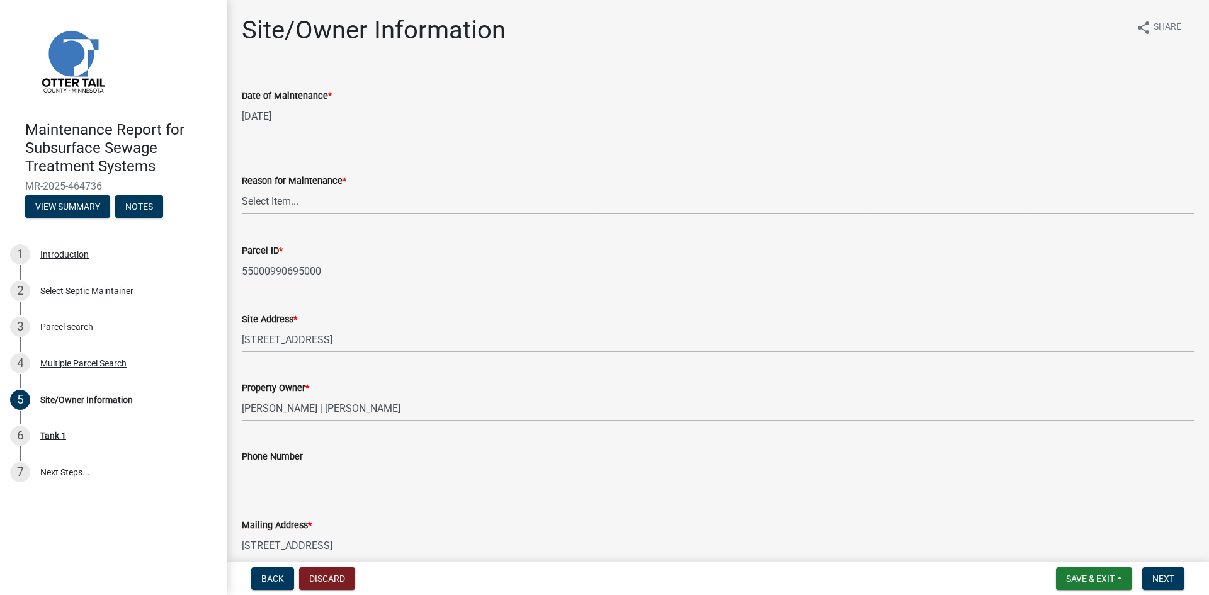
click at [297, 208] on select "Select Item... Called Routine Other" at bounding box center [718, 201] width 952 height 26
click at [242, 188] on select "Select Item... Called Routine Other" at bounding box center [718, 201] width 952 height 26
click at [1153, 572] on button "Next" at bounding box center [1163, 578] width 42 height 23
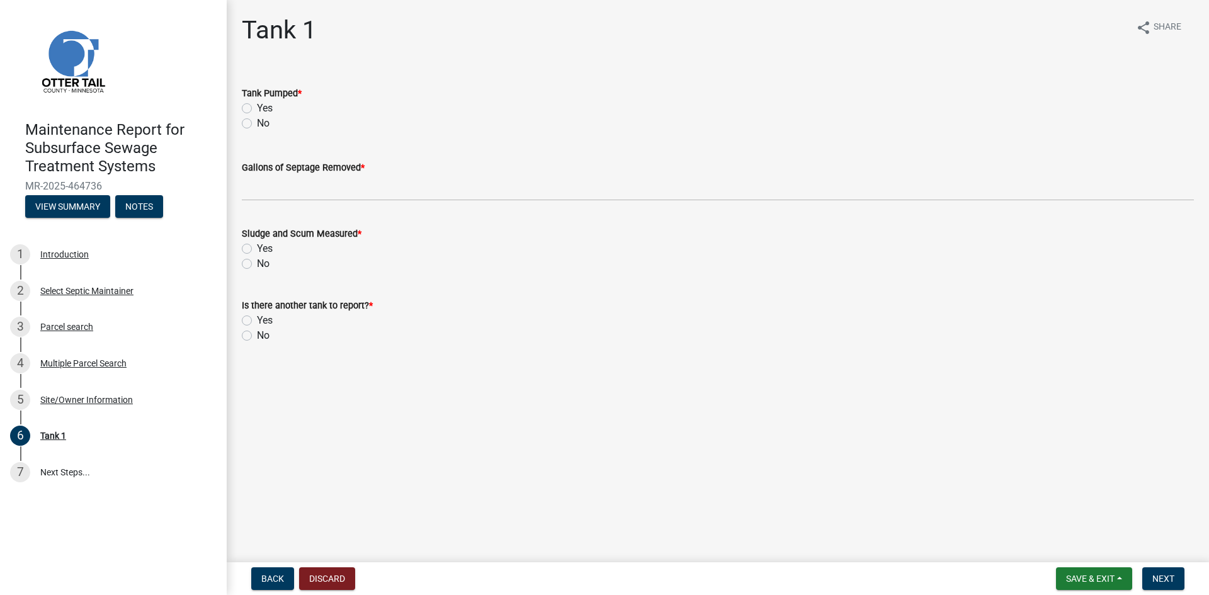
drag, startPoint x: 244, startPoint y: 108, endPoint x: 253, endPoint y: 165, distance: 57.3
click at [257, 108] on label "Yes" at bounding box center [265, 108] width 16 height 15
click at [257, 108] on input "Yes" at bounding box center [261, 105] width 8 height 8
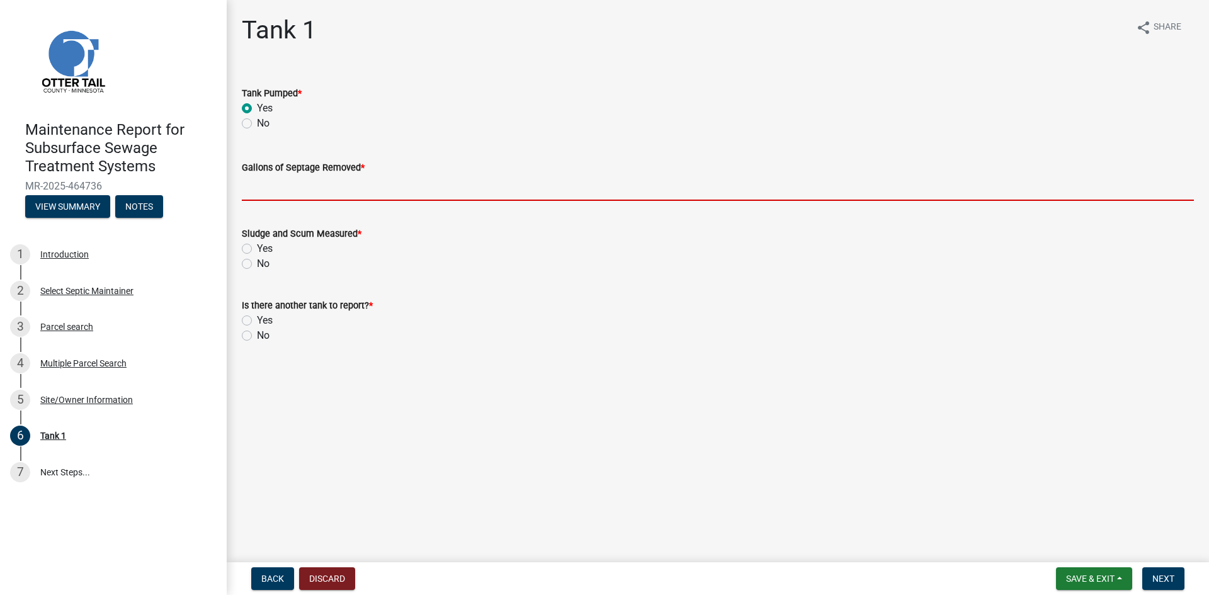
click at [260, 189] on input "Gallons of Septage Removed *" at bounding box center [718, 188] width 952 height 26
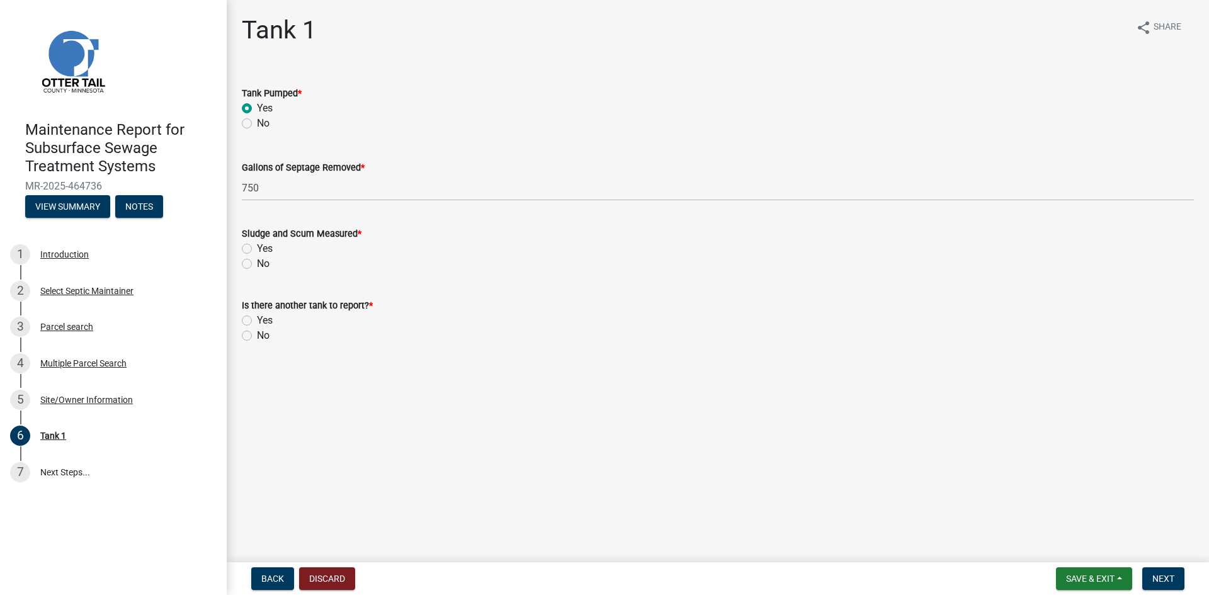
drag, startPoint x: 250, startPoint y: 263, endPoint x: 247, endPoint y: 282, distance: 19.7
click at [257, 264] on label "No" at bounding box center [263, 263] width 13 height 15
click at [257, 264] on input "No" at bounding box center [261, 260] width 8 height 8
click at [257, 338] on label "No" at bounding box center [263, 335] width 13 height 15
click at [257, 336] on input "No" at bounding box center [261, 332] width 8 height 8
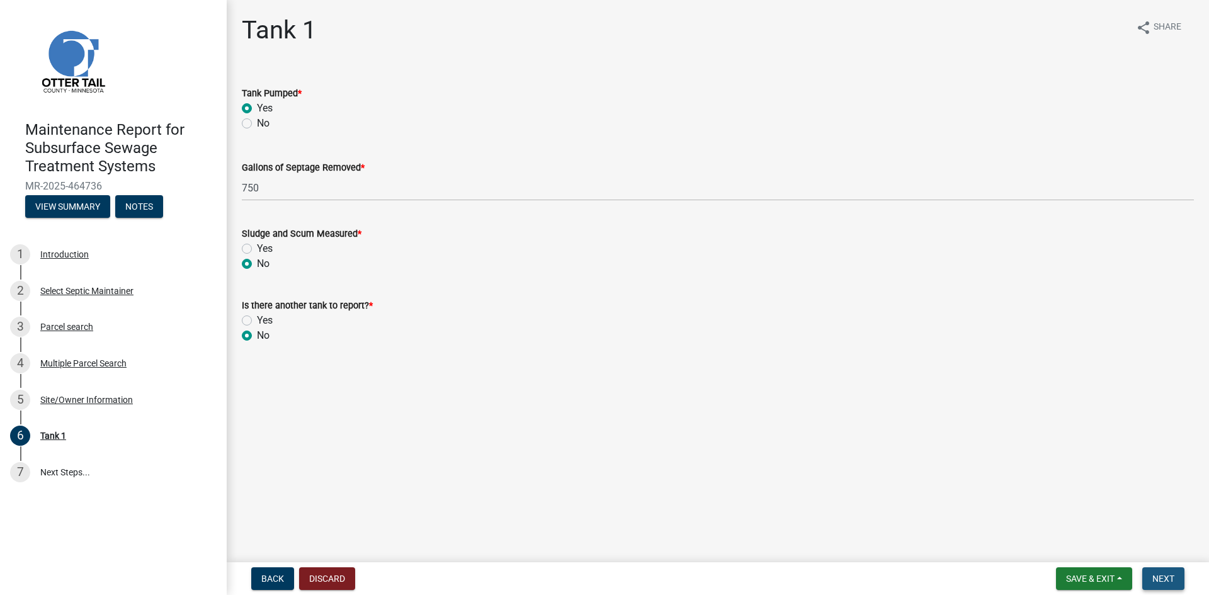
click at [1168, 580] on span "Next" at bounding box center [1163, 579] width 22 height 10
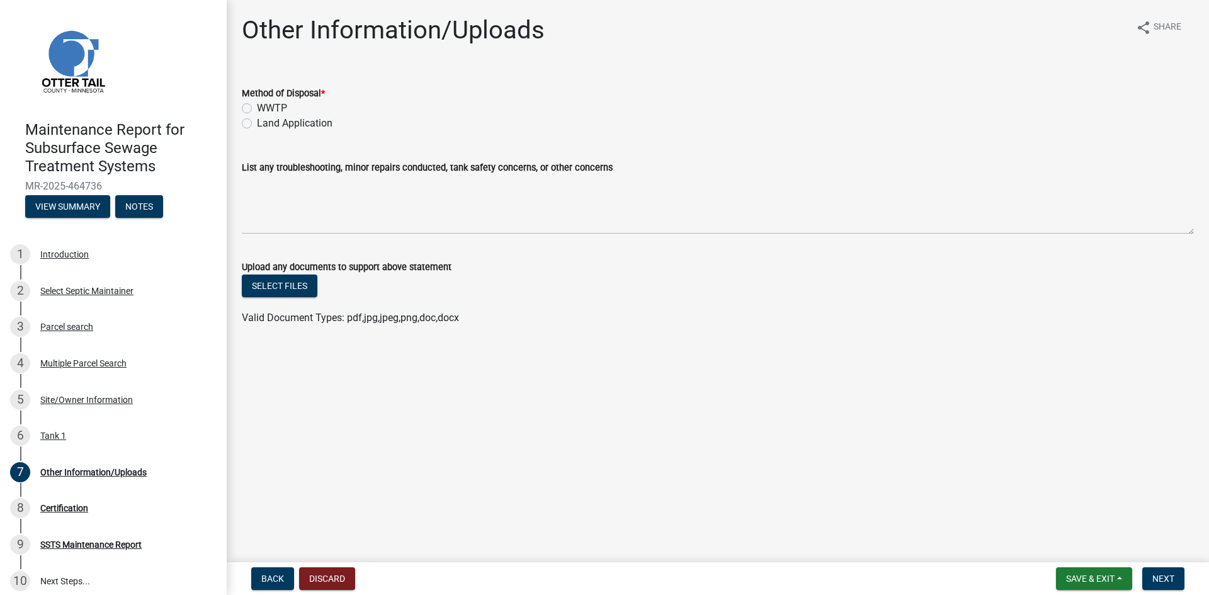
click at [283, 123] on label "Land Application" at bounding box center [295, 123] width 76 height 15
click at [265, 123] on input "Land Application" at bounding box center [261, 120] width 8 height 8
click at [1162, 574] on span "Next" at bounding box center [1163, 579] width 22 height 10
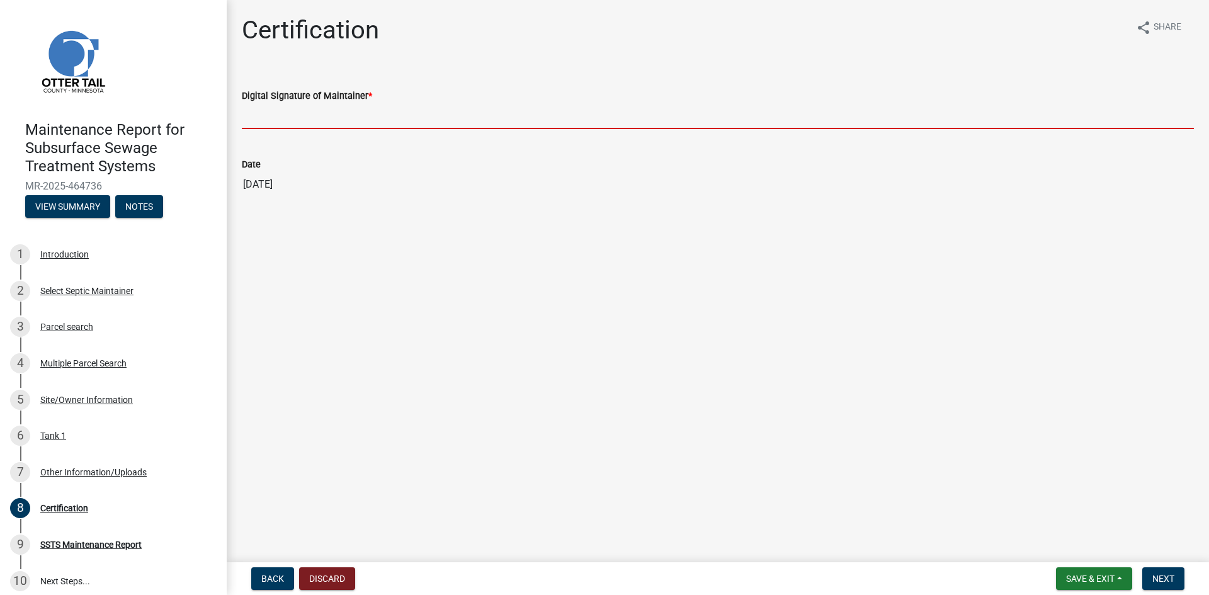
click at [1102, 123] on input "Digital Signature of Maintainer *" at bounding box center [718, 116] width 952 height 26
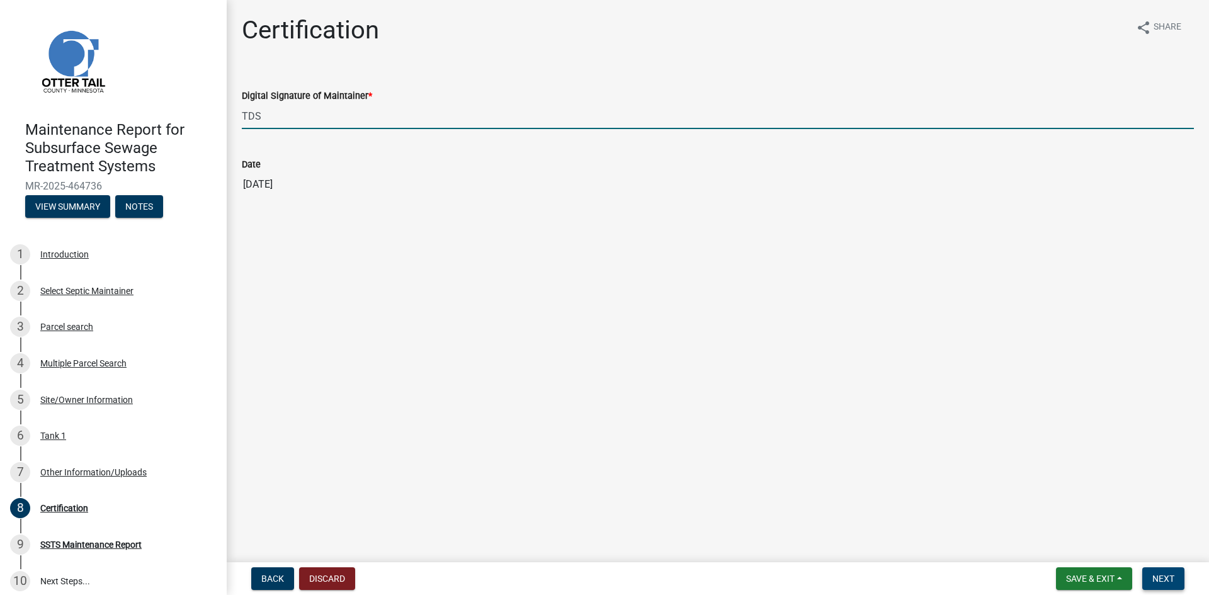
click at [1173, 582] on span "Next" at bounding box center [1163, 579] width 22 height 10
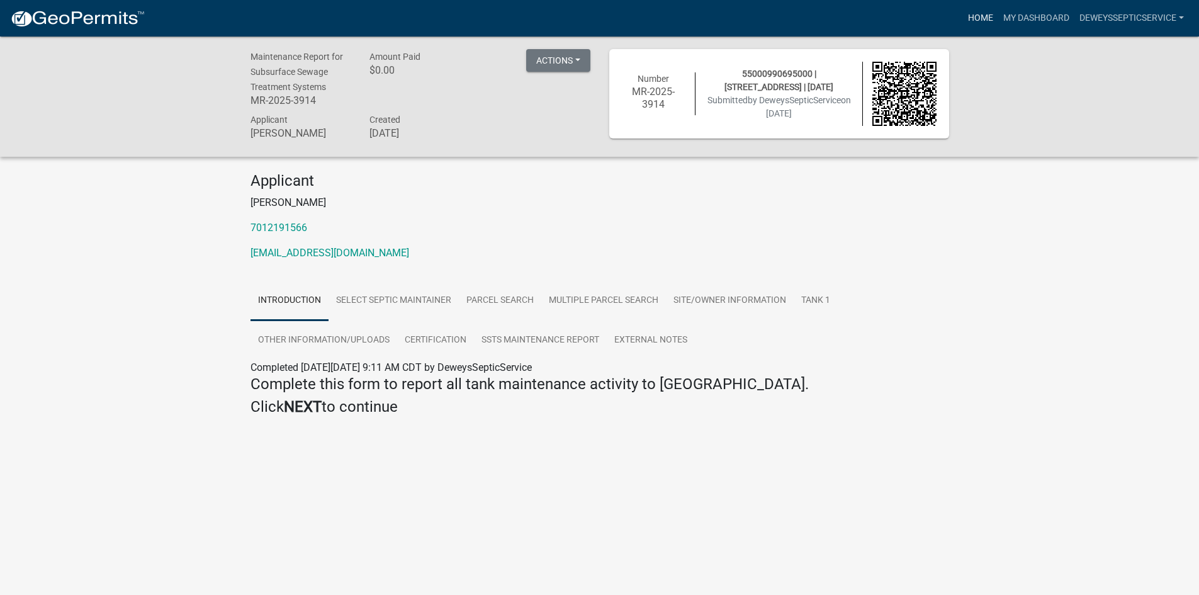
click at [980, 14] on link "Home" at bounding box center [980, 18] width 35 height 24
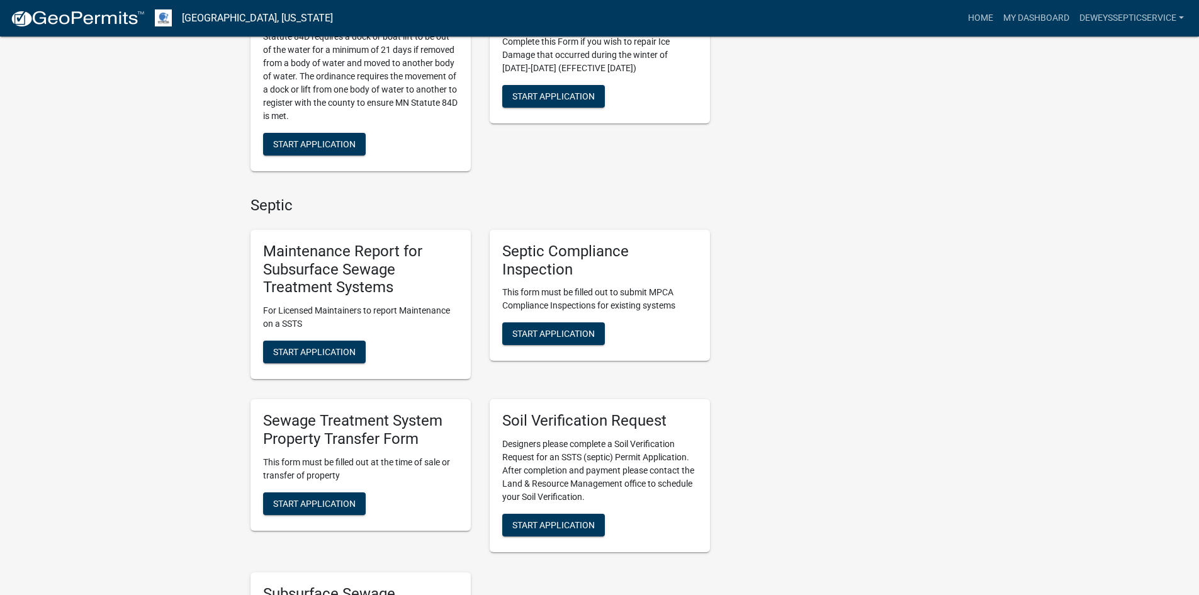
scroll to position [693, 0]
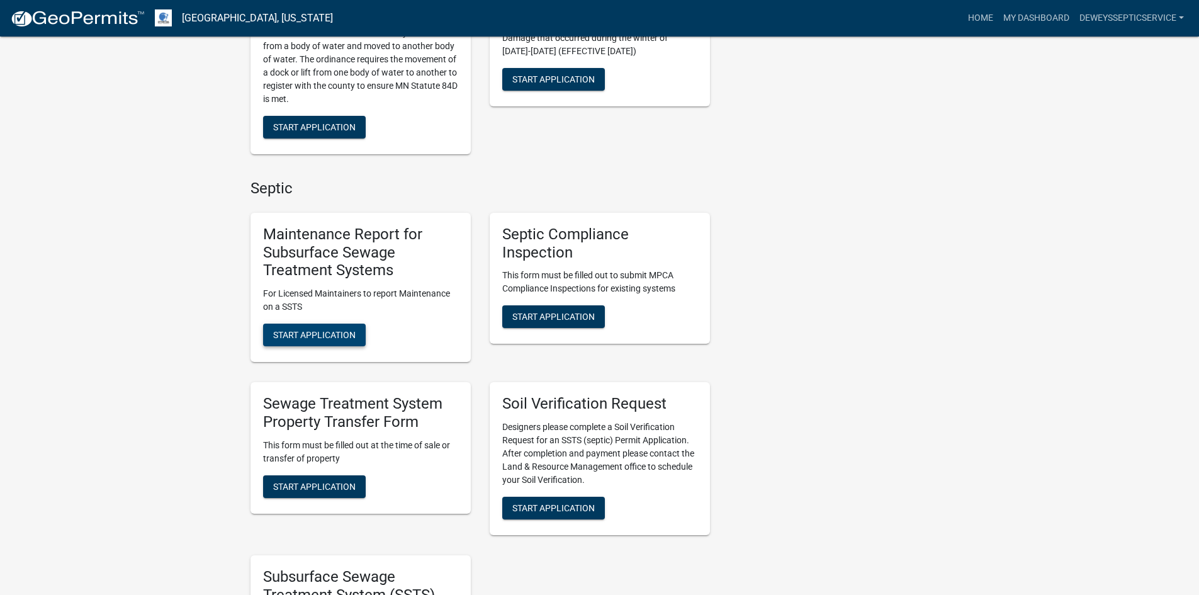
click at [274, 333] on span "Start Application" at bounding box center [314, 335] width 82 height 10
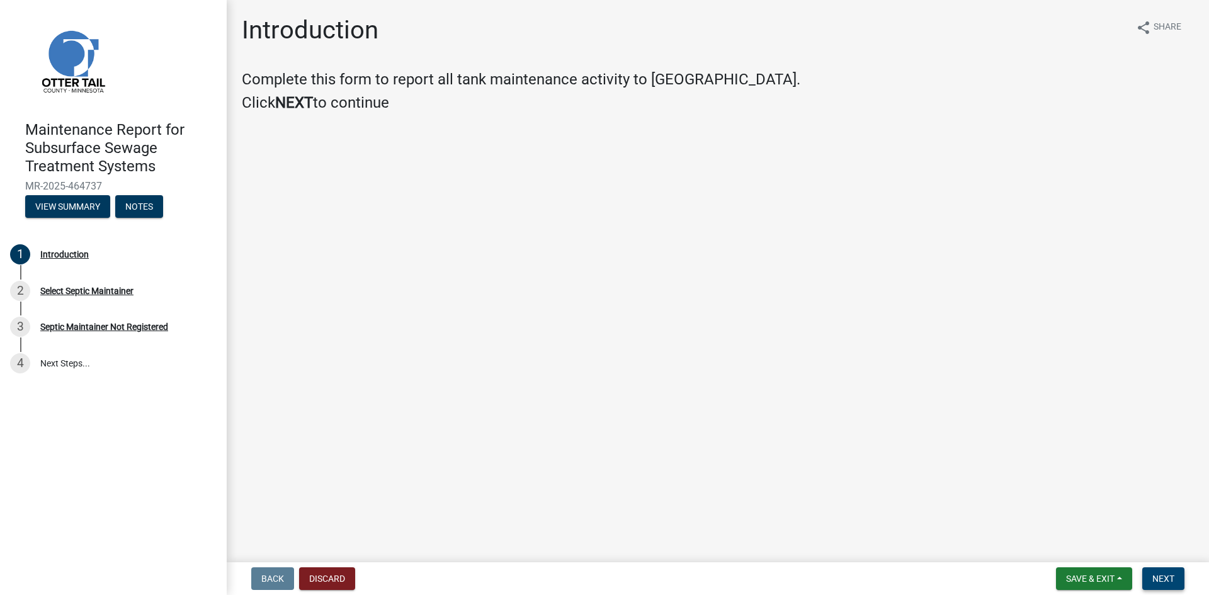
click at [1167, 574] on span "Next" at bounding box center [1163, 579] width 22 height 10
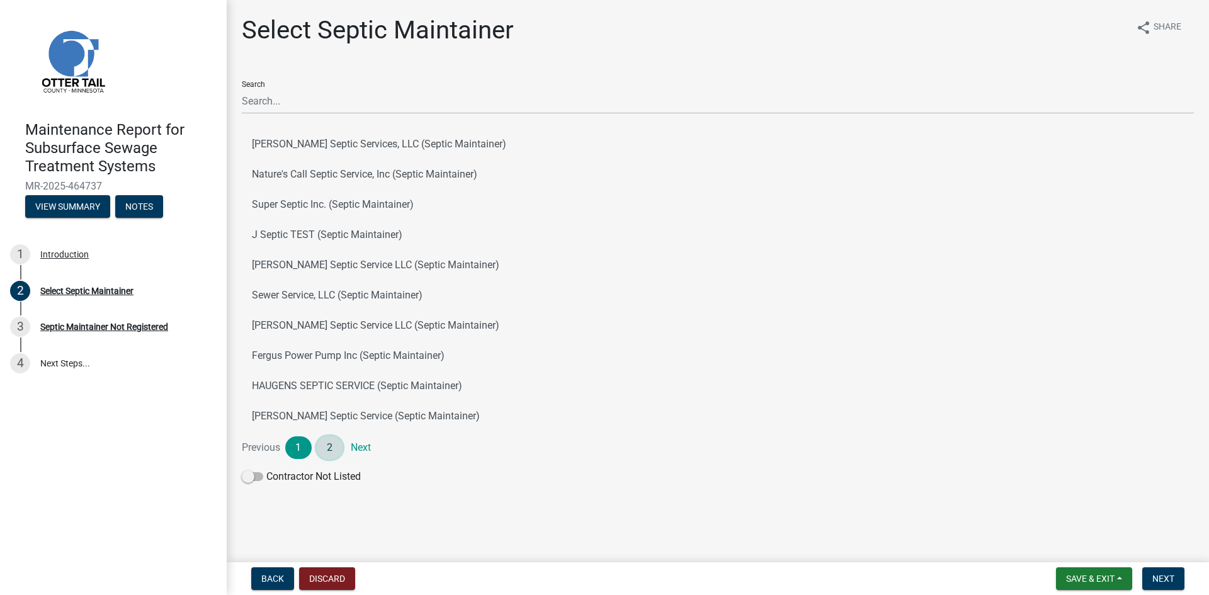
drag, startPoint x: 329, startPoint y: 443, endPoint x: 333, endPoint y: 382, distance: 61.9
click at [330, 443] on link "2" at bounding box center [330, 447] width 26 height 23
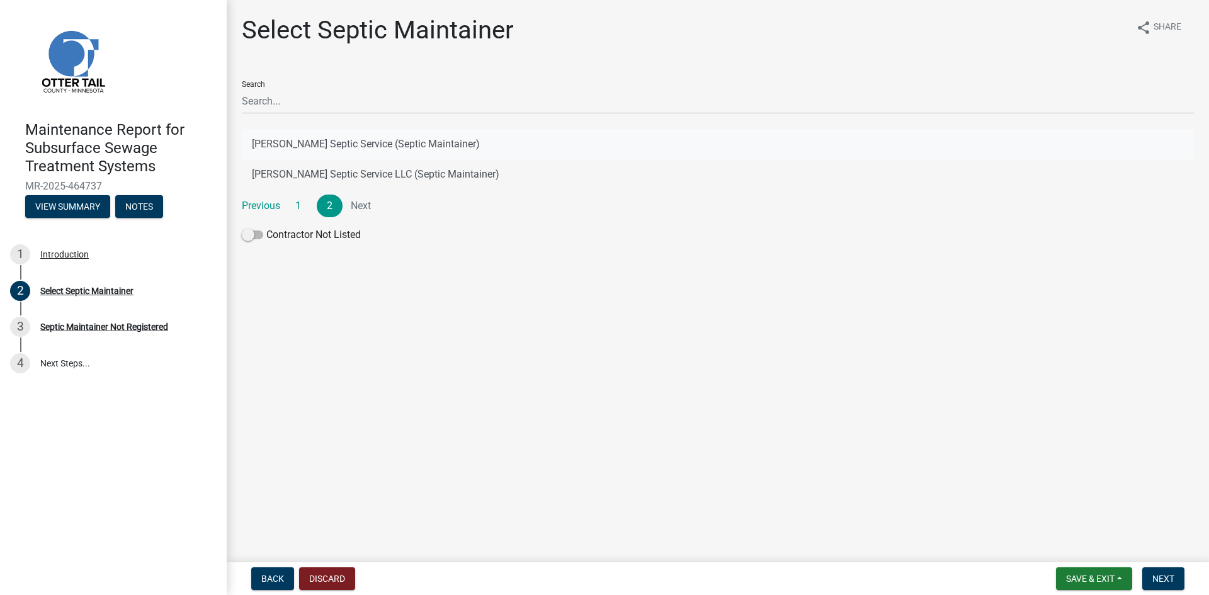
click at [371, 140] on button "[PERSON_NAME] Septic Service (Septic Maintainer)" at bounding box center [718, 144] width 952 height 30
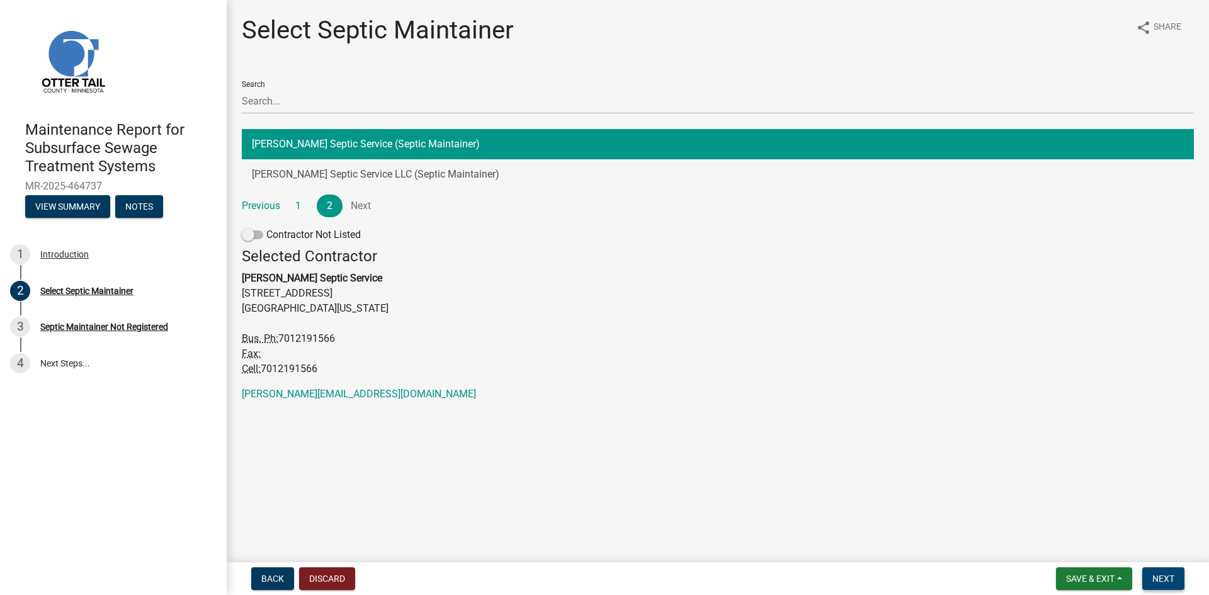
click at [1162, 575] on span "Next" at bounding box center [1163, 579] width 22 height 10
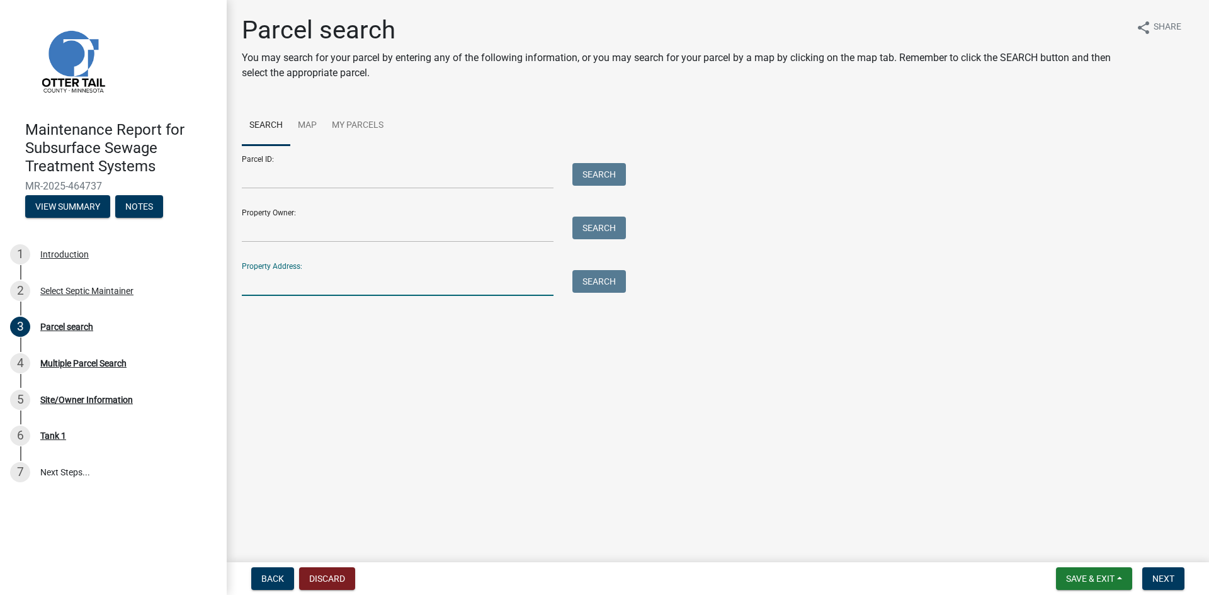
click at [448, 283] on input "Property Address:" at bounding box center [398, 283] width 312 height 26
click at [604, 281] on button "Search" at bounding box center [599, 281] width 54 height 23
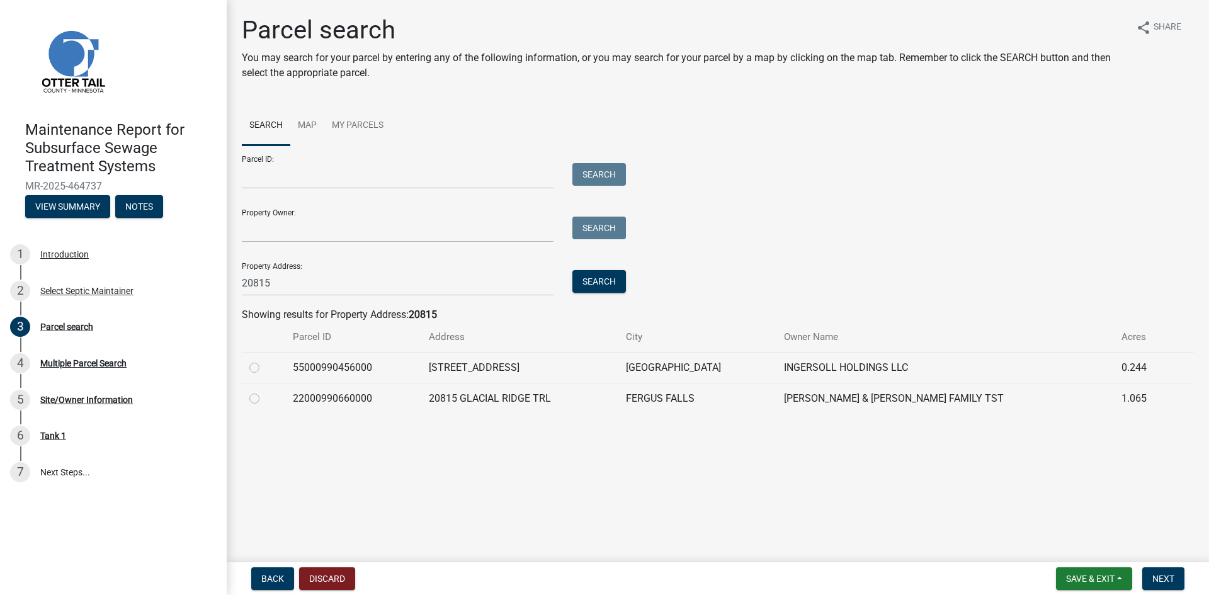
click at [264, 360] on label at bounding box center [264, 360] width 0 height 0
click at [264, 363] on input "radio" at bounding box center [268, 364] width 8 height 8
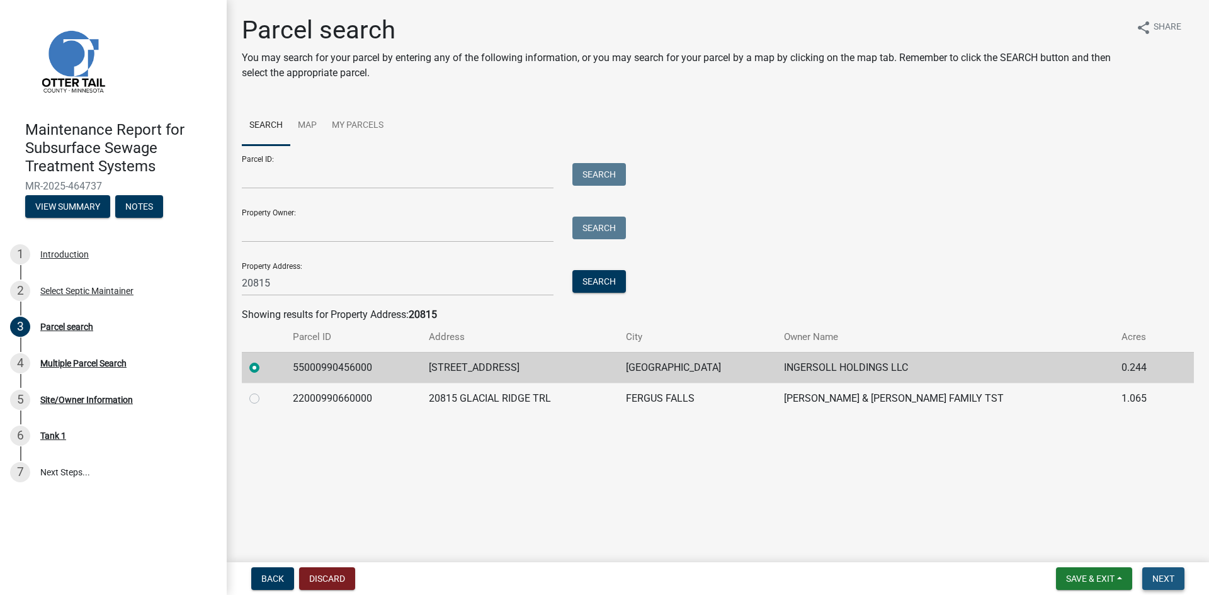
click at [1152, 583] on span "Next" at bounding box center [1163, 579] width 22 height 10
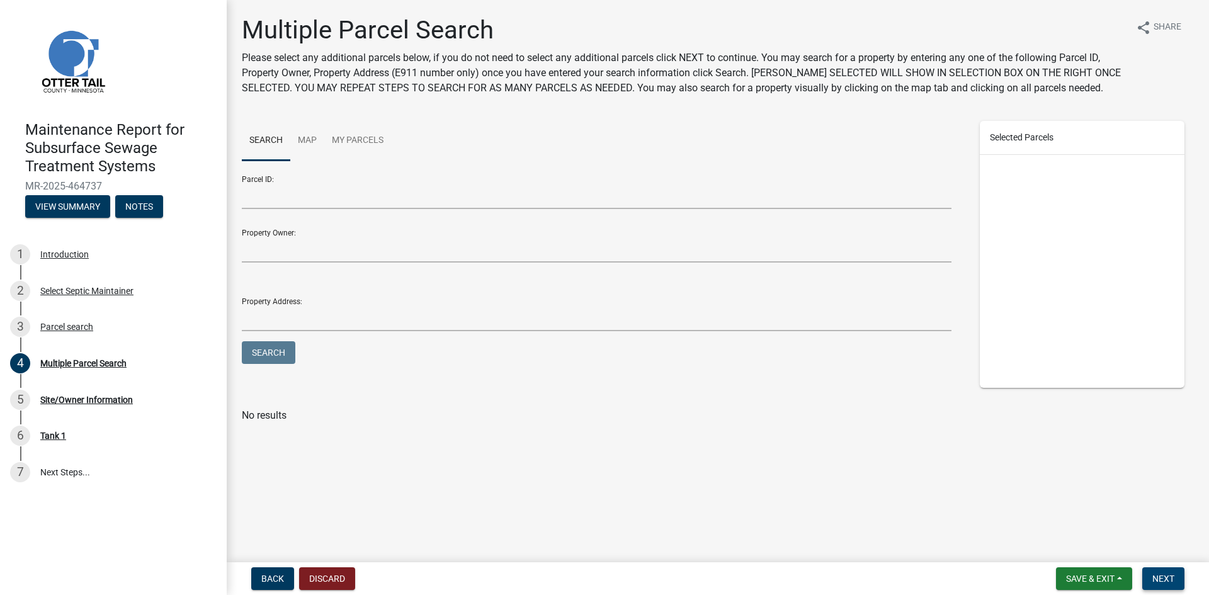
click at [1152, 583] on span "Next" at bounding box center [1163, 579] width 22 height 10
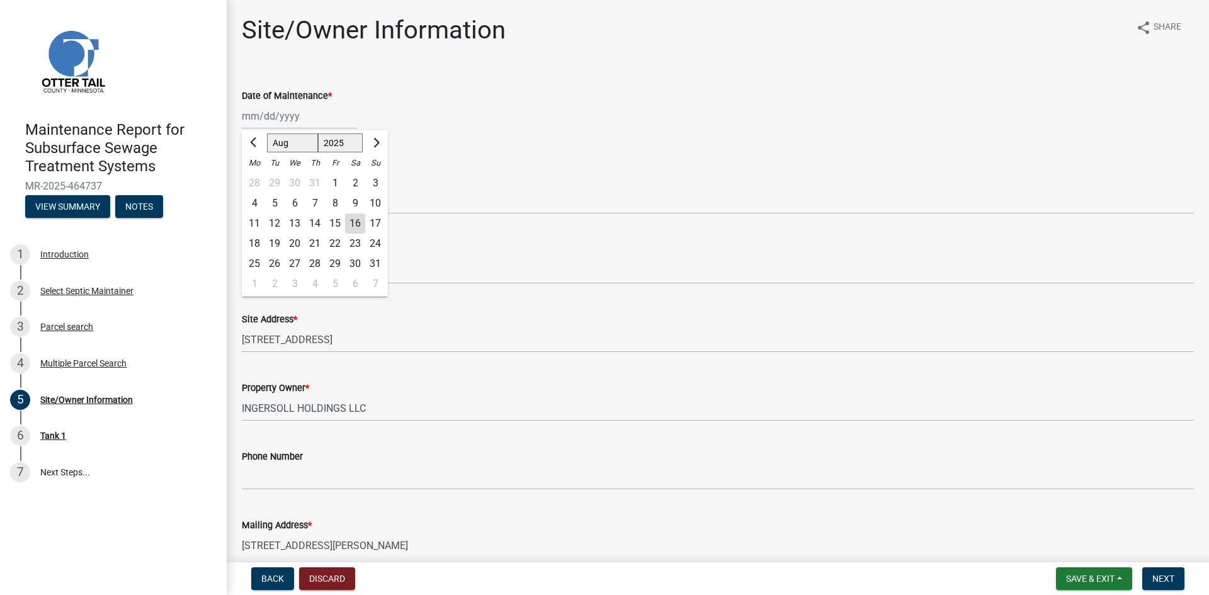
click at [305, 118] on div "[PERSON_NAME] Feb Mar Apr [PERSON_NAME][DATE] Oct Nov [DATE] 1526 1527 1528 152…" at bounding box center [299, 116] width 115 height 26
click at [297, 224] on div "13" at bounding box center [295, 223] width 20 height 20
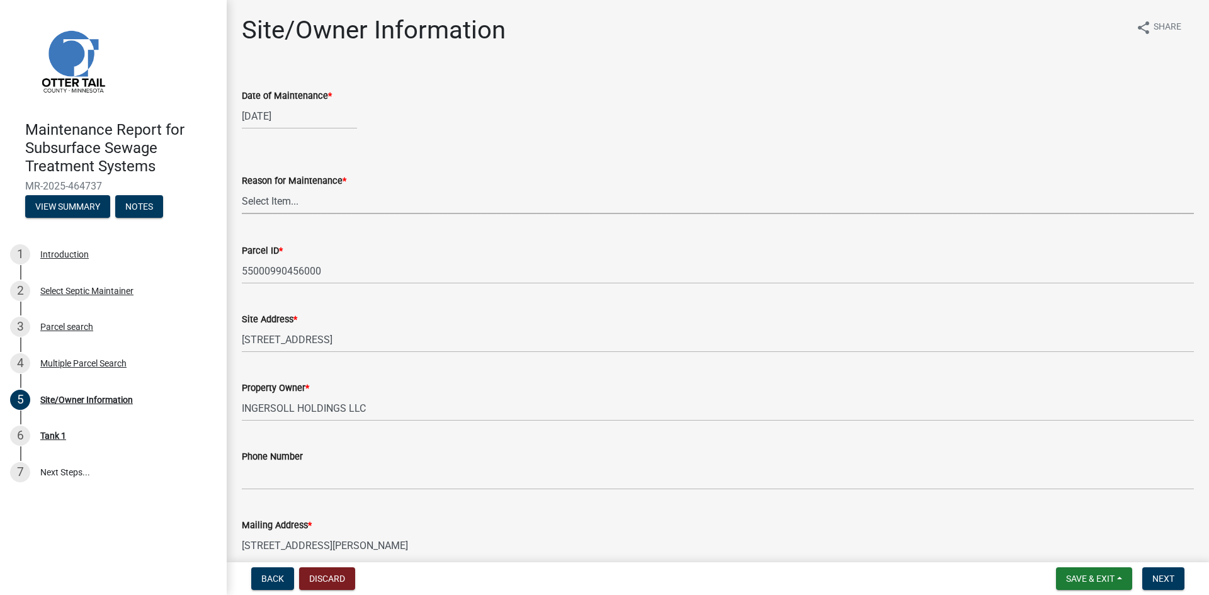
click at [290, 205] on select "Select Item... Called Routine Other" at bounding box center [718, 201] width 952 height 26
click at [242, 188] on select "Select Item... Called Routine Other" at bounding box center [718, 201] width 952 height 26
click at [1169, 577] on span "Next" at bounding box center [1163, 579] width 22 height 10
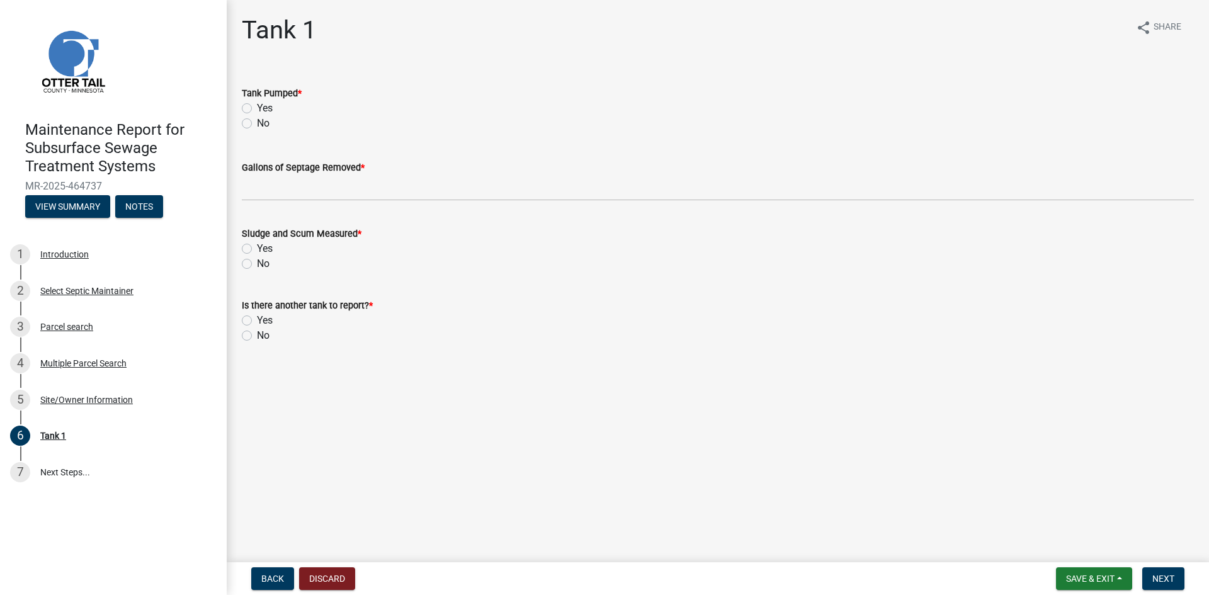
click at [257, 111] on label "Yes" at bounding box center [265, 108] width 16 height 15
click at [257, 109] on input "Yes" at bounding box center [261, 105] width 8 height 8
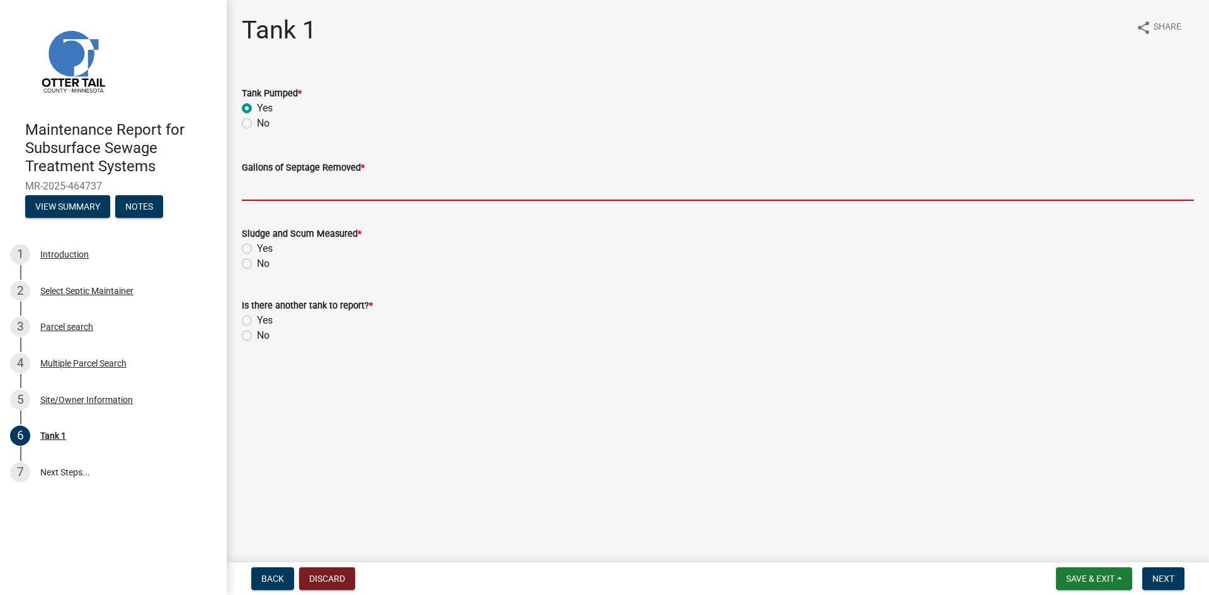
click at [254, 183] on input "Gallons of Septage Removed *" at bounding box center [718, 188] width 952 height 26
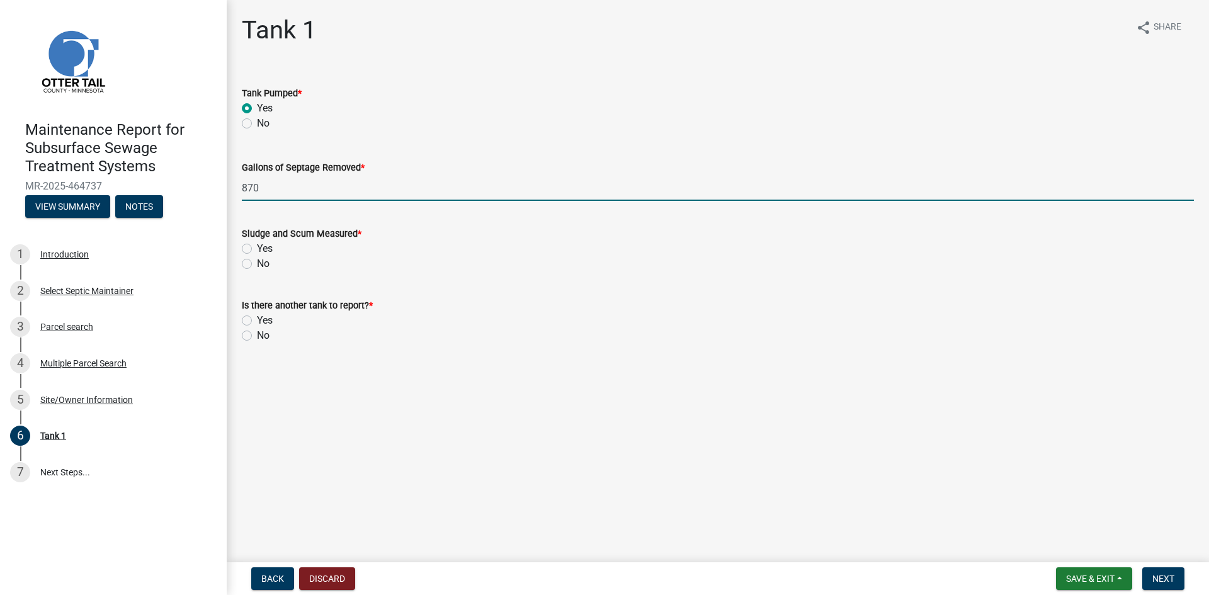
click at [257, 263] on label "No" at bounding box center [263, 263] width 13 height 15
click at [257, 263] on input "No" at bounding box center [261, 260] width 8 height 8
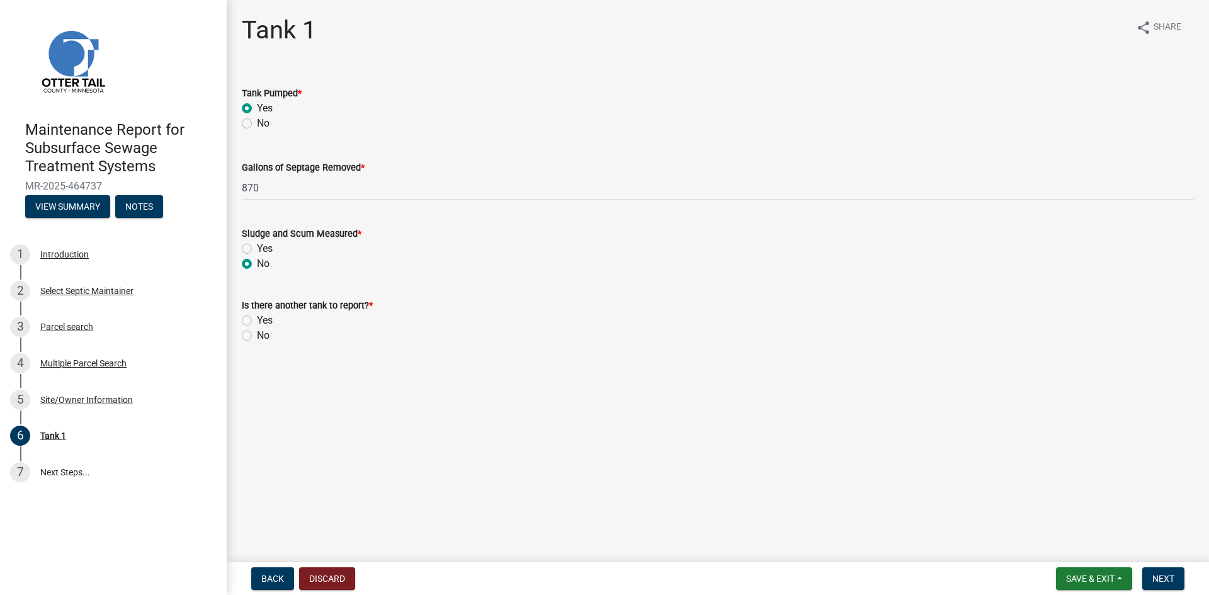
drag, startPoint x: 243, startPoint y: 339, endPoint x: 277, endPoint y: 344, distance: 34.4
click at [257, 340] on label "No" at bounding box center [263, 335] width 13 height 15
click at [257, 336] on input "No" at bounding box center [261, 332] width 8 height 8
click at [1153, 579] on span "Next" at bounding box center [1163, 579] width 22 height 10
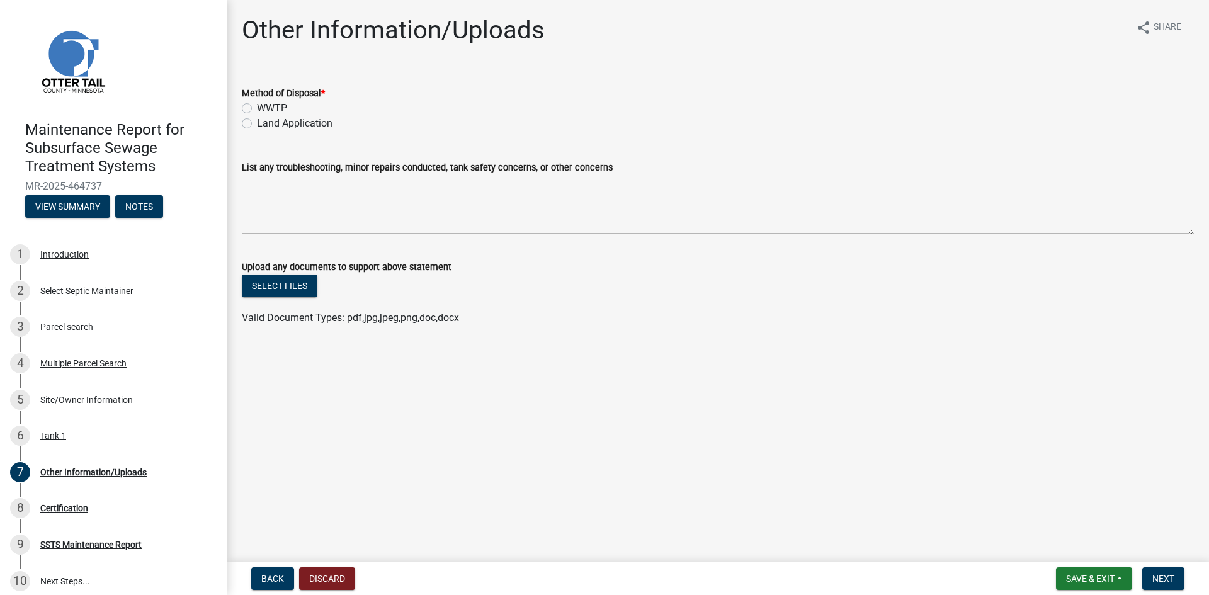
click at [320, 122] on label "Land Application" at bounding box center [295, 123] width 76 height 15
click at [265, 122] on input "Land Application" at bounding box center [261, 120] width 8 height 8
click at [1154, 575] on span "Next" at bounding box center [1163, 579] width 22 height 10
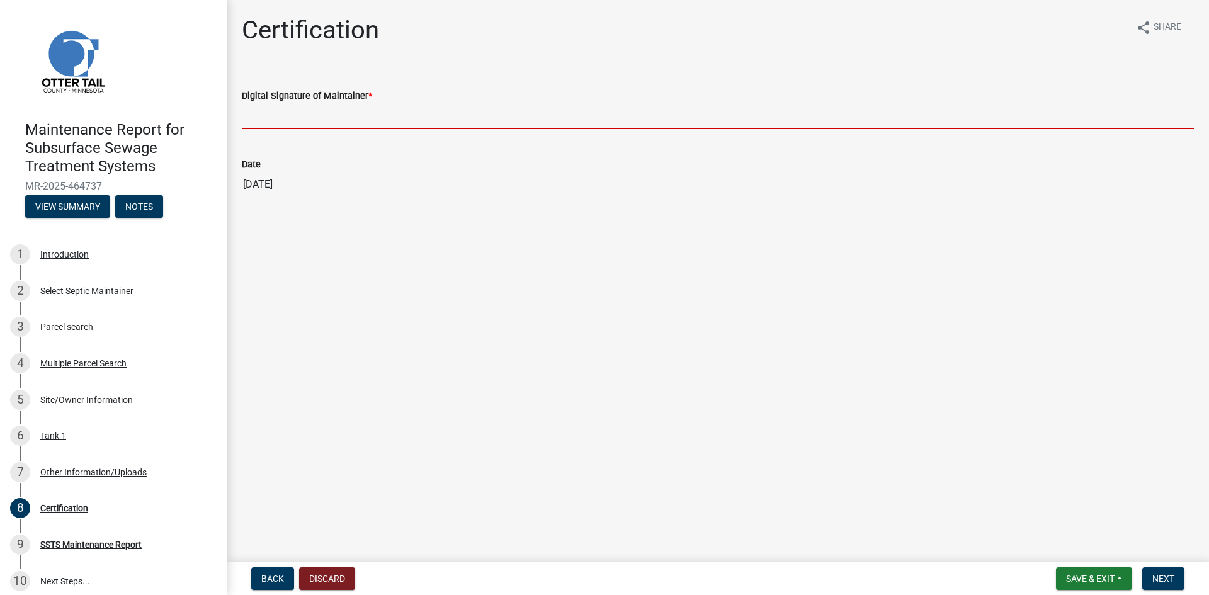
click at [344, 114] on input "Digital Signature of Maintainer *" at bounding box center [718, 116] width 952 height 26
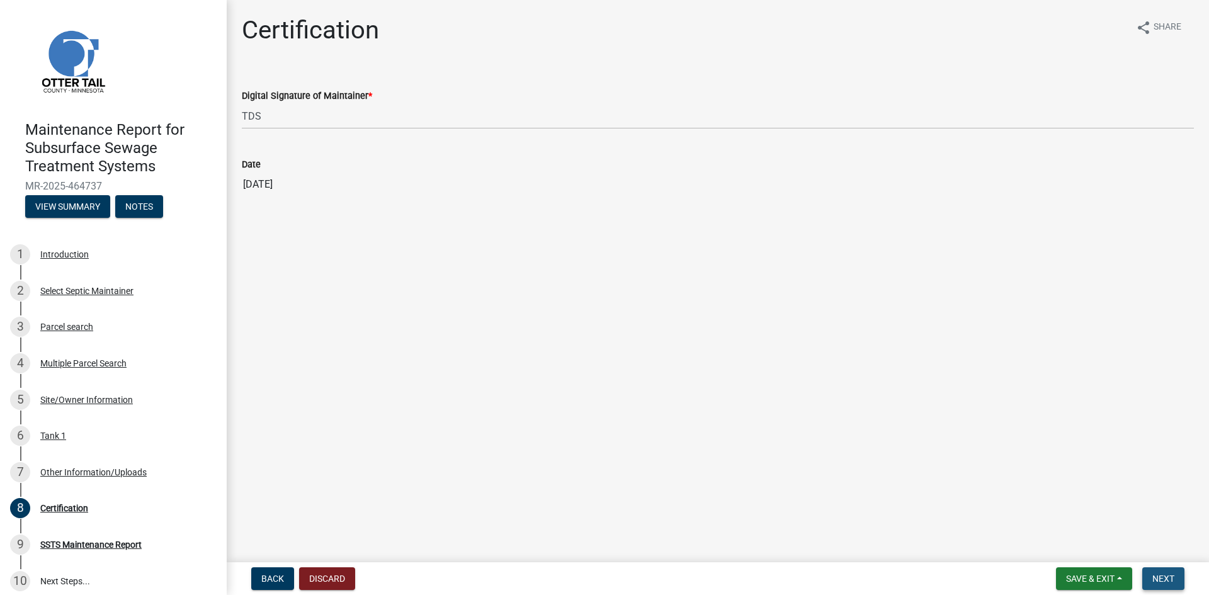
click at [1167, 579] on span "Next" at bounding box center [1163, 579] width 22 height 10
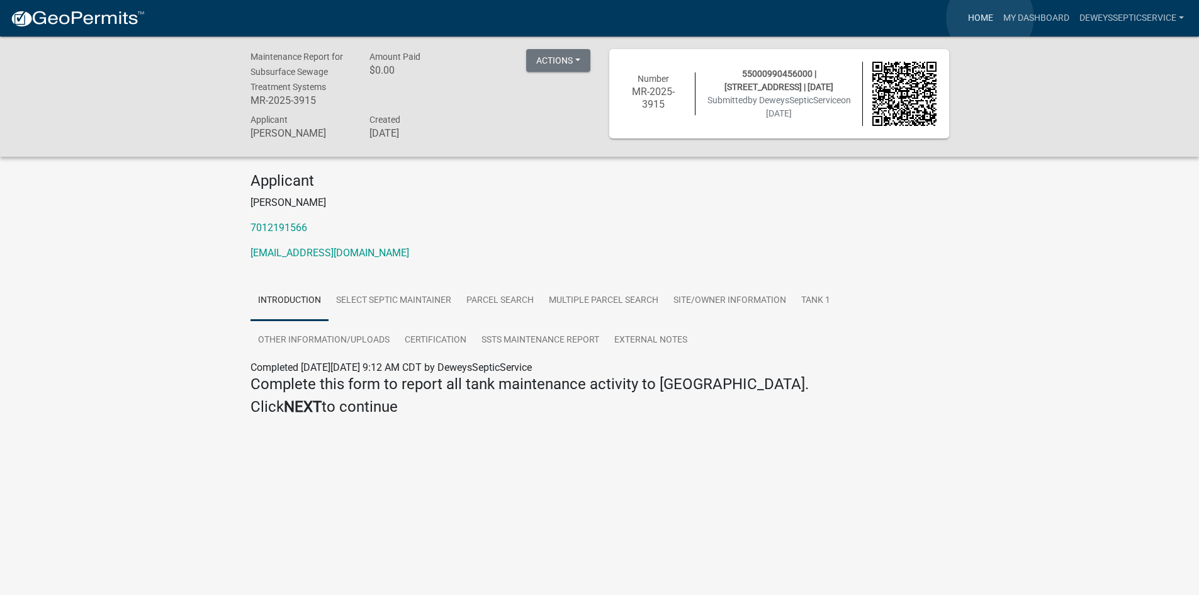
click at [990, 18] on link "Home" at bounding box center [980, 18] width 35 height 24
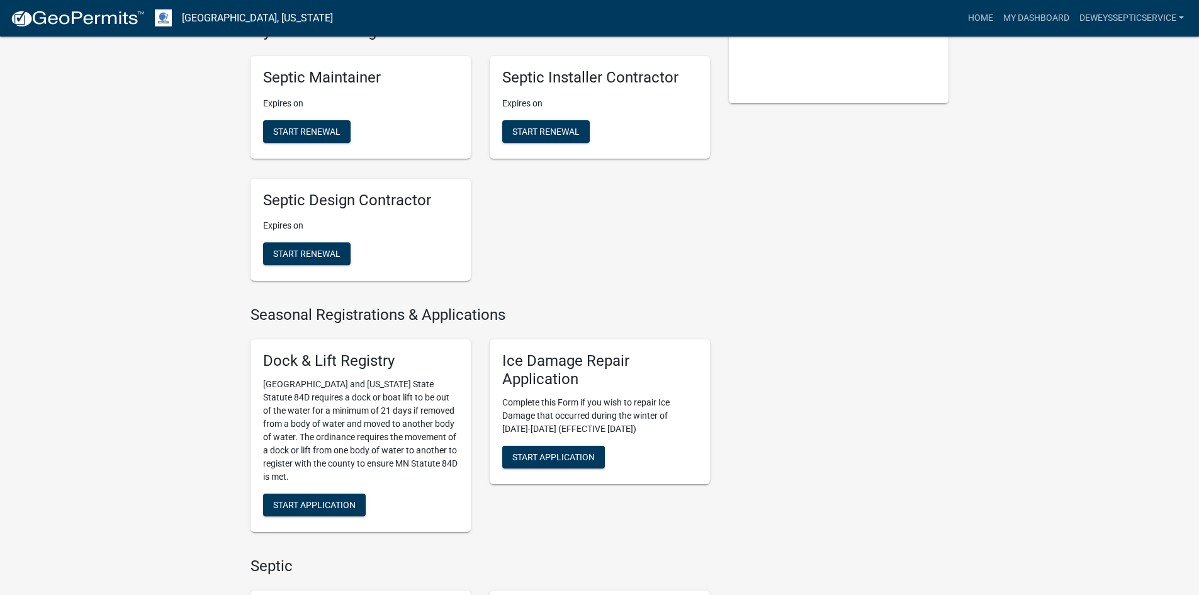
scroll to position [630, 0]
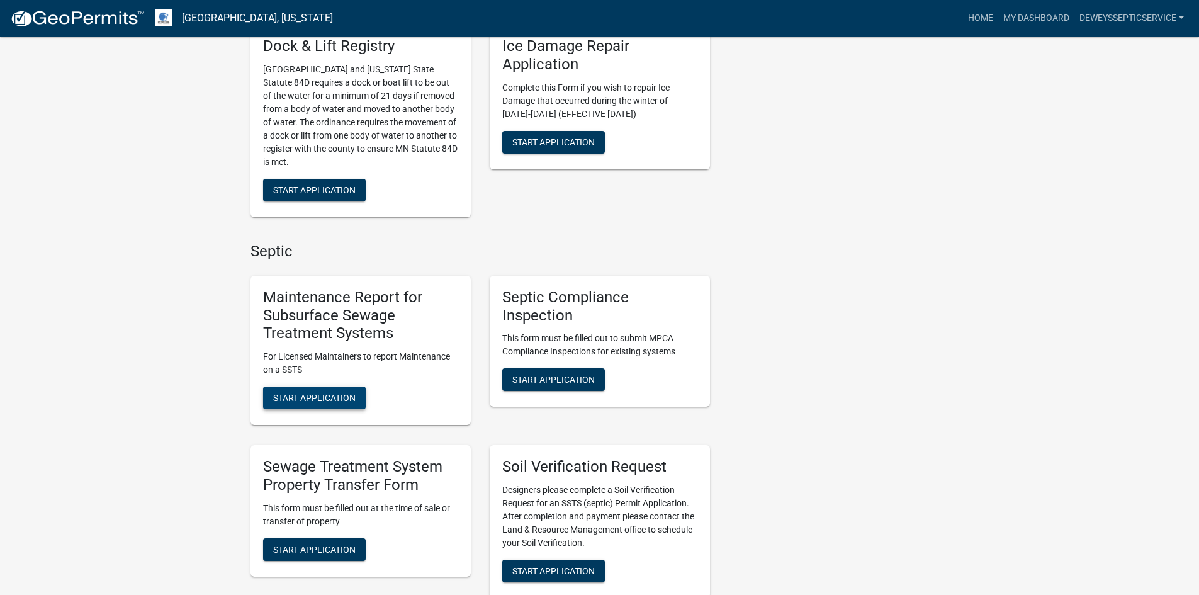
click at [334, 396] on span "Start Application" at bounding box center [314, 398] width 82 height 10
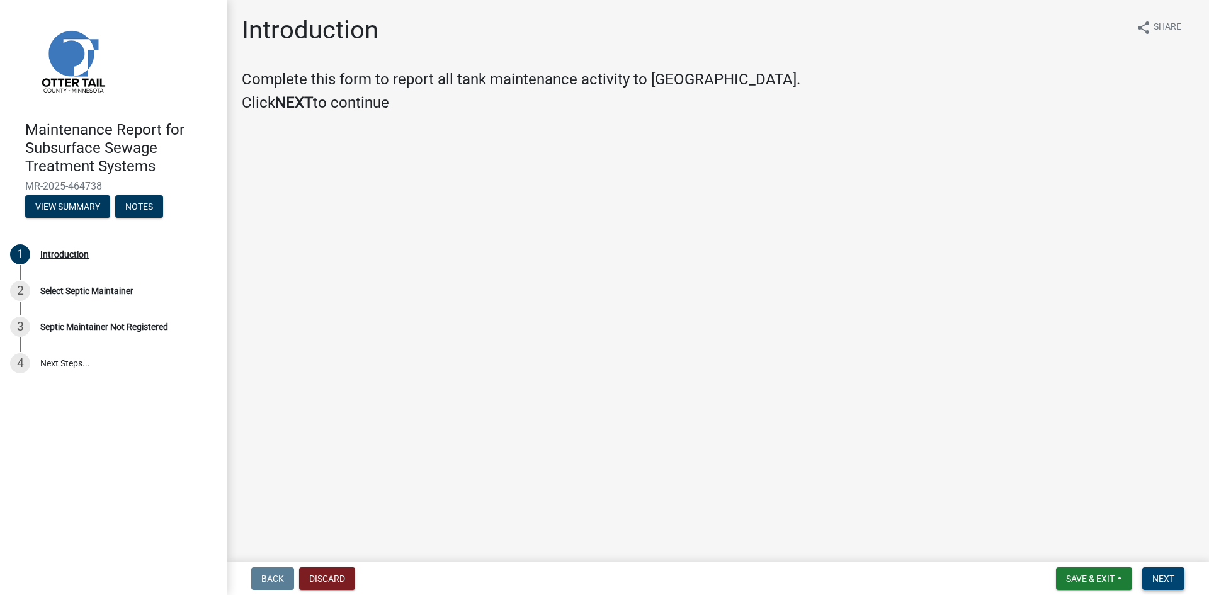
click at [1160, 581] on span "Next" at bounding box center [1163, 579] width 22 height 10
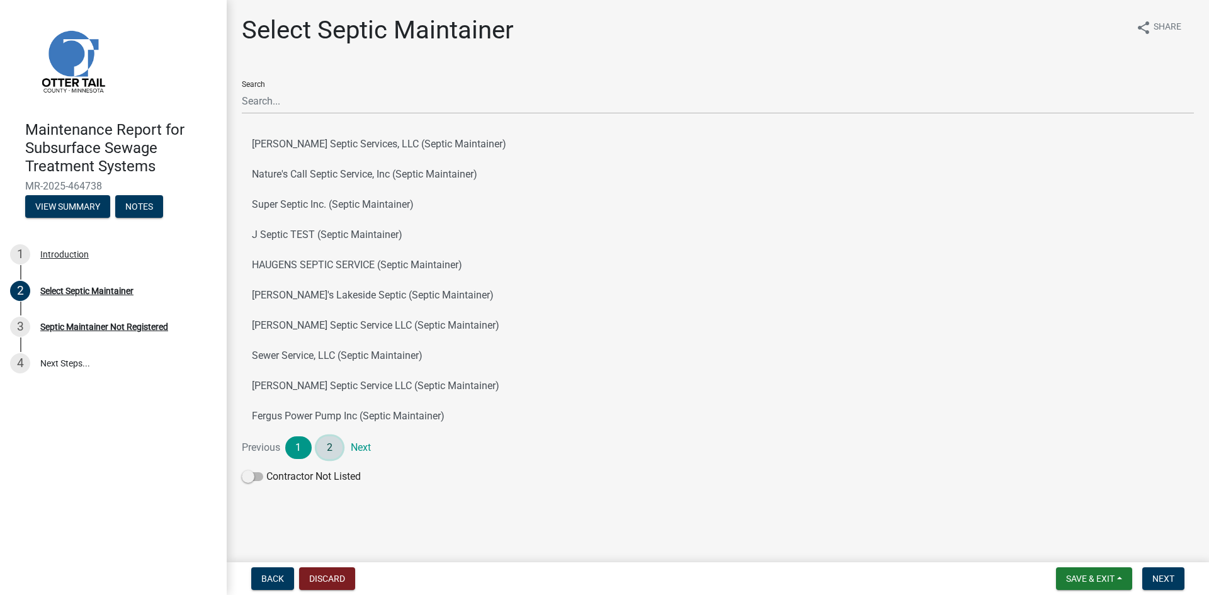
click at [327, 443] on link "2" at bounding box center [330, 447] width 26 height 23
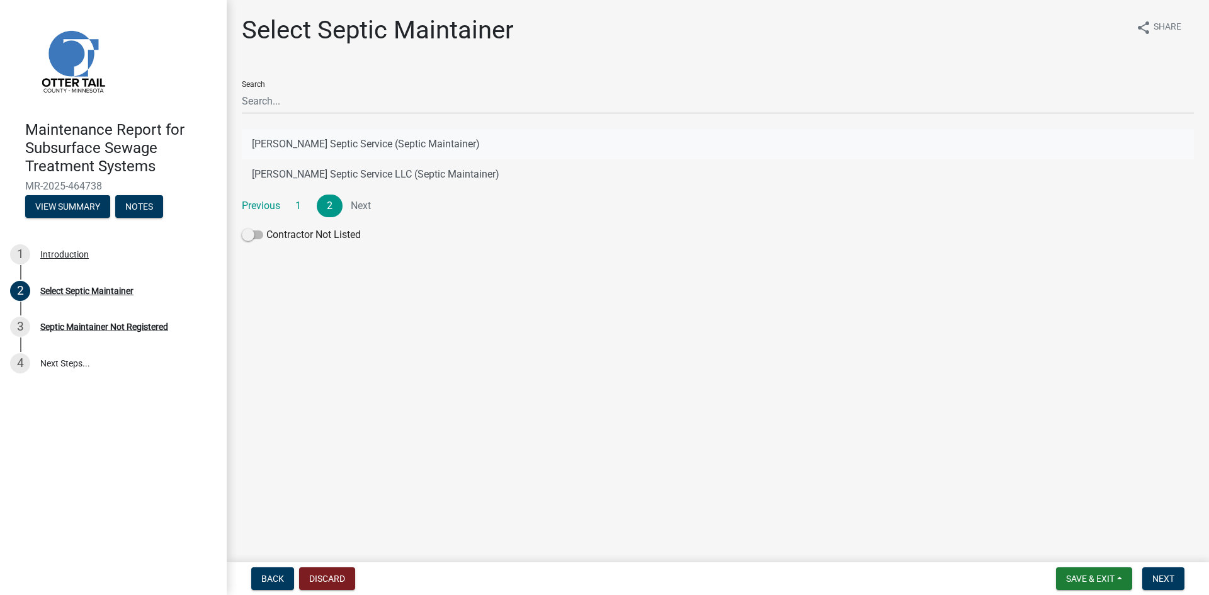
click at [387, 139] on button "[PERSON_NAME] Septic Service (Septic Maintainer)" at bounding box center [718, 144] width 952 height 30
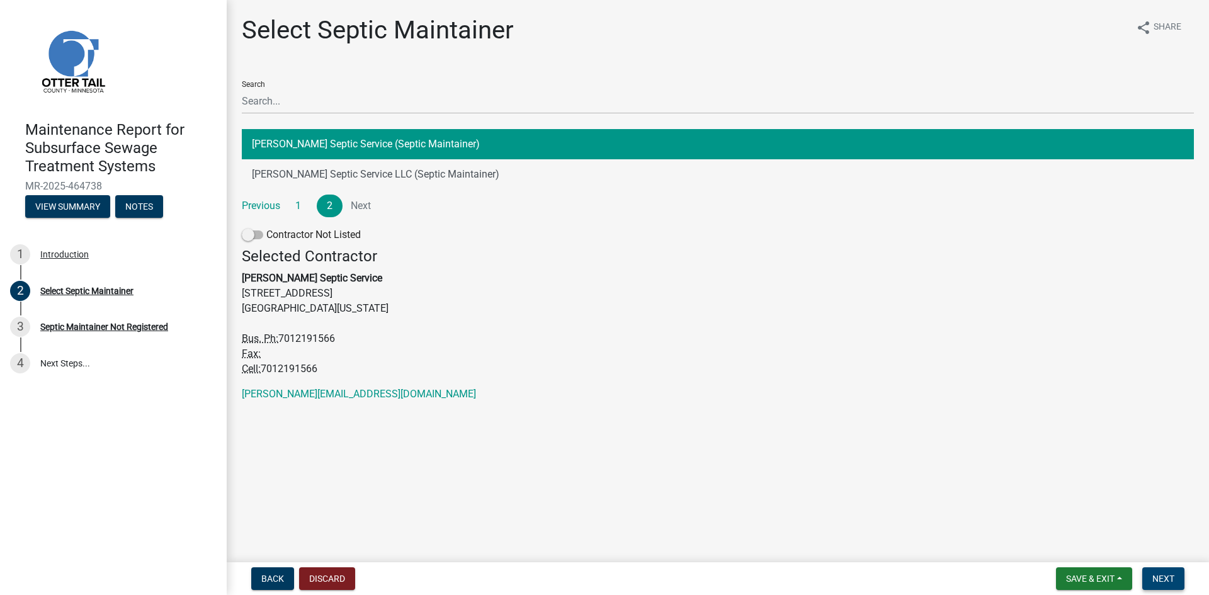
click at [1167, 582] on span "Next" at bounding box center [1163, 579] width 22 height 10
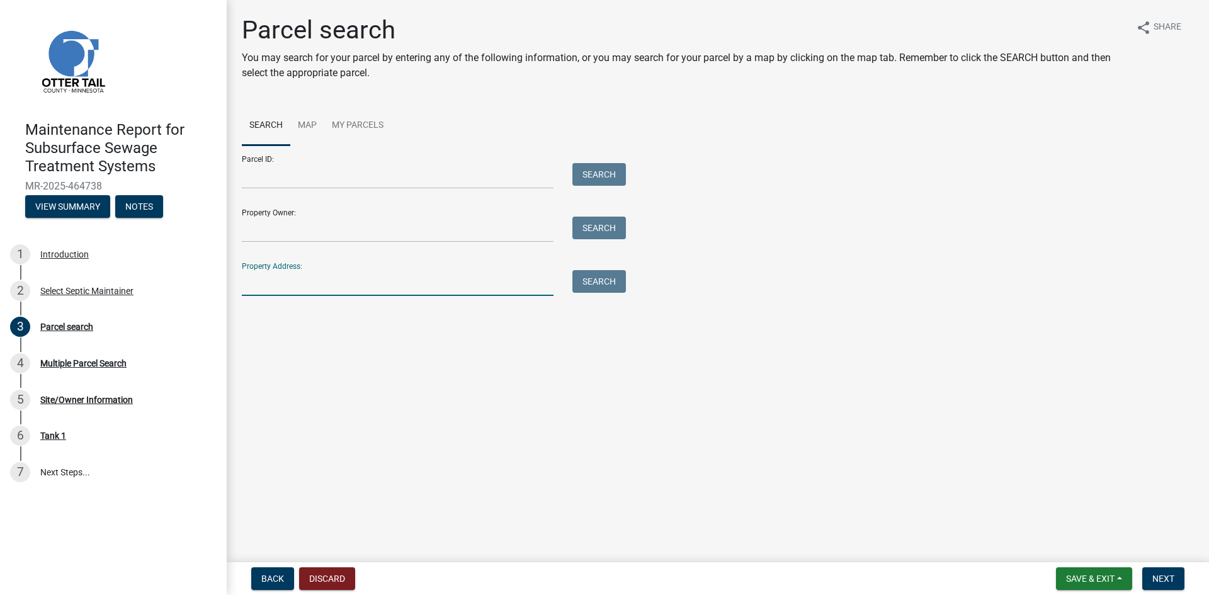
click at [361, 283] on input "Property Address:" at bounding box center [398, 283] width 312 height 26
click at [583, 285] on button "Search" at bounding box center [599, 281] width 54 height 23
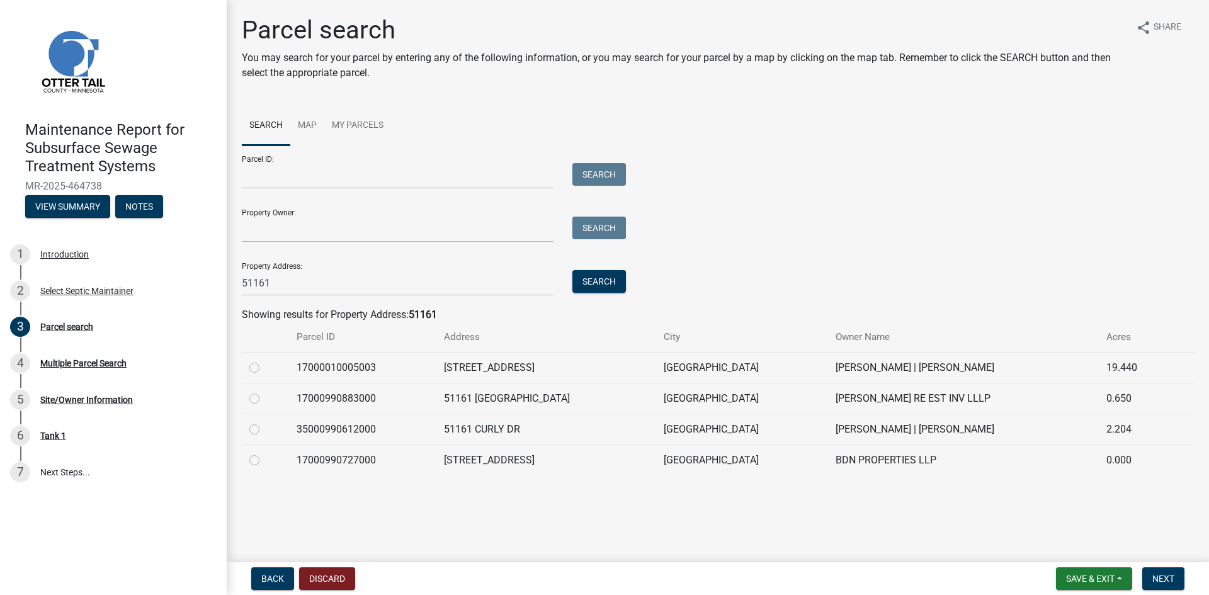
click at [264, 391] on label at bounding box center [264, 391] width 0 height 0
click at [264, 395] on input "radio" at bounding box center [268, 395] width 8 height 8
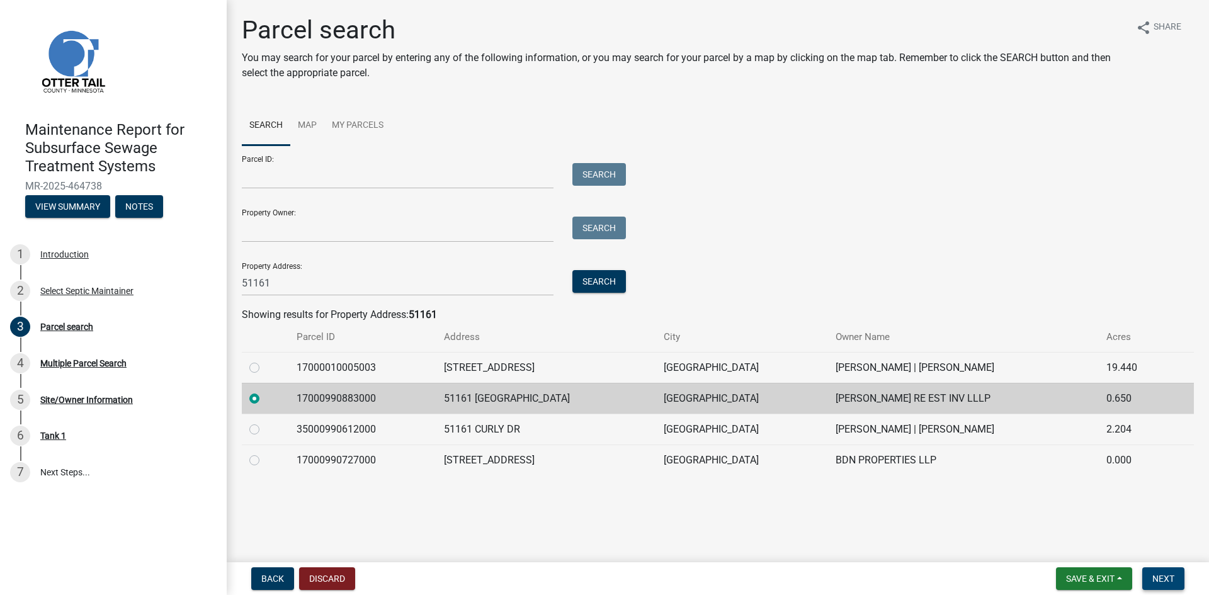
click at [1162, 577] on span "Next" at bounding box center [1163, 579] width 22 height 10
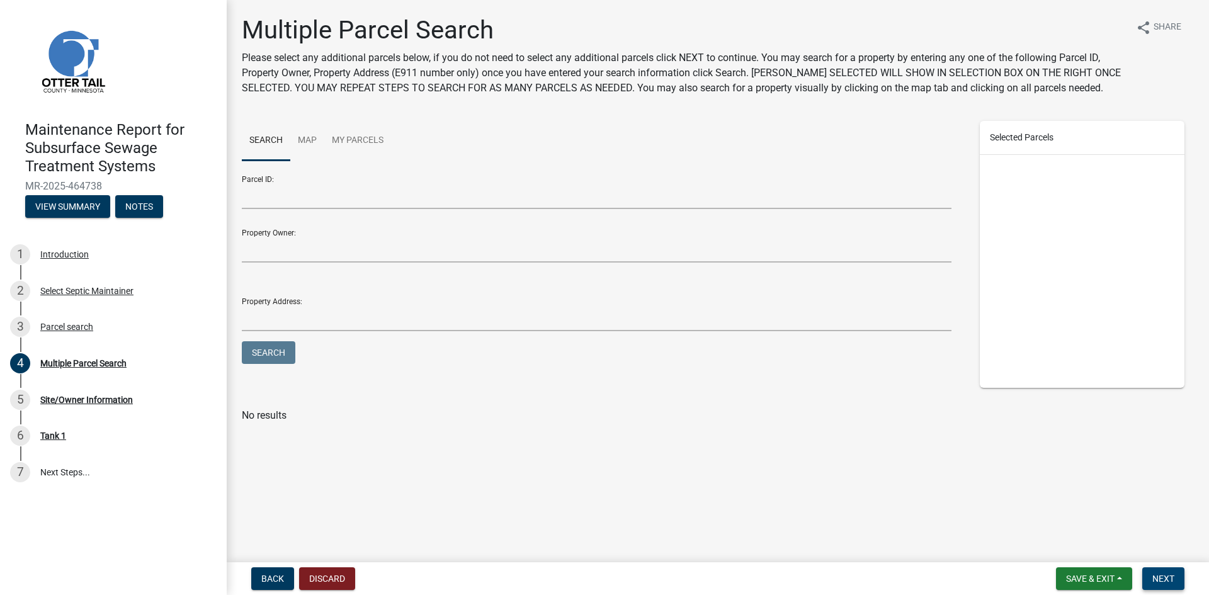
click at [1162, 577] on span "Next" at bounding box center [1163, 579] width 22 height 10
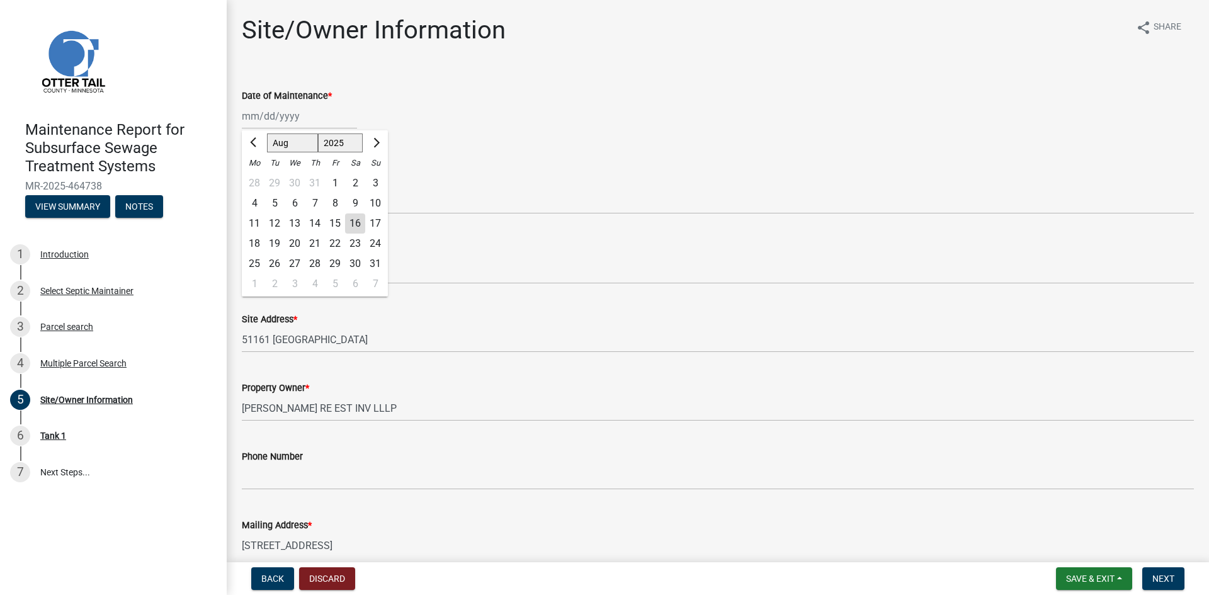
drag, startPoint x: 305, startPoint y: 106, endPoint x: 303, endPoint y: 140, distance: 34.7
click at [305, 106] on div "[PERSON_NAME] Feb Mar Apr [PERSON_NAME][DATE] Oct Nov [DATE] 1526 1527 1528 152…" at bounding box center [299, 116] width 115 height 26
click at [298, 222] on div "13" at bounding box center [295, 223] width 20 height 20
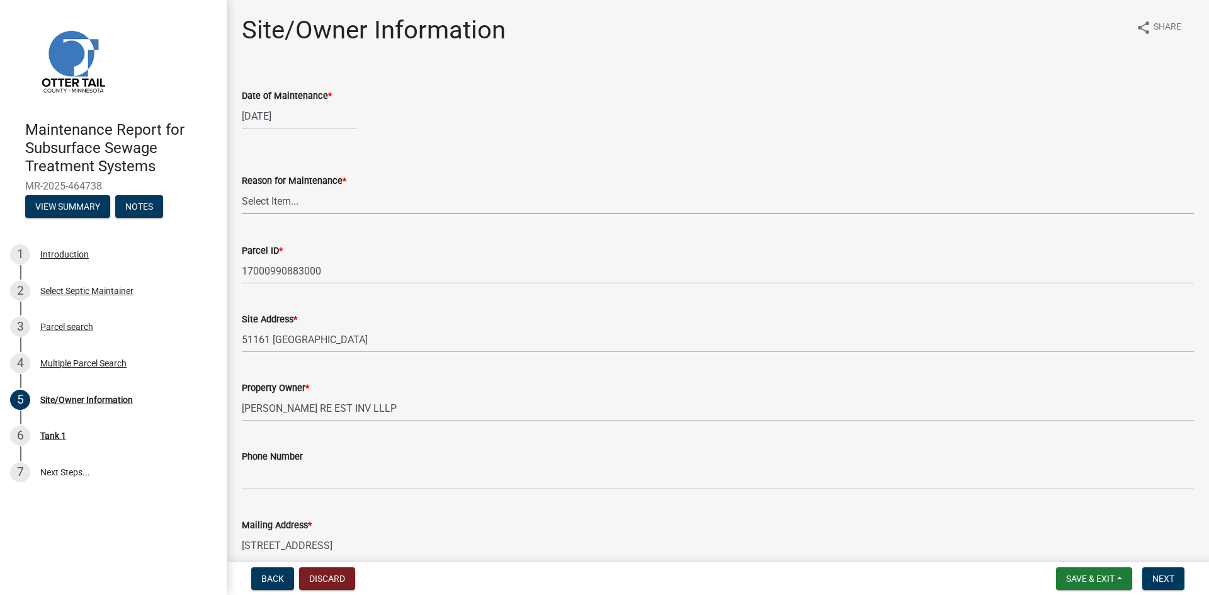
click at [297, 204] on select "Select Item... Called Routine Other" at bounding box center [718, 201] width 952 height 26
click at [242, 188] on select "Select Item... Called Routine Other" at bounding box center [718, 201] width 952 height 26
click at [1184, 576] on button "Next" at bounding box center [1163, 578] width 42 height 23
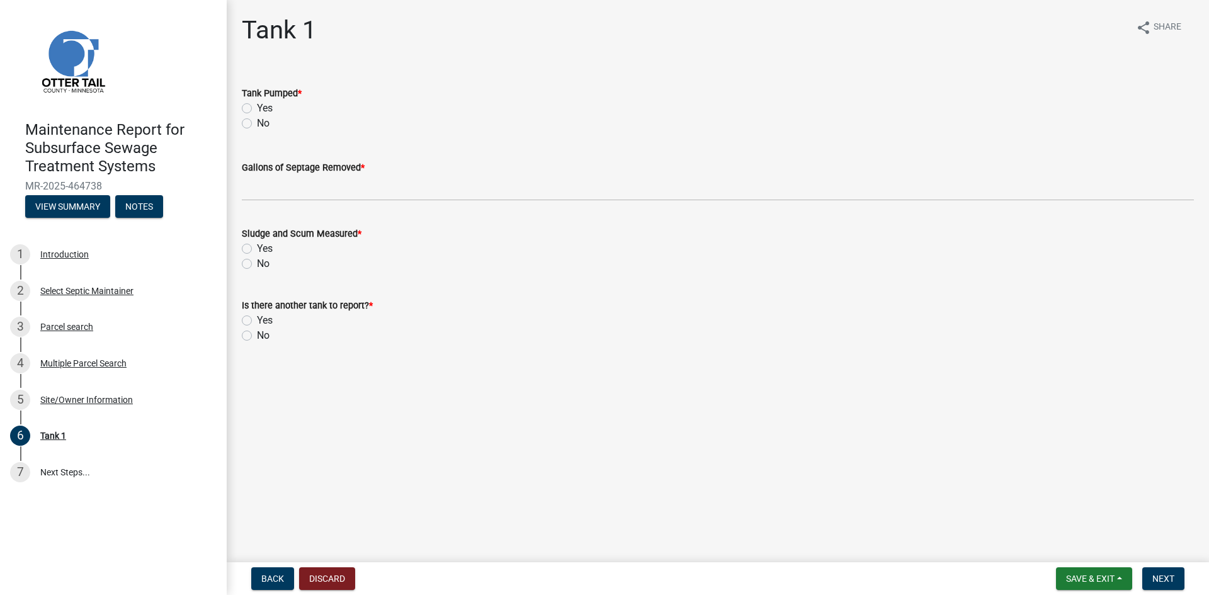
drag, startPoint x: 247, startPoint y: 105, endPoint x: 254, endPoint y: 127, distance: 22.5
click at [257, 106] on label "Yes" at bounding box center [265, 108] width 16 height 15
click at [257, 106] on input "Yes" at bounding box center [261, 105] width 8 height 8
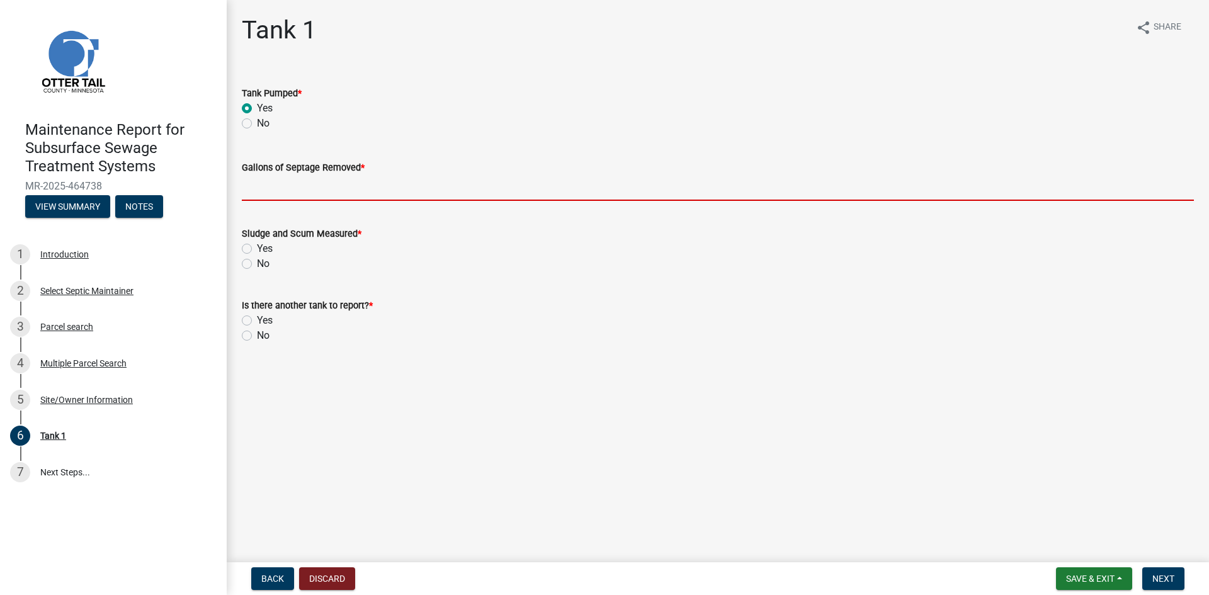
click at [265, 189] on input "Gallons of Septage Removed *" at bounding box center [718, 188] width 952 height 26
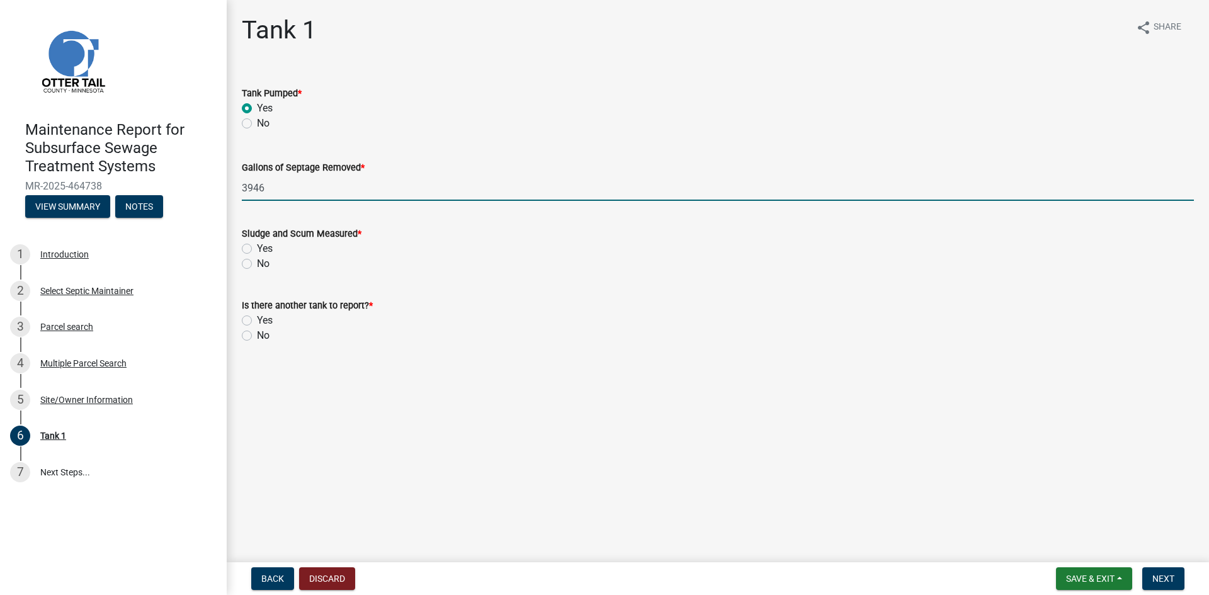
click at [257, 263] on label "No" at bounding box center [263, 263] width 13 height 15
click at [257, 263] on input "No" at bounding box center [261, 260] width 8 height 8
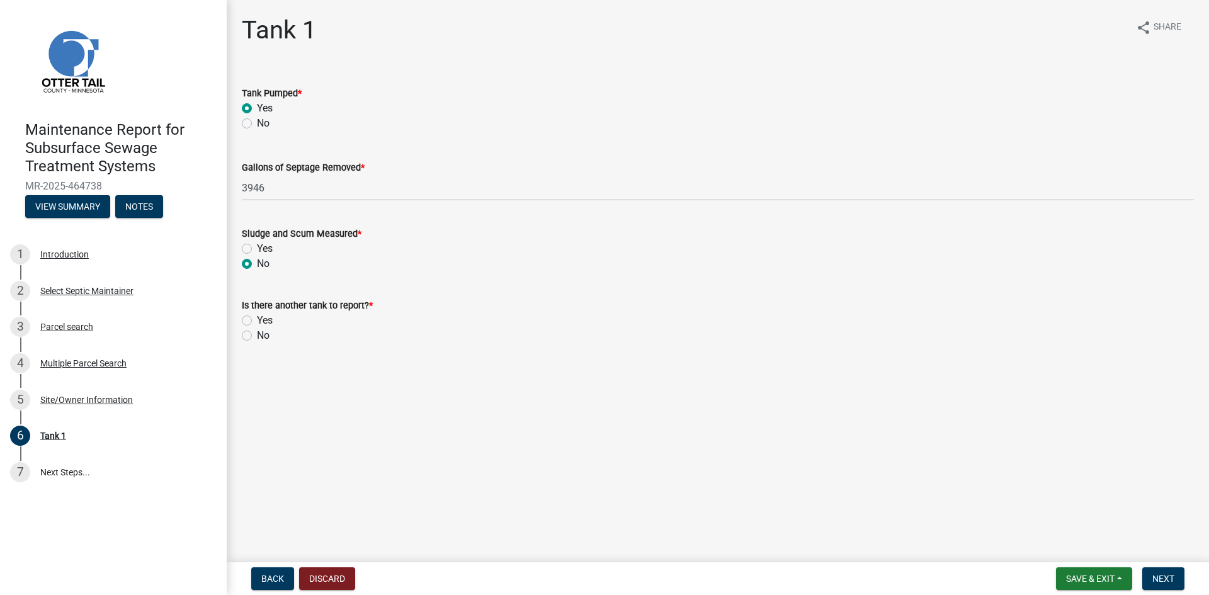
click at [257, 340] on label "No" at bounding box center [263, 335] width 13 height 15
click at [257, 336] on input "No" at bounding box center [261, 332] width 8 height 8
click at [1153, 575] on span "Next" at bounding box center [1163, 579] width 22 height 10
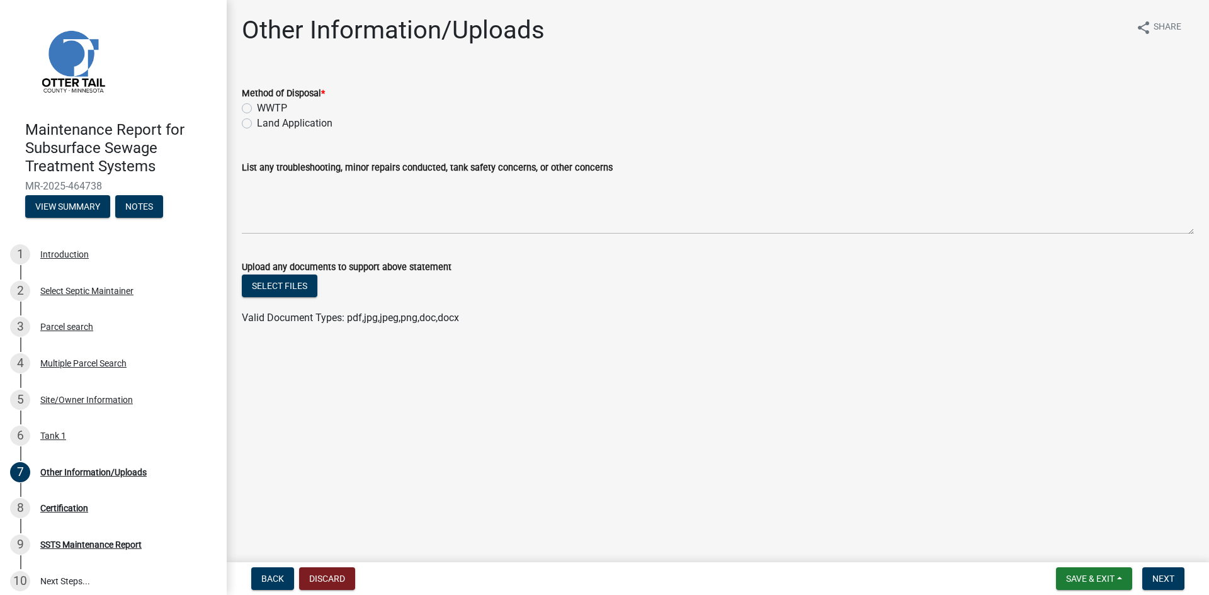
click at [274, 118] on label "Land Application" at bounding box center [295, 123] width 76 height 15
click at [265, 118] on input "Land Application" at bounding box center [261, 120] width 8 height 8
click at [1153, 584] on button "Next" at bounding box center [1163, 578] width 42 height 23
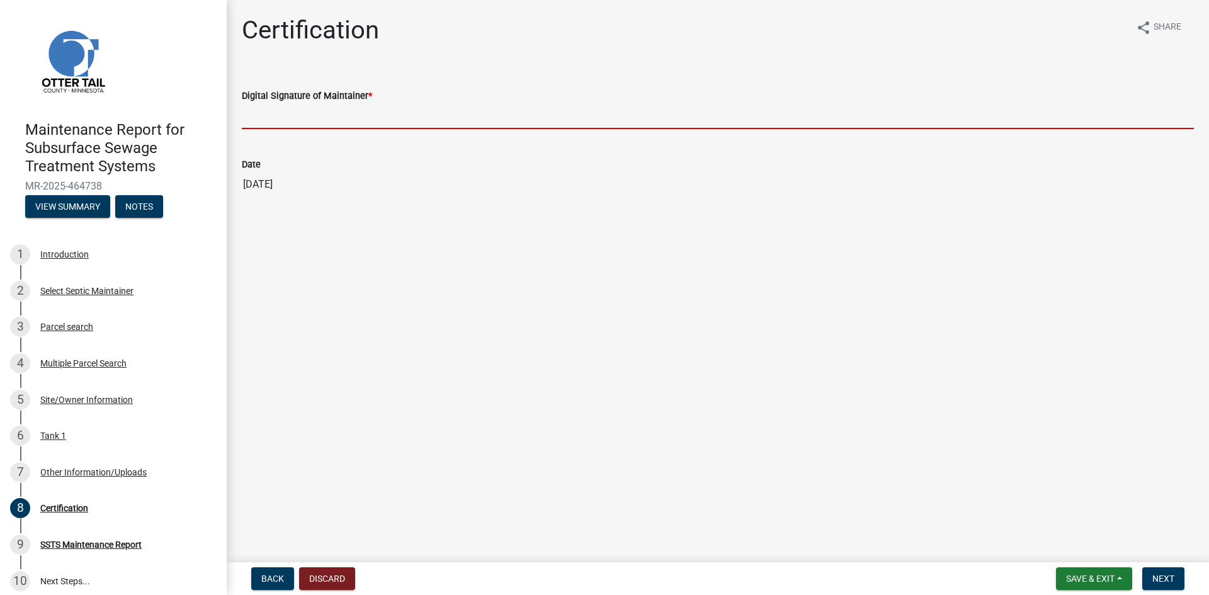
click at [1101, 114] on input "Digital Signature of Maintainer *" at bounding box center [718, 116] width 952 height 26
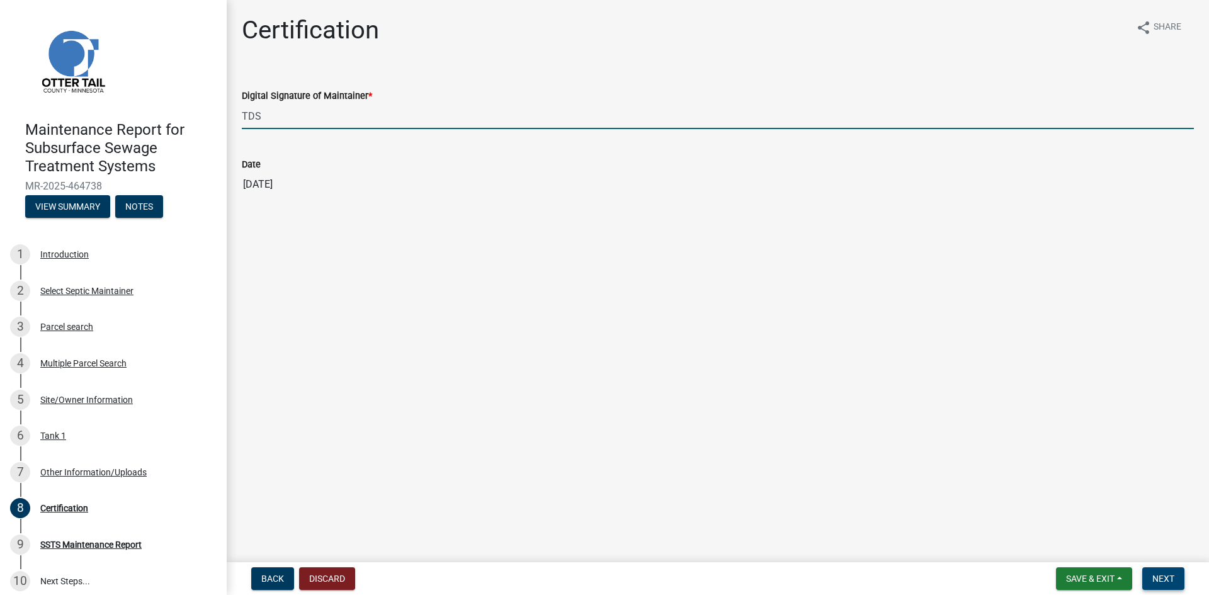
click at [1148, 573] on button "Next" at bounding box center [1163, 578] width 42 height 23
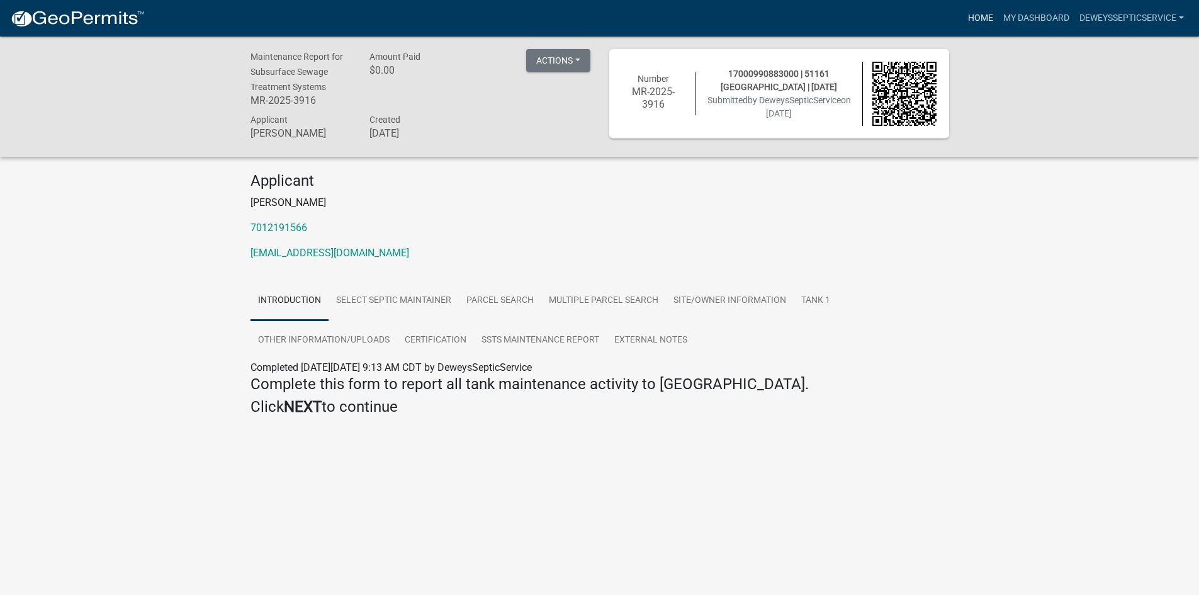
click at [972, 17] on link "Home" at bounding box center [980, 18] width 35 height 24
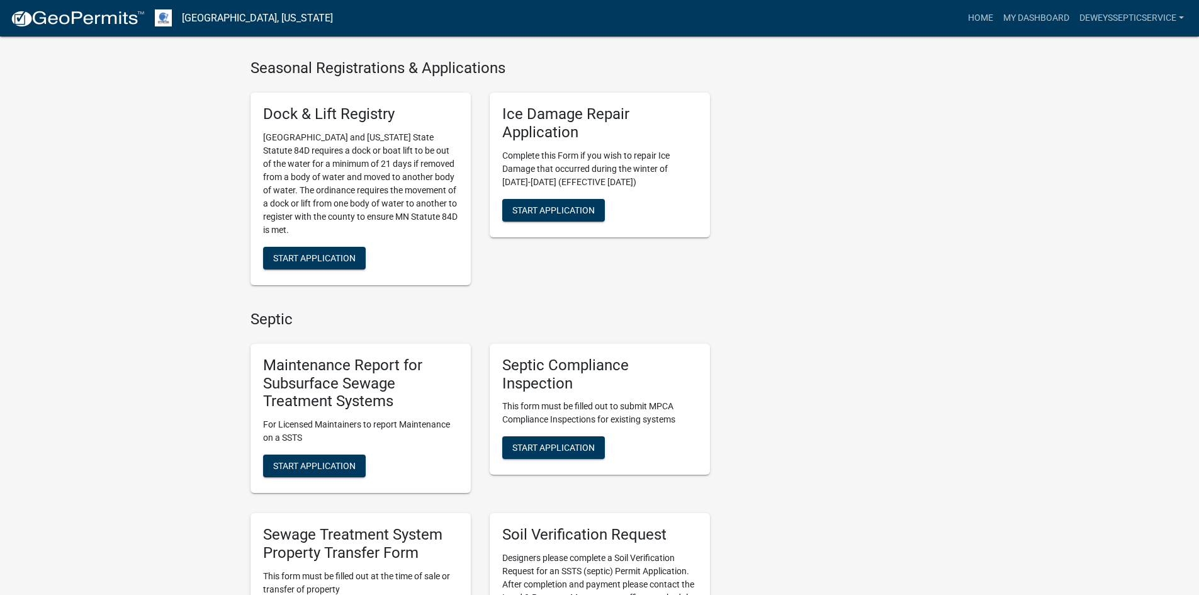
scroll to position [567, 0]
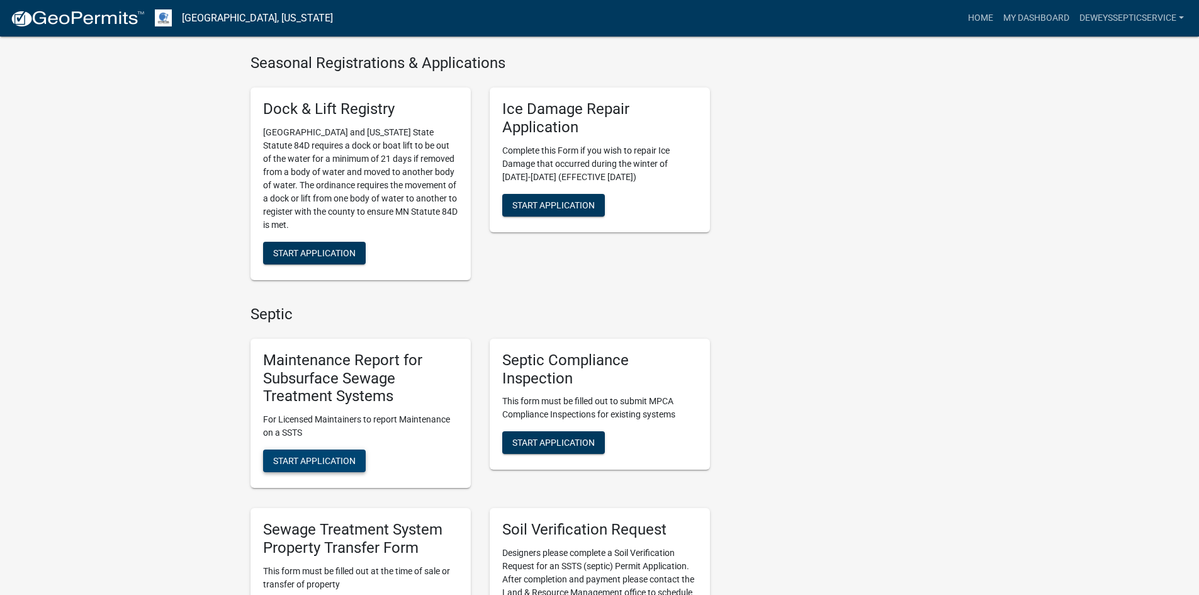
click at [335, 453] on button "Start Application" at bounding box center [314, 461] width 103 height 23
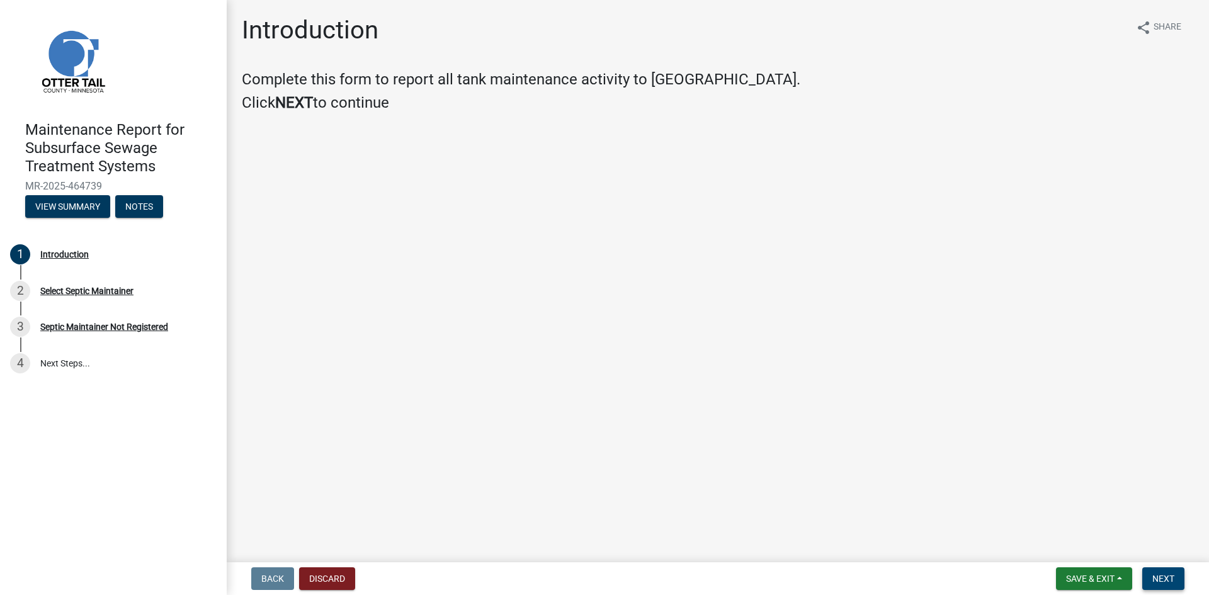
click at [1151, 573] on button "Next" at bounding box center [1163, 578] width 42 height 23
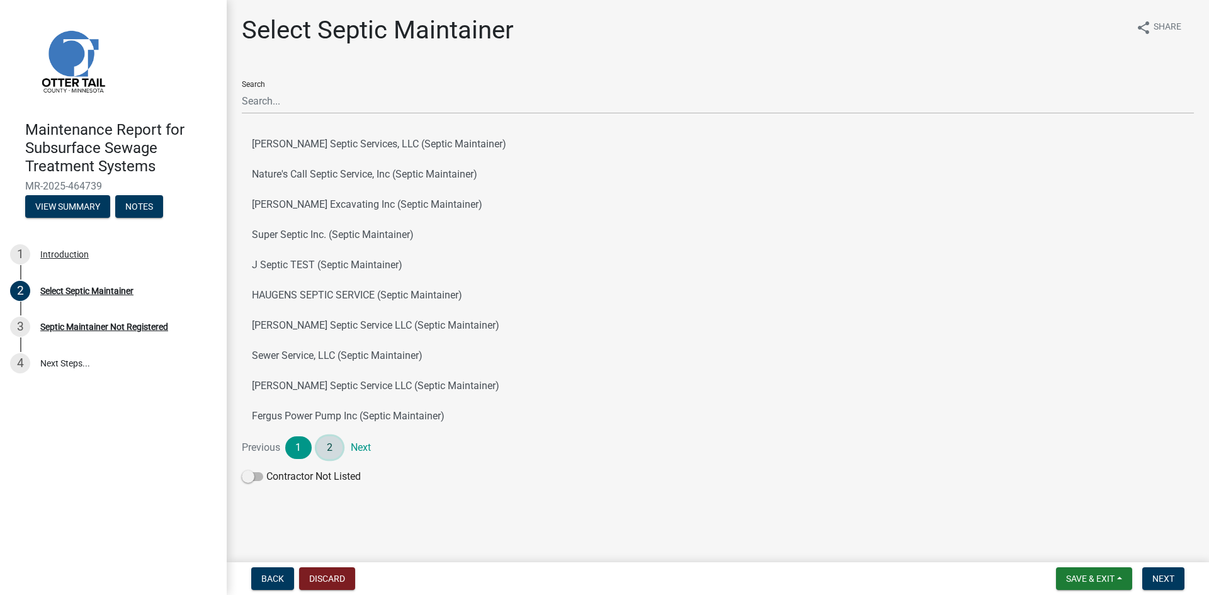
click at [326, 450] on link "2" at bounding box center [330, 447] width 26 height 23
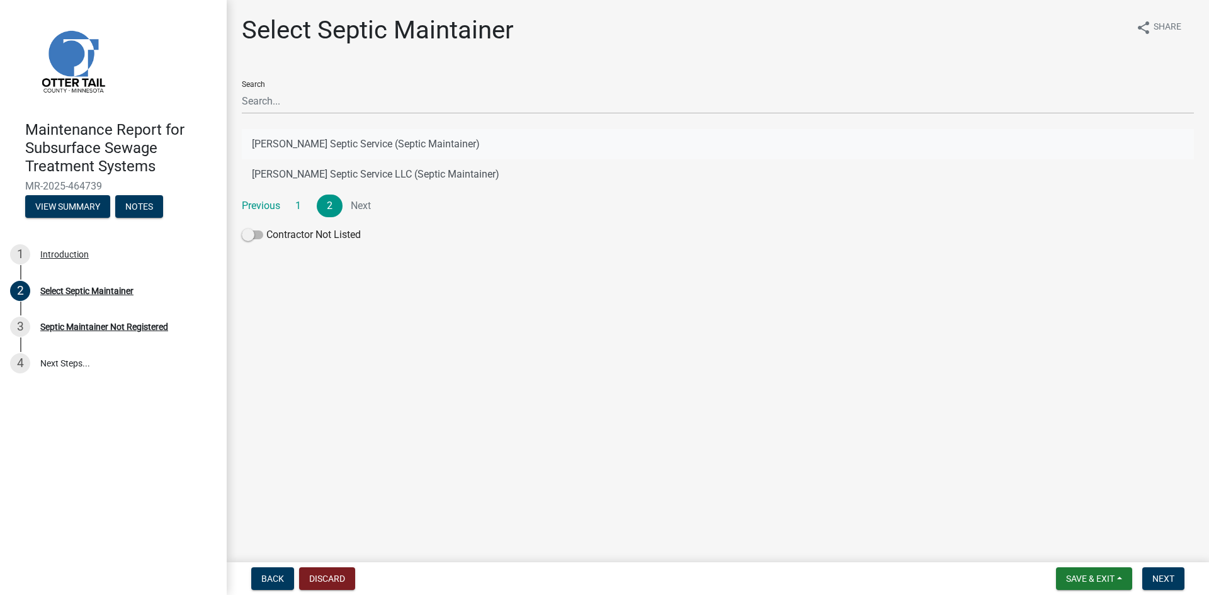
click at [399, 144] on button "[PERSON_NAME] Septic Service (Septic Maintainer)" at bounding box center [718, 144] width 952 height 30
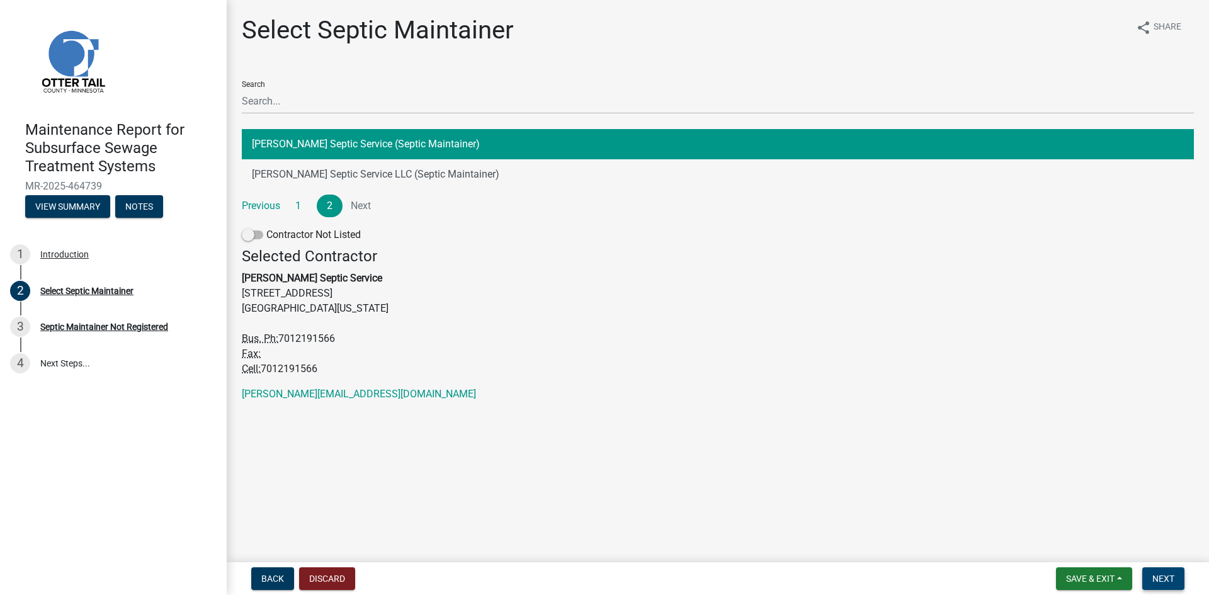
click at [1149, 576] on button "Next" at bounding box center [1163, 578] width 42 height 23
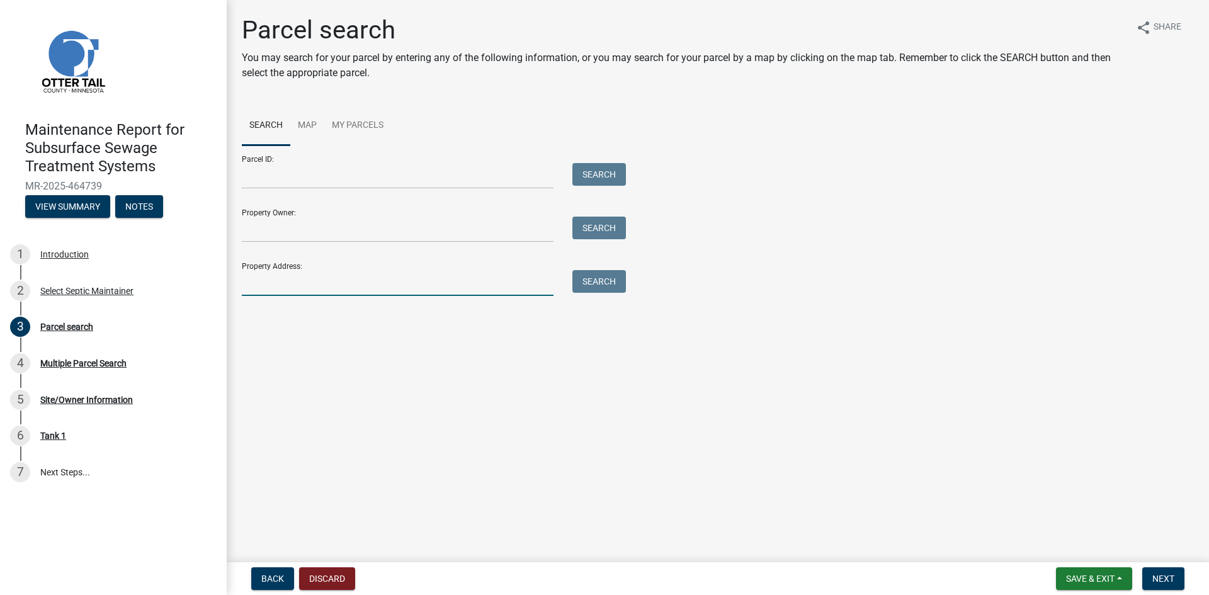
click at [397, 285] on input "Property Address:" at bounding box center [398, 283] width 312 height 26
click at [606, 281] on button "Search" at bounding box center [599, 281] width 54 height 23
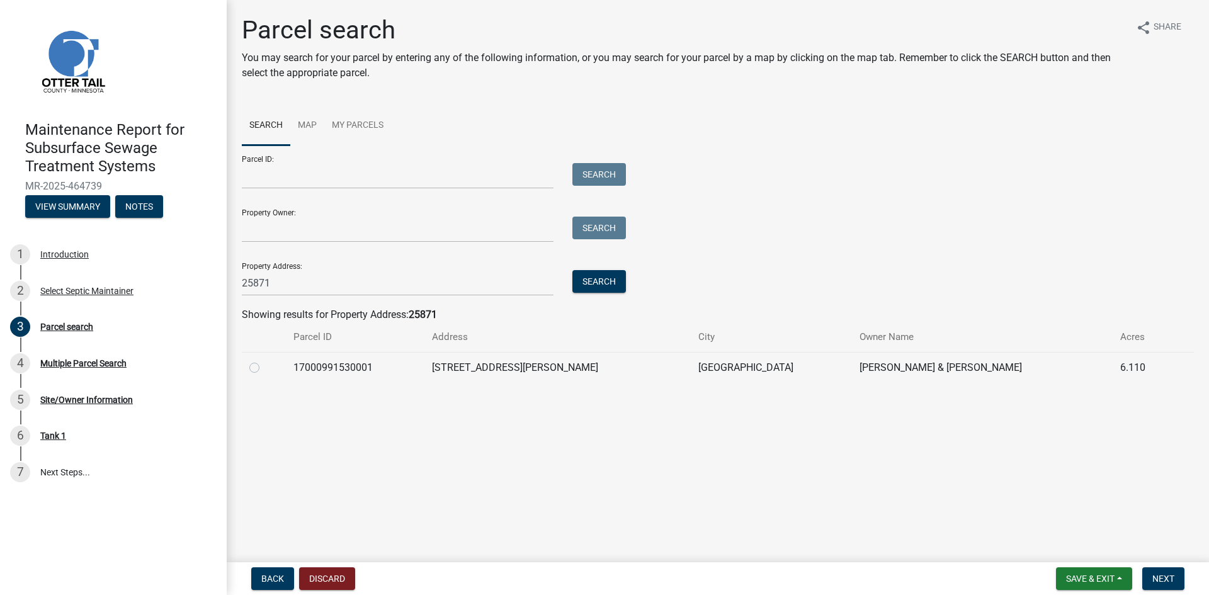
click at [264, 360] on label at bounding box center [264, 360] width 0 height 0
click at [264, 366] on input "radio" at bounding box center [268, 364] width 8 height 8
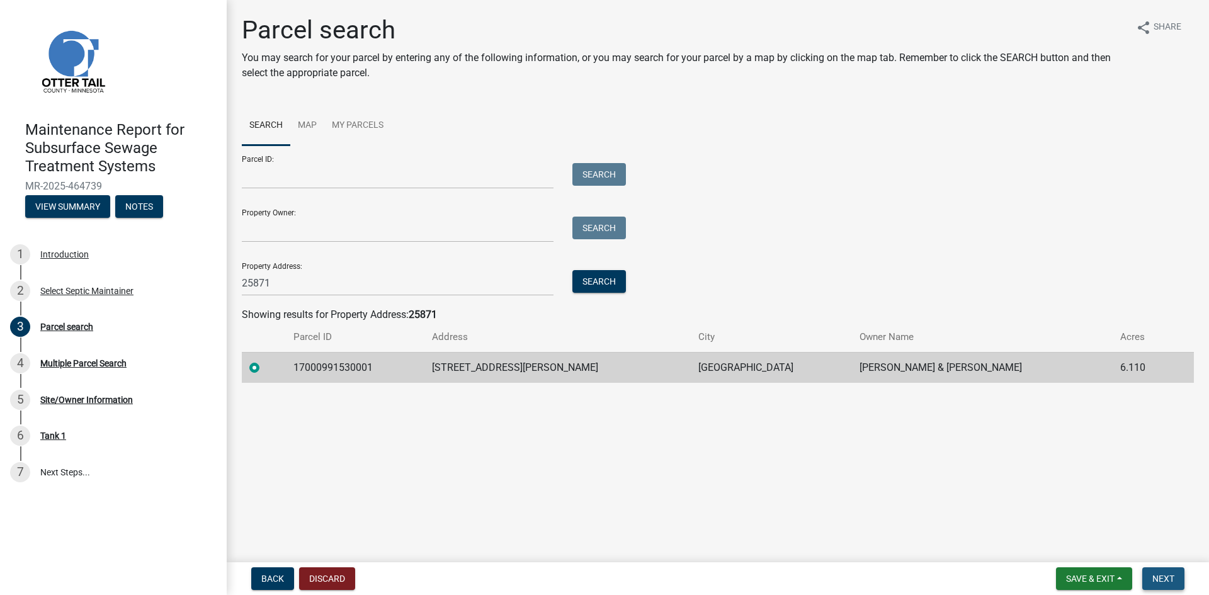
click at [1165, 574] on span "Next" at bounding box center [1163, 579] width 22 height 10
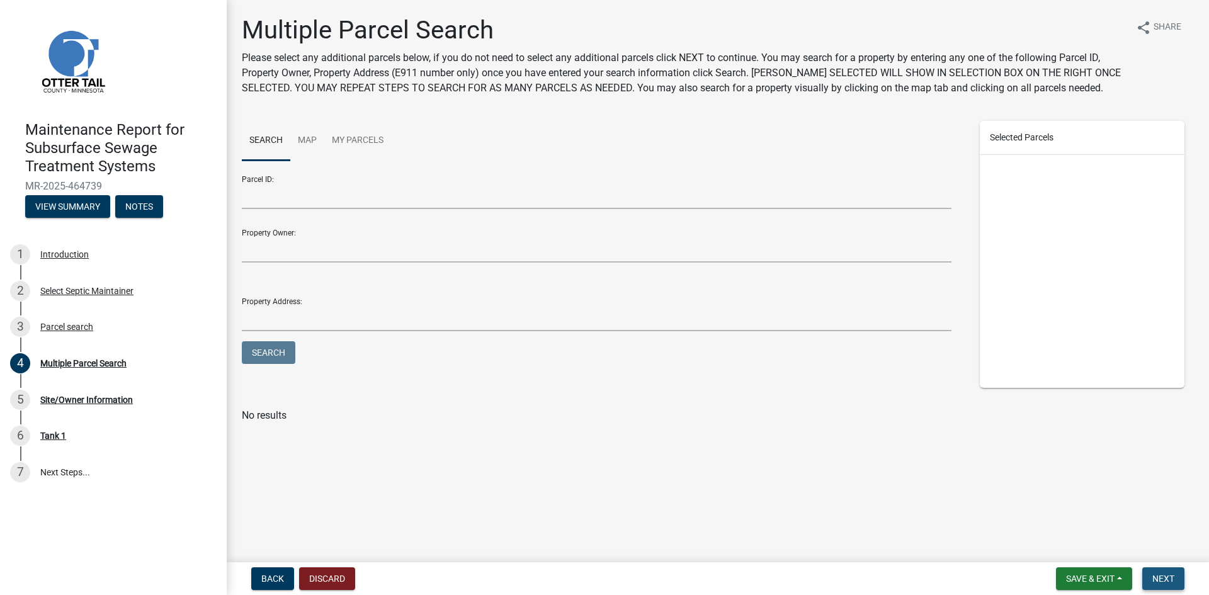
click at [1164, 572] on button "Next" at bounding box center [1163, 578] width 42 height 23
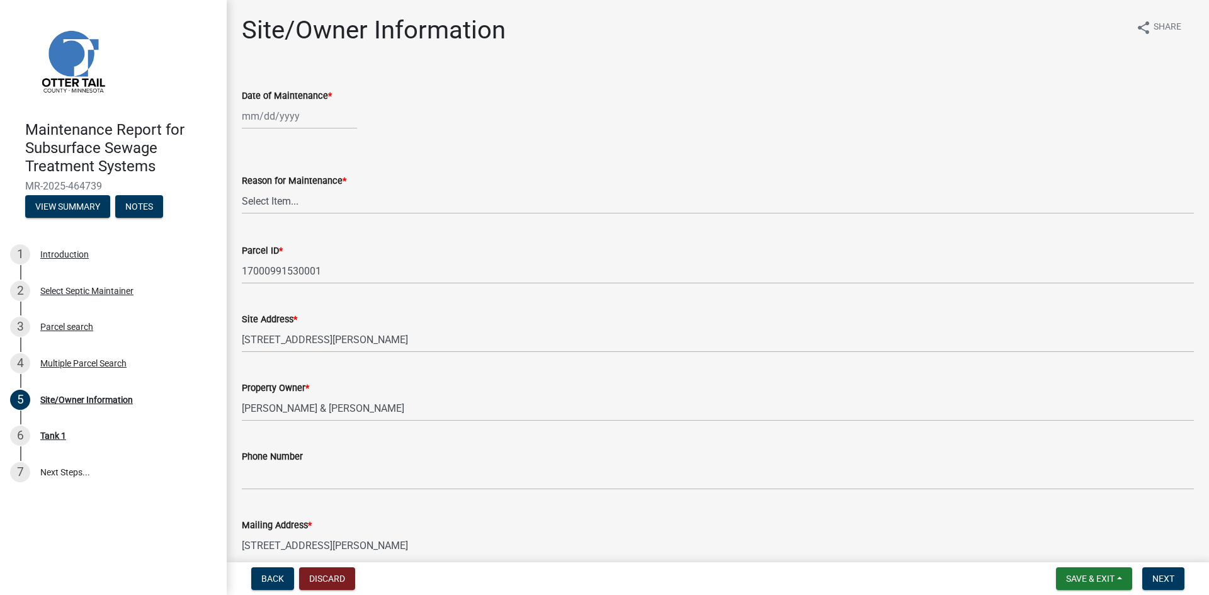
click at [288, 119] on div at bounding box center [299, 116] width 115 height 26
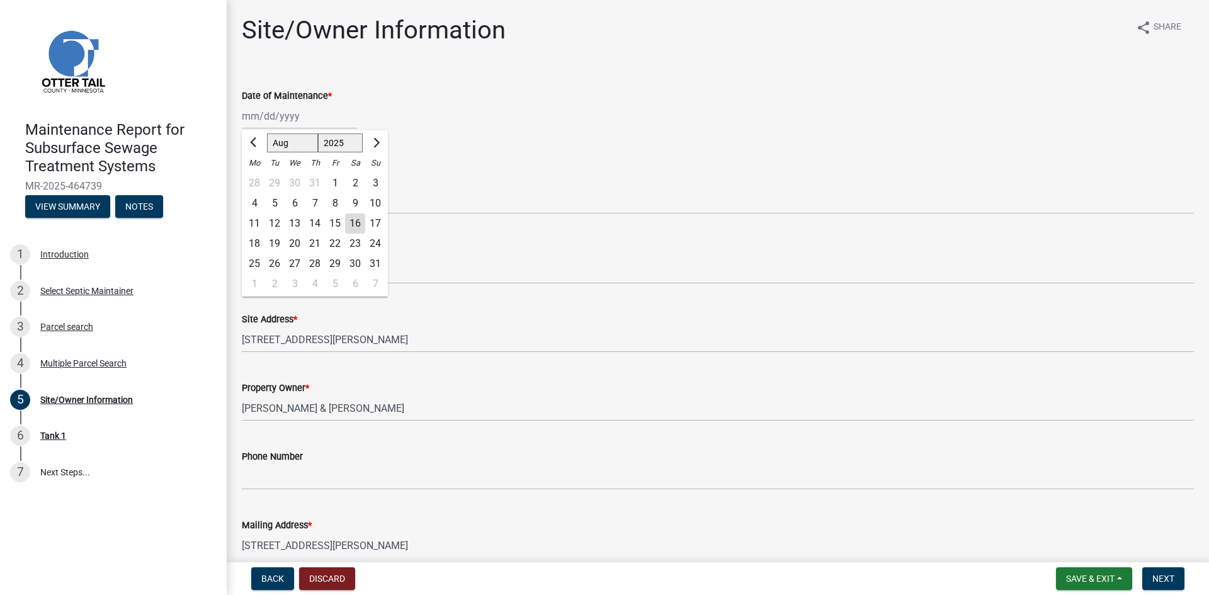
click at [293, 223] on div "13" at bounding box center [295, 223] width 20 height 20
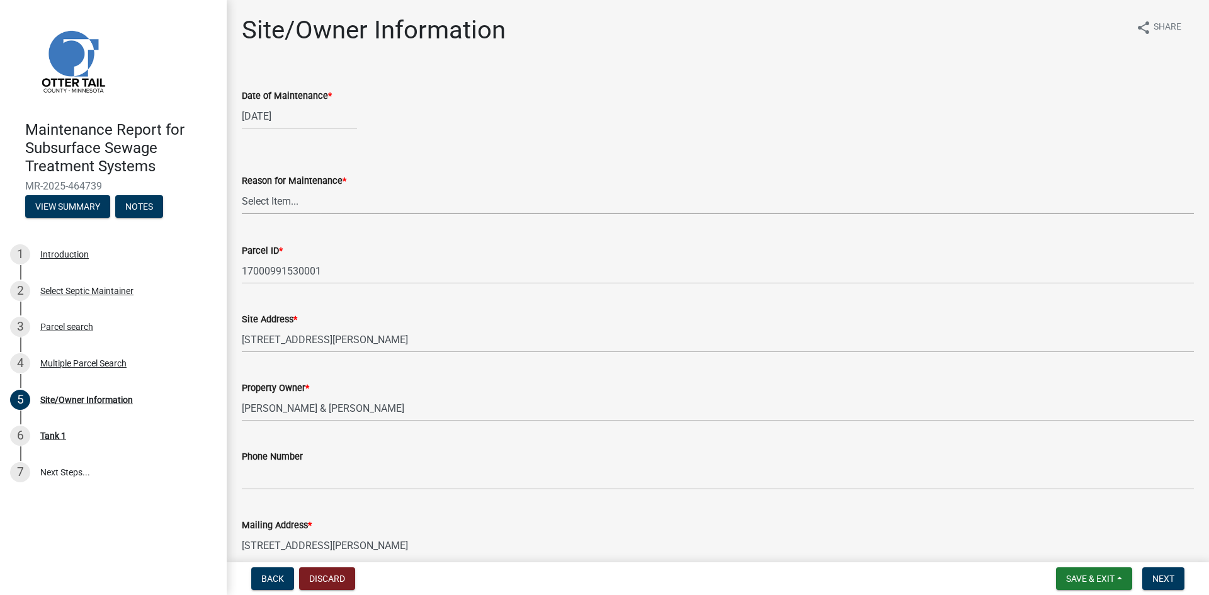
click at [291, 204] on select "Select Item... Called Routine Other" at bounding box center [718, 201] width 952 height 26
click at [242, 188] on select "Select Item... Called Routine Other" at bounding box center [718, 201] width 952 height 26
click at [1162, 576] on span "Next" at bounding box center [1163, 579] width 22 height 10
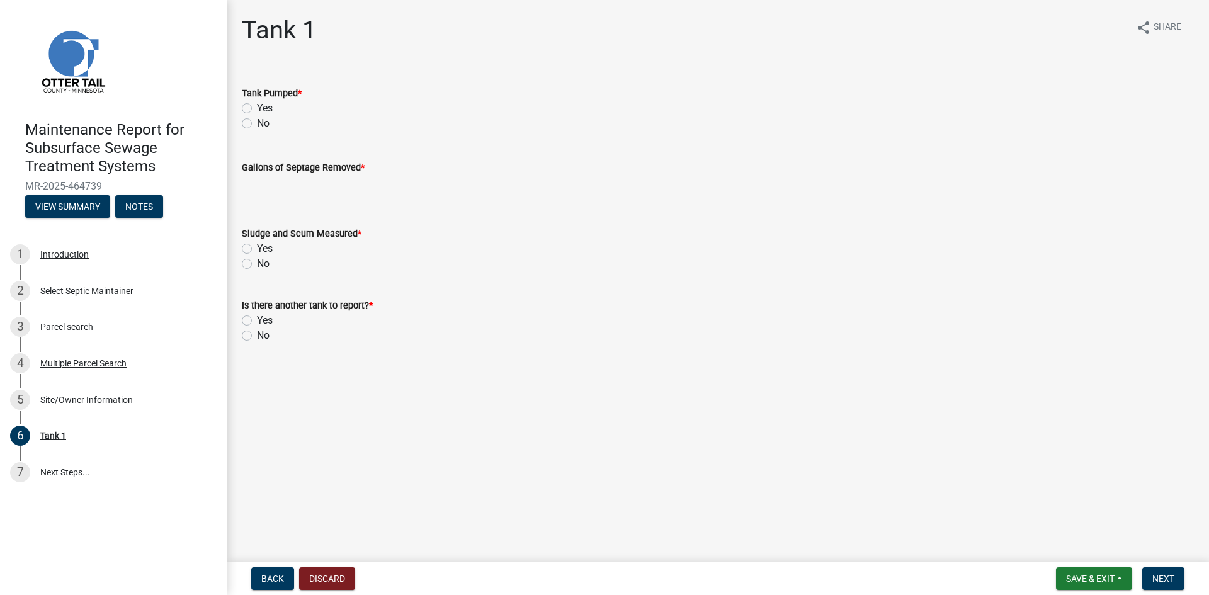
click at [257, 111] on label "Yes" at bounding box center [265, 108] width 16 height 15
click at [257, 109] on input "Yes" at bounding box center [261, 105] width 8 height 8
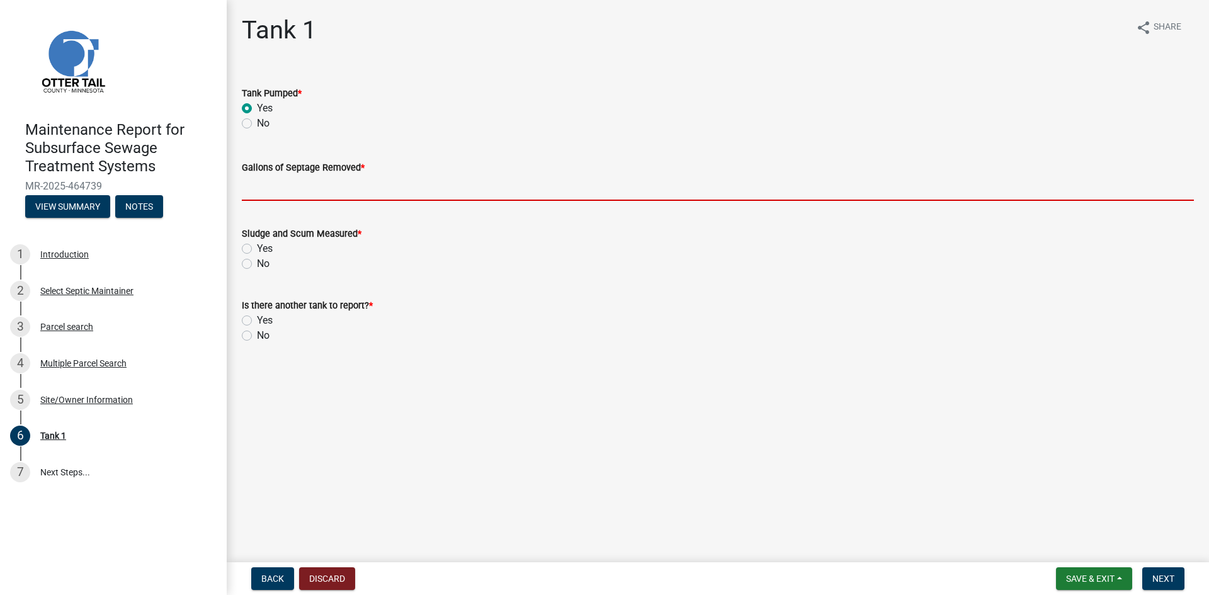
click at [271, 193] on input "Gallons of Septage Removed *" at bounding box center [718, 188] width 952 height 26
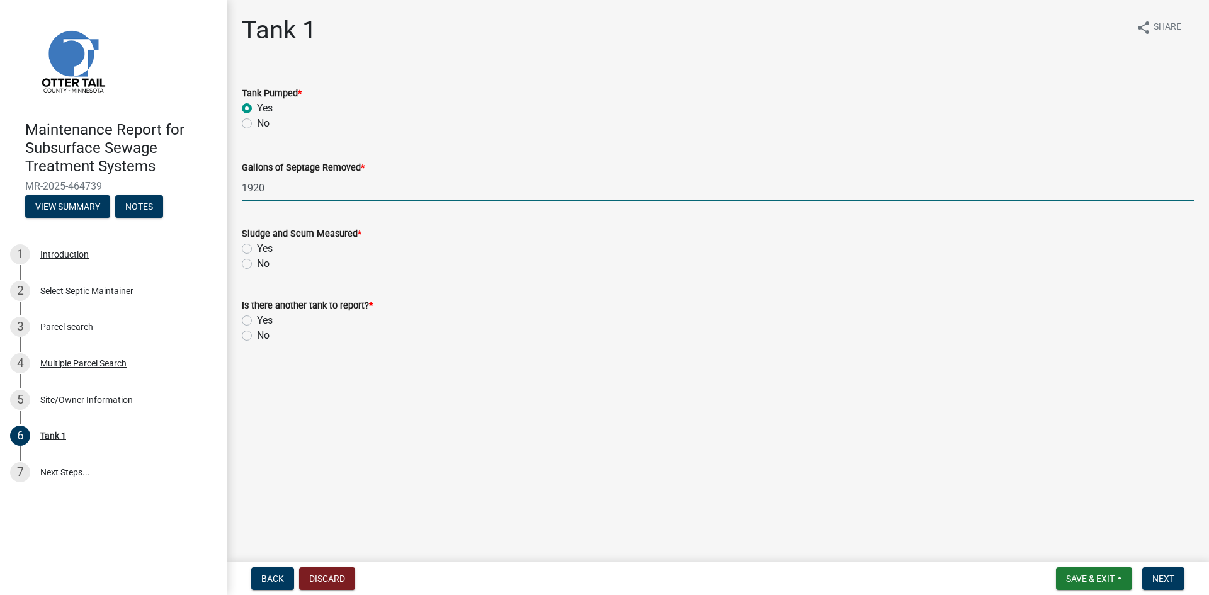
drag, startPoint x: 249, startPoint y: 263, endPoint x: 249, endPoint y: 269, distance: 6.9
click at [257, 264] on label "No" at bounding box center [263, 263] width 13 height 15
click at [257, 264] on input "No" at bounding box center [261, 260] width 8 height 8
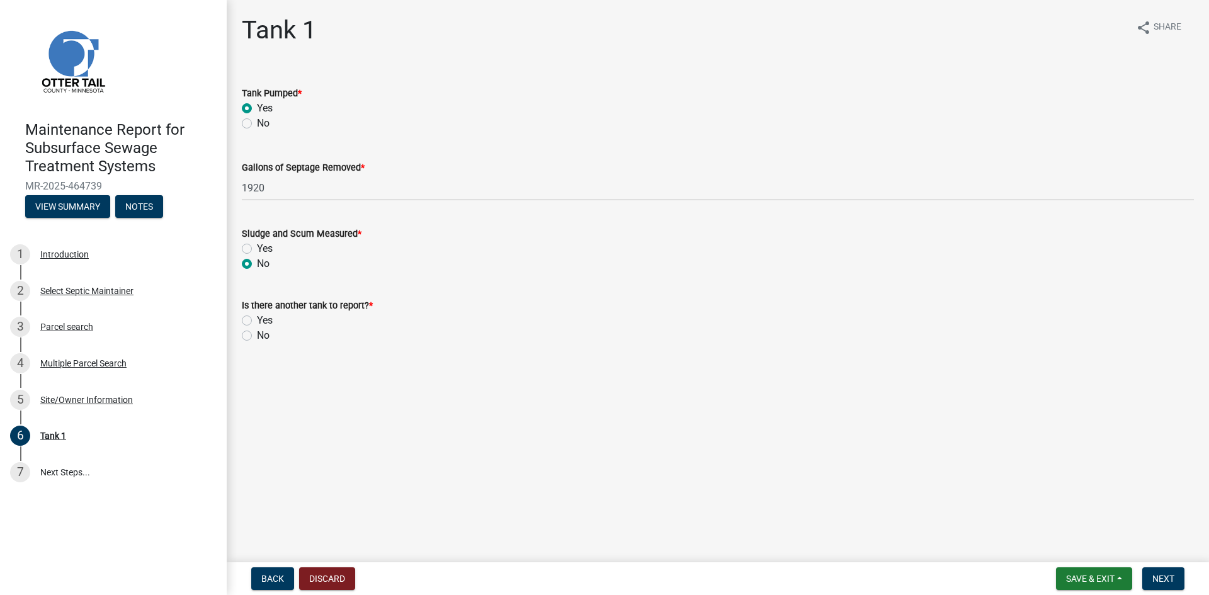
click at [257, 337] on label "No" at bounding box center [263, 335] width 13 height 15
click at [257, 336] on input "No" at bounding box center [261, 332] width 8 height 8
click at [1162, 579] on span "Next" at bounding box center [1163, 579] width 22 height 10
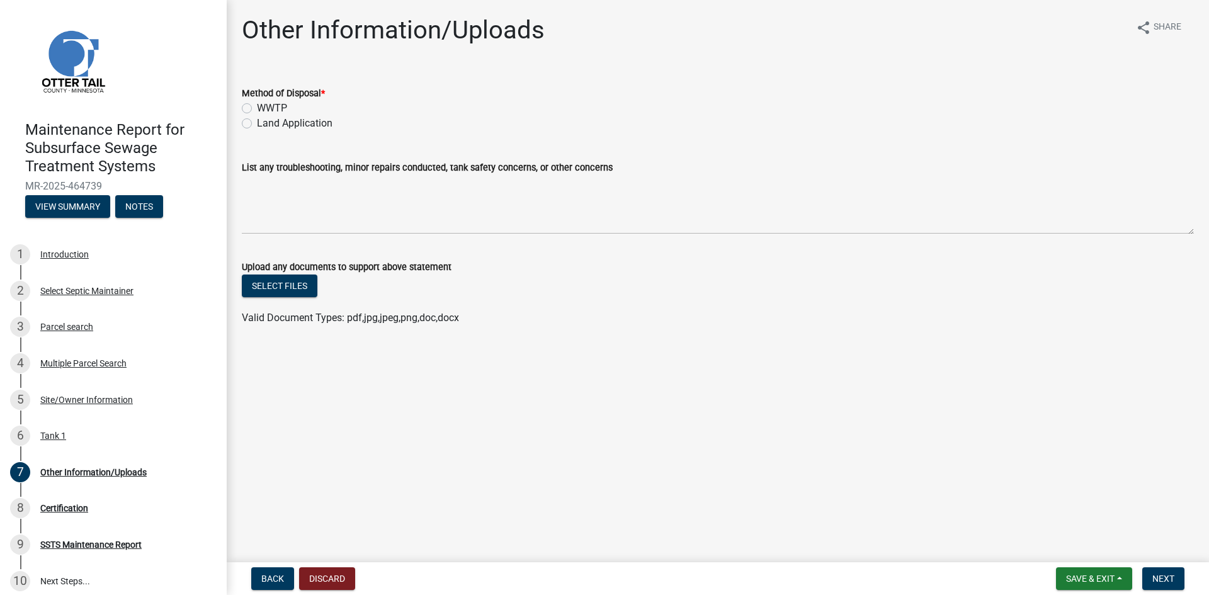
click at [304, 122] on label "Land Application" at bounding box center [295, 123] width 76 height 15
click at [265, 122] on input "Land Application" at bounding box center [261, 120] width 8 height 8
click at [1155, 580] on span "Next" at bounding box center [1163, 579] width 22 height 10
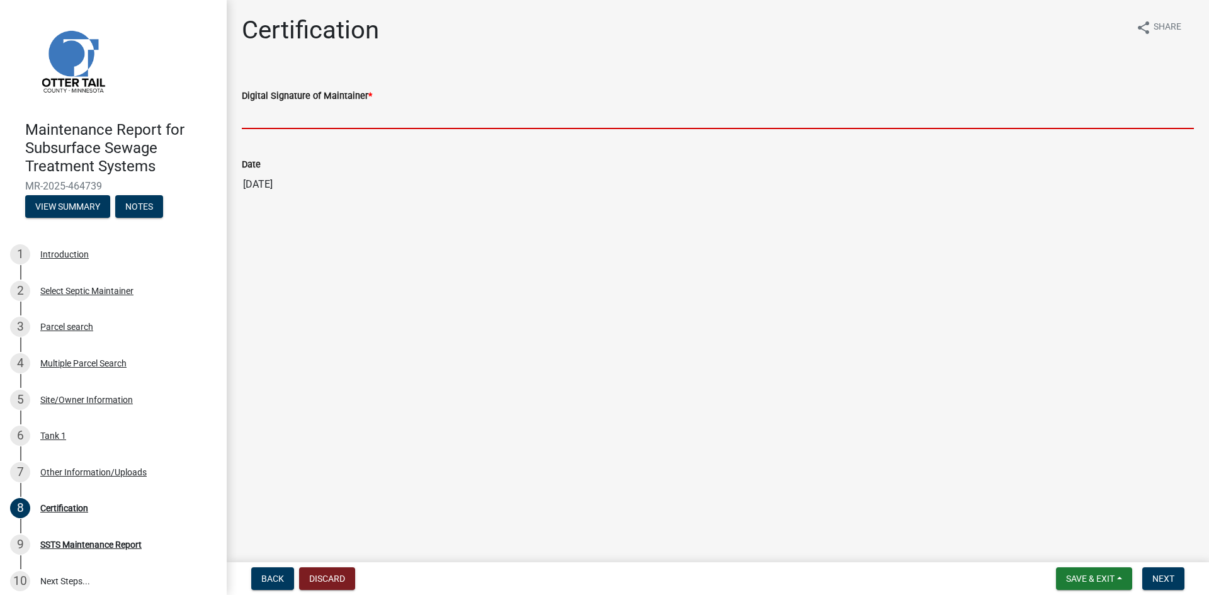
click at [512, 120] on input "Digital Signature of Maintainer *" at bounding box center [718, 116] width 952 height 26
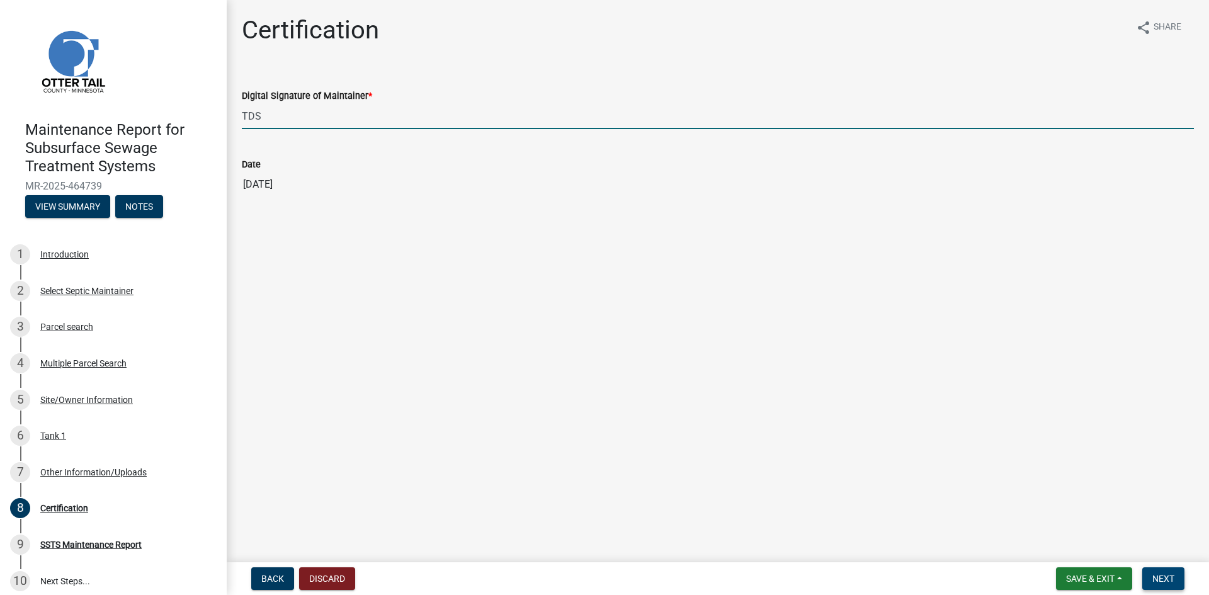
click at [1151, 572] on button "Next" at bounding box center [1163, 578] width 42 height 23
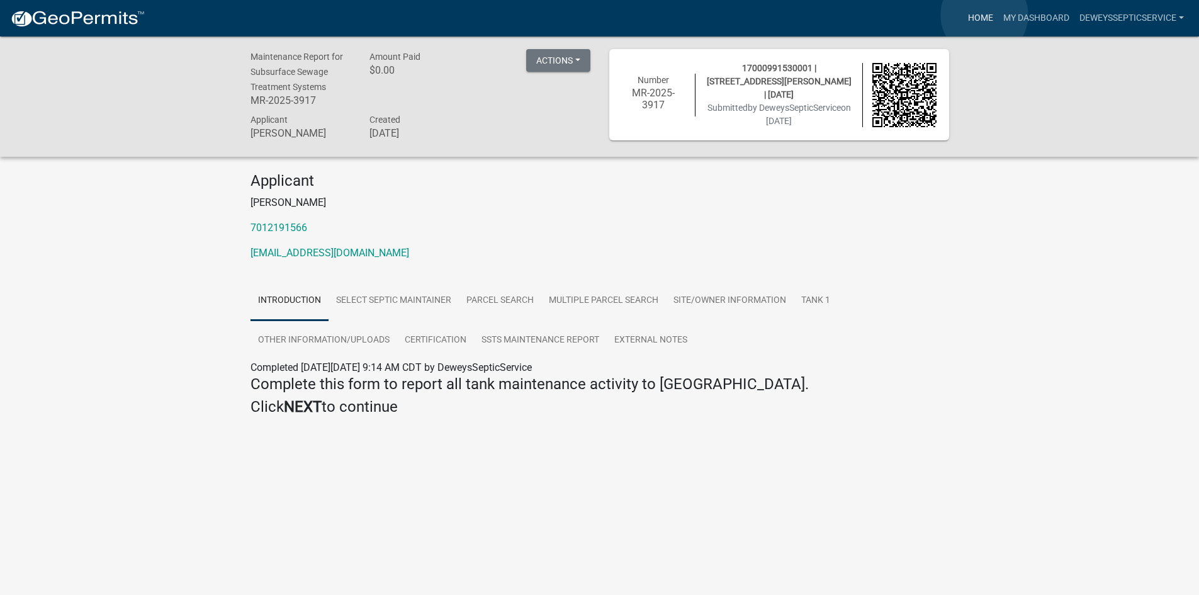
click at [985, 15] on link "Home" at bounding box center [980, 18] width 35 height 24
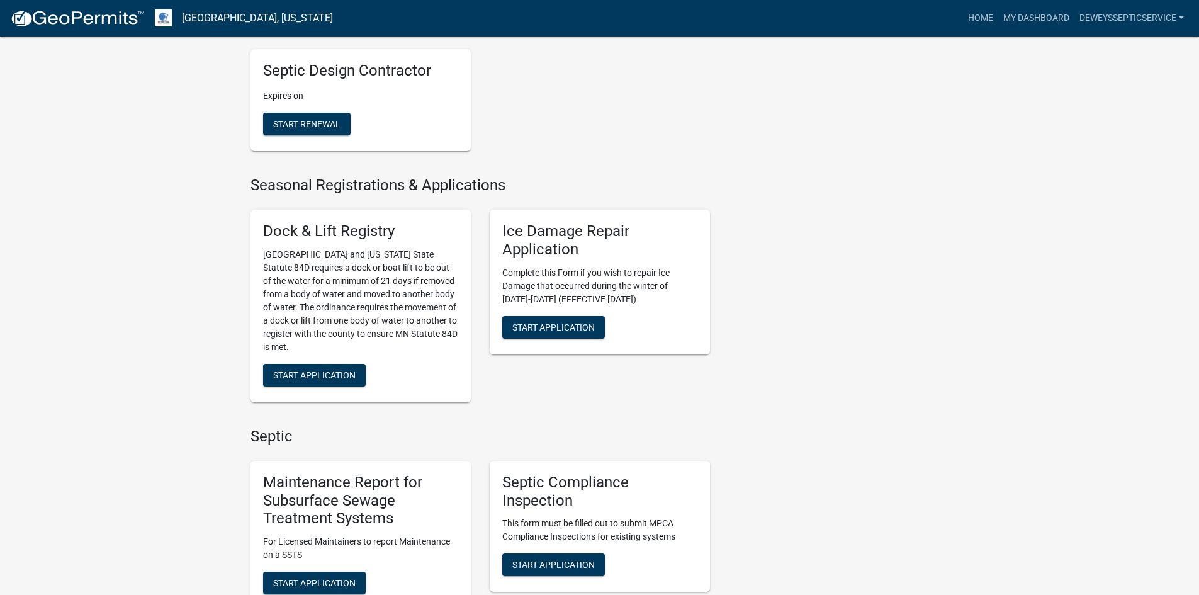
scroll to position [630, 0]
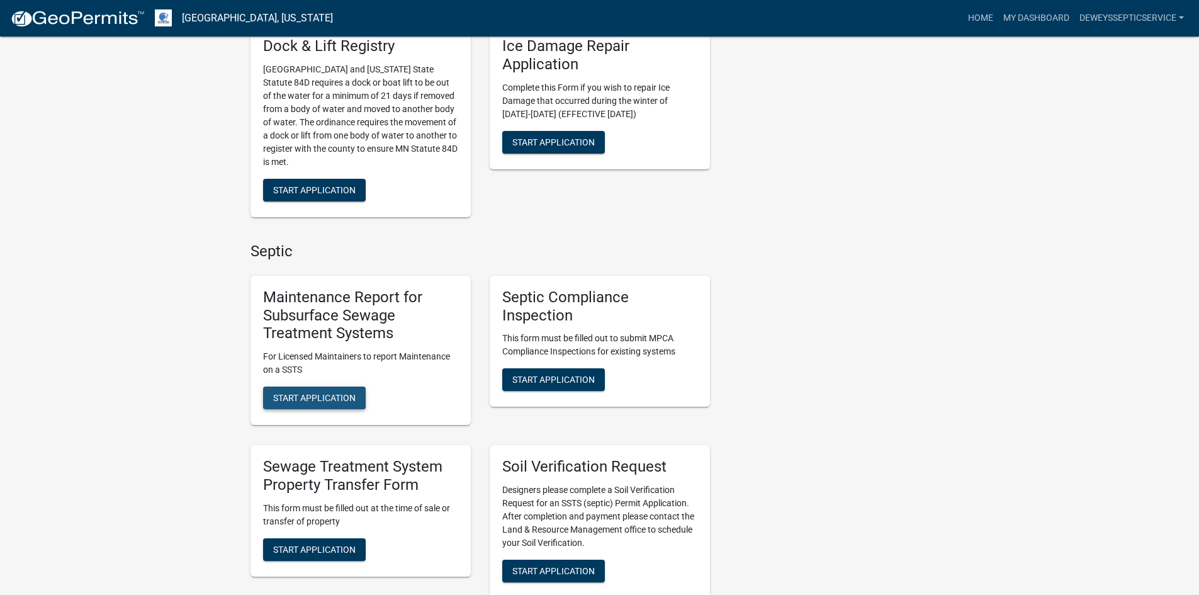
click at [297, 395] on span "Start Application" at bounding box center [314, 398] width 82 height 10
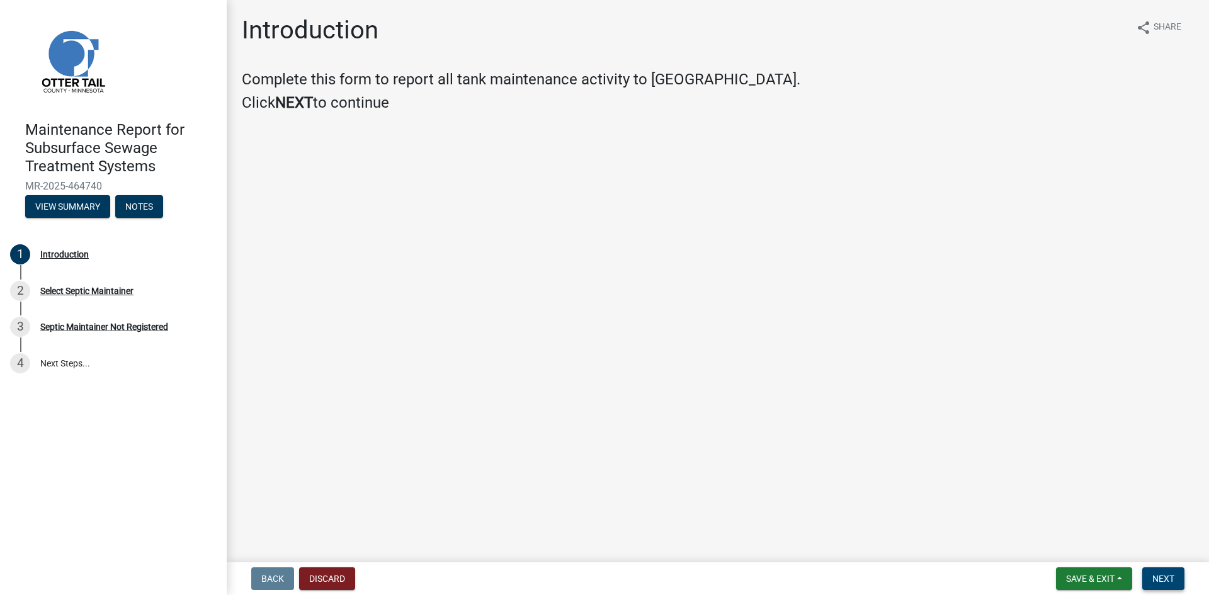
click at [1151, 575] on button "Next" at bounding box center [1163, 578] width 42 height 23
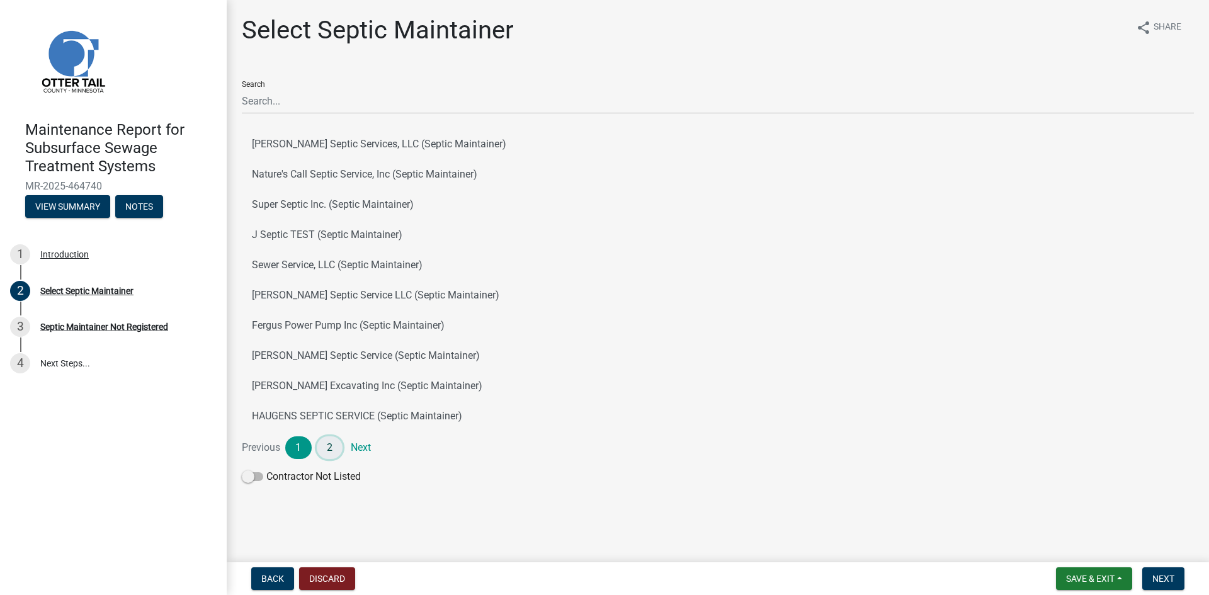
click at [322, 445] on link "2" at bounding box center [330, 447] width 26 height 23
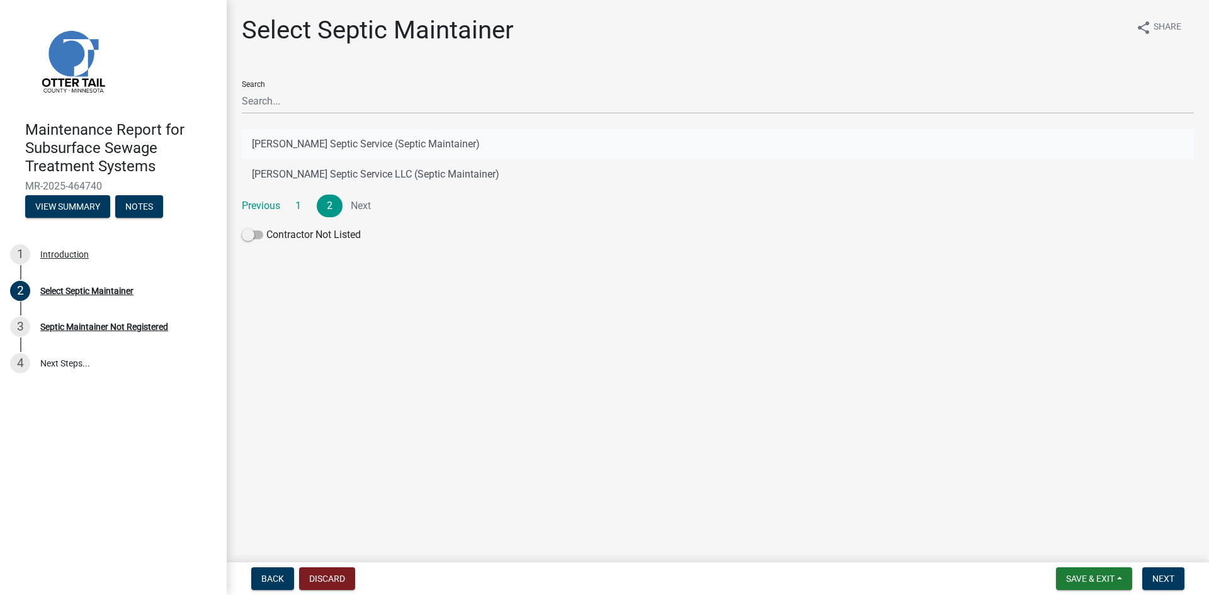
click at [429, 139] on button "[PERSON_NAME] Septic Service (Septic Maintainer)" at bounding box center [718, 144] width 952 height 30
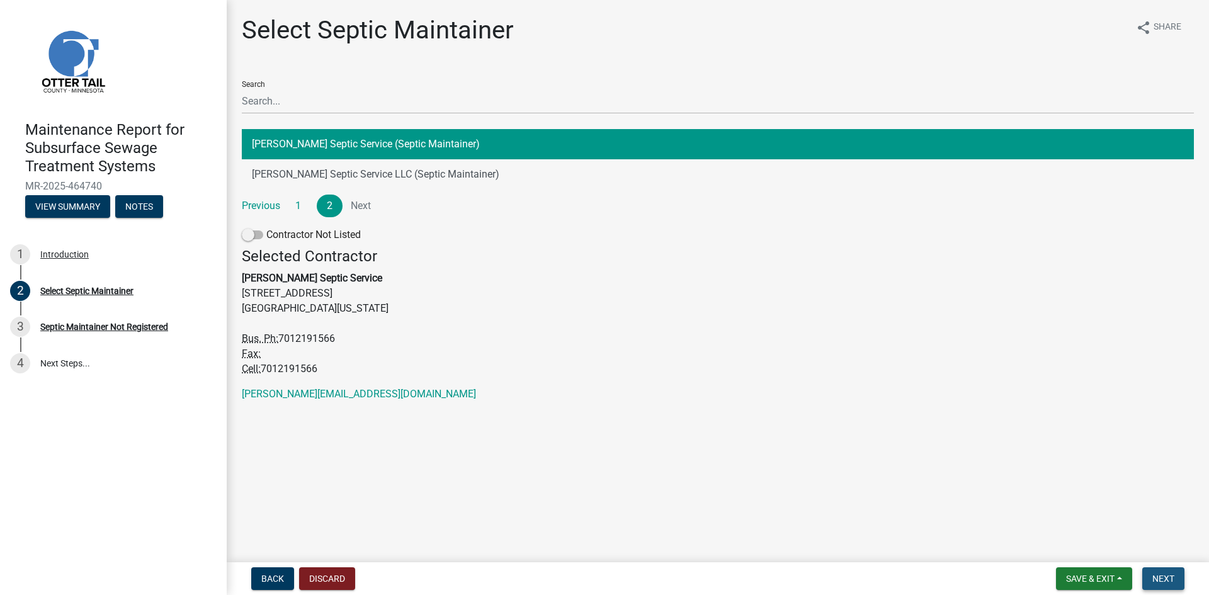
click at [1162, 579] on span "Next" at bounding box center [1163, 579] width 22 height 10
